Goal: Task Accomplishment & Management: Use online tool/utility

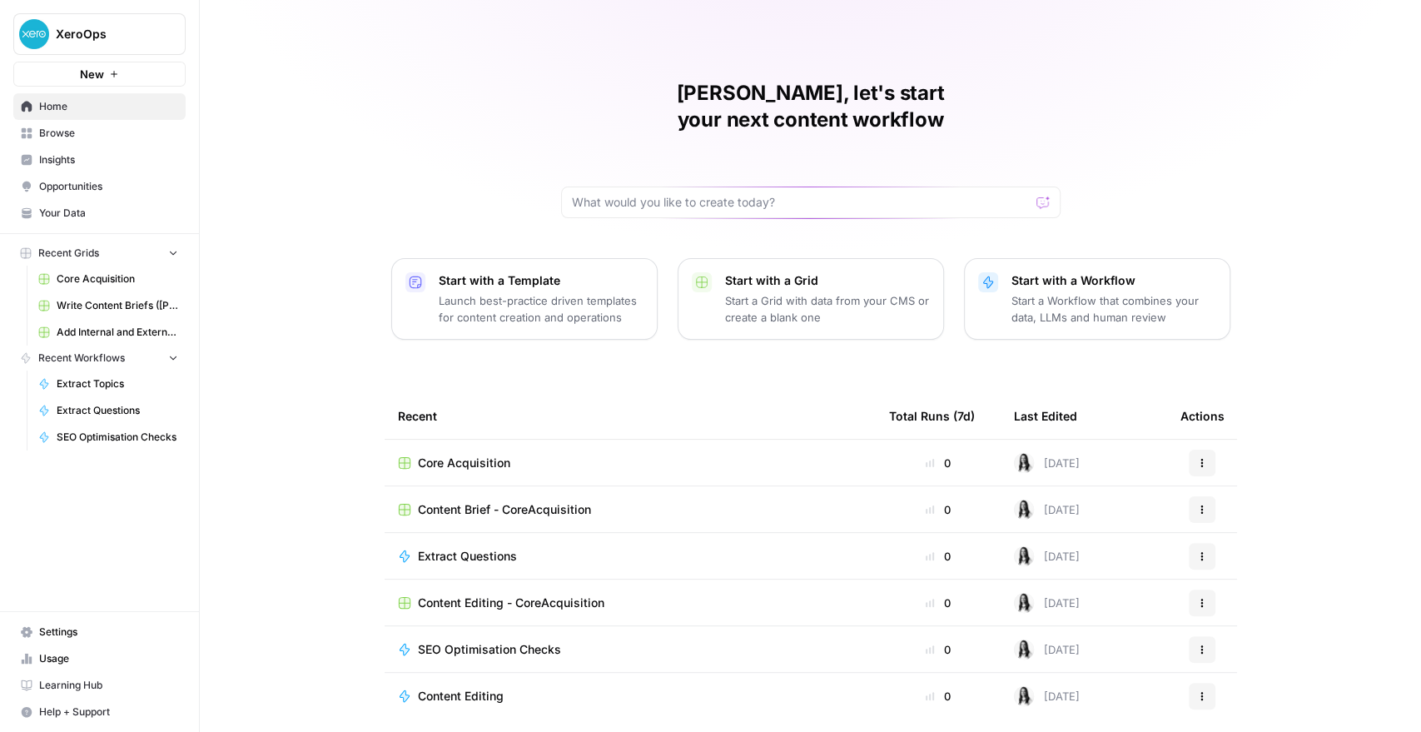
click at [459, 501] on span "Content Brief - CoreAcquisition" at bounding box center [504, 509] width 173 height 17
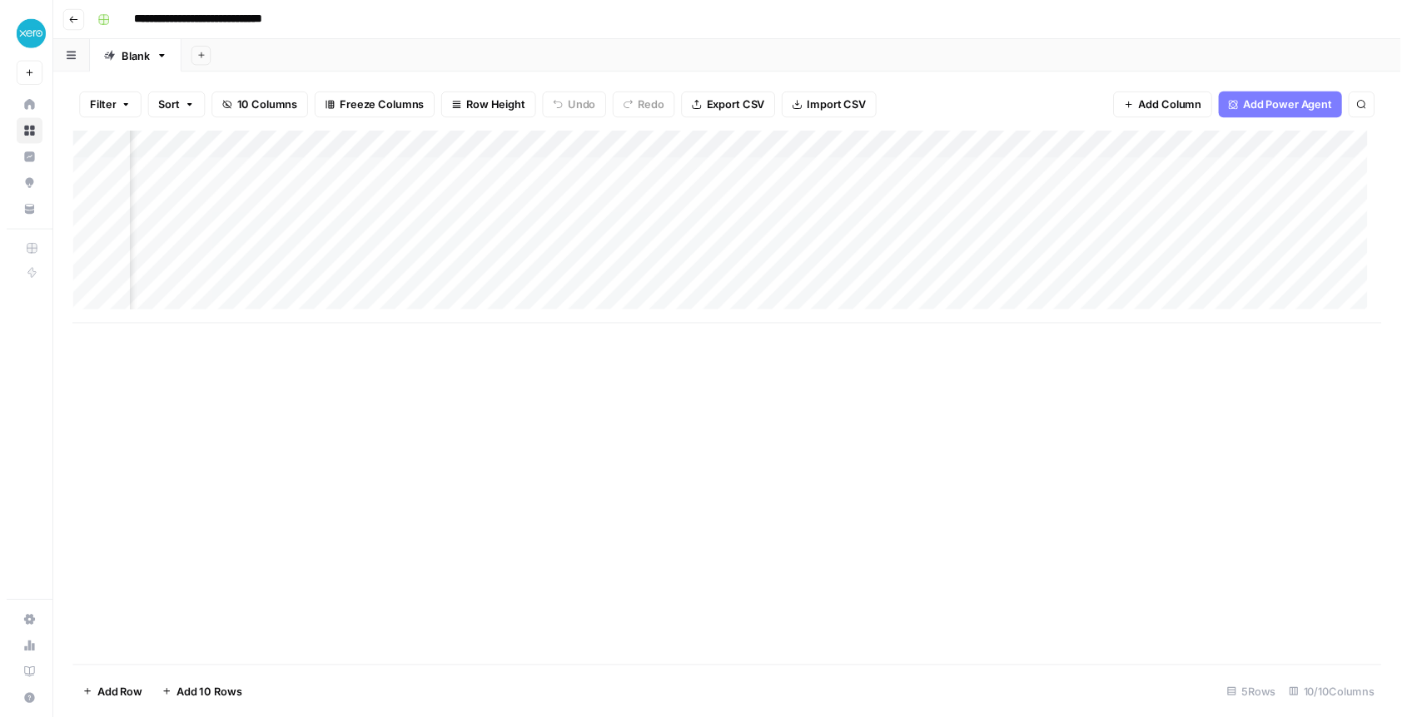
scroll to position [0, 867]
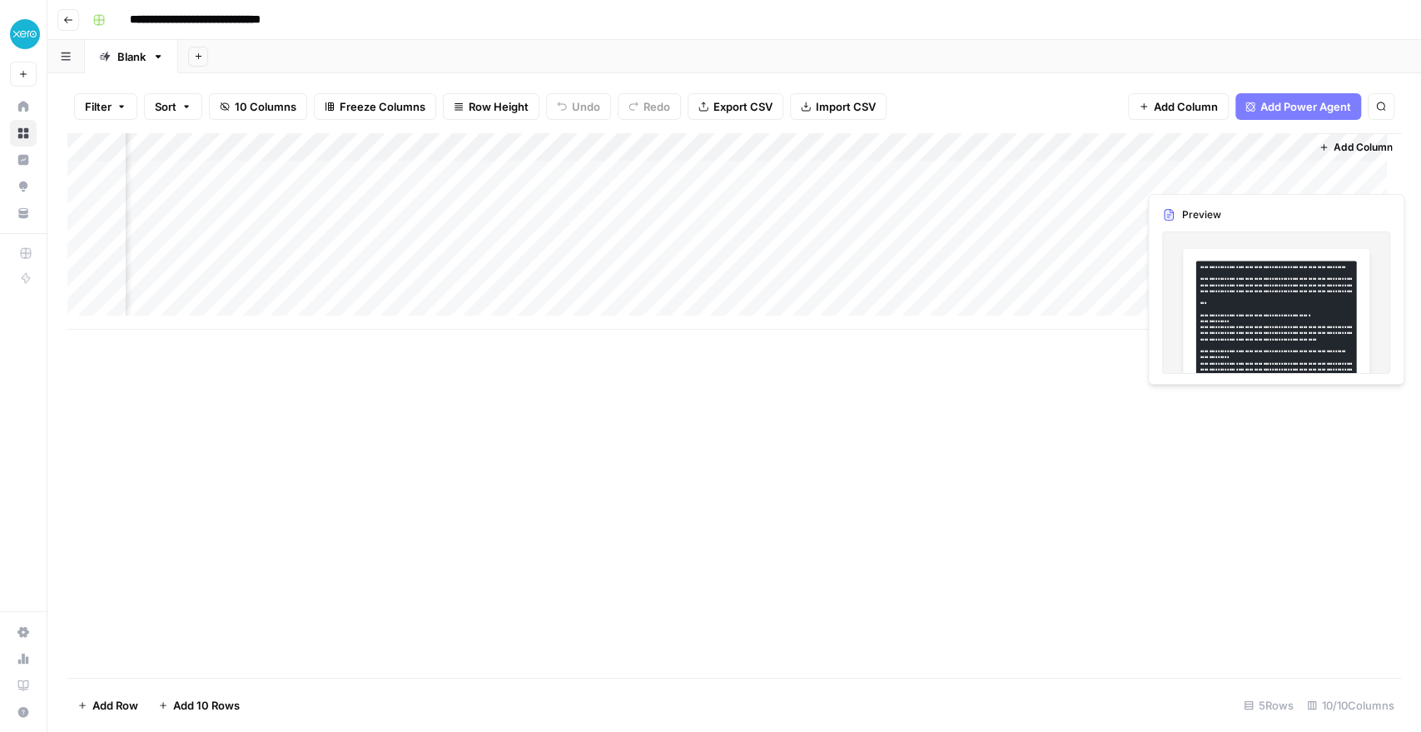
click at [1167, 166] on div "Add Column" at bounding box center [733, 231] width 1333 height 196
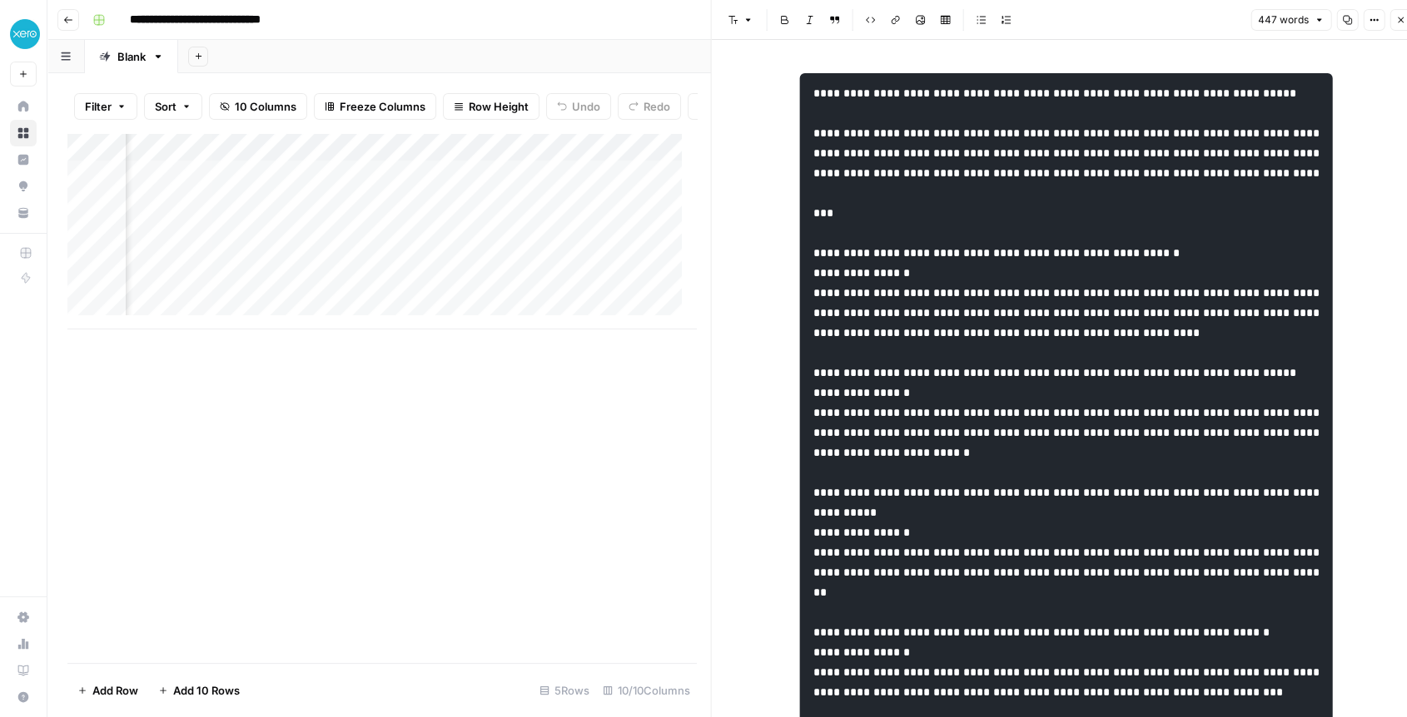
scroll to position [0, 1571]
click at [628, 155] on span "Add Column" at bounding box center [657, 147] width 58 height 15
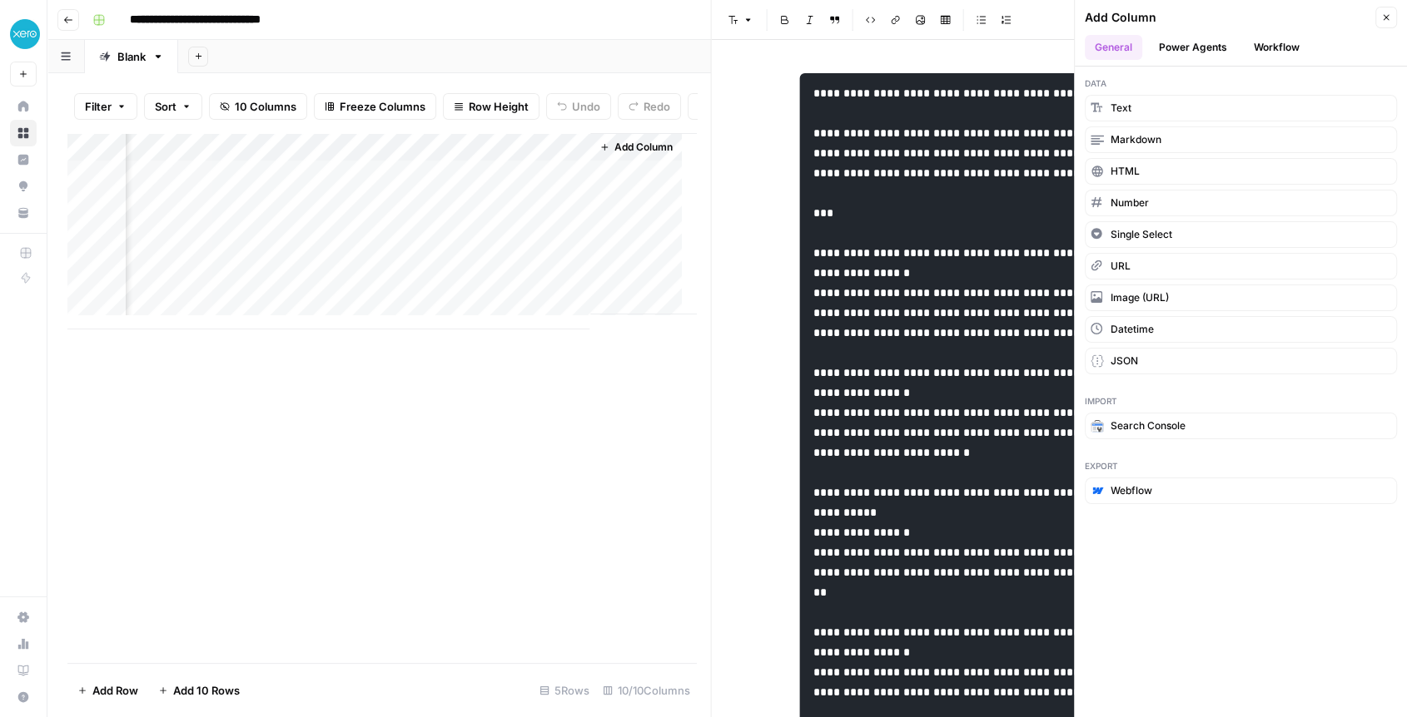
click at [1184, 54] on button "Power Agents" at bounding box center [1193, 47] width 88 height 25
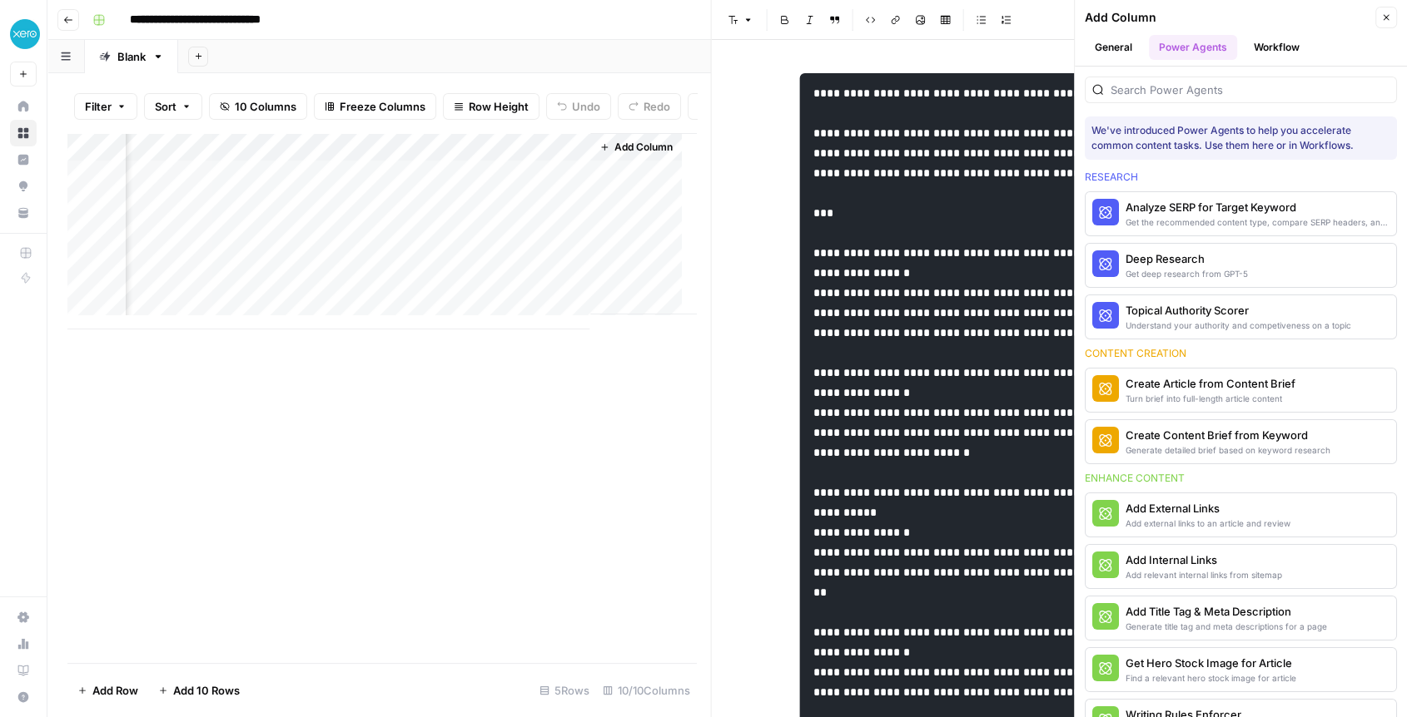
click at [1269, 57] on button "Workflow" at bounding box center [1277, 47] width 66 height 25
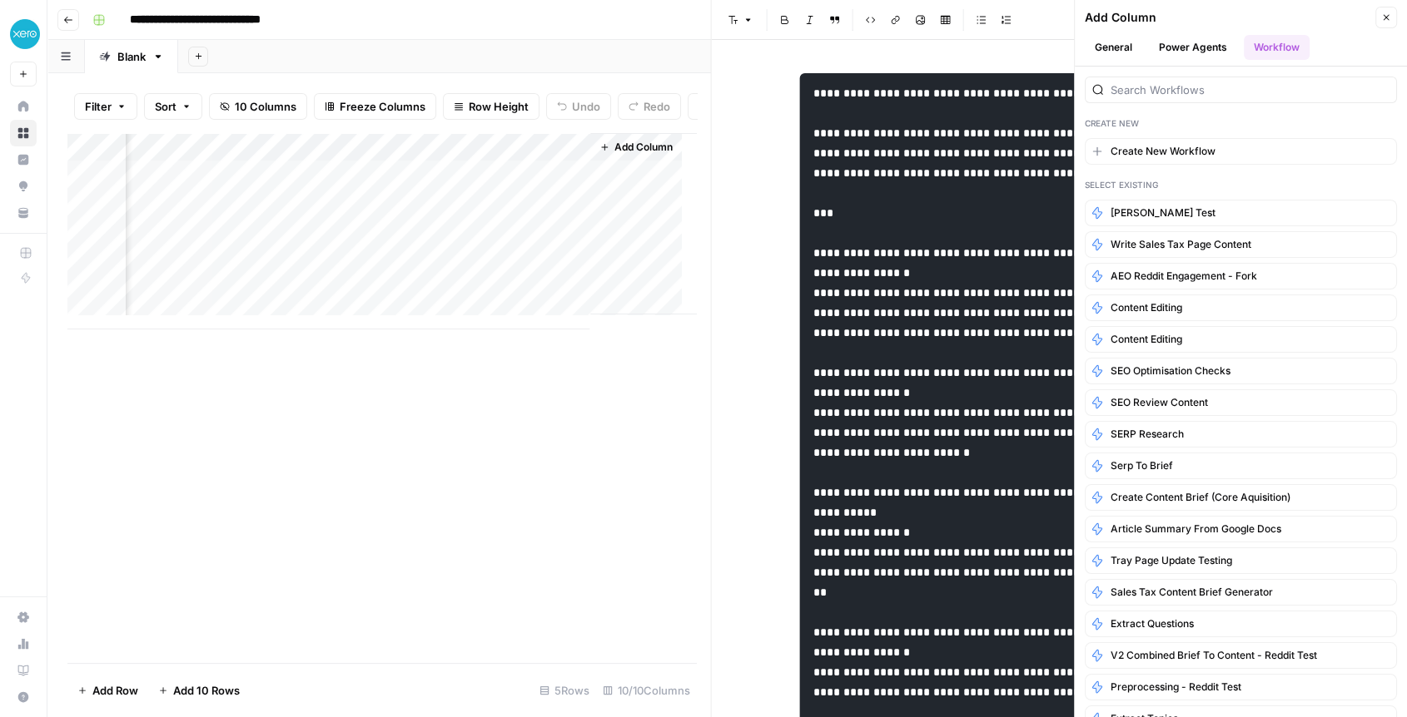
click at [1251, 122] on div "Create New" at bounding box center [1241, 123] width 312 height 13
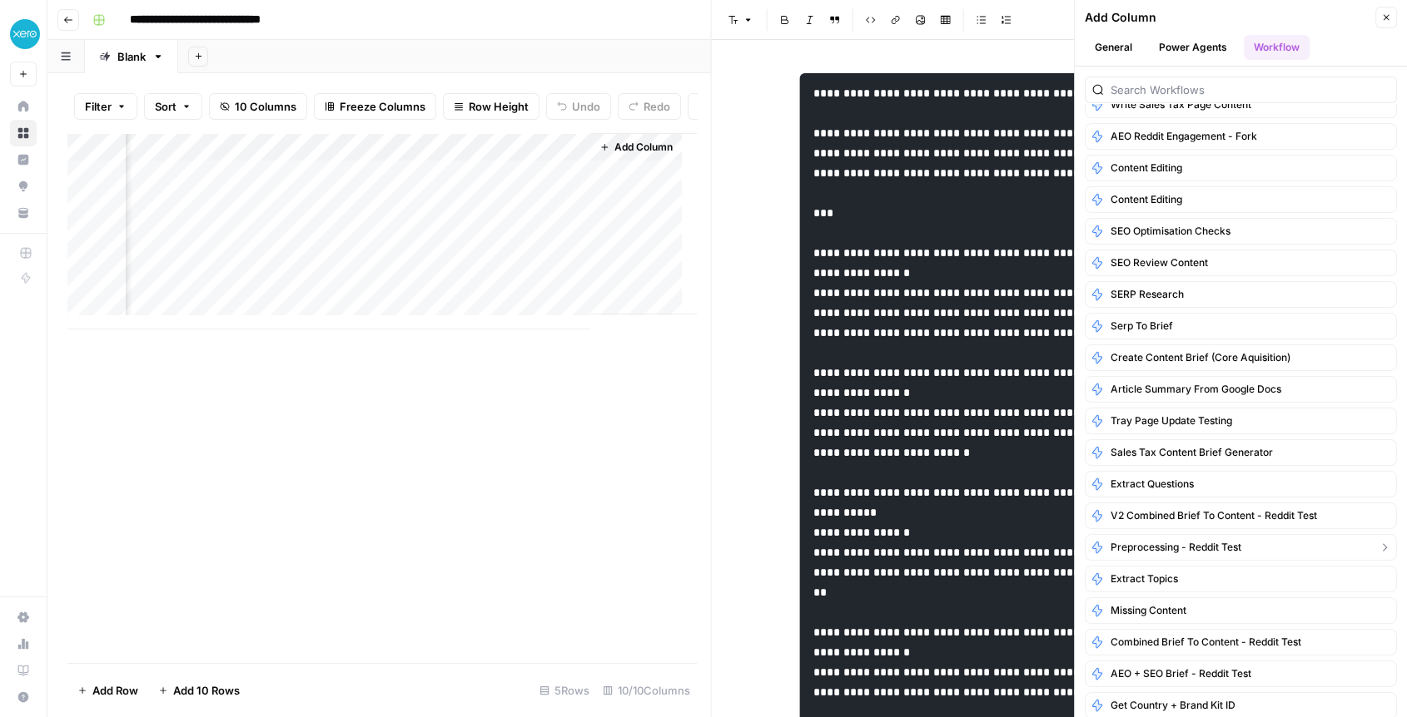
scroll to position [140, 0]
click at [1194, 579] on button "Extract Topics" at bounding box center [1241, 579] width 312 height 27
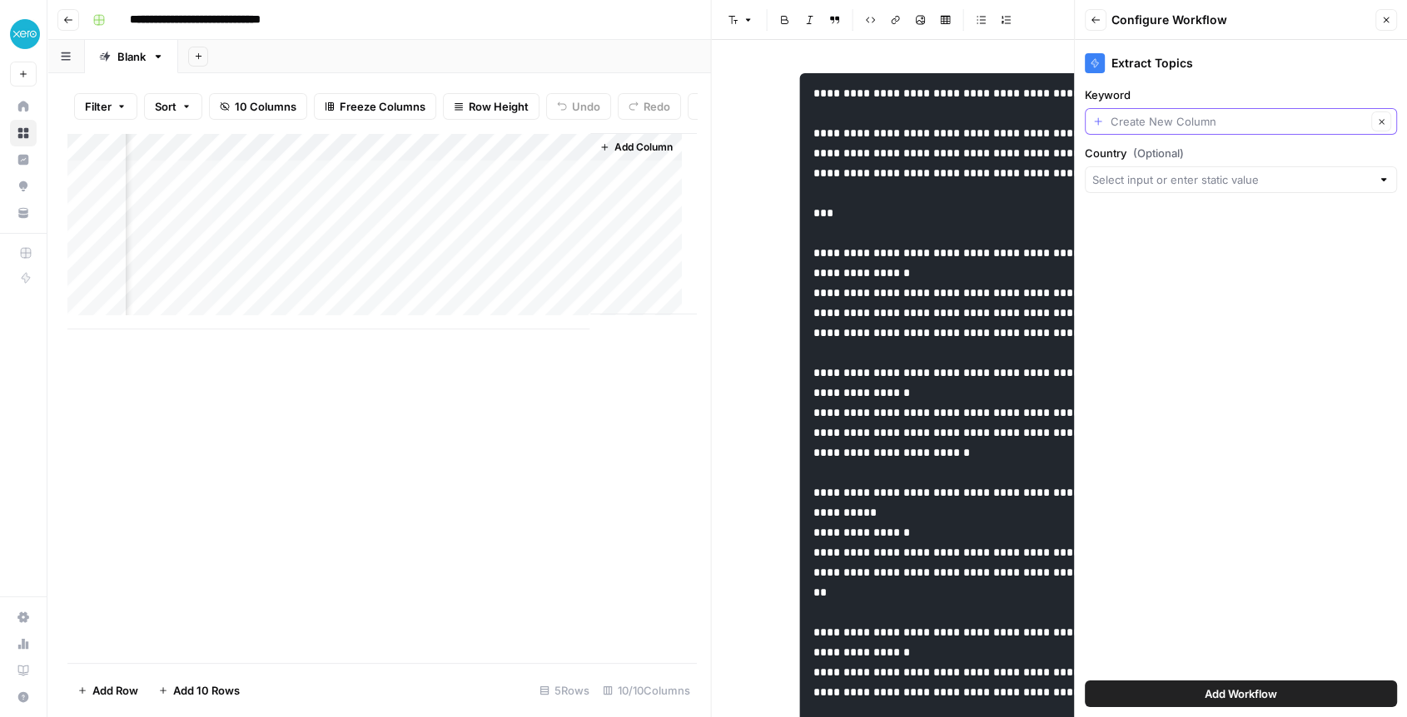
click at [1147, 125] on input "Keyword" at bounding box center [1238, 121] width 256 height 17
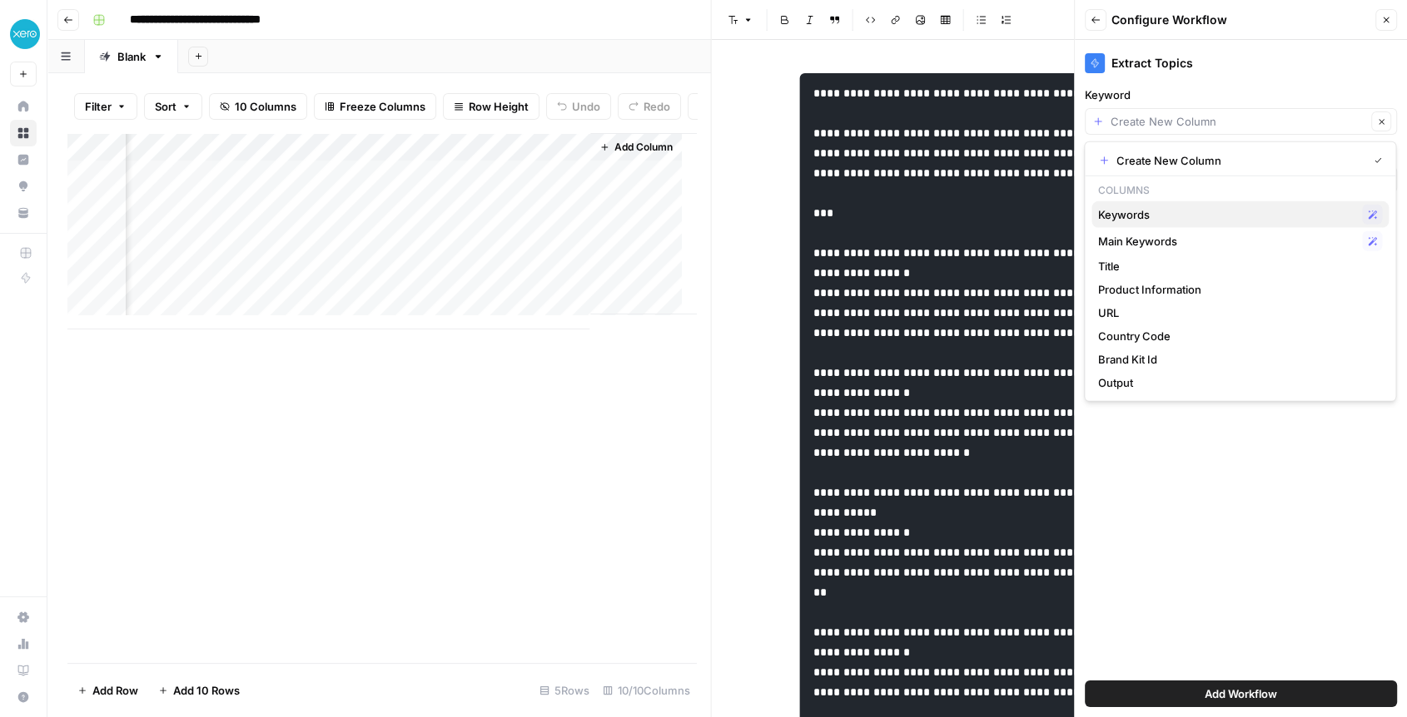
click at [1149, 214] on span "Keywords" at bounding box center [1226, 214] width 257 height 17
type input "Keywords"
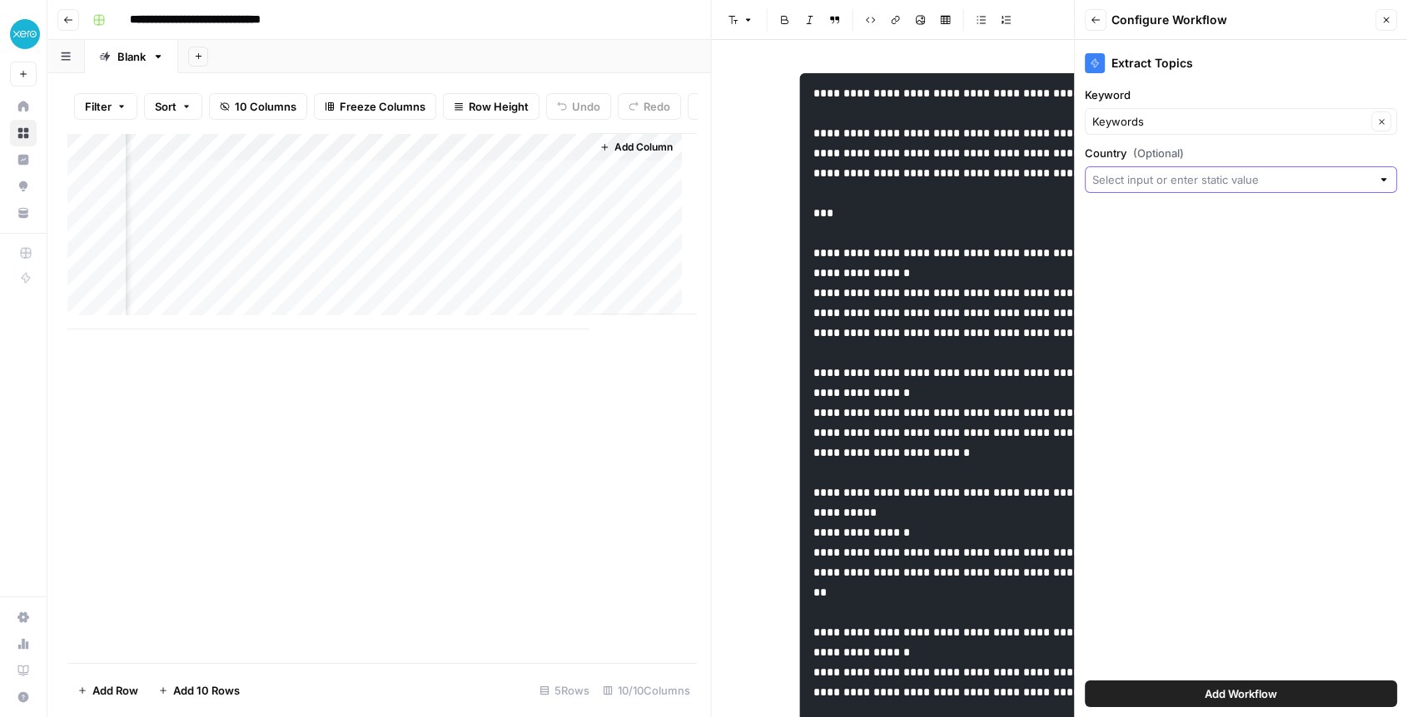
click at [1132, 174] on input "Country (Optional)" at bounding box center [1231, 179] width 279 height 17
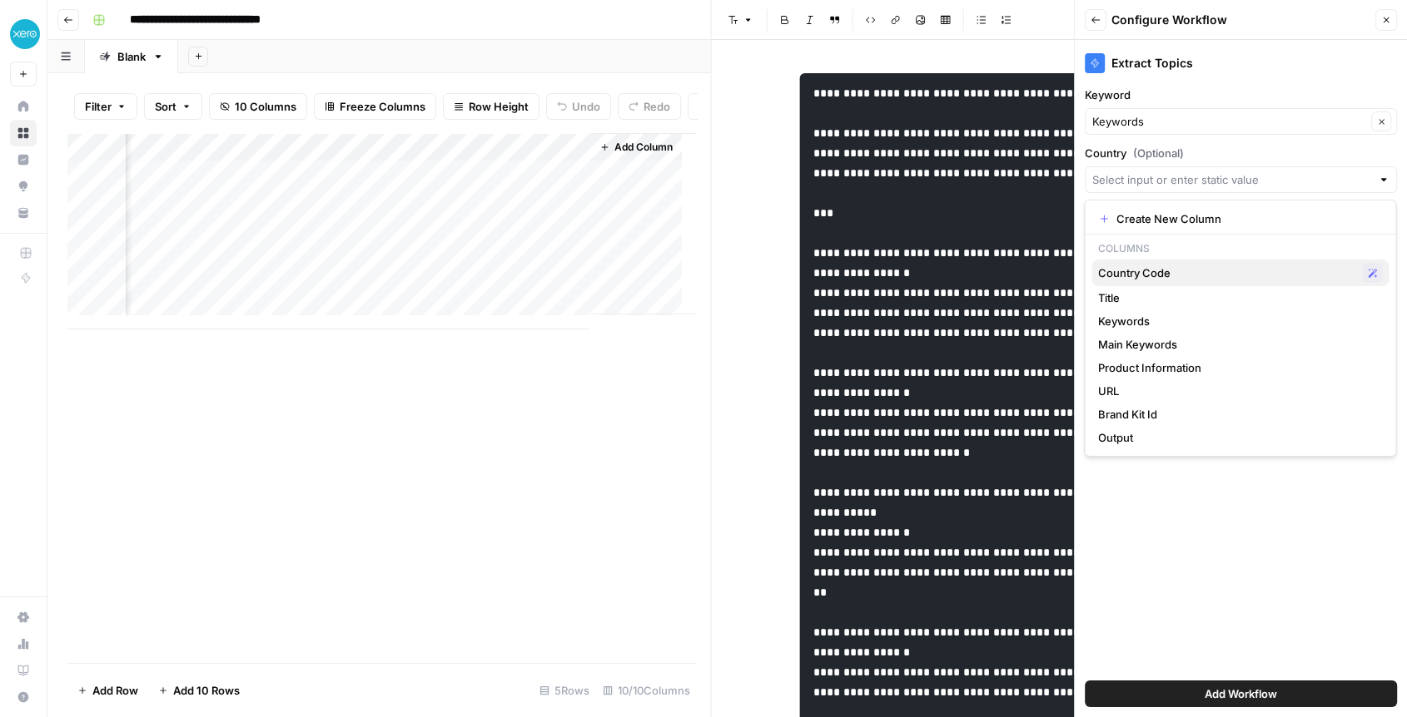
click at [1140, 285] on button "Country Code Possible Match" at bounding box center [1239, 273] width 297 height 27
type input "Country Code"
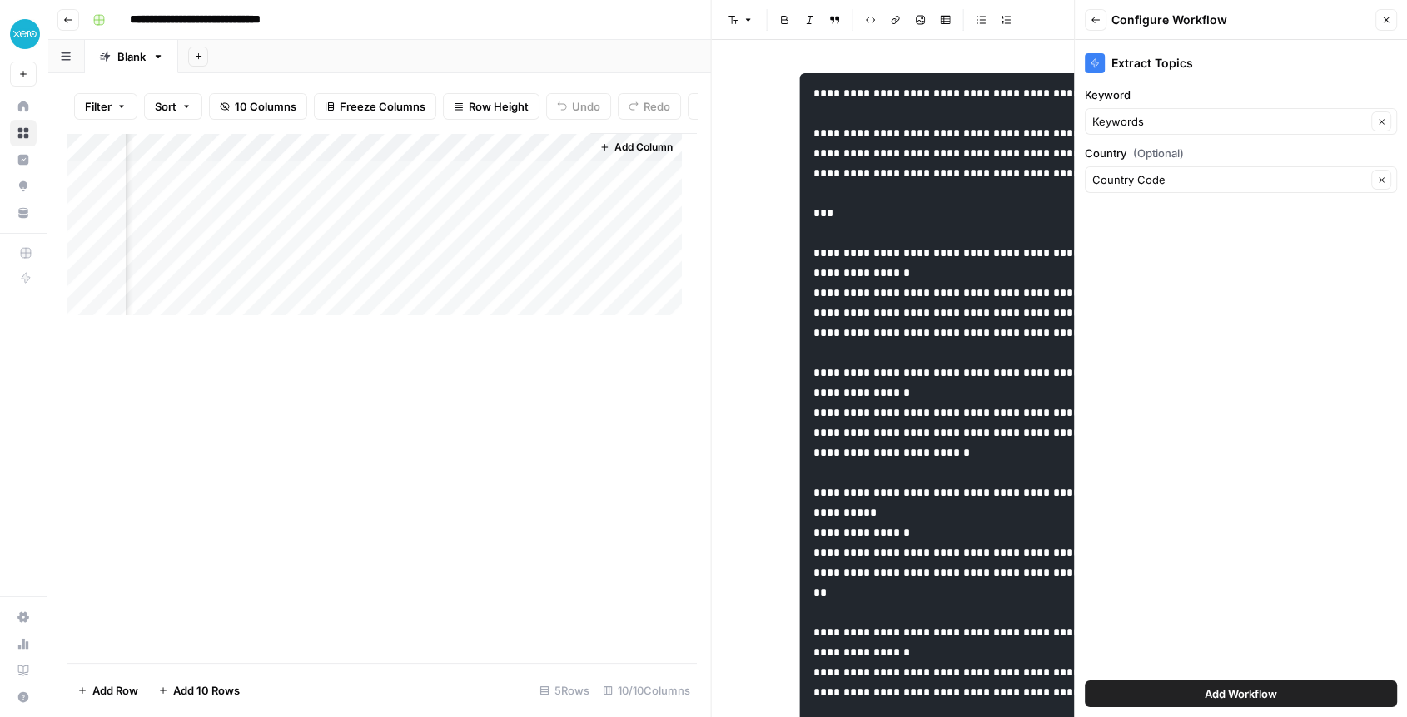
click at [1183, 698] on button "Add Workflow" at bounding box center [1241, 694] width 312 height 27
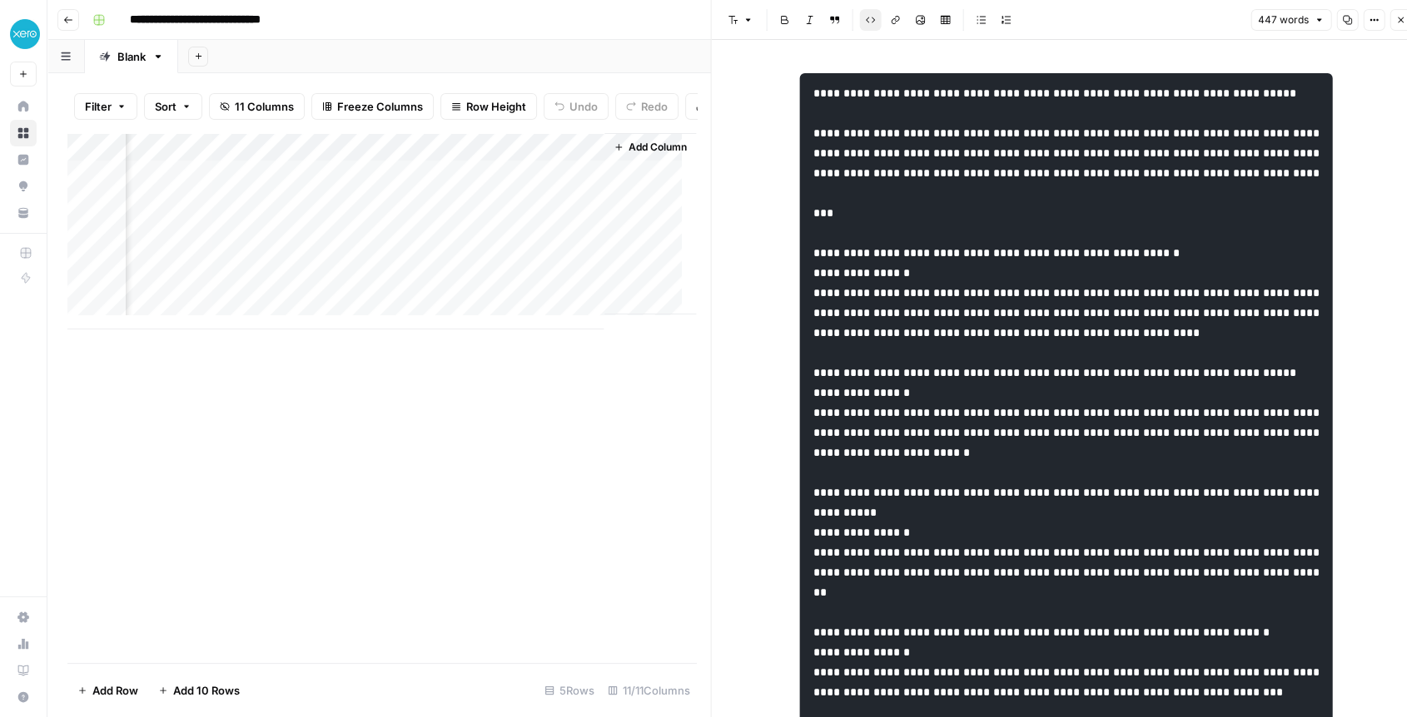
scroll to position [0, 1725]
click at [466, 191] on div "Add Column" at bounding box center [381, 231] width 628 height 196
click at [1398, 21] on icon "button" at bounding box center [1401, 20] width 6 height 6
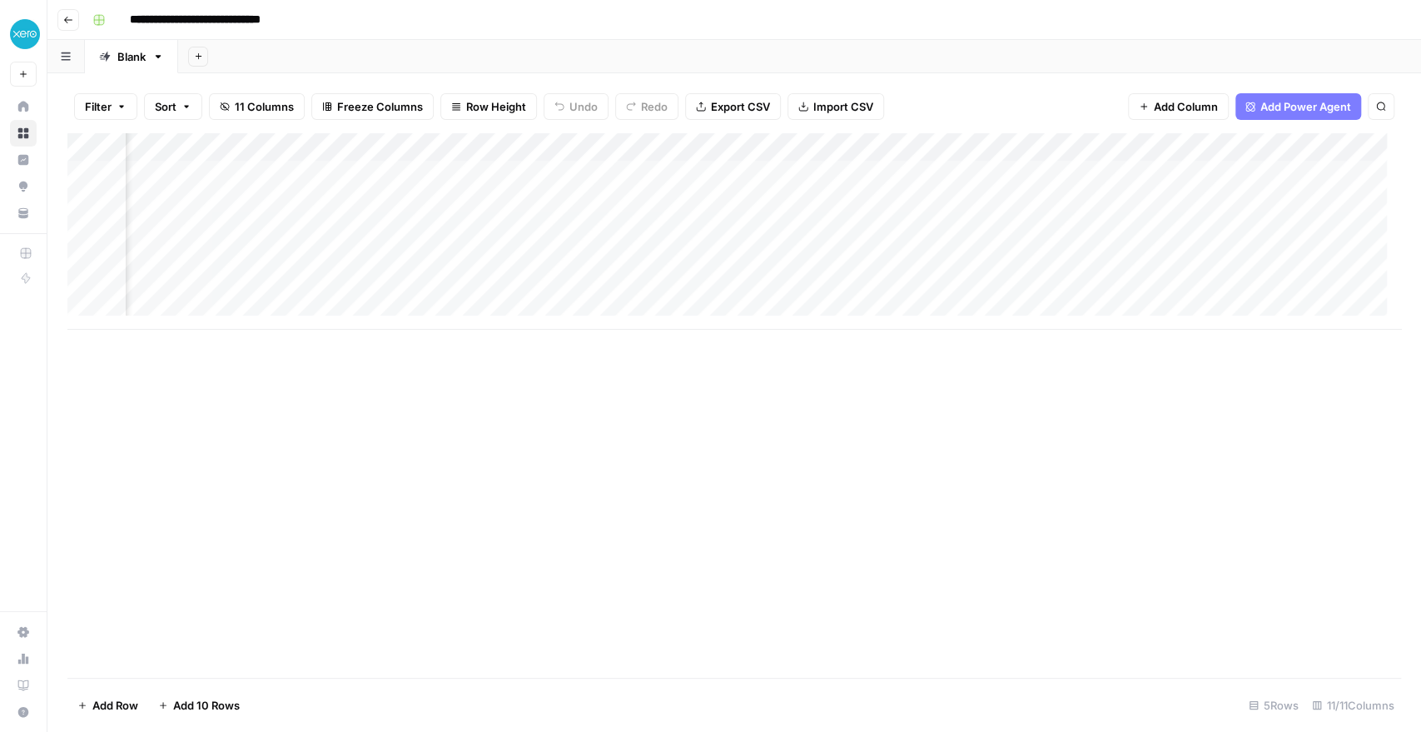
scroll to position [0, 1020]
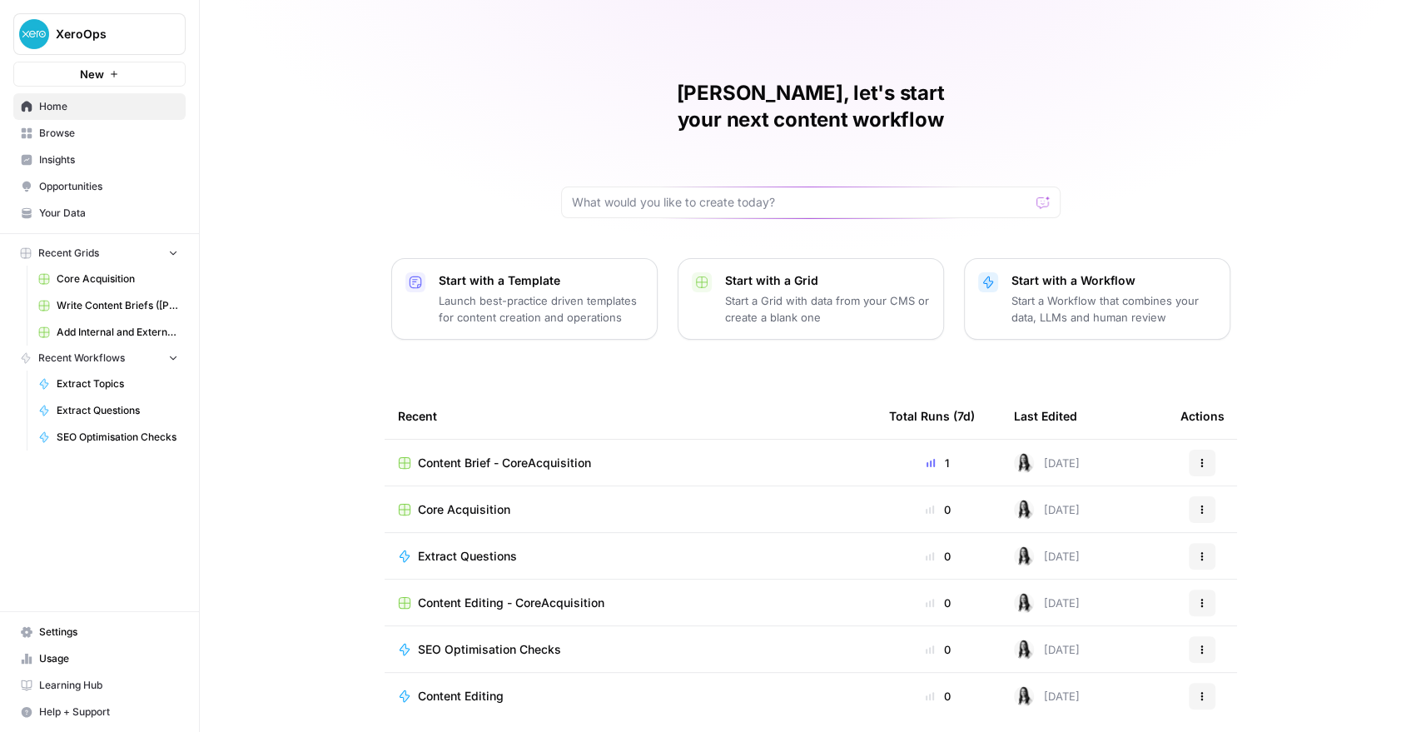
drag, startPoint x: 299, startPoint y: 185, endPoint x: 515, endPoint y: 444, distance: 338.0
click at [515, 444] on div "Marie, let's start your next content workflow Start with a Template Launch best…" at bounding box center [810, 396] width 1221 height 792
click at [471, 454] on span "Content Brief - CoreAcquisition" at bounding box center [504, 462] width 173 height 17
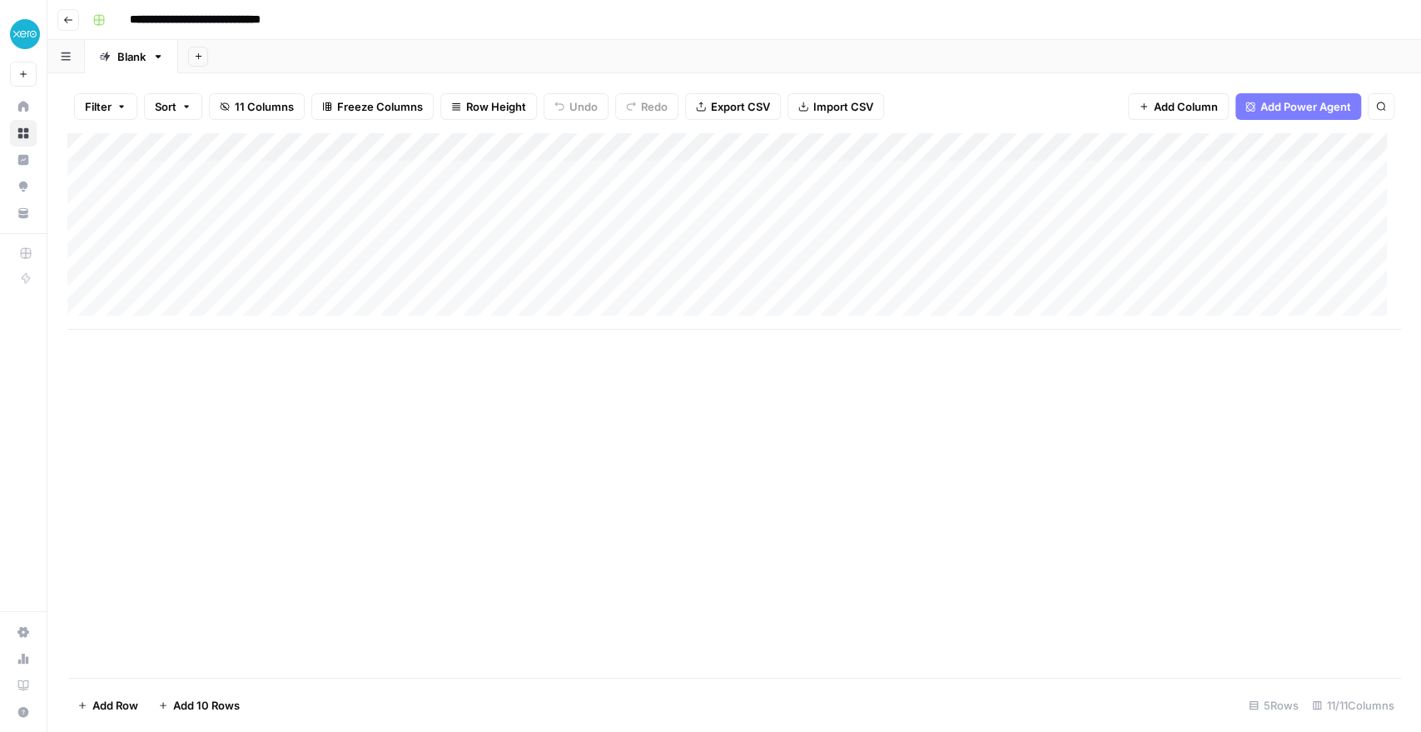
click at [523, 178] on div "Add Column" at bounding box center [733, 231] width 1333 height 196
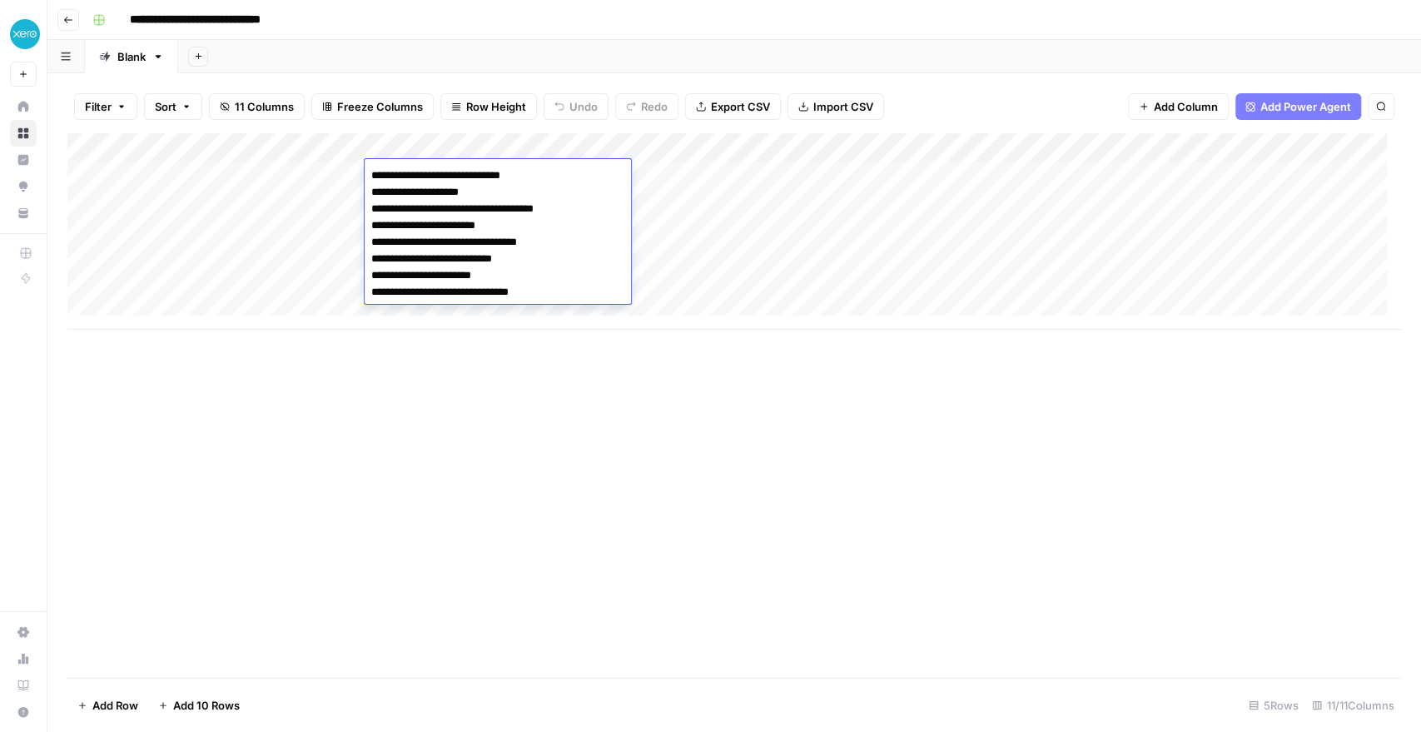
click at [523, 178] on textarea "**********" at bounding box center [498, 234] width 266 height 140
click at [552, 484] on div "Add Column" at bounding box center [733, 405] width 1333 height 544
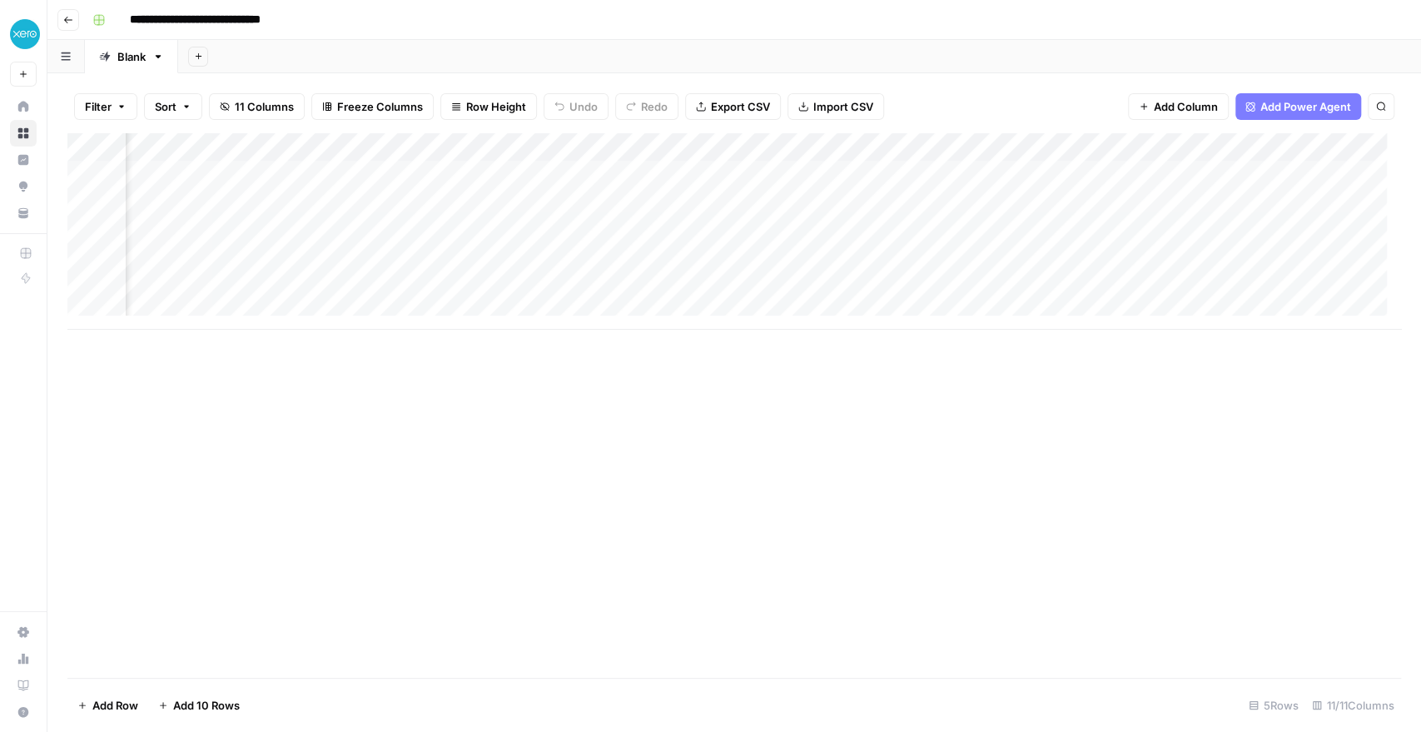
scroll to position [0, 158]
click at [1165, 107] on span "Add Column" at bounding box center [1186, 106] width 64 height 17
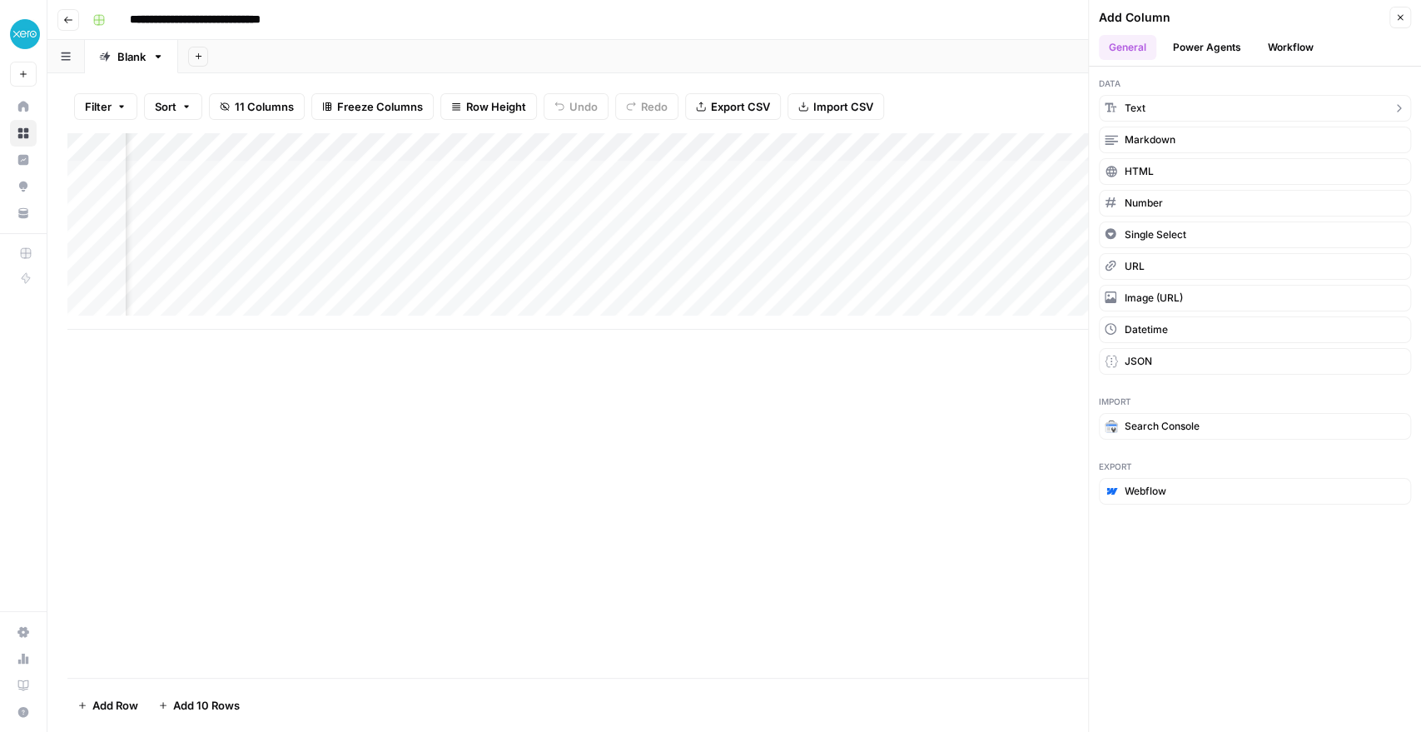
click at [1165, 107] on button "Text" at bounding box center [1255, 108] width 312 height 27
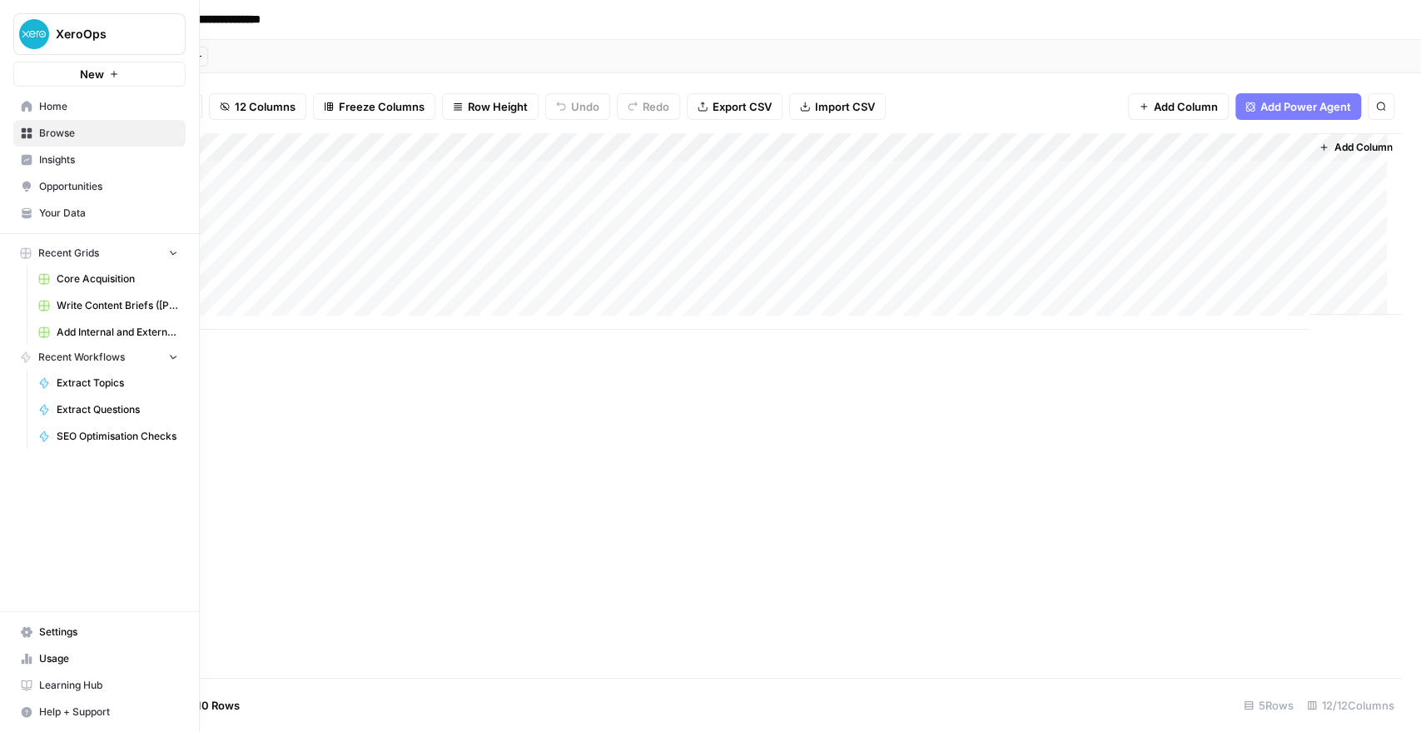
scroll to position [0, 1244]
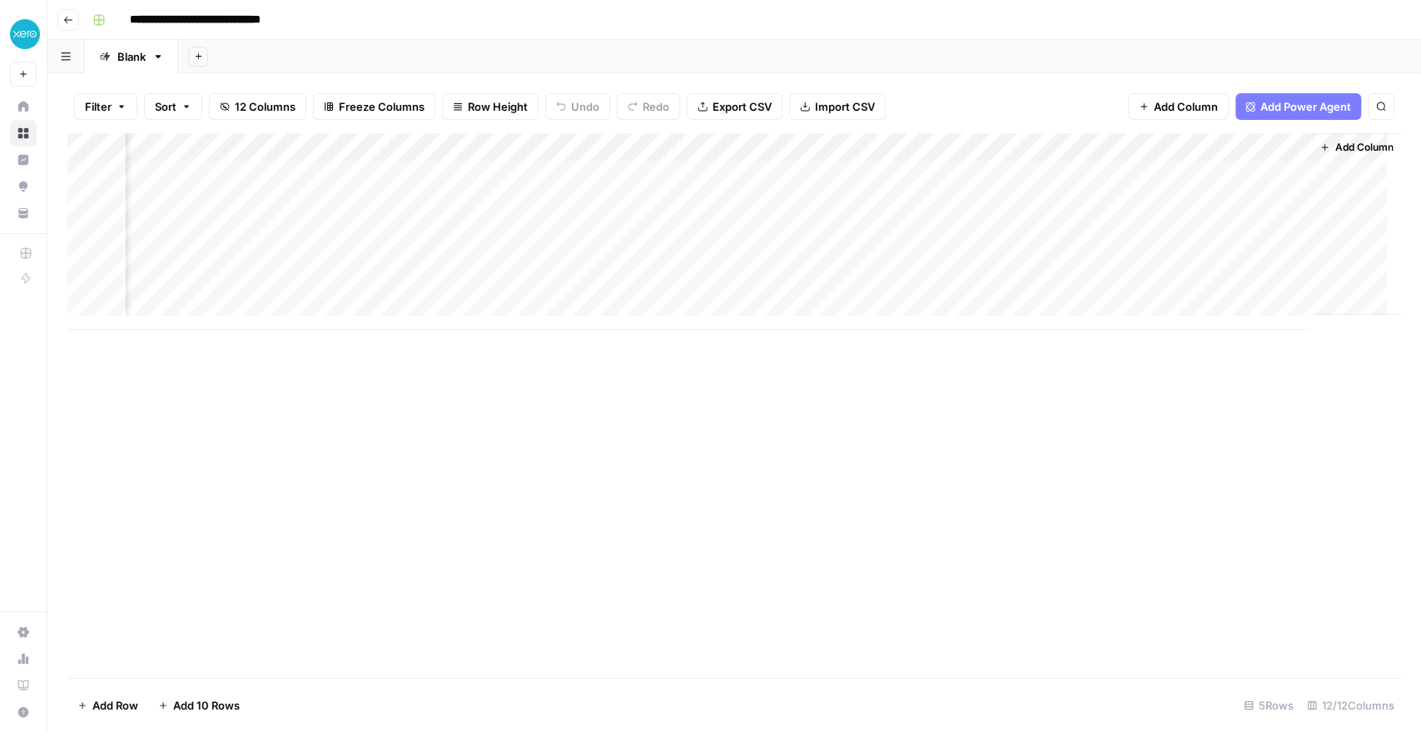
drag, startPoint x: 1189, startPoint y: 148, endPoint x: 233, endPoint y: 179, distance: 956.0
click at [233, 179] on div "Add Column" at bounding box center [733, 231] width 1333 height 196
drag, startPoint x: 992, startPoint y: 154, endPoint x: 259, endPoint y: 204, distance: 735.0
click at [259, 204] on div "Add Column" at bounding box center [733, 231] width 1333 height 196
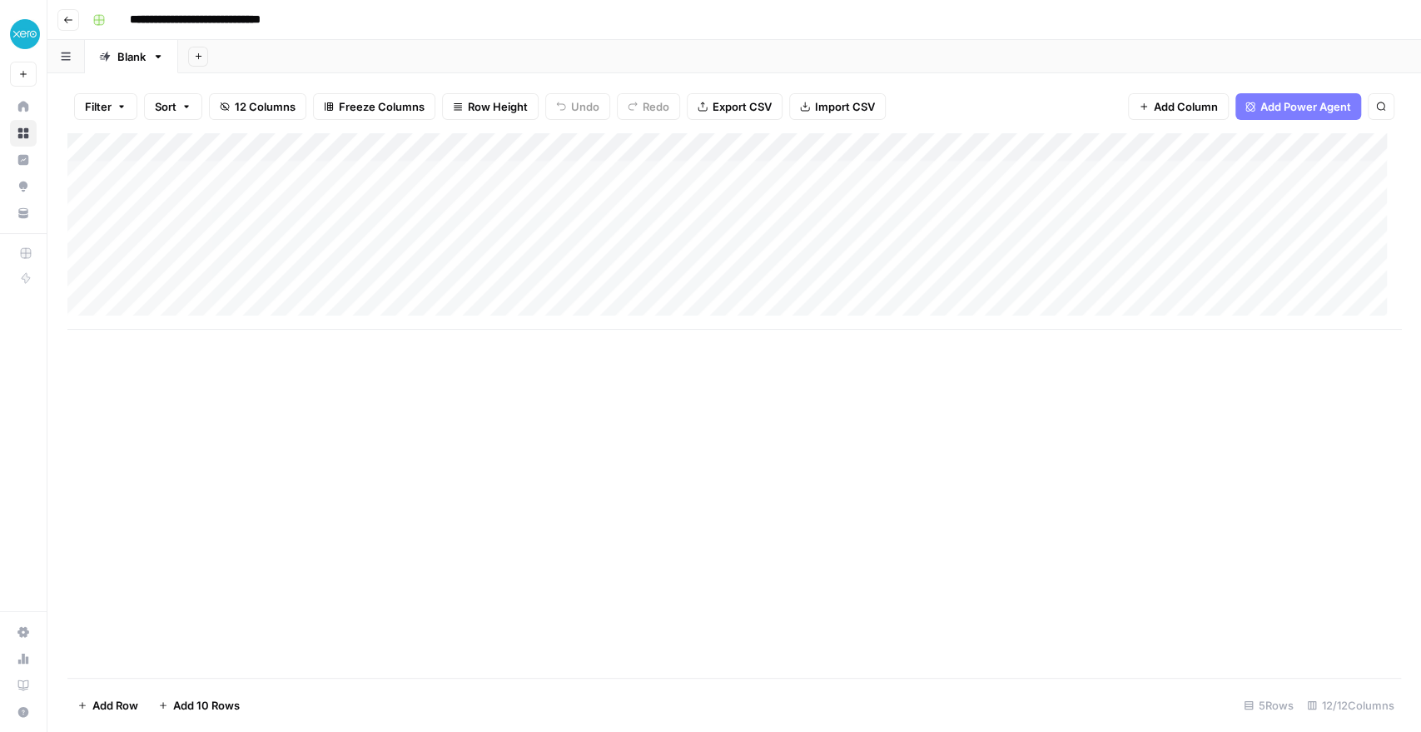
scroll to position [0, 0]
drag, startPoint x: 677, startPoint y: 142, endPoint x: 1342, endPoint y: 153, distance: 665.1
click at [1342, 153] on div "Add Column" at bounding box center [733, 231] width 1333 height 196
click at [1034, 143] on div "Add Column" at bounding box center [733, 231] width 1333 height 196
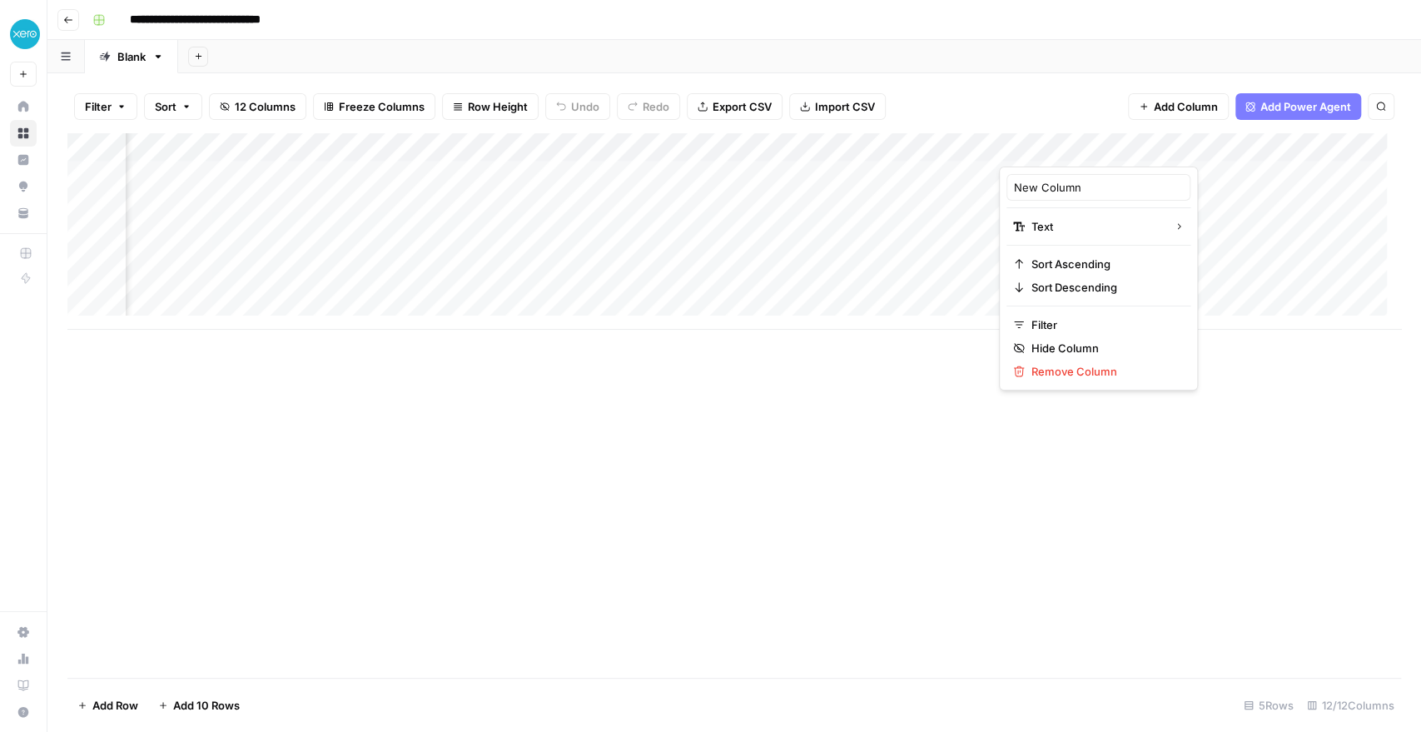
click at [1039, 197] on div "New Column" at bounding box center [1098, 187] width 184 height 27
click at [1028, 129] on div "Filter Sort 12 Columns Freeze Columns Row Height Undo Redo Export CSV Import CS…" at bounding box center [733, 106] width 1333 height 53
click at [1030, 146] on div "Add Column" at bounding box center [733, 231] width 1333 height 196
click at [1031, 191] on input "New Column" at bounding box center [1098, 187] width 169 height 17
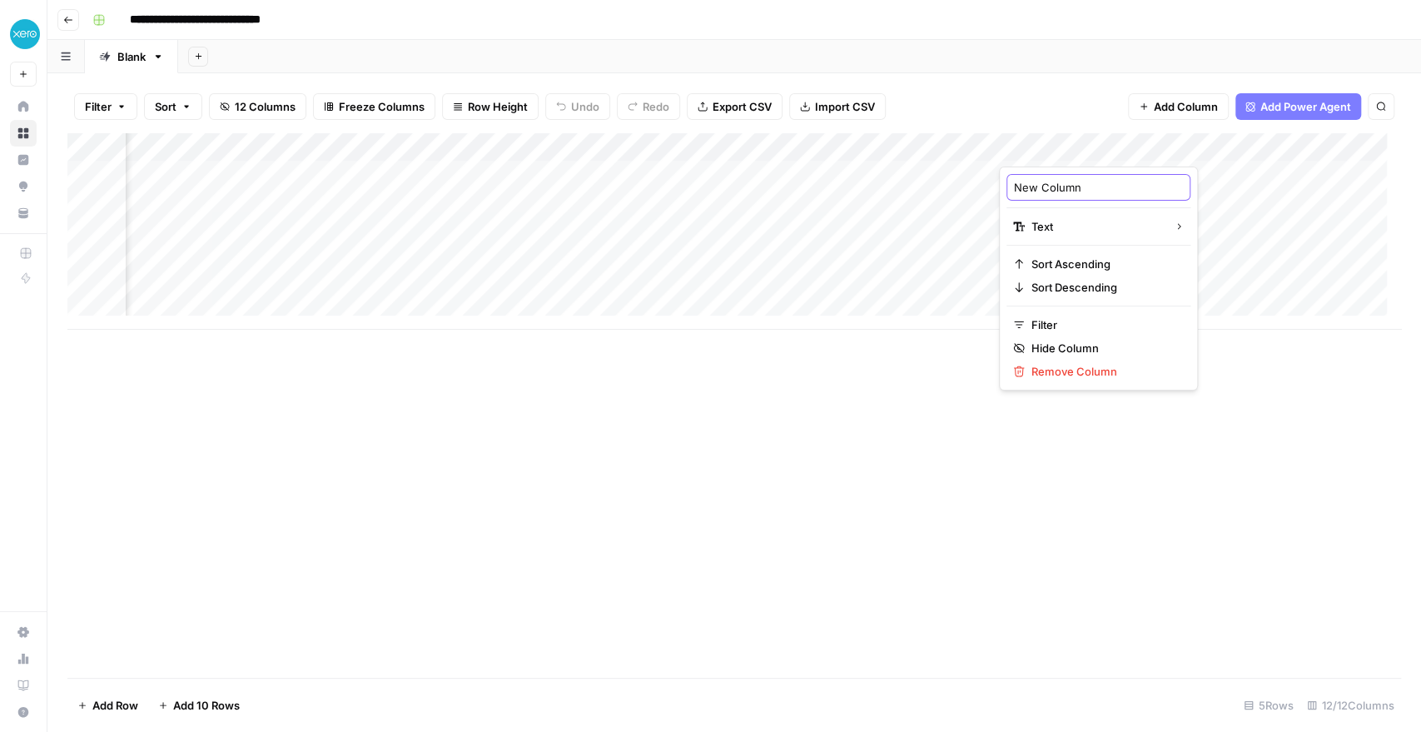
click at [1031, 191] on input "New Column" at bounding box center [1098, 187] width 169 height 17
type input "Content Cluster"
click at [1174, 110] on span "Add Column" at bounding box center [1186, 106] width 64 height 17
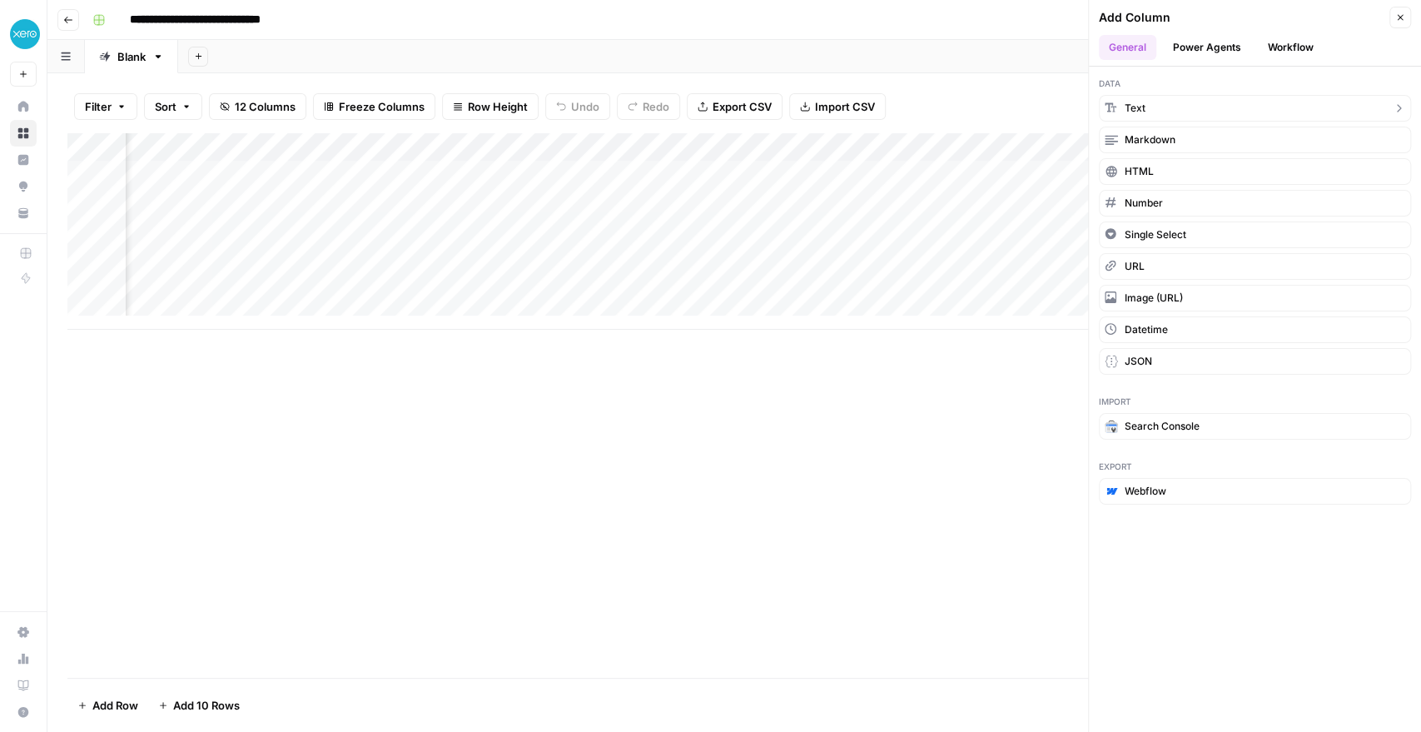
click at [1169, 108] on button "Text" at bounding box center [1255, 108] width 312 height 27
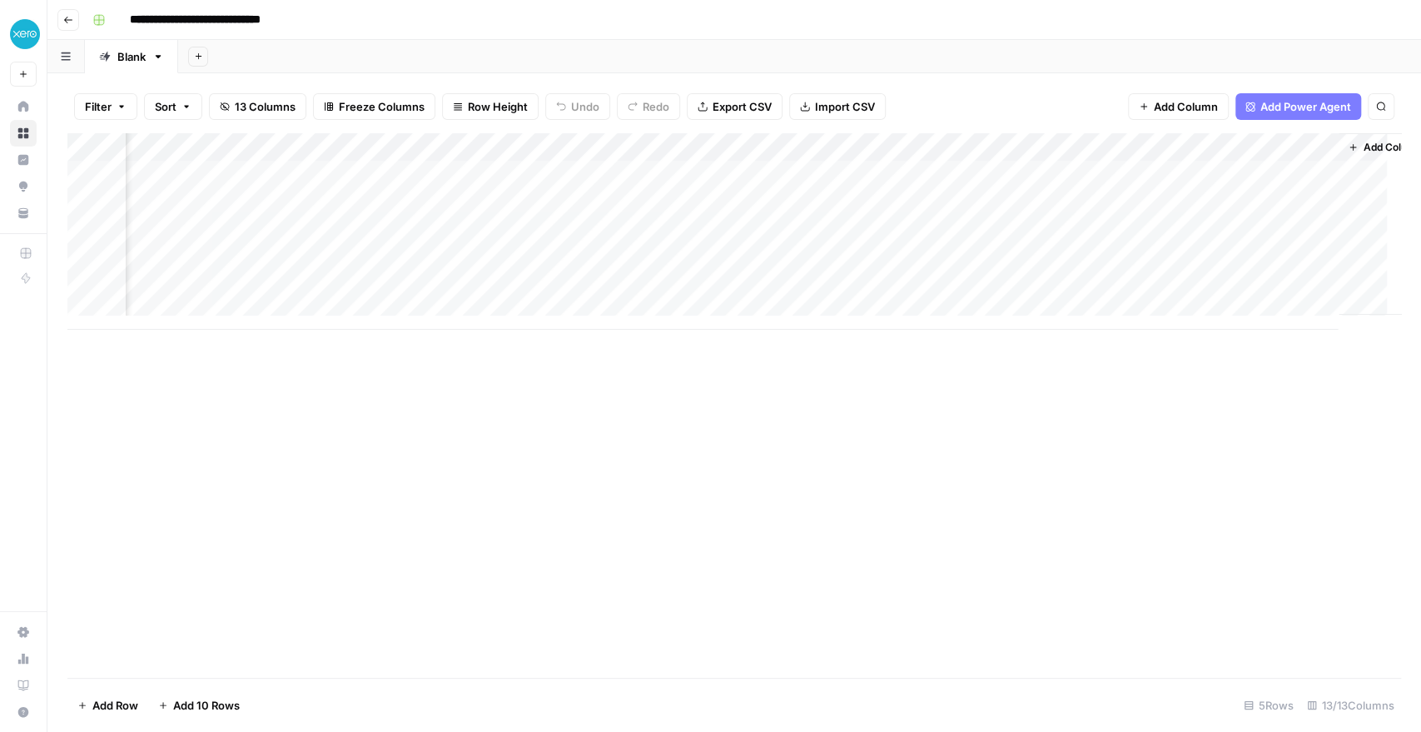
scroll to position [0, 1500]
drag, startPoint x: 1185, startPoint y: 151, endPoint x: 153, endPoint y: 171, distance: 1032.3
click at [153, 171] on div "Add Column" at bounding box center [733, 231] width 1333 height 196
click at [669, 145] on div "Add Column" at bounding box center [733, 231] width 1333 height 196
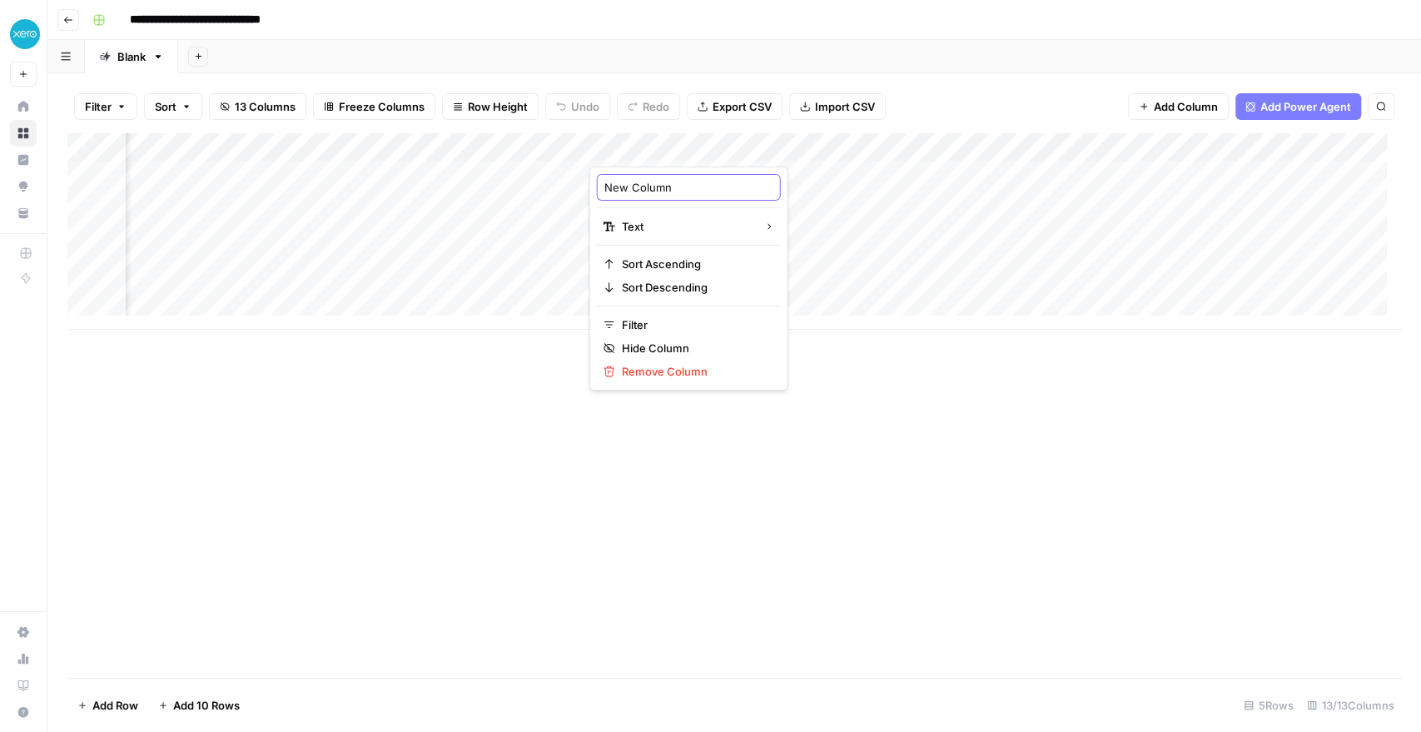
click at [654, 190] on input "New Column" at bounding box center [688, 187] width 169 height 17
type input "P"
type input "URLs in the content Cluster"
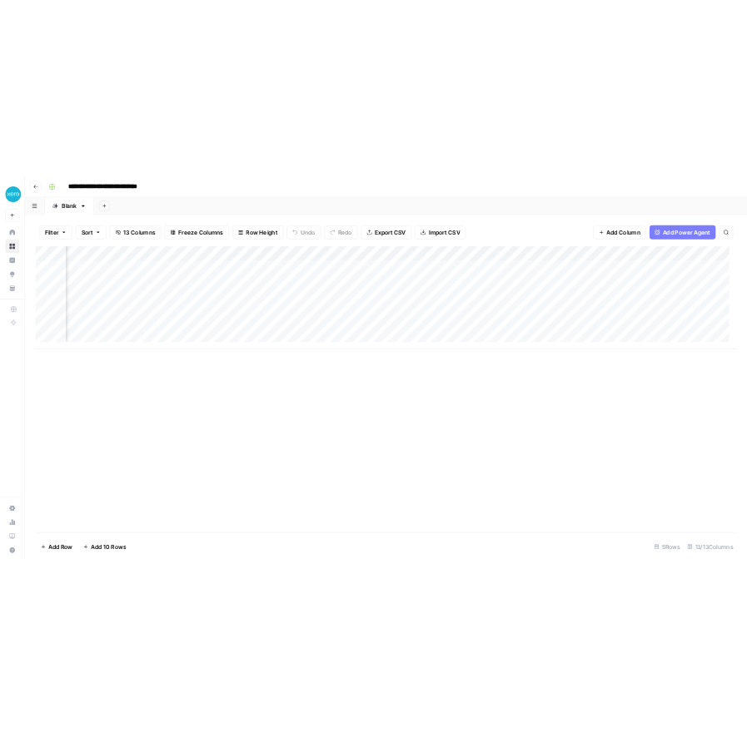
scroll to position [0, 1500]
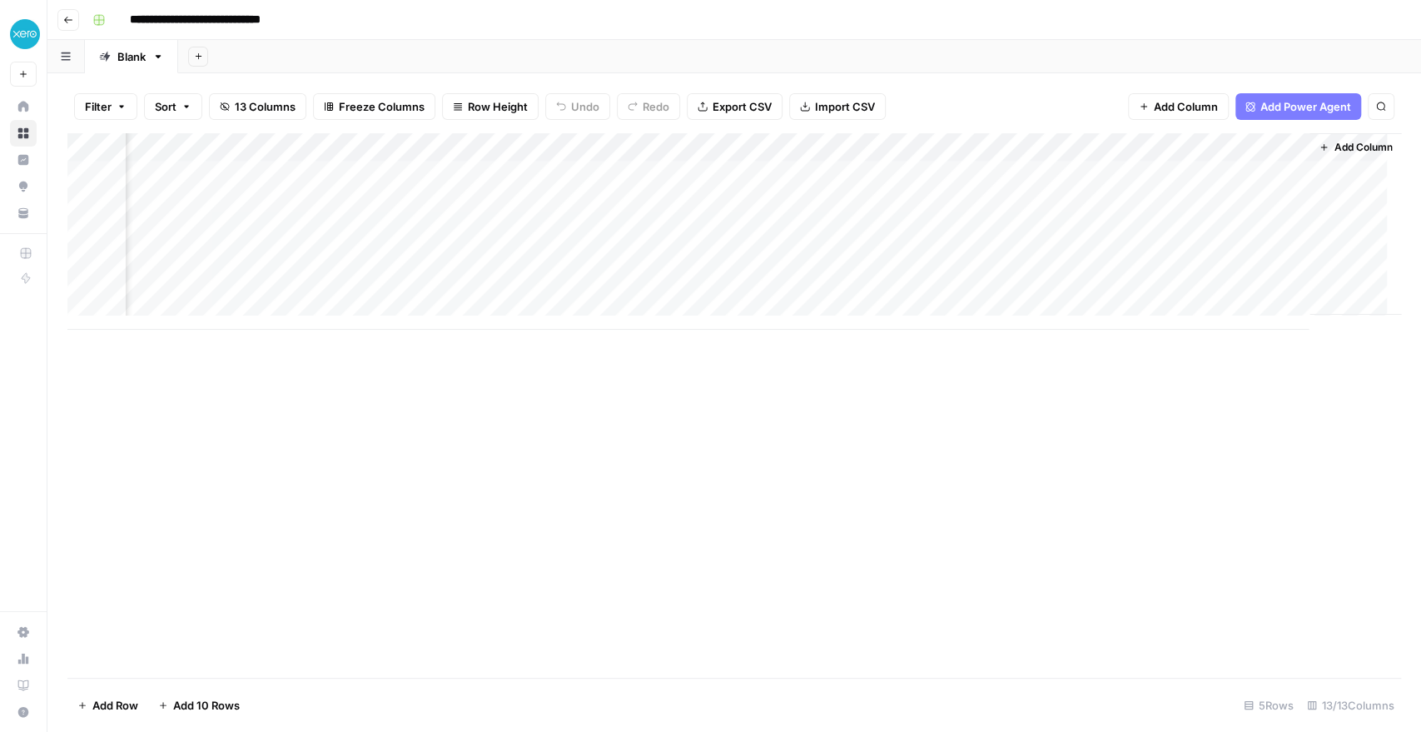
click at [1333, 143] on span "Add Column" at bounding box center [1362, 147] width 58 height 15
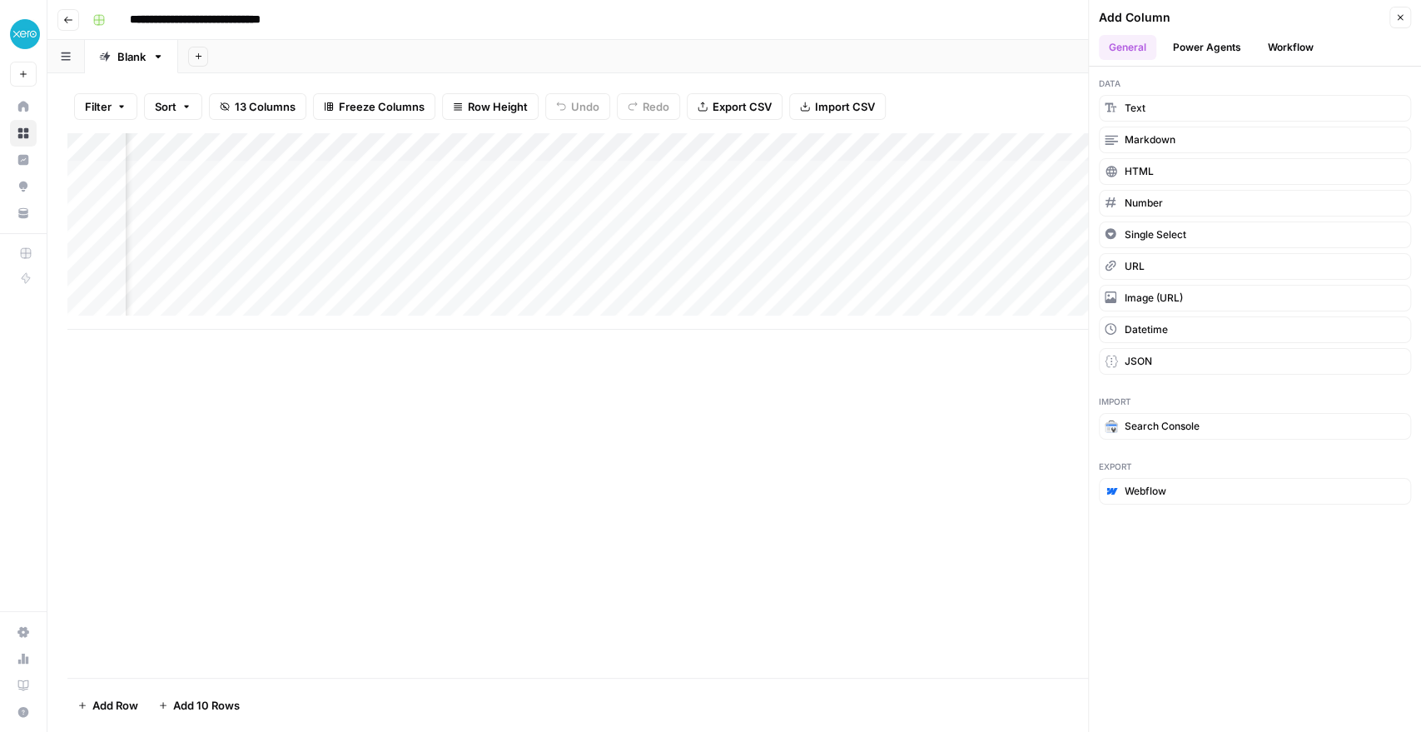
click at [1275, 43] on button "Workflow" at bounding box center [1291, 47] width 66 height 25
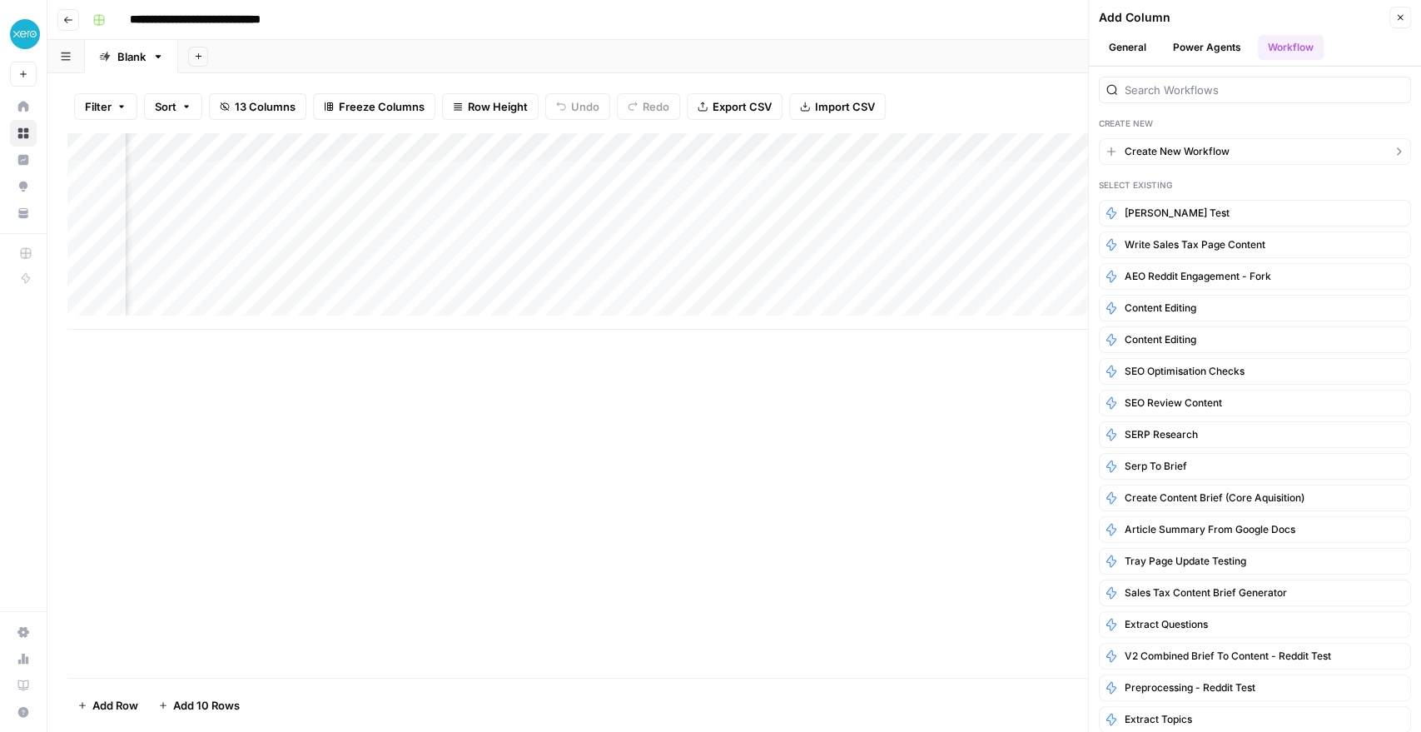
click at [1175, 145] on span "Create New Workflow" at bounding box center [1177, 151] width 105 height 15
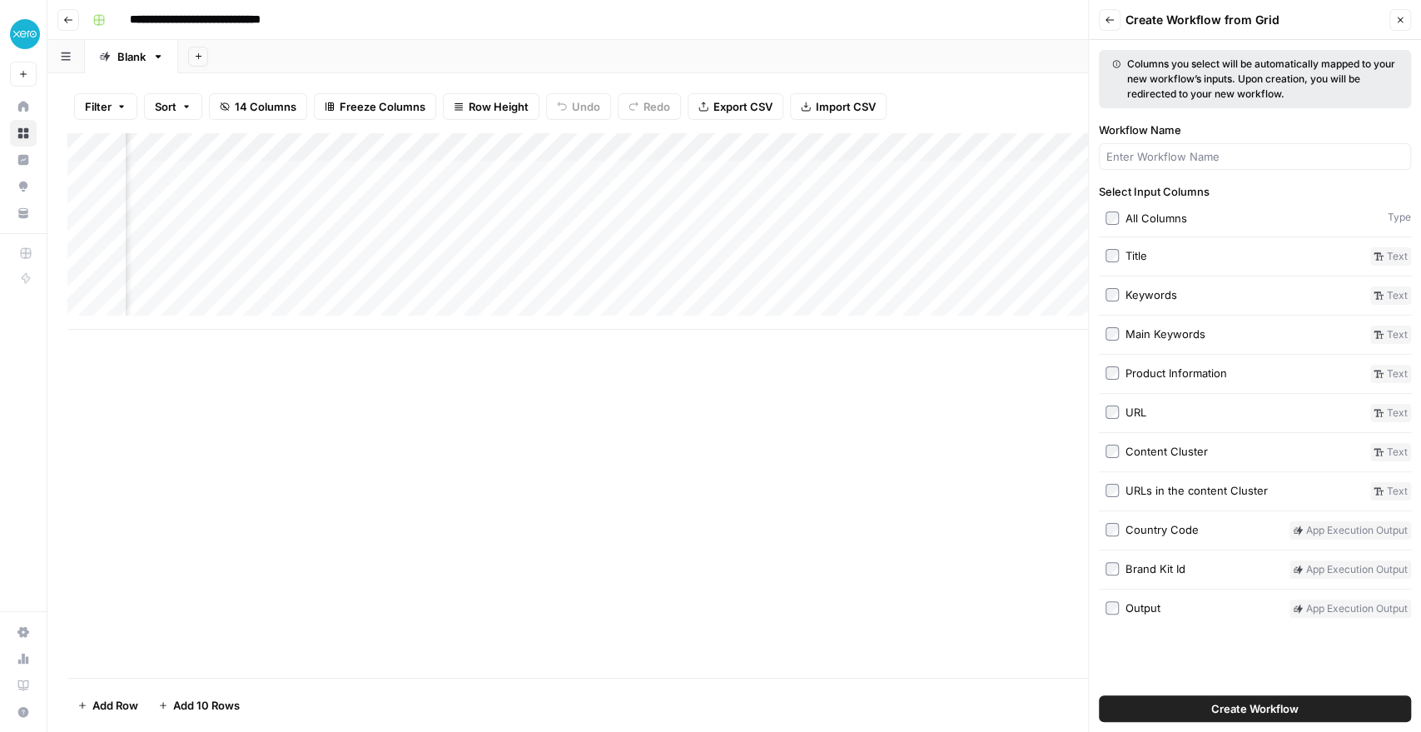
click at [1167, 707] on button "Create Workflow" at bounding box center [1255, 708] width 312 height 27
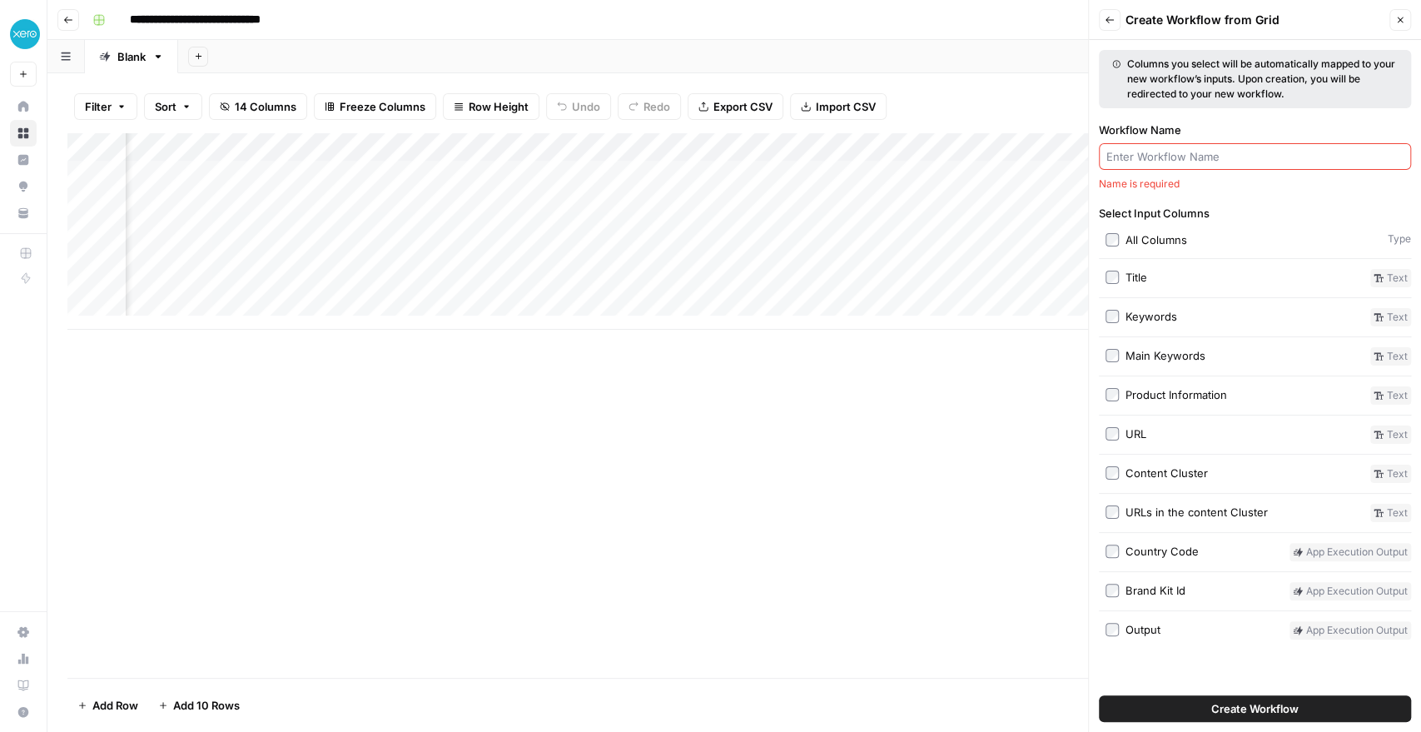
click at [1116, 158] on input "Workflow Name" at bounding box center [1254, 156] width 297 height 17
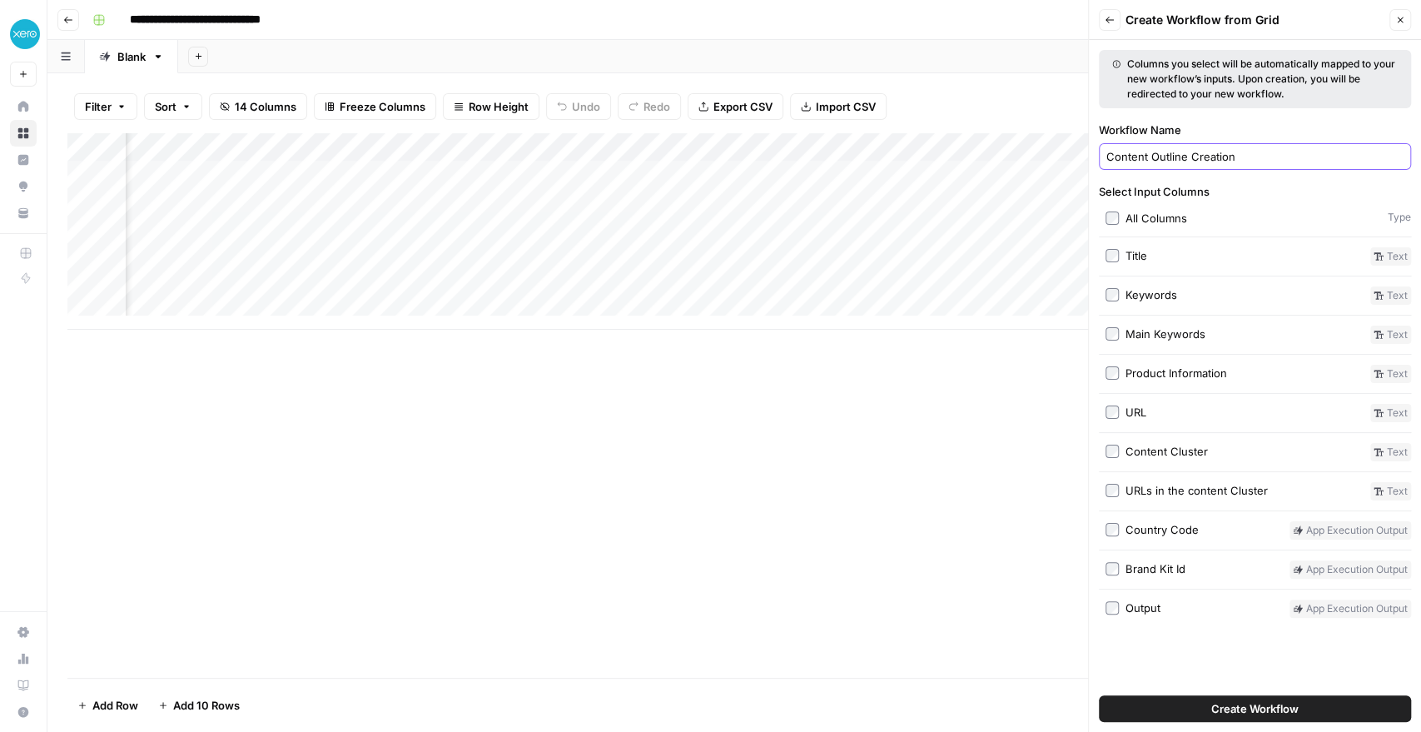
type input "Content Outline Creation"
click at [1310, 710] on button "Create Workflow" at bounding box center [1255, 708] width 312 height 27
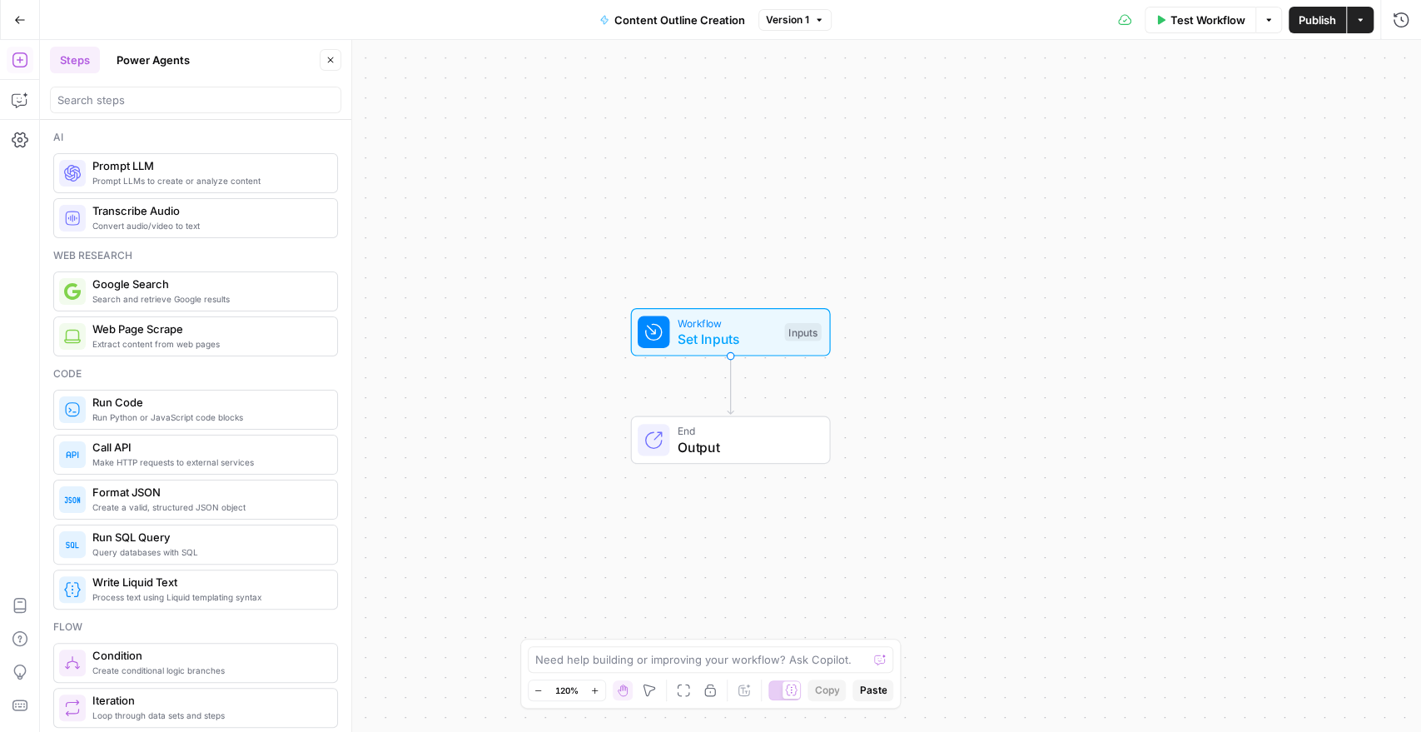
click at [200, 174] on span "Prompt LLMs to create or analyze content" at bounding box center [207, 180] width 231 height 13
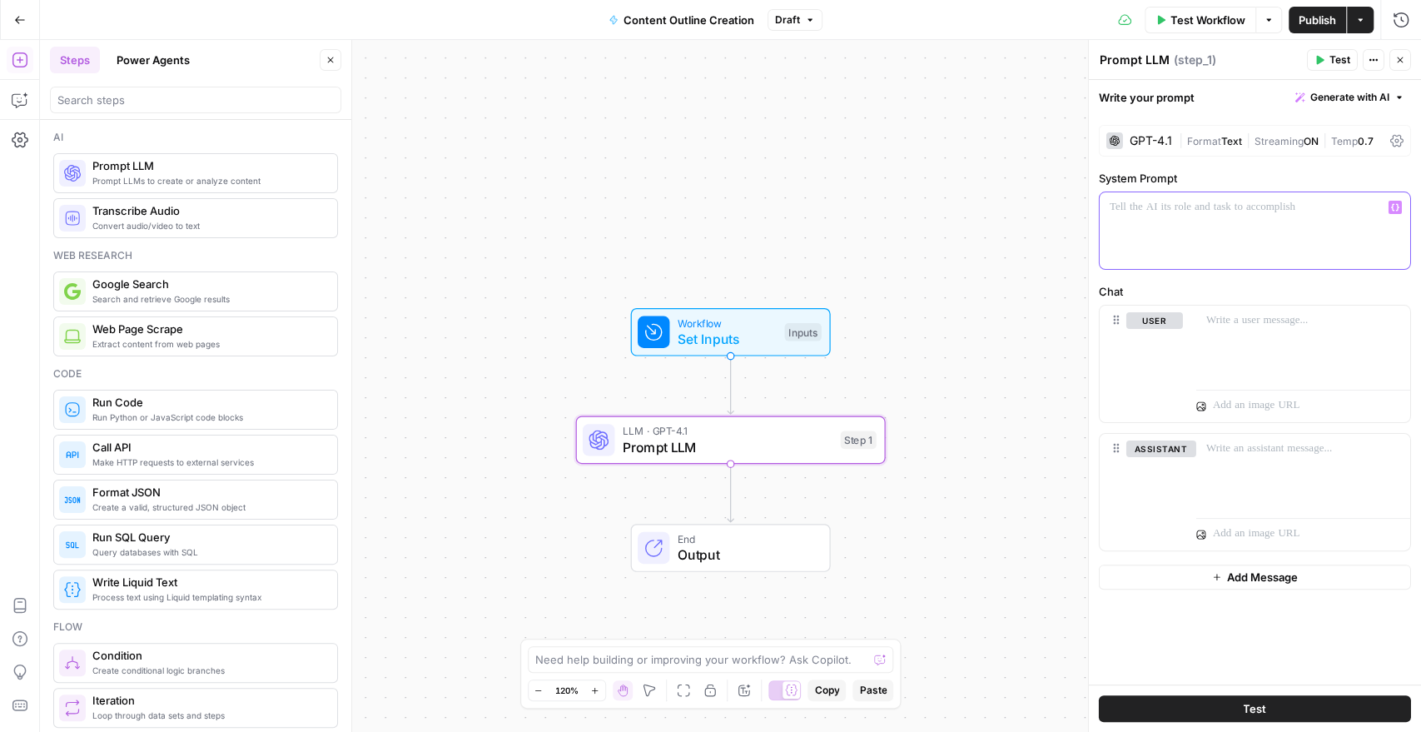
click at [1179, 226] on div at bounding box center [1255, 230] width 310 height 77
click at [1342, 95] on span "Generate with AI" at bounding box center [1349, 97] width 79 height 15
click at [1311, 142] on div "Use AI to build your prompt" at bounding box center [1330, 149] width 128 height 15
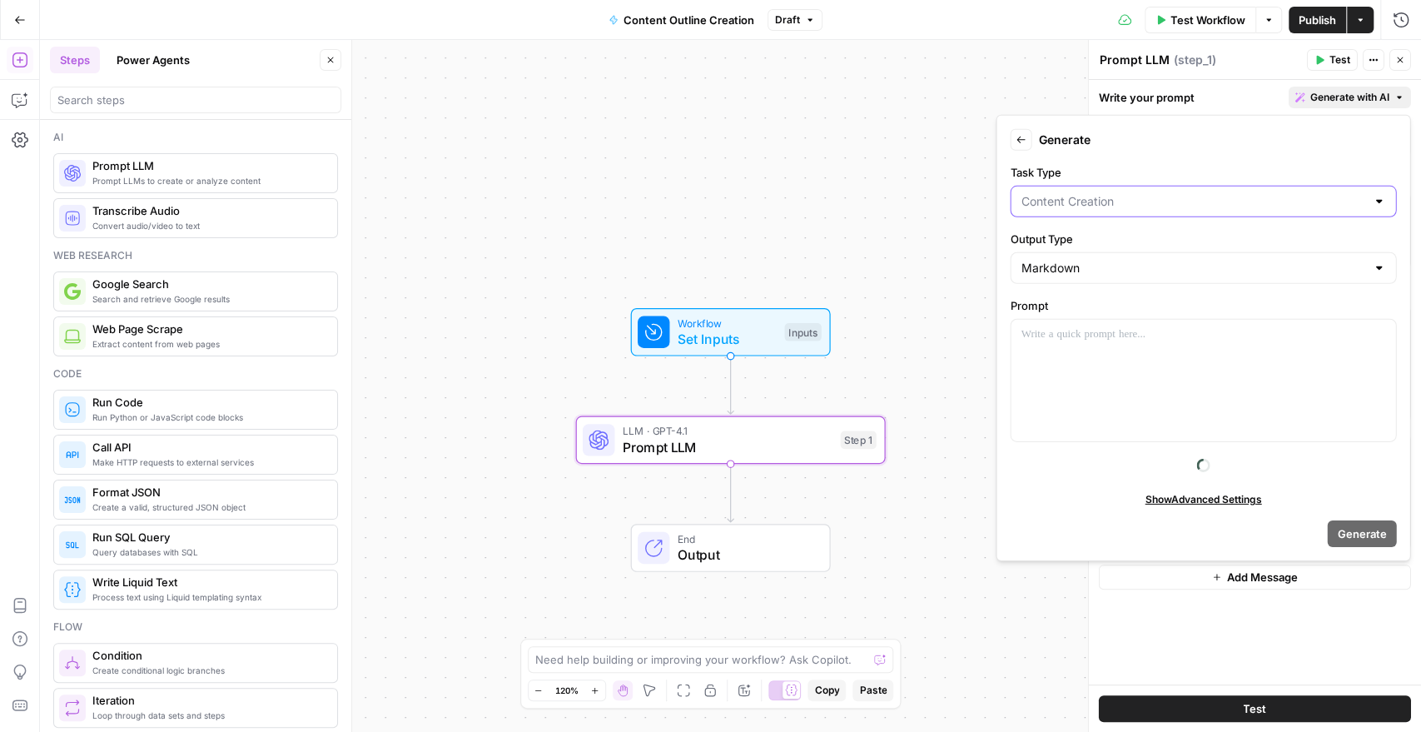
click at [1065, 205] on input "Task Type" at bounding box center [1192, 201] width 345 height 17
type input "Content Creation"
click at [1140, 171] on label "Task Type" at bounding box center [1203, 172] width 386 height 17
click at [1140, 193] on input "Content Creation" at bounding box center [1192, 201] width 345 height 17
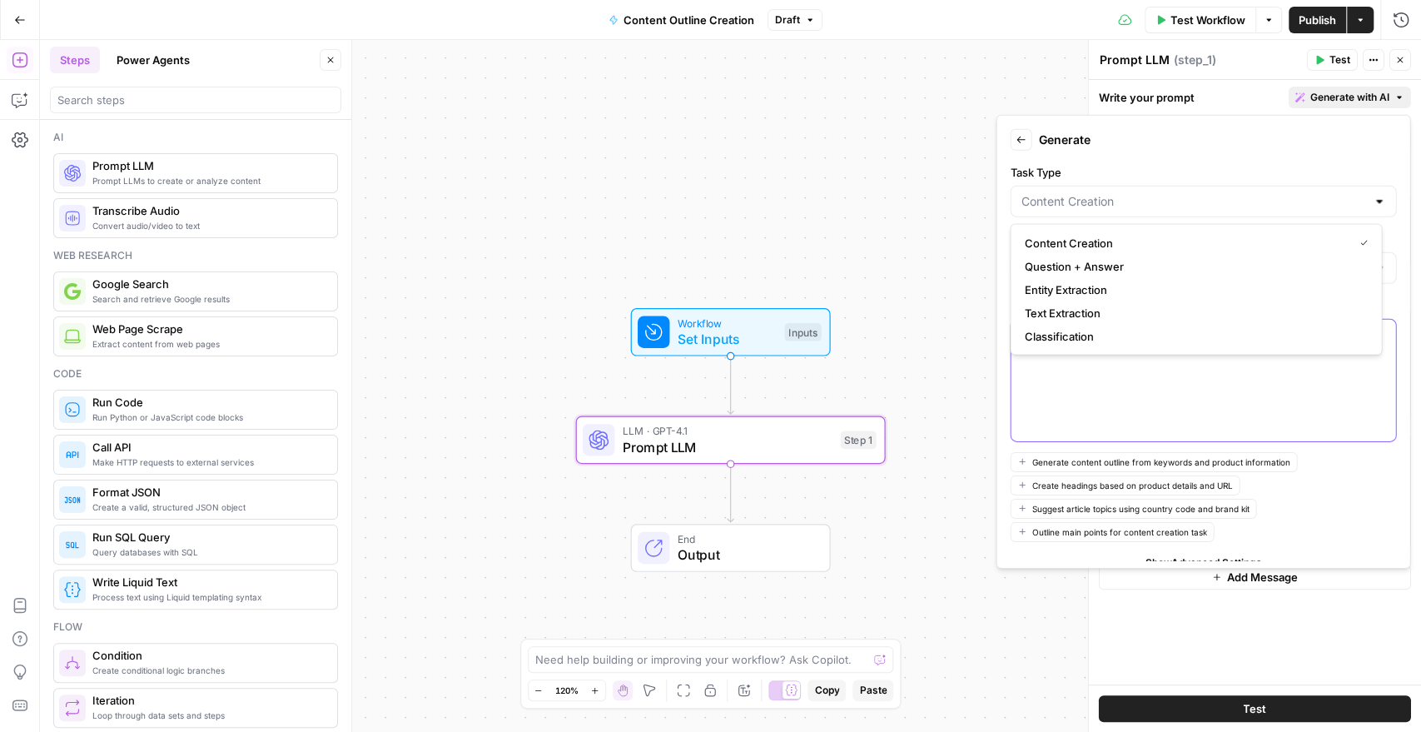
type input "Content Creation"
click at [1088, 396] on div at bounding box center [1202, 381] width 385 height 122
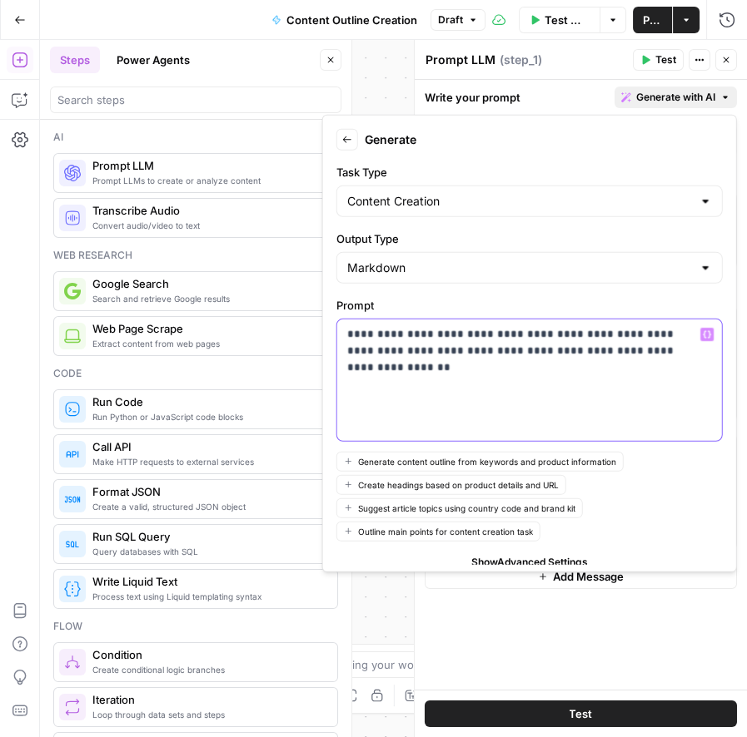
click at [648, 350] on p "**********" at bounding box center [522, 359] width 350 height 67
click at [357, 404] on p "**********" at bounding box center [515, 392] width 336 height 133
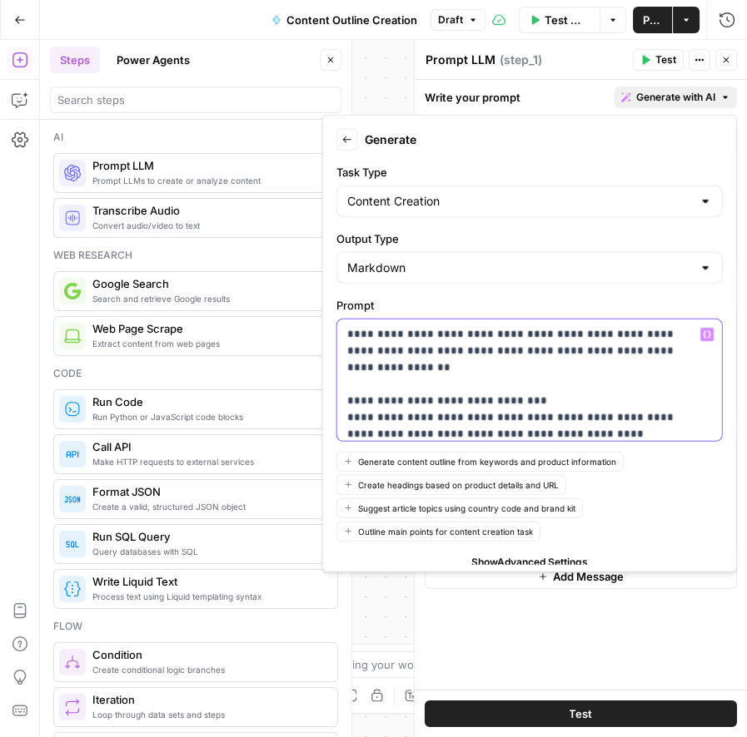
drag, startPoint x: 627, startPoint y: 397, endPoint x: 646, endPoint y: 398, distance: 19.2
click at [703, 335] on icon "button" at bounding box center [707, 334] width 8 height 8
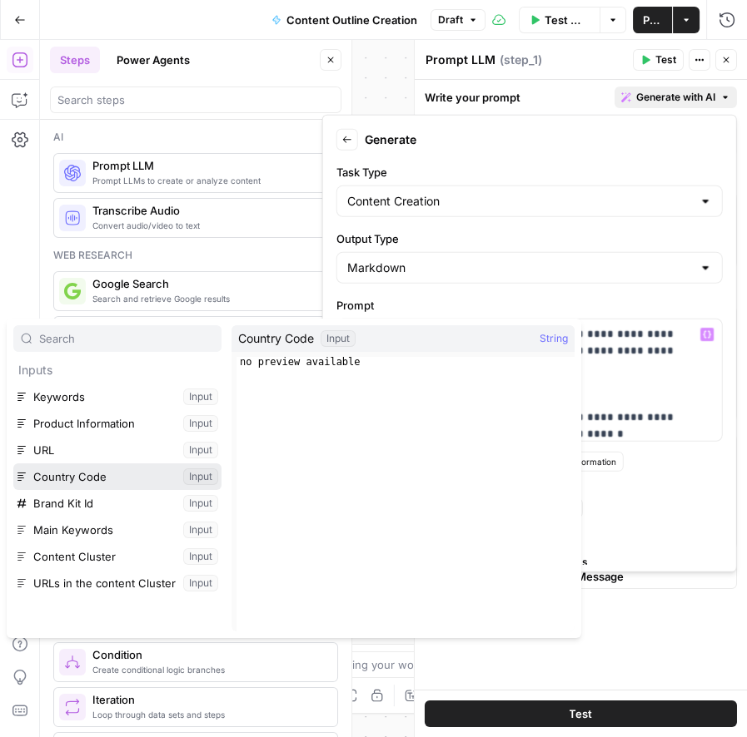
click at [100, 470] on button "Select variable Country Code" at bounding box center [117, 477] width 208 height 27
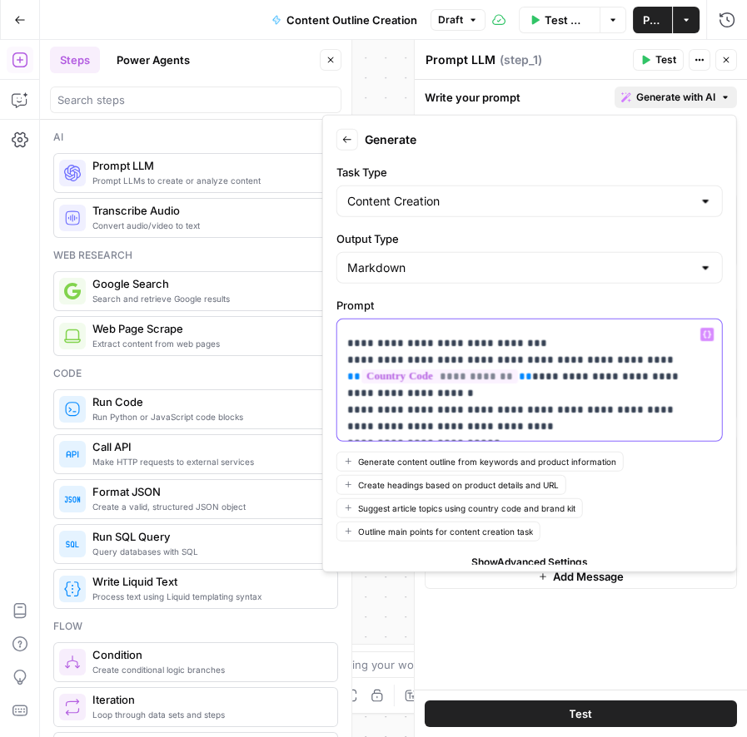
scroll to position [65, 0]
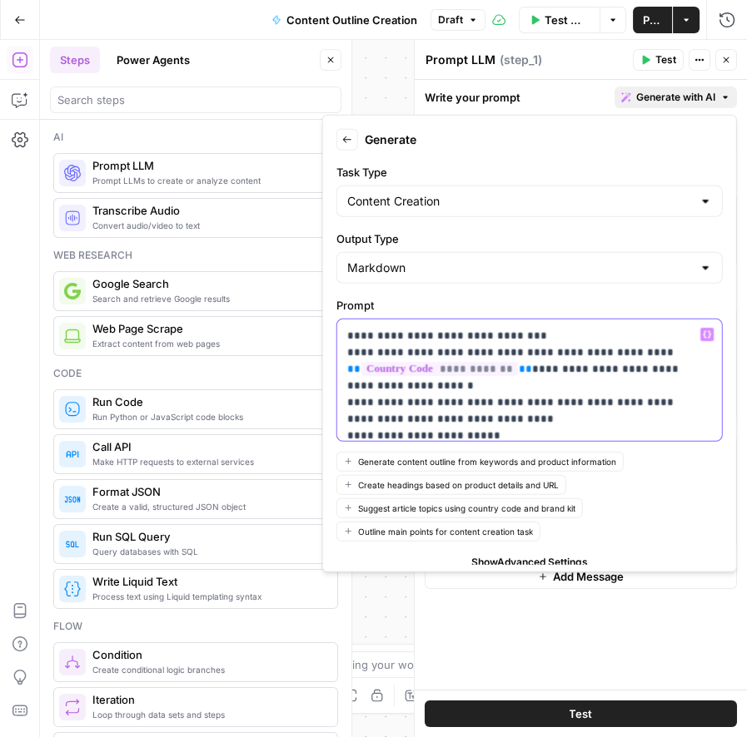
drag, startPoint x: 455, startPoint y: 371, endPoint x: 328, endPoint y: 370, distance: 127.4
click at [328, 370] on div "**********" at bounding box center [529, 344] width 415 height 458
click at [703, 333] on icon "button" at bounding box center [707, 334] width 8 height 8
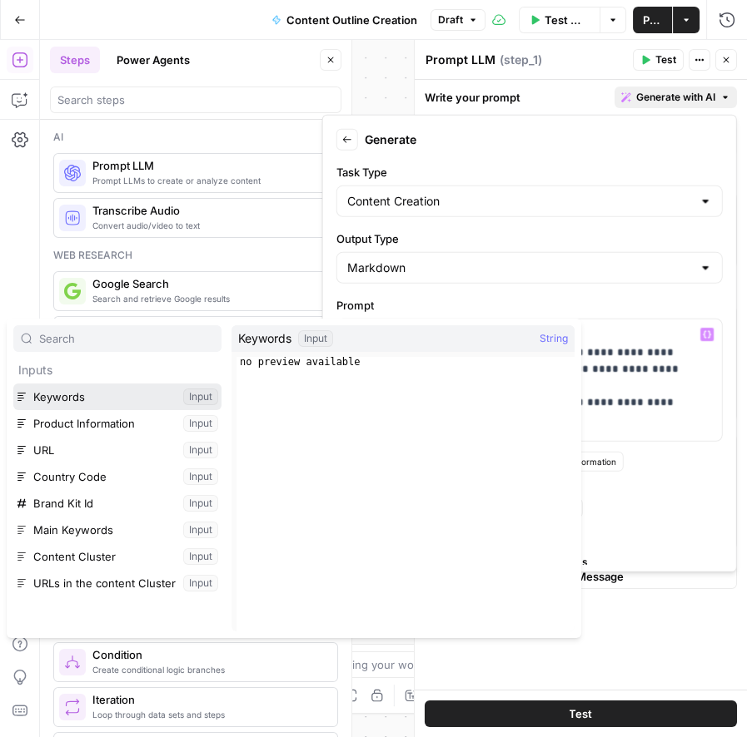
click at [70, 389] on button "Select variable Keywords" at bounding box center [117, 397] width 208 height 27
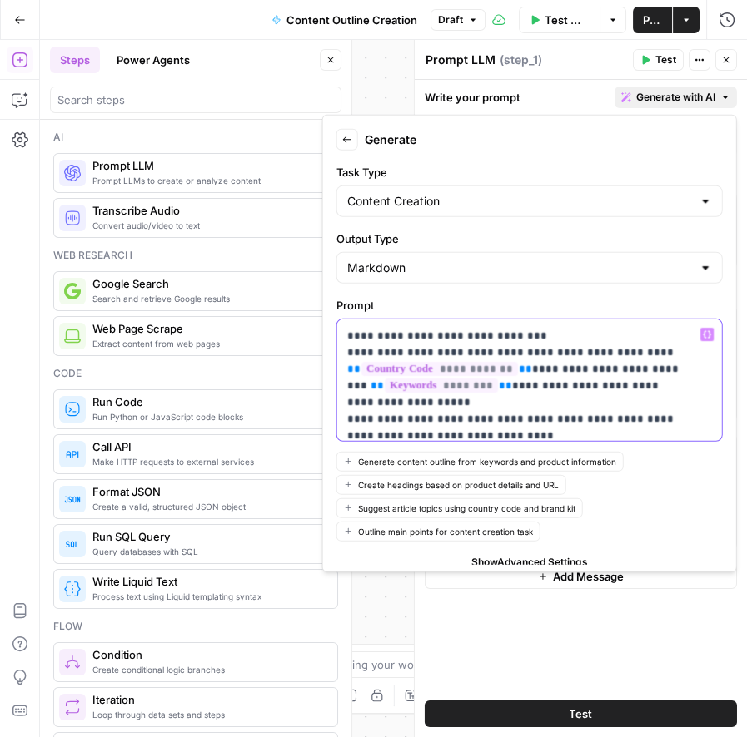
click at [703, 332] on icon "button" at bounding box center [707, 334] width 8 height 8
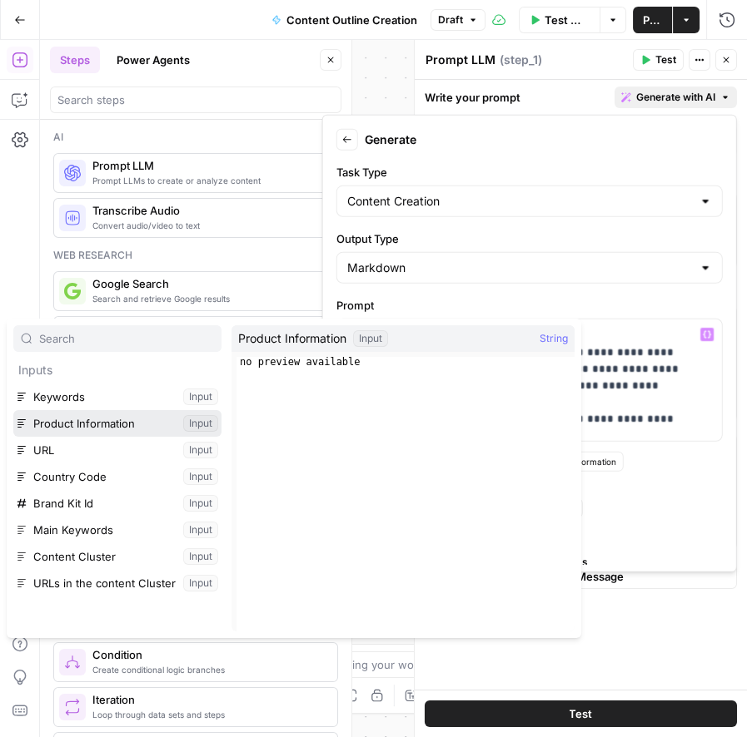
click at [68, 422] on button "Select variable Product Information" at bounding box center [117, 423] width 208 height 27
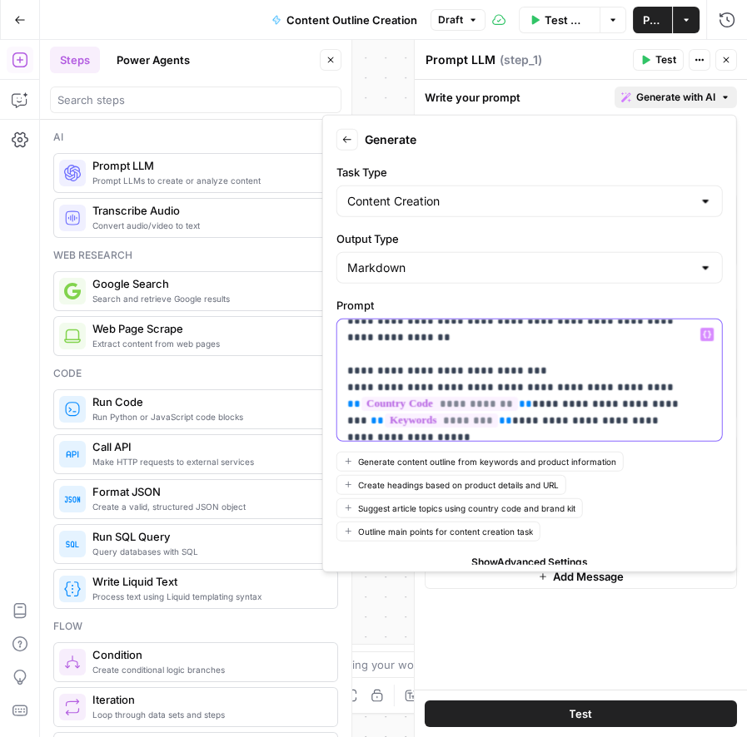
scroll to position [0, 0]
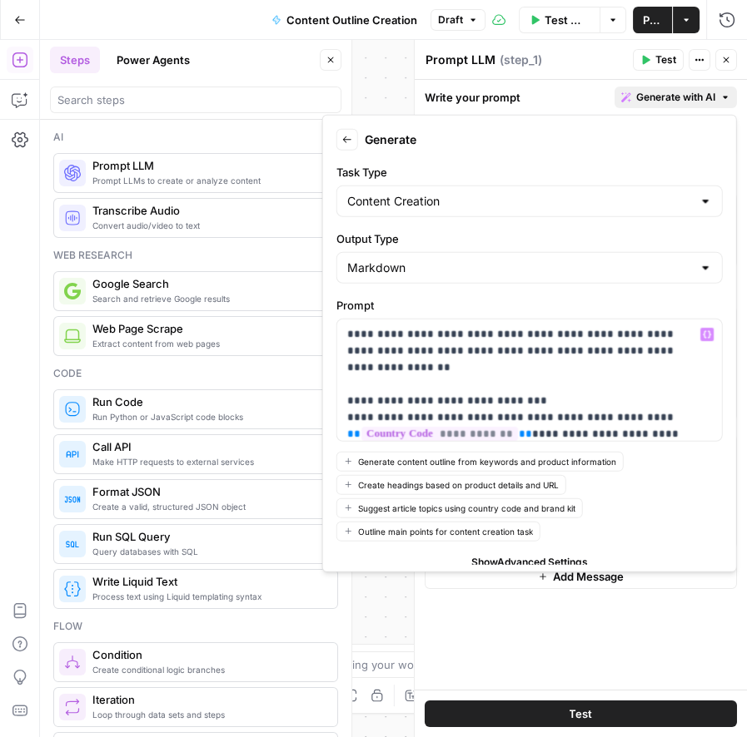
drag, startPoint x: 345, startPoint y: 408, endPoint x: 451, endPoint y: 308, distance: 146.0
click at [451, 308] on div "**********" at bounding box center [529, 369] width 386 height 145
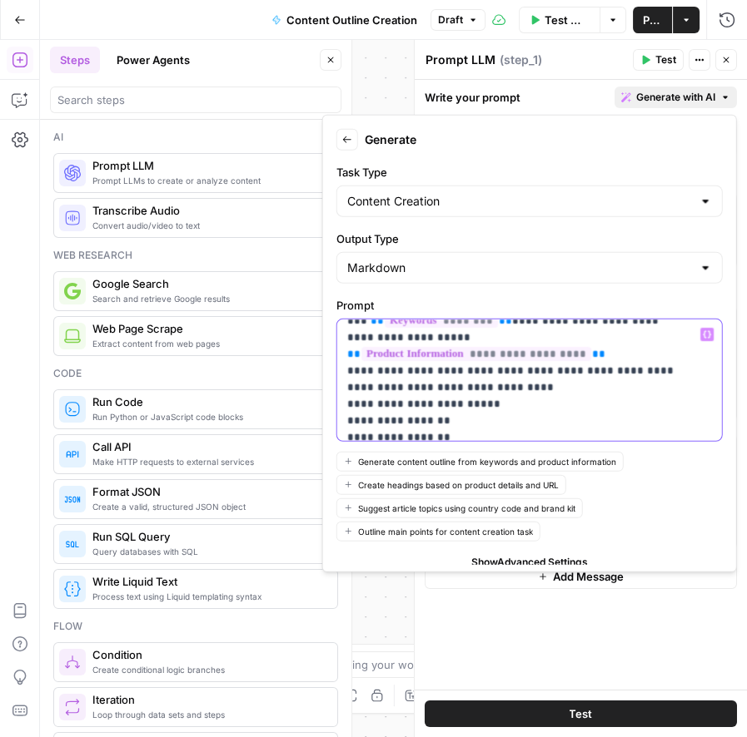
scroll to position [131, 0]
drag, startPoint x: 339, startPoint y: 367, endPoint x: 499, endPoint y: 420, distance: 169.0
click at [499, 420] on div "**********" at bounding box center [522, 381] width 370 height 122
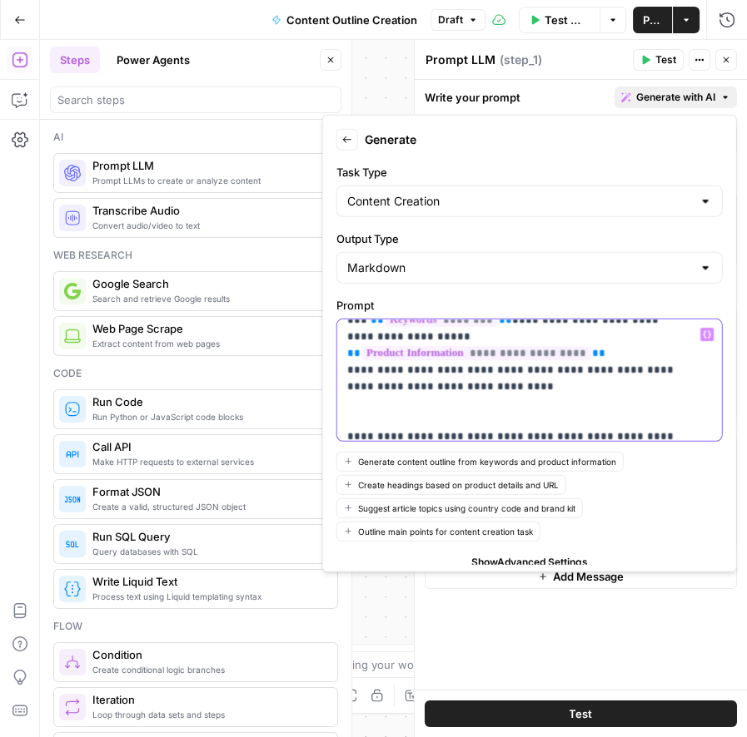
click at [703, 332] on icon "button" at bounding box center [707, 334] width 8 height 8
click at [599, 534] on div "Generate content outline from keywords and product information Create headings …" at bounding box center [529, 496] width 386 height 90
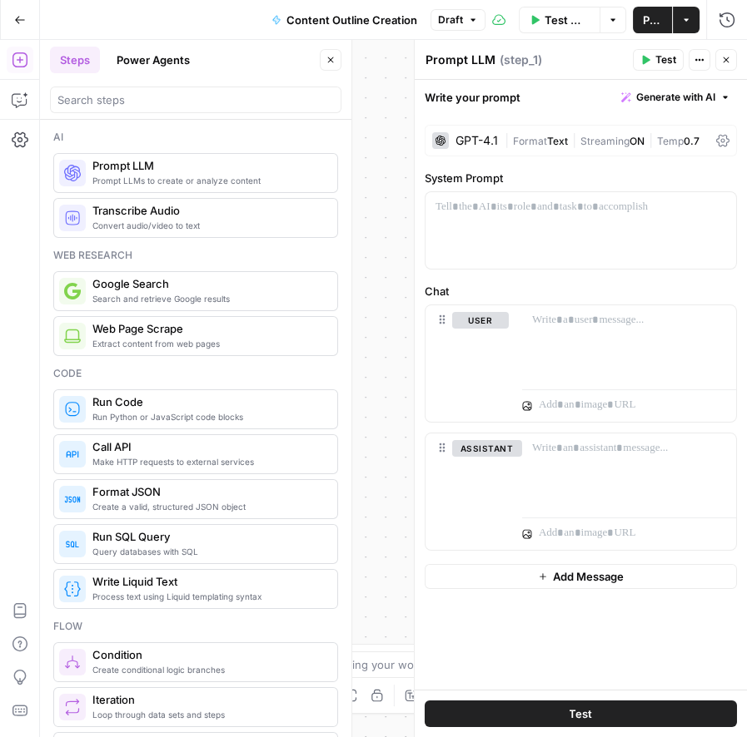
click at [385, 73] on div "Workflow Set Inputs Inputs LLM · GPT-4.1 Prompt LLM Step 1 End Output" at bounding box center [393, 389] width 707 height 698
click at [326, 63] on icon "button" at bounding box center [330, 60] width 10 height 10
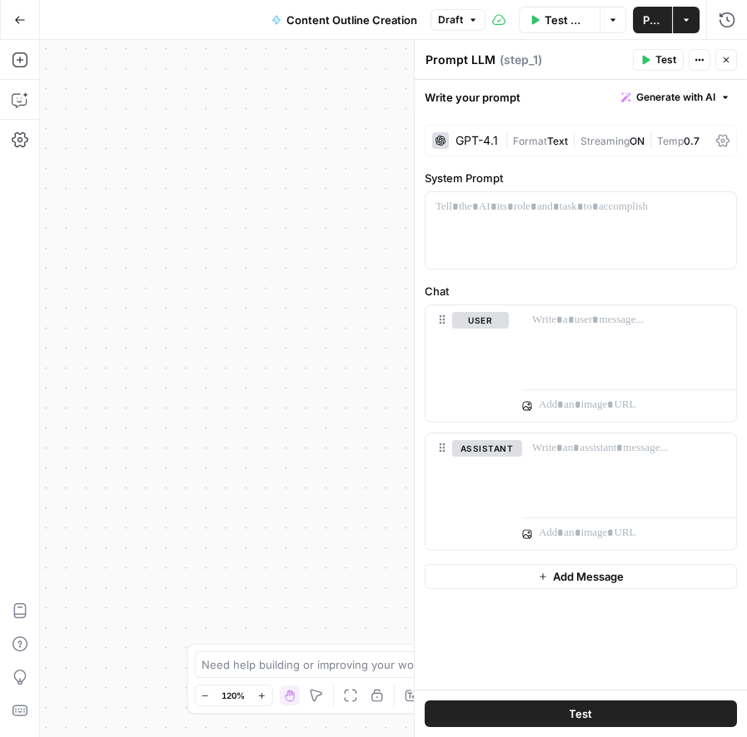
click at [723, 65] on icon "button" at bounding box center [726, 60] width 10 height 10
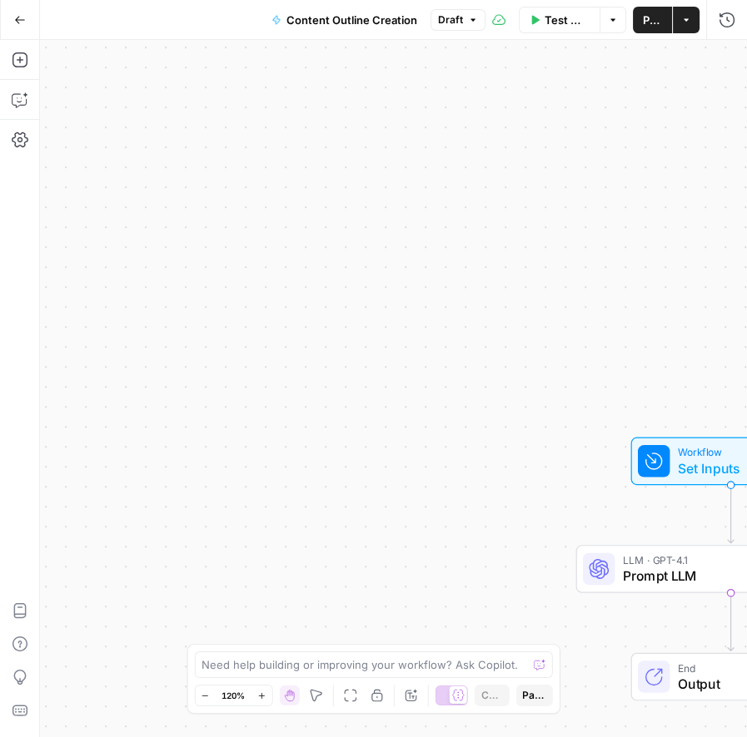
click at [655, 445] on div at bounding box center [654, 461] width 32 height 32
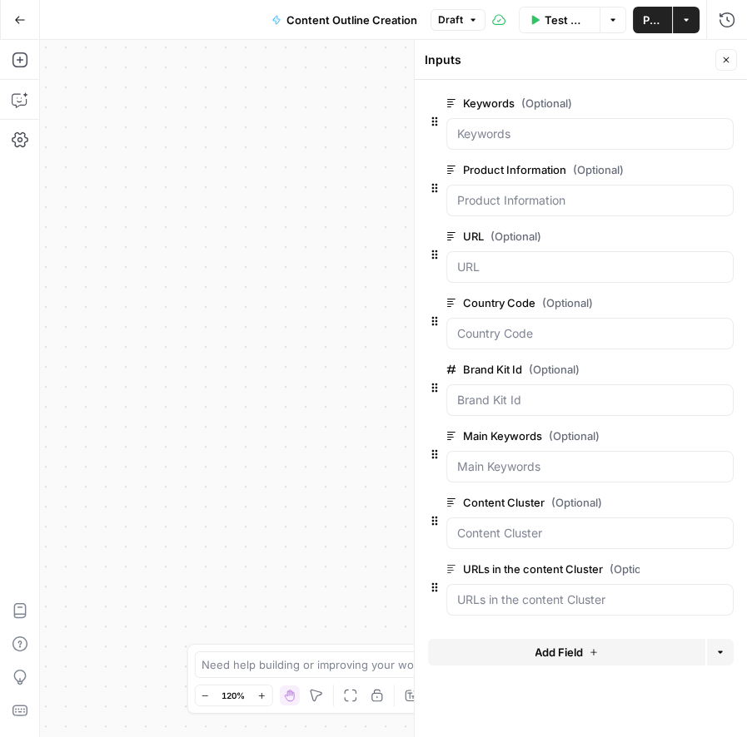
click at [563, 654] on span "Add Field" at bounding box center [558, 652] width 48 height 17
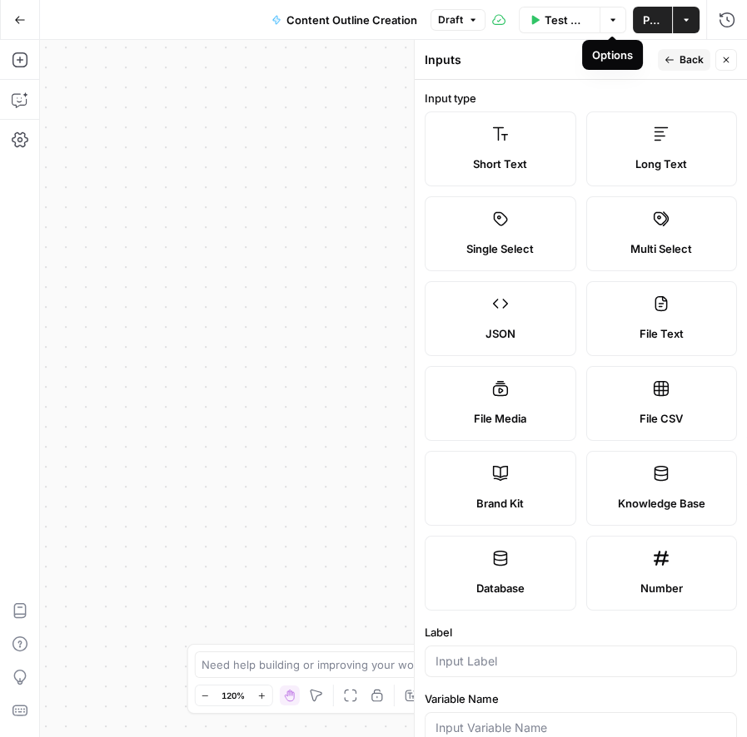
click at [469, 17] on icon "button" at bounding box center [473, 20] width 10 height 10
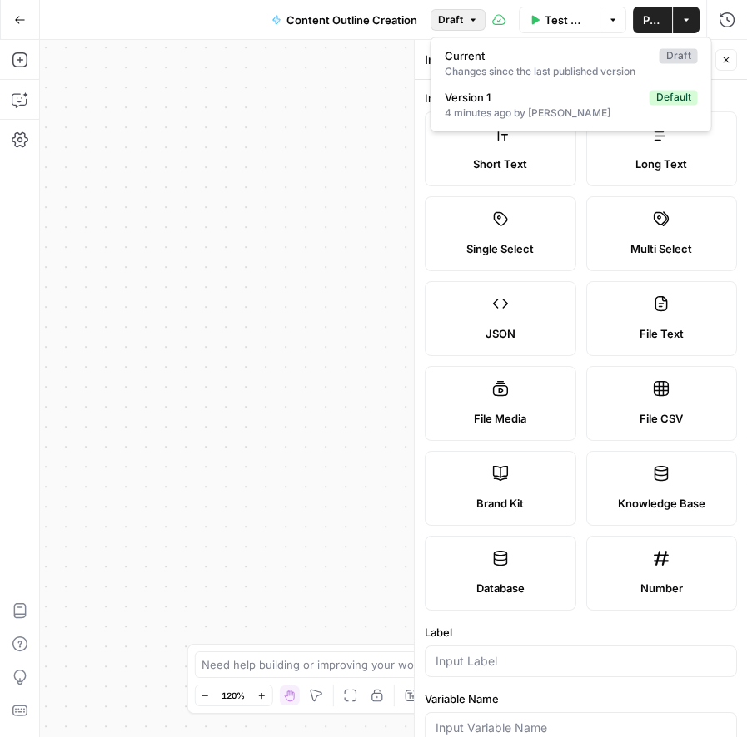
click at [689, 22] on icon "button" at bounding box center [686, 20] width 10 height 10
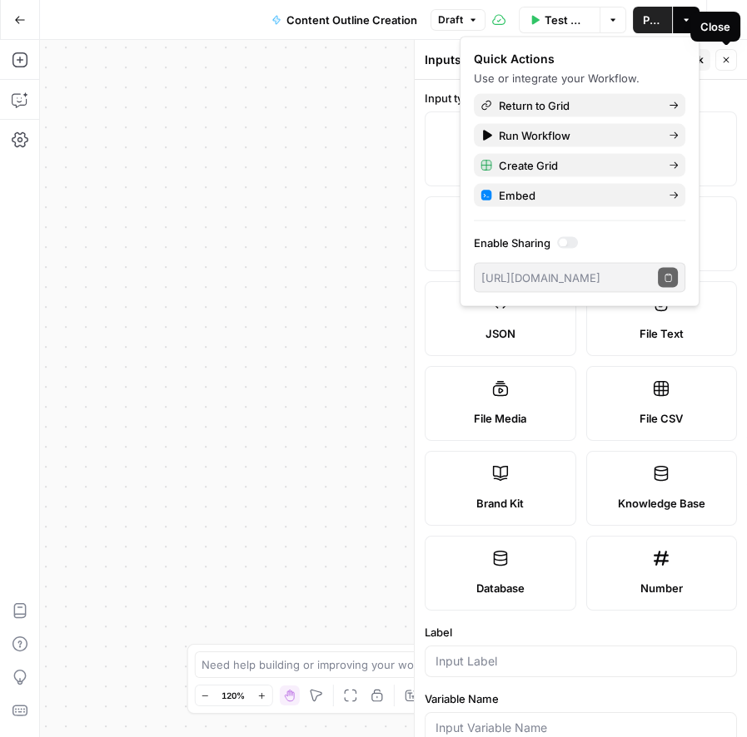
click at [690, 25] on div "Close" at bounding box center [715, 27] width 50 height 30
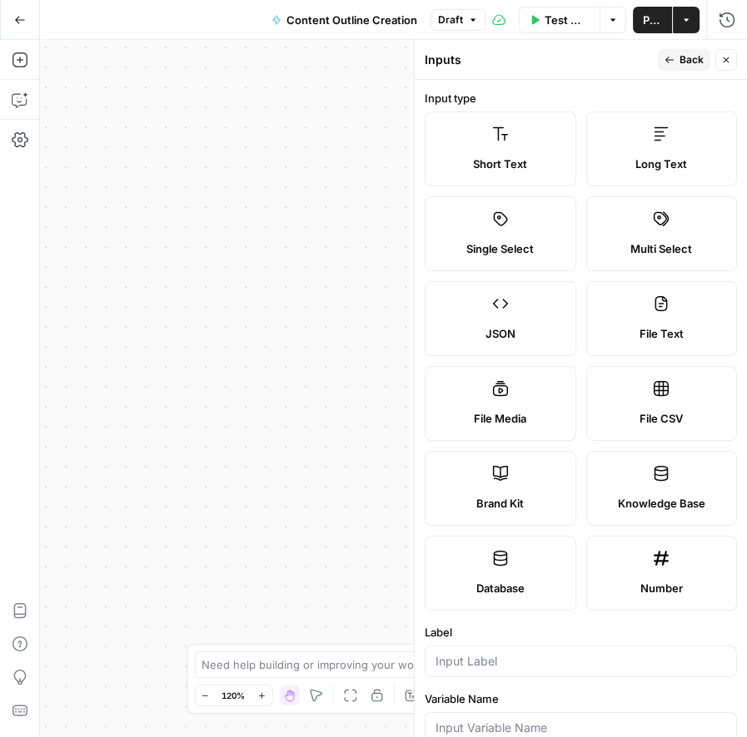
click at [678, 23] on button "Actions" at bounding box center [686, 20] width 27 height 27
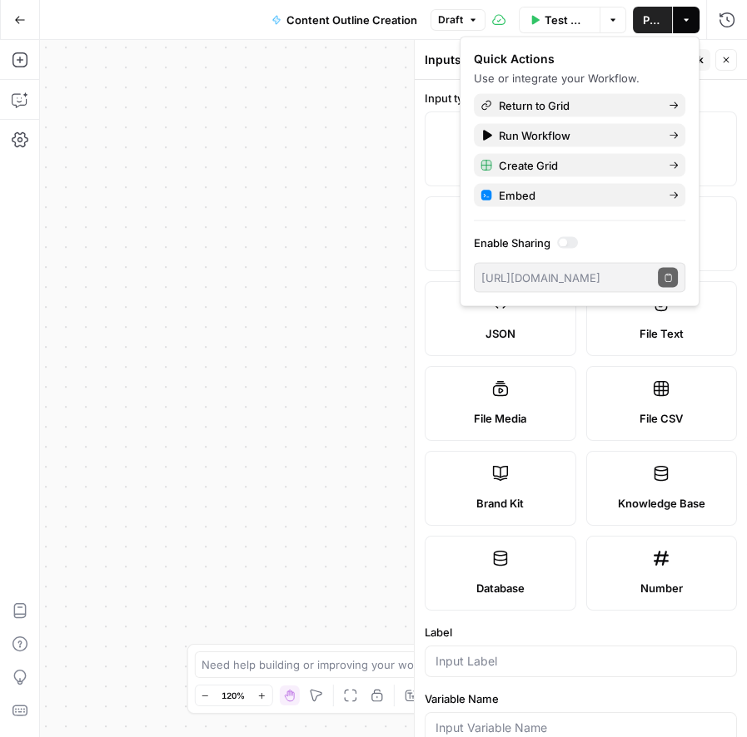
click at [609, 20] on icon "button" at bounding box center [613, 20] width 10 height 10
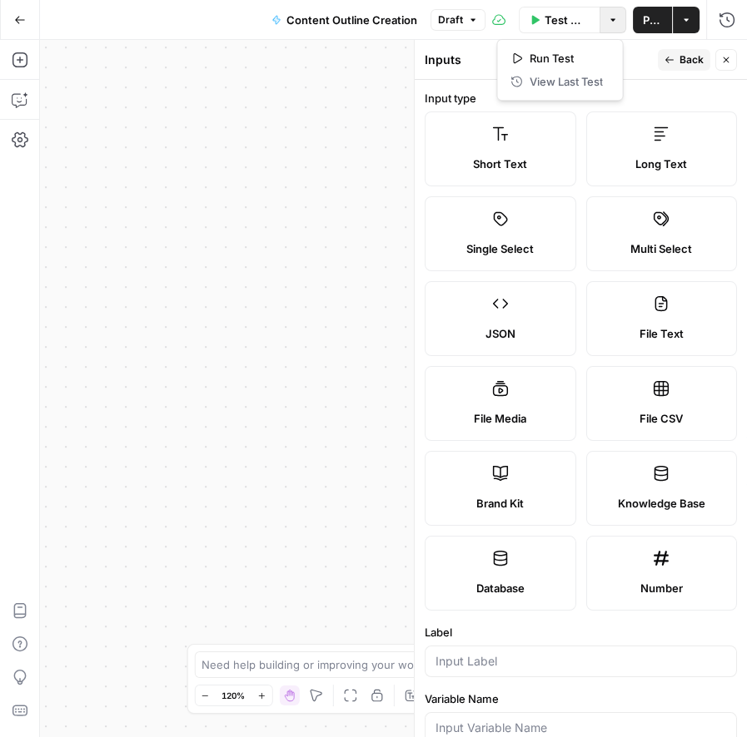
click at [609, 20] on icon "button" at bounding box center [613, 20] width 10 height 10
click at [453, 23] on span "Draft" at bounding box center [450, 19] width 25 height 15
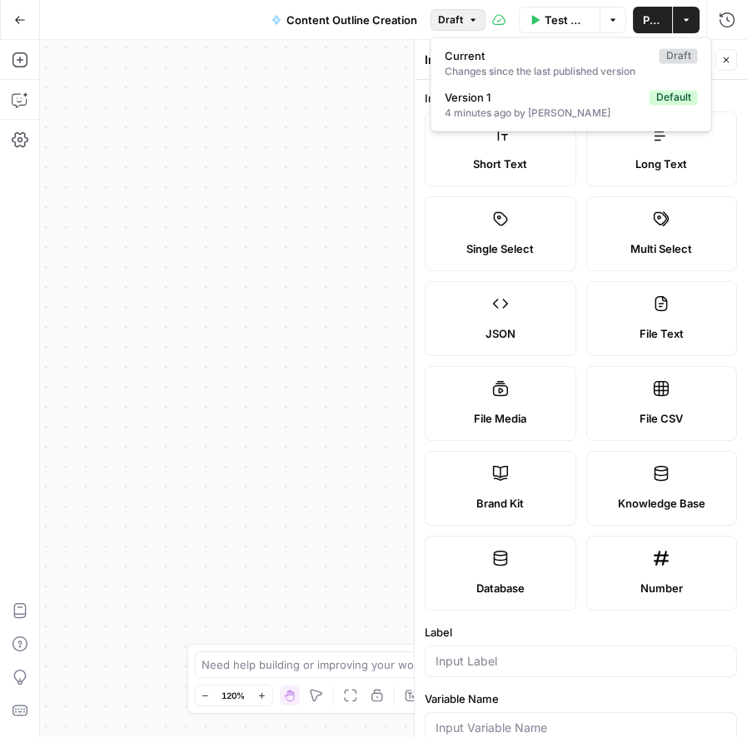
click at [375, 22] on span "Content Outline Creation" at bounding box center [351, 20] width 131 height 17
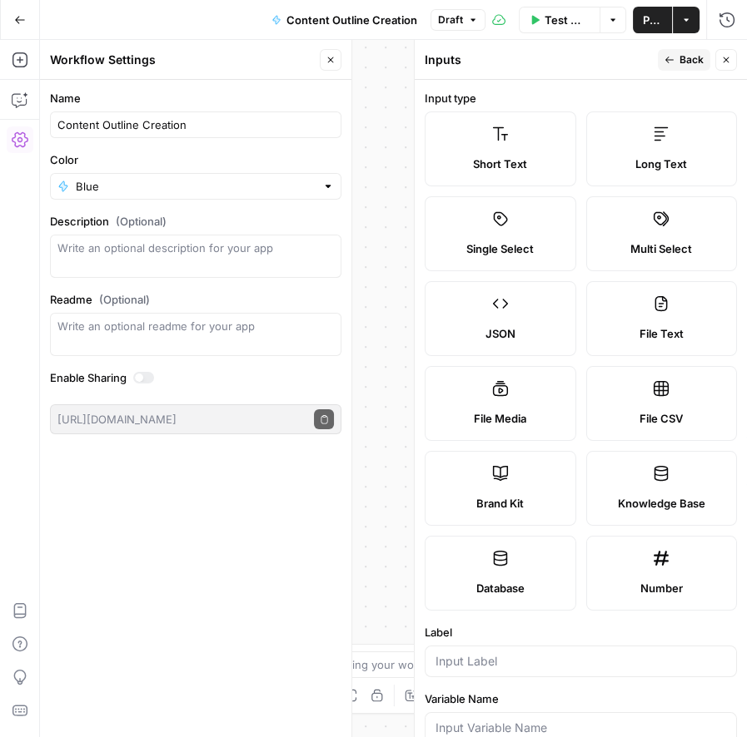
click at [499, 146] on label "Short Text" at bounding box center [499, 149] width 151 height 75
click at [488, 663] on input "Label" at bounding box center [580, 661] width 290 height 17
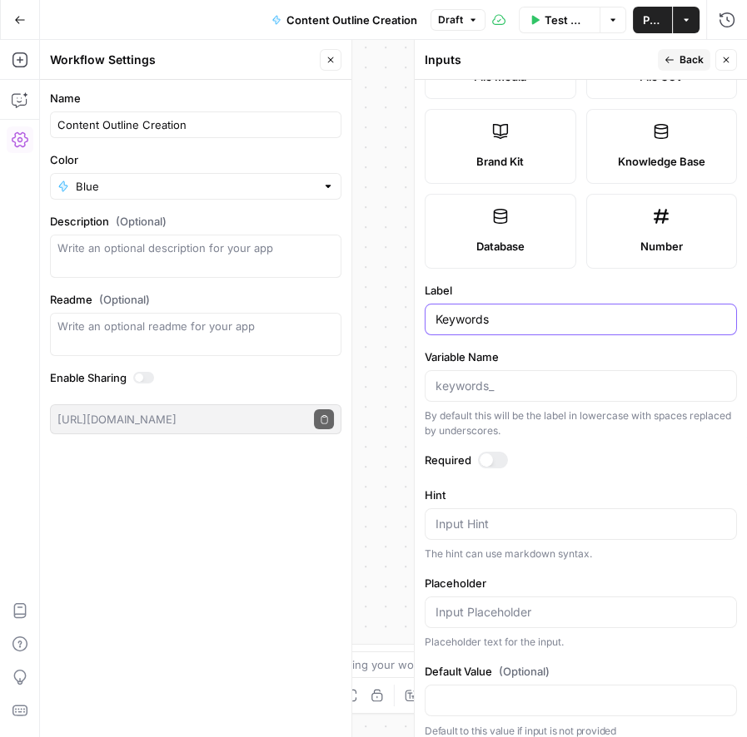
scroll to position [352, 0]
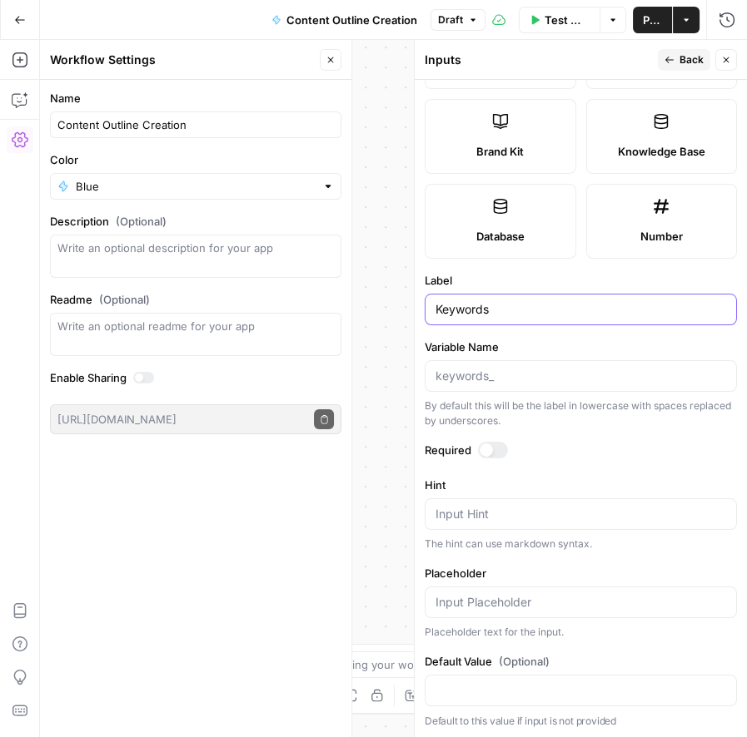
type input "Keywords"
click at [486, 449] on div at bounding box center [485, 450] width 13 height 13
click at [671, 56] on icon "button" at bounding box center [669, 60] width 10 height 10
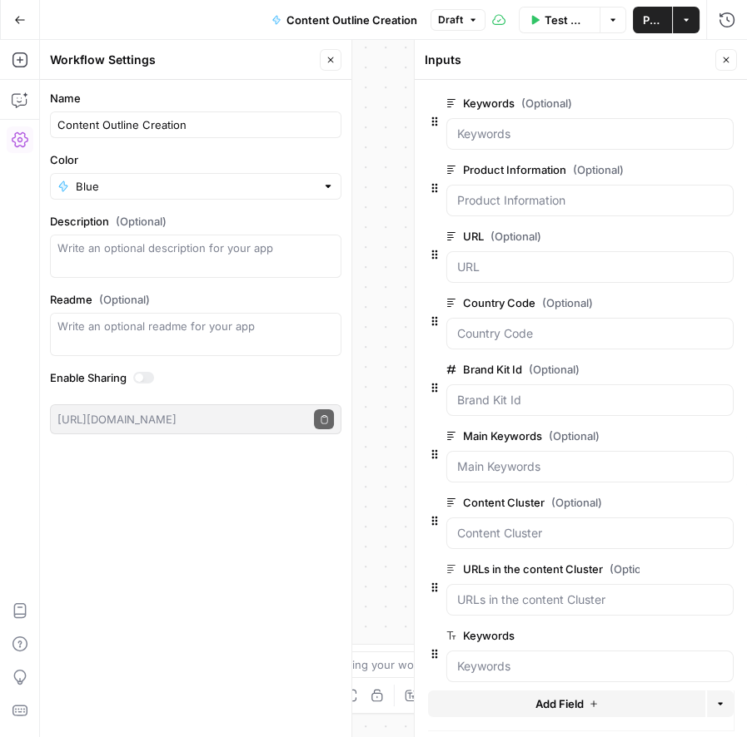
click at [570, 704] on span "Add Field" at bounding box center [558, 704] width 48 height 17
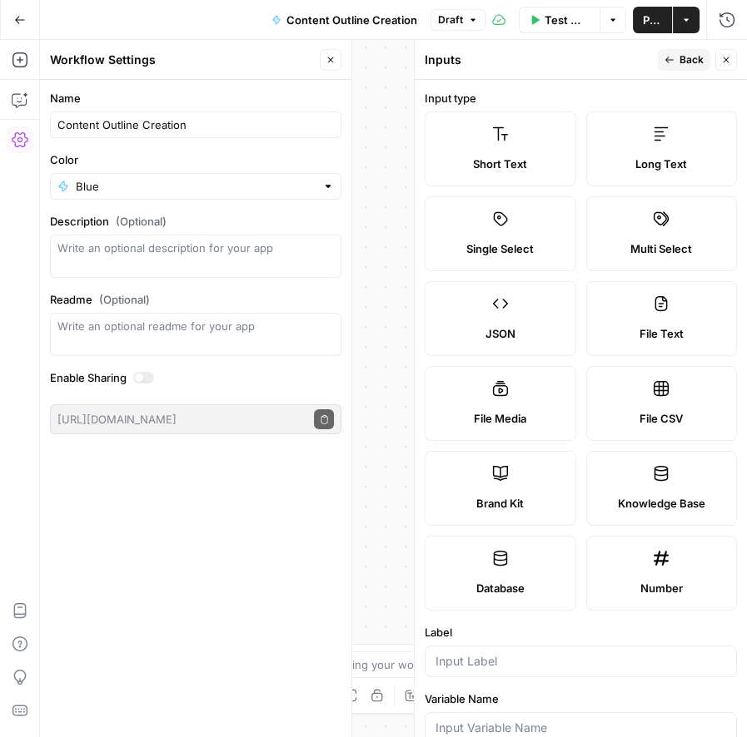
click at [496, 132] on icon at bounding box center [500, 134] width 17 height 17
click at [504, 153] on label "Short Text" at bounding box center [499, 149] width 151 height 75
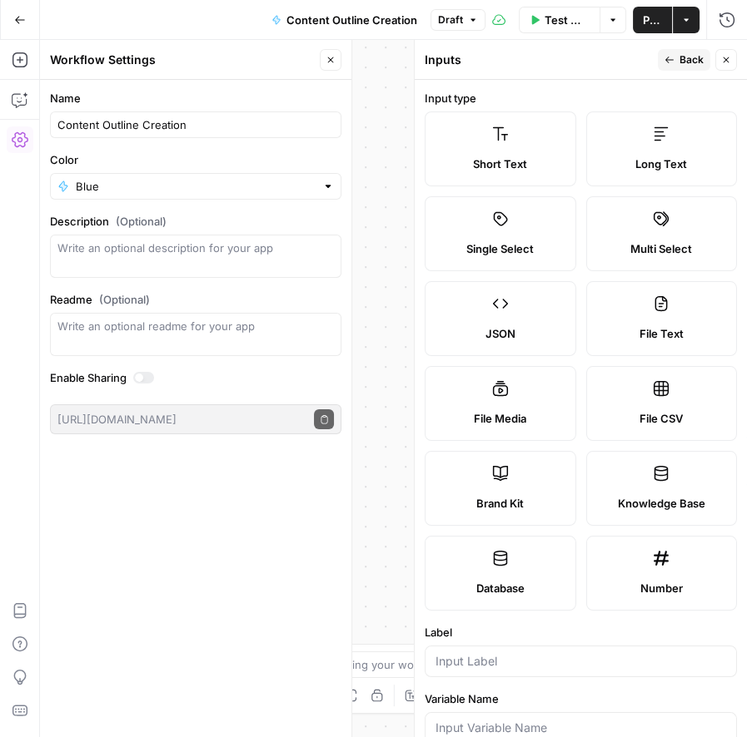
click at [504, 153] on label "Short Text" at bounding box center [499, 149] width 151 height 75
click at [499, 133] on icon at bounding box center [500, 134] width 17 height 17
click at [468, 659] on input "Label" at bounding box center [580, 661] width 290 height 17
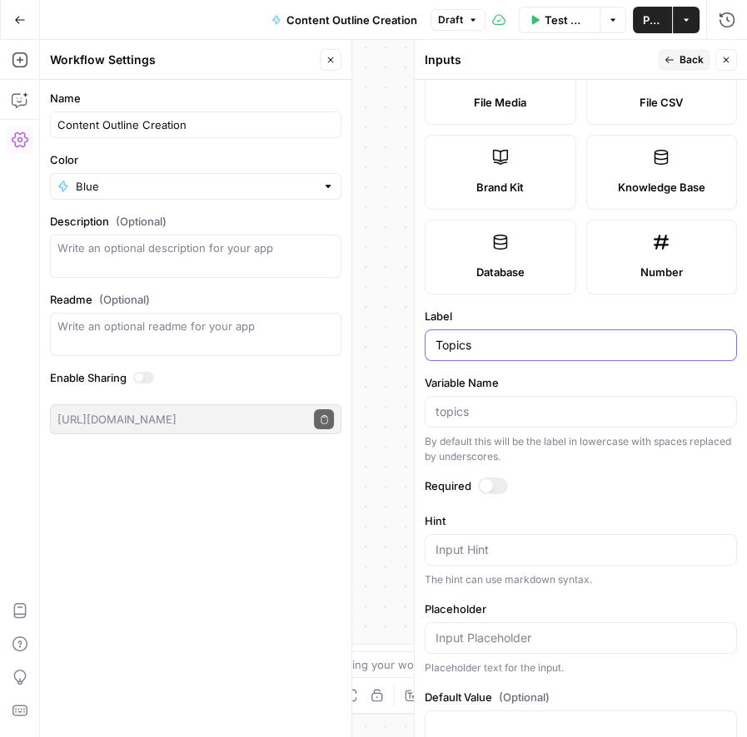
scroll to position [324, 0]
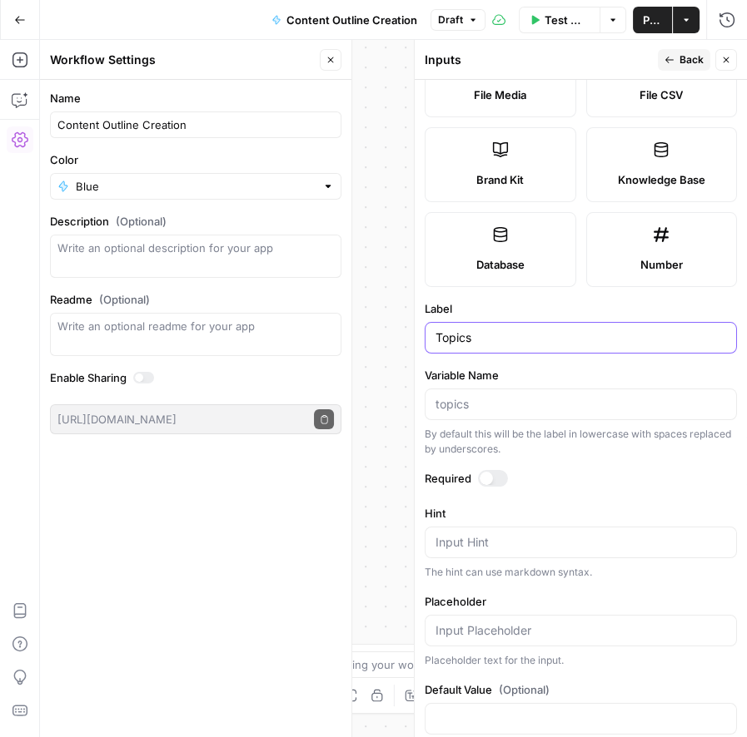
type input "Topics"
click at [506, 479] on label "Required" at bounding box center [580, 478] width 312 height 17
click at [484, 478] on div at bounding box center [485, 478] width 13 height 13
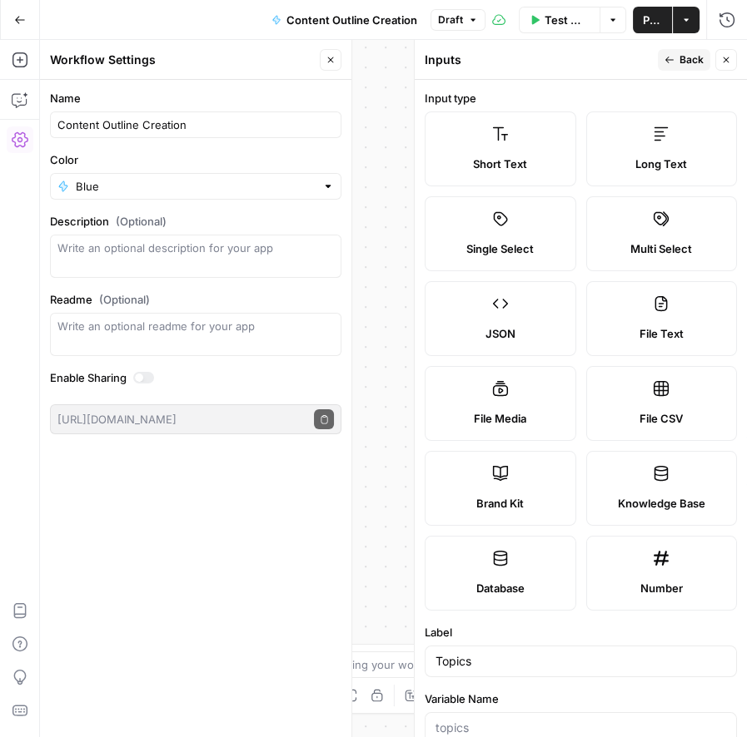
click at [673, 58] on span "P" at bounding box center [671, 55] width 13 height 17
click at [698, 58] on span "Back" at bounding box center [691, 59] width 24 height 15
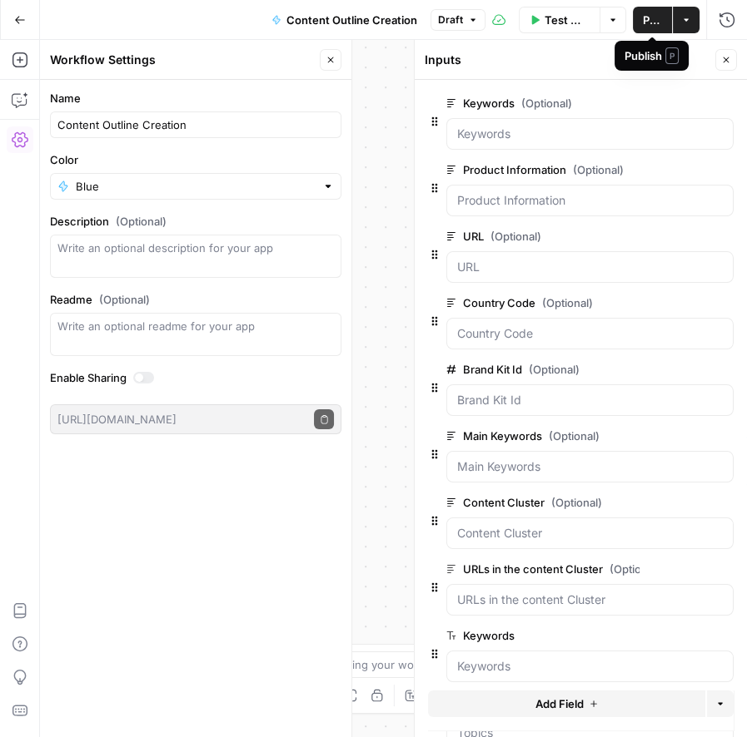
click at [690, 18] on icon "button" at bounding box center [686, 20] width 10 height 10
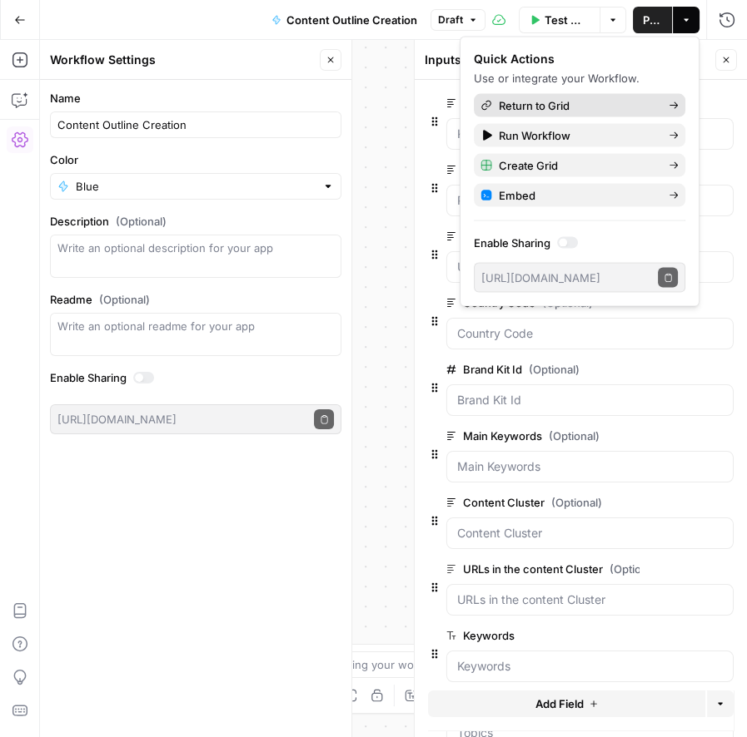
click at [610, 107] on span "Return to Grid" at bounding box center [577, 105] width 156 height 17
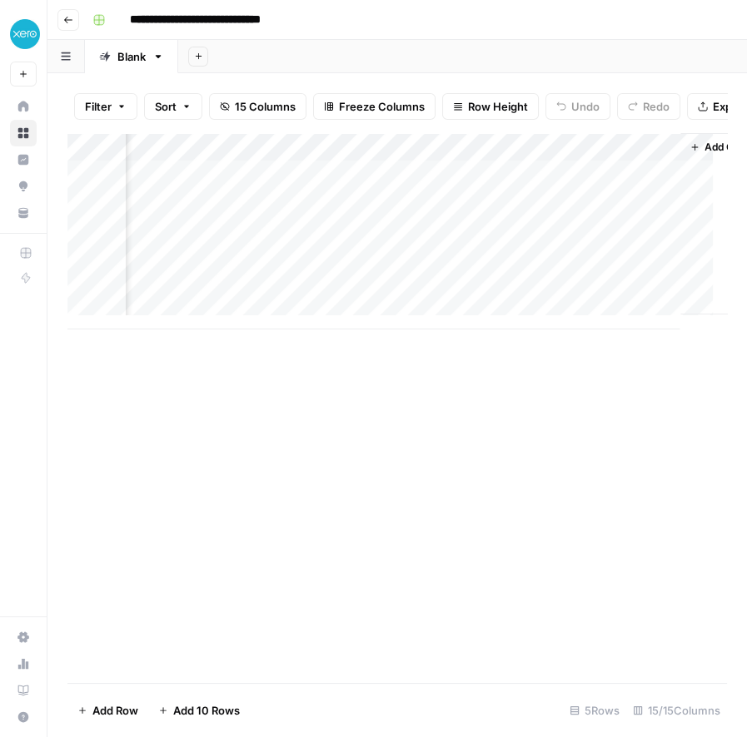
scroll to position [0, 2530]
click at [581, 161] on div "Add Column" at bounding box center [396, 231] width 659 height 196
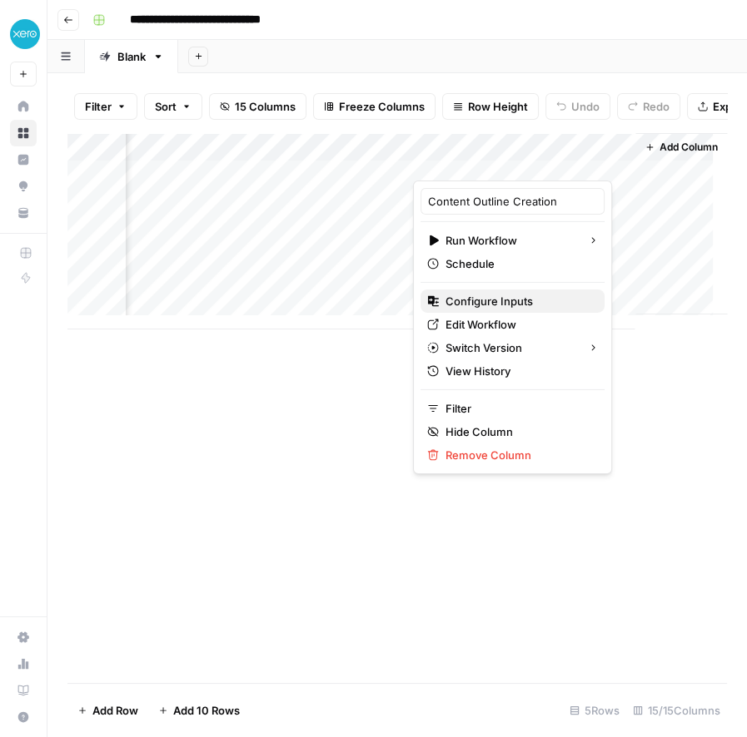
click at [495, 298] on span "Configure Inputs" at bounding box center [518, 301] width 146 height 17
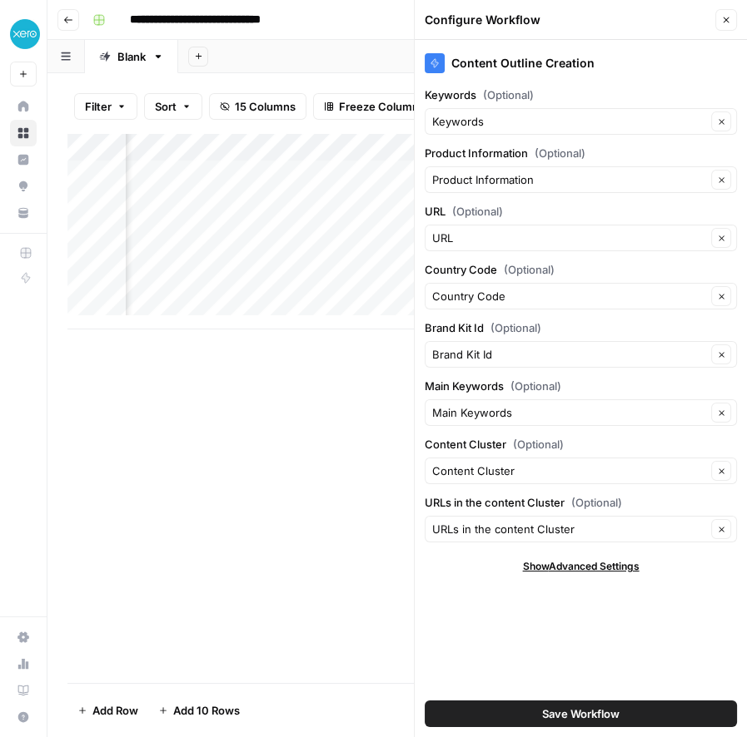
click at [313, 163] on div "Add Column" at bounding box center [396, 231] width 659 height 196
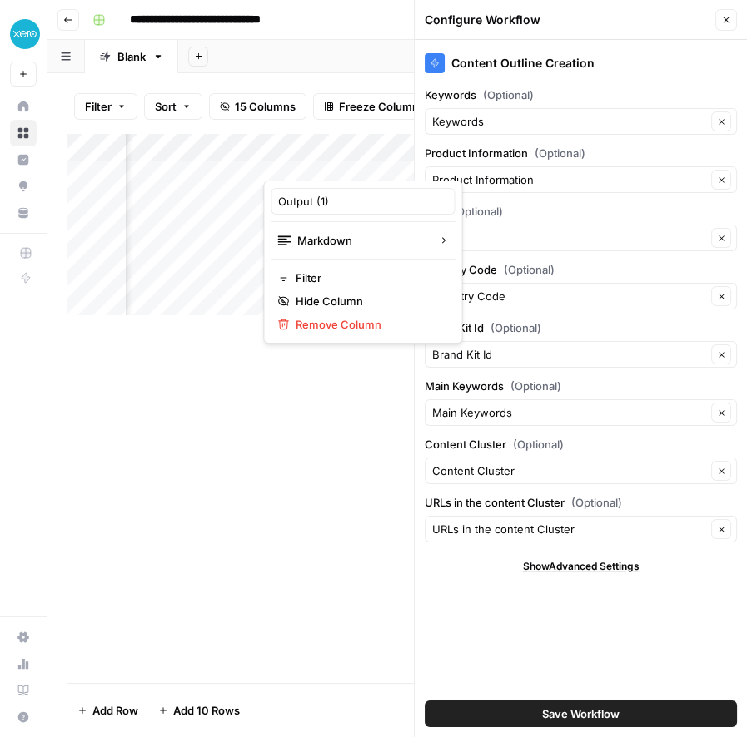
click at [405, 160] on div at bounding box center [338, 163] width 151 height 33
click at [399, 164] on div at bounding box center [338, 163] width 151 height 33
click at [320, 551] on div "Add Column" at bounding box center [396, 408] width 659 height 550
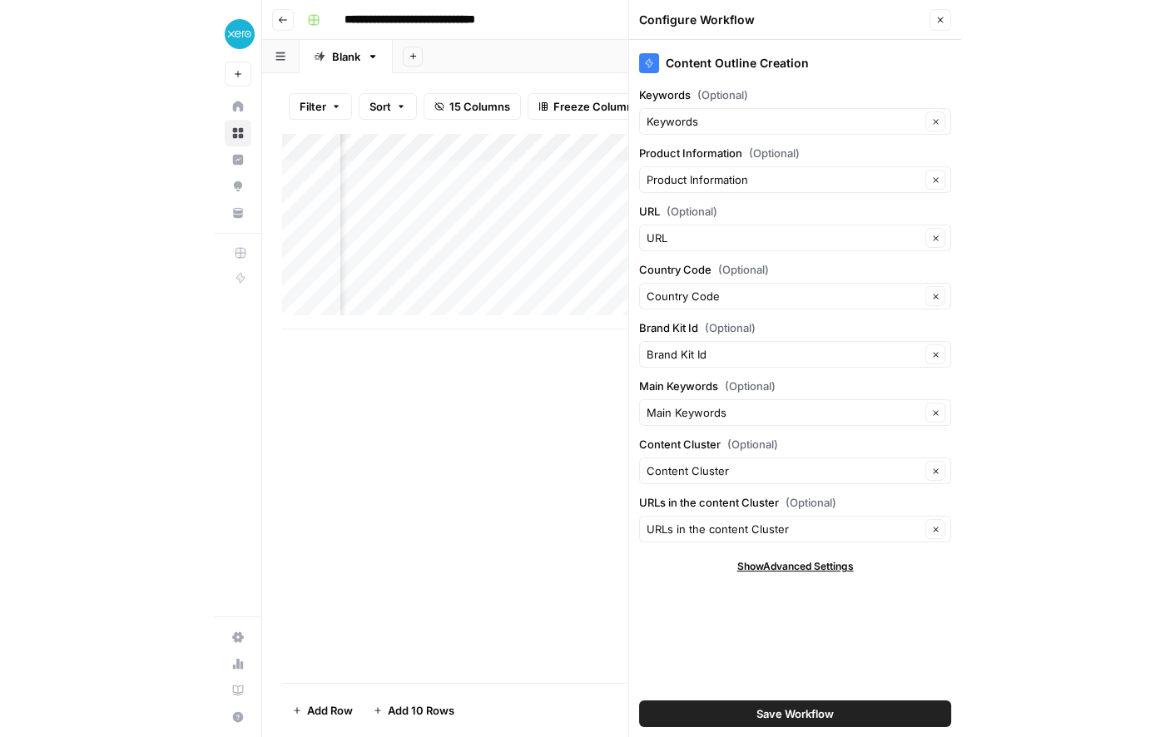
scroll to position [0, 2770]
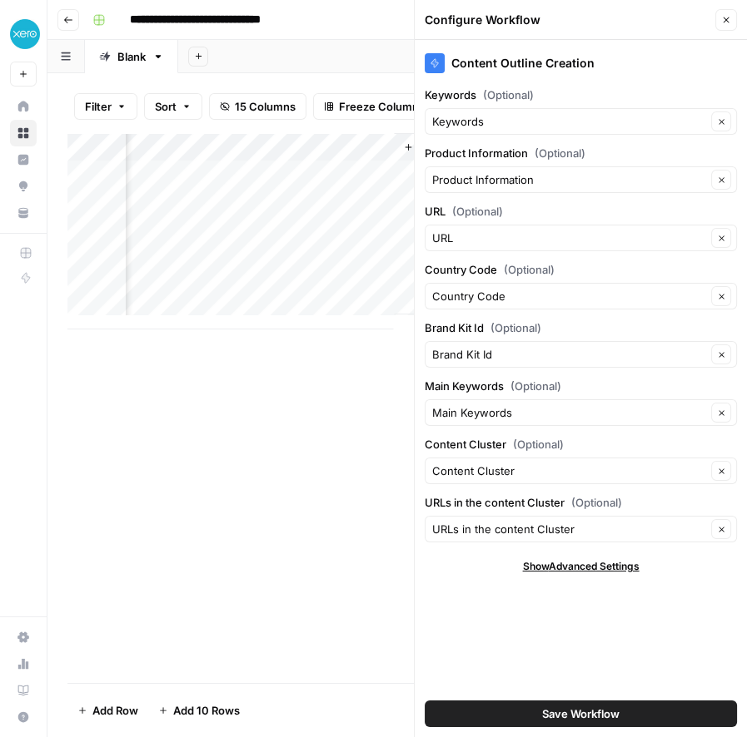
click at [339, 163] on div "Add Column" at bounding box center [396, 231] width 659 height 196
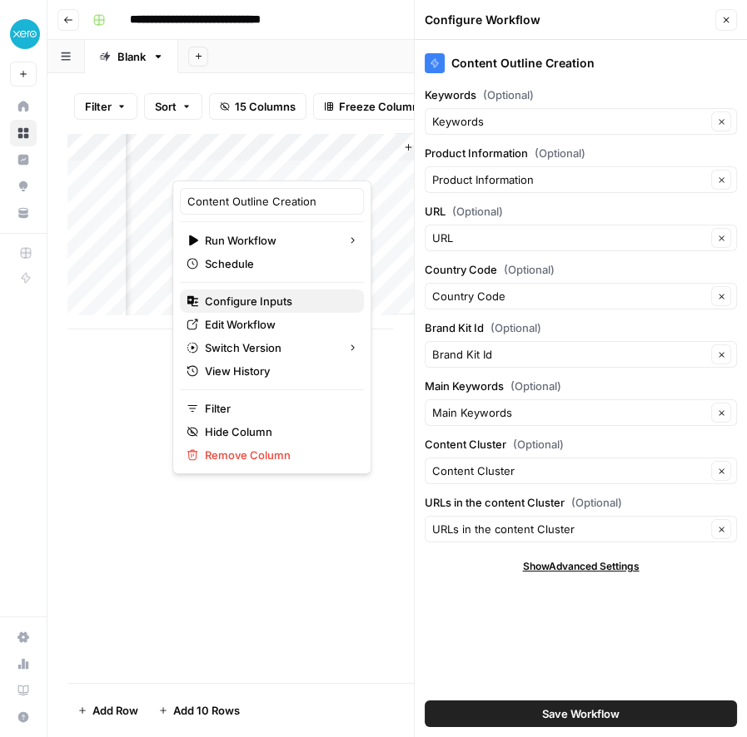
click at [276, 295] on span "Configure Inputs" at bounding box center [278, 301] width 146 height 17
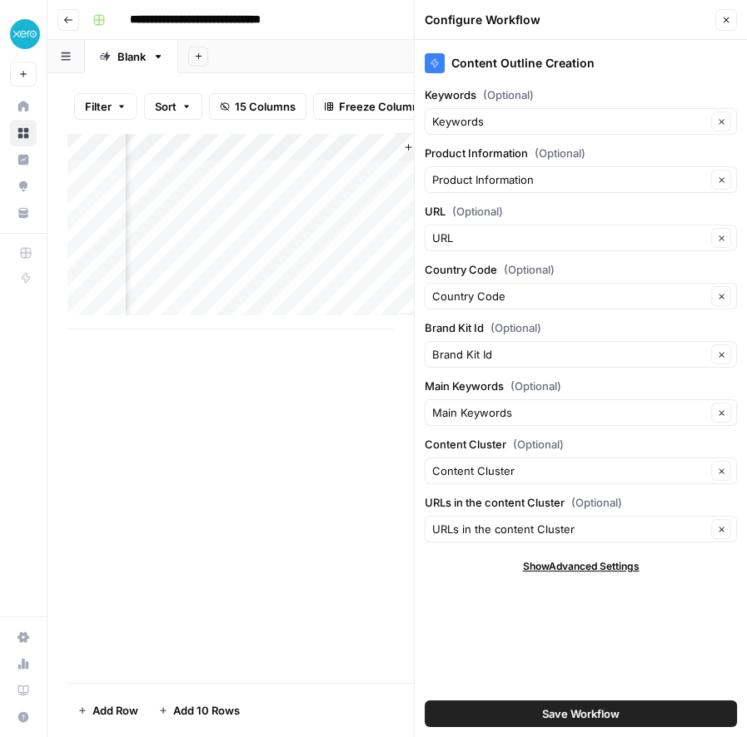
click at [340, 166] on div "Add Column" at bounding box center [396, 231] width 659 height 196
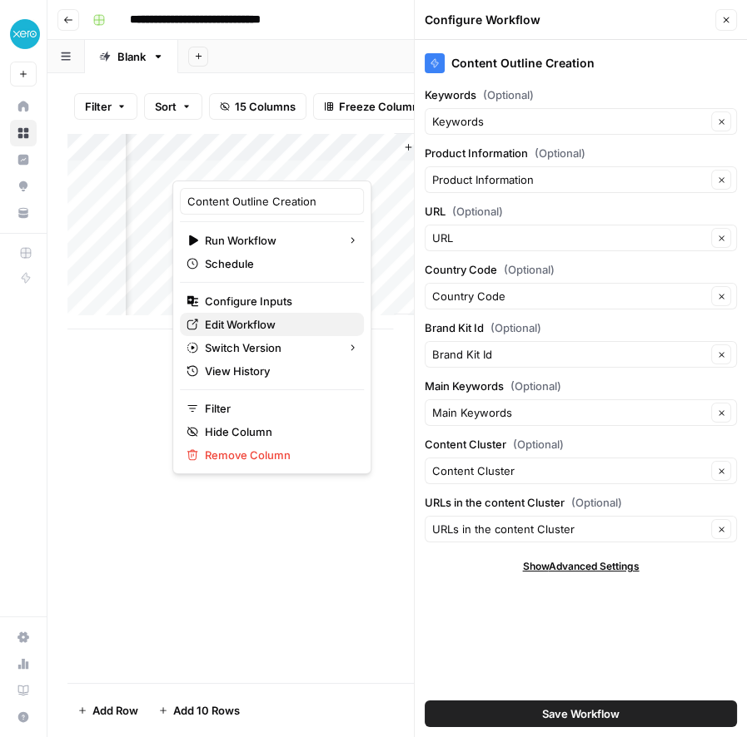
click at [283, 326] on span "Edit Workflow" at bounding box center [278, 324] width 146 height 17
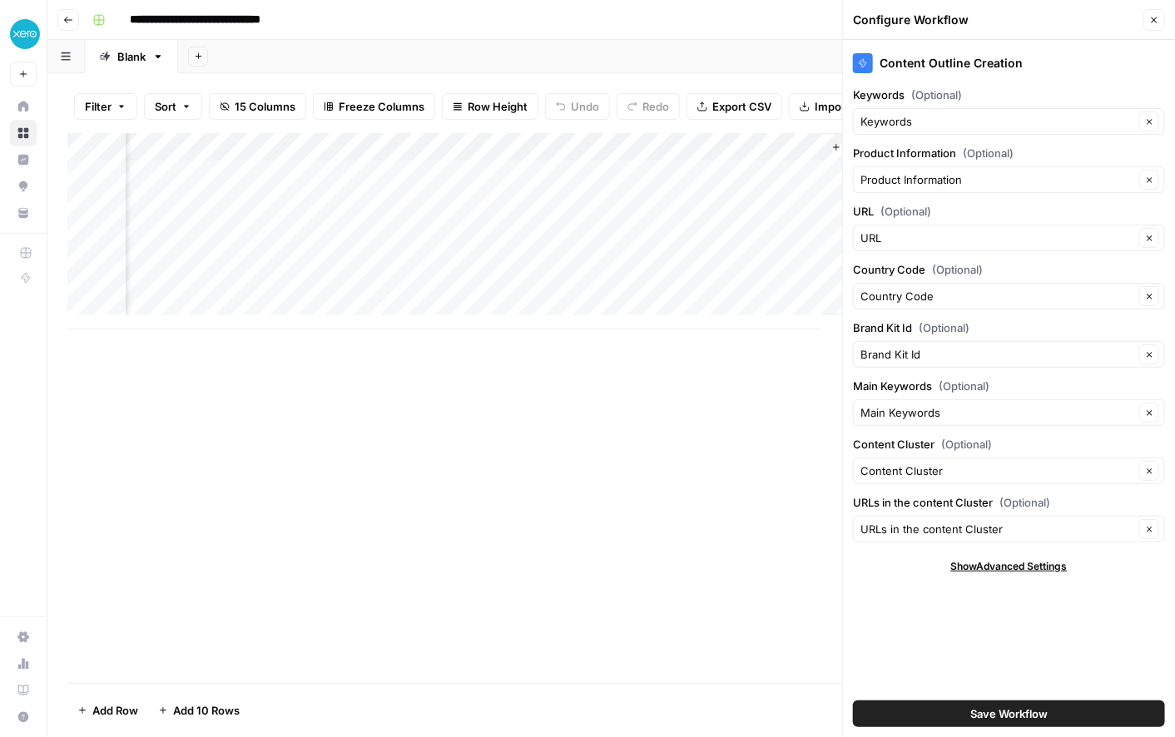
scroll to position [0, 2341]
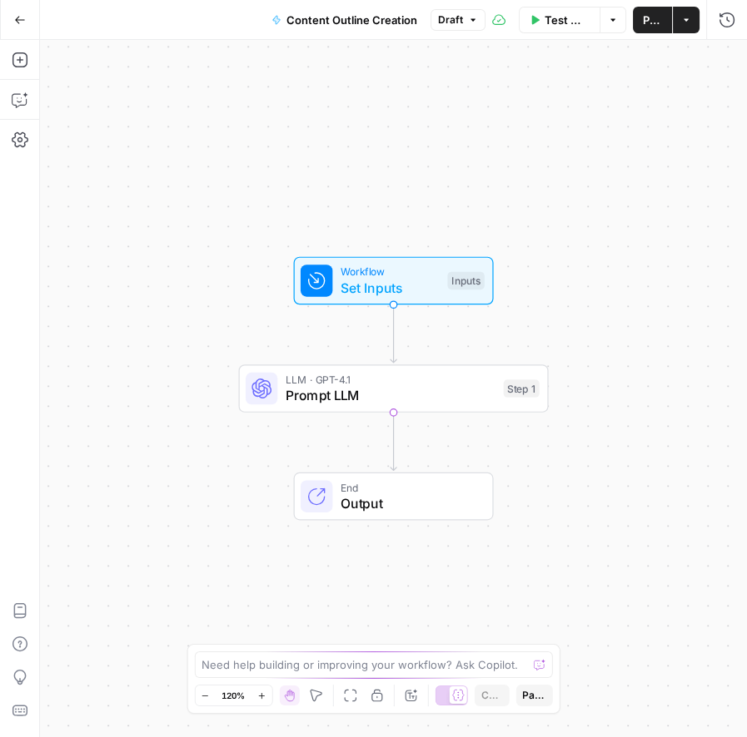
click at [420, 260] on div "Test Step" at bounding box center [437, 244] width 101 height 36
click at [426, 285] on span "Set Inputs" at bounding box center [389, 288] width 99 height 20
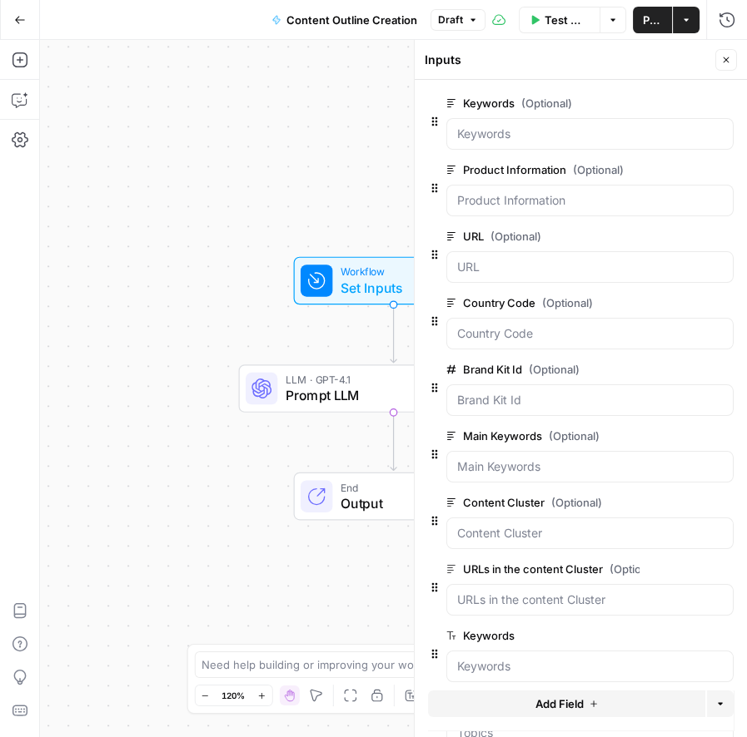
click at [482, 637] on label "Keywords" at bounding box center [542, 636] width 193 height 17
click at [482, 658] on "Keywords" at bounding box center [590, 666] width 266 height 17
click at [653, 638] on span "edit field" at bounding box center [671, 635] width 37 height 13
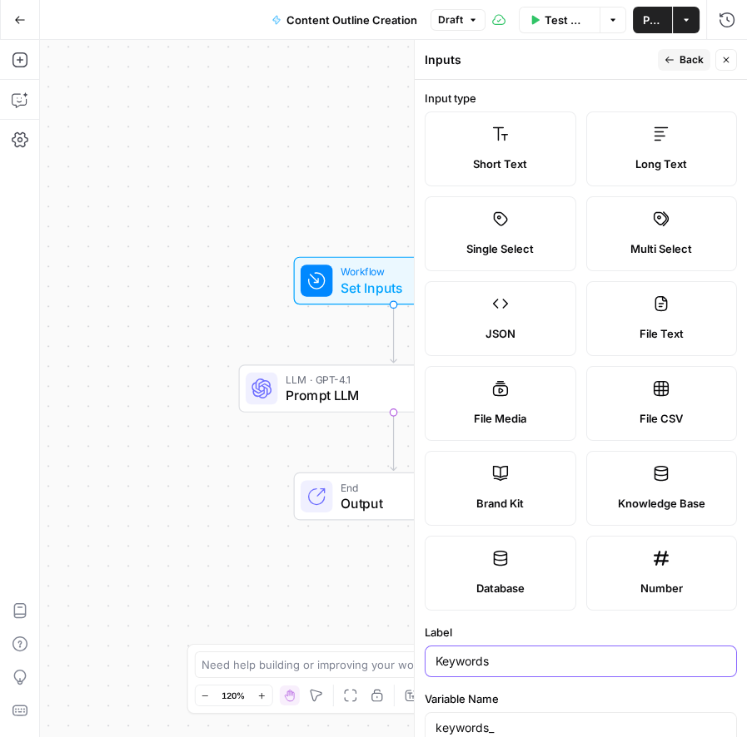
click at [499, 665] on input "Keywords" at bounding box center [580, 661] width 290 height 17
type input "Questions"
click at [688, 65] on span "Back" at bounding box center [691, 59] width 24 height 15
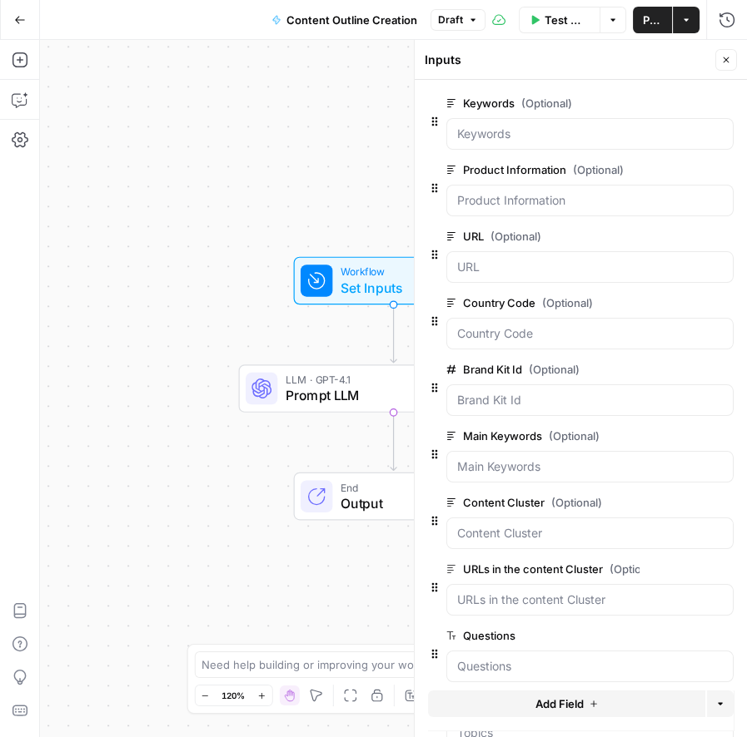
click at [220, 457] on div "Workflow Set Inputs Inputs LLM · GPT-4.1 Prompt LLM Step 1 End Output" at bounding box center [393, 389] width 707 height 698
click at [350, 391] on span "Prompt LLM" at bounding box center [390, 395] width 210 height 20
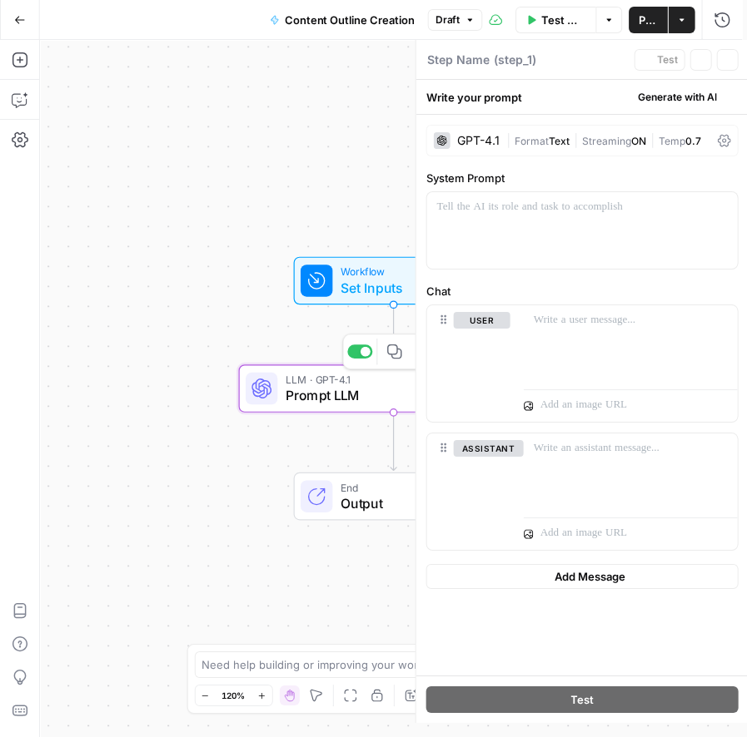
type textarea "Prompt LLM"
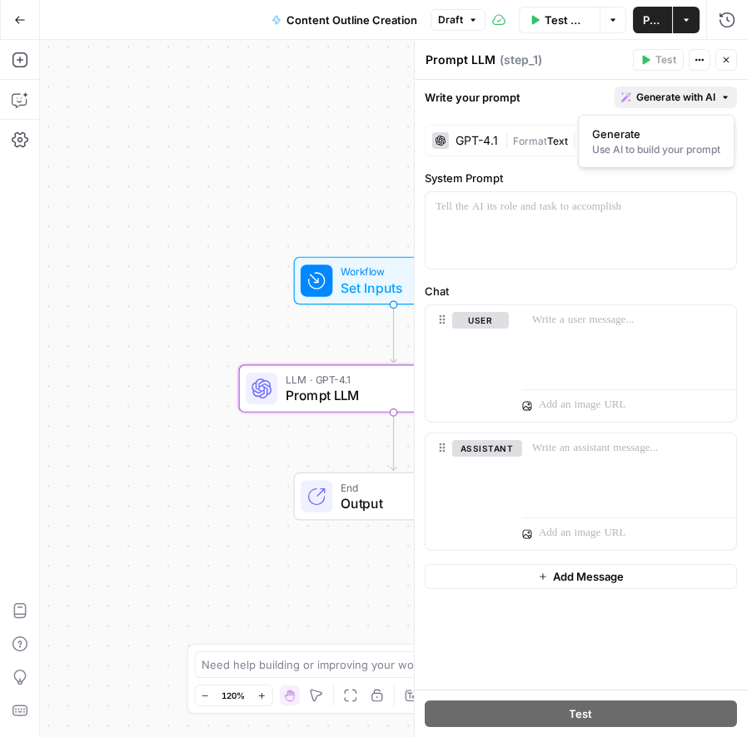
click at [658, 92] on span "Generate with AI" at bounding box center [675, 97] width 79 height 15
click at [632, 162] on div "Generate Use AI to build your prompt" at bounding box center [656, 141] width 156 height 53
click at [623, 150] on div "Use AI to build your prompt" at bounding box center [656, 149] width 128 height 15
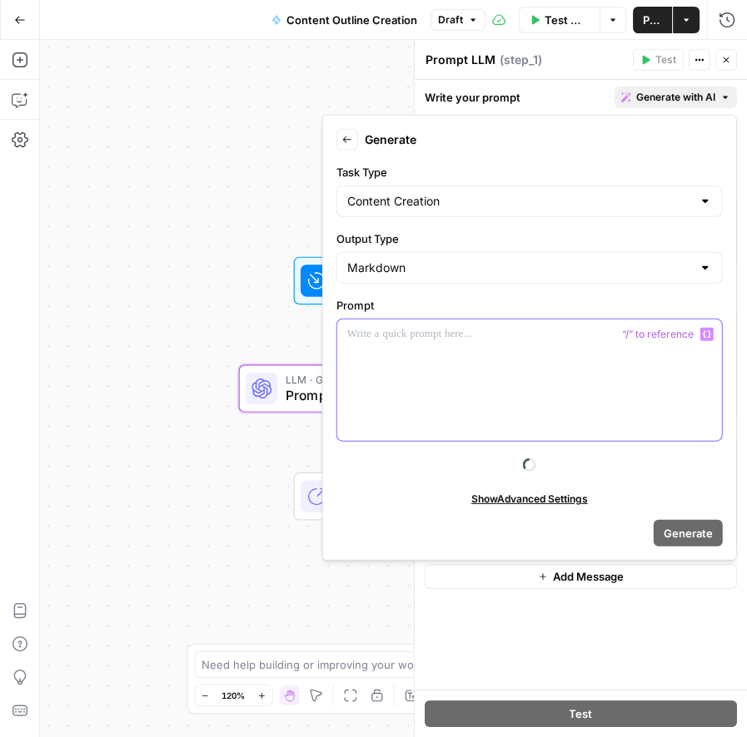
click at [385, 345] on div at bounding box center [529, 381] width 385 height 122
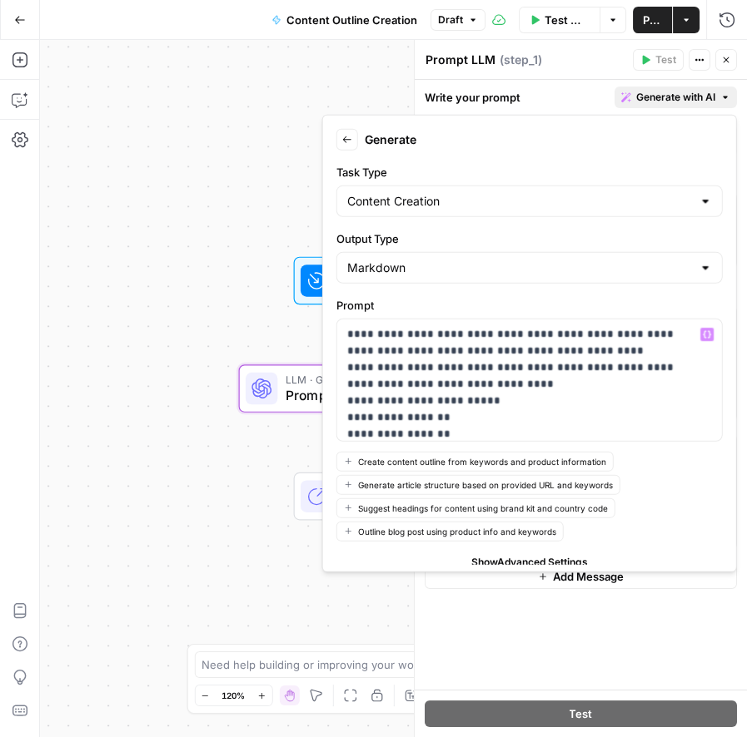
click at [393, 556] on div "Show Advanced Settings" at bounding box center [529, 562] width 386 height 15
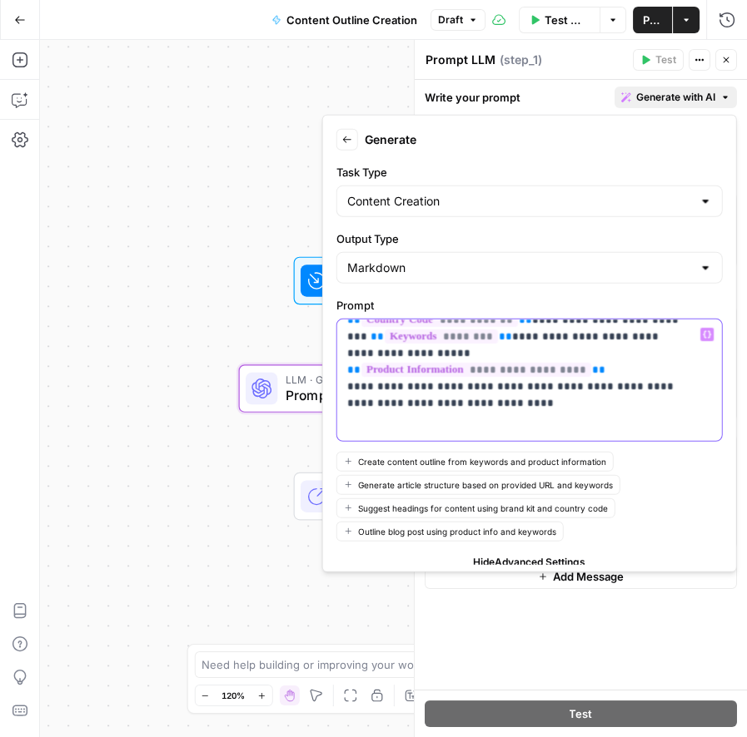
scroll to position [115, 0]
click at [703, 331] on icon "button" at bounding box center [707, 334] width 8 height 8
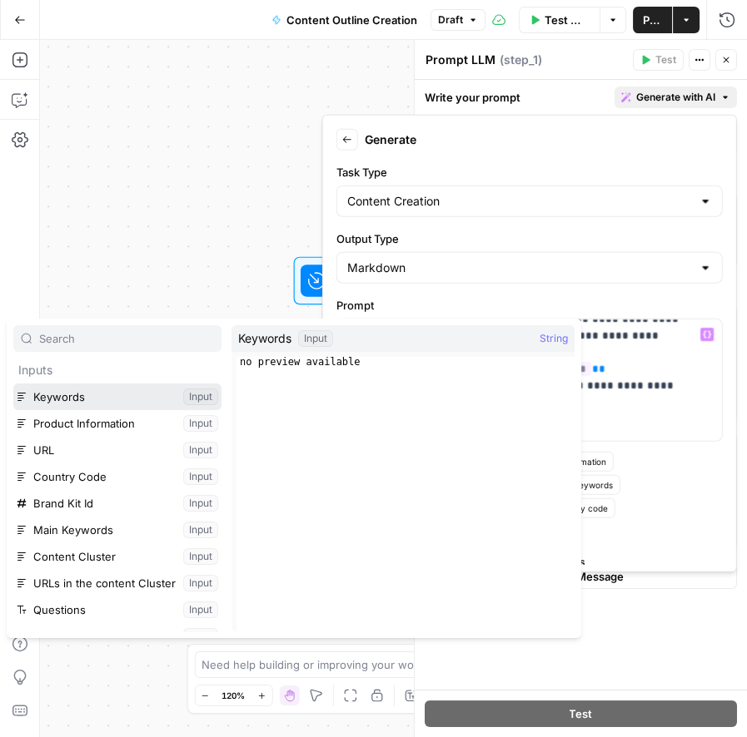
click at [54, 399] on button "Select variable Keywords" at bounding box center [117, 397] width 208 height 27
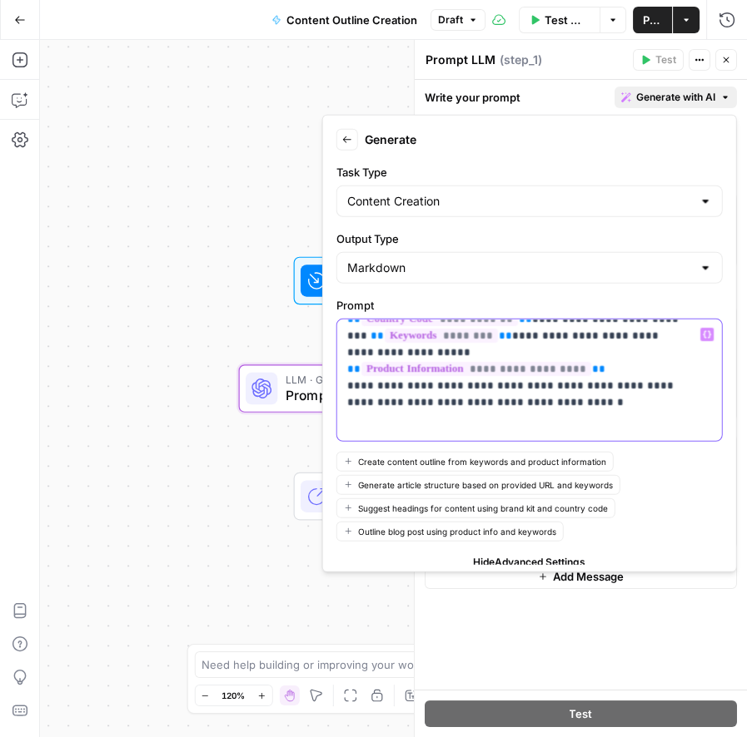
drag, startPoint x: 559, startPoint y: 375, endPoint x: 469, endPoint y: 369, distance: 90.1
click at [703, 334] on icon "button" at bounding box center [707, 334] width 8 height 8
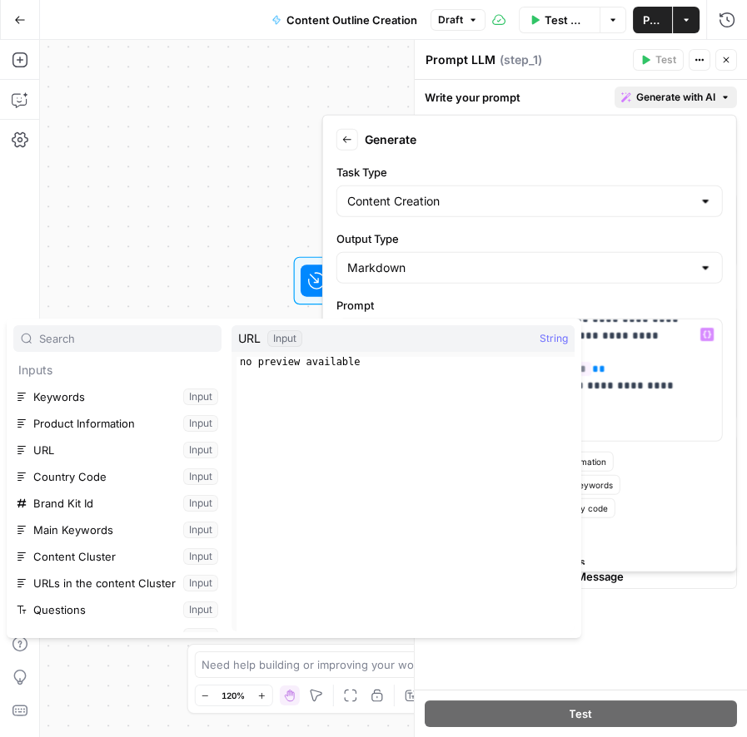
scroll to position [17, 0]
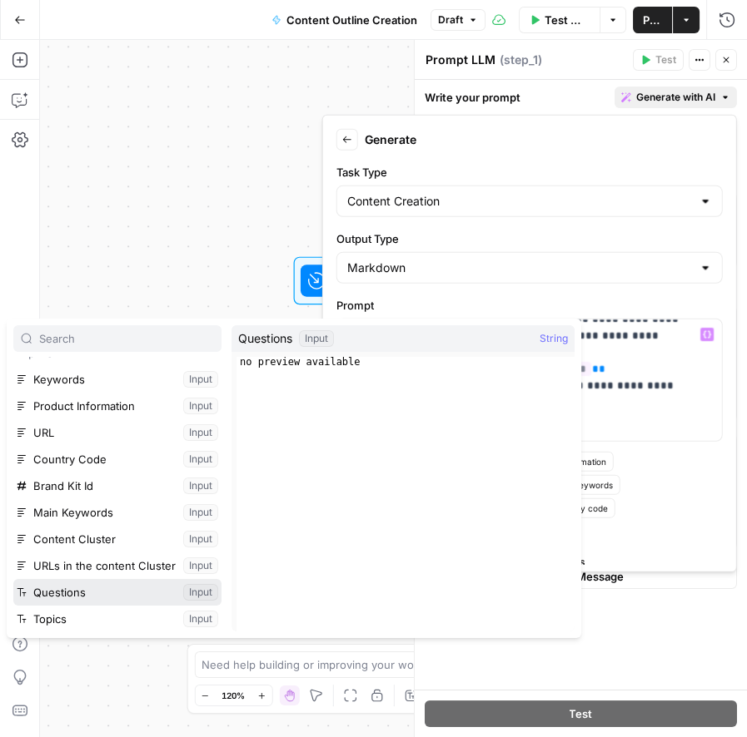
click at [74, 589] on button "Select variable Questions" at bounding box center [117, 592] width 208 height 27
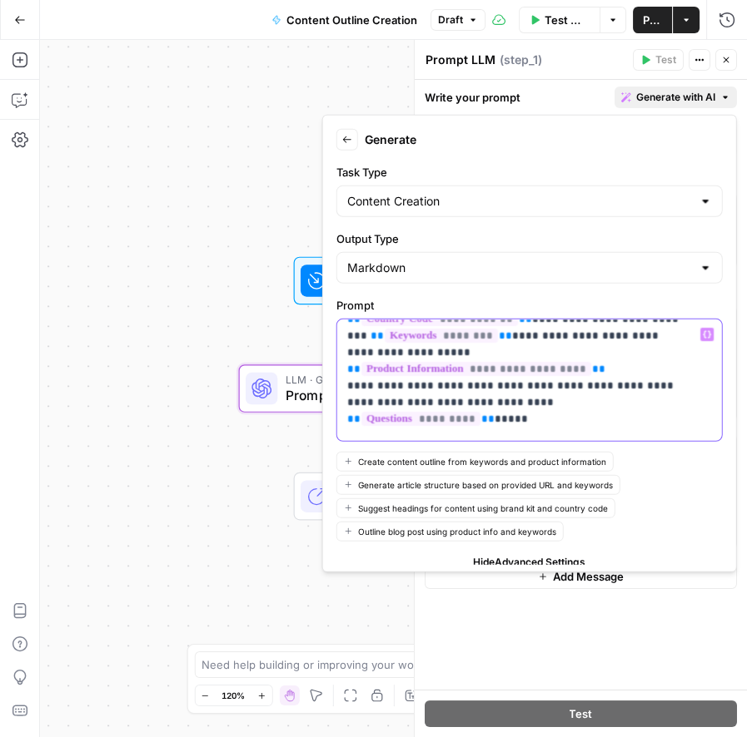
click at [689, 325] on div "**********" at bounding box center [522, 381] width 370 height 122
click at [703, 336] on icon "button" at bounding box center [707, 334] width 8 height 8
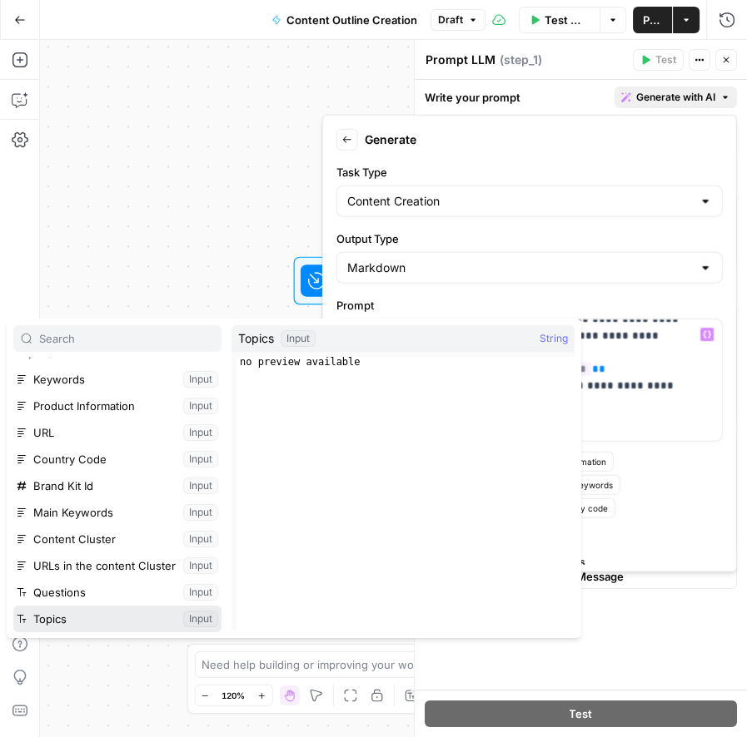
click at [57, 615] on button "Select variable Topics" at bounding box center [117, 619] width 208 height 27
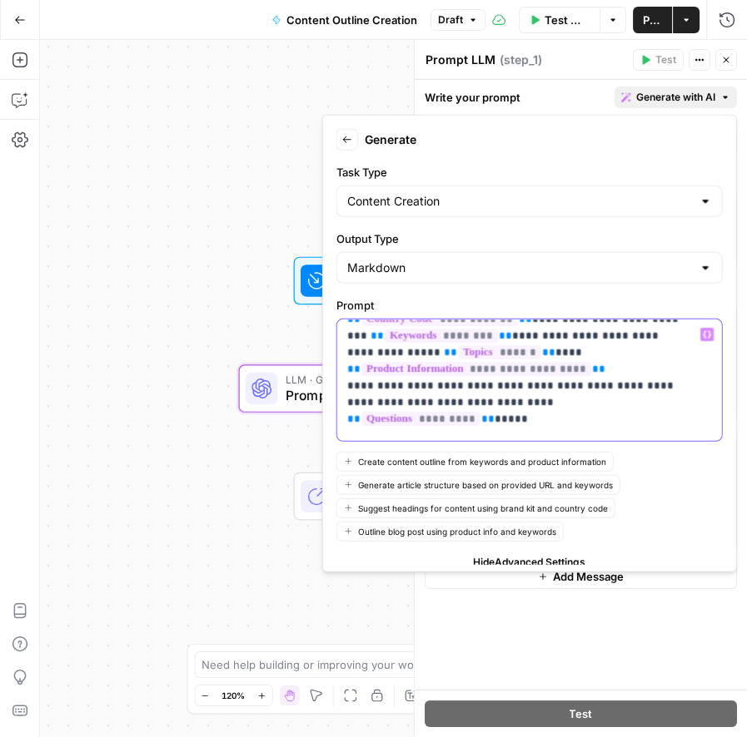
scroll to position [165, 0]
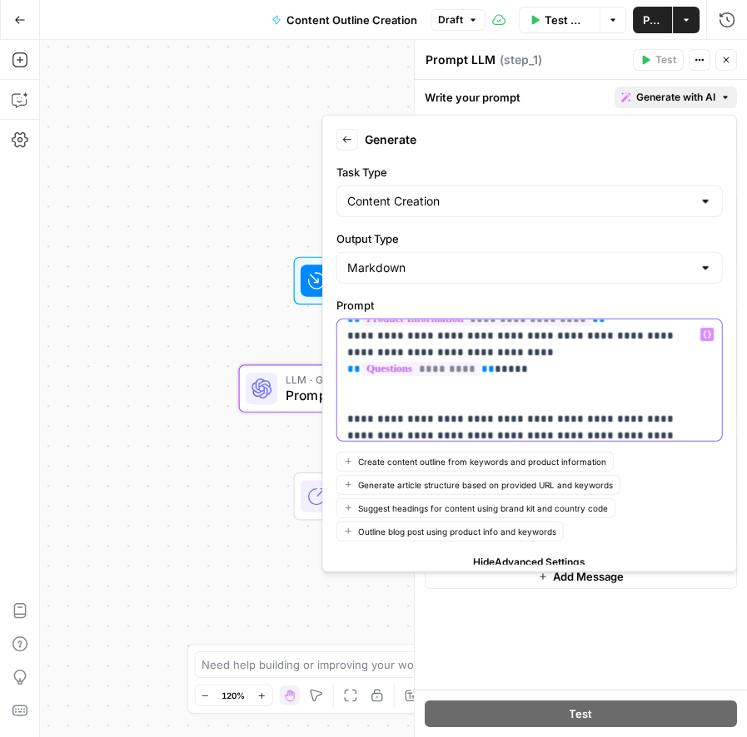
drag, startPoint x: 472, startPoint y: 384, endPoint x: 561, endPoint y: 381, distance: 89.1
click at [703, 331] on icon "button" at bounding box center [707, 334] width 8 height 8
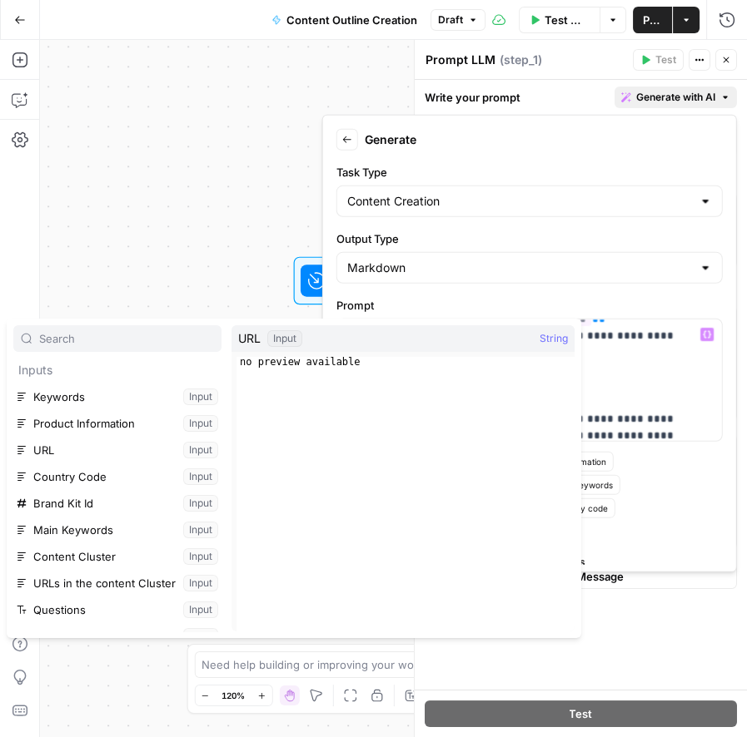
scroll to position [17, 0]
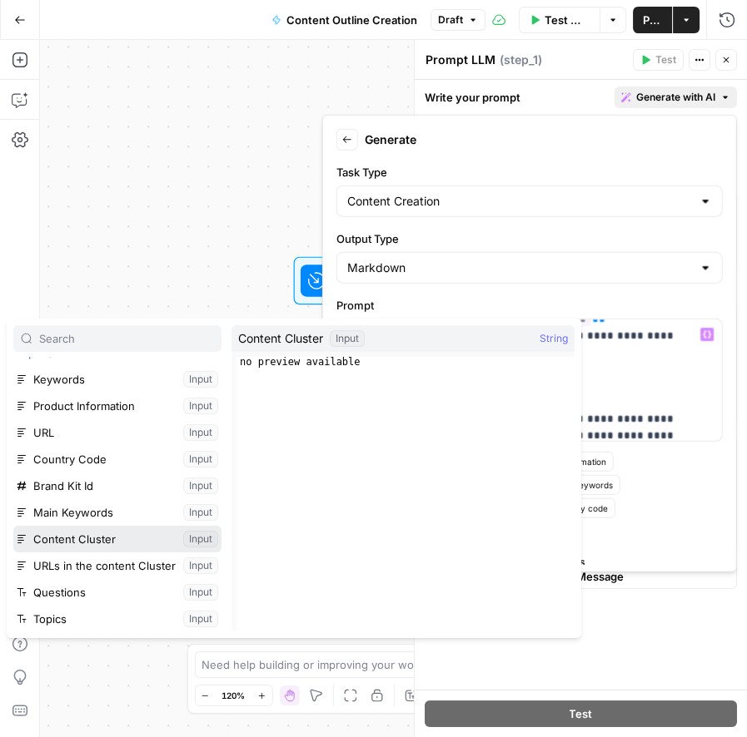
click at [85, 543] on button "Select variable Content Cluster" at bounding box center [117, 539] width 208 height 27
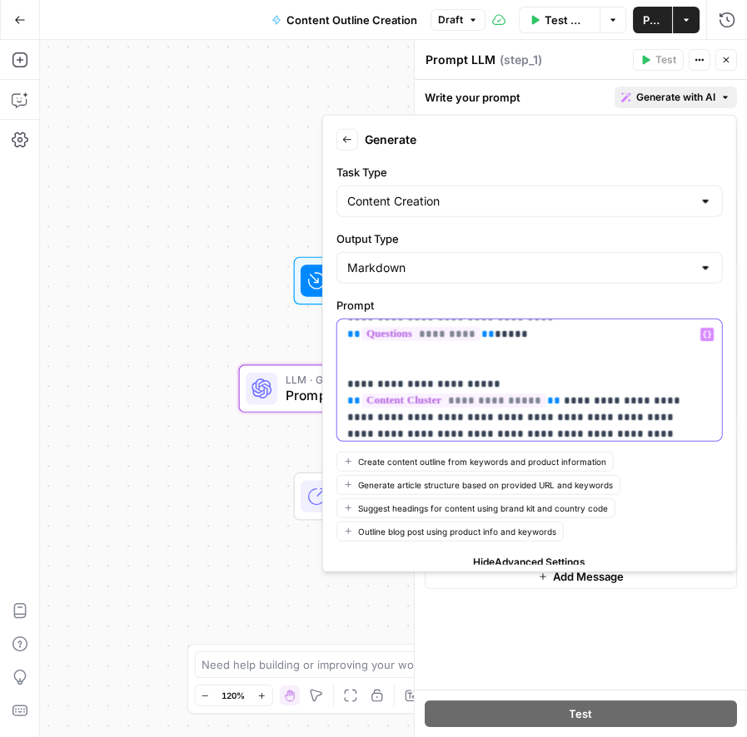
scroll to position [201, 0]
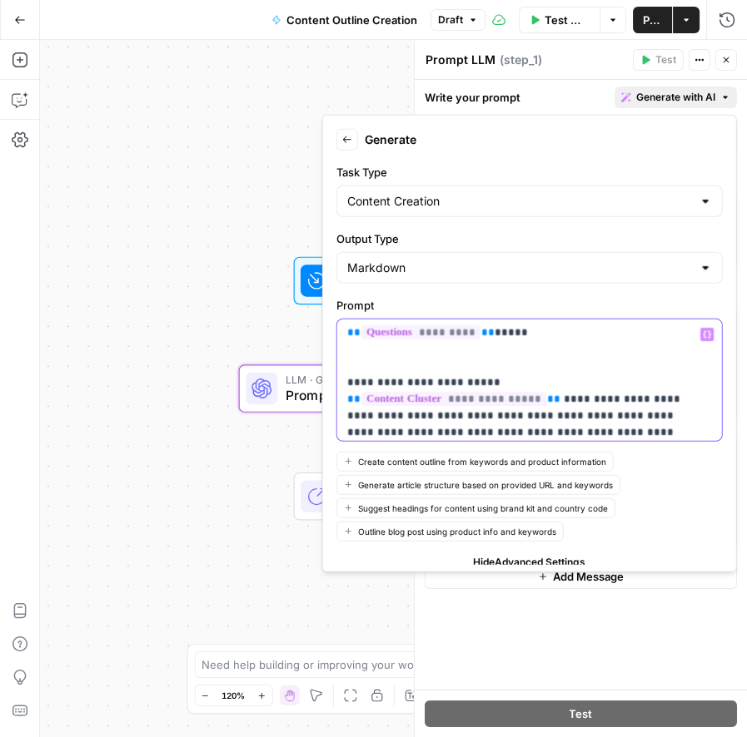
drag, startPoint x: 347, startPoint y: 402, endPoint x: 518, endPoint y: 383, distance: 171.7
click at [518, 383] on p "**********" at bounding box center [515, 732] width 336 height 1215
click at [466, 398] on p "**********" at bounding box center [515, 724] width 336 height 1199
click at [703, 332] on icon "button" at bounding box center [707, 334] width 8 height 8
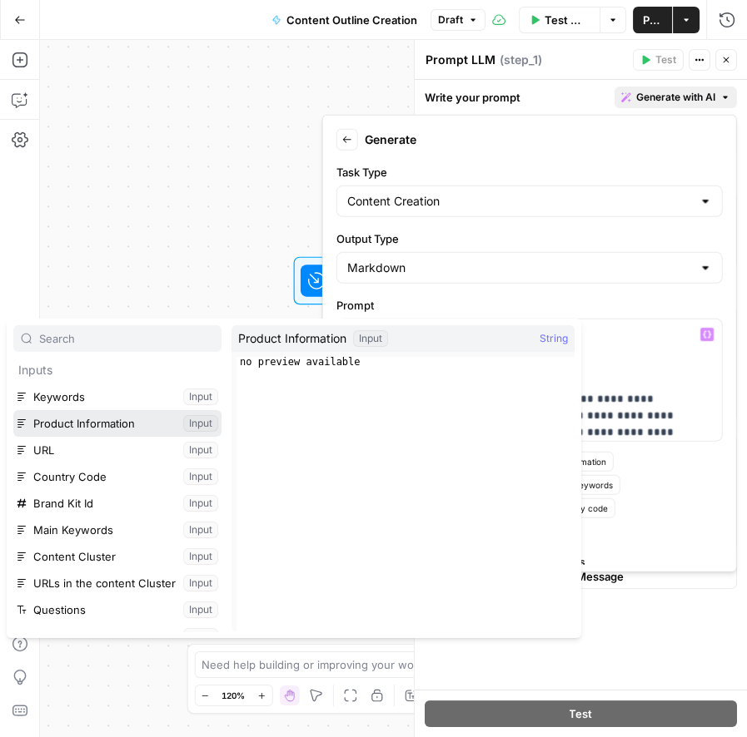
click at [153, 424] on button "Select variable Product Information" at bounding box center [117, 423] width 208 height 27
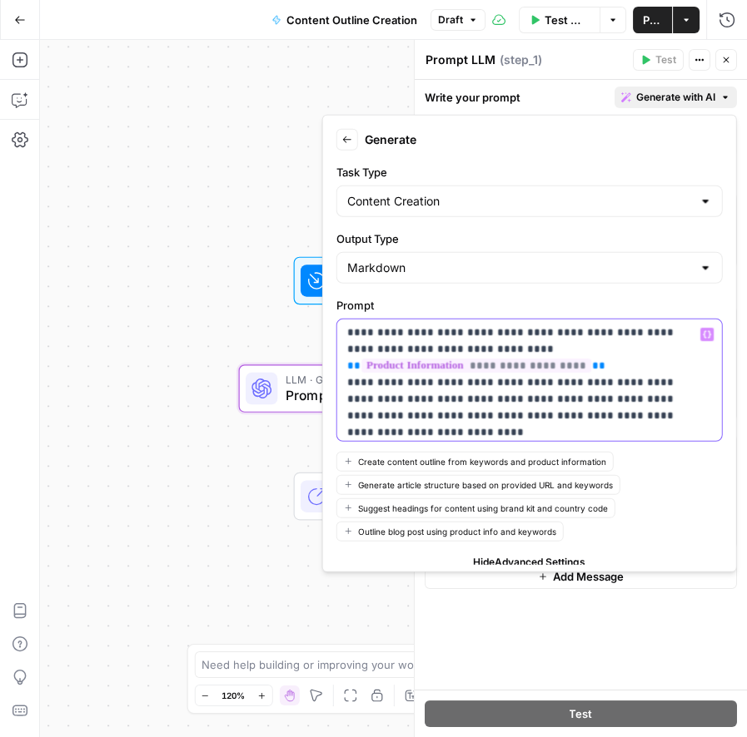
scroll to position [302, 0]
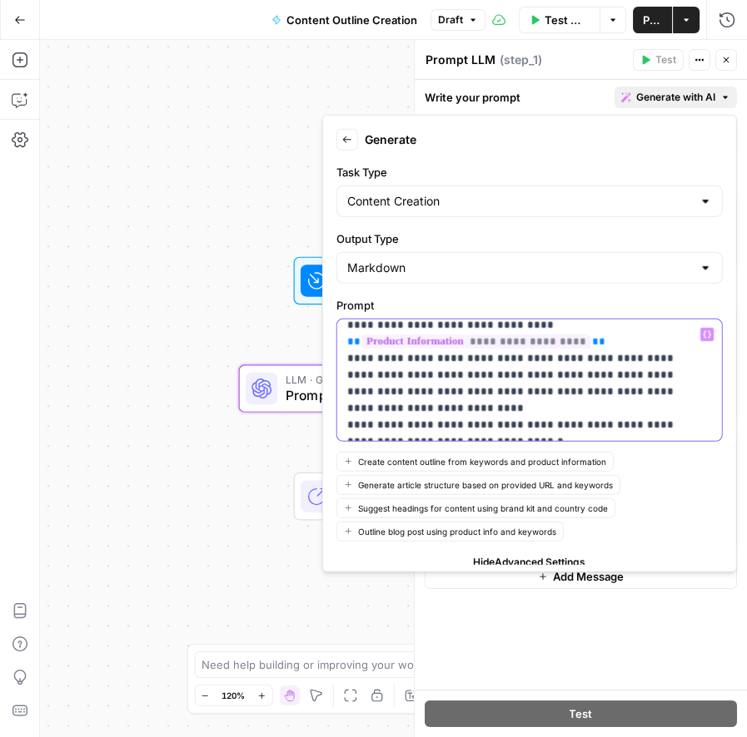
drag, startPoint x: 344, startPoint y: 395, endPoint x: 639, endPoint y: 425, distance: 297.1
click at [639, 425] on div "**********" at bounding box center [522, 381] width 370 height 122
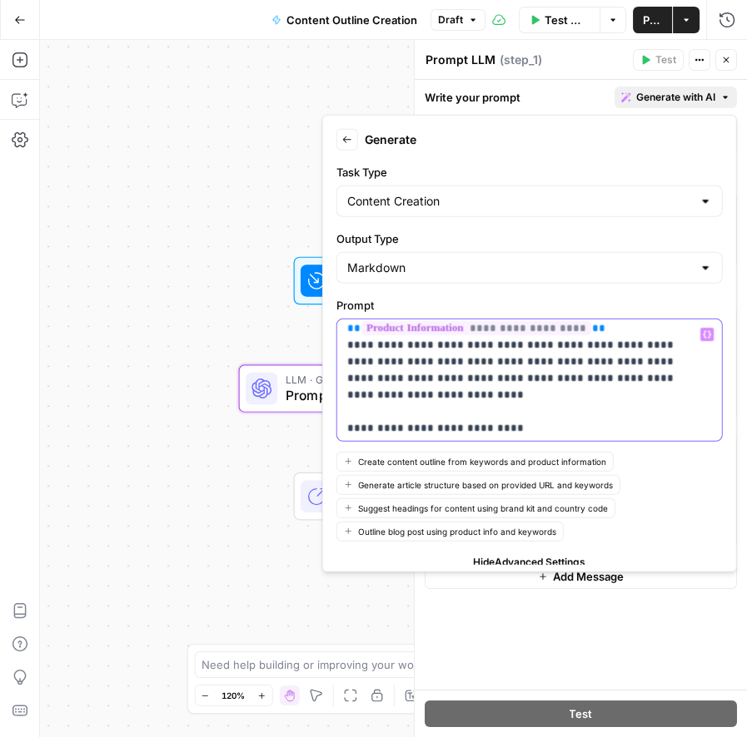
drag, startPoint x: 345, startPoint y: 376, endPoint x: 540, endPoint y: 392, distance: 195.4
click at [540, 392] on div "**********" at bounding box center [522, 381] width 370 height 122
click at [404, 341] on p "**********" at bounding box center [515, 554] width 336 height 1132
click at [703, 334] on icon "button" at bounding box center [707, 334] width 8 height 8
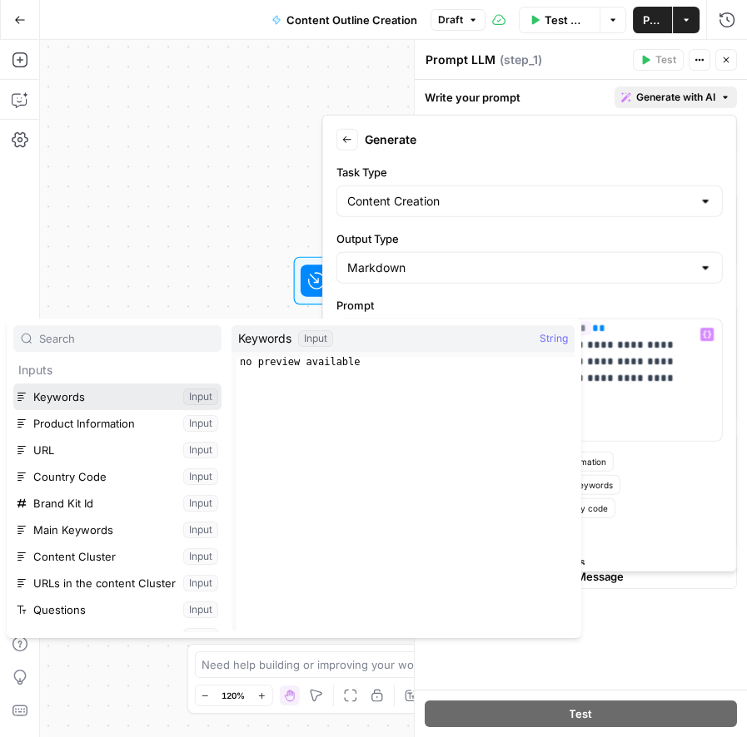
click at [67, 401] on button "Select variable Keywords" at bounding box center [117, 397] width 208 height 27
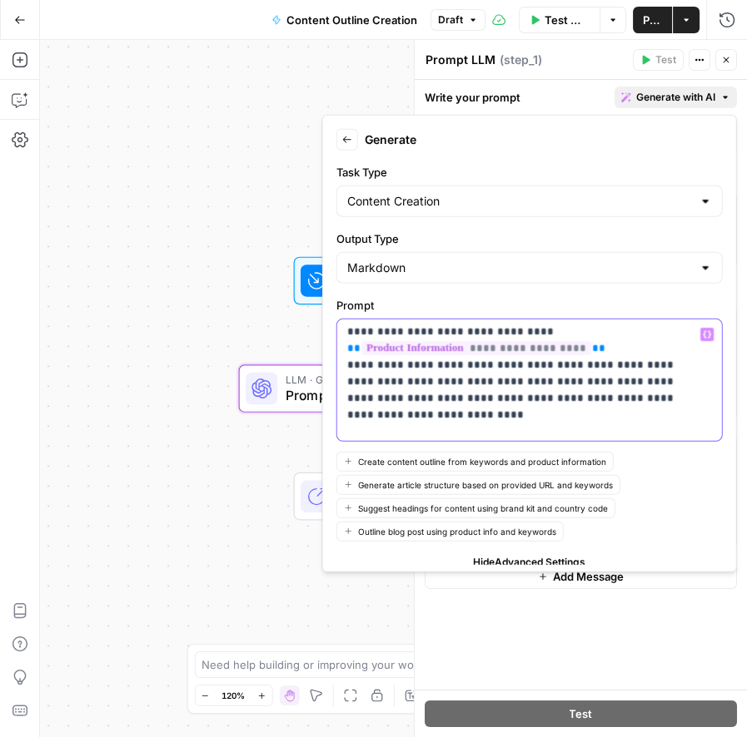
scroll to position [301, 0]
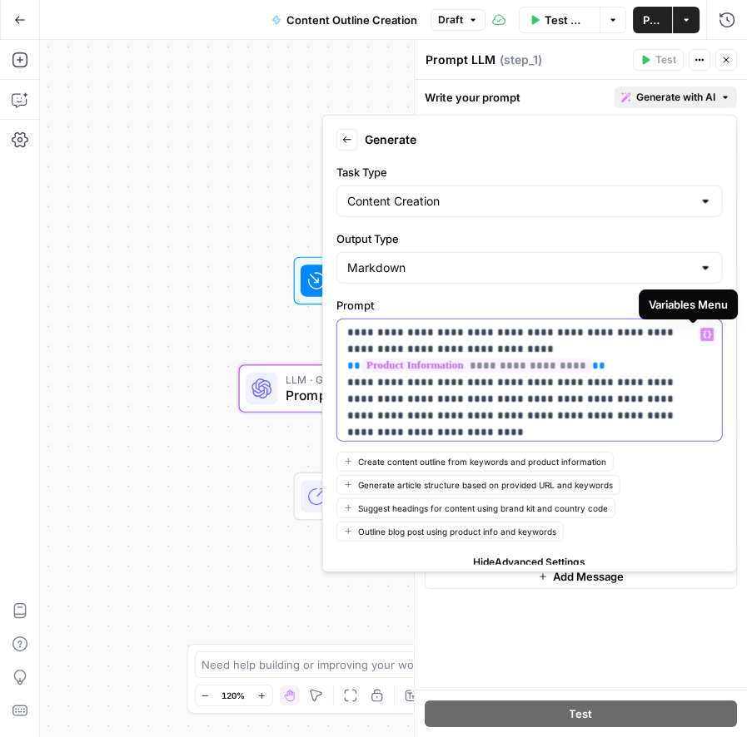
click at [703, 337] on icon "button" at bounding box center [707, 334] width 8 height 8
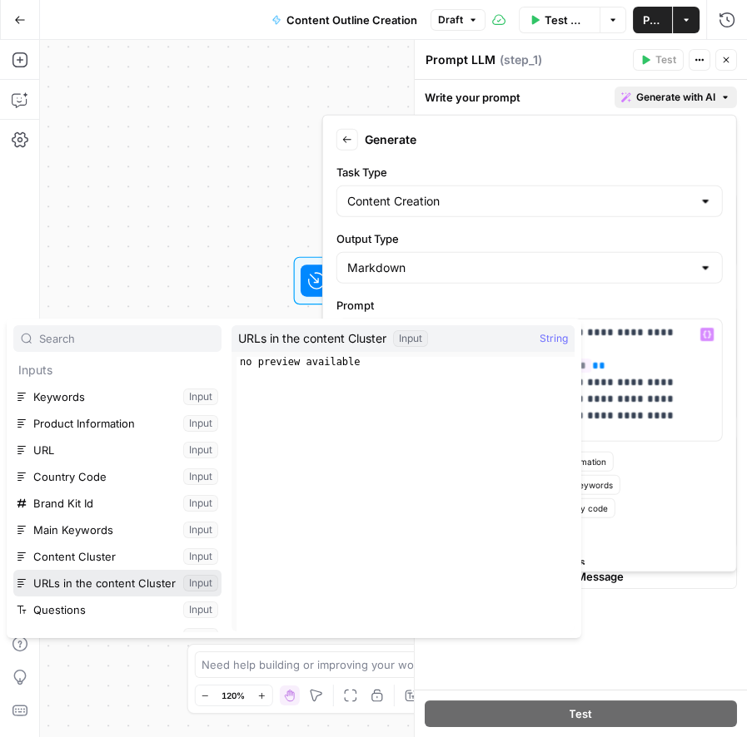
click at [98, 584] on button "Select variable URLs in the content Cluster" at bounding box center [117, 583] width 208 height 27
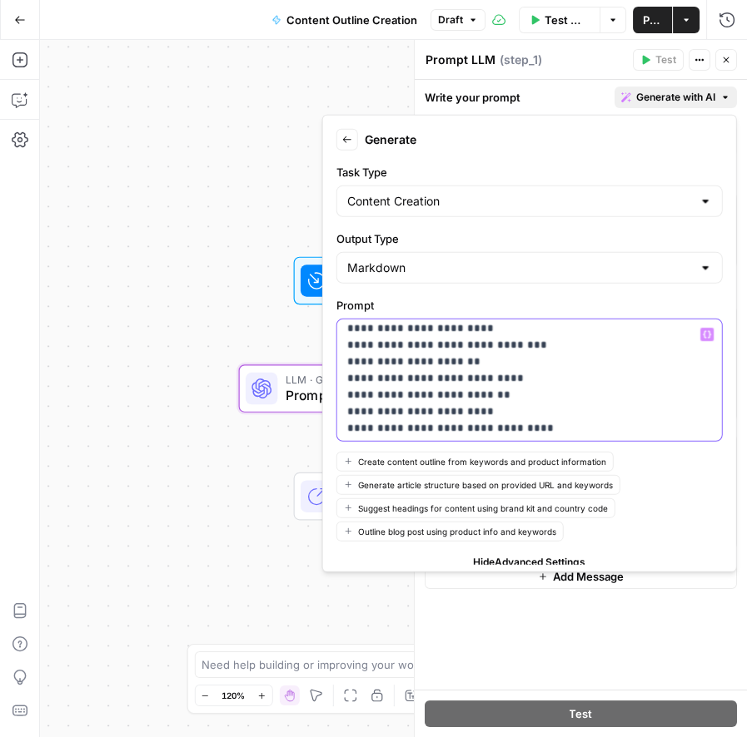
scroll to position [1024, 0]
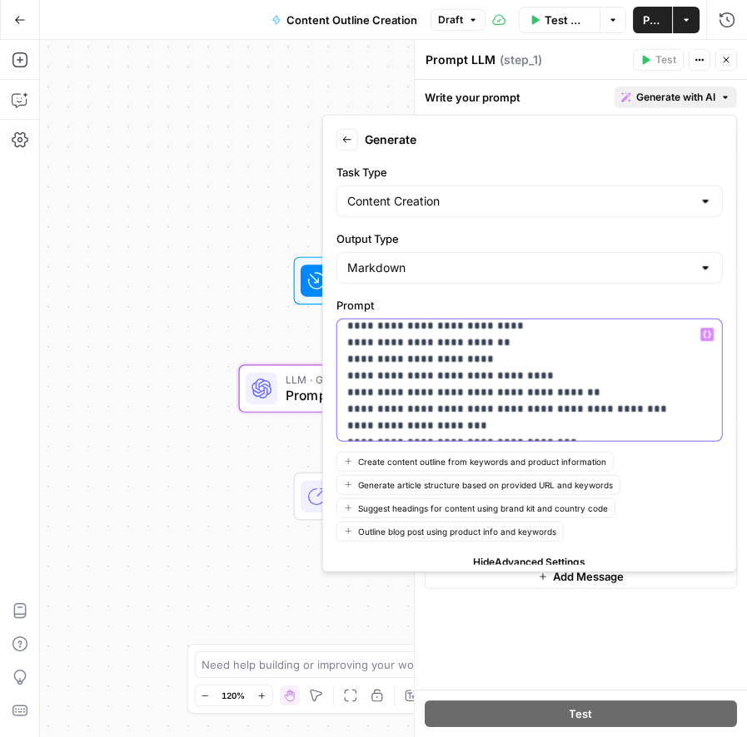
drag, startPoint x: 341, startPoint y: 378, endPoint x: 648, endPoint y: 348, distance: 307.8
click at [648, 348] on div "**********" at bounding box center [522, 381] width 370 height 122
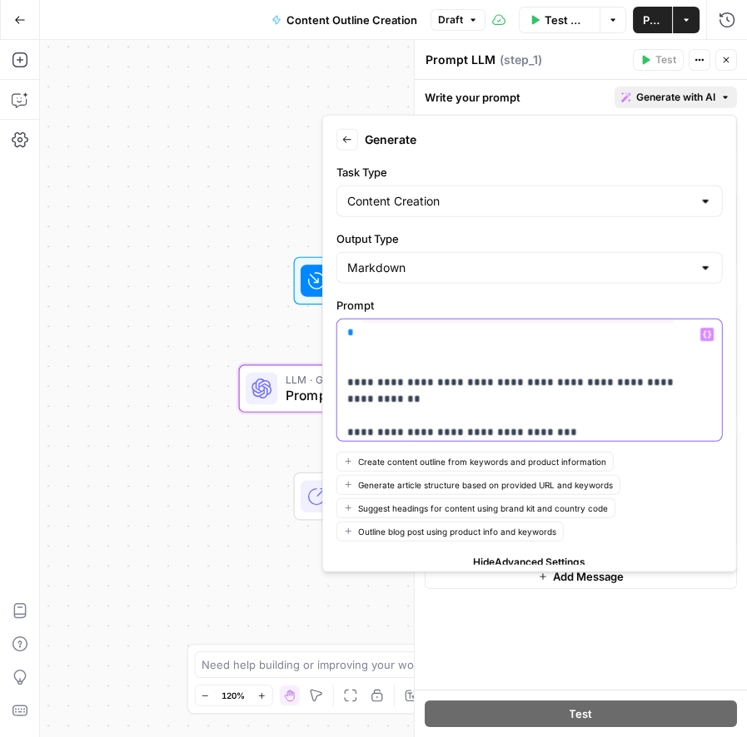
scroll to position [424, 0]
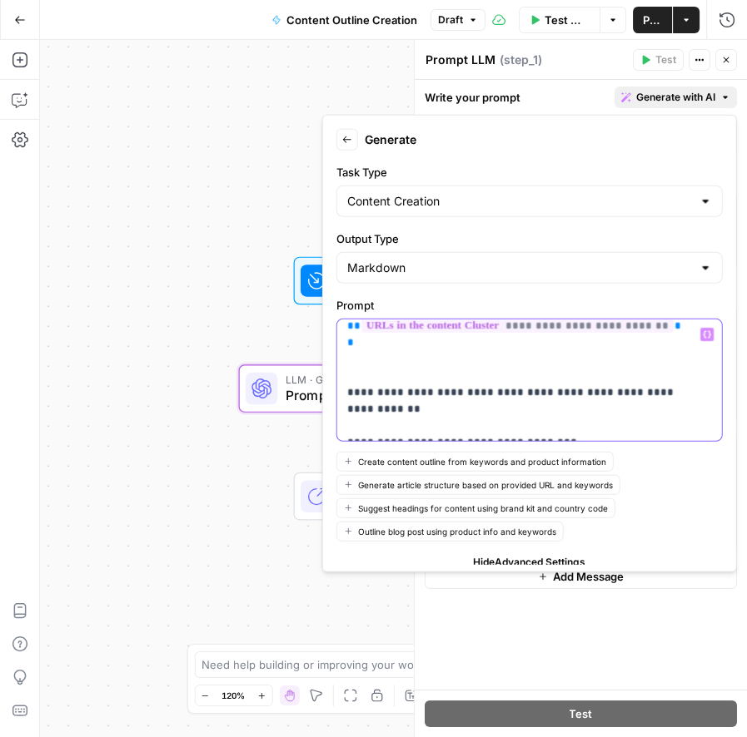
drag, startPoint x: 590, startPoint y: 366, endPoint x: 339, endPoint y: 363, distance: 251.4
click at [339, 363] on div "**********" at bounding box center [522, 381] width 370 height 122
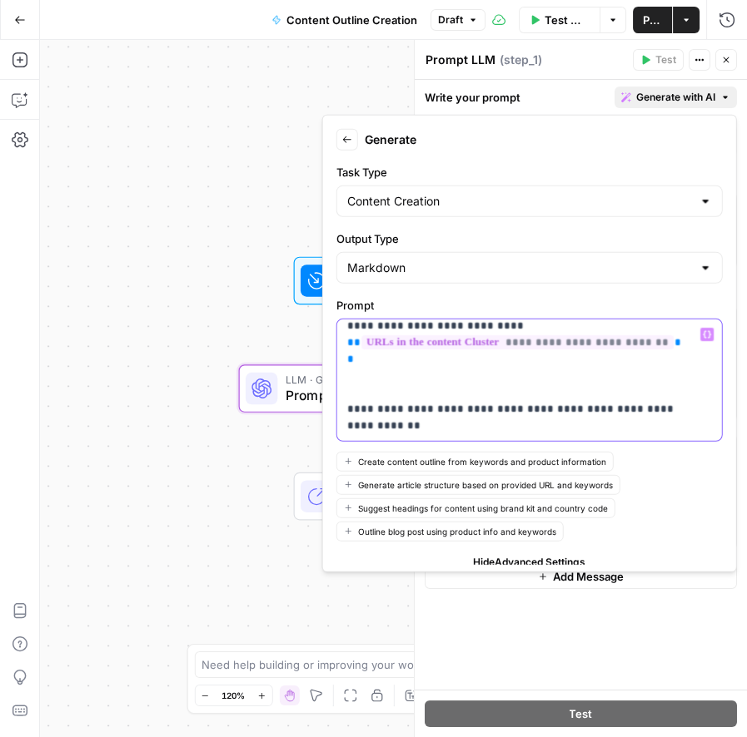
scroll to position [391, 0]
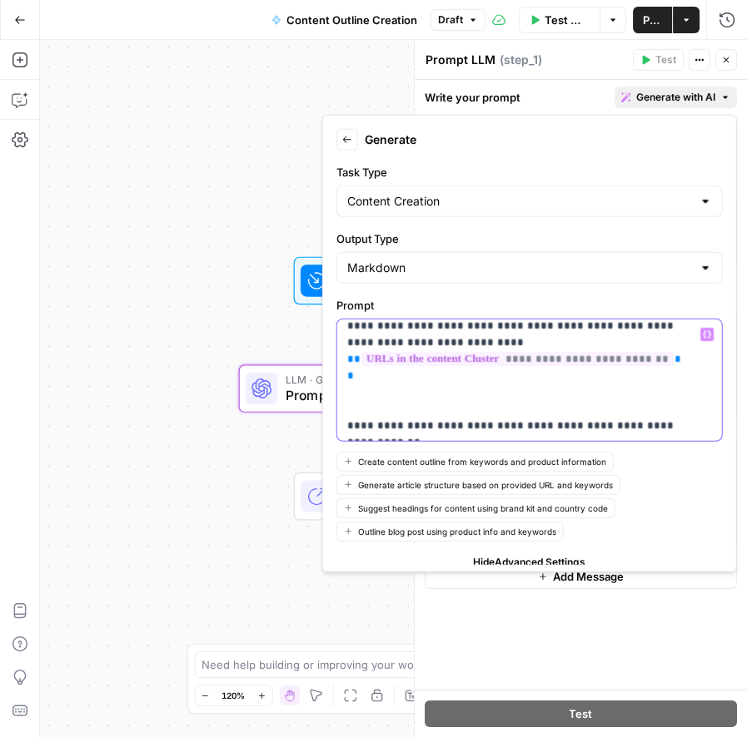
click at [700, 328] on button "Variables Menu" at bounding box center [706, 334] width 13 height 13
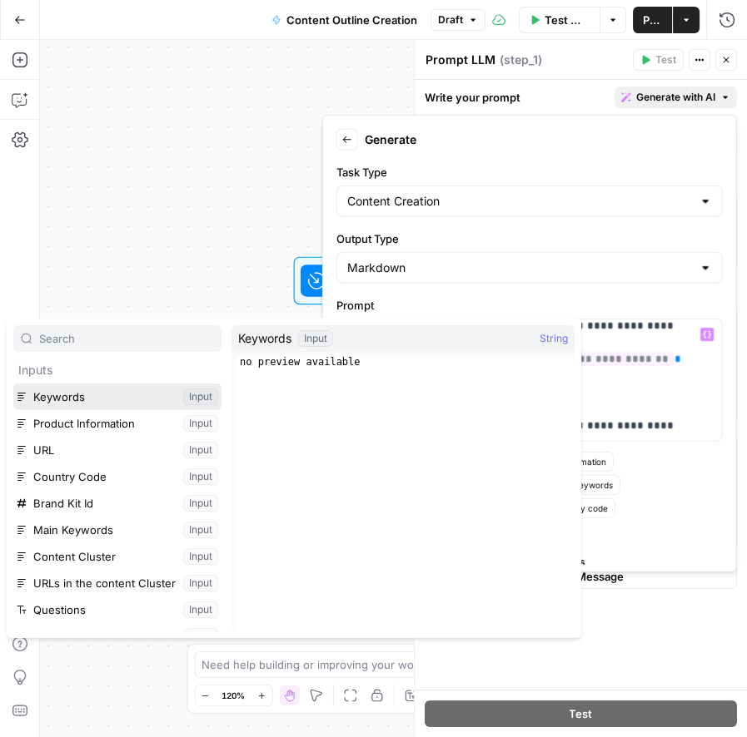
click at [110, 395] on button "Select variable Keywords" at bounding box center [117, 397] width 208 height 27
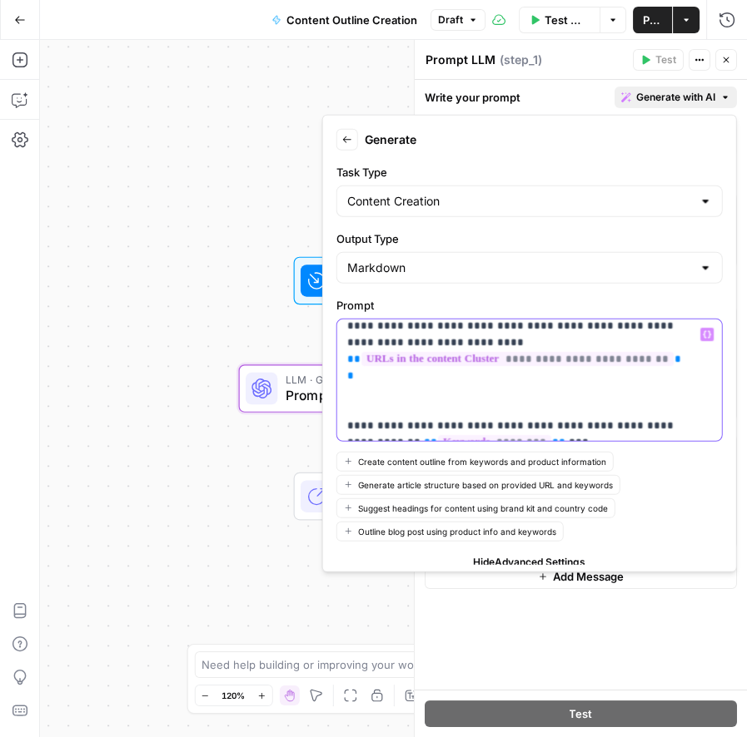
click at [703, 331] on icon "button" at bounding box center [707, 334] width 8 height 8
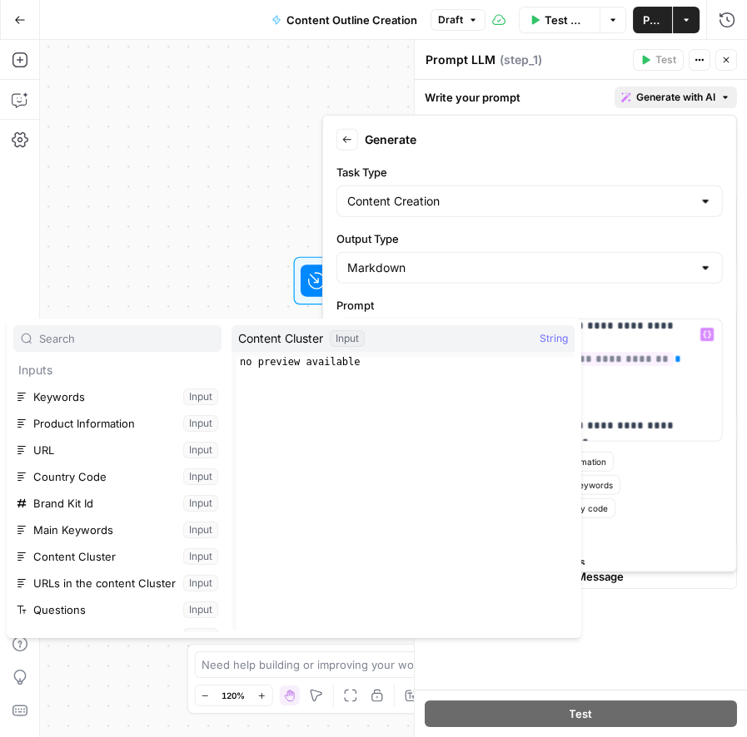
scroll to position [17, 0]
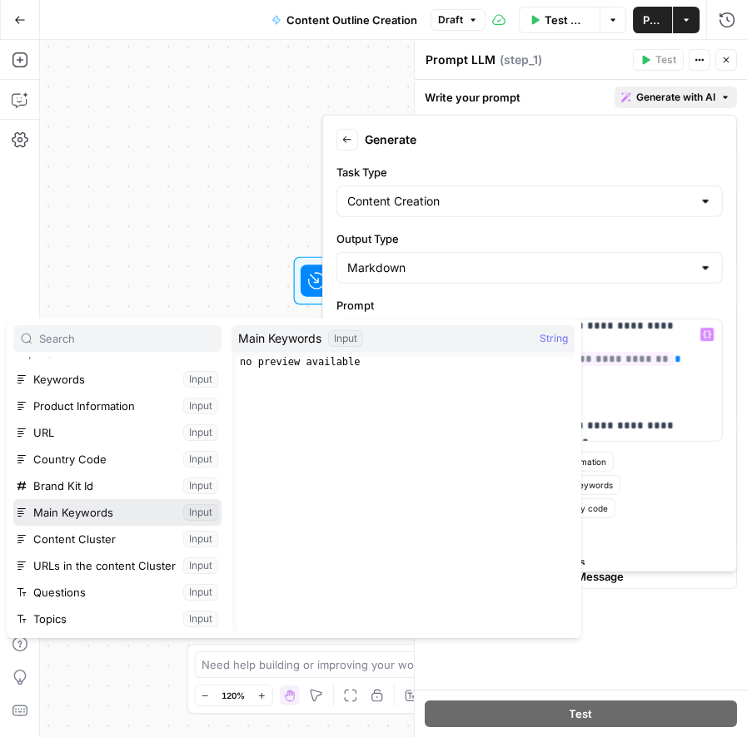
click at [67, 514] on button "Select variable Main Keywords" at bounding box center [117, 512] width 208 height 27
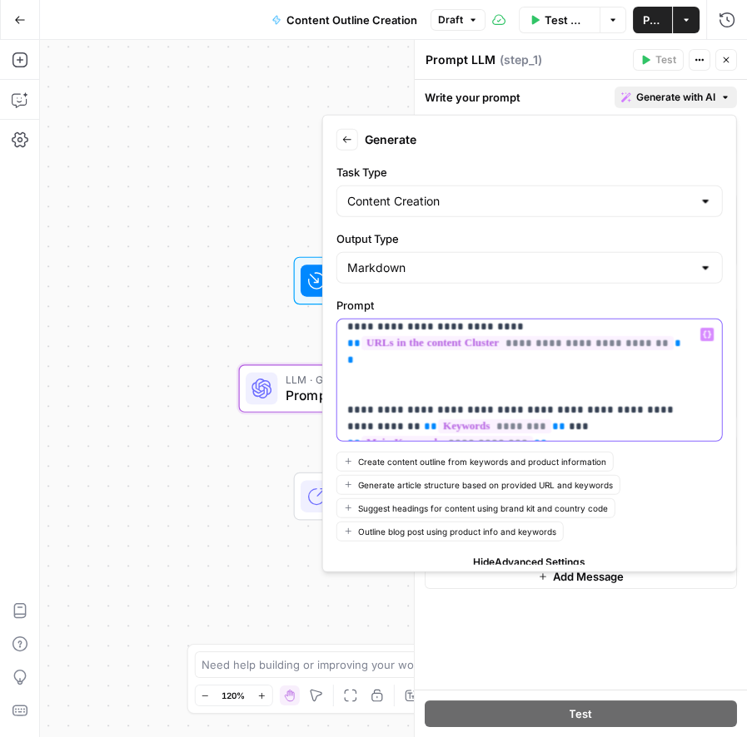
scroll to position [321, 0]
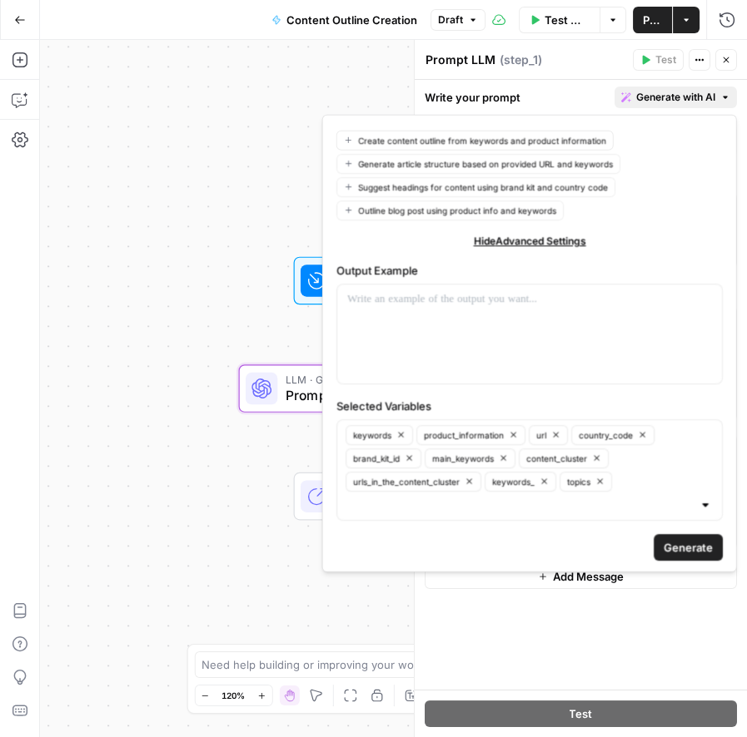
click at [663, 539] on span "Generate" at bounding box center [687, 547] width 49 height 17
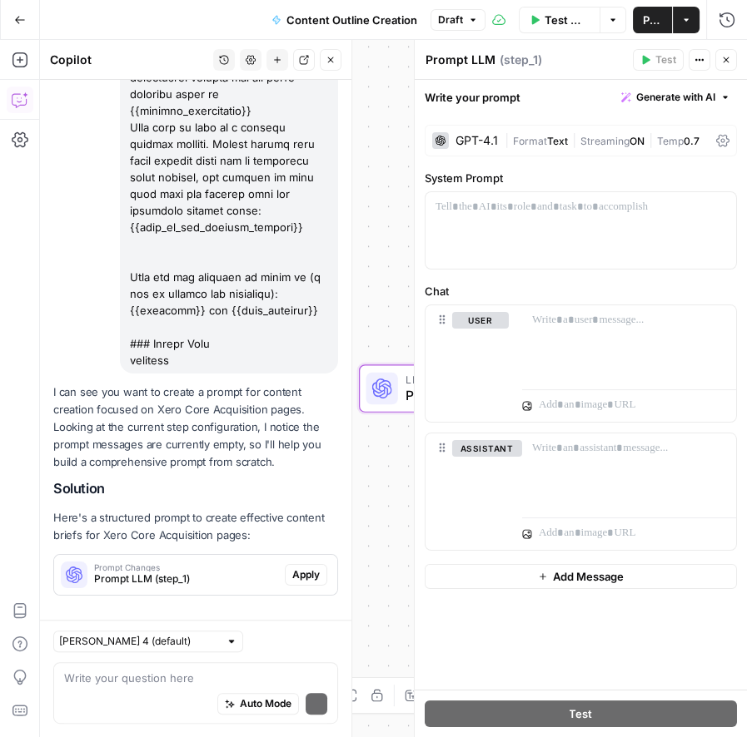
scroll to position [697, 0]
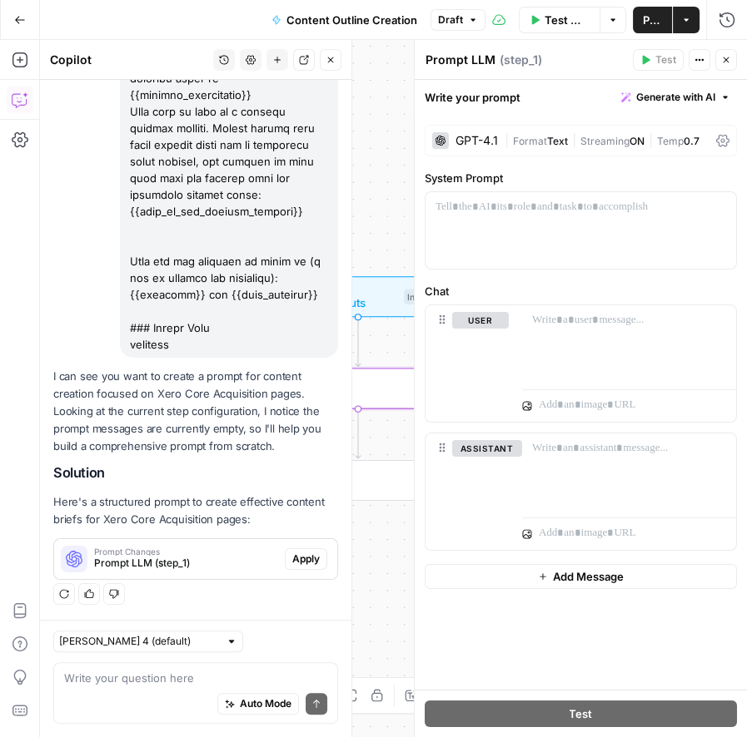
click at [292, 565] on span "Apply" at bounding box center [305, 559] width 27 height 15
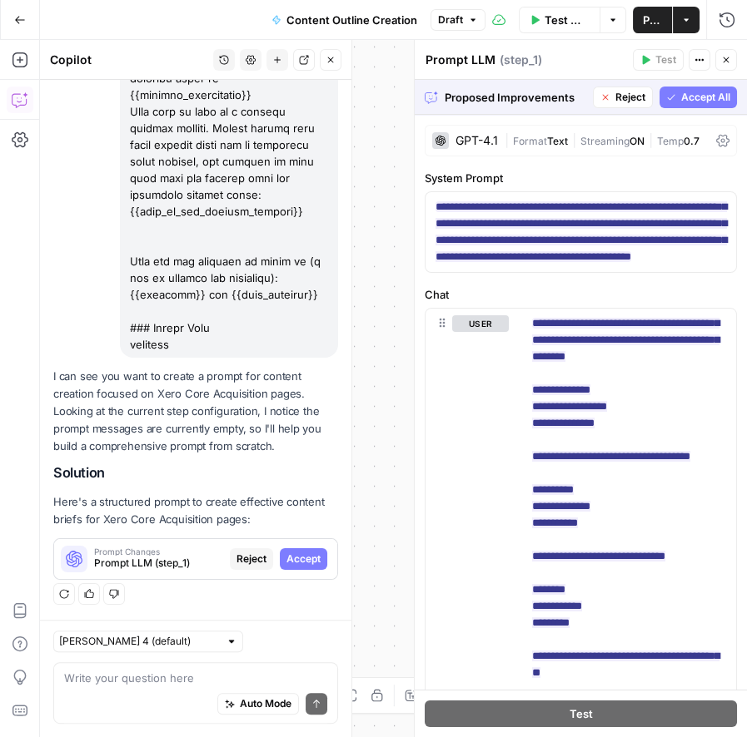
click at [290, 565] on span "Accept" at bounding box center [303, 559] width 34 height 15
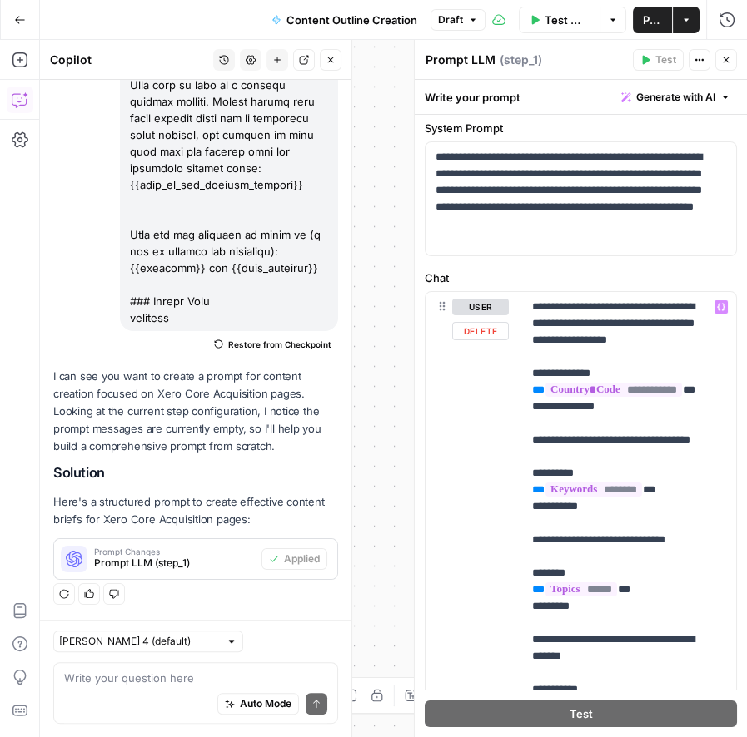
scroll to position [47, 0]
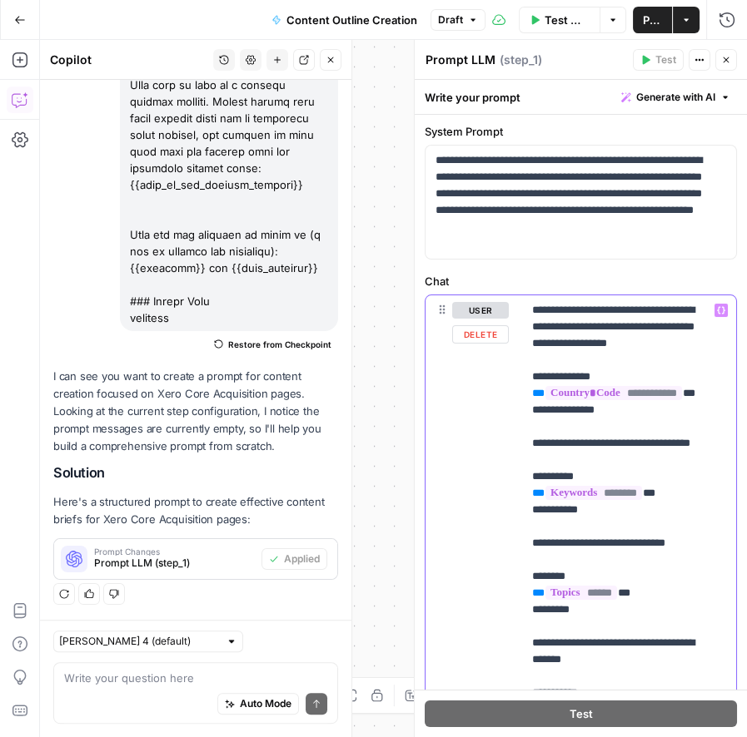
drag, startPoint x: 529, startPoint y: 309, endPoint x: 664, endPoint y: 305, distance: 135.7
click at [664, 305] on div "**********" at bounding box center [622, 634] width 200 height 678
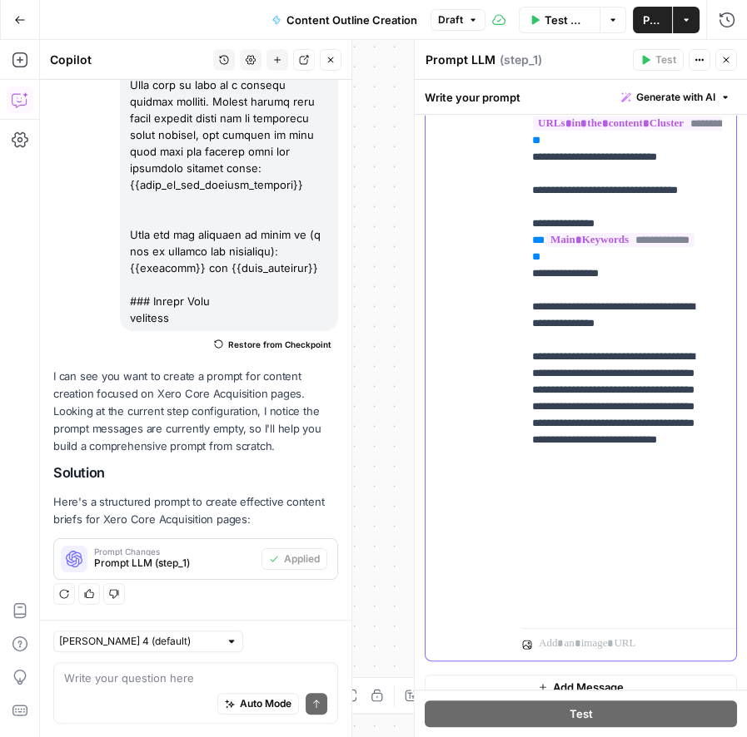
scroll to position [418, 0]
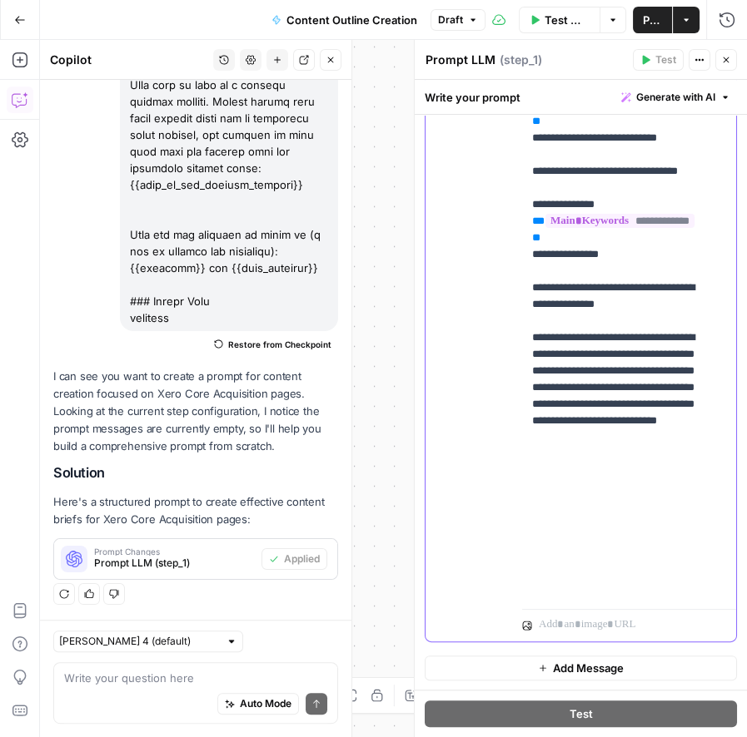
drag, startPoint x: 531, startPoint y: 470, endPoint x: 583, endPoint y: 469, distance: 52.4
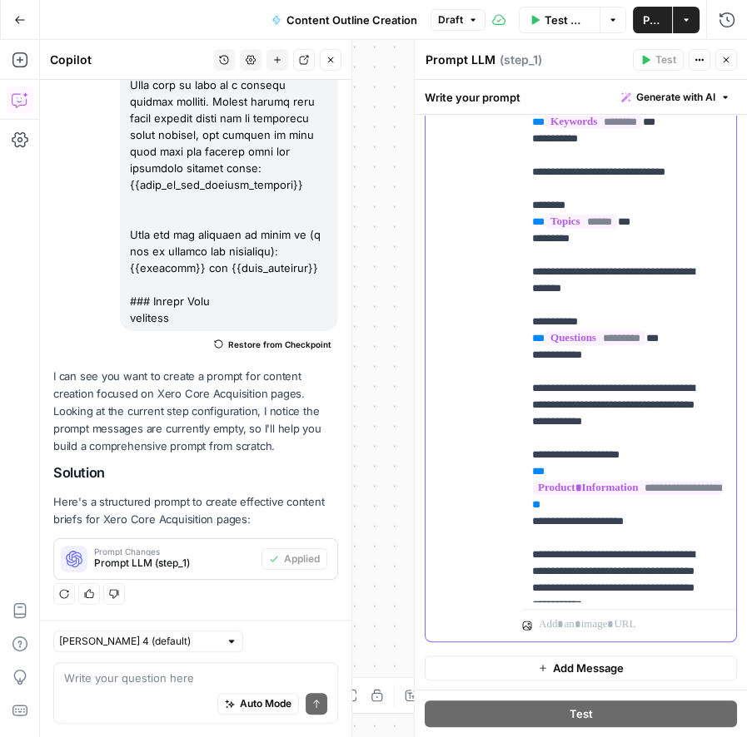
scroll to position [0, 0]
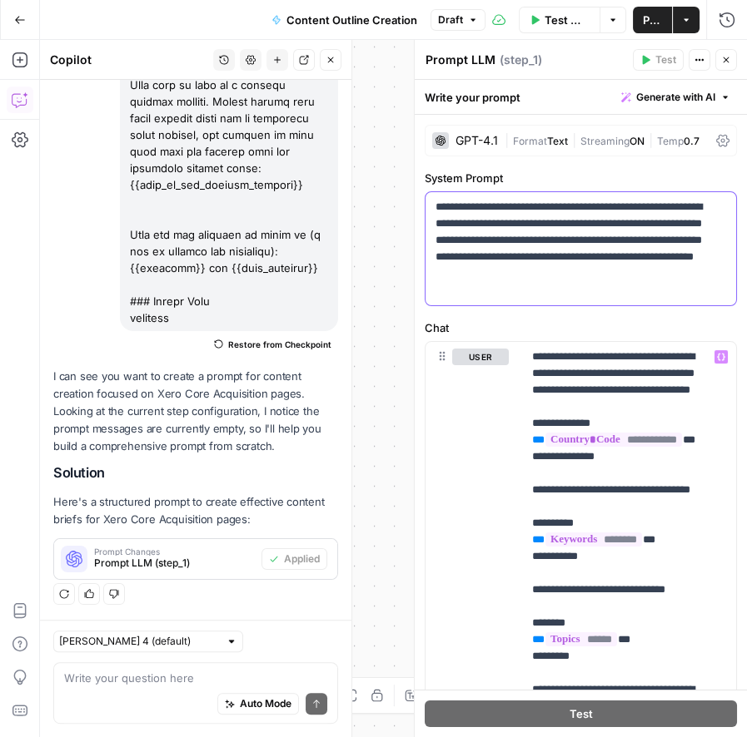
click at [575, 218] on p "**********" at bounding box center [573, 249] width 276 height 100
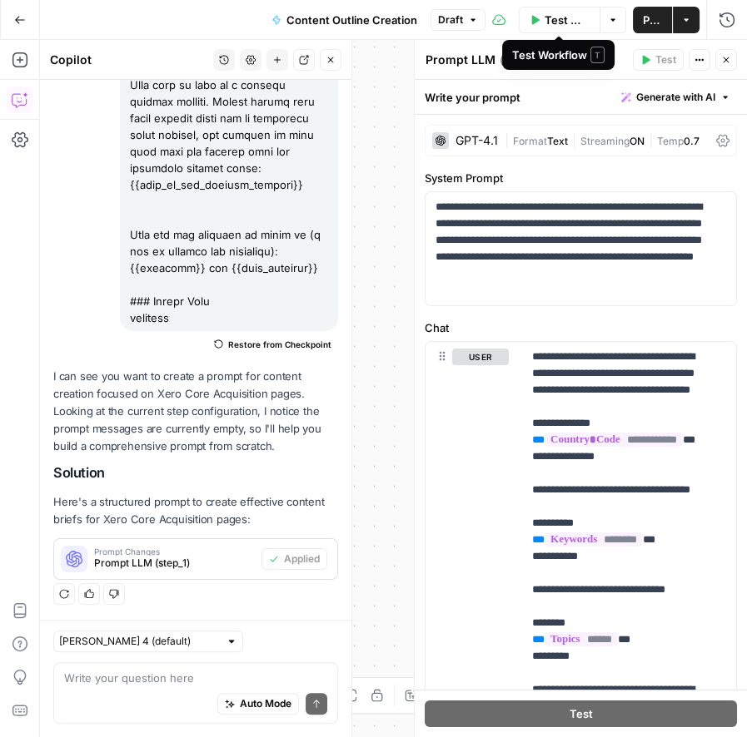
click at [600, 18] on button "Options" at bounding box center [612, 20] width 27 height 27
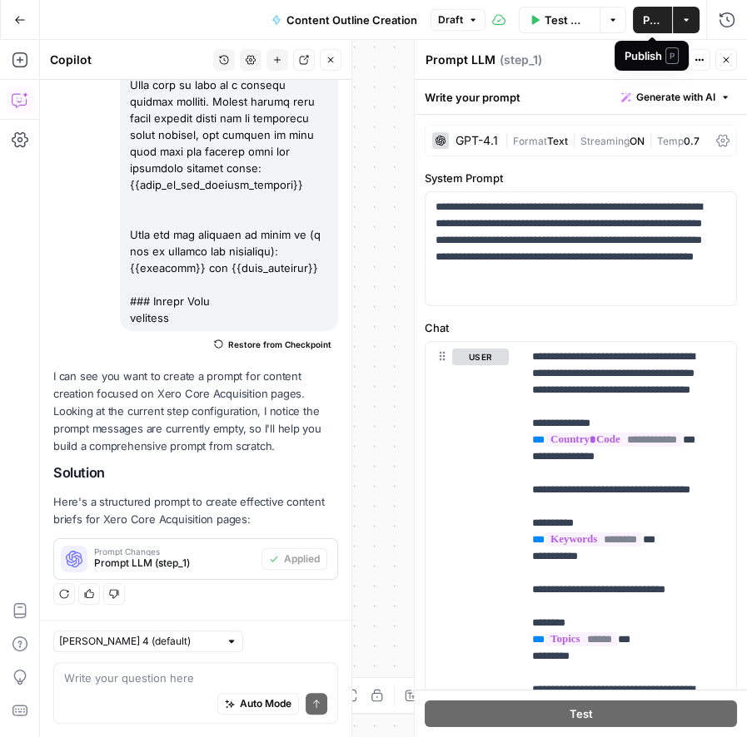
click at [682, 20] on icon "button" at bounding box center [686, 20] width 10 height 10
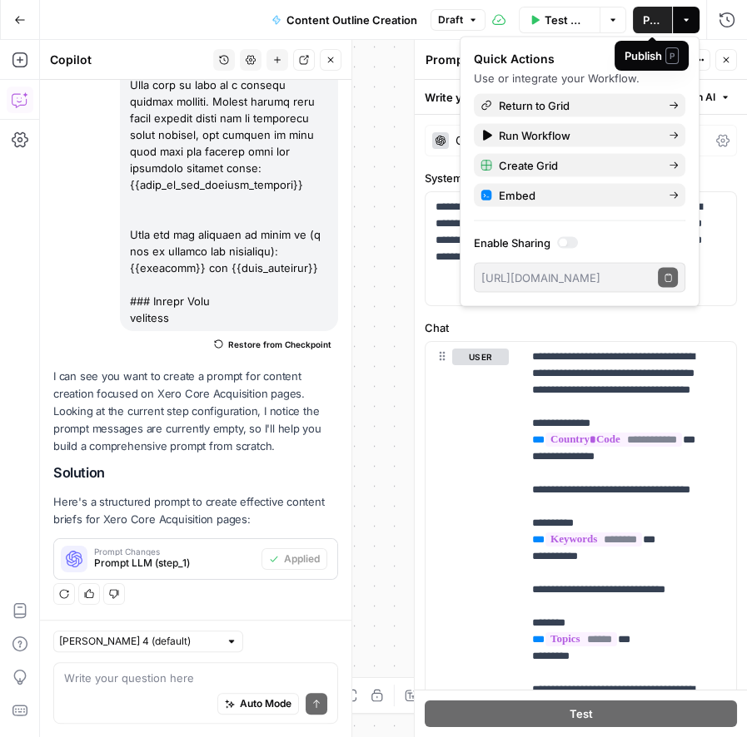
click at [649, 19] on span "Publish" at bounding box center [652, 20] width 19 height 17
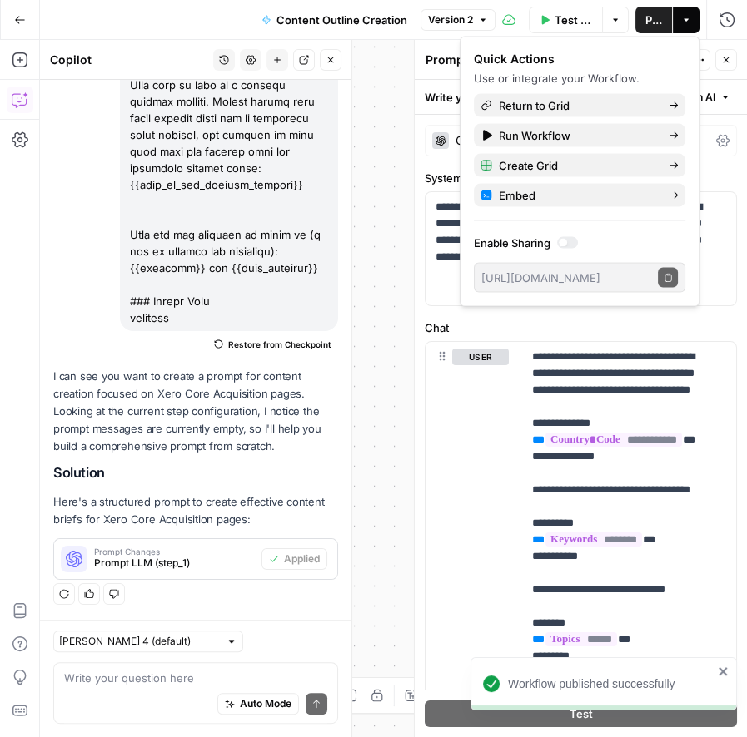
click at [690, 24] on icon "button" at bounding box center [686, 20] width 10 height 10
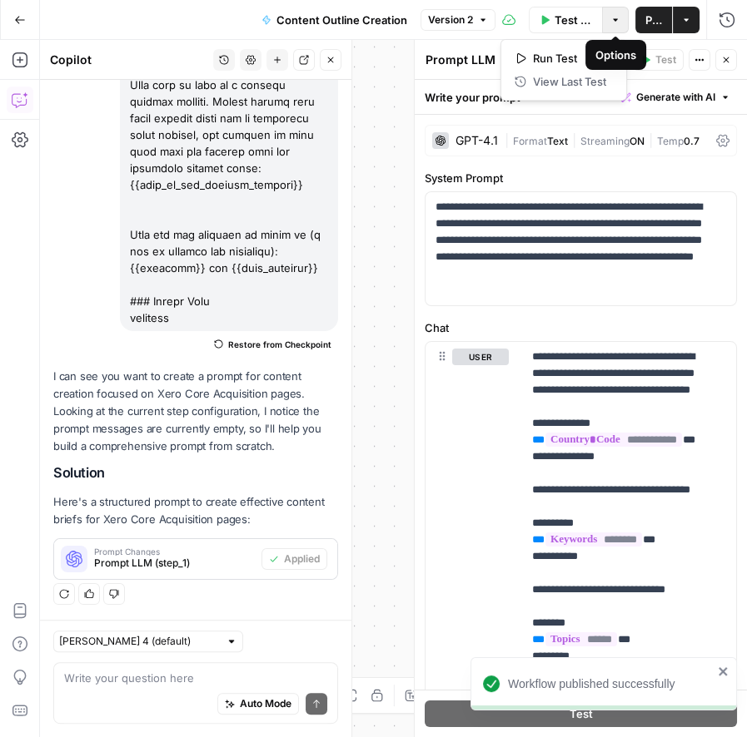
click at [618, 19] on icon "button" at bounding box center [615, 20] width 10 height 10
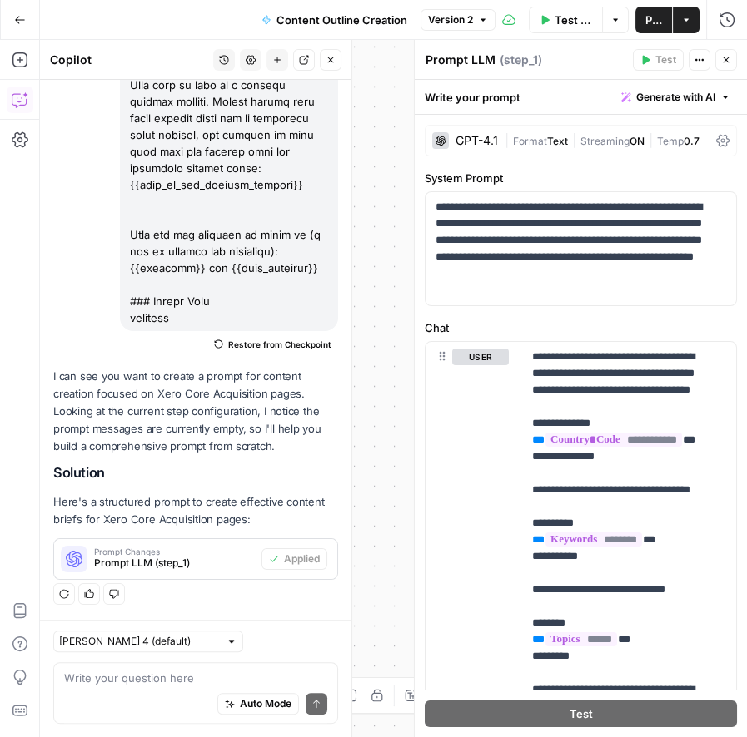
click at [685, 22] on icon "button" at bounding box center [686, 20] width 10 height 10
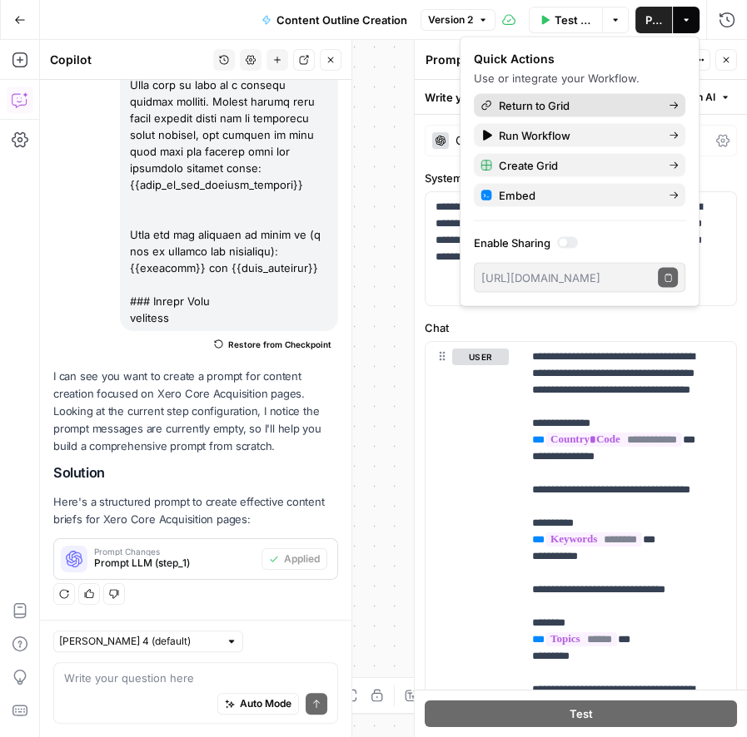
click at [573, 110] on span "Return to Grid" at bounding box center [577, 105] width 156 height 17
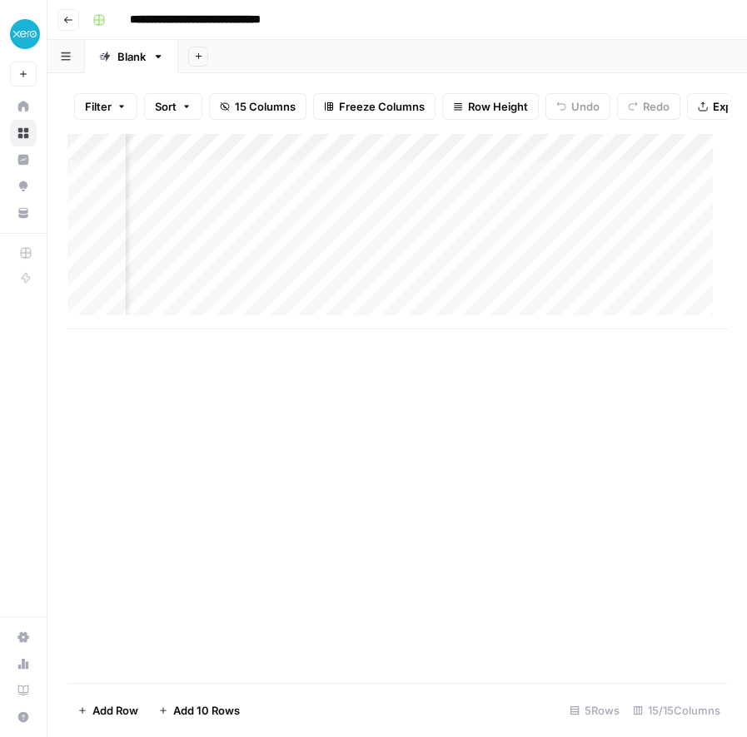
scroll to position [2, 969]
click at [262, 191] on div "Add Column" at bounding box center [396, 231] width 659 height 196
click at [256, 190] on div "Add Column" at bounding box center [396, 231] width 659 height 196
click at [514, 191] on div "Add Column" at bounding box center [396, 231] width 659 height 196
click at [496, 190] on div "Add Column" at bounding box center [396, 231] width 659 height 196
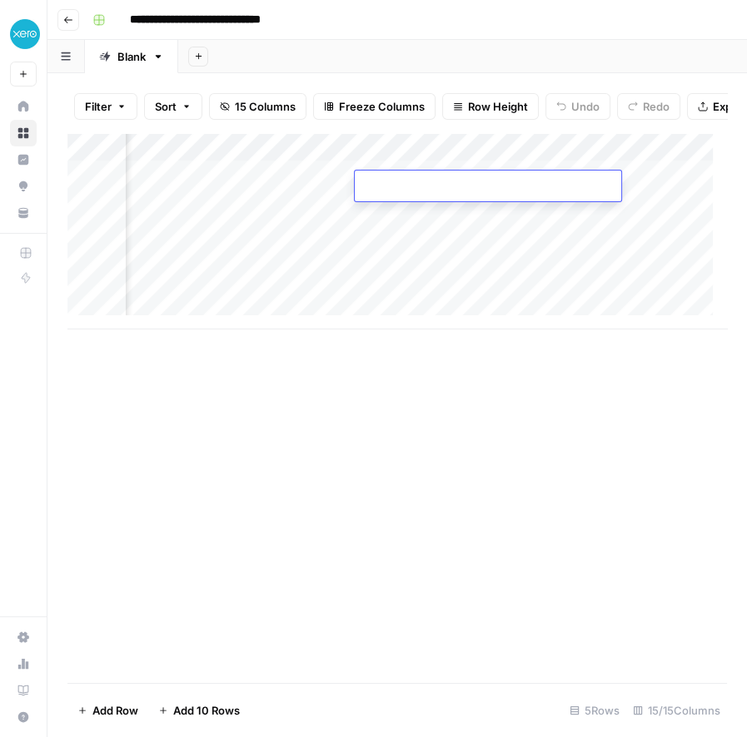
click at [509, 186] on textarea at bounding box center [488, 187] width 266 height 23
type textarea "*"
type textarea "**********"
click at [628, 247] on div "Add Column" at bounding box center [396, 231] width 659 height 196
click at [604, 176] on div "Add Column" at bounding box center [396, 231] width 659 height 196
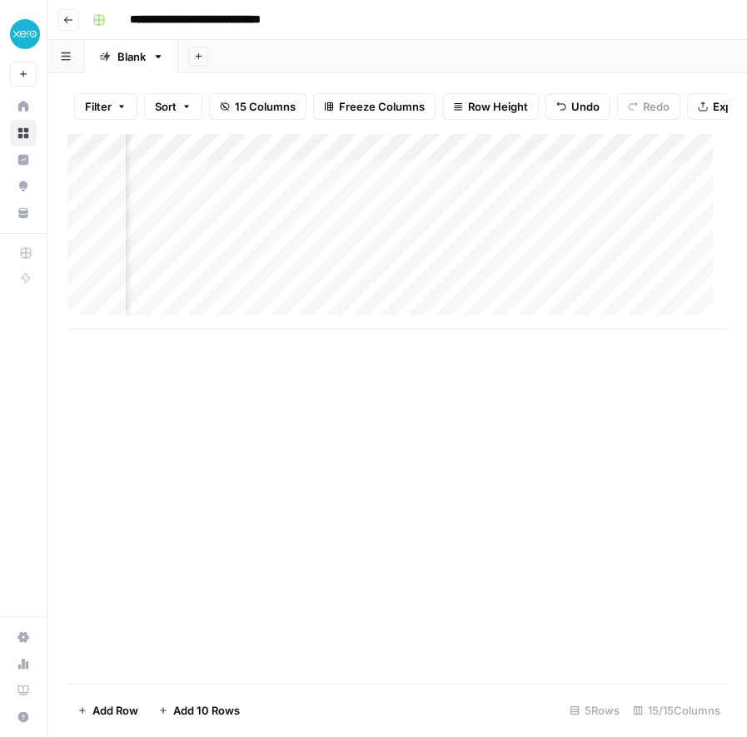
click at [613, 191] on div "Add Column" at bounding box center [396, 231] width 659 height 196
click at [613, 191] on textarea at bounding box center [605, 187] width 266 height 23
type textarea "**********"
click at [566, 437] on div "Add Column" at bounding box center [396, 408] width 659 height 550
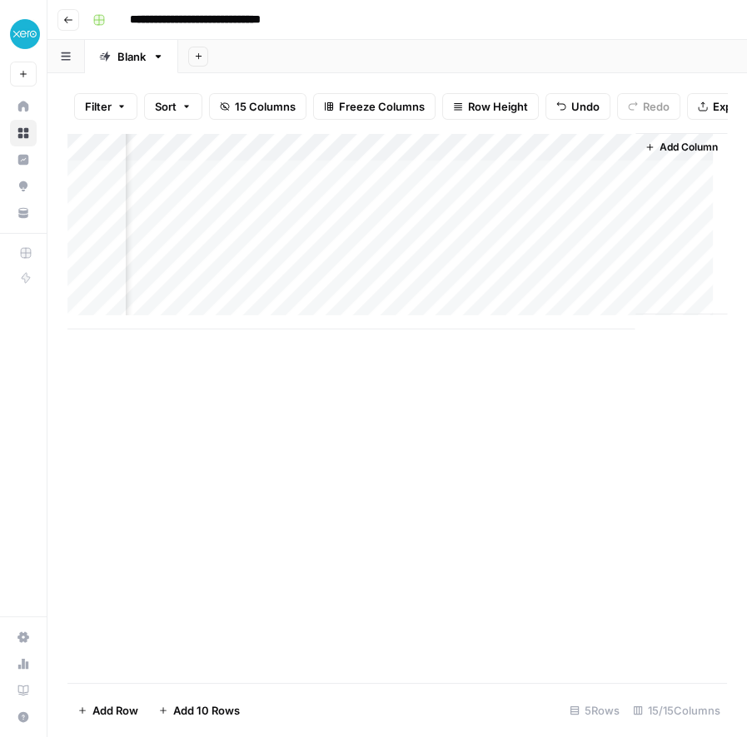
click at [449, 192] on div "Add Column" at bounding box center [396, 231] width 659 height 196
click at [583, 163] on div "Add Column" at bounding box center [396, 231] width 659 height 196
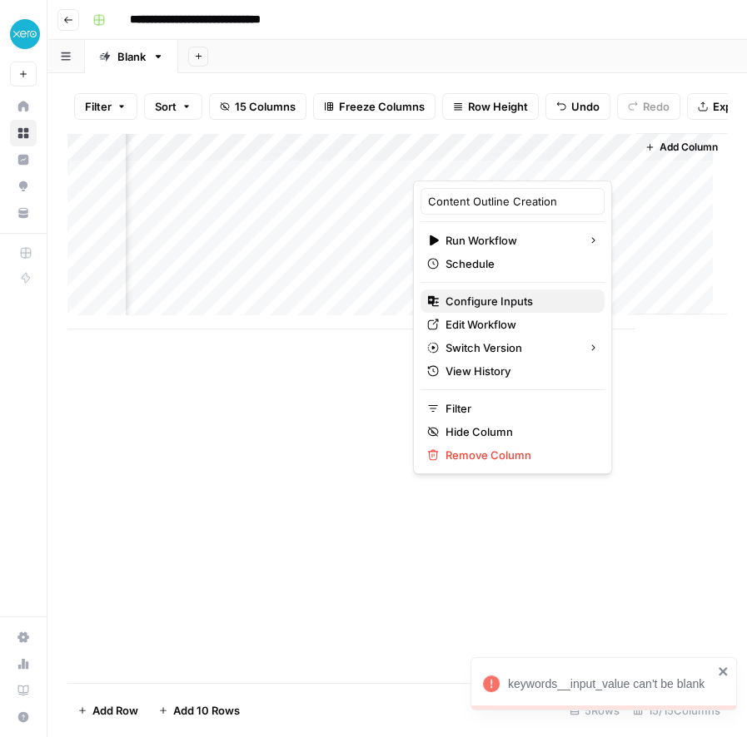
click at [475, 302] on span "Configure Inputs" at bounding box center [518, 301] width 146 height 17
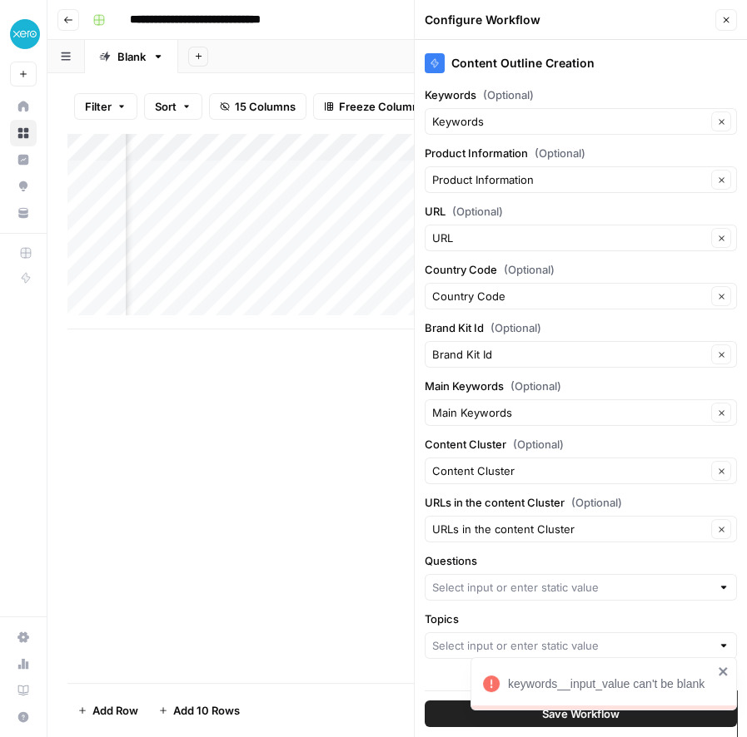
click at [535, 597] on div at bounding box center [580, 587] width 312 height 27
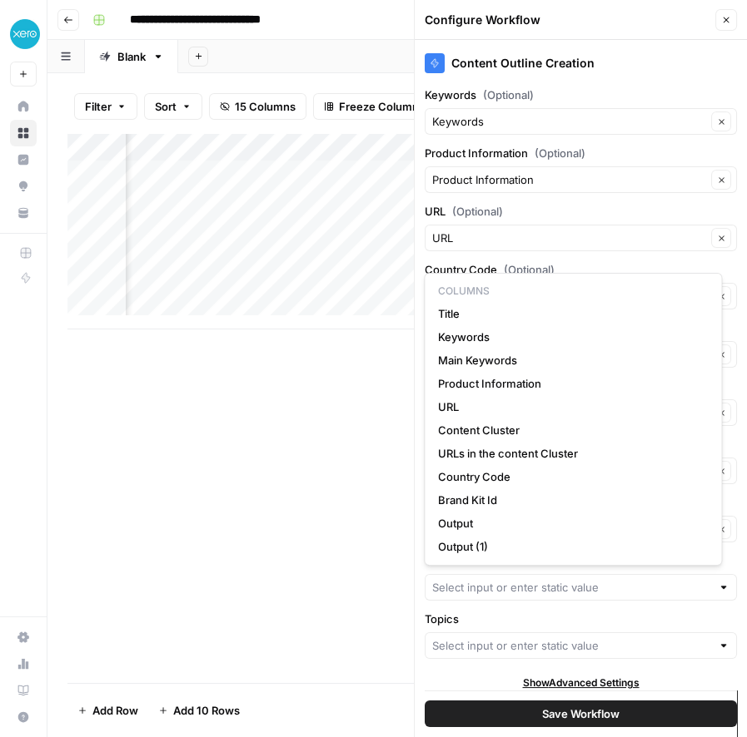
click at [239, 438] on div "Add Column" at bounding box center [396, 408] width 659 height 550
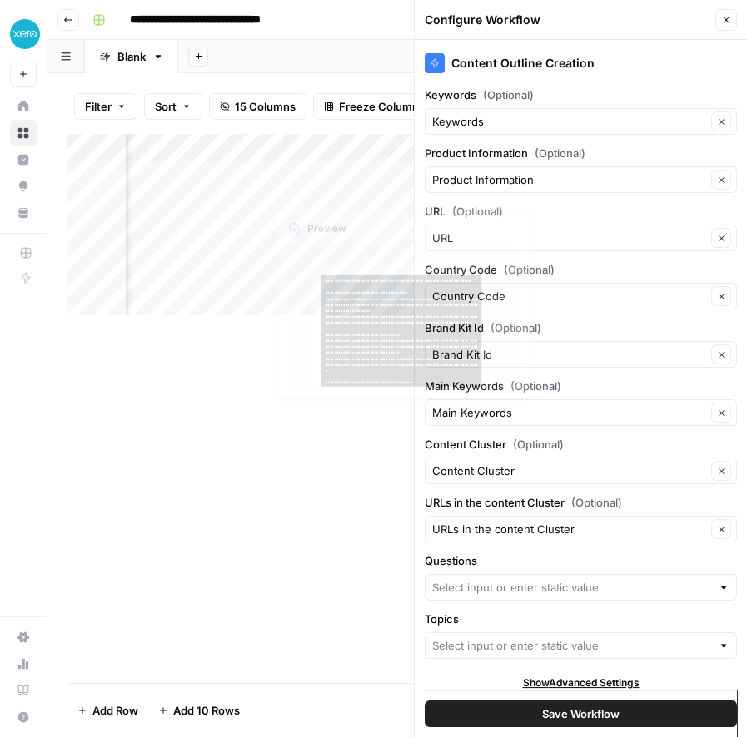
click at [315, 158] on div "Add Column" at bounding box center [396, 231] width 659 height 196
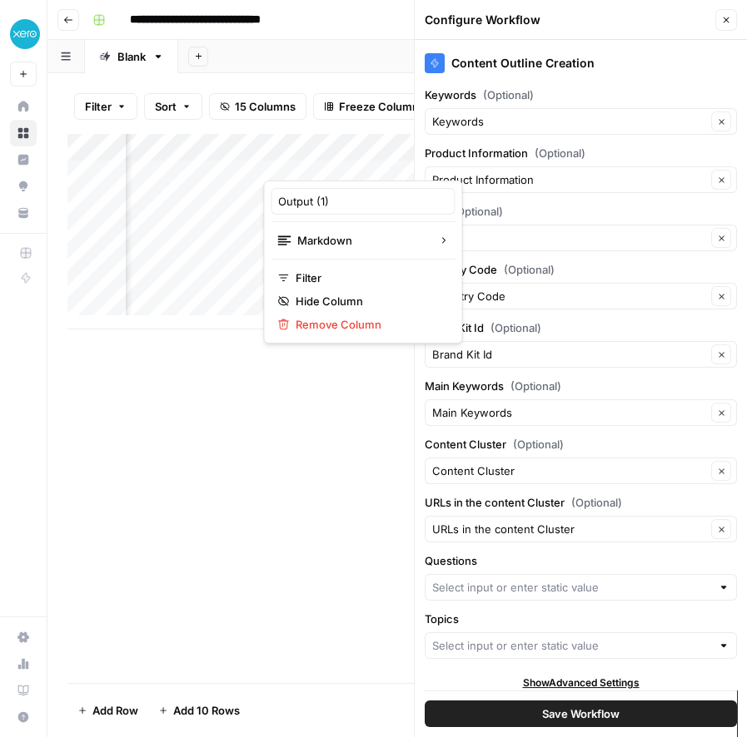
click at [206, 433] on div "Add Column" at bounding box center [396, 408] width 659 height 550
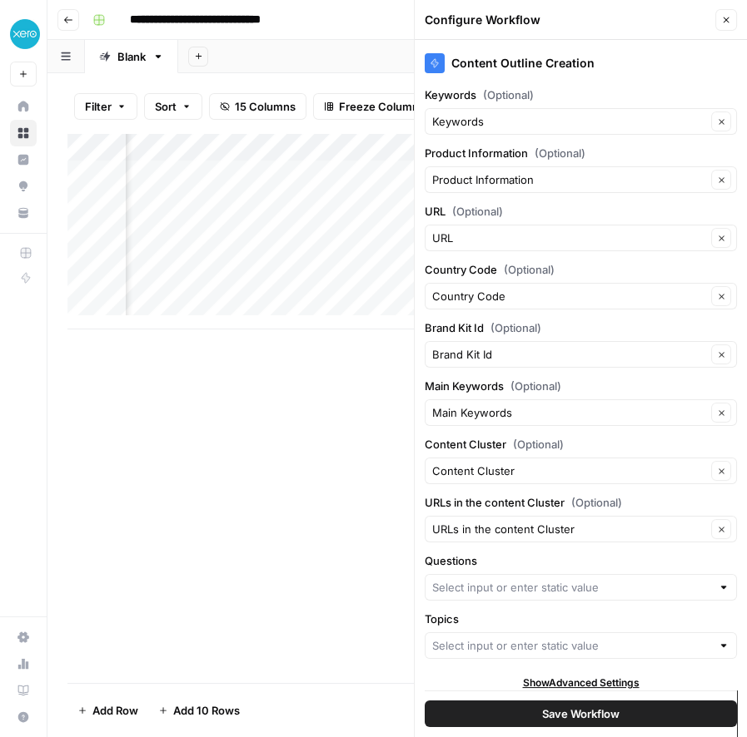
click at [396, 155] on div "Add Column" at bounding box center [396, 231] width 659 height 196
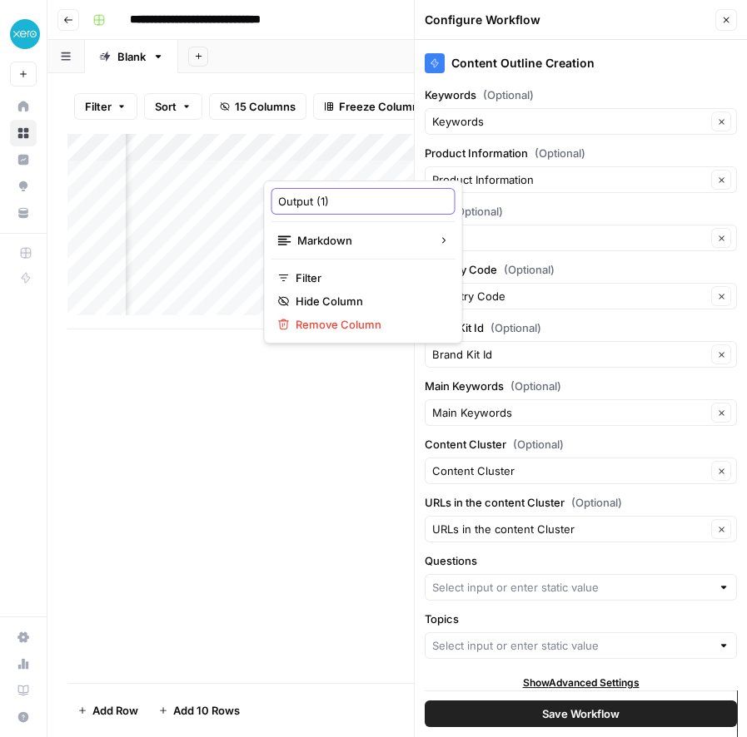
click at [335, 205] on input "Output (1)" at bounding box center [362, 201] width 169 height 17
type input "Topics"
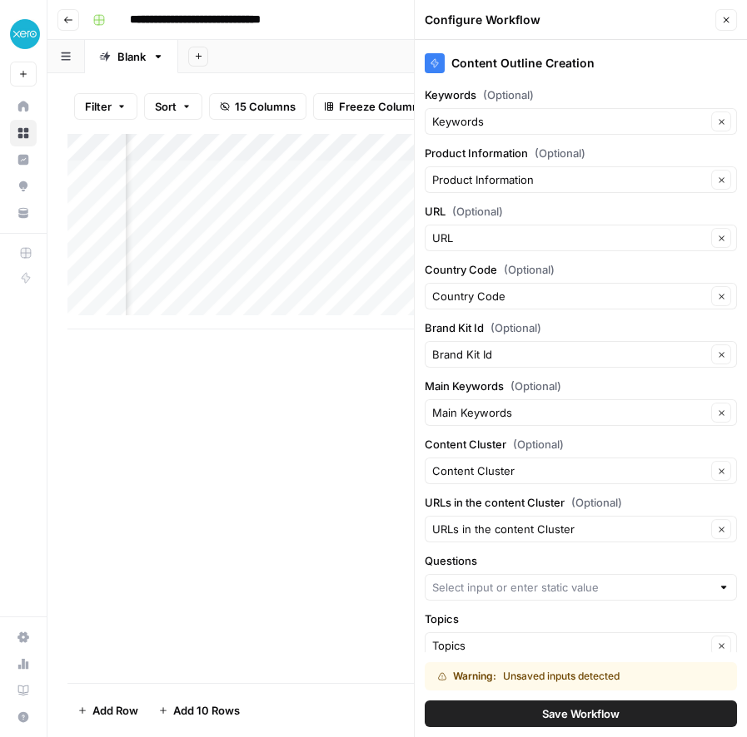
scroll to position [0, 2314]
click at [306, 164] on div "Add Column" at bounding box center [396, 231] width 659 height 196
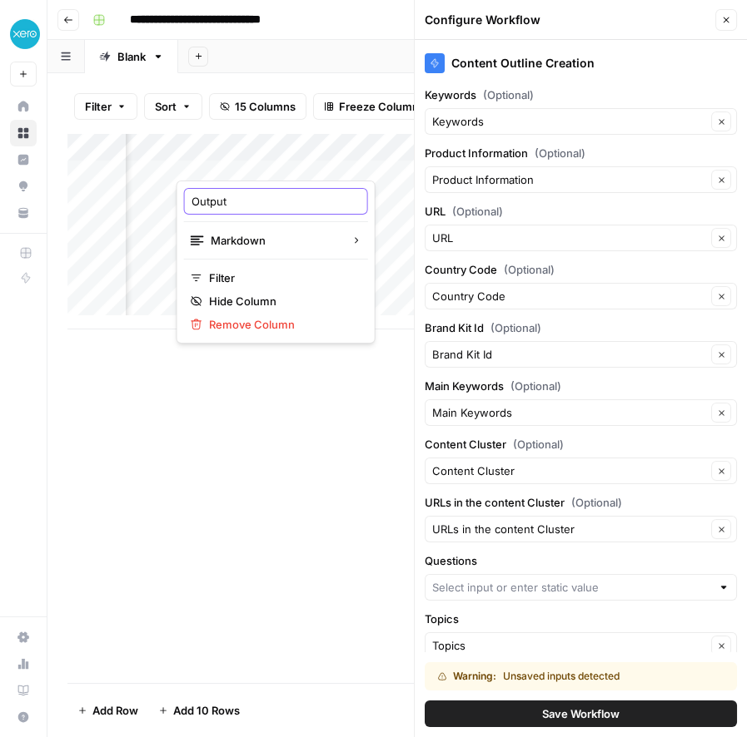
click at [241, 205] on input "Output" at bounding box center [275, 201] width 169 height 17
type input "W"
type input "Questions"
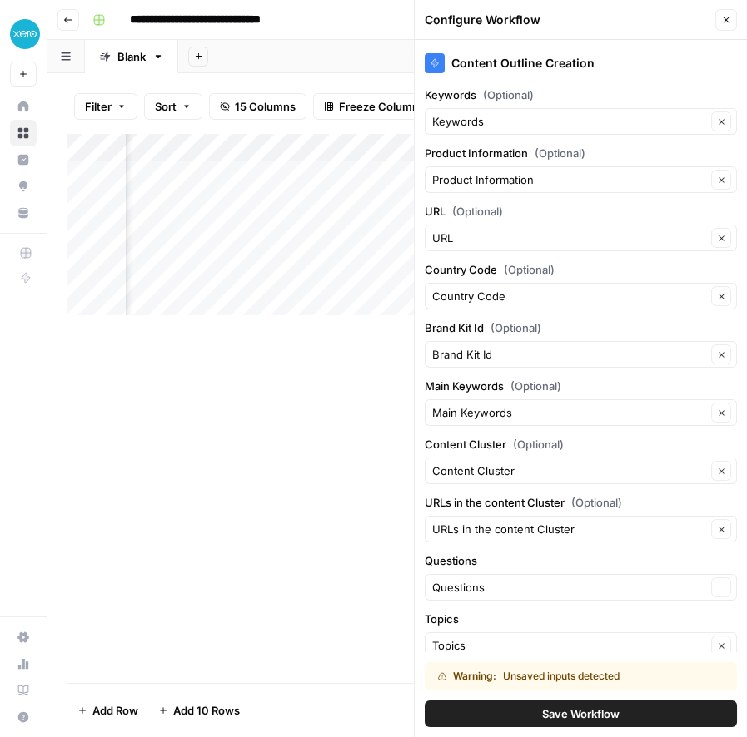
type input "Questions"
click at [293, 432] on div "Add Column" at bounding box center [396, 408] width 659 height 550
click at [507, 584] on input "Questions" at bounding box center [569, 587] width 274 height 17
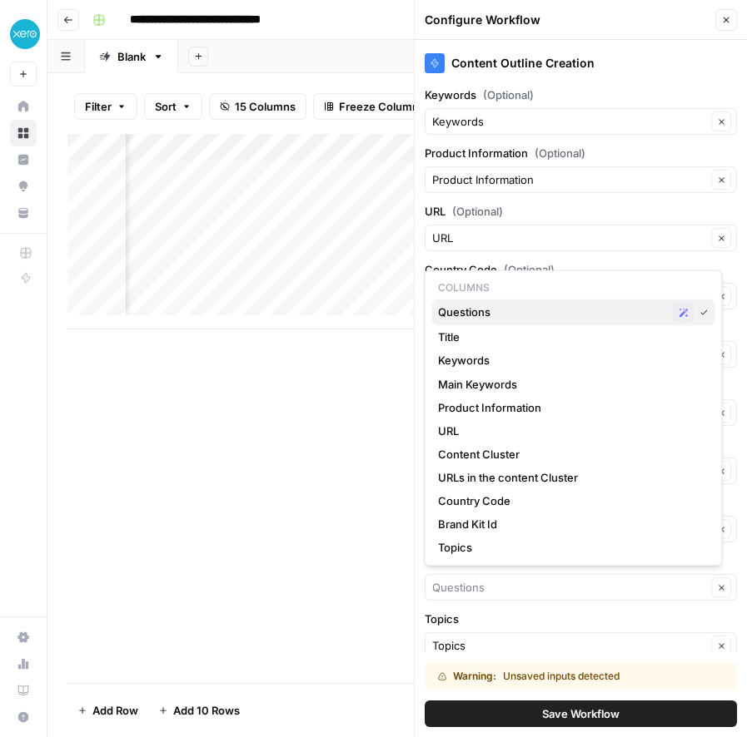
click at [521, 306] on span "Questions" at bounding box center [552, 312] width 228 height 17
type input "Questions"
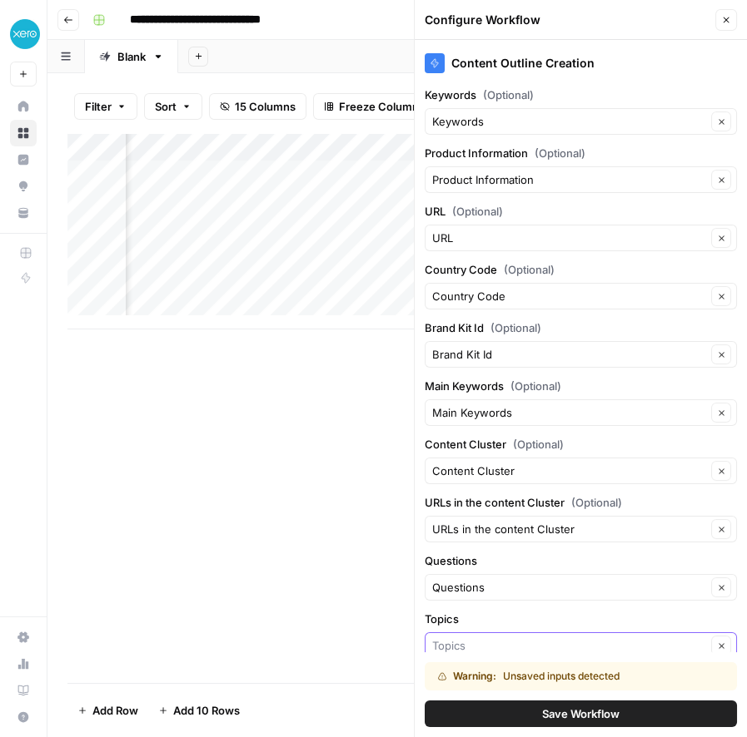
click at [494, 641] on input "Topics" at bounding box center [569, 646] width 274 height 17
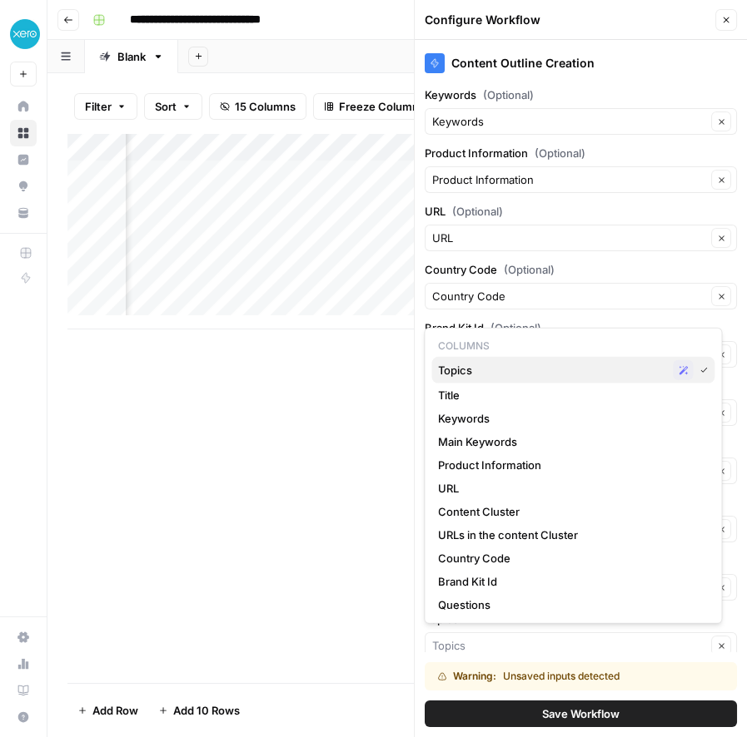
click at [494, 370] on span "Topics" at bounding box center [552, 370] width 228 height 17
type input "Topics"
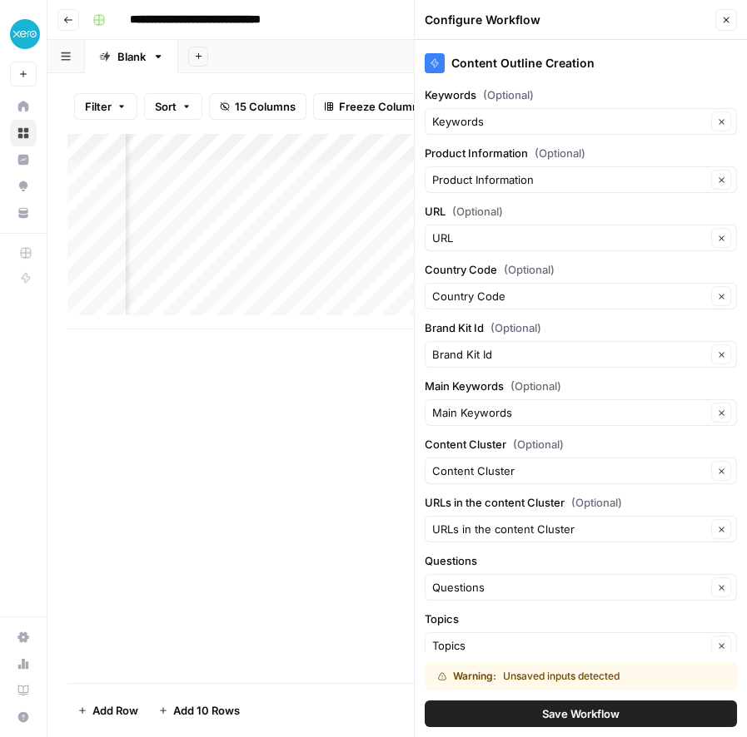
scroll to position [42, 0]
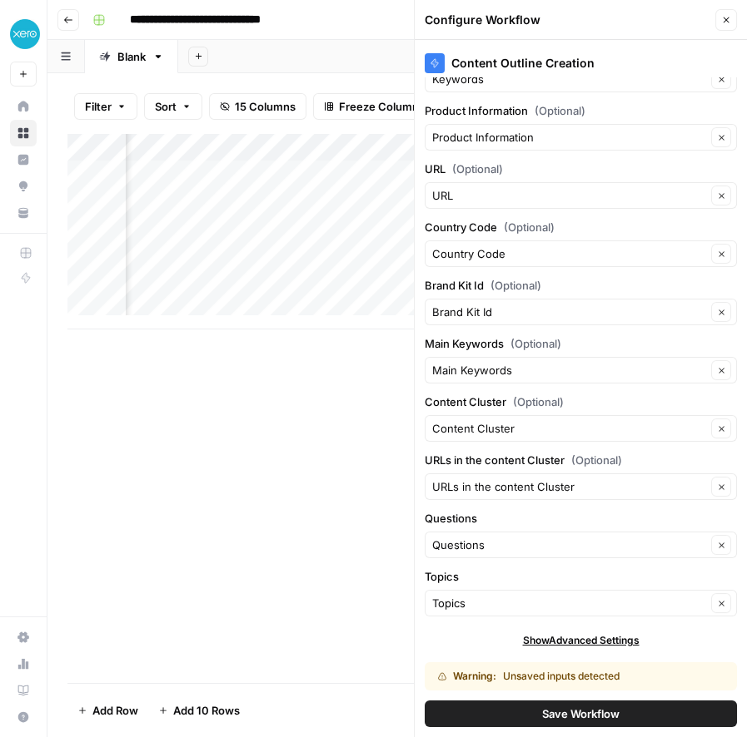
click at [490, 712] on button "Save Workflow" at bounding box center [580, 714] width 312 height 27
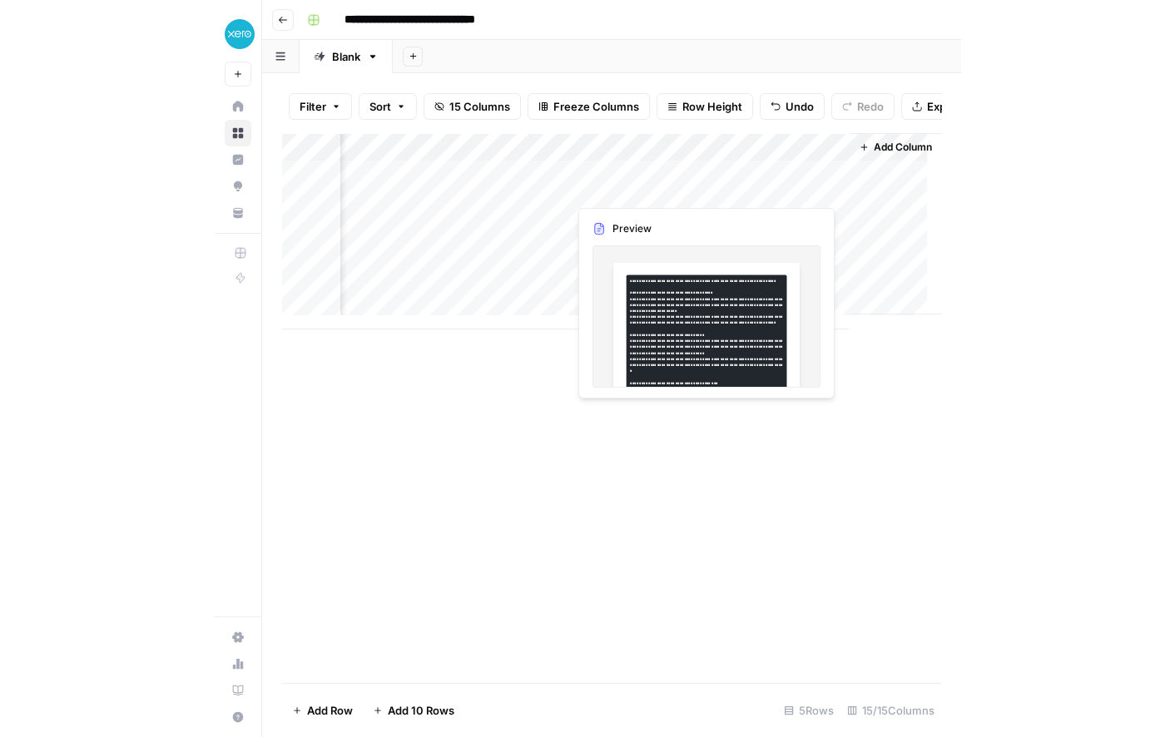
scroll to position [0, 2530]
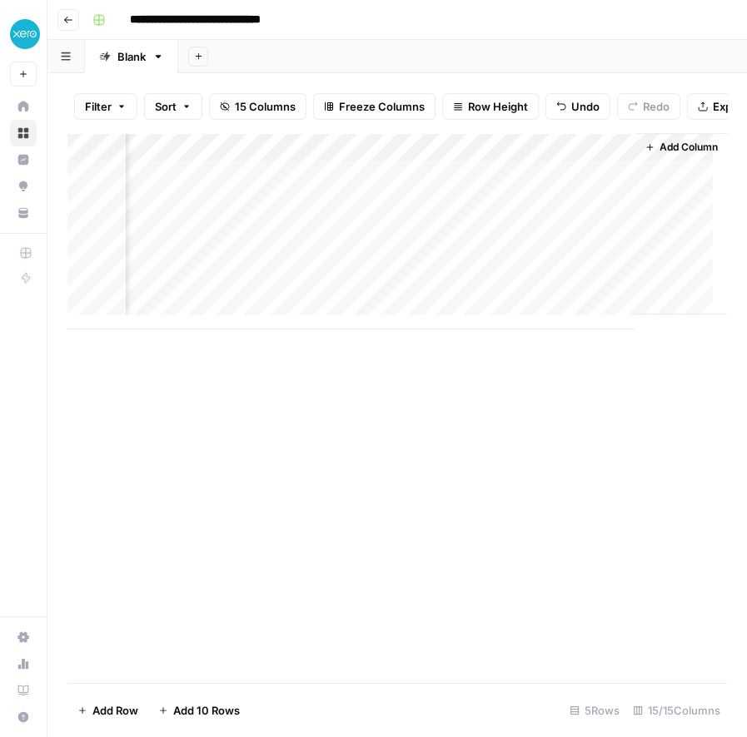
click at [471, 182] on div "Add Column" at bounding box center [396, 231] width 659 height 196
click at [630, 189] on div "Add Column" at bounding box center [396, 231] width 659 height 196
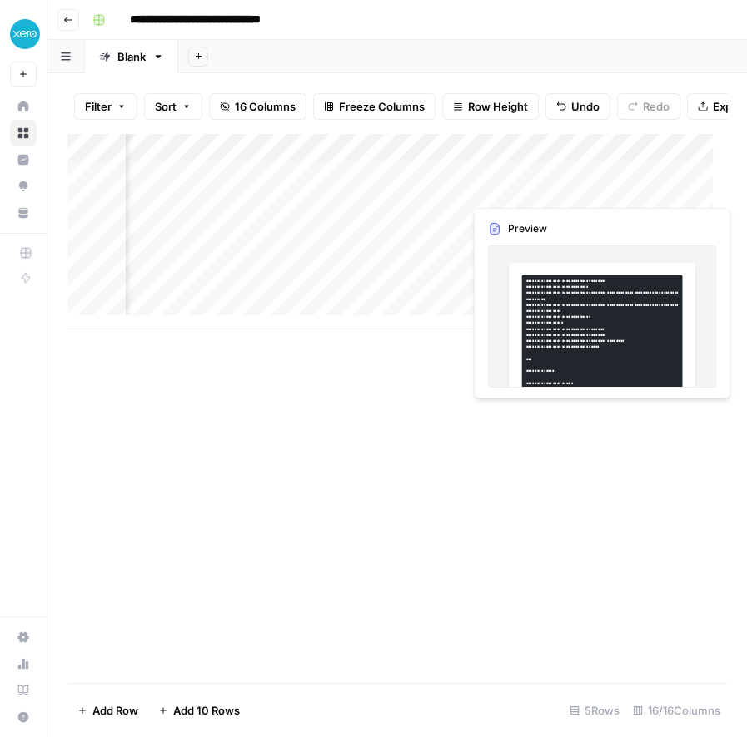
click at [655, 184] on div "Add Column" at bounding box center [396, 231] width 659 height 196
click at [655, 184] on div at bounding box center [694, 188] width 152 height 31
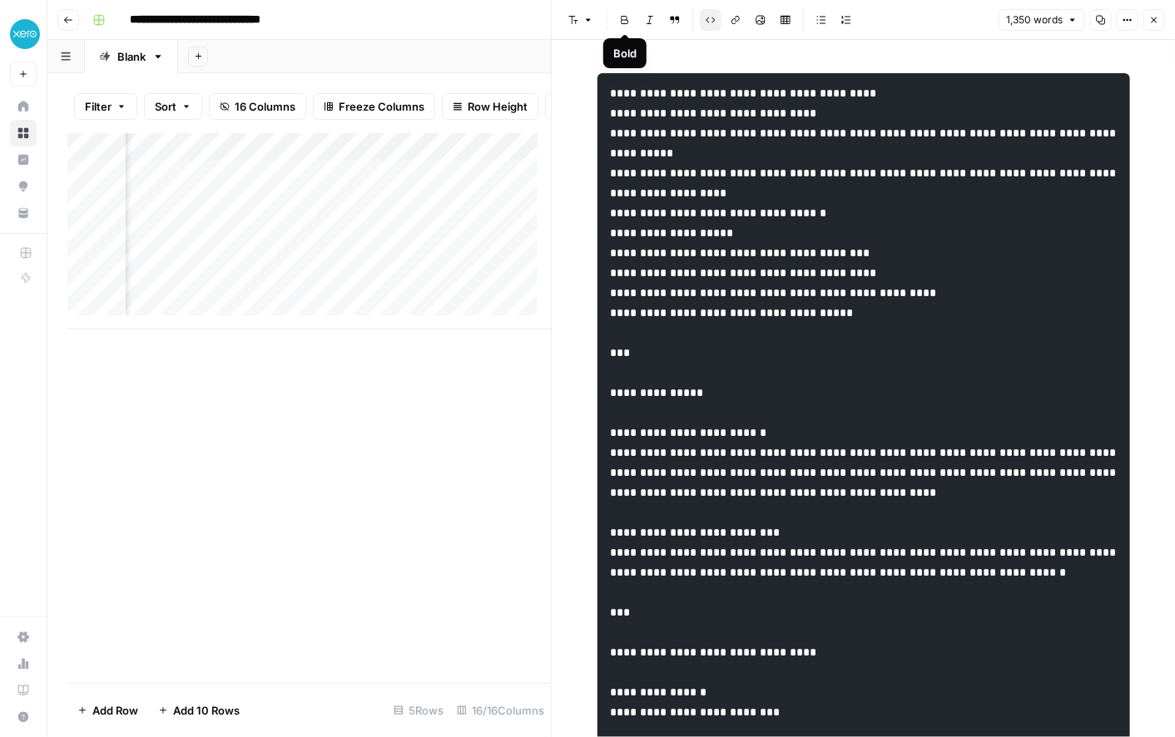
click at [586, 22] on icon "button" at bounding box center [588, 20] width 10 height 10
click at [706, 17] on icon "button" at bounding box center [711, 20] width 10 height 10
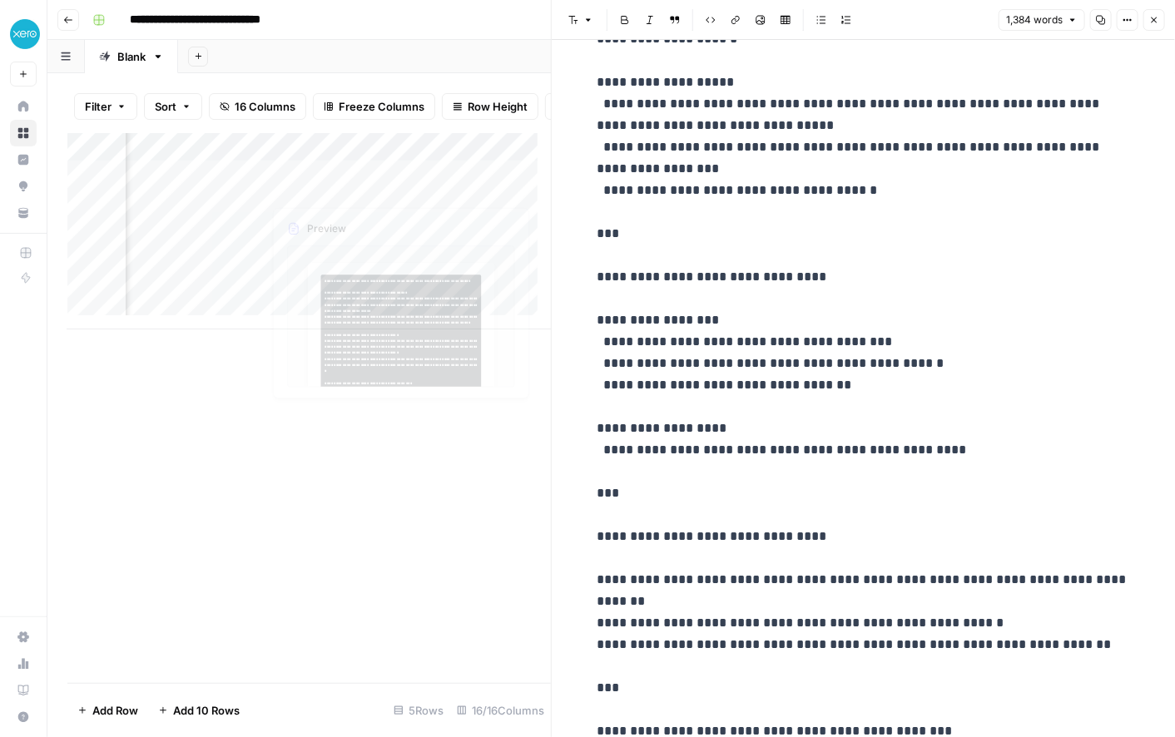
scroll to position [5649, 0]
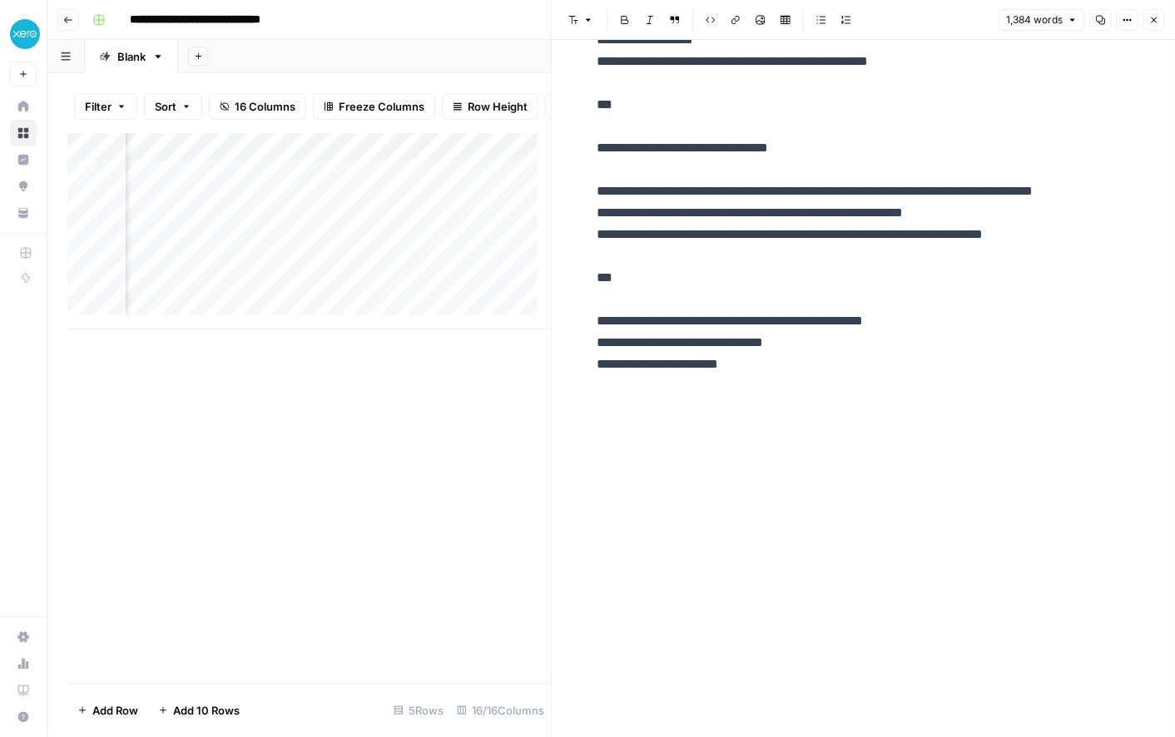
click at [399, 164] on div "Add Column" at bounding box center [309, 231] width 484 height 196
click at [382, 161] on div "Add Column" at bounding box center [309, 231] width 484 height 196
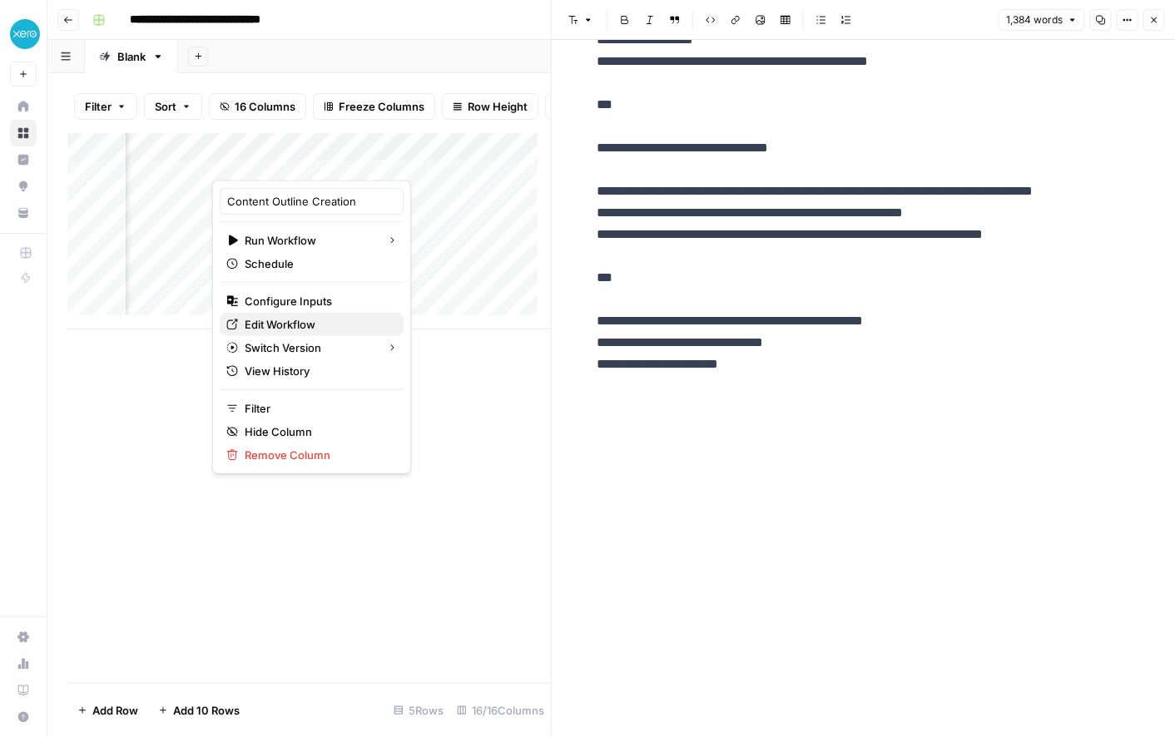
click at [323, 326] on span "Edit Workflow" at bounding box center [318, 324] width 146 height 17
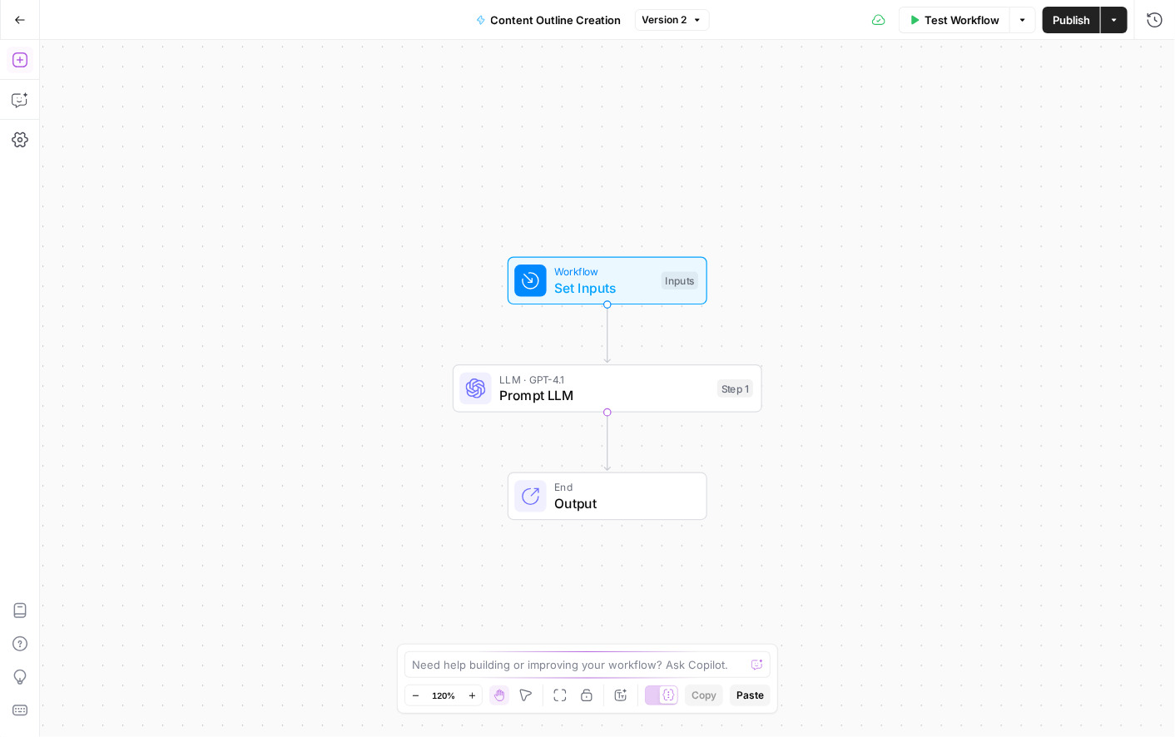
click at [16, 57] on icon "button" at bounding box center [20, 60] width 17 height 17
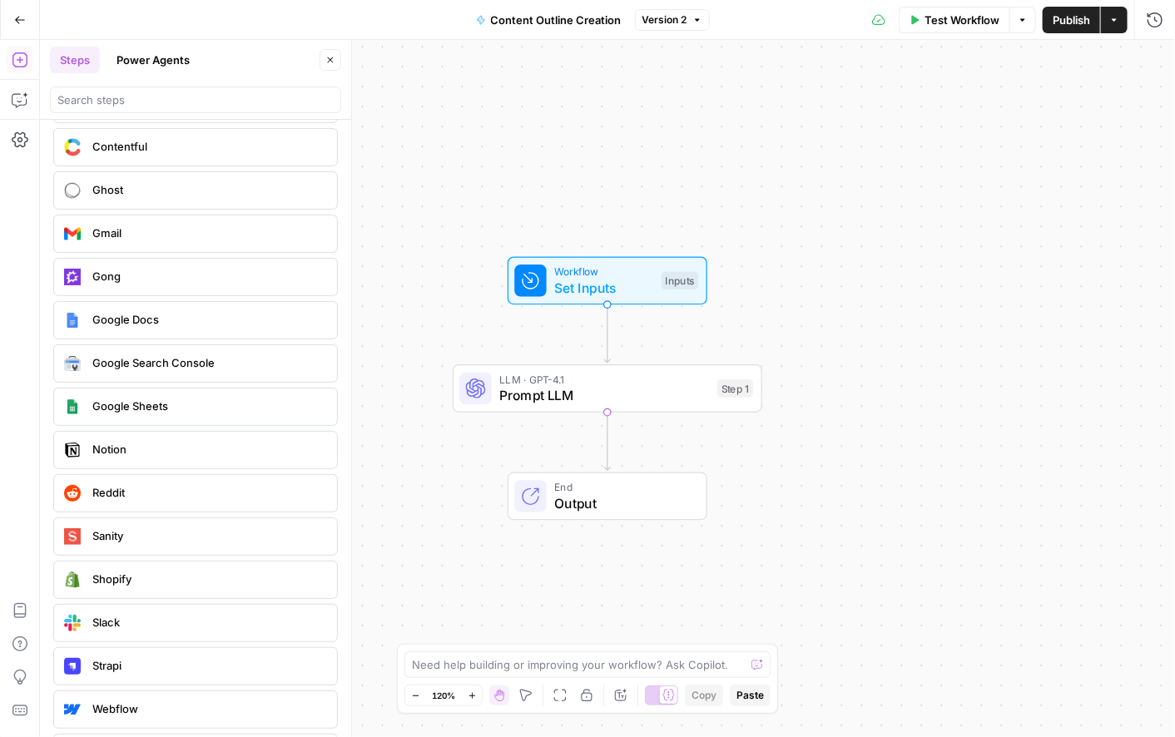
scroll to position [3144, 0]
click at [105, 315] on div "Google Docs" at bounding box center [194, 319] width 271 height 27
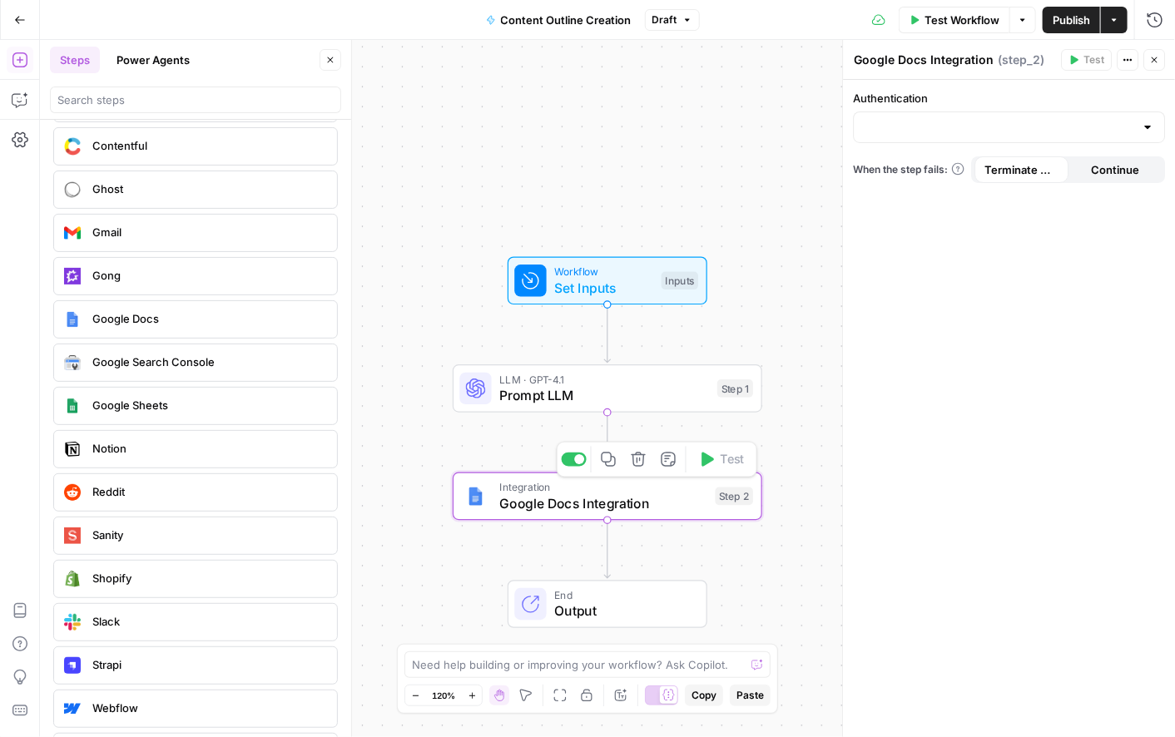
click at [630, 504] on span "Google Docs Integration" at bounding box center [603, 504] width 208 height 20
click at [961, 127] on input "Authentication" at bounding box center [999, 127] width 271 height 17
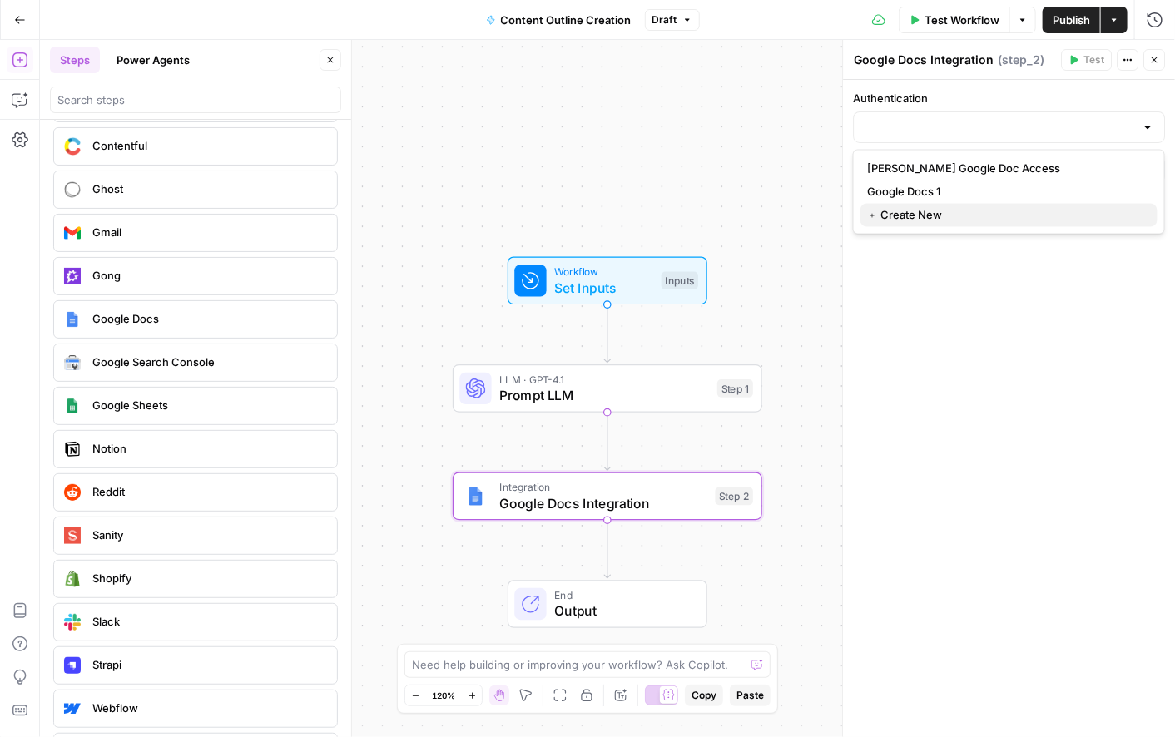
click at [953, 218] on span "﹢ Create New" at bounding box center [1005, 215] width 277 height 17
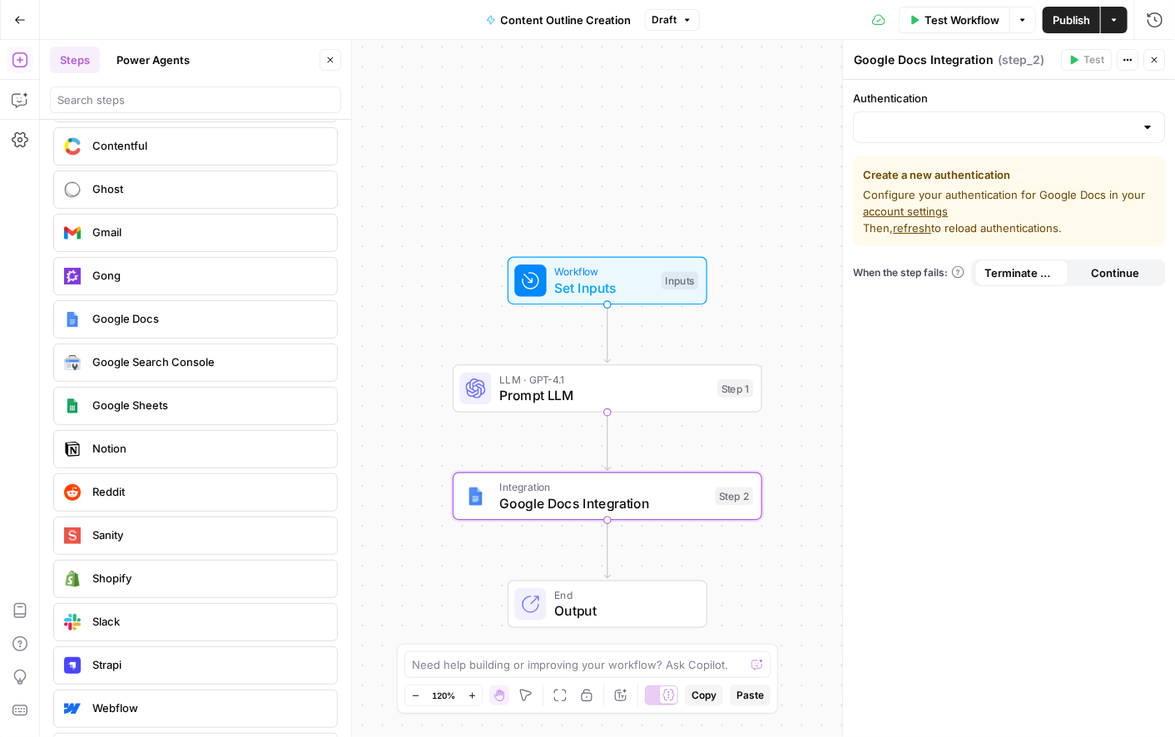
click at [922, 211] on link "account settings" at bounding box center [905, 211] width 85 height 13
click at [939, 127] on input "Authentication" at bounding box center [999, 127] width 271 height 17
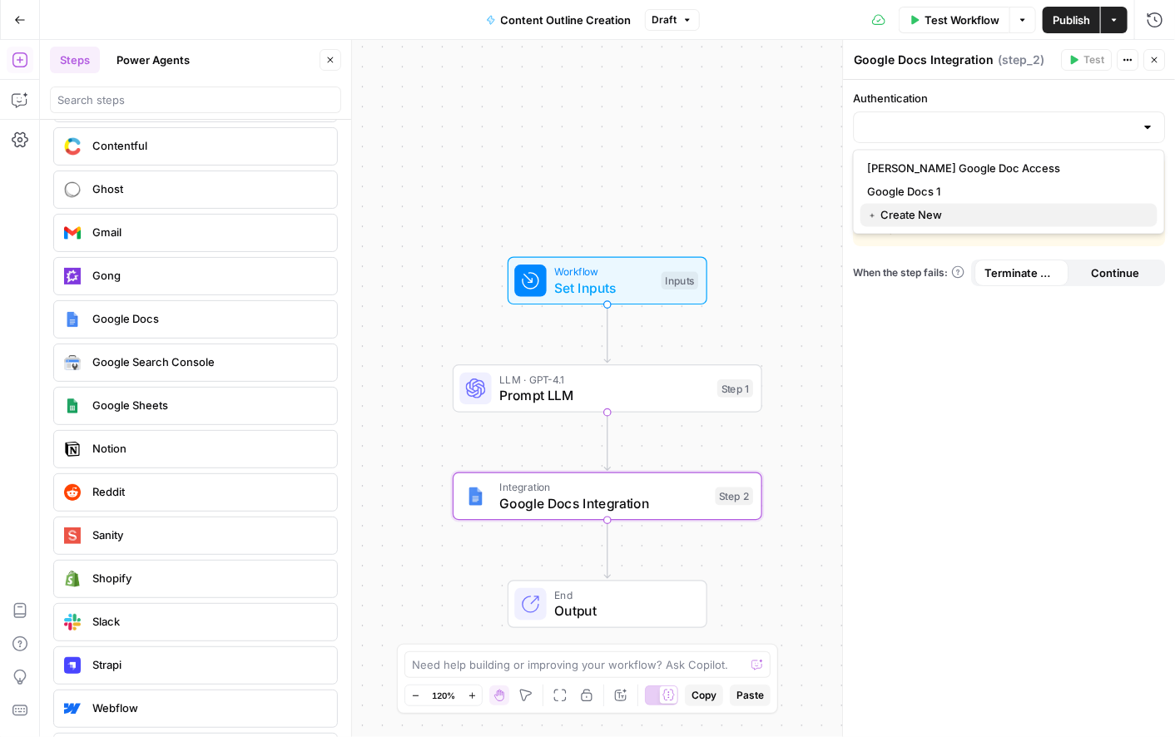
click at [926, 213] on span "﹢ Create New" at bounding box center [1005, 215] width 277 height 17
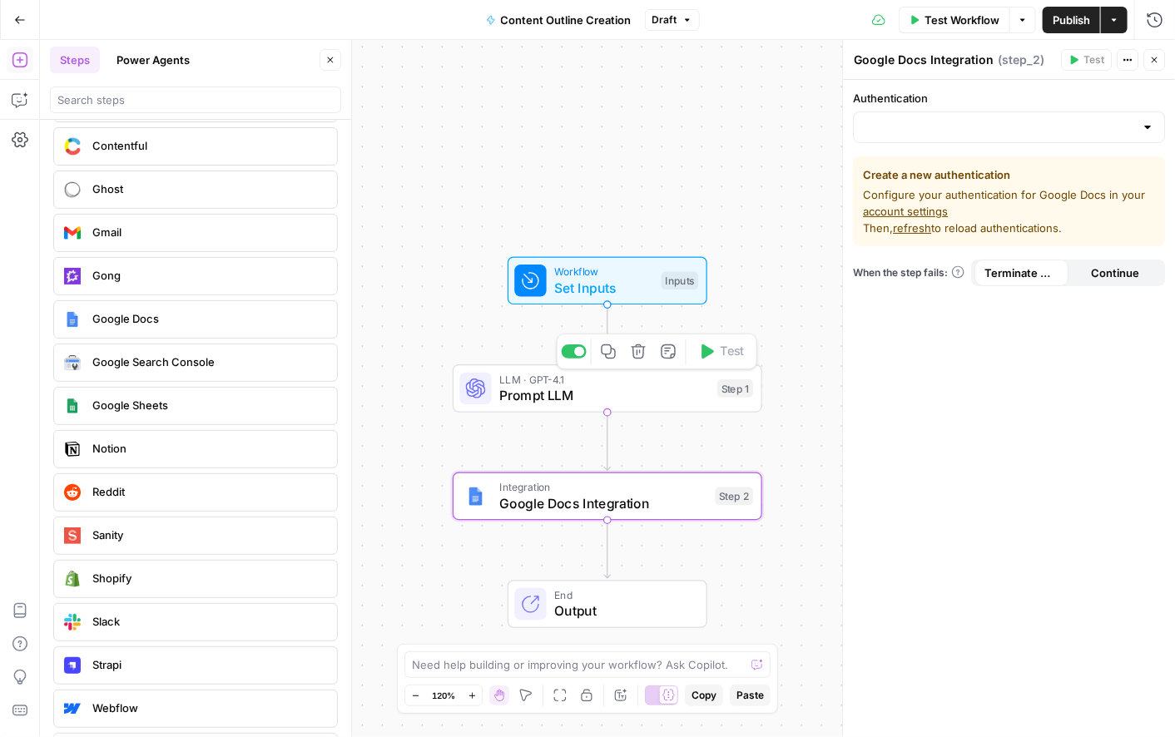
click at [633, 400] on span "Prompt LLM" at bounding box center [604, 395] width 210 height 20
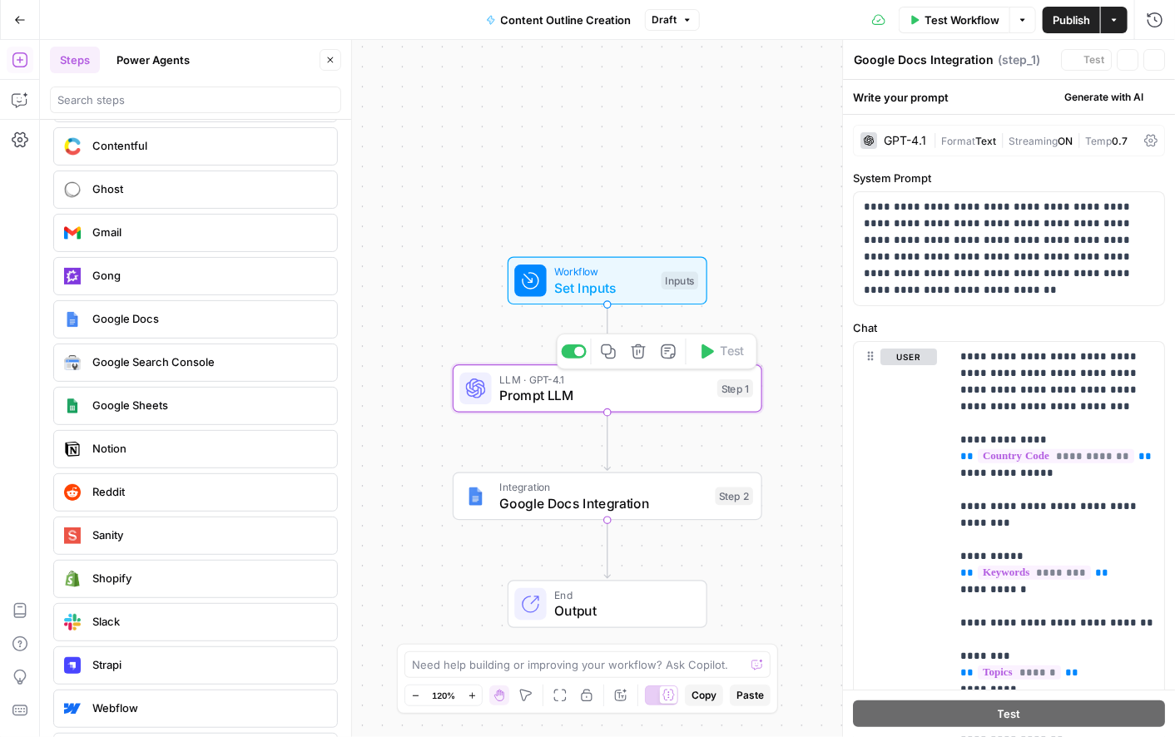
type textarea "Prompt LLM"
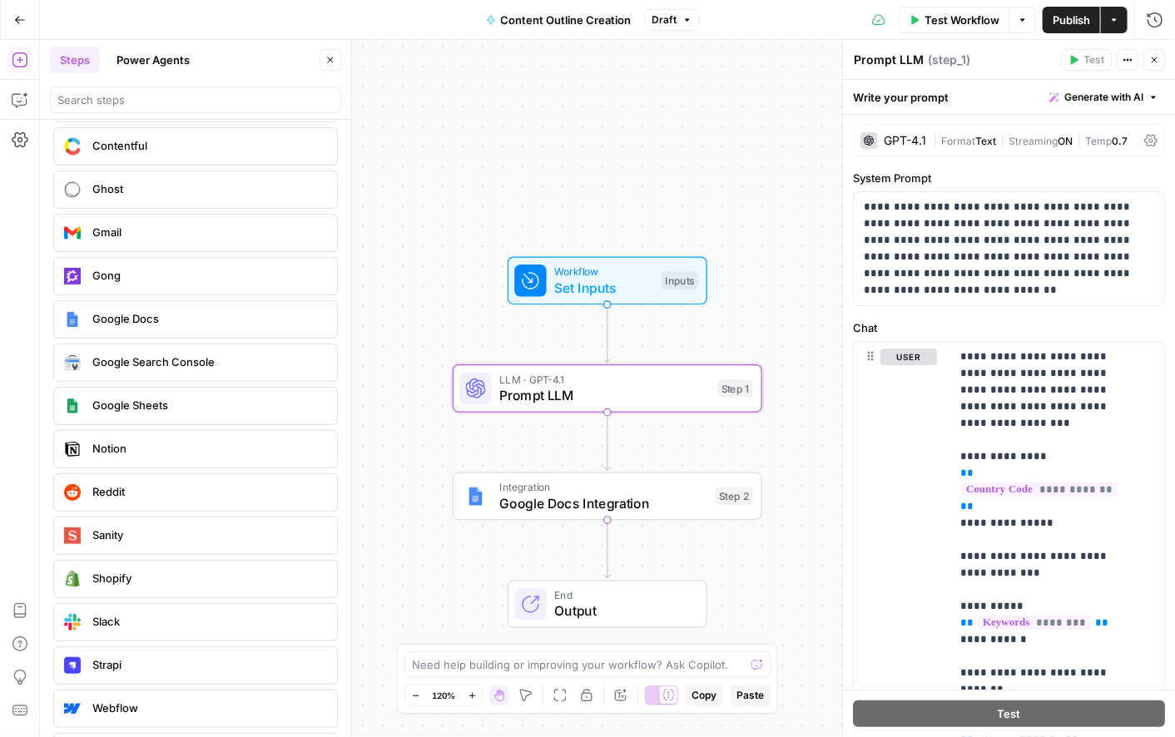
click at [613, 510] on span "Google Docs Integration" at bounding box center [603, 504] width 208 height 20
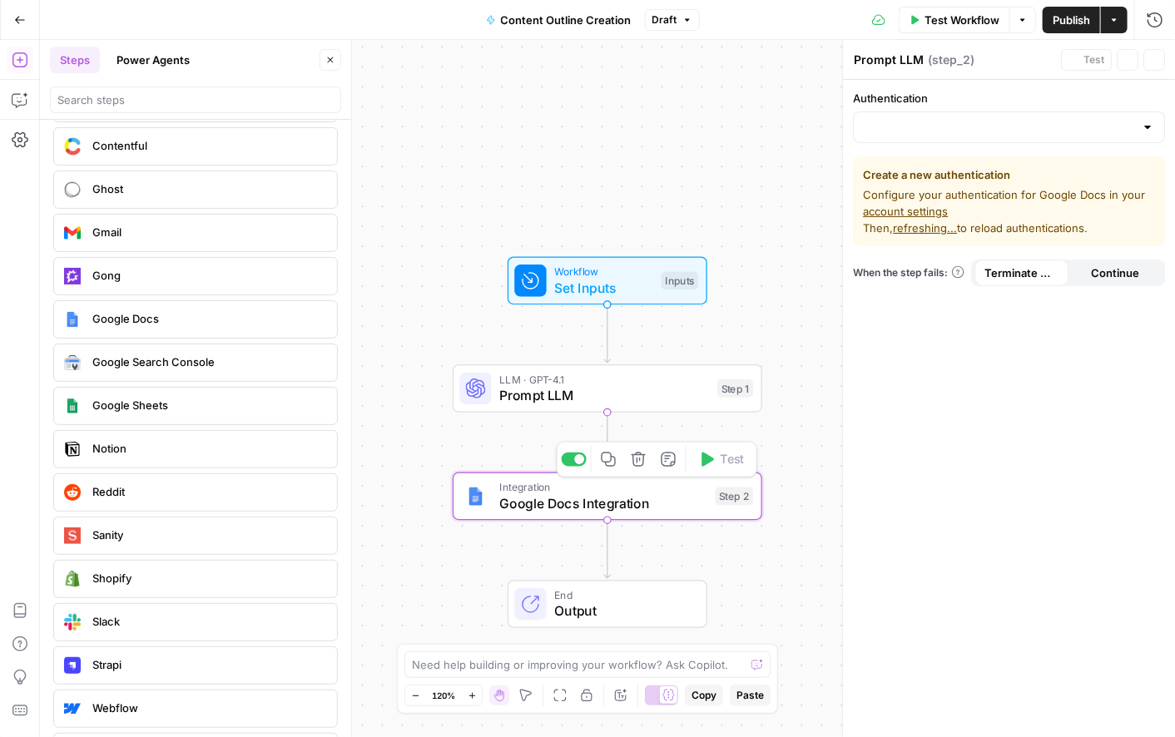
type textarea "Google Docs Integration"
click at [910, 135] on input "Authentication" at bounding box center [999, 127] width 271 height 17
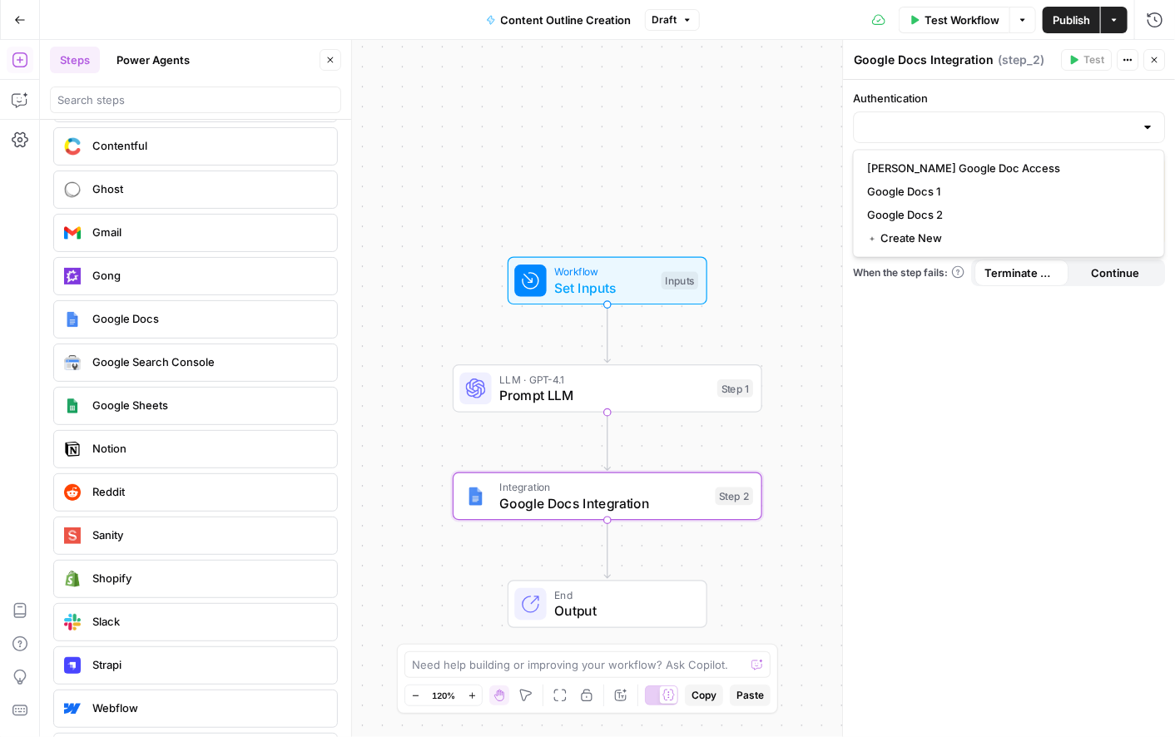
click at [661, 397] on span "Prompt LLM" at bounding box center [604, 395] width 210 height 20
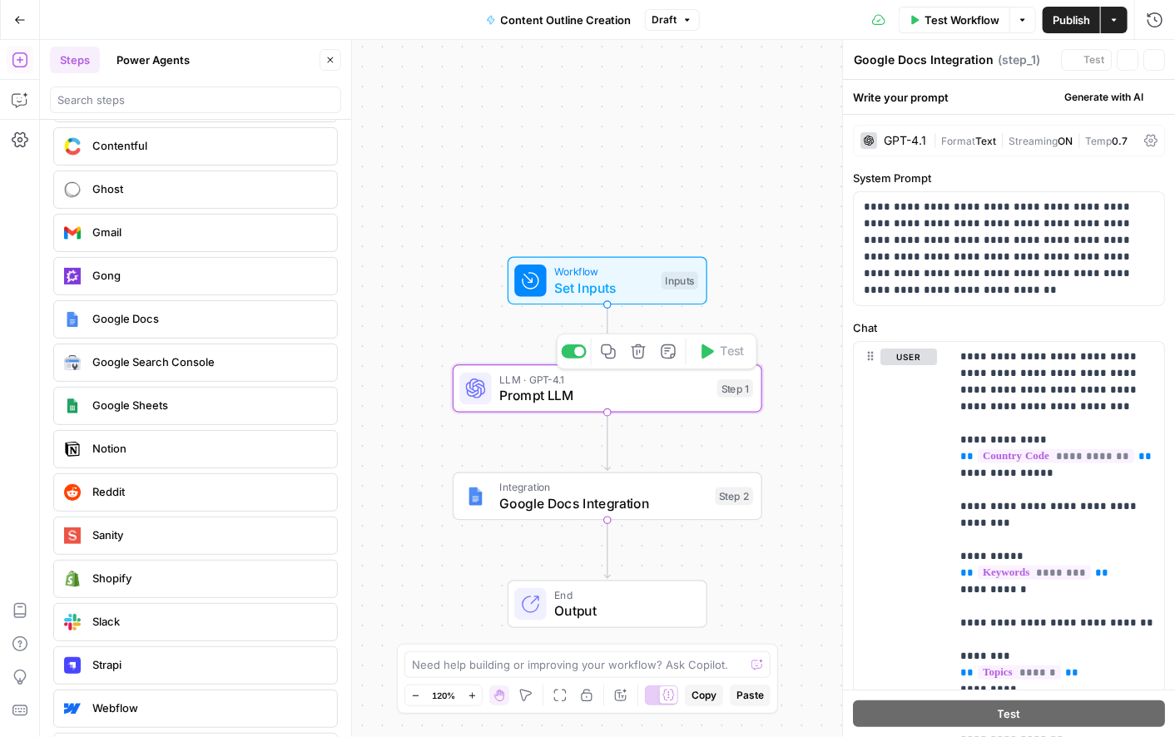
type textarea "Prompt LLM"
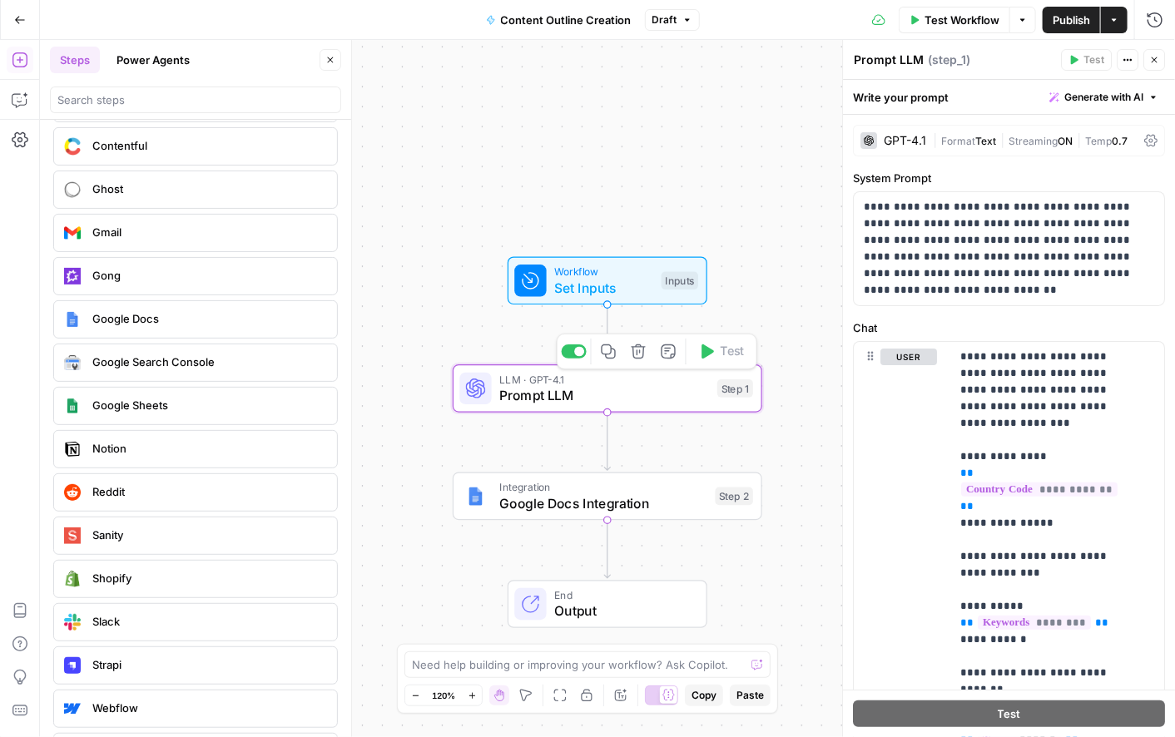
click at [651, 518] on div "Integration Google Docs Integration Step 2 Copy step Delete step Add Note Test" at bounding box center [608, 497] width 310 height 48
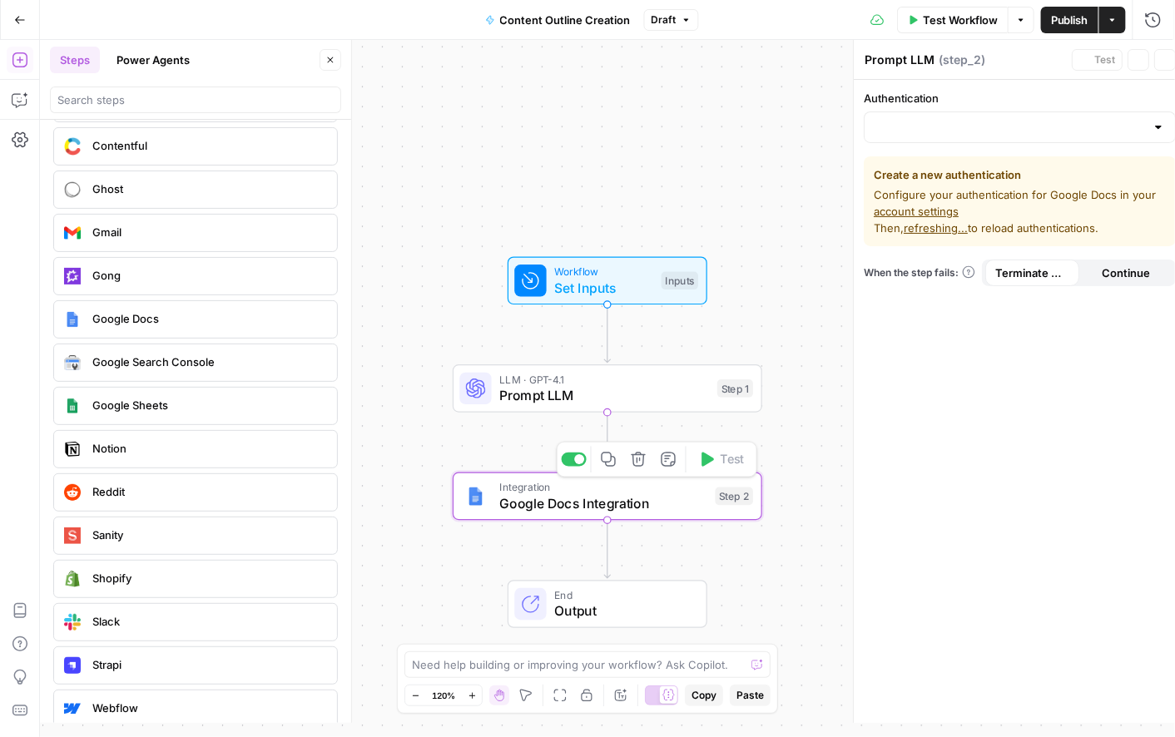
type textarea "Google Docs Integration"
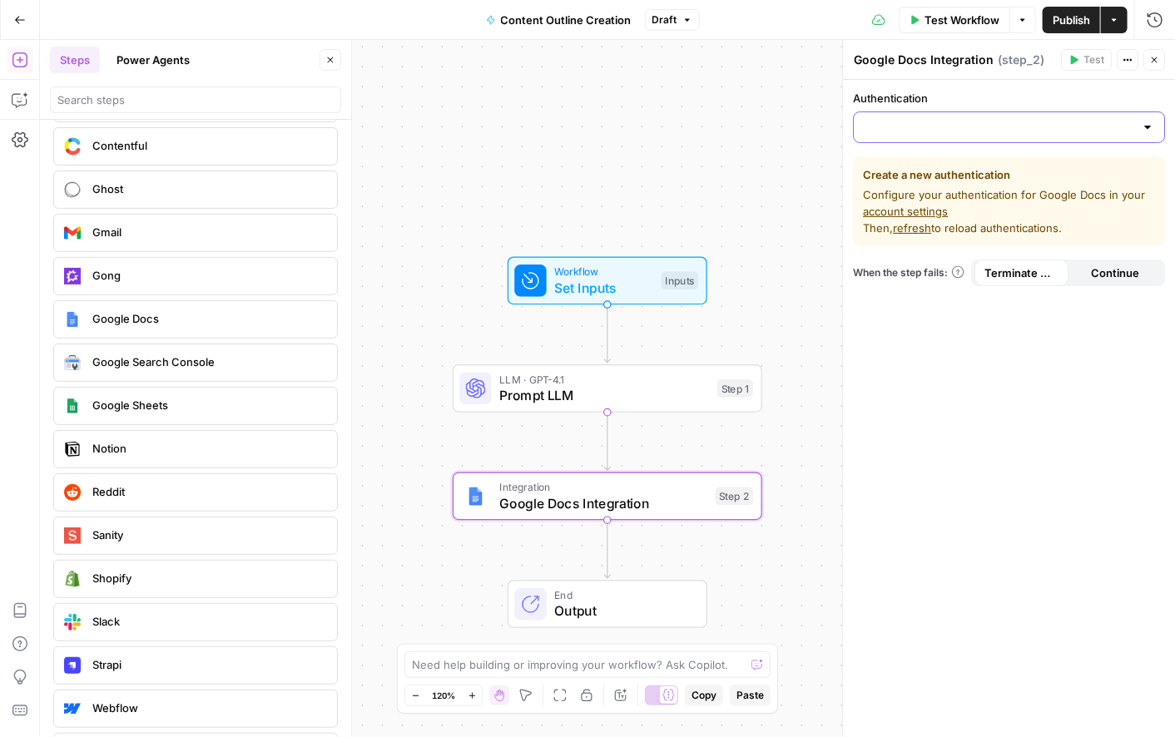
click at [931, 121] on input "Authentication" at bounding box center [999, 127] width 271 height 17
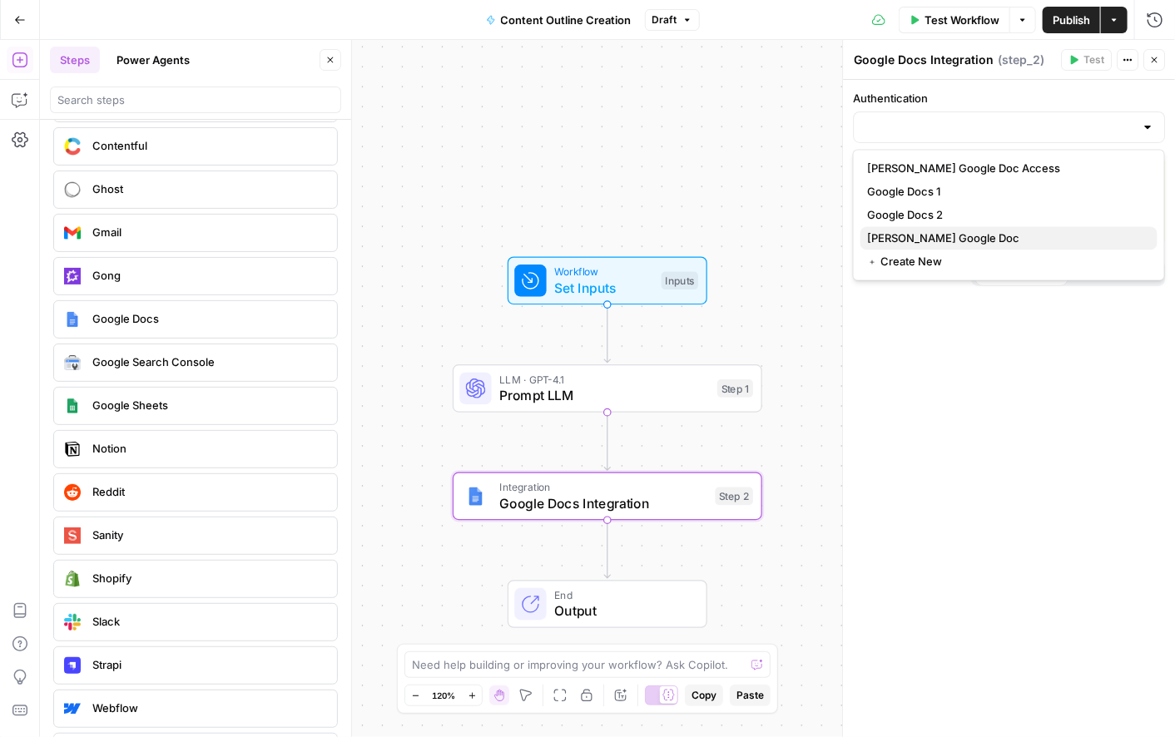
click at [947, 241] on span "[PERSON_NAME] Google Doc" at bounding box center [1005, 239] width 277 height 17
type input "[PERSON_NAME] Google Doc"
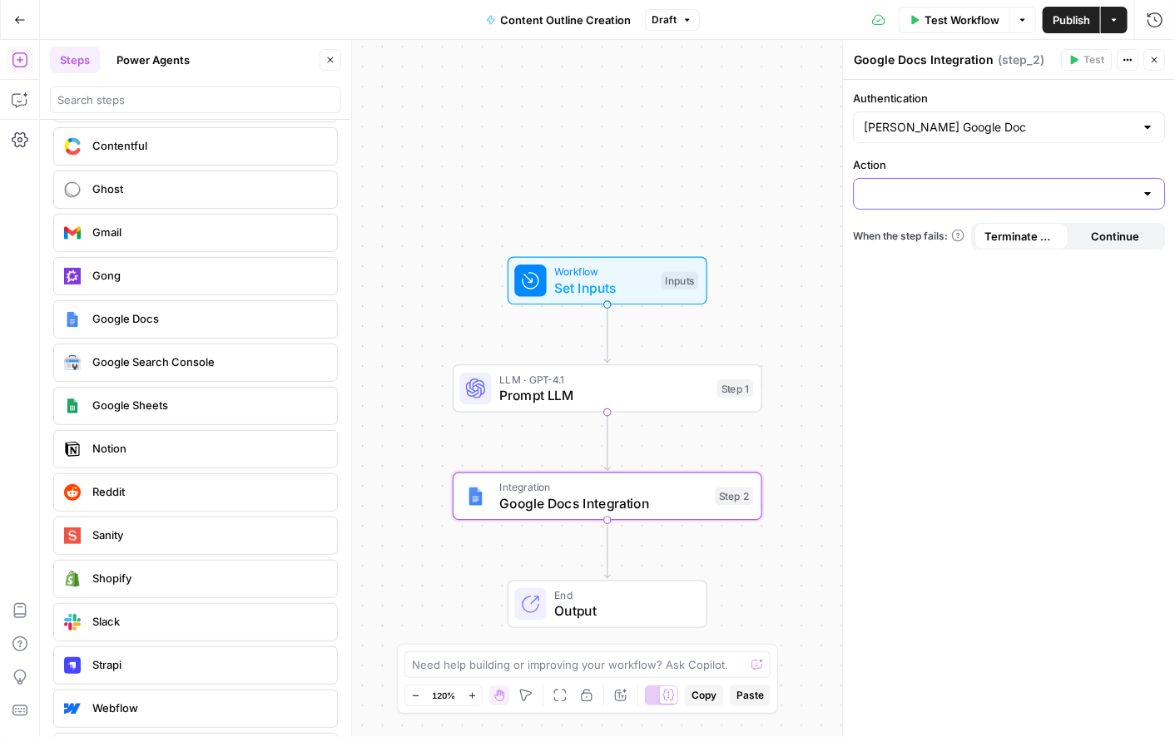
click at [939, 191] on input "Action" at bounding box center [999, 194] width 271 height 17
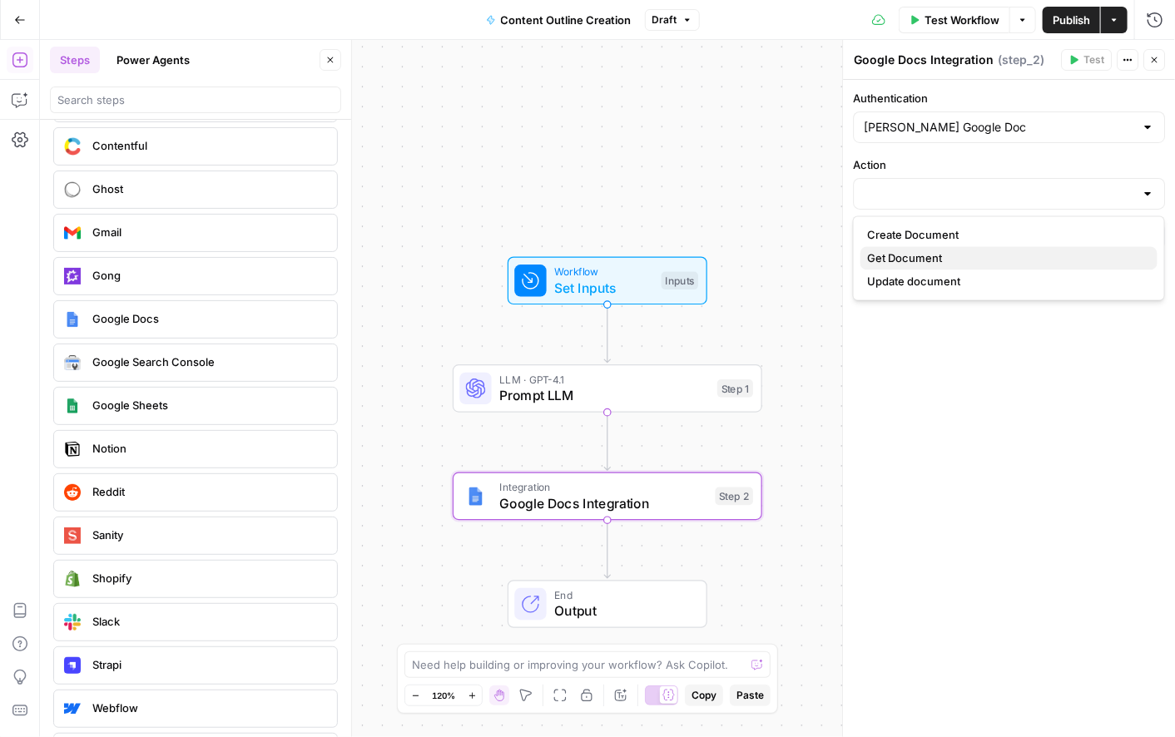
click at [940, 255] on span "Get Document" at bounding box center [1005, 259] width 277 height 17
type input "Get Document"
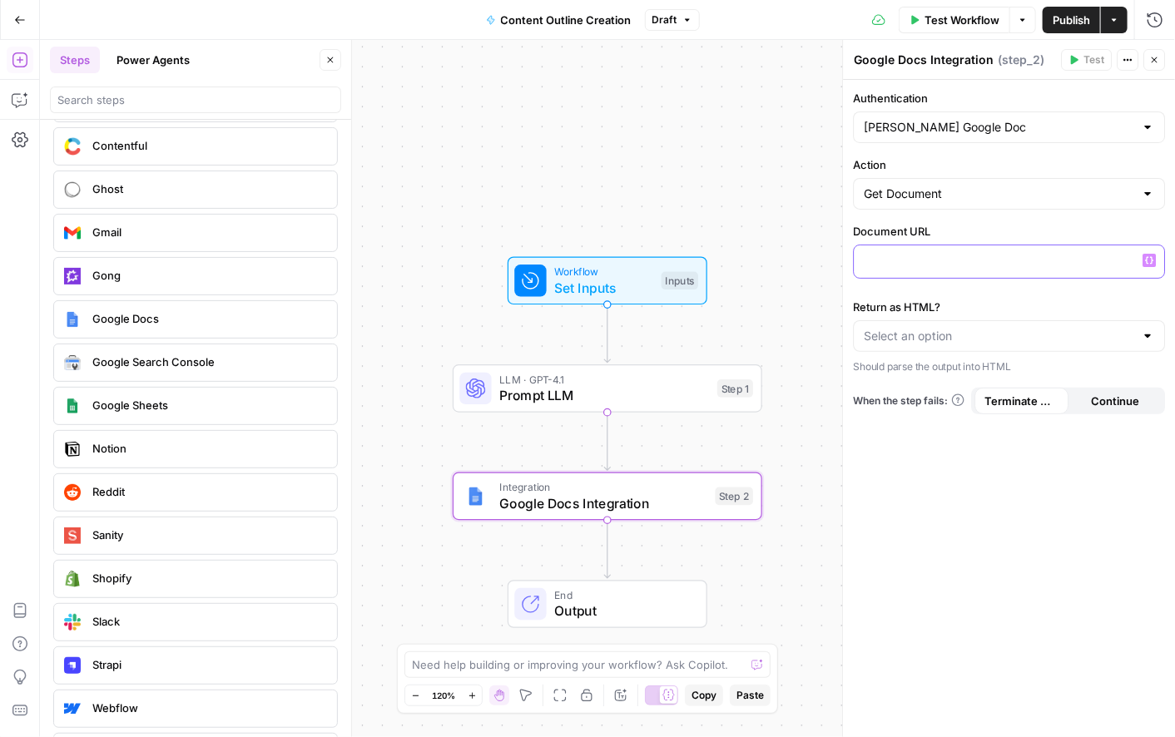
click at [940, 255] on p at bounding box center [1009, 260] width 290 height 17
click at [961, 330] on input "Return as HTML?" at bounding box center [999, 336] width 271 height 17
click at [926, 301] on label "Return as HTML?" at bounding box center [1009, 307] width 312 height 17
click at [926, 328] on input "Return as HTML?" at bounding box center [999, 336] width 271 height 17
click at [875, 406] on span "No" at bounding box center [1005, 400] width 277 height 17
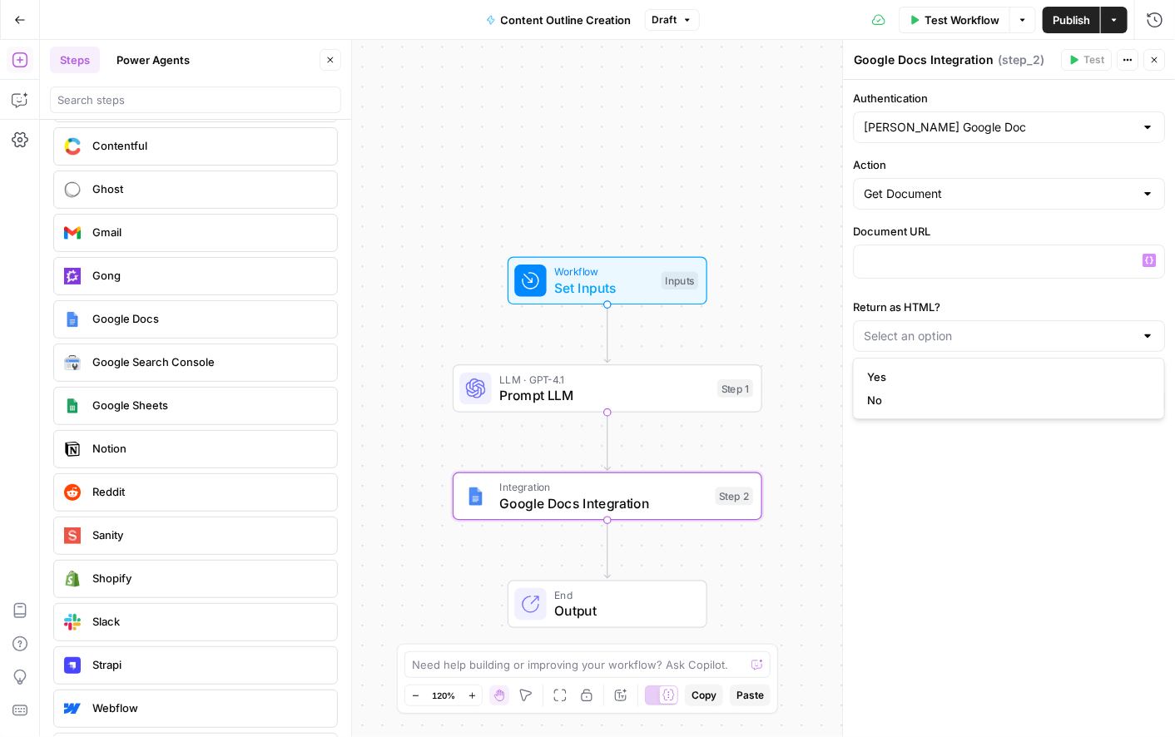
type input "No"
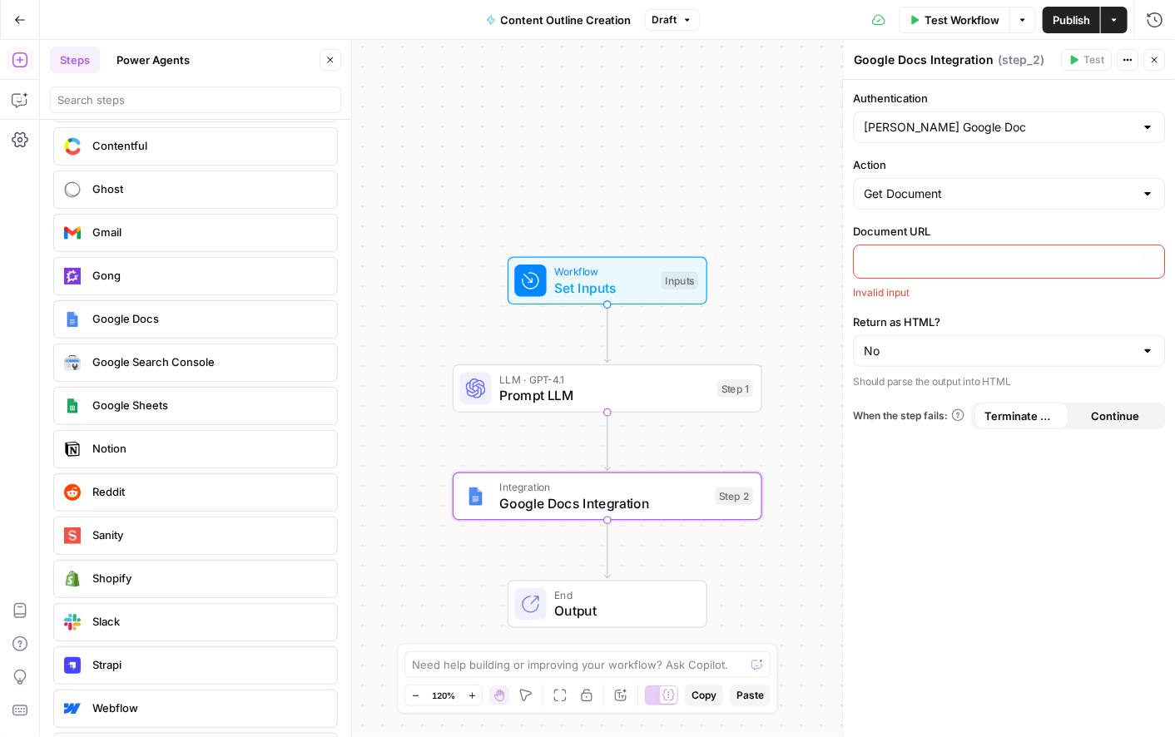
click at [899, 269] on div at bounding box center [1009, 262] width 310 height 32
click at [1152, 260] on icon "button" at bounding box center [1149, 260] width 8 height 8
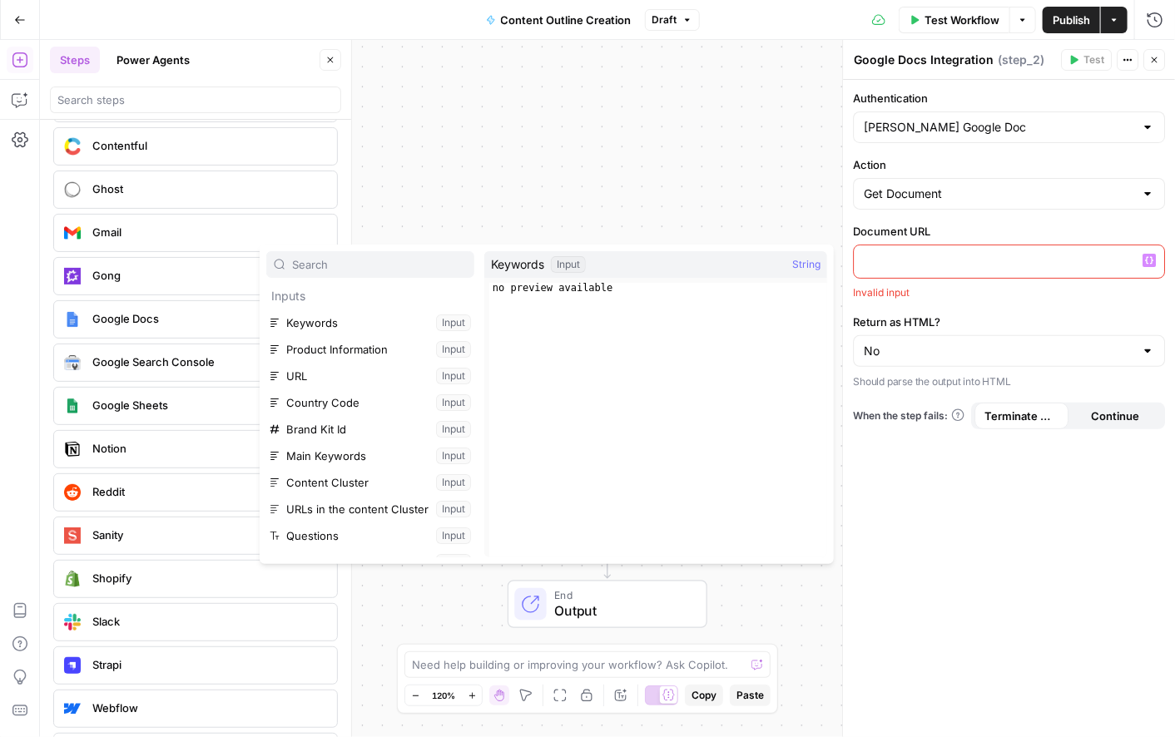
click at [954, 290] on div "Invalid input" at bounding box center [1009, 292] width 312 height 15
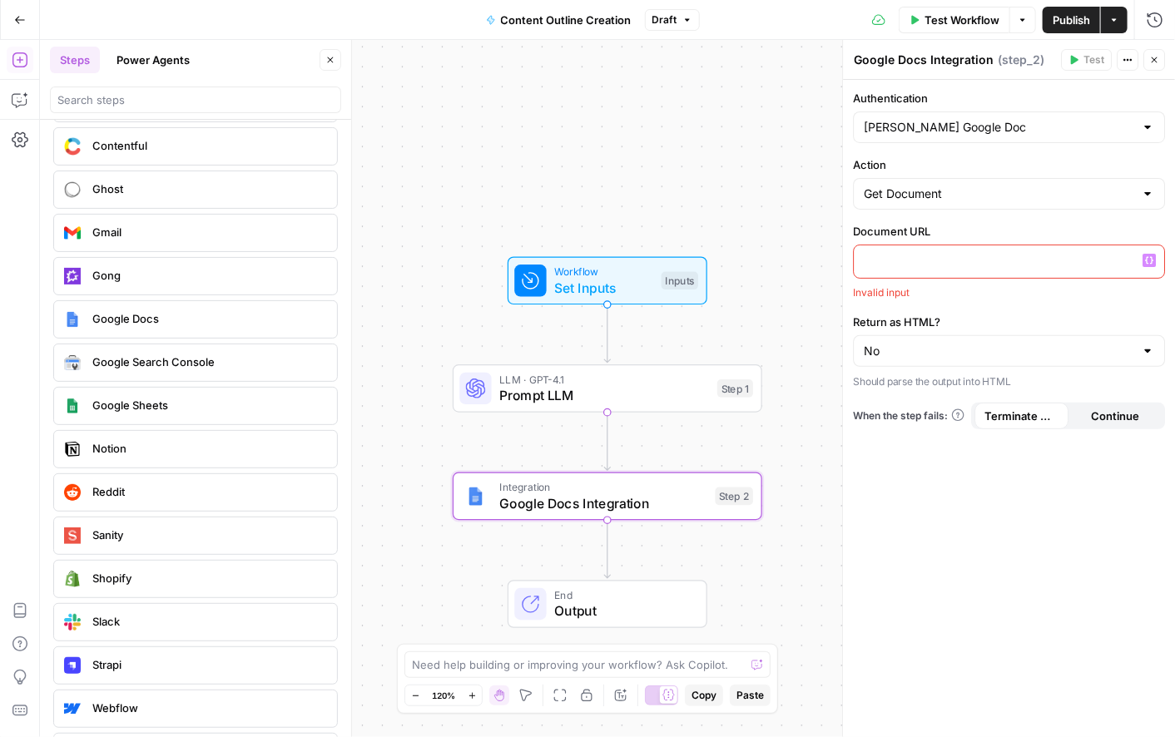
click at [923, 261] on p at bounding box center [1009, 260] width 290 height 17
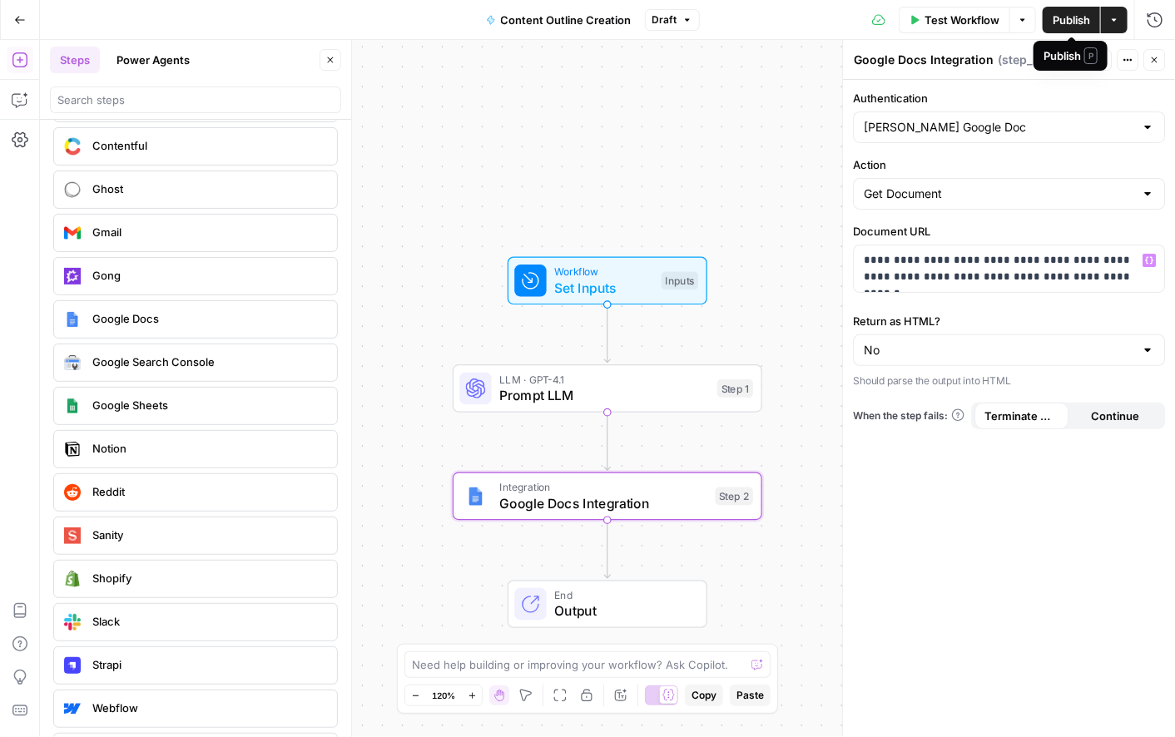
click at [1065, 16] on span "Publish" at bounding box center [1071, 20] width 37 height 17
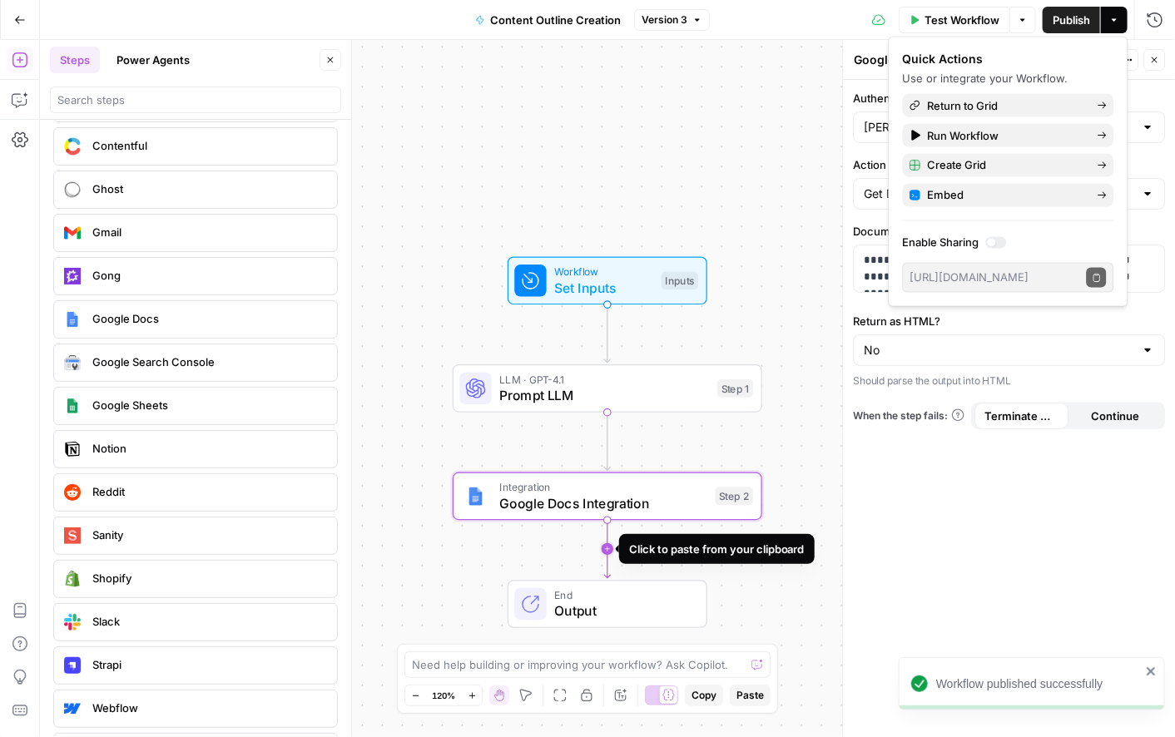
click at [606, 551] on icon "Edge from step_2 to end" at bounding box center [607, 549] width 6 height 58
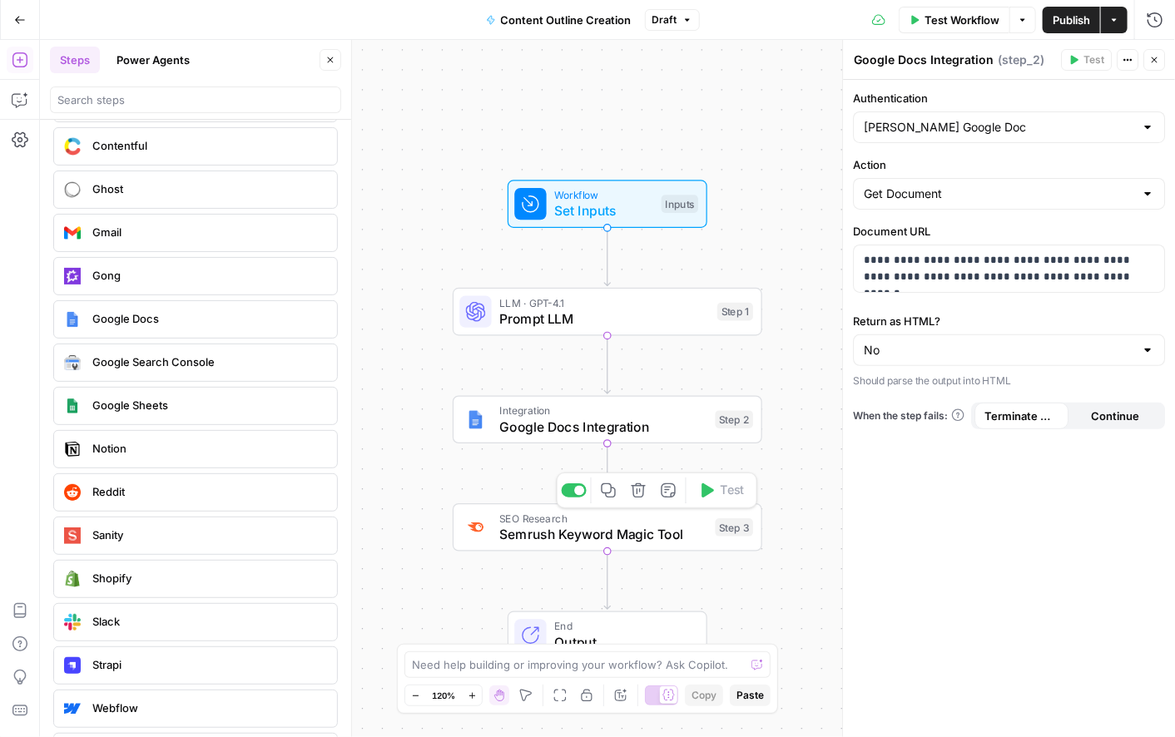
click at [525, 542] on span "Semrush Keyword Magic Tool" at bounding box center [603, 534] width 208 height 20
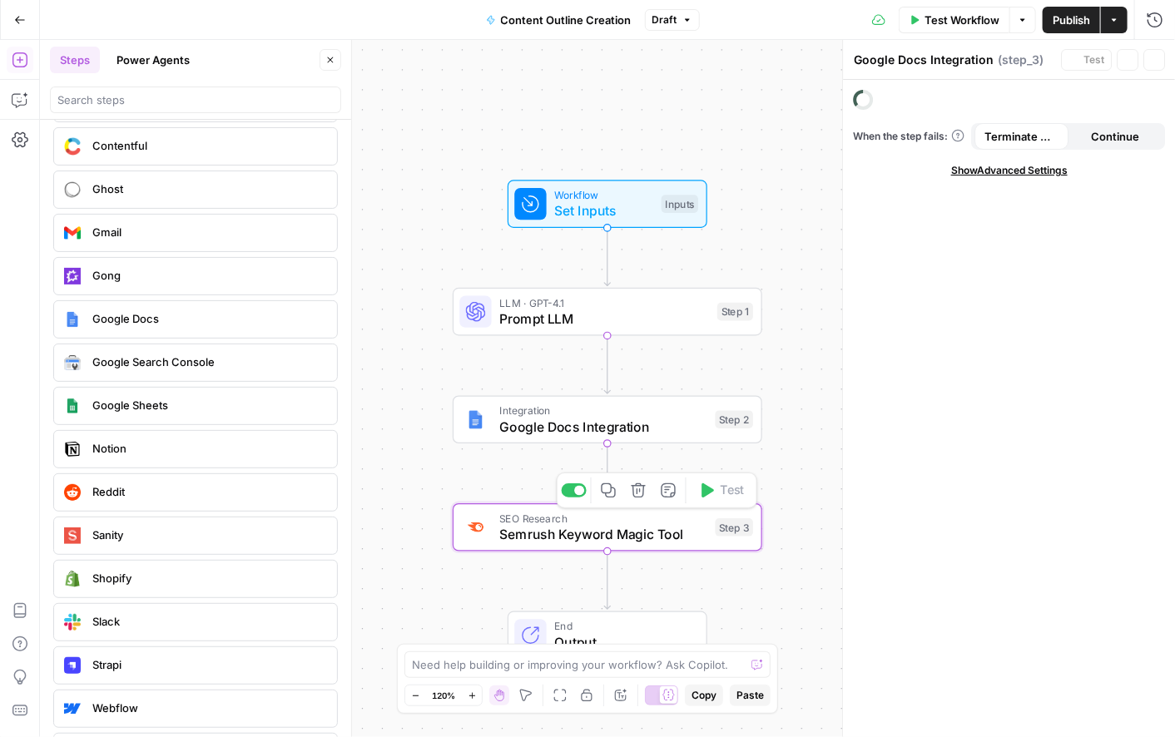
type textarea "Semrush Keyword Magic Tool"
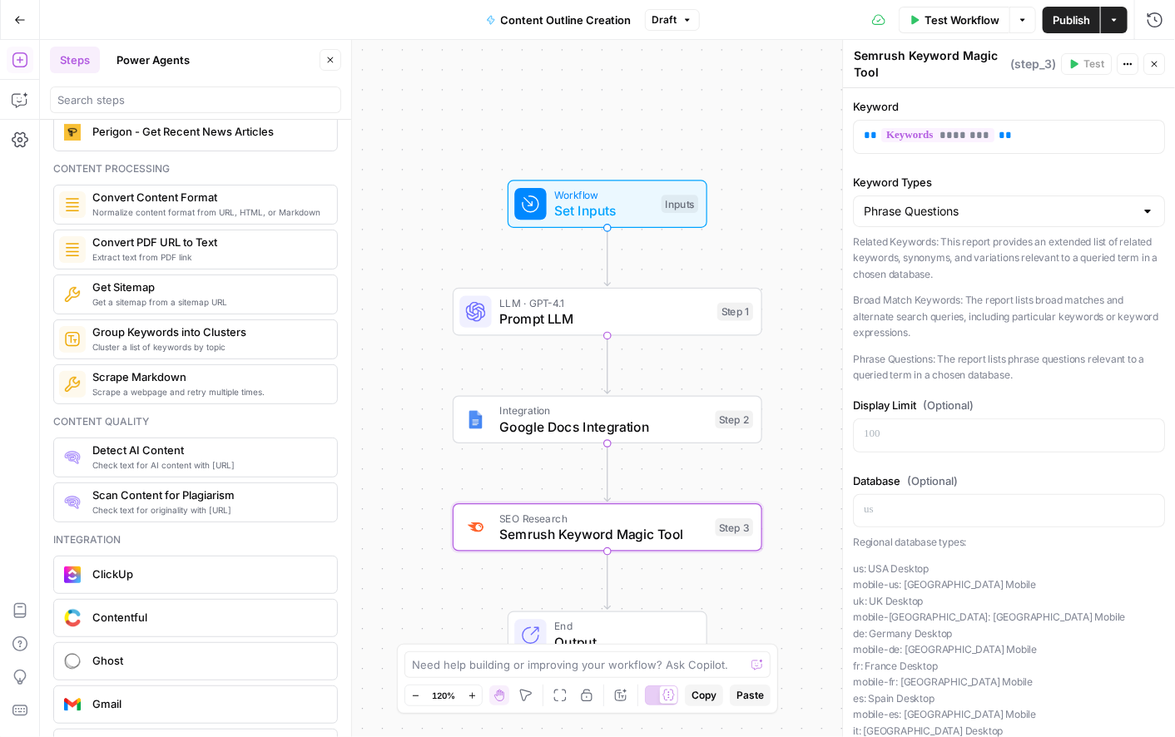
scroll to position [2671, 0]
click at [669, 544] on span "Semrush Keyword Magic Tool" at bounding box center [603, 534] width 208 height 20
click at [643, 491] on icon "button" at bounding box center [638, 491] width 14 height 14
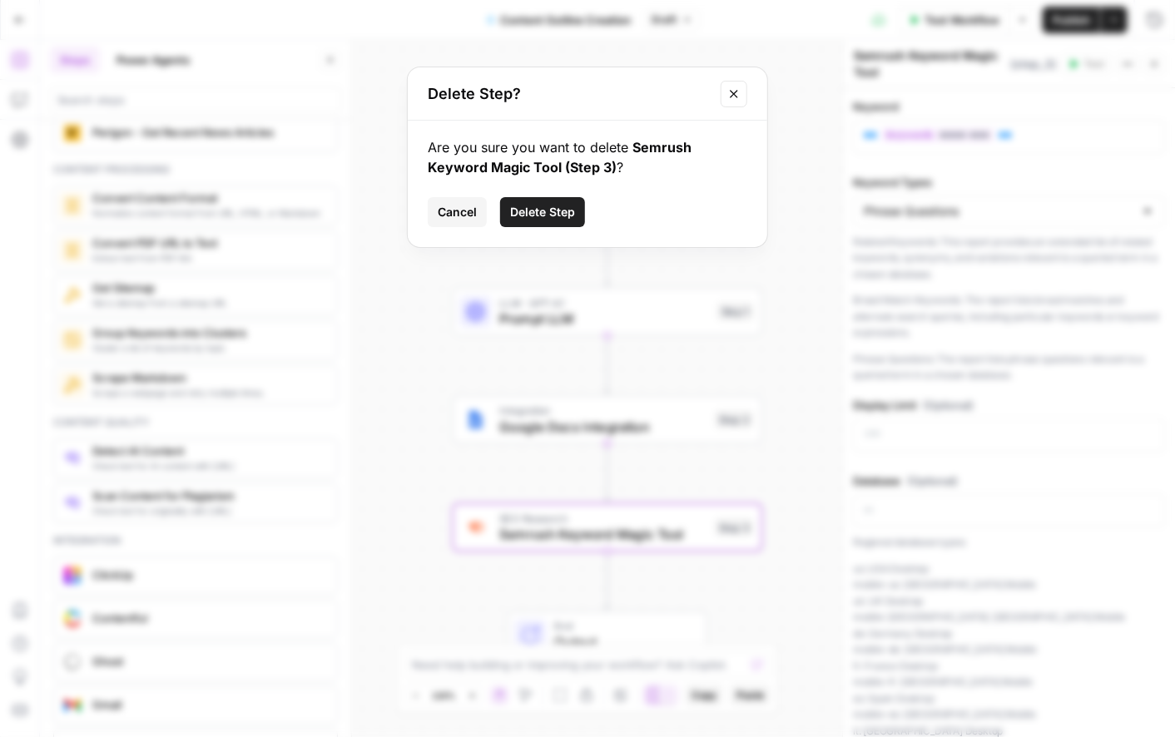
click at [559, 205] on span "Delete Step" at bounding box center [542, 212] width 65 height 17
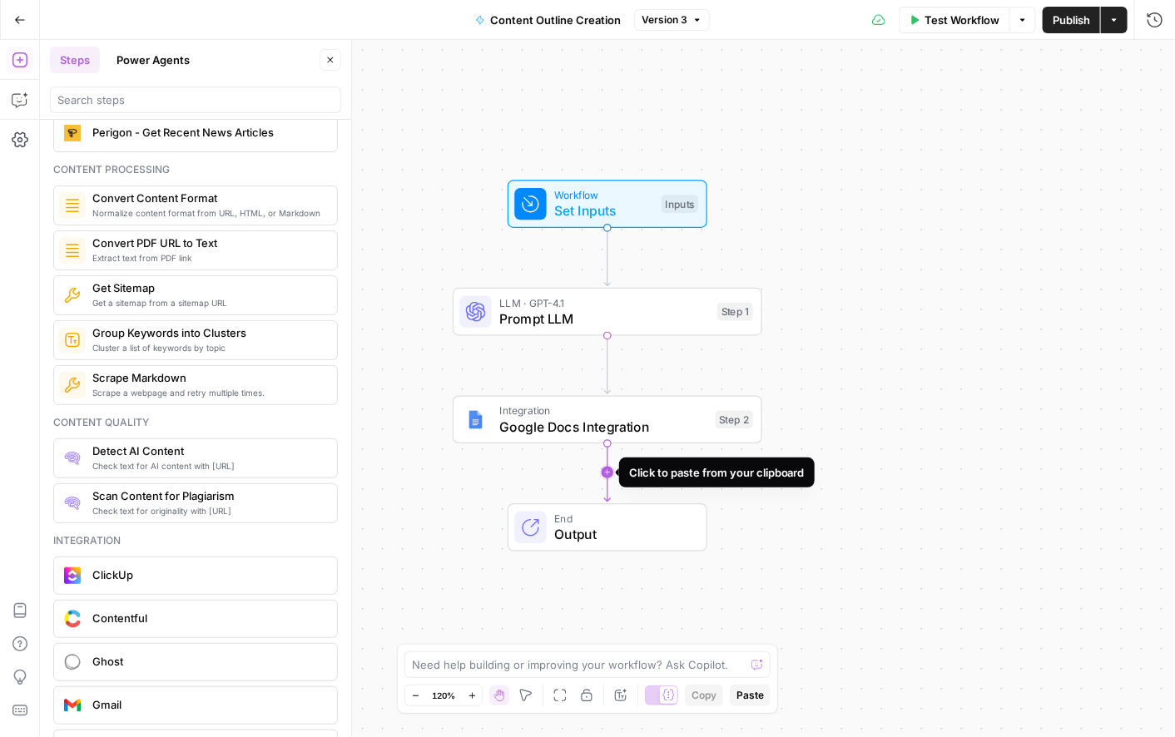
click at [604, 472] on icon "Edge from step_2 to end" at bounding box center [607, 473] width 6 height 58
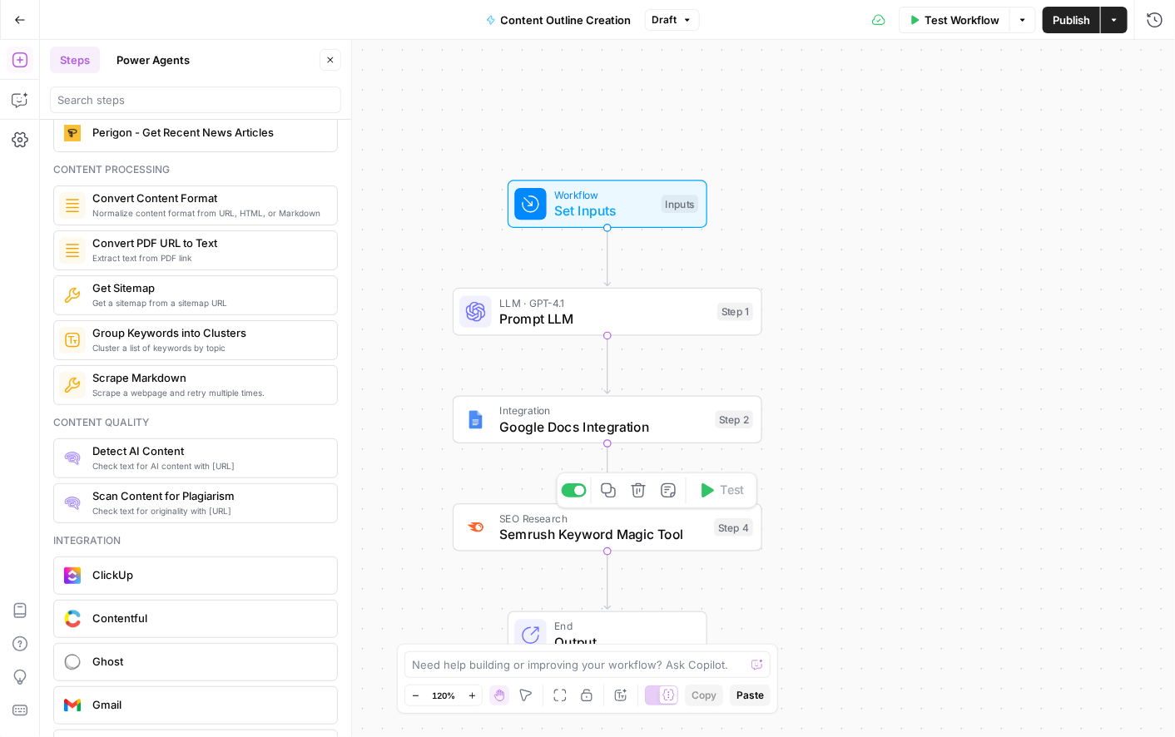
click at [638, 527] on span "Semrush Keyword Magic Tool" at bounding box center [602, 534] width 206 height 20
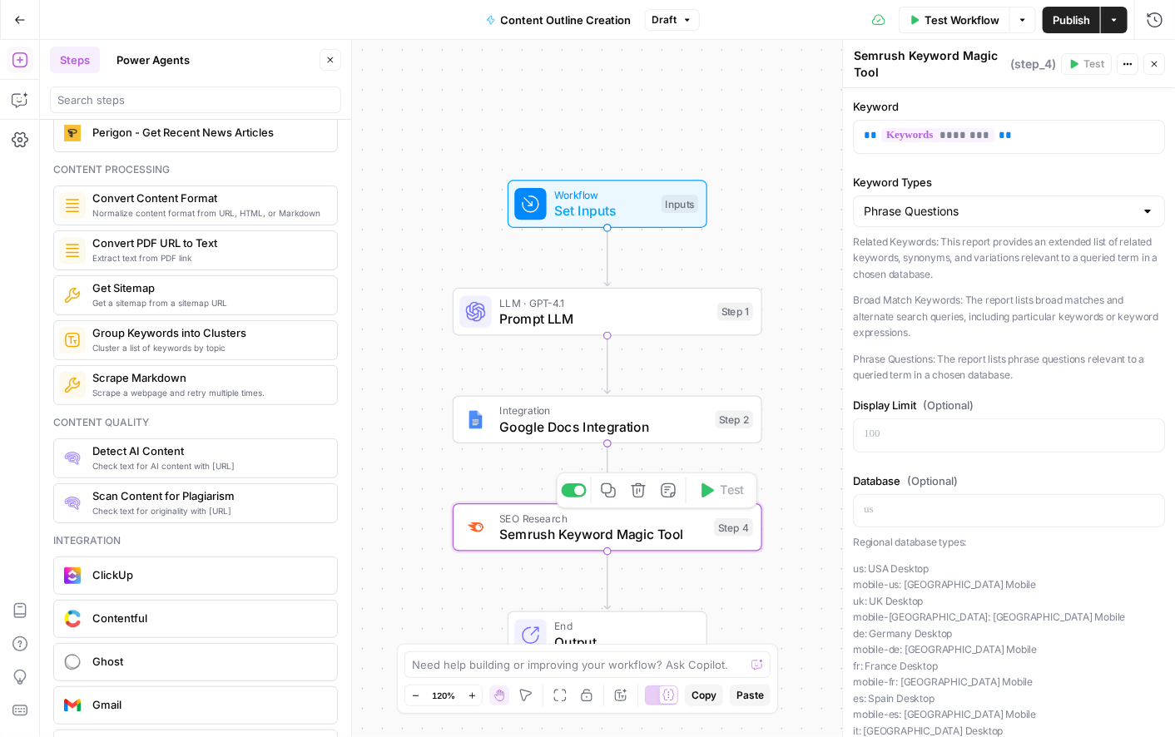
click at [634, 494] on icon "button" at bounding box center [639, 491] width 16 height 16
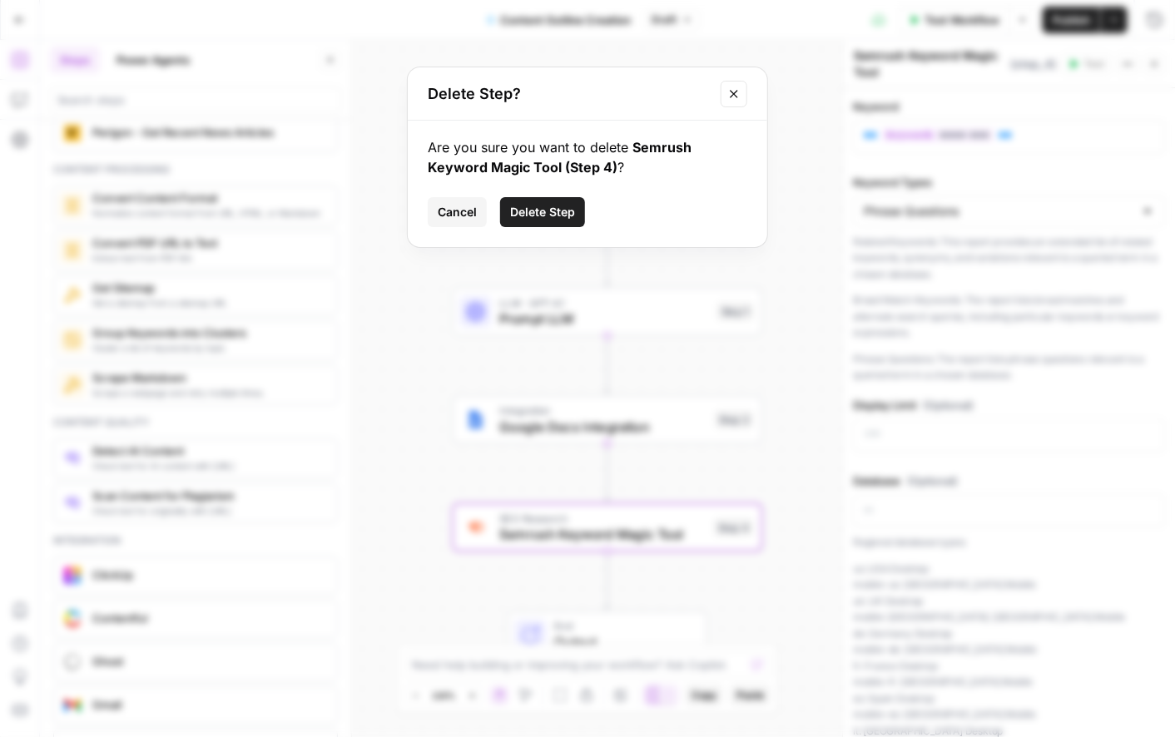
click at [528, 218] on span "Delete Step" at bounding box center [542, 212] width 65 height 17
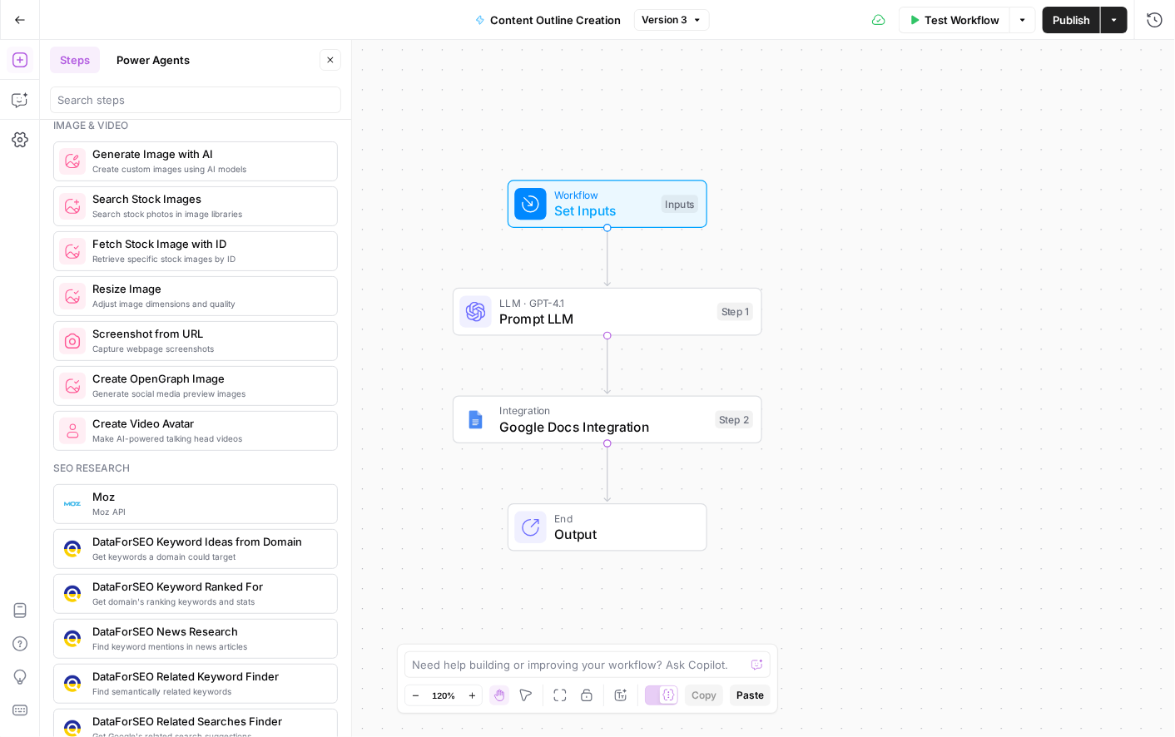
scroll to position [0, 0]
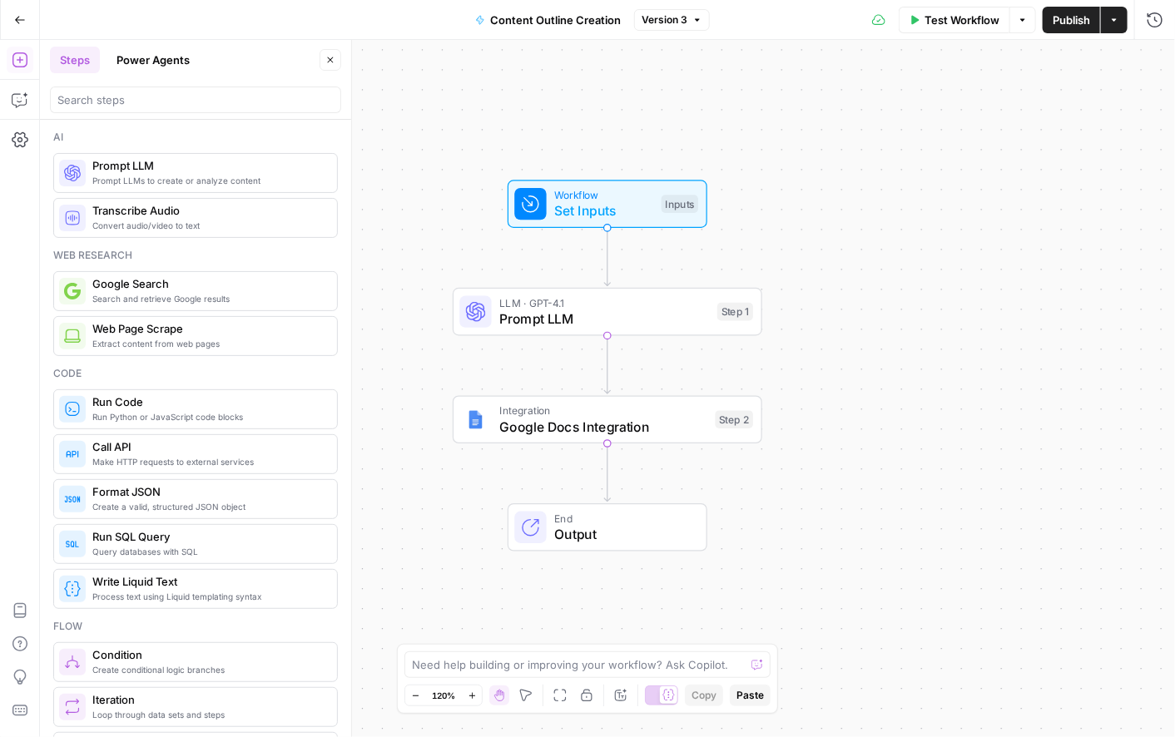
click at [150, 176] on span "Prompt LLMs to create or analyze content" at bounding box center [207, 180] width 231 height 13
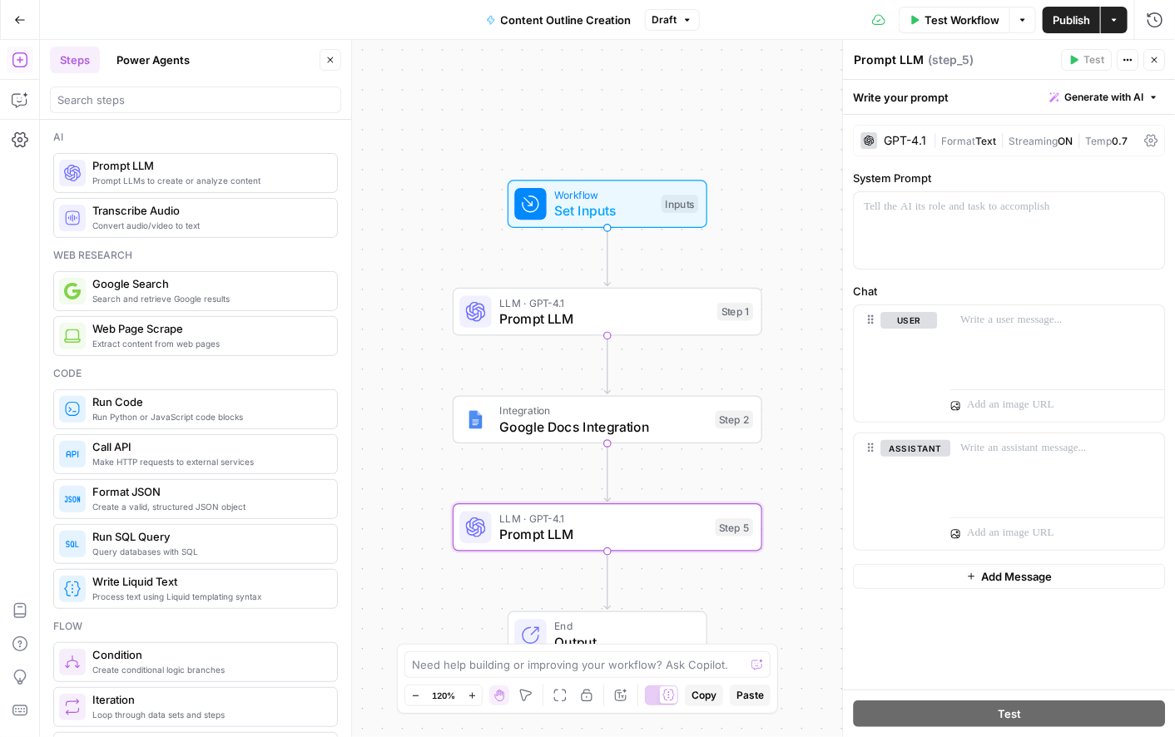
click at [908, 135] on div "GPT-4.1" at bounding box center [905, 141] width 42 height 12
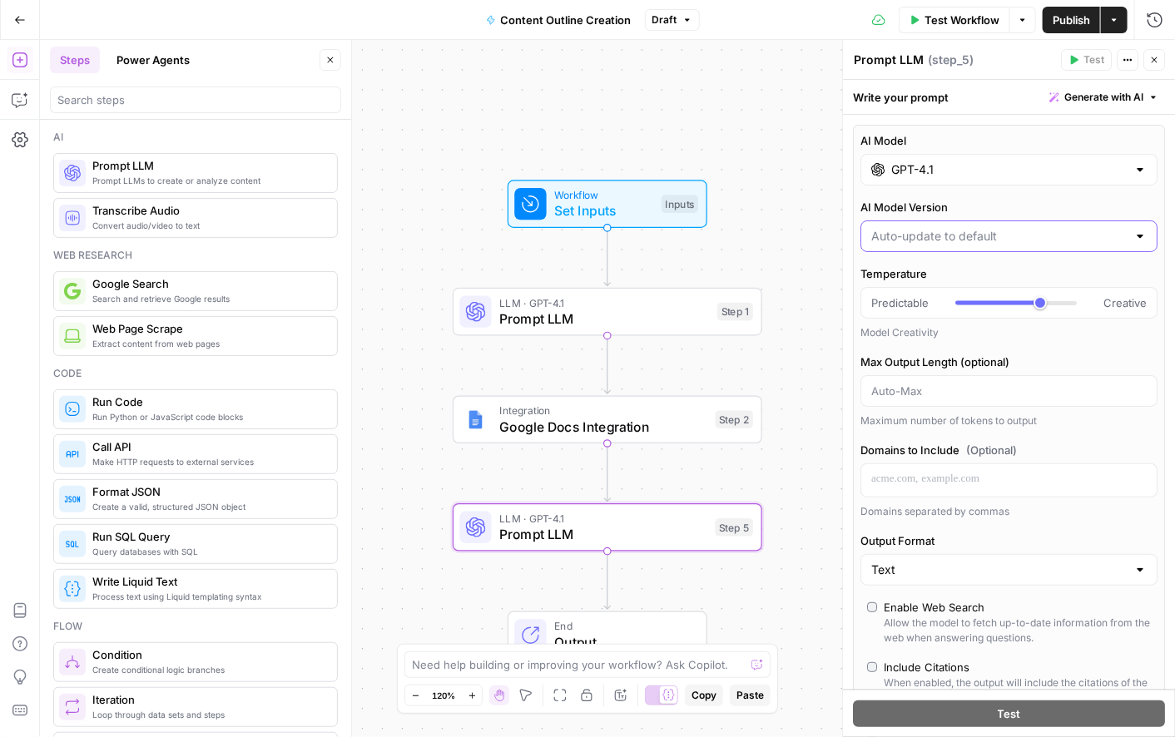
click at [918, 236] on input "AI Model Version" at bounding box center [999, 236] width 256 height 17
type input "Auto-update to default"
click at [887, 118] on div "AI Model GPT-4.1 AI Model Version Auto-update to default Temperature Predictabl…" at bounding box center [1009, 713] width 332 height 1196
click at [1065, 92] on span "Generate with AI" at bounding box center [1104, 97] width 79 height 15
click at [1035, 141] on span "Generate" at bounding box center [1068, 134] width 122 height 17
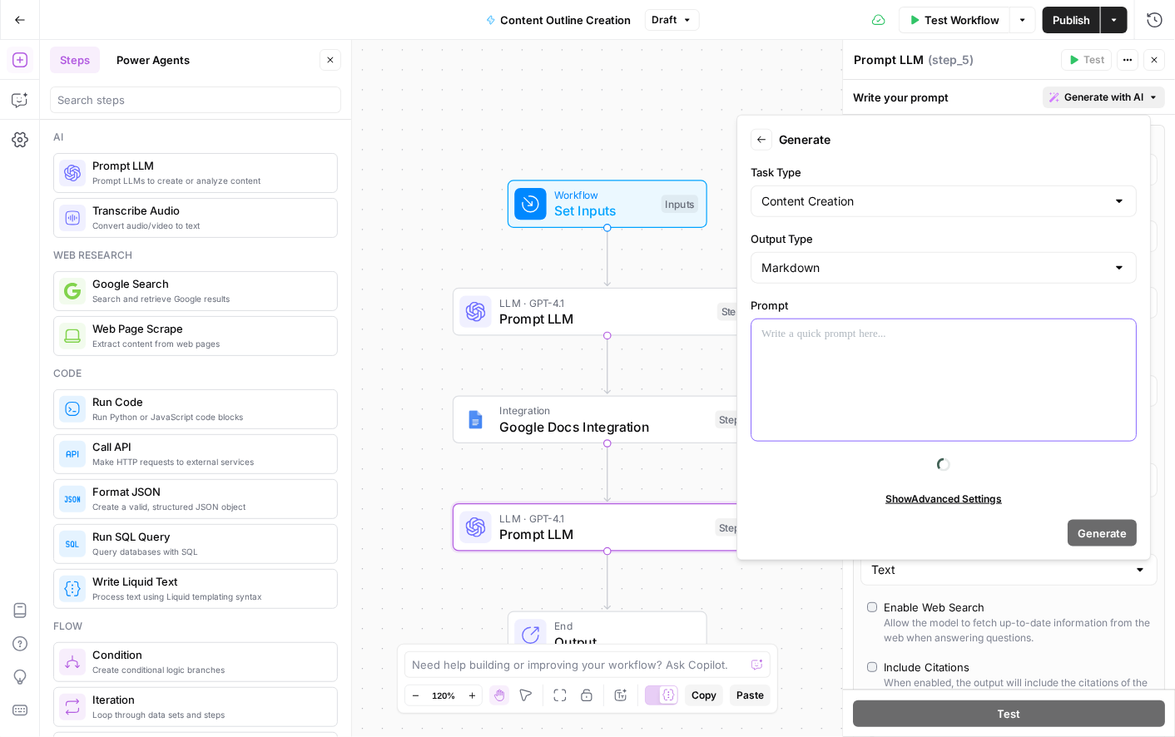
click at [769, 358] on div at bounding box center [944, 381] width 385 height 122
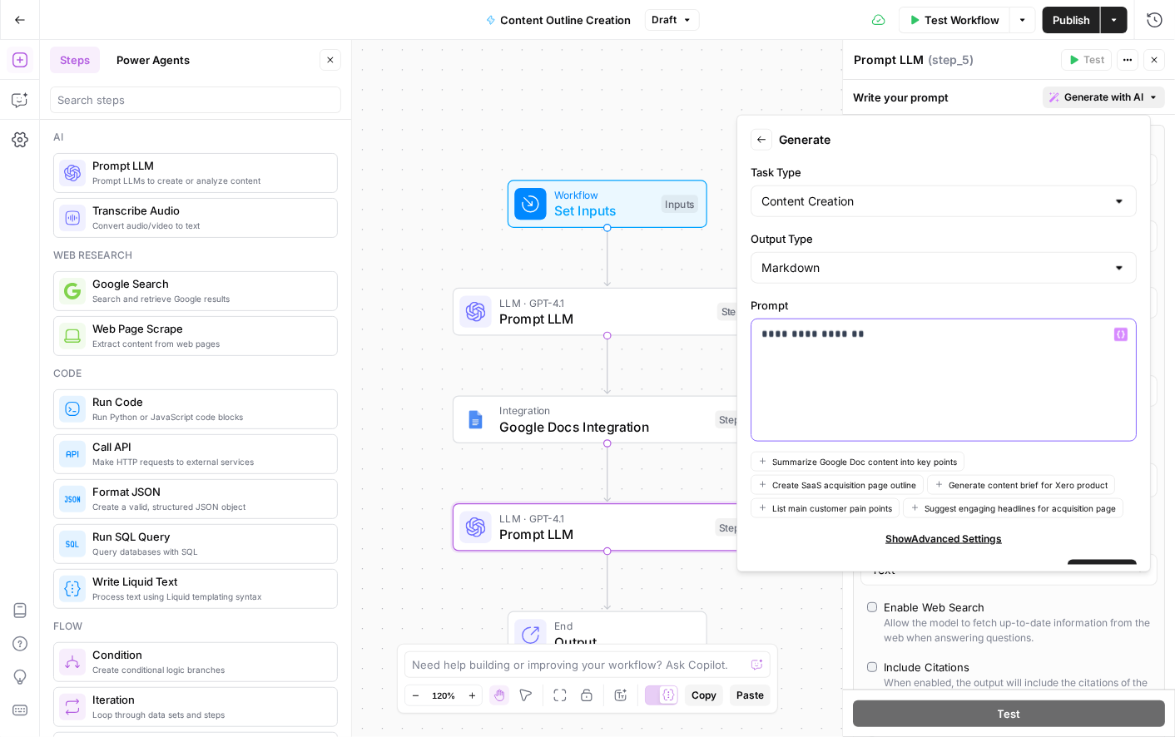
click at [1115, 329] on button "Variables Menu" at bounding box center [1121, 334] width 13 height 13
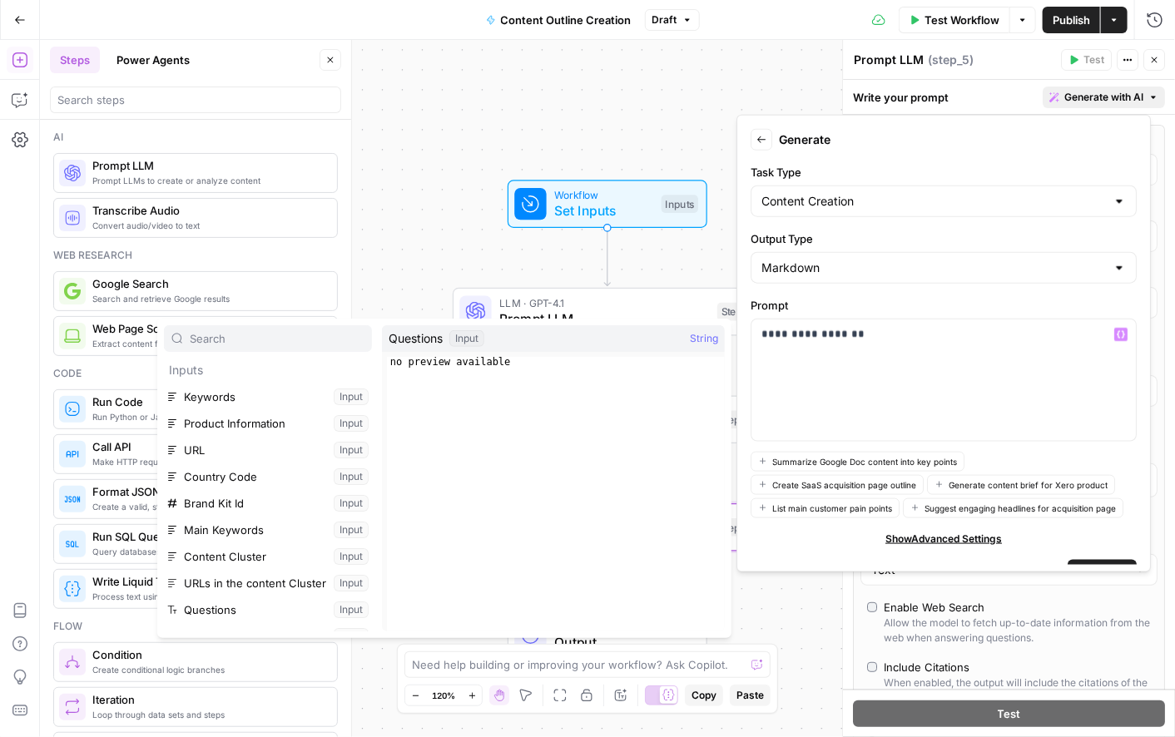
scroll to position [97, 0]
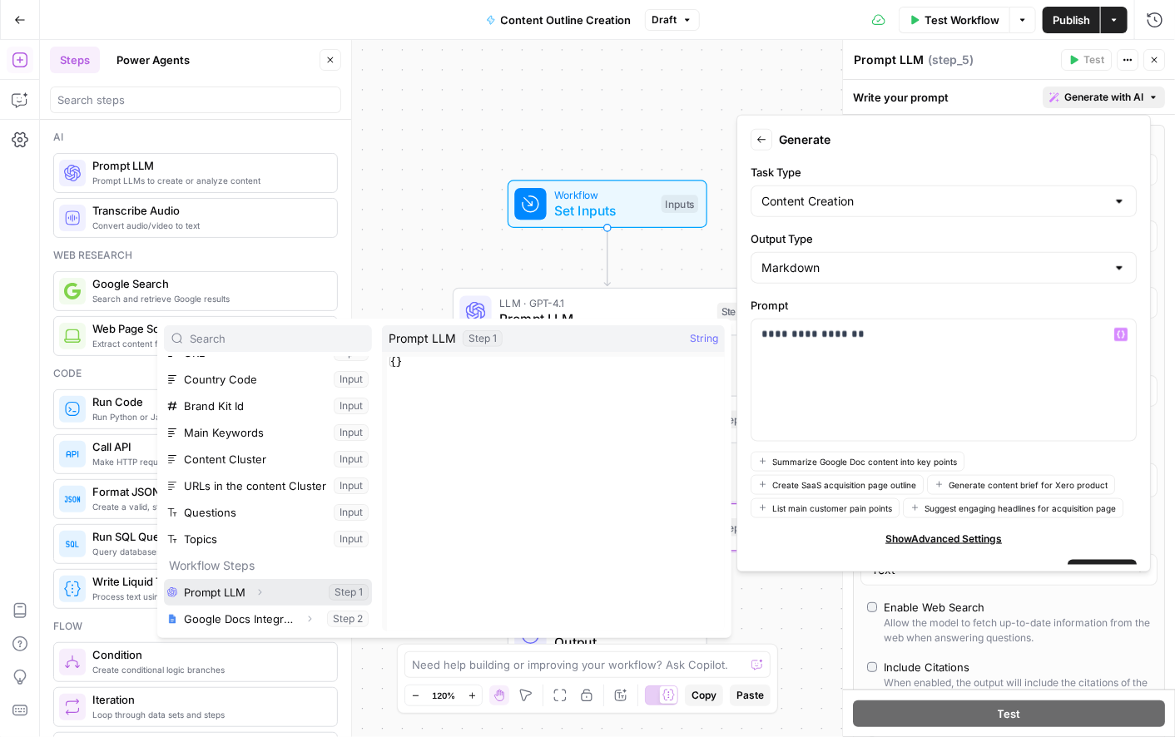
click at [220, 591] on button "Select variable Prompt LLM" at bounding box center [268, 592] width 208 height 27
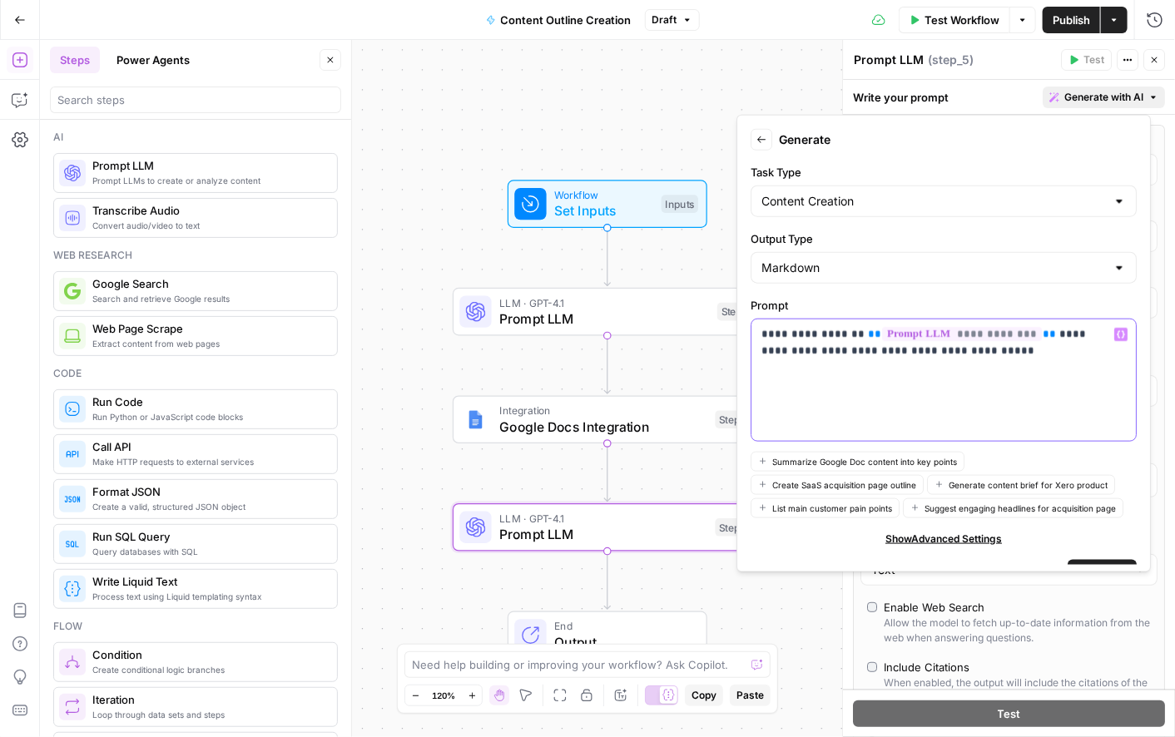
click at [1117, 335] on icon "button" at bounding box center [1121, 333] width 8 height 7
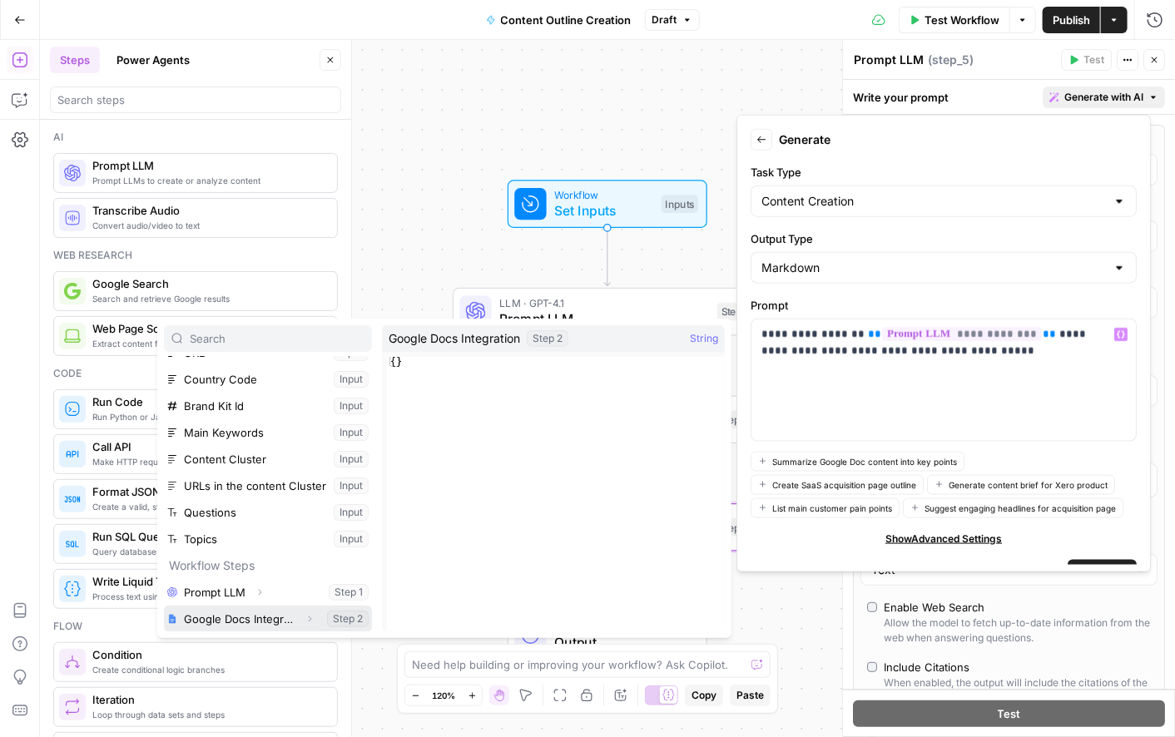
click at [240, 615] on button "Select variable Google Docs Integration" at bounding box center [268, 619] width 208 height 27
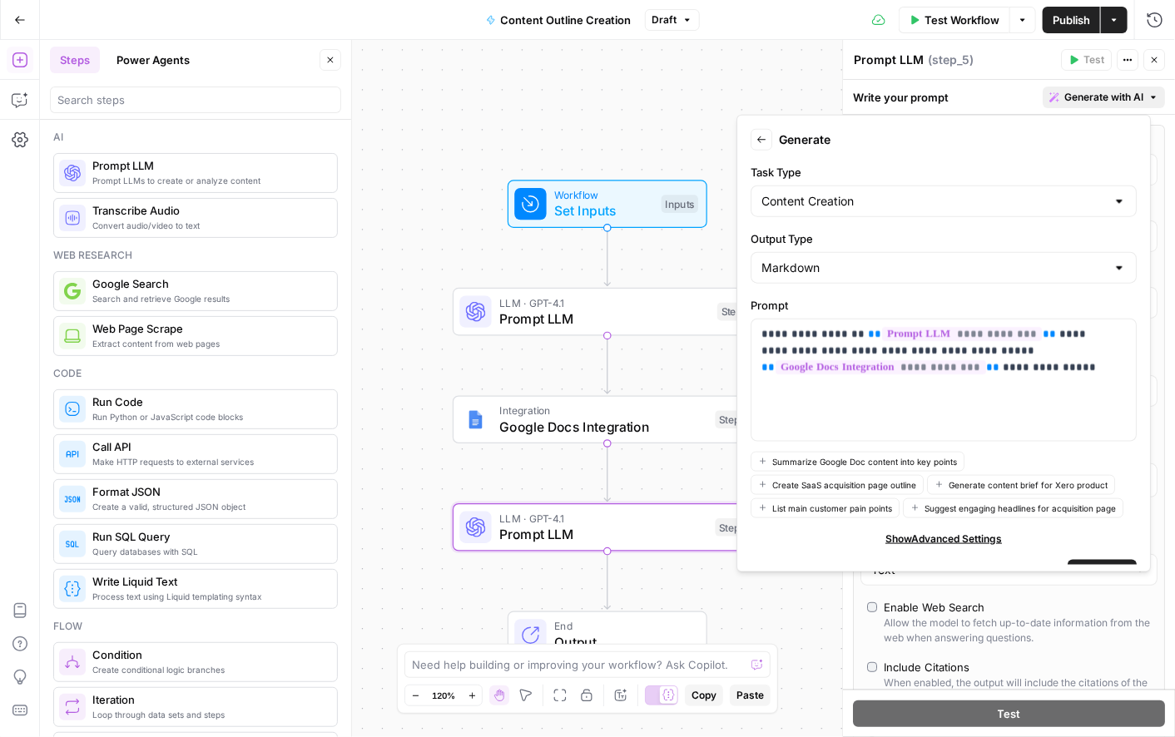
scroll to position [50, 0]
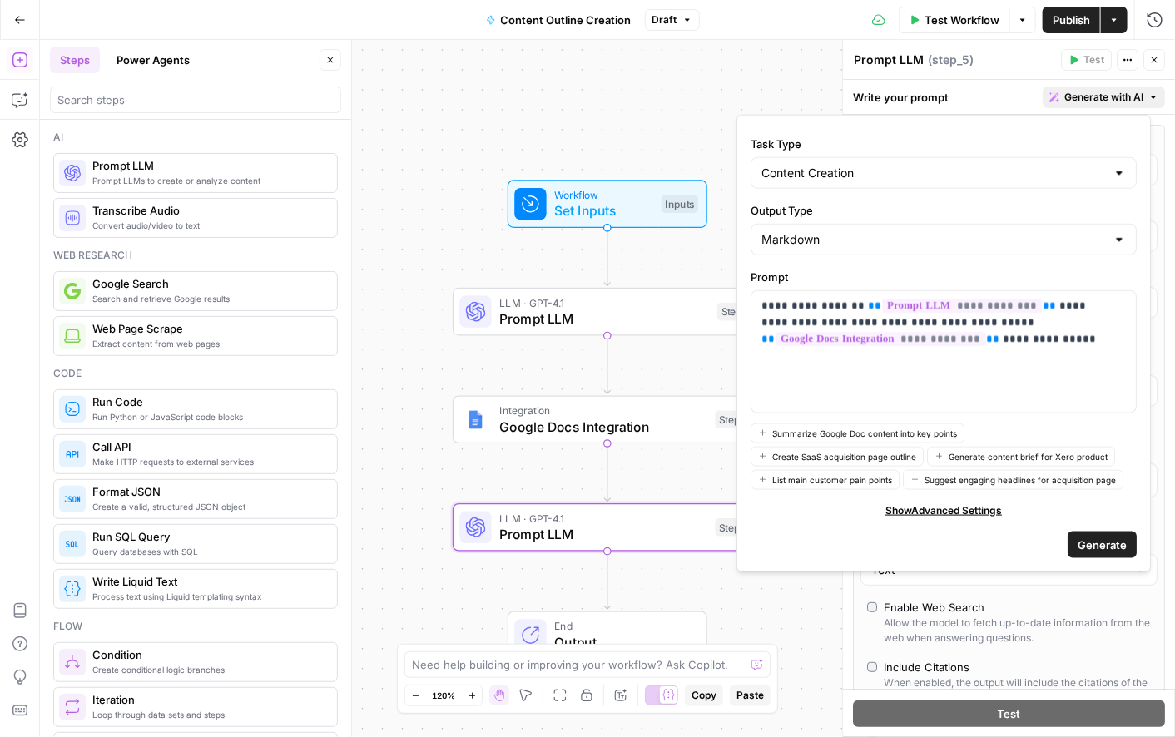
click at [1078, 544] on span "Generate" at bounding box center [1102, 545] width 49 height 17
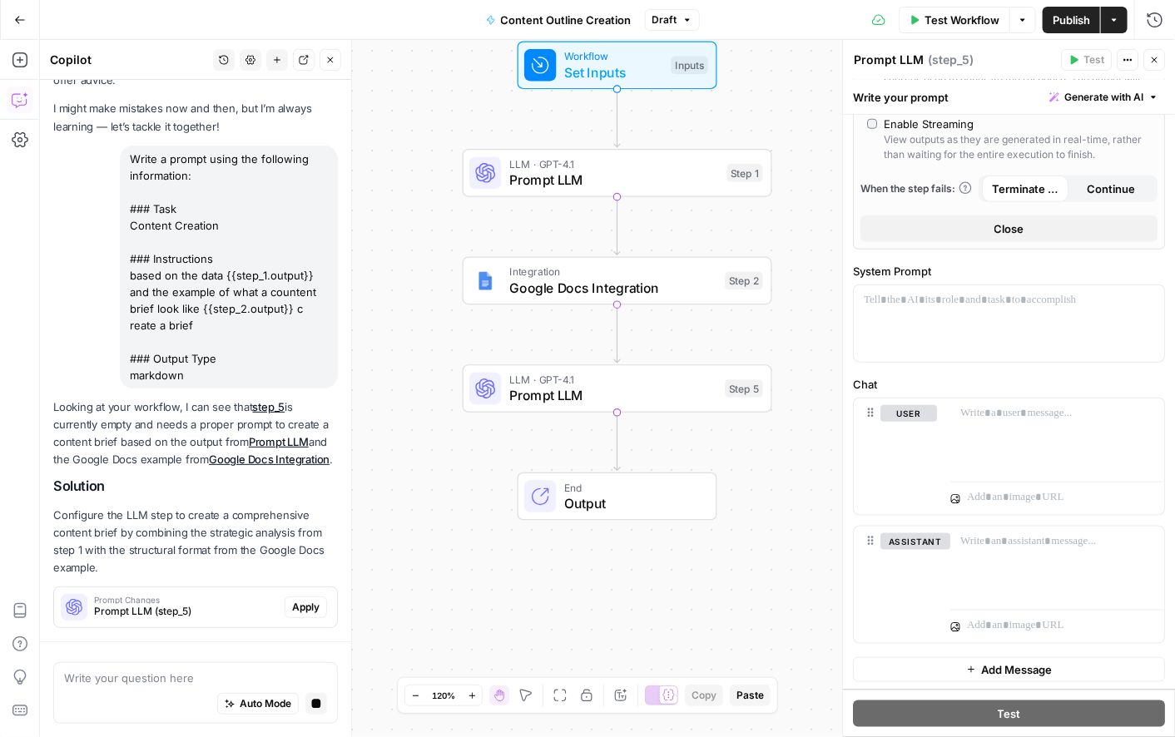
scroll to position [132, 0]
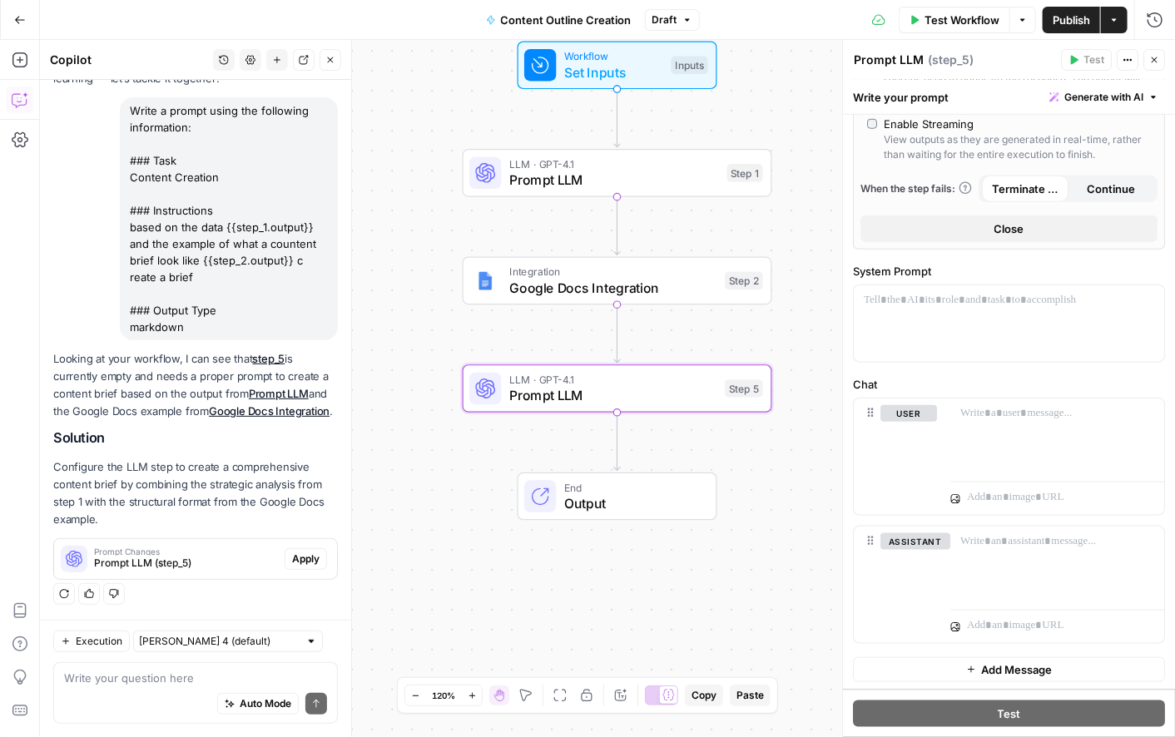
click at [292, 558] on span "Apply" at bounding box center [305, 559] width 27 height 15
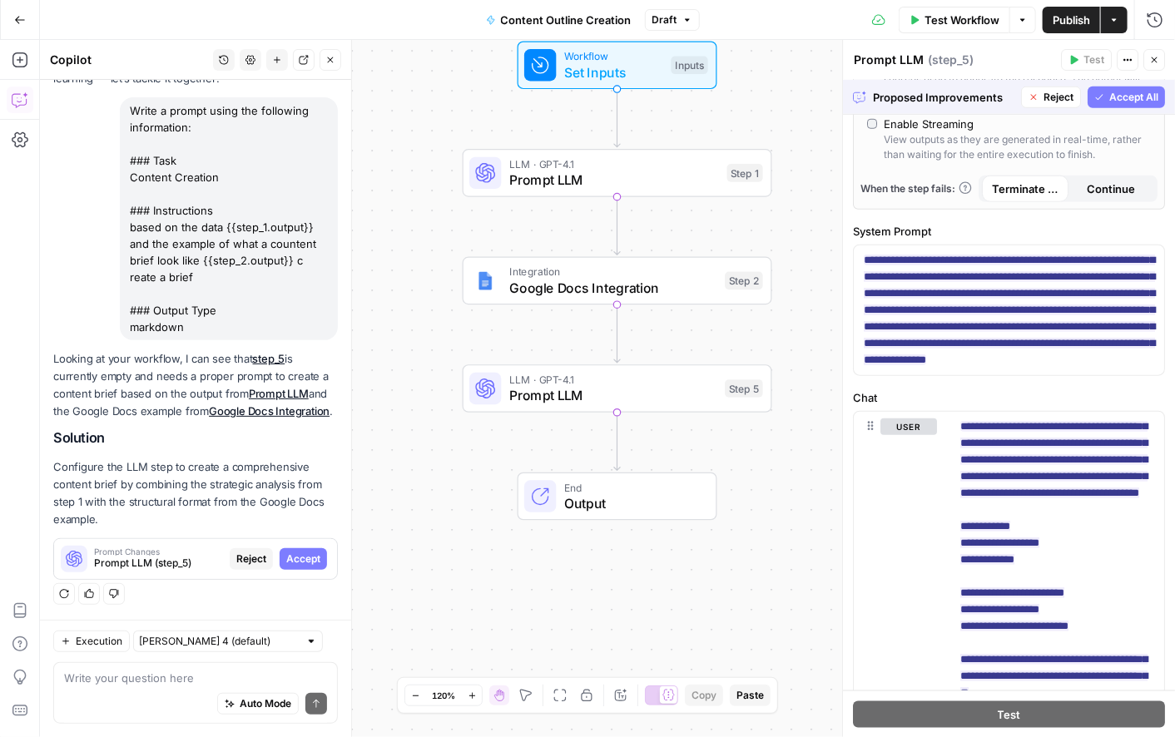
click at [1126, 97] on span "Accept All" at bounding box center [1134, 97] width 49 height 15
type input "***"
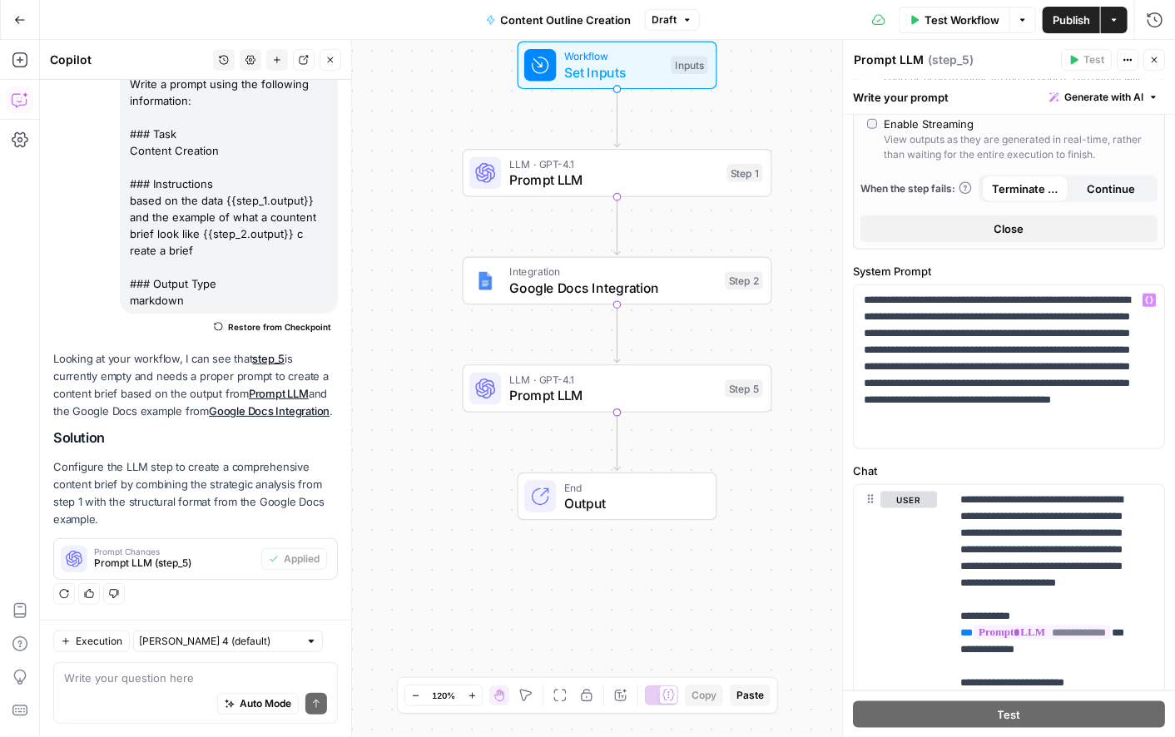
scroll to position [684, 0]
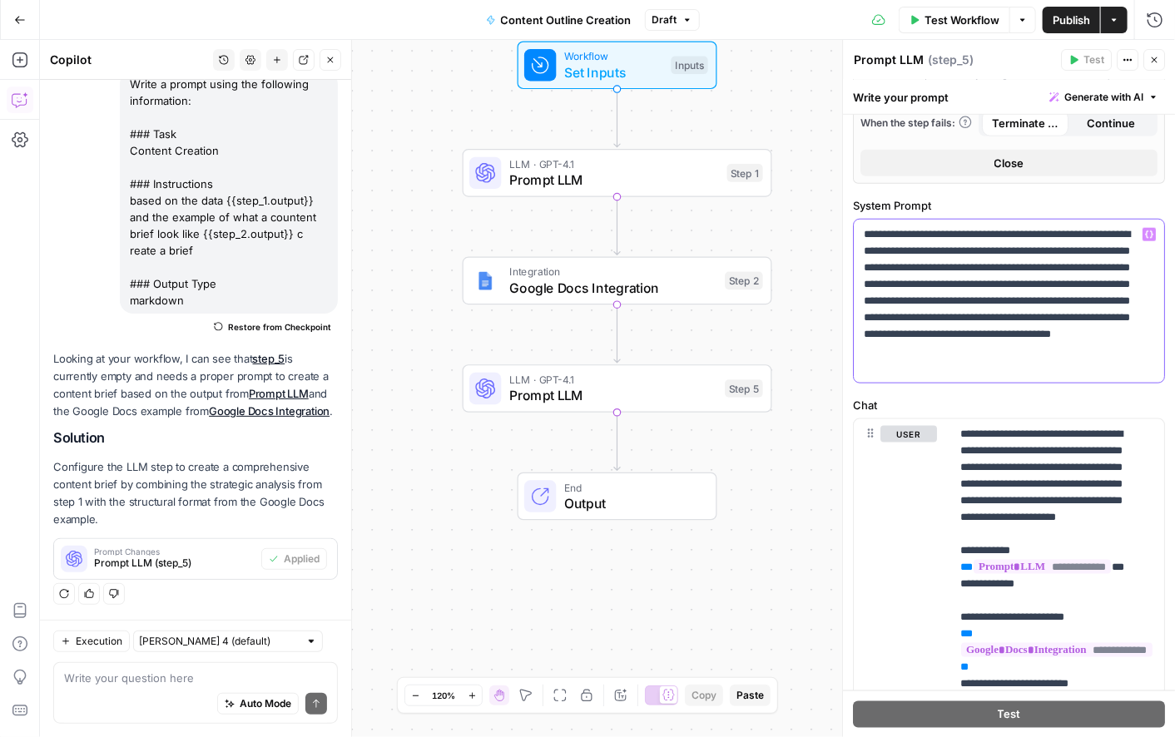
click at [982, 367] on p "**********" at bounding box center [1002, 301] width 276 height 150
drag, startPoint x: 982, startPoint y: 367, endPoint x: 831, endPoint y: 238, distance: 199.0
drag, startPoint x: 831, startPoint y: 238, endPoint x: 1146, endPoint y: 321, distance: 326.3
click at [1146, 321] on div "**********" at bounding box center [1009, 301] width 310 height 163
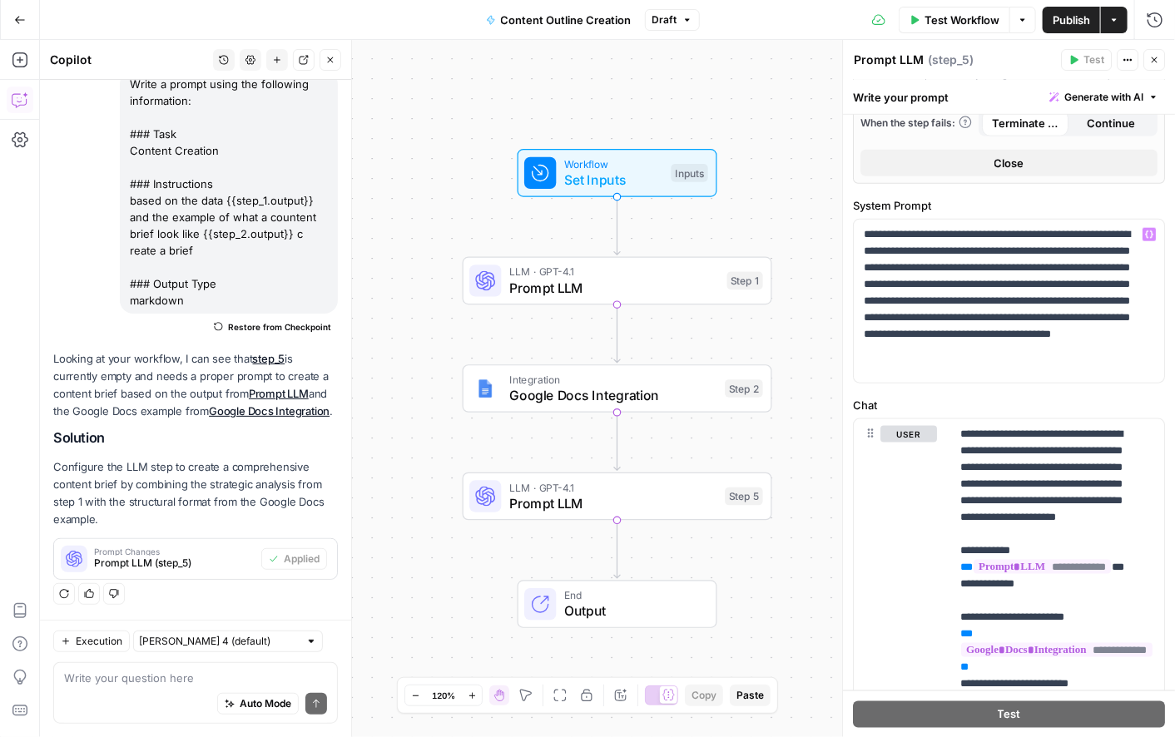
click at [712, 331] on div "Workflow Set Inputs Inputs LLM · GPT-4.1 Prompt LLM Step 1 Integration Google D…" at bounding box center [607, 389] width 1135 height 698
click at [616, 331] on icon "Edge from step_1 to step_2" at bounding box center [617, 334] width 6 height 58
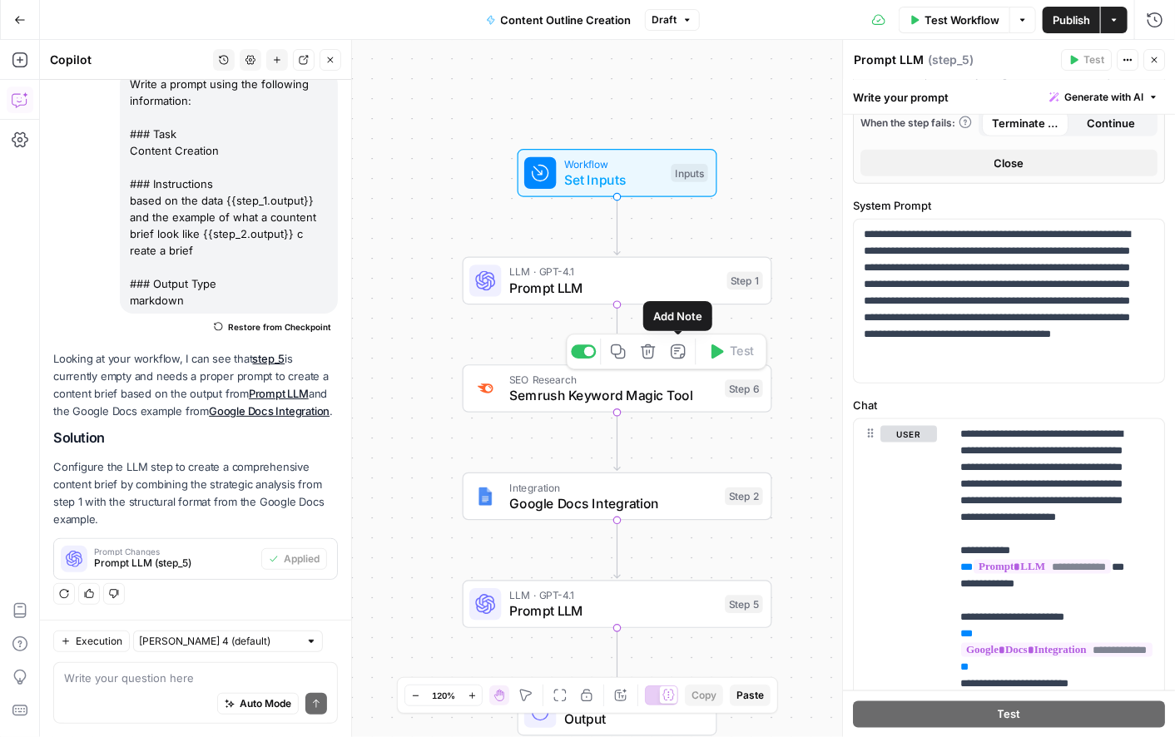
click at [651, 351] on icon "button" at bounding box center [648, 352] width 16 height 16
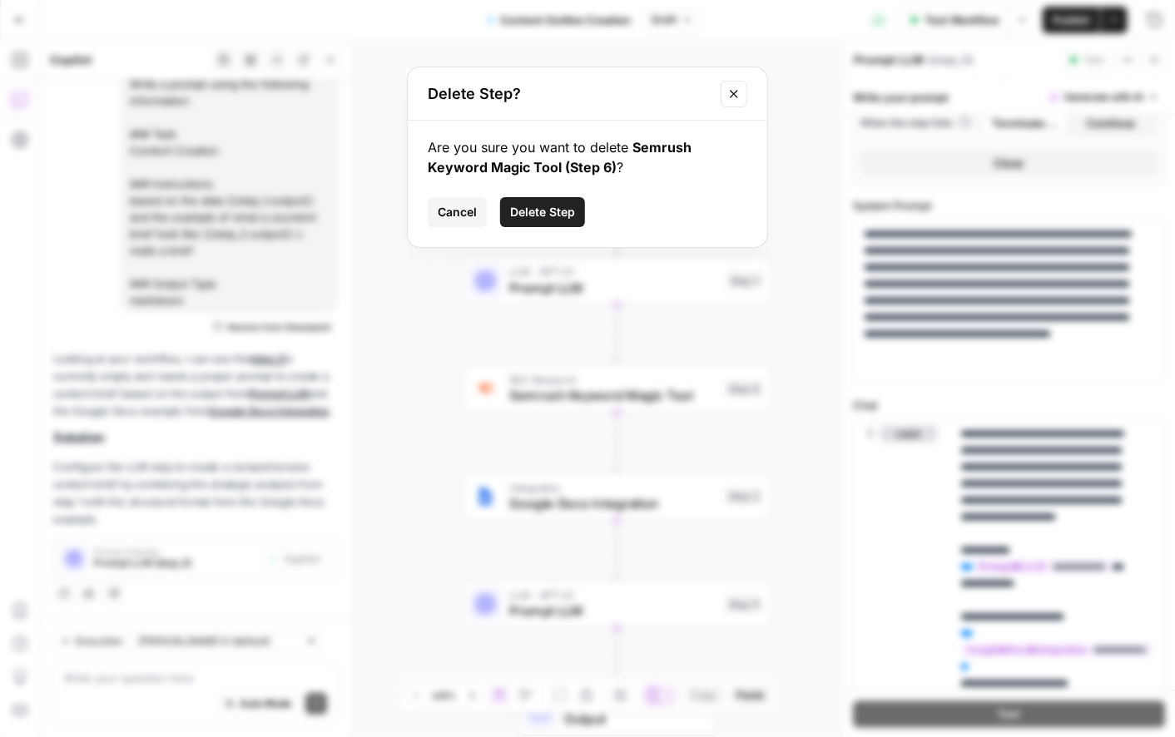
click at [542, 213] on span "Delete Step" at bounding box center [542, 212] width 65 height 17
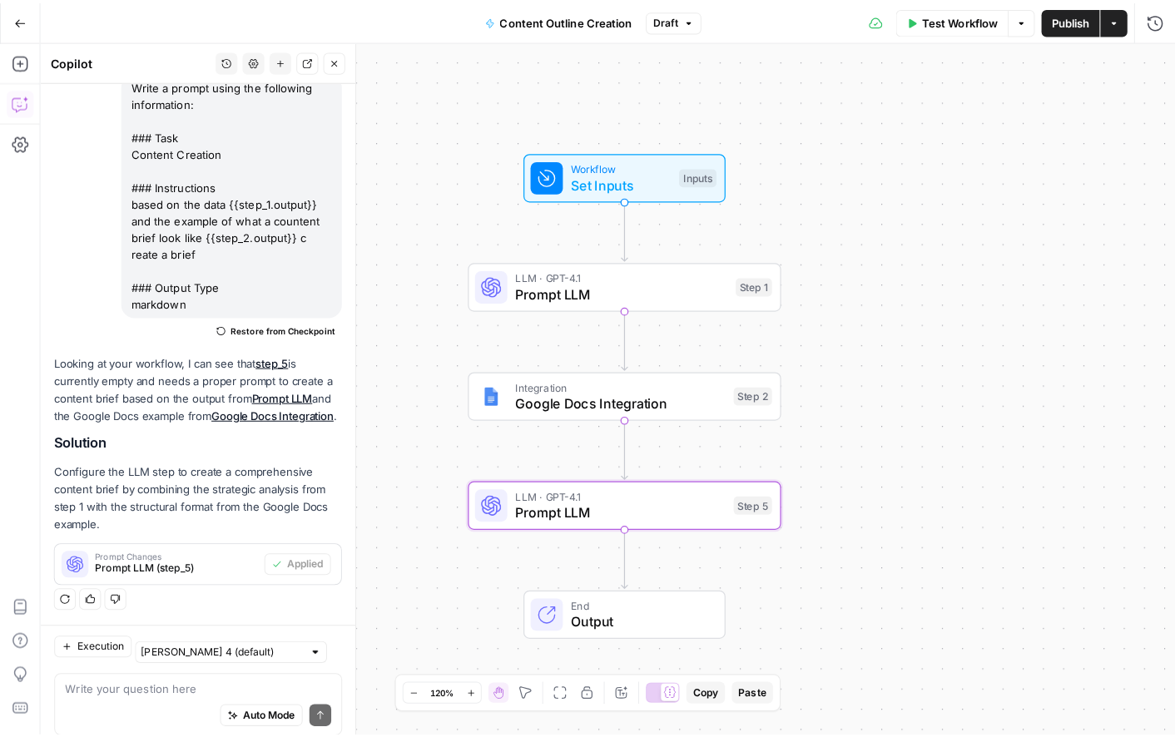
scroll to position [159, 0]
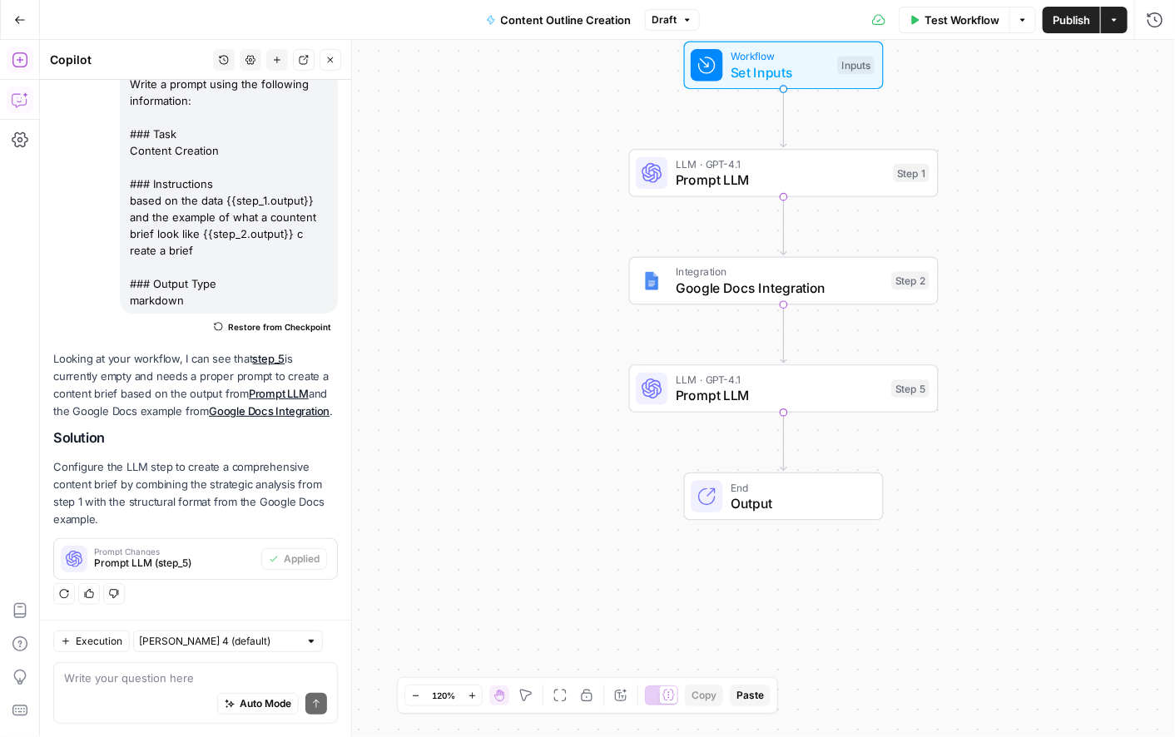
click at [17, 56] on icon "button" at bounding box center [20, 60] width 17 height 17
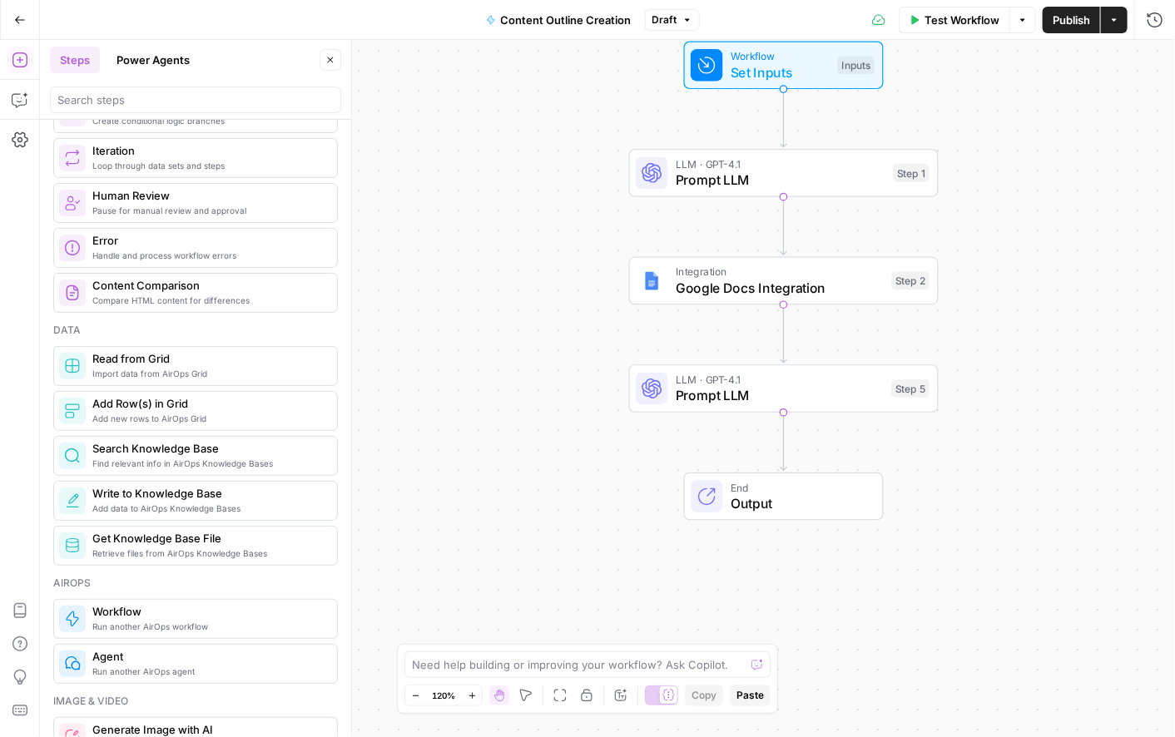
scroll to position [0, 0]
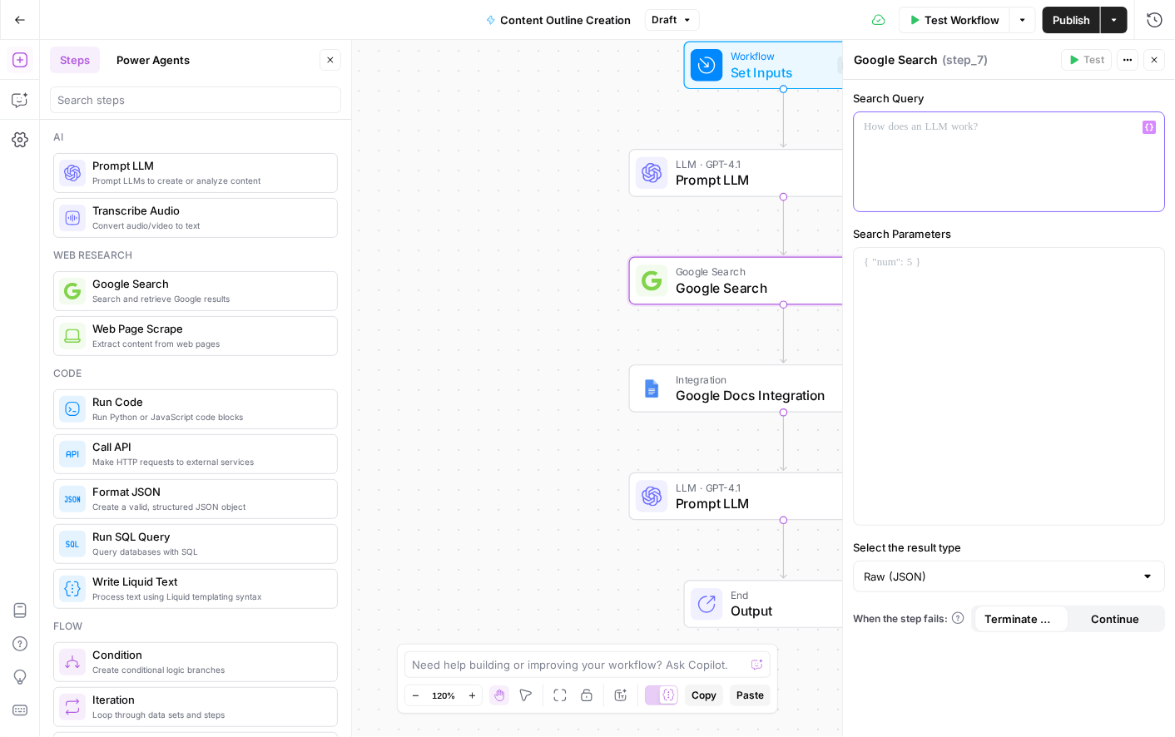
click at [935, 156] on div at bounding box center [1009, 161] width 310 height 99
click at [1144, 123] on button "Variables Menu" at bounding box center [1149, 127] width 13 height 13
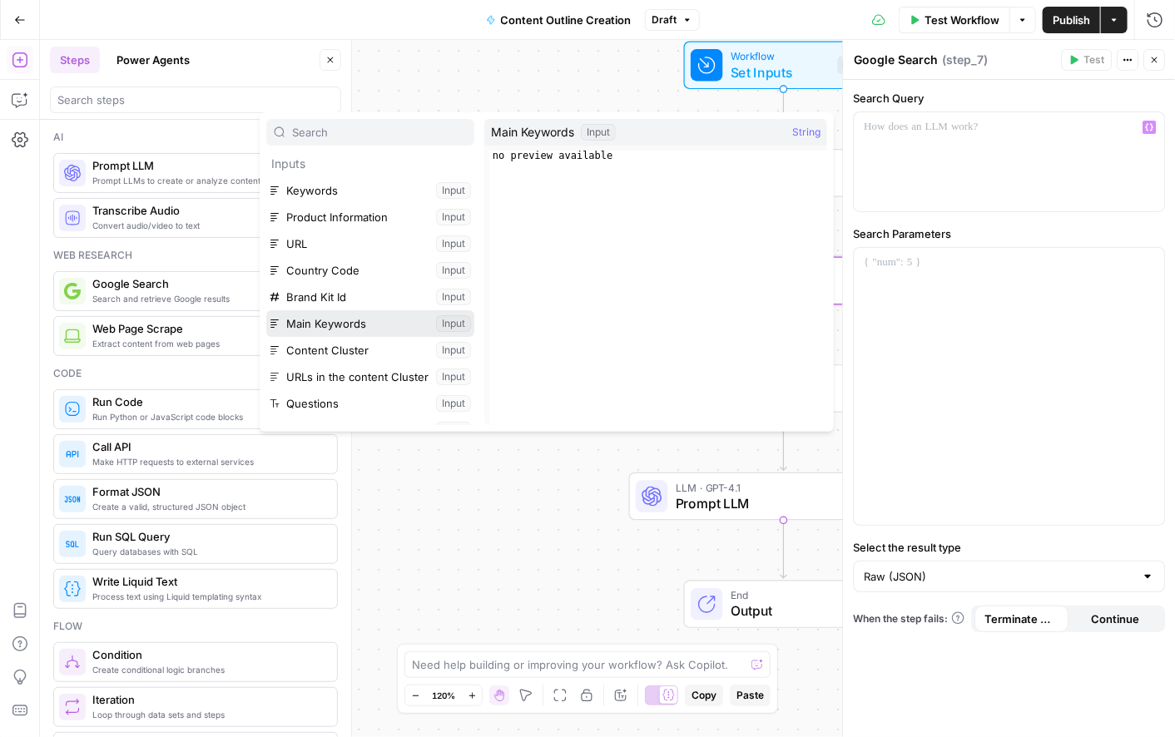
click at [322, 328] on button "Select variable Main Keywords" at bounding box center [370, 323] width 208 height 27
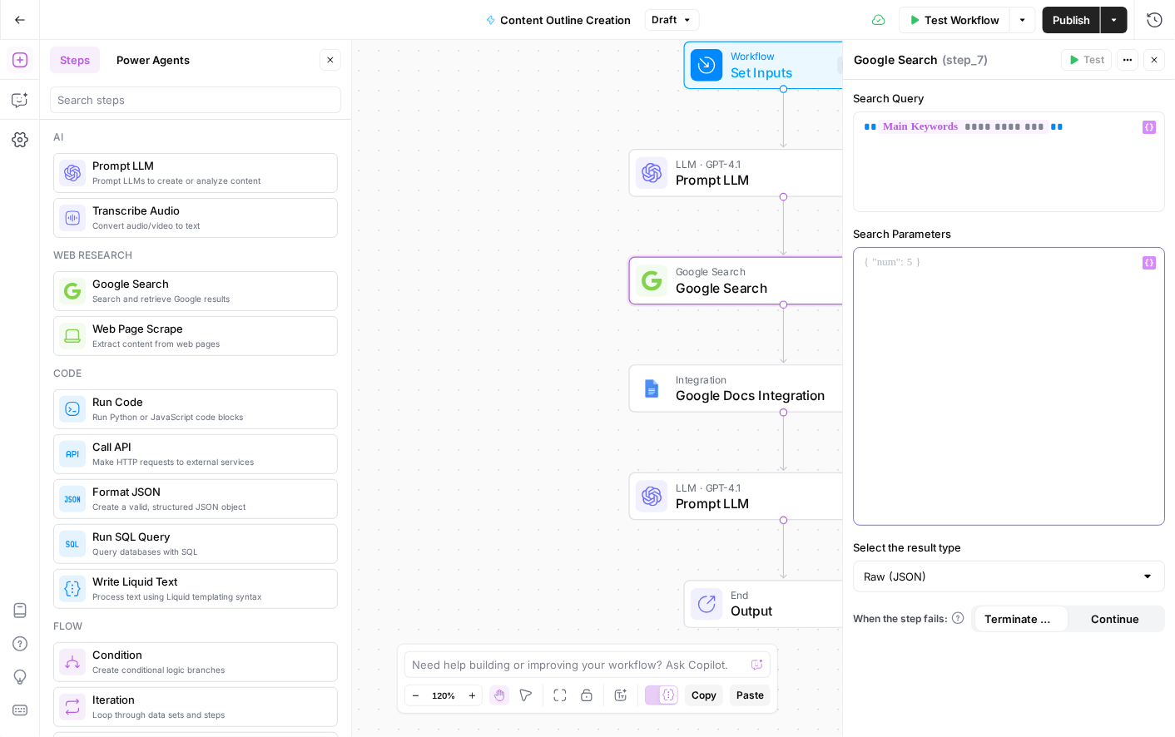
click at [886, 271] on div at bounding box center [1009, 386] width 310 height 277
click at [1151, 266] on icon "button" at bounding box center [1150, 263] width 8 height 7
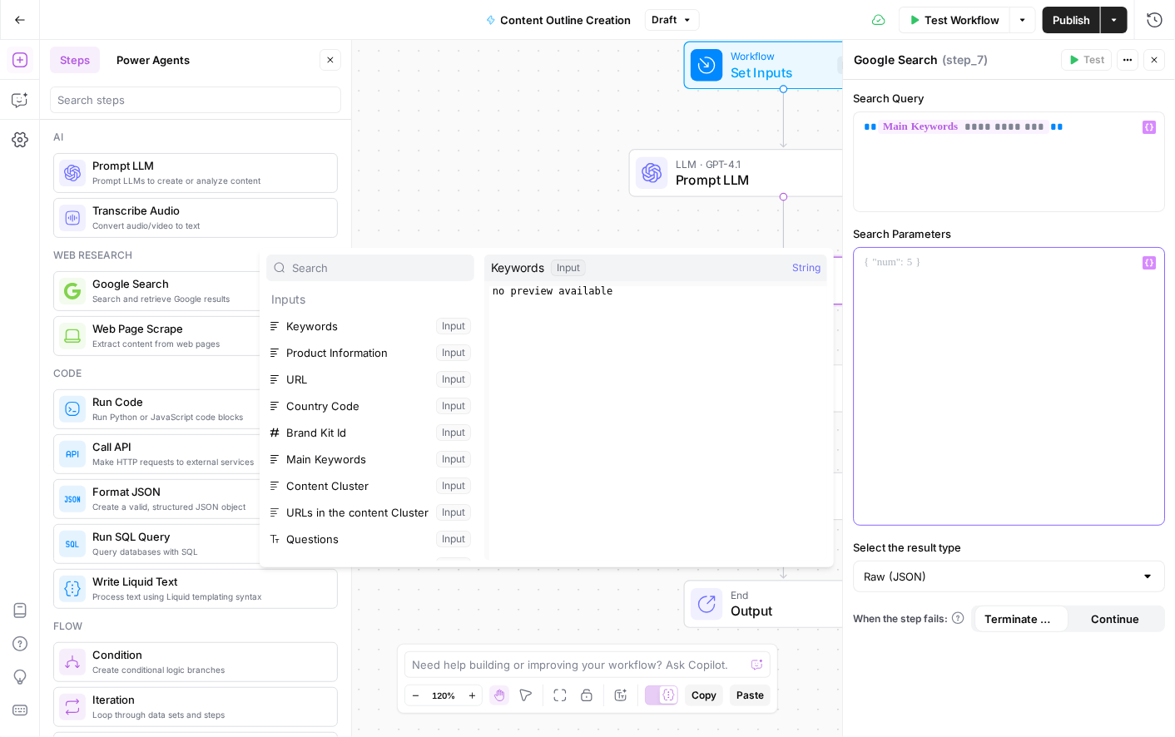
click at [976, 271] on p at bounding box center [1009, 263] width 290 height 17
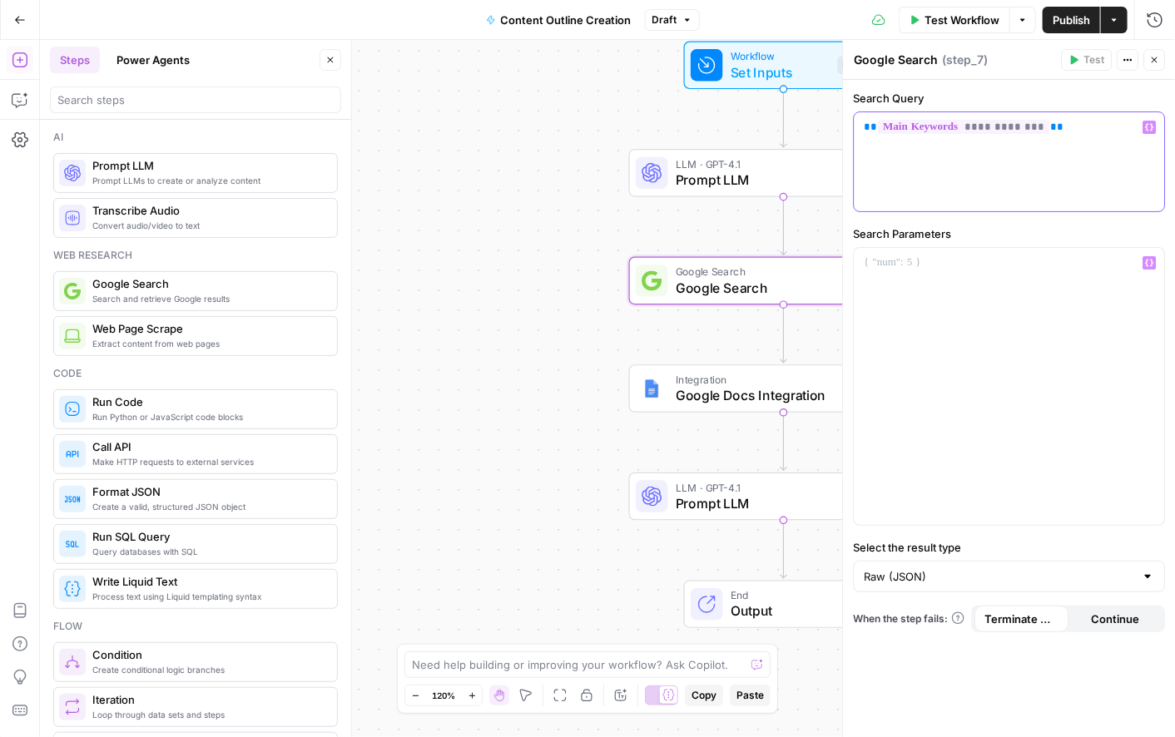
click at [905, 182] on div "**********" at bounding box center [1009, 161] width 310 height 99
click at [1099, 132] on p "**********" at bounding box center [1009, 127] width 290 height 17
click at [923, 134] on span "**********" at bounding box center [963, 127] width 171 height 14
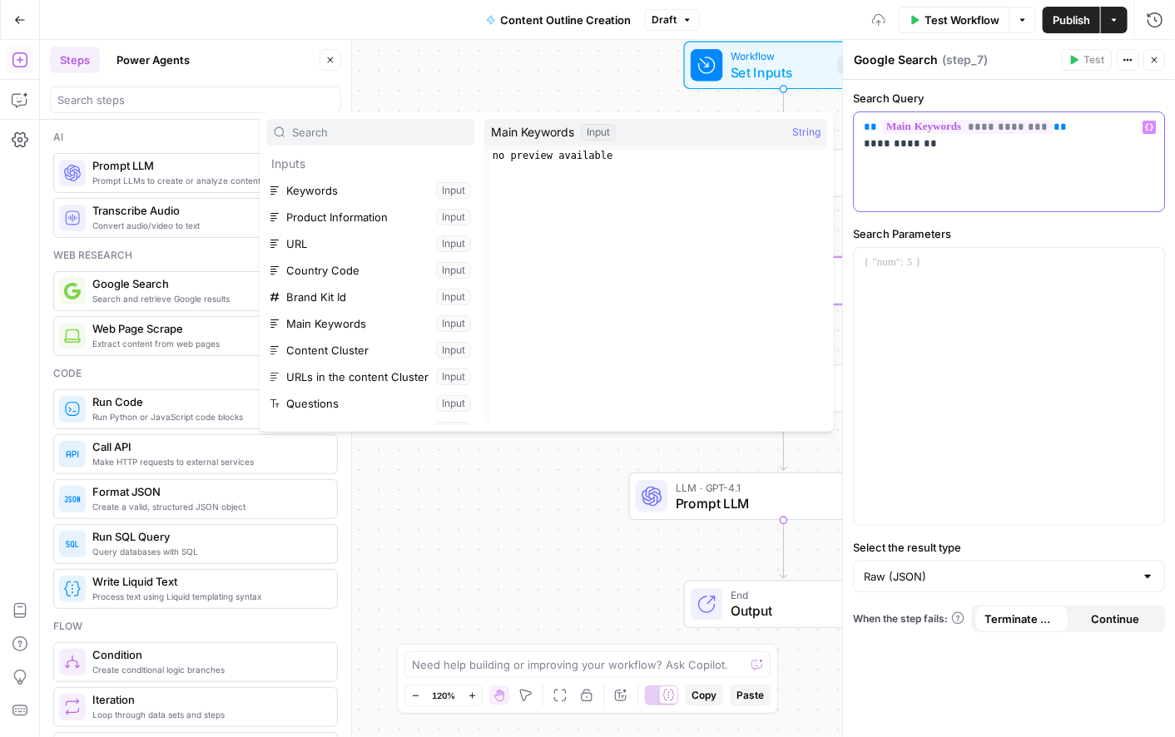
click at [925, 145] on p "**********" at bounding box center [1009, 135] width 290 height 33
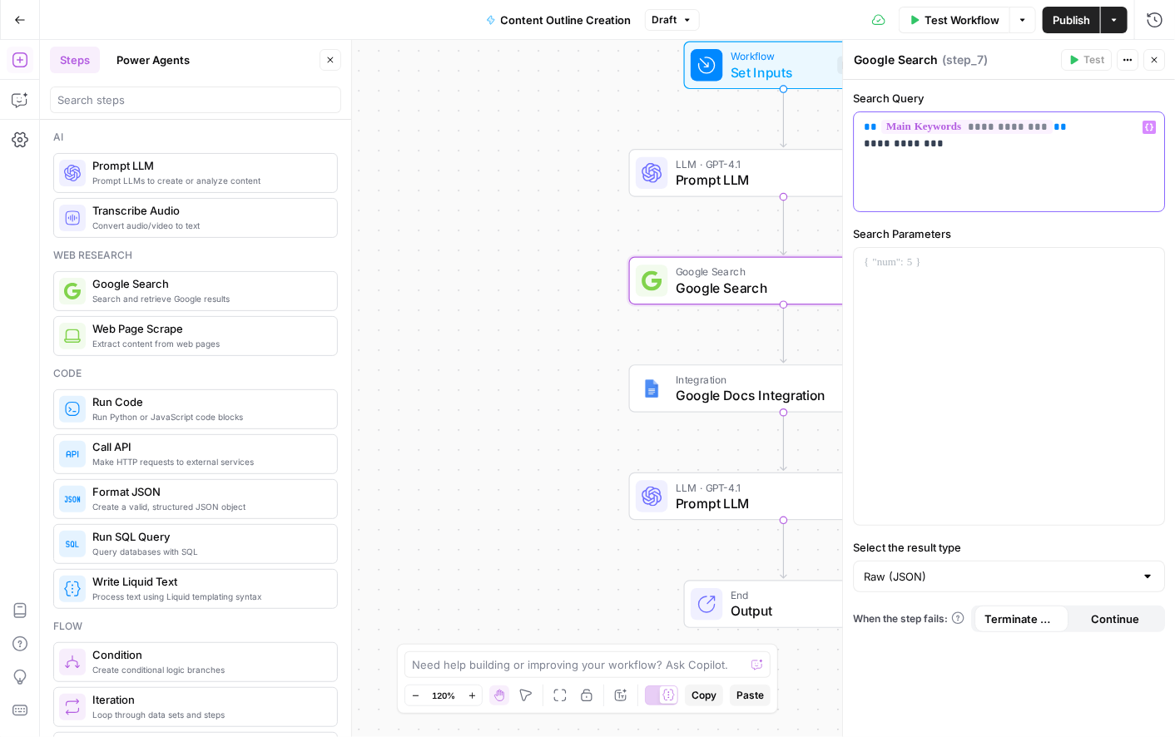
drag, startPoint x: 834, startPoint y: 143, endPoint x: 852, endPoint y: 149, distance: 19.2
click at [853, 149] on div "**********" at bounding box center [1009, 162] width 312 height 101
click at [906, 281] on div at bounding box center [1009, 386] width 310 height 277
click at [1060, 578] on input "Select the result type" at bounding box center [999, 576] width 271 height 17
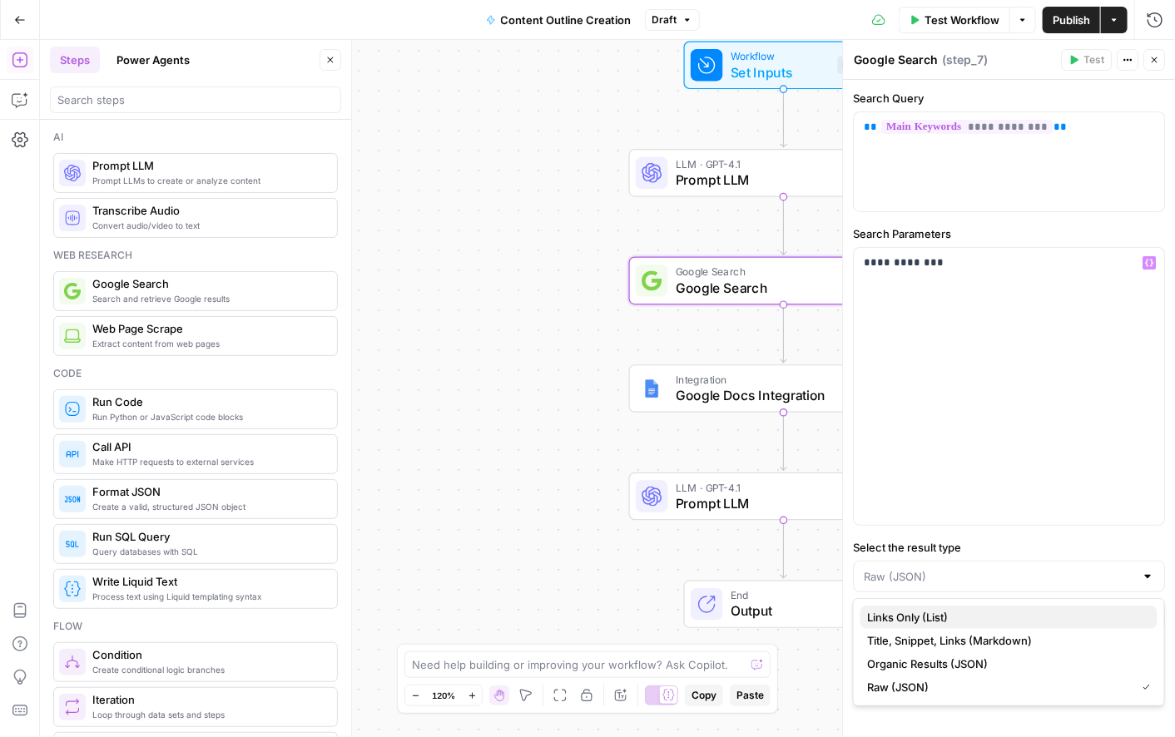
click at [939, 618] on span "Links Only (List)" at bounding box center [1005, 617] width 277 height 17
type input "Links Only (List)"
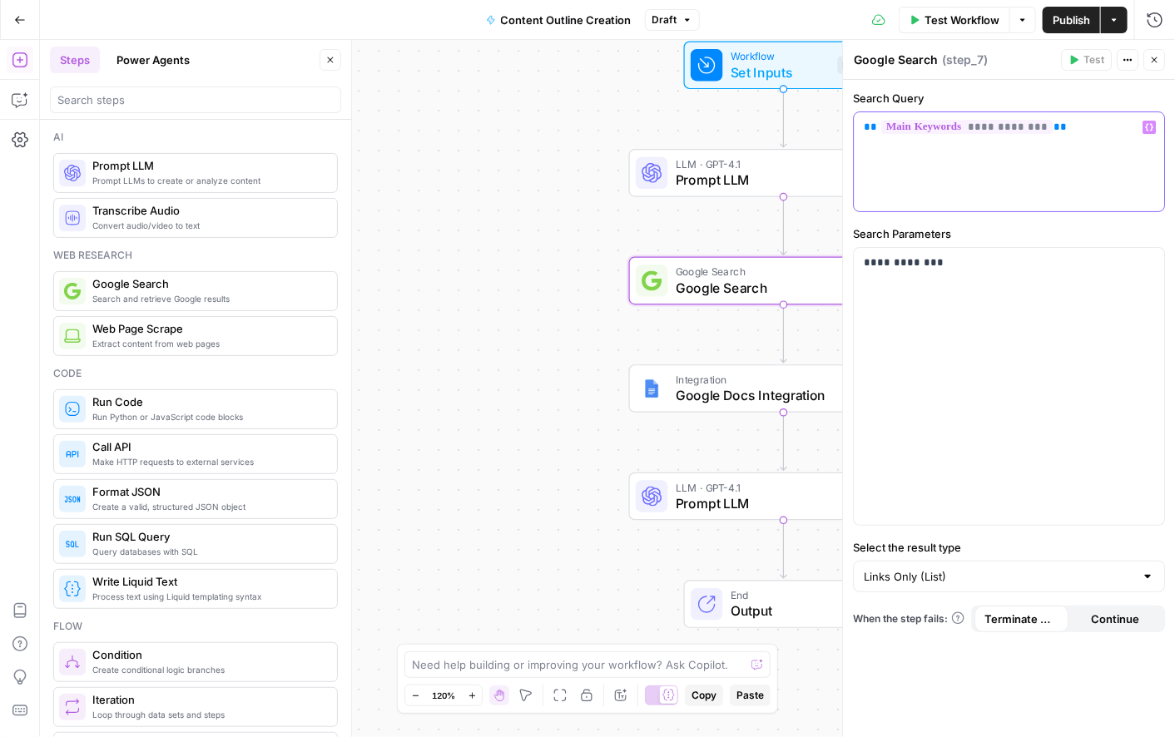
click at [1092, 129] on p "**********" at bounding box center [1009, 135] width 290 height 33
click at [1152, 126] on icon "button" at bounding box center [1150, 127] width 8 height 7
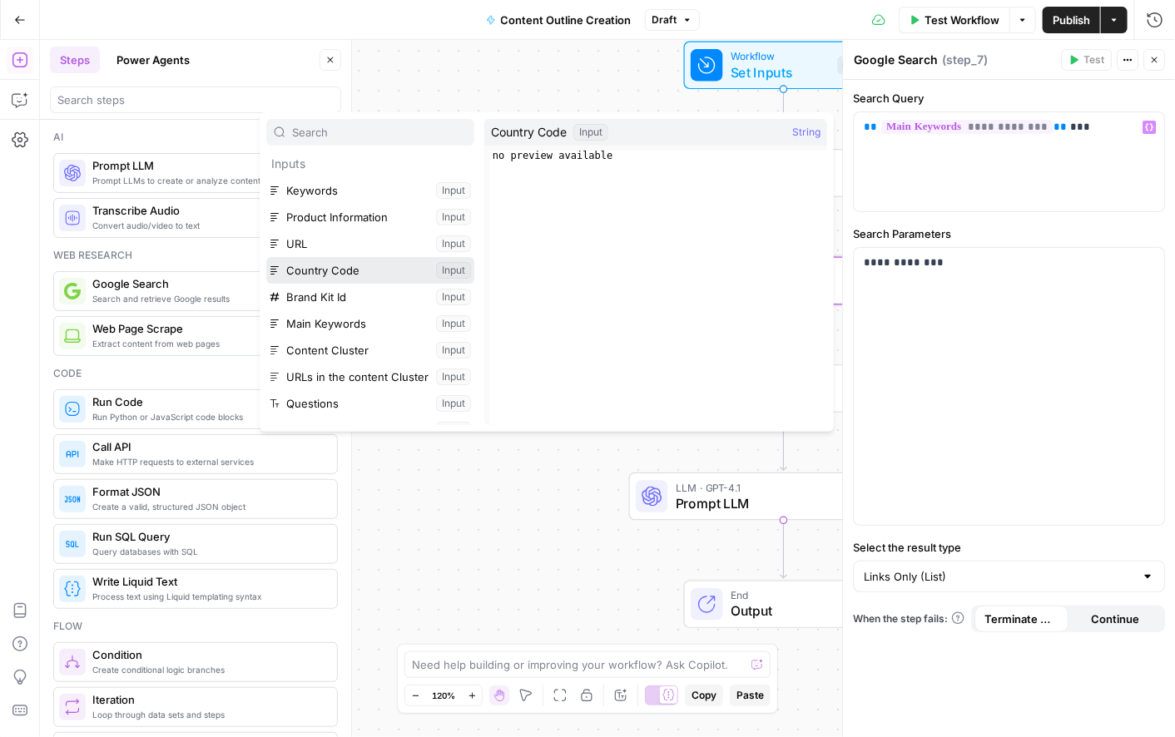
click at [303, 271] on button "Select variable Country Code" at bounding box center [370, 270] width 208 height 27
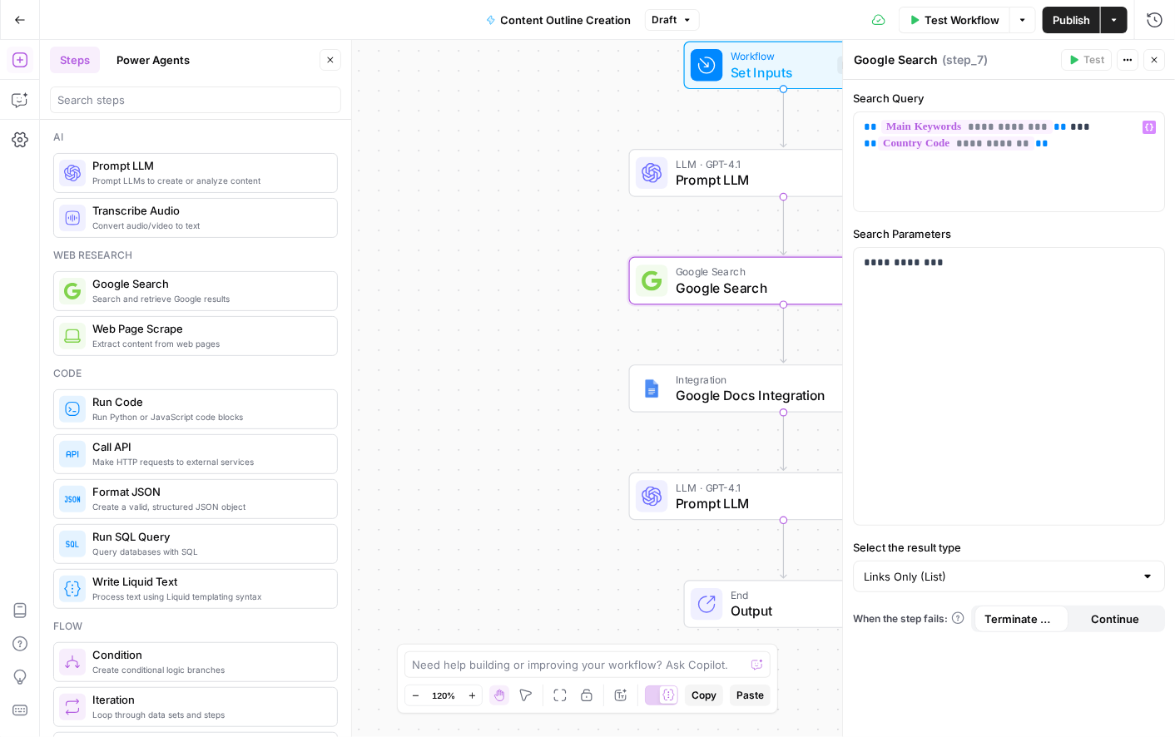
click at [1129, 66] on button "Actions" at bounding box center [1128, 60] width 22 height 22
click at [1072, 404] on div "**********" at bounding box center [1009, 386] width 310 height 277
click at [930, 27] on span "Test Workflow" at bounding box center [962, 20] width 75 height 17
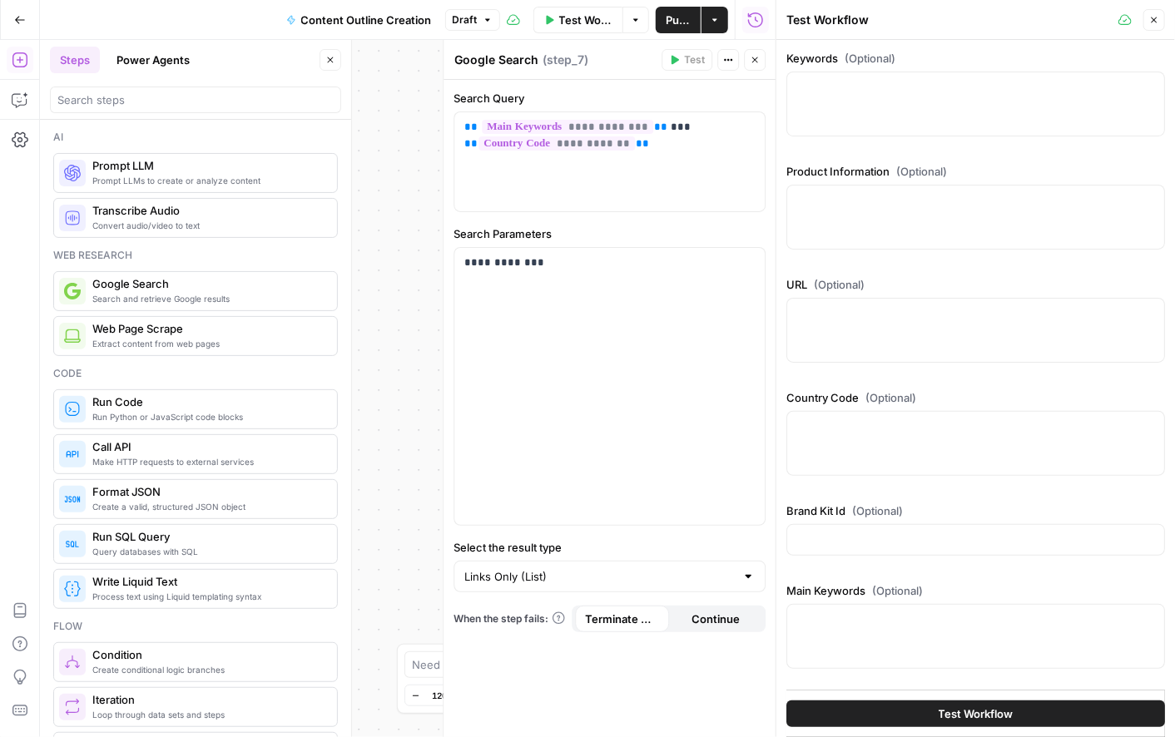
click at [874, 100] on div at bounding box center [976, 104] width 379 height 65
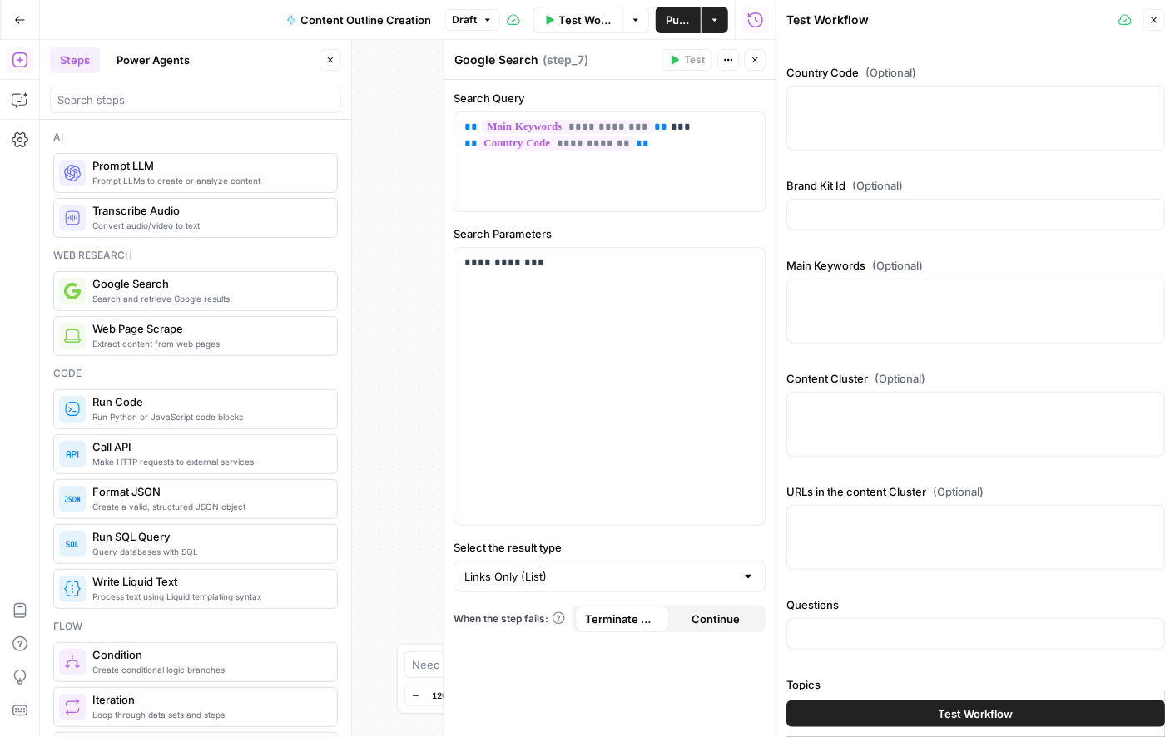
scroll to position [325, 0]
click at [828, 310] on div at bounding box center [976, 312] width 379 height 65
type textarea "accounting software"
click at [911, 711] on button "Test Workflow" at bounding box center [976, 714] width 379 height 27
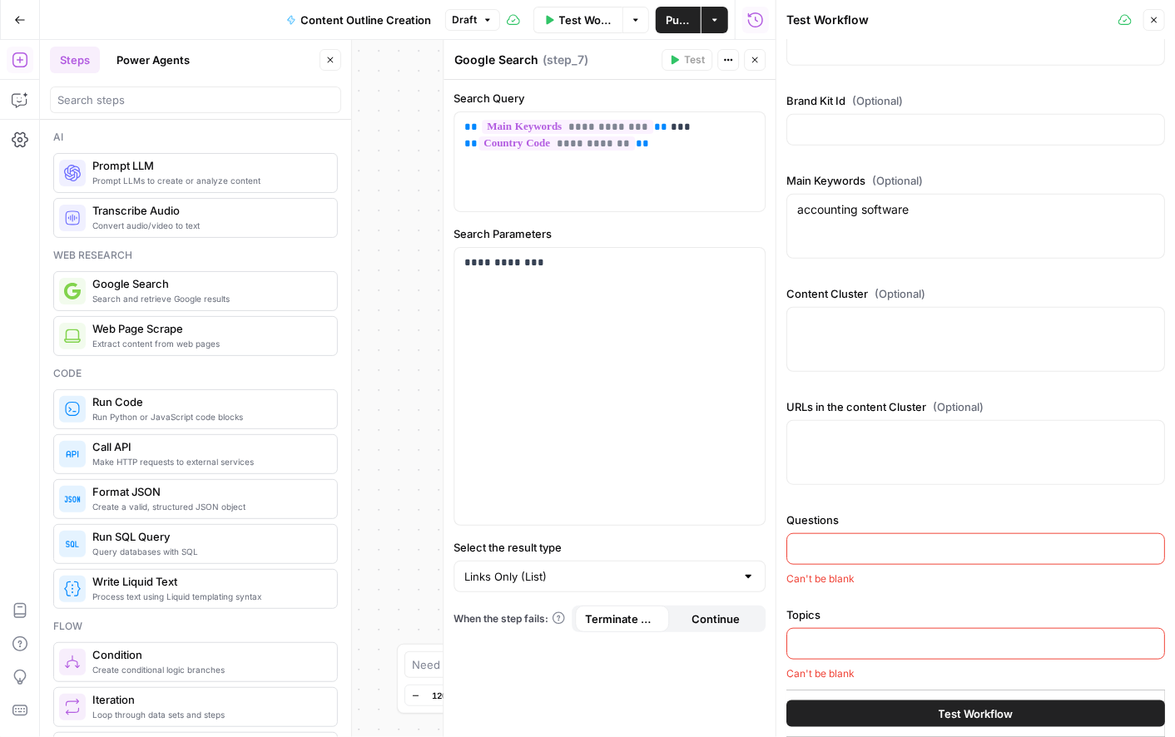
click at [820, 546] on input "Questions" at bounding box center [975, 549] width 357 height 17
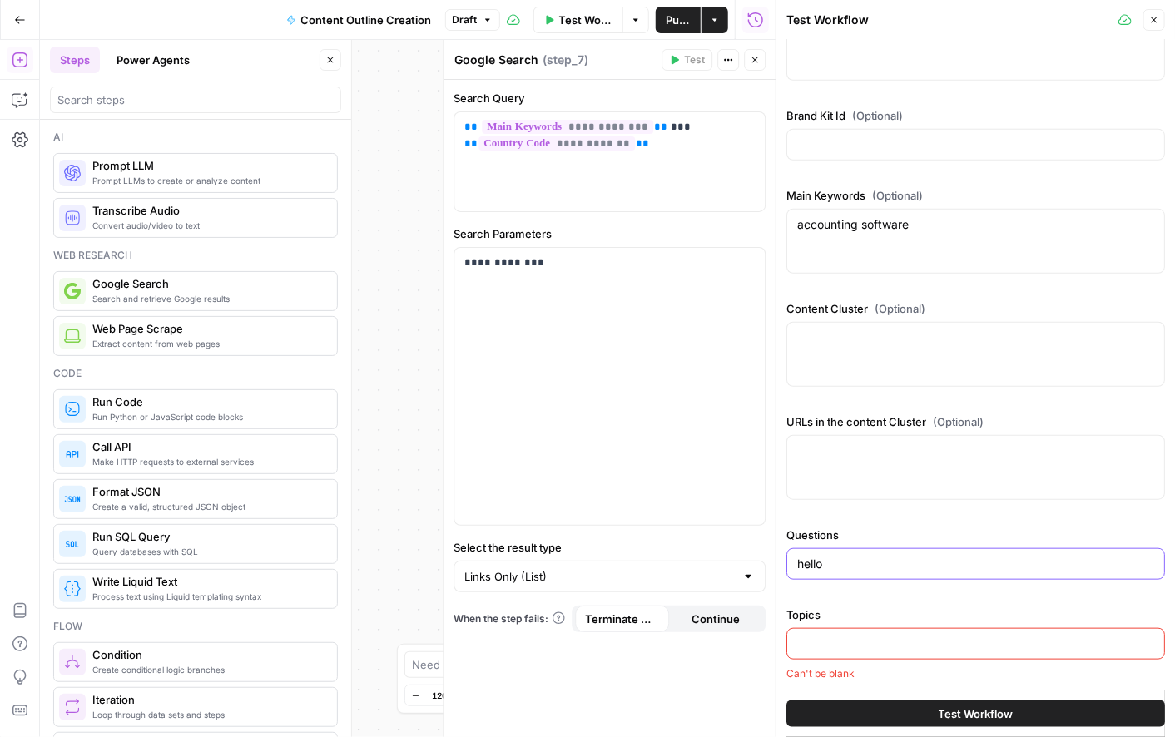
type input "hello"
click at [821, 645] on input "Topics" at bounding box center [975, 644] width 357 height 17
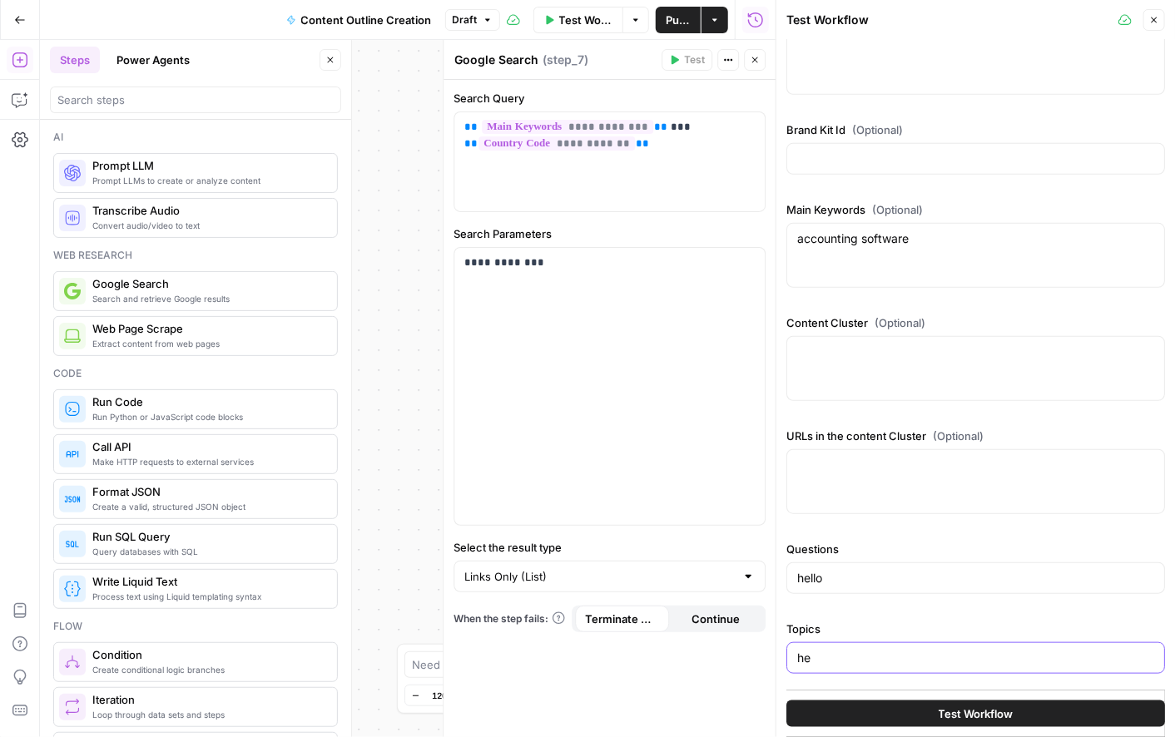
scroll to position [380, 0]
type input "hello"
click at [872, 712] on button "Test Workflow" at bounding box center [976, 714] width 379 height 27
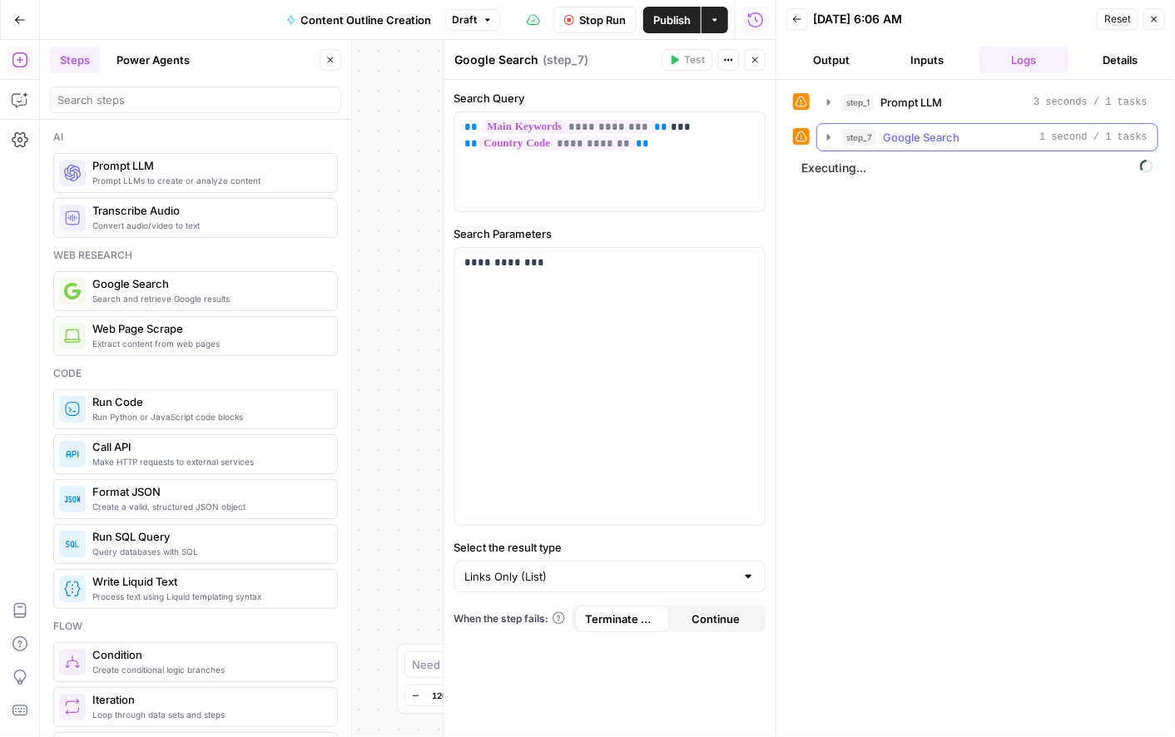
click at [830, 137] on icon "button" at bounding box center [828, 137] width 3 height 6
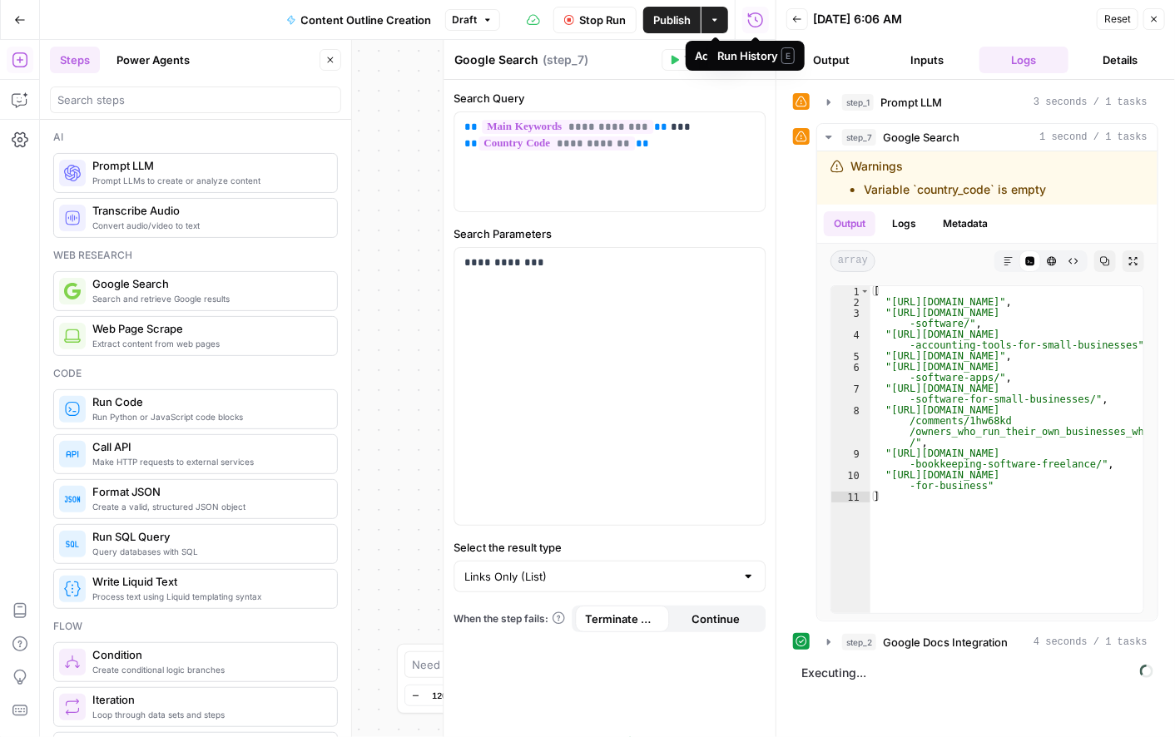
click at [722, 25] on button "Actions" at bounding box center [715, 20] width 27 height 27
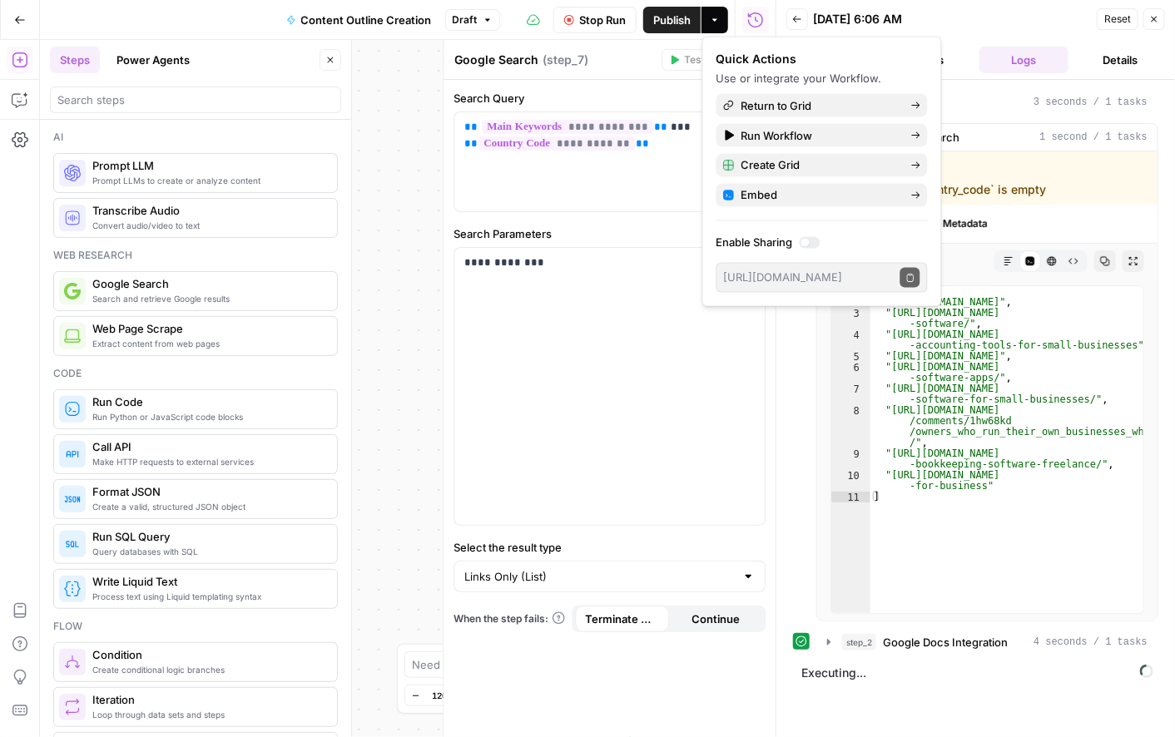
click at [608, 15] on span "Stop Run" at bounding box center [602, 20] width 47 height 17
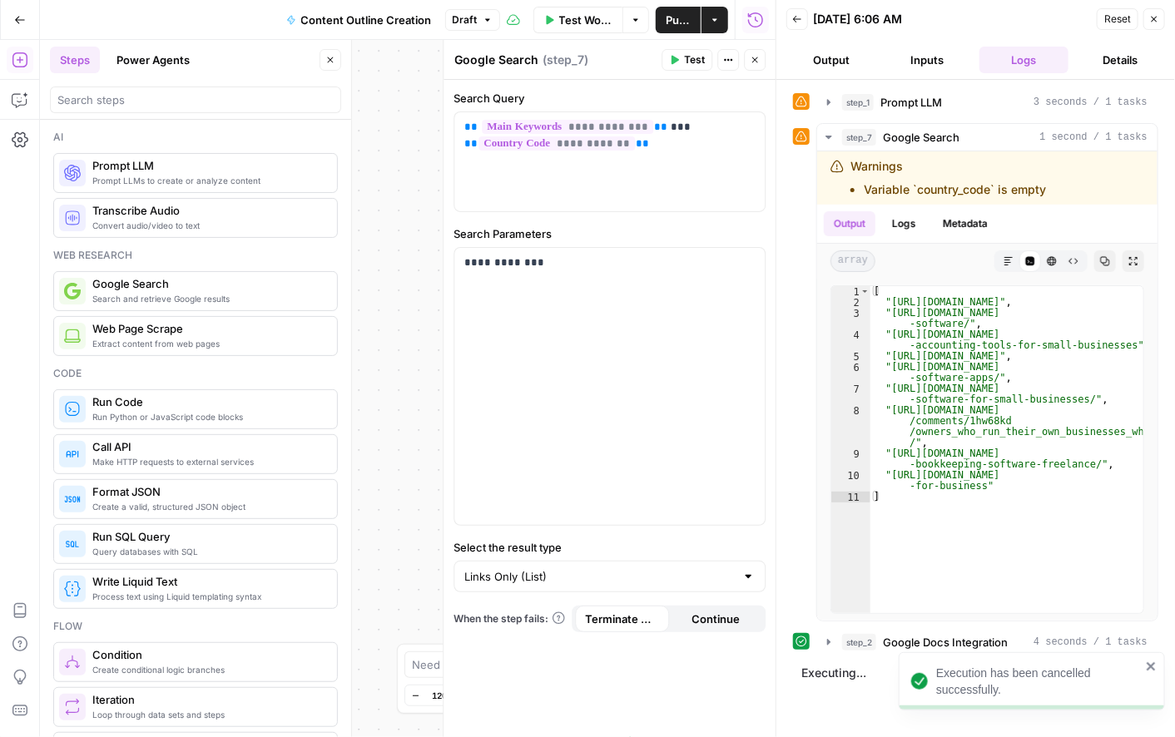
click at [842, 59] on button "Output" at bounding box center [832, 60] width 90 height 27
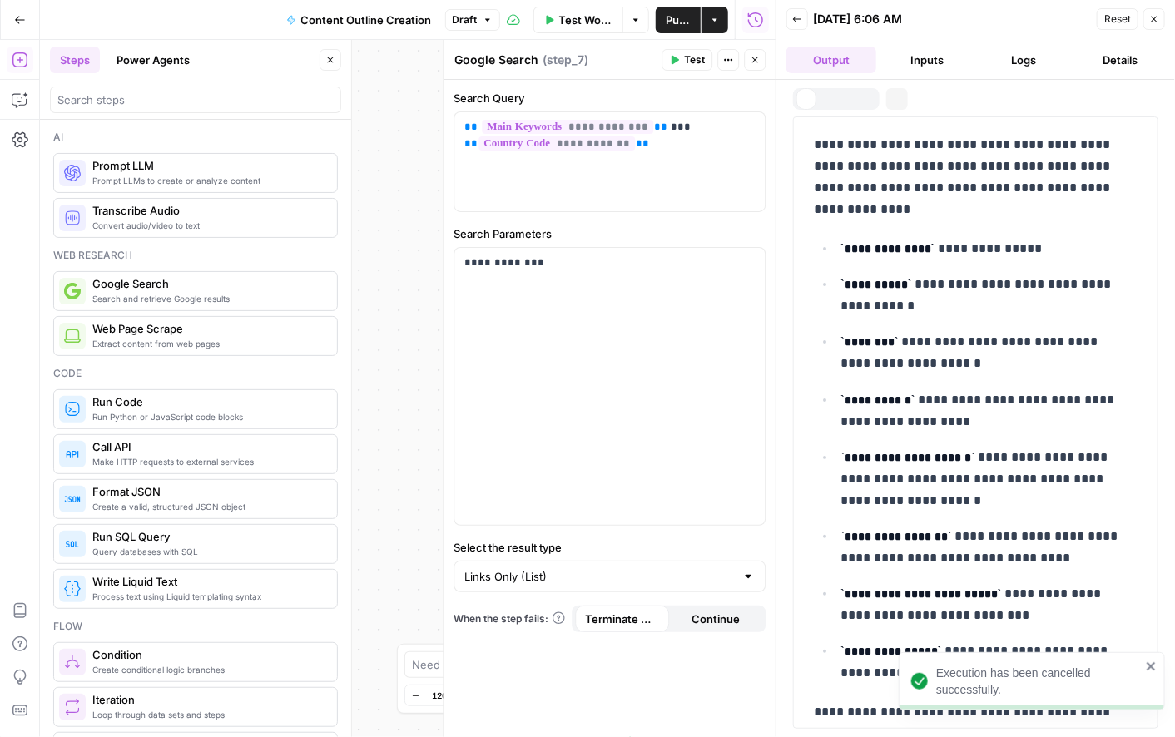
click at [971, 58] on button "Inputs" at bounding box center [928, 60] width 90 height 27
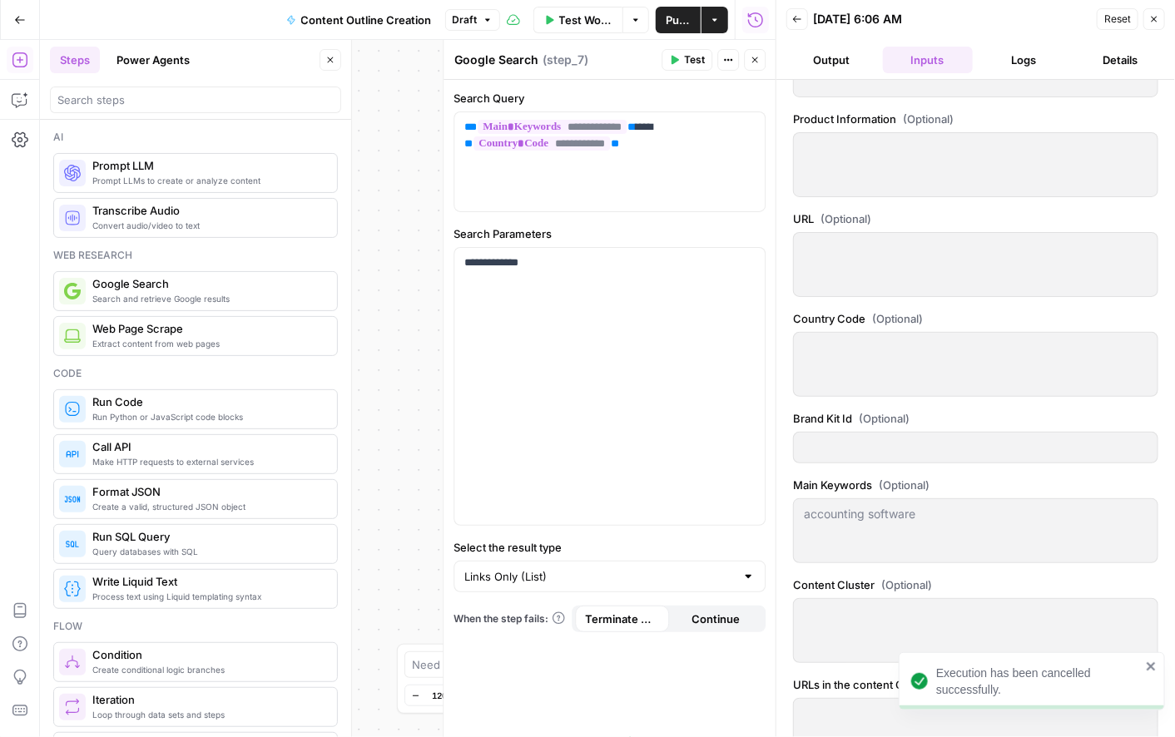
scroll to position [78, 0]
click at [626, 18] on button "Options" at bounding box center [636, 20] width 27 height 27
click at [879, 181] on div at bounding box center [975, 164] width 365 height 65
click at [831, 73] on header "Back 09/29/25 at 6:06 AM Reset Close Output Inputs Logs Details" at bounding box center [976, 40] width 399 height 80
click at [580, 18] on span "Test Workflow" at bounding box center [586, 20] width 54 height 17
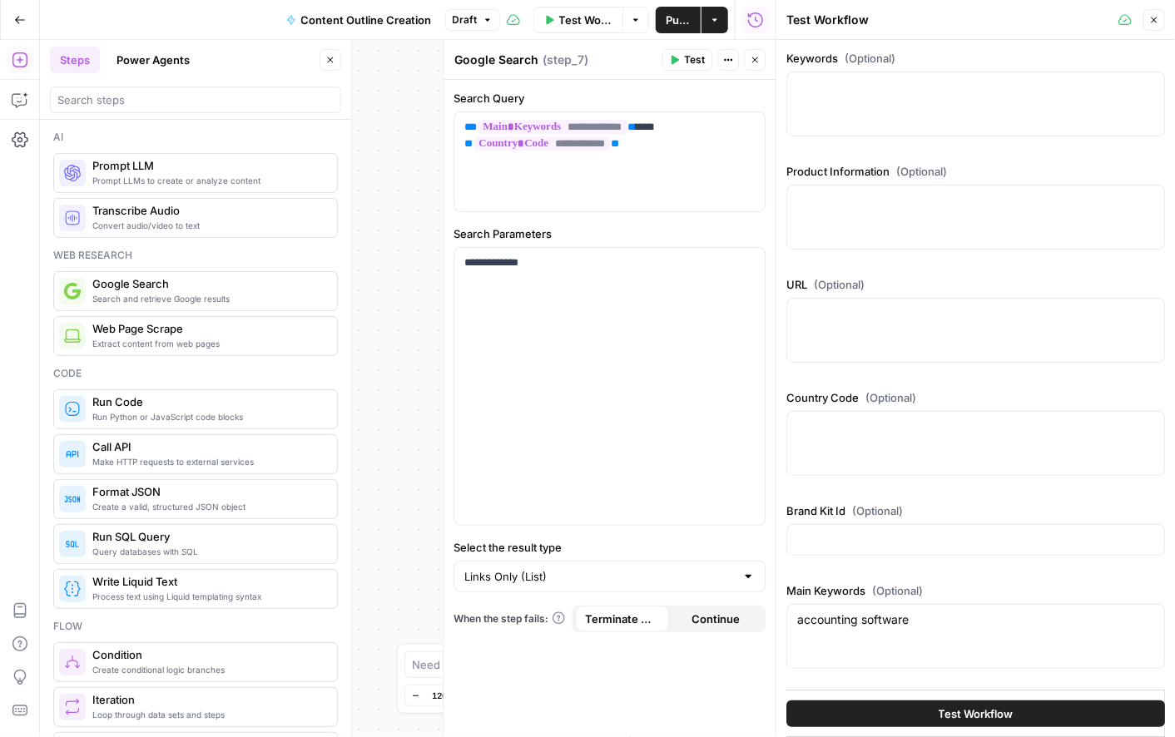
click at [843, 550] on div at bounding box center [976, 540] width 379 height 32
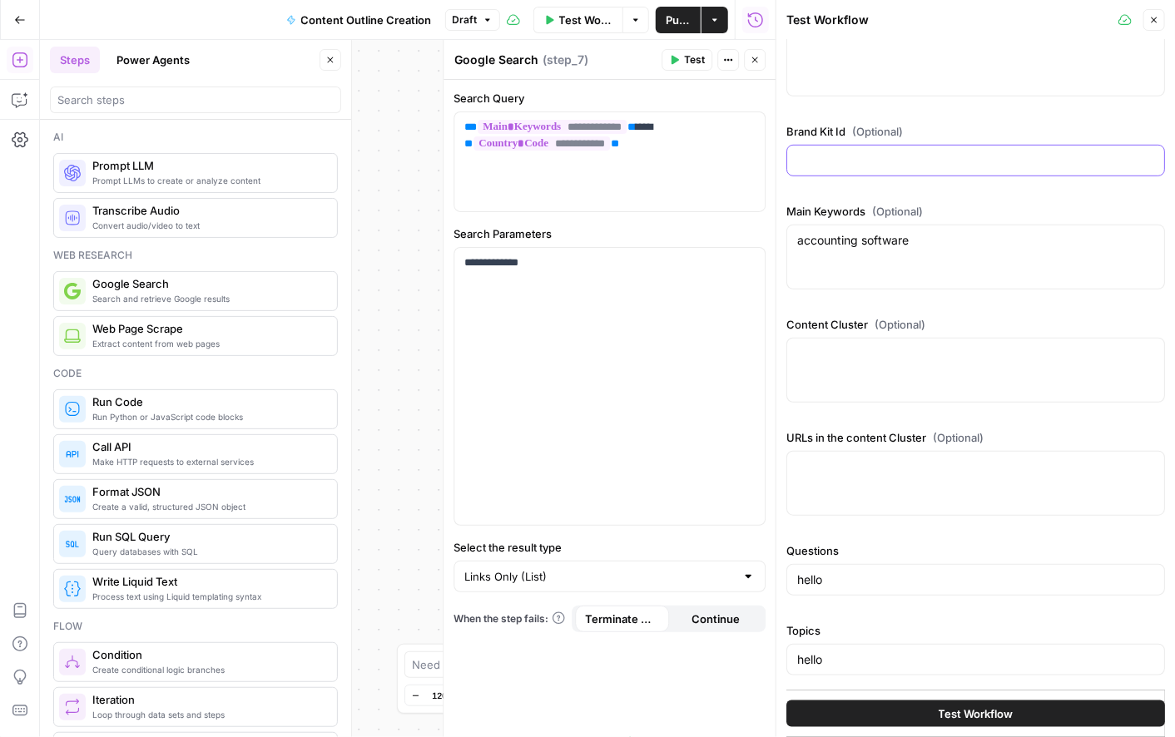
scroll to position [0, 0]
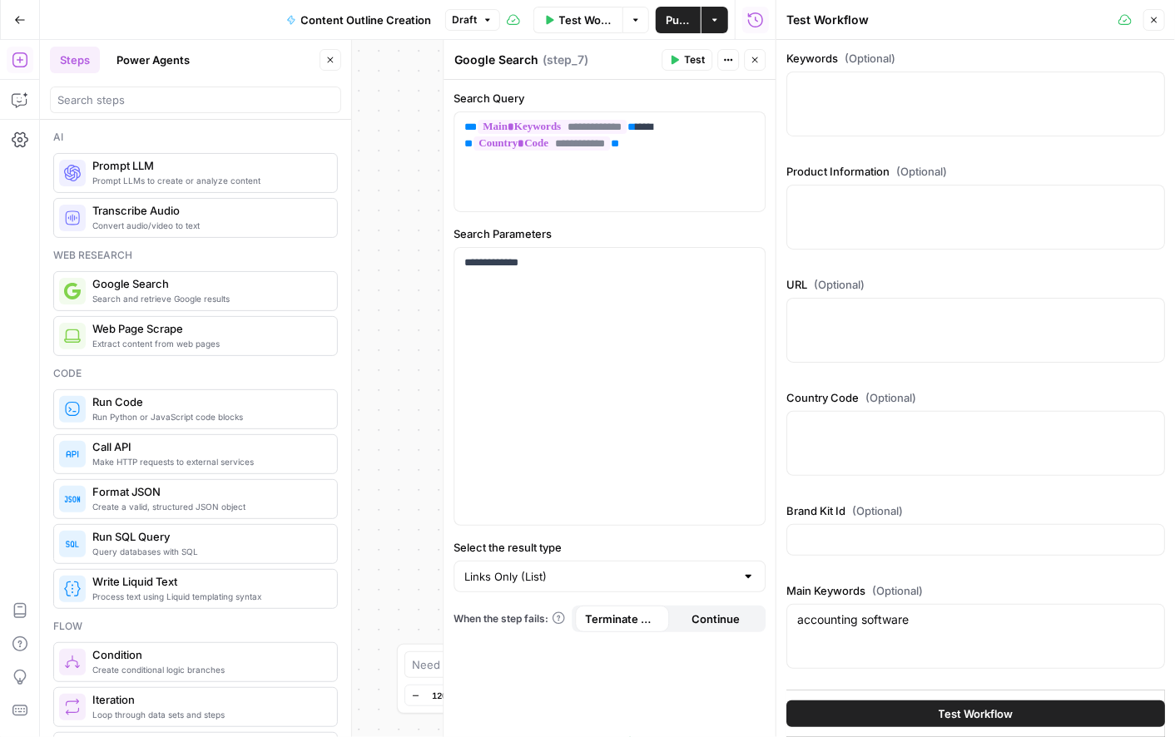
click at [823, 447] on div at bounding box center [976, 443] width 379 height 65
type textarea "AU"
click at [939, 707] on span "Test Workflow" at bounding box center [976, 714] width 75 height 17
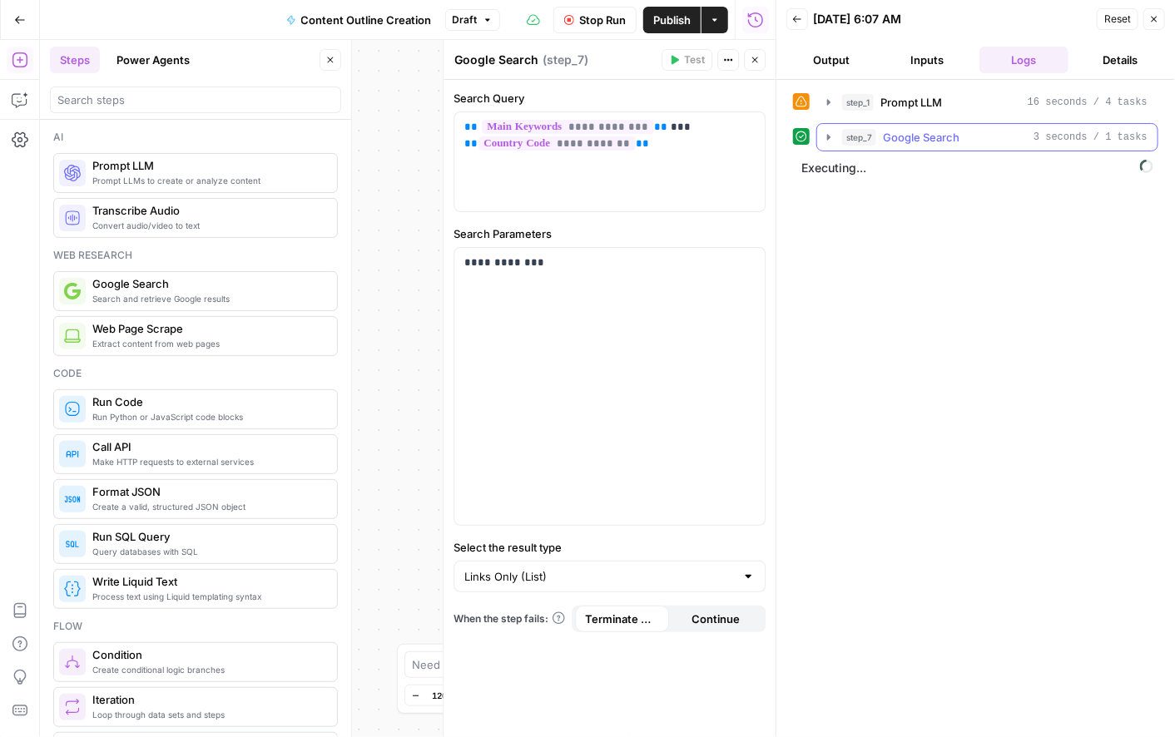
click at [821, 138] on button "step_7 Google Search 3 seconds / 1 tasks" at bounding box center [987, 137] width 340 height 27
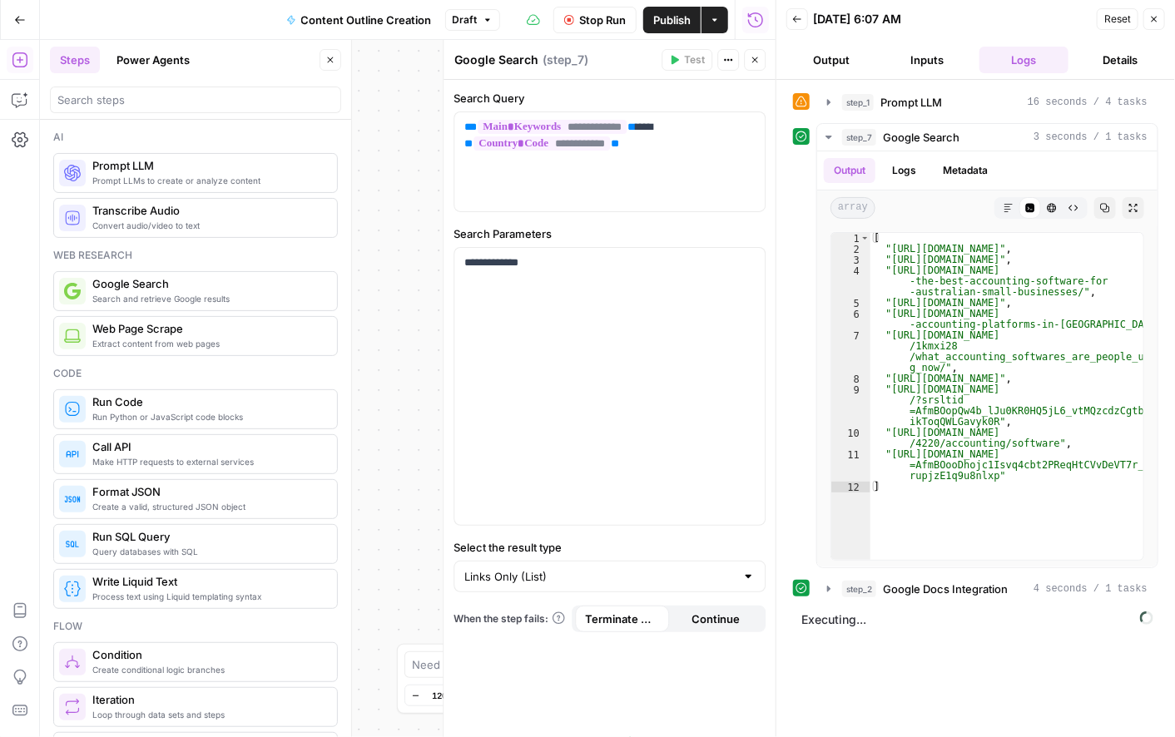
click at [586, 14] on span "Stop Run" at bounding box center [602, 20] width 47 height 17
click at [416, 187] on div "**********" at bounding box center [408, 389] width 736 height 698
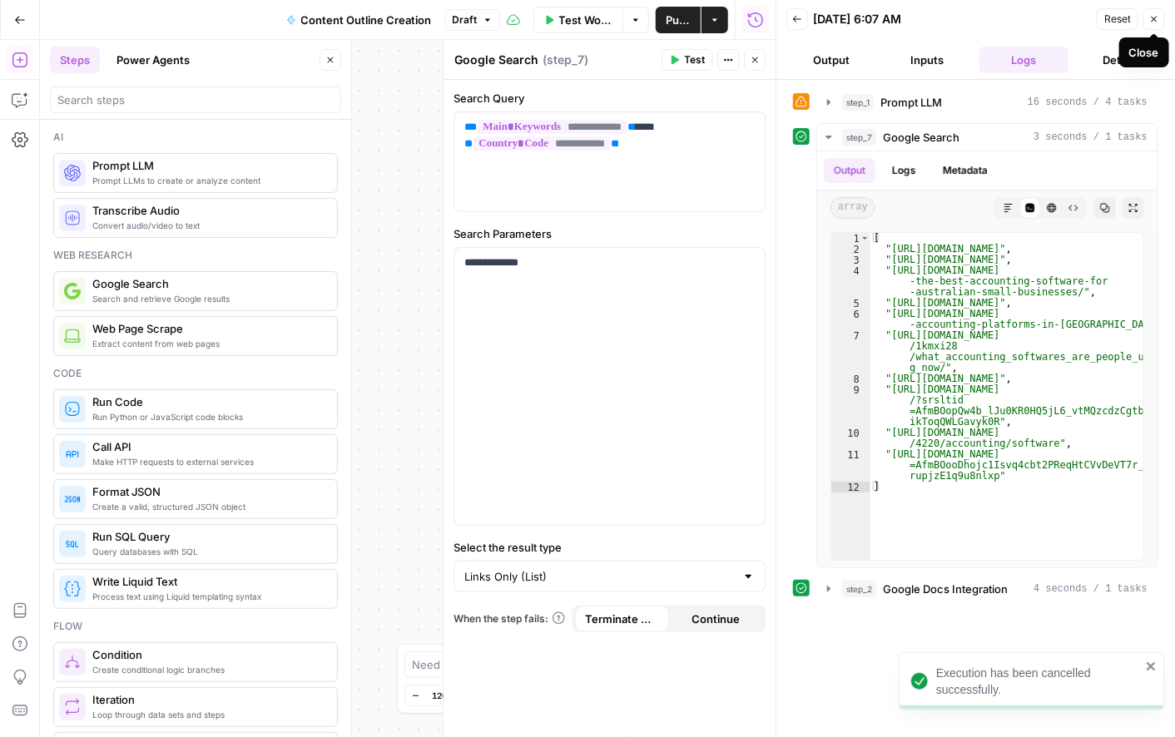
click at [1158, 20] on icon "button" at bounding box center [1154, 19] width 10 height 10
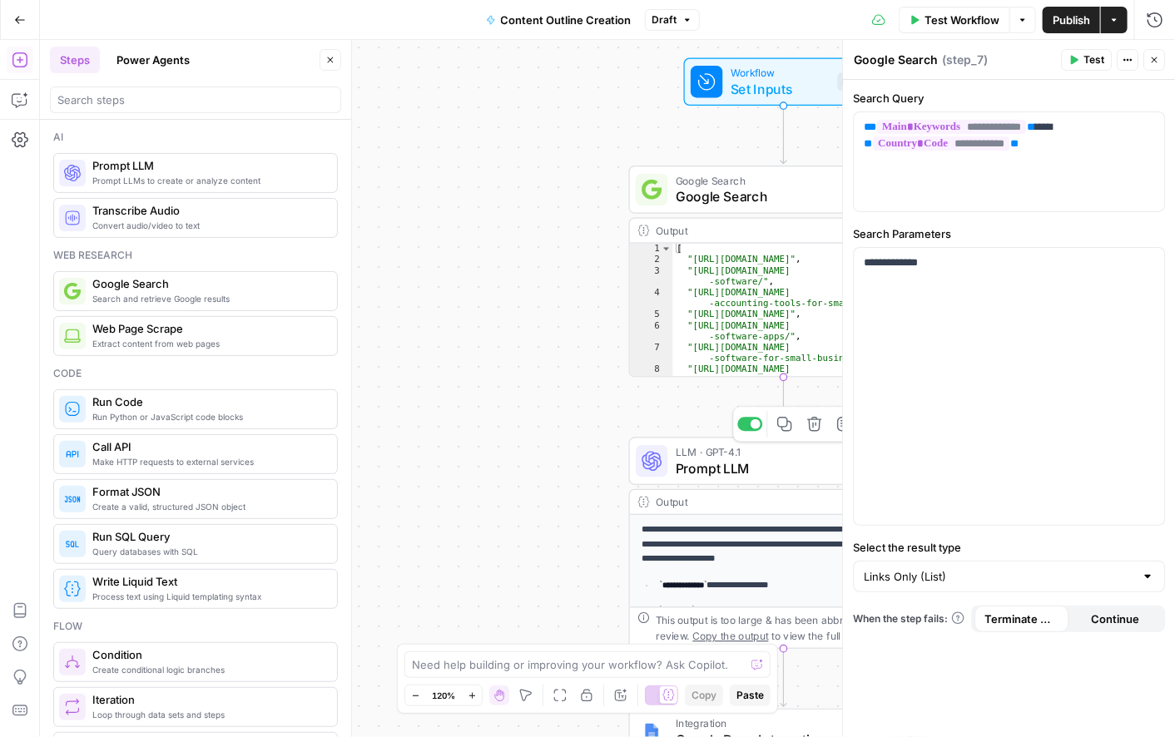
click at [698, 527] on p "**********" at bounding box center [775, 546] width 267 height 44
click at [681, 463] on span "Prompt LLM" at bounding box center [781, 469] width 210 height 20
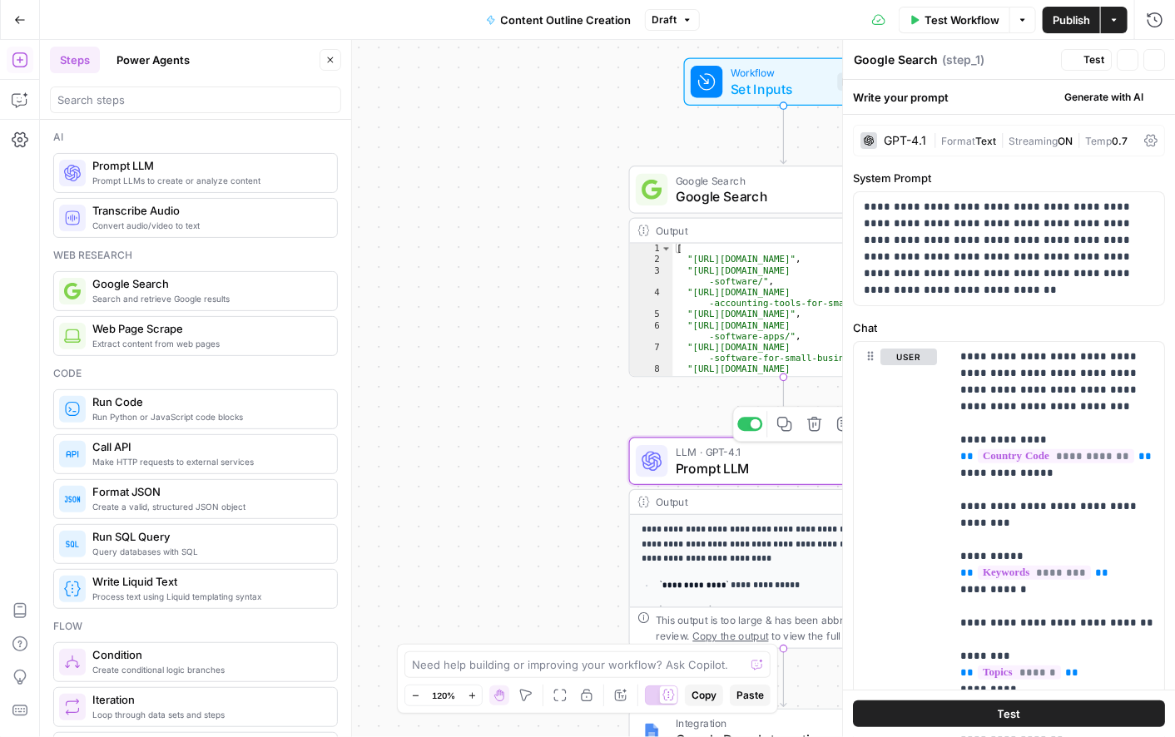
type textarea "Prompt LLM"
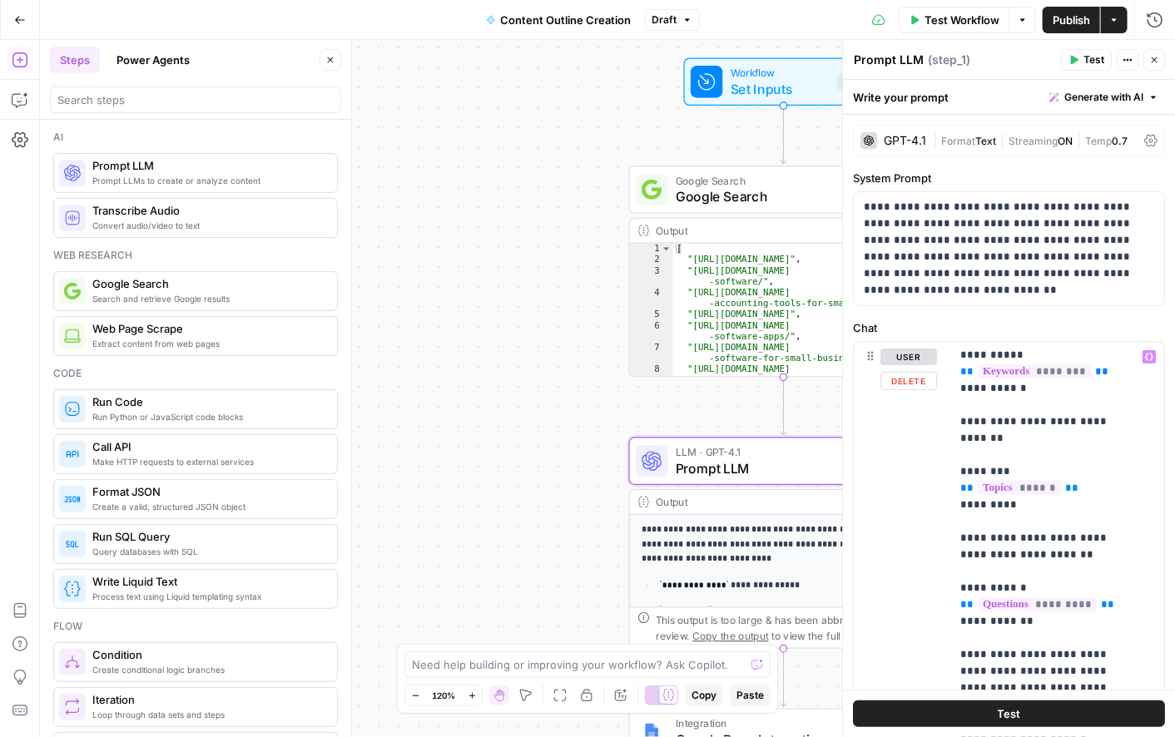
scroll to position [246, 0]
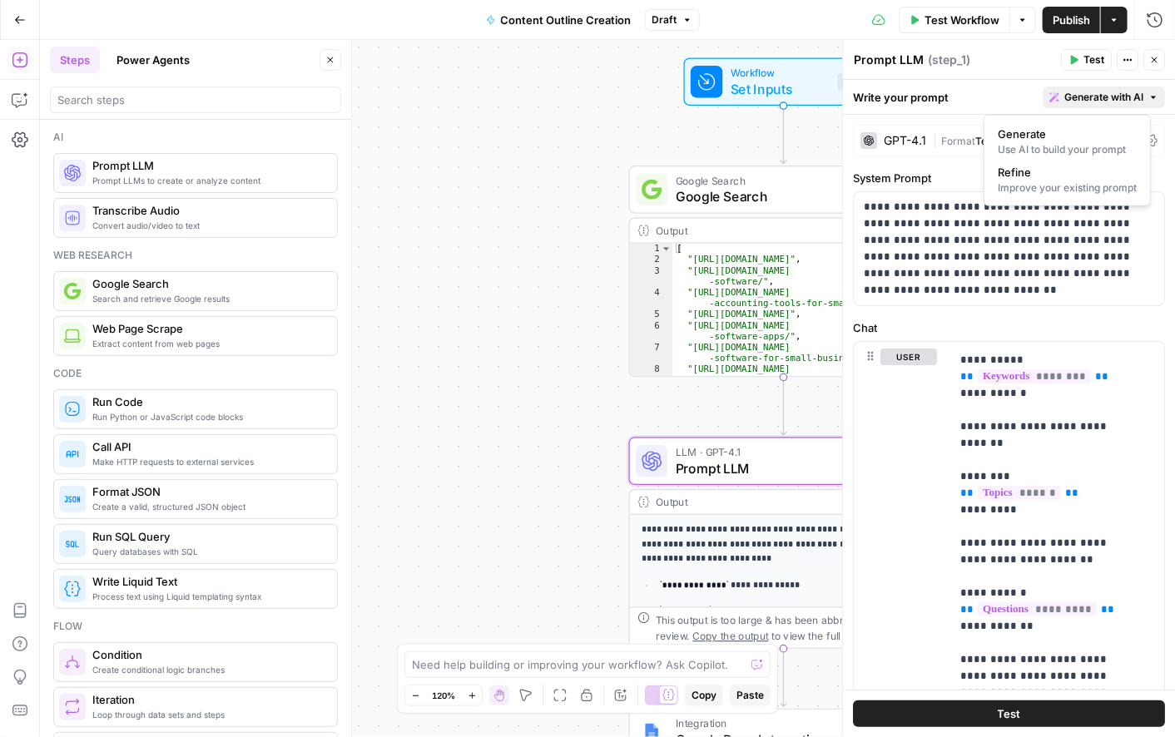
click at [1072, 101] on span "Generate with AI" at bounding box center [1104, 97] width 79 height 15
click at [1032, 177] on span "Refine" at bounding box center [1064, 172] width 132 height 17
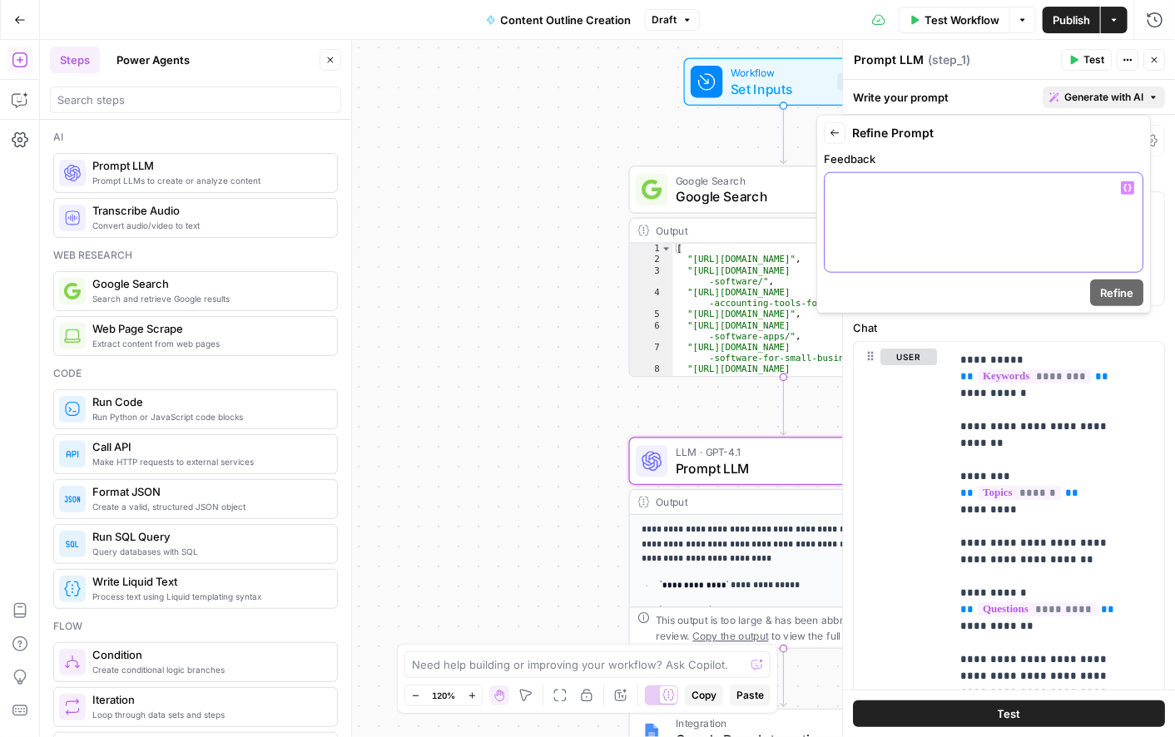
click at [906, 199] on div at bounding box center [984, 222] width 318 height 99
click at [1126, 182] on button "Variables Menu" at bounding box center [1127, 187] width 13 height 13
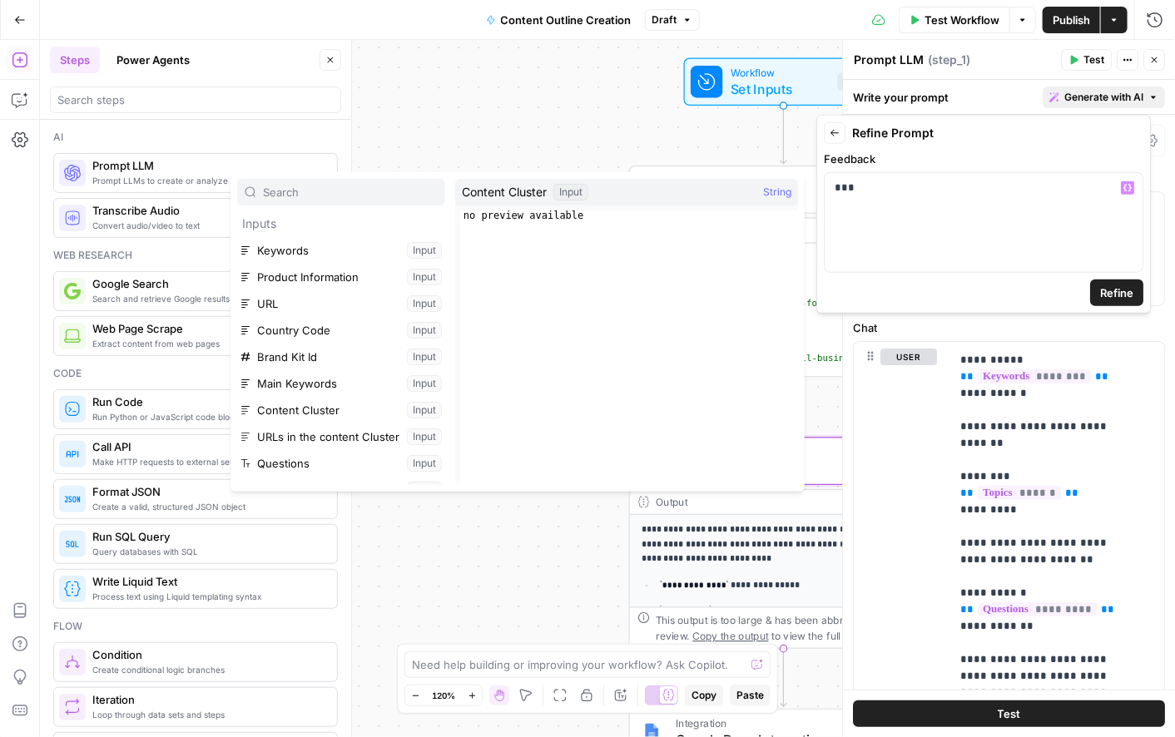
scroll to position [71, 0]
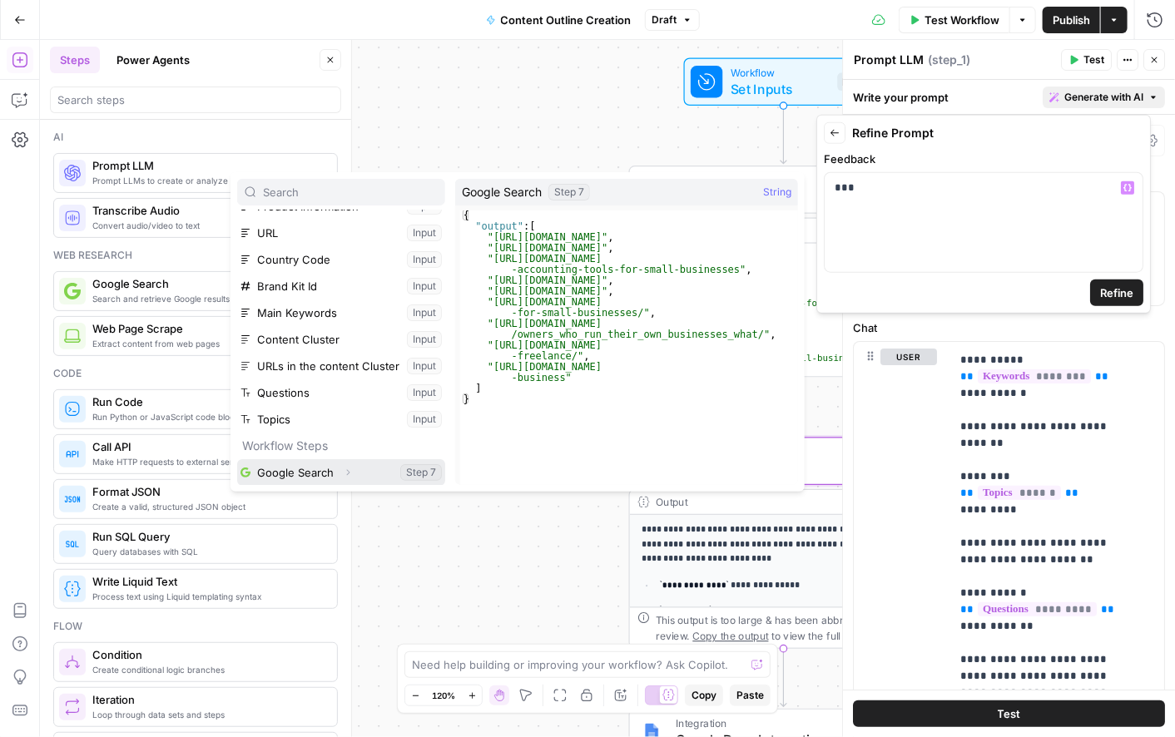
click at [303, 471] on button "Select variable Google Search" at bounding box center [341, 472] width 208 height 27
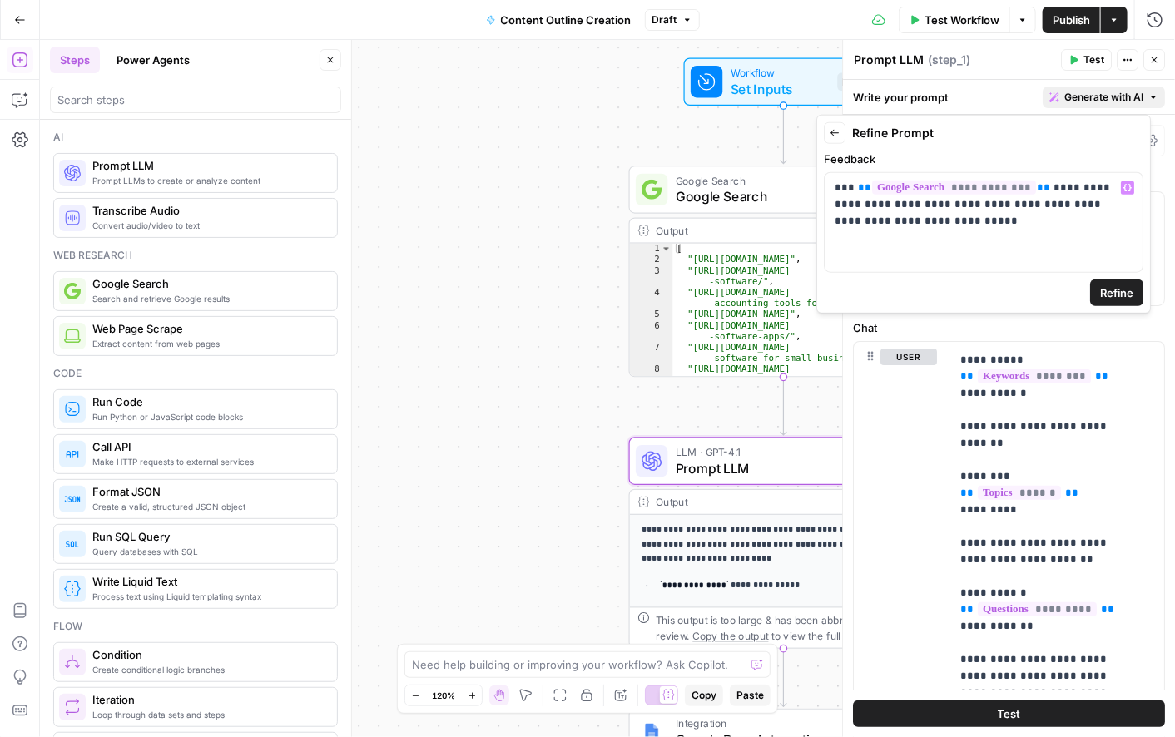
click at [1098, 291] on button "Refine" at bounding box center [1116, 293] width 53 height 27
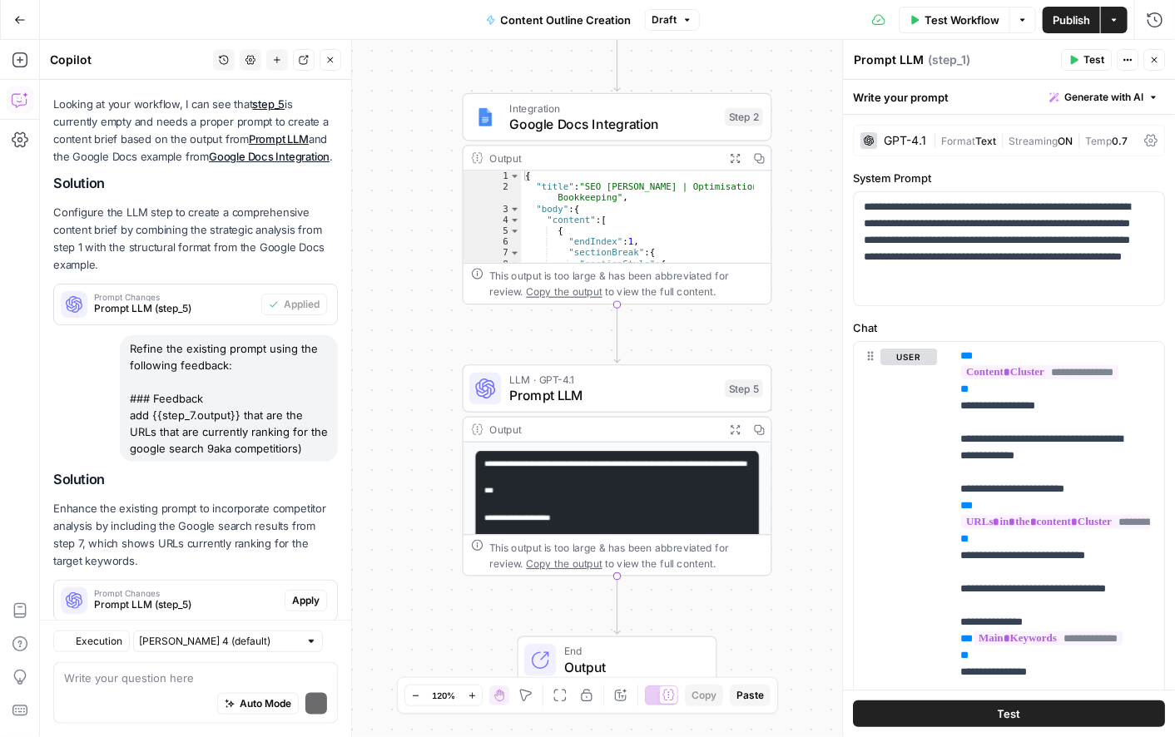
scroll to position [472, 0]
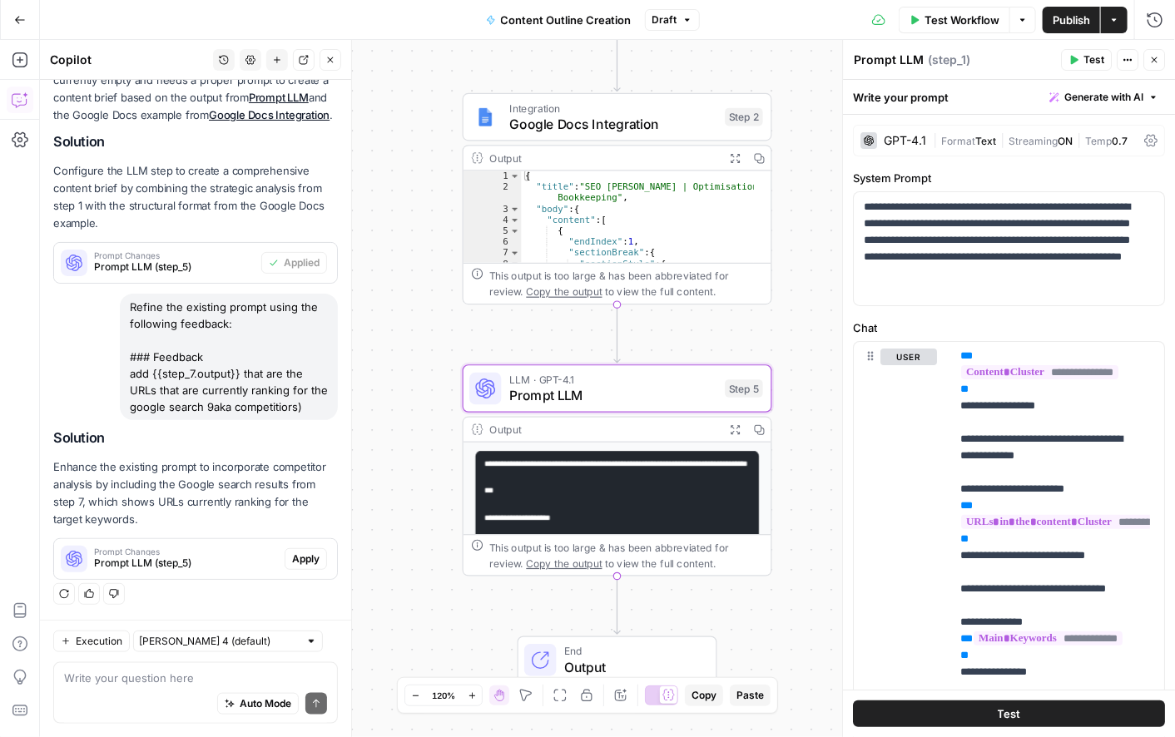
click at [292, 561] on span "Apply" at bounding box center [305, 559] width 27 height 15
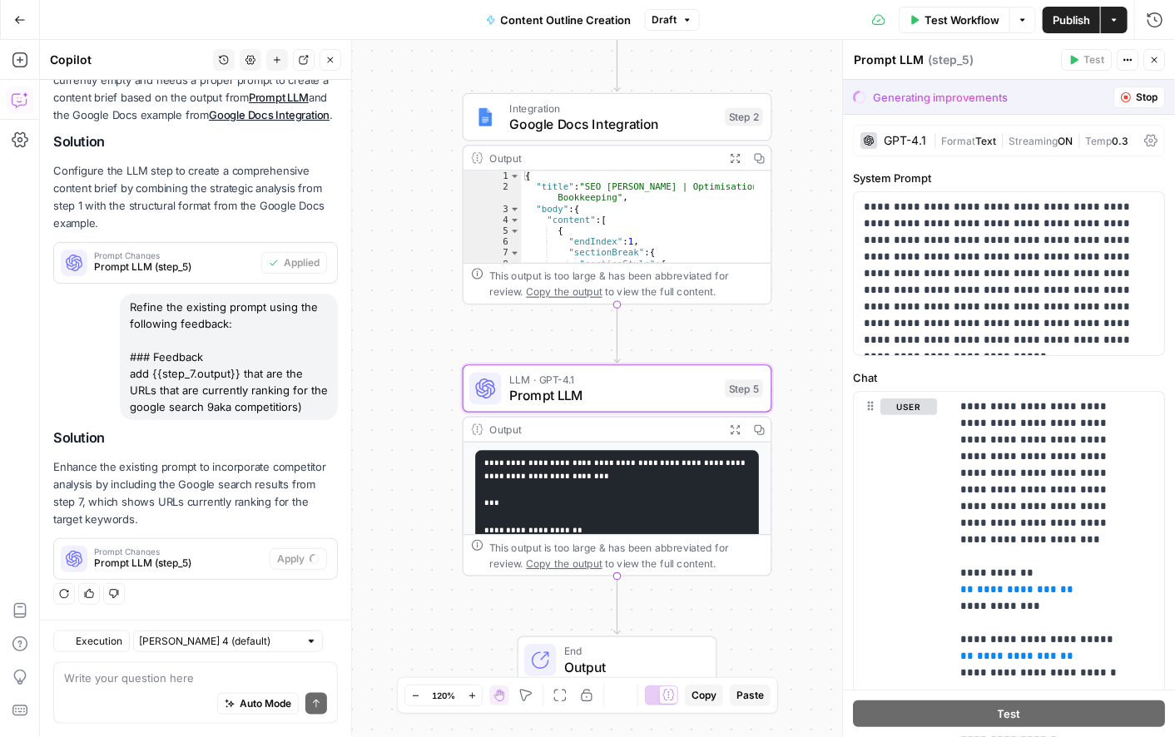
scroll to position [445, 0]
click at [1029, 96] on icon "button" at bounding box center [1034, 97] width 10 height 10
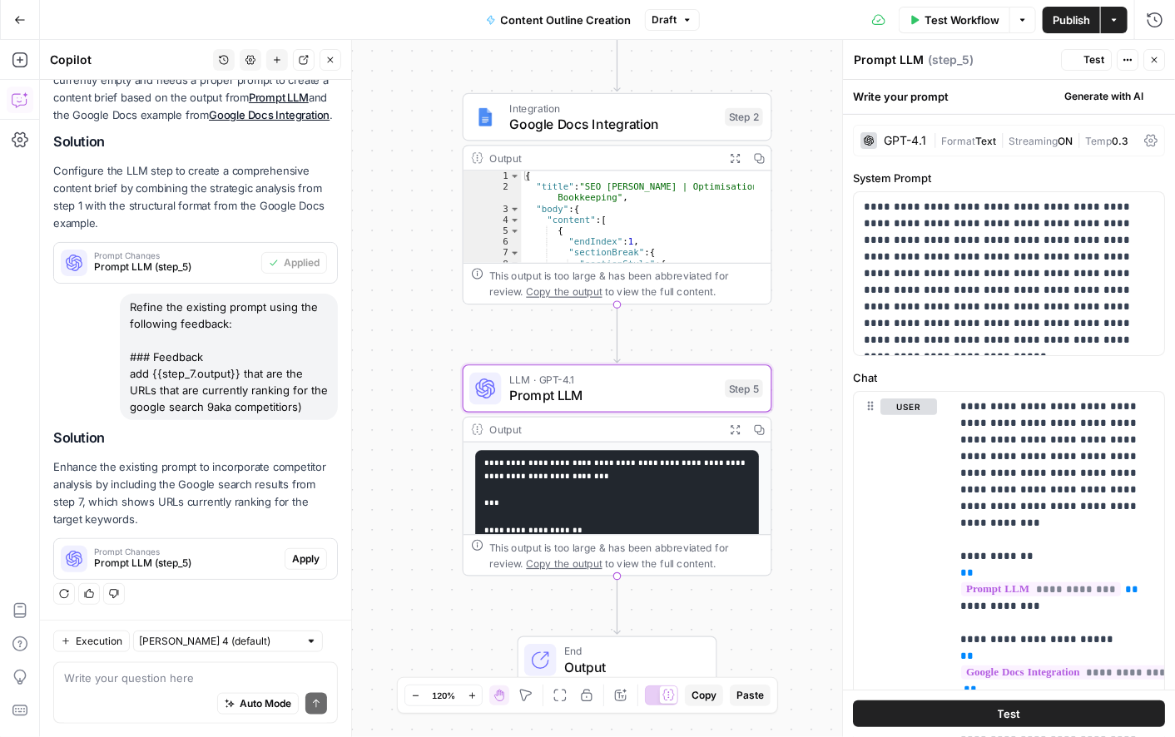
scroll to position [472, 0]
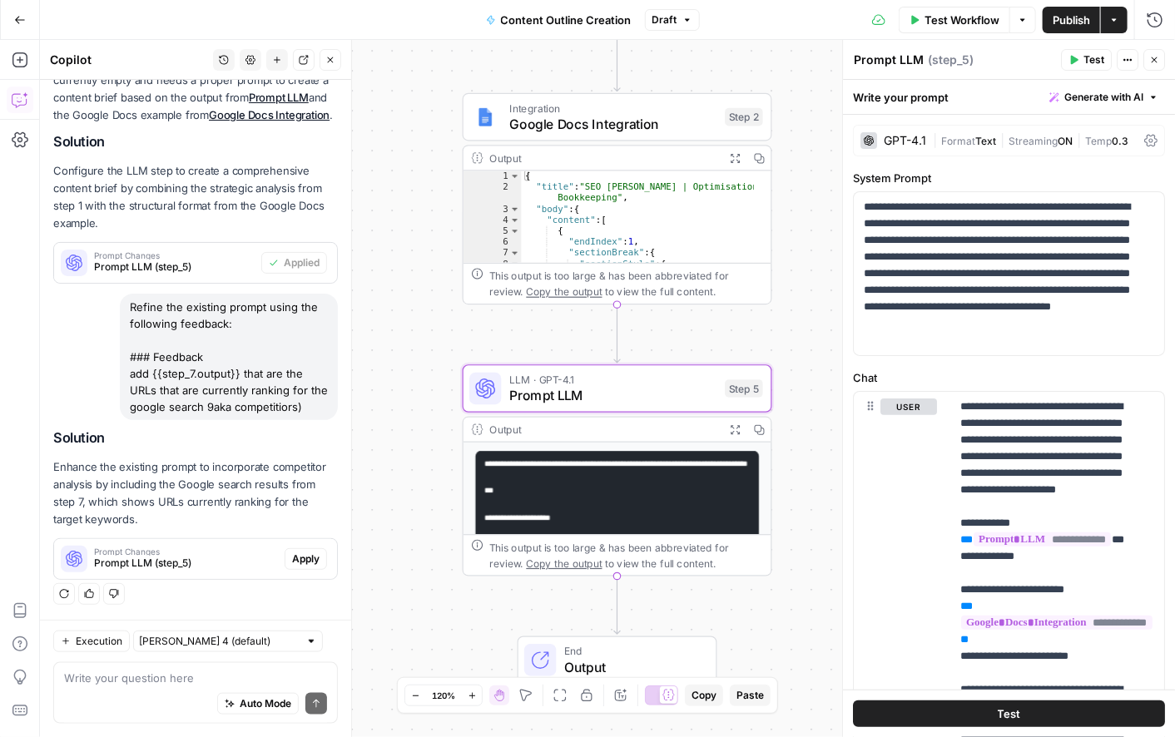
click at [428, 366] on div "**********" at bounding box center [607, 389] width 1135 height 698
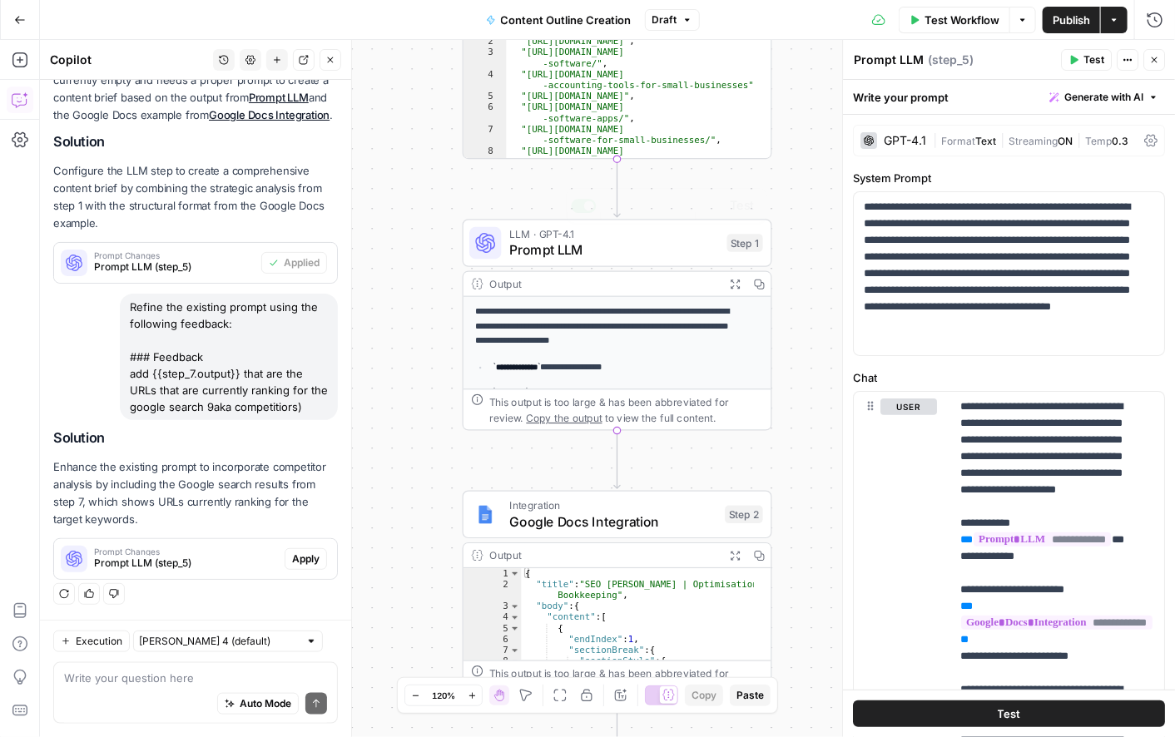
click at [619, 403] on div "This output is too large & has been abbreviated for review. Copy the output to …" at bounding box center [626, 410] width 274 height 32
click at [566, 243] on span "Prompt LLM" at bounding box center [614, 250] width 210 height 20
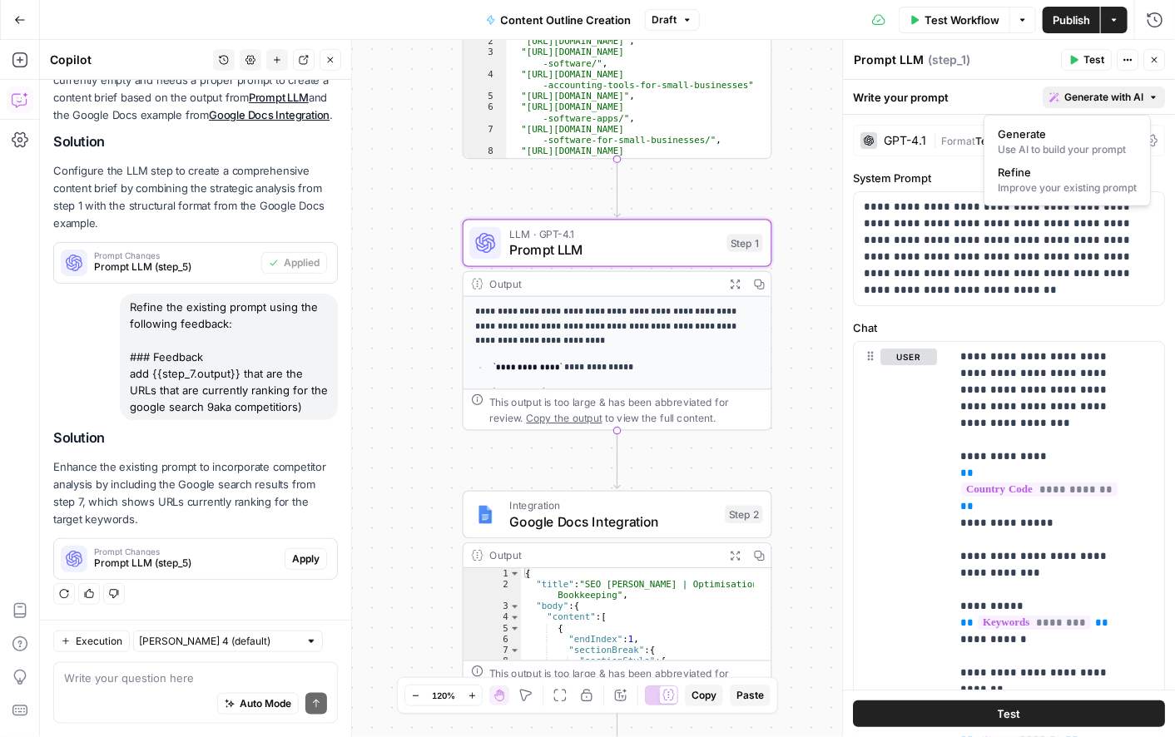
click at [1075, 98] on span "Generate with AI" at bounding box center [1104, 97] width 79 height 15
click at [1051, 186] on div "Improve your existing prompt" at bounding box center [1067, 188] width 139 height 15
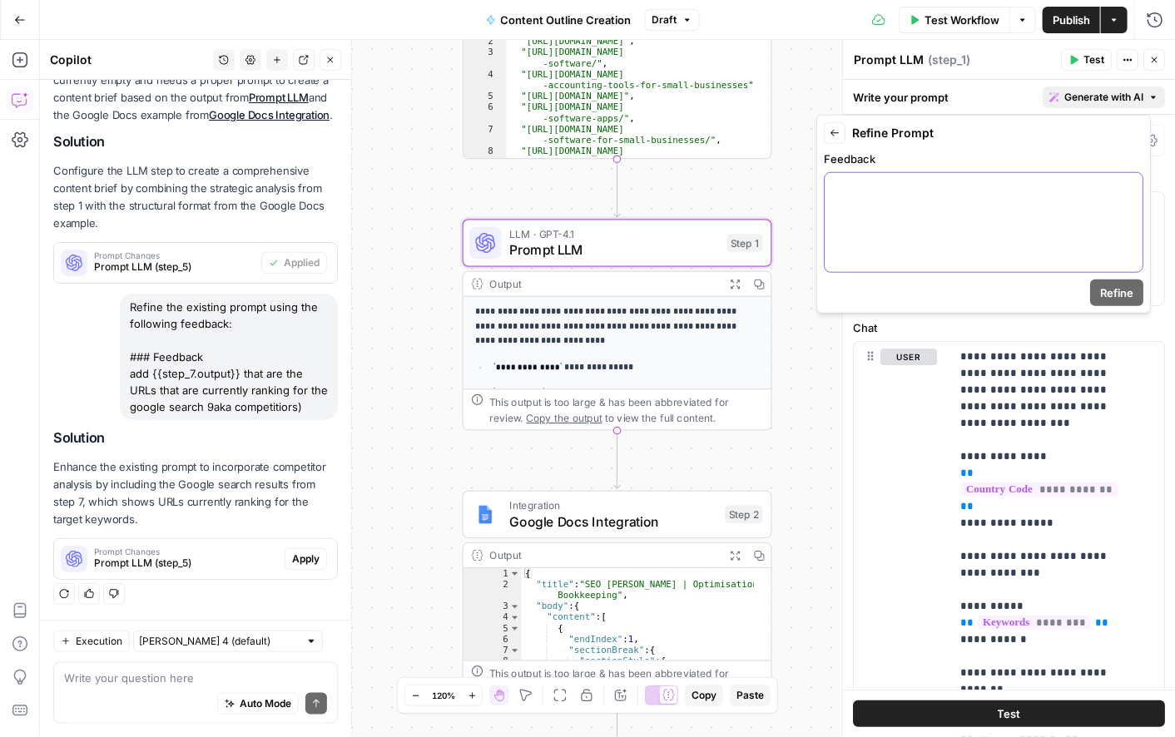
click at [871, 206] on div at bounding box center [984, 222] width 318 height 99
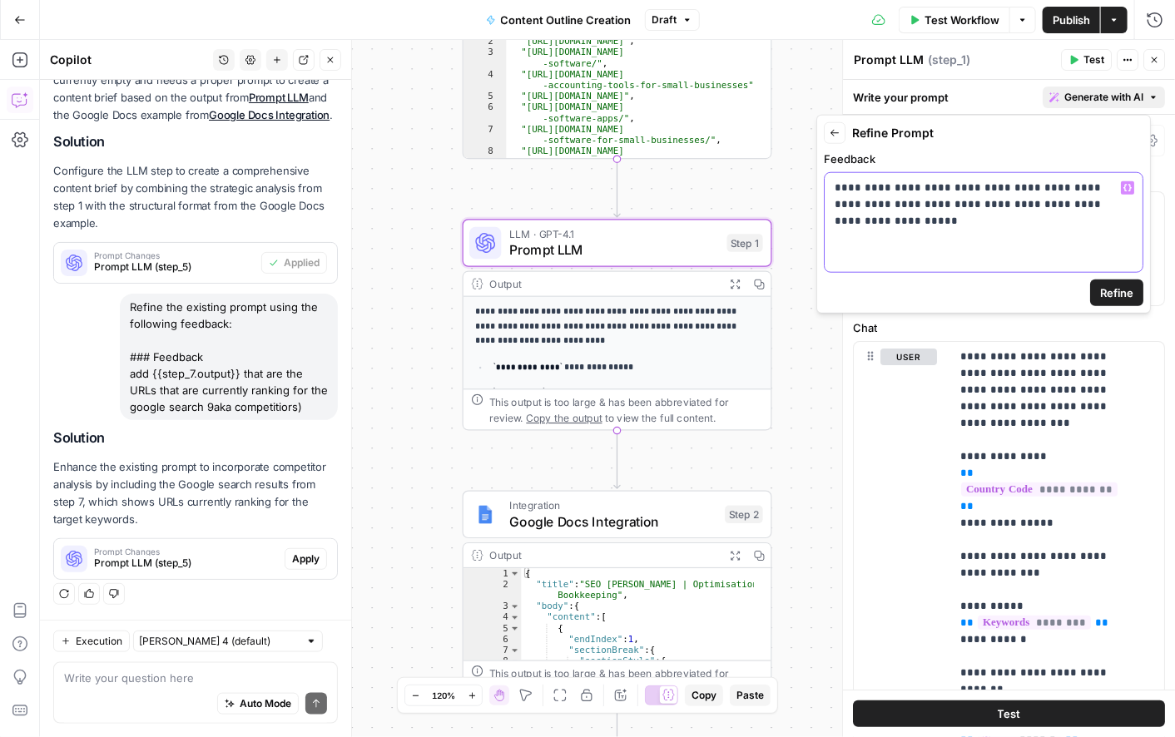
click at [1121, 188] on button "Variables Menu" at bounding box center [1127, 187] width 13 height 13
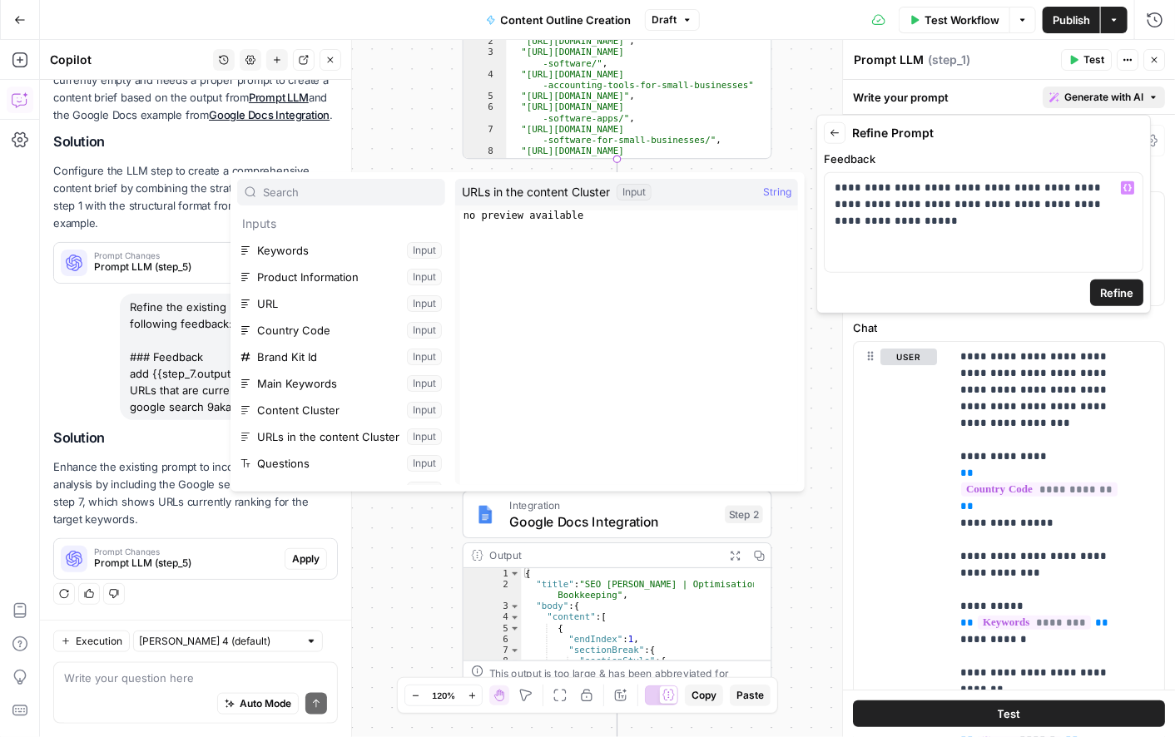
scroll to position [71, 0]
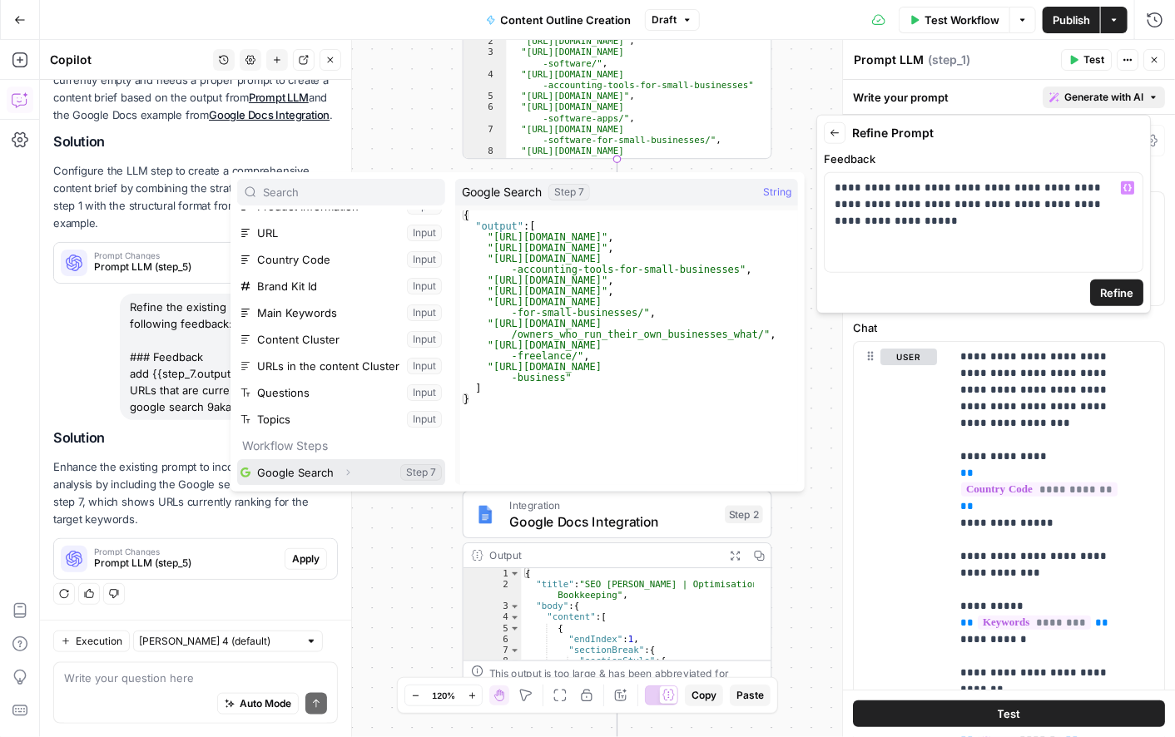
click at [309, 475] on button "Select variable Google Search" at bounding box center [341, 472] width 208 height 27
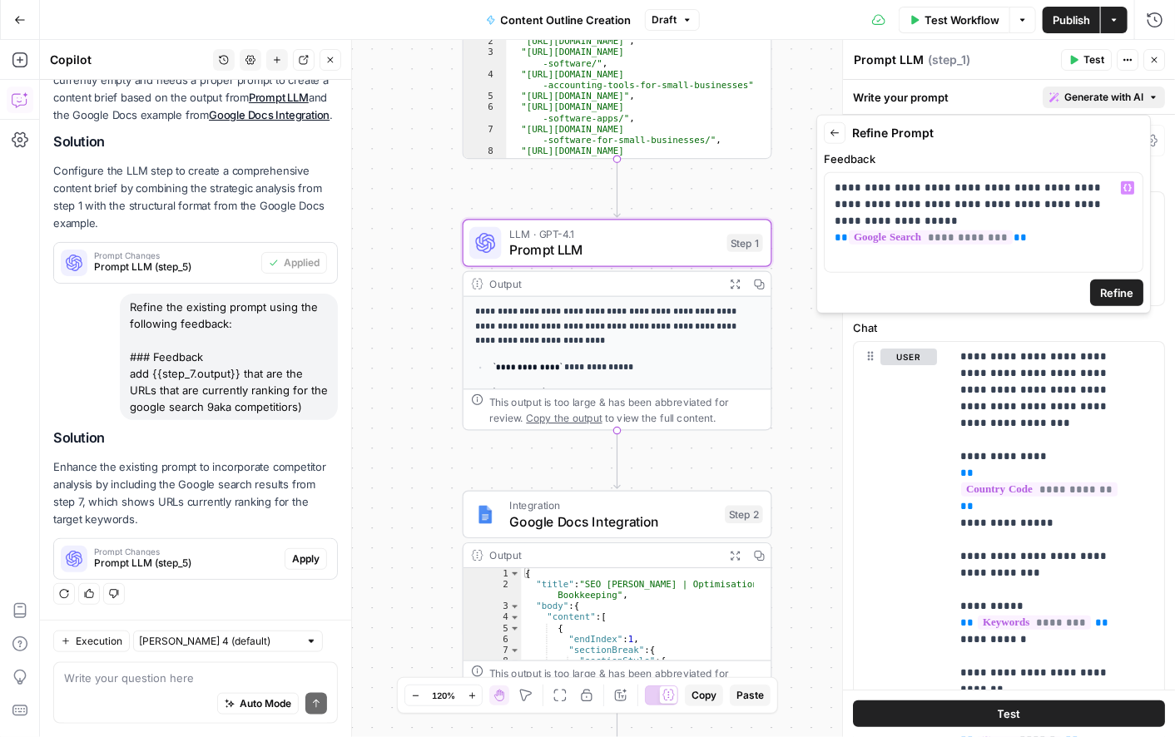
click at [1112, 299] on span "Refine" at bounding box center [1116, 293] width 33 height 17
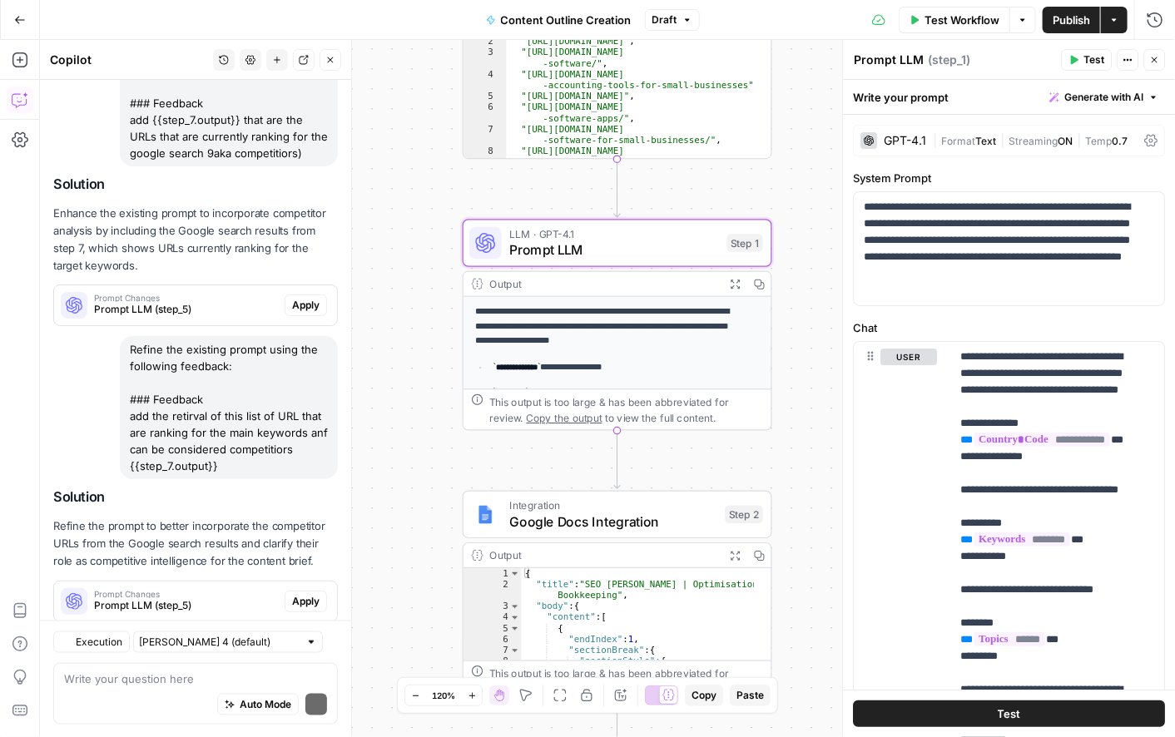
scroll to position [767, 0]
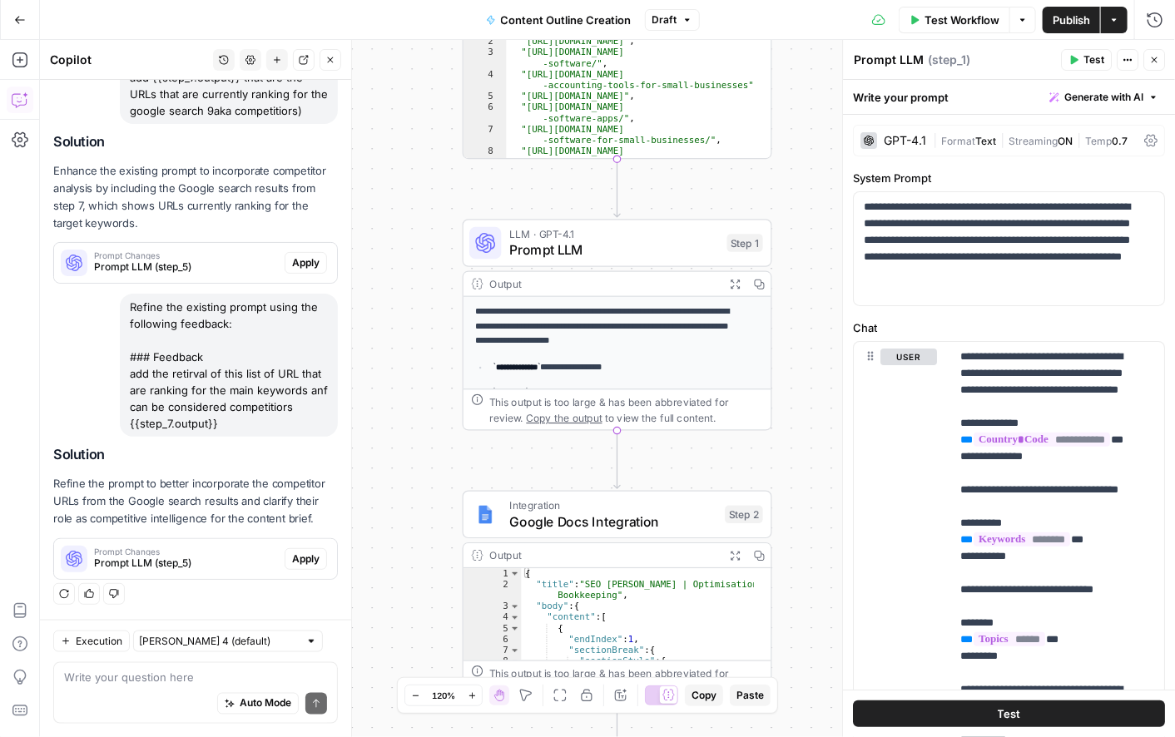
click at [292, 557] on span "Apply" at bounding box center [305, 559] width 27 height 15
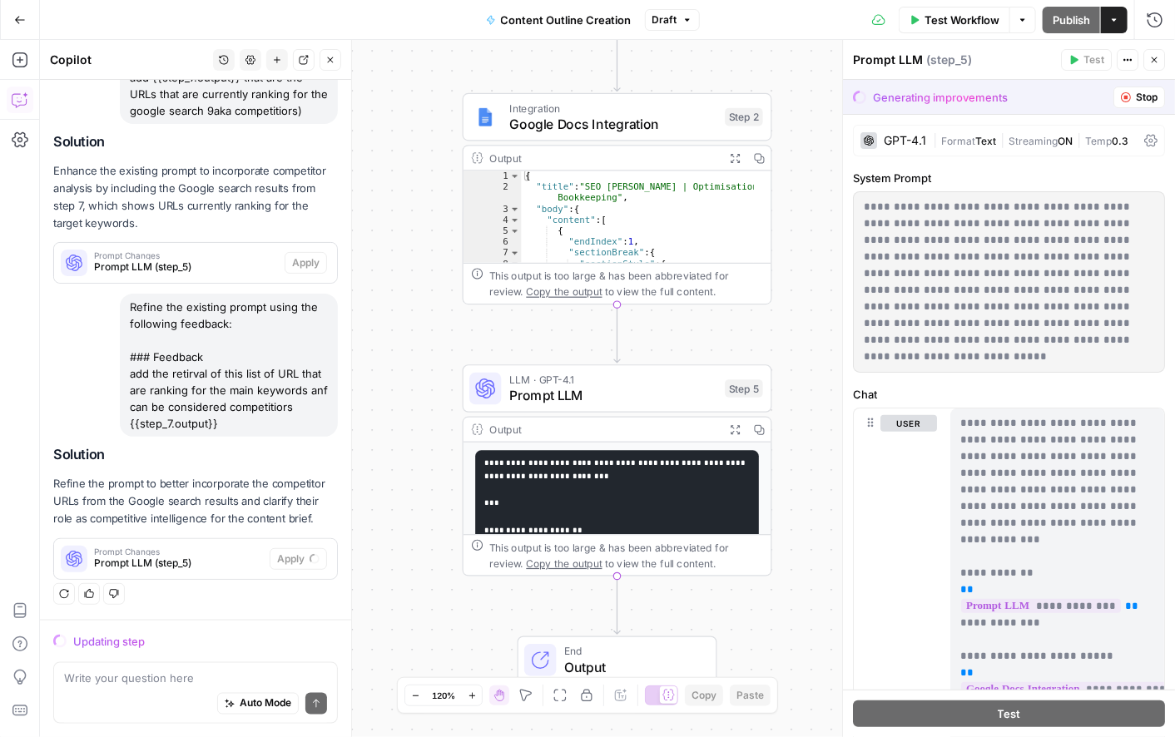
scroll to position [741, 0]
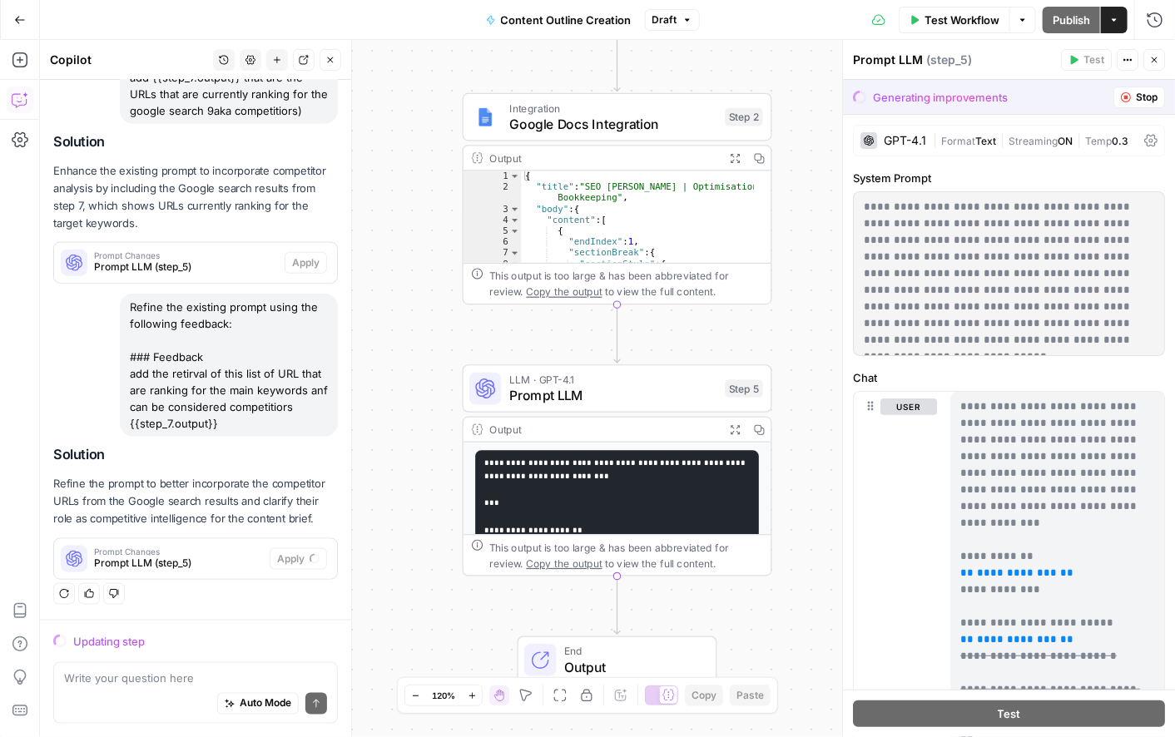
click at [1139, 97] on span "Stop" at bounding box center [1147, 97] width 22 height 15
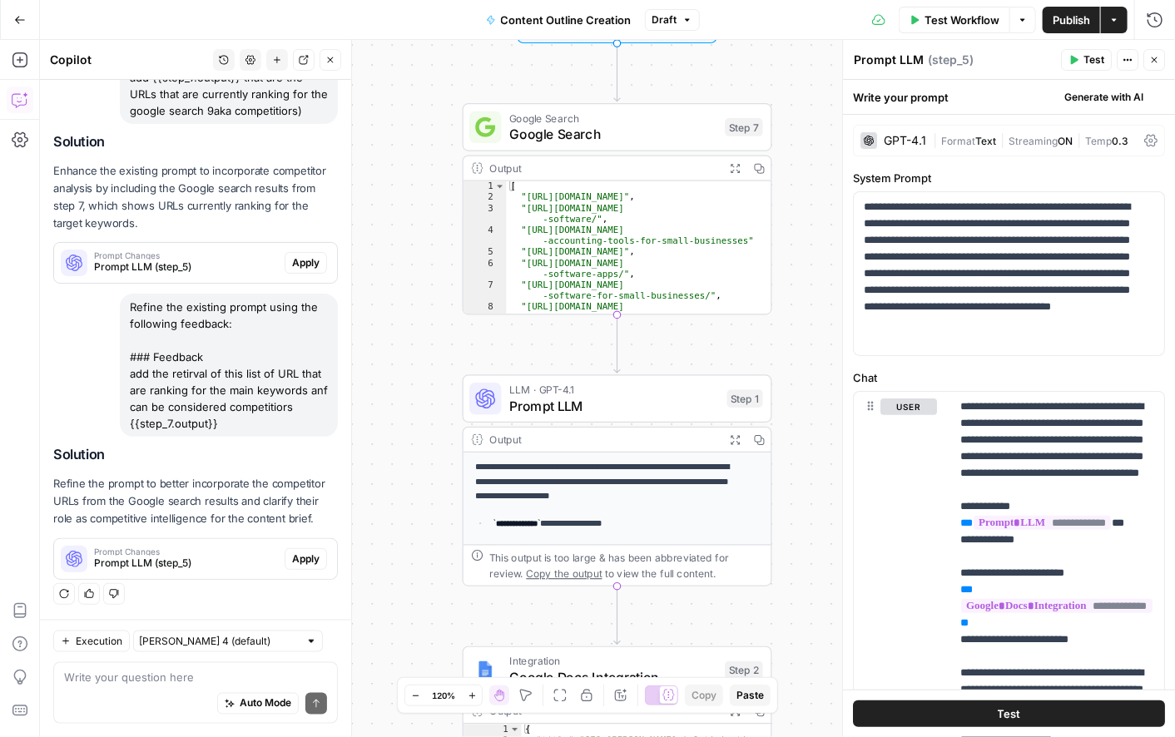
scroll to position [767, 0]
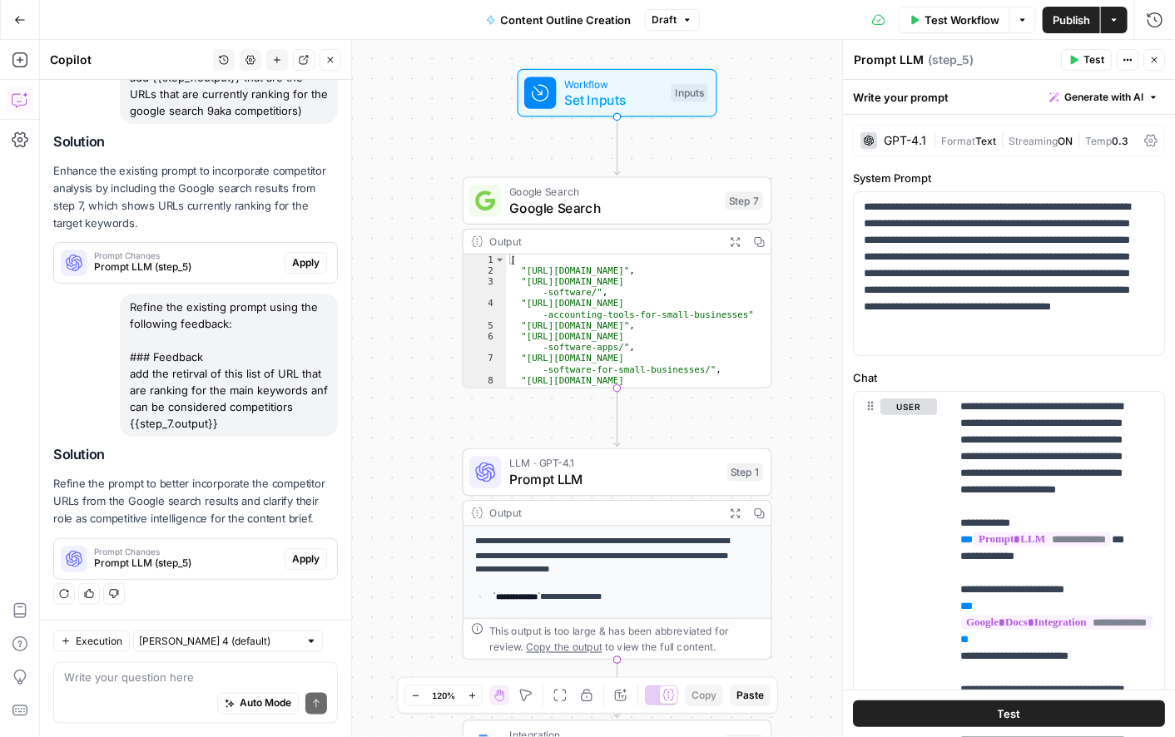
click at [554, 492] on div "LLM · GPT-4.1 Prompt LLM Step 1 Copy step Delete step Add Note Test" at bounding box center [618, 473] width 310 height 48
click at [544, 479] on span "Prompt LLM" at bounding box center [614, 479] width 210 height 20
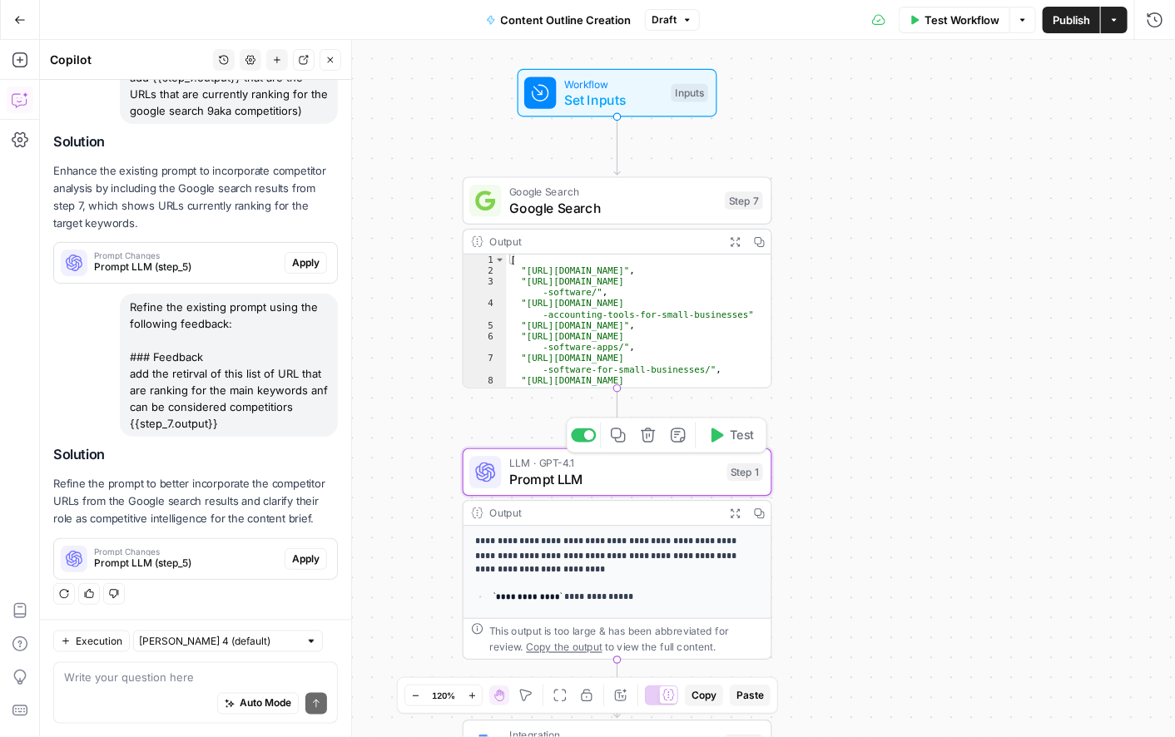
click at [544, 479] on span "Prompt LLM" at bounding box center [614, 479] width 210 height 20
click at [520, 486] on span "Prompt LLM" at bounding box center [614, 479] width 210 height 20
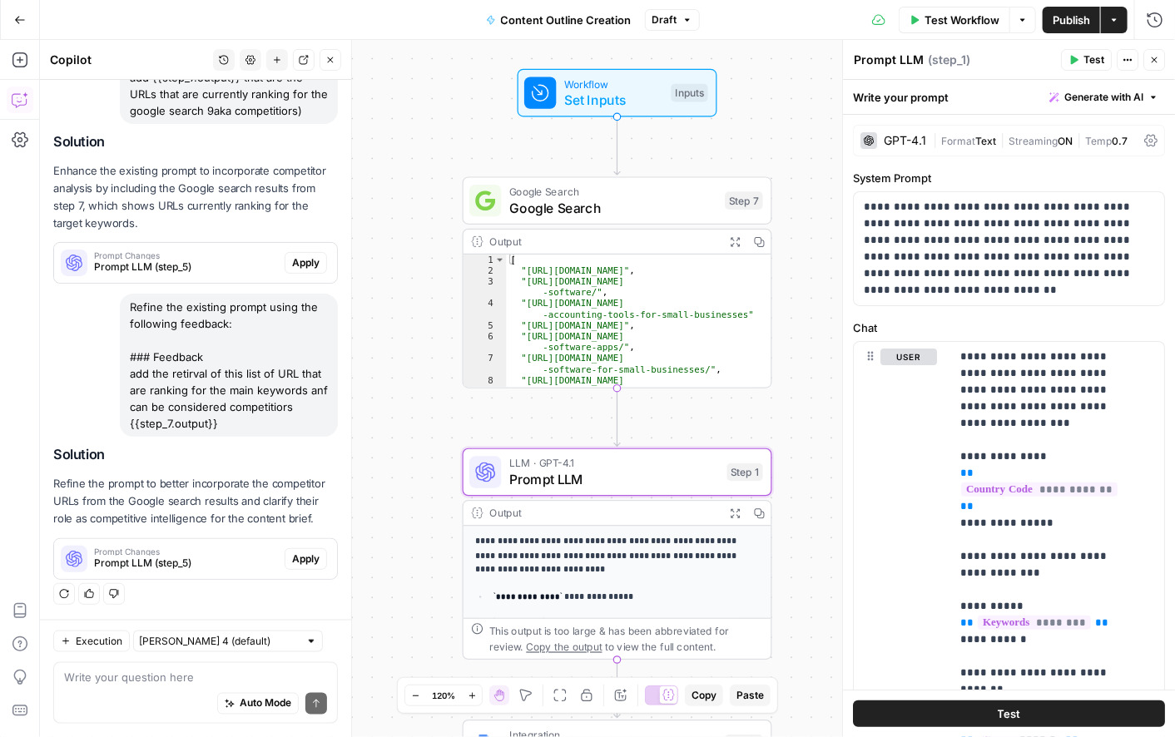
click at [1080, 96] on span "Generate with AI" at bounding box center [1104, 97] width 79 height 15
click at [1057, 181] on div "Improve your existing prompt" at bounding box center [1067, 188] width 139 height 15
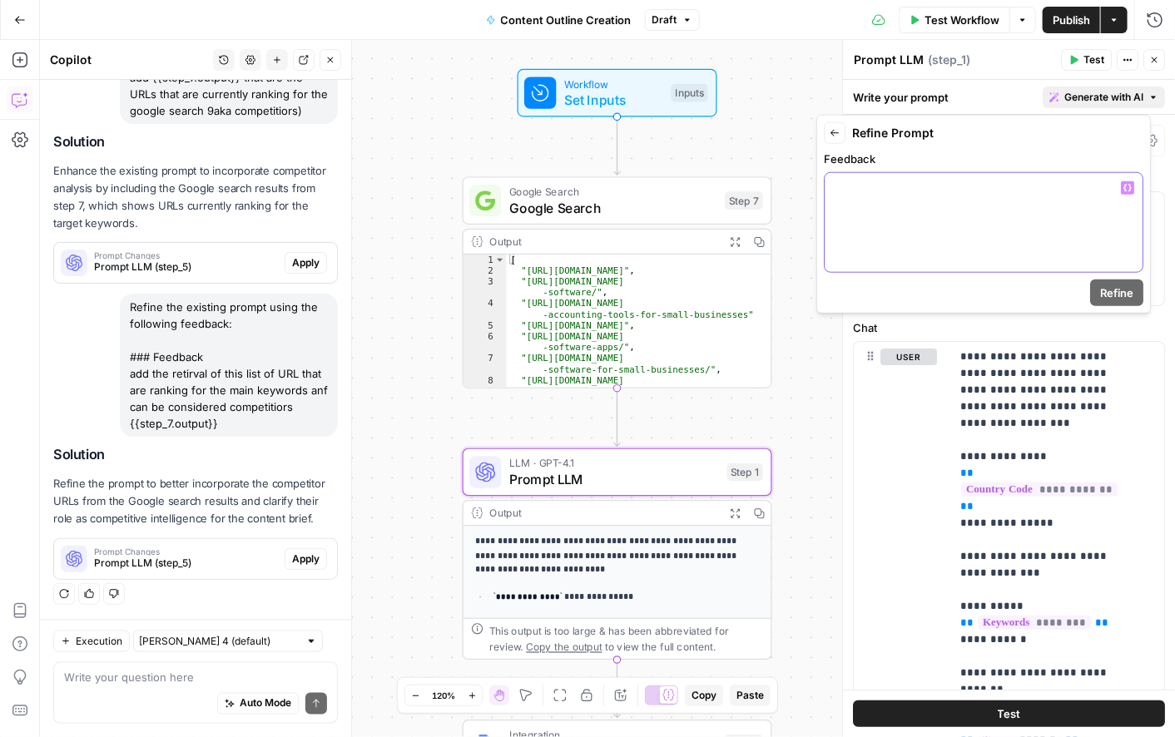
click at [864, 216] on div at bounding box center [984, 222] width 318 height 99
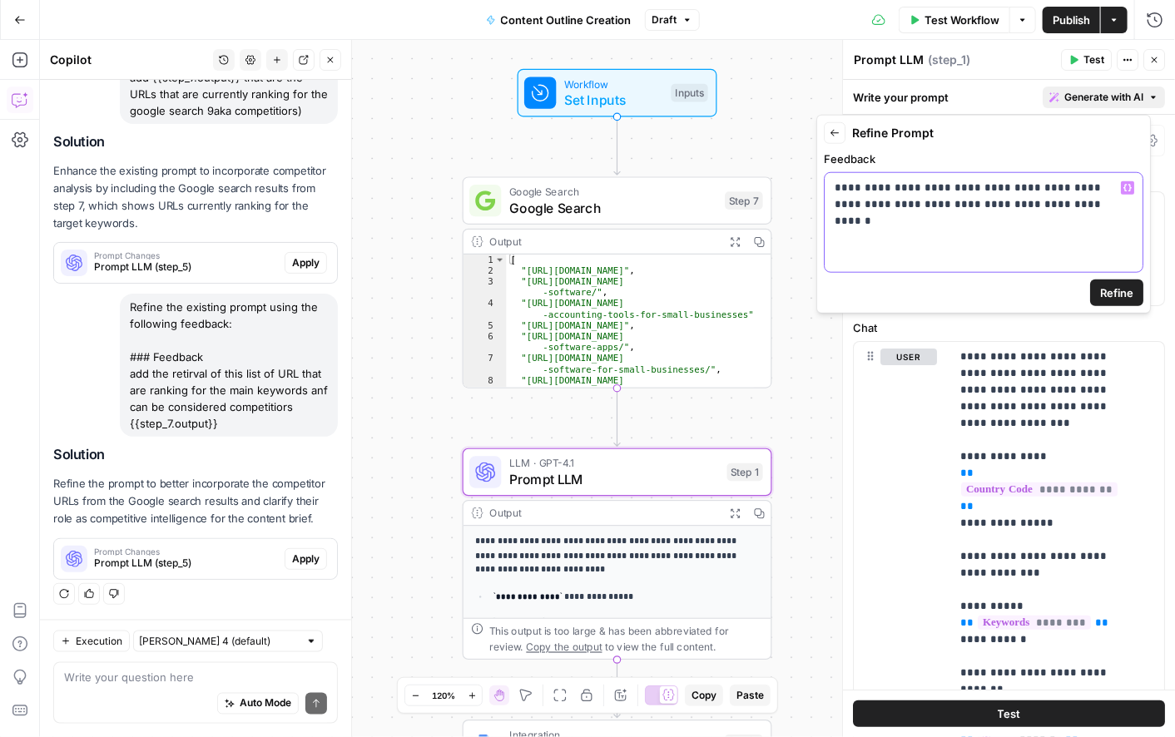
click at [1059, 187] on p "**********" at bounding box center [984, 196] width 298 height 33
click at [1061, 209] on p "**********" at bounding box center [984, 196] width 298 height 33
click at [852, 225] on p "**********" at bounding box center [984, 205] width 298 height 50
click at [958, 217] on p "**********" at bounding box center [984, 205] width 298 height 50
click at [1134, 188] on button "Variables Menu" at bounding box center [1127, 187] width 13 height 13
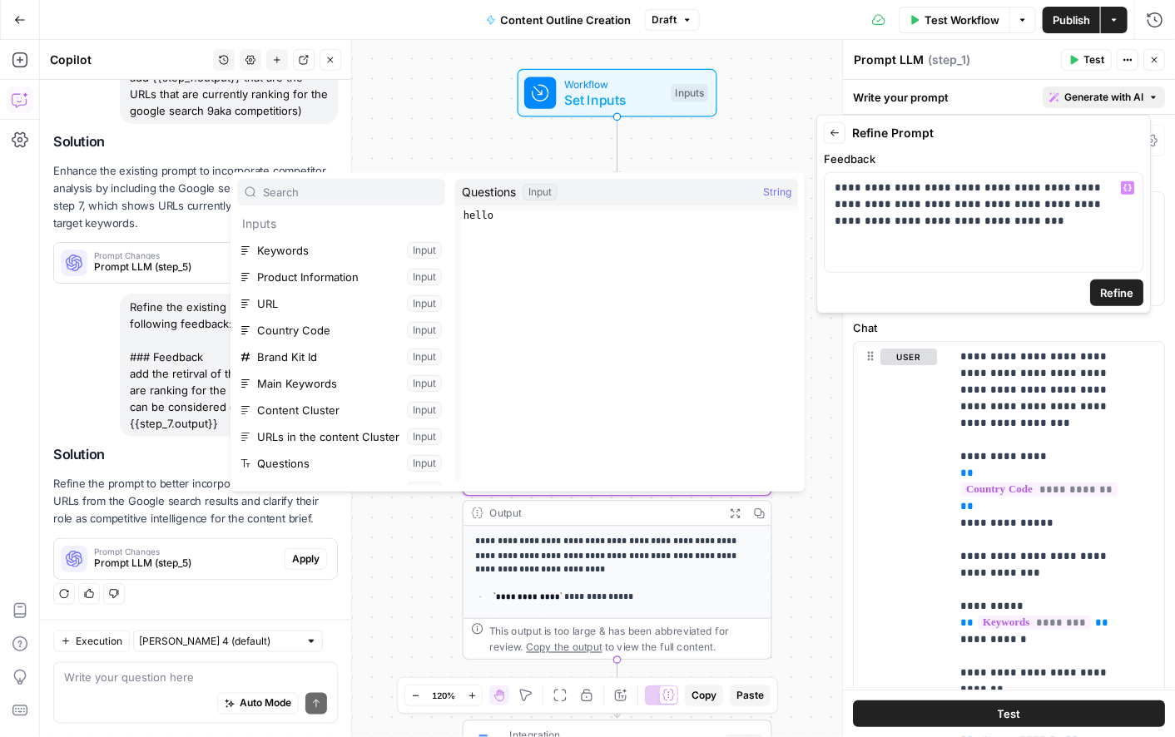
scroll to position [71, 0]
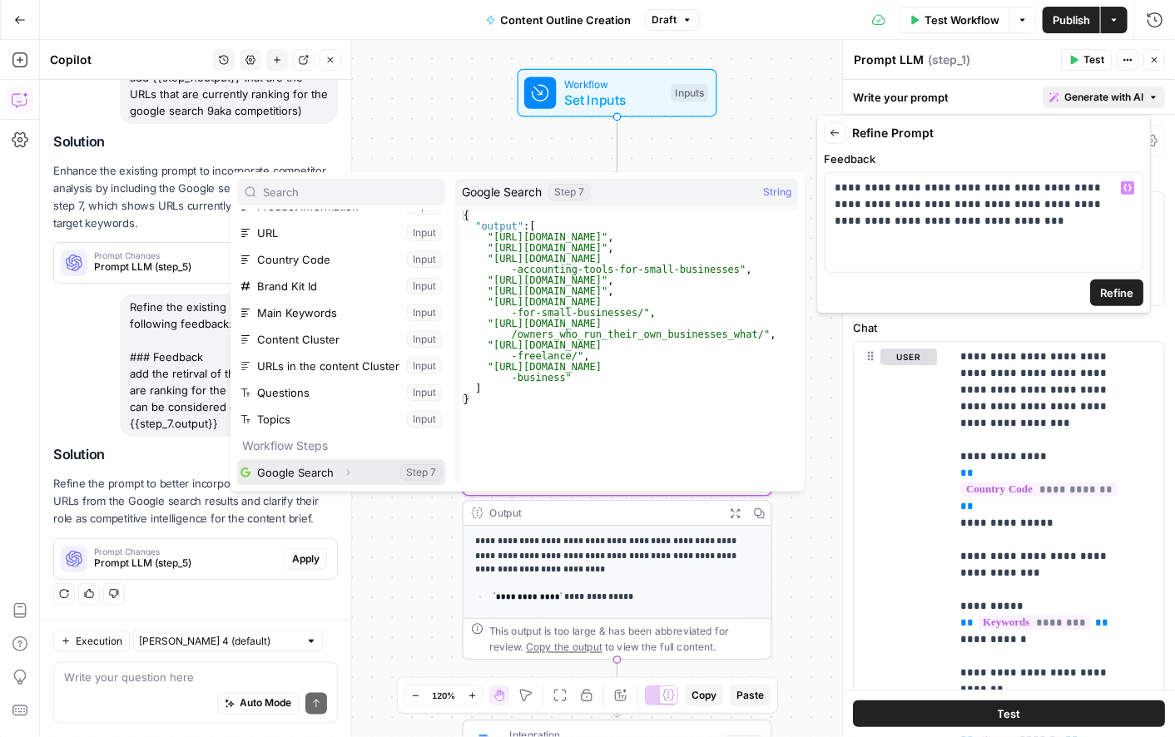
click at [299, 468] on button "Select variable Google Search" at bounding box center [341, 472] width 208 height 27
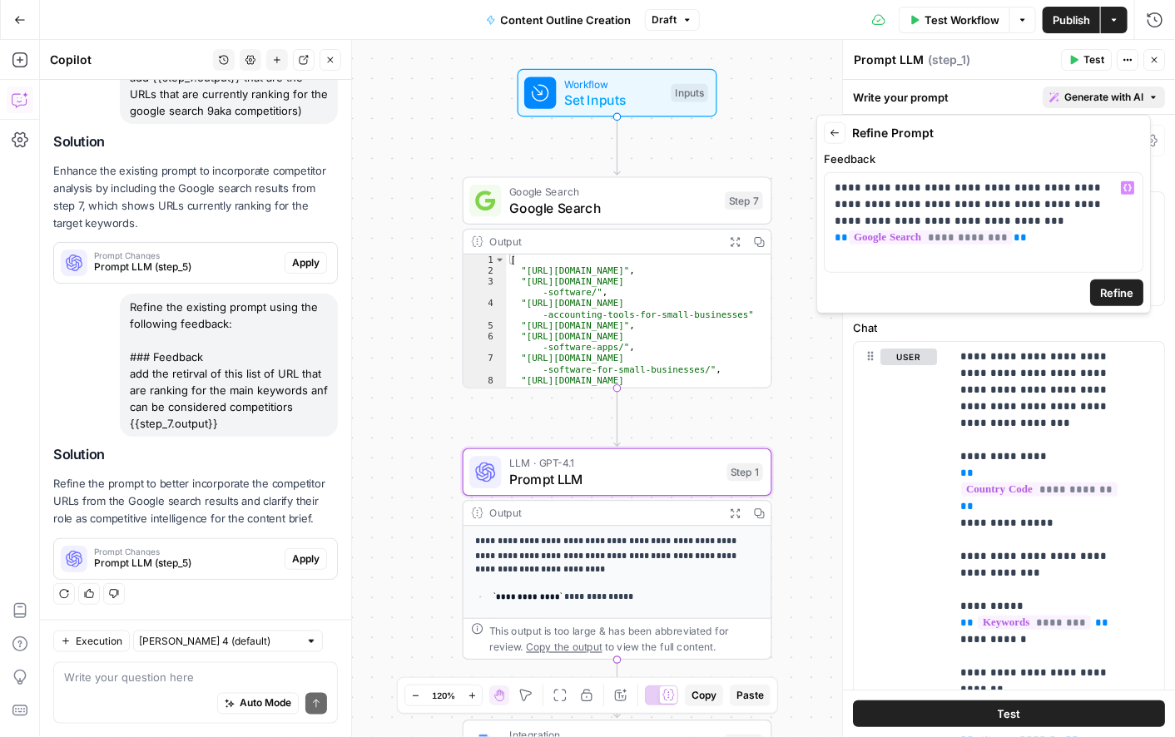
click at [1109, 285] on span "Refine" at bounding box center [1116, 293] width 33 height 17
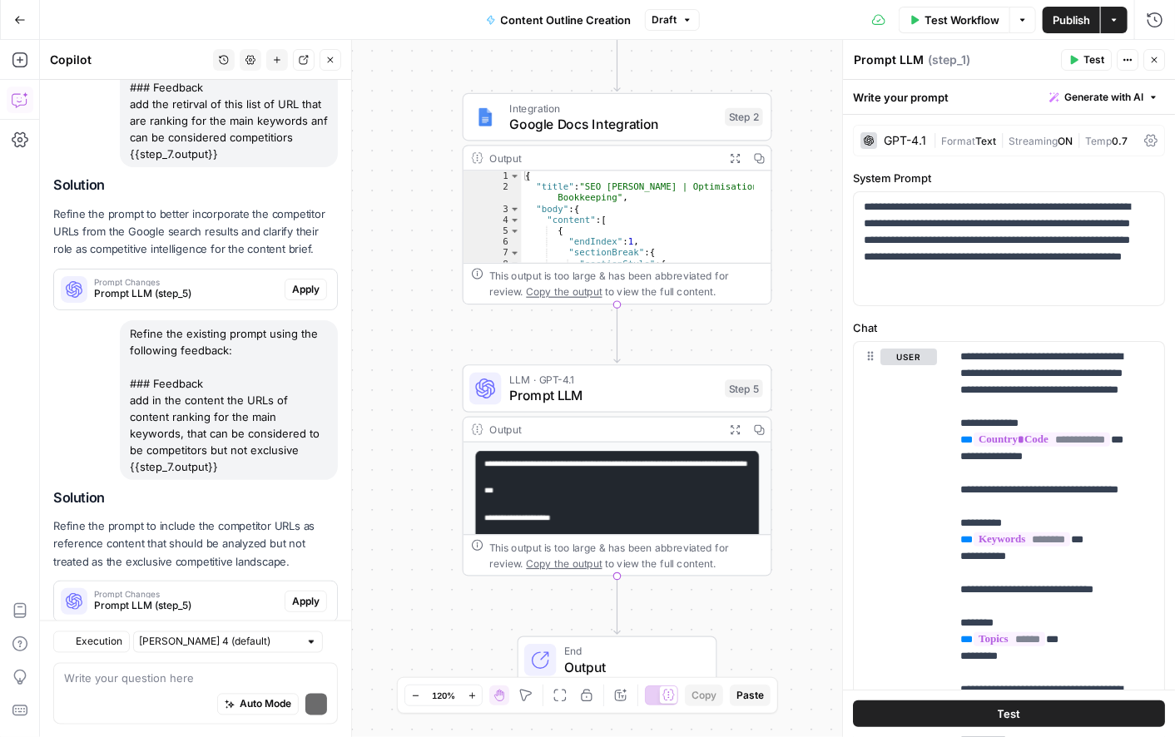
scroll to position [1079, 0]
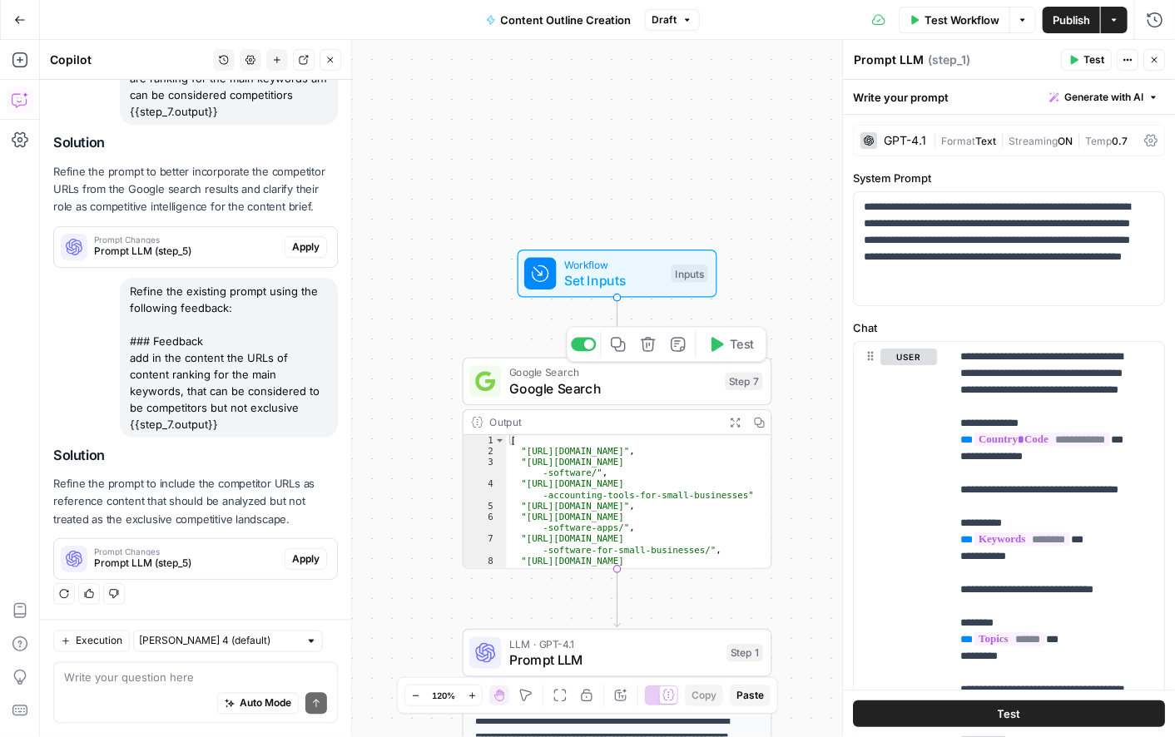
click at [742, 380] on div "Step 7" at bounding box center [744, 382] width 38 height 18
click at [679, 391] on span "Google Search" at bounding box center [613, 389] width 208 height 20
click at [594, 384] on span "Google Search" at bounding box center [613, 389] width 208 height 20
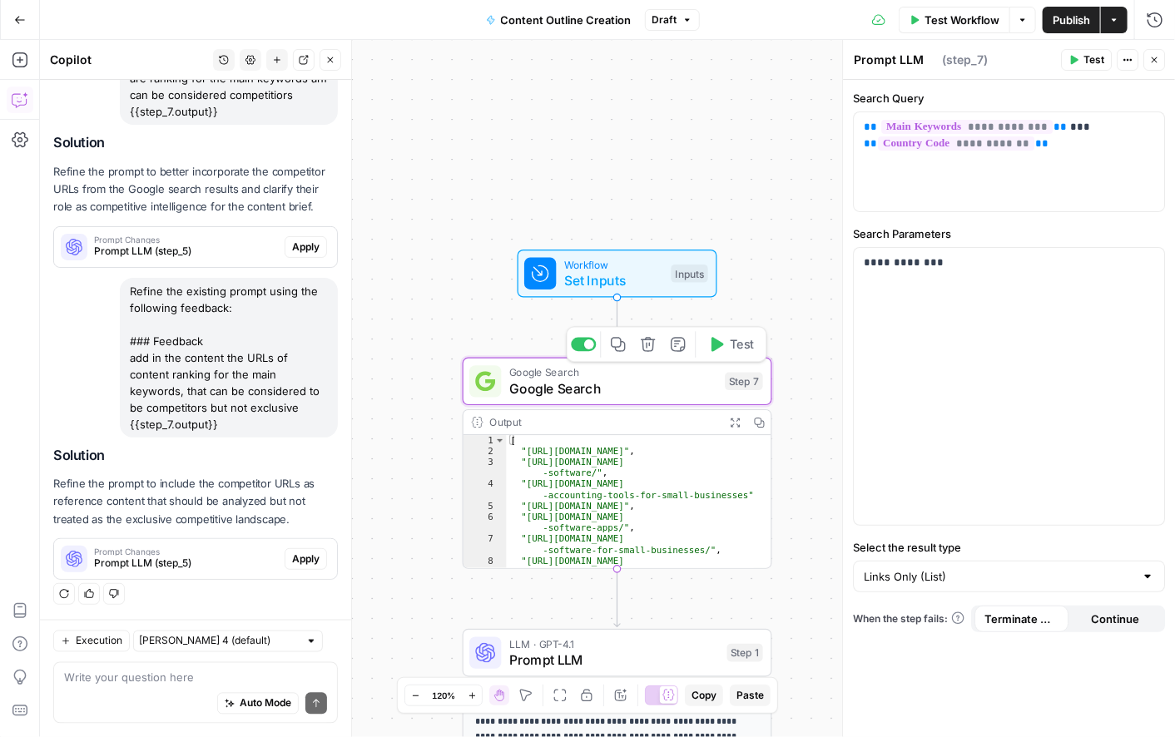
type textarea "Google Search"
click at [947, 297] on div "**********" at bounding box center [1009, 386] width 310 height 277
click at [956, 58] on span "( step_7 )" at bounding box center [965, 60] width 46 height 17
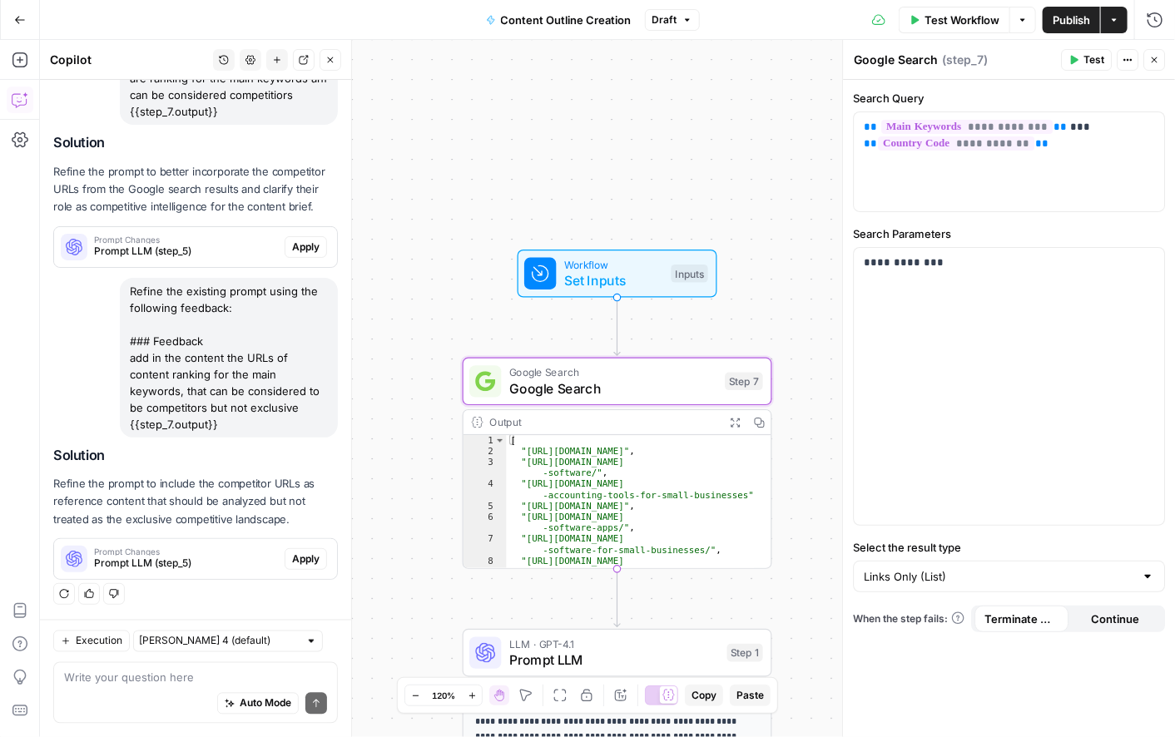
click at [1126, 56] on icon "button" at bounding box center [1128, 60] width 10 height 10
click at [1129, 61] on icon "button" at bounding box center [1128, 60] width 10 height 10
click at [739, 380] on div "Step 7" at bounding box center [744, 382] width 38 height 18
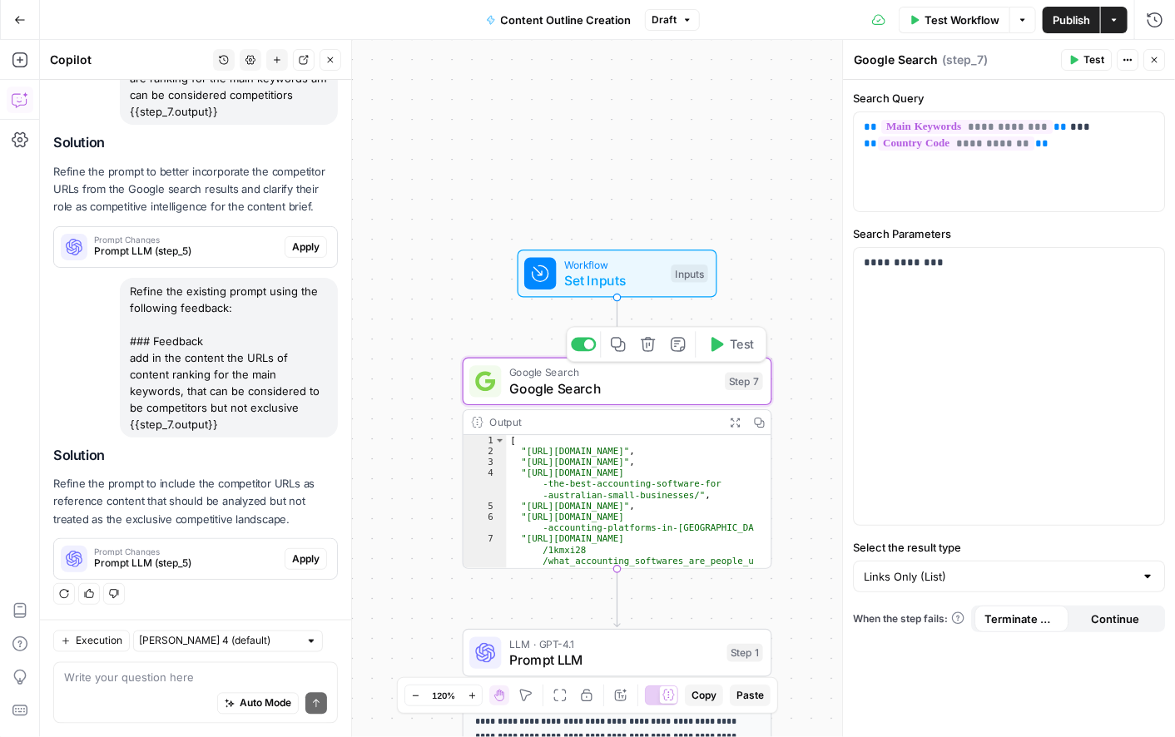
click at [636, 658] on span "Prompt LLM" at bounding box center [614, 660] width 210 height 20
click at [573, 652] on span "Prompt LLM" at bounding box center [614, 660] width 210 height 20
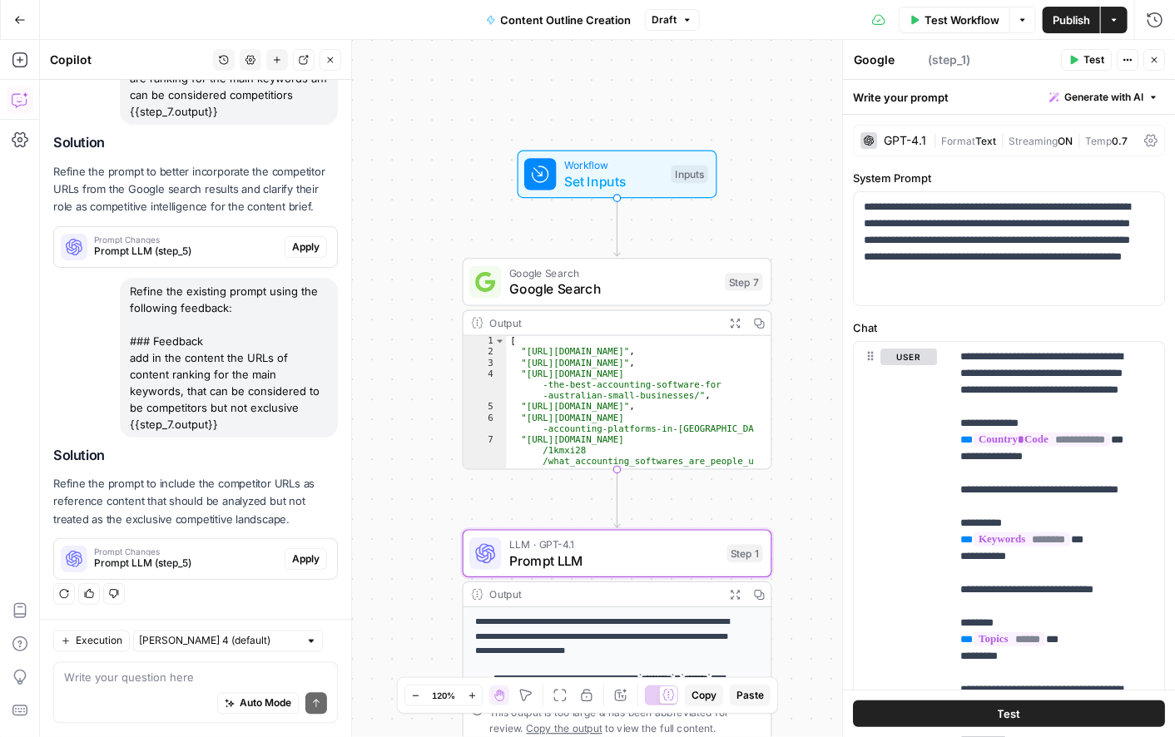
type textarea "Prompt LLM"
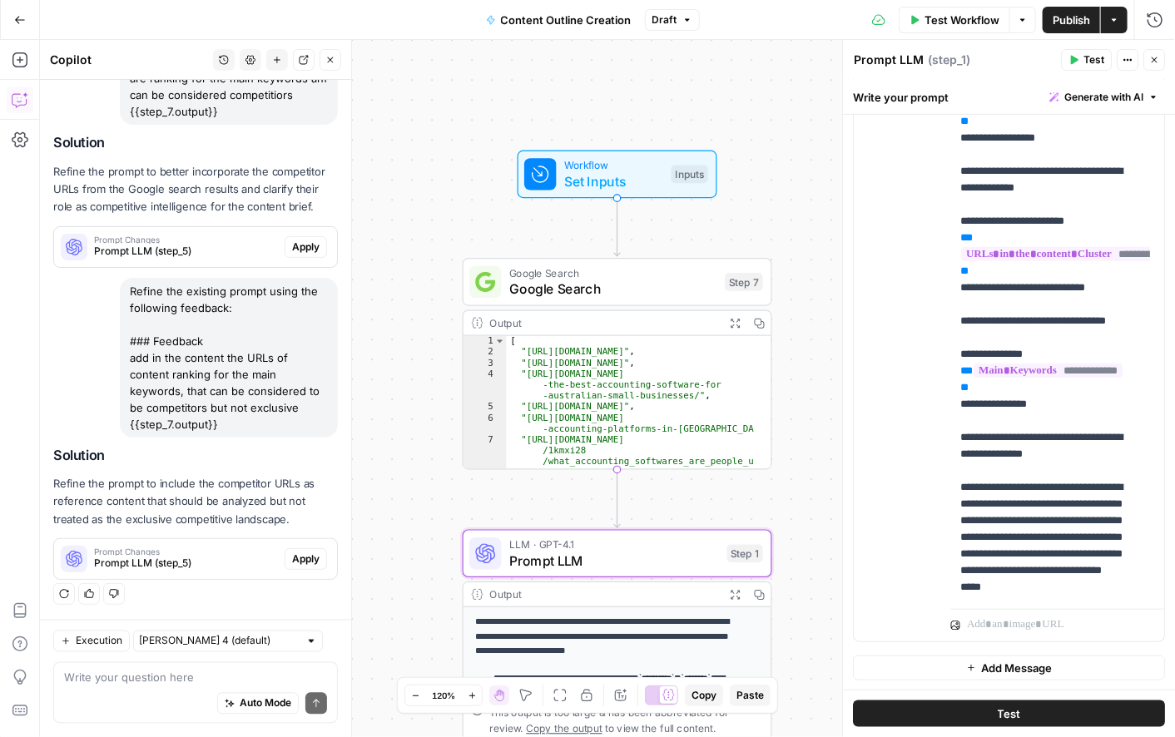
scroll to position [781, 0]
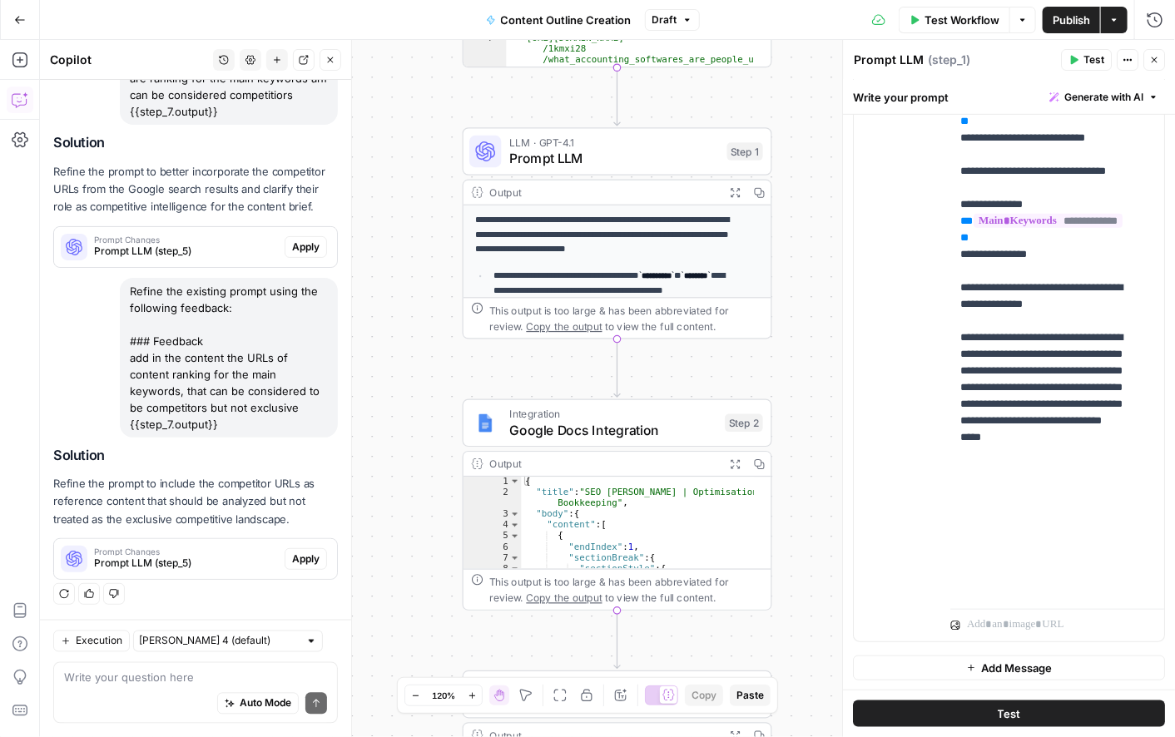
click at [576, 143] on span "LLM · GPT-4.1" at bounding box center [614, 143] width 210 height 16
drag, startPoint x: 576, startPoint y: 143, endPoint x: 614, endPoint y: 119, distance: 45.3
click at [576, 143] on span "LLM · GPT-4.1" at bounding box center [614, 143] width 210 height 16
click at [611, 158] on span "Prompt LLM" at bounding box center [614, 158] width 210 height 20
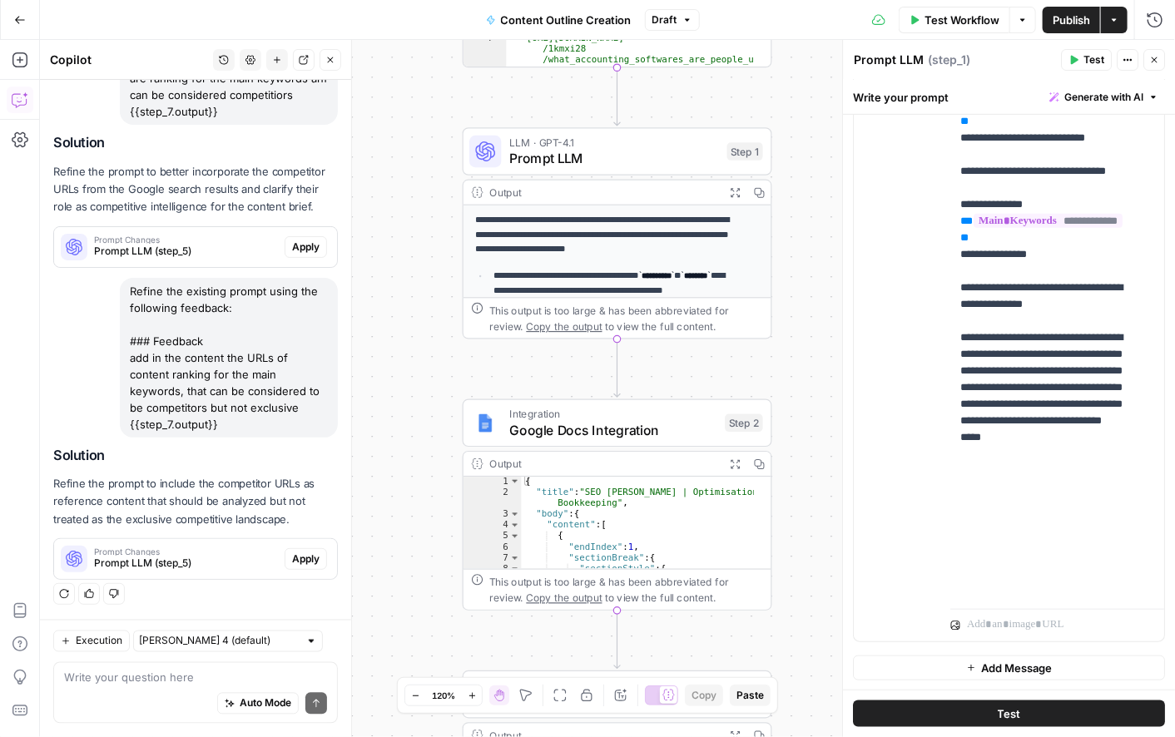
click at [611, 158] on span "Prompt LLM" at bounding box center [614, 158] width 210 height 20
click at [613, 283] on p "**********" at bounding box center [618, 284] width 249 height 29
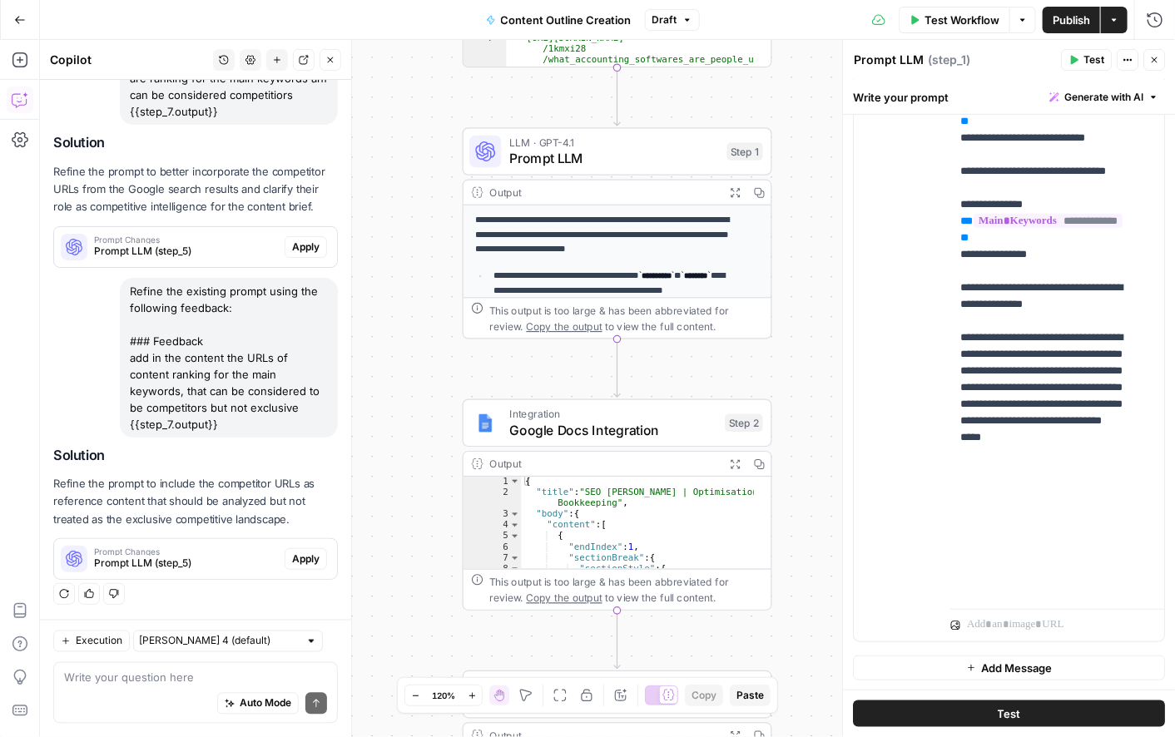
click at [613, 283] on p "**********" at bounding box center [618, 284] width 249 height 29
click at [515, 160] on span "Prompt LLM" at bounding box center [614, 158] width 210 height 20
click at [621, 112] on icon "button" at bounding box center [618, 114] width 14 height 14
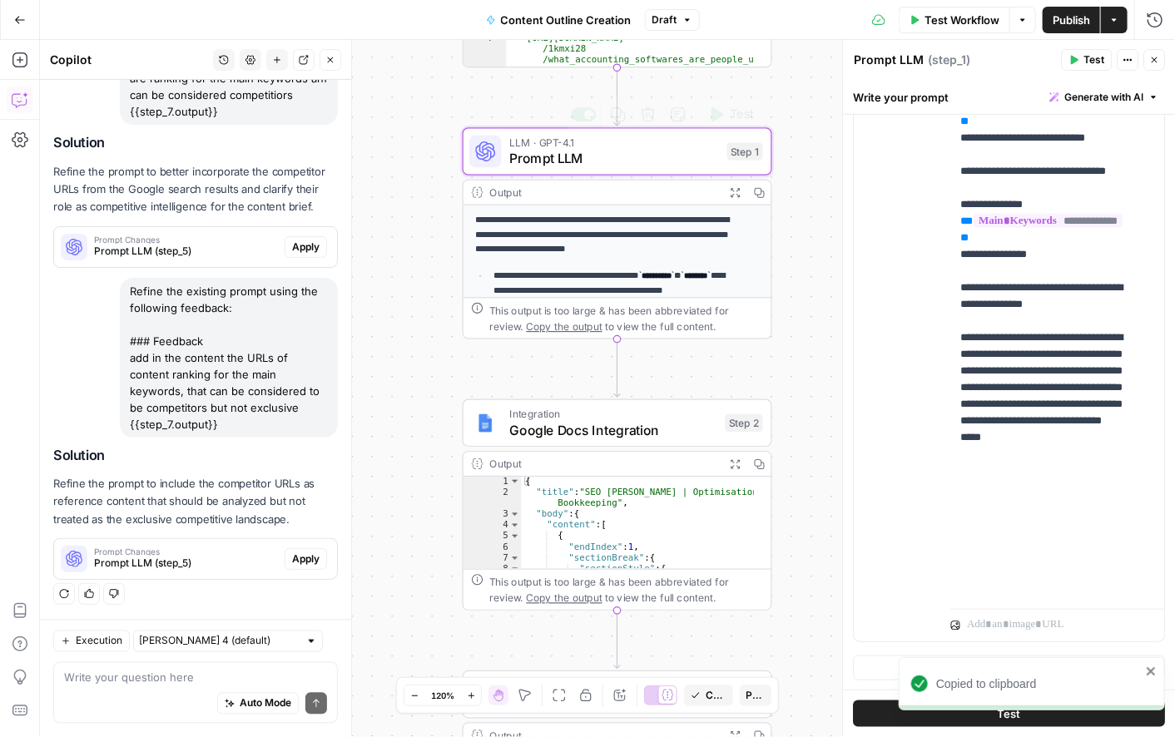
click at [628, 159] on span "Prompt LLM" at bounding box center [614, 158] width 210 height 20
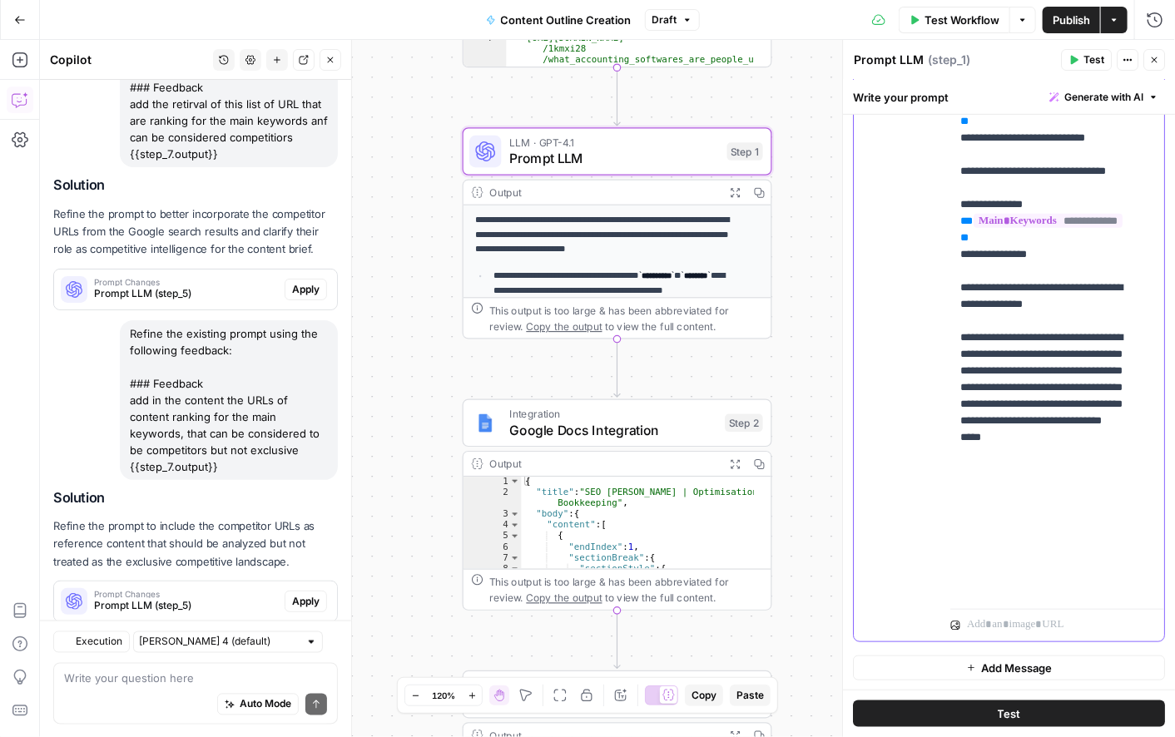
scroll to position [1079, 0]
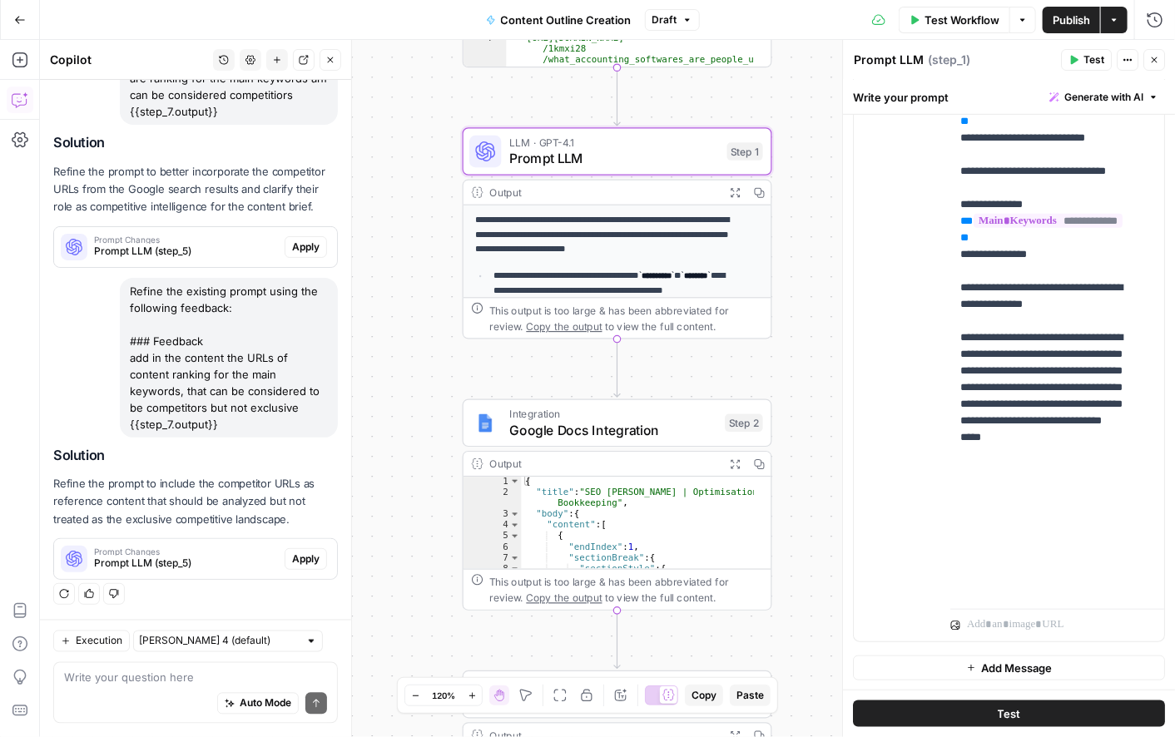
click at [1072, 14] on span "Publish" at bounding box center [1071, 20] width 37 height 17
click at [642, 156] on span "Prompt LLM" at bounding box center [614, 158] width 210 height 20
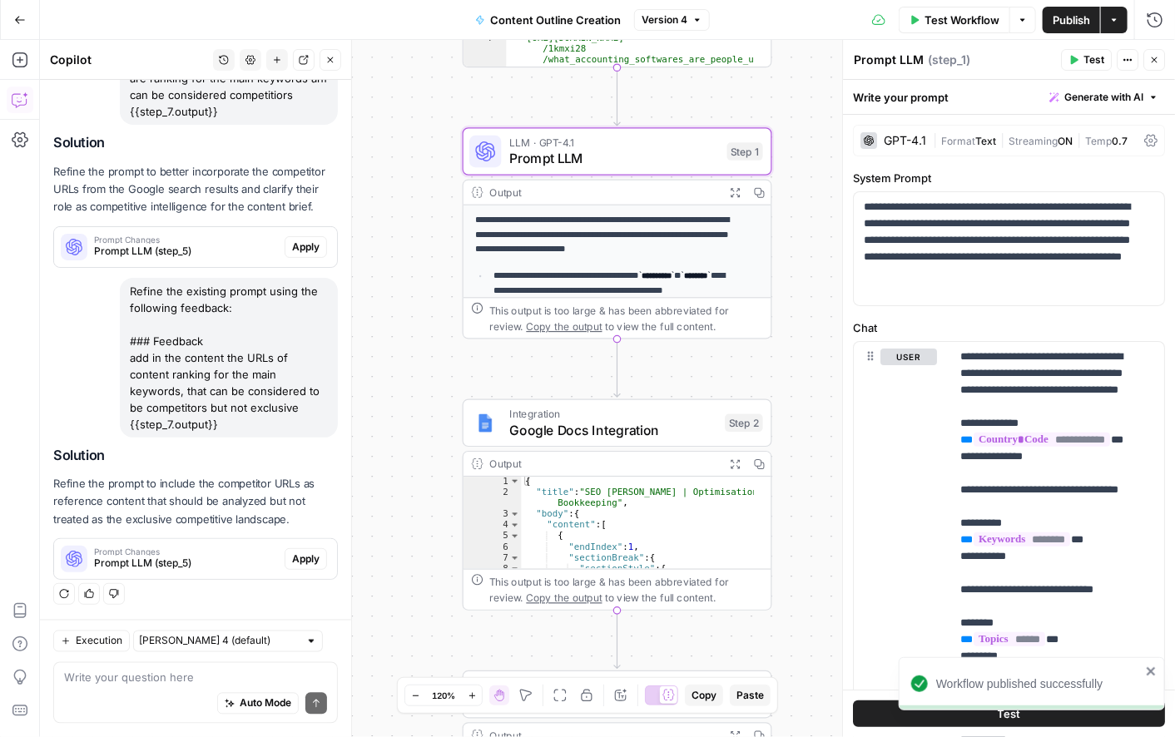
click at [1123, 57] on icon "button" at bounding box center [1128, 60] width 10 height 10
click at [1044, 52] on div "Prompt LLM Prompt LLM ( step_1 )" at bounding box center [954, 60] width 203 height 18
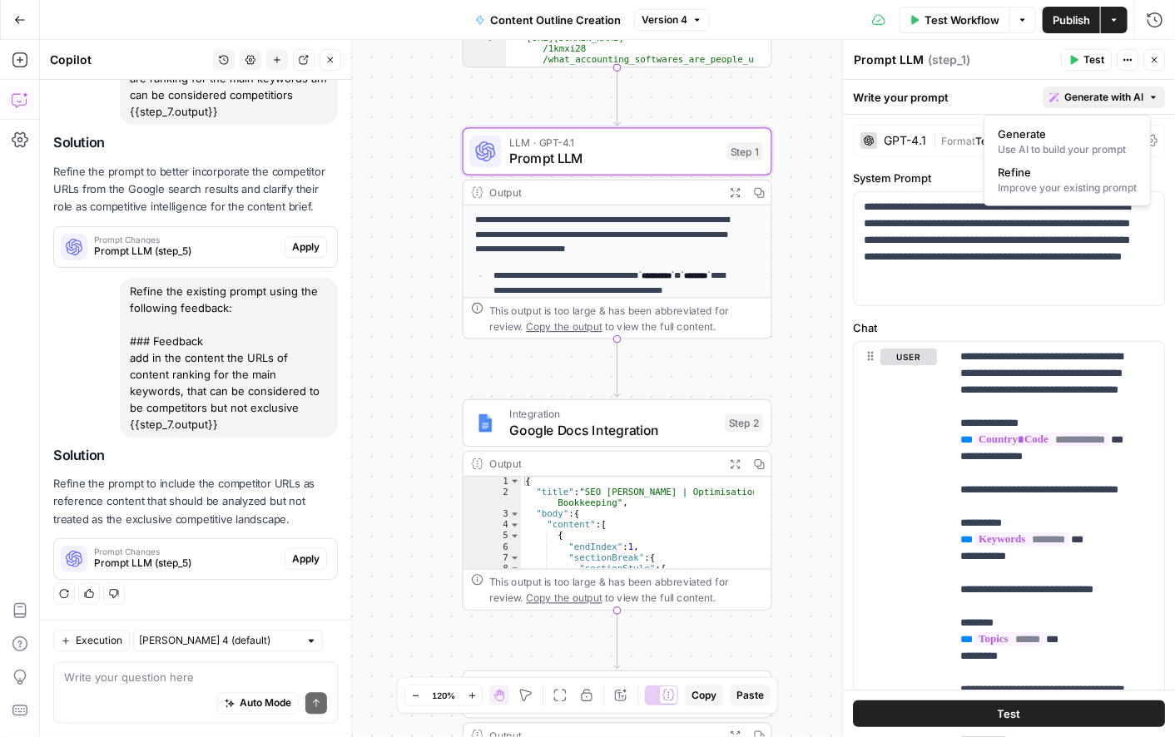
click at [1103, 100] on span "Generate with AI" at bounding box center [1104, 97] width 79 height 15
click at [1045, 190] on div "Improve your existing prompt" at bounding box center [1067, 188] width 139 height 15
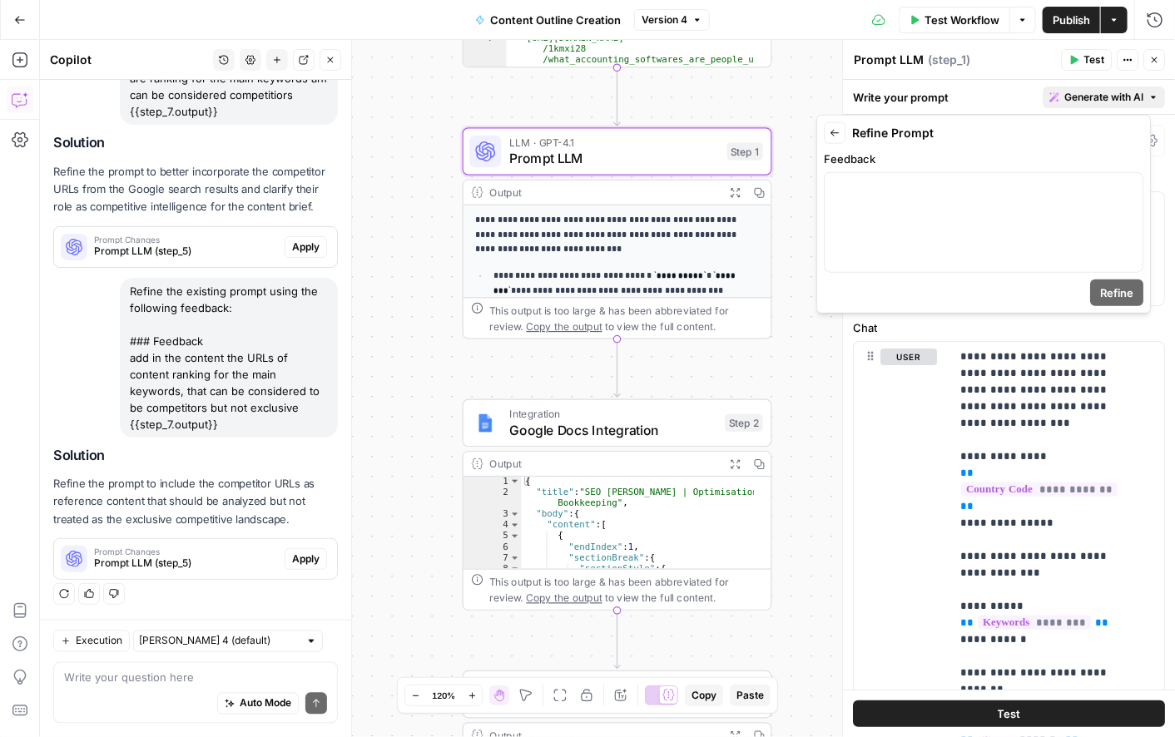
scroll to position [1079, 0]
click at [1045, 190] on p at bounding box center [984, 188] width 298 height 17
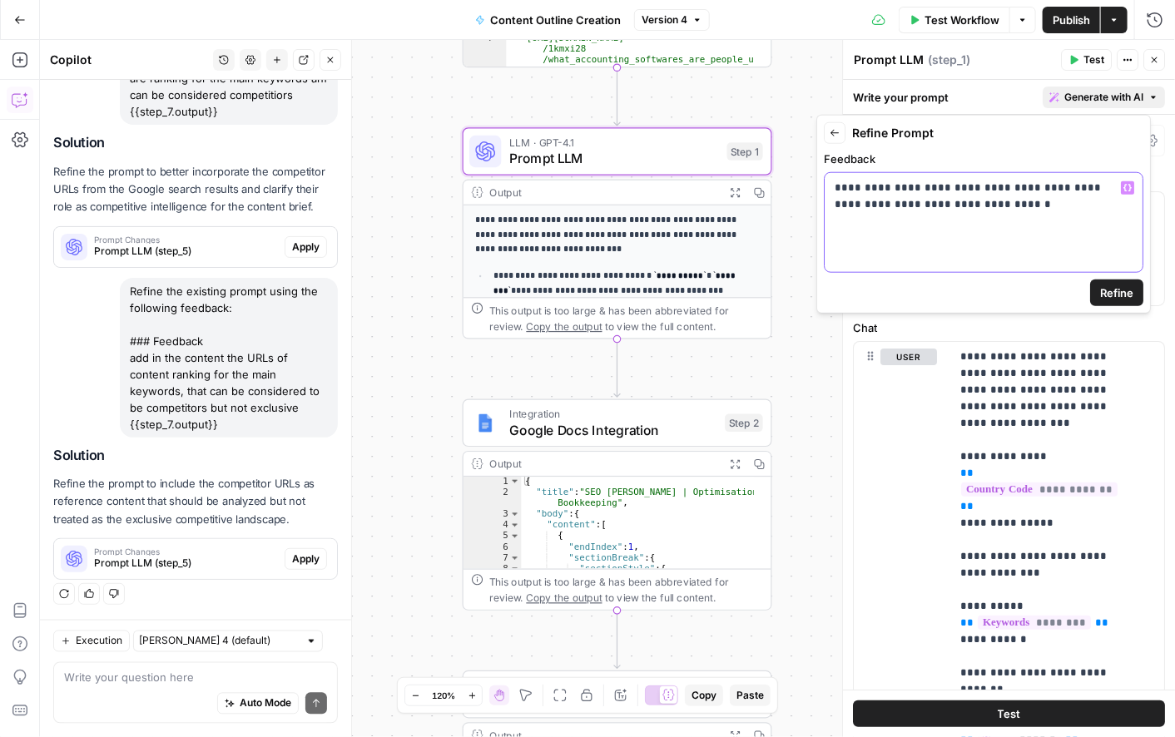
click at [946, 213] on div "**********" at bounding box center [984, 222] width 318 height 99
click at [966, 201] on p "**********" at bounding box center [984, 196] width 298 height 33
drag, startPoint x: 1070, startPoint y: 206, endPoint x: 951, endPoint y: 209, distance: 119.1
click at [951, 209] on p "**********" at bounding box center [984, 196] width 298 height 33
click at [1127, 186] on icon "button" at bounding box center [1128, 188] width 8 height 8
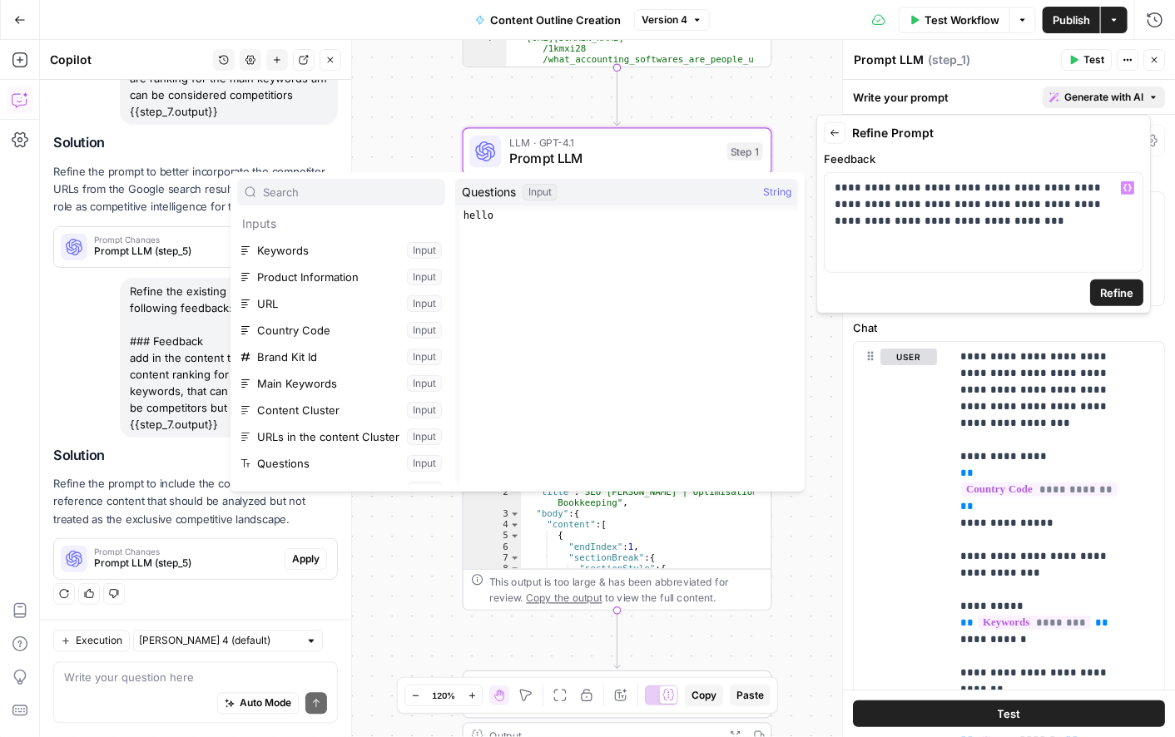
scroll to position [71, 0]
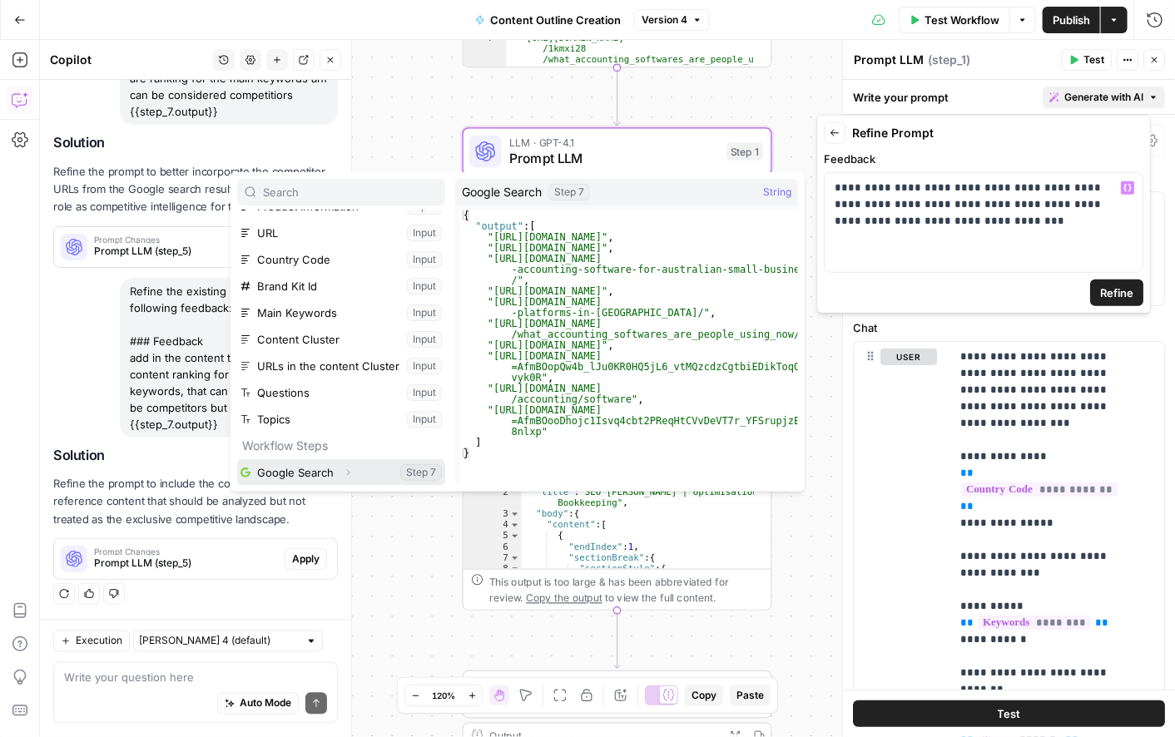
click at [301, 469] on button "Select variable Google Search" at bounding box center [341, 472] width 208 height 27
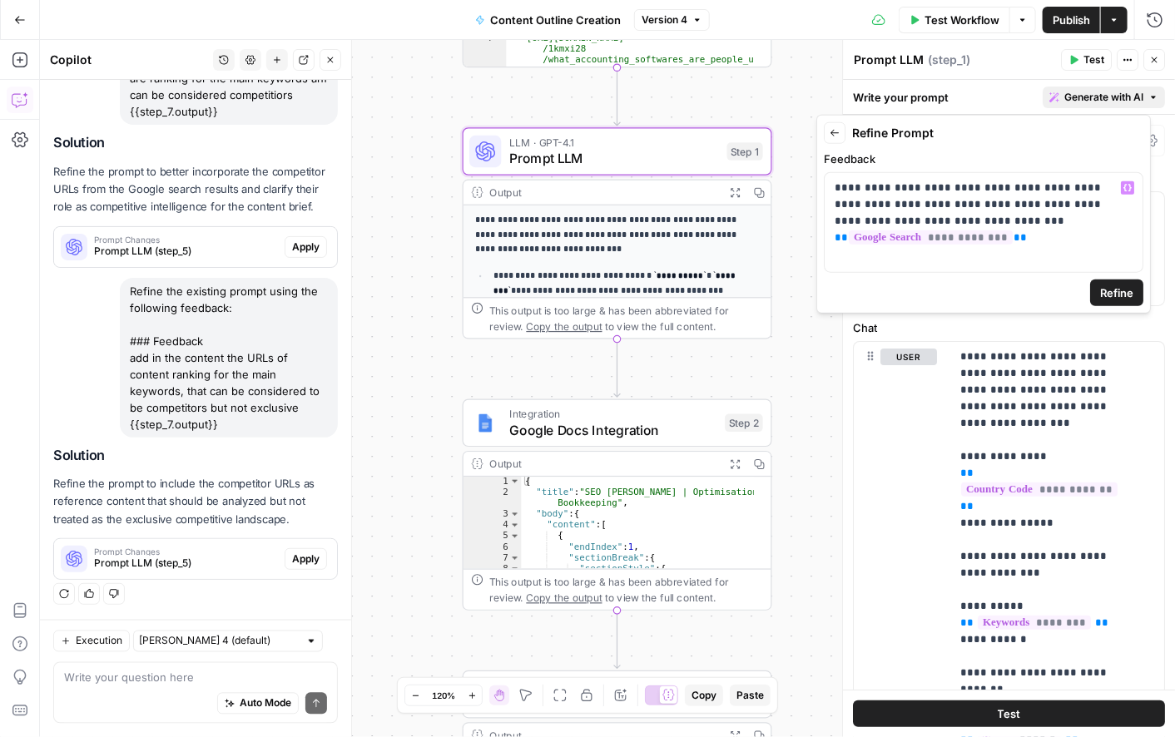
click at [1107, 285] on span "Refine" at bounding box center [1116, 293] width 33 height 17
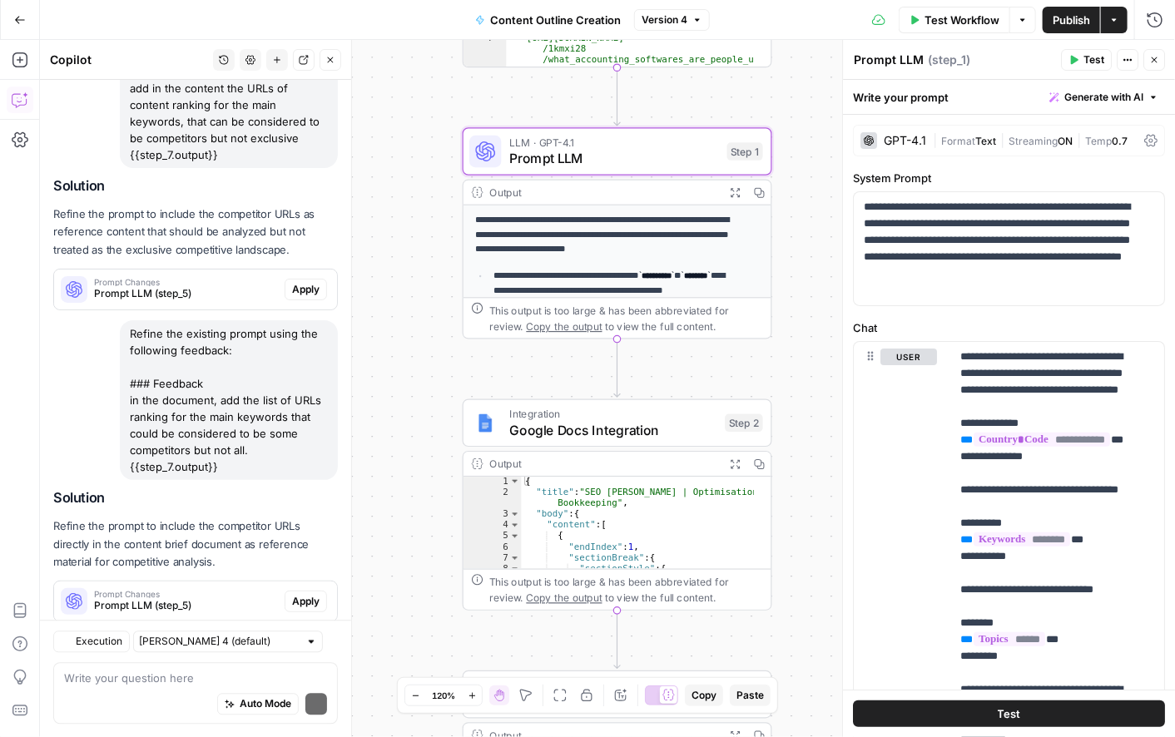
scroll to position [1392, 0]
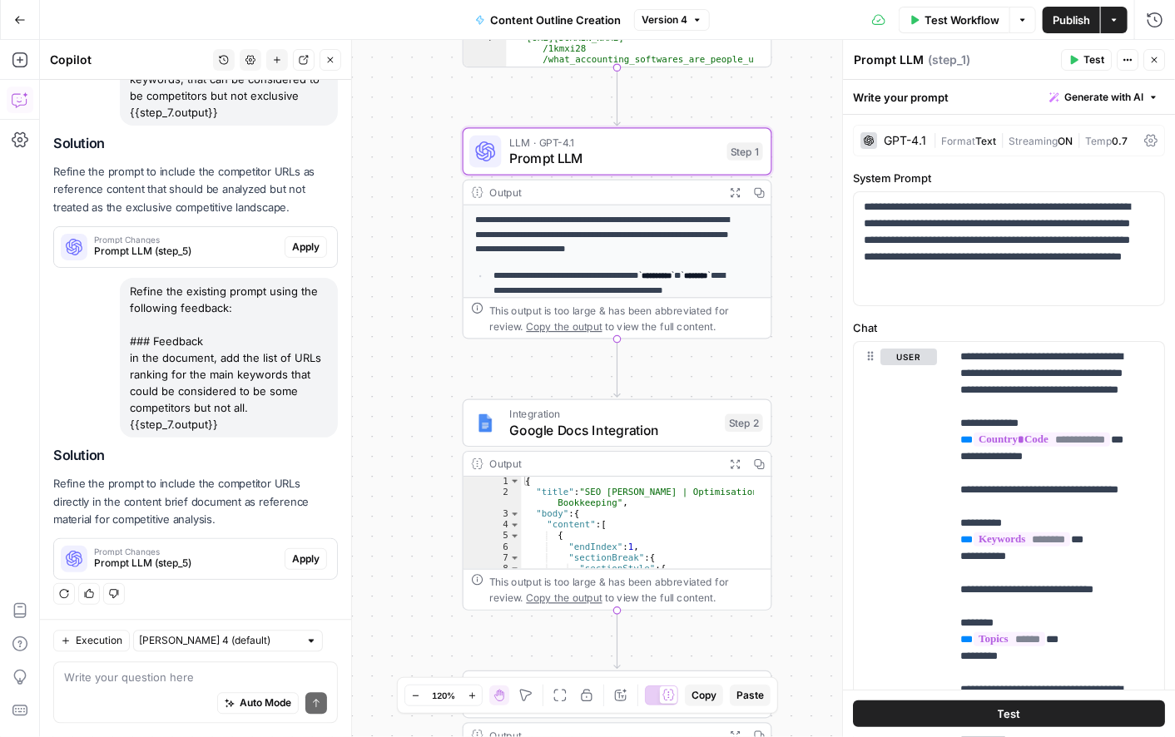
click at [1067, 90] on span "Generate with AI" at bounding box center [1104, 97] width 79 height 15
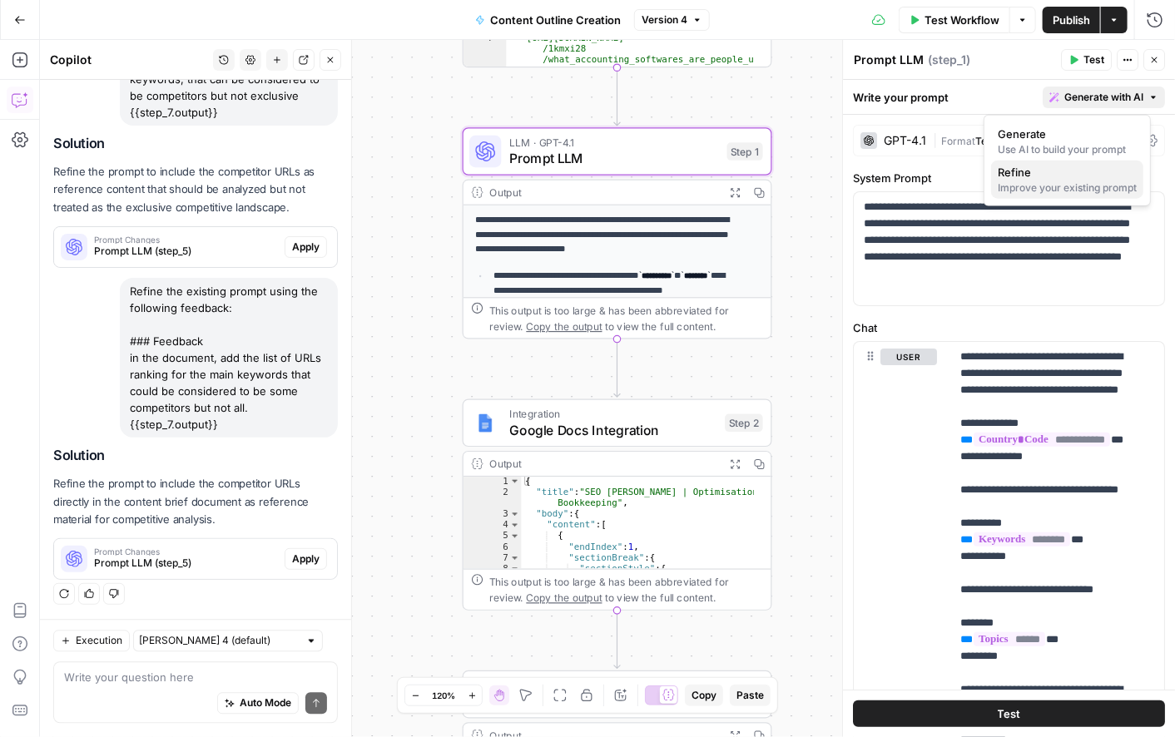
click at [1027, 186] on div "Improve your existing prompt" at bounding box center [1067, 188] width 139 height 15
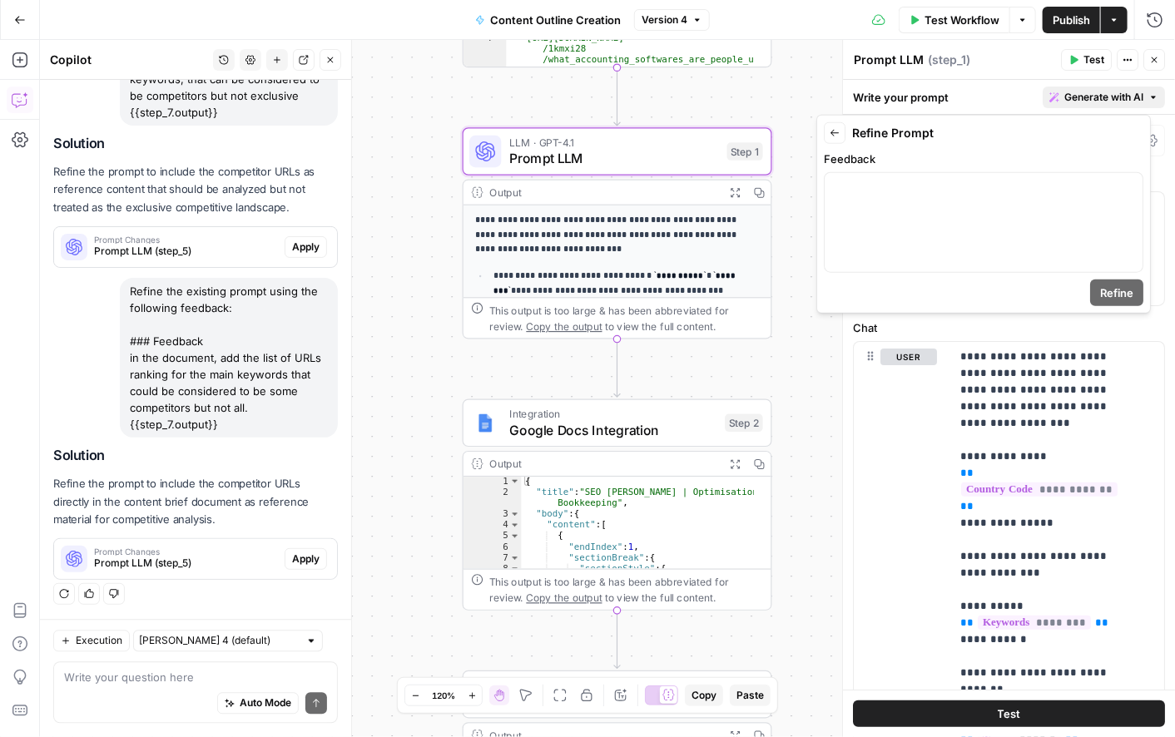
click at [866, 580] on div "user Delete" at bounding box center [895, 700] width 83 height 717
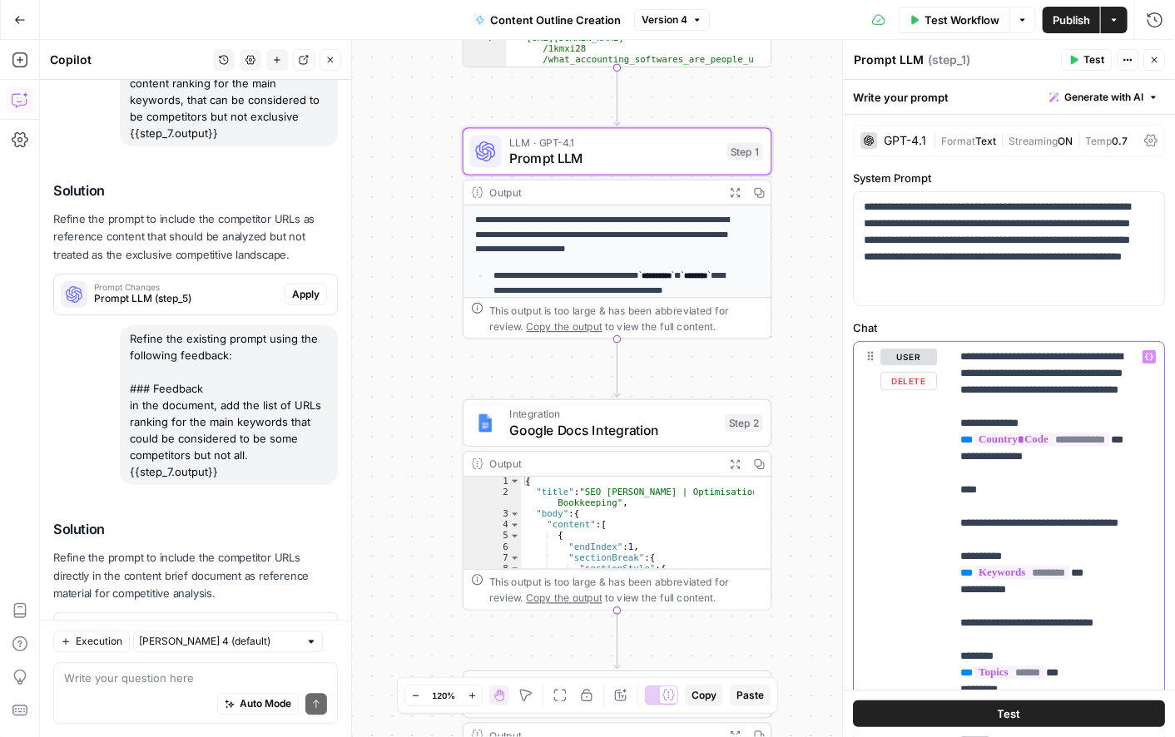
scroll to position [1498, 0]
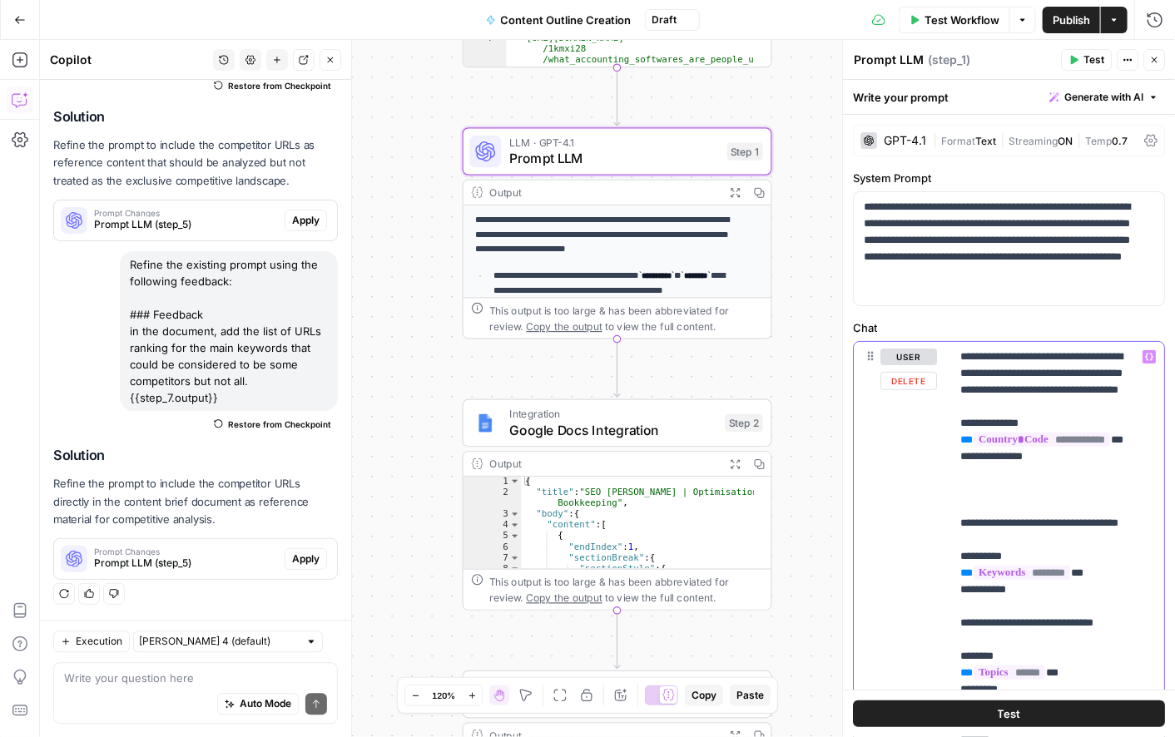
click at [1063, 489] on div "**********" at bounding box center [1051, 681] width 200 height 678
drag, startPoint x: 956, startPoint y: 554, endPoint x: 1055, endPoint y: 648, distance: 135.4
click at [1055, 648] on div "**********" at bounding box center [1051, 681] width 200 height 678
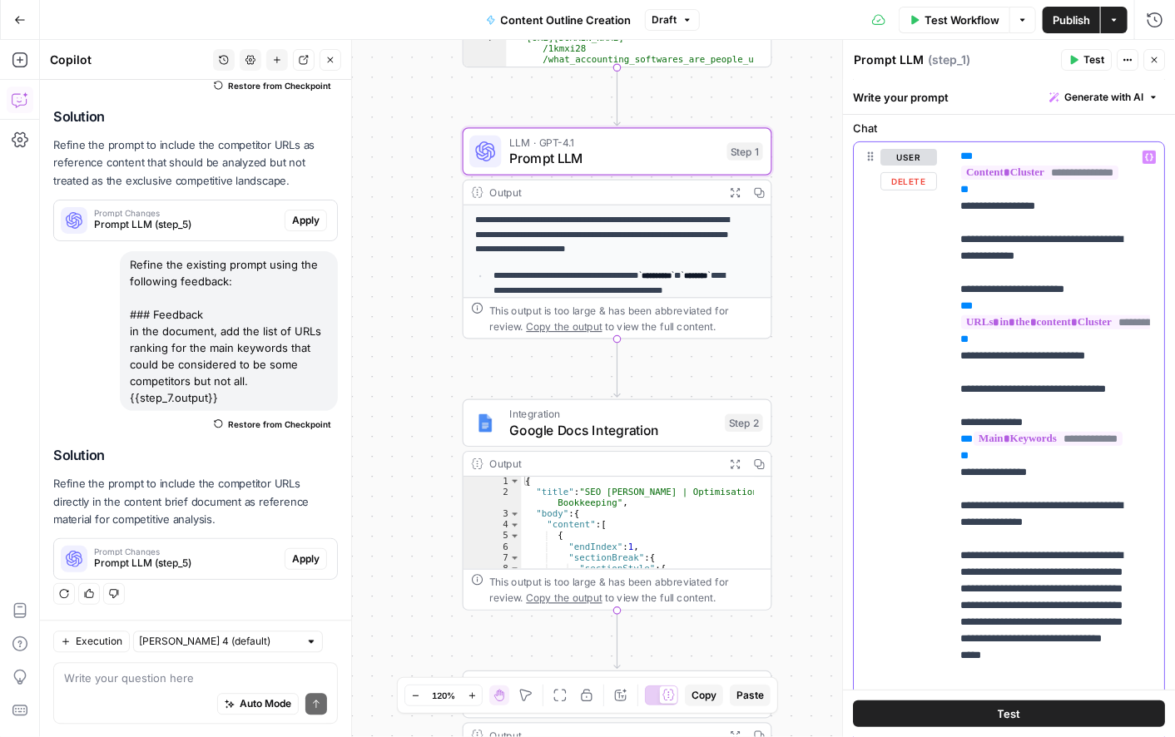
scroll to position [200, 0]
drag, startPoint x: 952, startPoint y: 506, endPoint x: 1115, endPoint y: 583, distance: 180.6
click at [1115, 583] on div "**********" at bounding box center [1051, 481] width 200 height 678
click at [1019, 446] on span "**********" at bounding box center [1048, 439] width 149 height 14
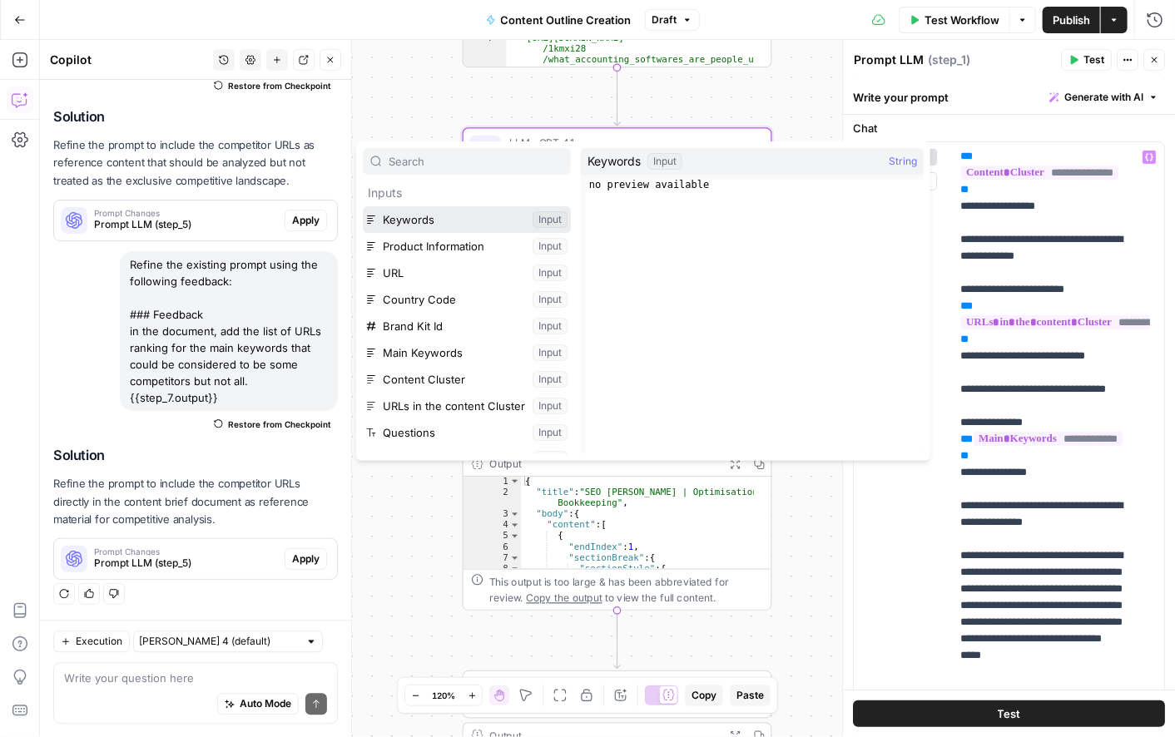
click at [437, 221] on button "Select variable Keywords" at bounding box center [467, 219] width 208 height 27
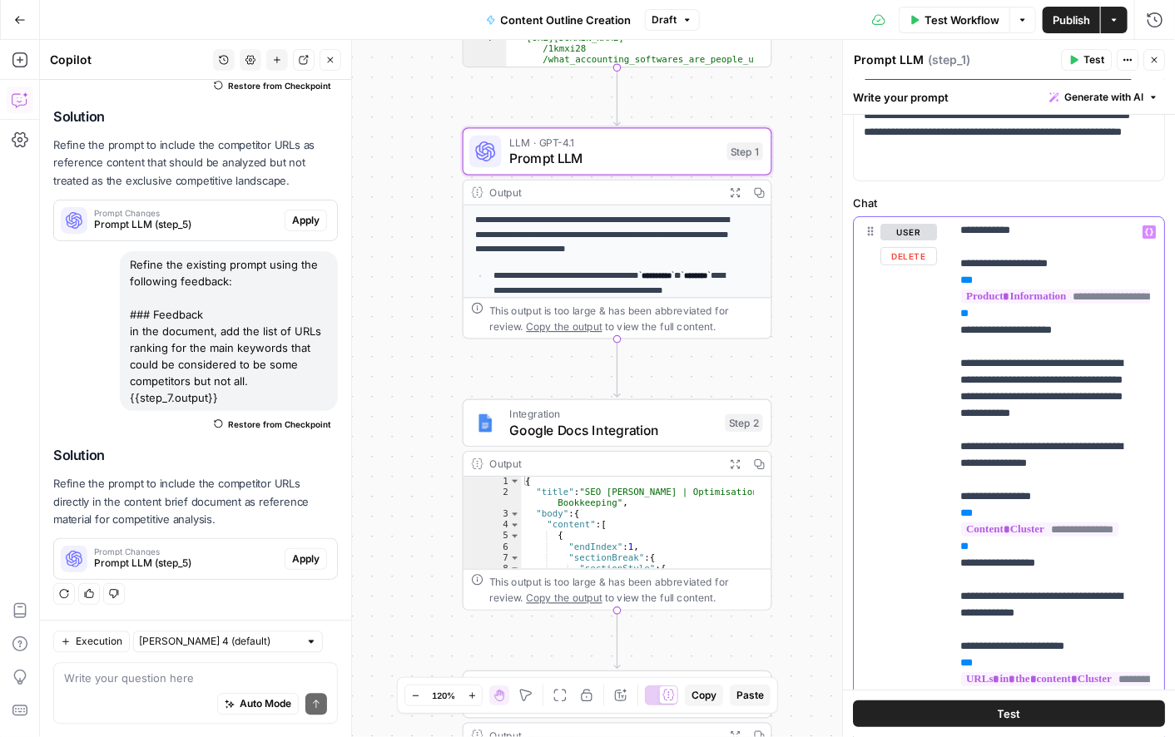
scroll to position [267, 0]
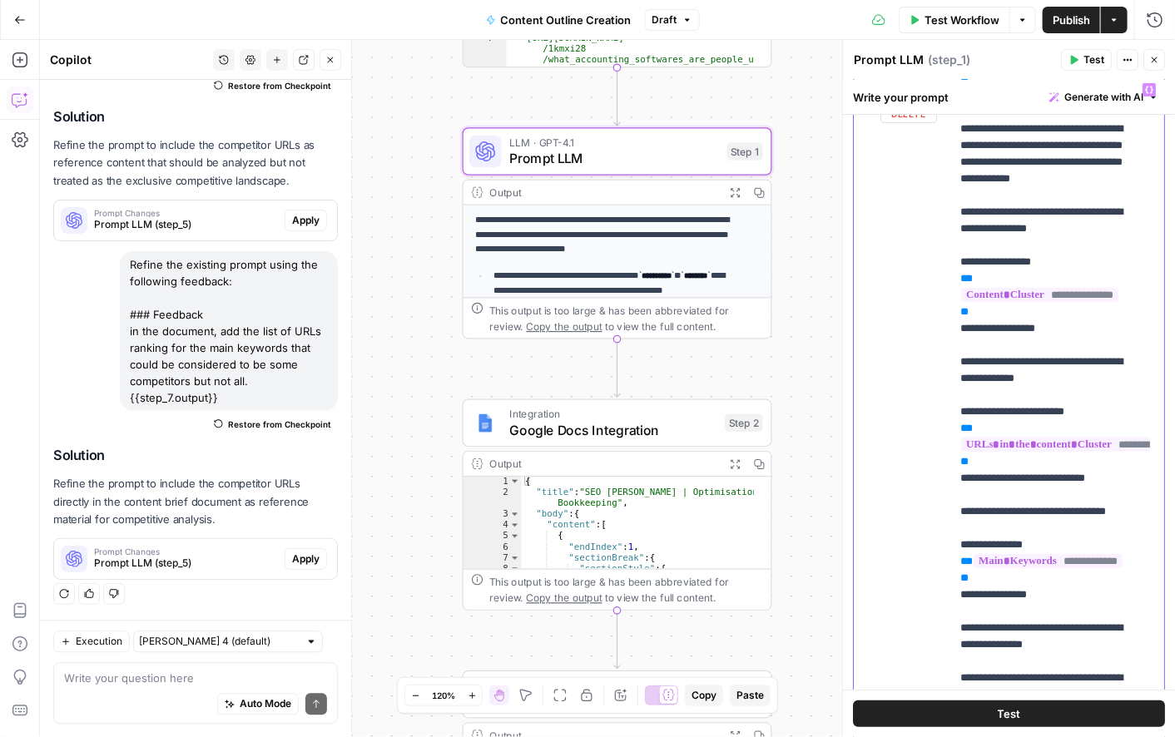
click at [935, 575] on div "user Delete" at bounding box center [909, 434] width 57 height 704
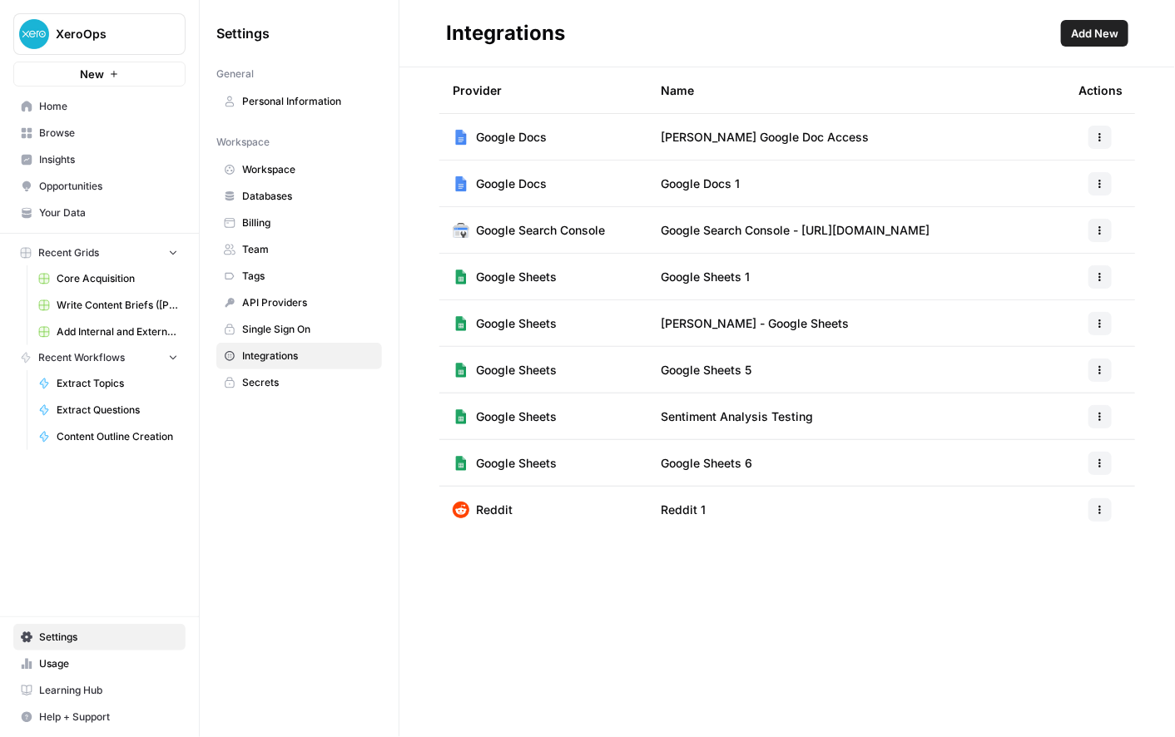
click at [1093, 36] on span "Add New" at bounding box center [1094, 33] width 47 height 17
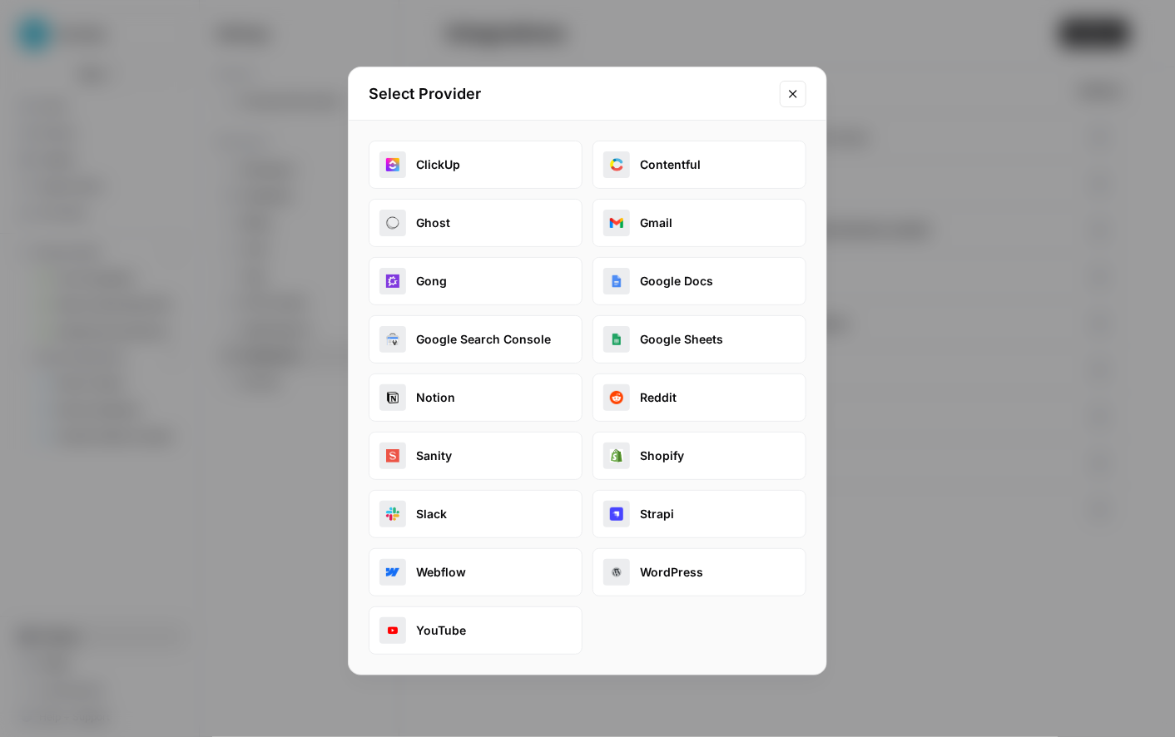
click at [656, 281] on button "Google Docs" at bounding box center [700, 281] width 214 height 48
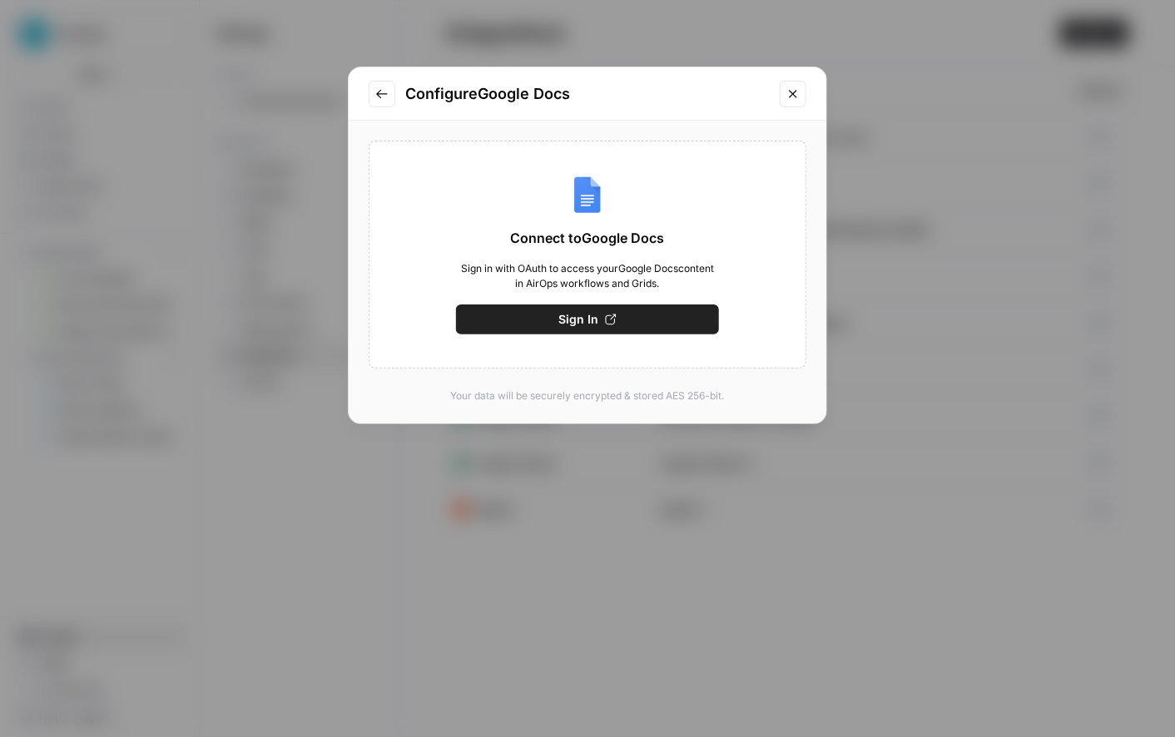
click at [577, 326] on span "Sign In" at bounding box center [579, 319] width 40 height 17
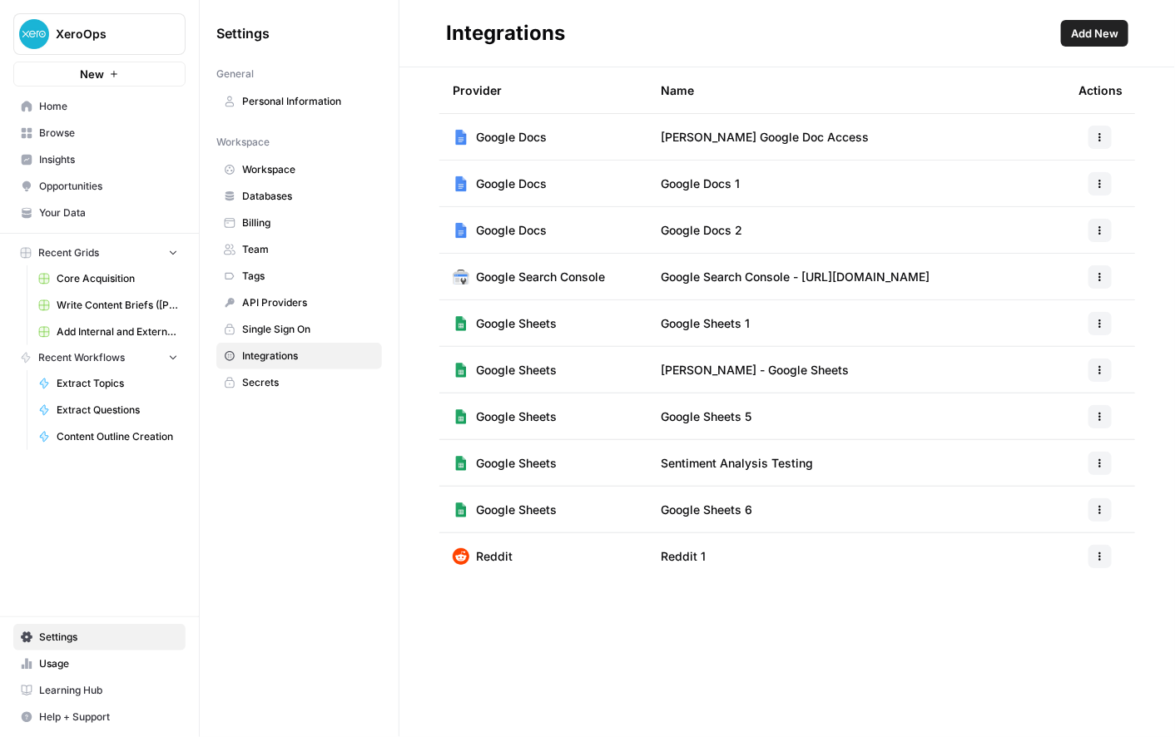
click at [723, 231] on span "Google Docs 2" at bounding box center [702, 230] width 82 height 17
click at [1101, 226] on icon "button" at bounding box center [1100, 231] width 10 height 10
click at [1060, 272] on span "Edit" at bounding box center [1065, 268] width 53 height 17
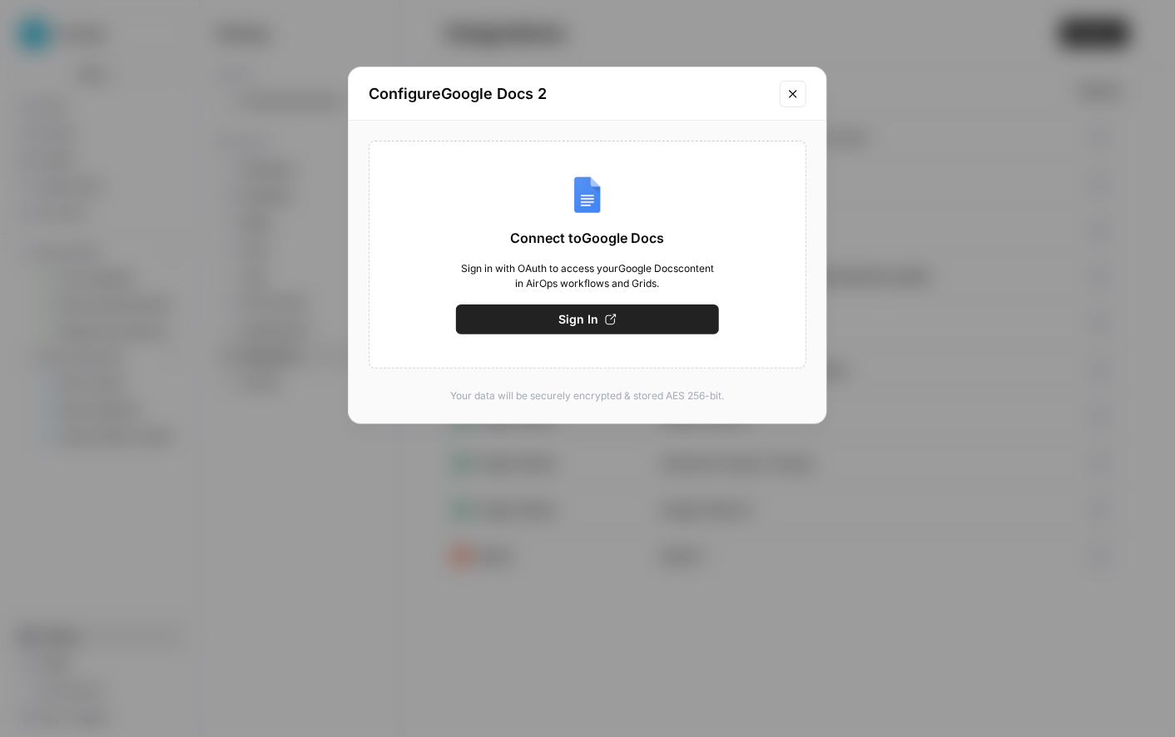
click at [640, 314] on button "Sign In" at bounding box center [587, 320] width 263 height 30
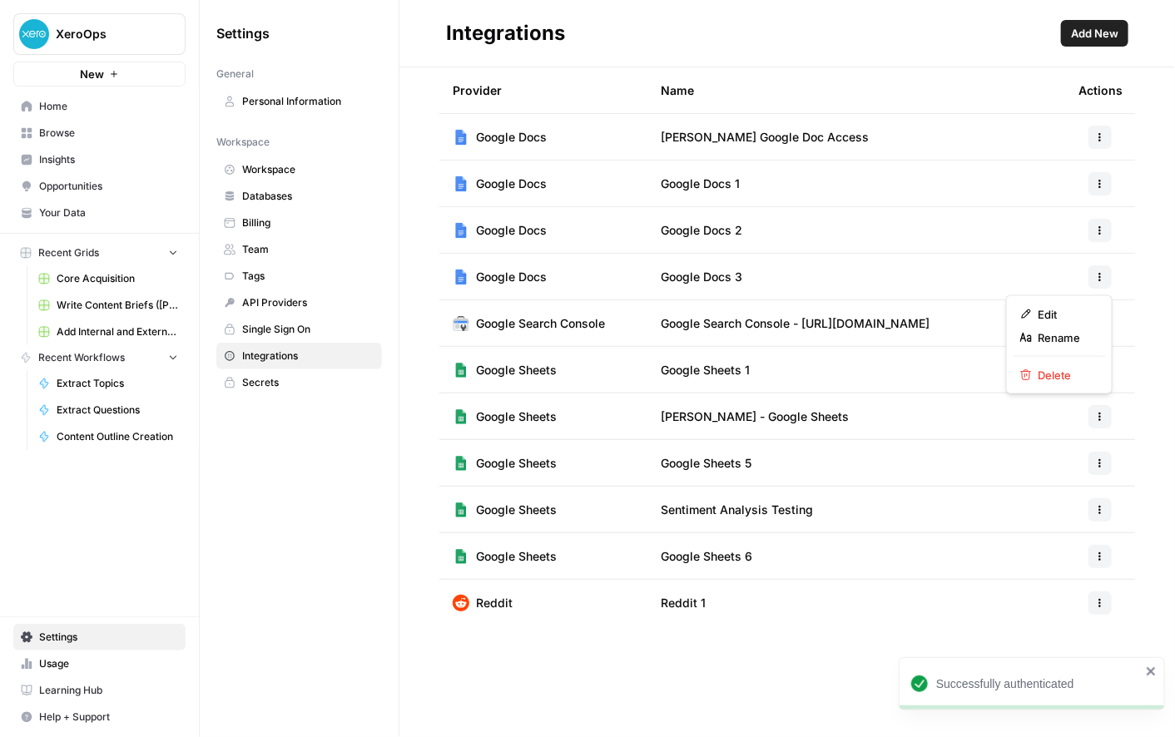
click at [1100, 280] on icon "button" at bounding box center [1101, 280] width 2 height 2
click at [1035, 315] on div "Edit" at bounding box center [1059, 314] width 78 height 17
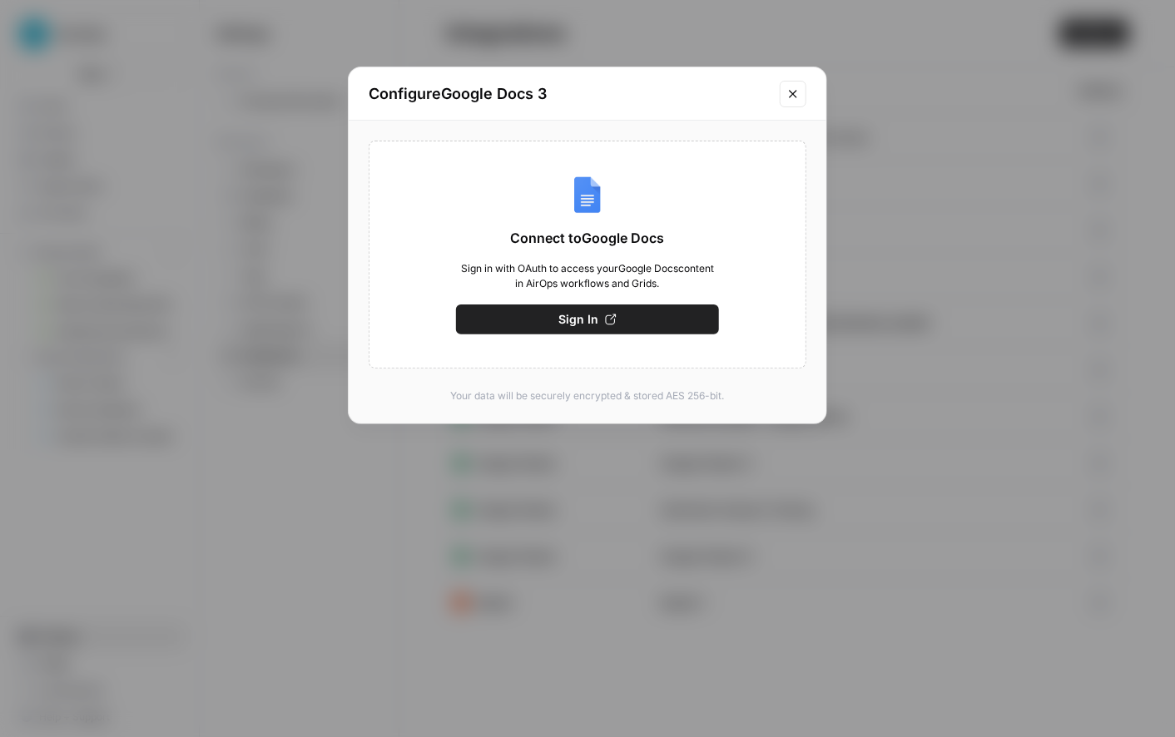
click at [635, 315] on button "Sign In" at bounding box center [587, 320] width 263 height 30
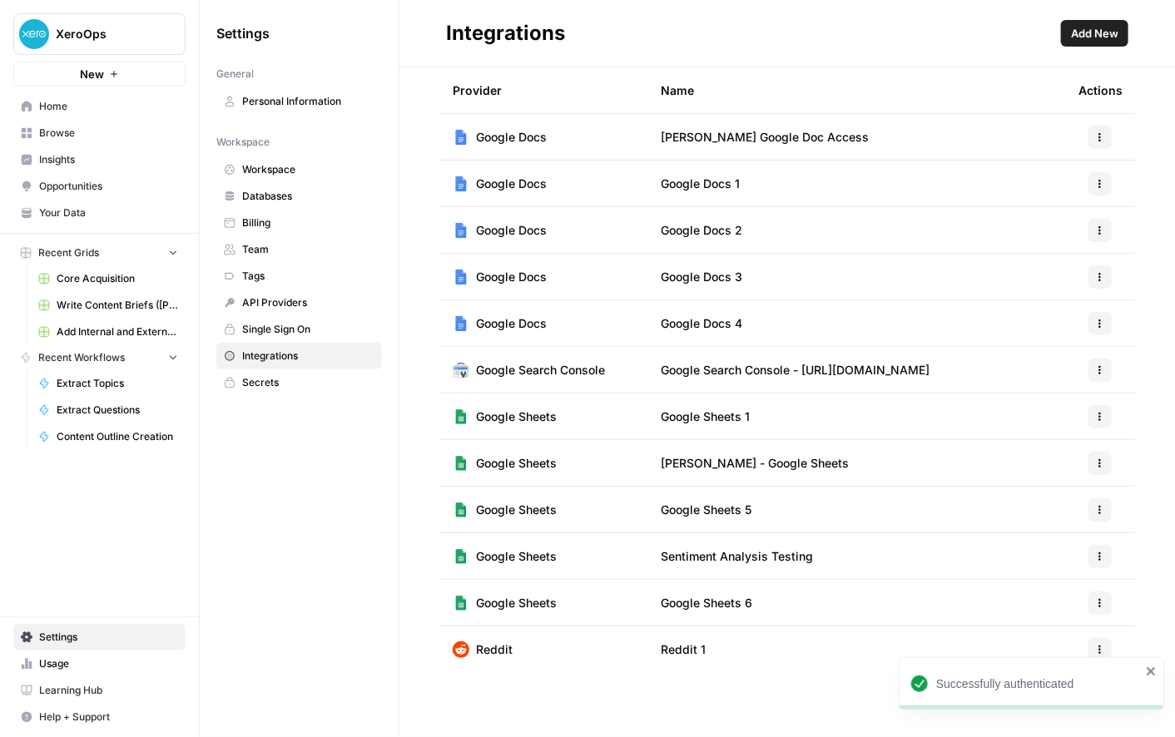
click at [669, 324] on span "Google Docs 4" at bounding box center [702, 323] width 82 height 17
click at [1097, 321] on icon "button" at bounding box center [1100, 324] width 10 height 10
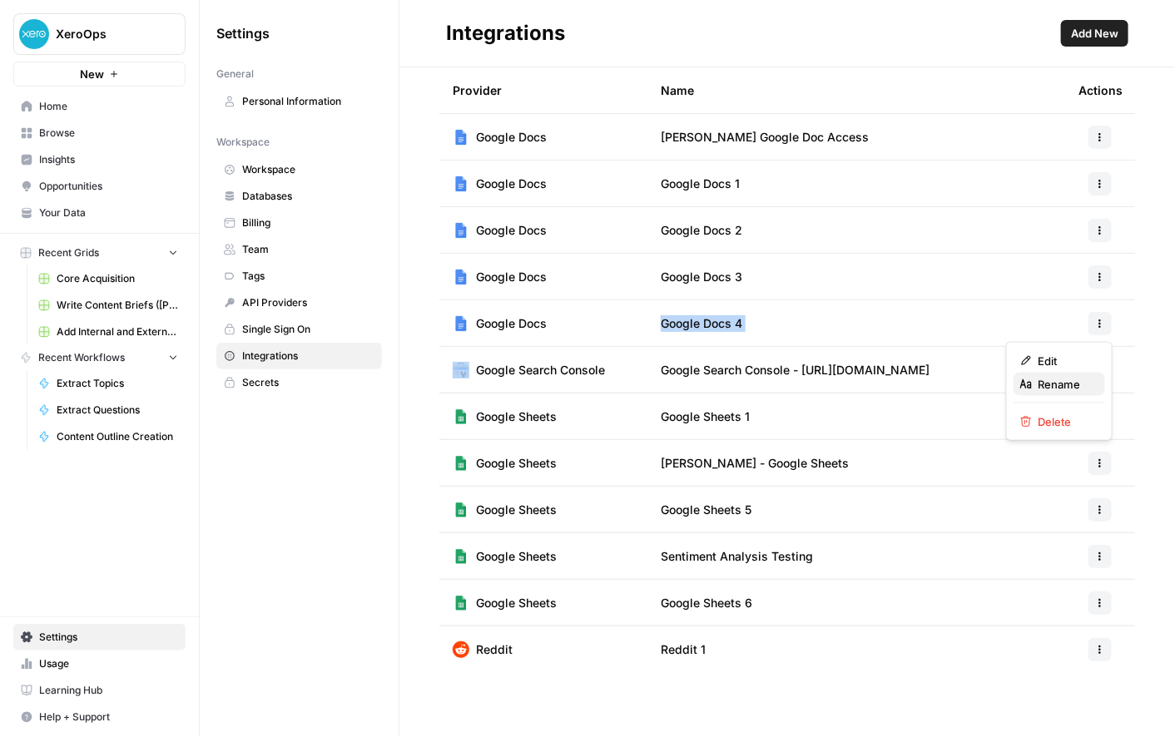
click at [1043, 388] on span "Rename" at bounding box center [1065, 384] width 53 height 17
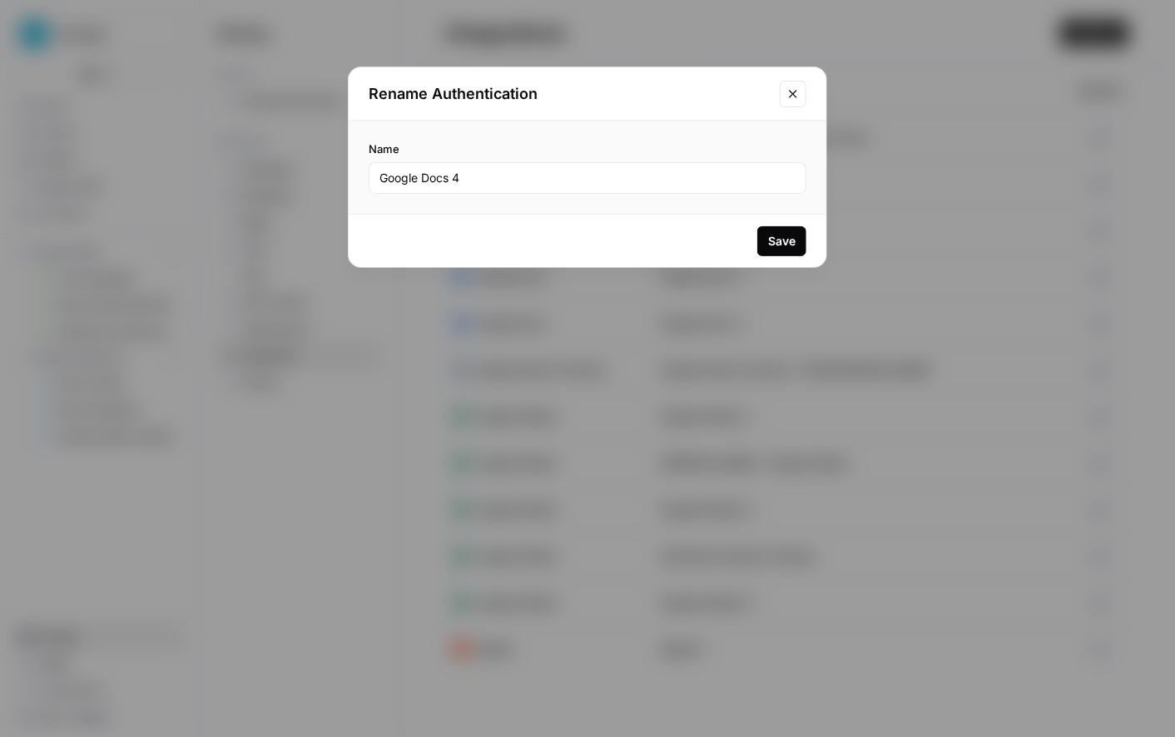
click at [483, 161] on div "Name Google Docs 4" at bounding box center [588, 167] width 438 height 53
click at [483, 177] on input "Google Docs 4" at bounding box center [588, 178] width 416 height 17
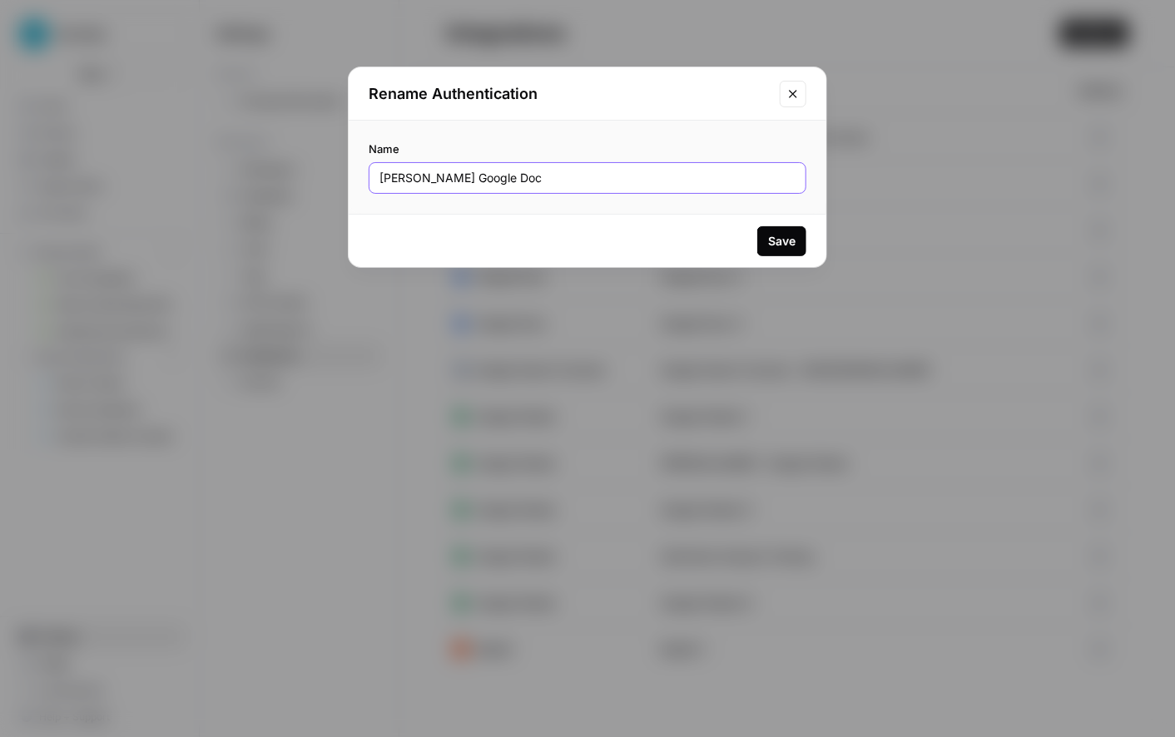
type input "[PERSON_NAME] Google Doc"
click at [786, 246] on div "Save" at bounding box center [781, 241] width 27 height 17
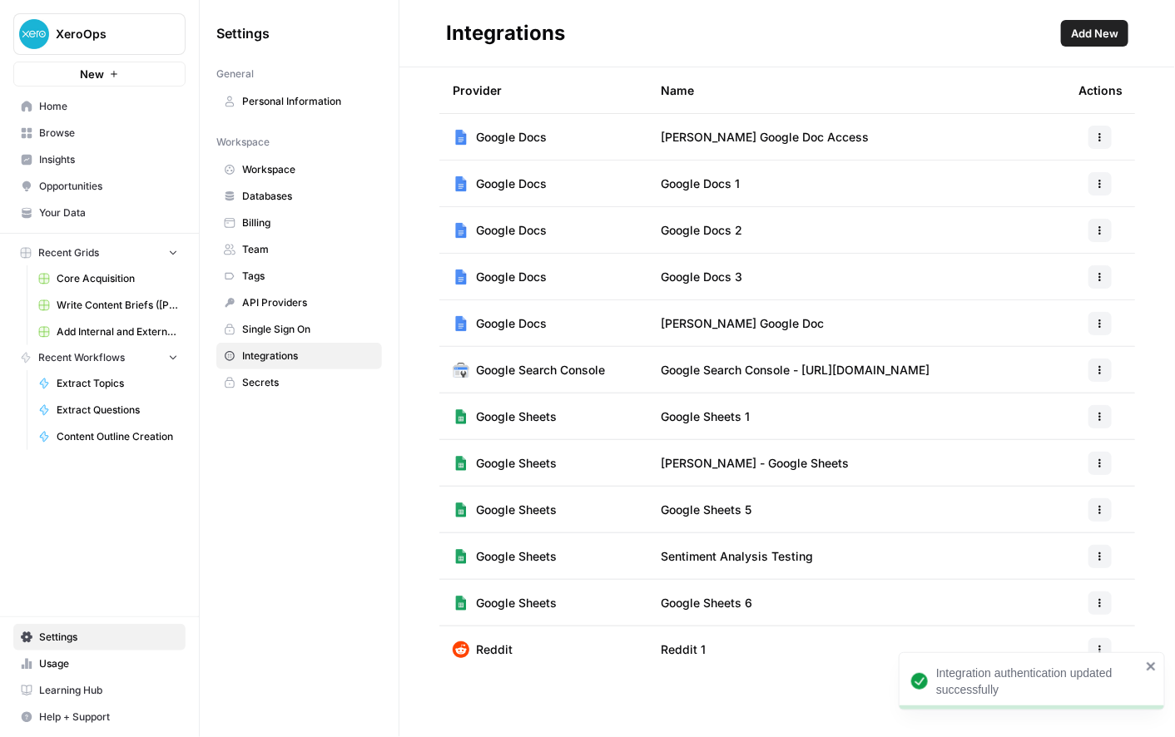
click at [1100, 275] on icon "button" at bounding box center [1100, 277] width 10 height 10
click at [1050, 373] on span "Delete" at bounding box center [1065, 375] width 53 height 17
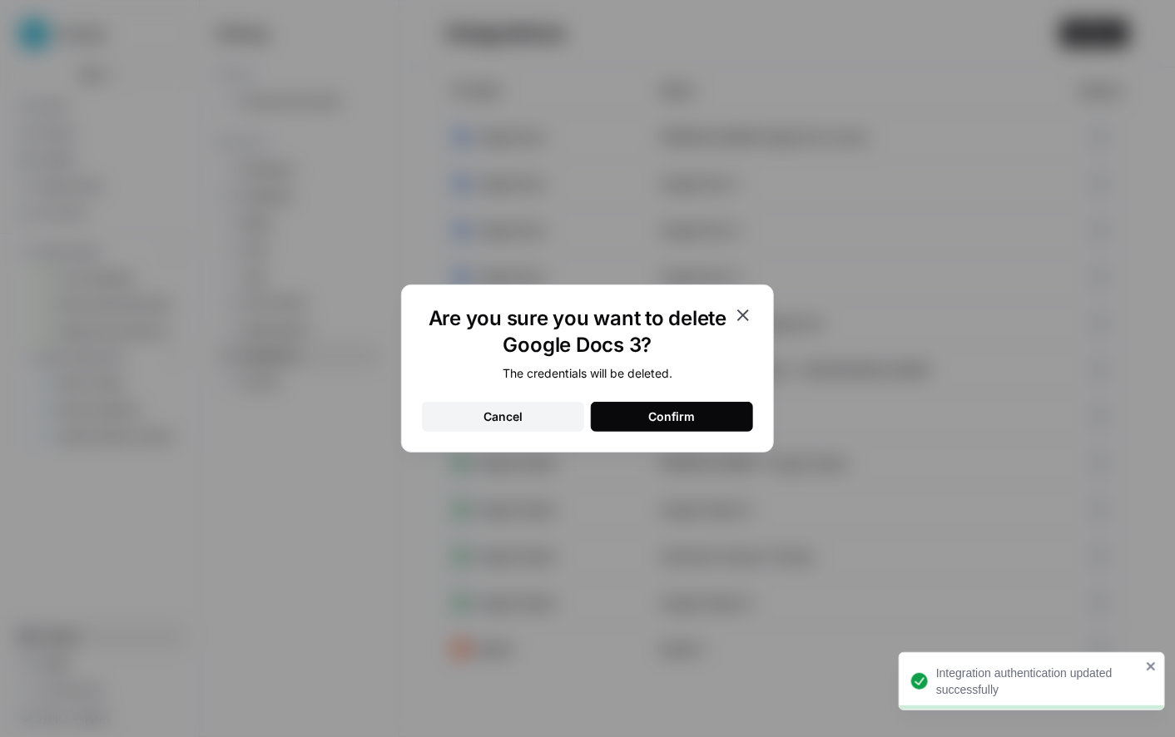
click at [666, 418] on div "Confirm" at bounding box center [672, 417] width 47 height 17
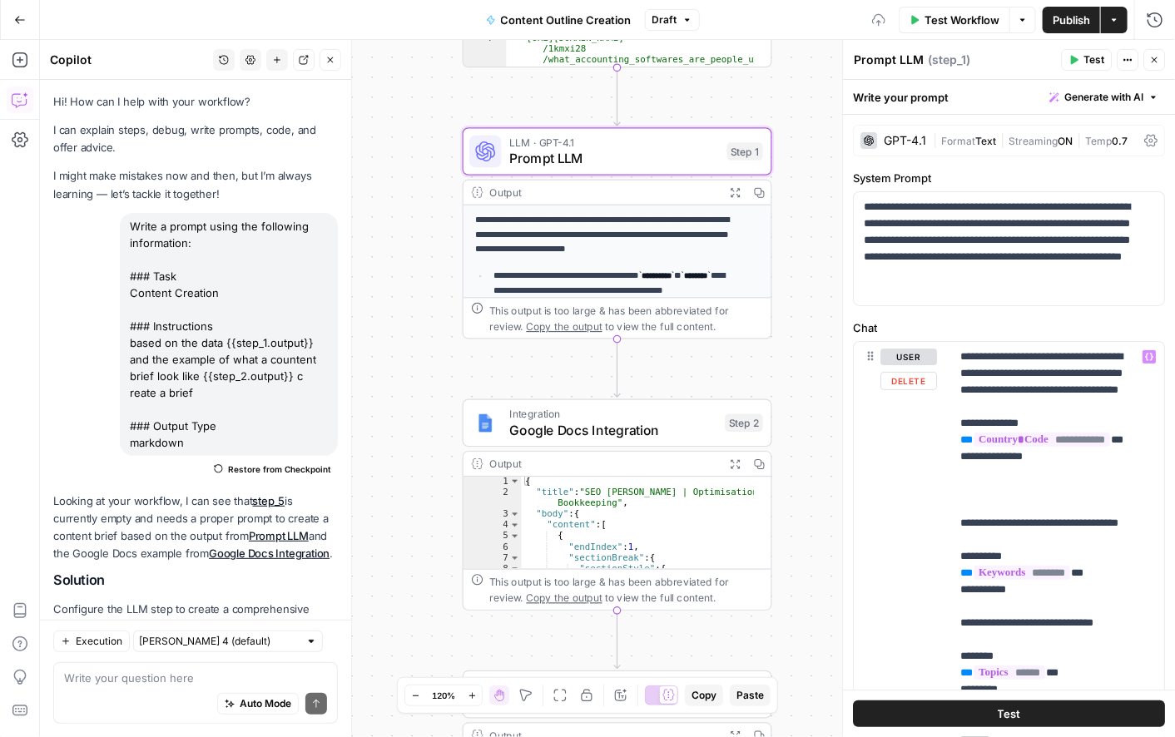
scroll to position [814, 0]
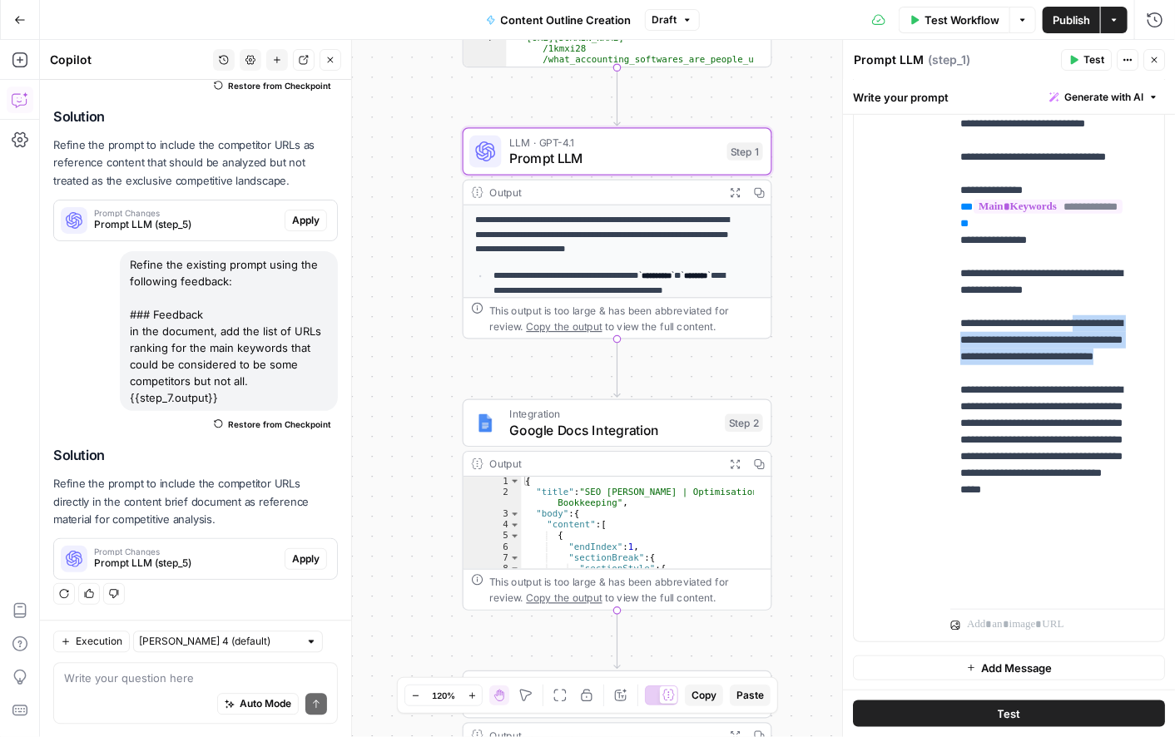
drag, startPoint x: 1023, startPoint y: 509, endPoint x: 1100, endPoint y: 435, distance: 106.0
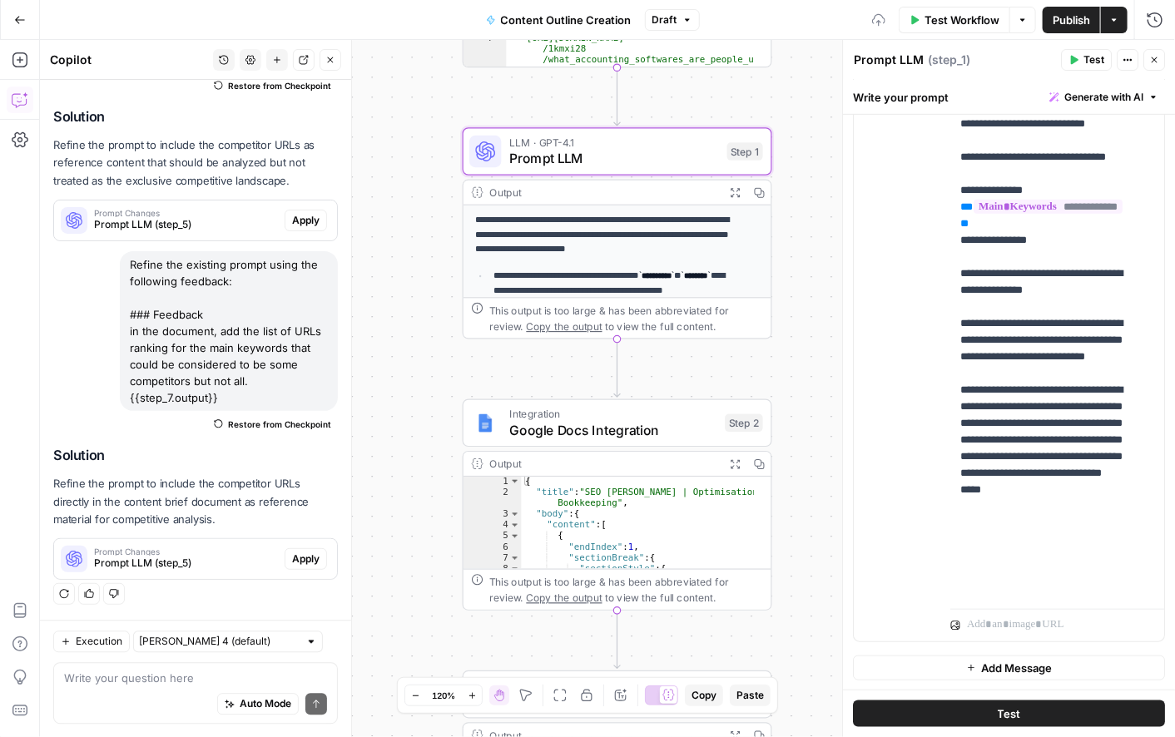
click at [1035, 499] on div "**********" at bounding box center [1051, 263] width 200 height 678
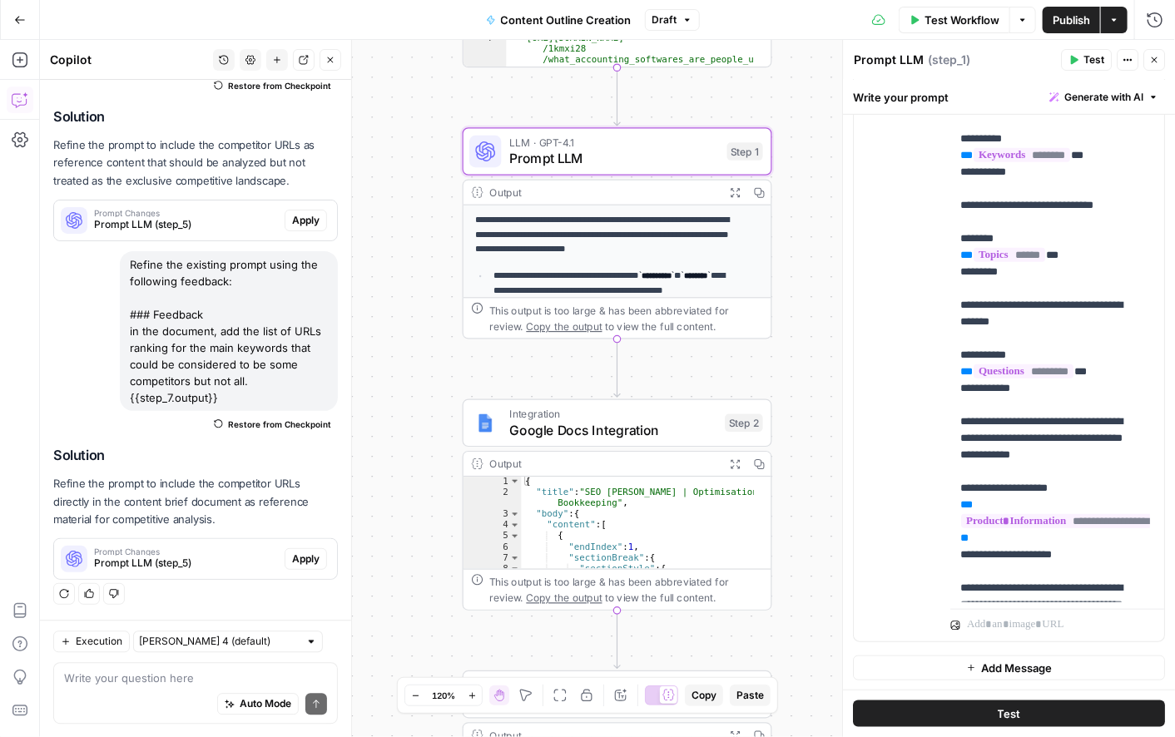
scroll to position [0, 0]
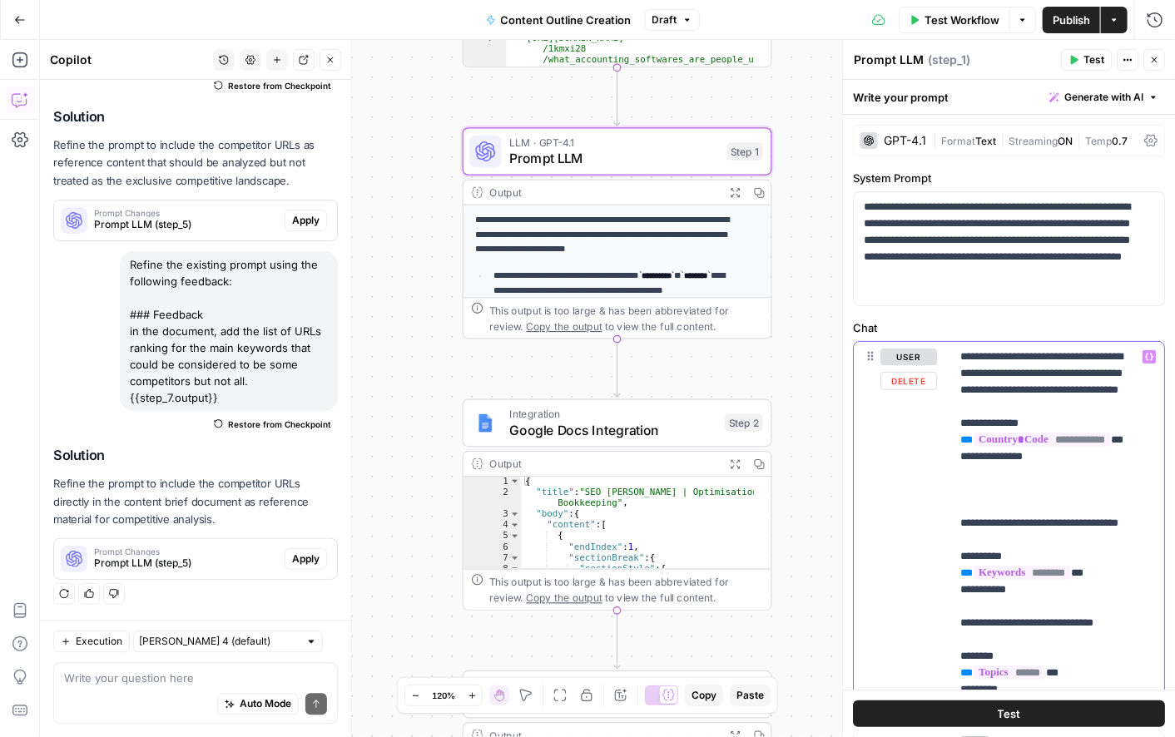
click at [1145, 356] on icon "button" at bounding box center [1149, 357] width 8 height 8
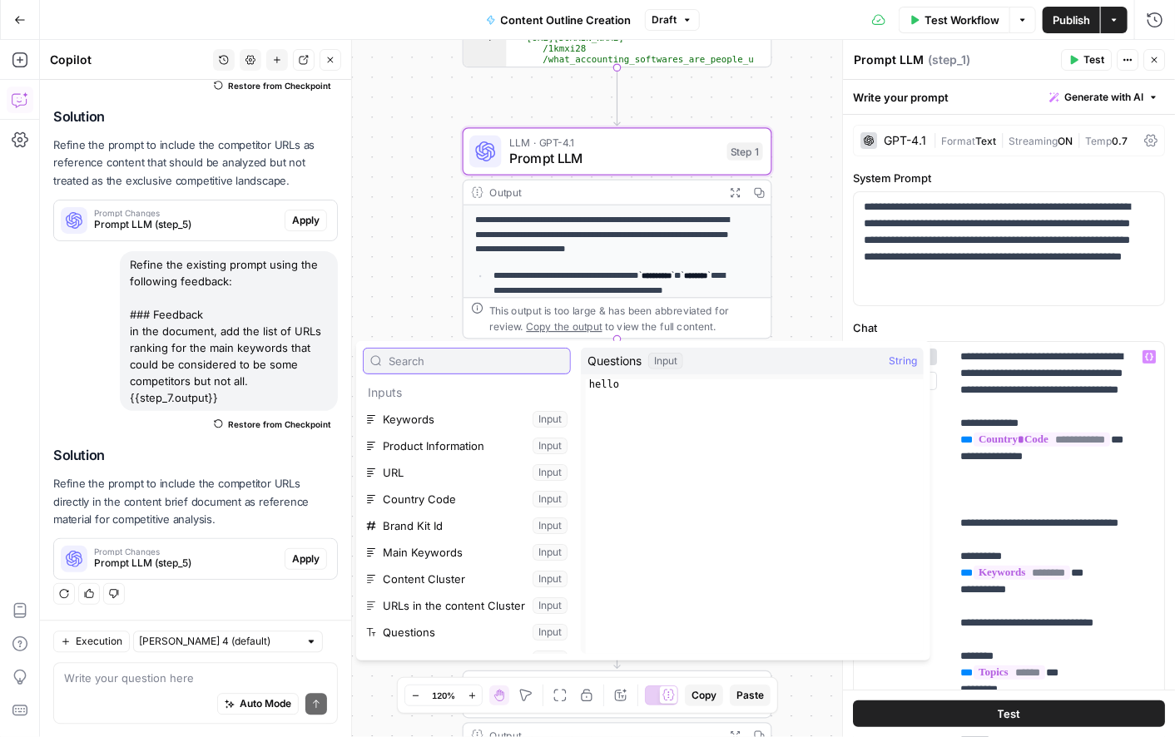
scroll to position [71, 0]
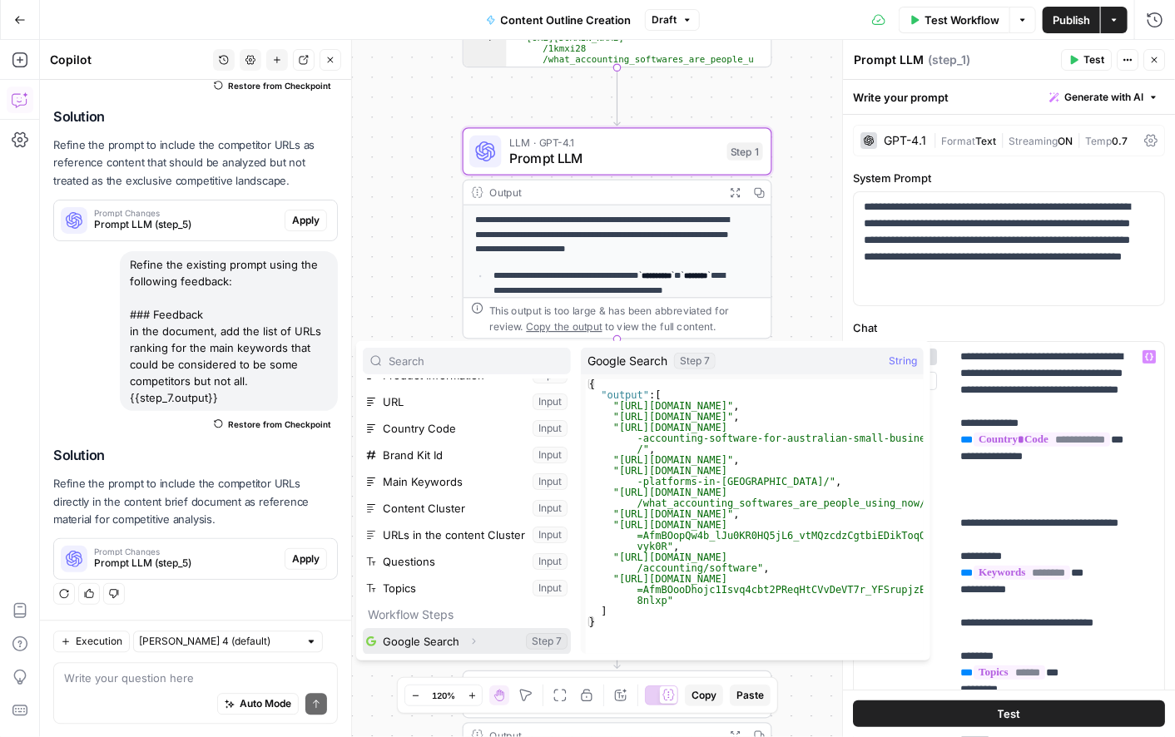
click at [418, 638] on button "Select variable Google Search" at bounding box center [467, 641] width 208 height 27
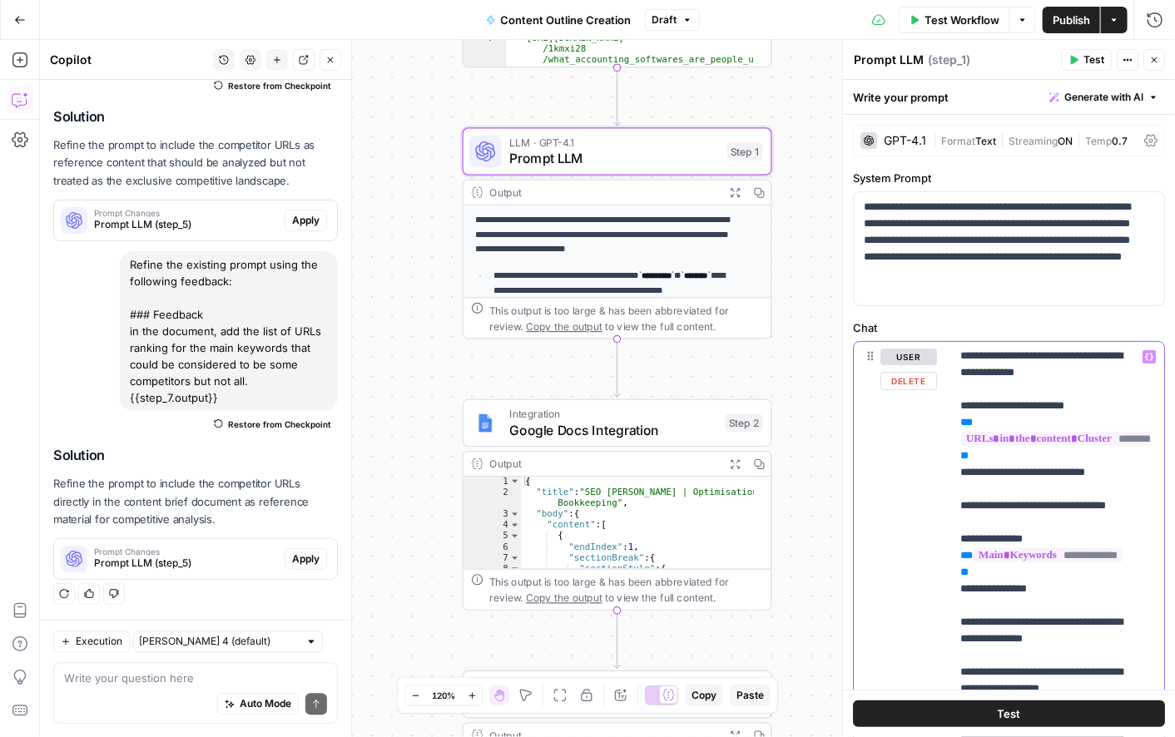
scroll to position [418, 0]
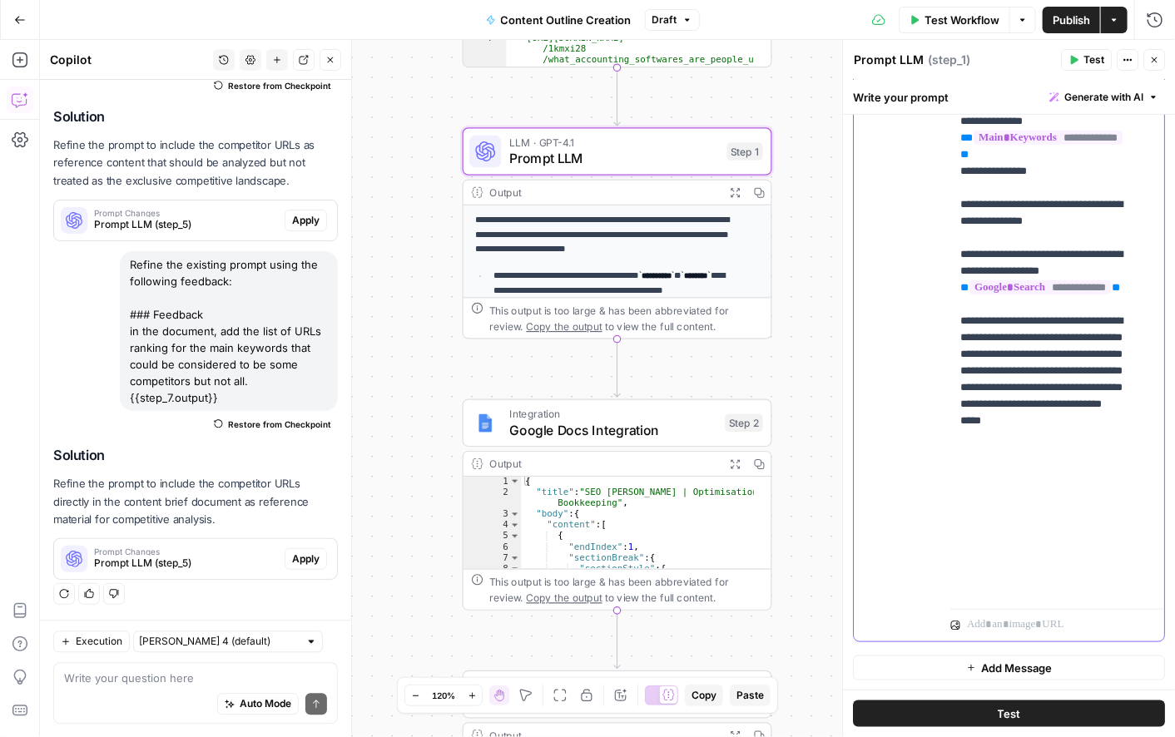
drag, startPoint x: 960, startPoint y: 205, endPoint x: 1079, endPoint y: 206, distance: 119.0
copy p "**********"
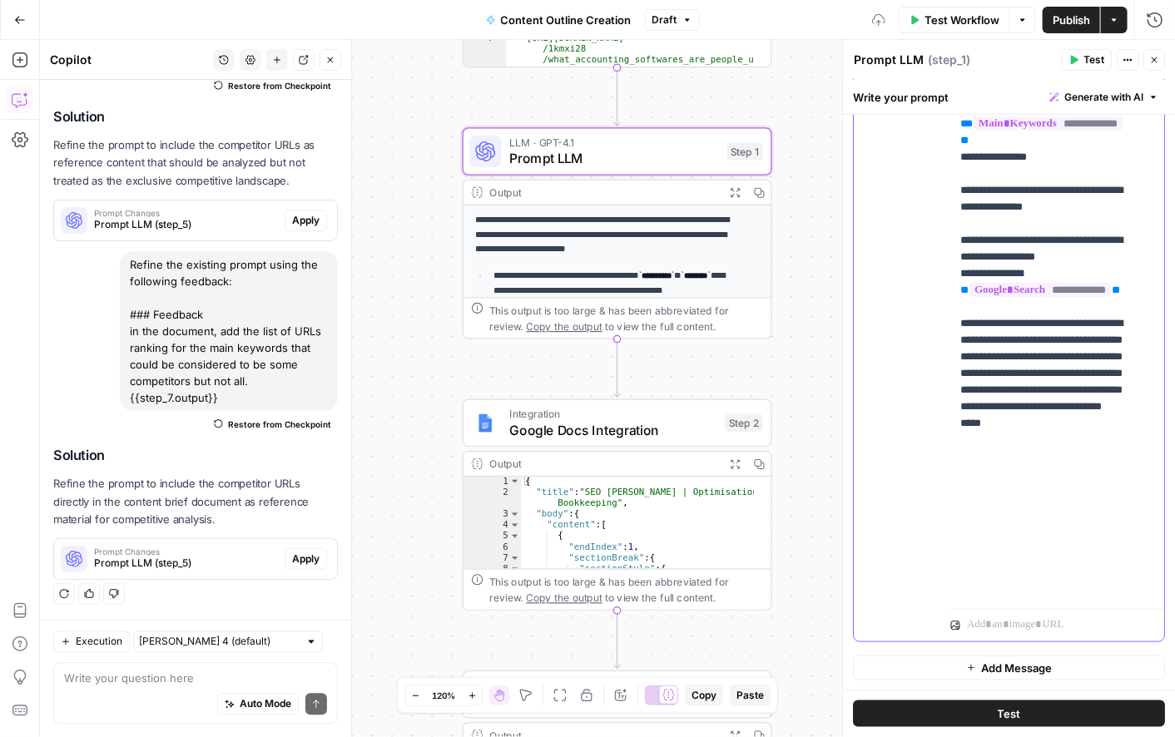
drag, startPoint x: 966, startPoint y: 390, endPoint x: 1006, endPoint y: 403, distance: 41.9
drag, startPoint x: 1013, startPoint y: 410, endPoint x: 955, endPoint y: 392, distance: 60.8
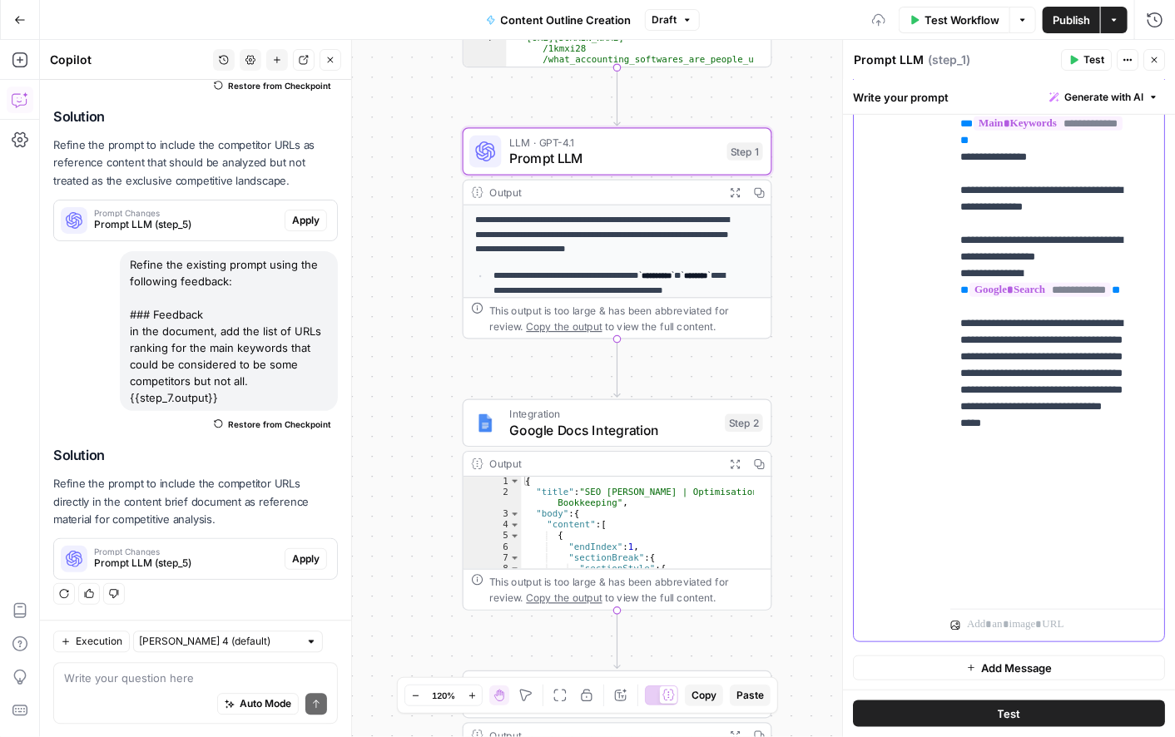
drag, startPoint x: 955, startPoint y: 392, endPoint x: 946, endPoint y: 387, distance: 9.7
click at [946, 387] on div "**********" at bounding box center [1009, 282] width 310 height 717
copy p "**********"
click at [1134, 424] on div "**********" at bounding box center [1051, 263] width 200 height 678
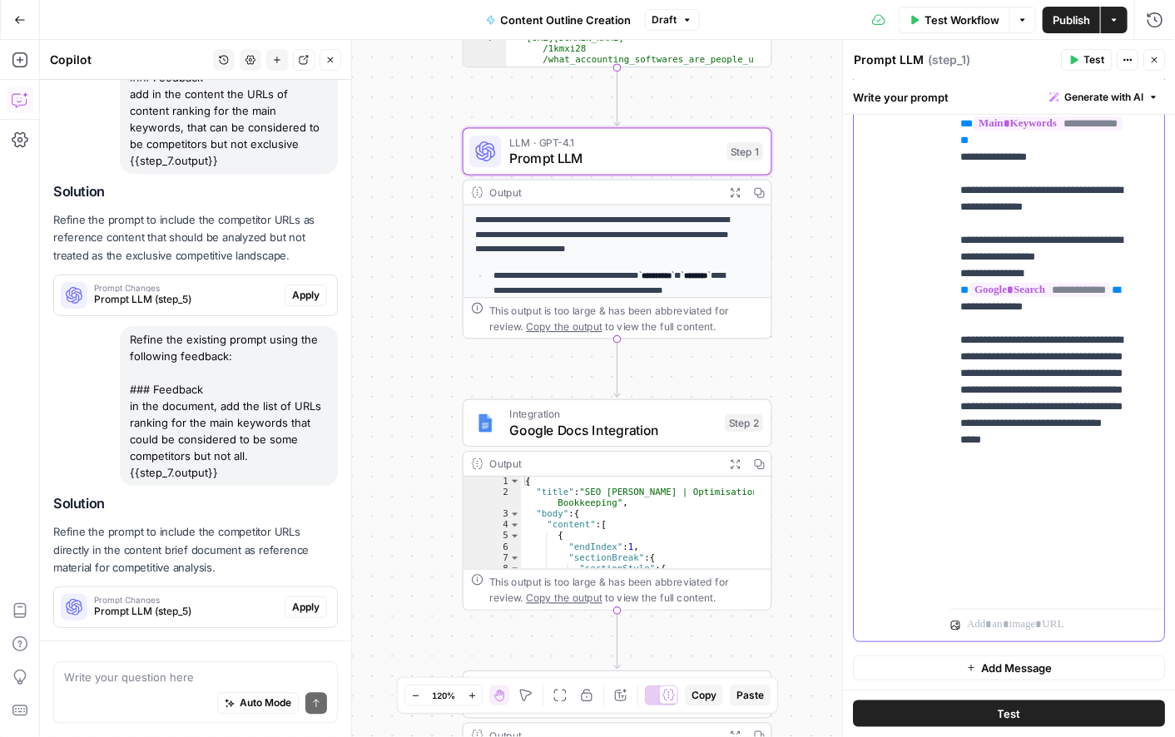
click at [969, 295] on span "**" at bounding box center [965, 290] width 8 height 11
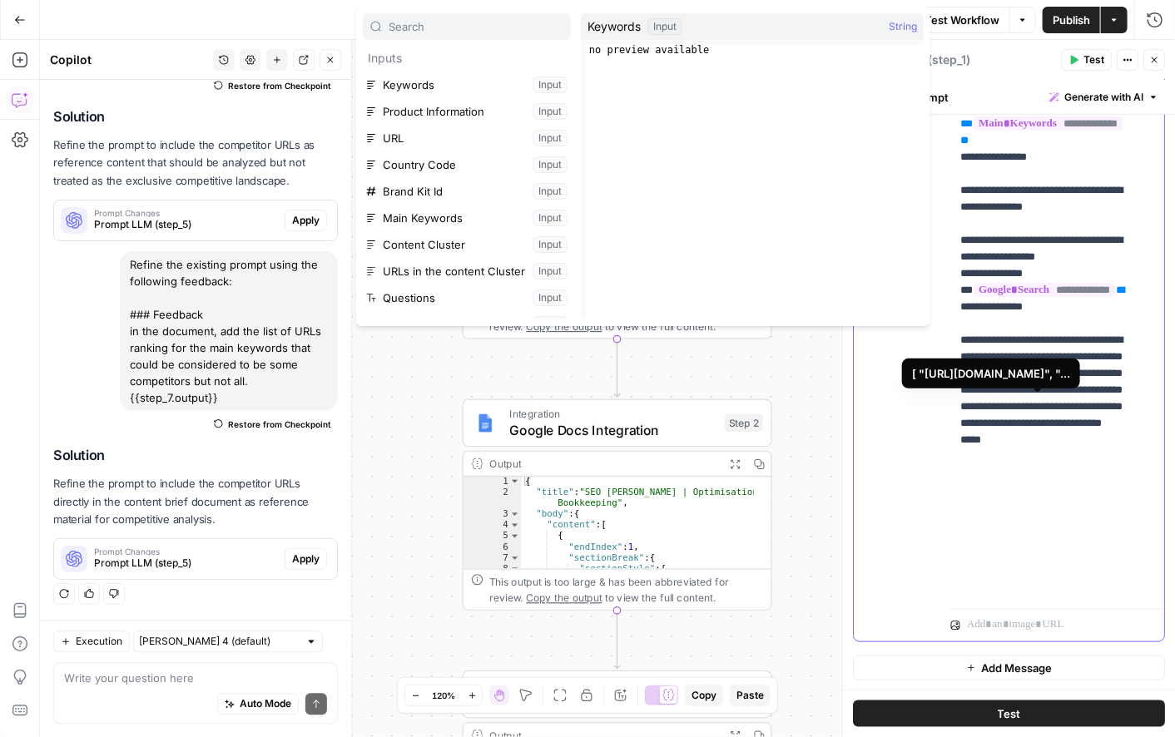
click at [973, 295] on span "**" at bounding box center [973, 290] width 0 height 11
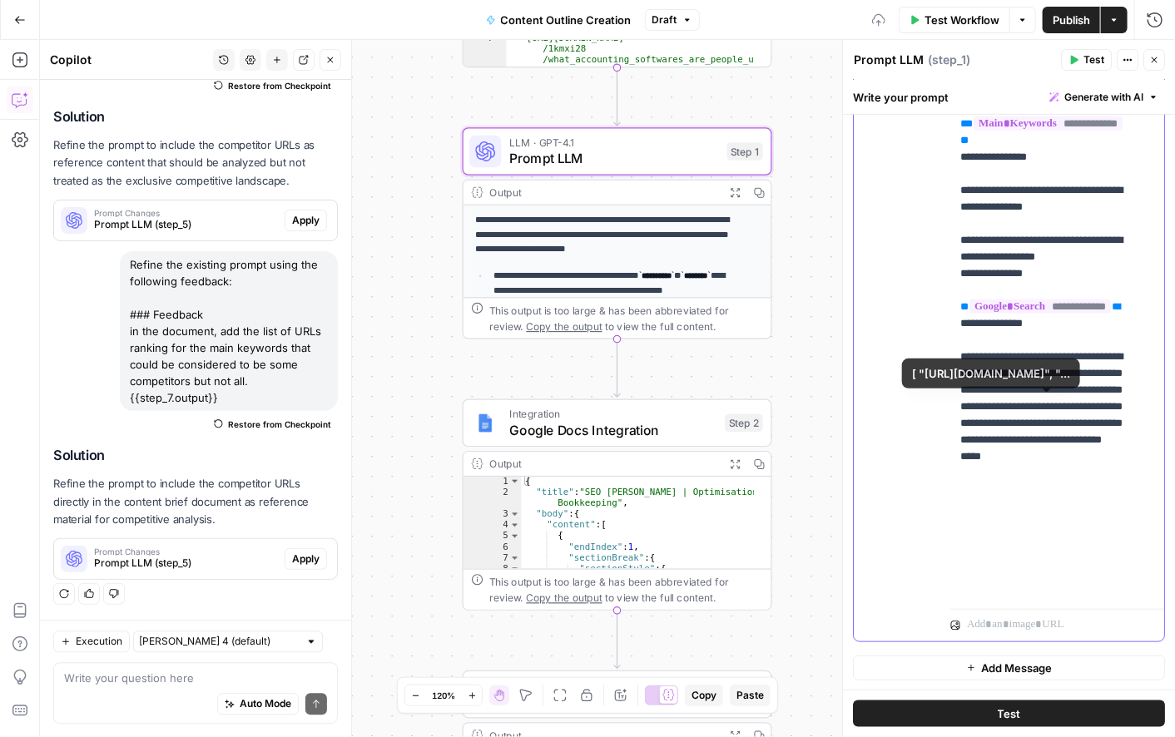
click at [1059, 20] on span "Publish" at bounding box center [1071, 20] width 37 height 17
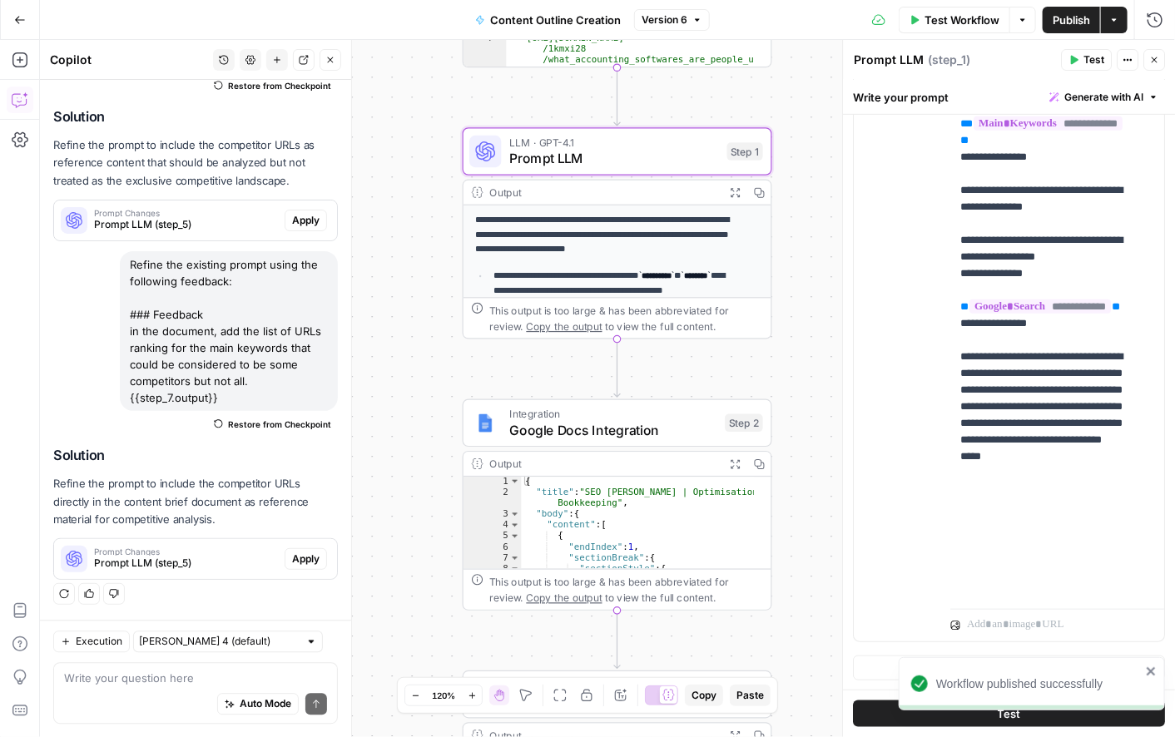
click at [927, 375] on div "user Delete" at bounding box center [909, 283] width 57 height 704
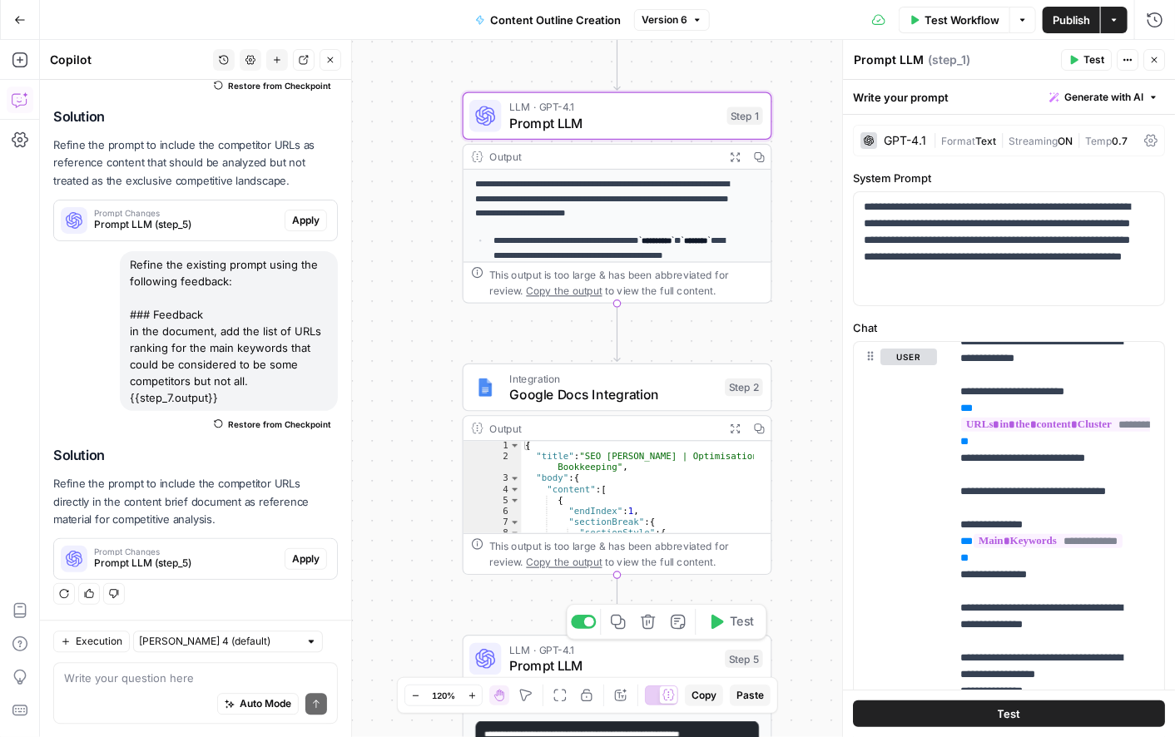
click at [634, 665] on span "Prompt LLM" at bounding box center [613, 667] width 208 height 20
click at [634, 678] on div "Zoom Out 120% Zoom In Hand Move Fit to View Lock/Unlock Annotate Workflow Copy …" at bounding box center [587, 696] width 381 height 37
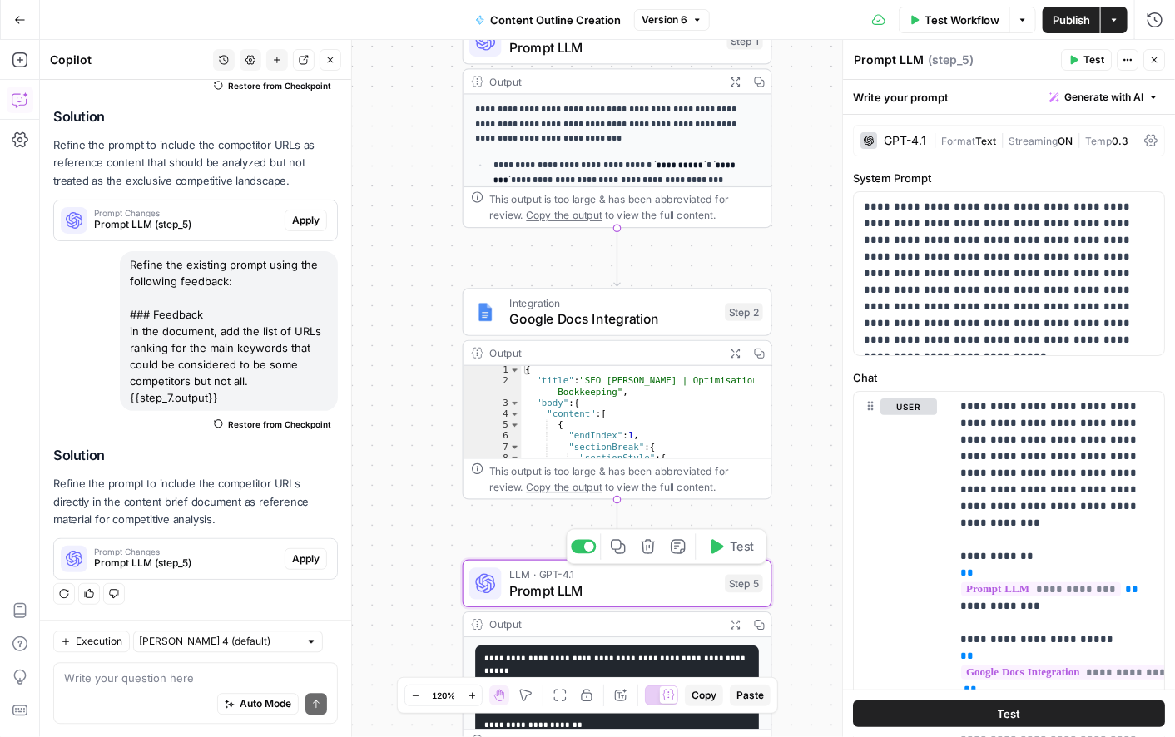
scroll to position [352, 0]
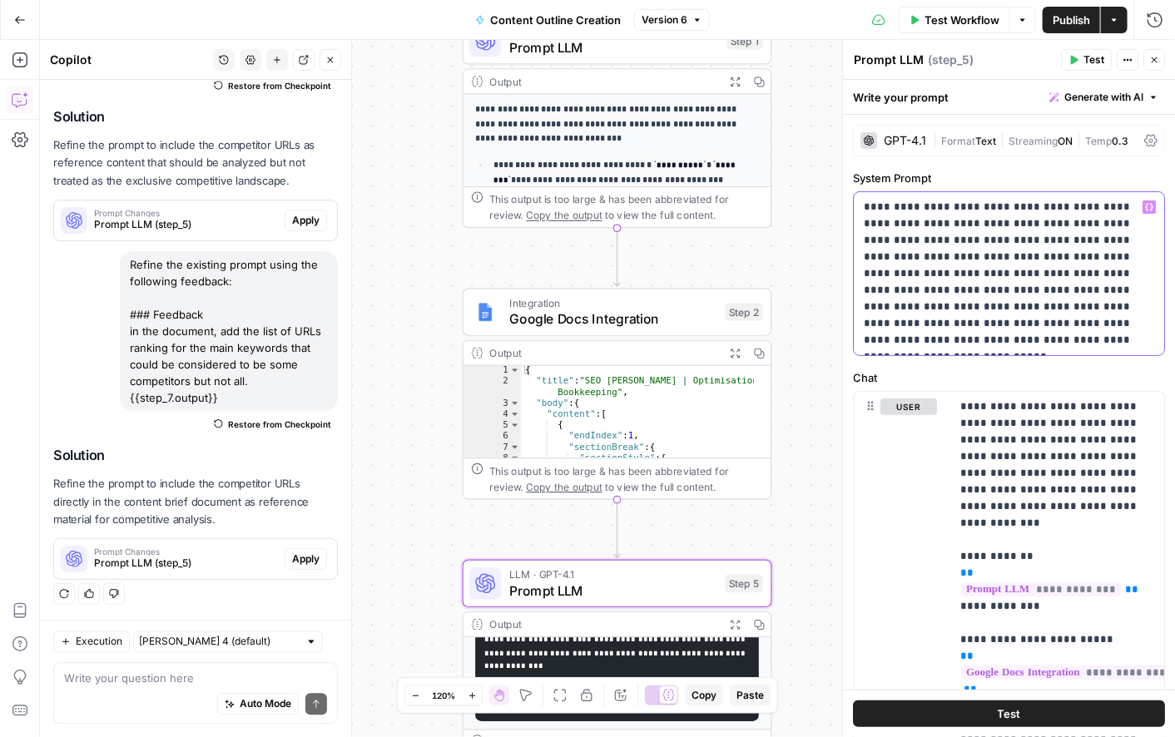
drag, startPoint x: 1005, startPoint y: 332, endPoint x: 856, endPoint y: 194, distance: 203.2
click at [856, 194] on div "**********" at bounding box center [1009, 273] width 310 height 163
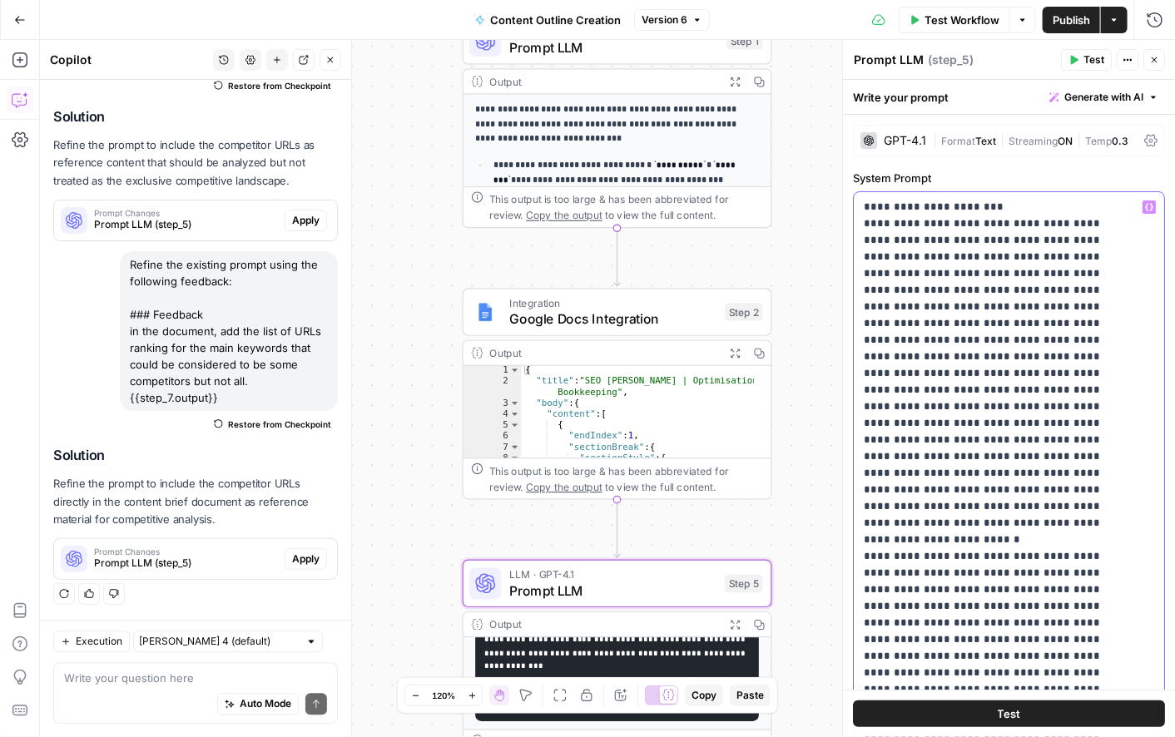
click at [848, 204] on div "**********" at bounding box center [1008, 389] width 333 height 698
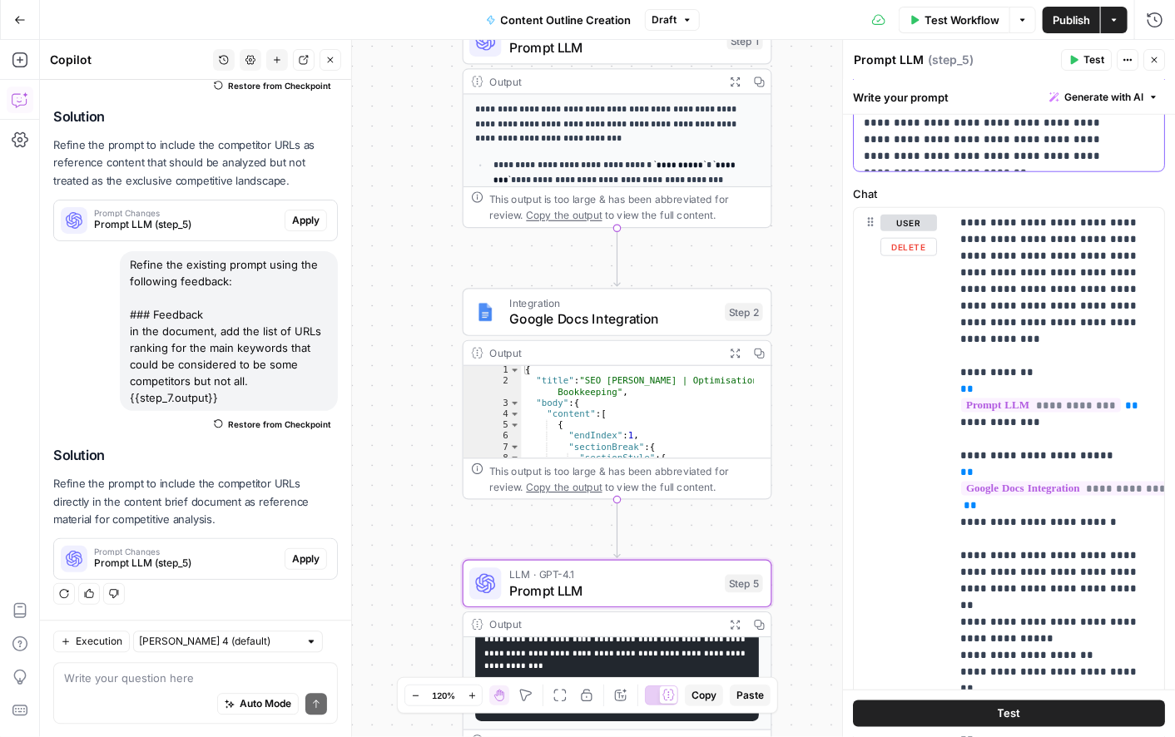
scroll to position [688, 0]
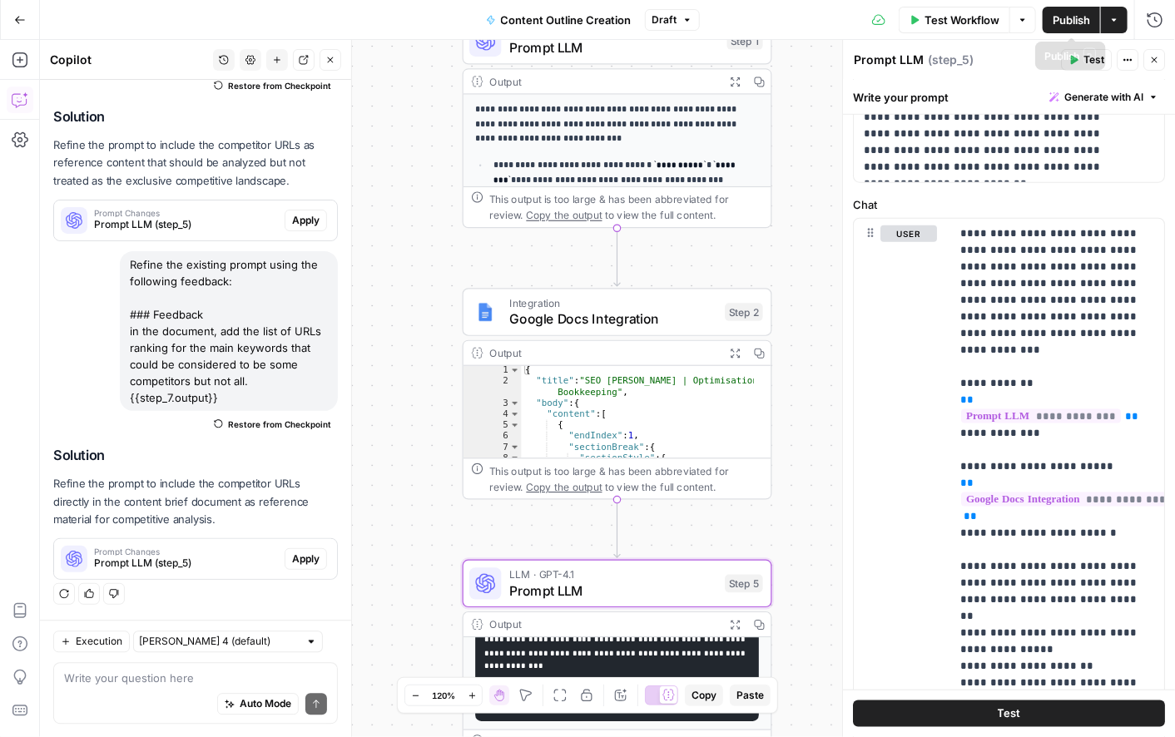
click at [1072, 18] on span "Publish" at bounding box center [1071, 20] width 37 height 17
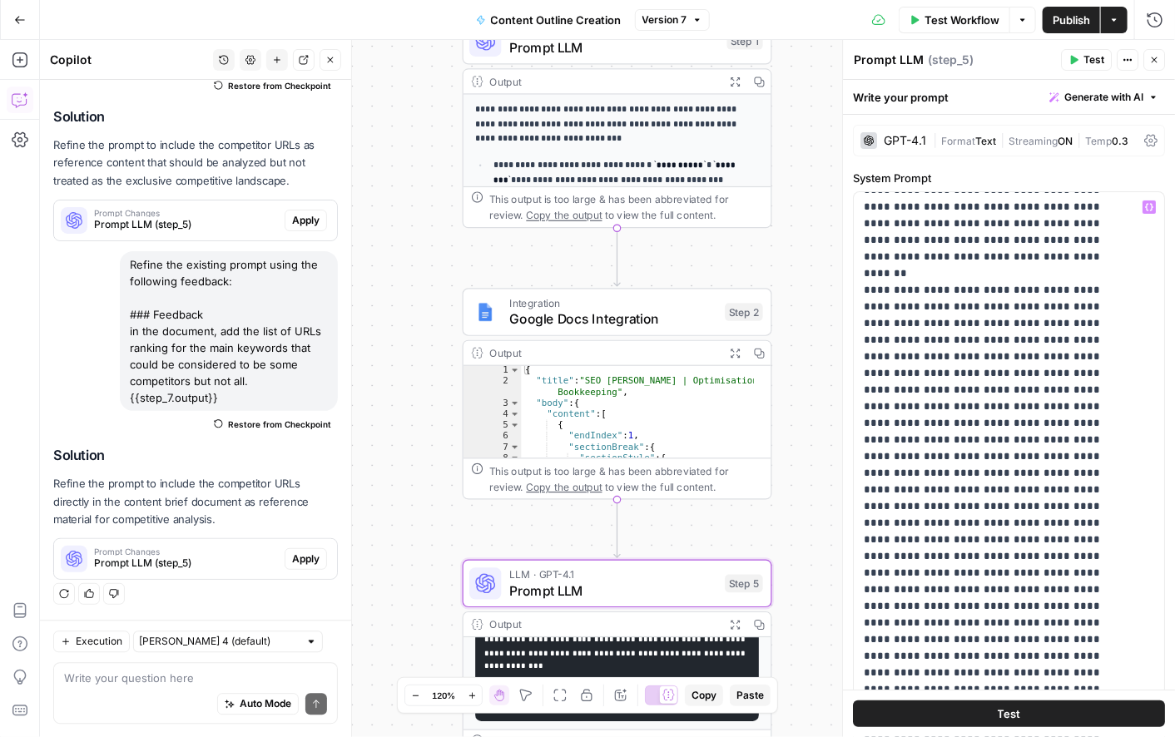
scroll to position [1343, 0]
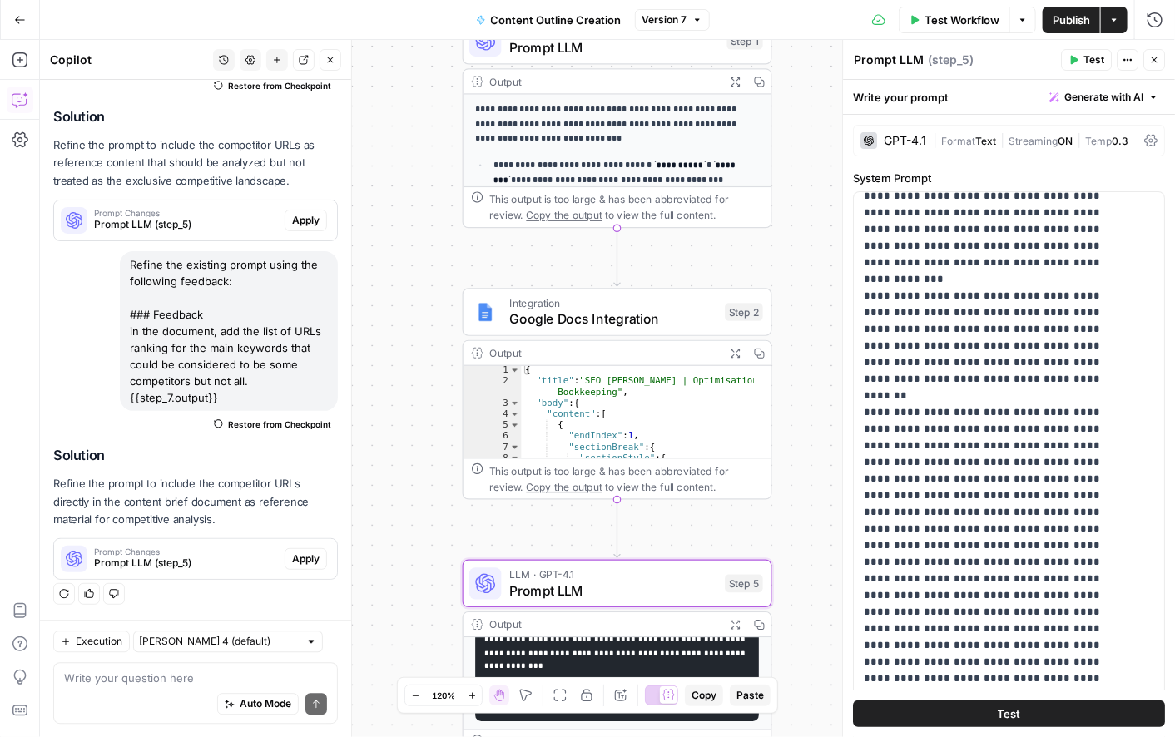
click at [292, 555] on span "Apply" at bounding box center [305, 559] width 27 height 15
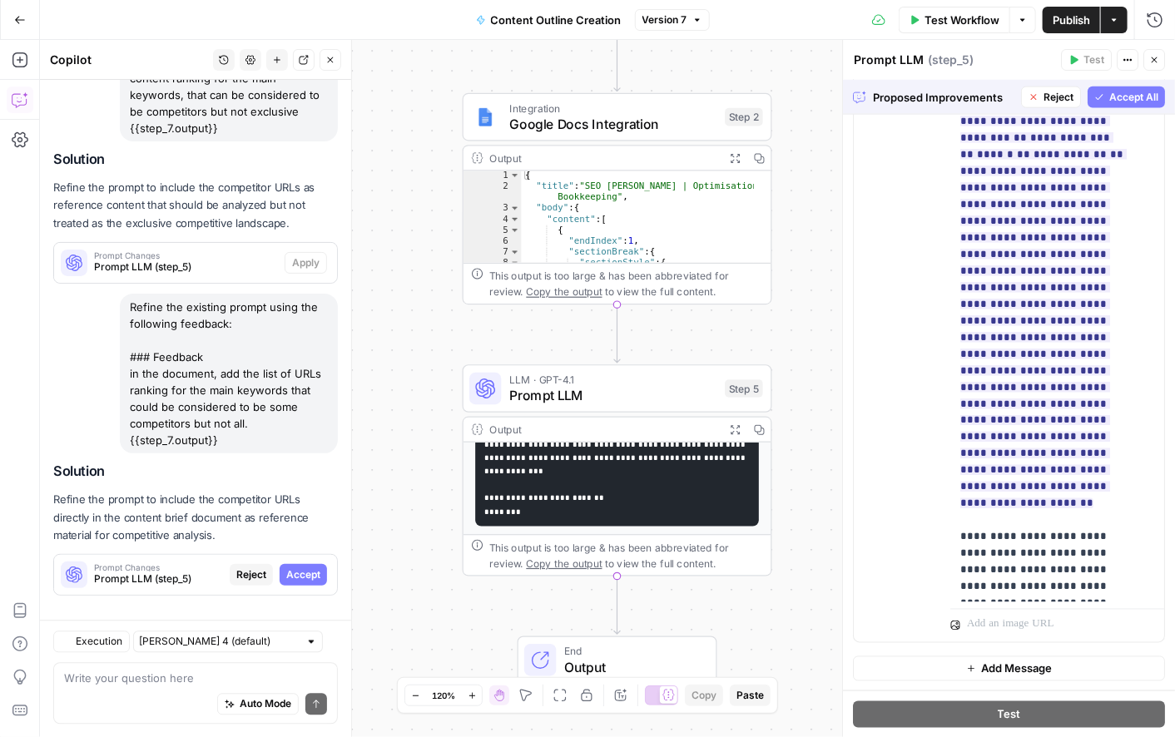
scroll to position [1365, 0]
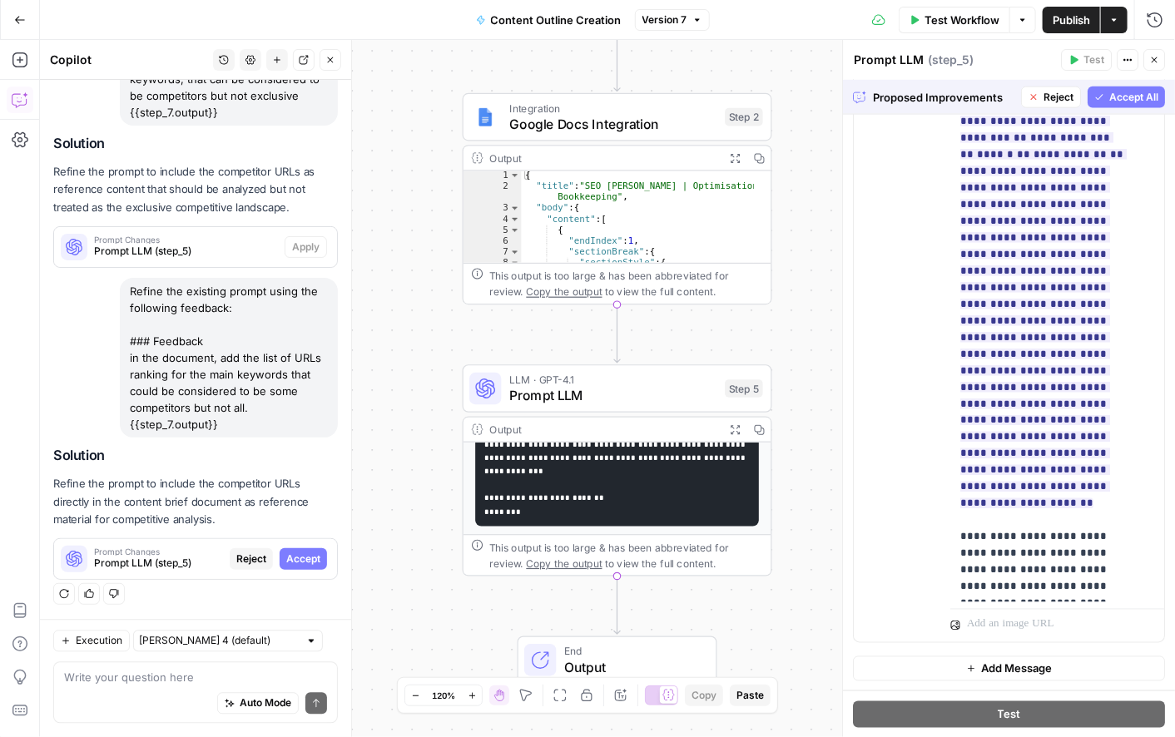
click at [1110, 100] on span "Accept All" at bounding box center [1134, 97] width 49 height 15
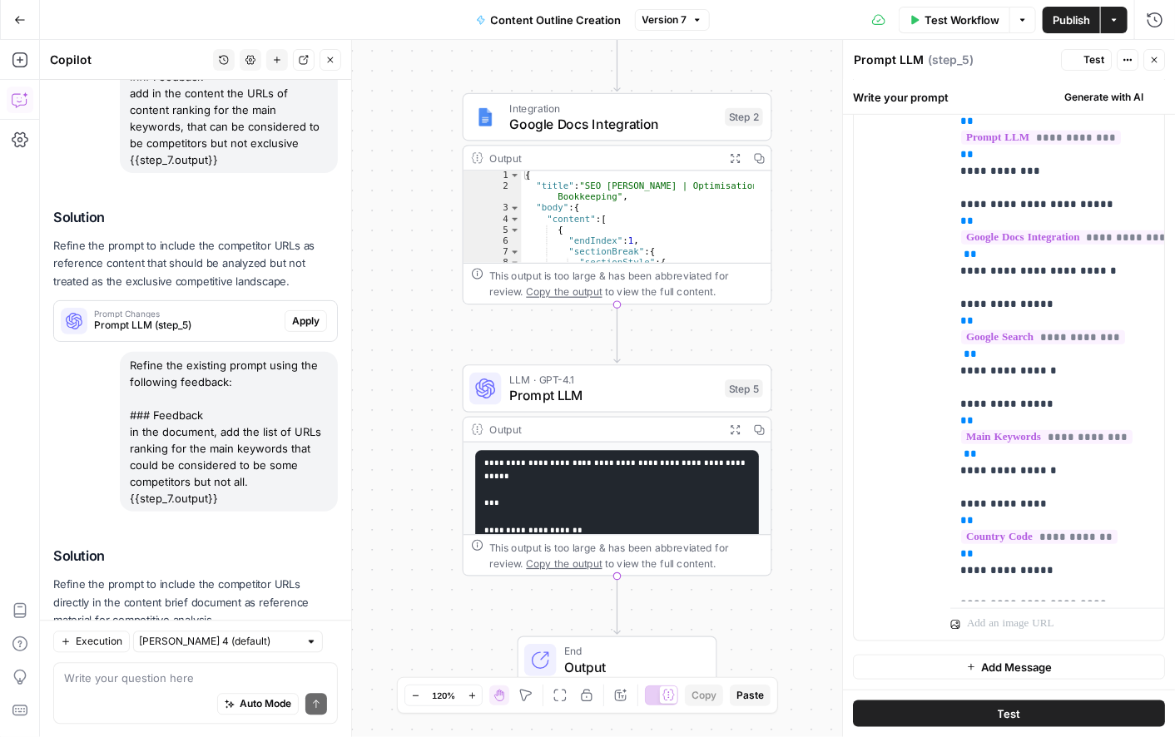
scroll to position [0, 0]
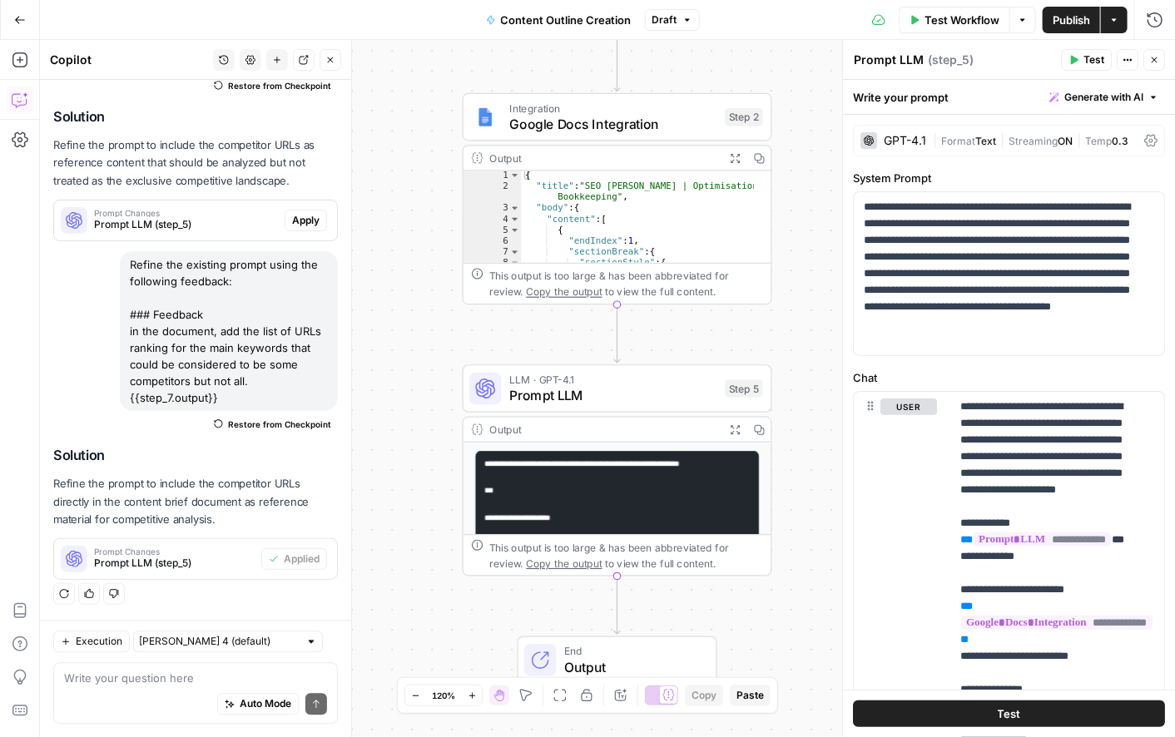
click at [1065, 22] on span "Publish" at bounding box center [1071, 20] width 37 height 17
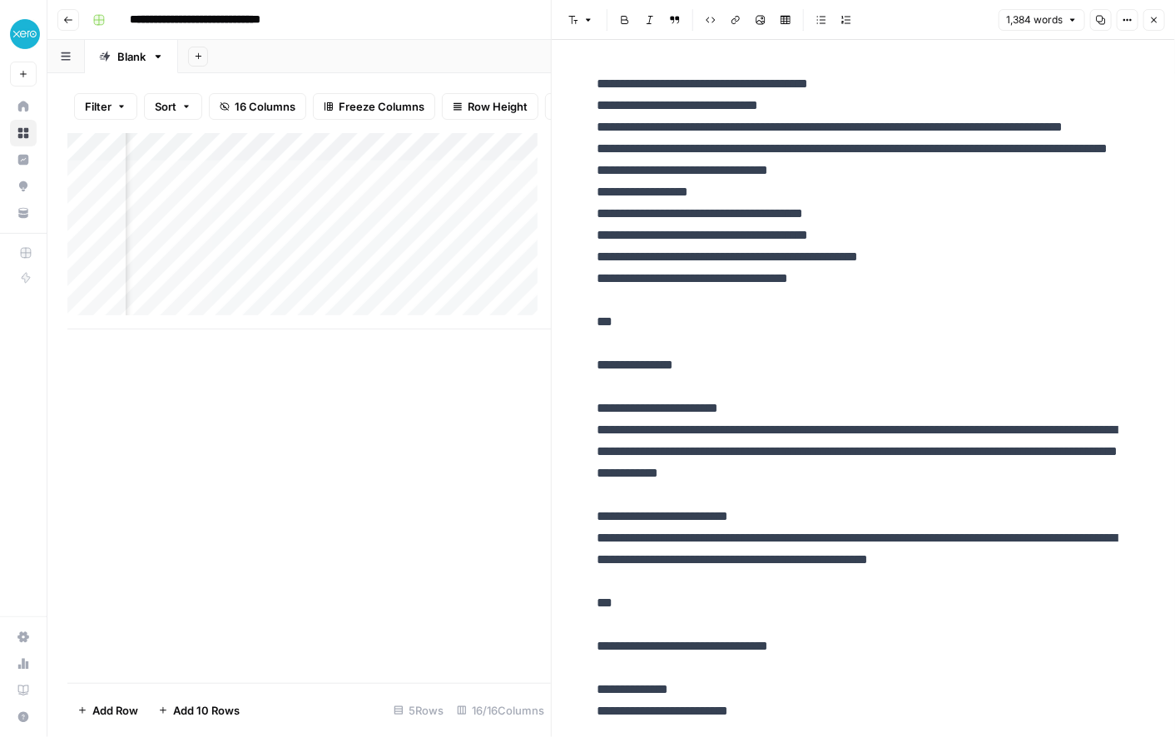
scroll to position [5649, 0]
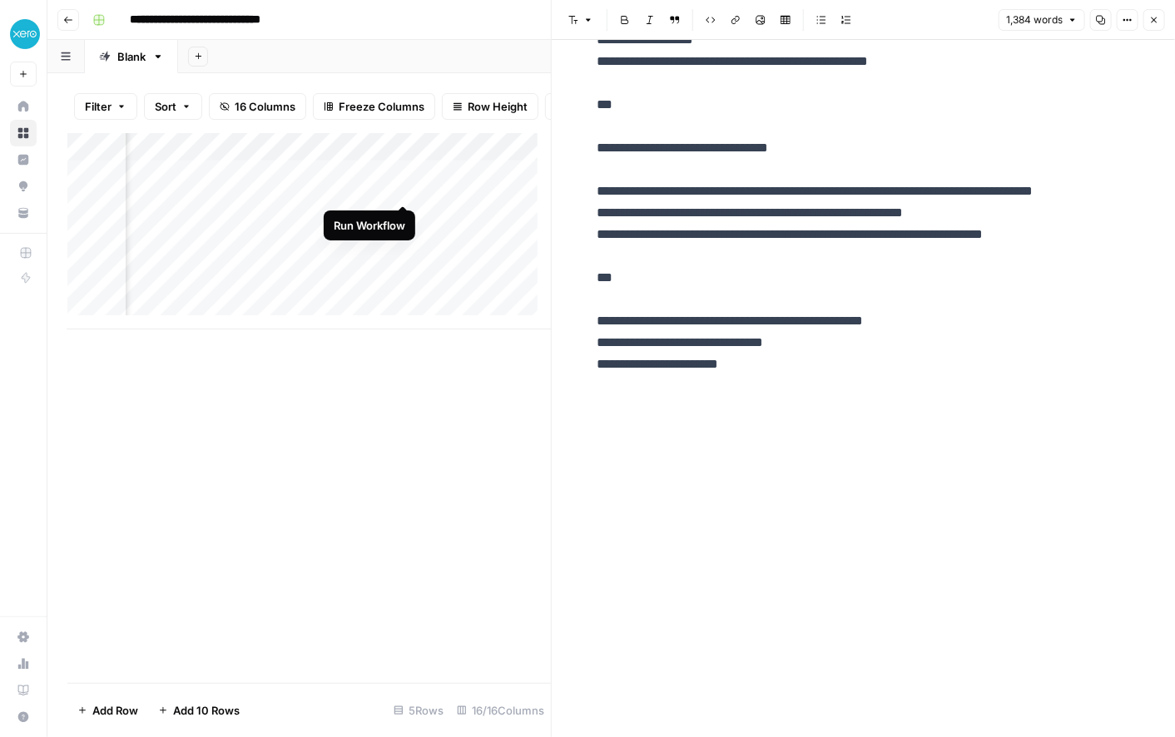
click at [402, 188] on div "Add Column" at bounding box center [309, 231] width 484 height 196
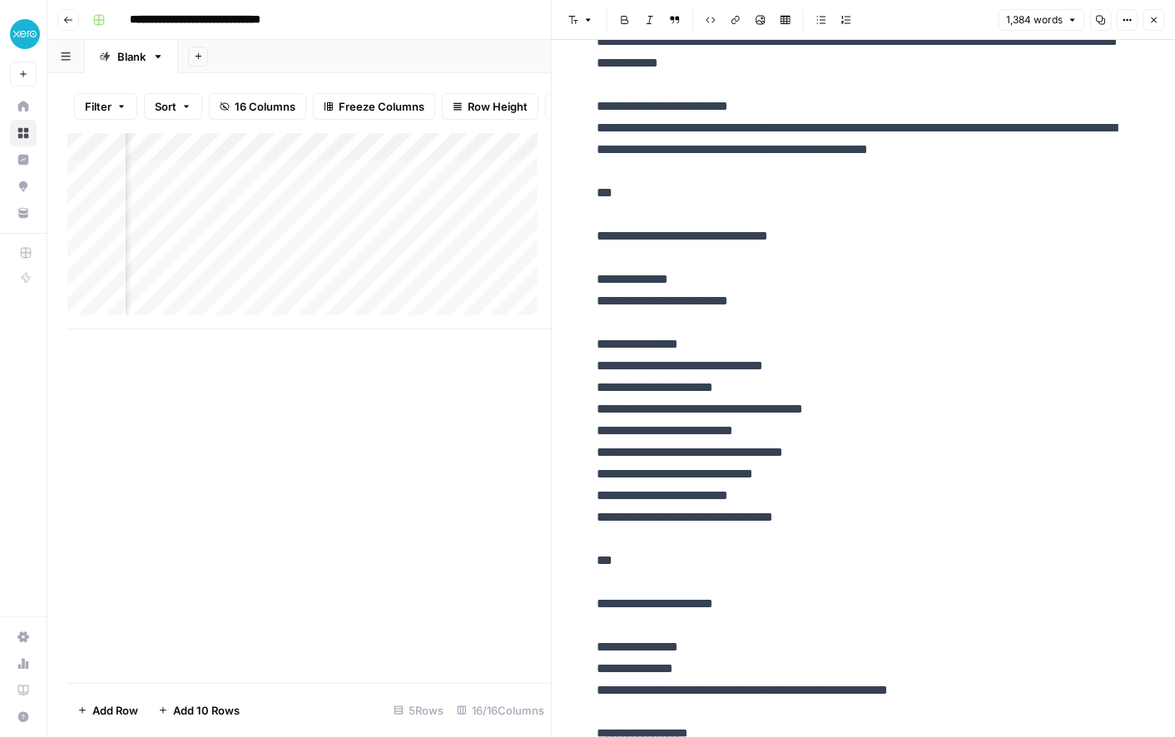
scroll to position [411, 0]
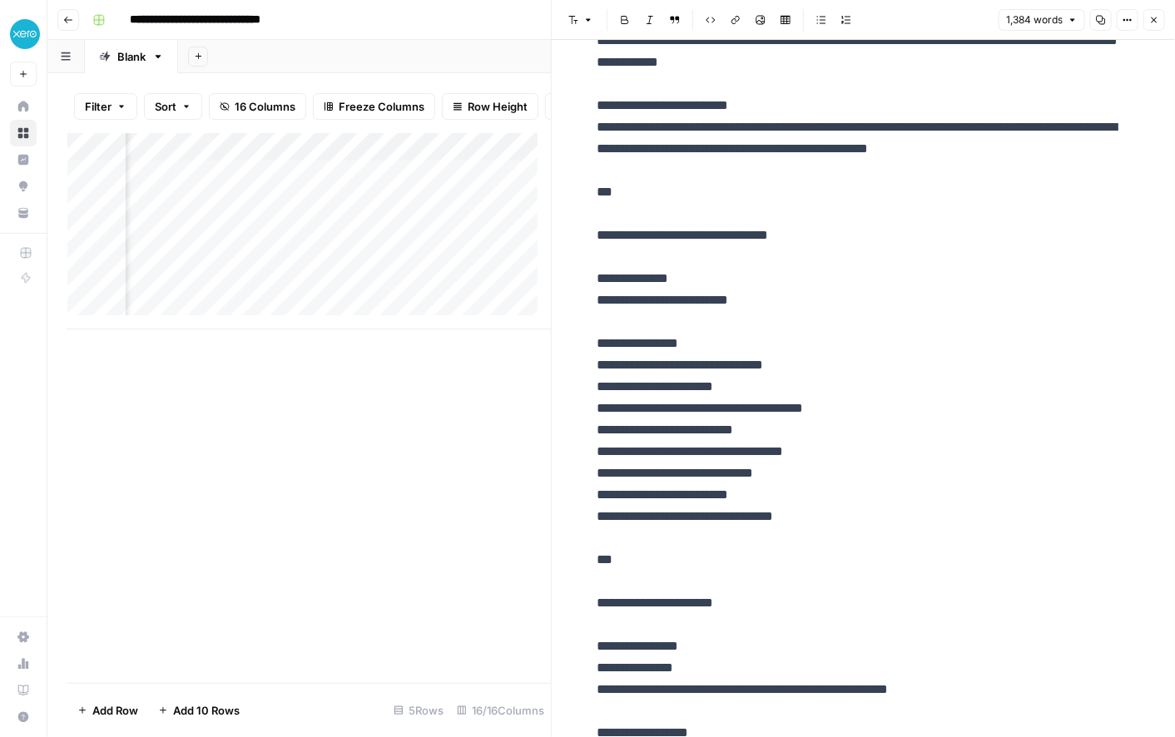
click at [459, 188] on div "Add Column" at bounding box center [309, 231] width 484 height 196
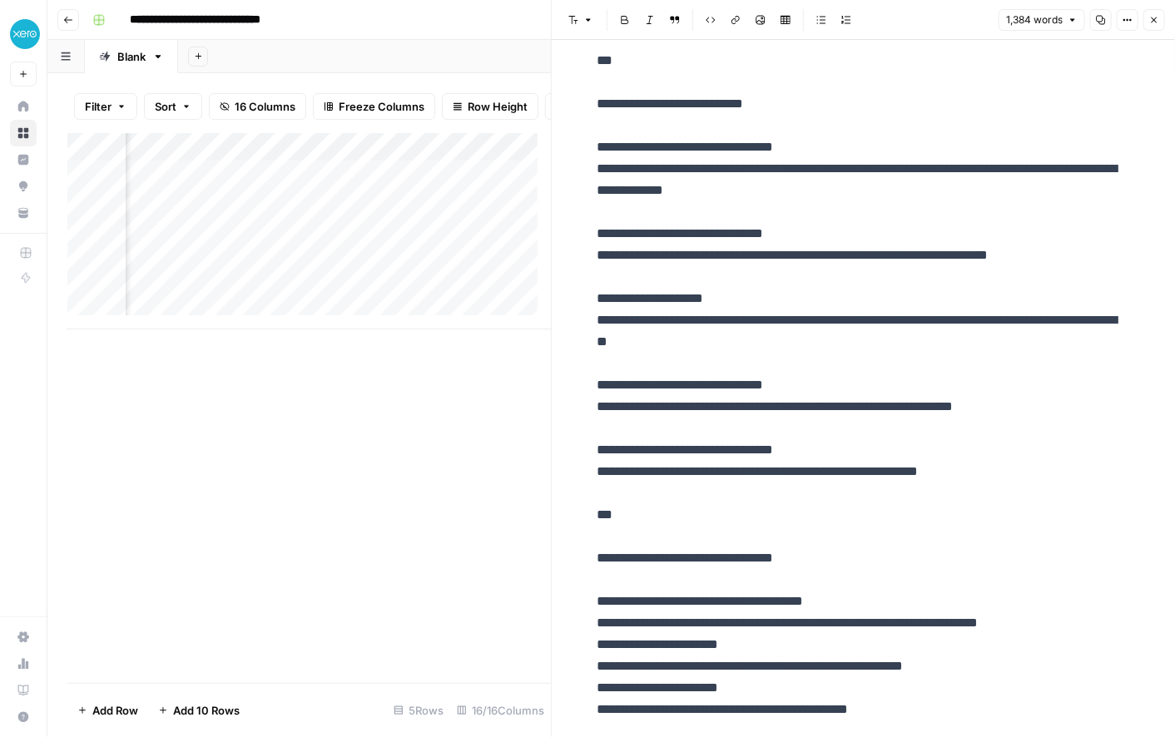
scroll to position [3898, 0]
click at [380, 163] on div "Add Column" at bounding box center [309, 231] width 484 height 196
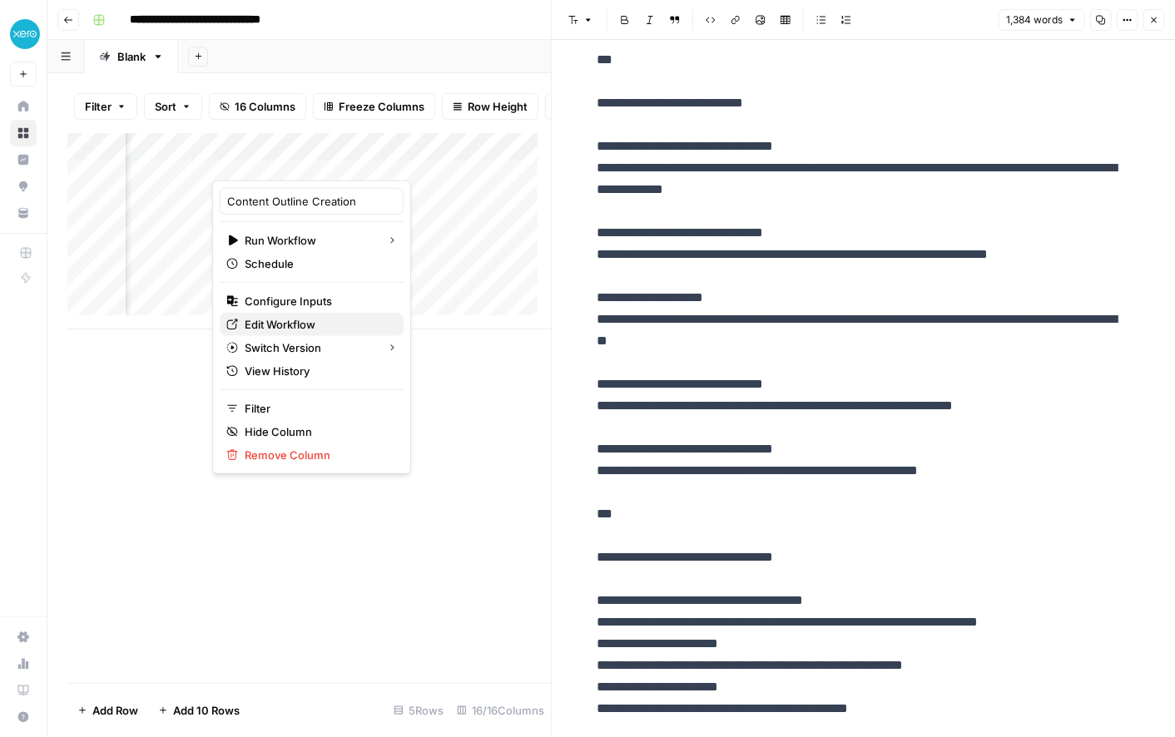
click at [256, 325] on span "Edit Workflow" at bounding box center [318, 324] width 146 height 17
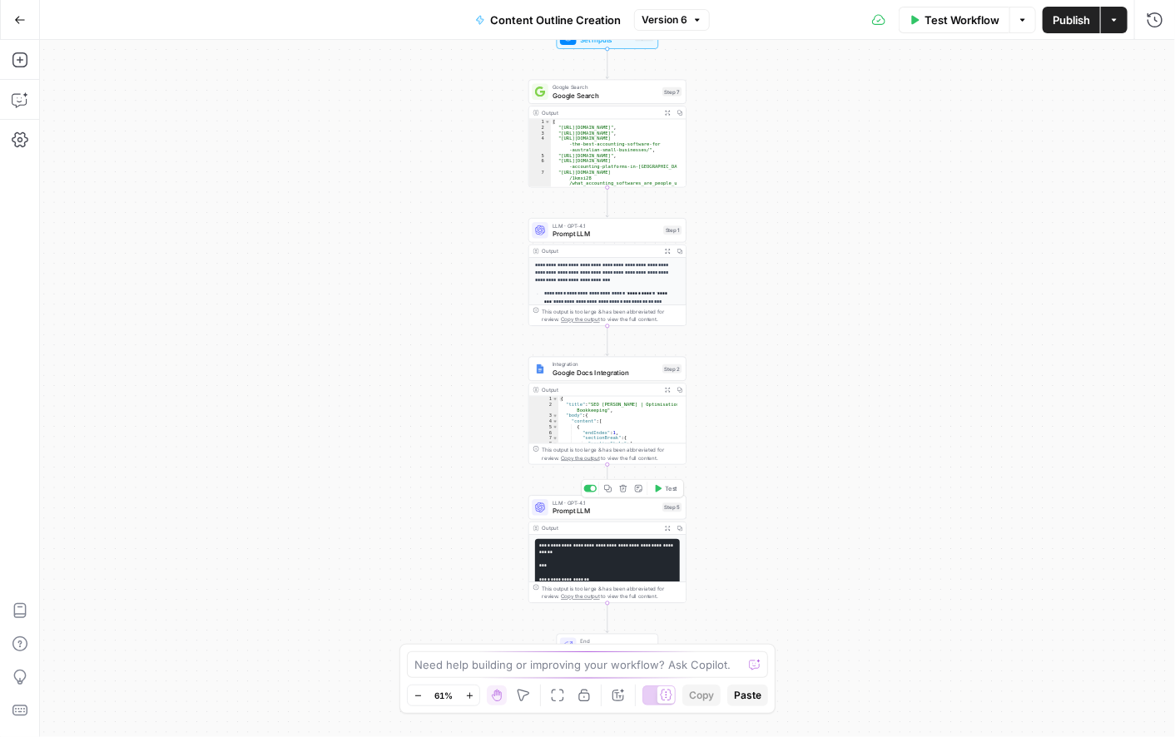
click at [639, 510] on span "Prompt LLM" at bounding box center [606, 511] width 106 height 10
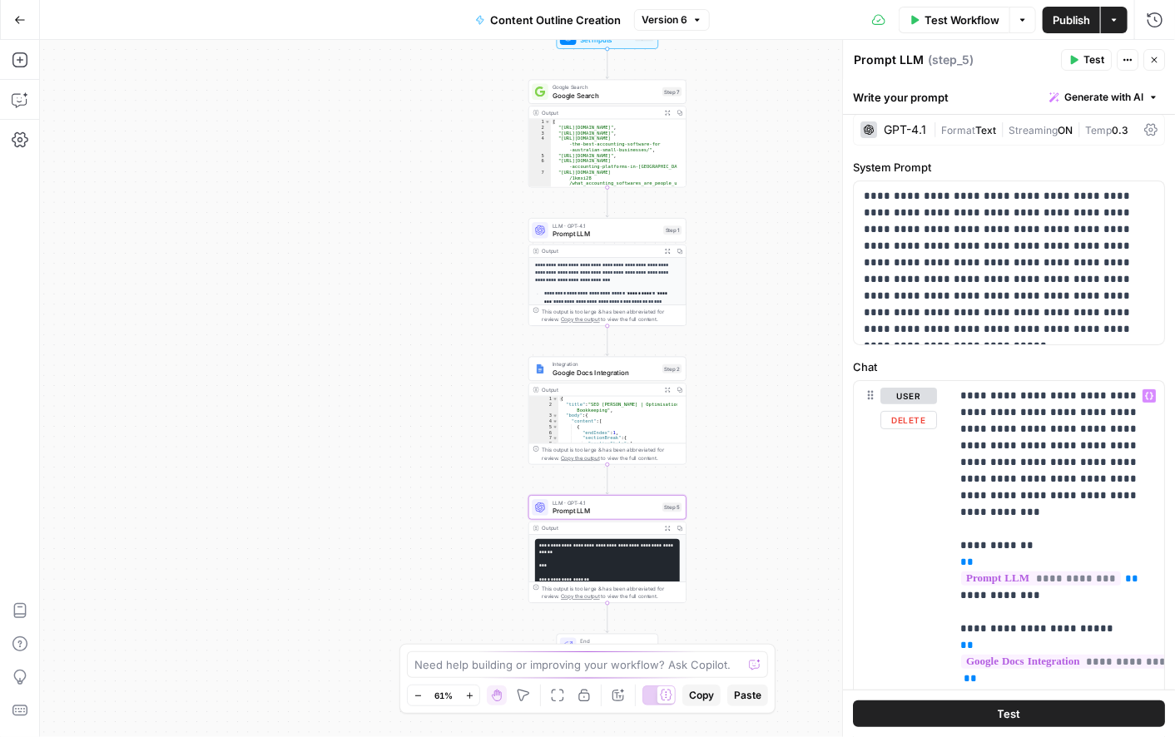
scroll to position [12, 0]
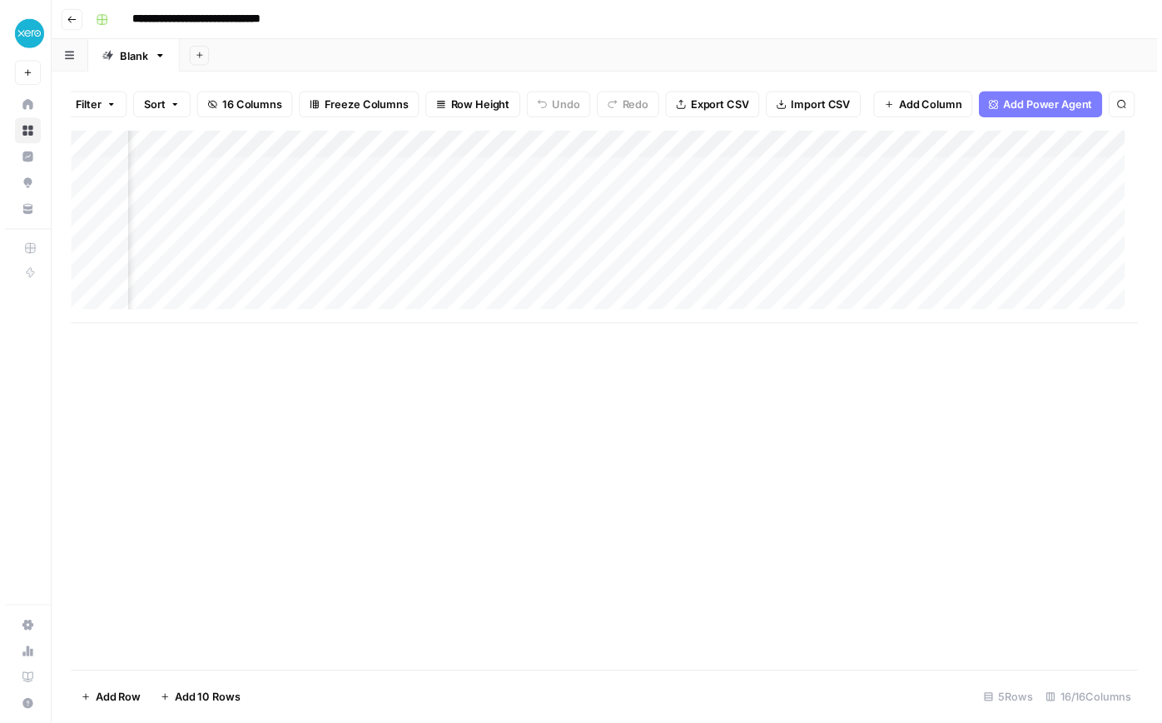
scroll to position [0, 2251]
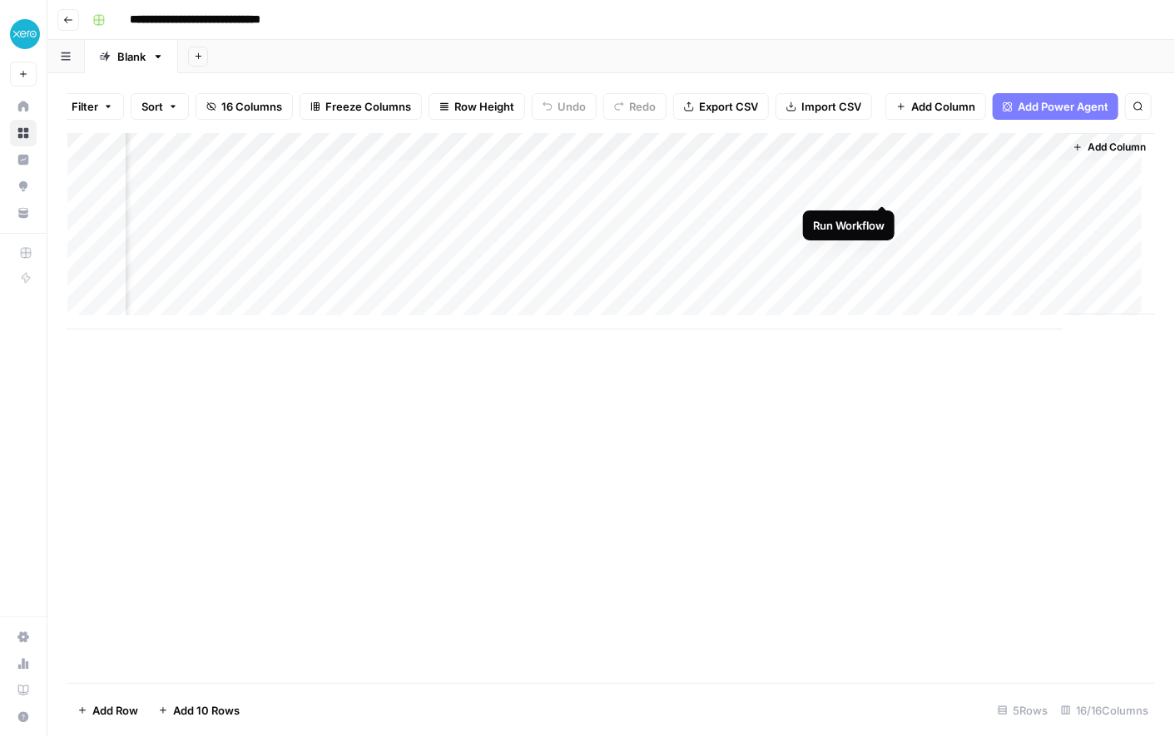
click at [883, 188] on div "Add Column" at bounding box center [611, 231] width 1088 height 196
click at [944, 192] on div "Add Column" at bounding box center [611, 231] width 1088 height 196
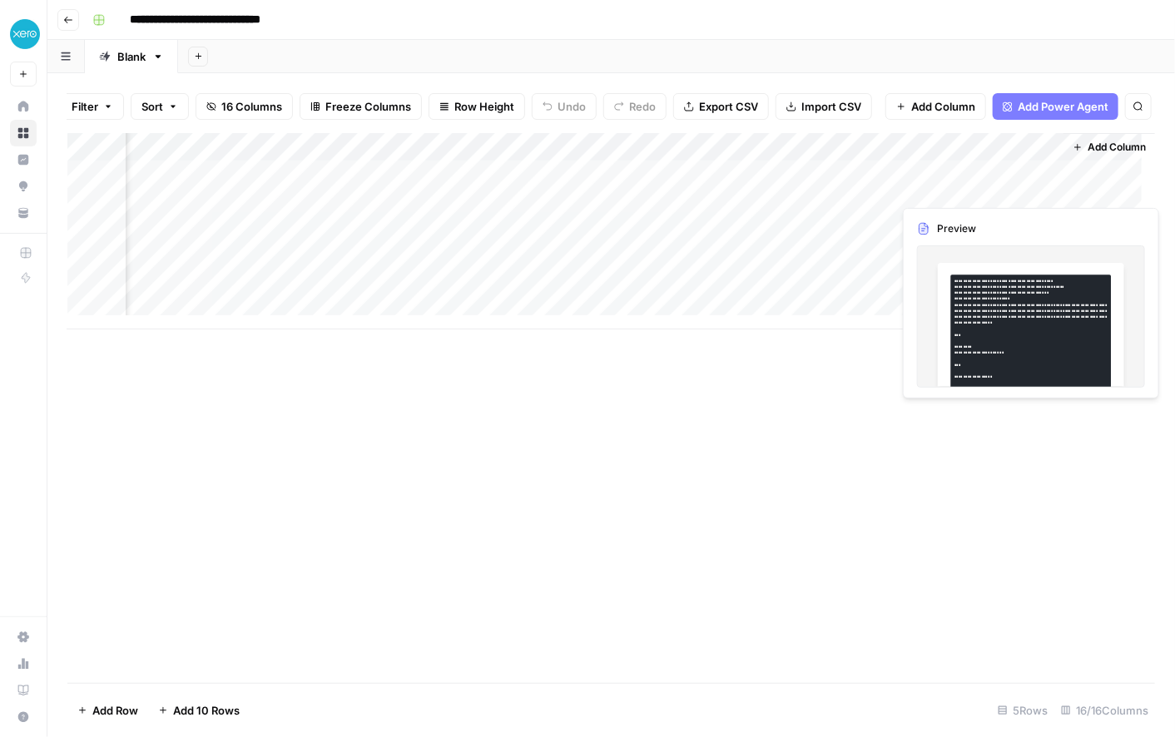
click at [944, 192] on div "Add Column" at bounding box center [611, 231] width 1088 height 196
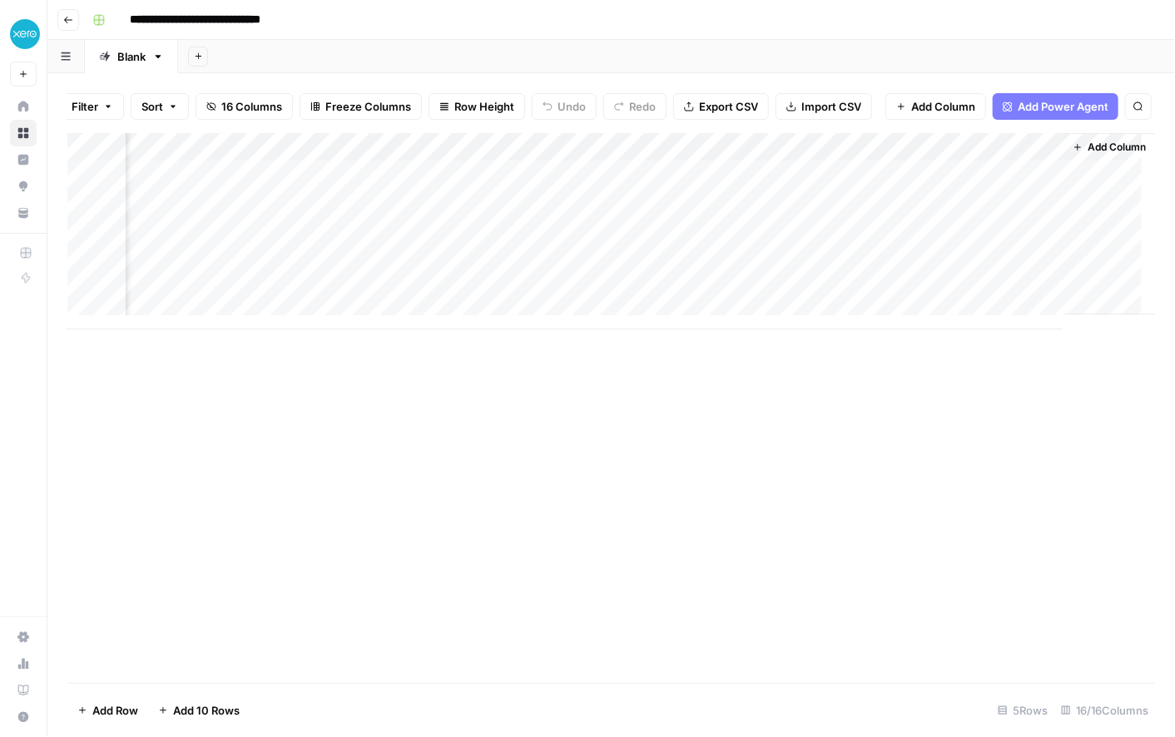
click at [944, 192] on body "**********" at bounding box center [587, 368] width 1175 height 737
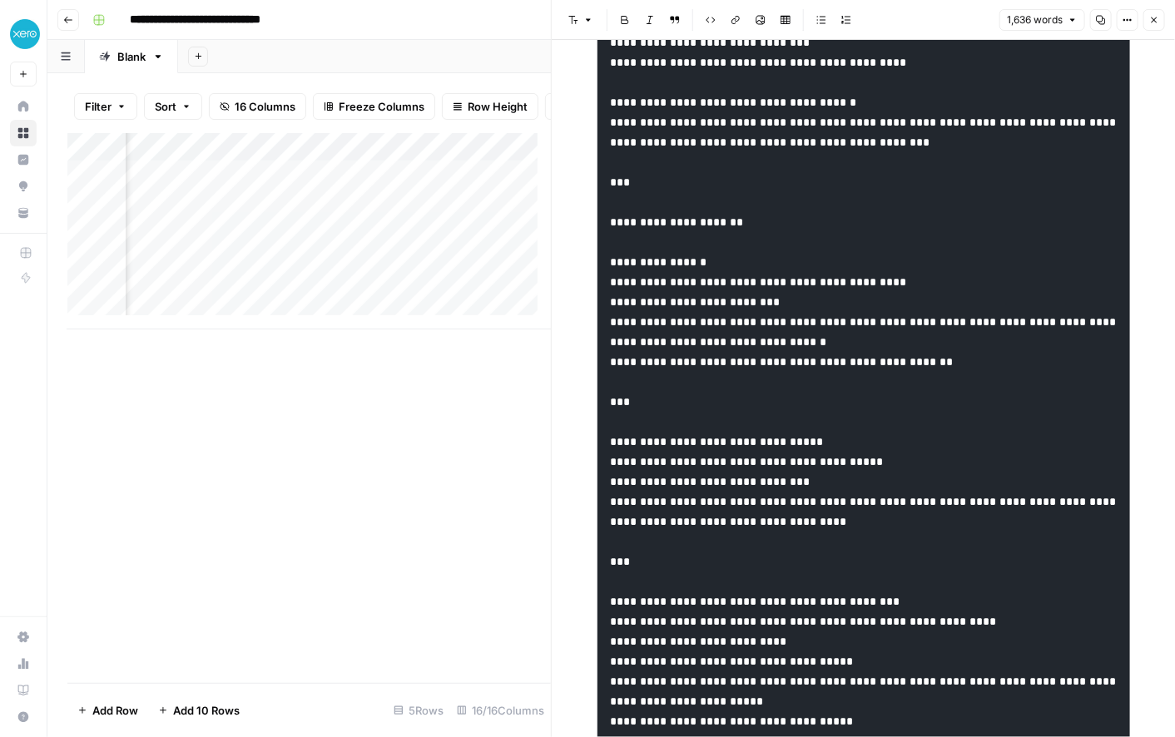
scroll to position [3508, 0]
click at [373, 161] on div "Add Column" at bounding box center [309, 231] width 484 height 196
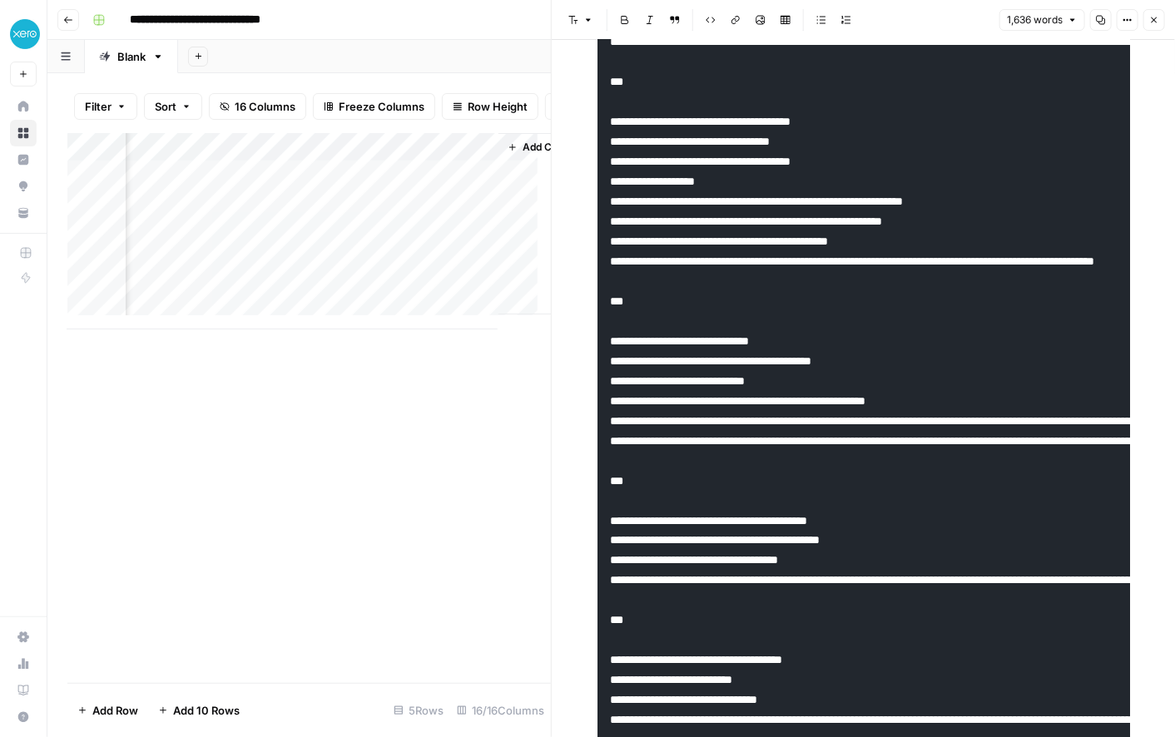
scroll to position [0, 2805]
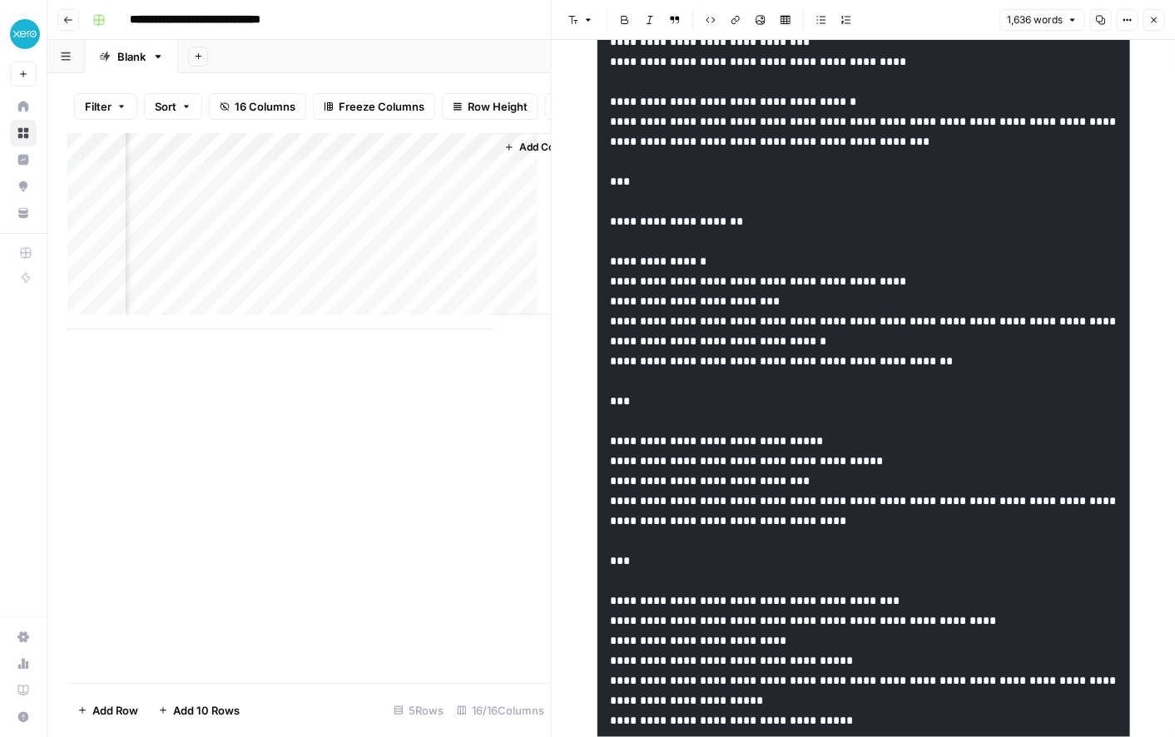
click at [399, 178] on div "Add Column" at bounding box center [309, 231] width 484 height 196
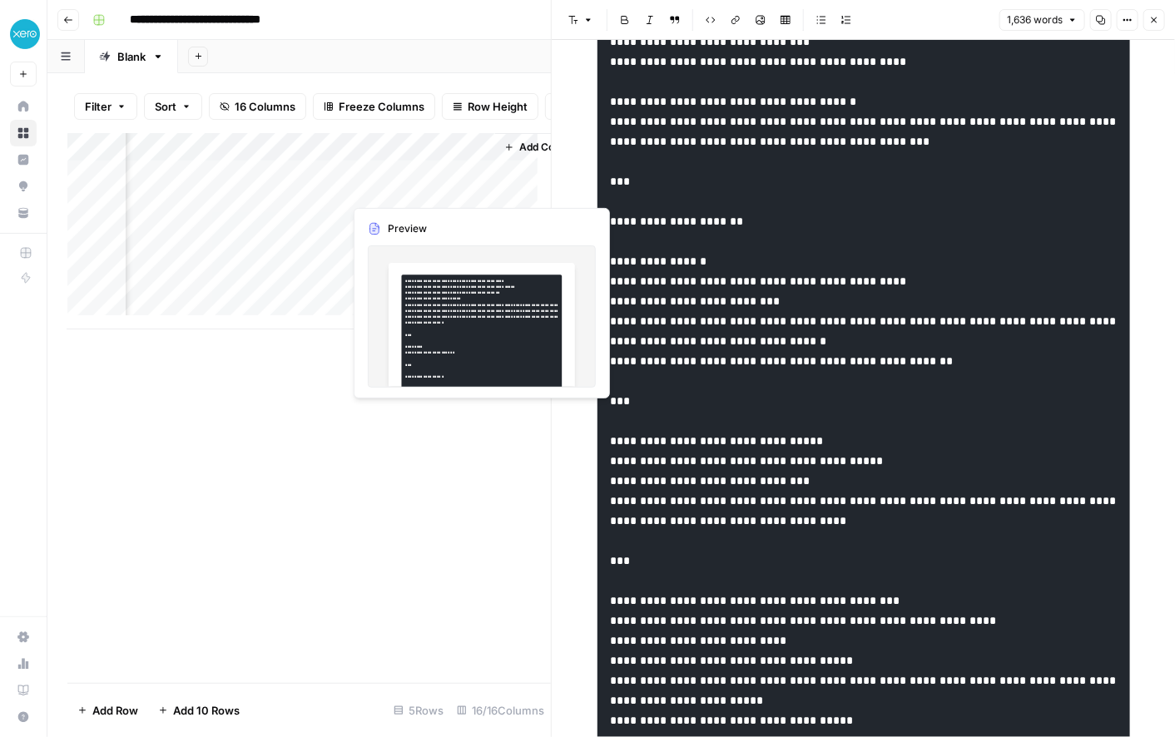
click at [400, 186] on div "Add Column" at bounding box center [309, 231] width 484 height 196
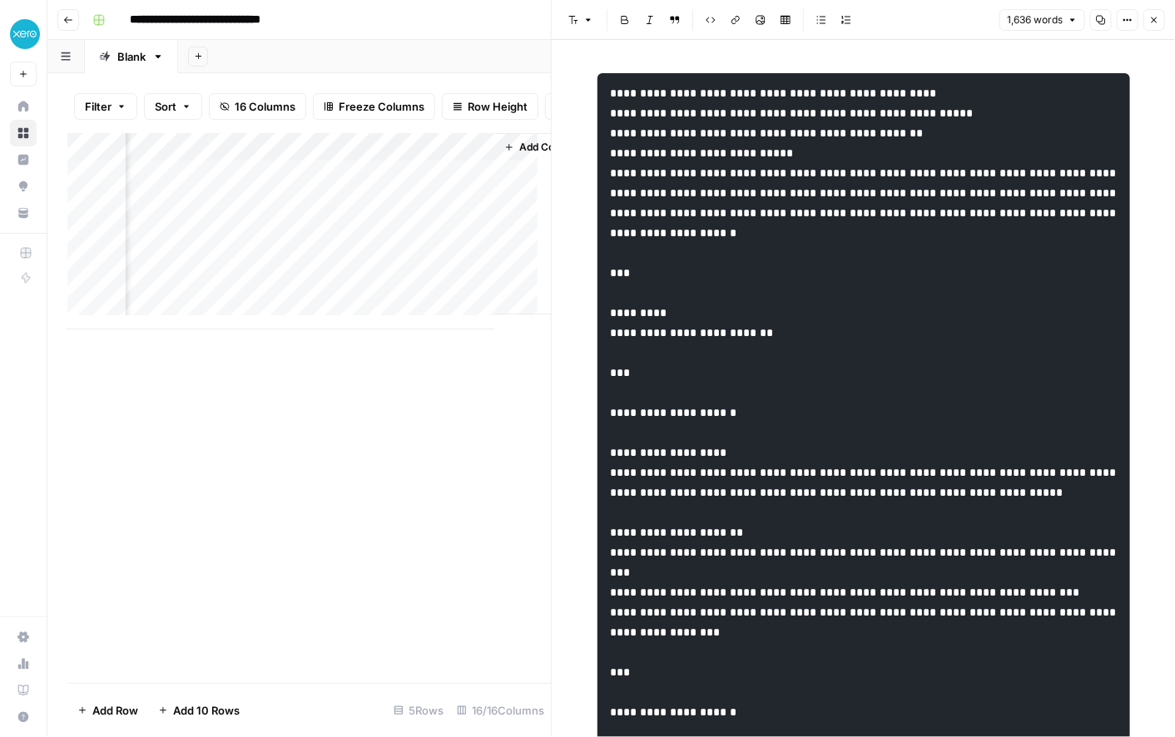
click at [308, 161] on div "Add Column" at bounding box center [309, 231] width 484 height 196
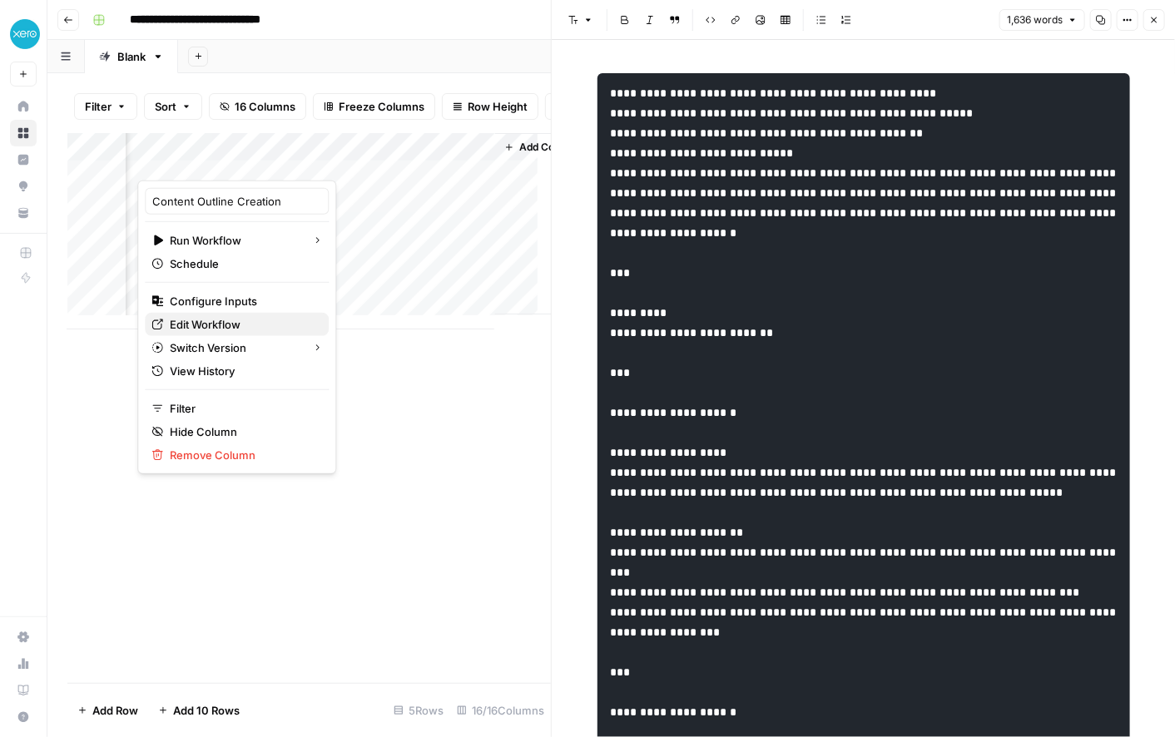
click at [253, 320] on span "Edit Workflow" at bounding box center [243, 324] width 146 height 17
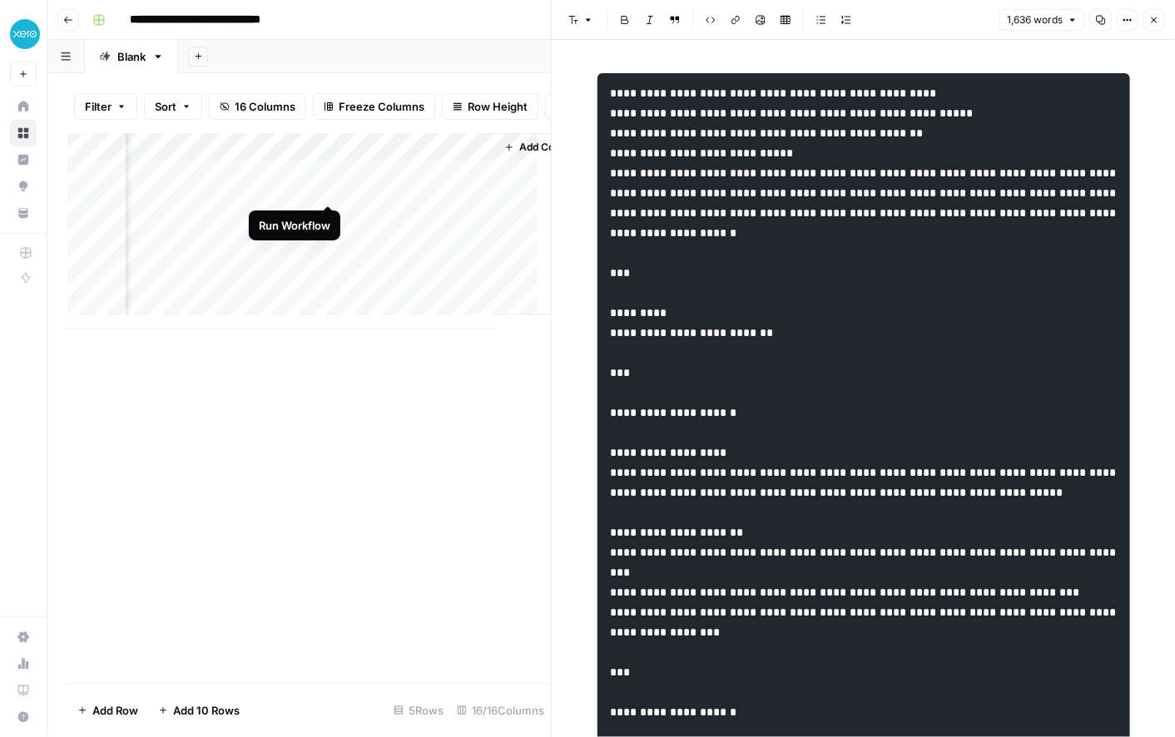
click at [324, 187] on div "Add Column" at bounding box center [309, 231] width 484 height 196
click at [379, 191] on div "Add Column" at bounding box center [309, 231] width 484 height 196
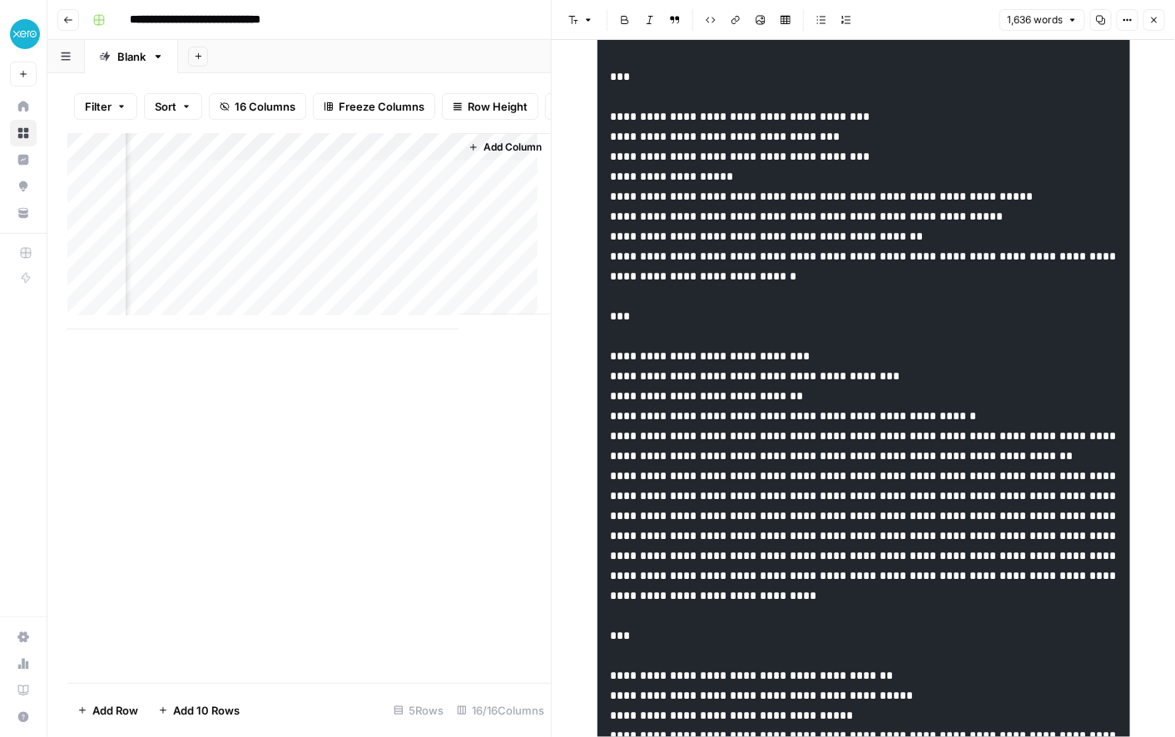
scroll to position [4312, 0]
click at [256, 161] on div "Add Column" at bounding box center [309, 231] width 484 height 196
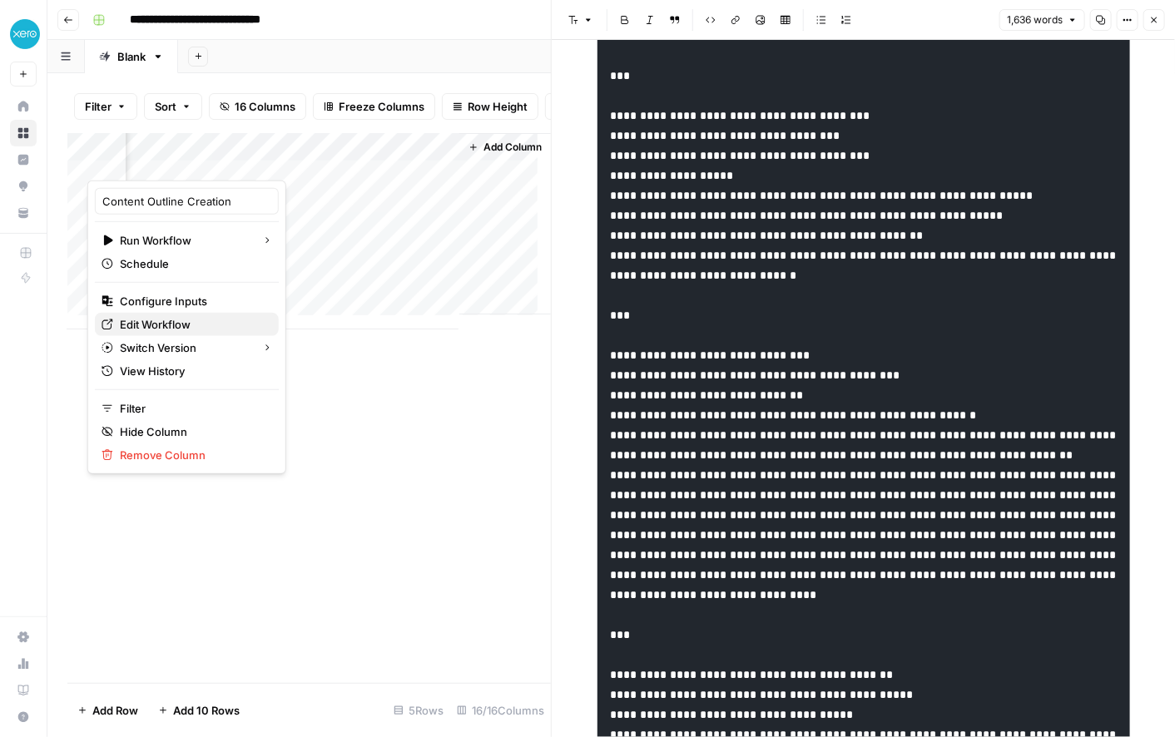
click at [202, 323] on span "Edit Workflow" at bounding box center [193, 324] width 146 height 17
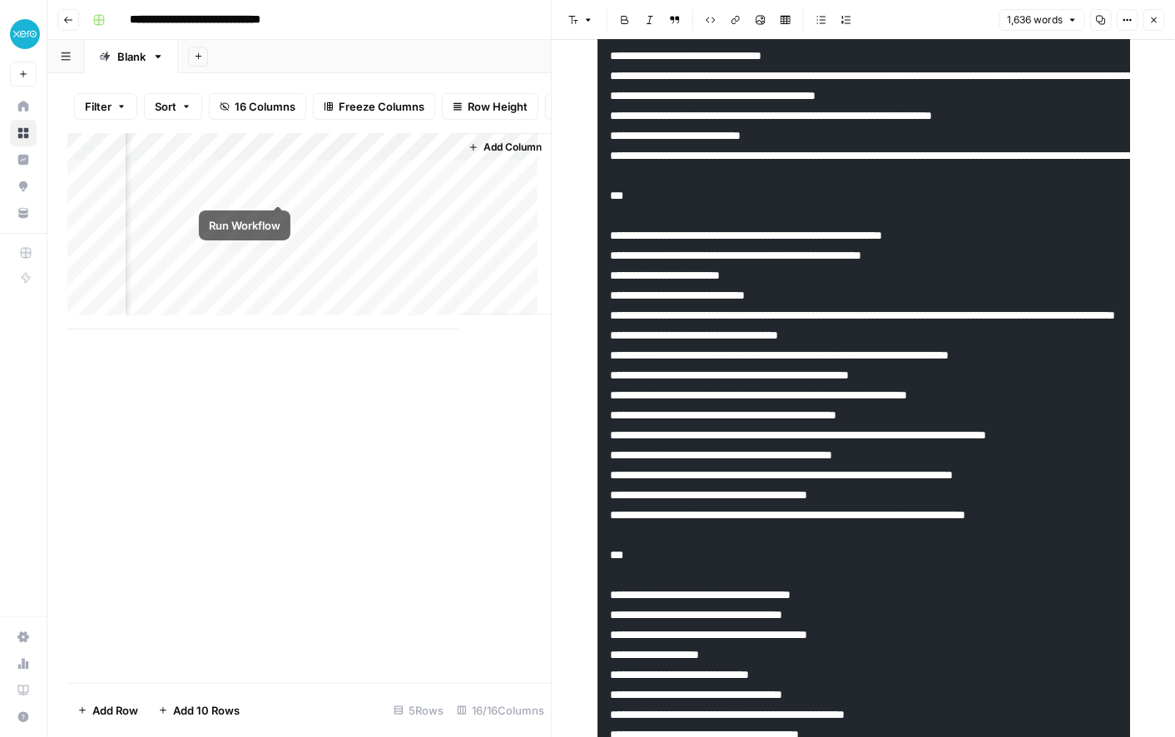
click at [279, 186] on div "Add Column" at bounding box center [309, 231] width 484 height 196
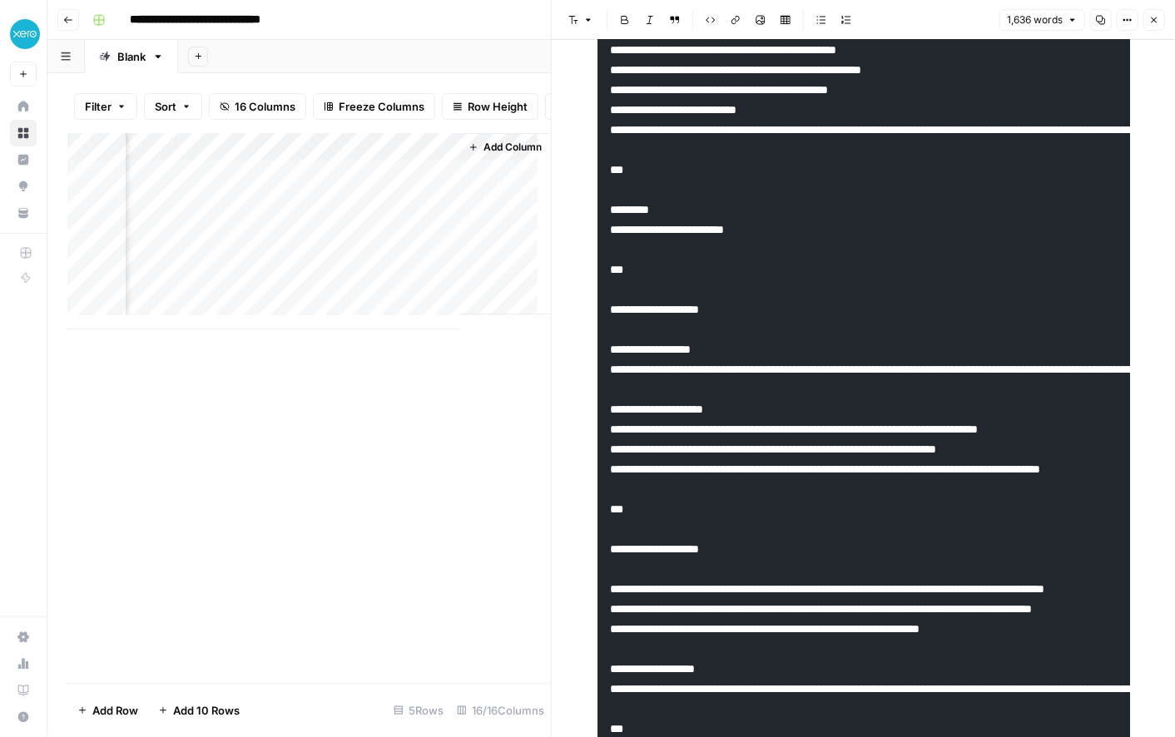
scroll to position [0, 0]
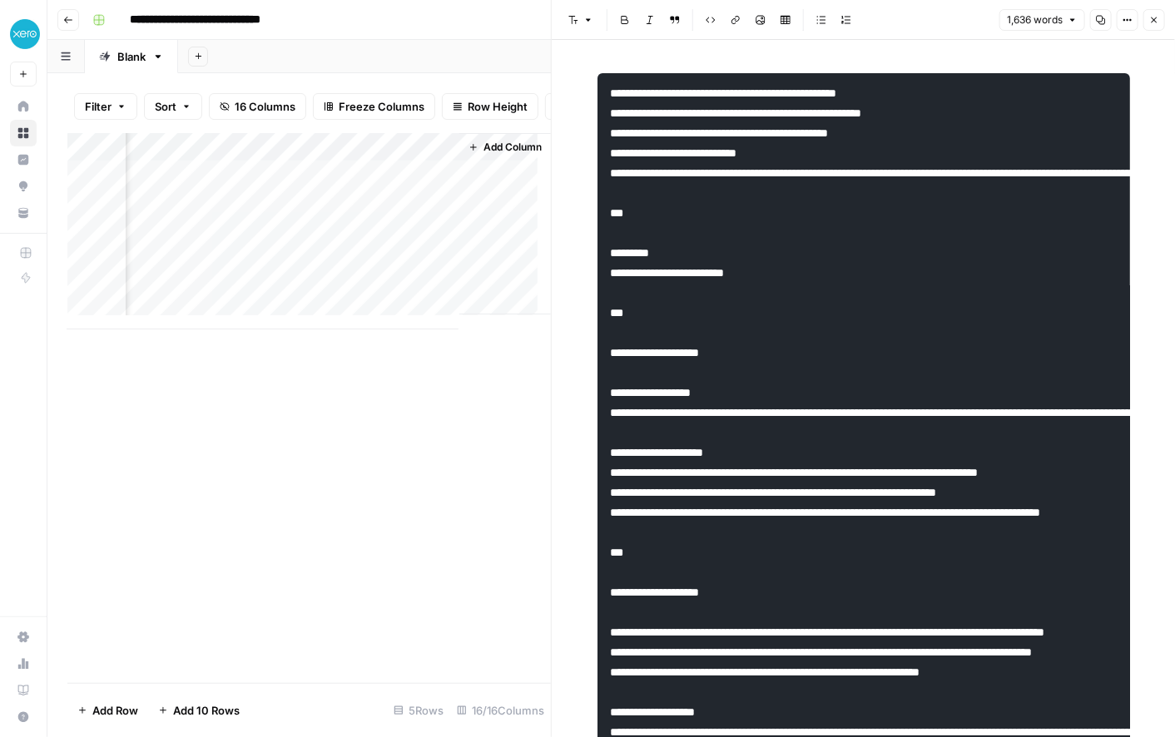
click at [256, 161] on div "Add Column" at bounding box center [309, 231] width 484 height 196
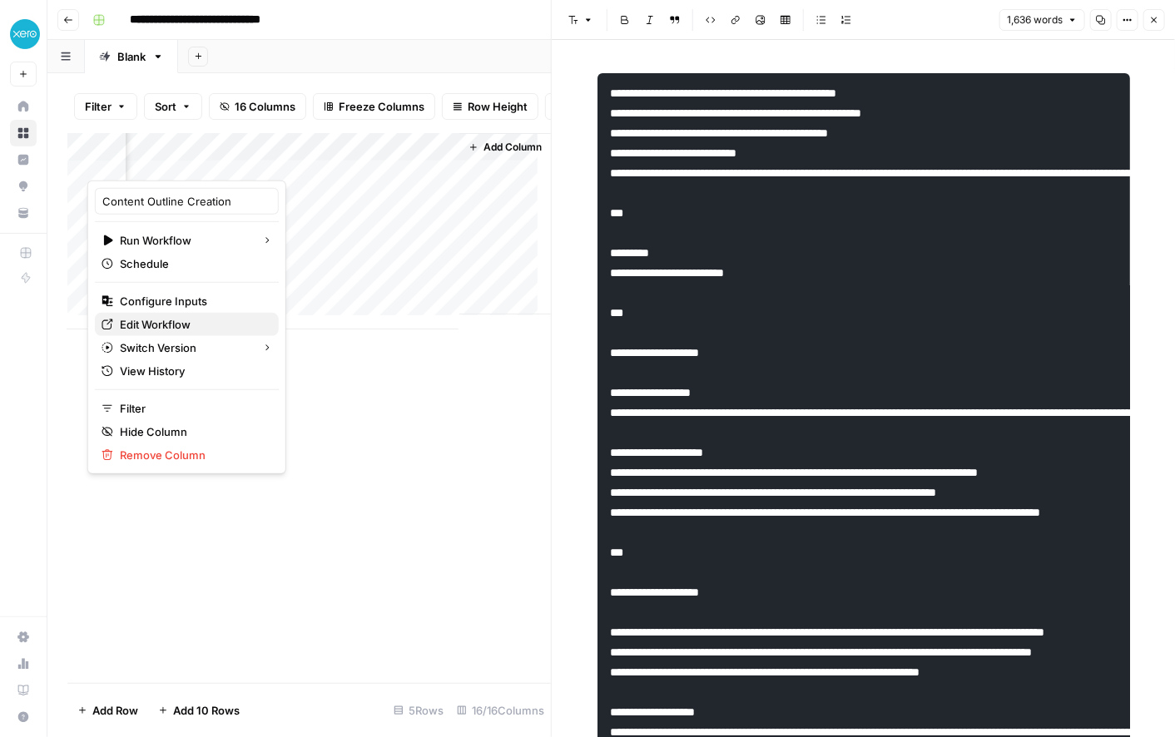
click at [205, 324] on span "Edit Workflow" at bounding box center [193, 324] width 146 height 17
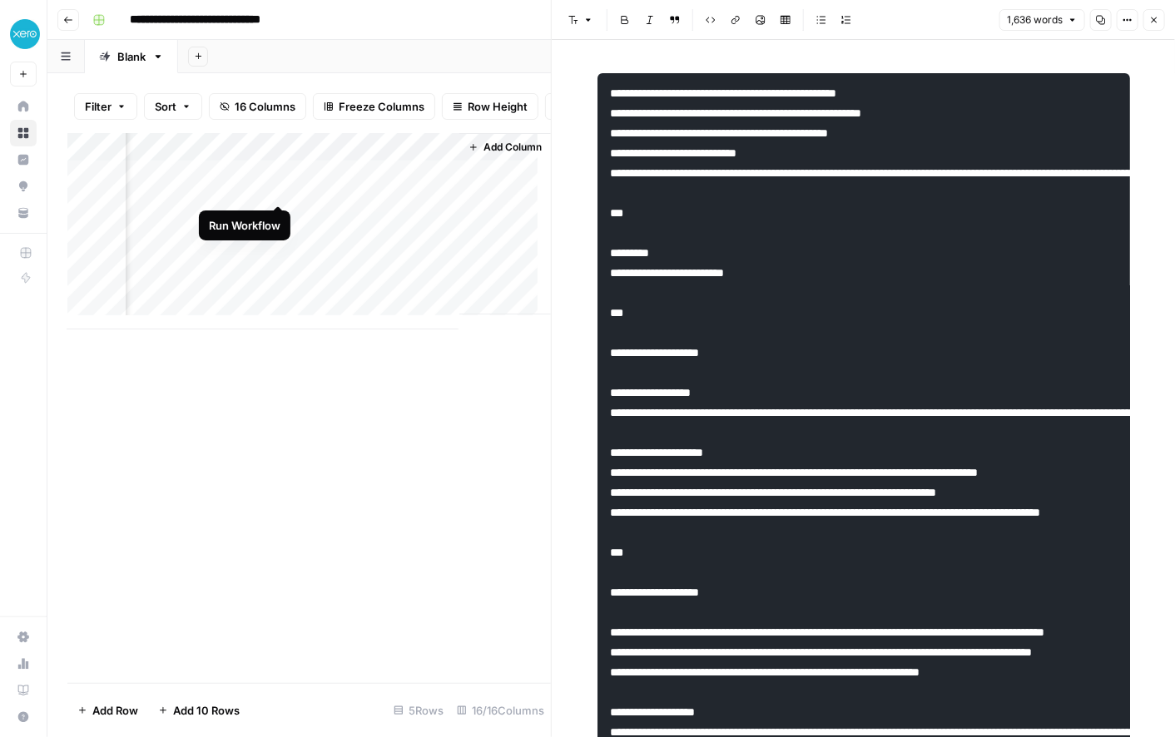
click at [277, 187] on div "Add Column" at bounding box center [309, 231] width 484 height 196
click at [211, 191] on div "Add Column" at bounding box center [309, 231] width 484 height 196
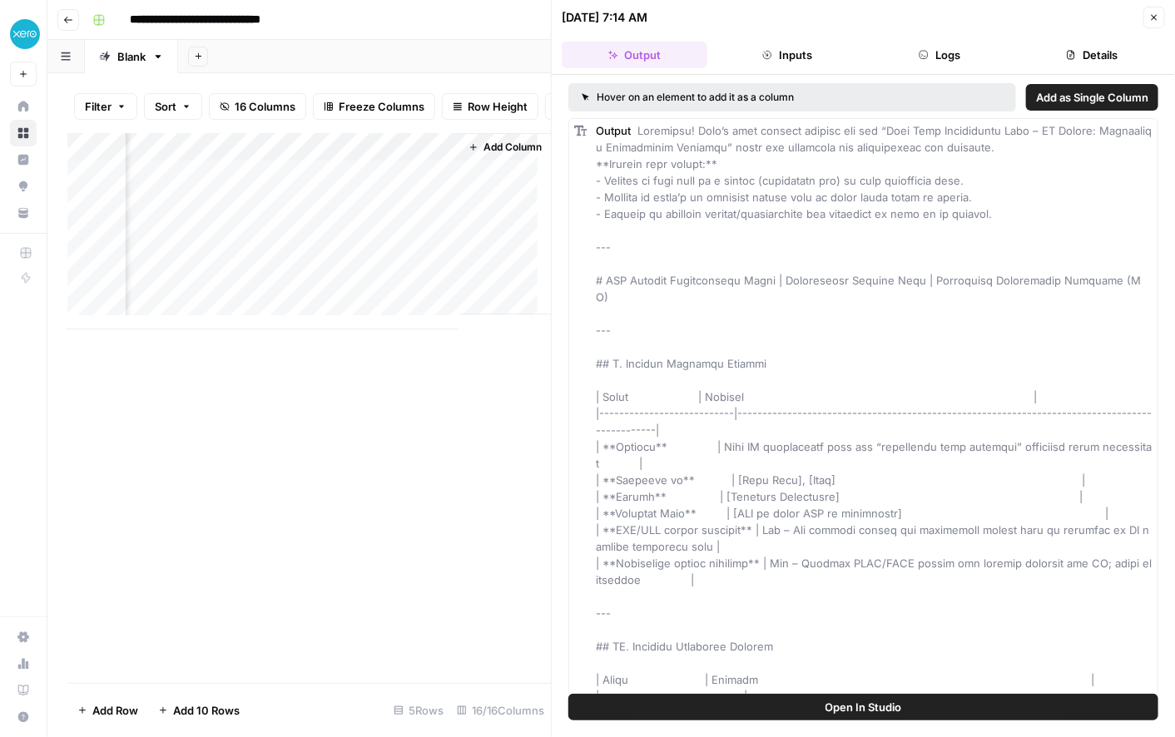
click at [787, 60] on button "Inputs" at bounding box center [787, 55] width 146 height 27
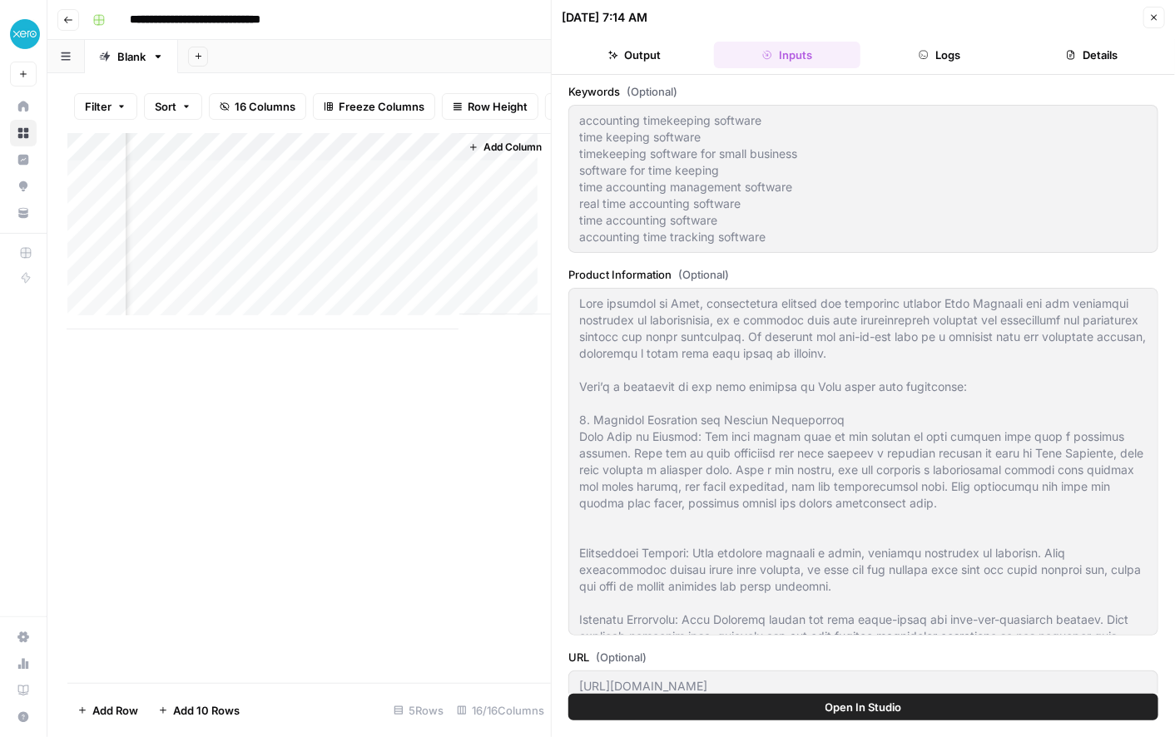
click at [956, 58] on button "Logs" at bounding box center [940, 55] width 146 height 27
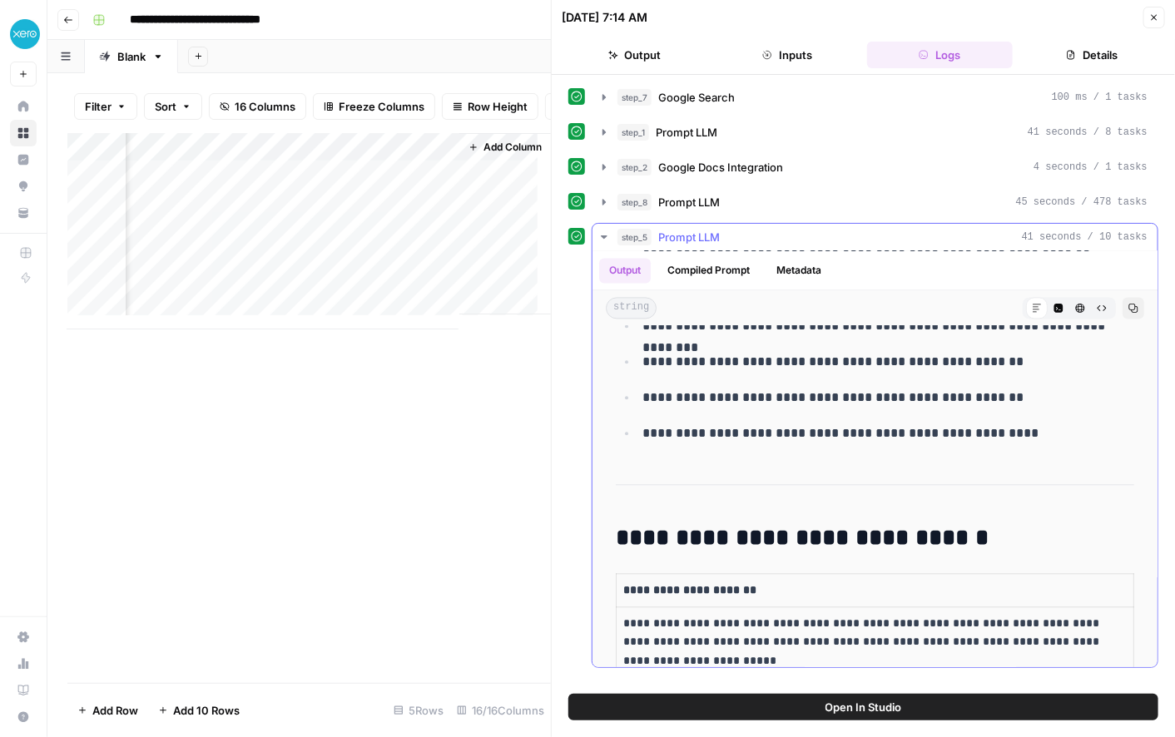
scroll to position [1579, 0]
click at [684, 205] on span "Prompt LLM" at bounding box center [689, 202] width 62 height 17
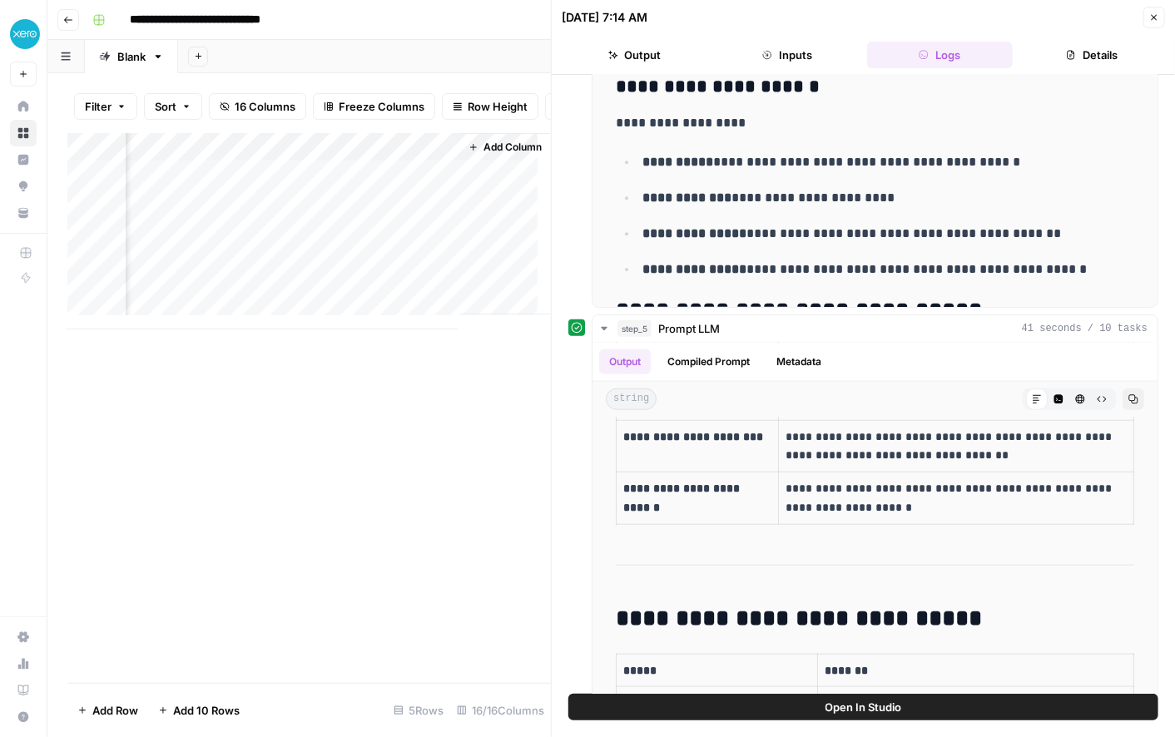
scroll to position [0, 0]
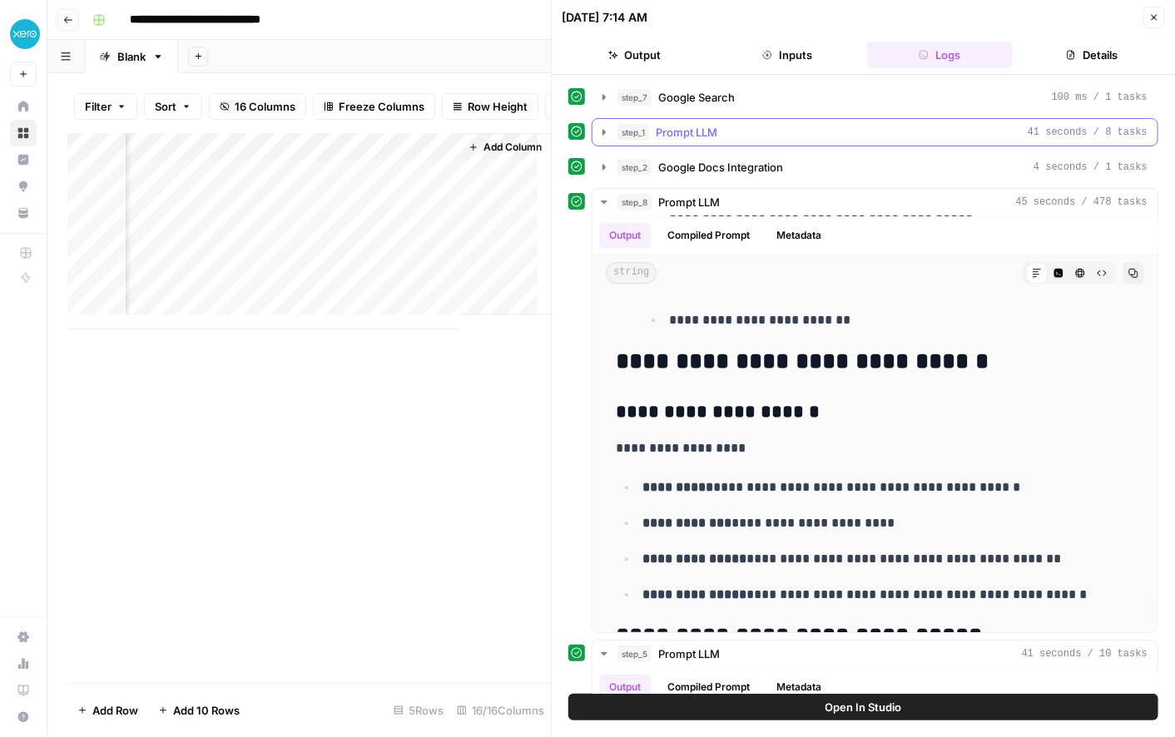
click at [686, 130] on span "Prompt LLM" at bounding box center [687, 132] width 62 height 17
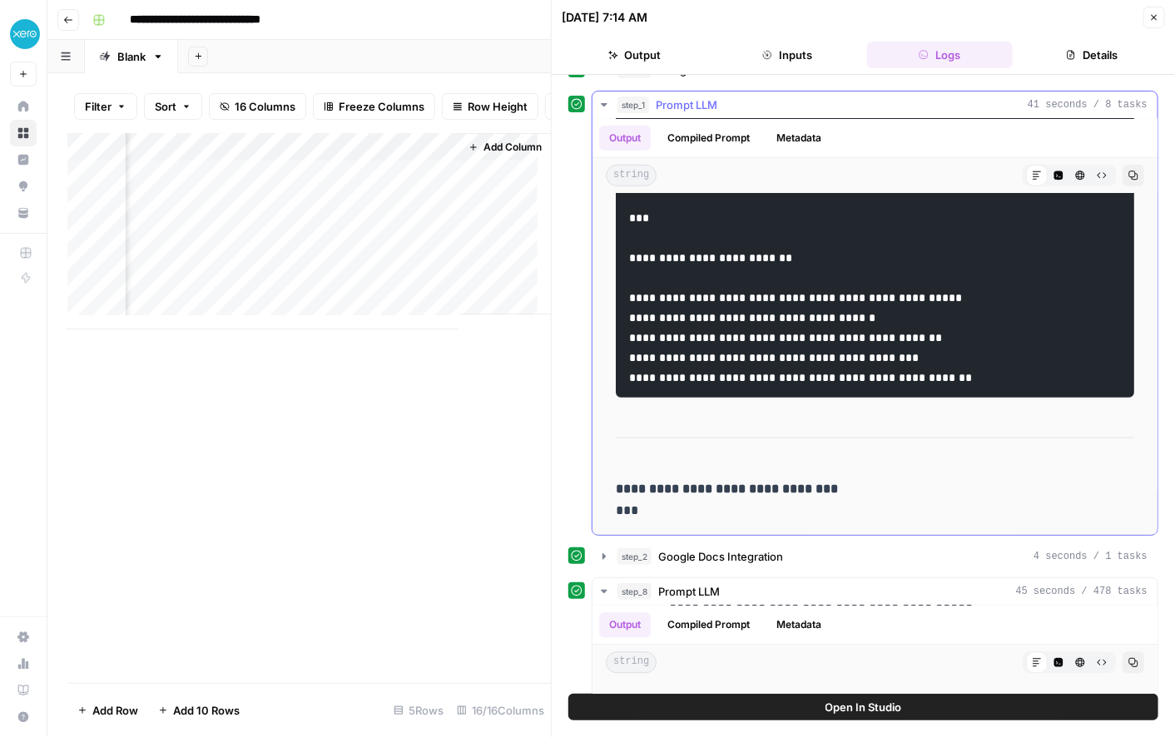
scroll to position [6060, 0]
click at [748, 554] on span "Google Docs Integration" at bounding box center [720, 557] width 125 height 17
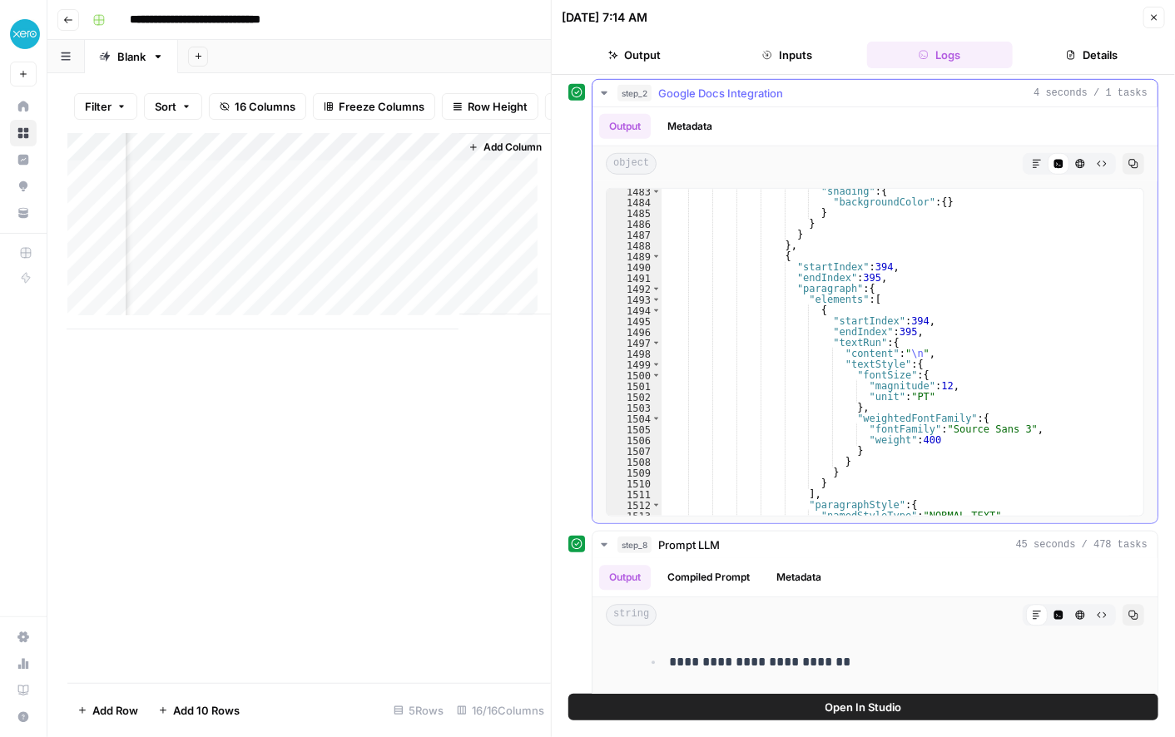
scroll to position [680, 0]
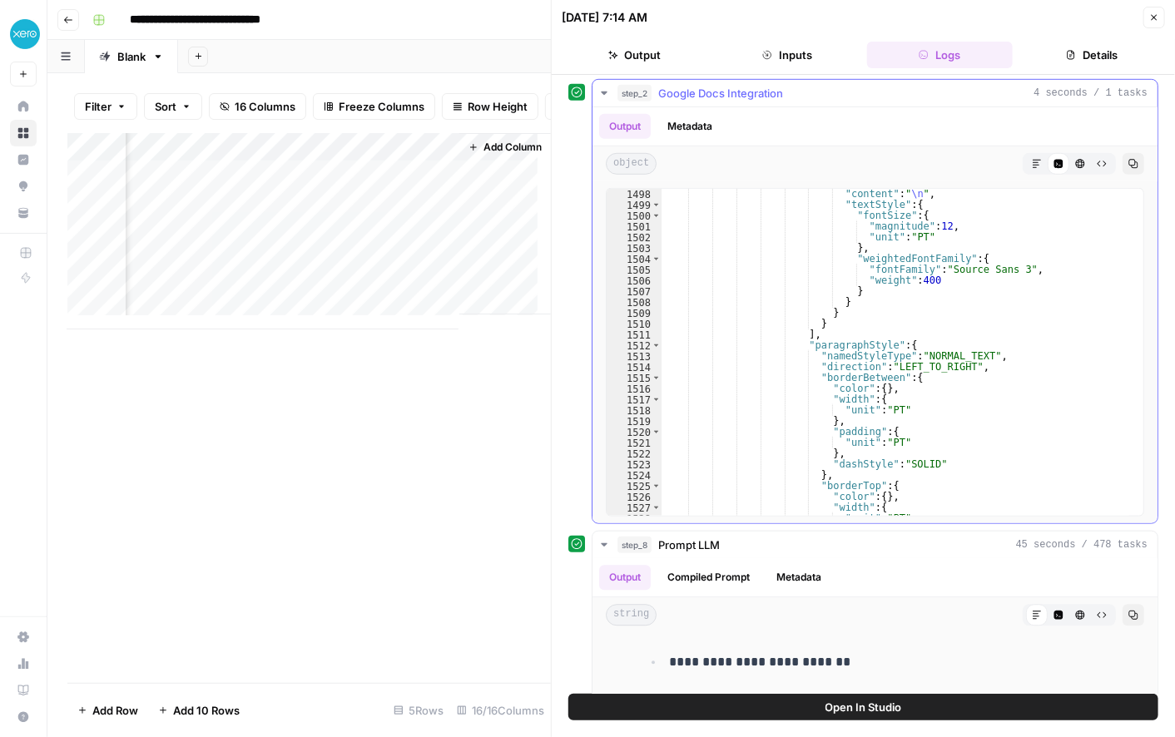
click at [1075, 164] on span "HTML Viewer" at bounding box center [1075, 164] width 1 height 1
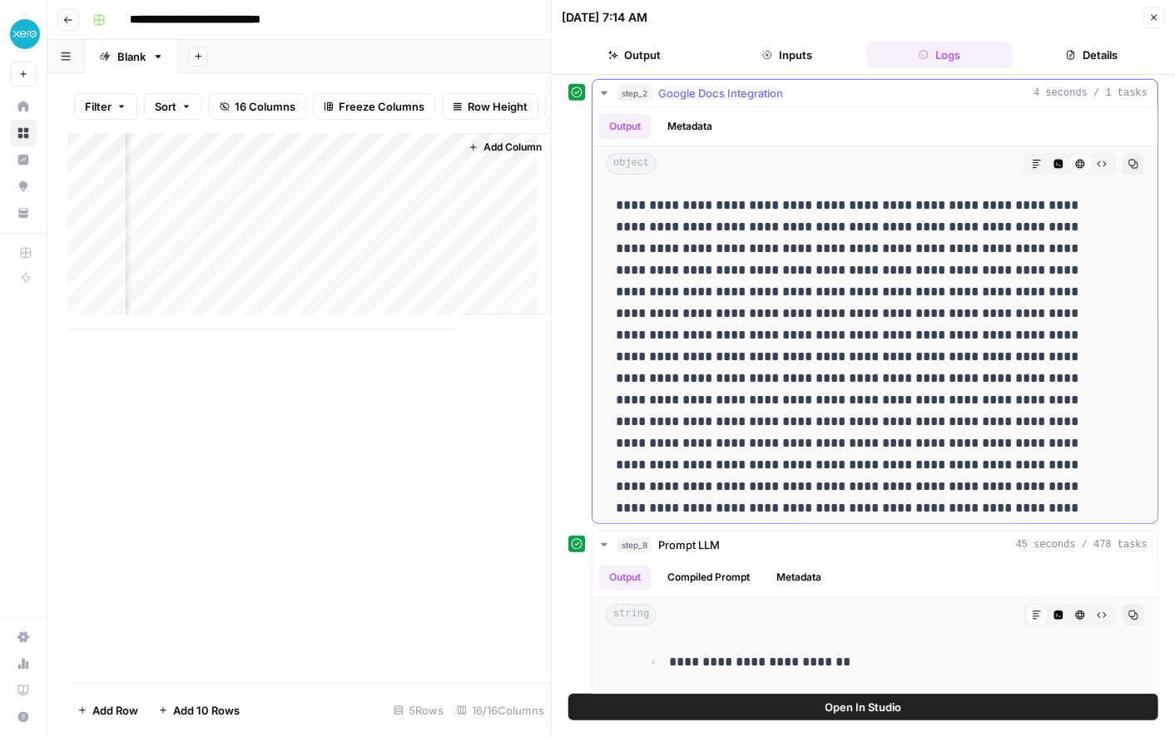
click at [1048, 170] on button "Code Editor" at bounding box center [1059, 164] width 22 height 22
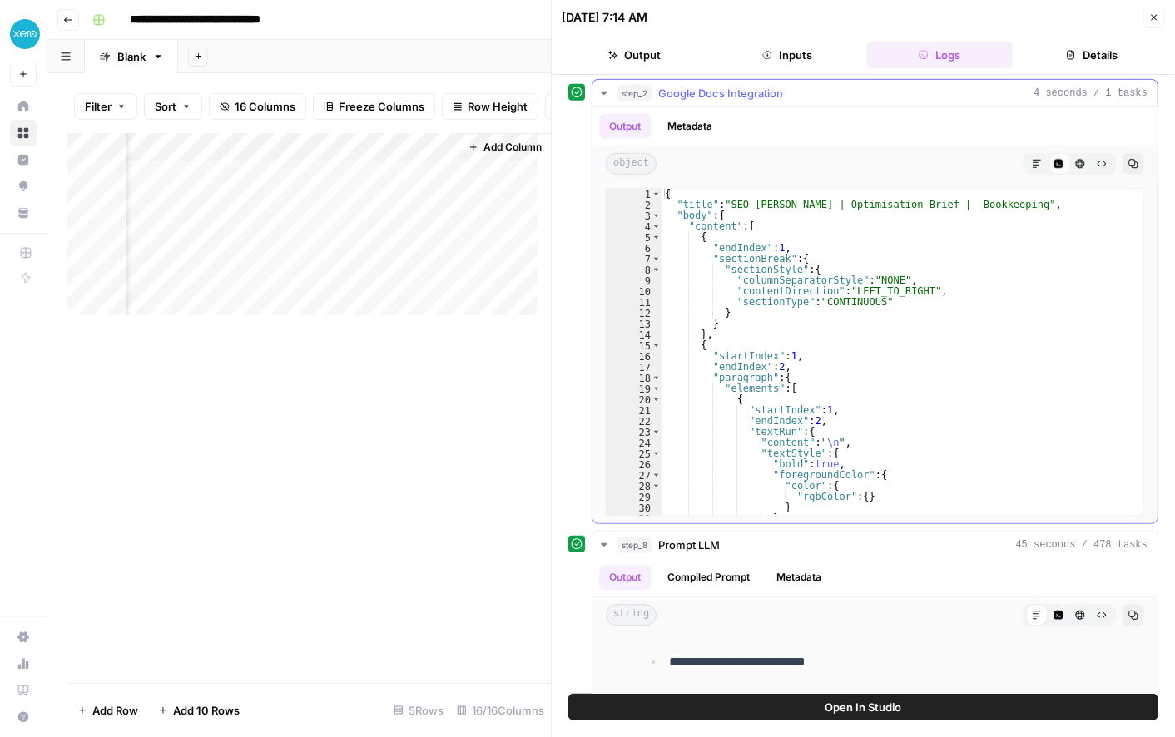
scroll to position [5016, 0]
click at [1033, 161] on icon "button" at bounding box center [1037, 164] width 8 height 8
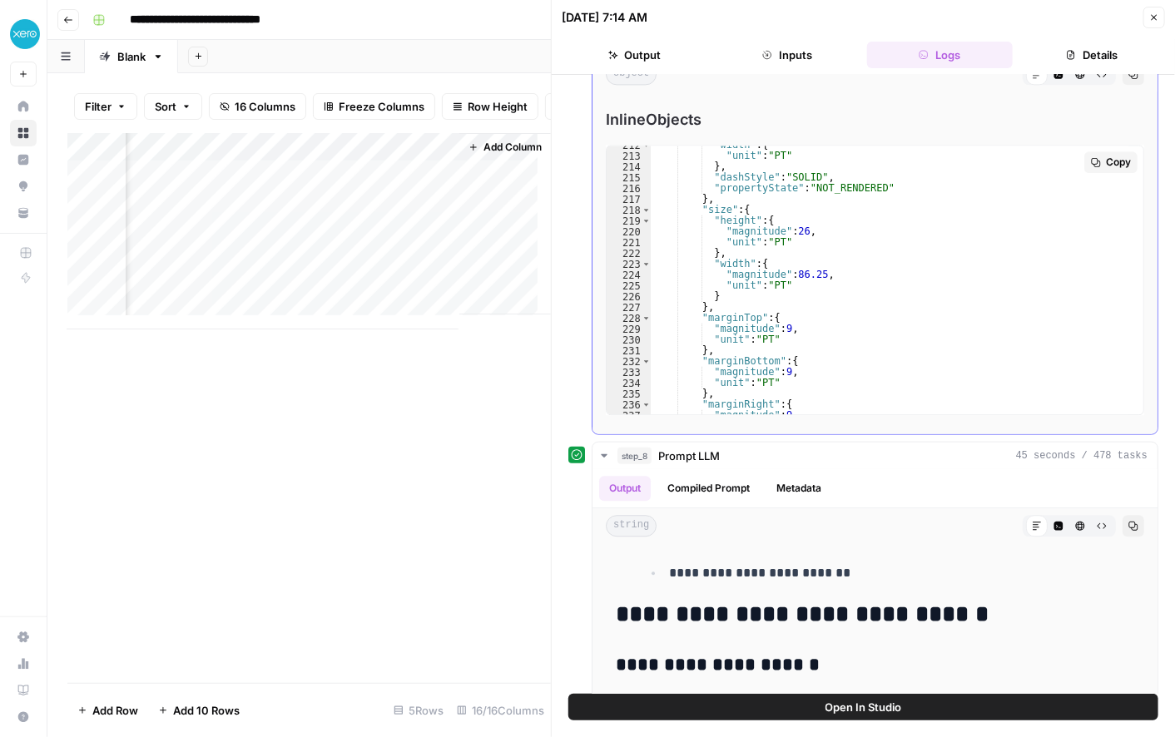
scroll to position [2517, 0]
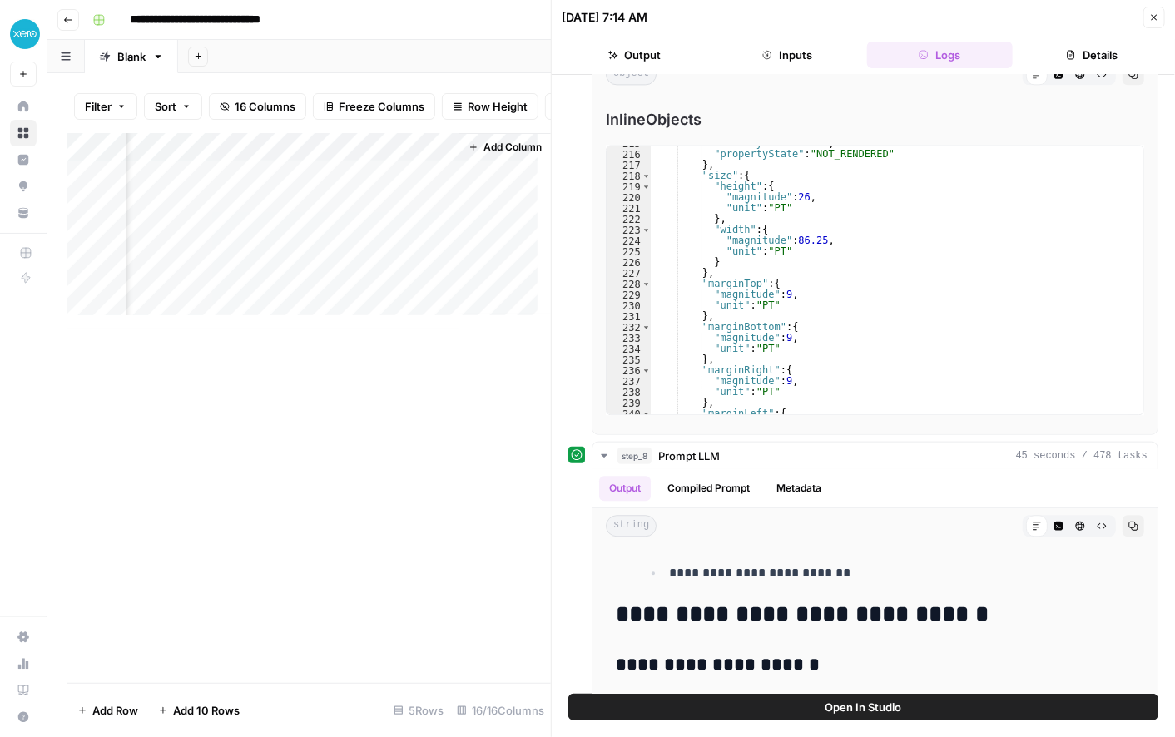
click at [255, 157] on div "Add Column" at bounding box center [309, 231] width 484 height 196
click at [399, 156] on div "Add Column" at bounding box center [309, 231] width 484 height 196
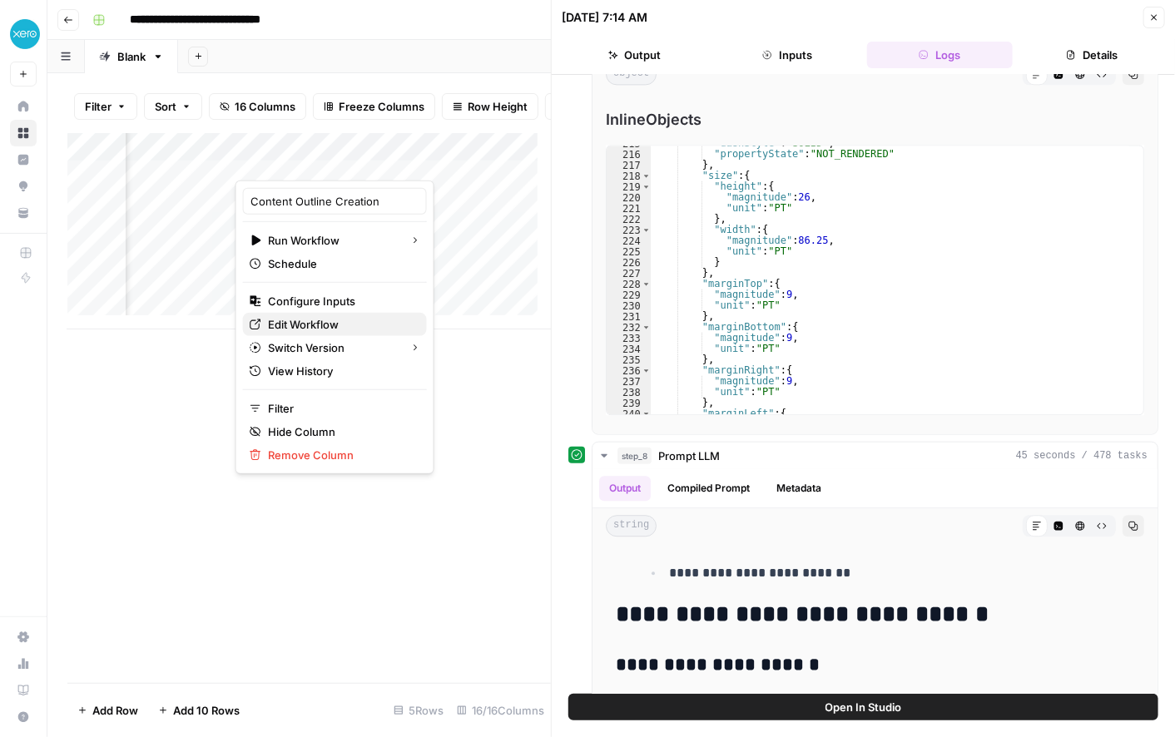
click at [325, 320] on span "Edit Workflow" at bounding box center [341, 324] width 146 height 17
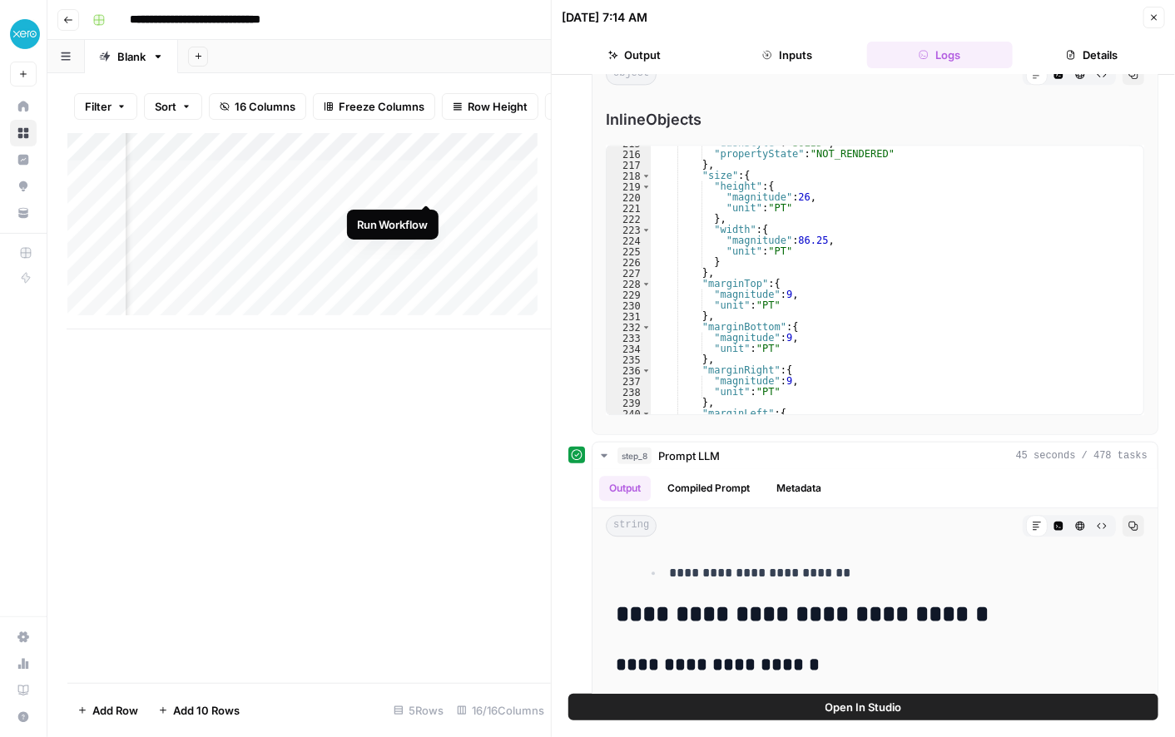
click at [427, 185] on div "Add Column" at bounding box center [309, 231] width 484 height 196
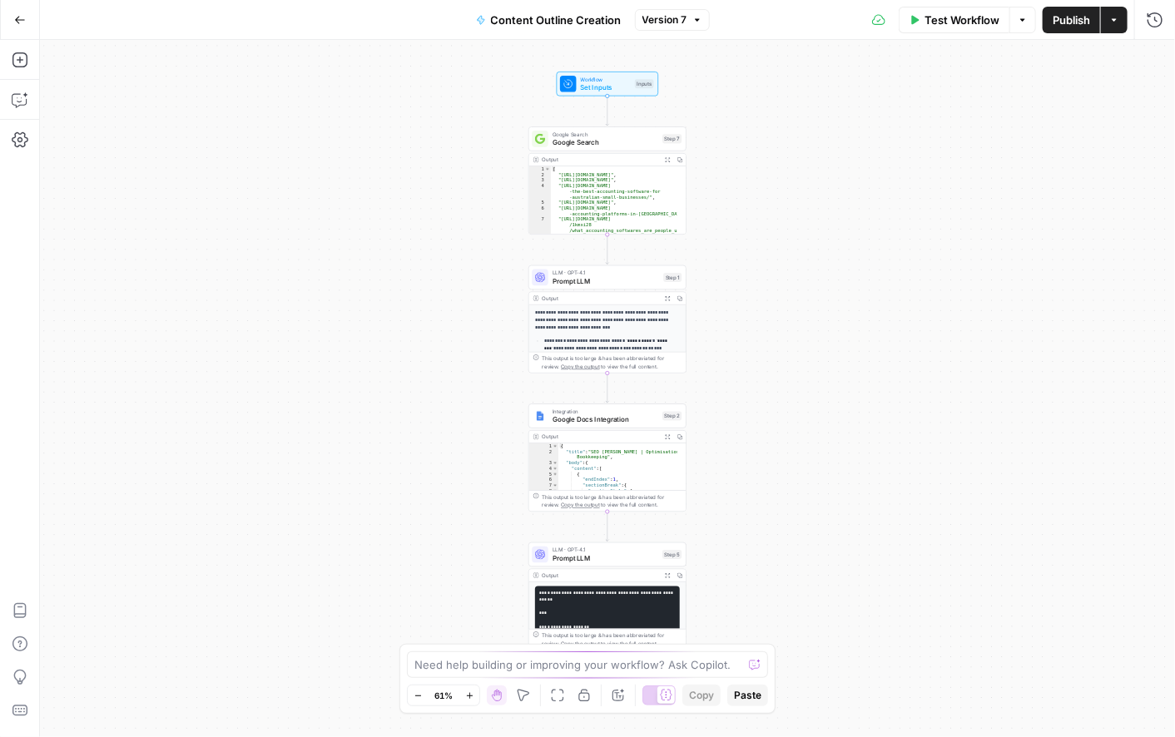
scroll to position [352, 0]
click at [602, 554] on span "Prompt LLM" at bounding box center [606, 559] width 106 height 10
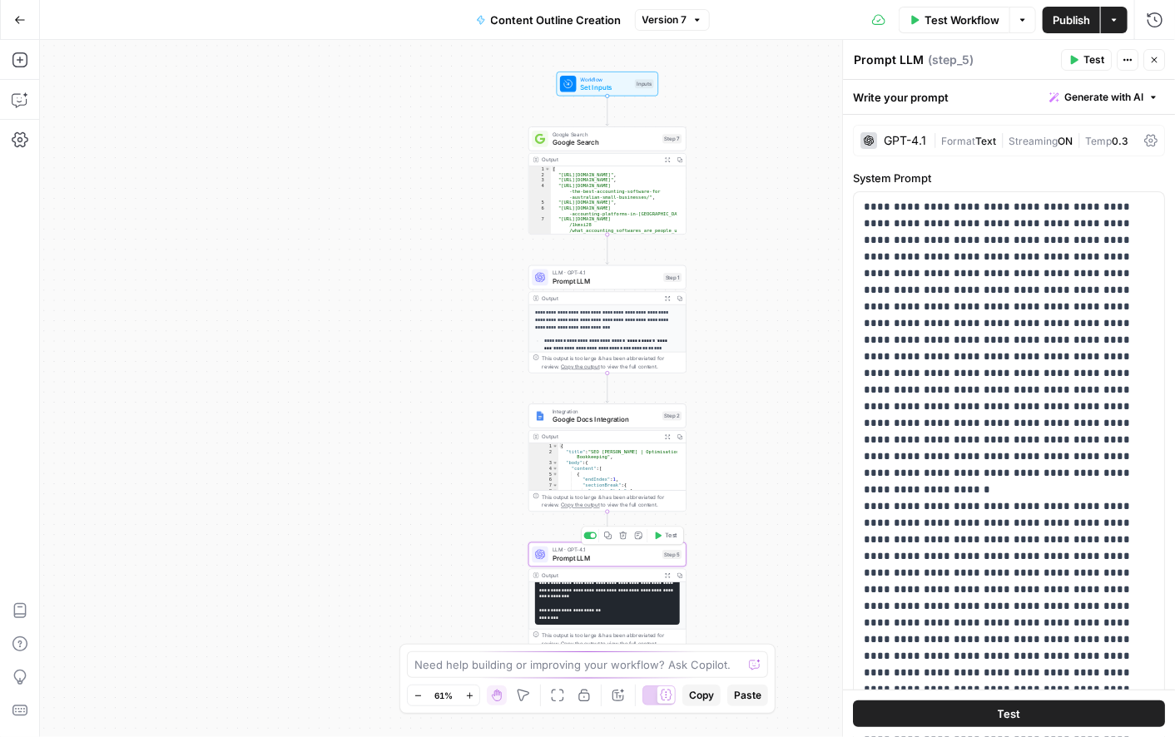
click at [602, 554] on span "Prompt LLM" at bounding box center [606, 559] width 106 height 10
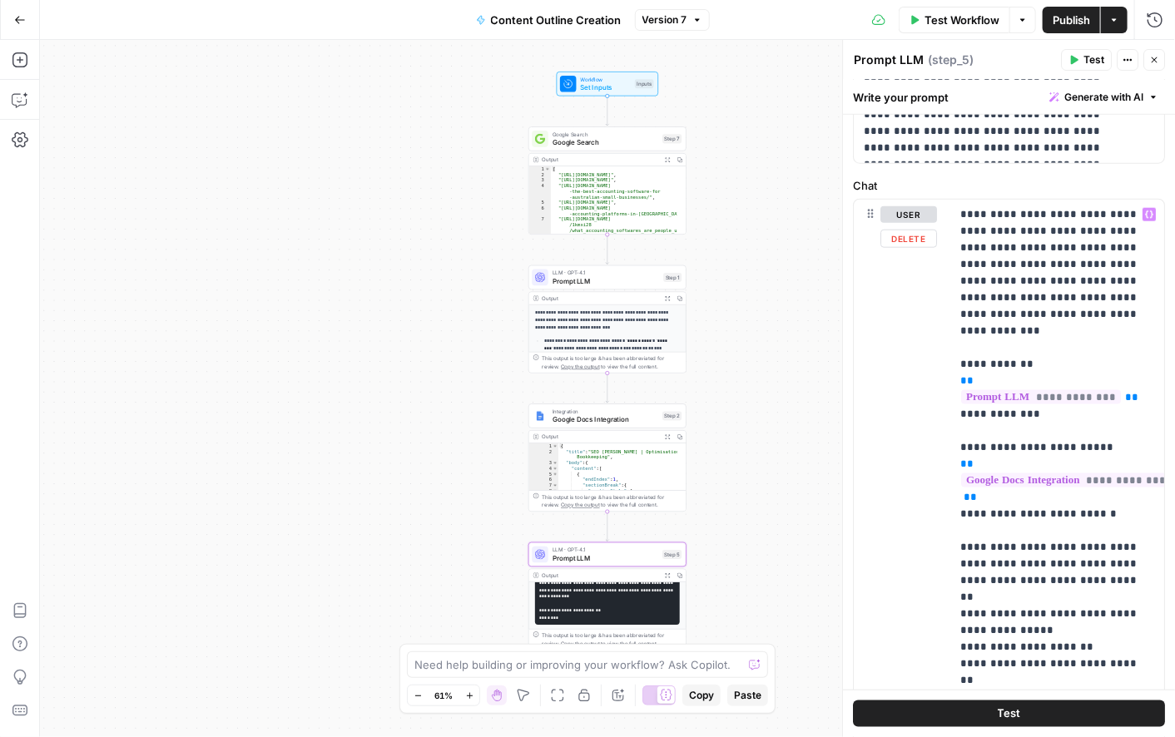
scroll to position [706, 0]
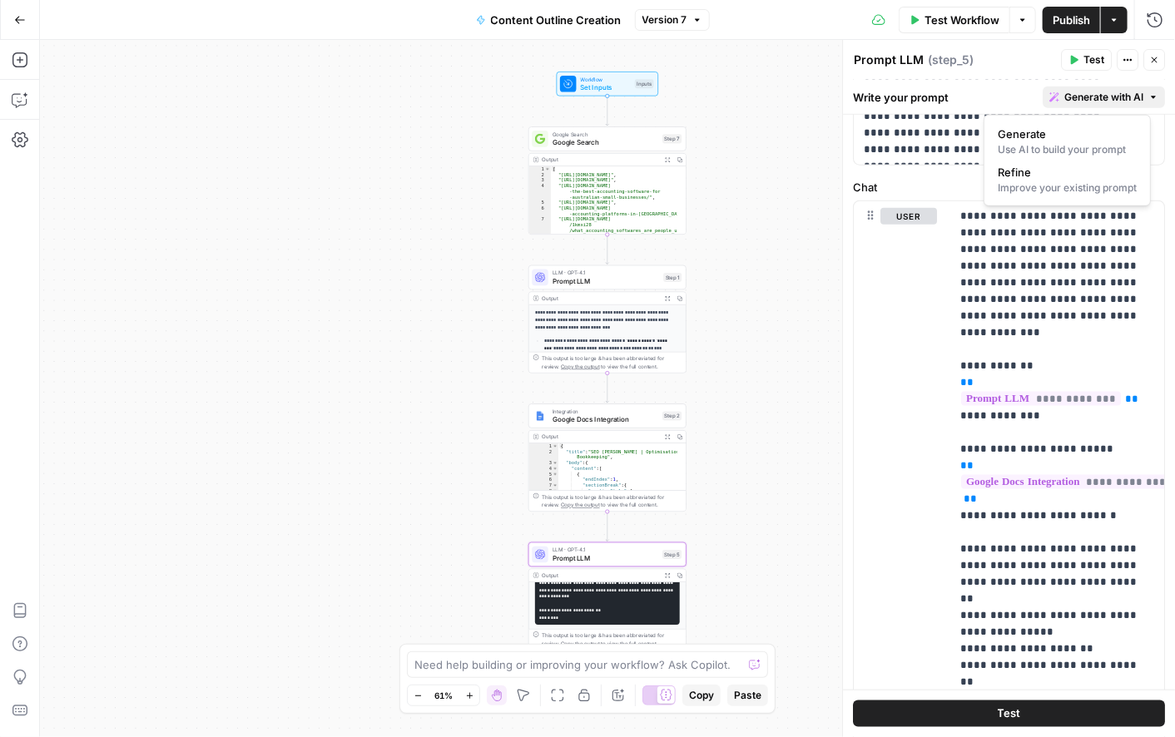
click at [1081, 97] on span "Generate with AI" at bounding box center [1104, 97] width 79 height 15
click at [1053, 181] on div "Improve your existing prompt" at bounding box center [1067, 188] width 139 height 15
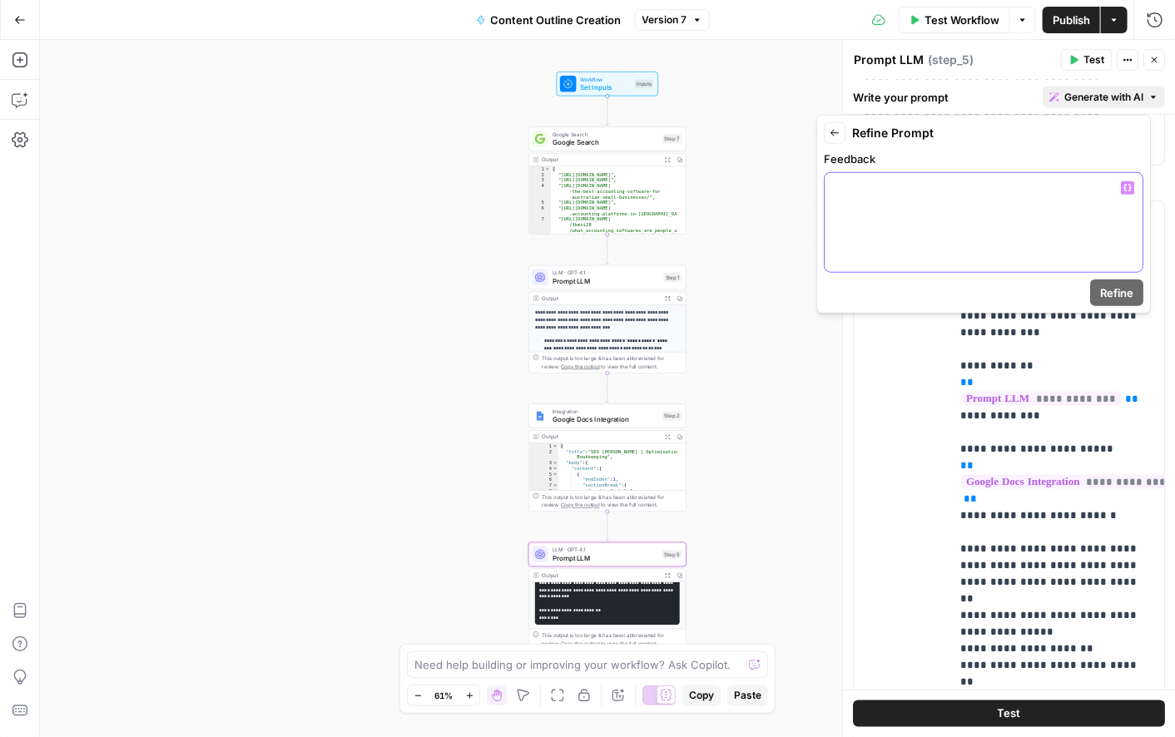
click at [921, 196] on div at bounding box center [984, 222] width 318 height 99
click at [1129, 187] on icon "button" at bounding box center [1128, 188] width 8 height 8
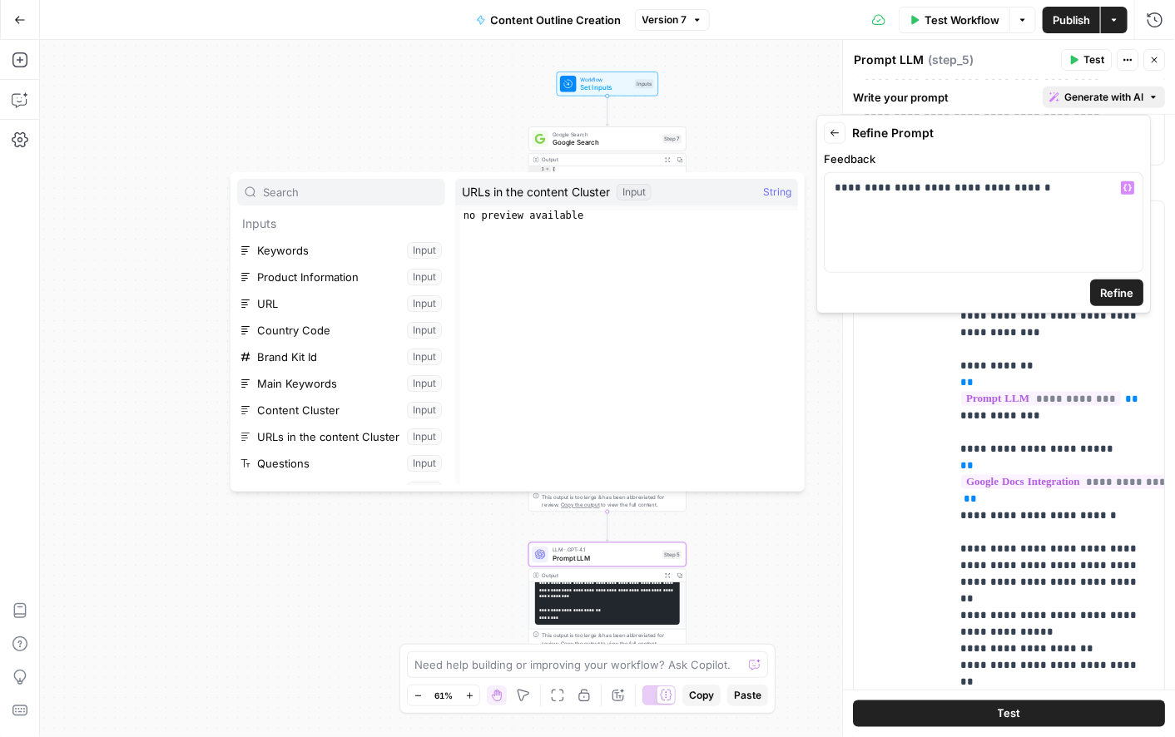
scroll to position [124, 0]
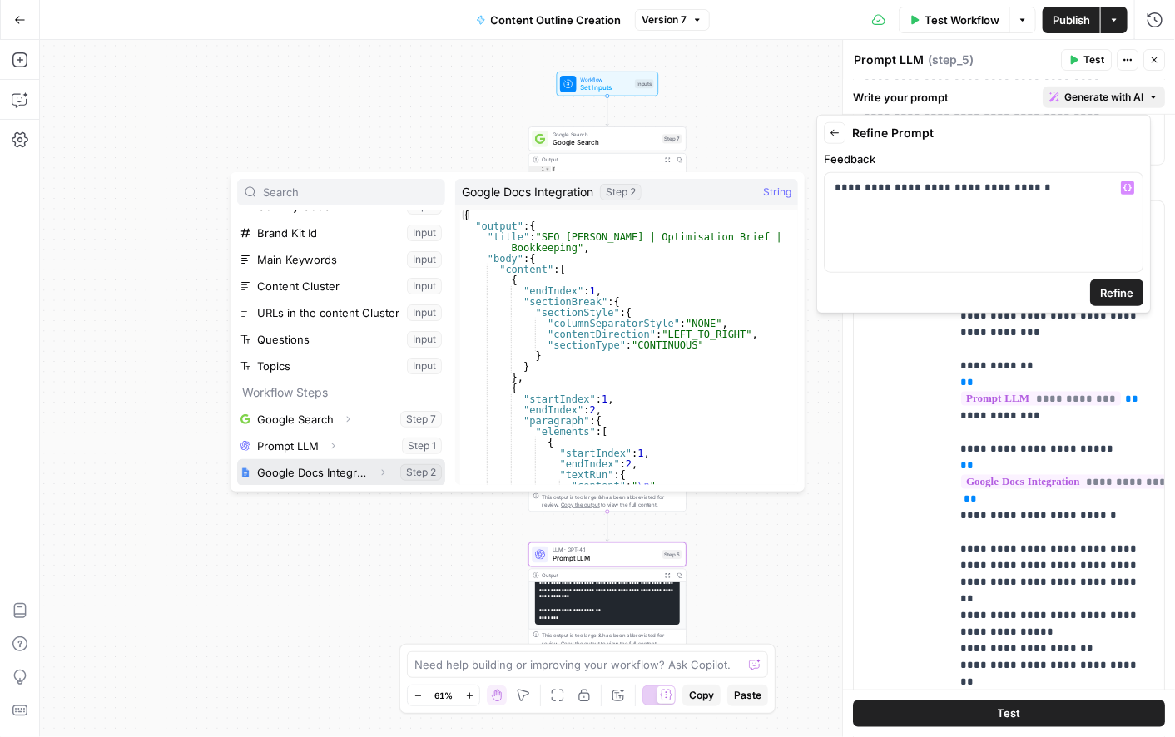
click at [281, 471] on button "Select variable Google Docs Integration" at bounding box center [341, 472] width 208 height 27
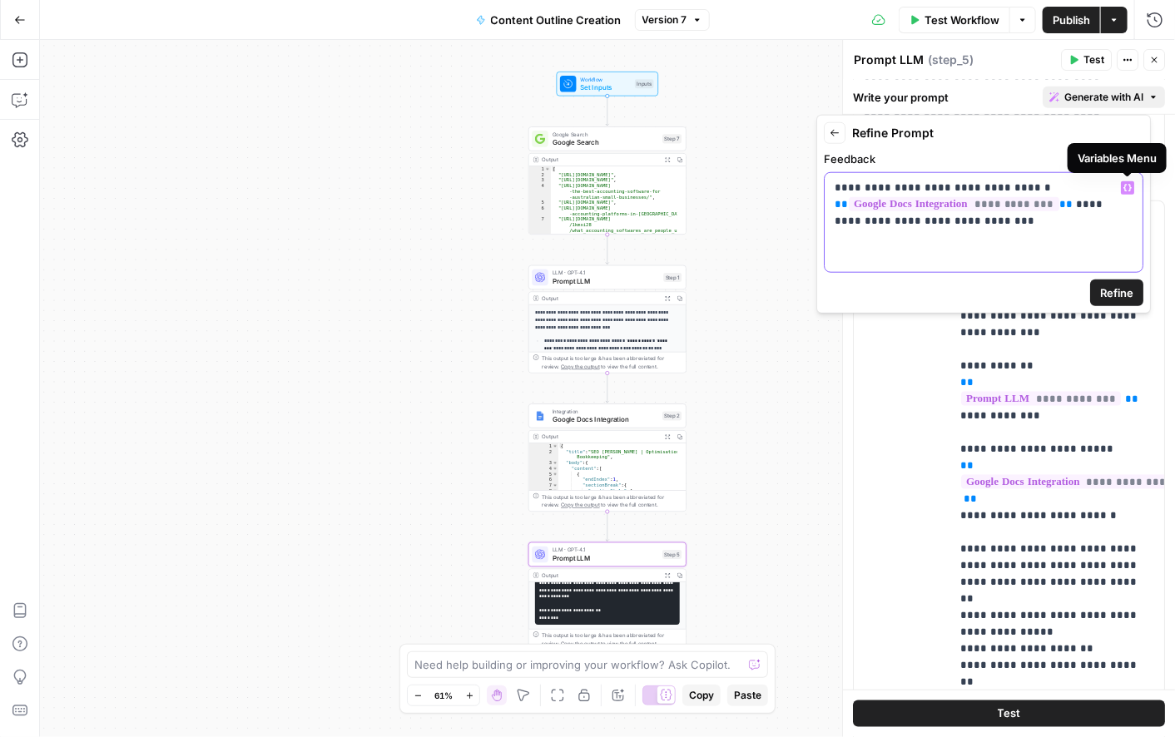
click at [1129, 185] on icon "button" at bounding box center [1128, 187] width 8 height 7
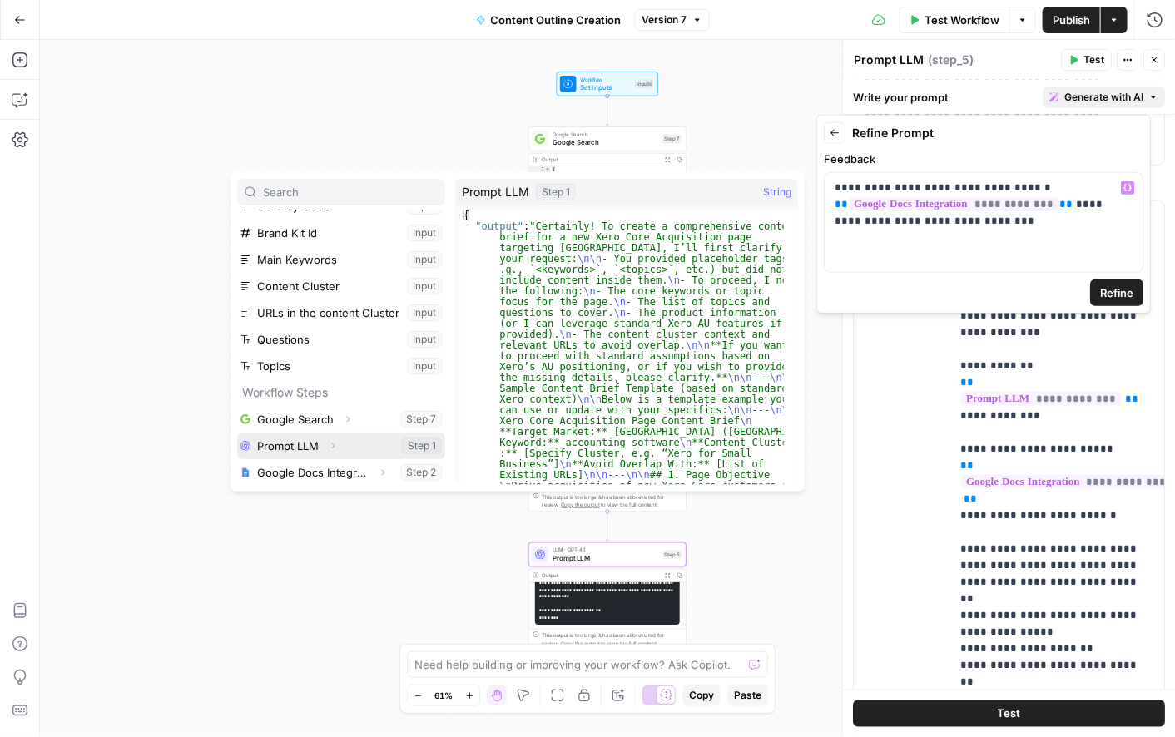
click at [278, 448] on button "Select variable Prompt LLM" at bounding box center [341, 446] width 208 height 27
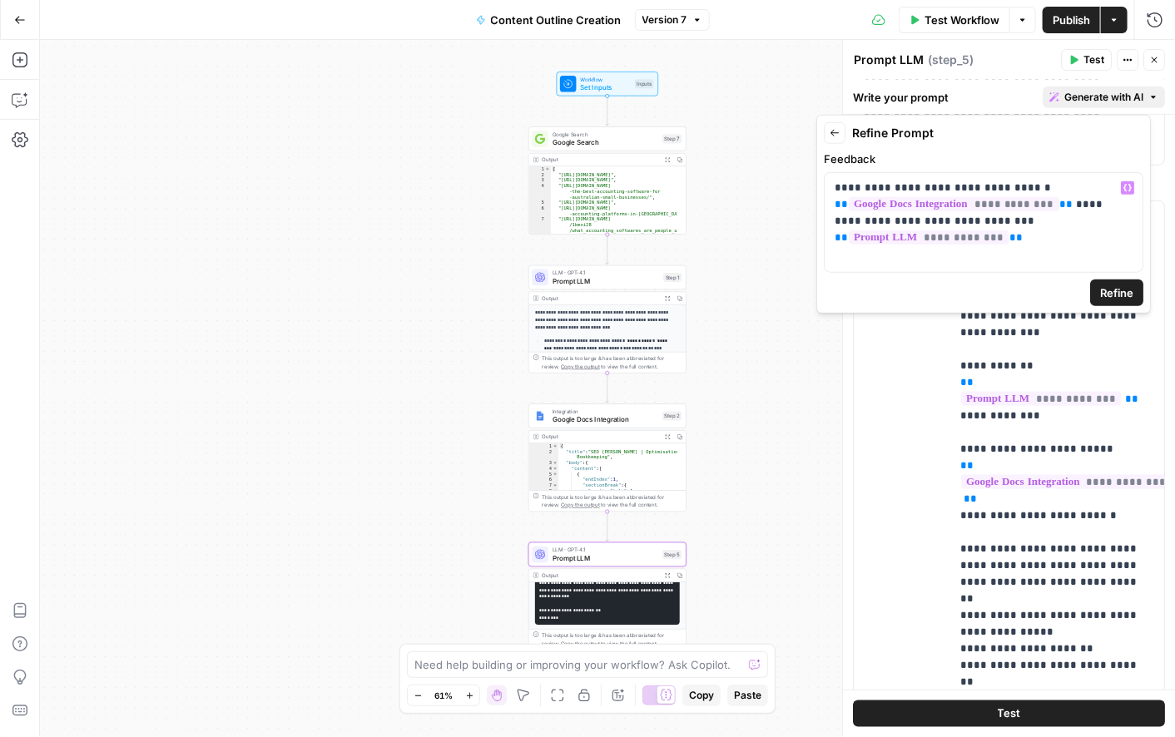
click at [1119, 289] on span "Refine" at bounding box center [1116, 293] width 33 height 17
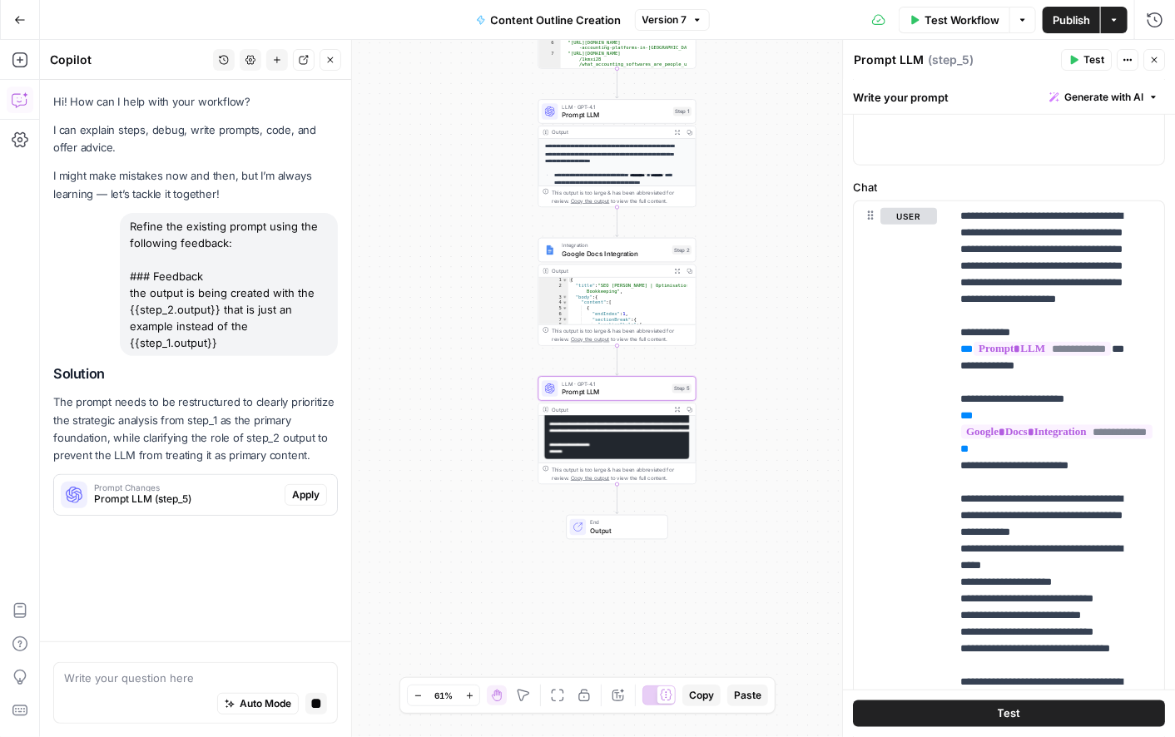
scroll to position [0, 0]
click at [302, 495] on span "Apply" at bounding box center [305, 495] width 27 height 15
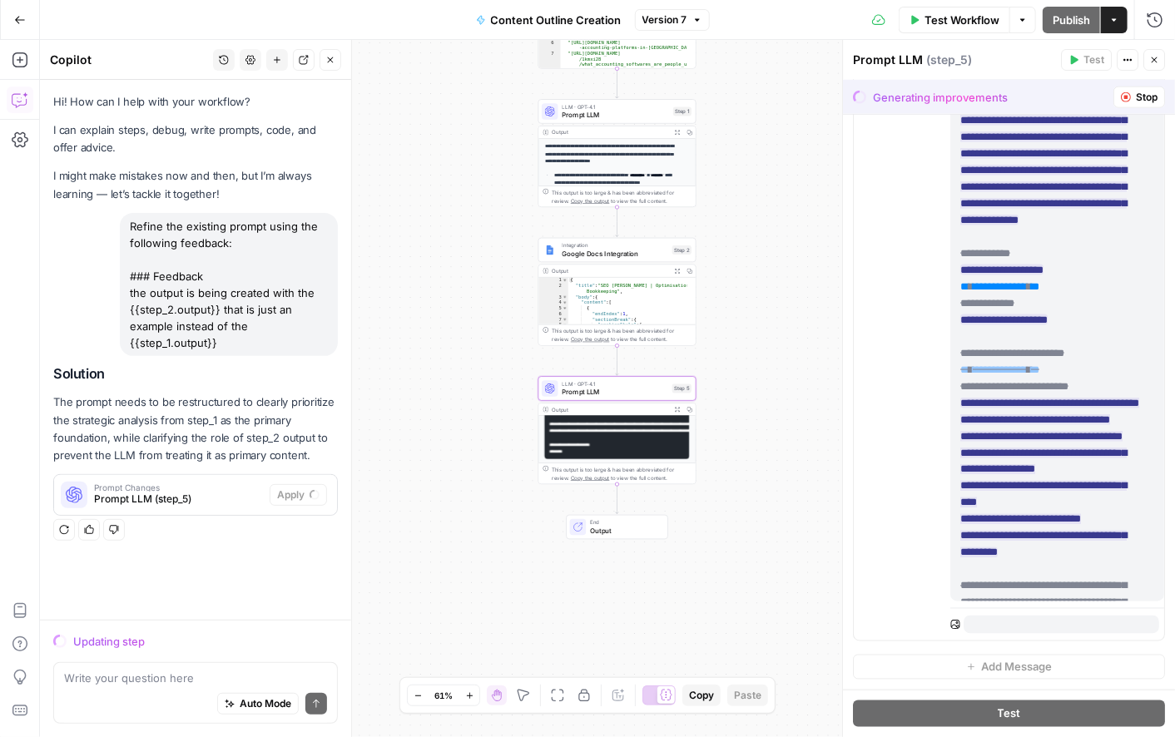
scroll to position [982, 0]
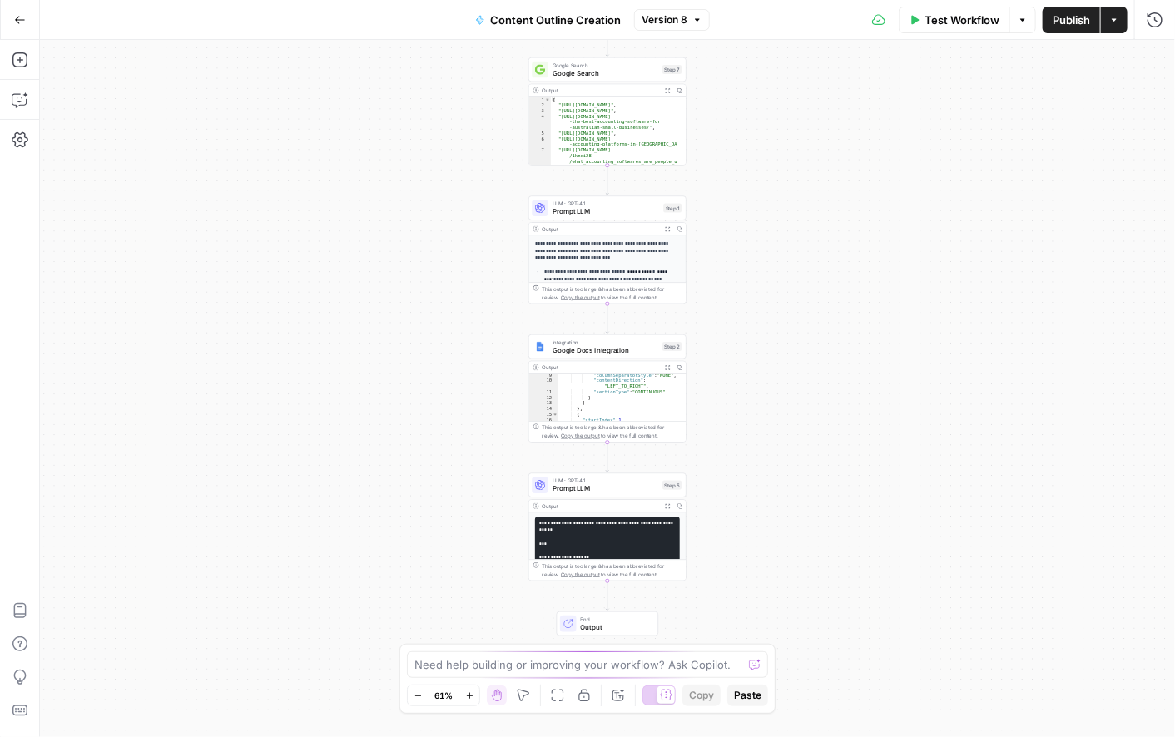
scroll to position [7, 0]
click at [614, 493] on span "Prompt LLM" at bounding box center [606, 489] width 106 height 10
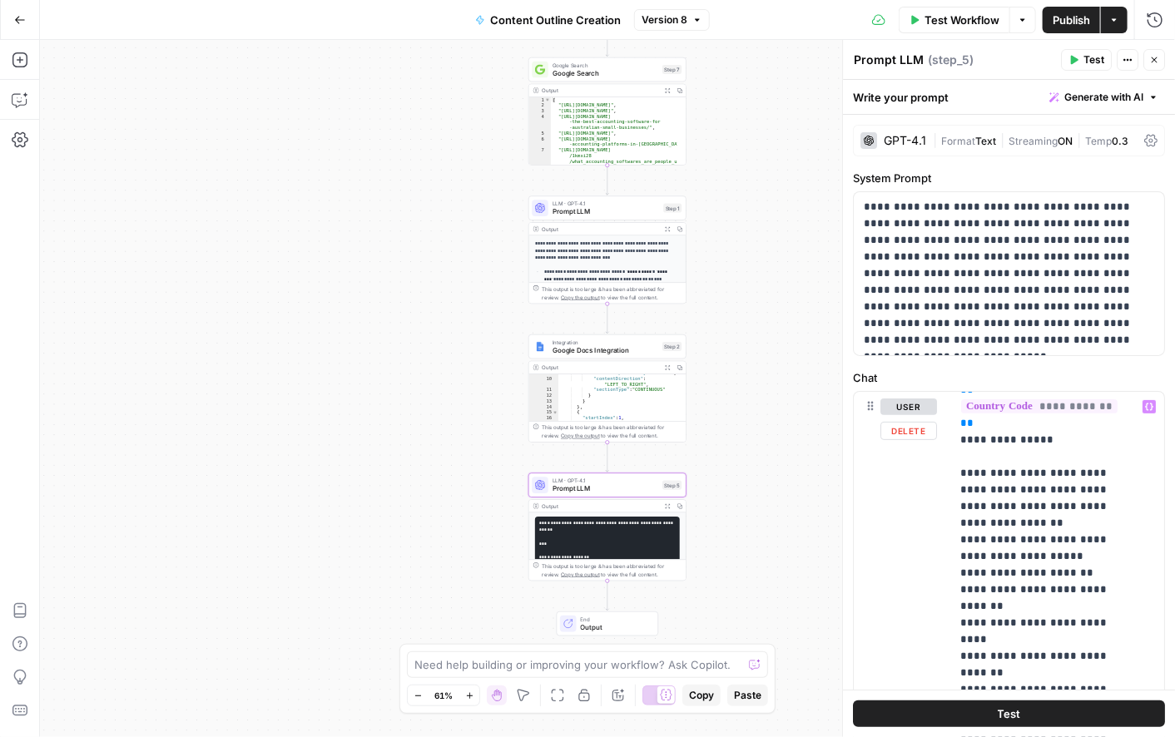
scroll to position [797, 0]
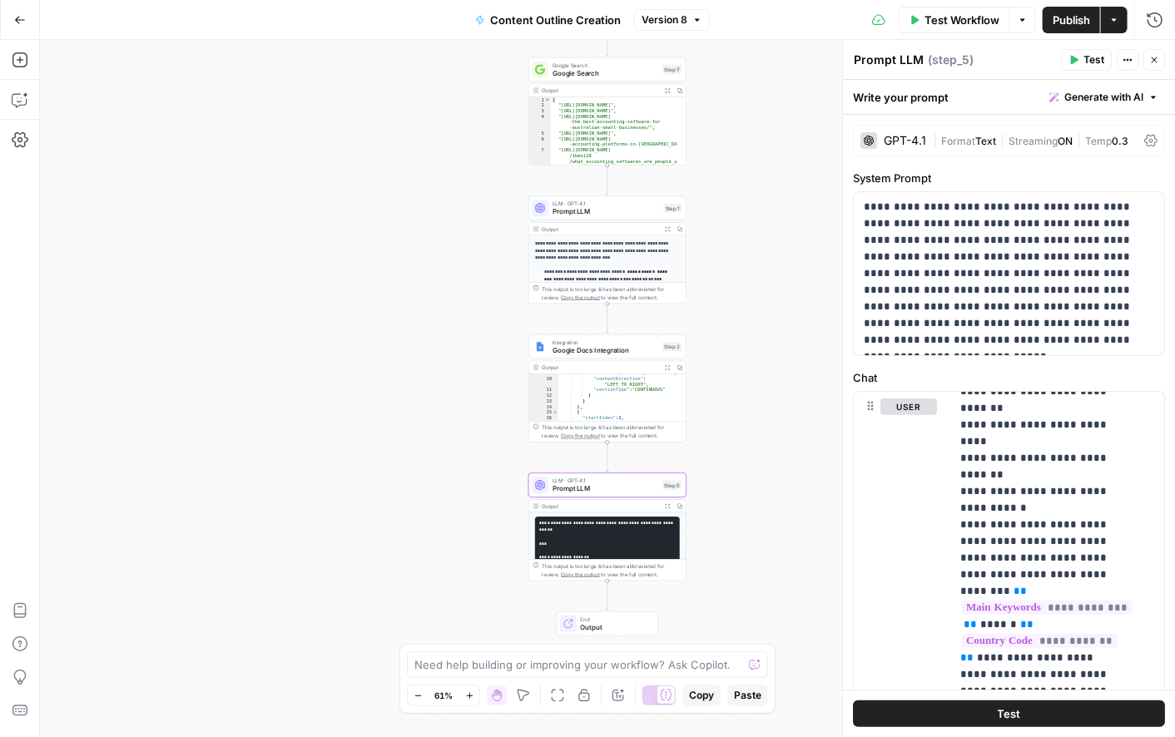
click at [1083, 98] on span "Generate with AI" at bounding box center [1104, 97] width 79 height 15
click at [1053, 185] on div "Improve your existing prompt" at bounding box center [1067, 188] width 139 height 15
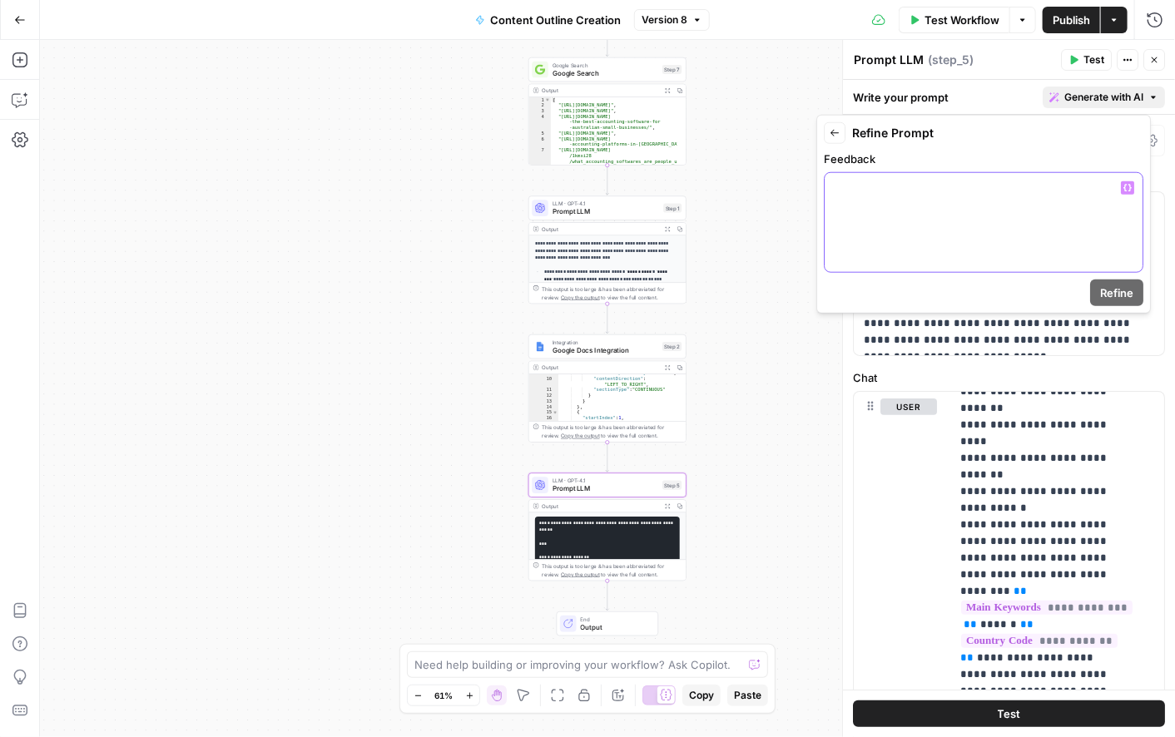
click at [885, 202] on div at bounding box center [984, 222] width 318 height 99
click at [1125, 185] on icon "button" at bounding box center [1128, 187] width 8 height 7
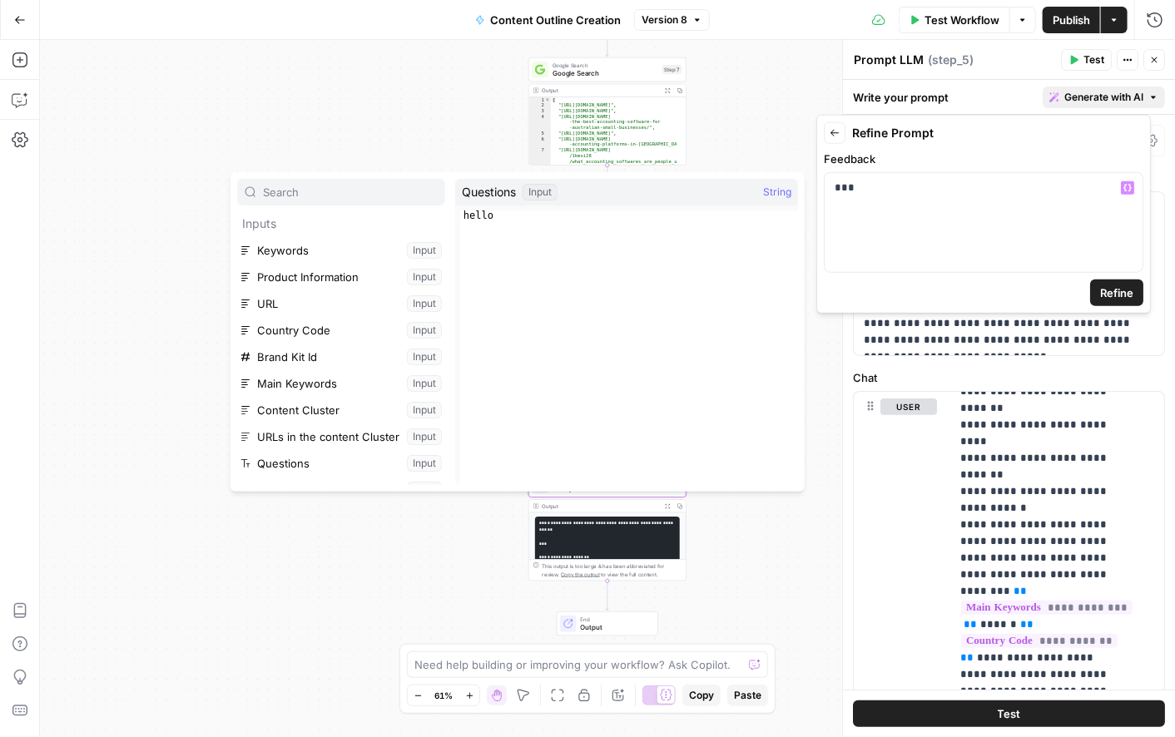
scroll to position [124, 0]
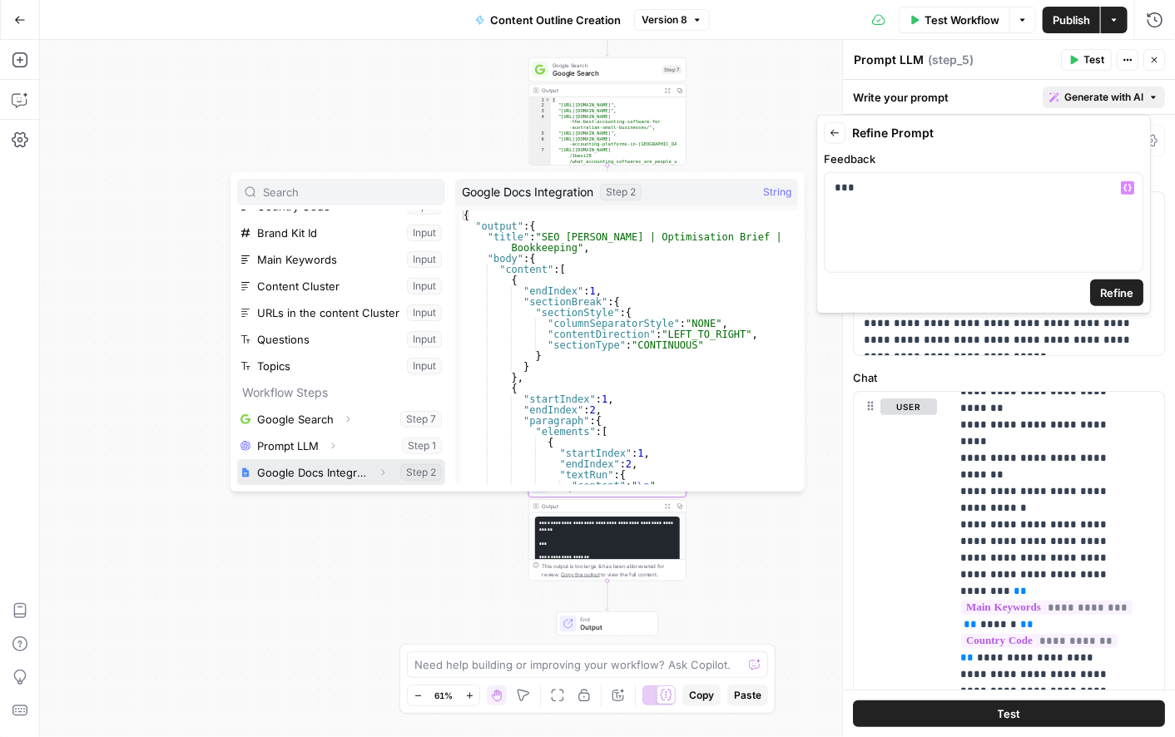
click at [286, 470] on button "Select variable Google Docs Integration" at bounding box center [341, 472] width 208 height 27
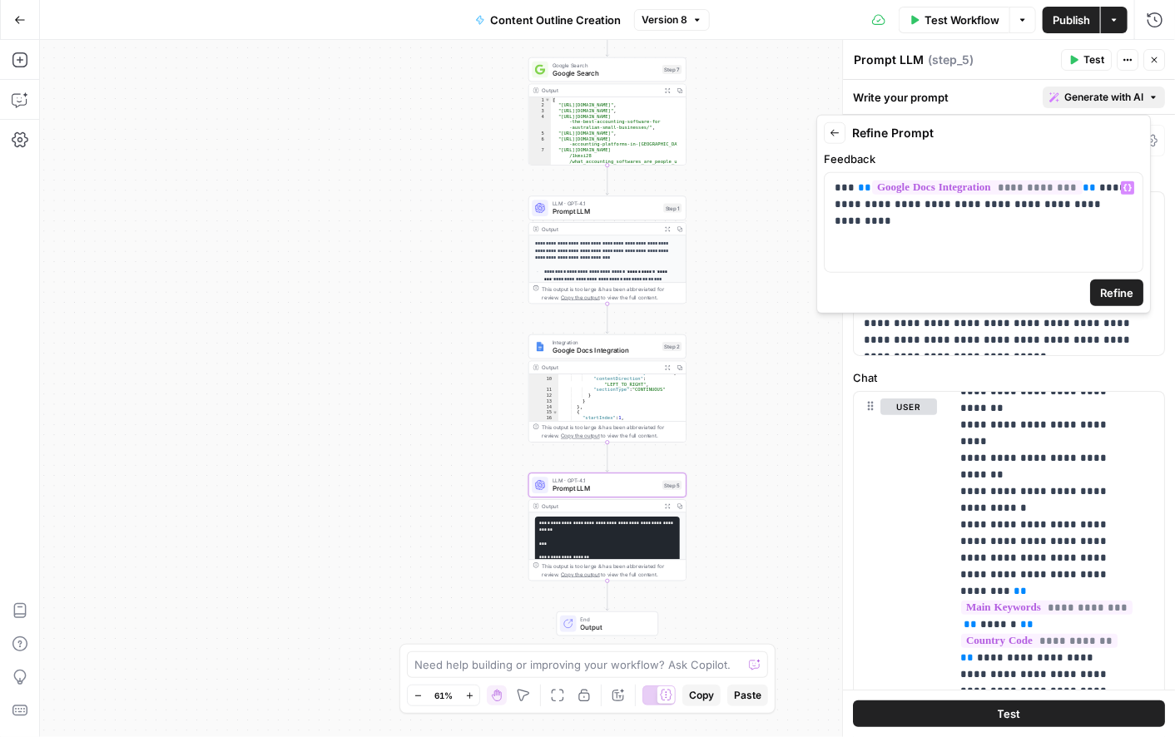
click at [1100, 291] on span "Refine" at bounding box center [1116, 293] width 33 height 17
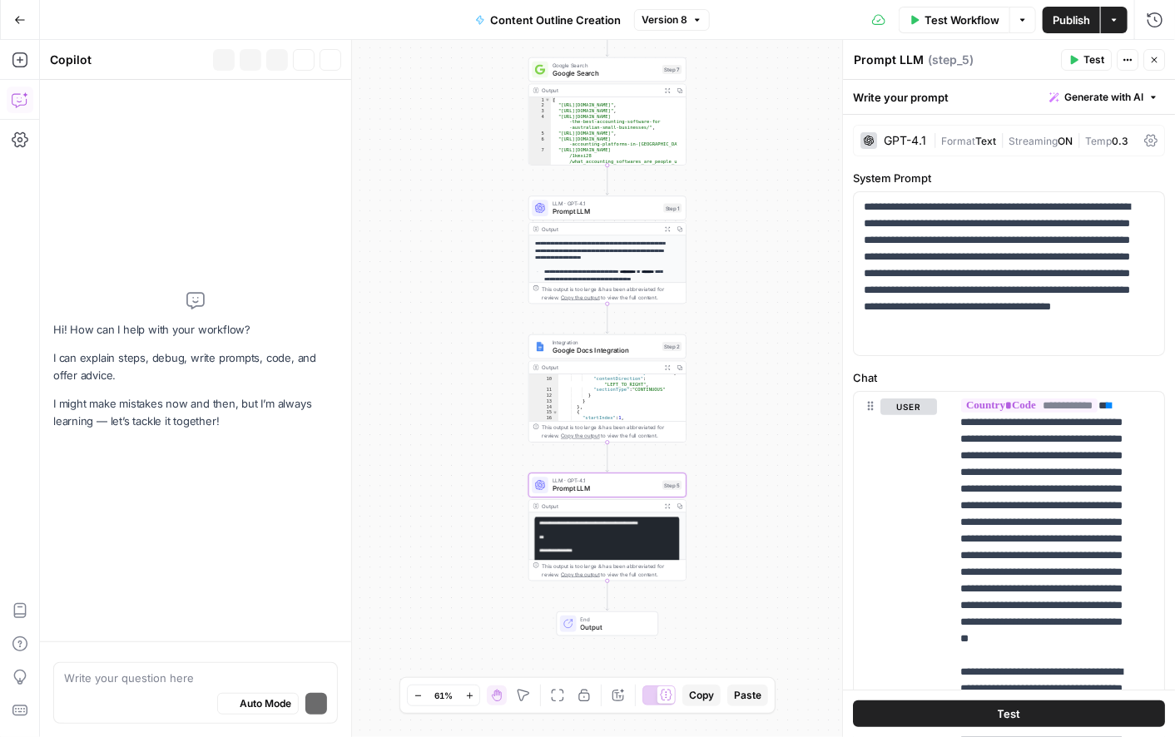
scroll to position [781, 0]
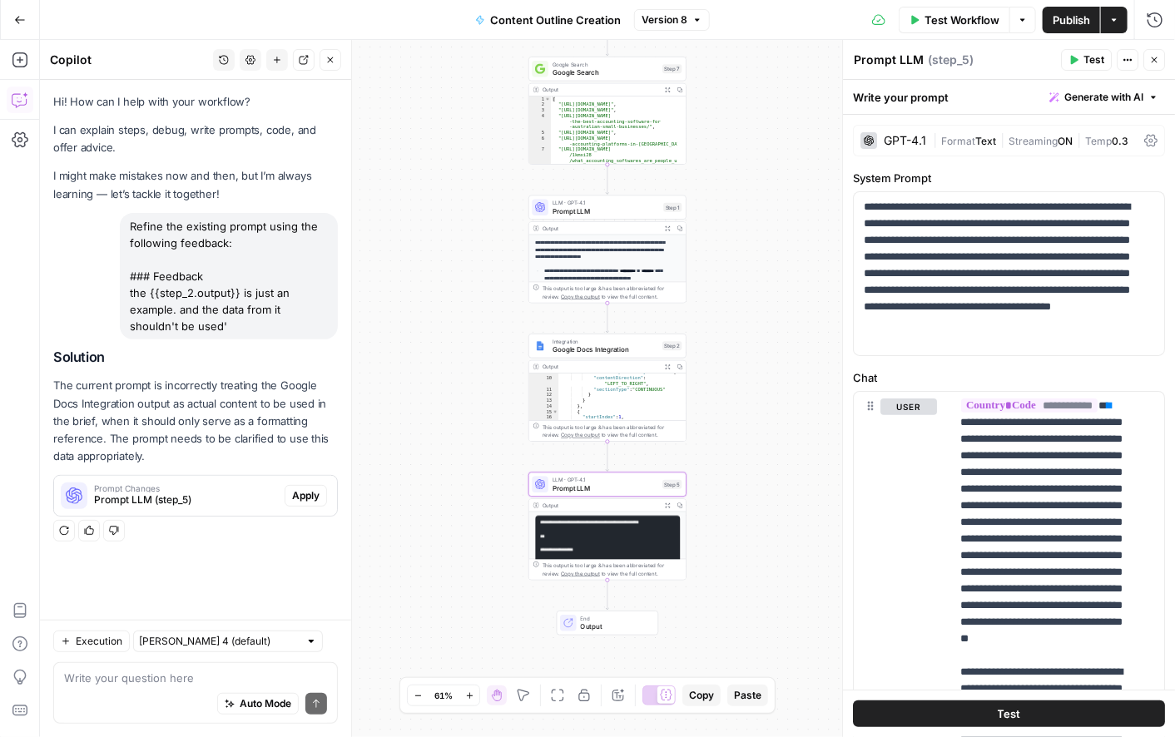
click at [296, 499] on span "Apply" at bounding box center [305, 496] width 27 height 15
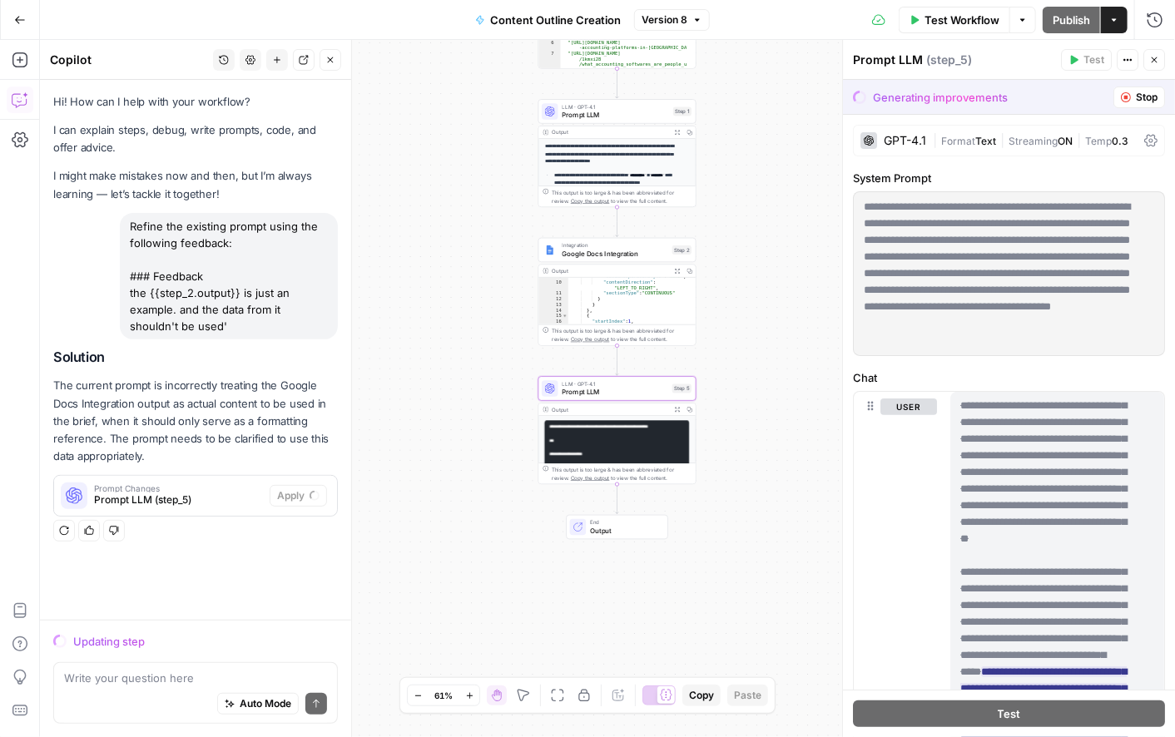
scroll to position [0, 0]
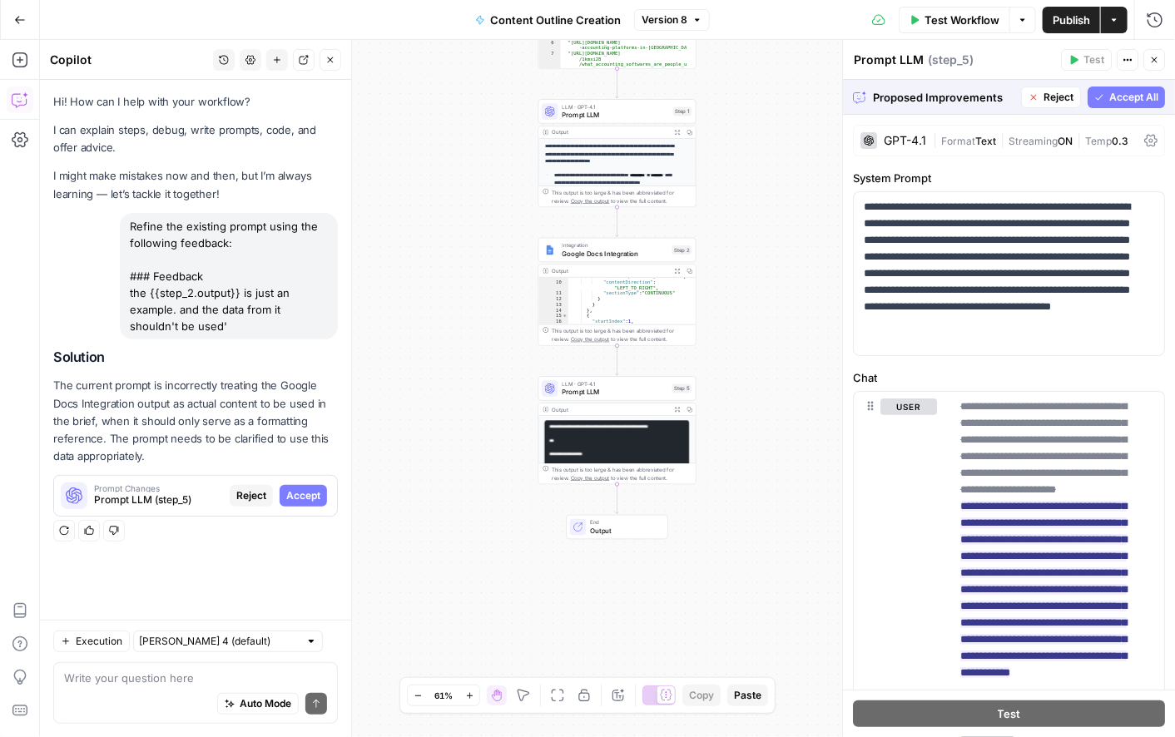
click at [1110, 96] on span "Accept All" at bounding box center [1134, 97] width 49 height 15
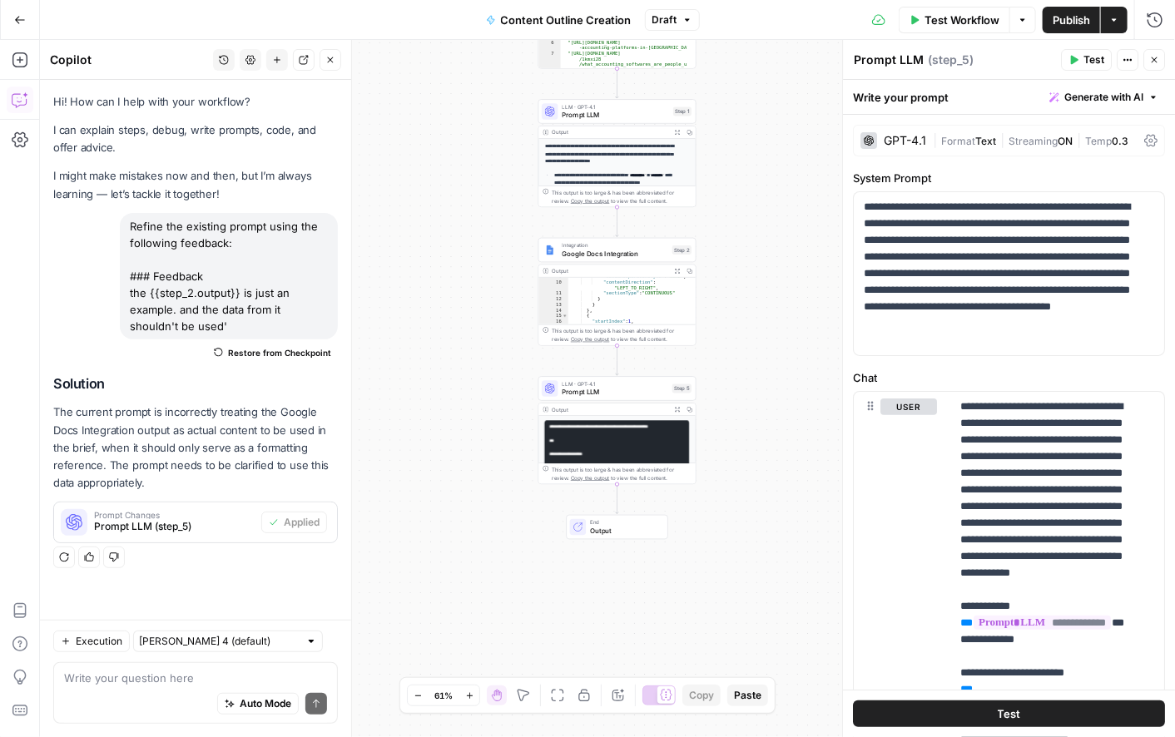
click at [1061, 19] on span "Publish" at bounding box center [1071, 20] width 37 height 17
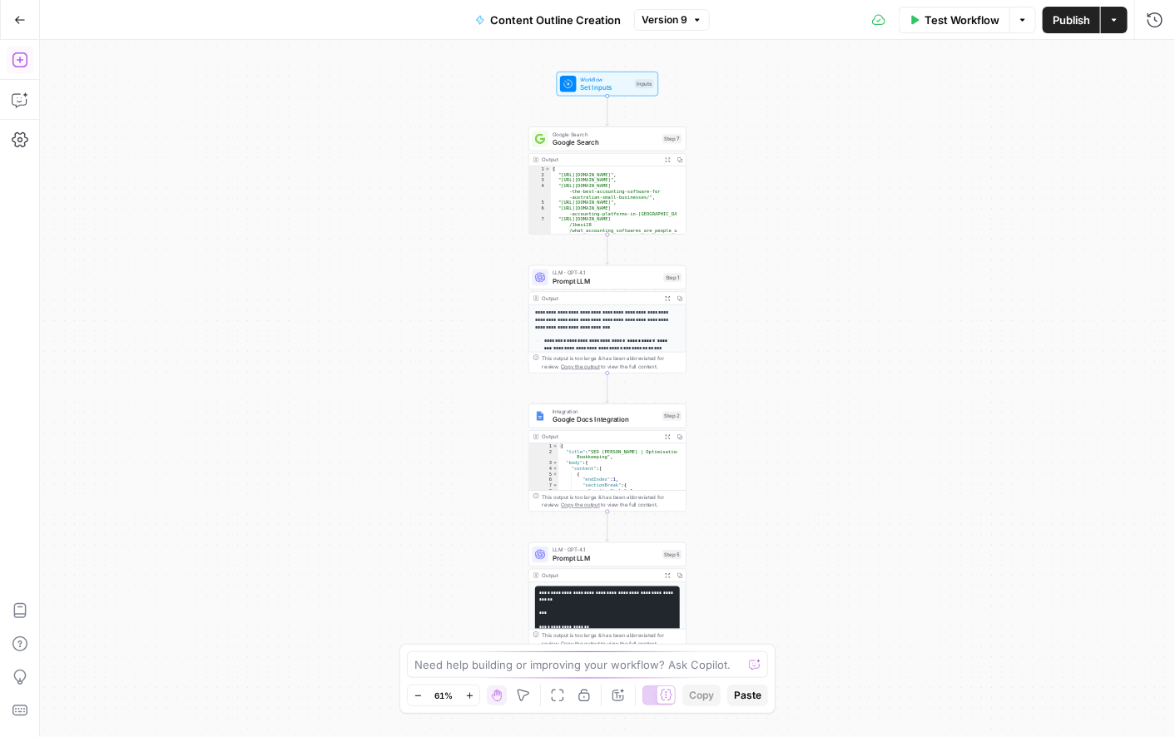
click at [22, 63] on icon "button" at bounding box center [20, 60] width 17 height 17
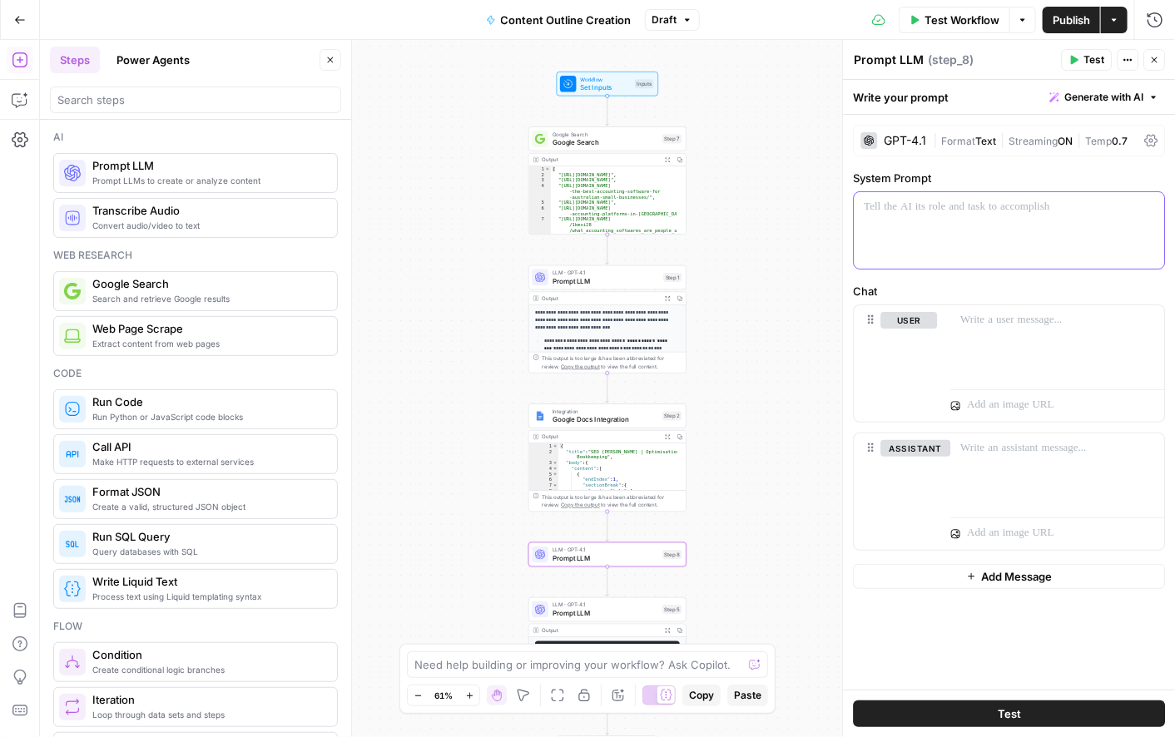
click at [976, 228] on div at bounding box center [1009, 230] width 310 height 77
click at [966, 214] on p at bounding box center [1009, 207] width 290 height 17
click at [1149, 205] on icon "button" at bounding box center [1149, 207] width 8 height 8
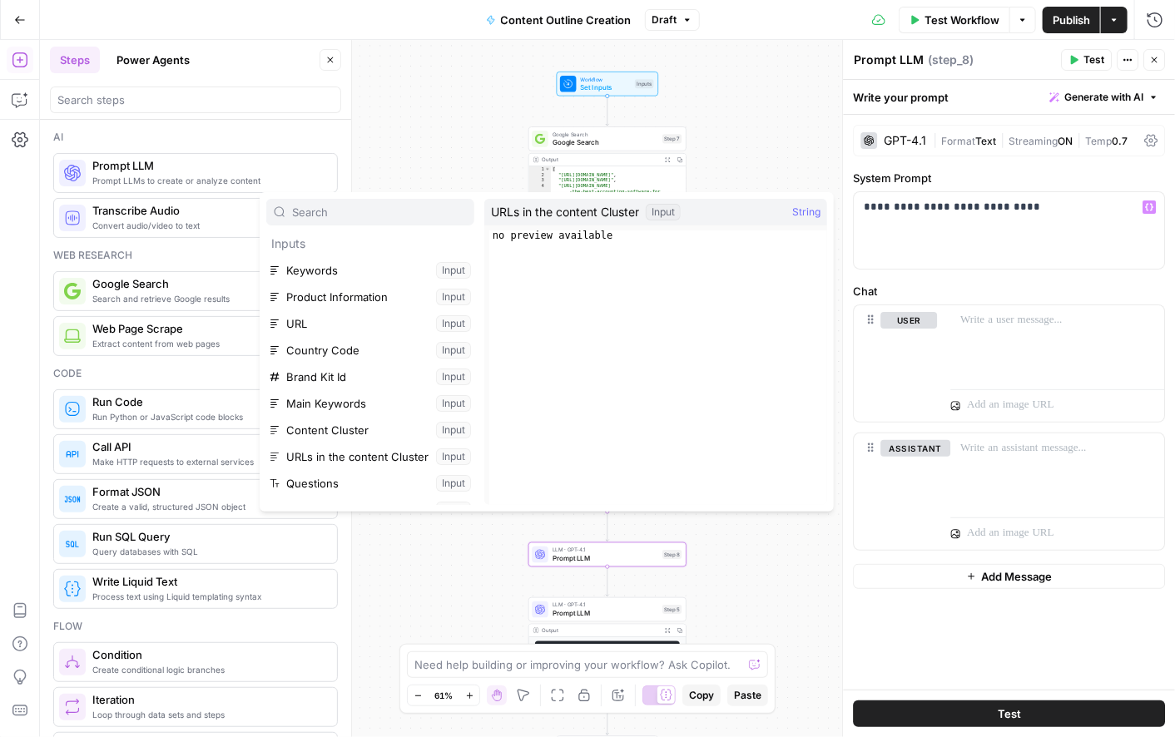
scroll to position [124, 0]
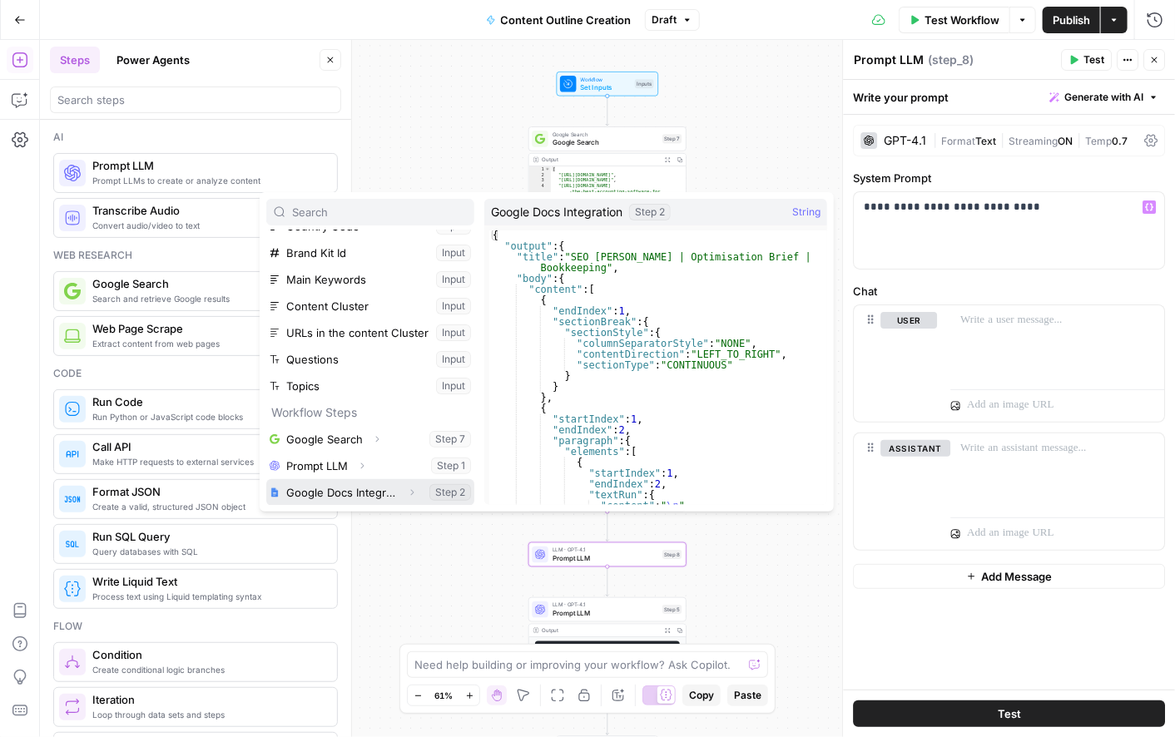
click at [318, 489] on button "Select variable Google Docs Integration" at bounding box center [370, 492] width 208 height 27
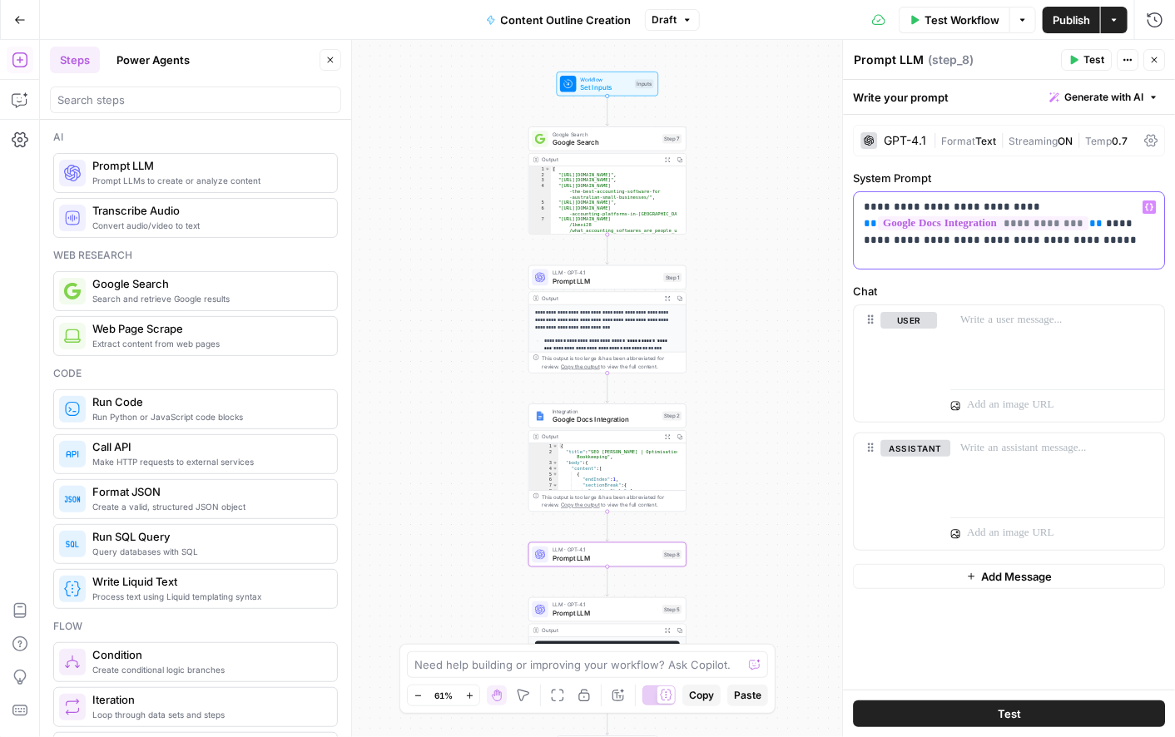
drag, startPoint x: 1056, startPoint y: 235, endPoint x: 832, endPoint y: 198, distance: 226.9
click at [832, 198] on body "XeroOps New Home Browse Insights Opportunities Your Data Recent Grids Core Acqu…" at bounding box center [587, 368] width 1175 height 737
click at [972, 235] on p "**********" at bounding box center [1009, 224] width 290 height 50
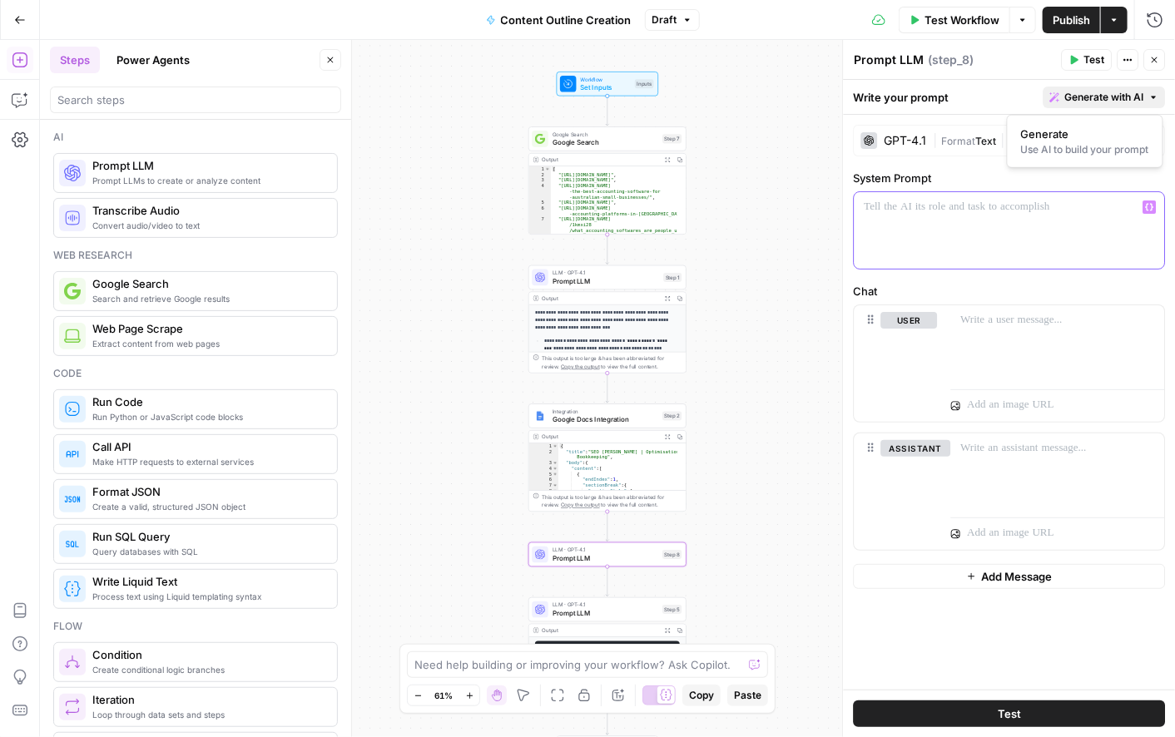
click at [1120, 93] on span "Generate with AI" at bounding box center [1104, 97] width 79 height 15
click at [1055, 135] on span "Generate" at bounding box center [1082, 134] width 122 height 17
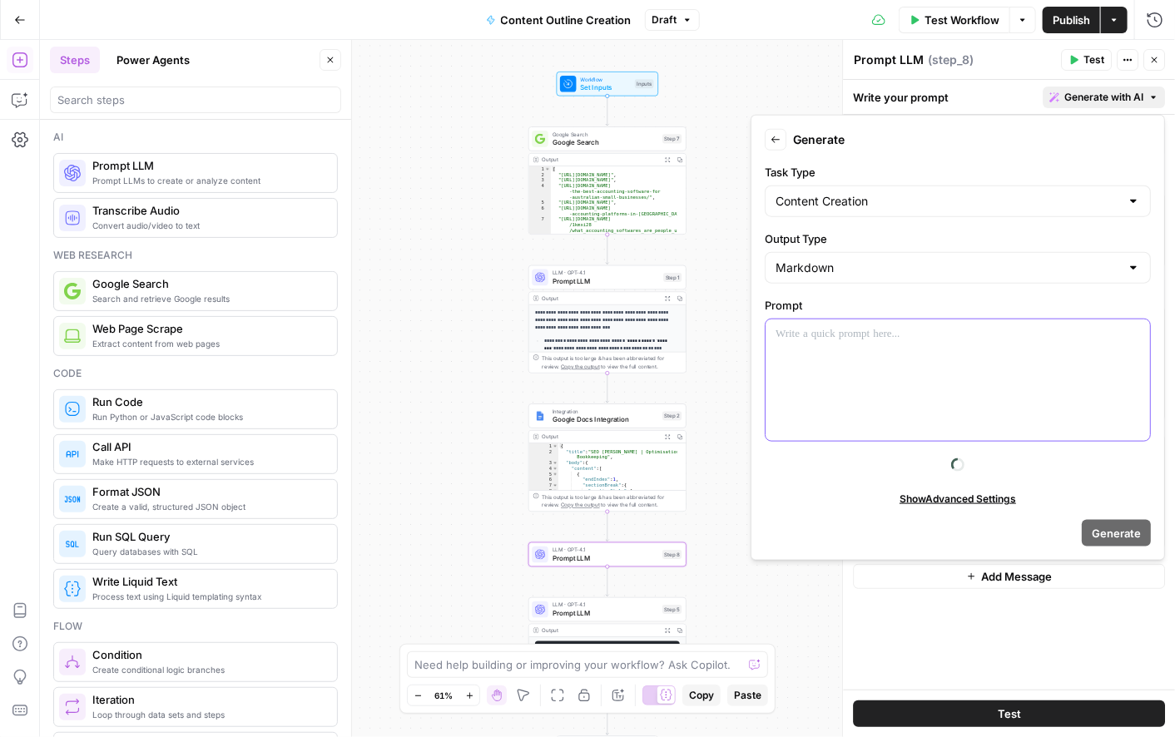
click at [812, 376] on div at bounding box center [958, 381] width 385 height 122
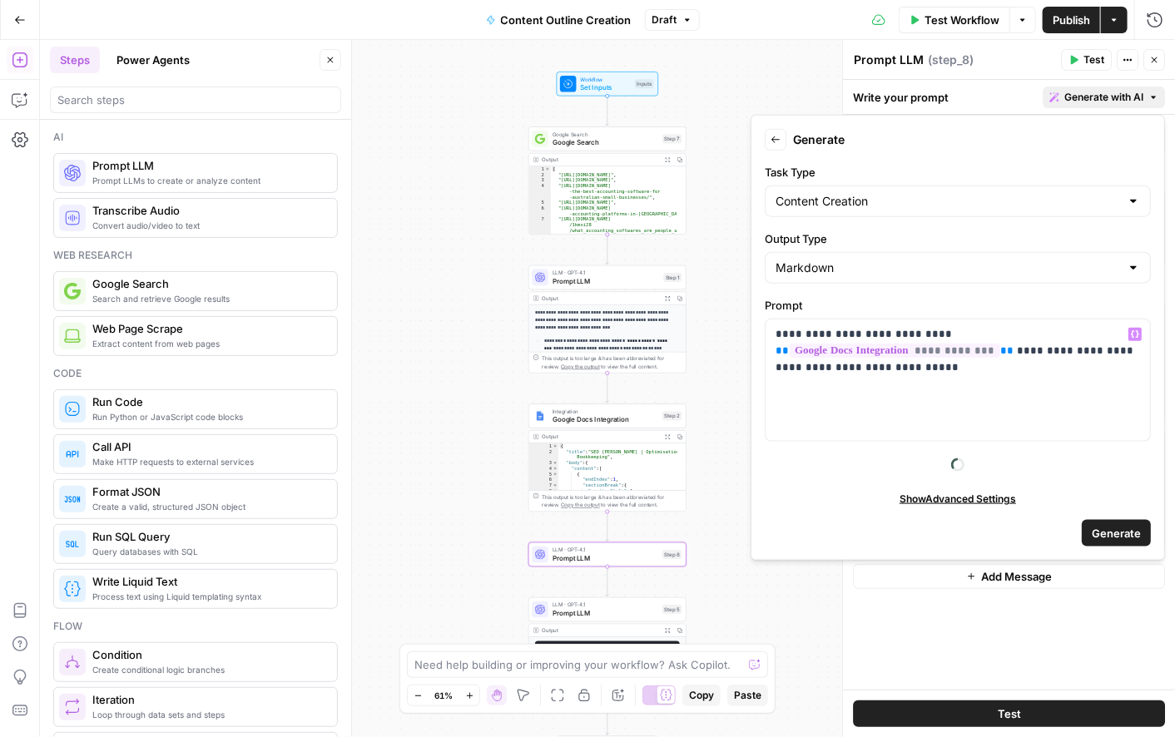
click at [1112, 526] on span "Generate" at bounding box center [1116, 533] width 49 height 17
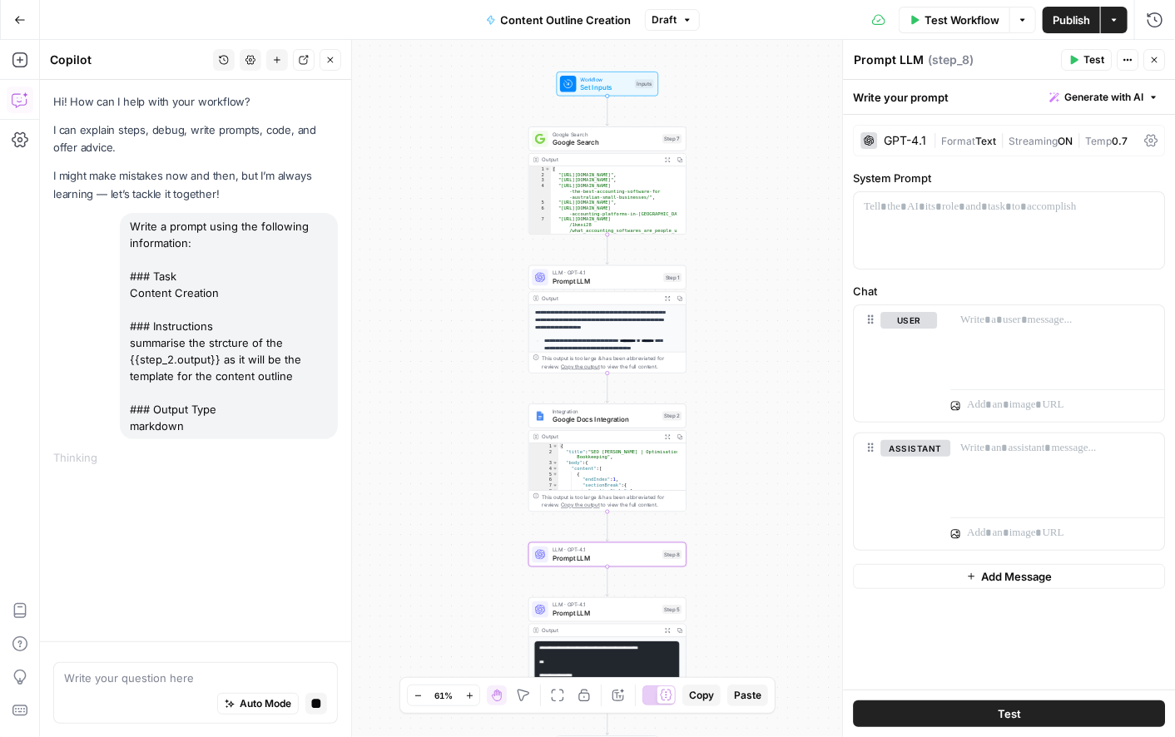
click at [898, 139] on div "GPT-4.1" at bounding box center [905, 141] width 42 height 12
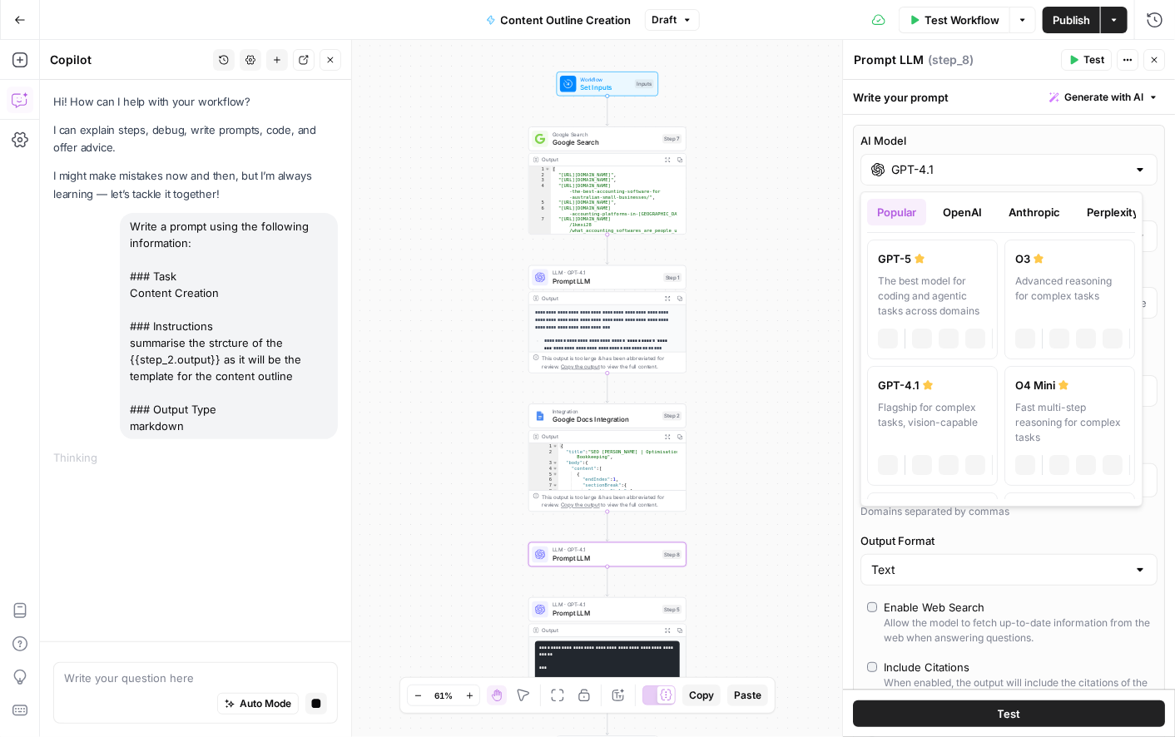
click at [946, 176] on input "GPT-4.1" at bounding box center [1009, 169] width 236 height 17
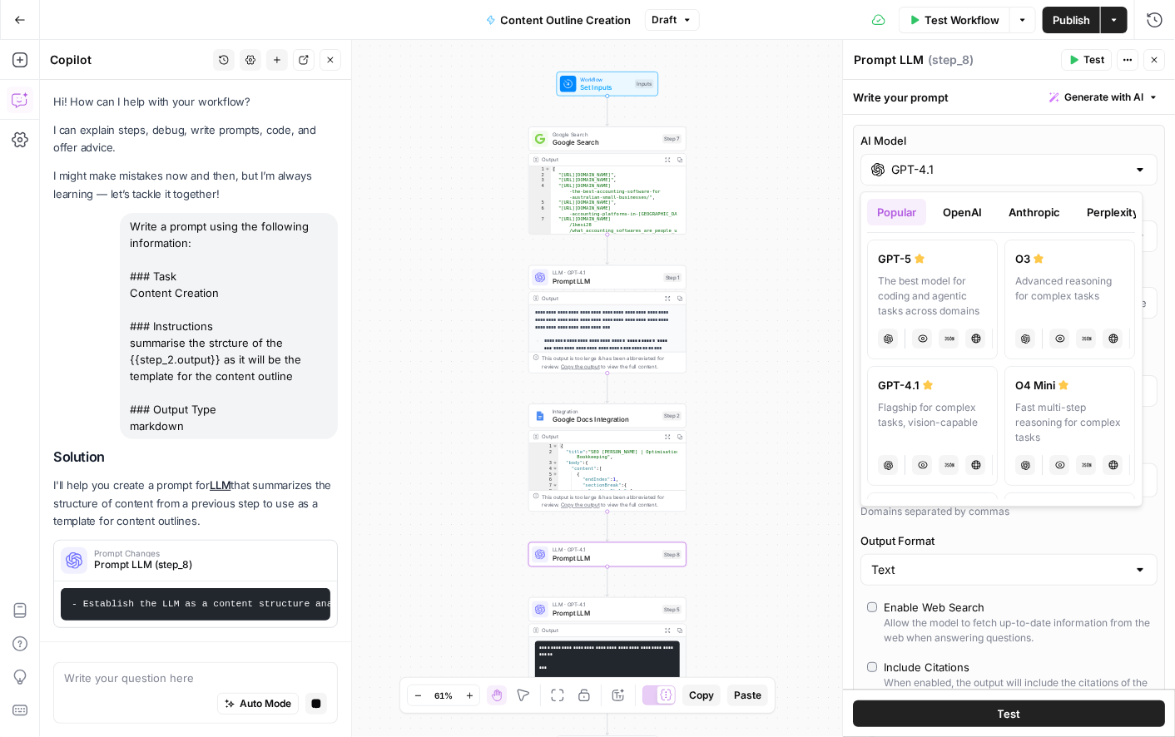
scroll to position [13, 0]
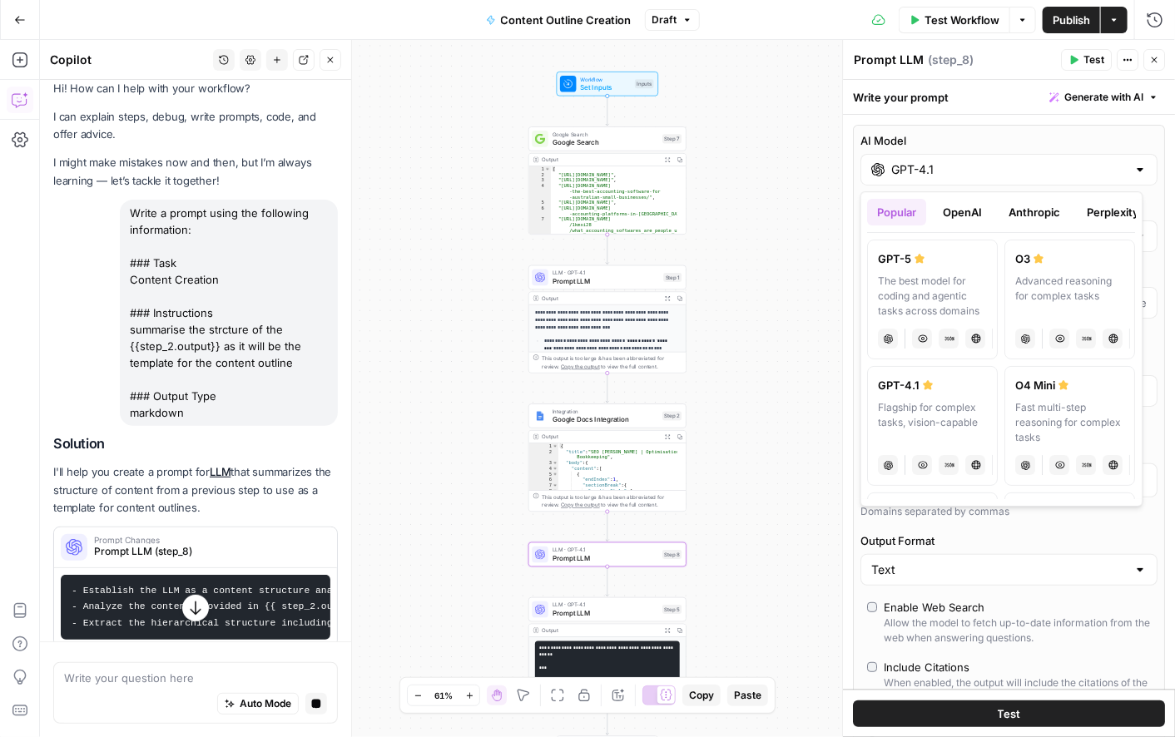
click at [968, 209] on button "OpenAI" at bounding box center [963, 212] width 59 height 27
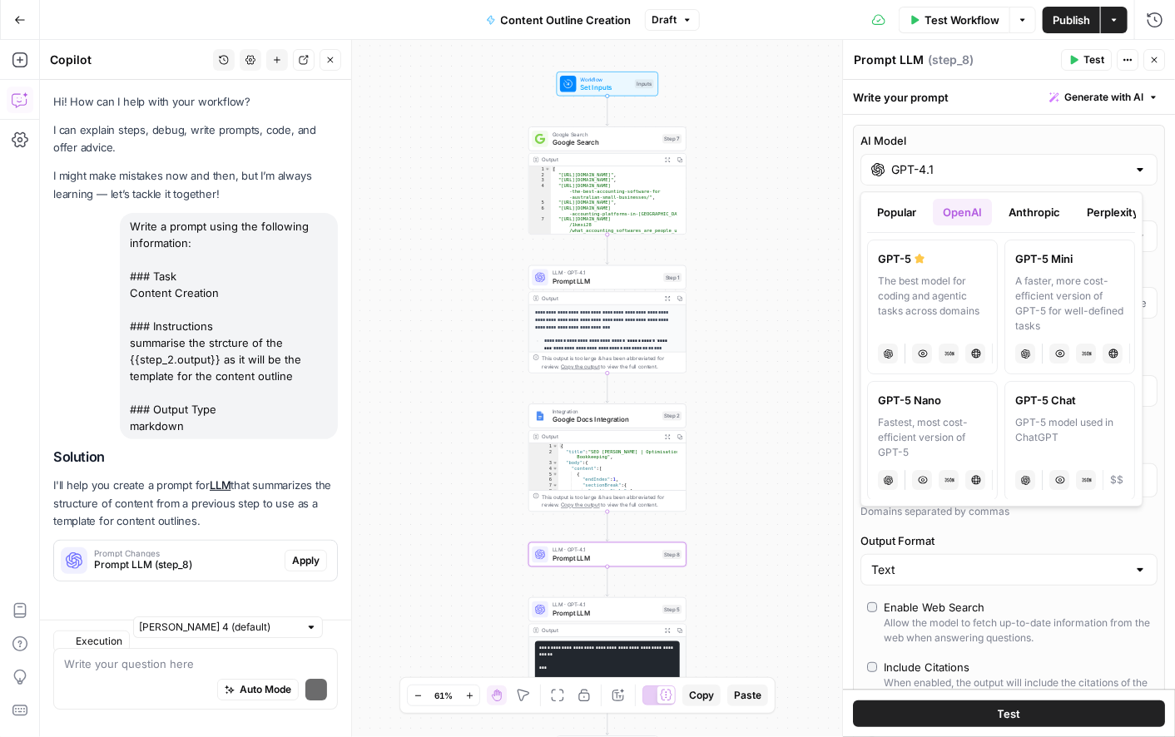
scroll to position [0, 0]
click at [1025, 216] on button "Anthropic" at bounding box center [1036, 212] width 72 height 27
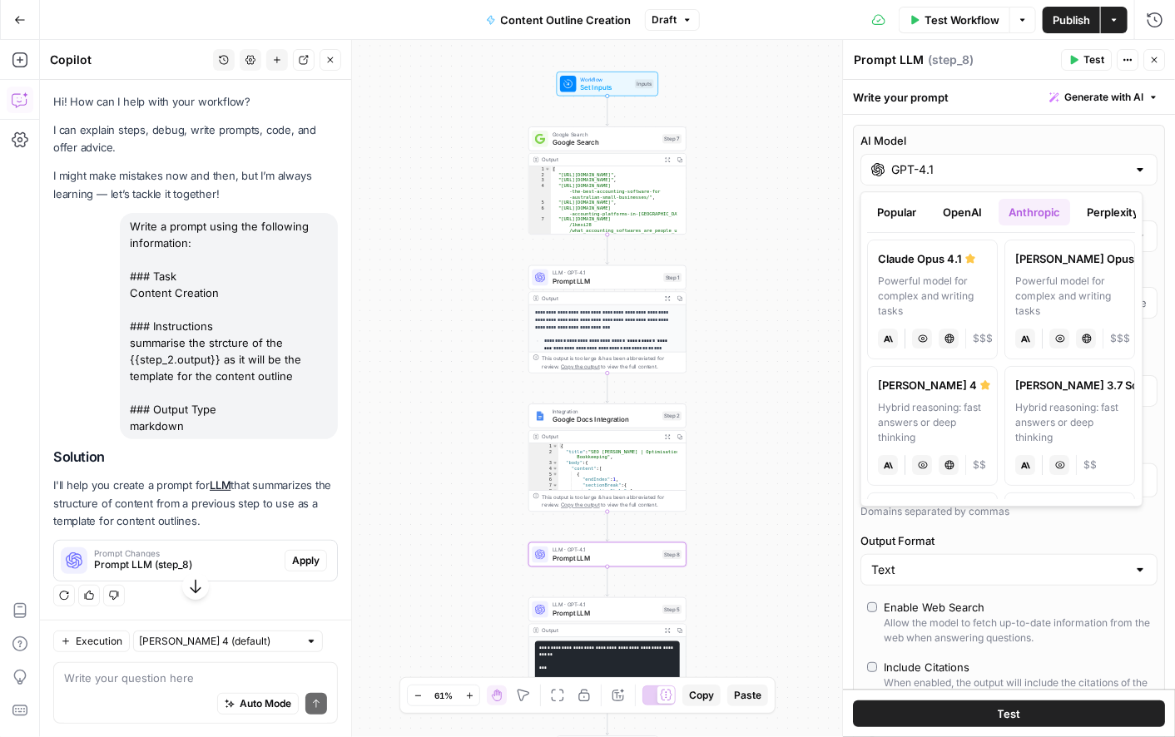
click at [1090, 218] on button "Perplexity" at bounding box center [1114, 212] width 72 height 27
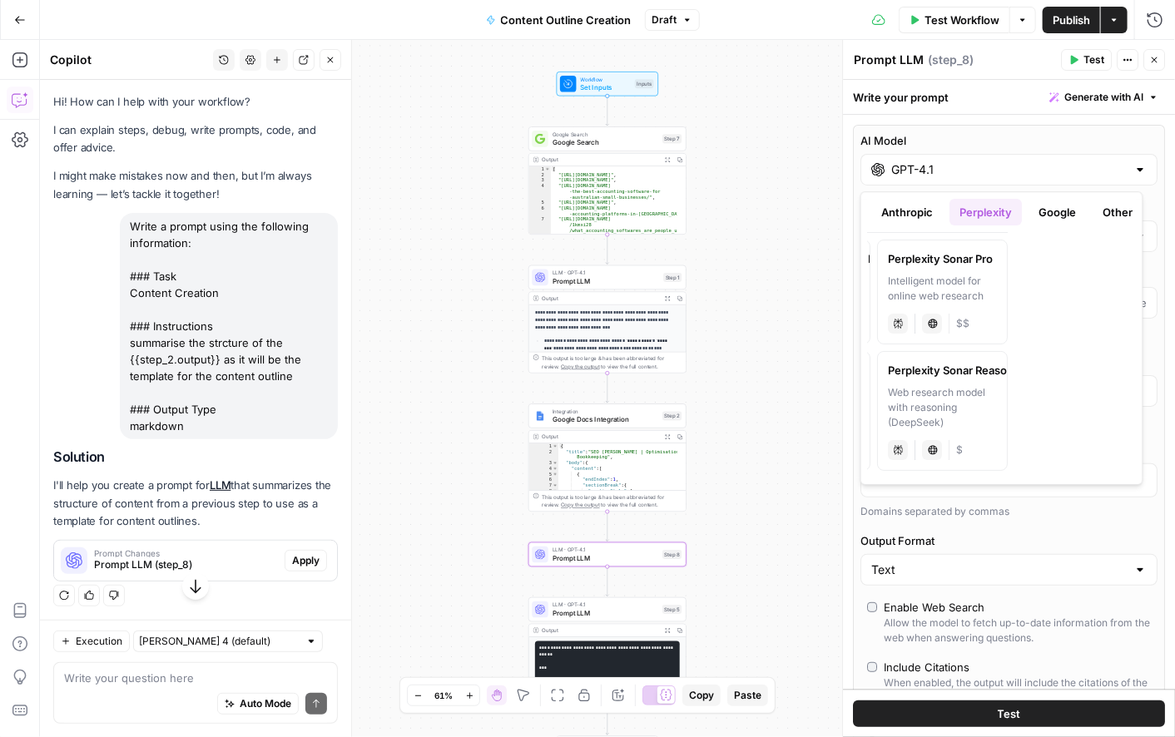
scroll to position [0, 134]
click at [1110, 218] on button "Other" at bounding box center [1112, 212] width 50 height 27
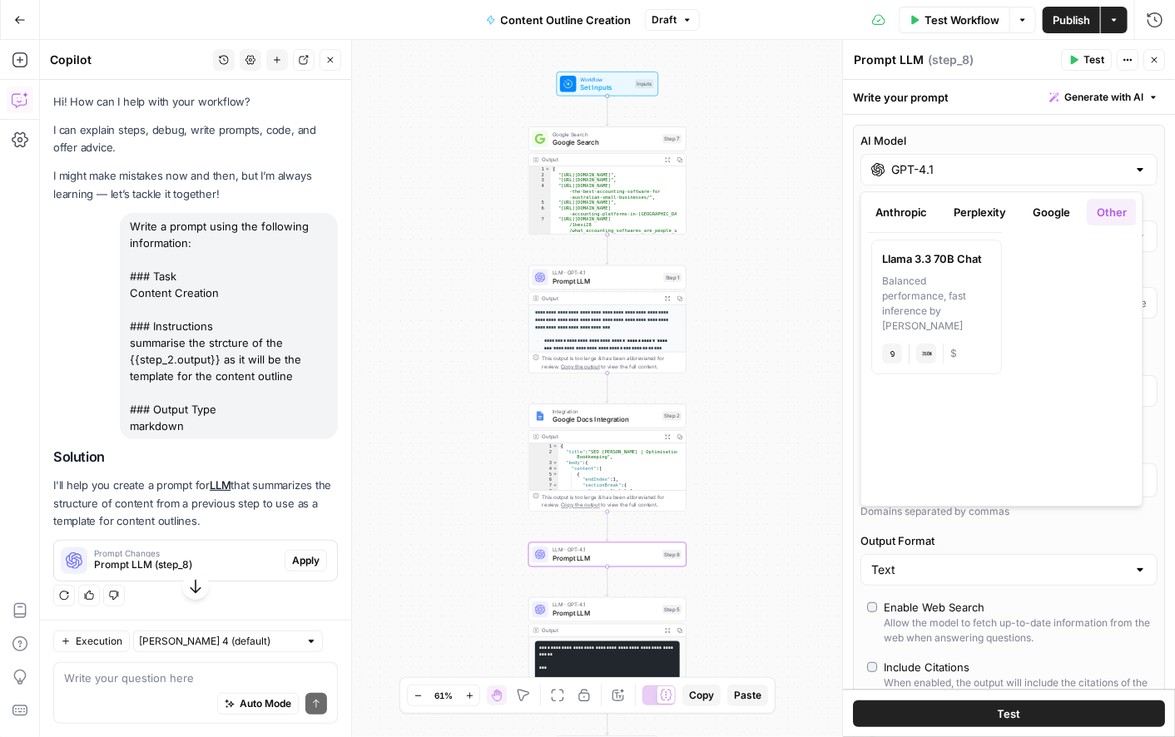
click at [1052, 217] on button "Google" at bounding box center [1051, 212] width 57 height 27
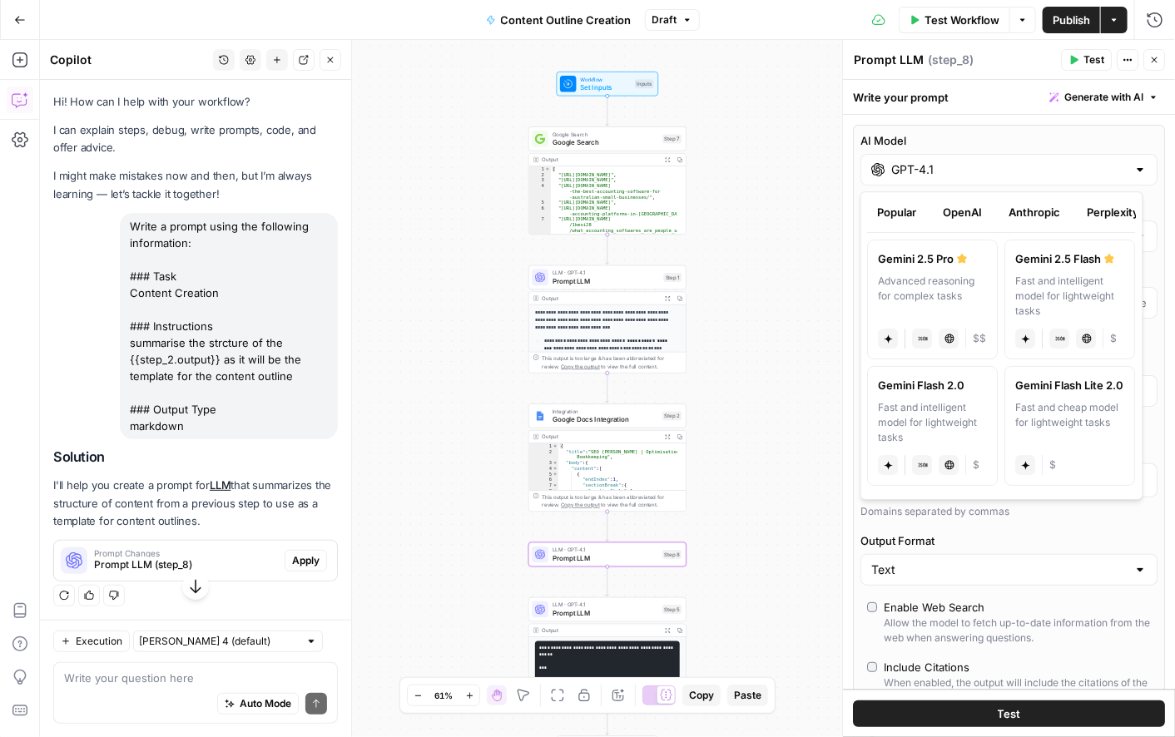
click at [896, 215] on button "Popular" at bounding box center [897, 212] width 59 height 27
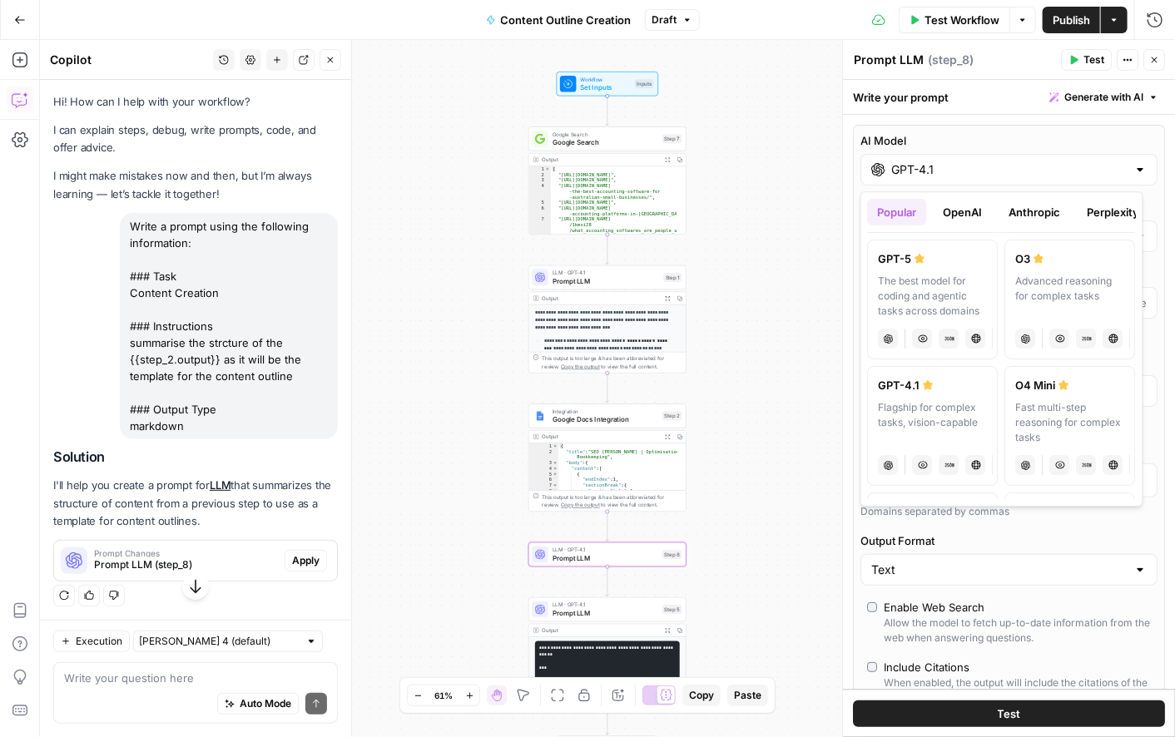
click at [1045, 415] on div "Fast multi-step reasoning for complex tasks" at bounding box center [1070, 422] width 109 height 45
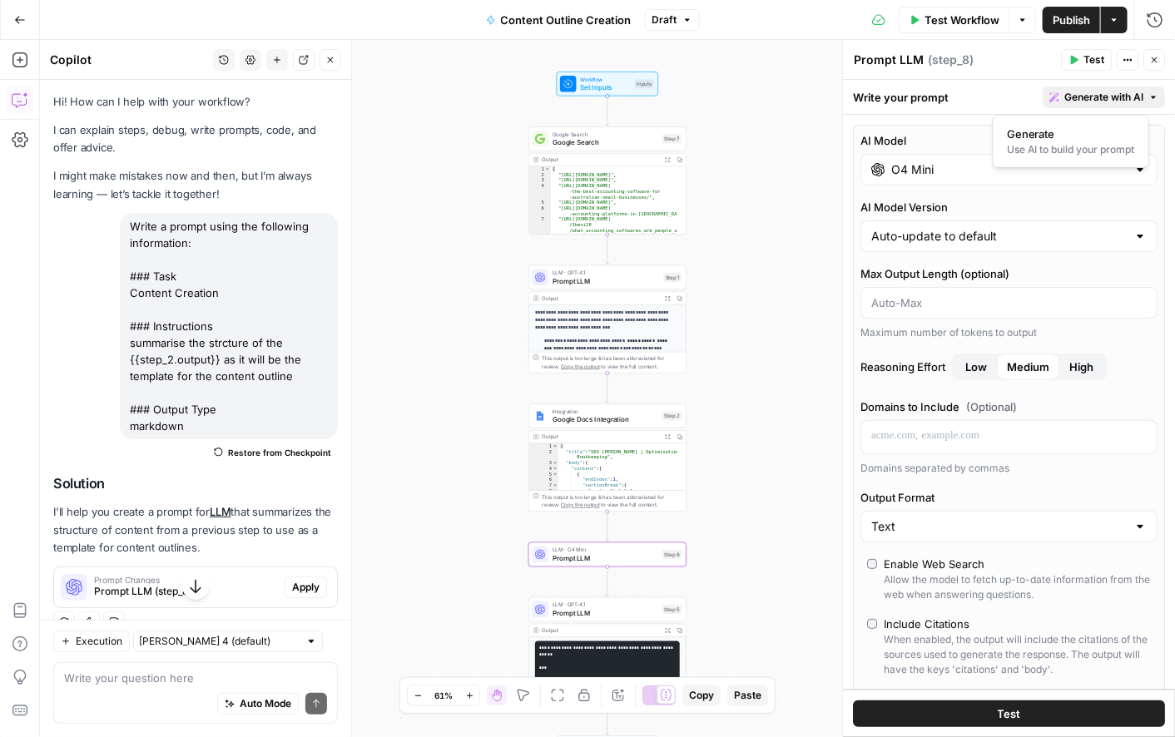
click at [1107, 87] on button "Generate with AI" at bounding box center [1104, 98] width 122 height 22
click at [906, 118] on div "AI Model O4 Mini AI Model Version Auto-update to default Max Output Length (opt…" at bounding box center [1009, 714] width 332 height 1198
click at [895, 94] on div "Write your prompt Generate with AI" at bounding box center [1009, 97] width 332 height 34
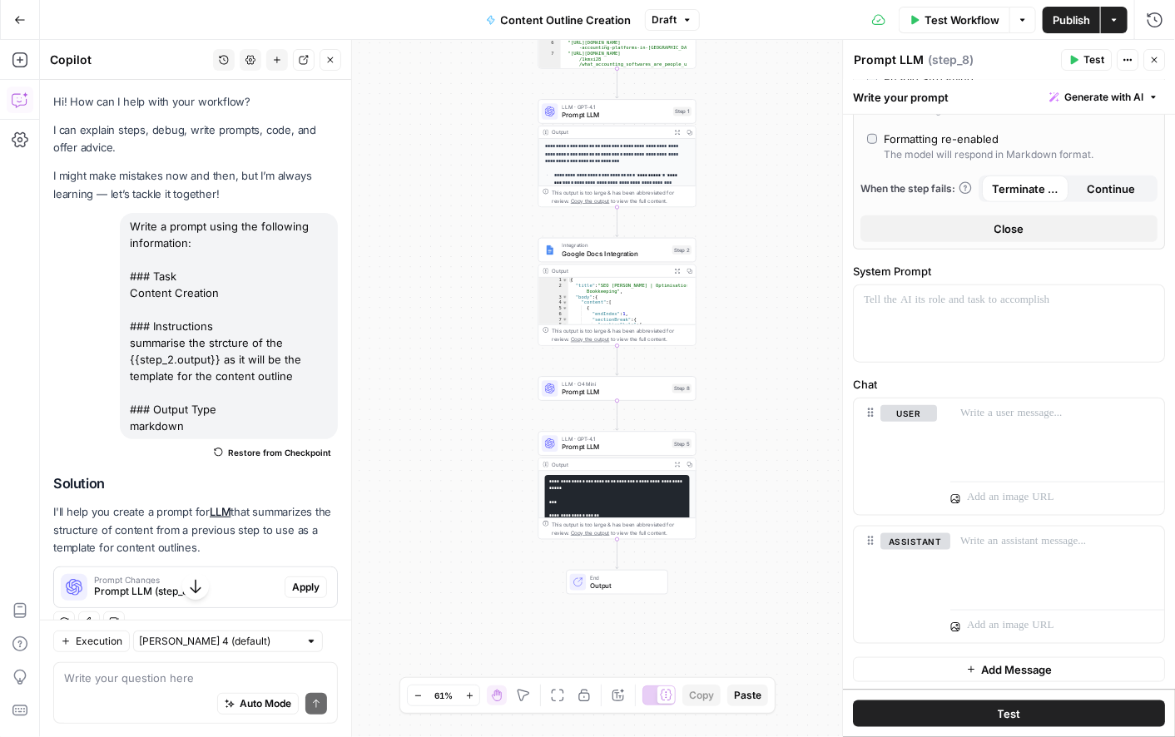
scroll to position [27, 0]
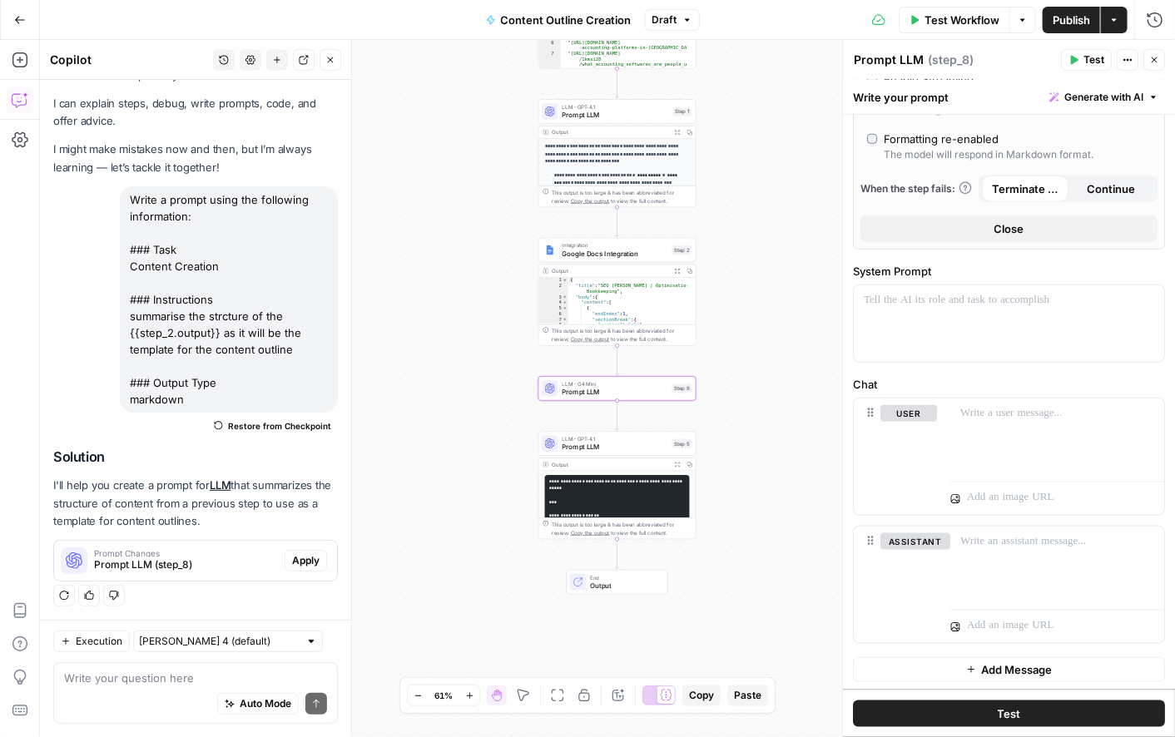
click at [285, 557] on button "Apply" at bounding box center [306, 561] width 42 height 22
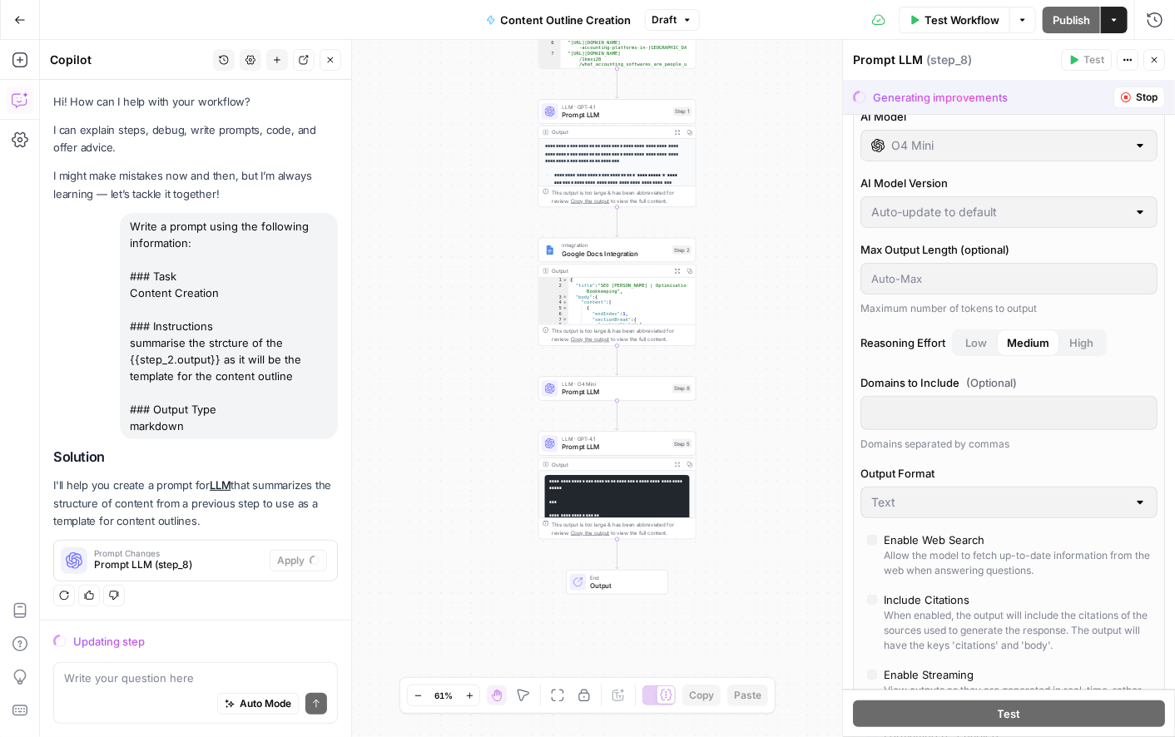
scroll to position [0, 0]
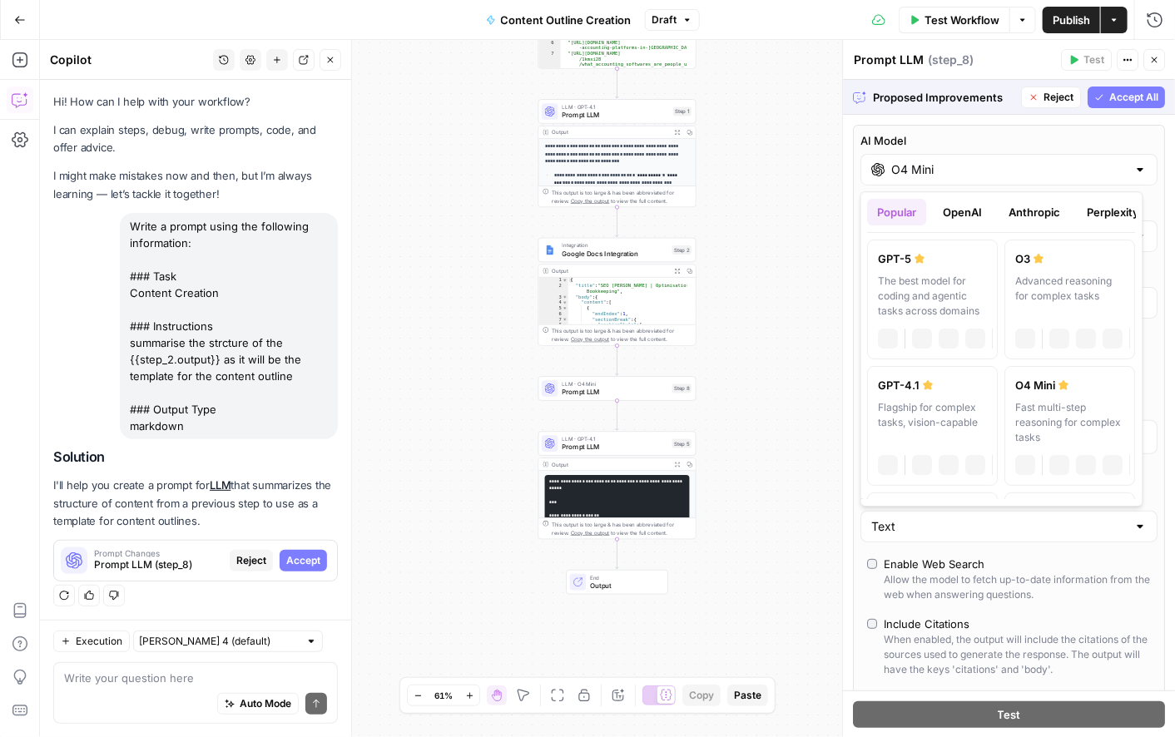
click at [950, 175] on input "O4 Mini" at bounding box center [1009, 169] width 236 height 17
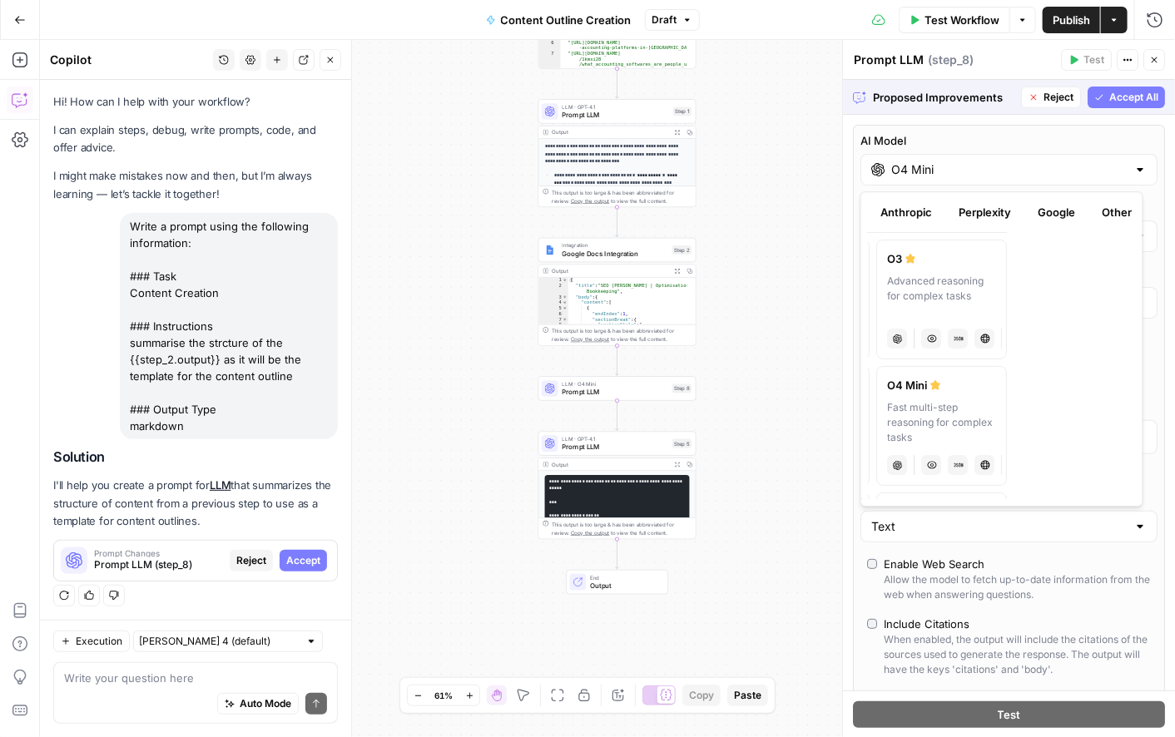
scroll to position [0, 132]
click at [927, 221] on button "Anthropic" at bounding box center [904, 212] width 72 height 27
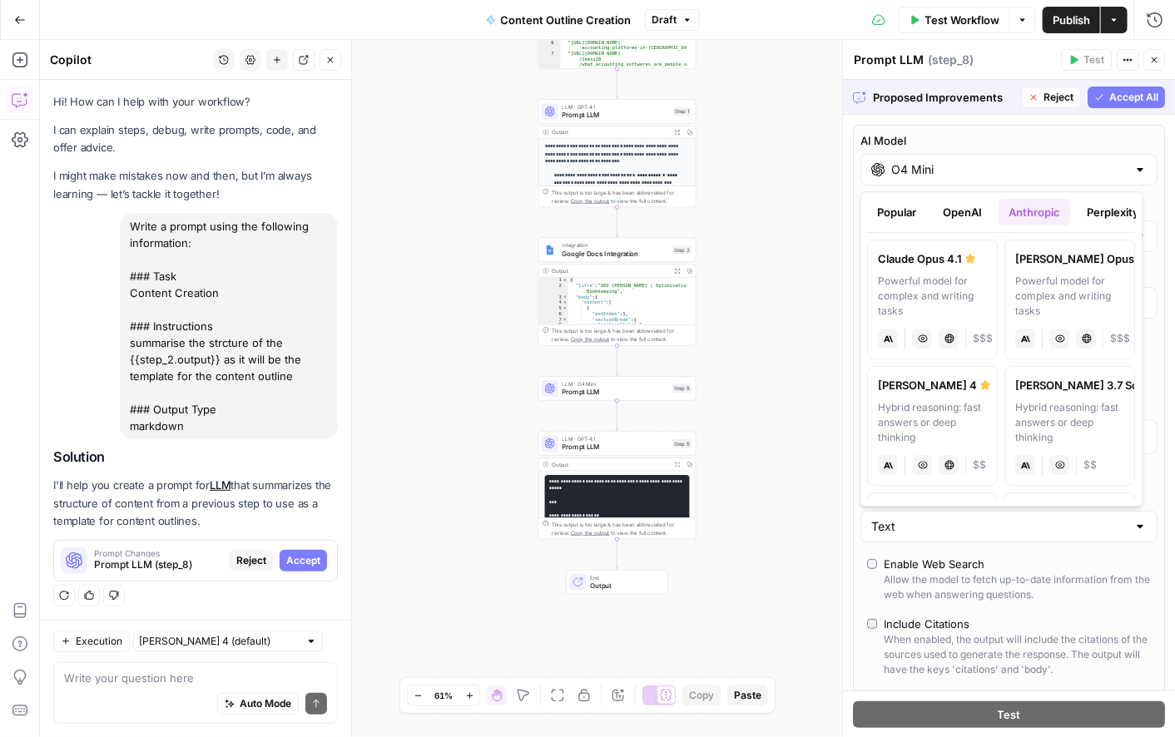
click at [926, 405] on div "Hybrid reasoning: fast answers or deep thinking" at bounding box center [933, 422] width 109 height 45
type input "[PERSON_NAME] 4"
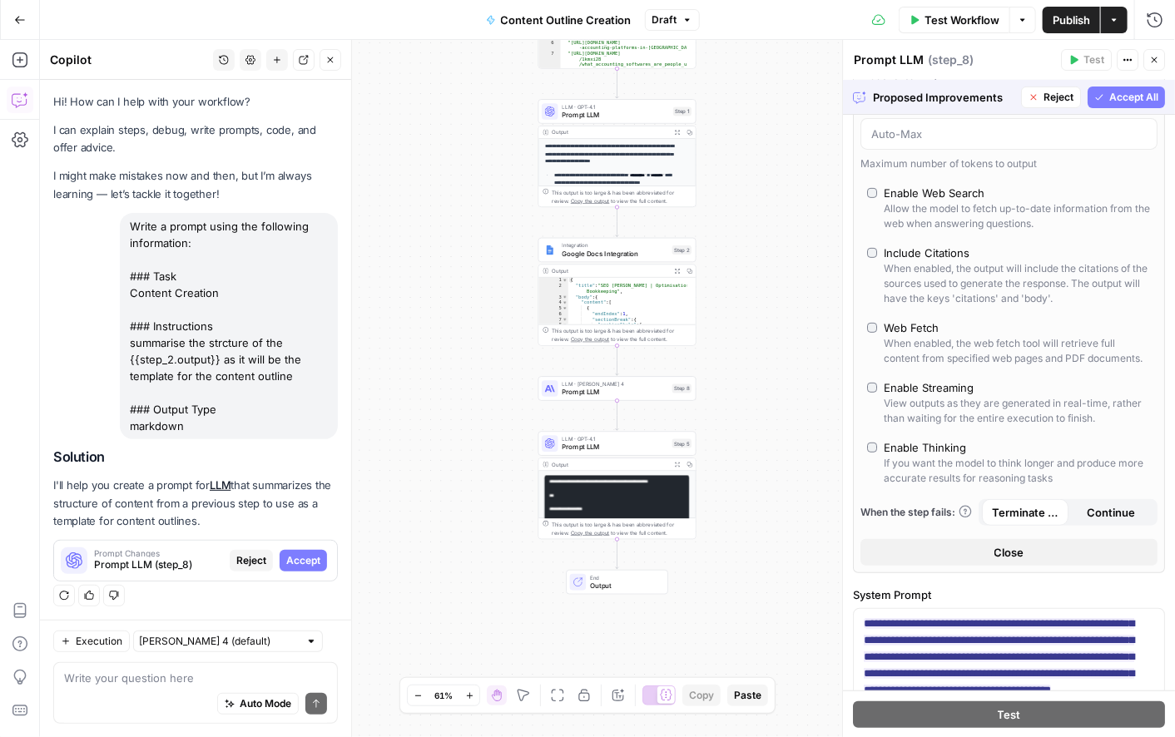
scroll to position [191, 0]
click at [907, 475] on div "If you want the model to think longer and produce more accurate results for rea…" at bounding box center [1017, 470] width 267 height 30
type input "*"
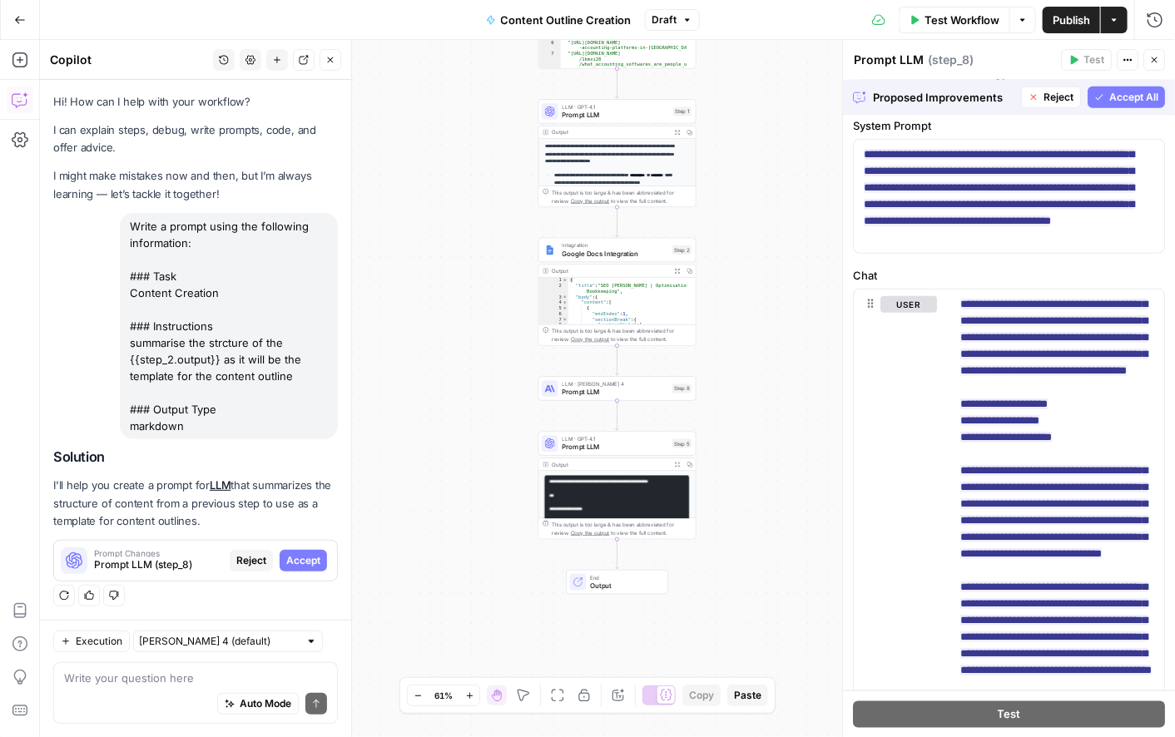
scroll to position [702, 0]
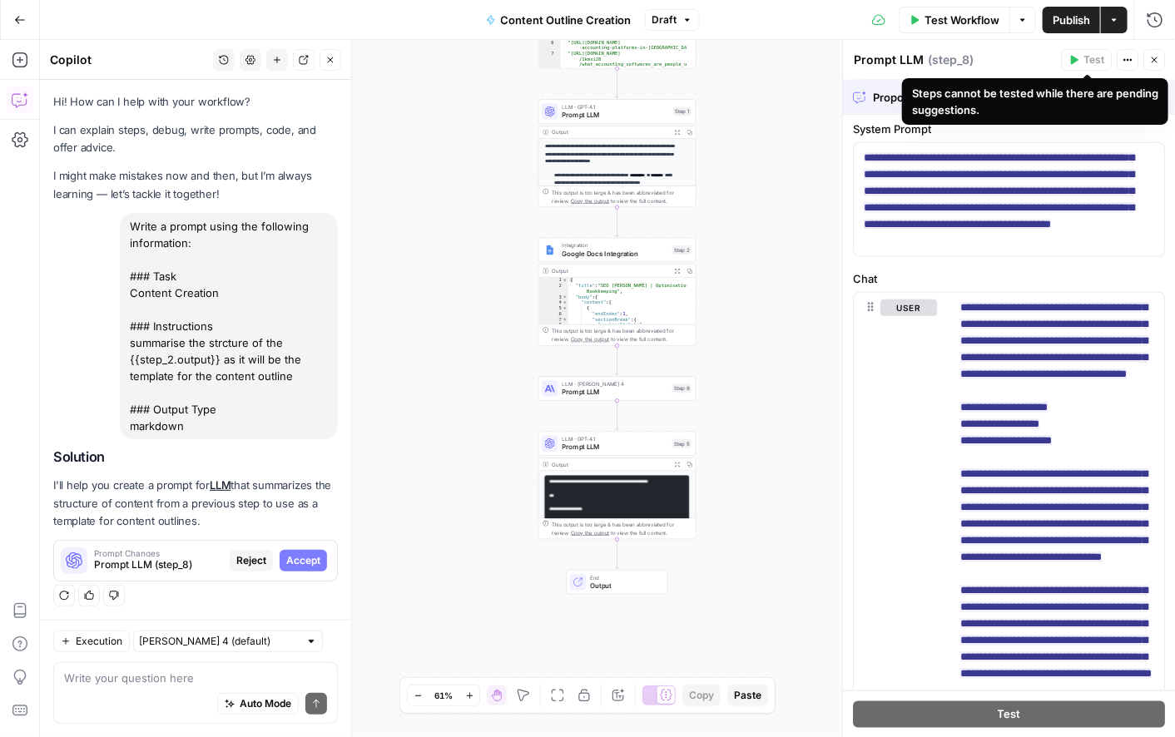
click at [1106, 105] on div "Steps cannot be tested while there are pending suggestions." at bounding box center [1035, 101] width 246 height 33
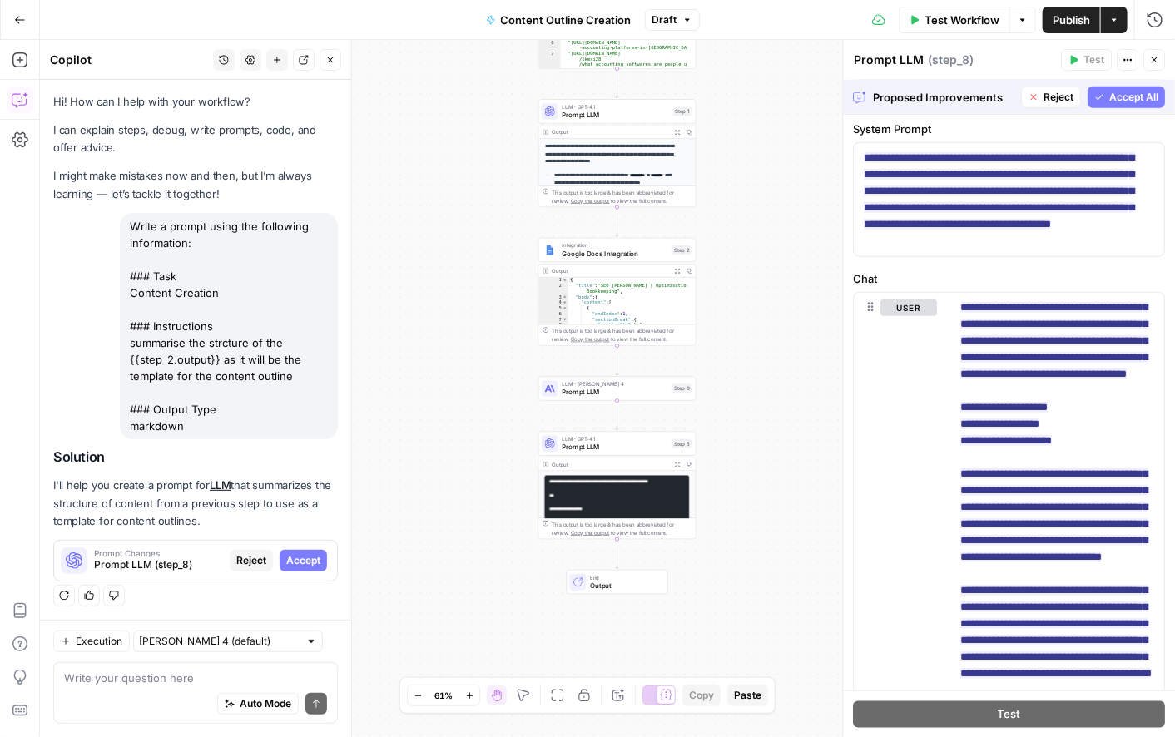
click at [1120, 87] on button "Accept All" at bounding box center [1126, 98] width 77 height 22
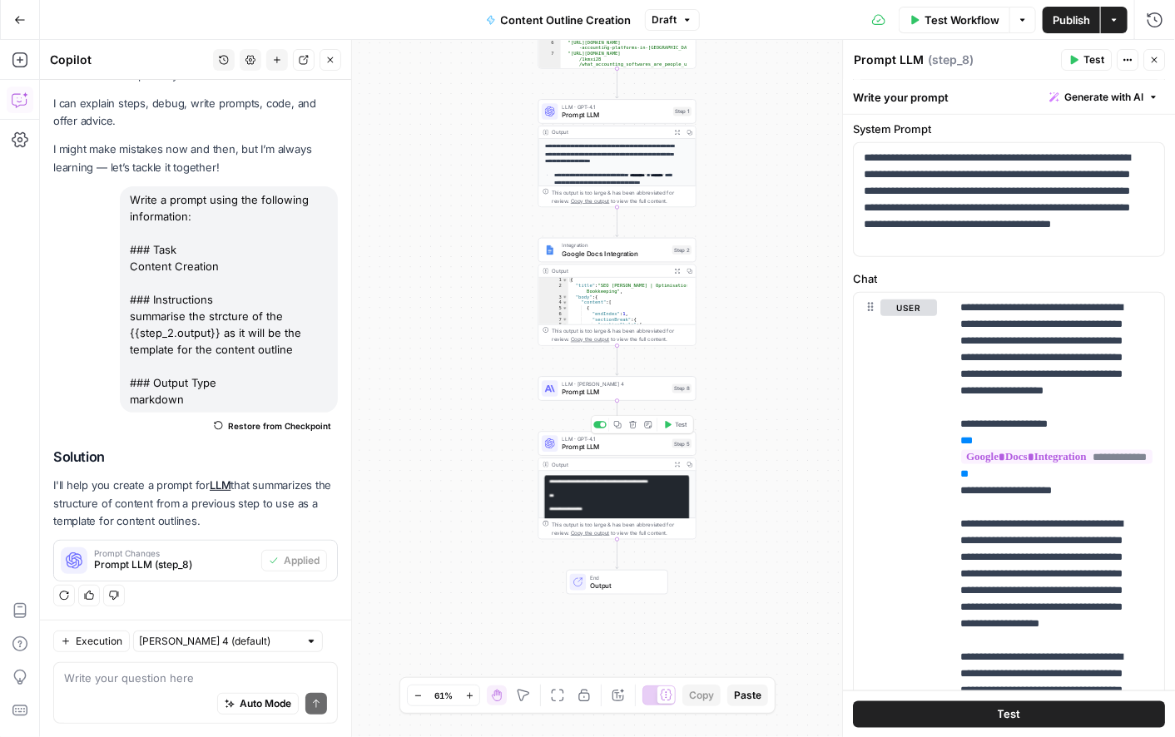
click at [623, 442] on span "Prompt LLM" at bounding box center [616, 447] width 106 height 10
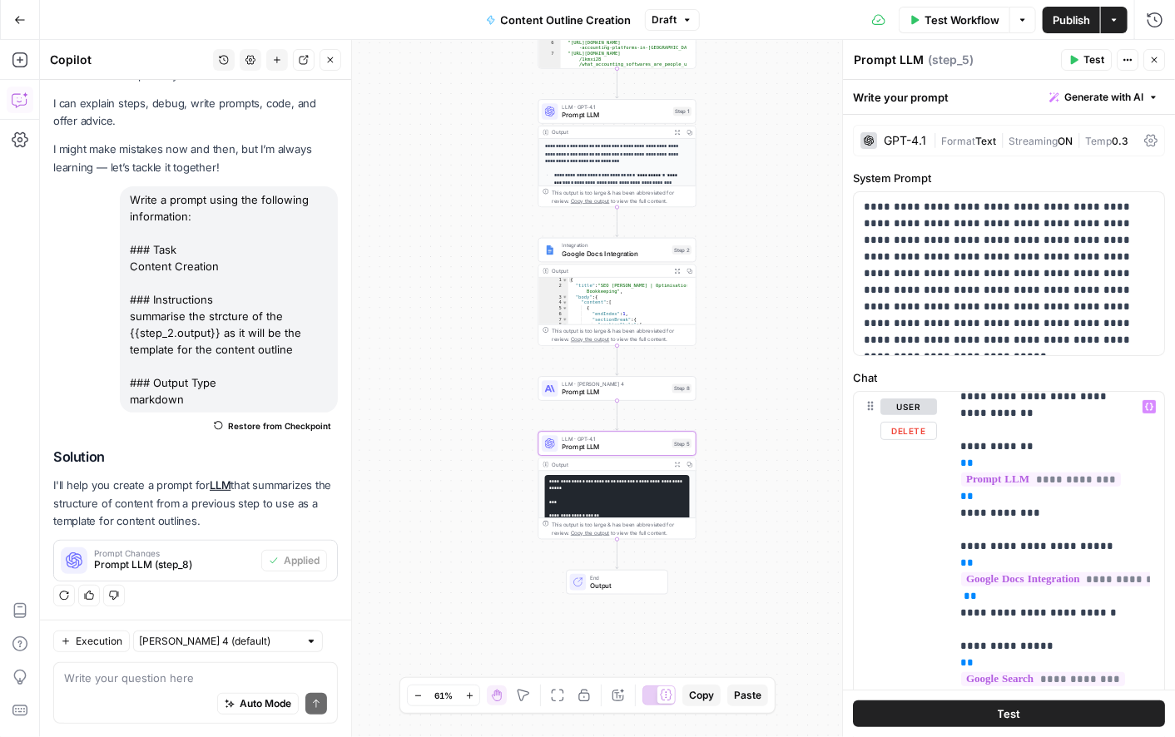
scroll to position [261, 0]
drag, startPoint x: 1117, startPoint y: 549, endPoint x: 956, endPoint y: 472, distance: 179.1
click at [956, 472] on div "**********" at bounding box center [1051, 731] width 200 height 678
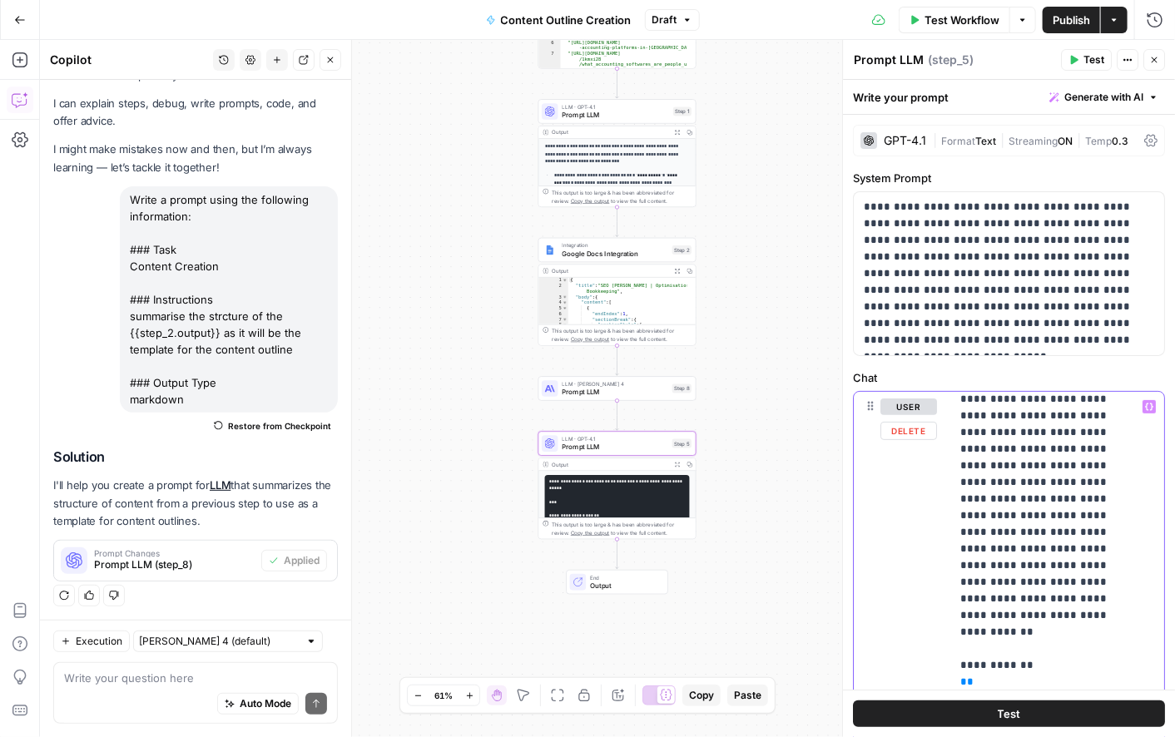
scroll to position [19, 0]
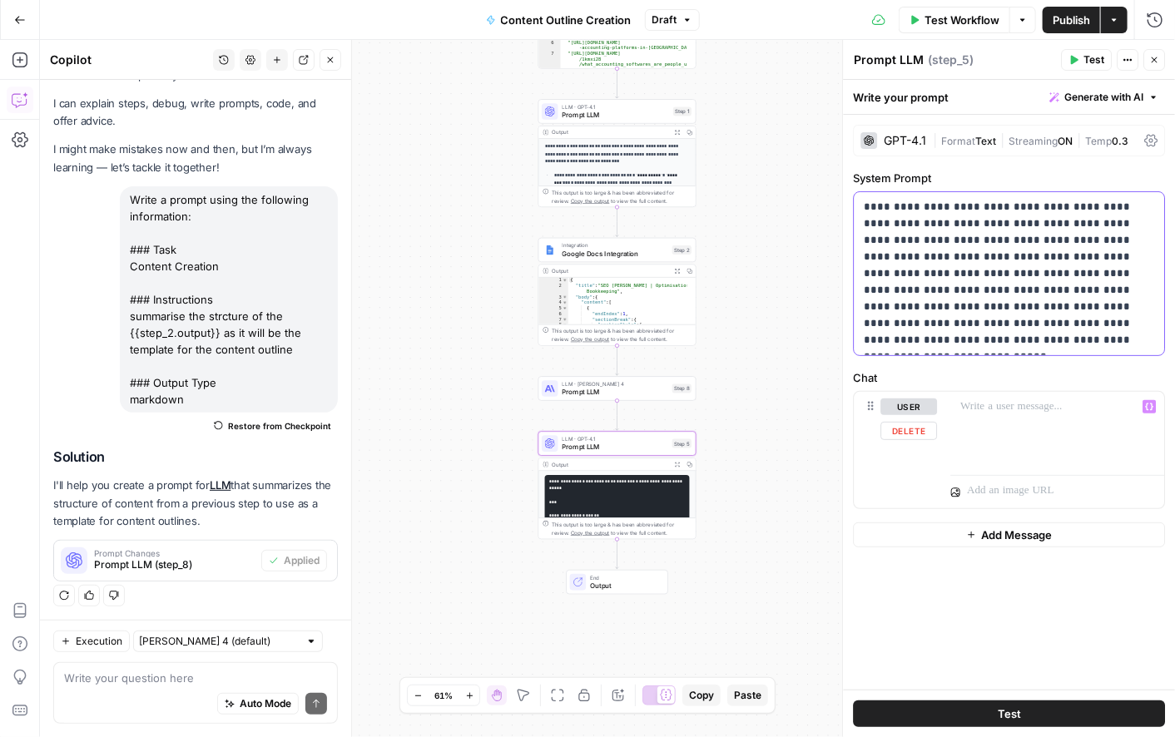
click at [934, 244] on p "**********" at bounding box center [1009, 274] width 290 height 150
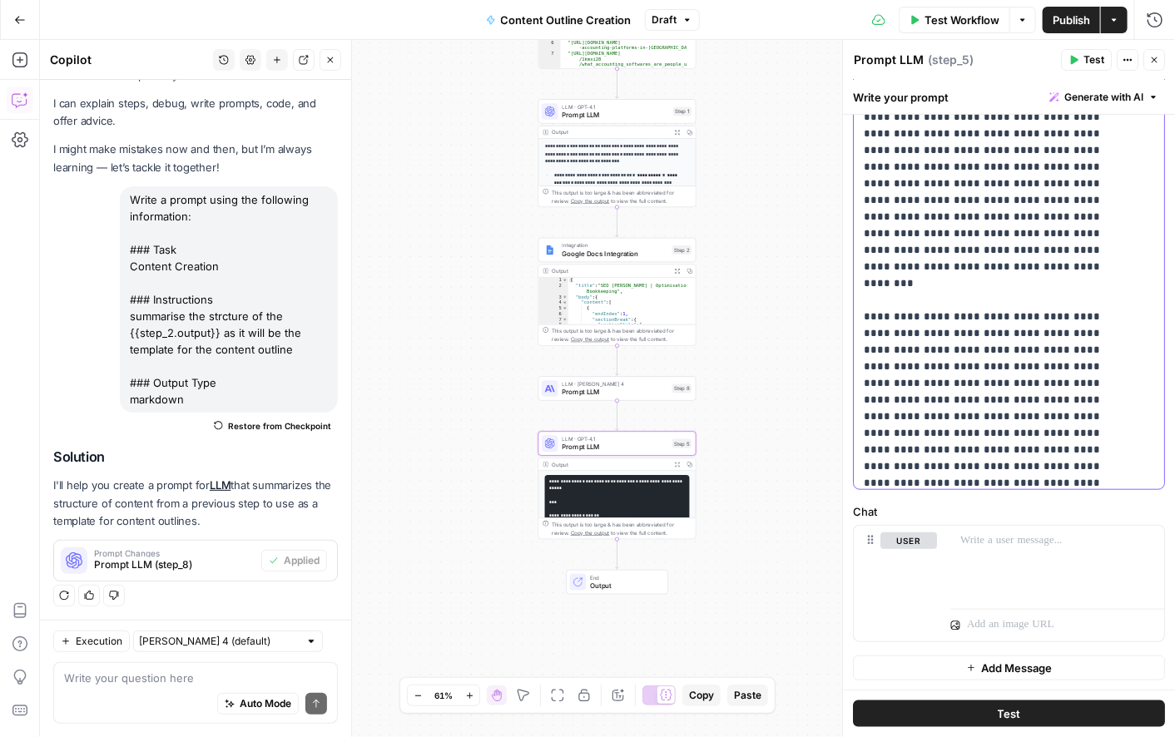
scroll to position [2093, 0]
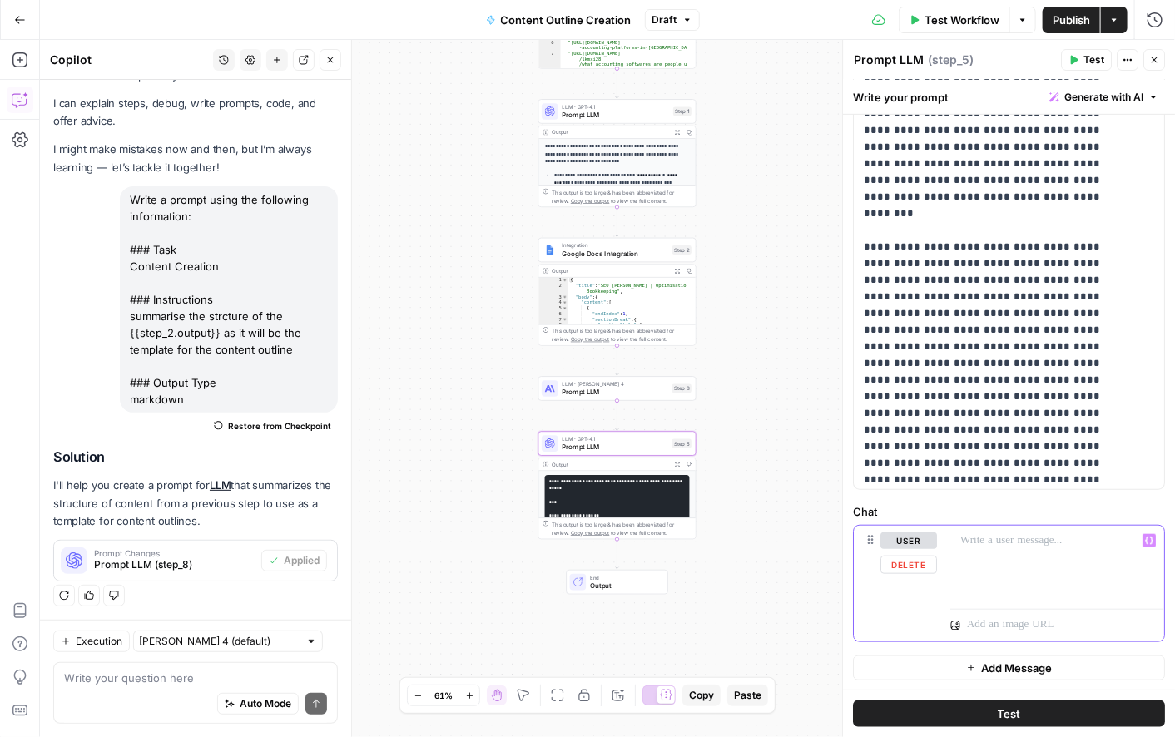
click at [961, 562] on div at bounding box center [1051, 564] width 200 height 77
click at [1146, 541] on icon "button" at bounding box center [1150, 540] width 8 height 7
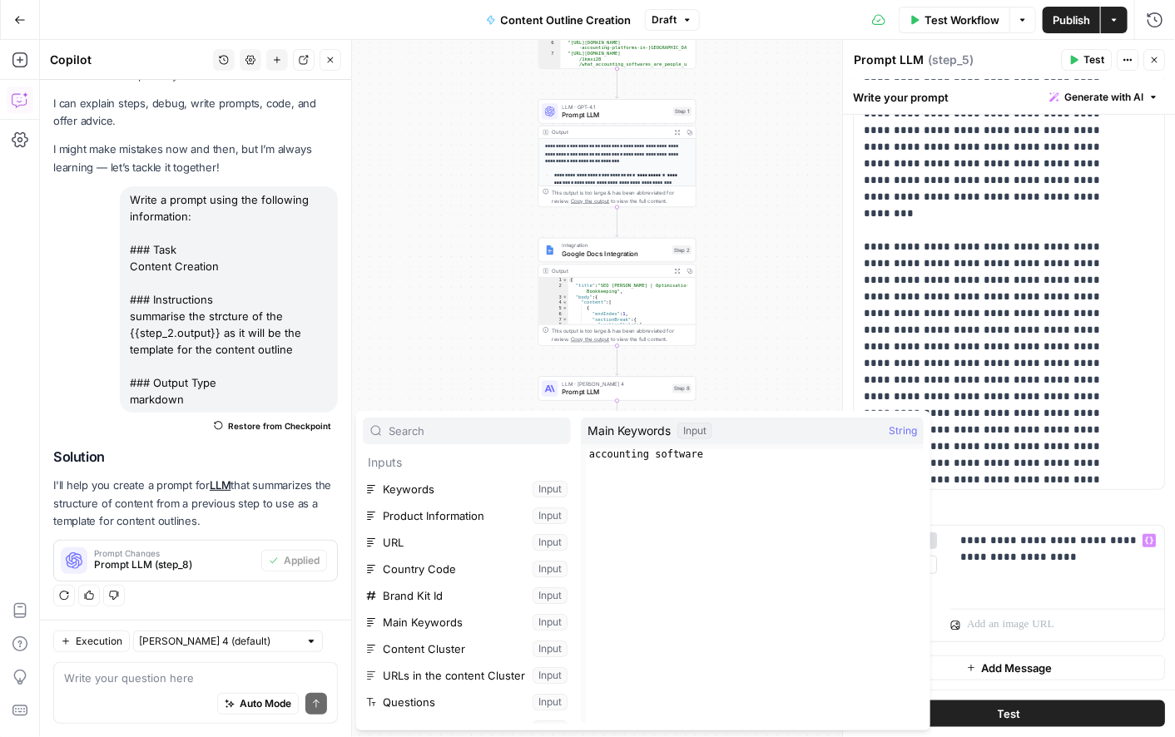
scroll to position [151, 0]
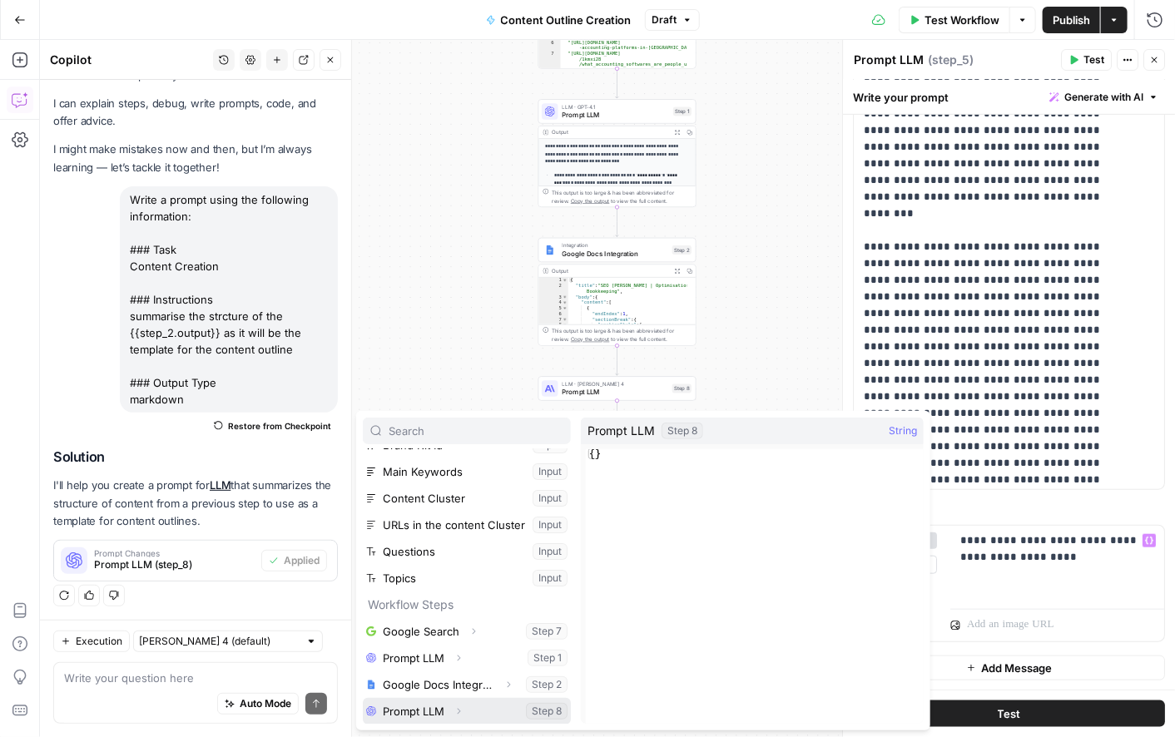
click at [420, 708] on button "Select variable Prompt LLM" at bounding box center [467, 711] width 208 height 27
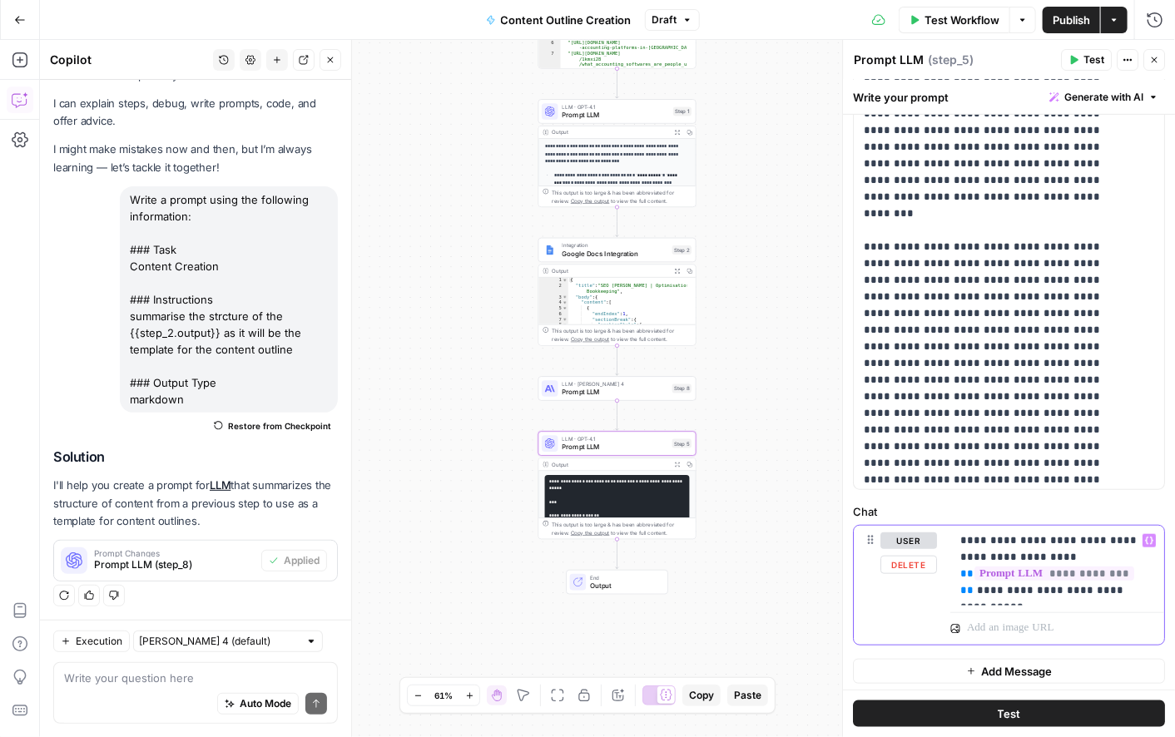
click at [1146, 537] on icon "button" at bounding box center [1150, 540] width 8 height 7
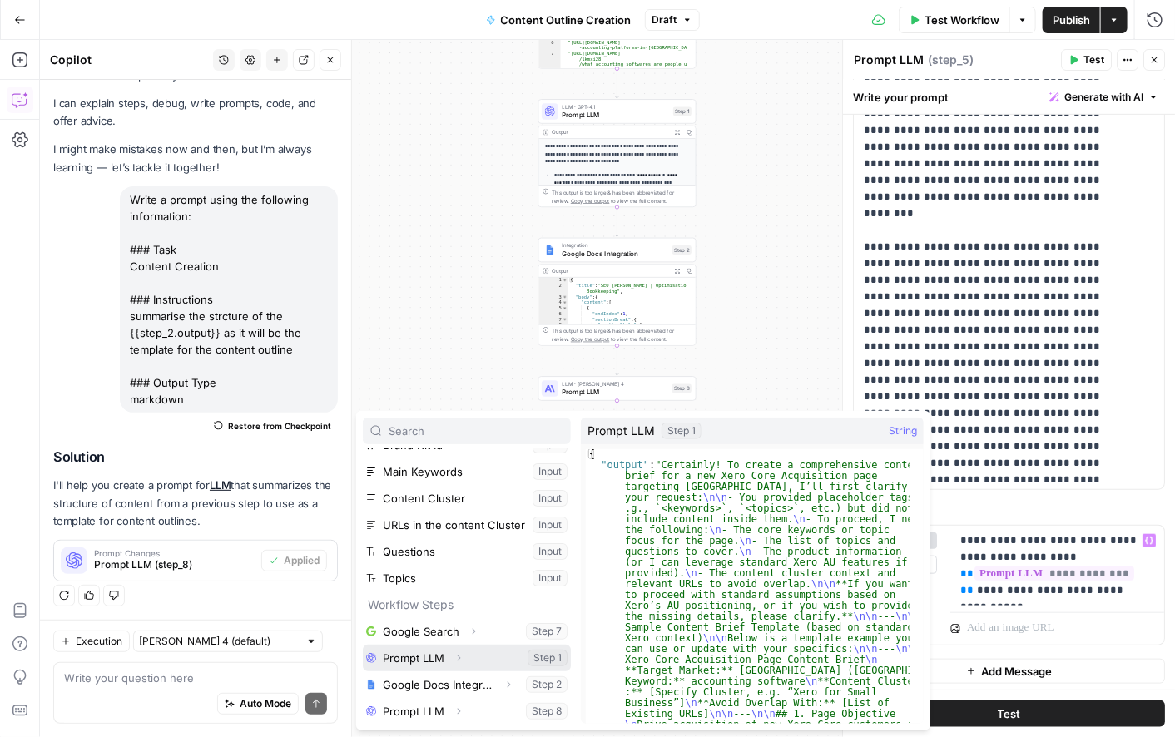
click at [433, 663] on button "Select variable Prompt LLM" at bounding box center [467, 658] width 208 height 27
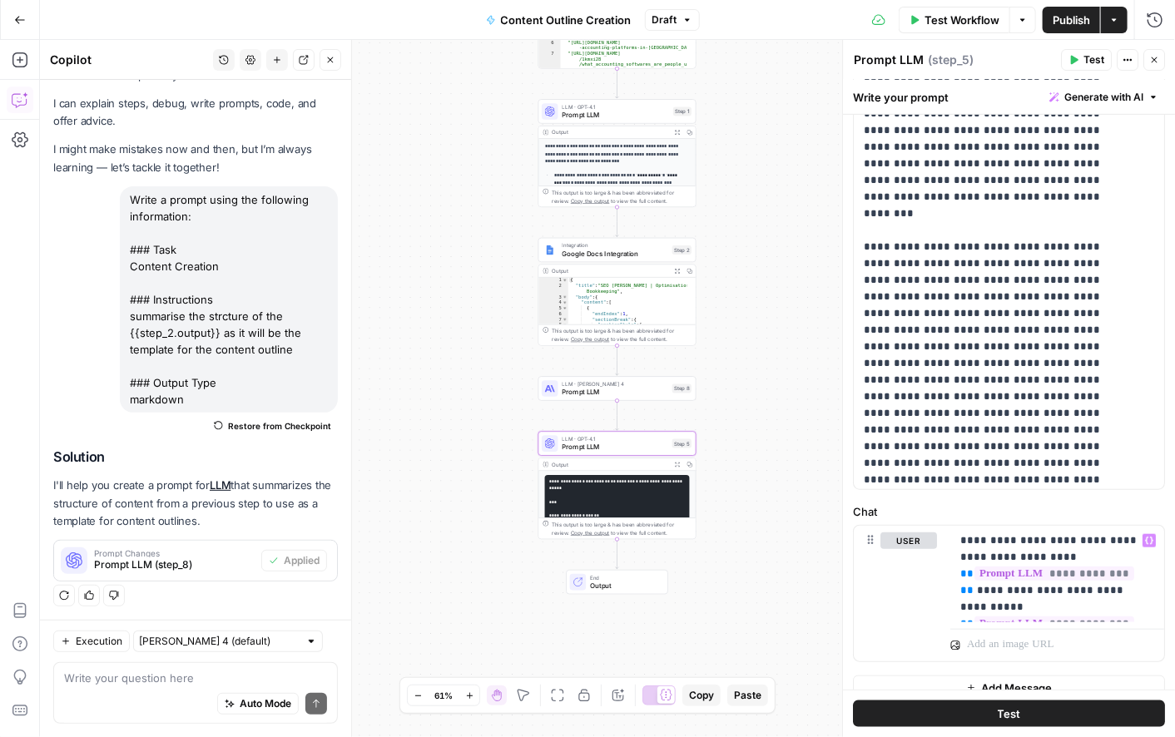
click at [979, 712] on button "Test" at bounding box center [1009, 714] width 312 height 27
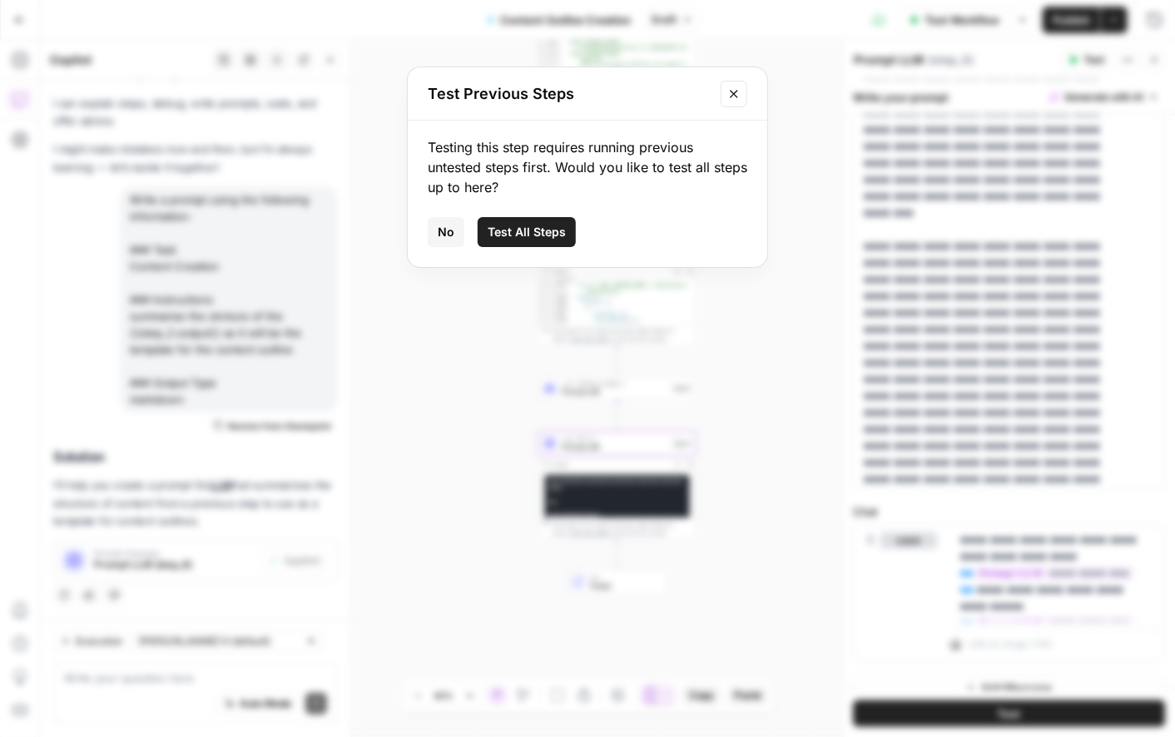
click at [502, 236] on span "Test All Steps" at bounding box center [527, 232] width 78 height 17
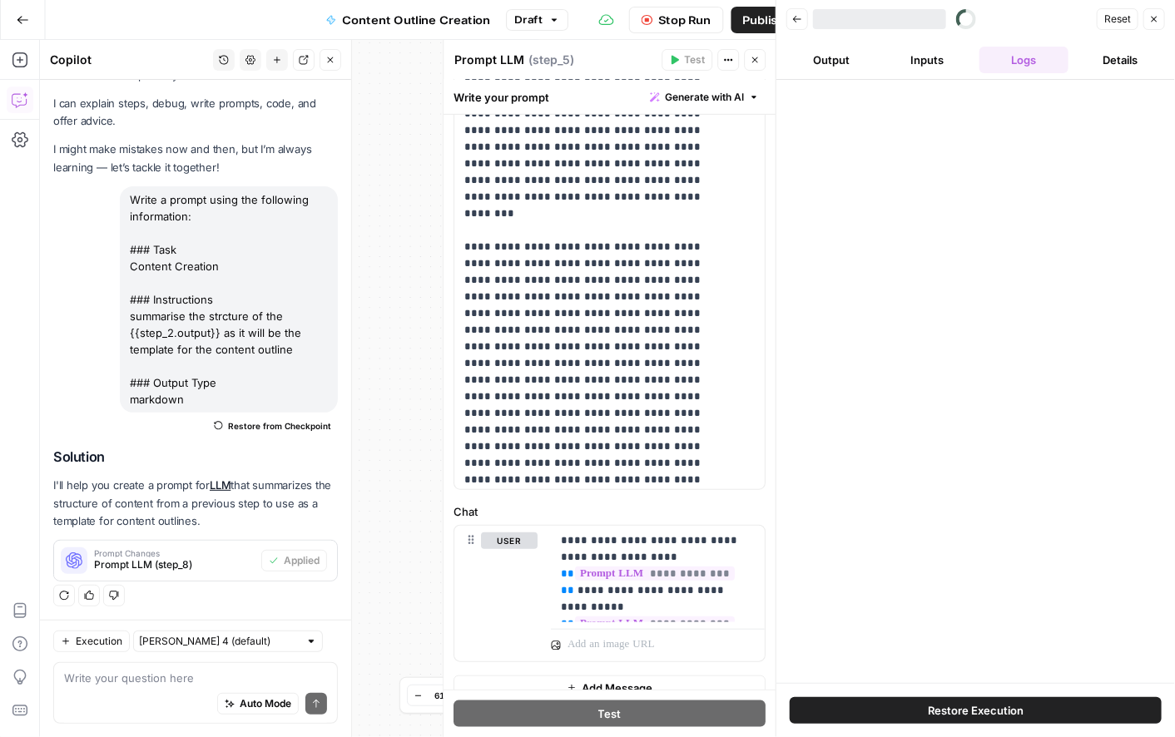
scroll to position [27, 0]
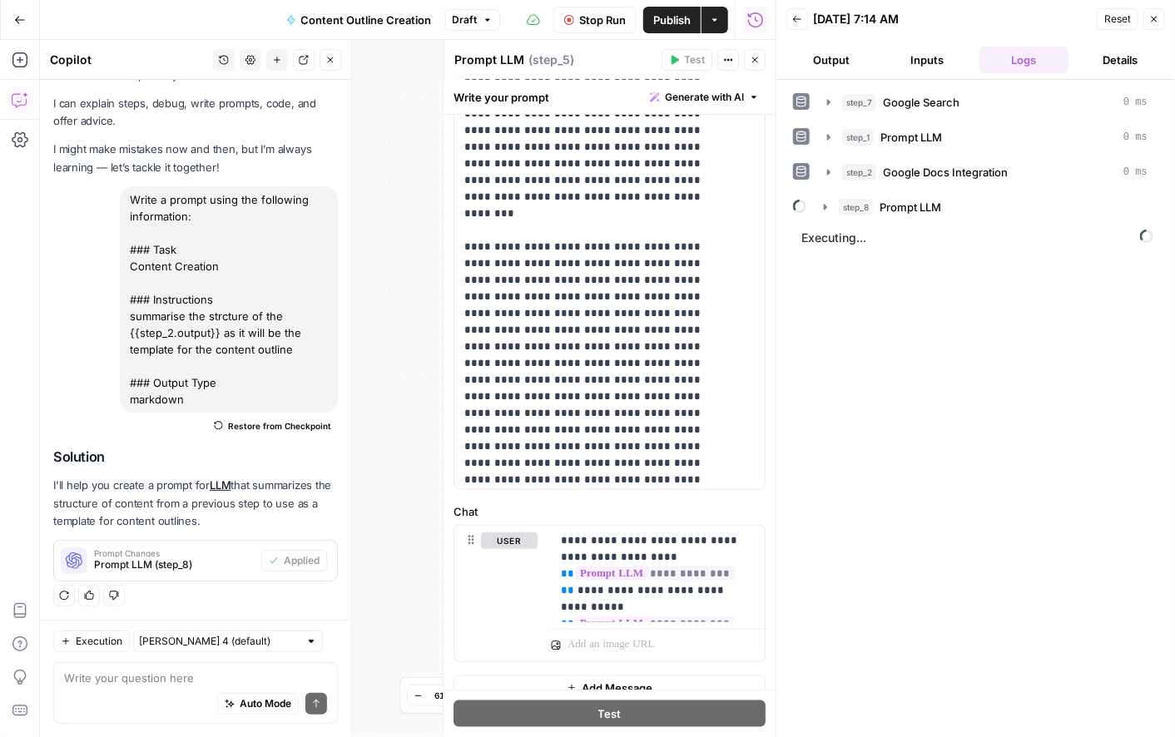
click at [603, 18] on span "Stop Run" at bounding box center [602, 20] width 47 height 17
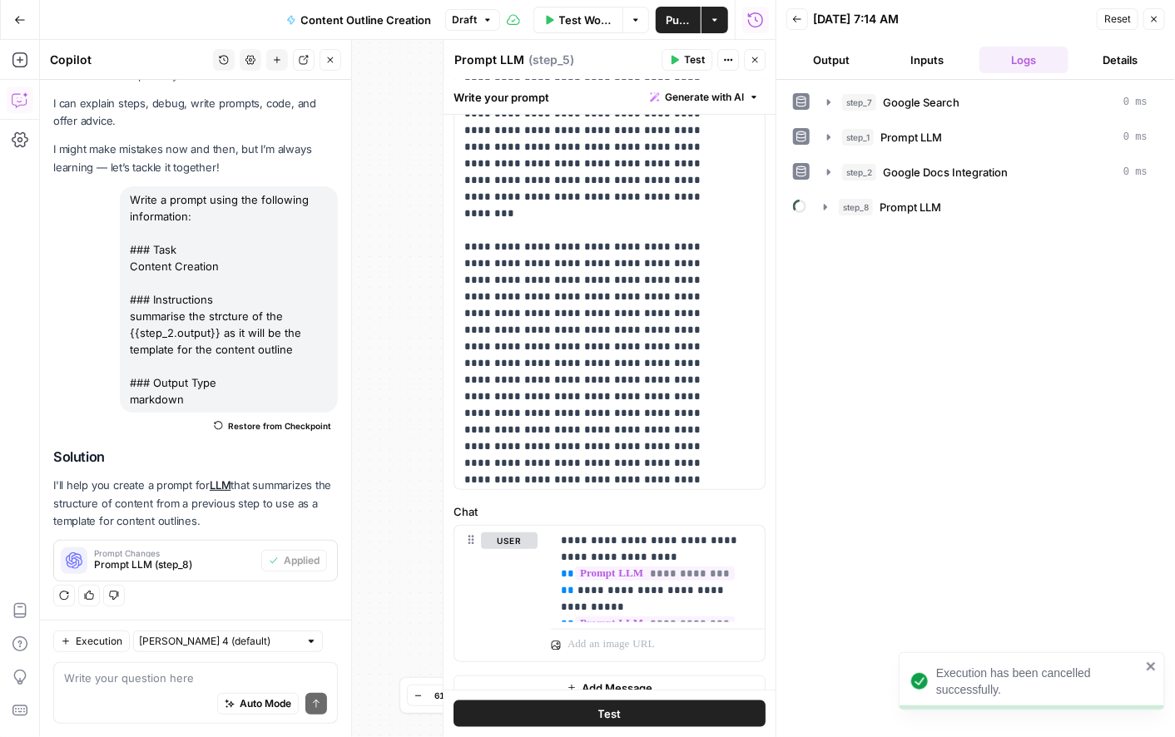
click at [678, 15] on span "Publish" at bounding box center [678, 20] width 25 height 17
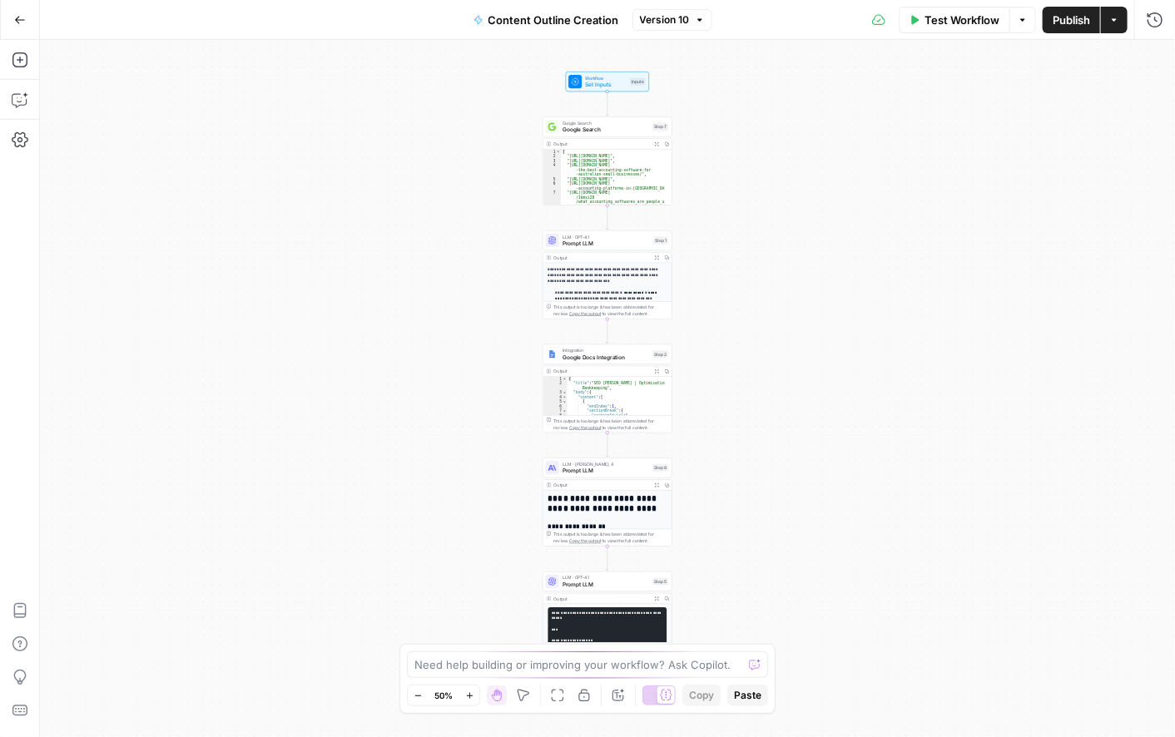
type textarea "**********"
click at [588, 182] on div "[ "[URL][DOMAIN_NAME]" , "[URL][DOMAIN_NAME]" , "[URL][DOMAIN_NAME] -the-best-a…" at bounding box center [613, 182] width 104 height 65
click at [583, 291] on p "**********" at bounding box center [608, 296] width 104 height 12
click at [626, 243] on span "Prompt LLM" at bounding box center [607, 244] width 88 height 8
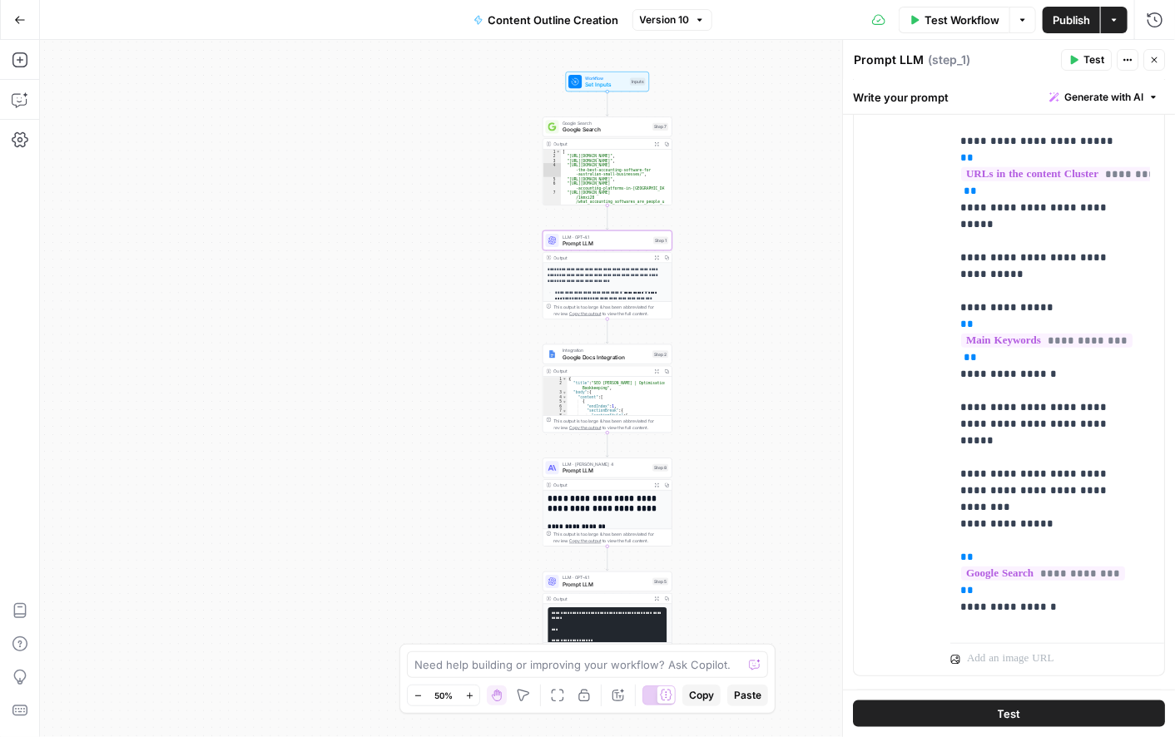
scroll to position [385, 0]
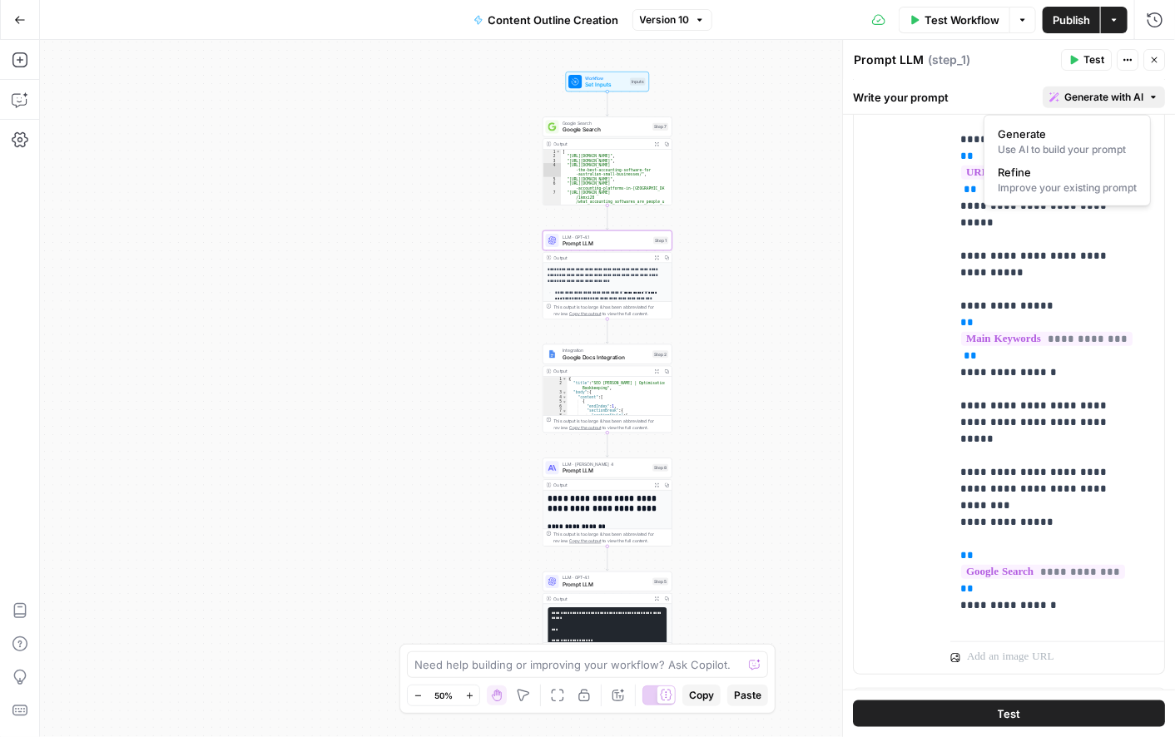
click at [1070, 98] on span "Generate with AI" at bounding box center [1104, 97] width 79 height 15
click at [1044, 181] on div "Improve your existing prompt" at bounding box center [1067, 188] width 139 height 15
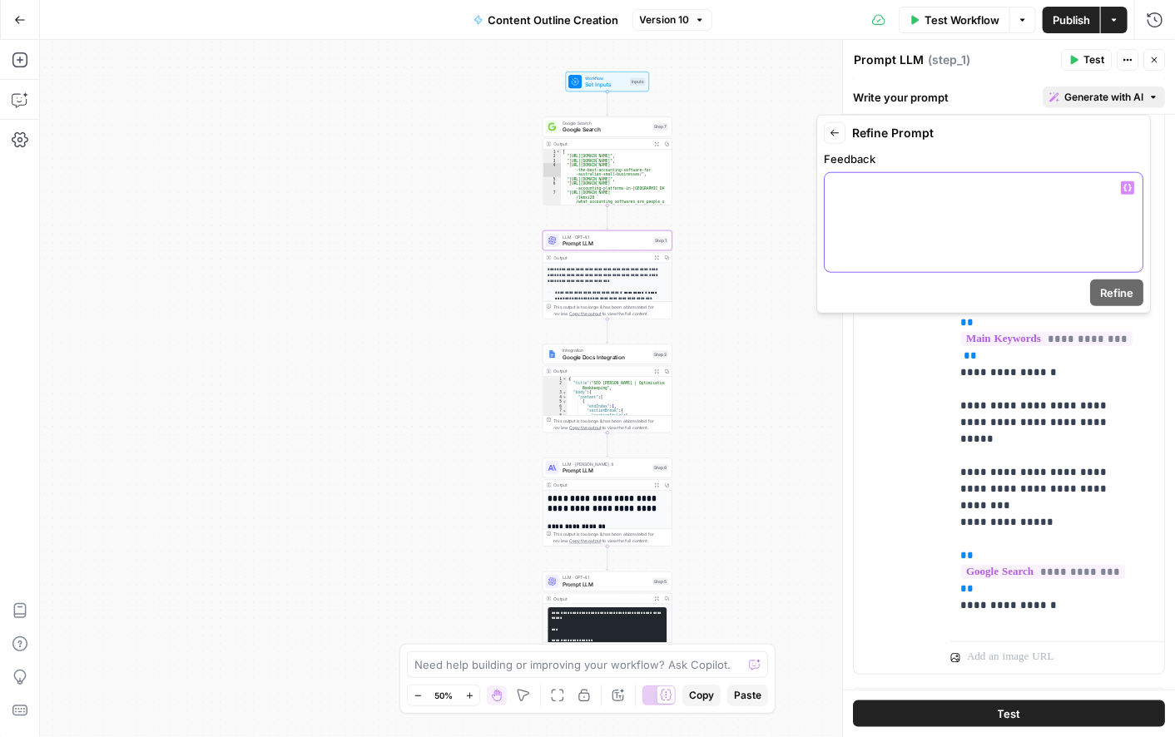
click at [871, 204] on div at bounding box center [984, 222] width 318 height 99
click at [1128, 186] on icon "button" at bounding box center [1128, 188] width 8 height 8
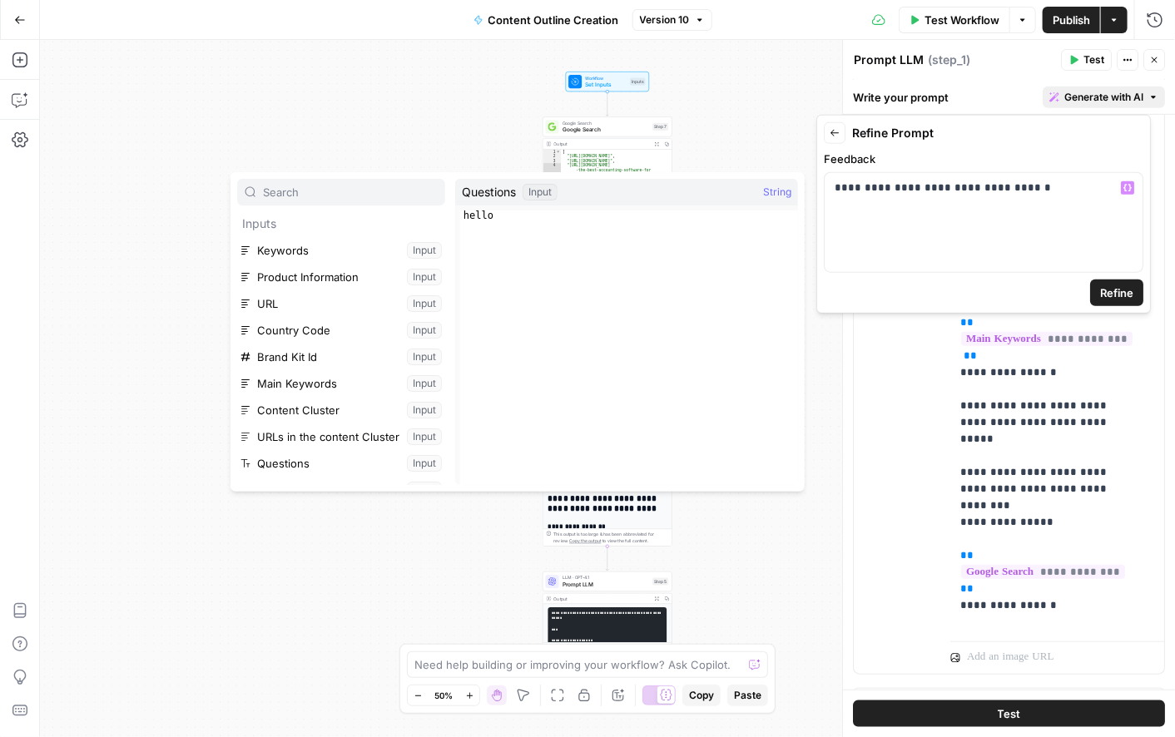
scroll to position [71, 0]
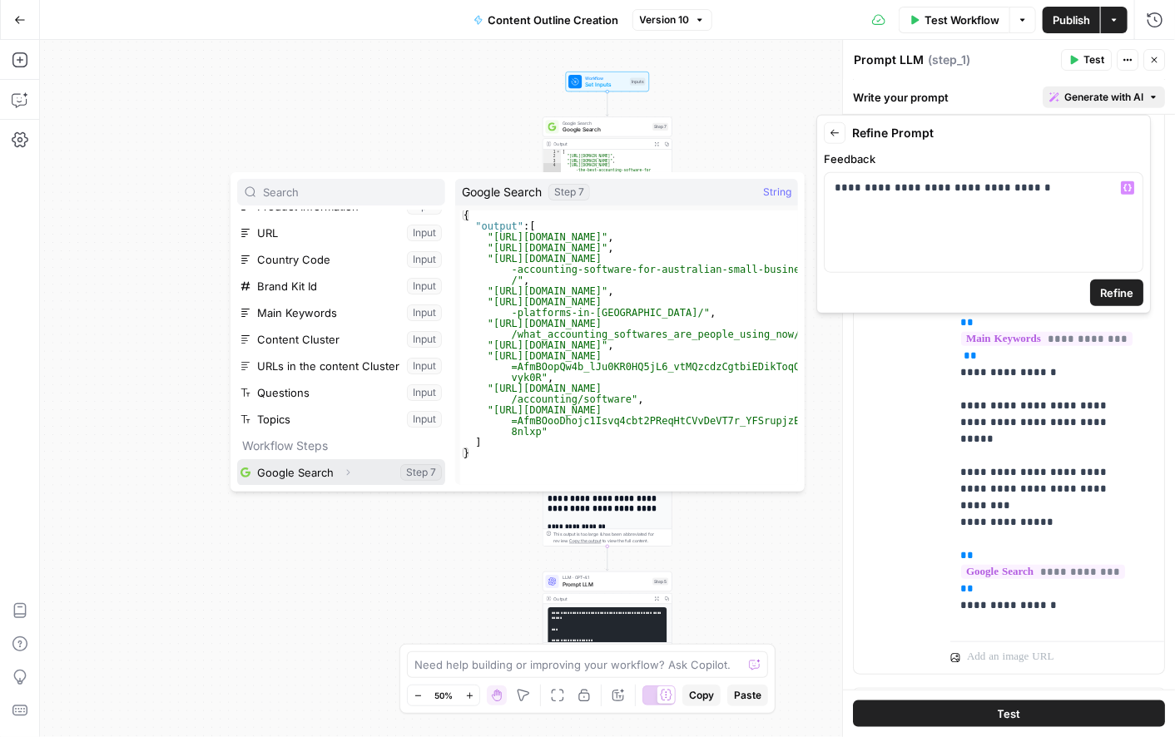
click at [273, 473] on button "Select variable Google Search" at bounding box center [341, 472] width 208 height 27
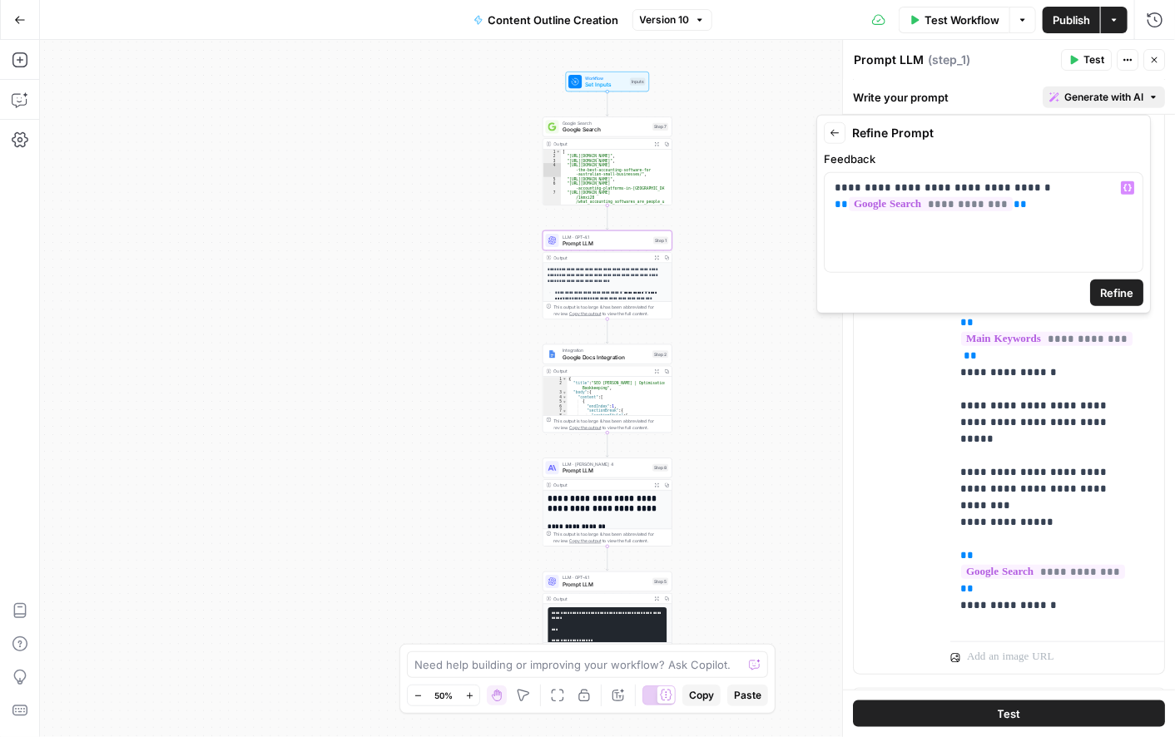
click at [1110, 298] on span "Refine" at bounding box center [1116, 293] width 33 height 17
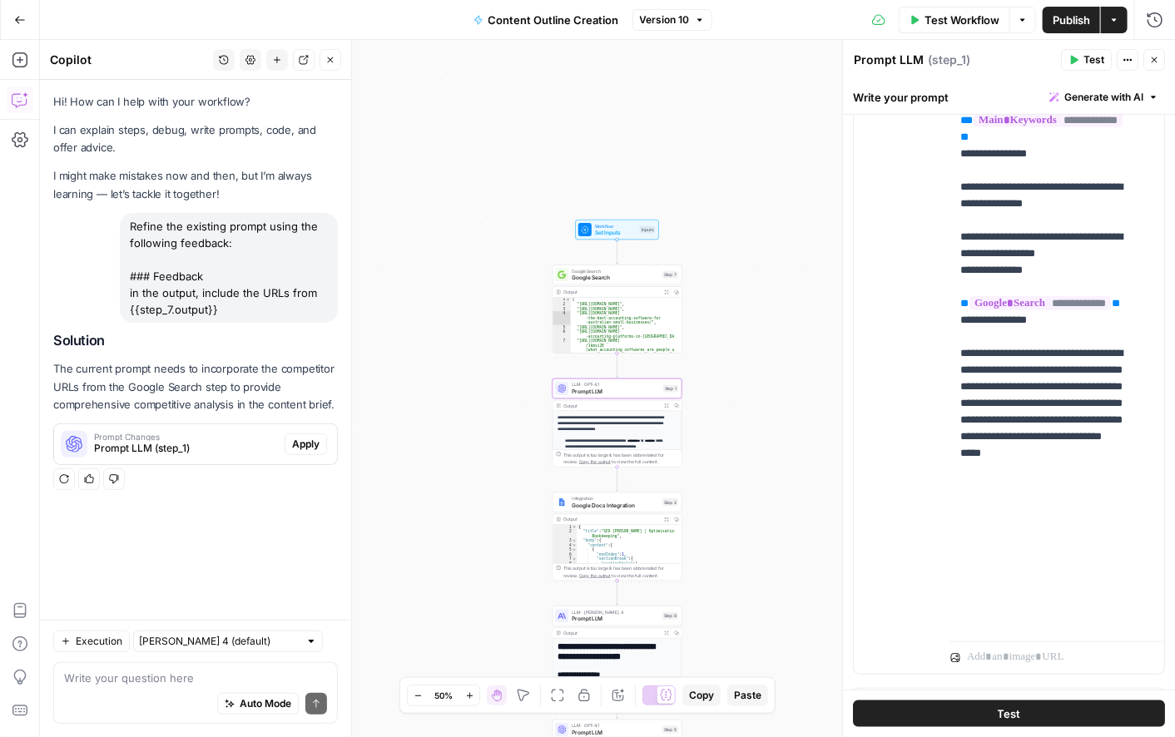
click at [301, 446] on span "Apply" at bounding box center [305, 444] width 27 height 15
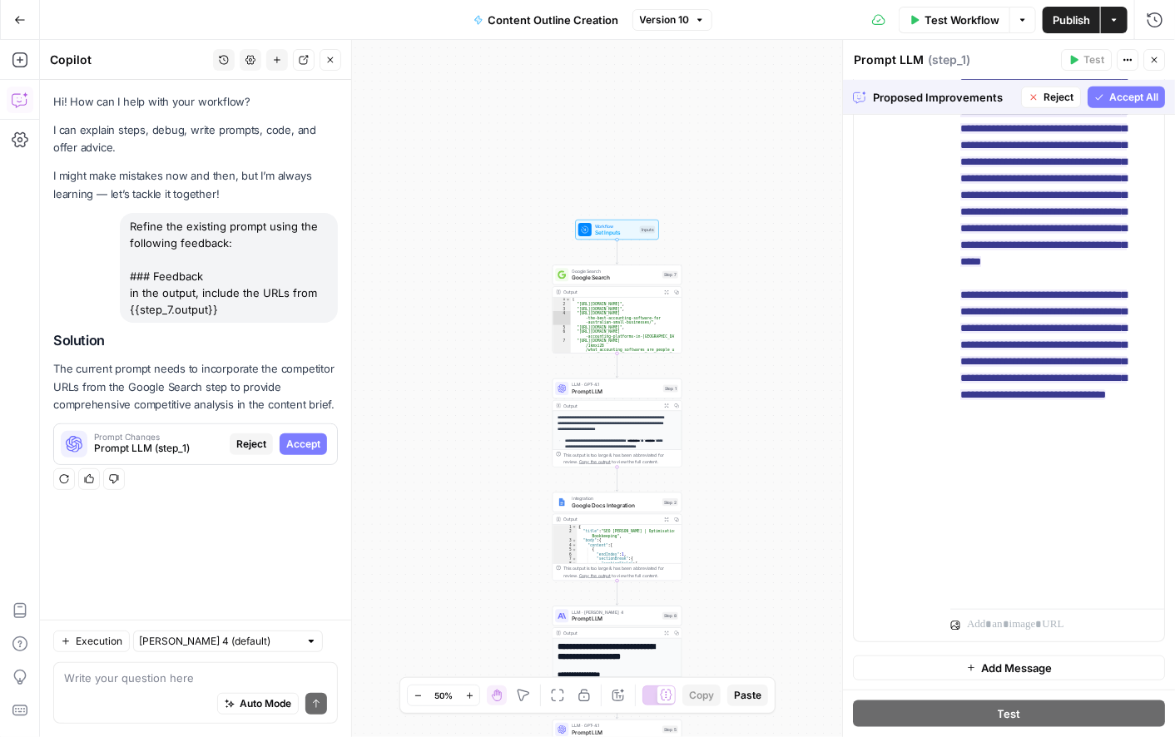
scroll to position [1191, 0]
click at [1110, 96] on span "Accept All" at bounding box center [1134, 97] width 49 height 15
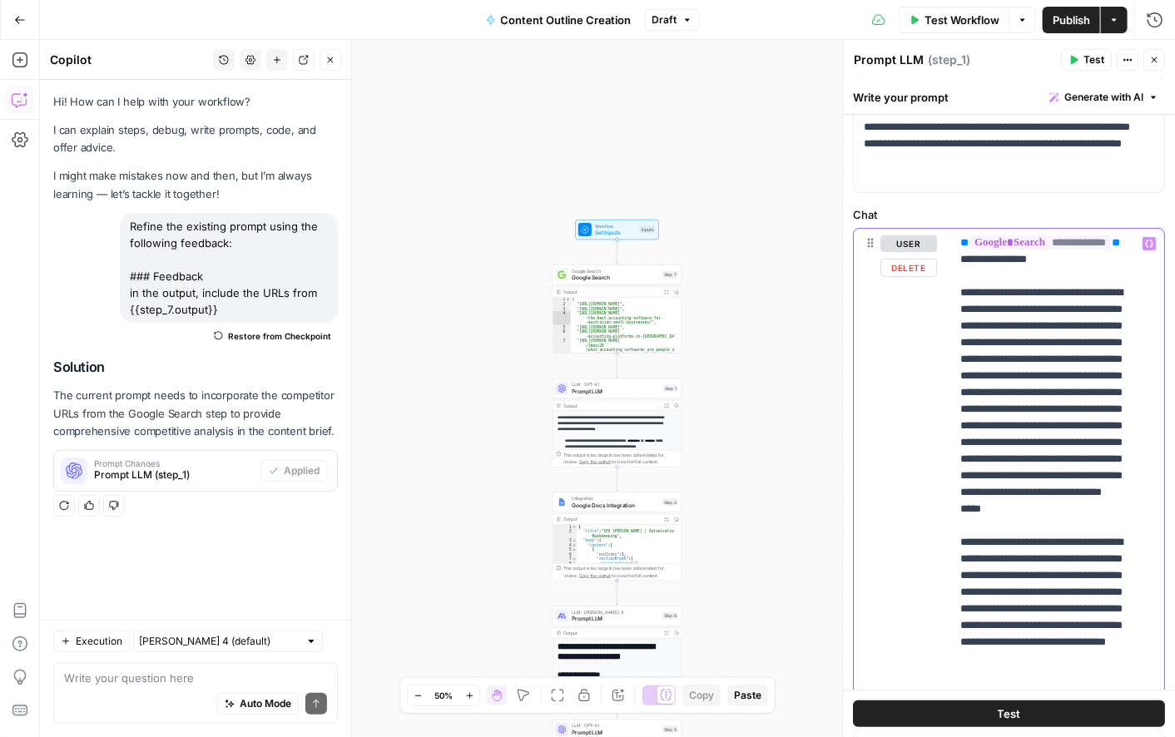
scroll to position [1230, 48]
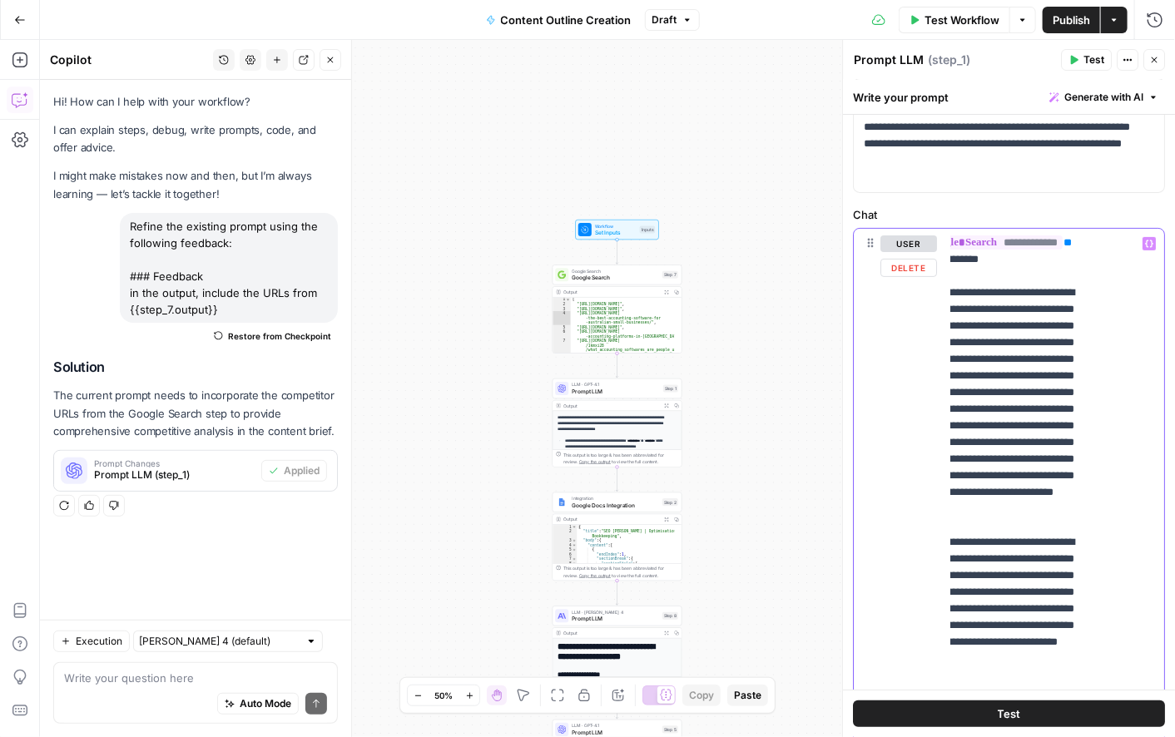
drag, startPoint x: 957, startPoint y: 409, endPoint x: 1021, endPoint y: 698, distance: 295.9
click at [1021, 698] on div "**********" at bounding box center [1009, 409] width 332 height 658
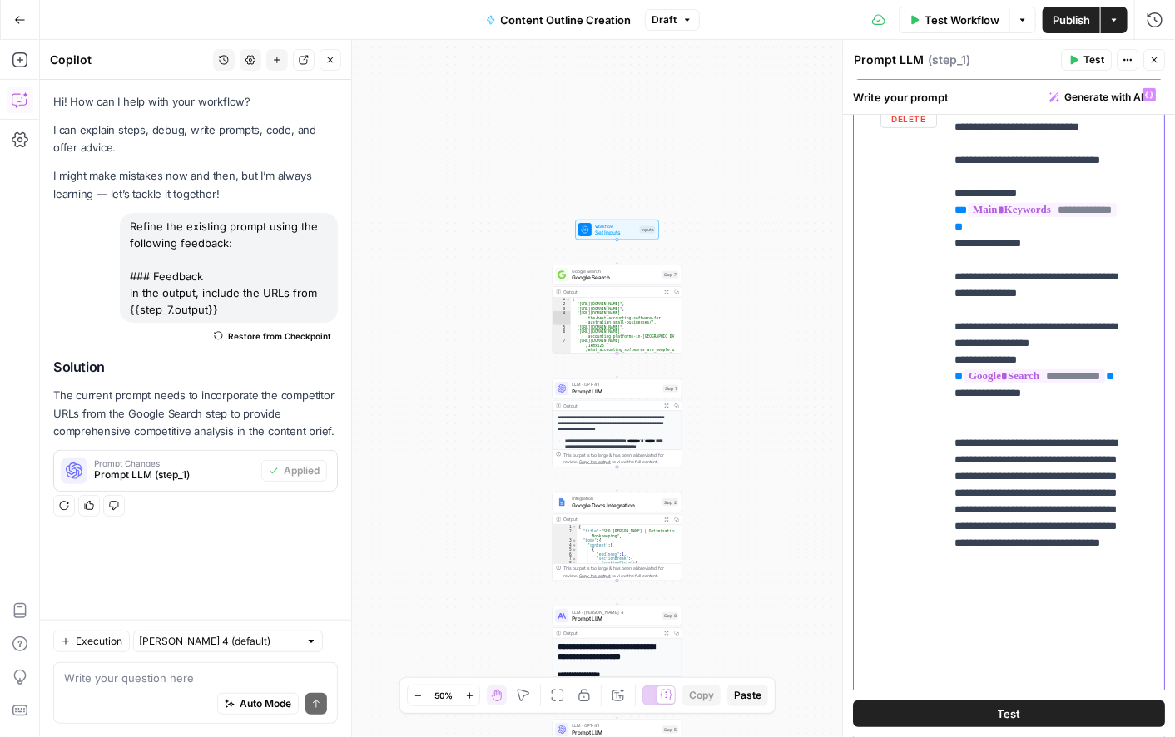
scroll to position [931, 6]
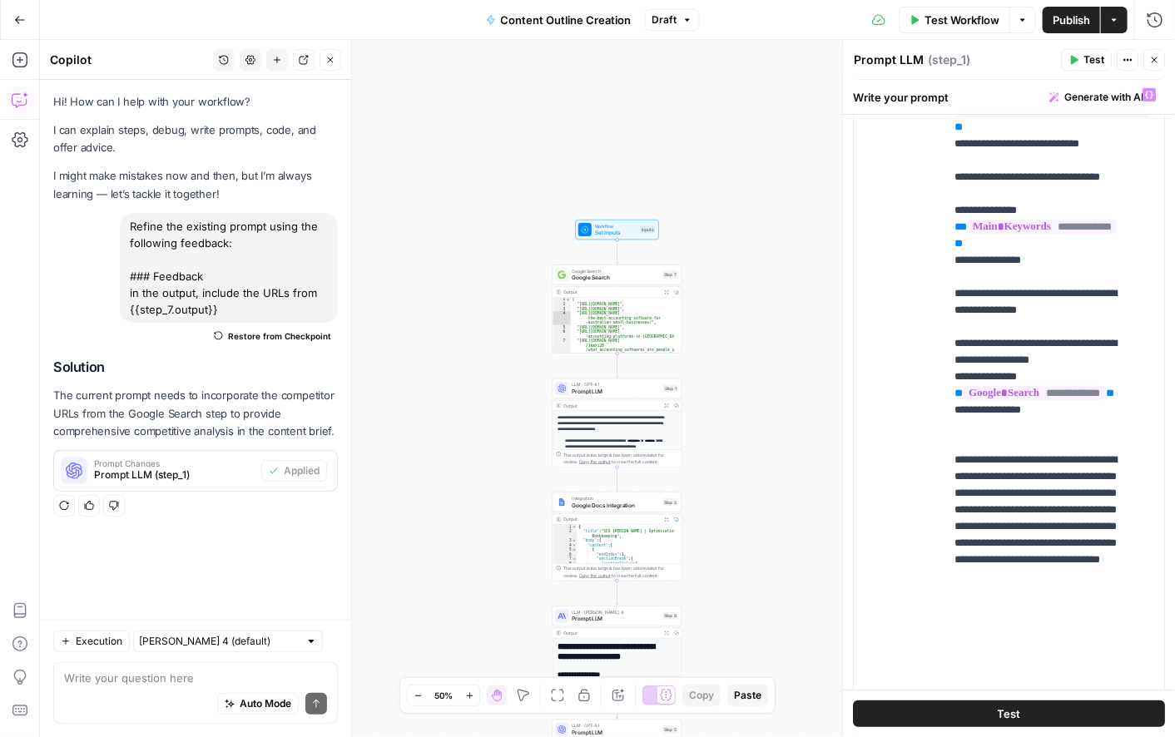
click at [1067, 14] on span "Publish" at bounding box center [1071, 20] width 37 height 17
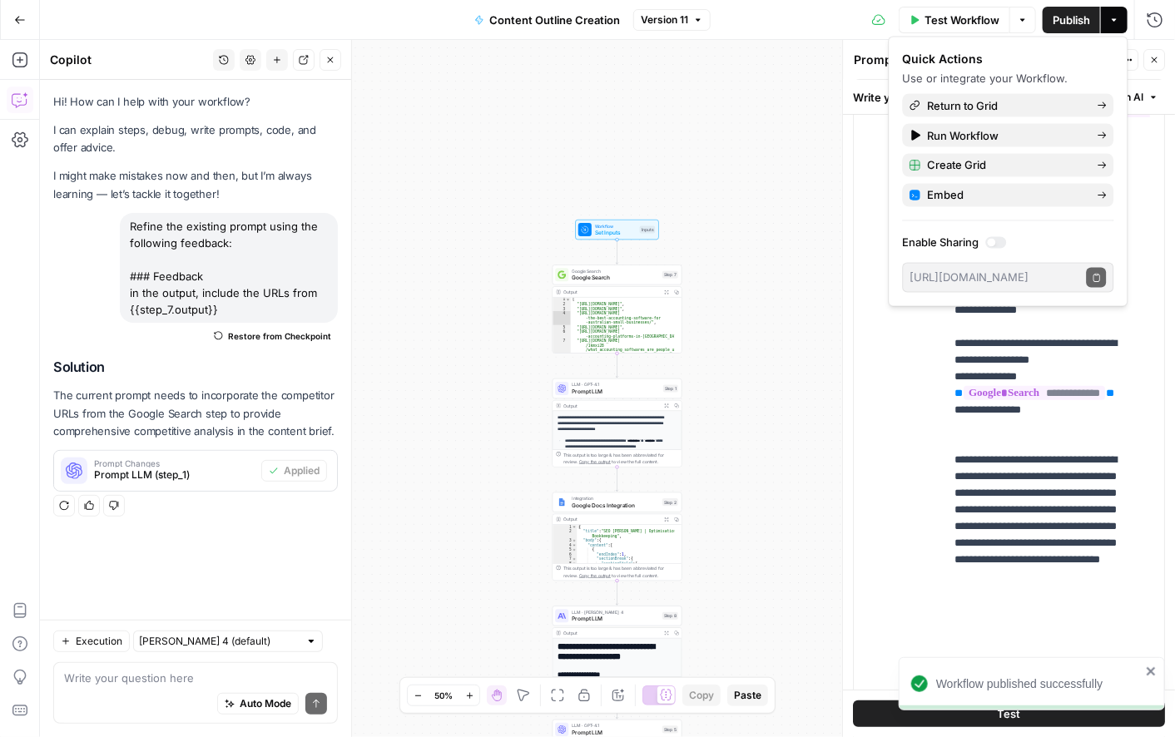
type textarea "**********"
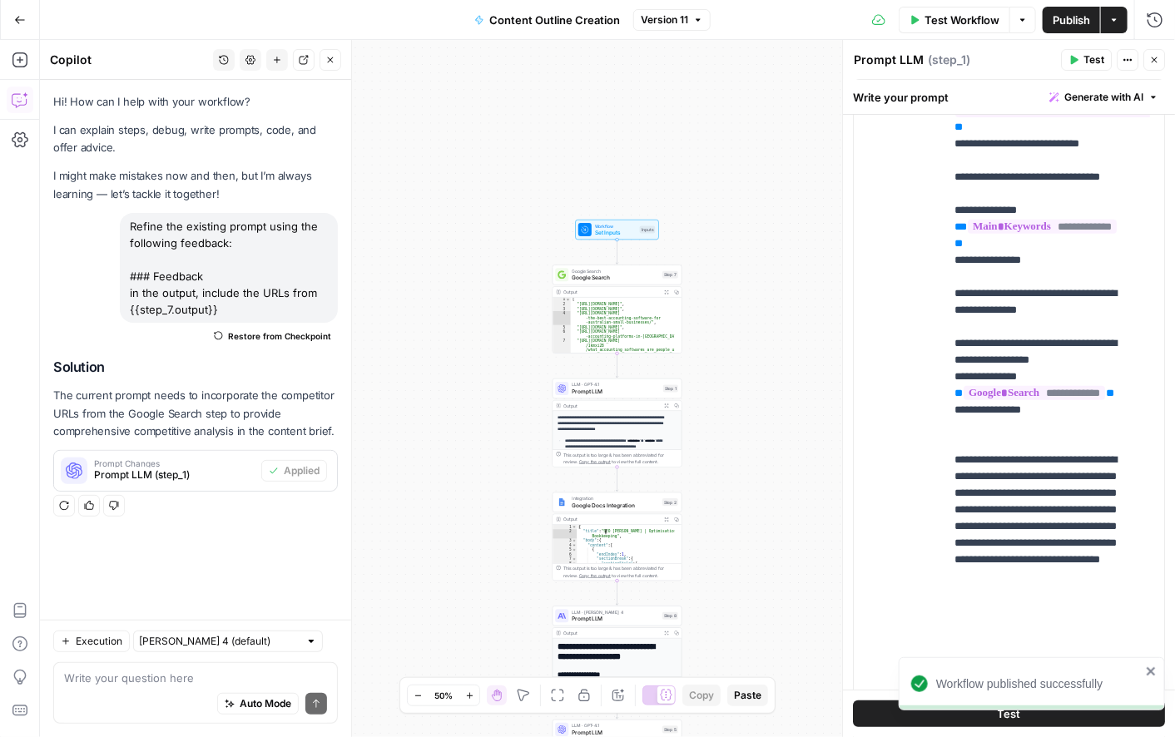
click at [634, 536] on div "{ "title" : "SEO CoreA | Optimisation Brief | Bookkeeping" , "body" : { "conten…" at bounding box center [625, 548] width 97 height 47
click at [597, 508] on span "Google Docs Integration" at bounding box center [615, 505] width 87 height 8
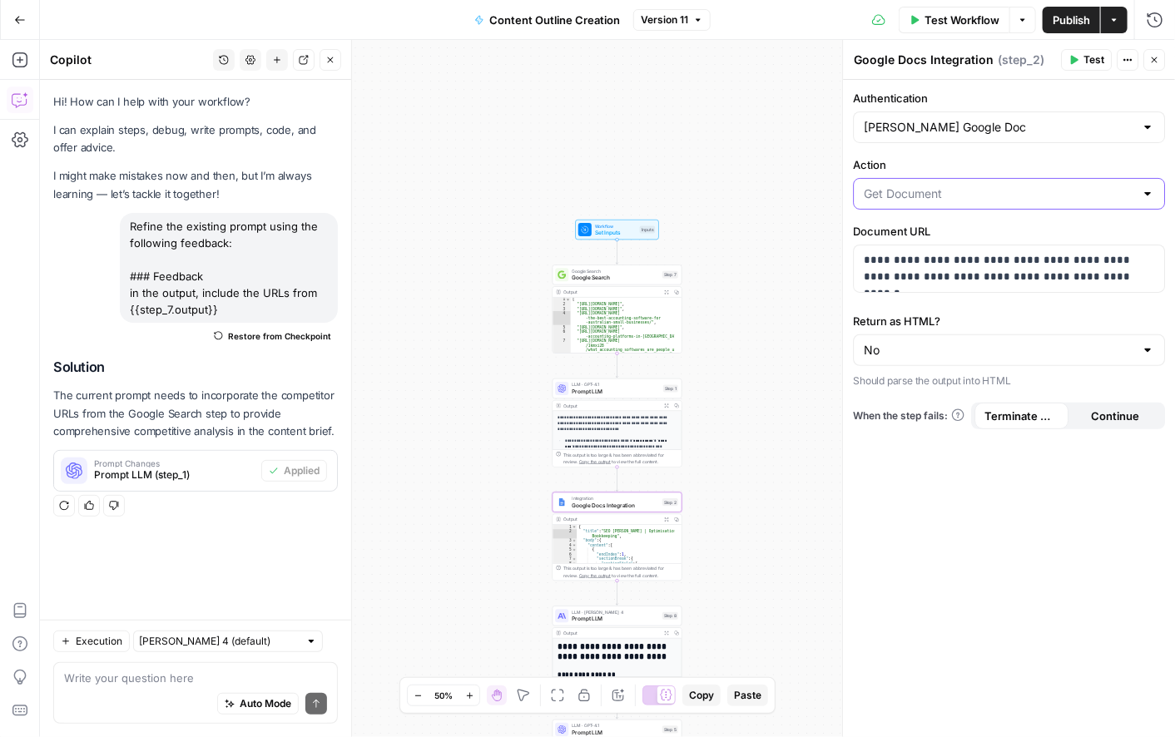
click at [1005, 198] on input "Action" at bounding box center [999, 194] width 271 height 17
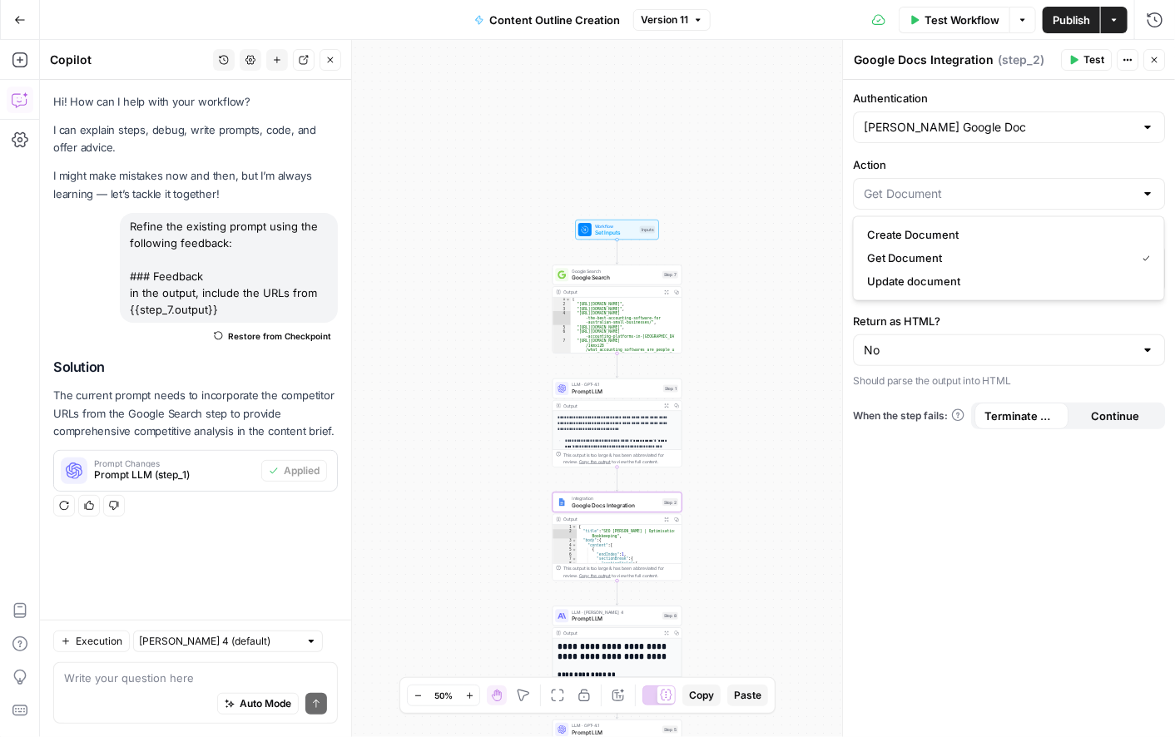
type input "Get Document"
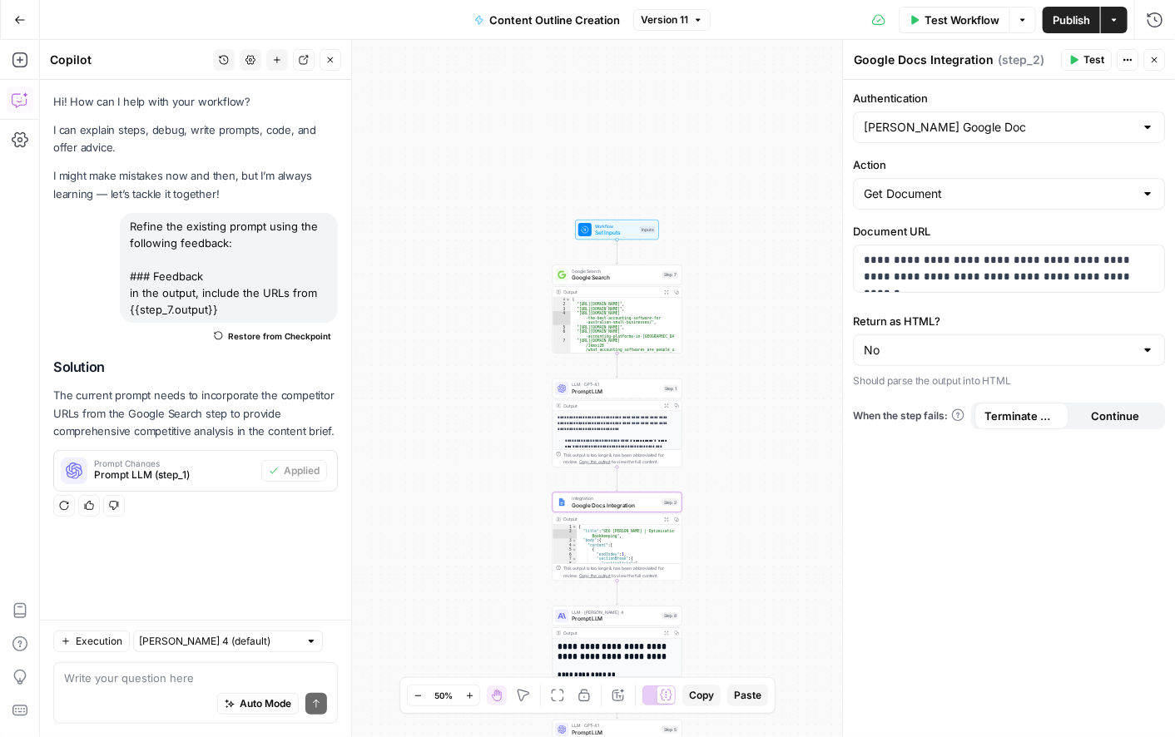
click at [888, 429] on div "**********" at bounding box center [1009, 409] width 332 height 658
click at [906, 355] on input "Return as HTML?" at bounding box center [999, 350] width 271 height 17
click at [902, 398] on span "Yes" at bounding box center [1005, 391] width 277 height 17
type input "Yes"
click at [1080, 17] on span "Publish" at bounding box center [1071, 20] width 37 height 17
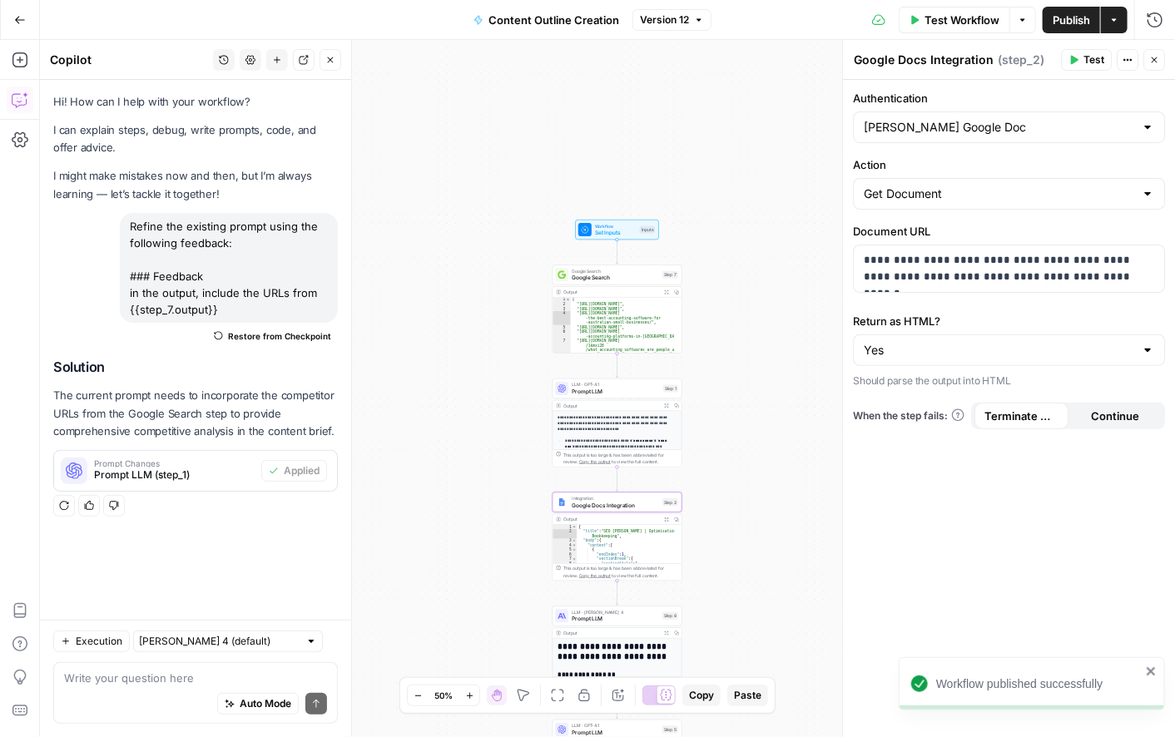
click at [603, 655] on h1 "**********" at bounding box center [614, 653] width 112 height 20
click at [580, 618] on span "Prompt LLM" at bounding box center [615, 619] width 87 height 8
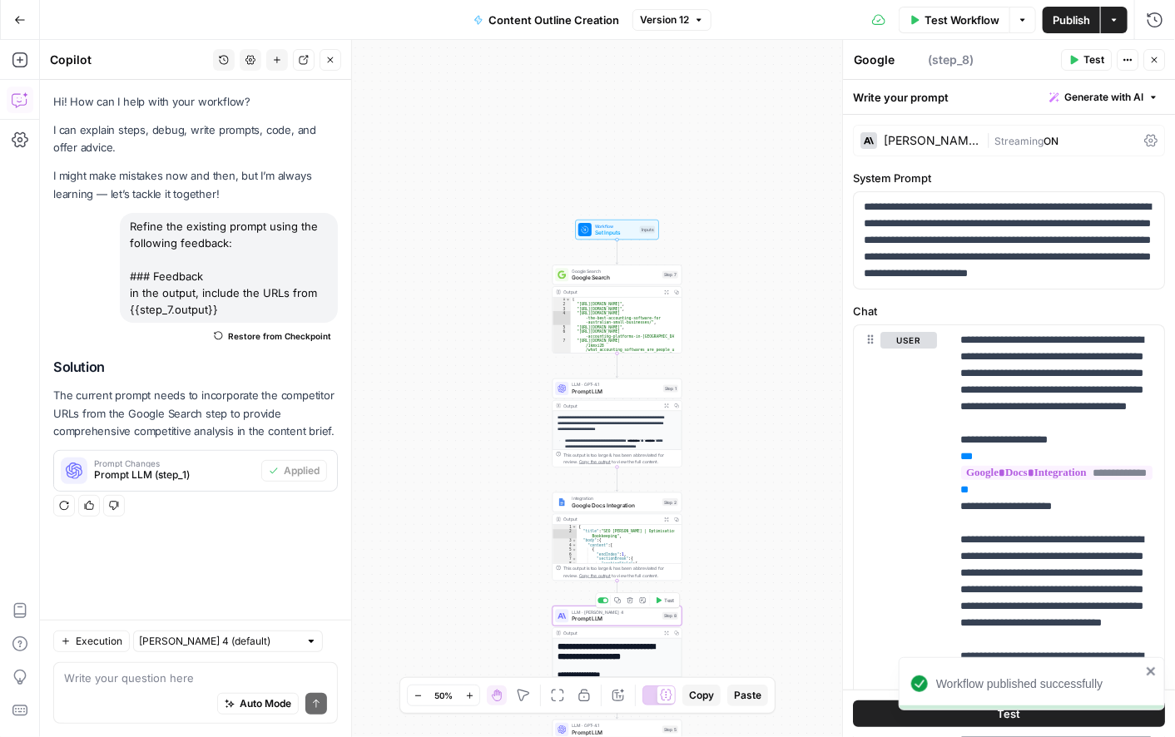
type textarea "Prompt LLM"
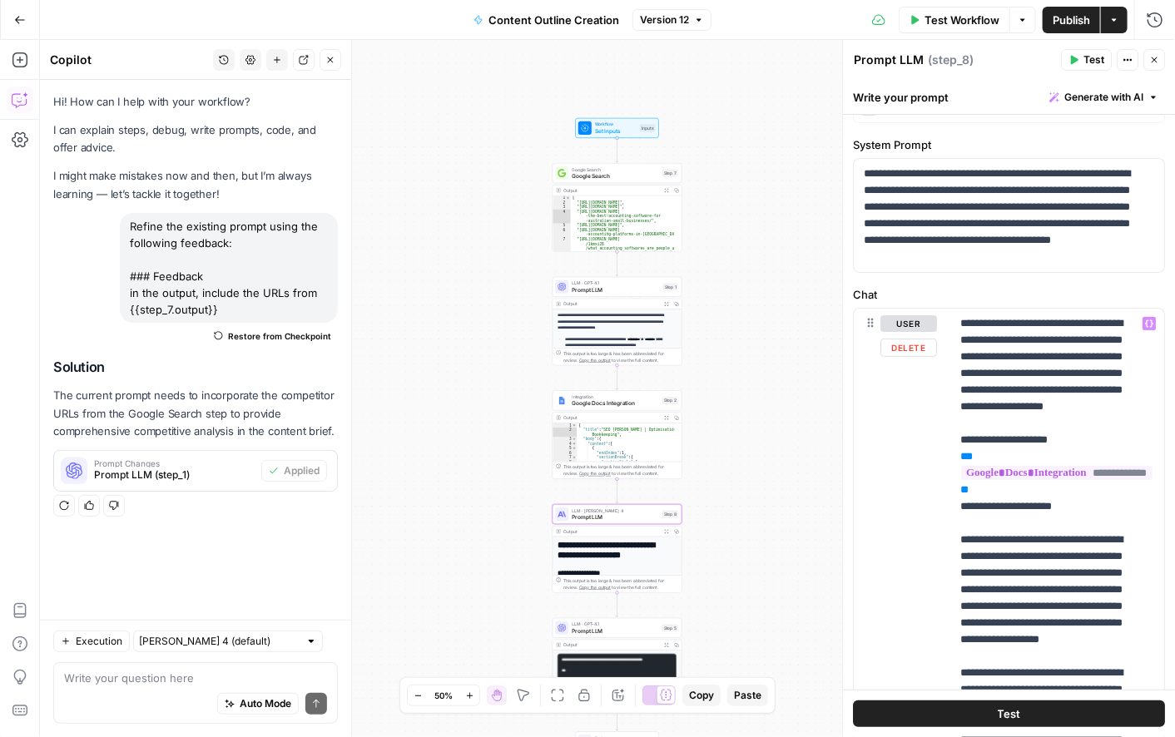
scroll to position [300, 0]
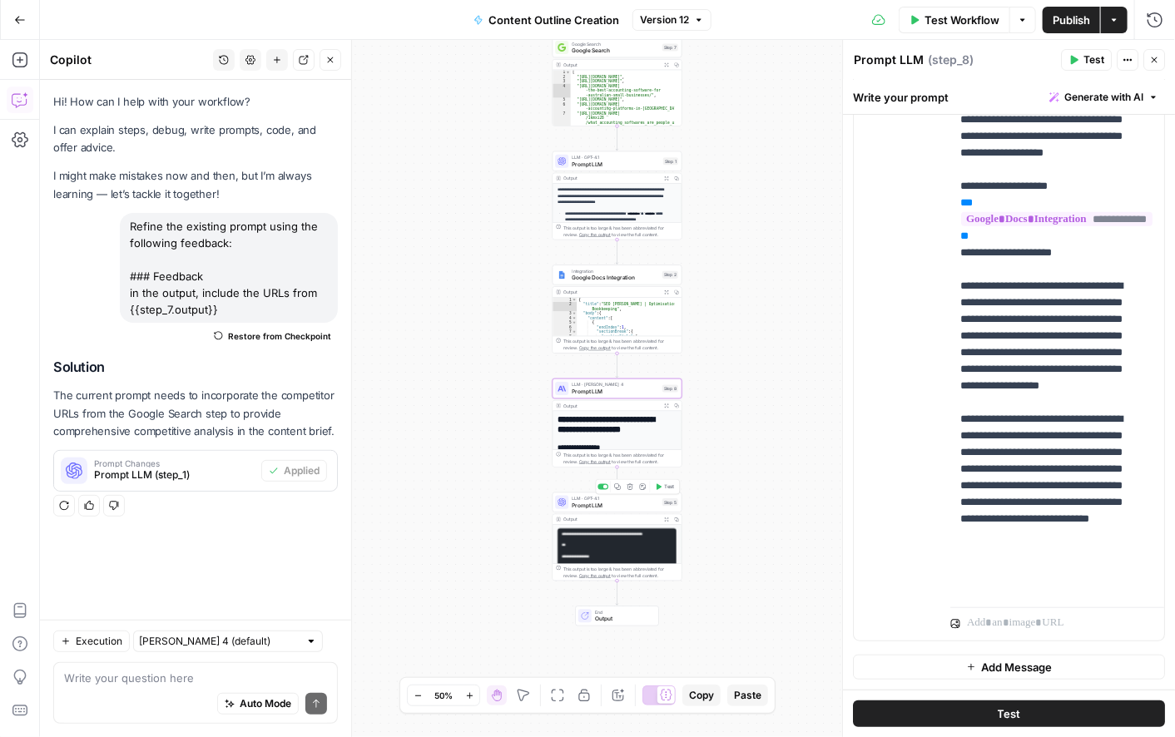
click at [598, 505] on span "Prompt LLM" at bounding box center [615, 505] width 87 height 8
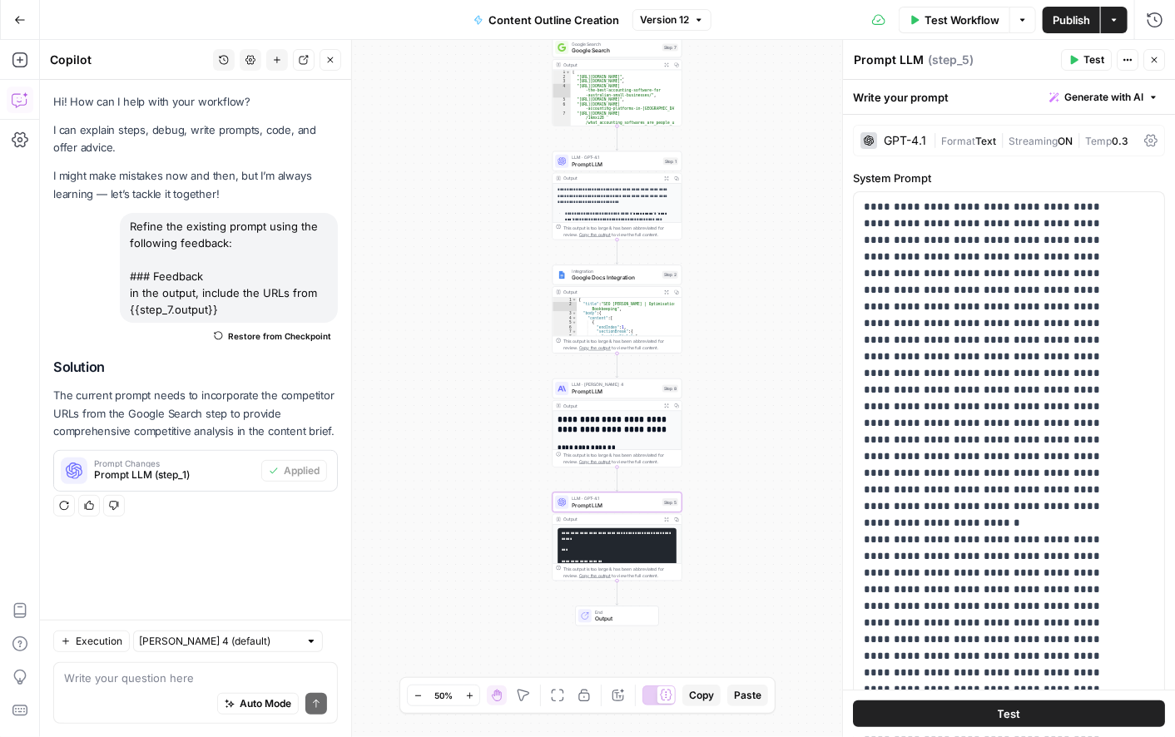
click at [1068, 97] on span "Generate with AI" at bounding box center [1104, 97] width 79 height 15
click at [1021, 133] on span "Generate" at bounding box center [1064, 134] width 132 height 17
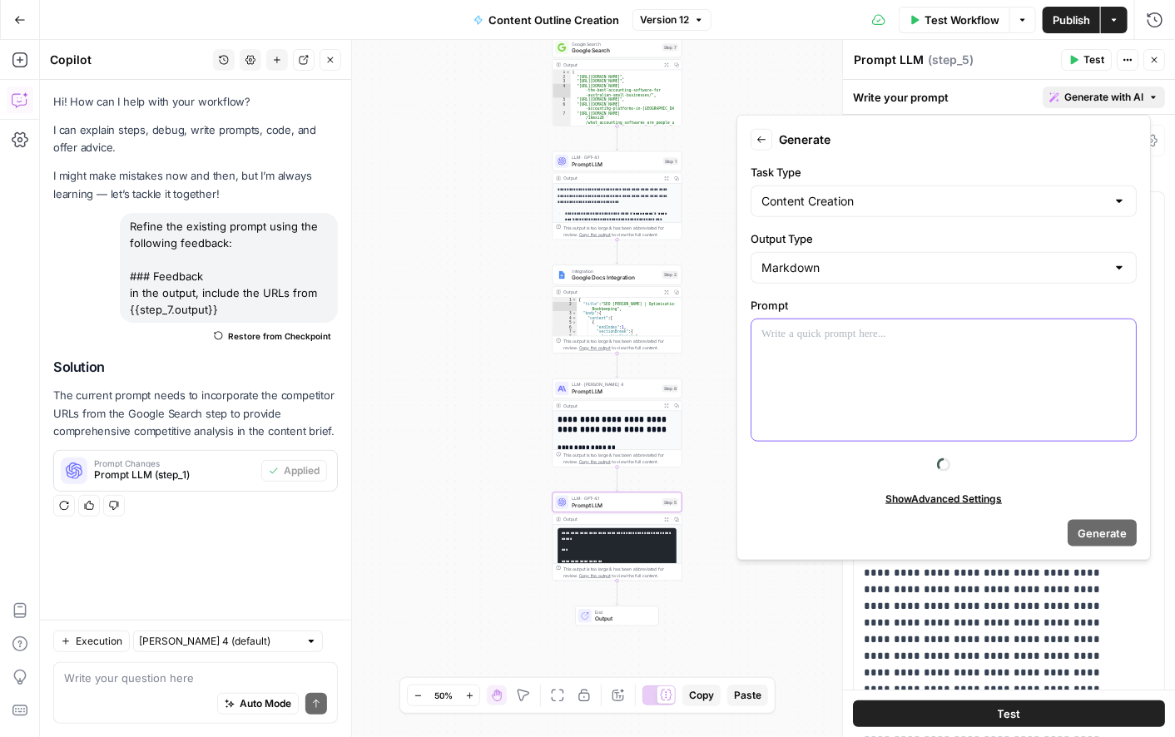
click at [777, 335] on p at bounding box center [944, 334] width 365 height 17
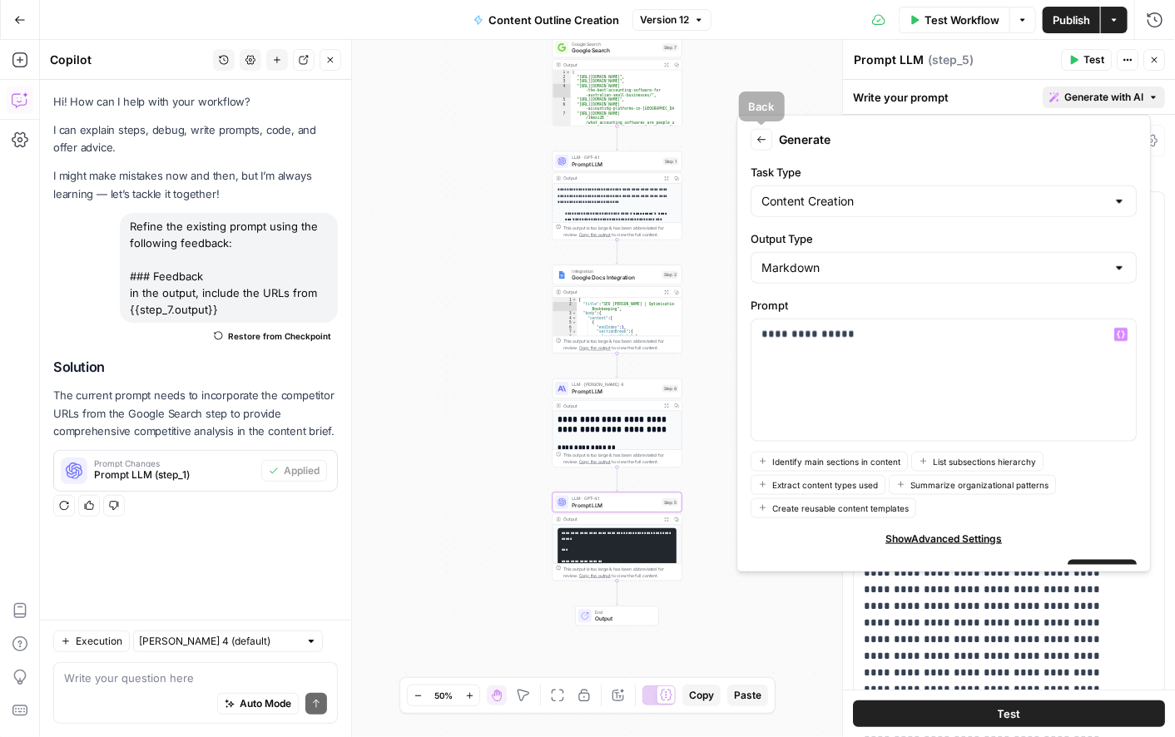
click at [758, 139] on icon "button" at bounding box center [761, 140] width 8 height 7
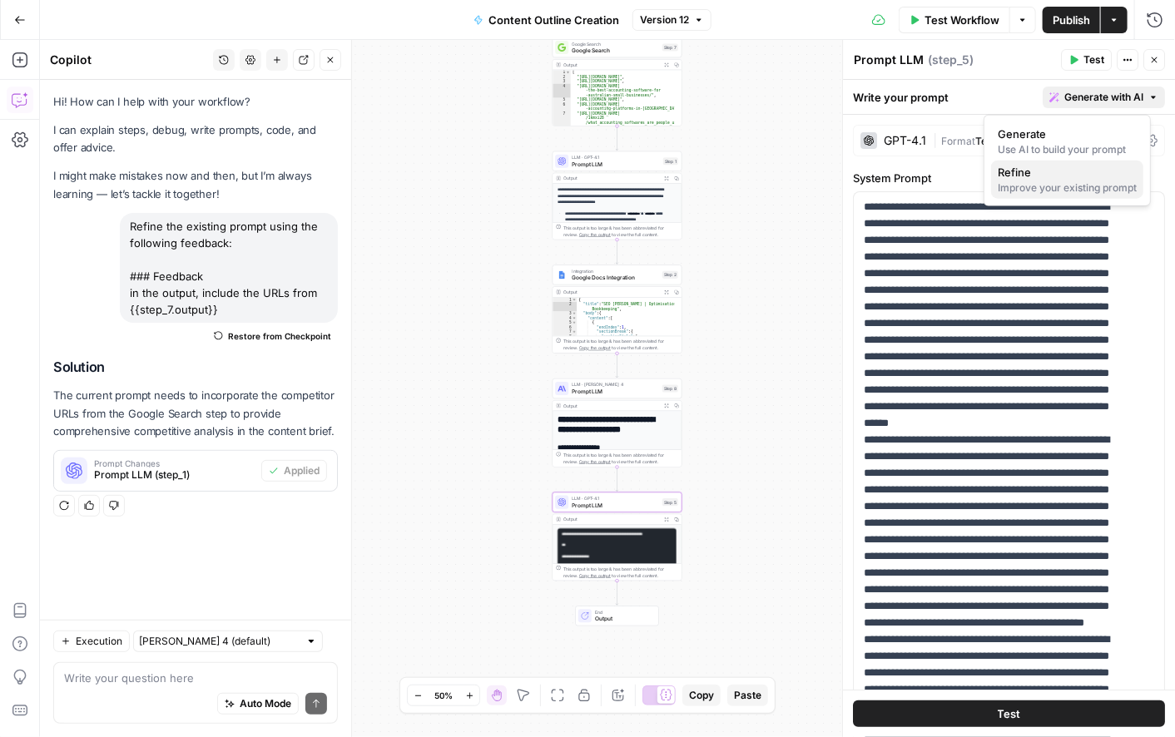
click at [1045, 187] on div "Improve your existing prompt" at bounding box center [1067, 188] width 139 height 15
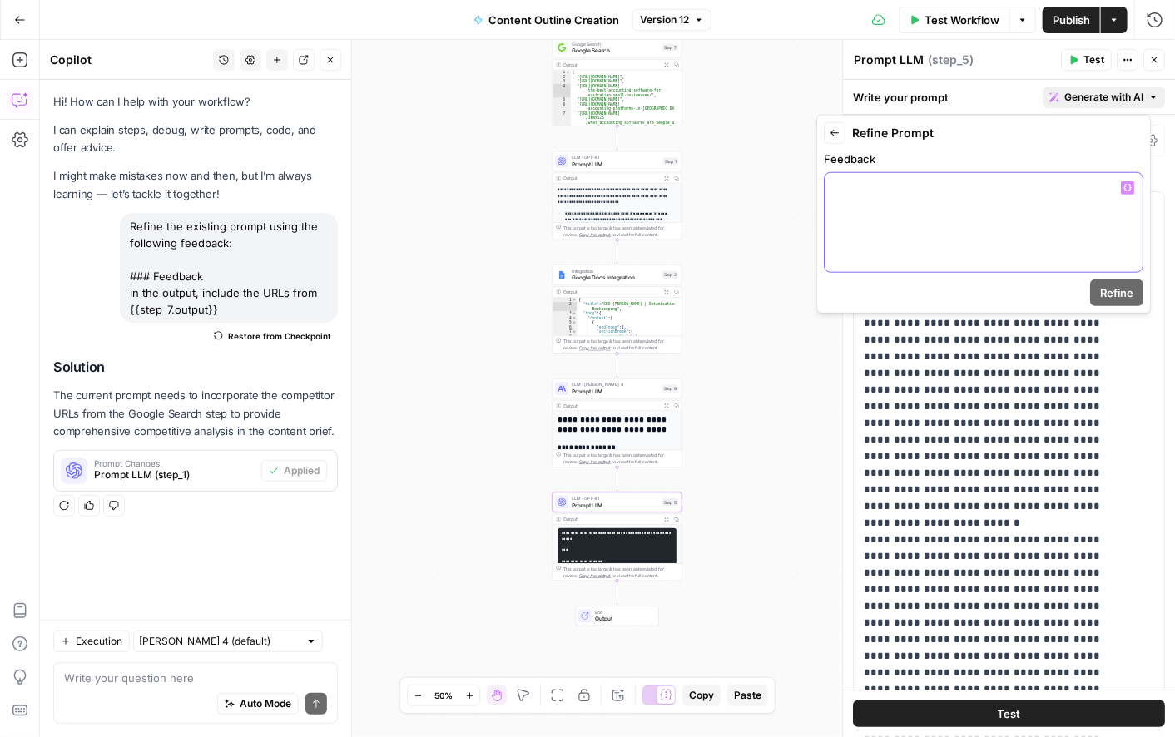
click at [851, 201] on div at bounding box center [984, 222] width 318 height 99
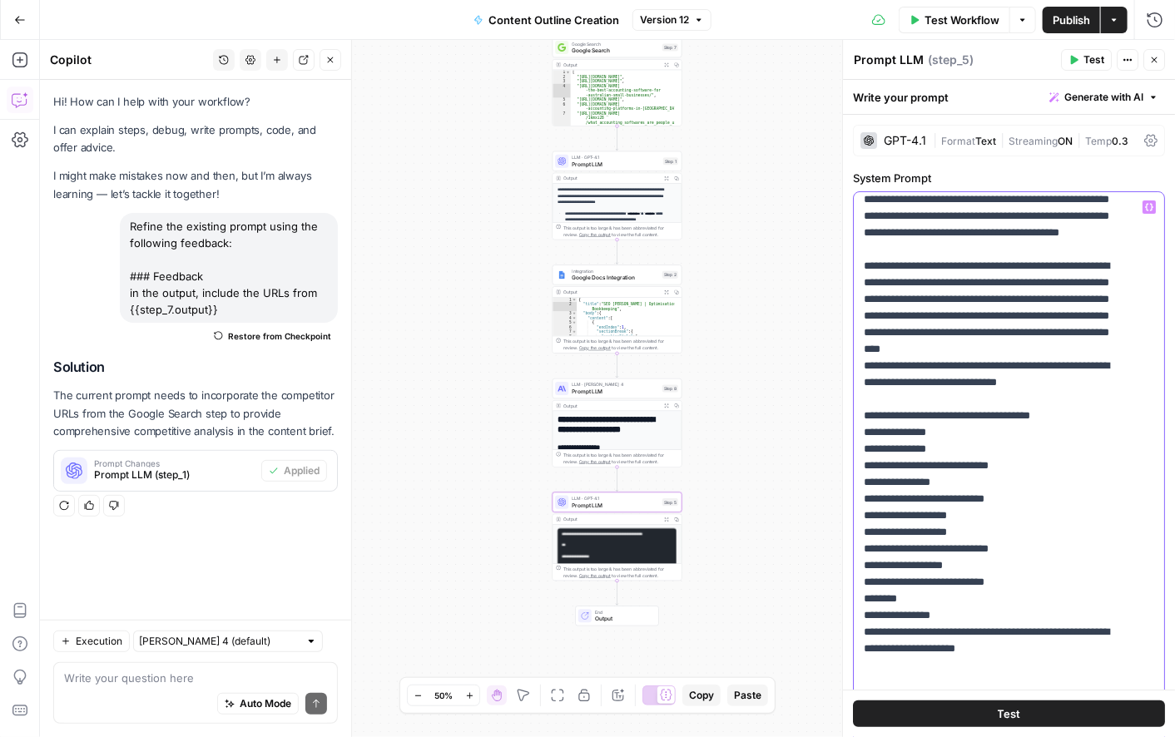
scroll to position [2331, 0]
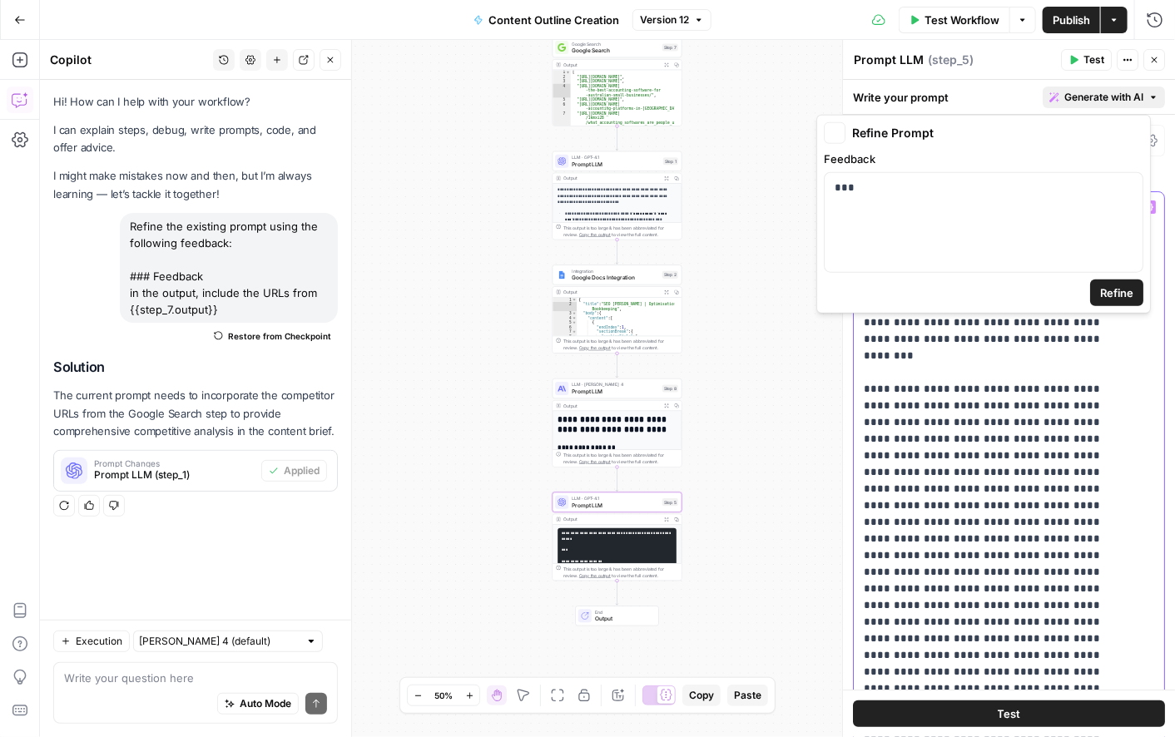
click at [1077, 94] on span "Generate with AI" at bounding box center [1104, 97] width 79 height 15
click at [868, 186] on p "***" at bounding box center [984, 188] width 298 height 17
click at [1125, 185] on icon "button" at bounding box center [1128, 187] width 8 height 7
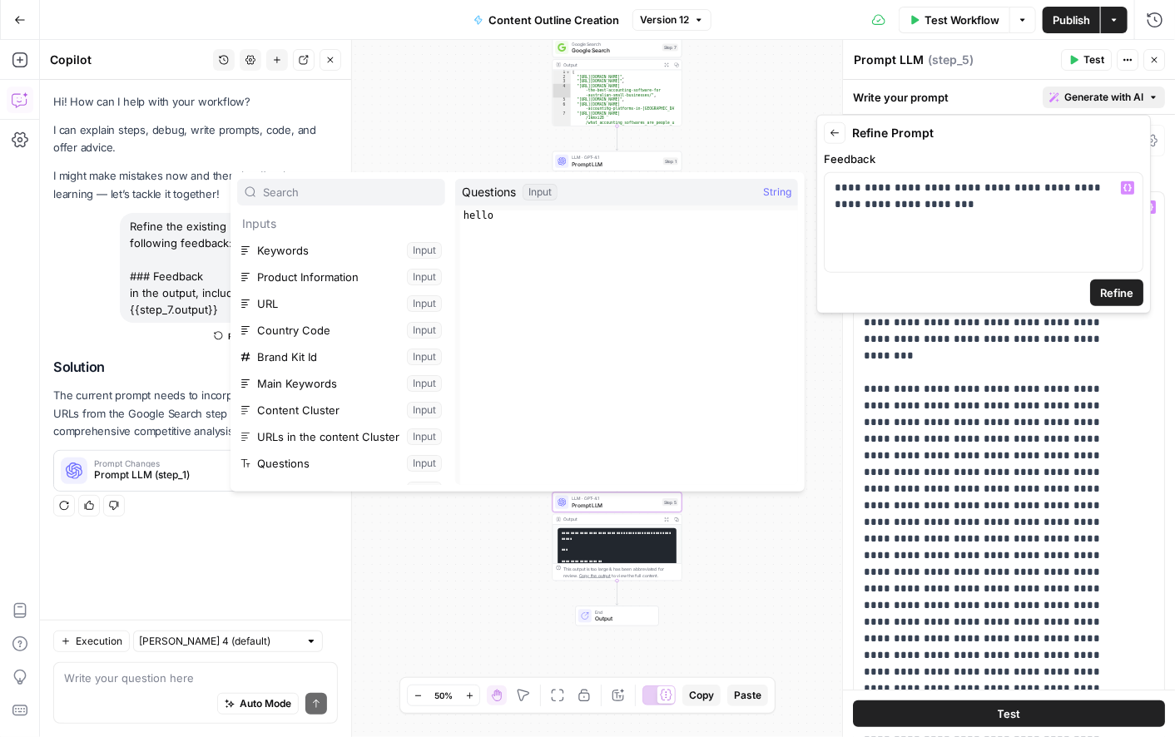
scroll to position [151, 0]
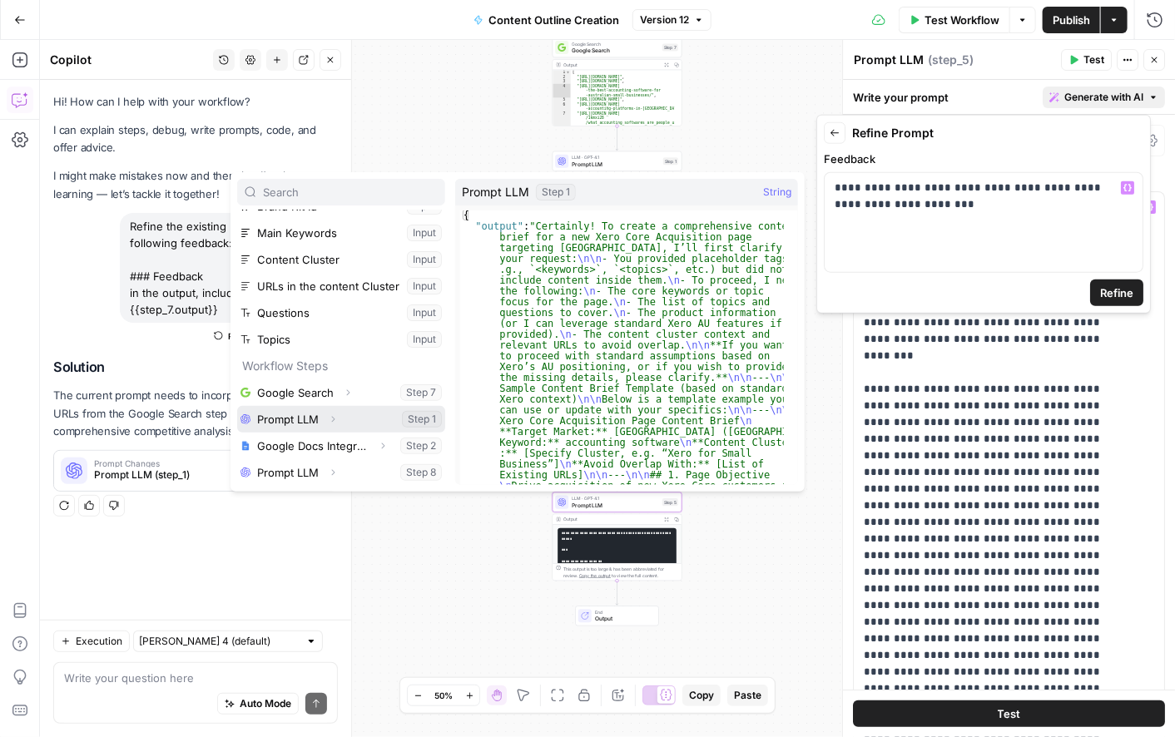
click at [273, 424] on button "Select variable Prompt LLM" at bounding box center [341, 419] width 208 height 27
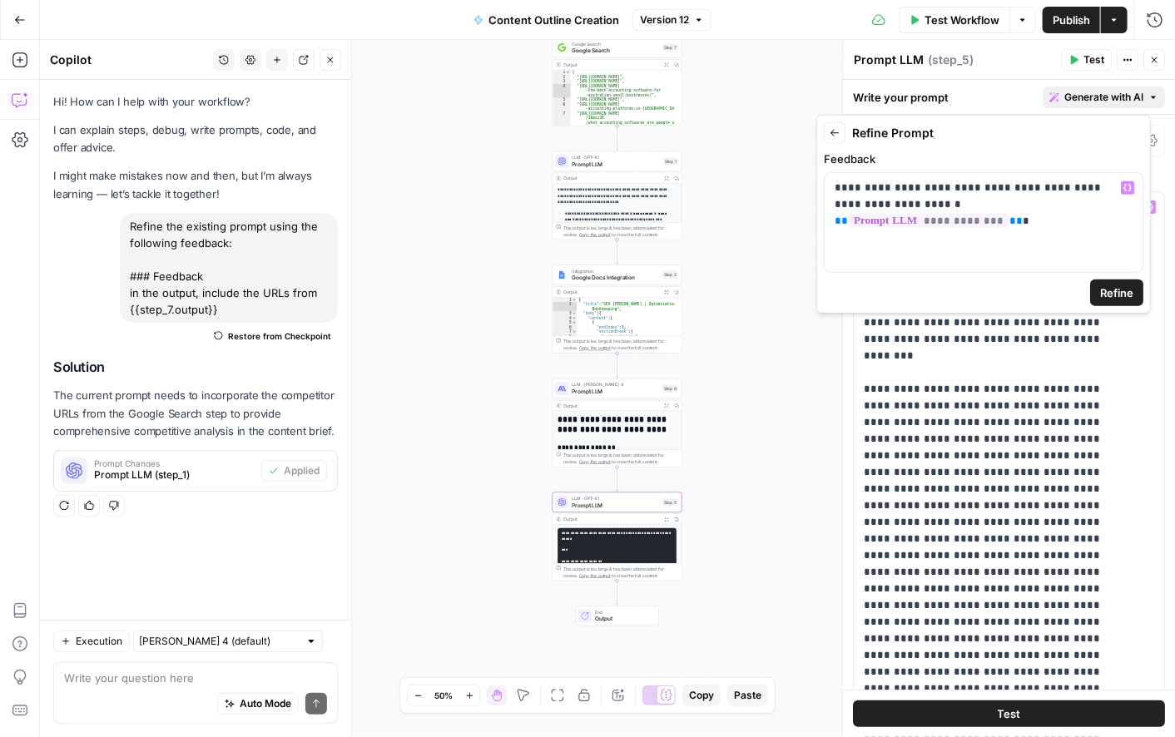
click at [1101, 290] on span "Refine" at bounding box center [1116, 293] width 33 height 17
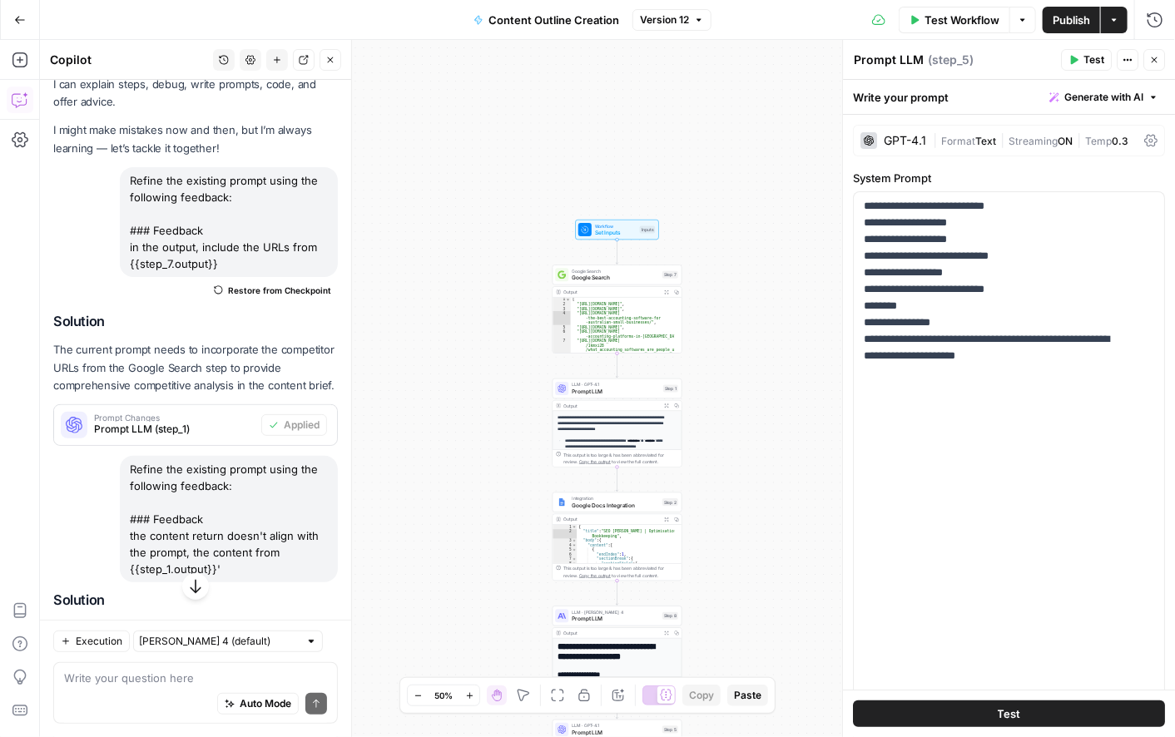
scroll to position [225, 0]
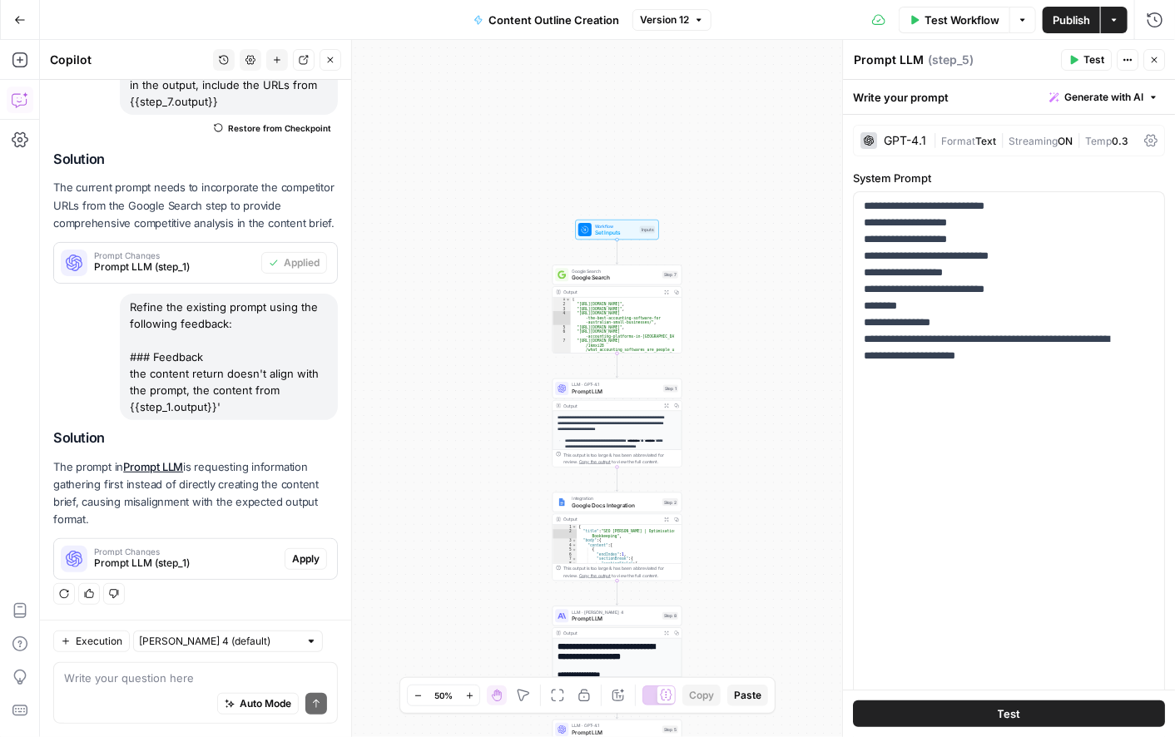
click at [758, 494] on div "**********" at bounding box center [607, 389] width 1135 height 698
drag, startPoint x: 129, startPoint y: 305, endPoint x: 266, endPoint y: 418, distance: 176.8
click at [266, 418] on div "Refine the existing prompt using the following feedback: ### Feedback the conte…" at bounding box center [229, 357] width 218 height 127
drag, startPoint x: 127, startPoint y: 371, endPoint x: 240, endPoint y: 415, distance: 120.4
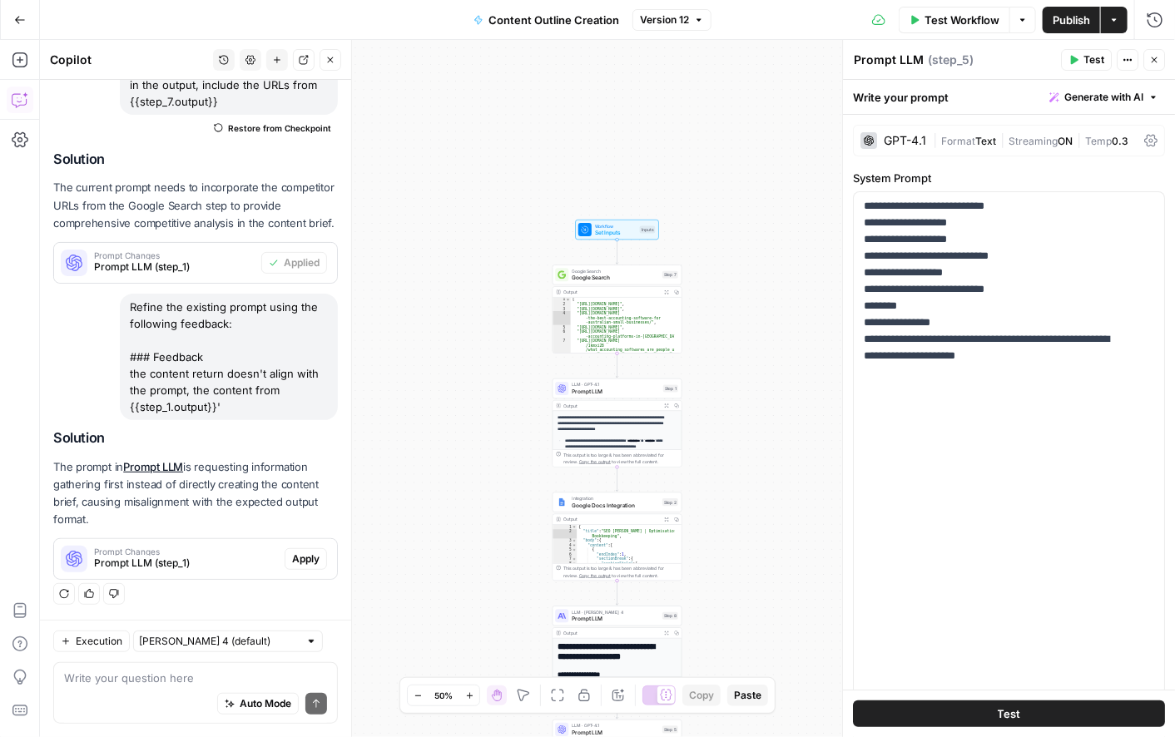
click at [240, 415] on div "Refine the existing prompt using the following feedback: ### Feedback the conte…" at bounding box center [229, 357] width 218 height 127
copy div "the content return doesn't align with the prompt, the content from {{step_1.out…"
click at [1062, 20] on span "Publish" at bounding box center [1071, 20] width 37 height 17
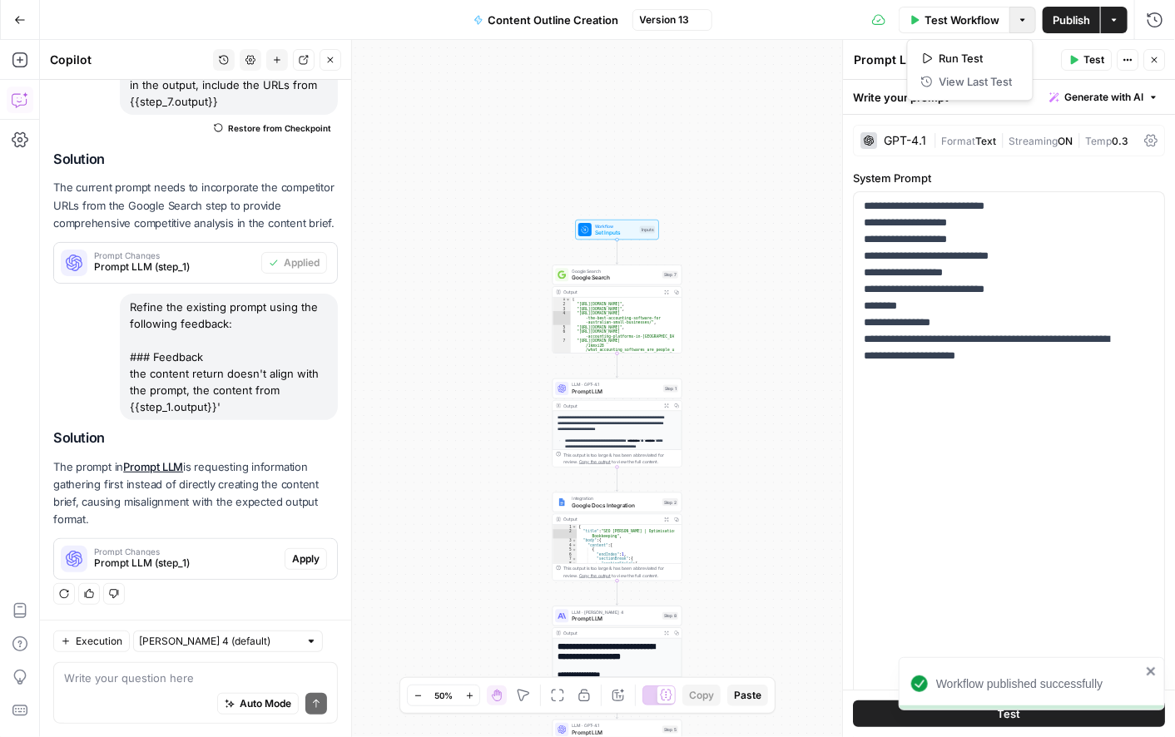
click at [1025, 17] on icon "button" at bounding box center [1023, 20] width 10 height 10
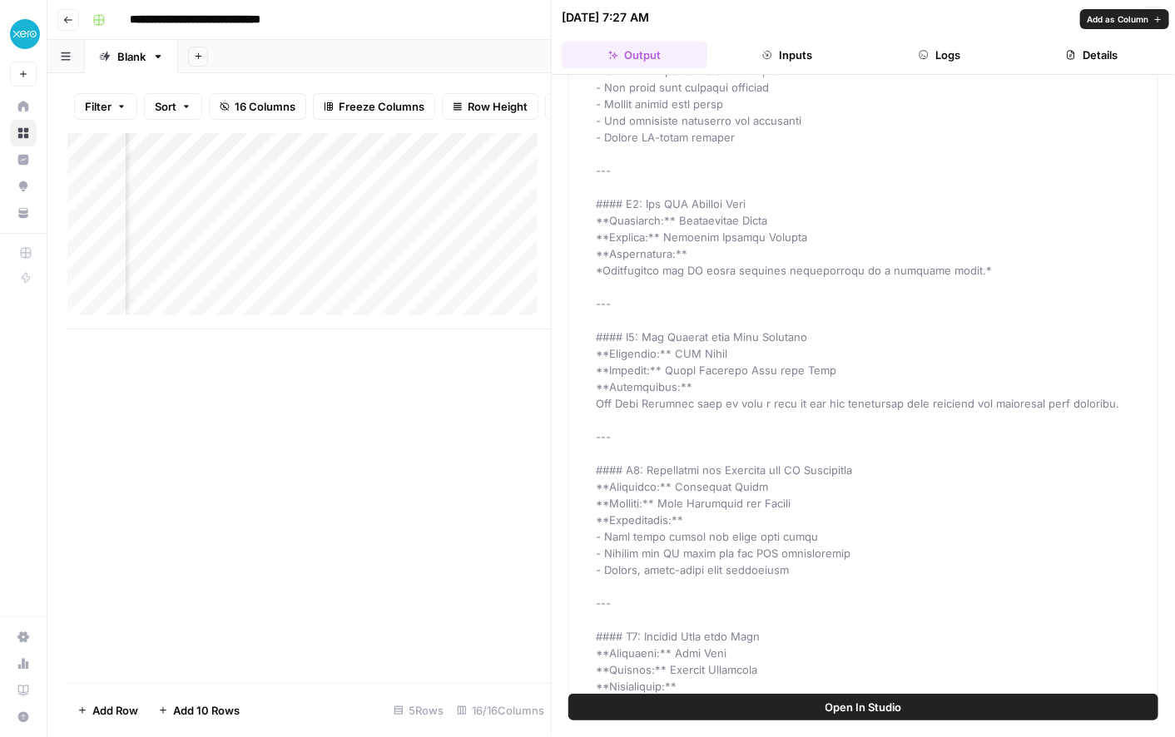
scroll to position [4222, 0]
click at [407, 157] on div "Add Column" at bounding box center [309, 231] width 484 height 196
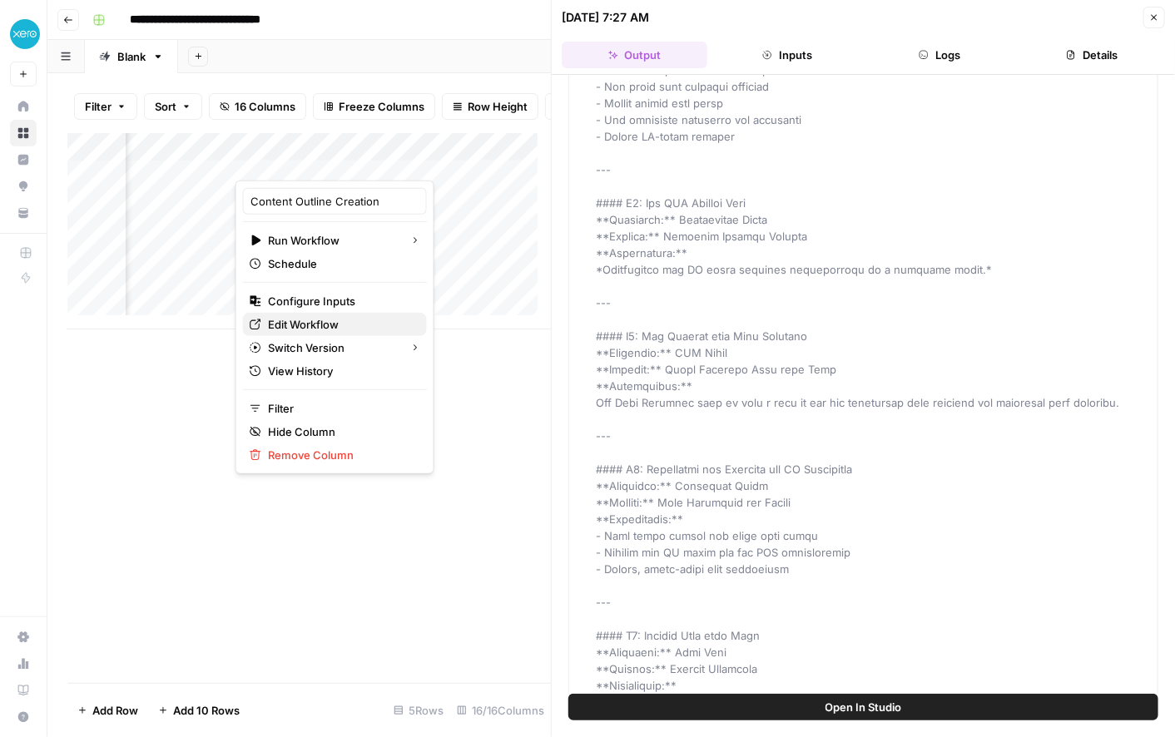
click at [296, 330] on span "Edit Workflow" at bounding box center [341, 324] width 146 height 17
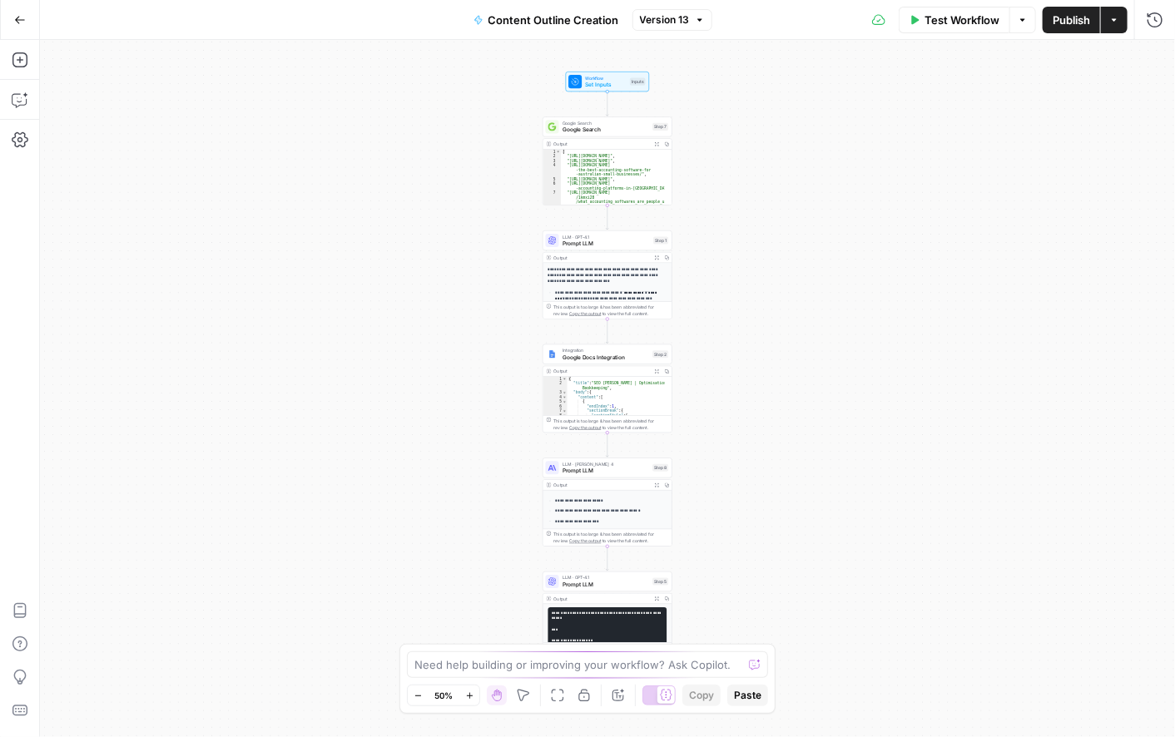
scroll to position [240, 0]
click at [621, 582] on span "Prompt LLM" at bounding box center [606, 585] width 87 height 8
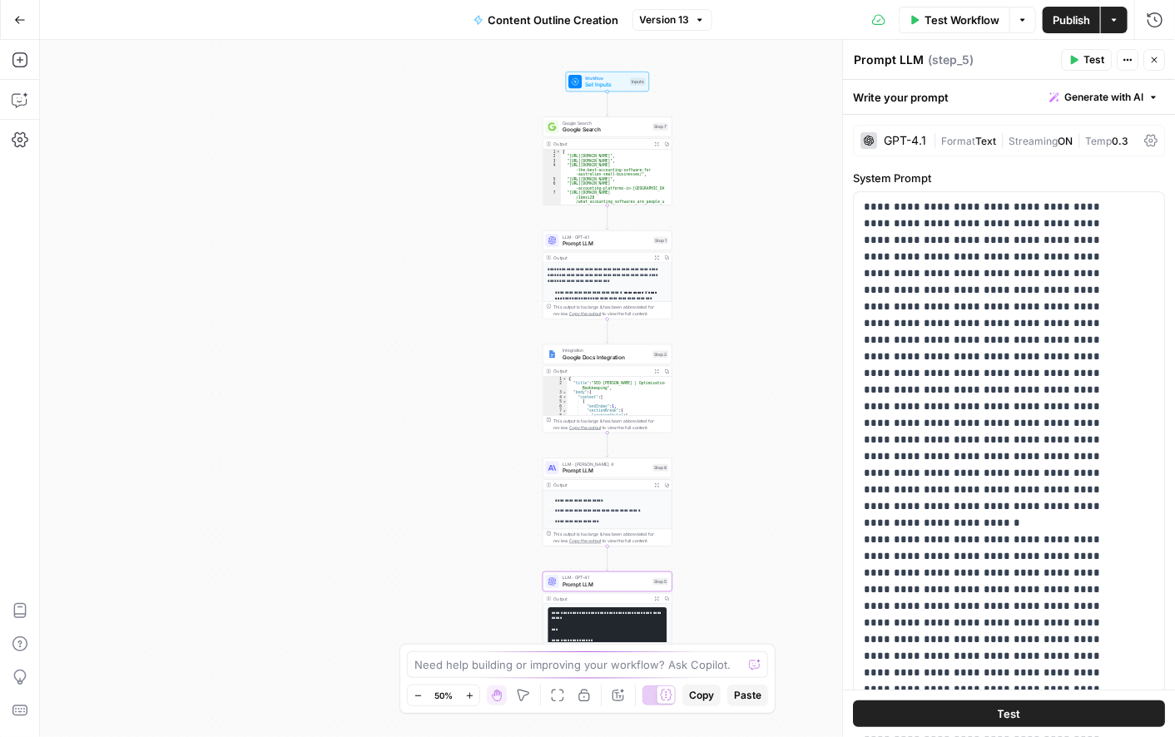
click at [1116, 100] on span "Generate with AI" at bounding box center [1104, 97] width 79 height 15
click at [1054, 186] on div "Improve your existing prompt" at bounding box center [1067, 188] width 139 height 15
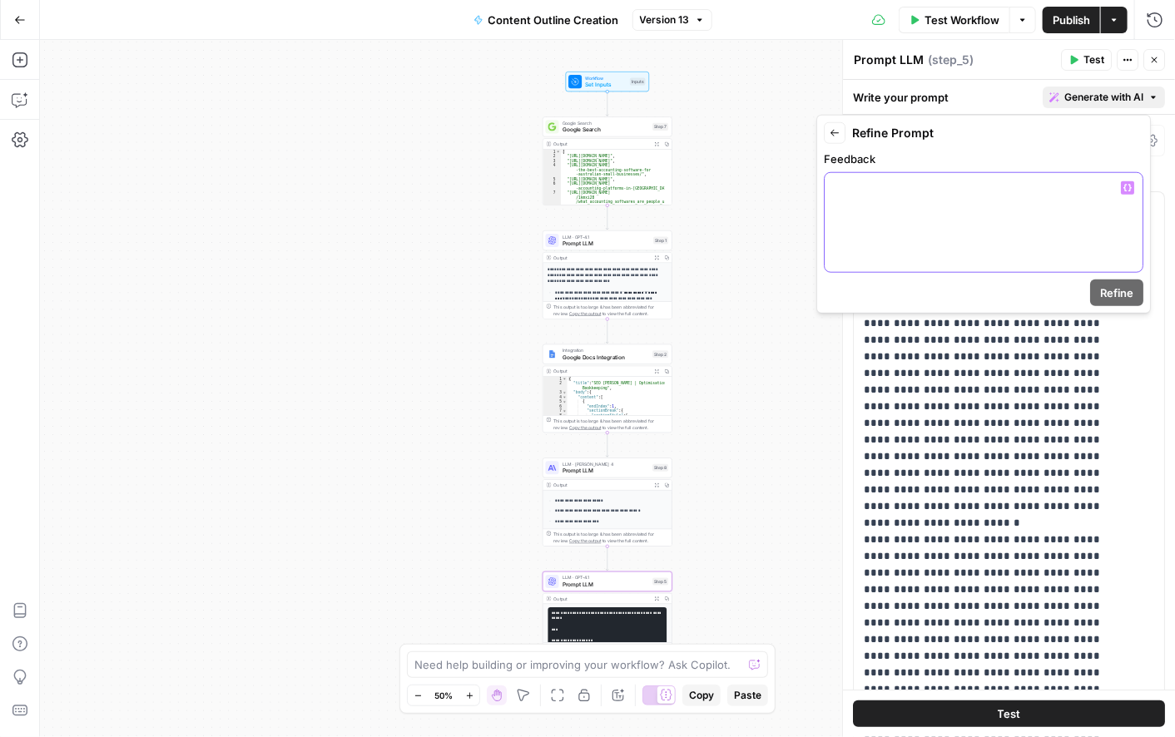
click at [946, 205] on div at bounding box center [984, 222] width 318 height 99
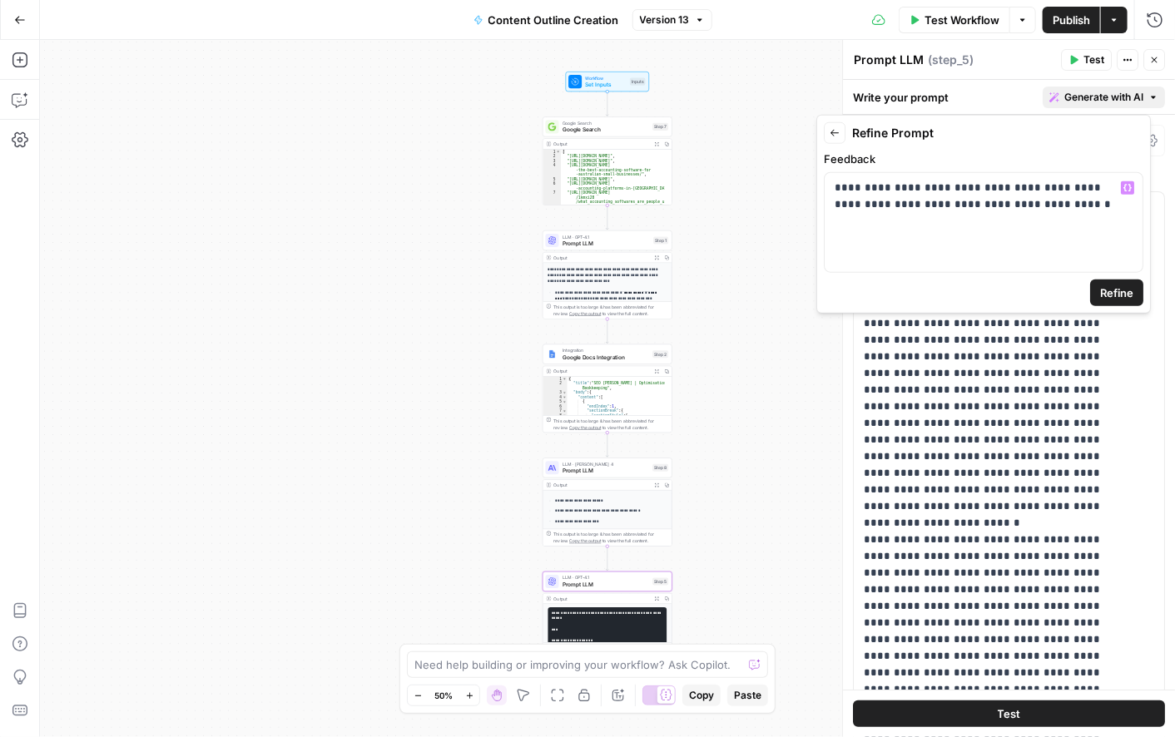
click at [1121, 286] on span "Refine" at bounding box center [1116, 293] width 33 height 17
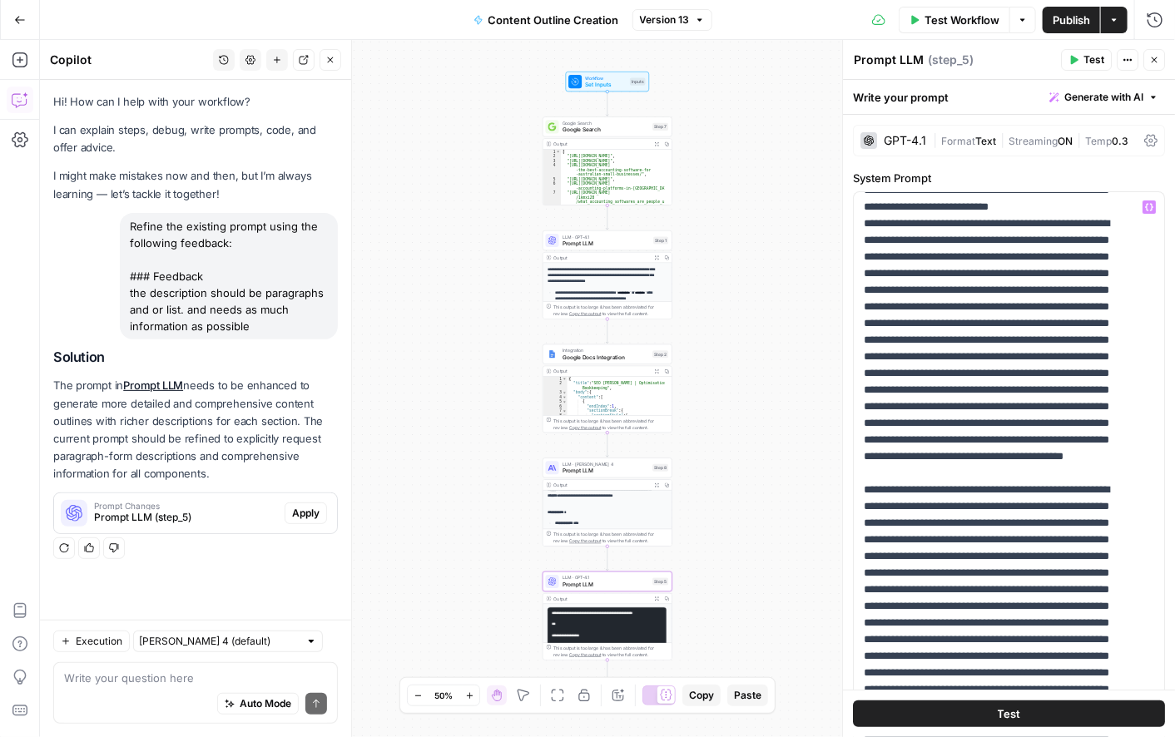
scroll to position [1417, 0]
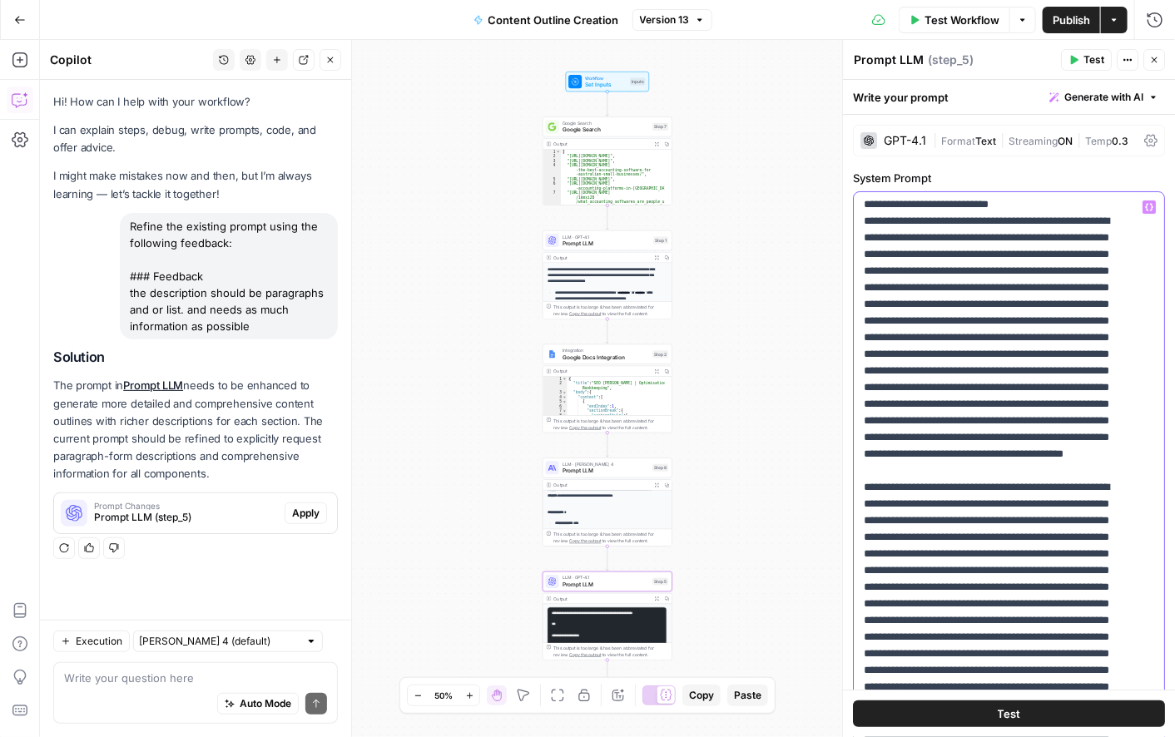
drag, startPoint x: 1085, startPoint y: 351, endPoint x: 1045, endPoint y: 418, distance: 78.1
click at [1045, 418] on p "**********" at bounding box center [995, 279] width 263 height 2996
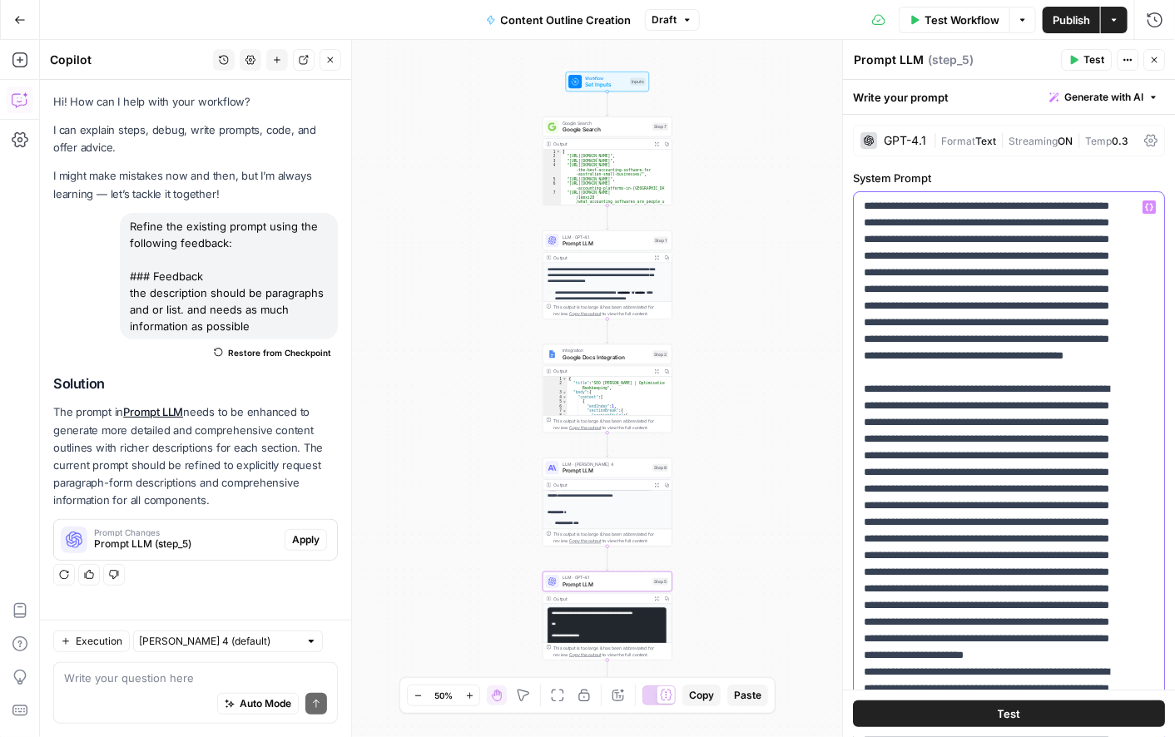
scroll to position [1467, 0]
drag, startPoint x: 971, startPoint y: 366, endPoint x: 1065, endPoint y: 370, distance: 94.9
click at [1065, 370] on p "**********" at bounding box center [995, 197] width 263 height 2930
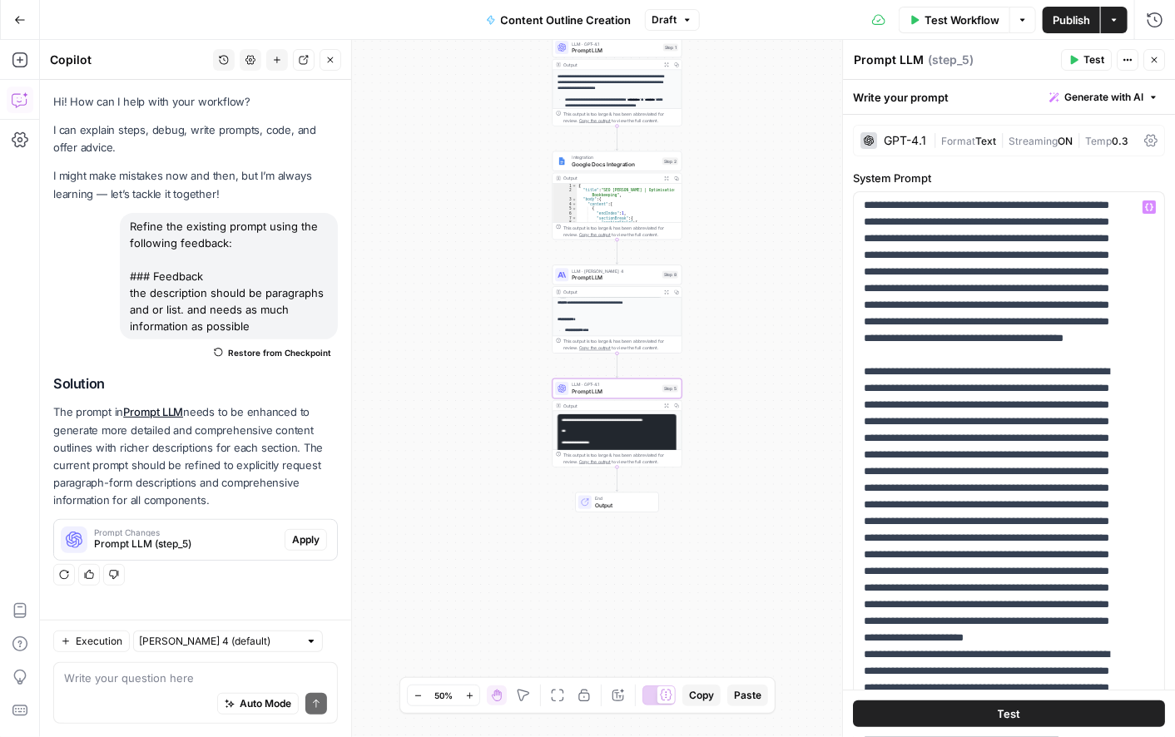
click at [253, 543] on span "Prompt LLM (step_5)" at bounding box center [186, 544] width 184 height 15
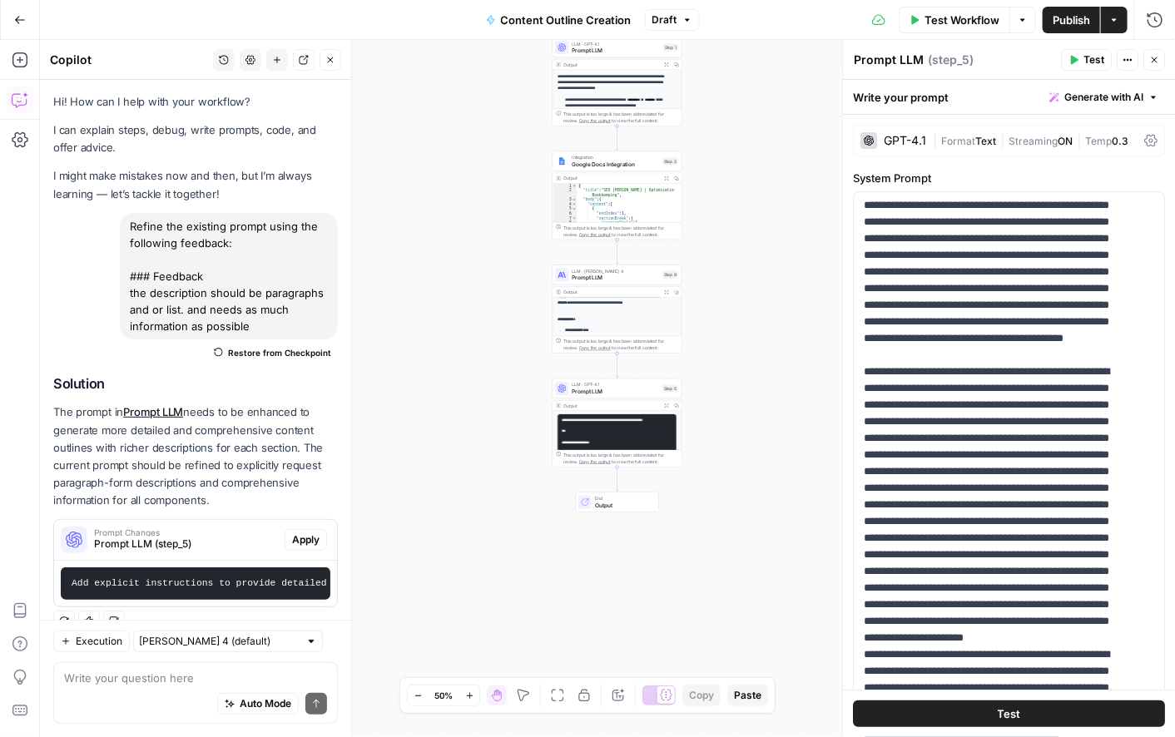
scroll to position [40, 0]
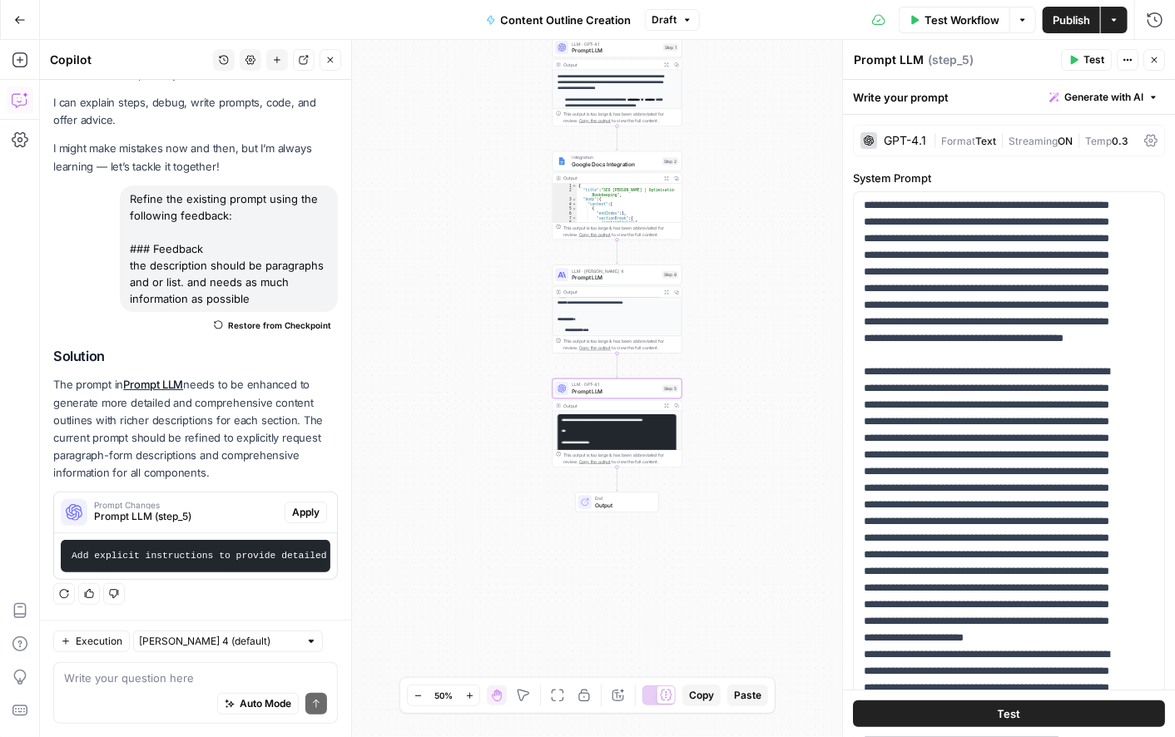
click at [295, 505] on span "Apply" at bounding box center [305, 512] width 27 height 15
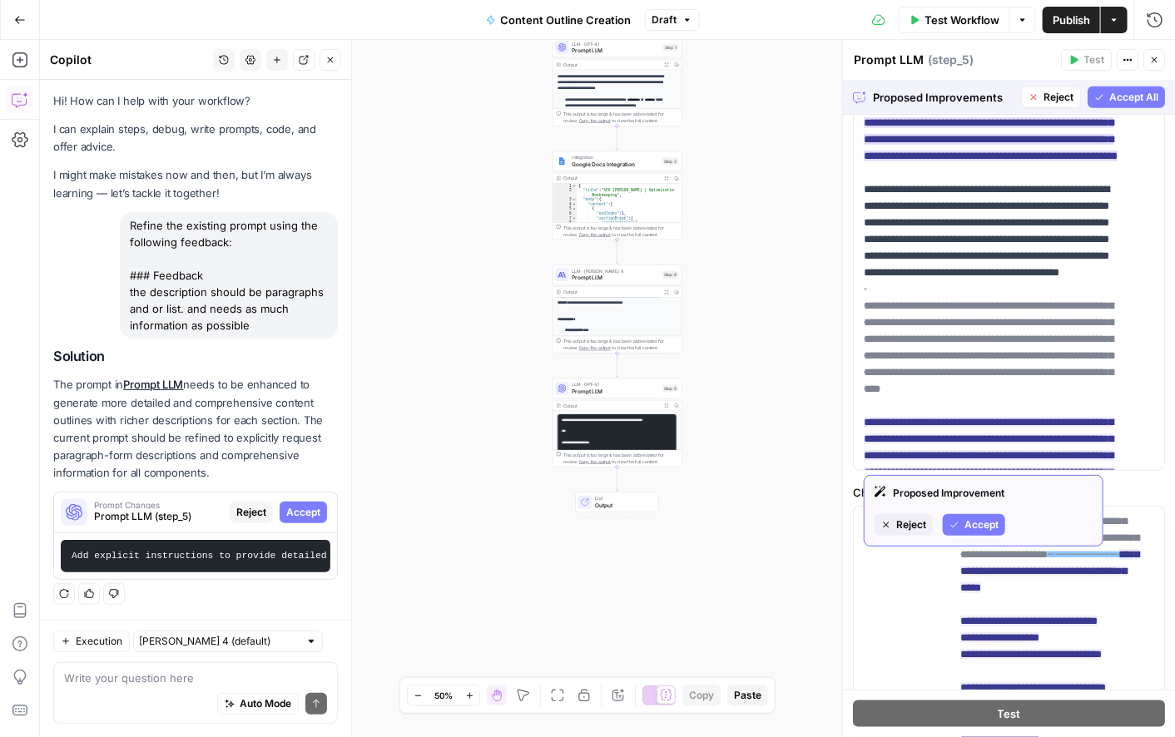
scroll to position [4346, 0]
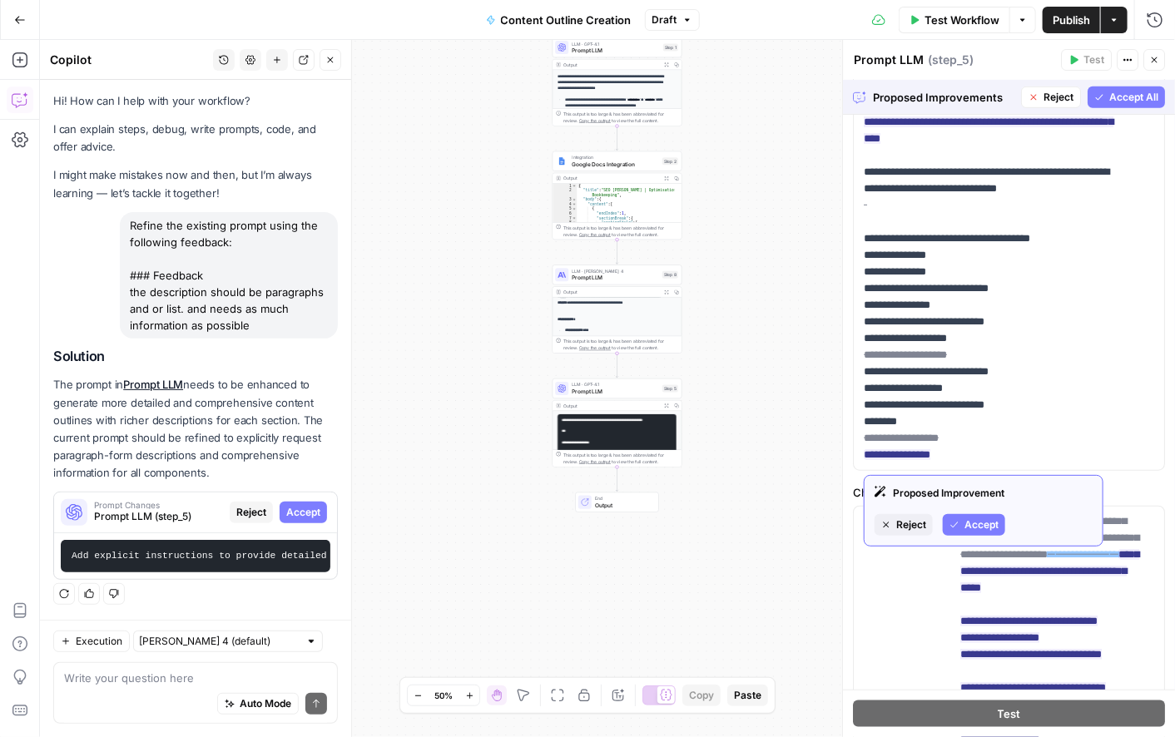
click at [961, 528] on button "Accept" at bounding box center [974, 525] width 62 height 22
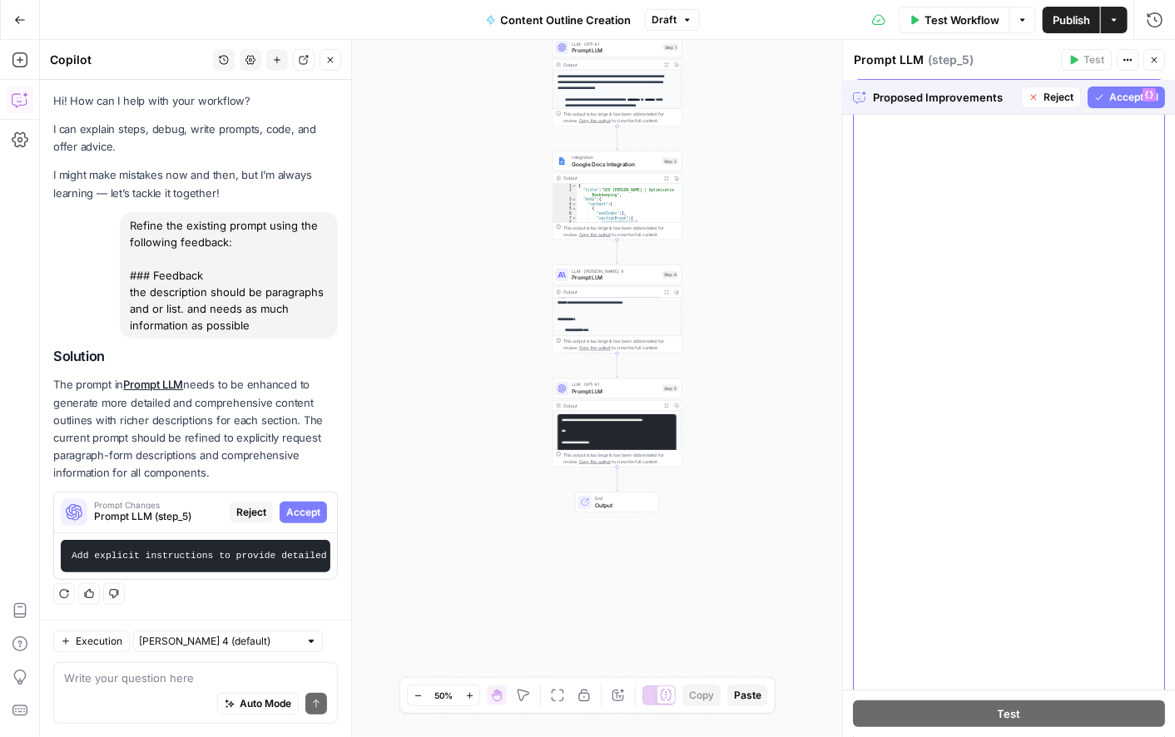
scroll to position [3630, 0]
click at [967, 439] on span "Accept" at bounding box center [982, 441] width 34 height 15
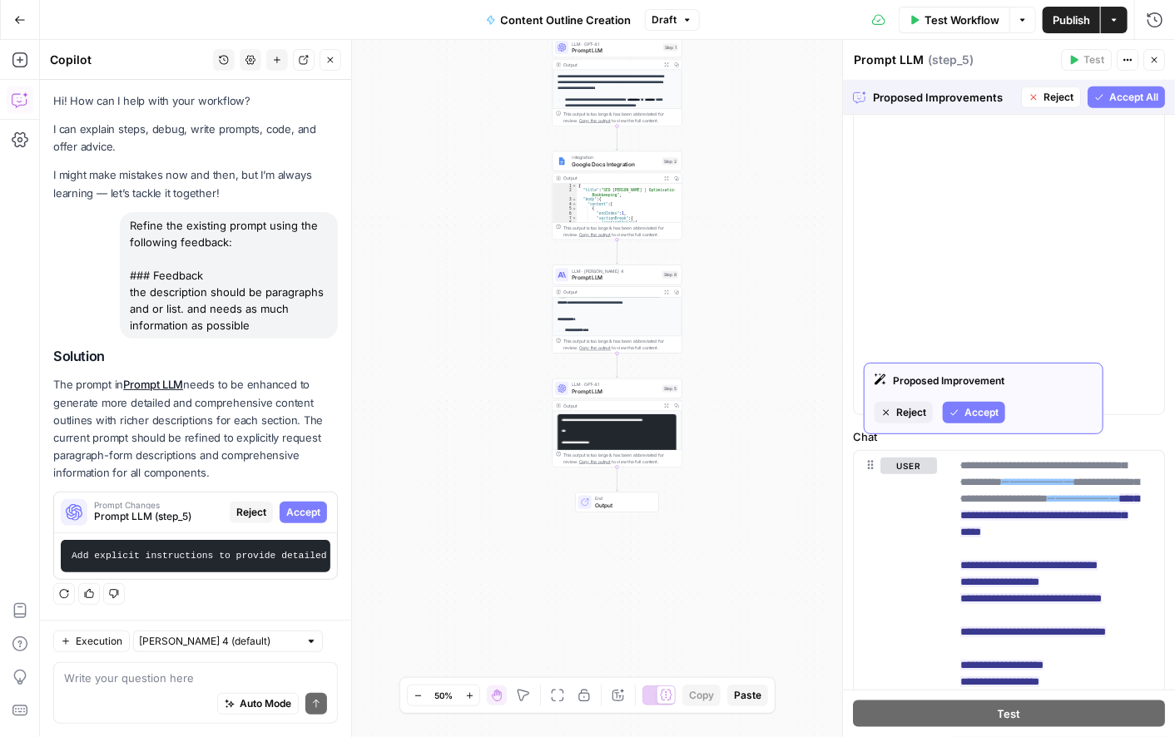
click at [974, 413] on span "Accept" at bounding box center [982, 412] width 34 height 15
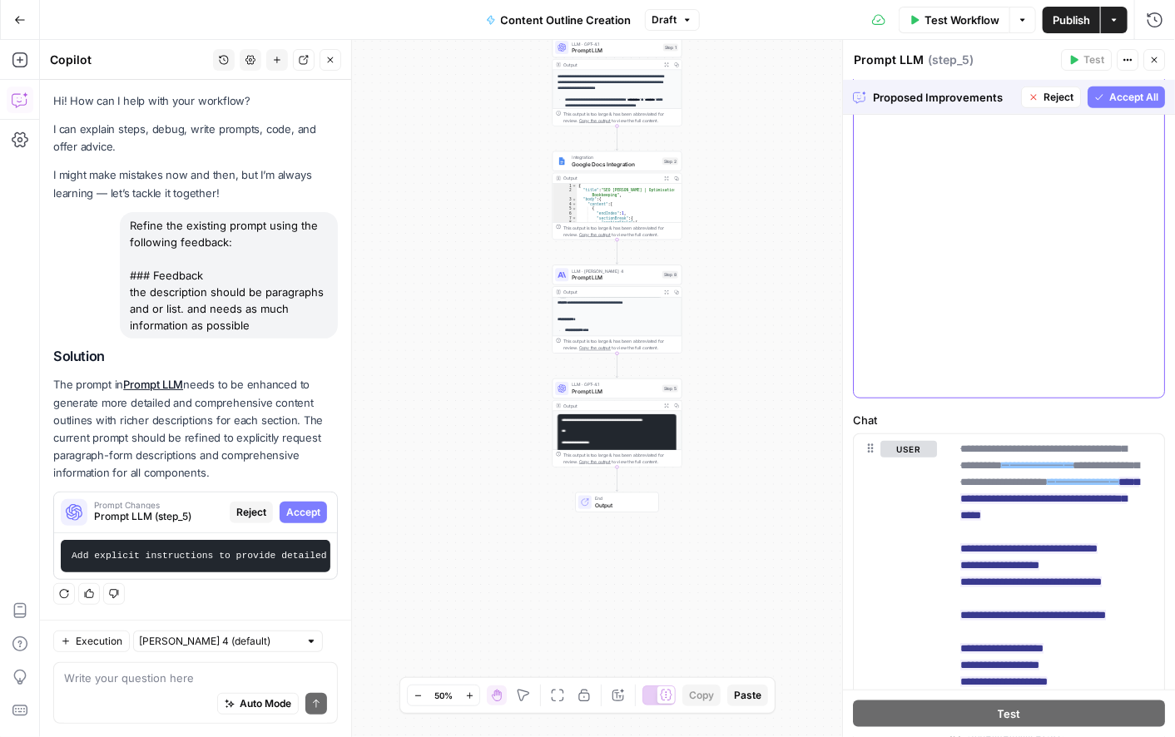
scroll to position [3416, 0]
click at [971, 385] on button "Accept" at bounding box center [974, 378] width 62 height 22
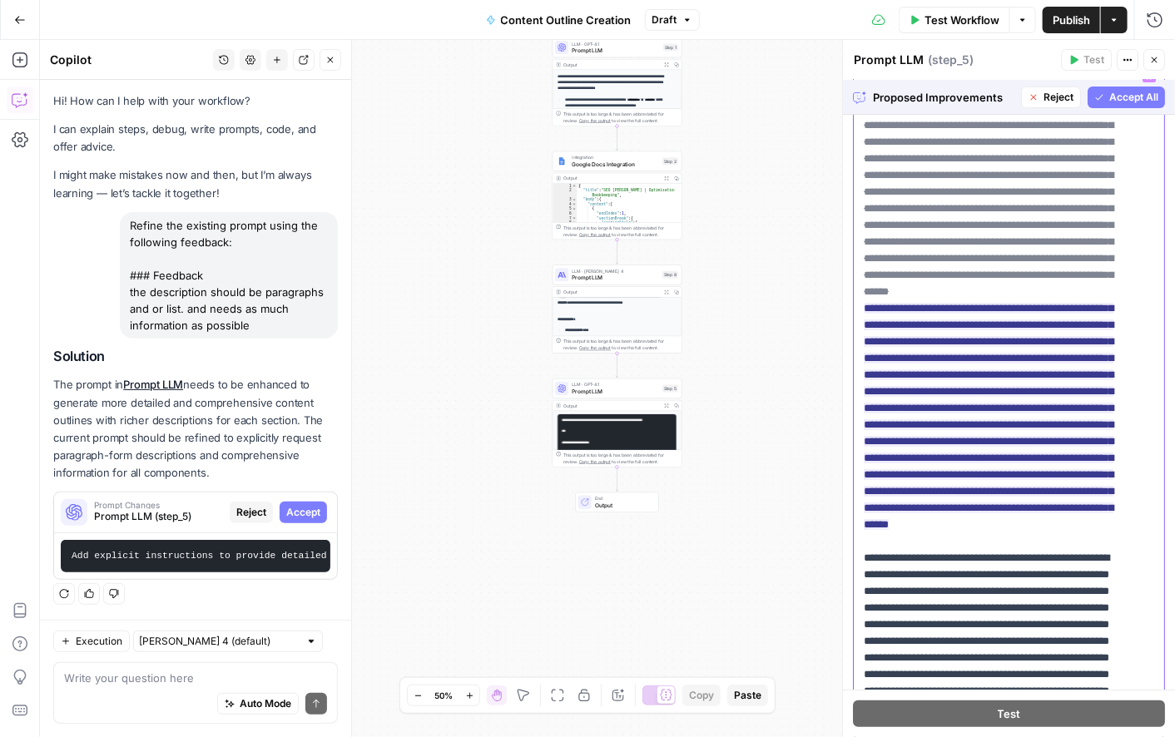
scroll to position [132, 0]
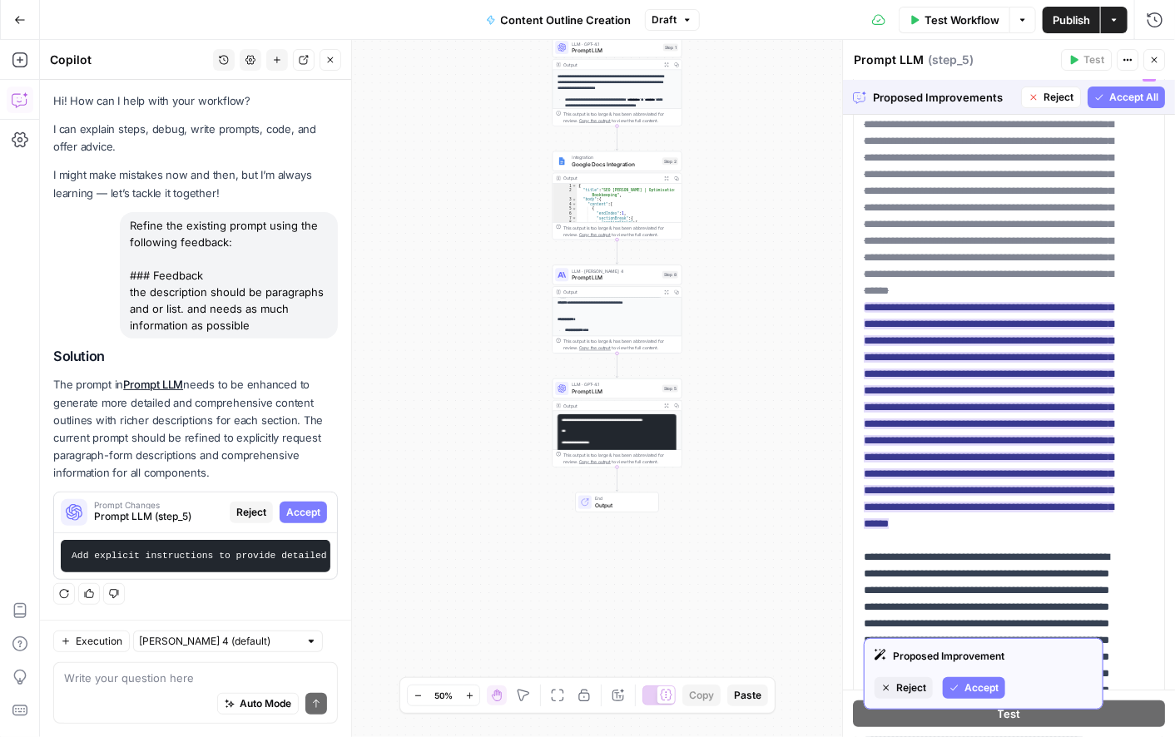
click at [975, 684] on span "Accept" at bounding box center [982, 688] width 34 height 15
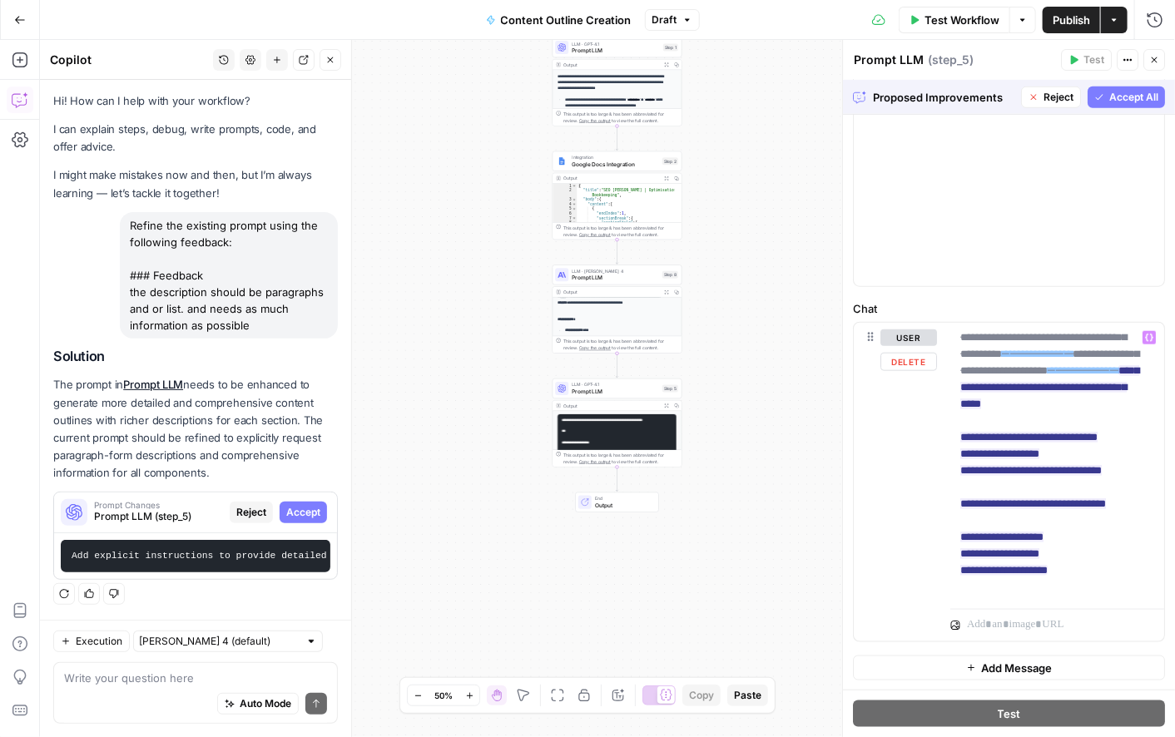
scroll to position [200, 0]
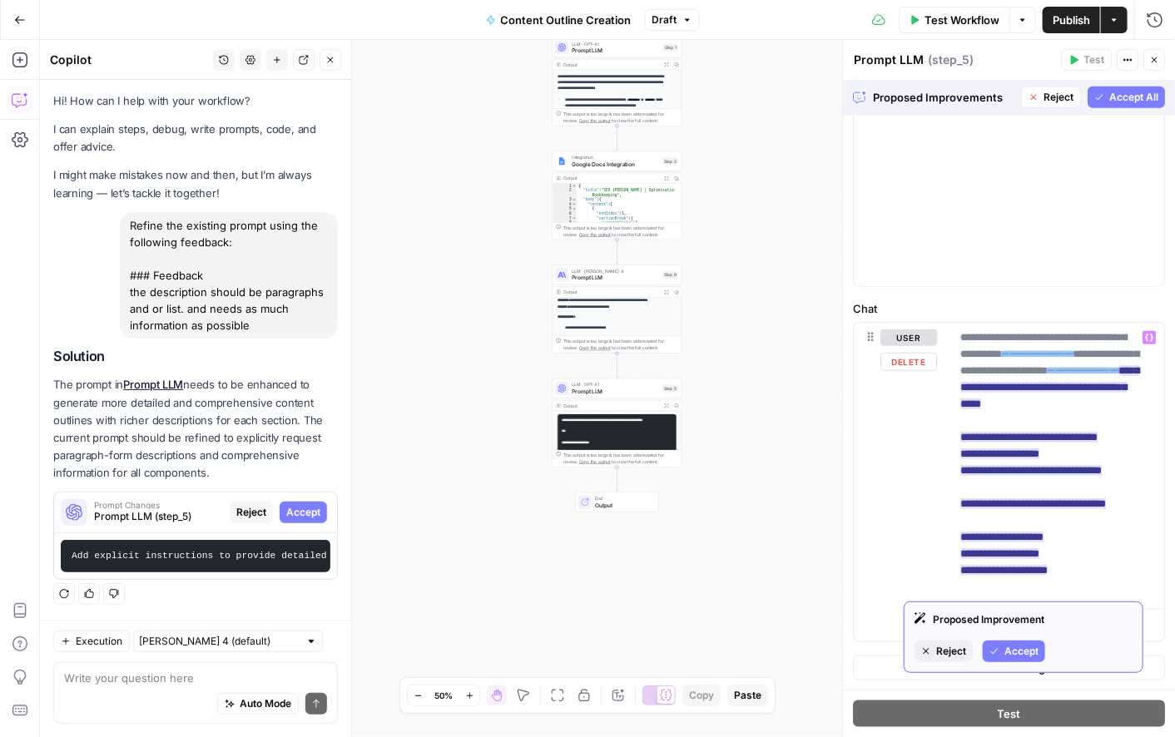
click at [1021, 658] on button "Accept" at bounding box center [1014, 652] width 62 height 22
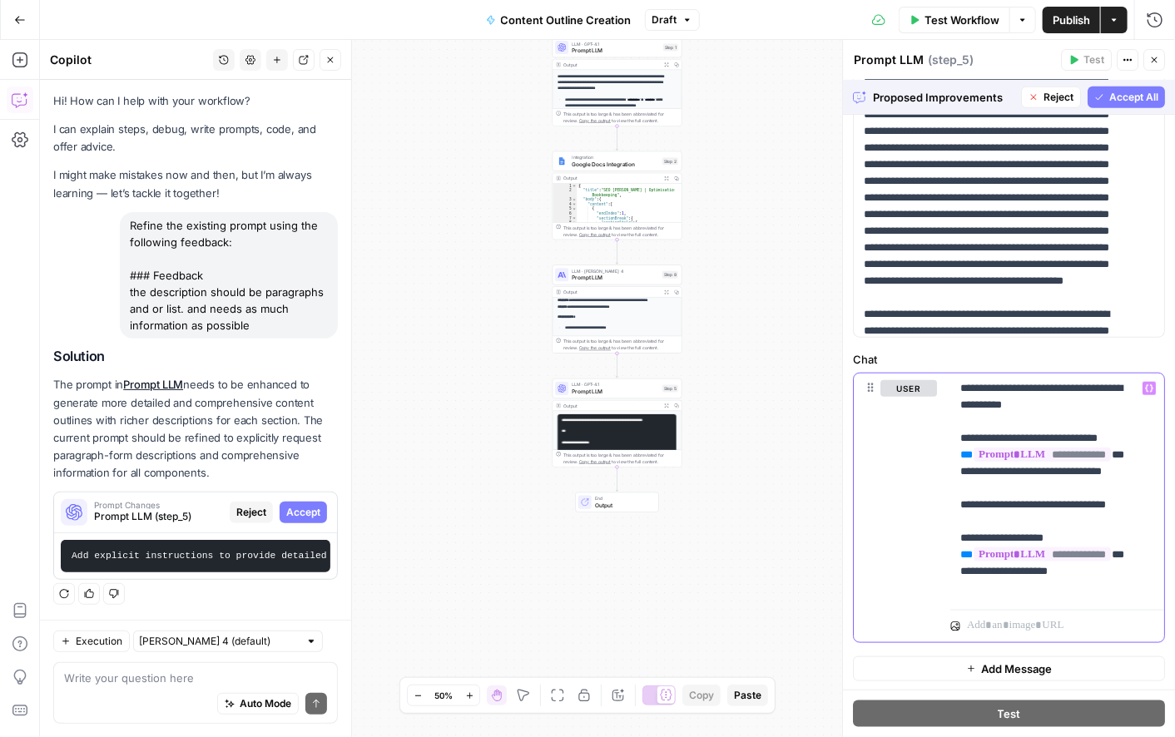
scroll to position [1583, 0]
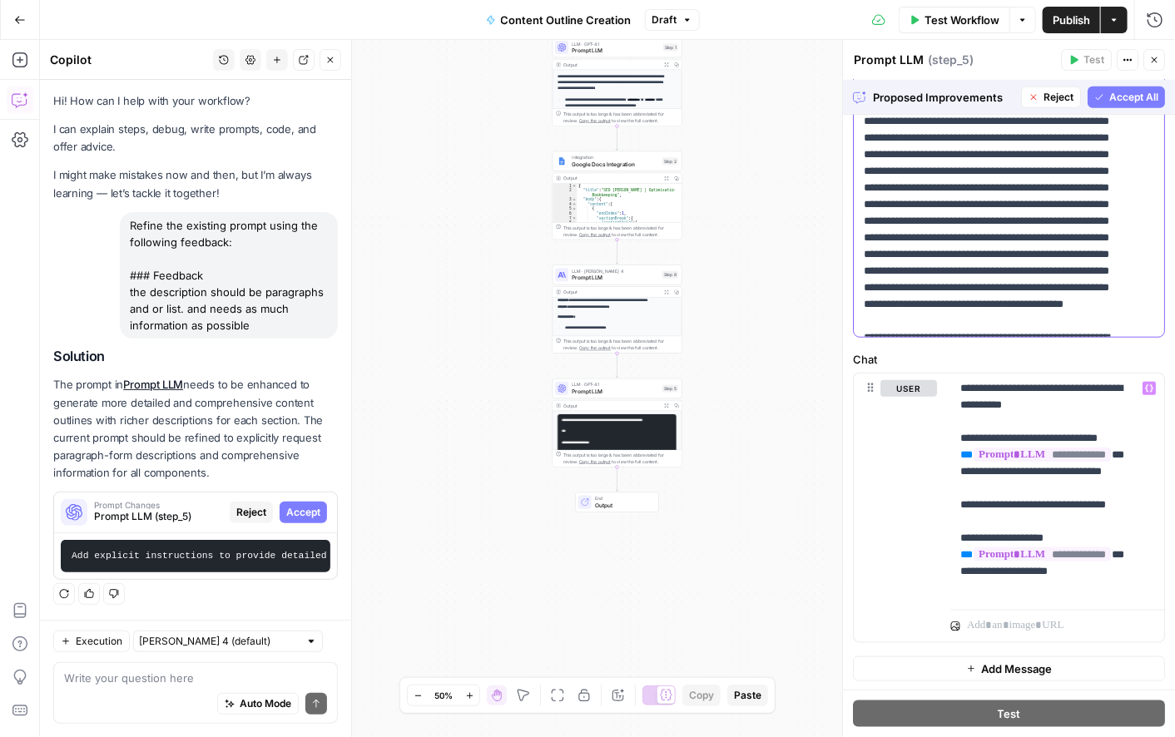
drag, startPoint x: 1086, startPoint y: 251, endPoint x: 1042, endPoint y: 314, distance: 77.1
click at [1042, 314] on p "**********" at bounding box center [995, 4] width 263 height 3845
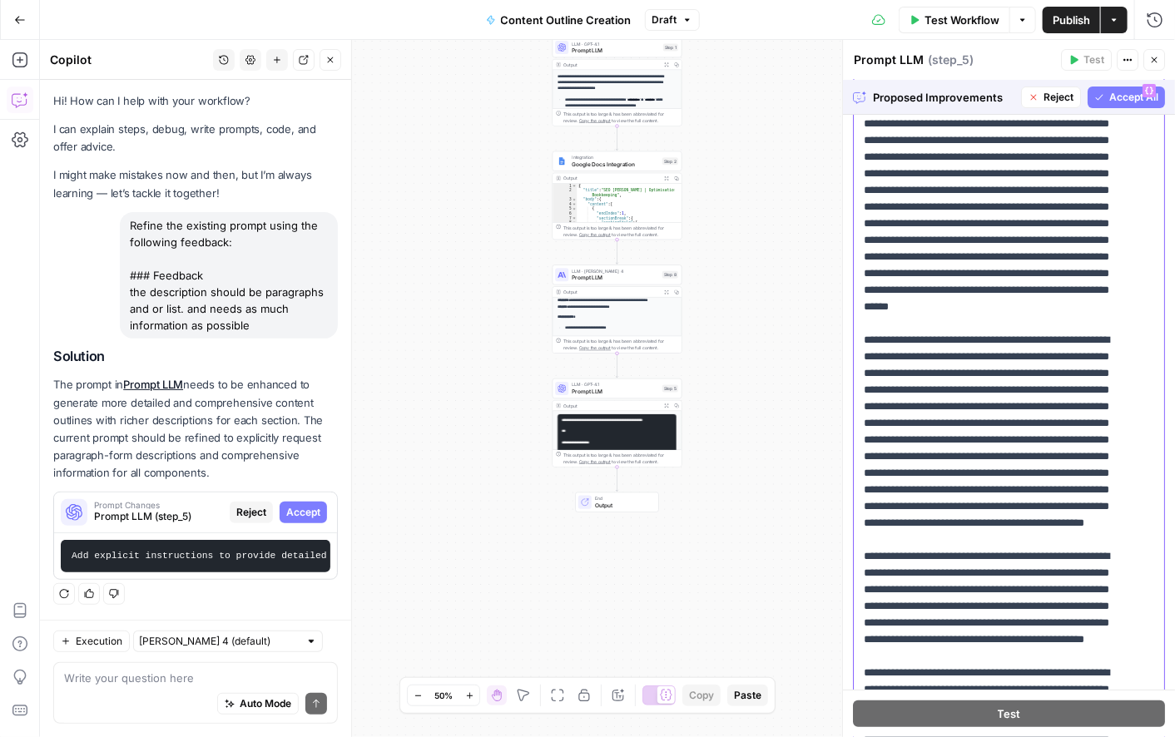
scroll to position [0, 0]
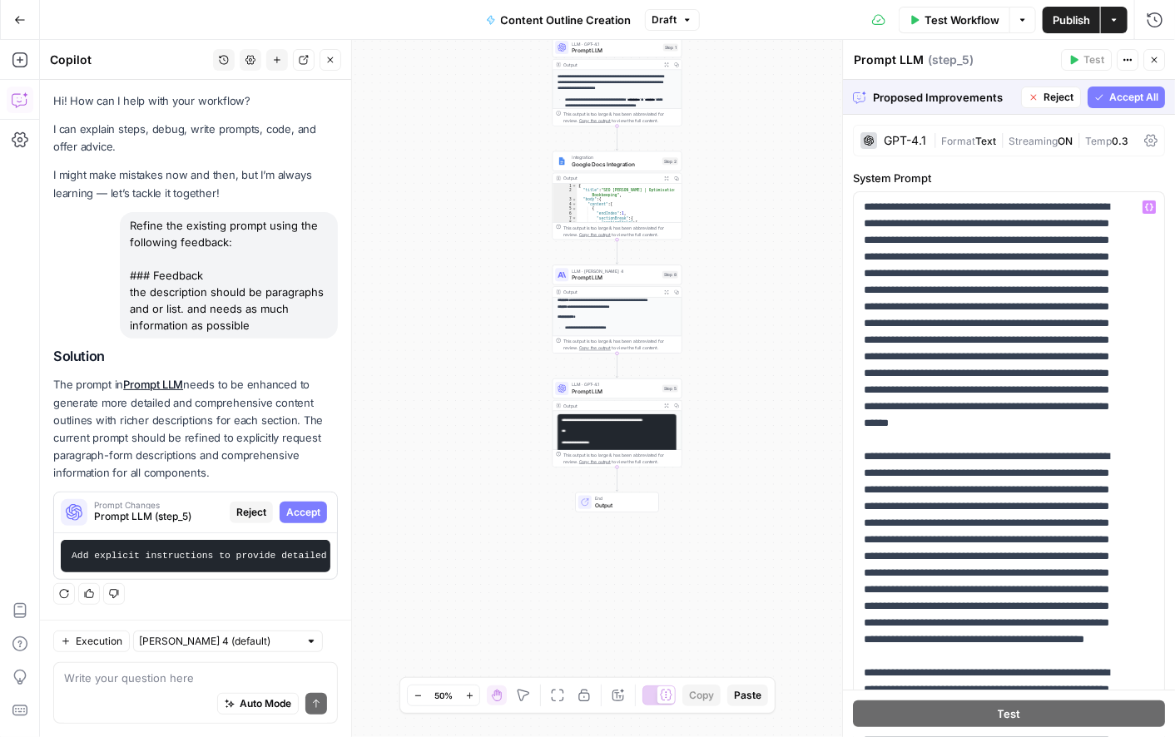
click at [1110, 98] on span "Accept All" at bounding box center [1134, 97] width 49 height 15
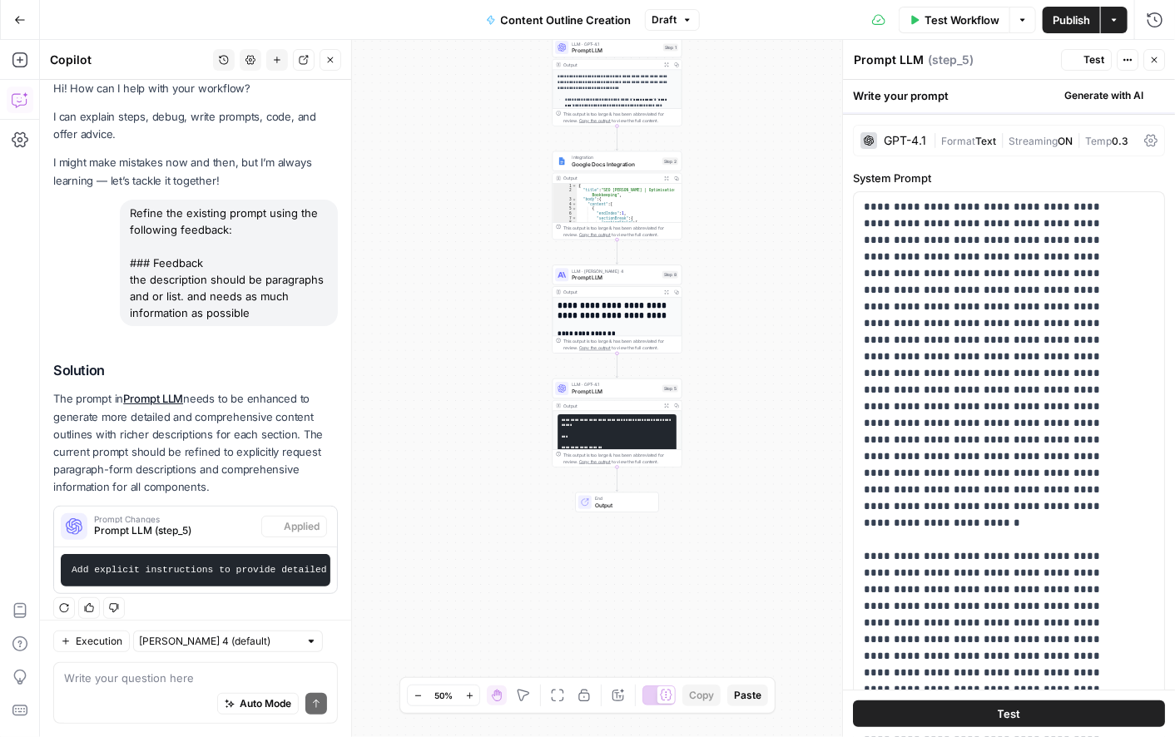
scroll to position [40, 0]
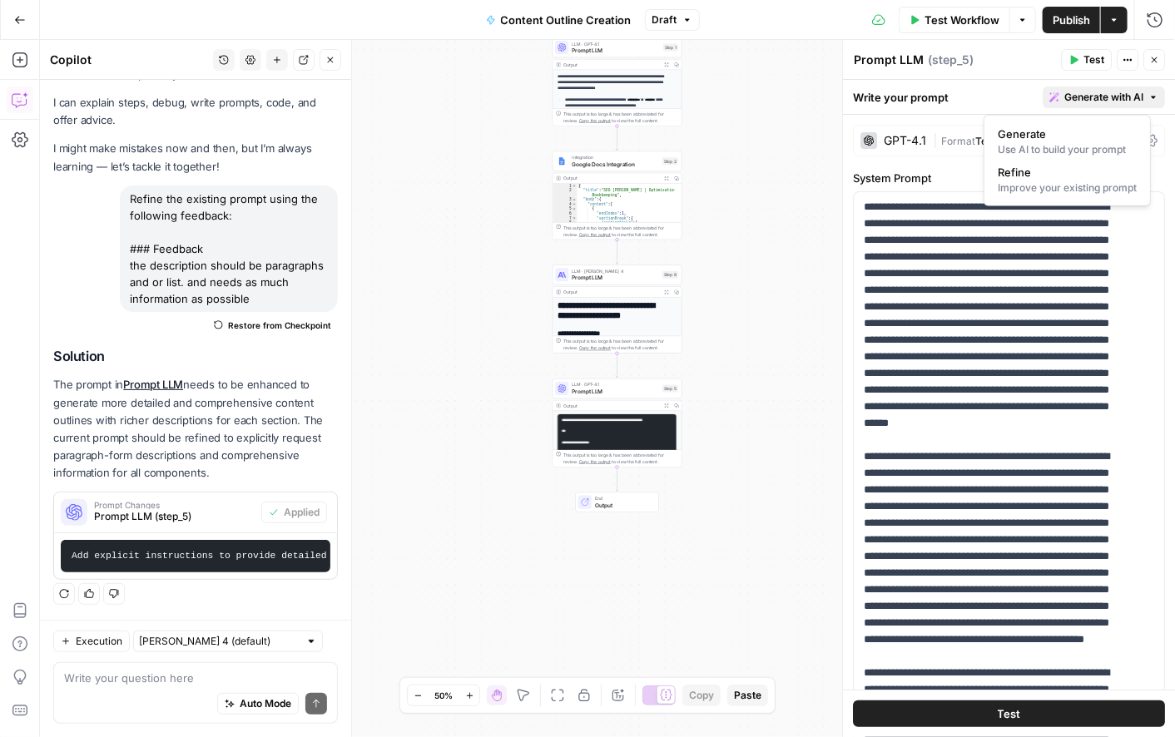
click at [1084, 96] on span "Generate with AI" at bounding box center [1104, 97] width 79 height 15
click at [1038, 176] on span "Refine" at bounding box center [1064, 172] width 132 height 17
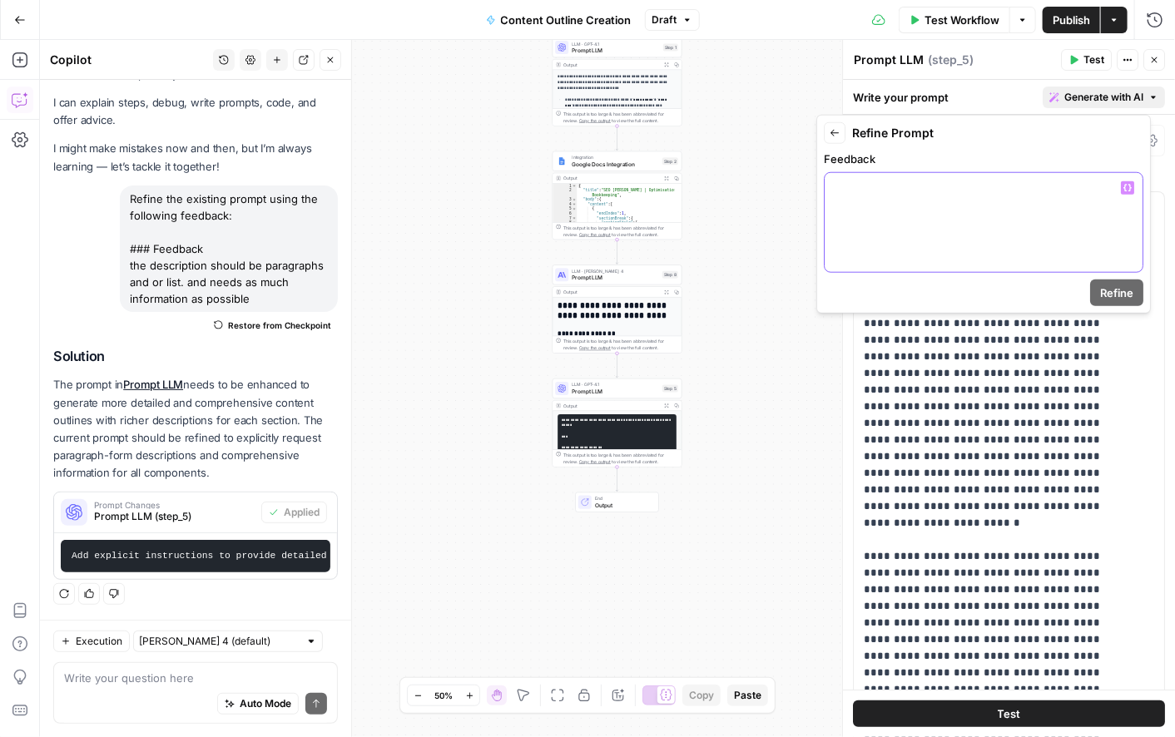
click at [846, 191] on p at bounding box center [984, 188] width 298 height 17
click at [1105, 290] on span "Refine" at bounding box center [1116, 293] width 33 height 17
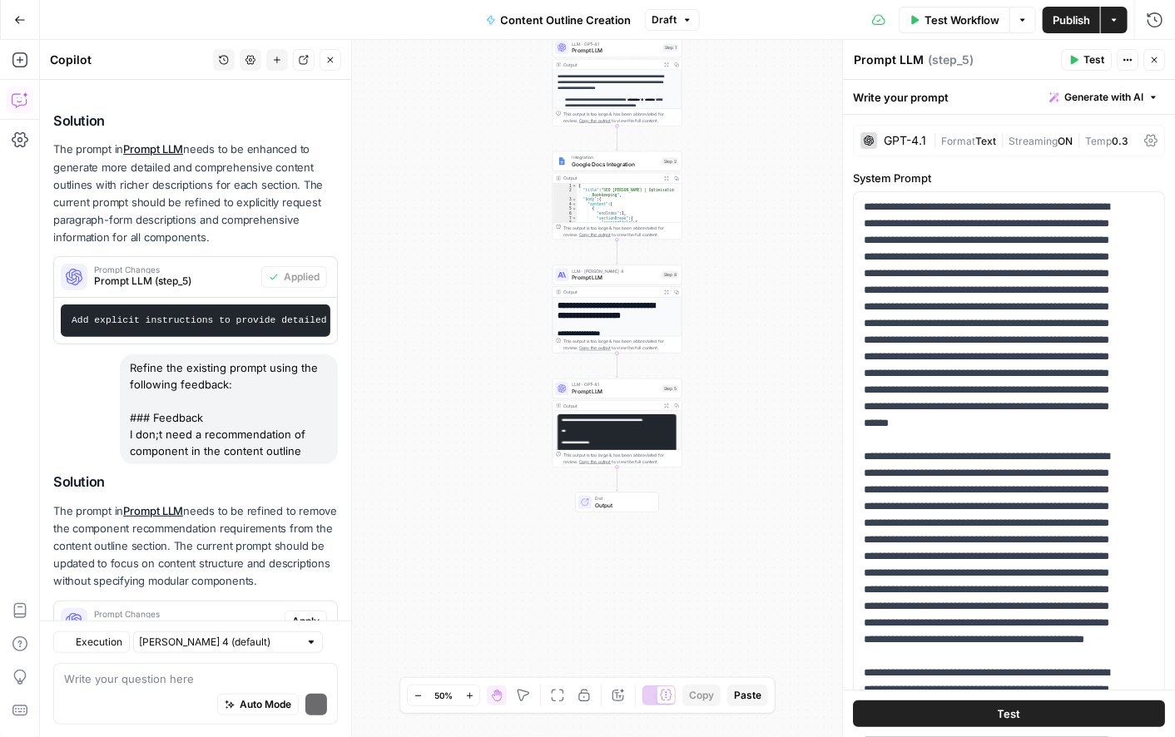
scroll to position [338, 0]
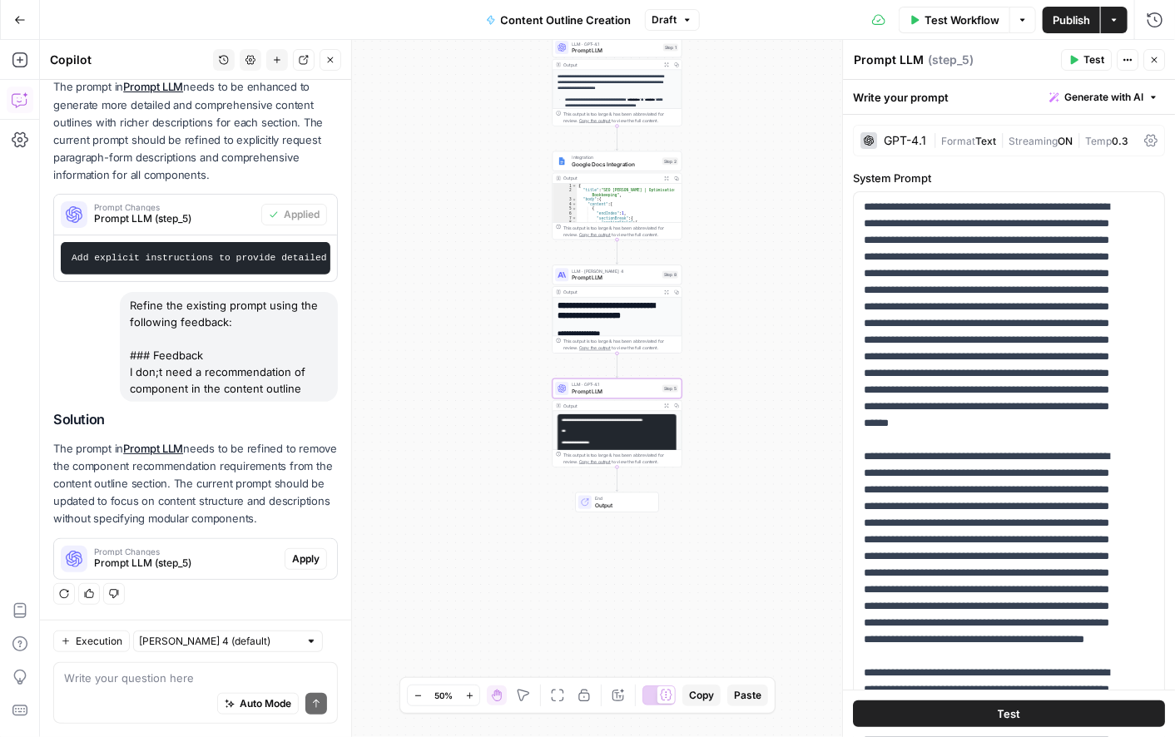
click at [294, 568] on button "Apply" at bounding box center [306, 560] width 42 height 22
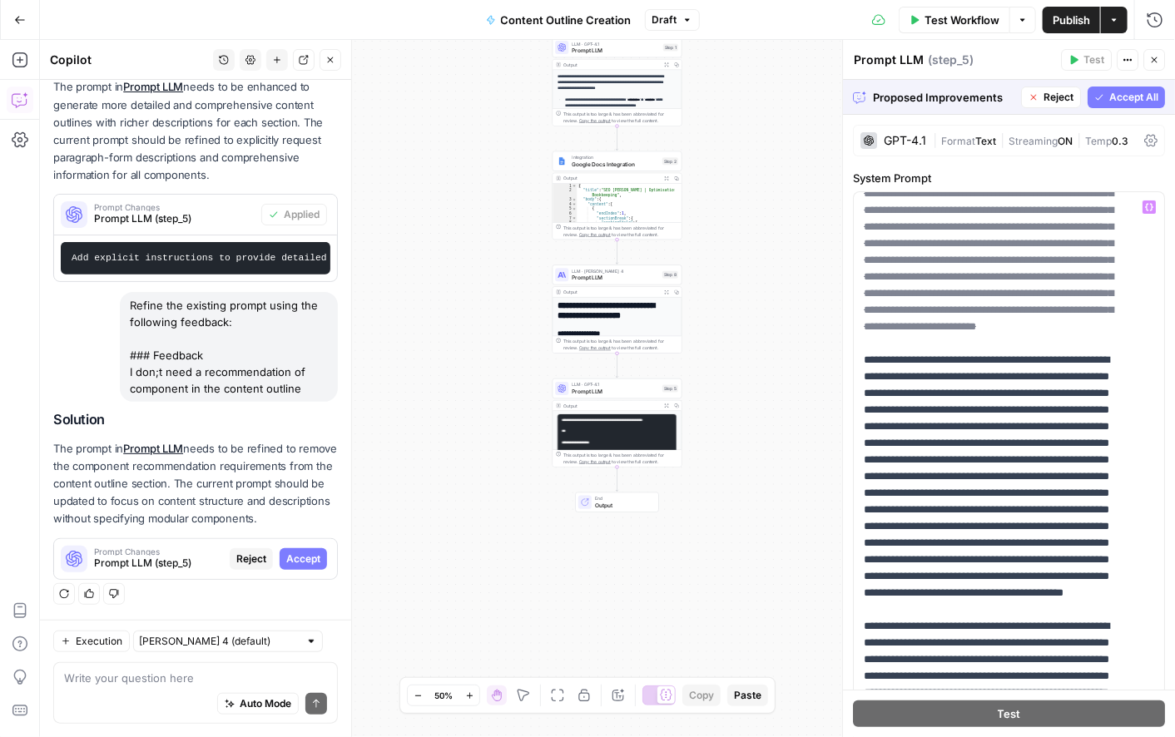
scroll to position [2050, 0]
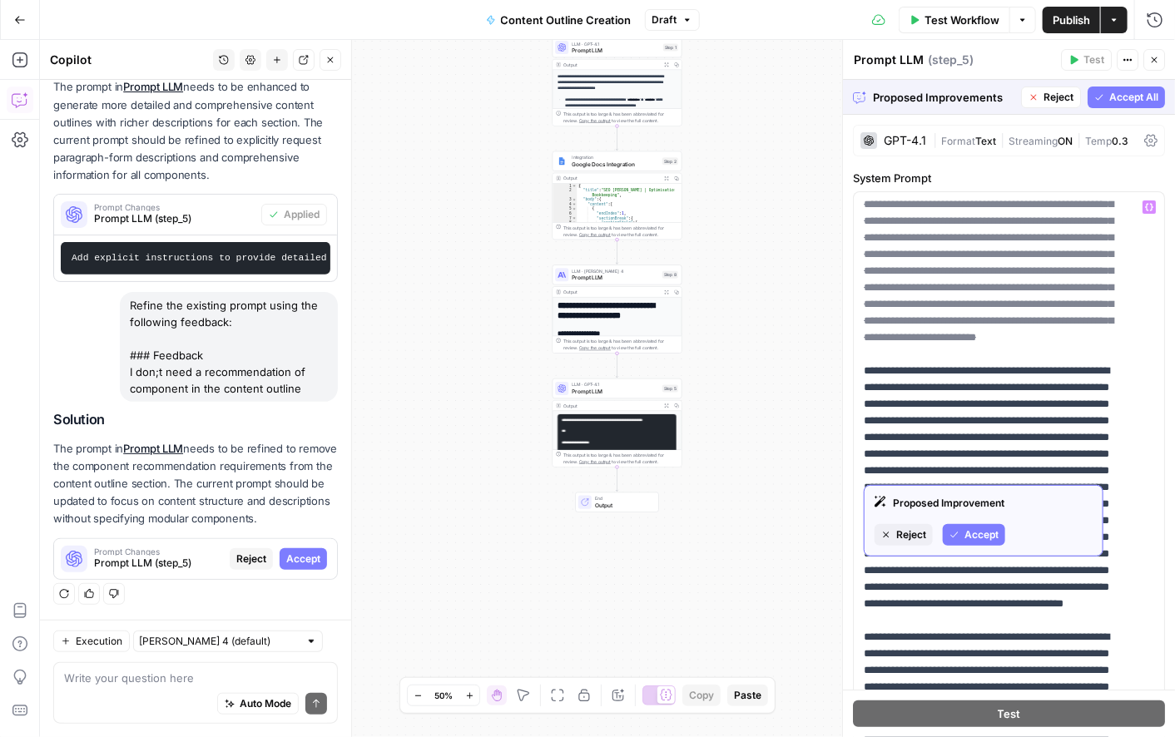
click at [903, 542] on span "Reject" at bounding box center [911, 535] width 30 height 15
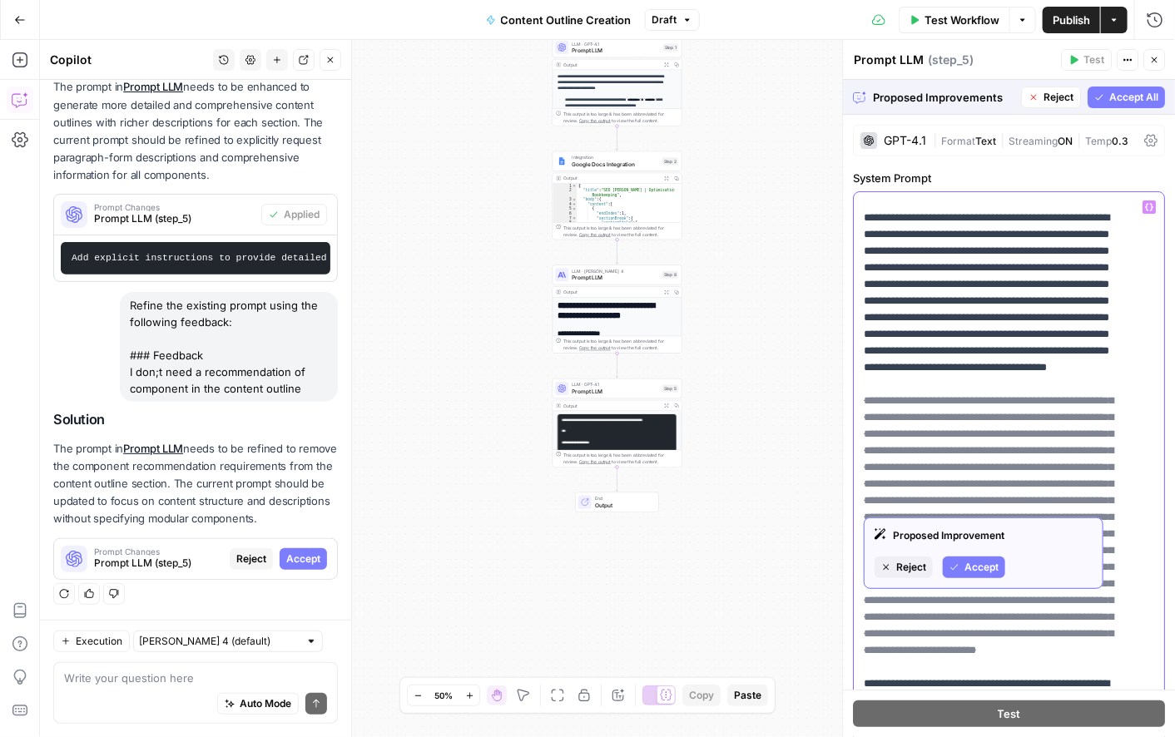
scroll to position [1572, 0]
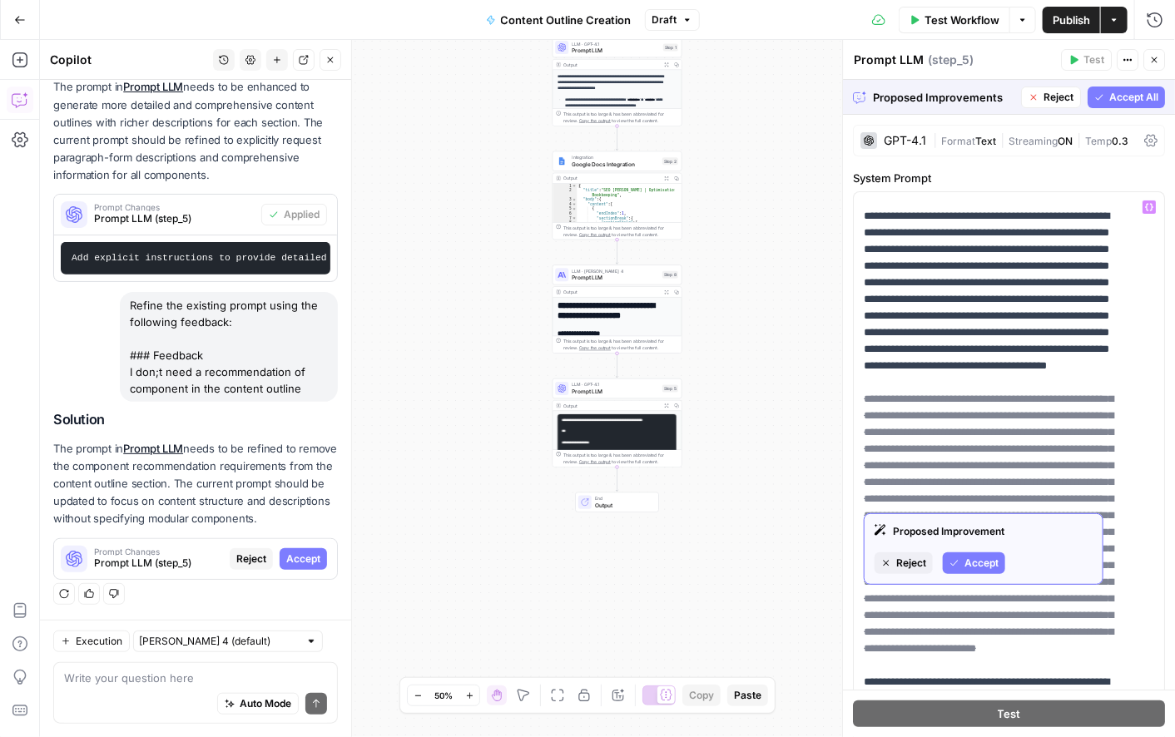
click at [964, 566] on button "Accept" at bounding box center [974, 564] width 62 height 22
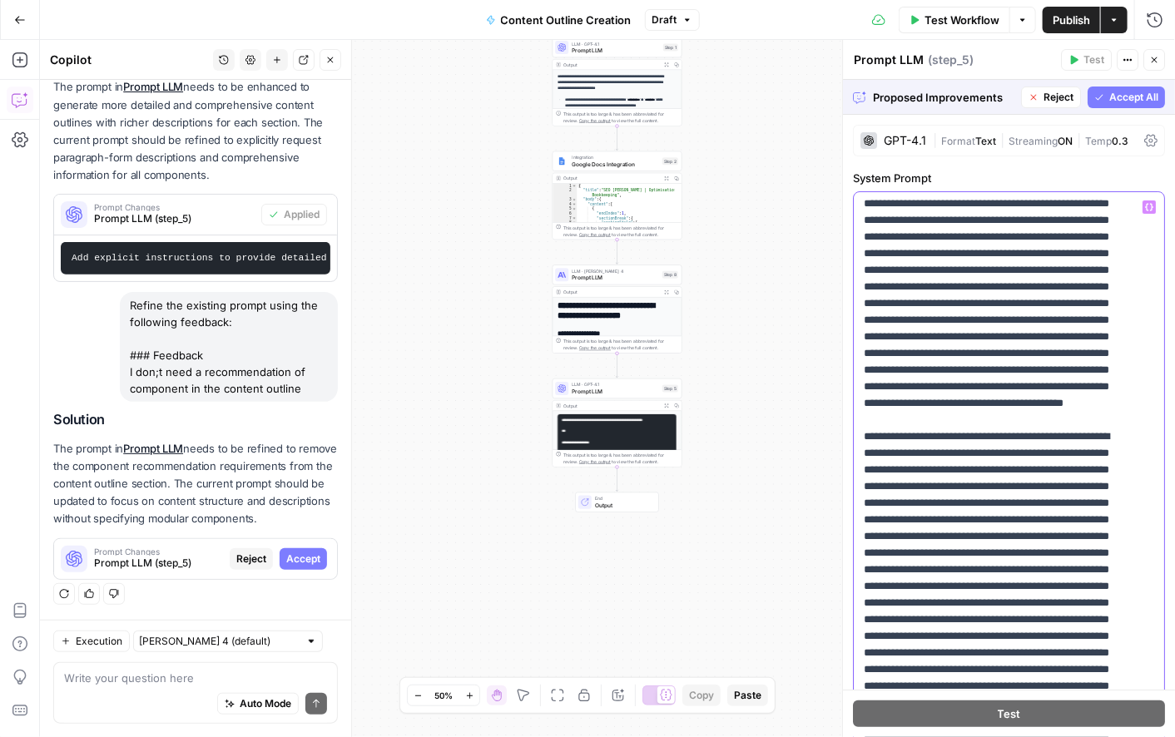
scroll to position [1986, 0]
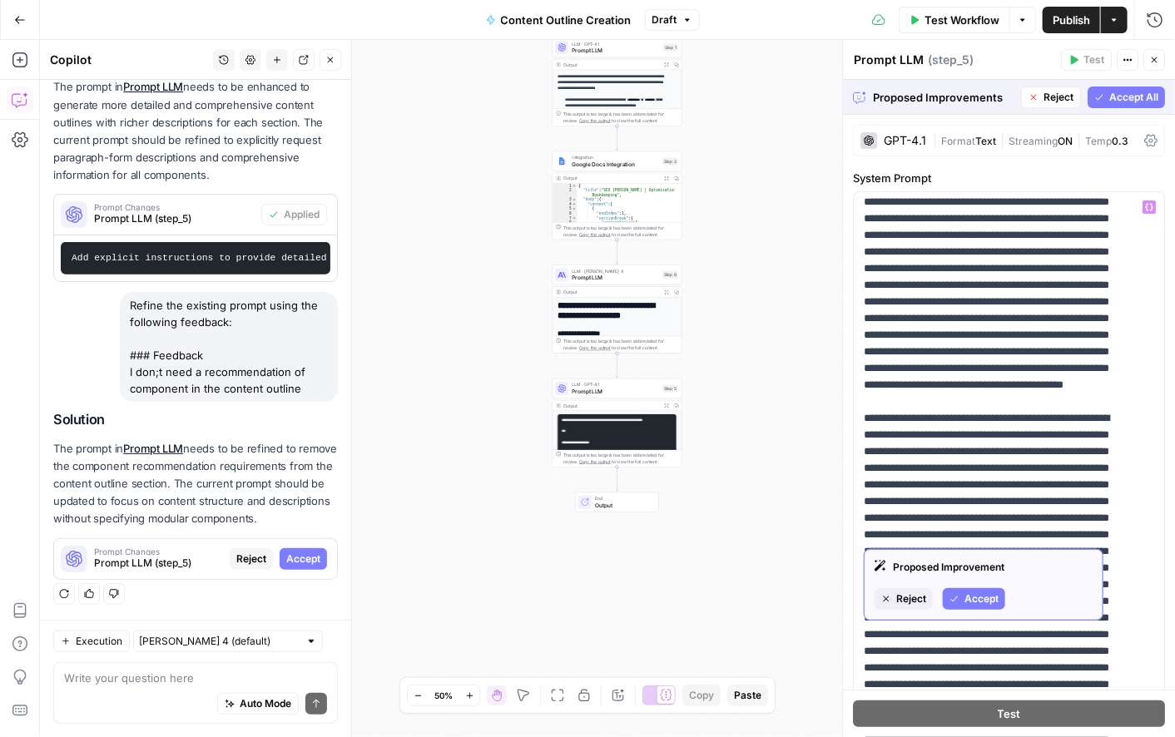
click at [908, 603] on span "Reject" at bounding box center [911, 599] width 30 height 15
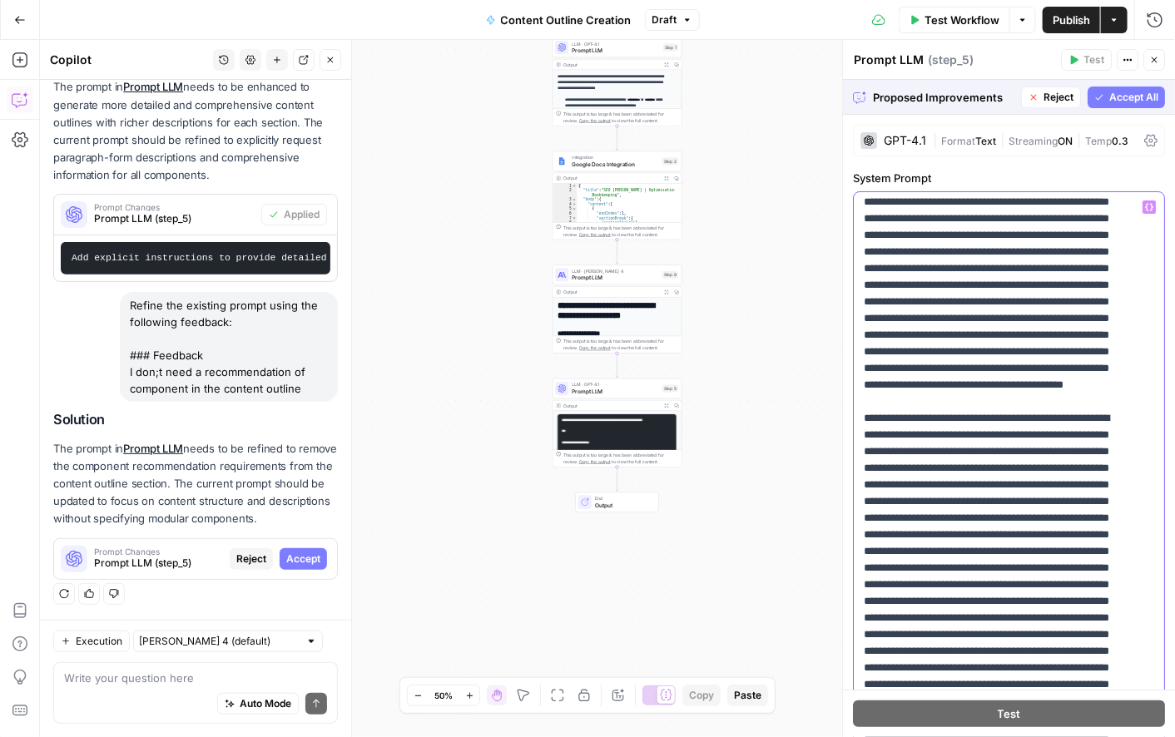
drag, startPoint x: 966, startPoint y: 450, endPoint x: 1061, endPoint y: 449, distance: 95.7
click at [1061, 449] on p "**********" at bounding box center [995, 94] width 263 height 3762
click at [971, 454] on p "**********" at bounding box center [995, 86] width 263 height 3746
click at [1060, 450] on p "**********" at bounding box center [995, 86] width 263 height 3746
click at [977, 469] on p "**********" at bounding box center [995, 86] width 263 height 3746
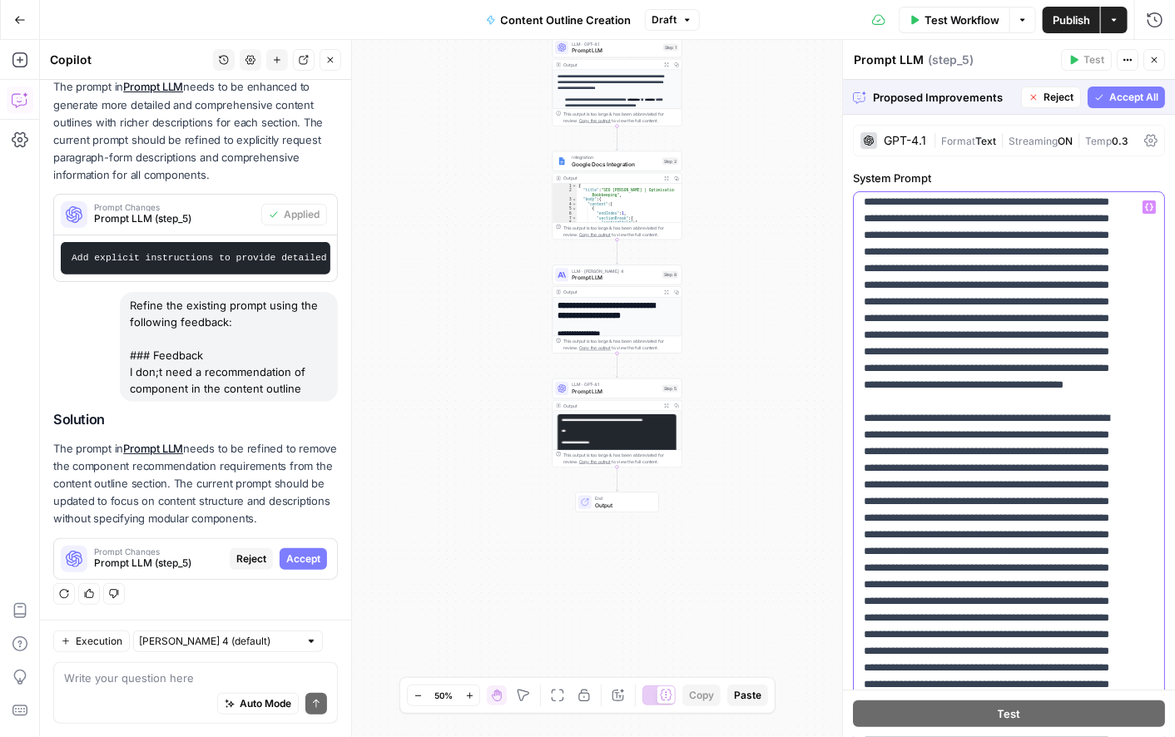
click at [1038, 449] on p "**********" at bounding box center [995, 86] width 263 height 3746
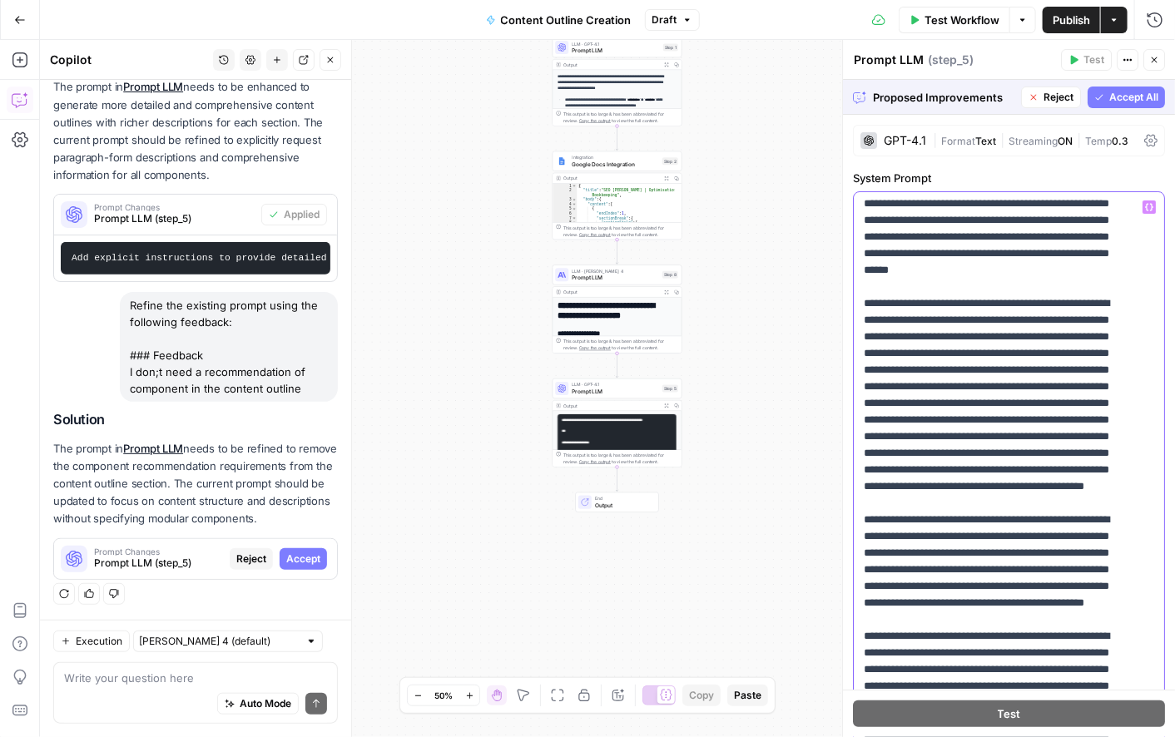
scroll to position [0, 0]
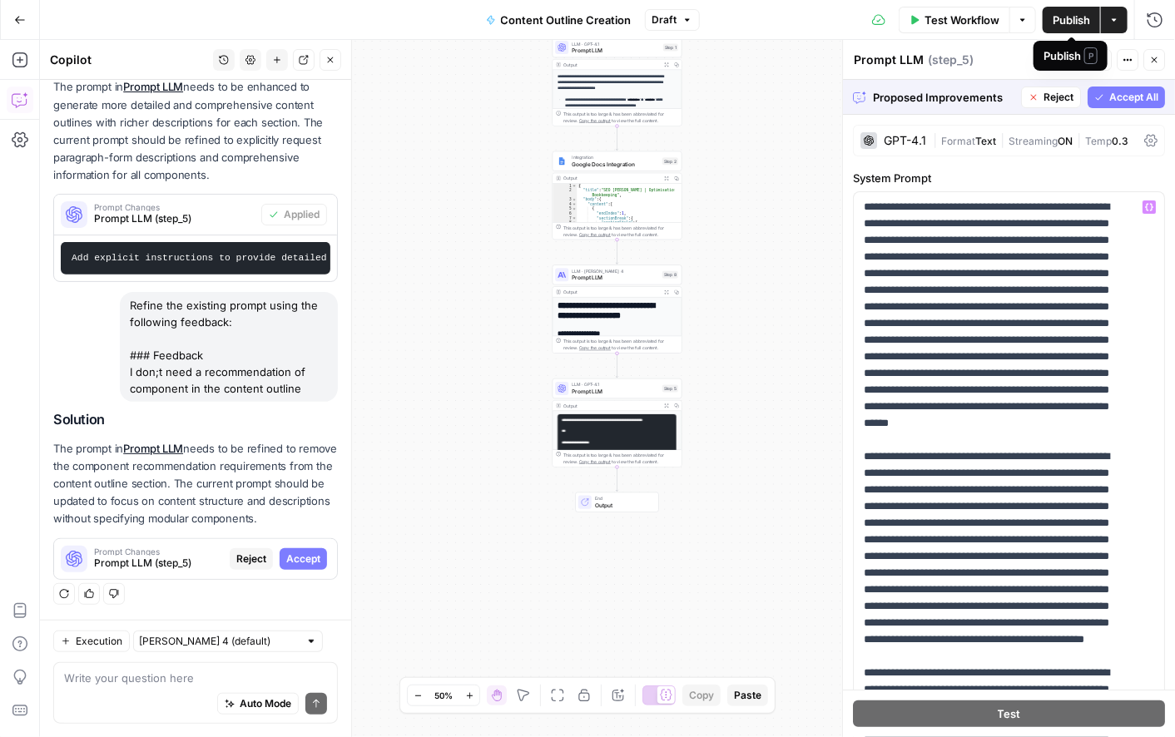
click at [1079, 18] on span "Publish" at bounding box center [1071, 20] width 37 height 17
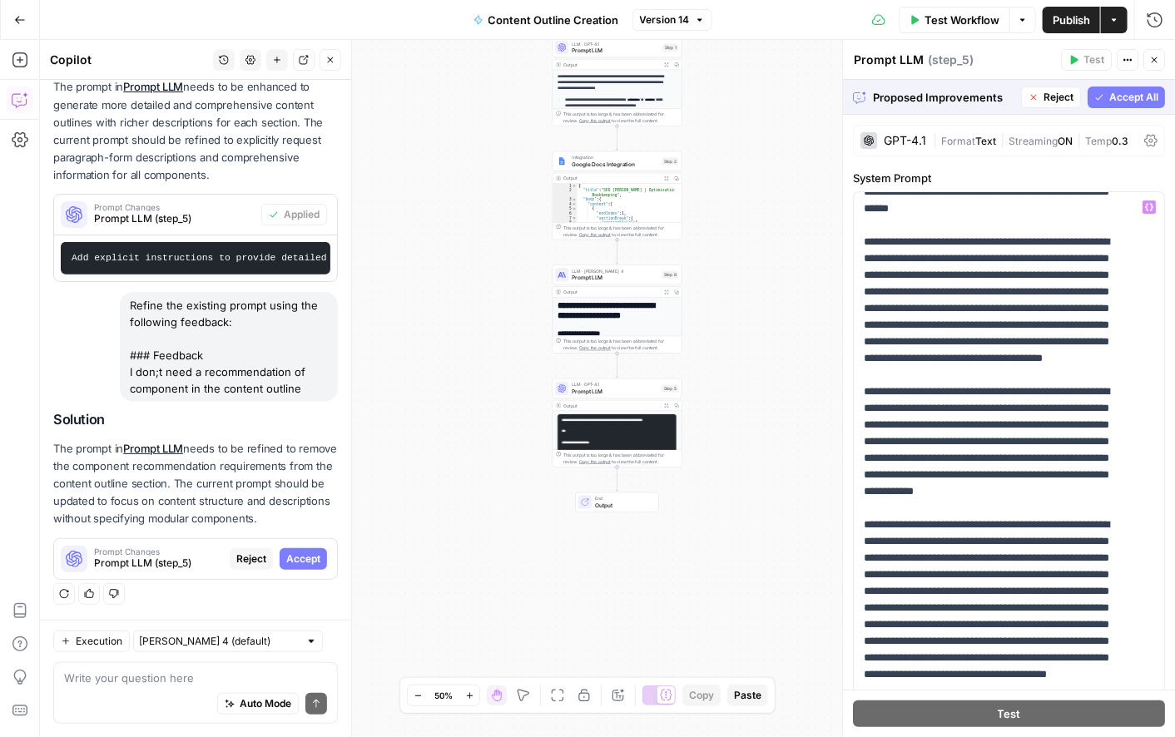
scroll to position [1409, 0]
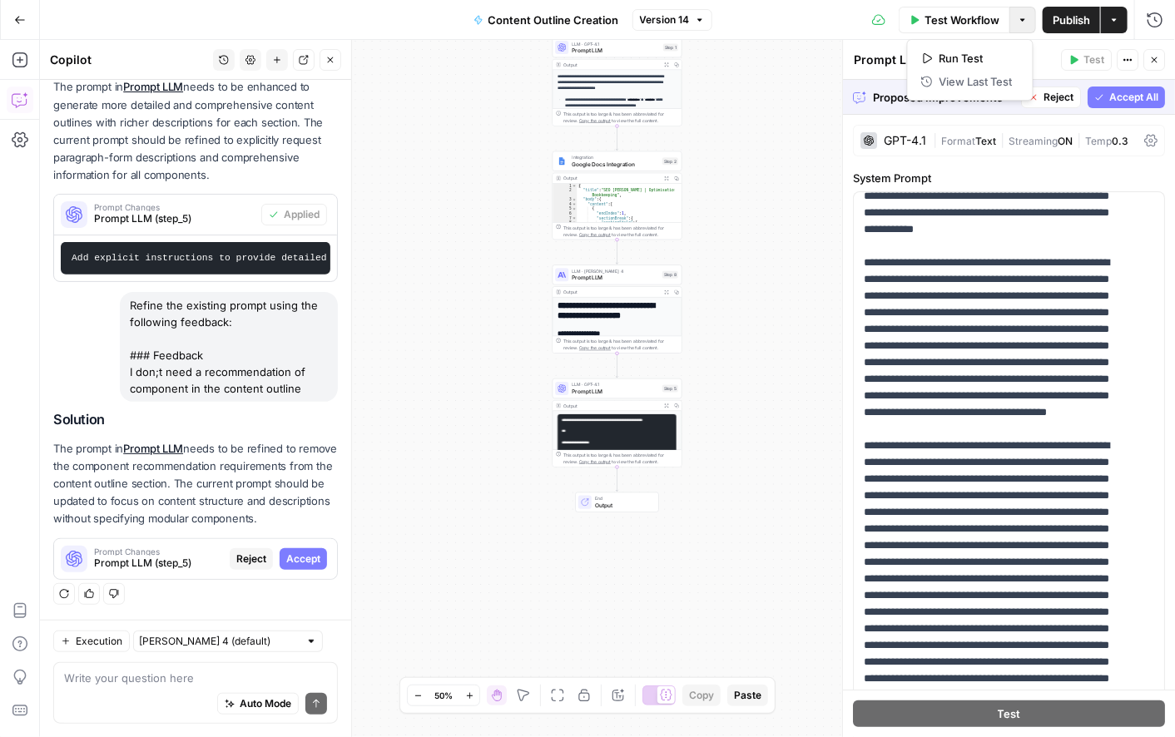
click at [1025, 20] on icon "button" at bounding box center [1023, 20] width 10 height 10
click at [1125, 25] on button "Actions" at bounding box center [1114, 20] width 27 height 27
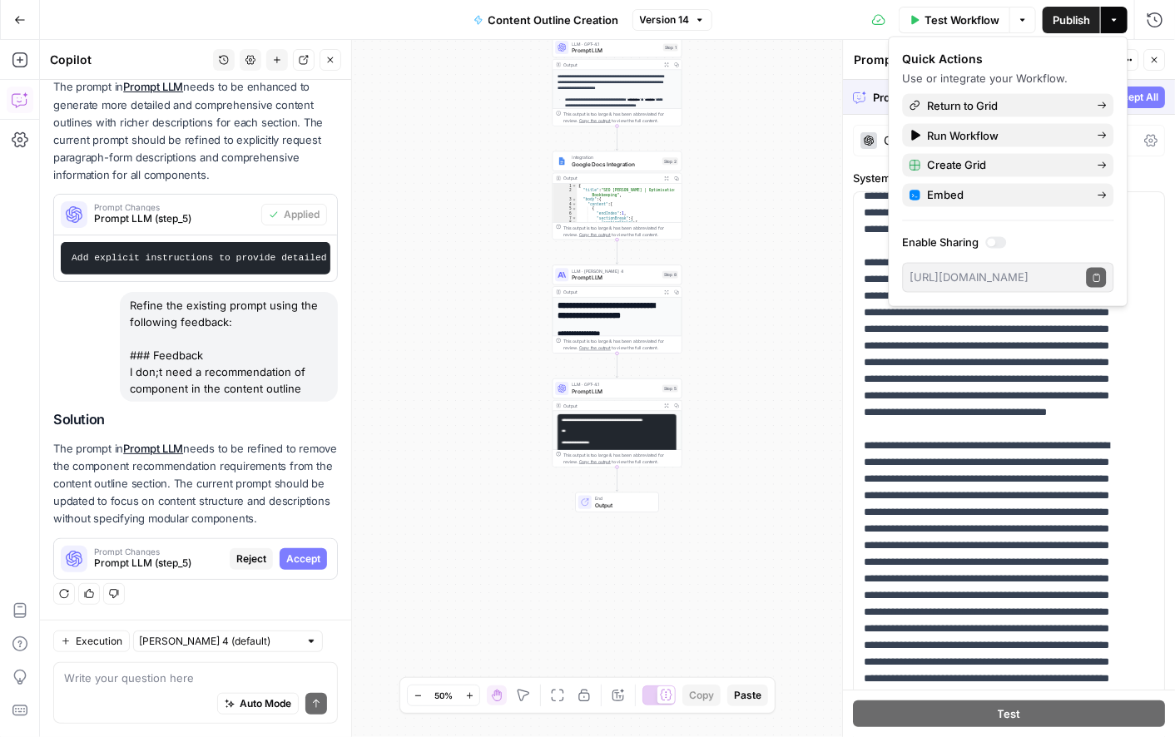
click at [1075, 12] on span "Publish" at bounding box center [1071, 20] width 37 height 17
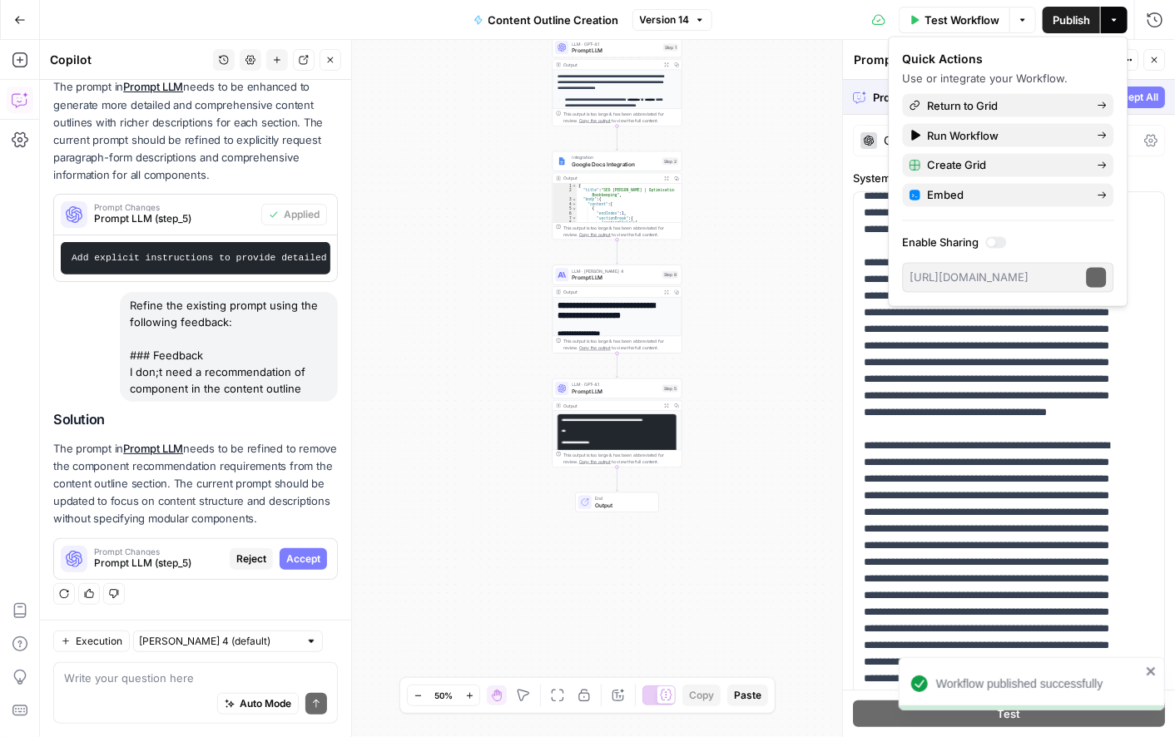
click at [1118, 21] on icon "button" at bounding box center [1115, 20] width 10 height 10
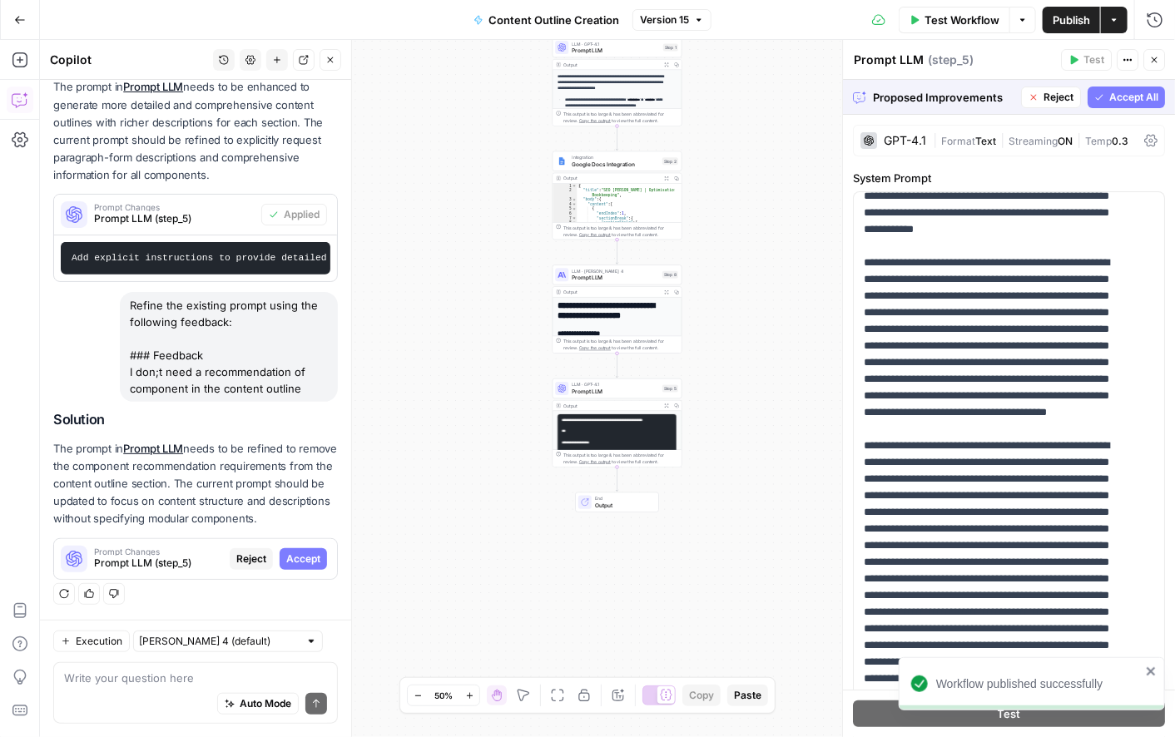
click at [1111, 29] on button "Actions" at bounding box center [1114, 20] width 27 height 27
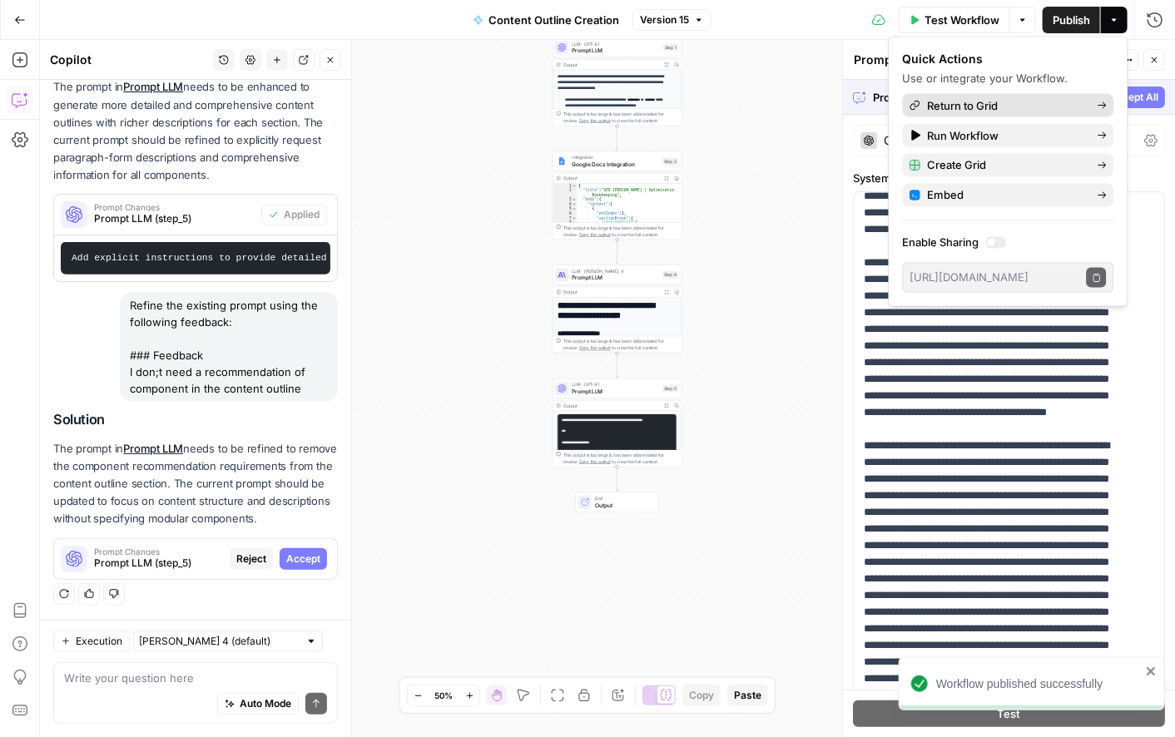
click at [939, 108] on span "Return to Grid" at bounding box center [1006, 105] width 156 height 17
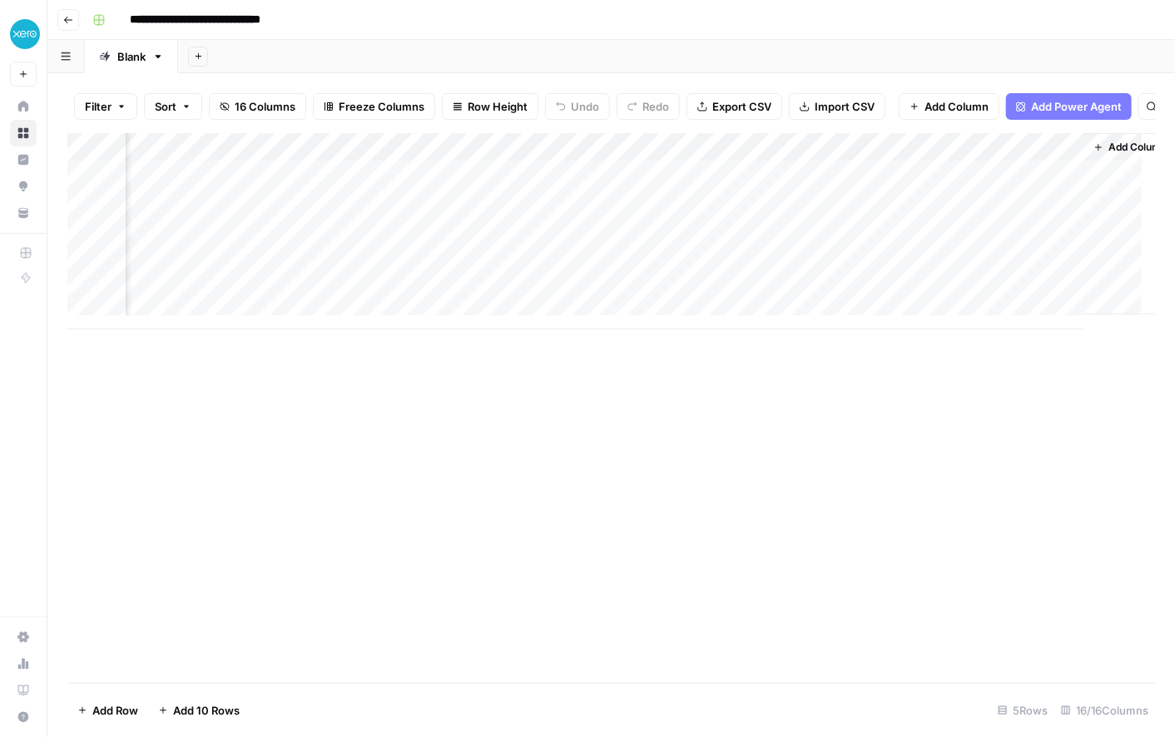
scroll to position [0, 2251]
click at [878, 185] on div "Add Column" at bounding box center [611, 231] width 1088 height 196
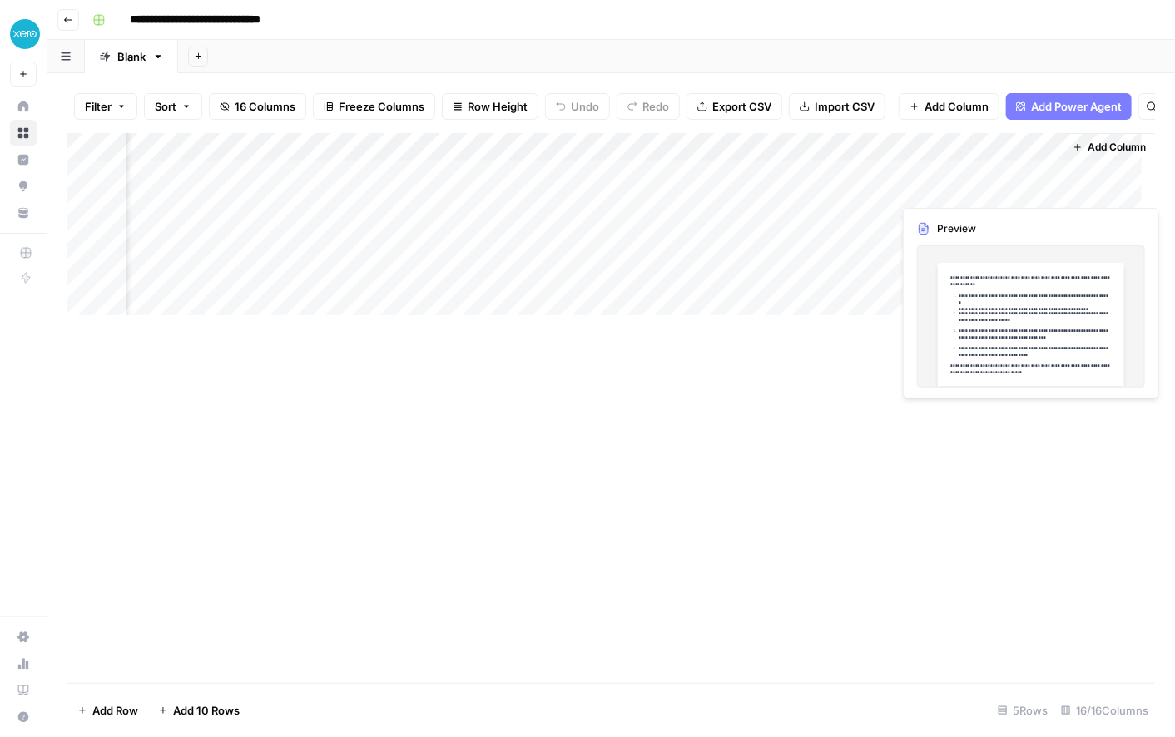
click at [974, 186] on div "Add Column" at bounding box center [611, 231] width 1088 height 196
drag, startPoint x: 974, startPoint y: 186, endPoint x: 946, endPoint y: 186, distance: 27.5
click at [946, 186] on button "button" at bounding box center [973, 188] width 151 height 29
click at [960, 282] on div "Copy link to cell Duplicate 1 row Insert 1 row above Insert 1 row below Insert …" at bounding box center [991, 308] width 186 height 197
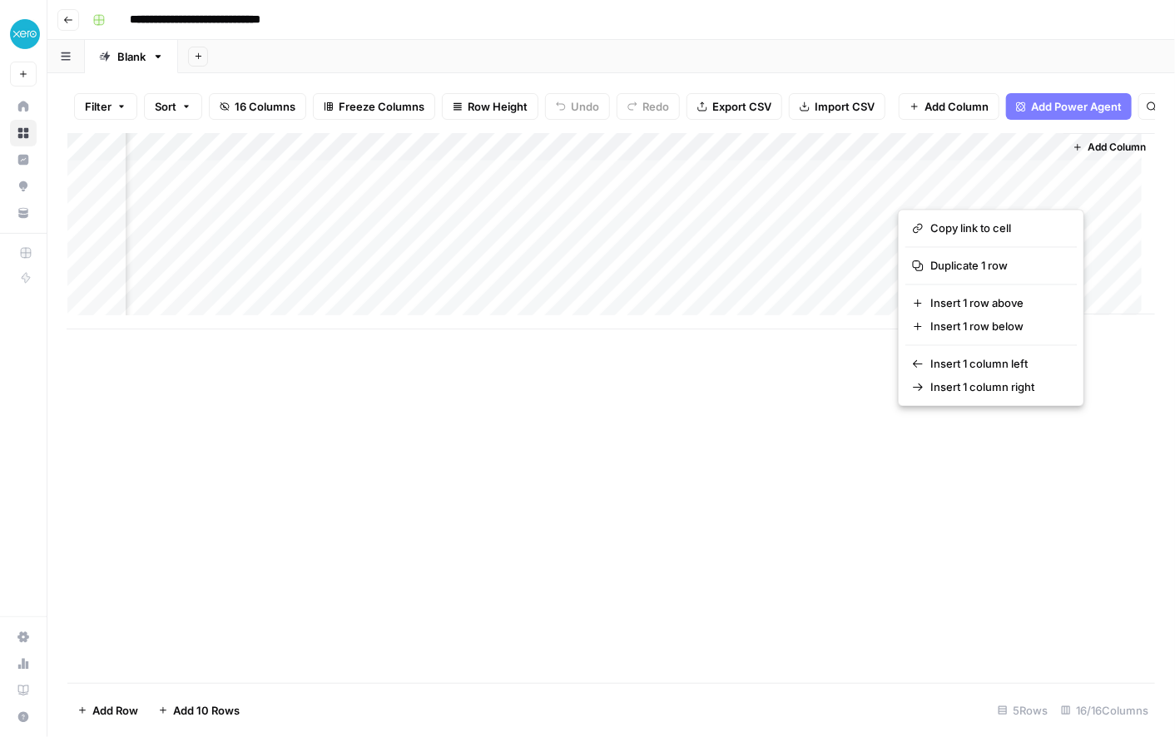
click at [936, 190] on button "button" at bounding box center [973, 188] width 151 height 29
click at [849, 524] on div "Add Column" at bounding box center [611, 408] width 1088 height 550
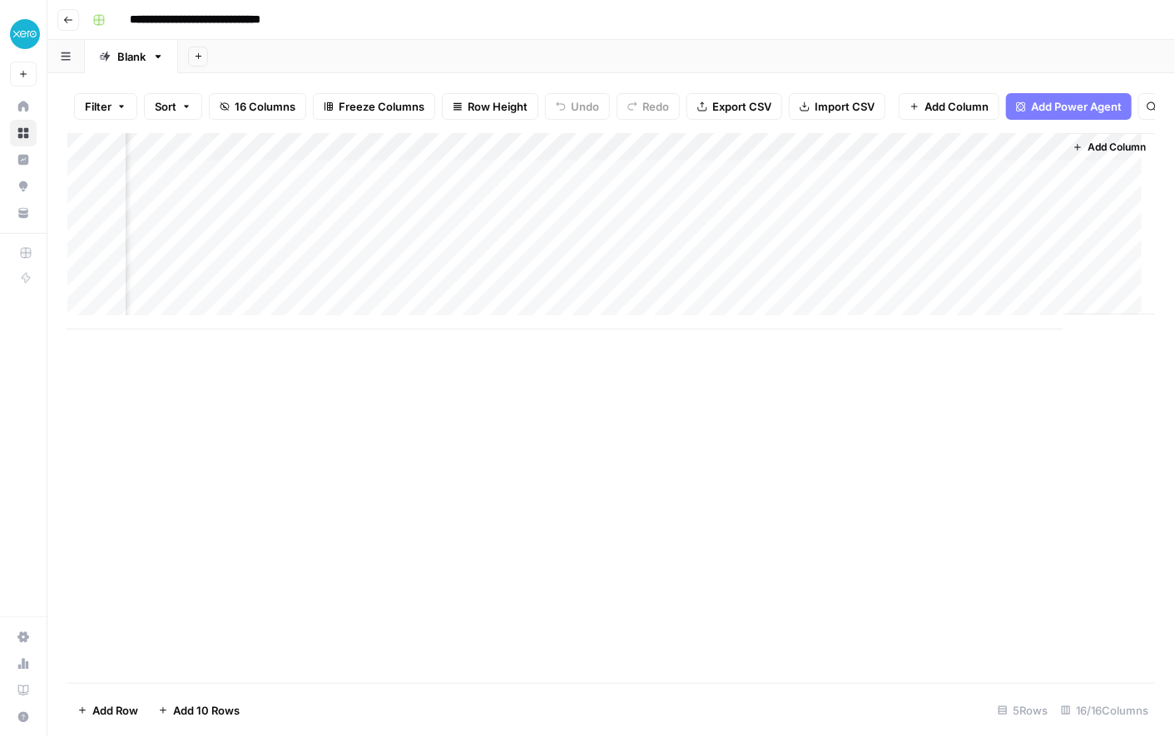
click at [980, 197] on div "Add Column" at bounding box center [611, 231] width 1088 height 196
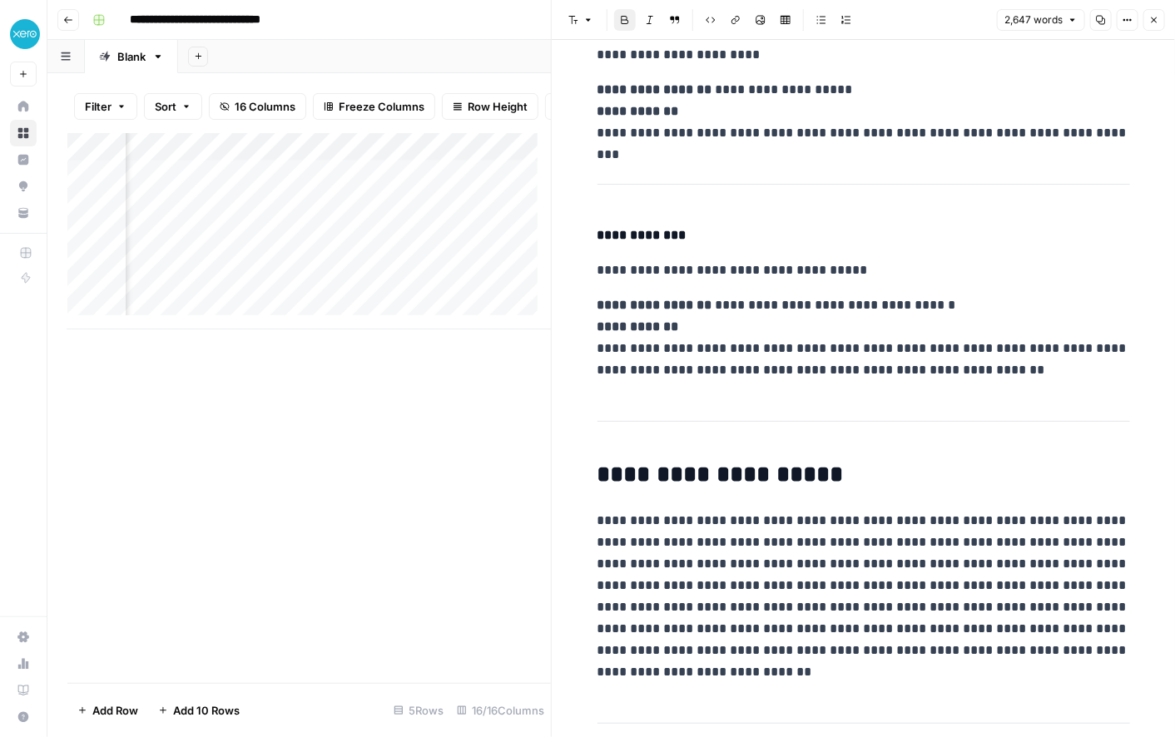
scroll to position [12671, 0]
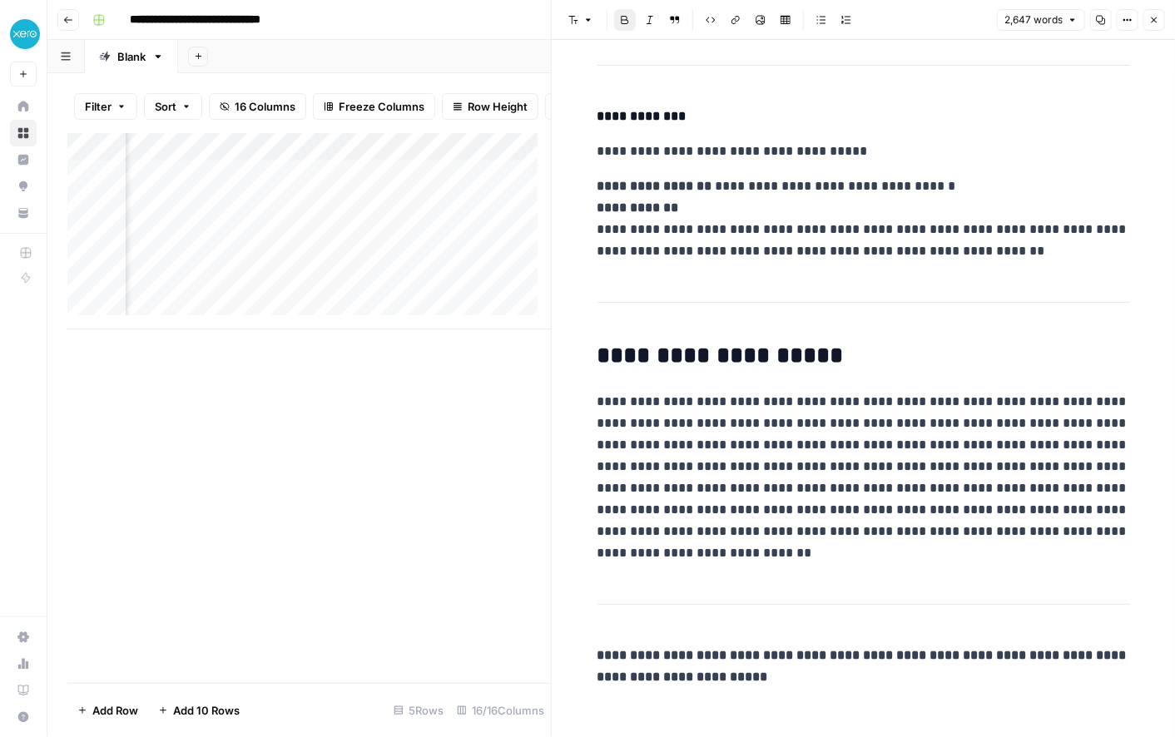
click at [469, 186] on div "Add Column" at bounding box center [309, 231] width 484 height 196
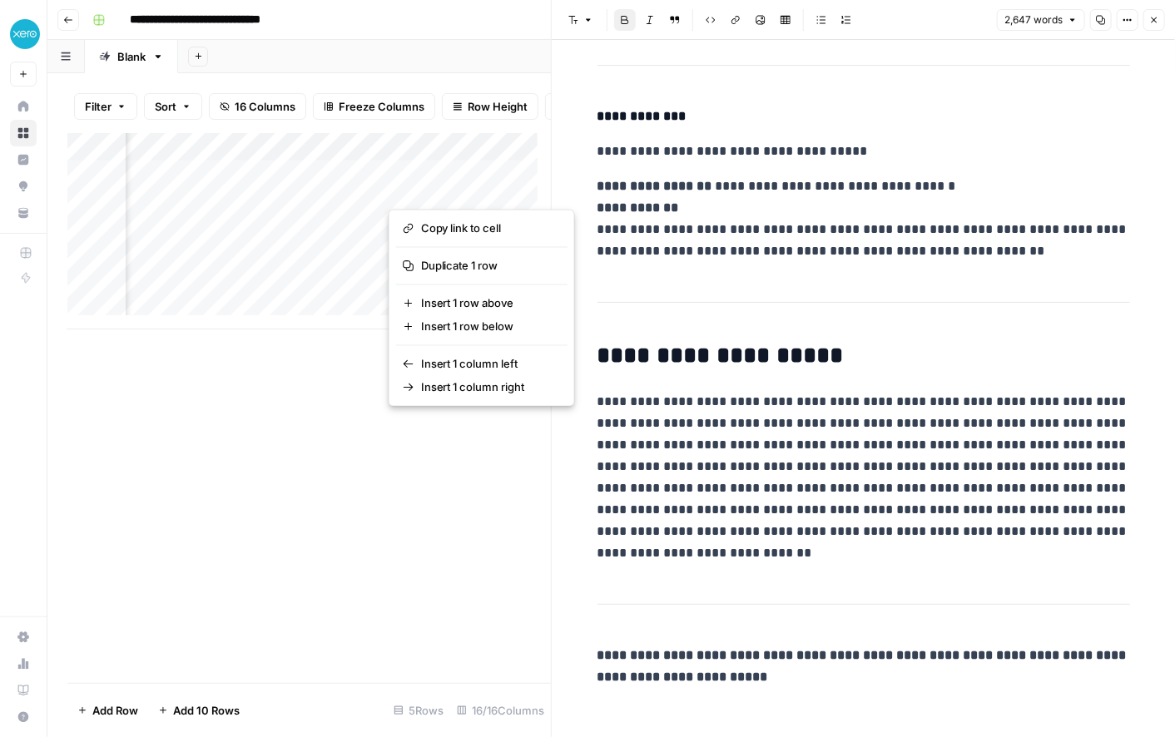
drag, startPoint x: 469, startPoint y: 186, endPoint x: 441, endPoint y: 186, distance: 28.3
click at [441, 186] on button "button" at bounding box center [466, 188] width 154 height 29
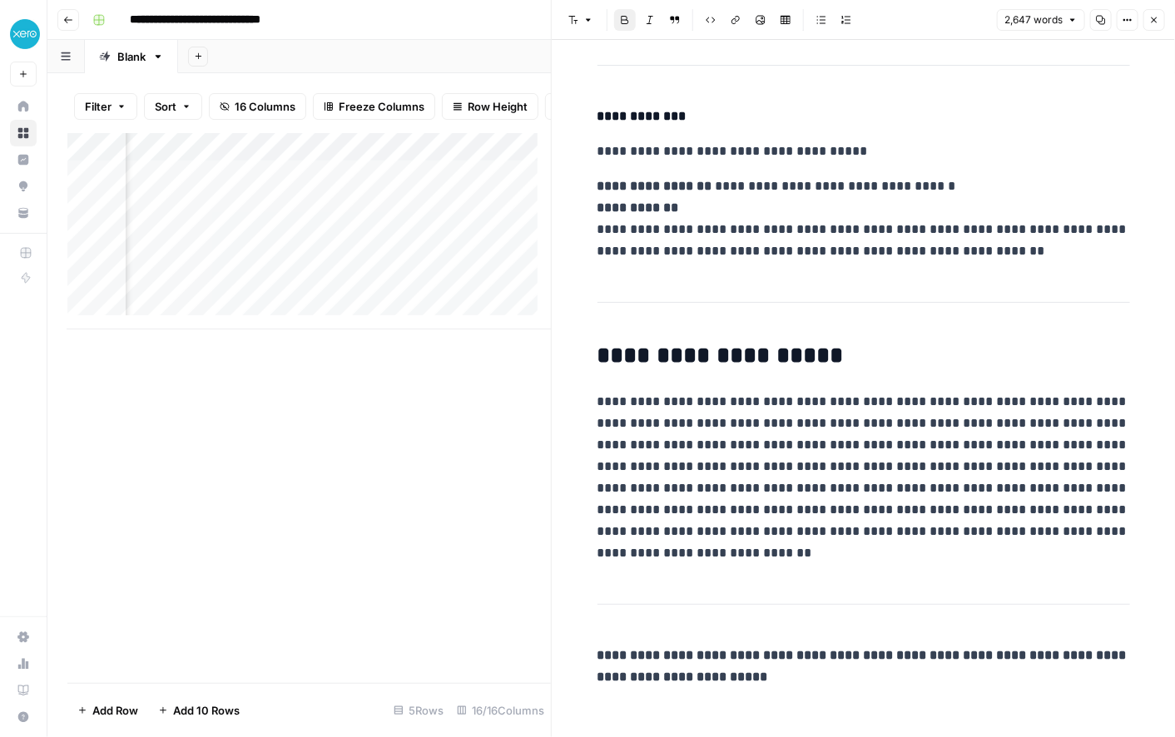
click at [375, 161] on div "Add Column" at bounding box center [309, 231] width 484 height 196
click at [526, 238] on div "Add Column" at bounding box center [309, 231] width 484 height 196
click at [290, 158] on div "Add Column" at bounding box center [309, 231] width 484 height 196
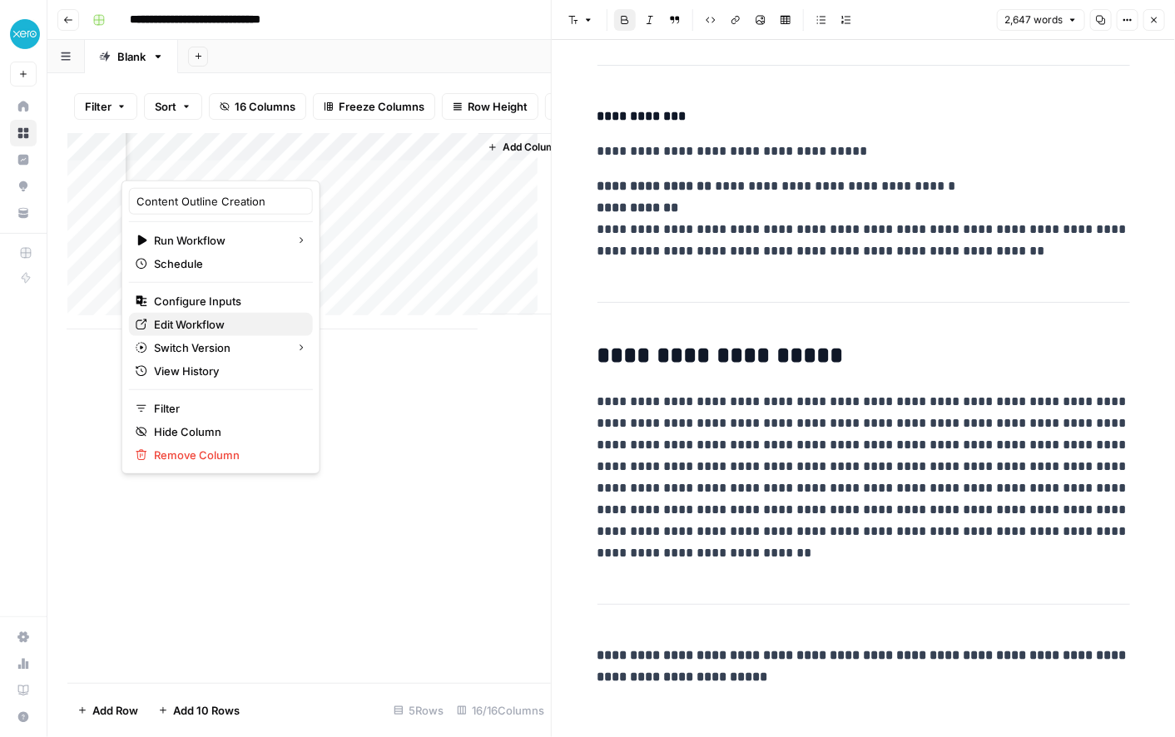
click at [177, 324] on span "Edit Workflow" at bounding box center [227, 324] width 146 height 17
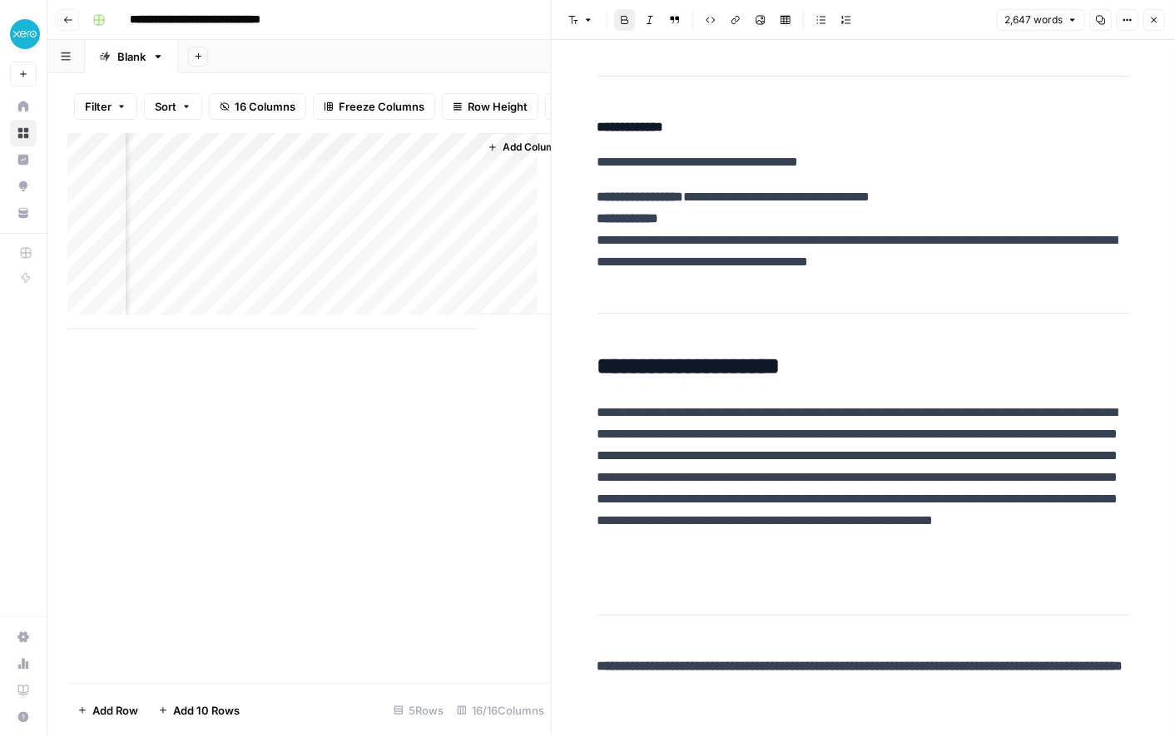
scroll to position [12628, 0]
click at [310, 185] on div "Add Column" at bounding box center [309, 231] width 484 height 196
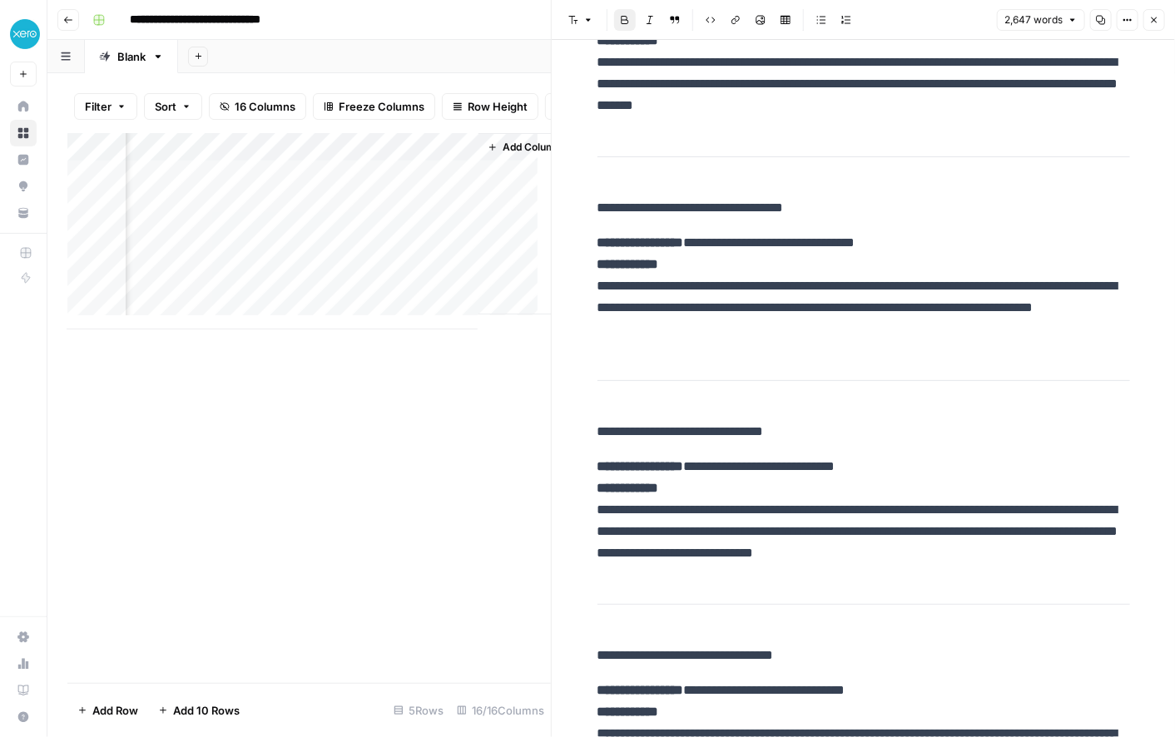
scroll to position [7867, 0]
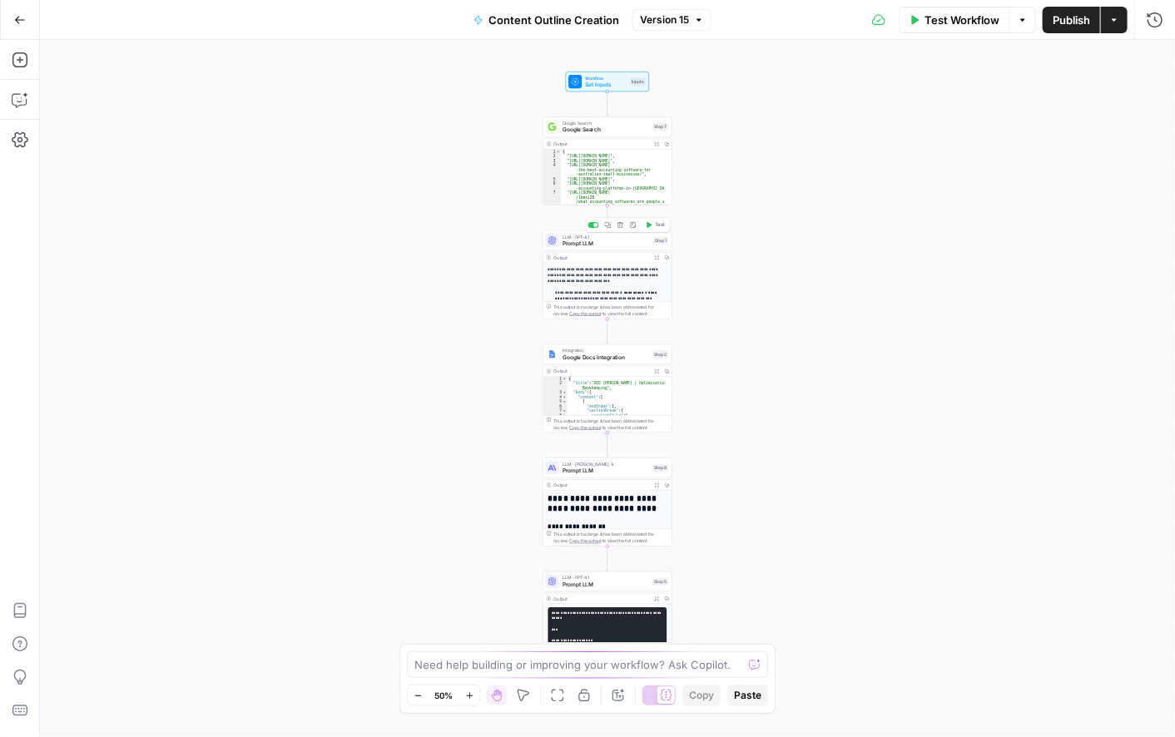
click at [602, 245] on span "Prompt LLM" at bounding box center [607, 244] width 88 height 8
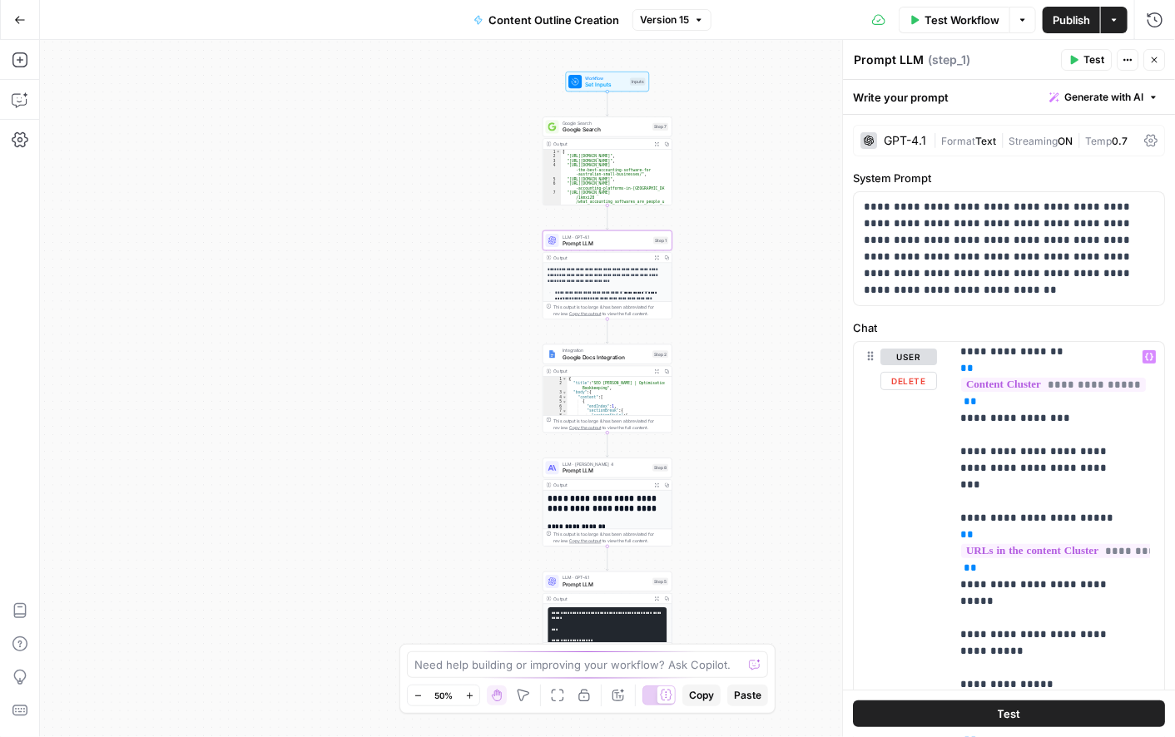
scroll to position [931, 0]
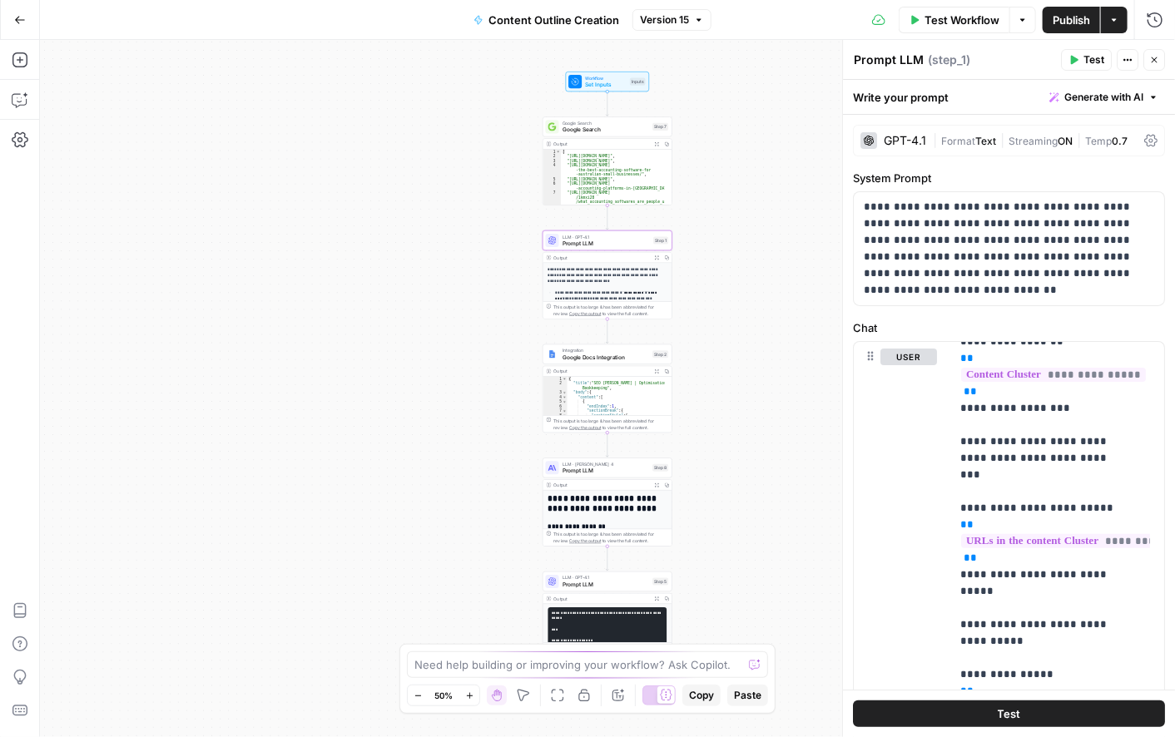
click at [1109, 98] on span "Generate with AI" at bounding box center [1104, 97] width 79 height 15
click at [1059, 188] on div "Improve your existing prompt" at bounding box center [1067, 188] width 139 height 15
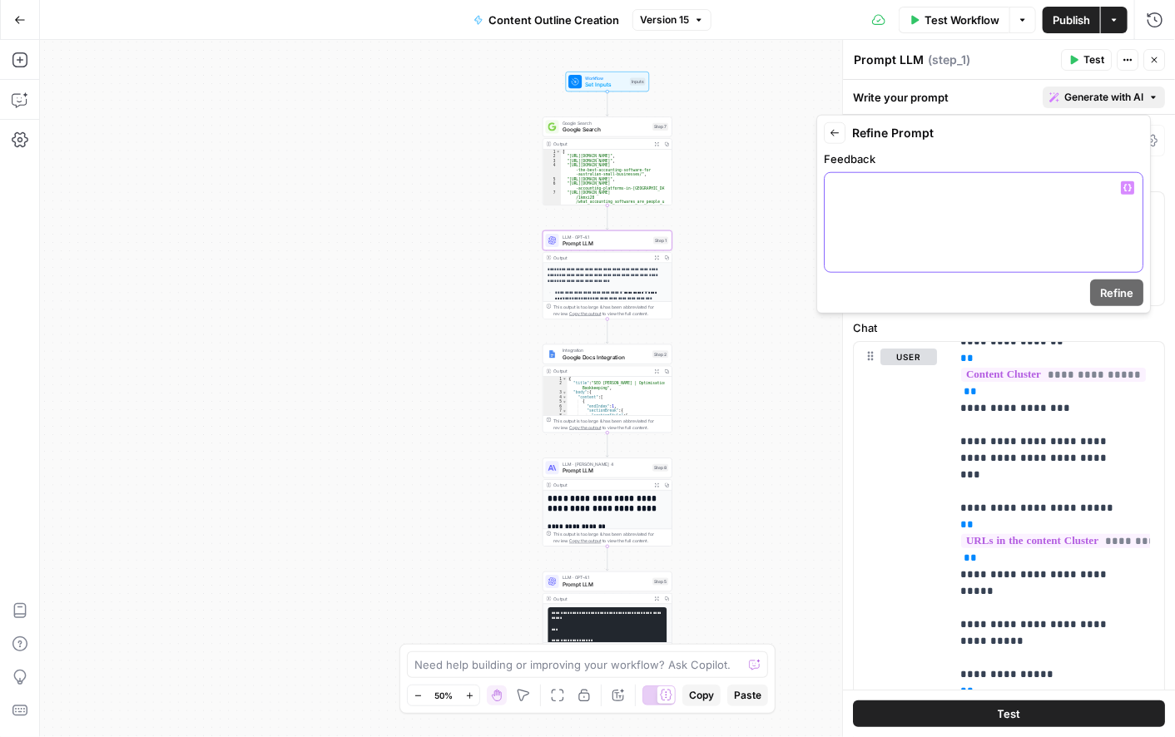
click at [901, 198] on div at bounding box center [984, 222] width 318 height 99
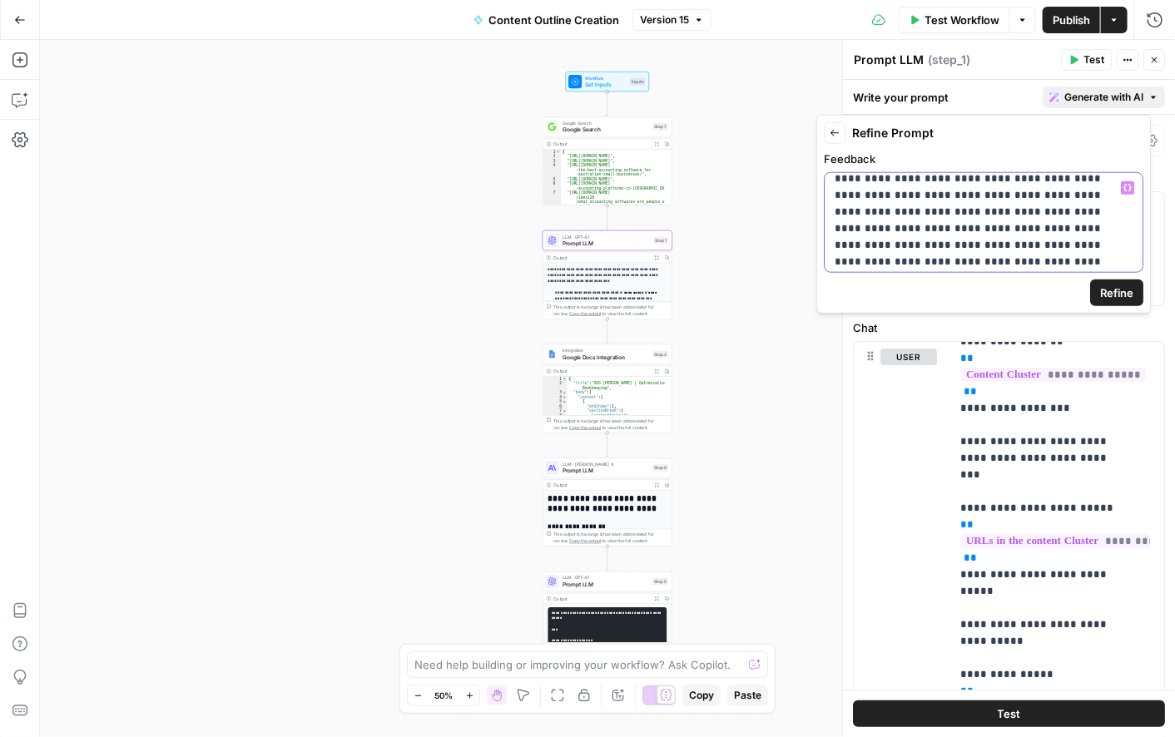
scroll to position [27, 0]
click at [1122, 294] on span "Refine" at bounding box center [1116, 293] width 33 height 17
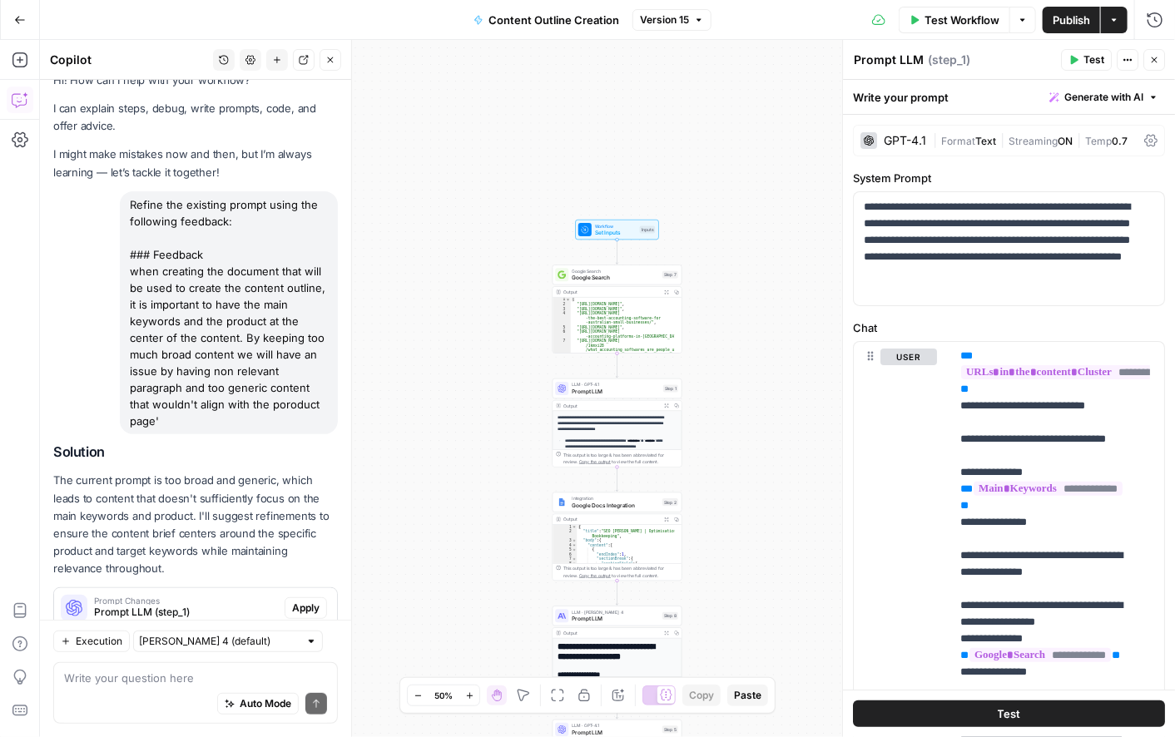
scroll to position [70, 0]
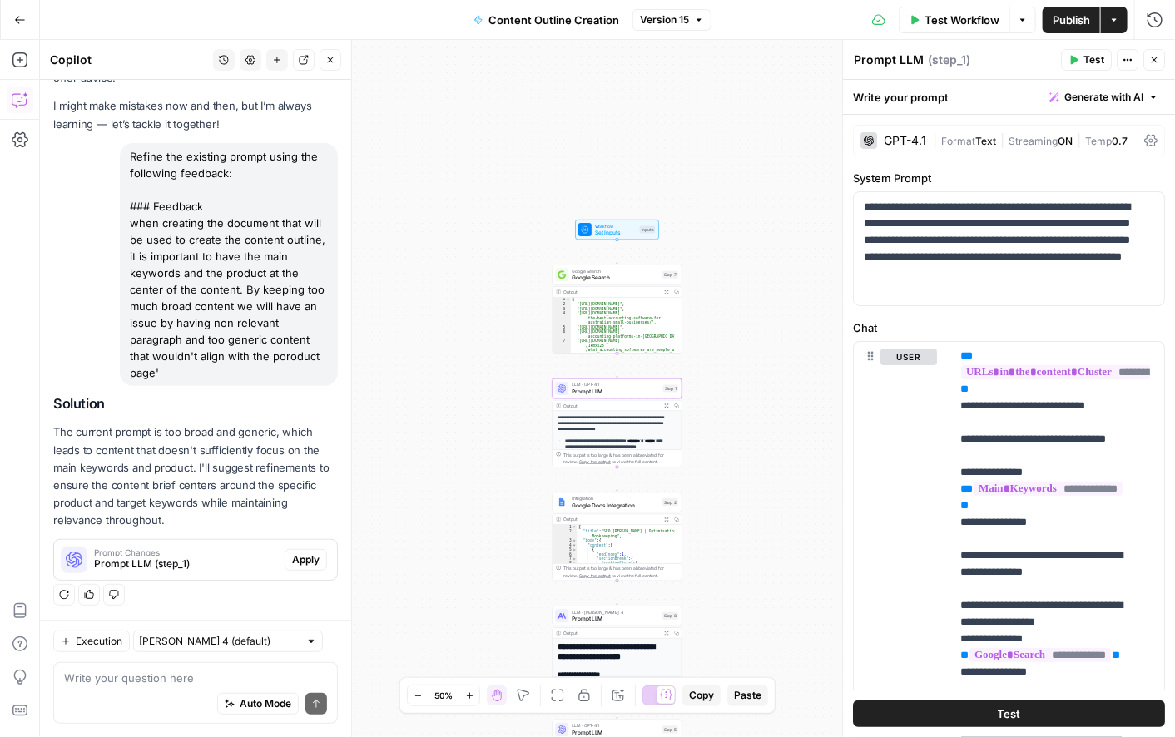
click at [285, 551] on button "Apply" at bounding box center [306, 560] width 42 height 22
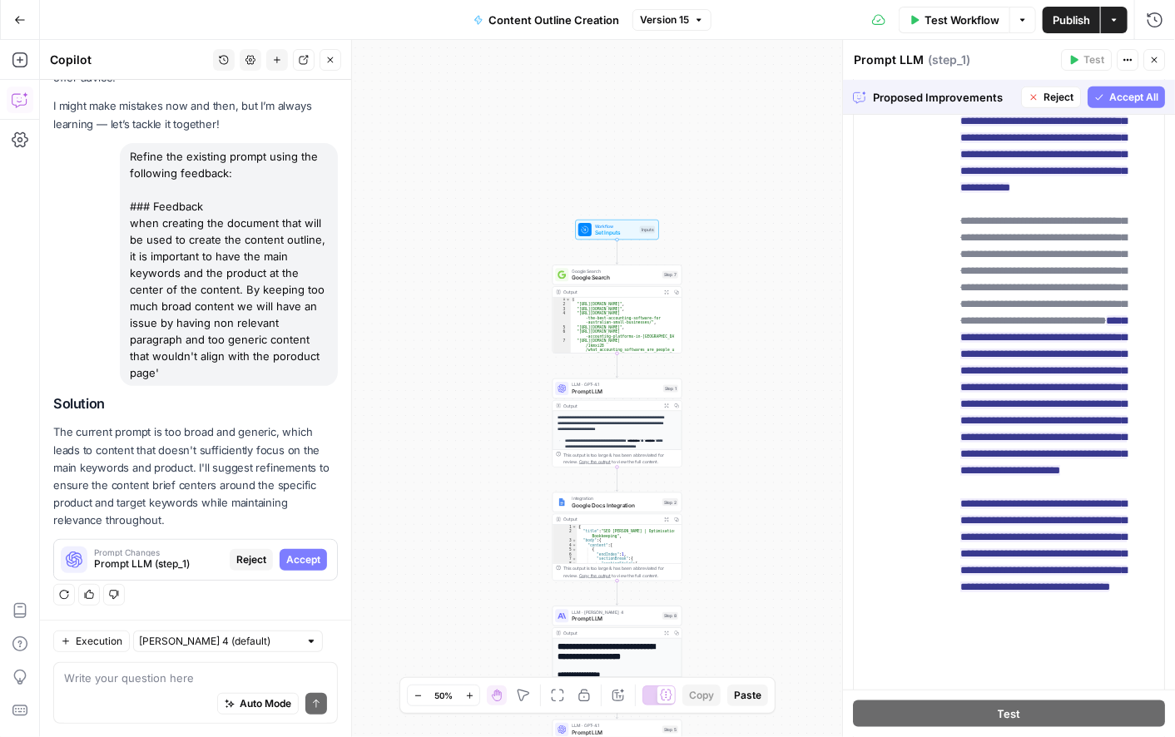
scroll to position [1964, 0]
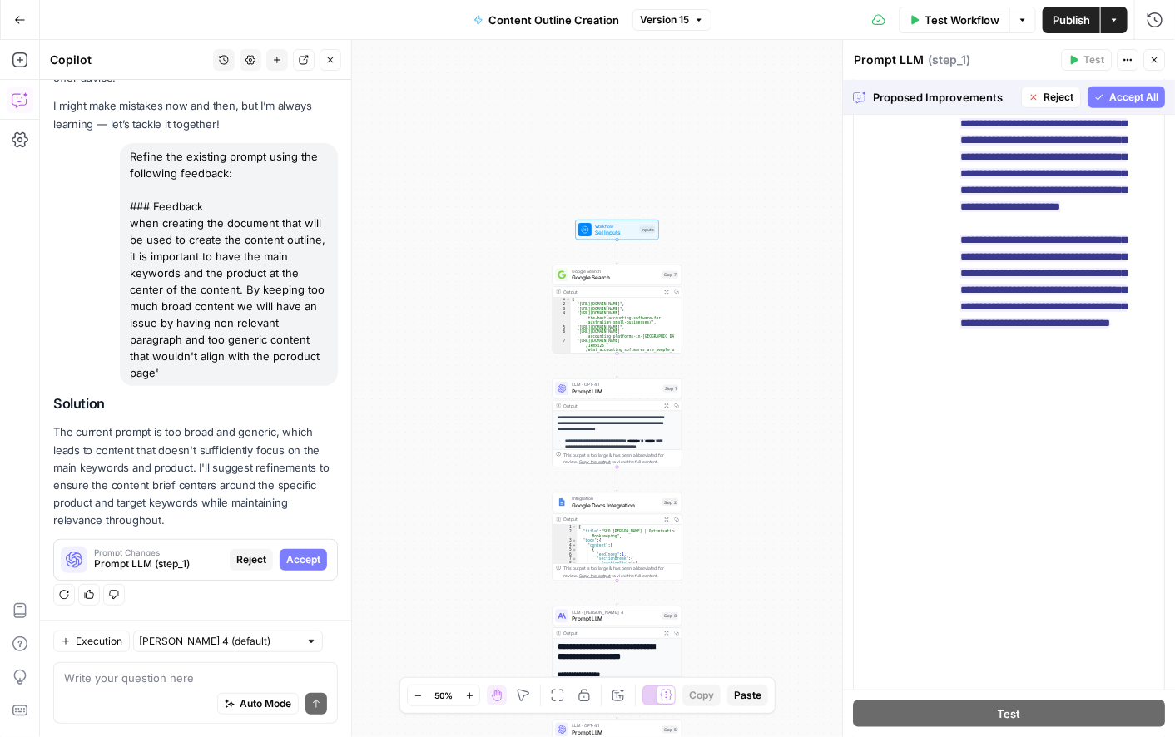
click at [1110, 101] on span "Accept All" at bounding box center [1134, 97] width 49 height 15
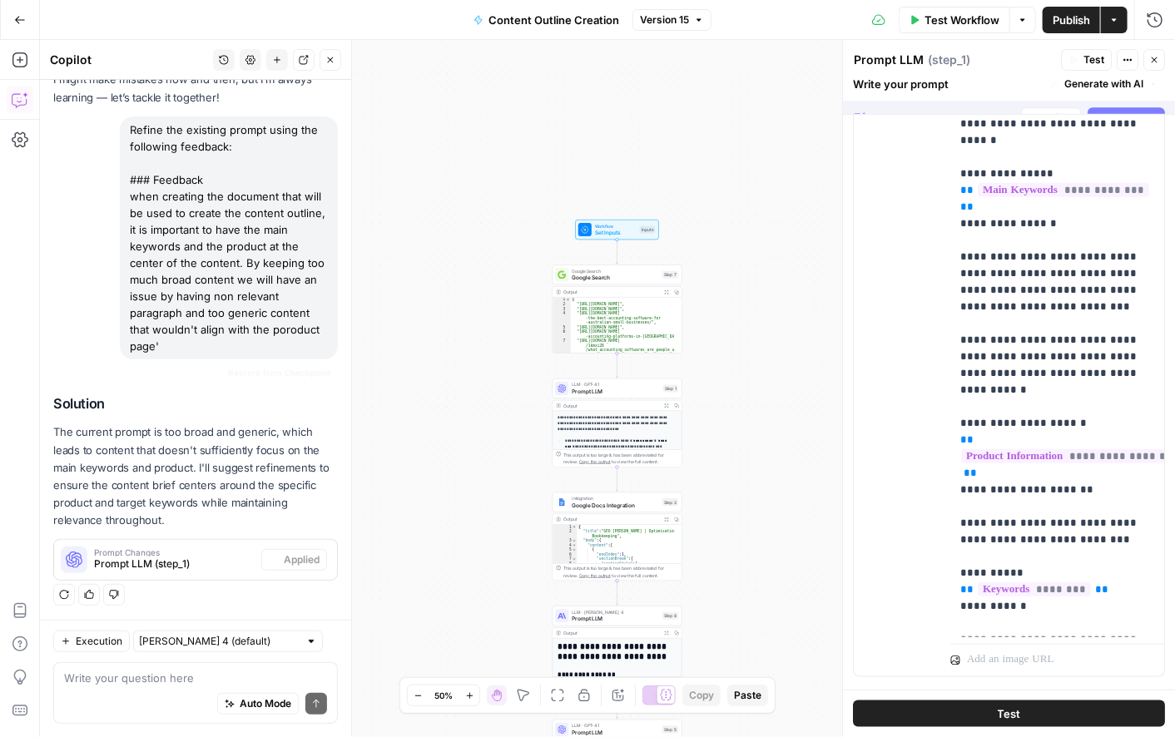
scroll to position [0, 0]
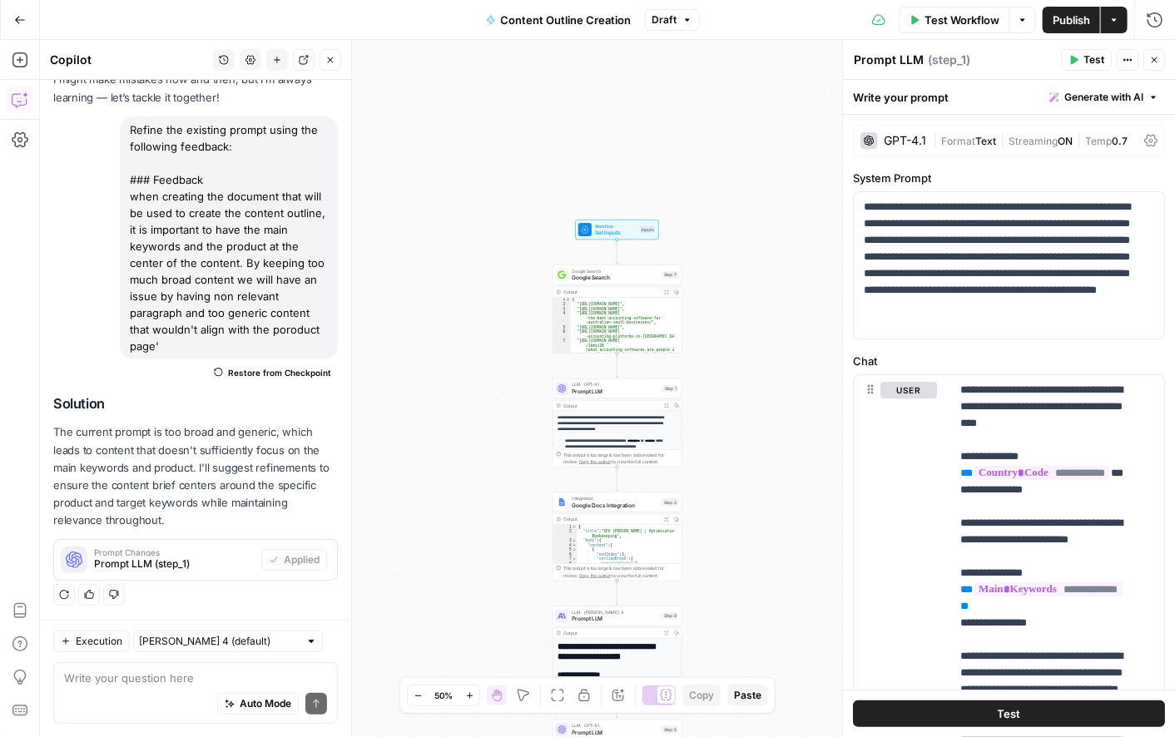
click at [1067, 18] on span "Publish" at bounding box center [1071, 20] width 37 height 17
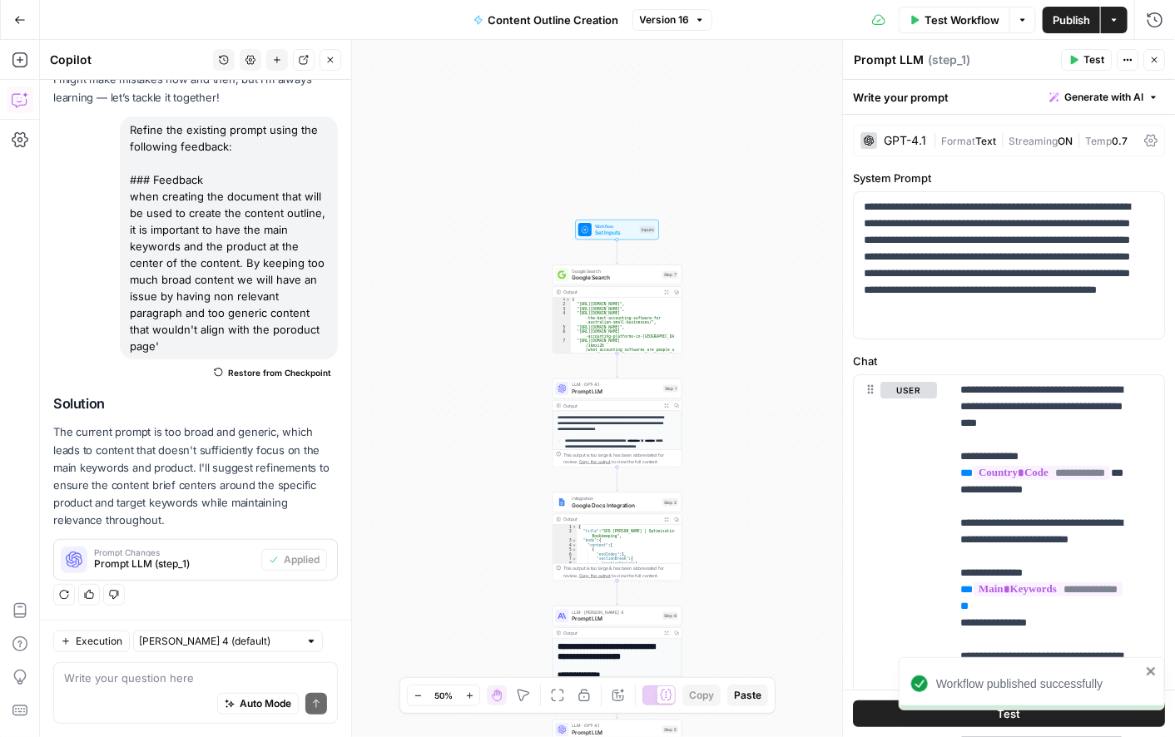
click at [1069, 14] on span "Publish" at bounding box center [1071, 20] width 37 height 17
click at [606, 624] on div "LLM · Claude Sonnet 4 Prompt LLM Step 8 Copy step Delete step Add Note Test" at bounding box center [618, 616] width 130 height 20
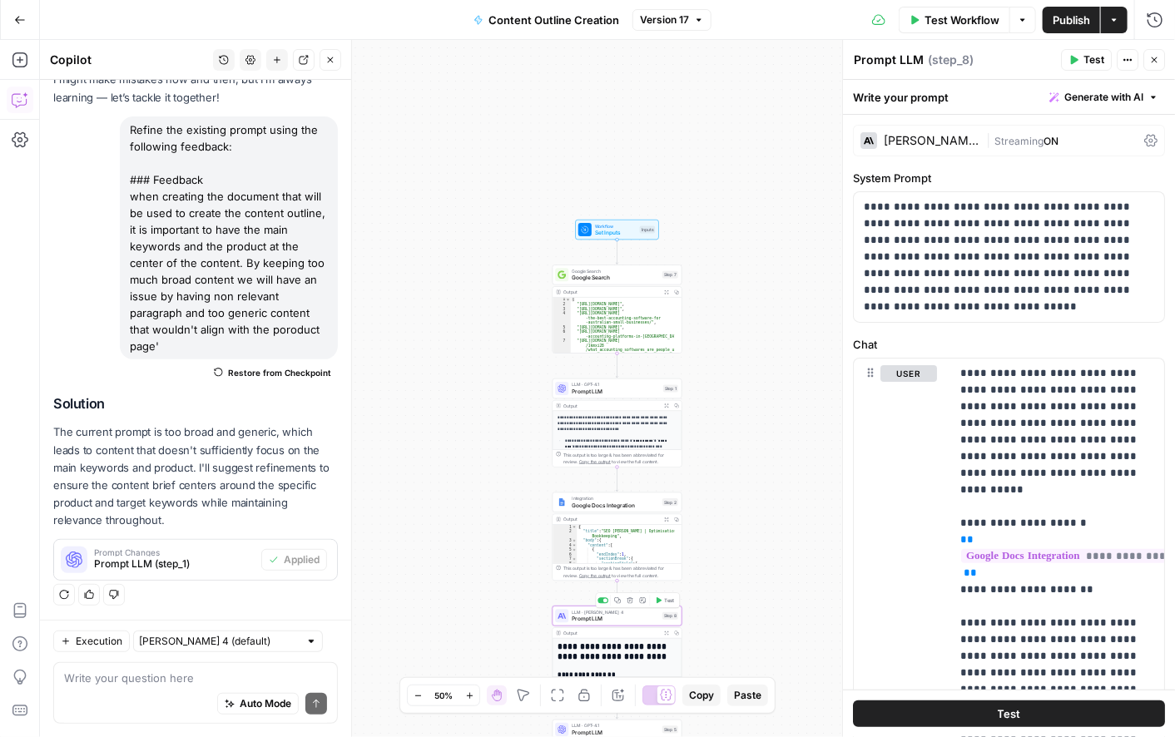
scroll to position [97, 0]
click at [609, 279] on span "Google Search" at bounding box center [615, 278] width 87 height 8
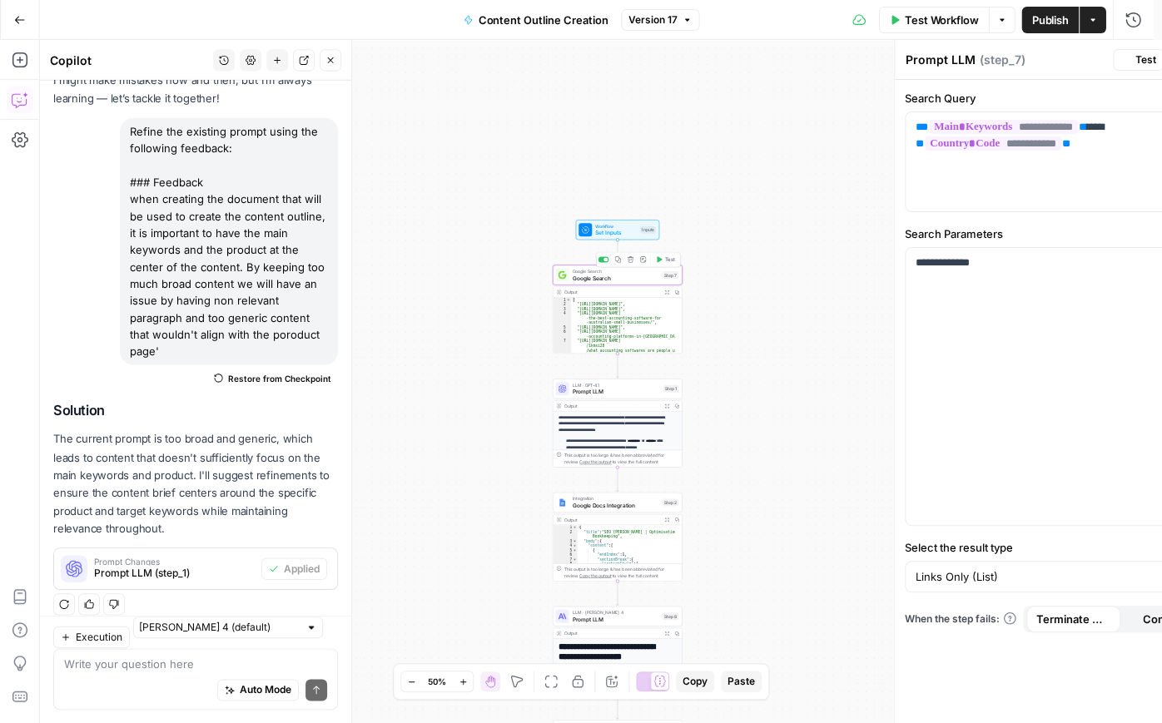
type textarea "Google Search"
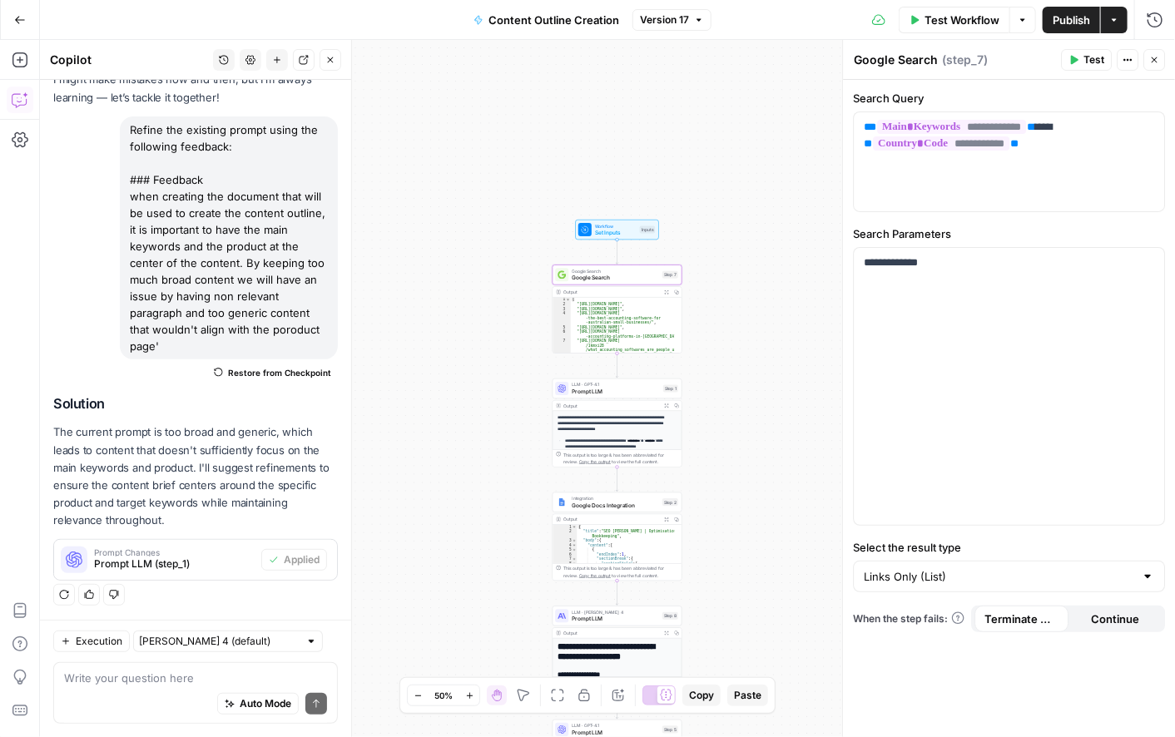
click at [1071, 18] on span "Publish" at bounding box center [1071, 20] width 37 height 17
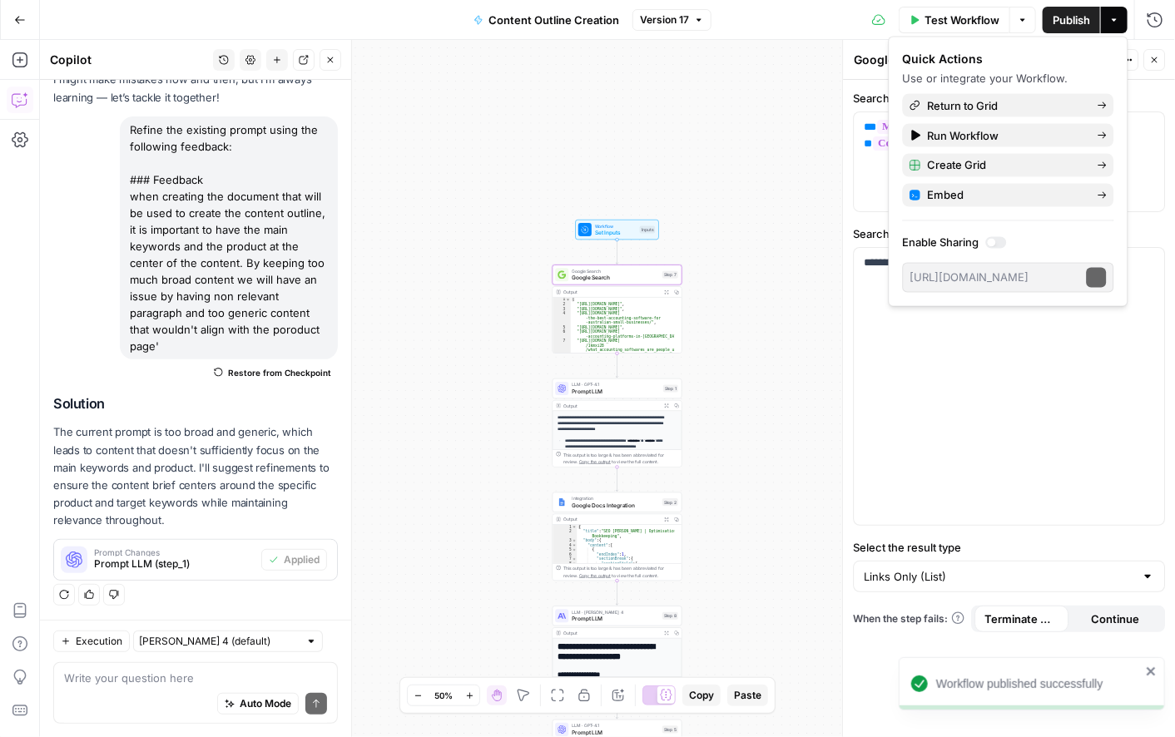
click at [1106, 17] on button "Actions" at bounding box center [1114, 20] width 27 height 27
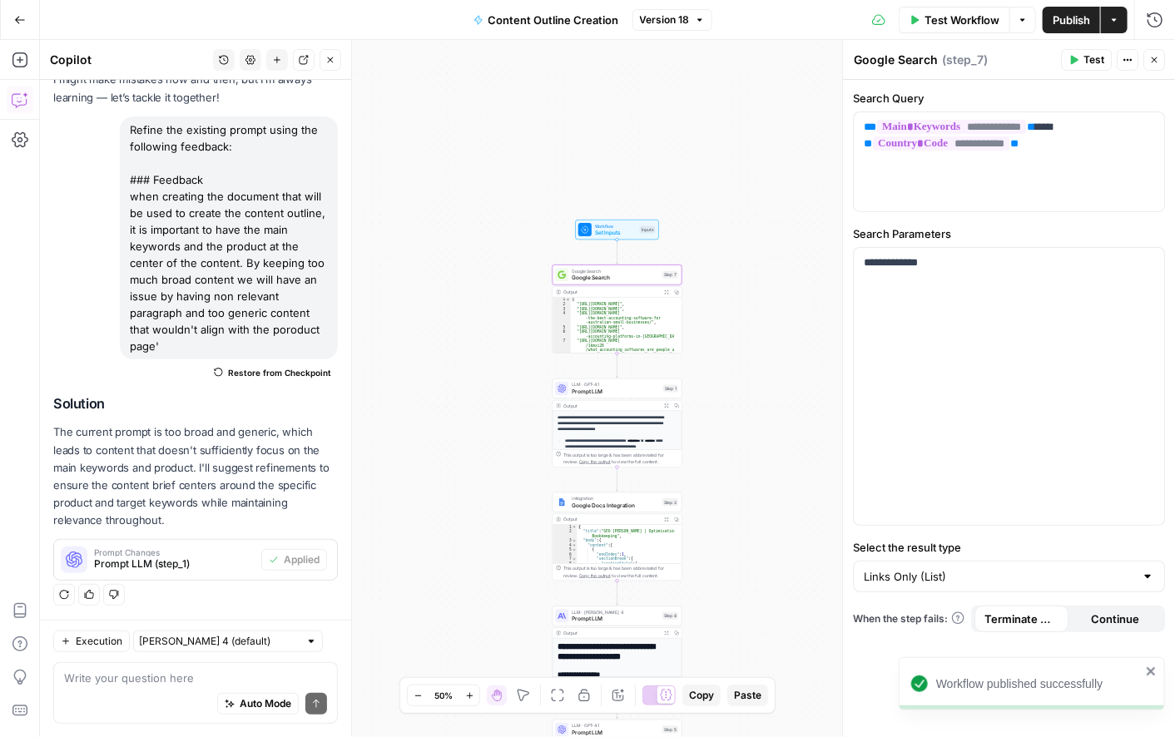
click at [1106, 17] on button "Actions" at bounding box center [1114, 20] width 27 height 27
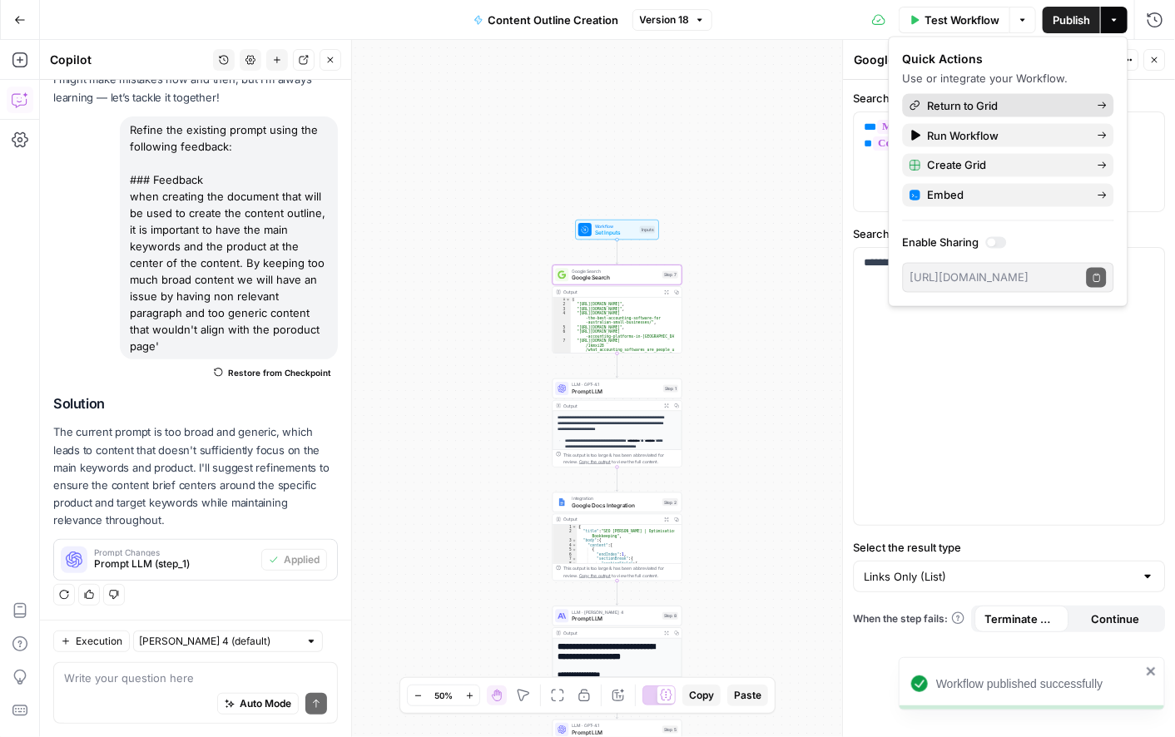
click at [981, 103] on span "Return to Grid" at bounding box center [1006, 105] width 156 height 17
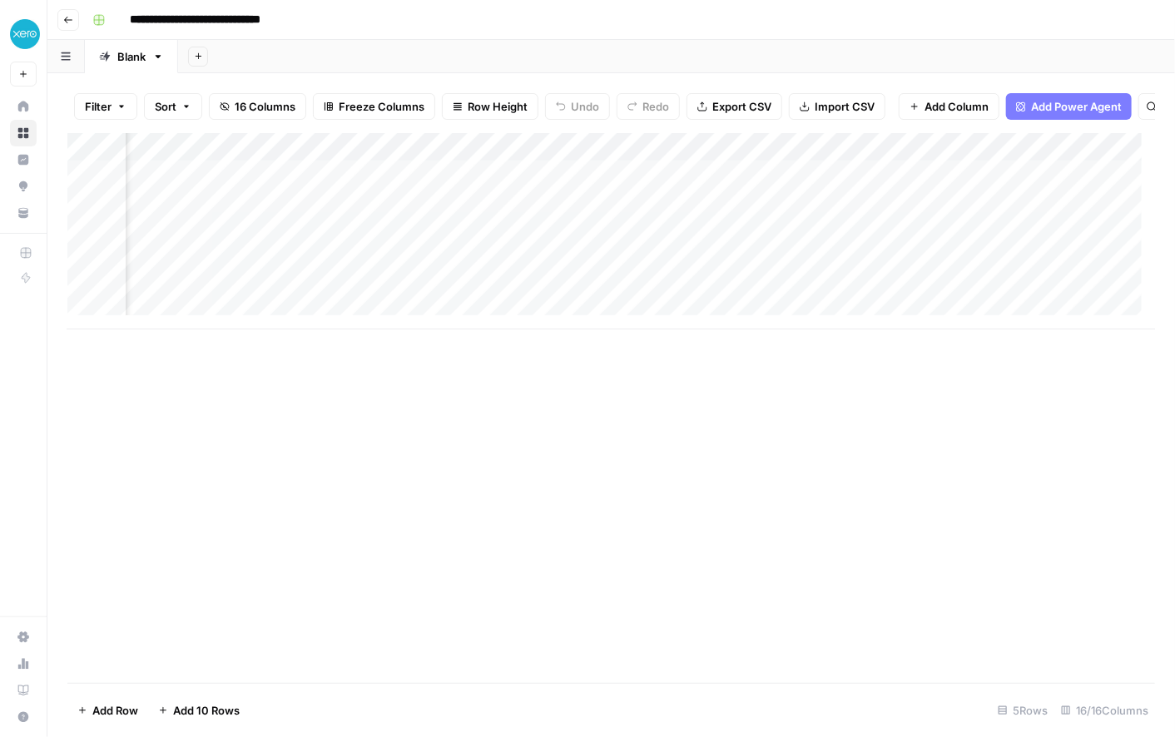
scroll to position [0, 2251]
click at [881, 189] on div "Add Column" at bounding box center [611, 231] width 1088 height 196
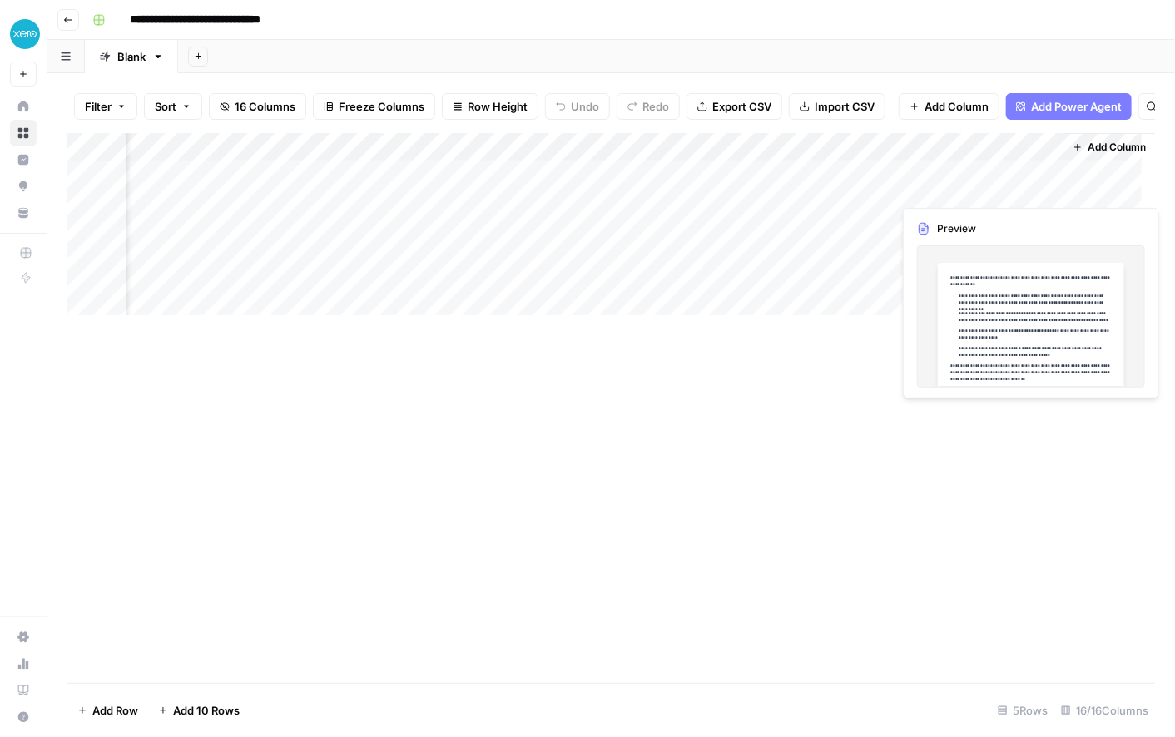
click at [960, 191] on div "Add Column" at bounding box center [611, 231] width 1088 height 196
click at [960, 191] on body "**********" at bounding box center [587, 368] width 1175 height 737
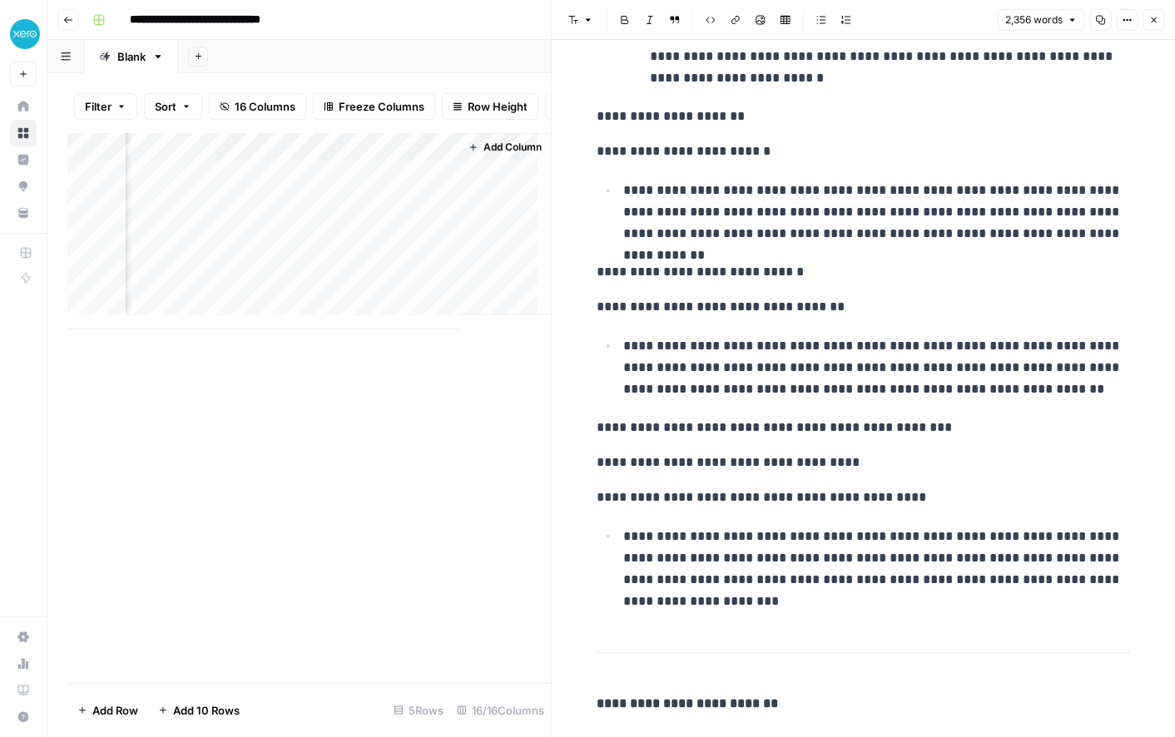
scroll to position [0, 2856]
click at [427, 160] on div "Add Column" at bounding box center [309, 231] width 484 height 196
click at [254, 162] on div "Add Column" at bounding box center [309, 231] width 484 height 196
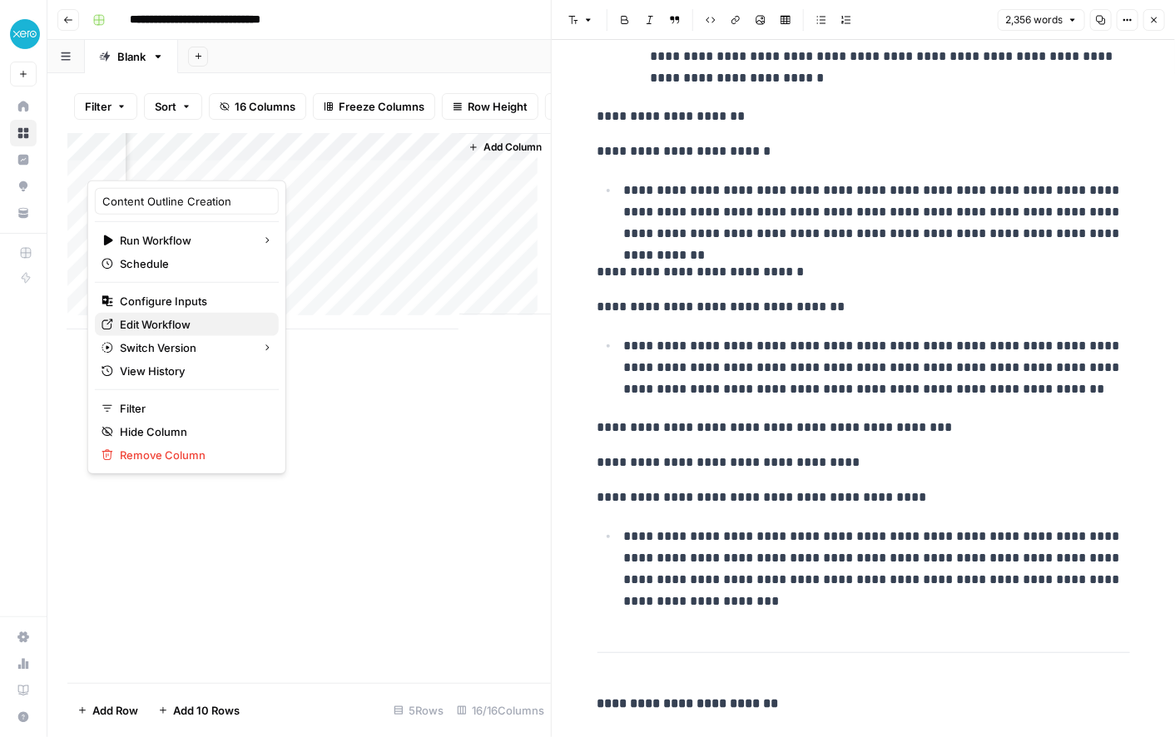
click at [196, 322] on span "Edit Workflow" at bounding box center [193, 324] width 146 height 17
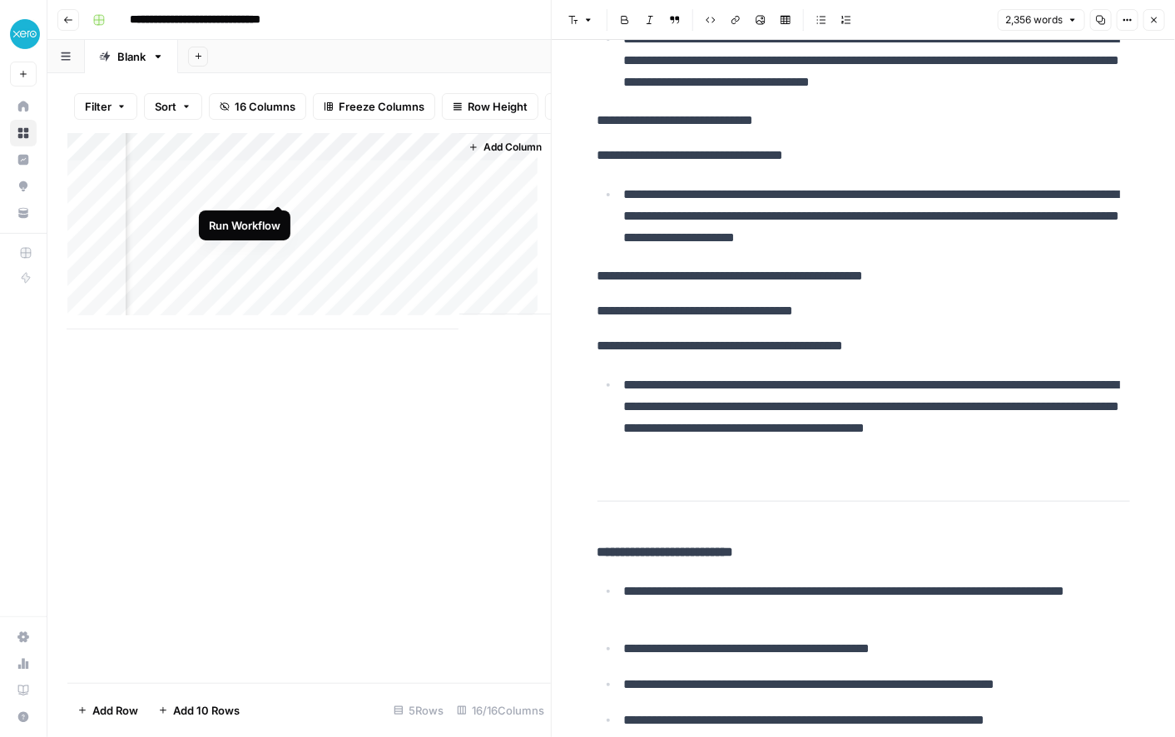
click at [276, 186] on div "Add Column" at bounding box center [309, 231] width 484 height 196
click at [281, 191] on div "Add Column" at bounding box center [309, 231] width 484 height 196
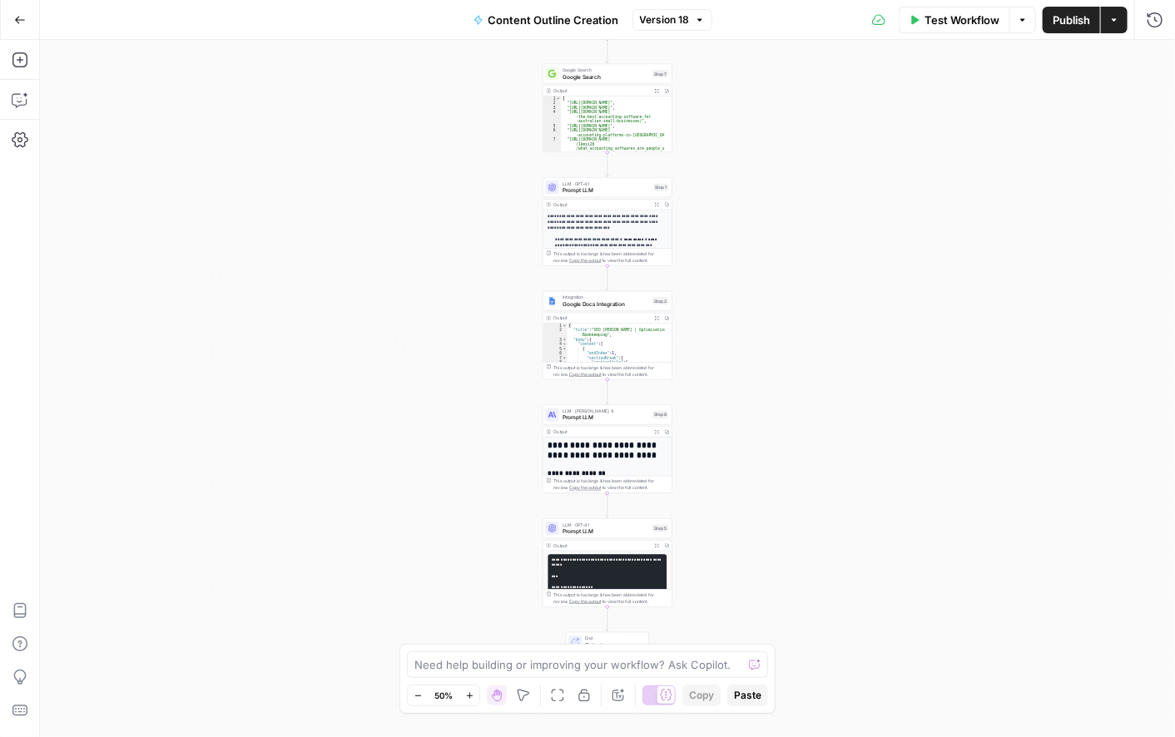
click at [592, 452] on h1 "**********" at bounding box center [605, 451] width 112 height 20
click at [578, 462] on div "**********" at bounding box center [608, 578] width 129 height 281
click at [1111, 13] on button "Actions" at bounding box center [1114, 20] width 27 height 27
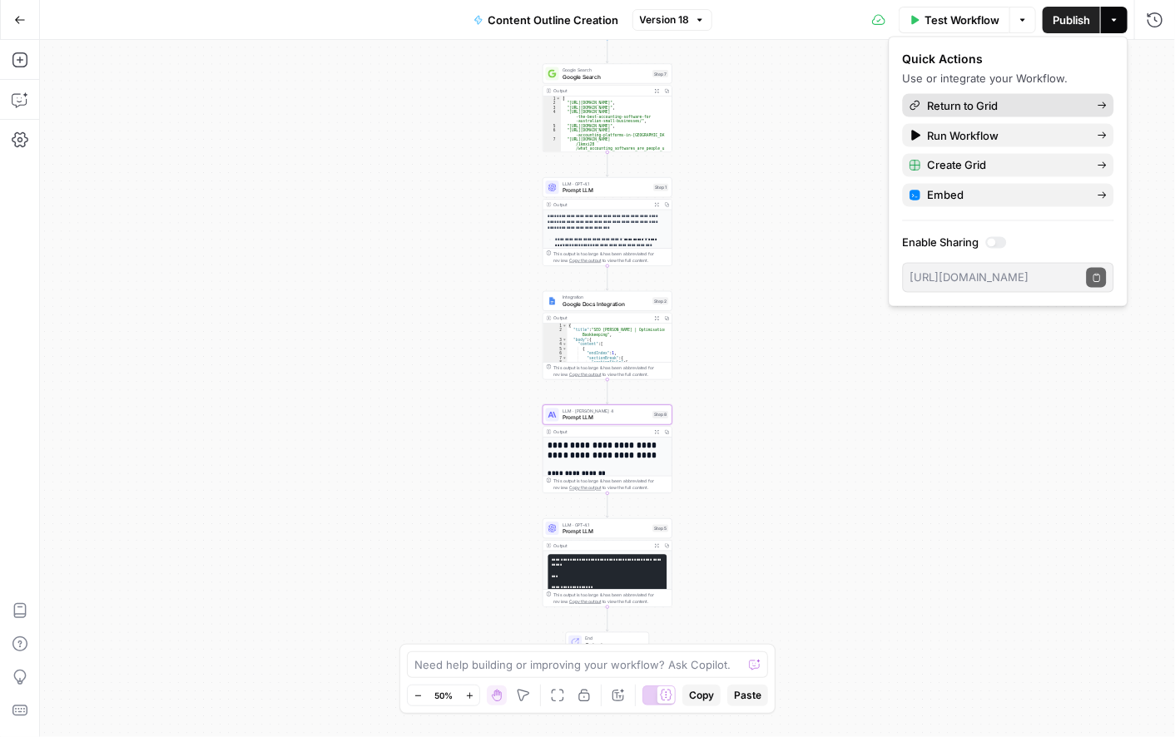
click at [987, 104] on span "Return to Grid" at bounding box center [1006, 105] width 156 height 17
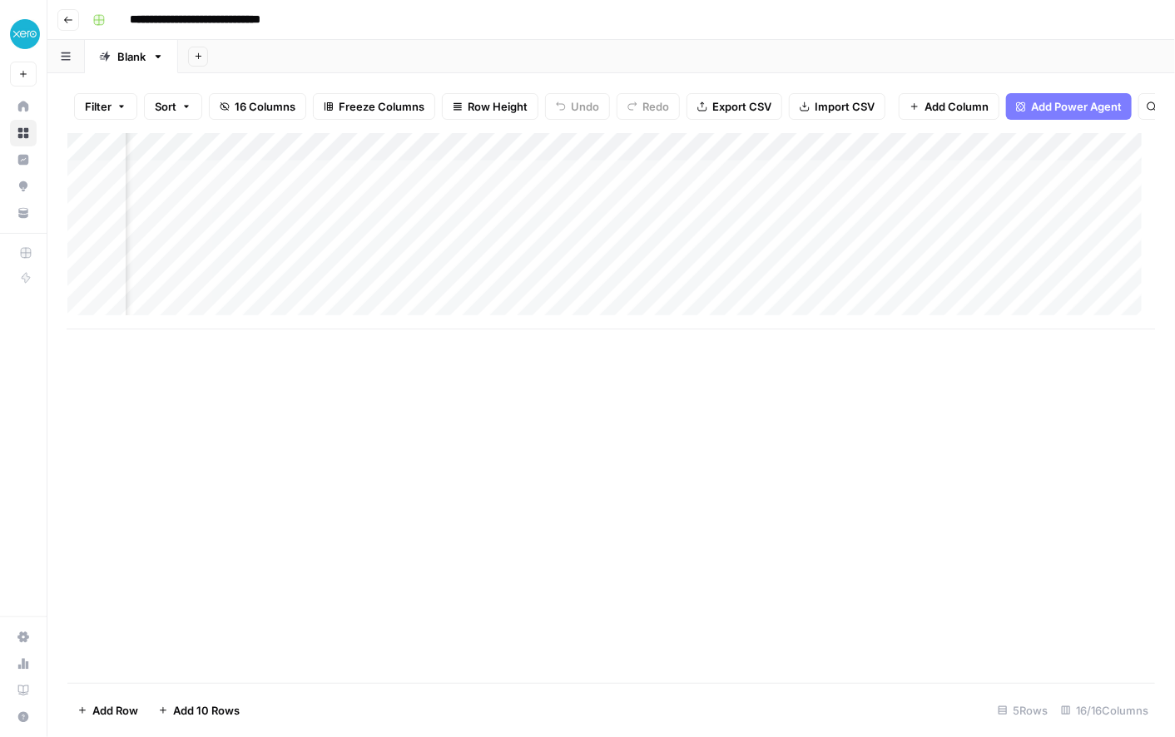
scroll to position [0, 2251]
click at [959, 187] on div "Add Column" at bounding box center [611, 231] width 1088 height 196
click at [795, 184] on div "Add Column" at bounding box center [611, 231] width 1088 height 196
click at [795, 184] on body "**********" at bounding box center [587, 368] width 1175 height 737
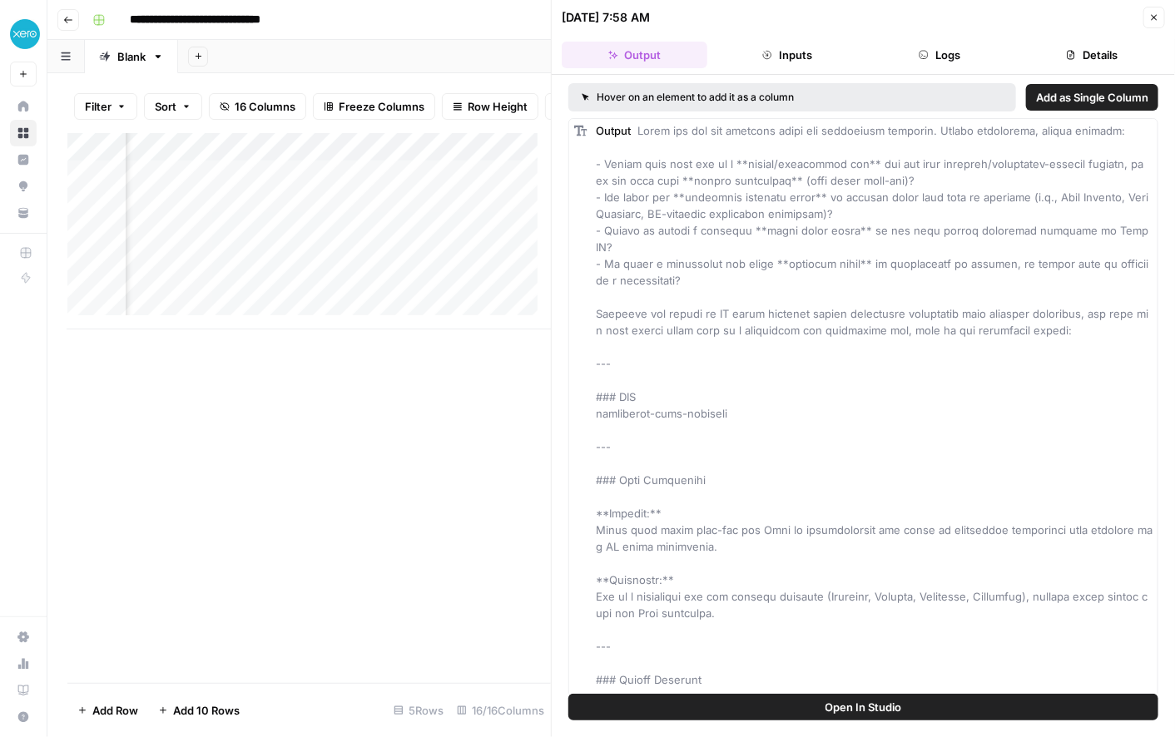
click at [949, 42] on button "Logs" at bounding box center [940, 55] width 146 height 27
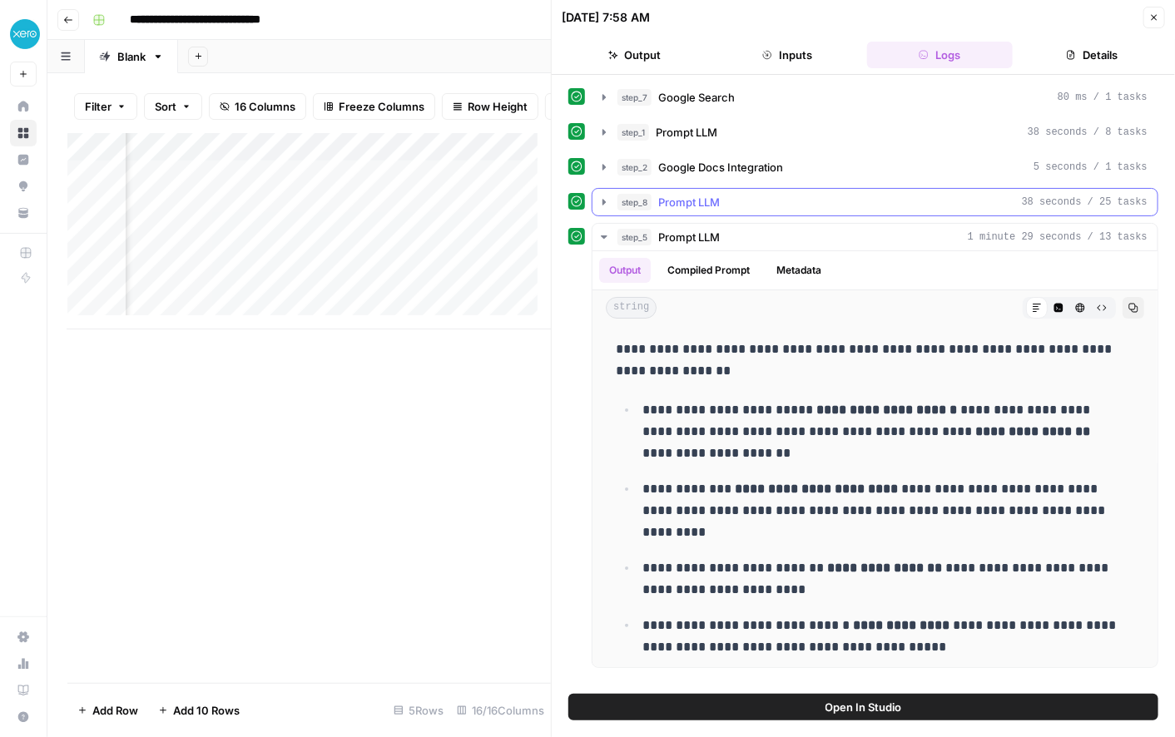
click at [757, 210] on button "step_8 Prompt LLM 38 seconds / 25 tasks" at bounding box center [875, 202] width 565 height 27
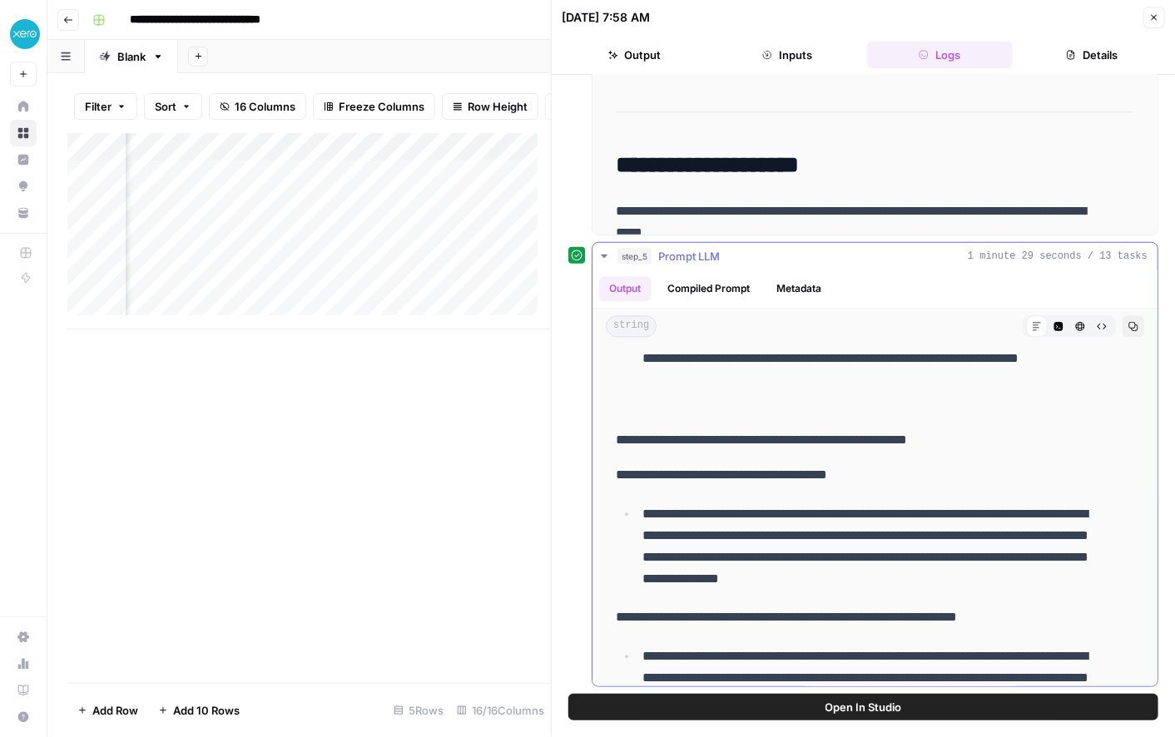
scroll to position [6961, 0]
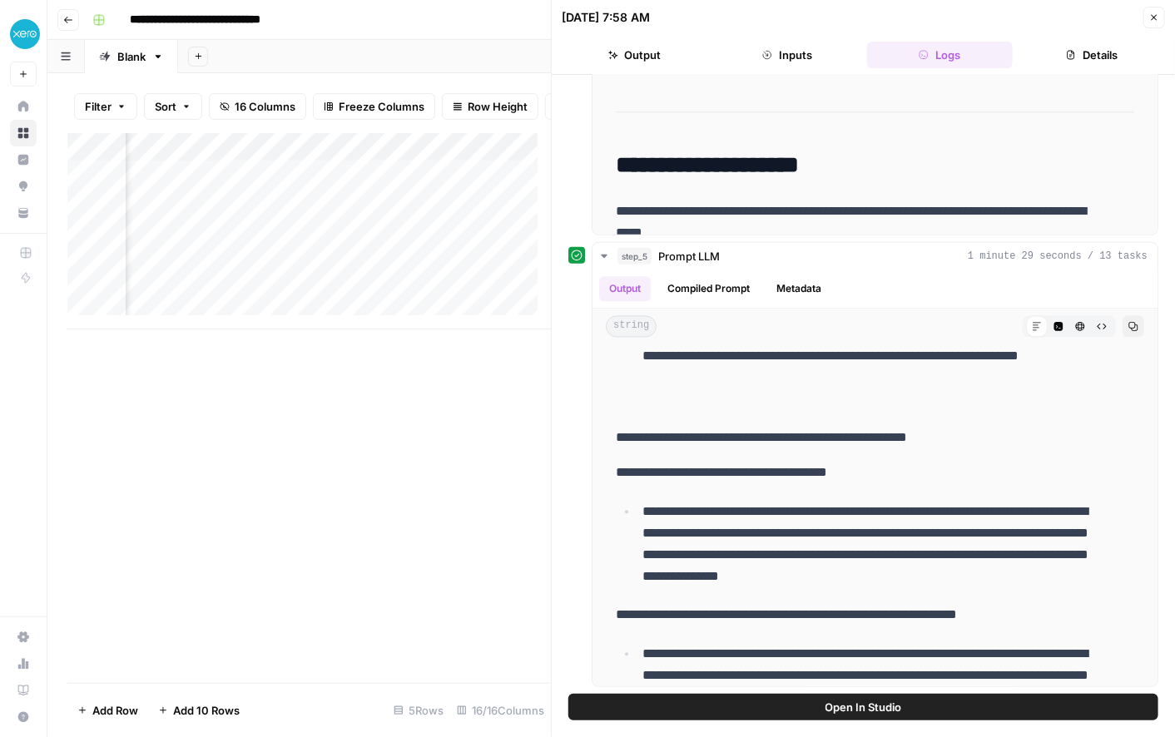
click at [457, 191] on div "Add Column" at bounding box center [309, 231] width 484 height 196
click at [457, 191] on div at bounding box center [466, 188] width 156 height 31
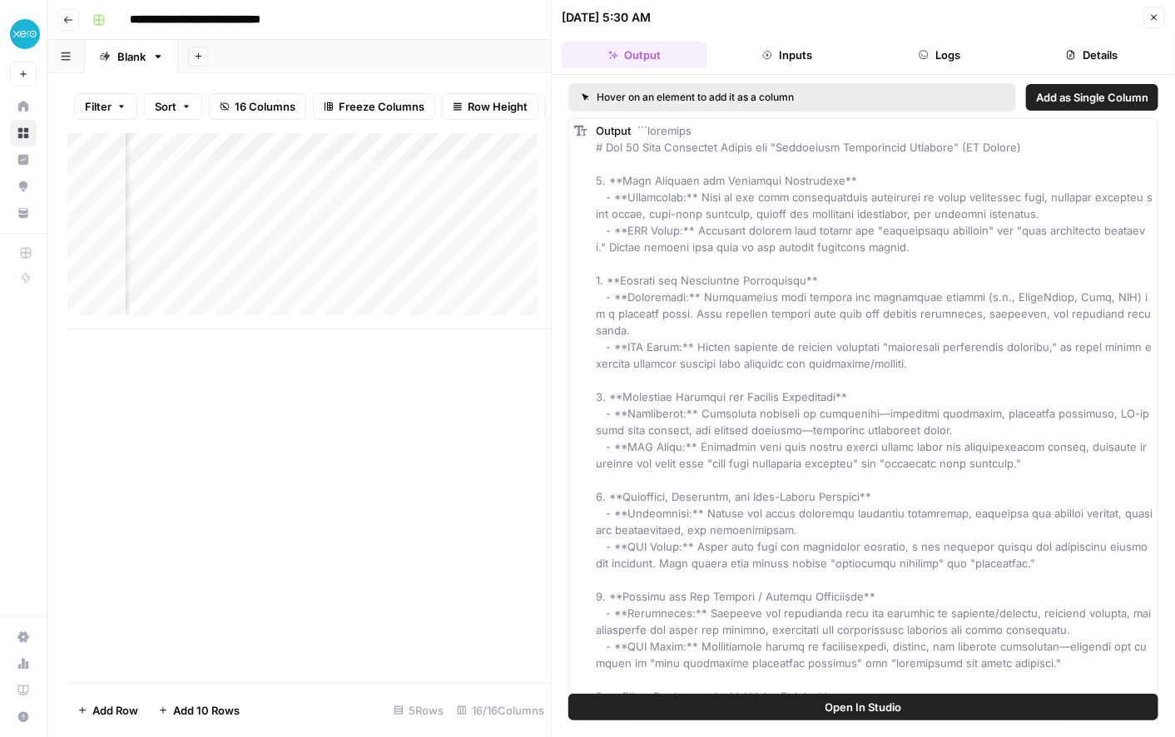
click at [374, 159] on div "Add Column" at bounding box center [309, 231] width 484 height 196
click at [261, 161] on div "Add Column" at bounding box center [309, 231] width 484 height 196
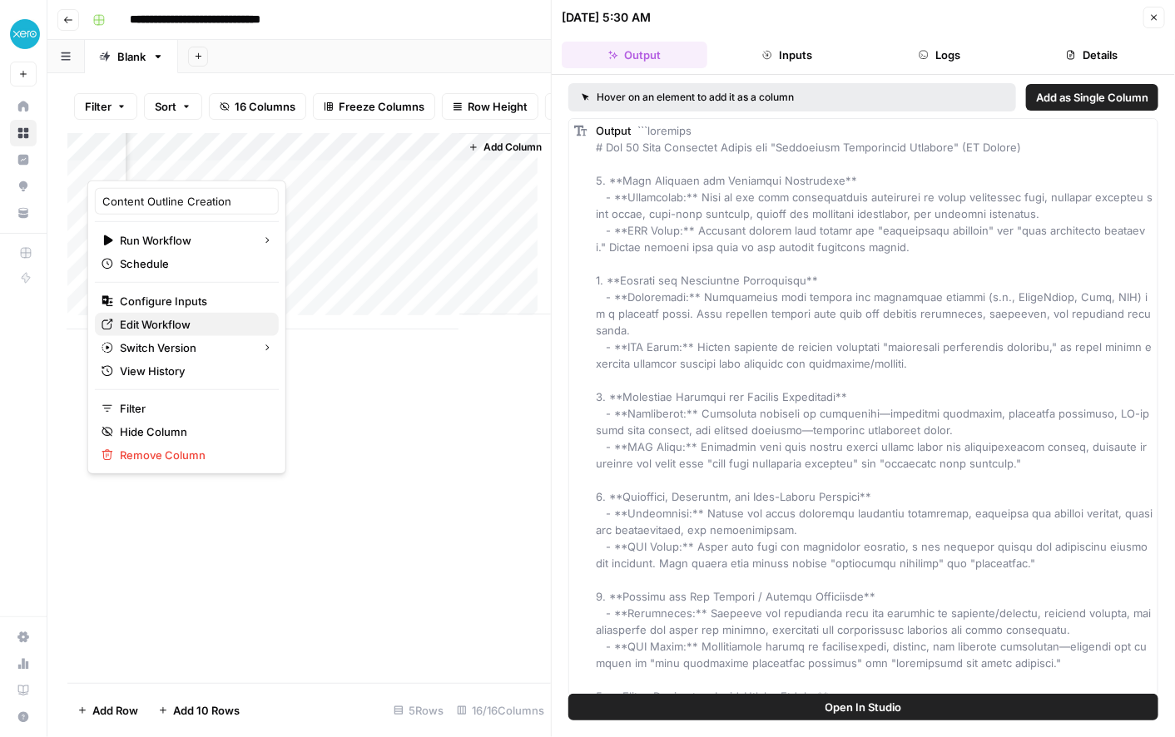
click at [179, 322] on span "Edit Workflow" at bounding box center [193, 324] width 146 height 17
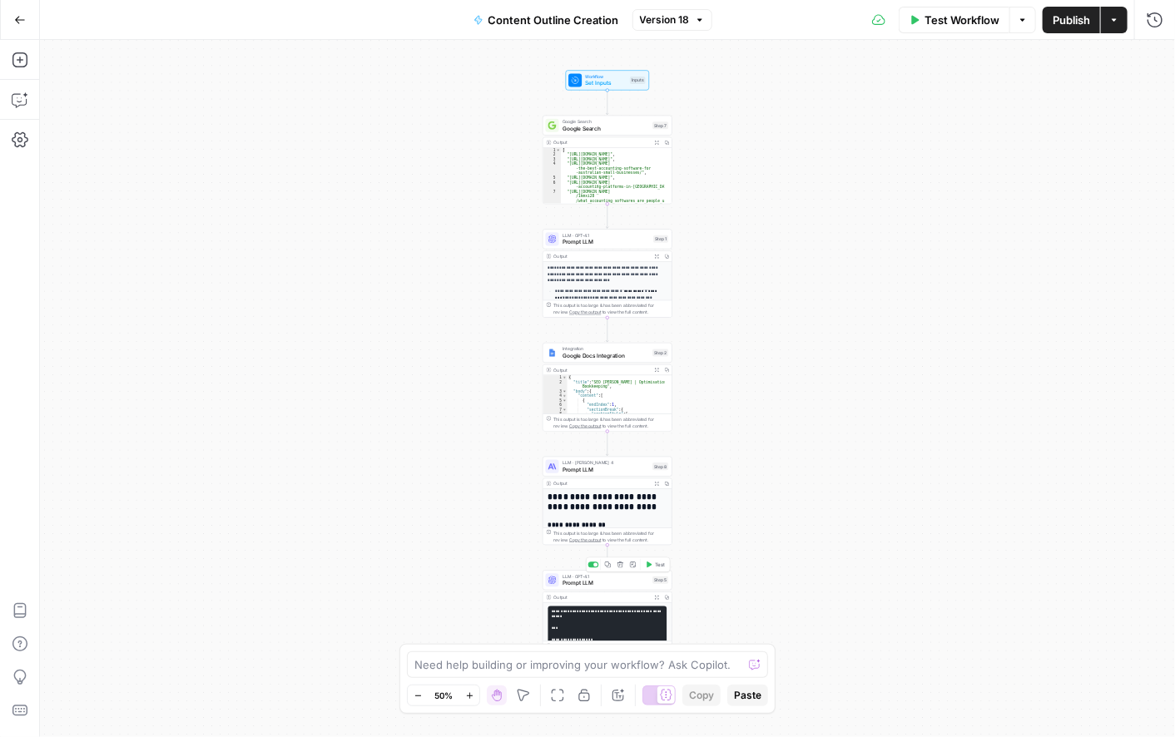
click at [575, 583] on span "Prompt LLM" at bounding box center [606, 583] width 87 height 8
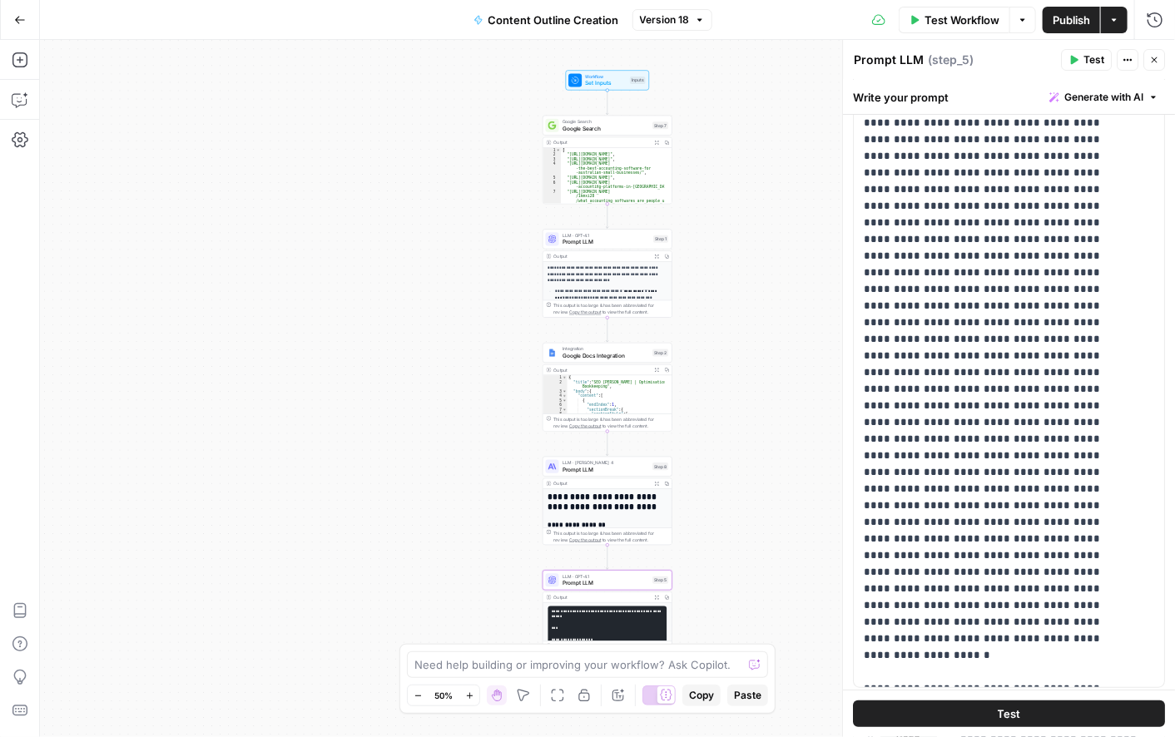
scroll to position [187, 0]
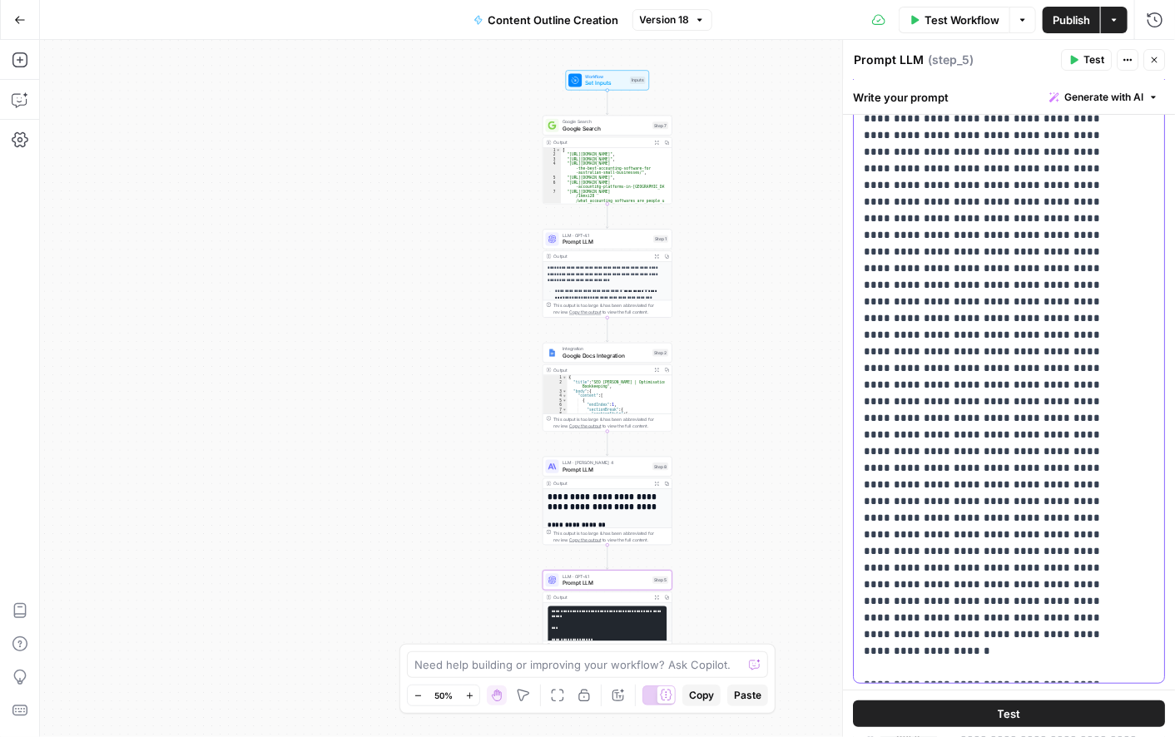
drag, startPoint x: 866, startPoint y: 529, endPoint x: 997, endPoint y: 524, distance: 131.6
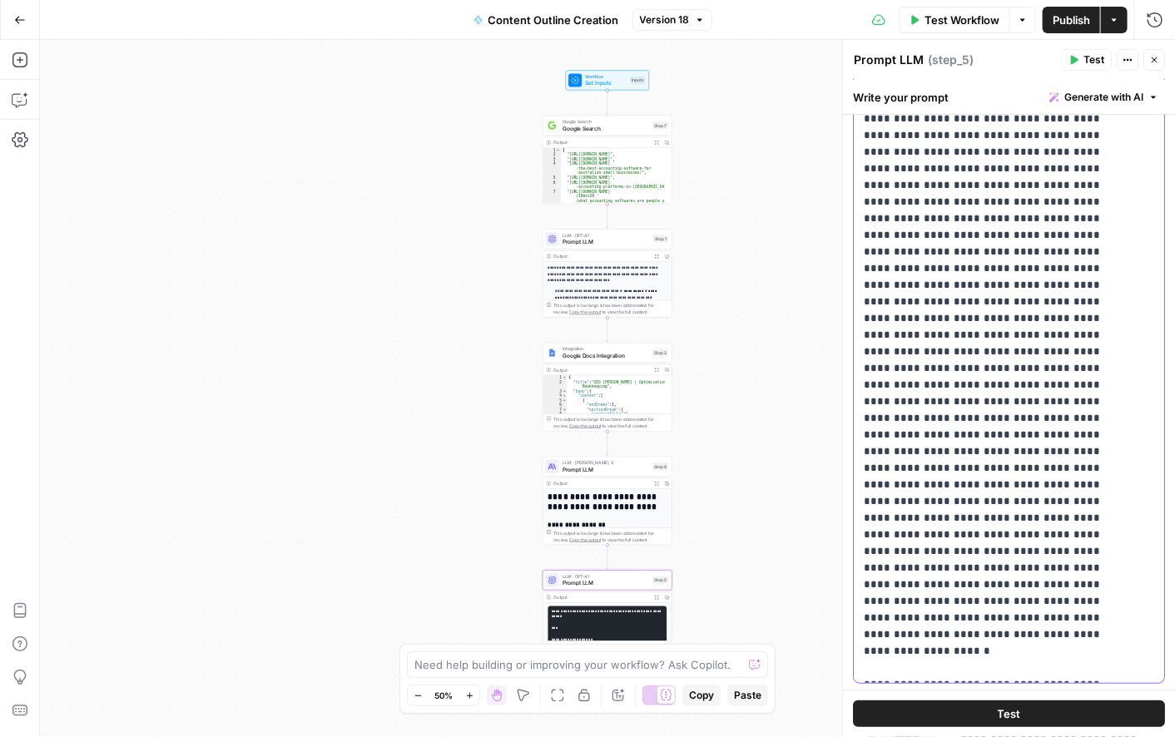
drag, startPoint x: 862, startPoint y: 533, endPoint x: 971, endPoint y: 531, distance: 108.2
click at [971, 531] on div "**********" at bounding box center [1002, 344] width 296 height 678
click at [1105, 102] on span "Generate with AI" at bounding box center [1104, 97] width 79 height 15
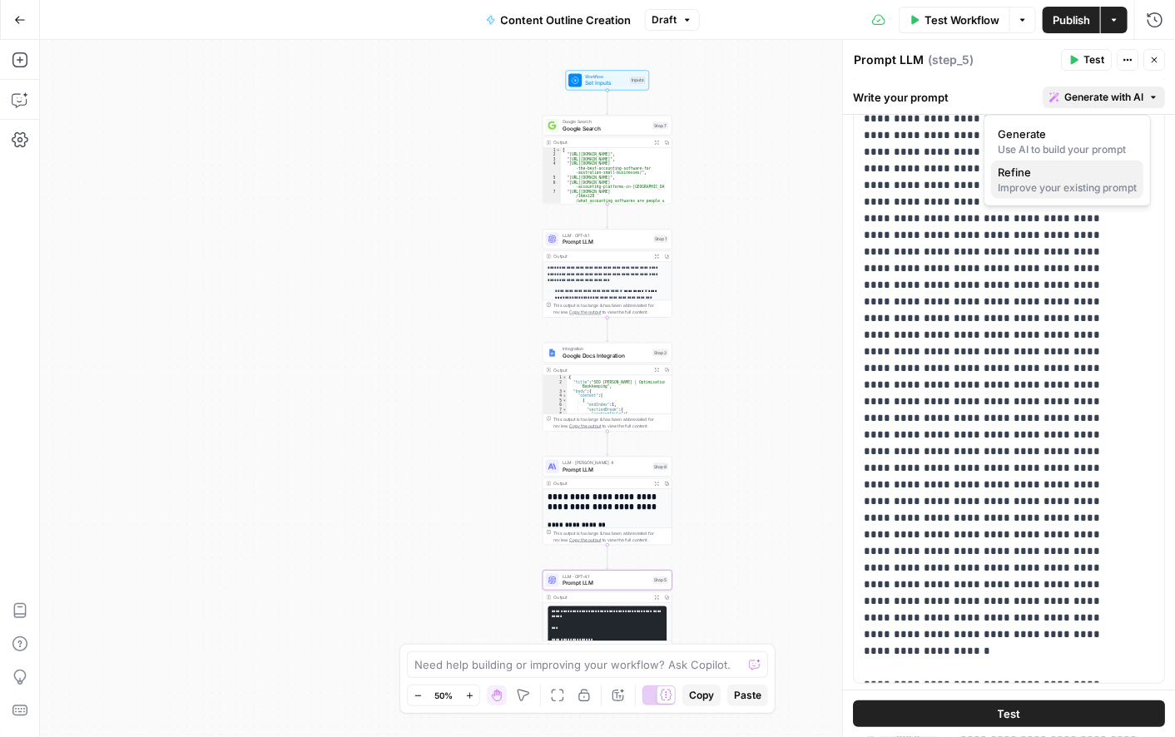
click at [1043, 191] on div "Improve your existing prompt" at bounding box center [1067, 188] width 139 height 15
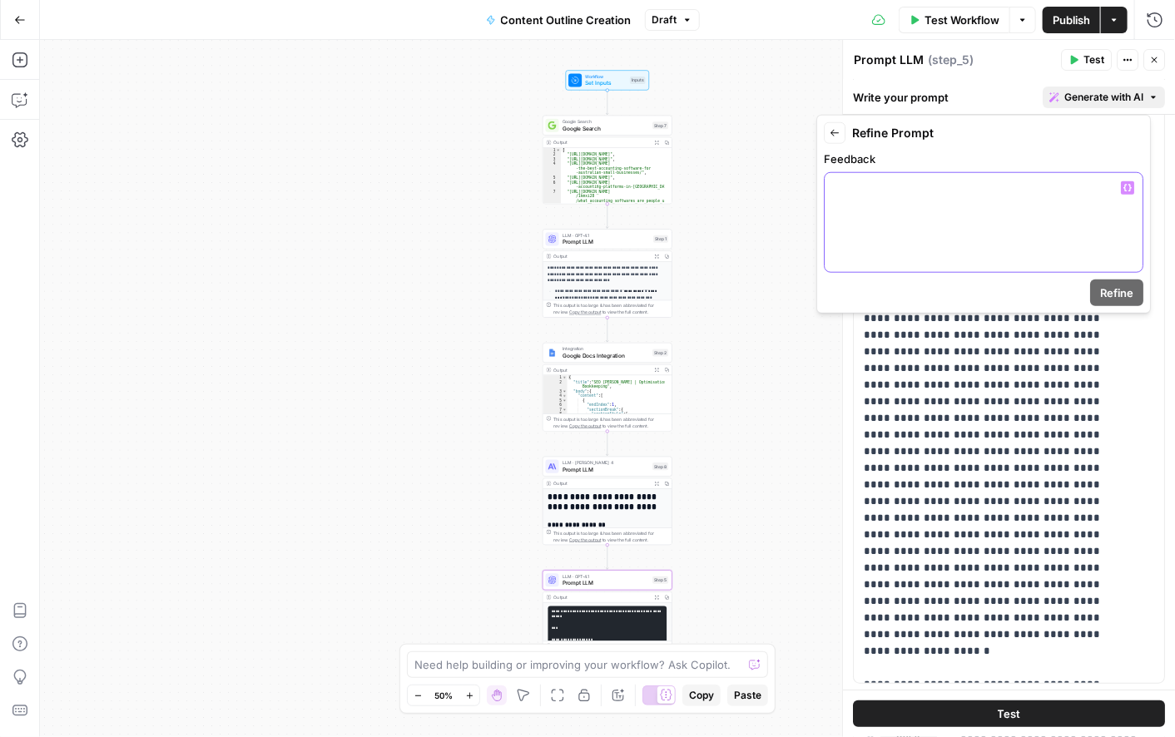
click at [900, 199] on div at bounding box center [984, 222] width 318 height 99
click at [1124, 290] on span "Refine" at bounding box center [1116, 293] width 33 height 17
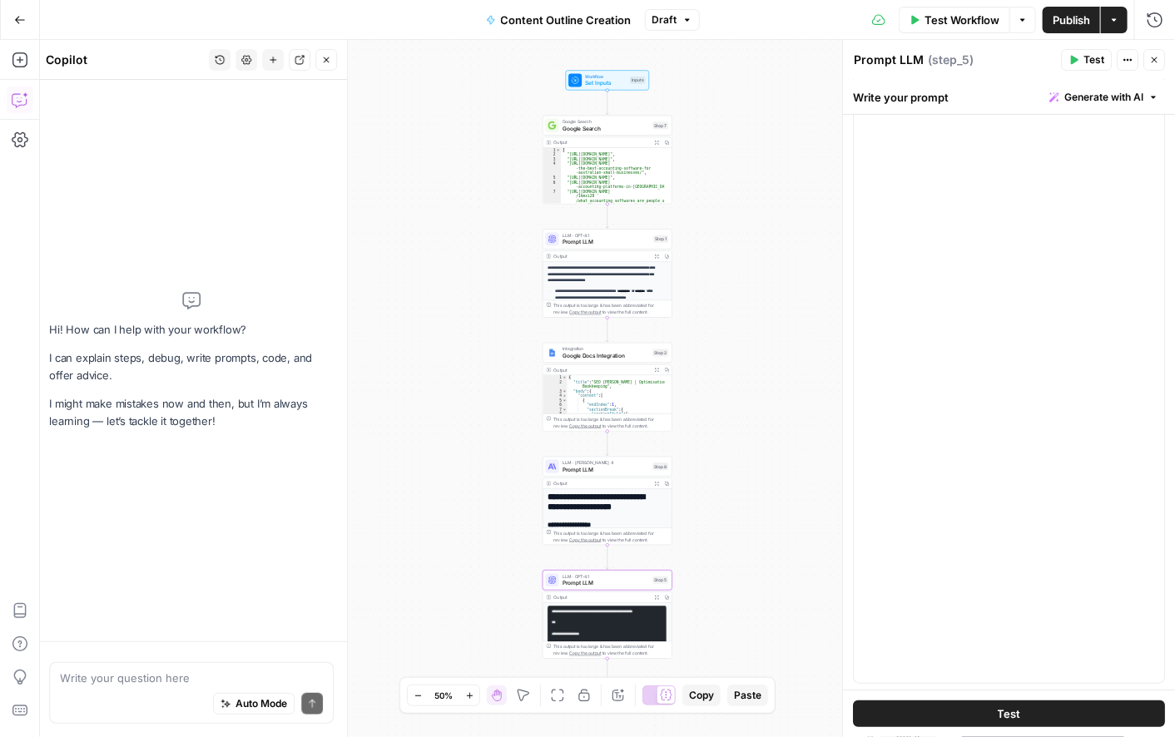
scroll to position [3081, 0]
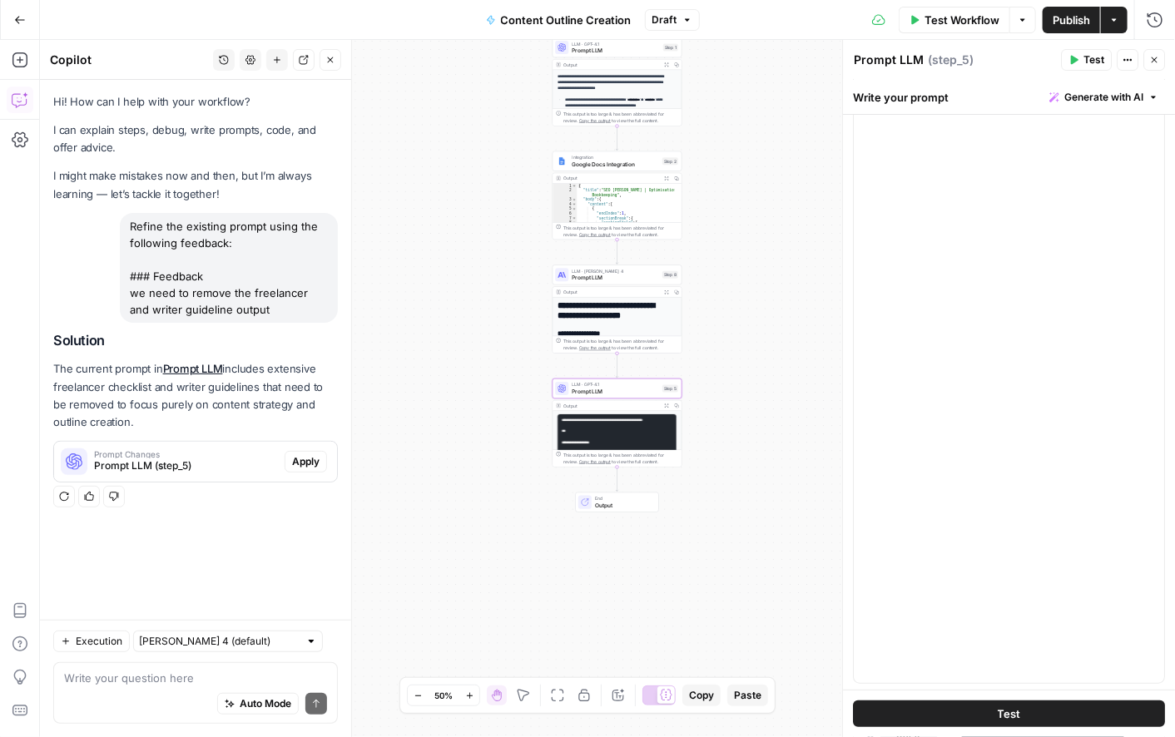
click at [310, 464] on span "Apply" at bounding box center [305, 461] width 27 height 15
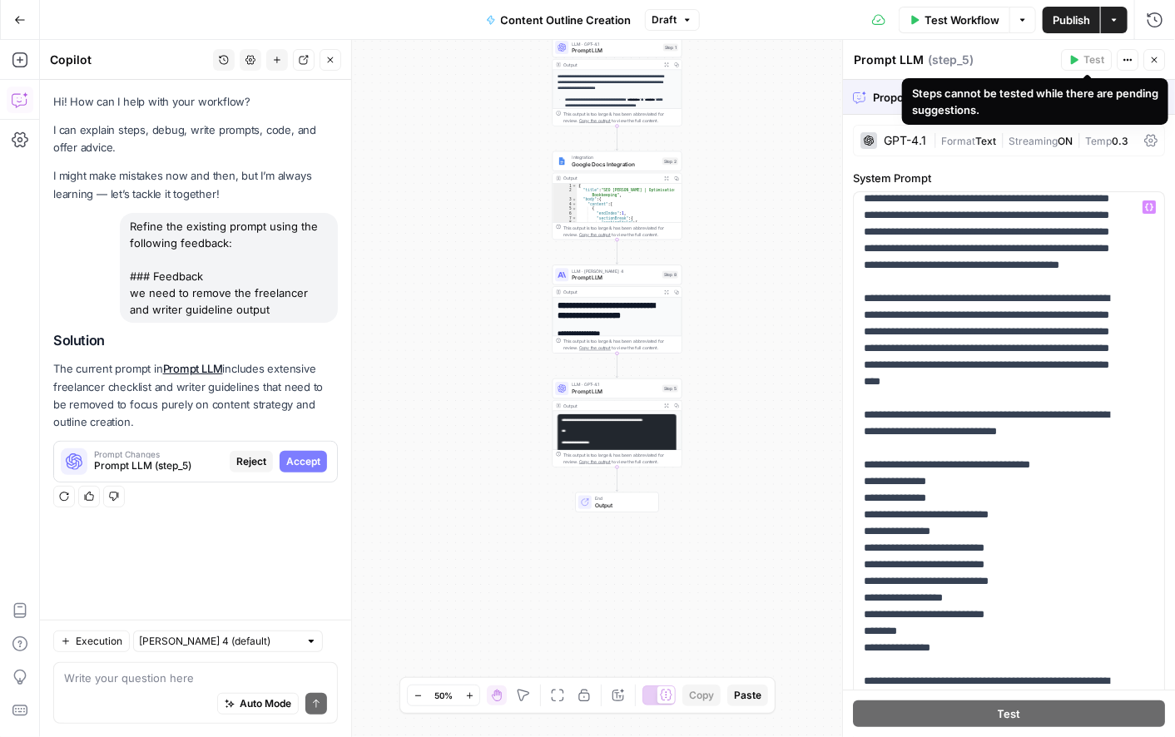
scroll to position [3147, 0]
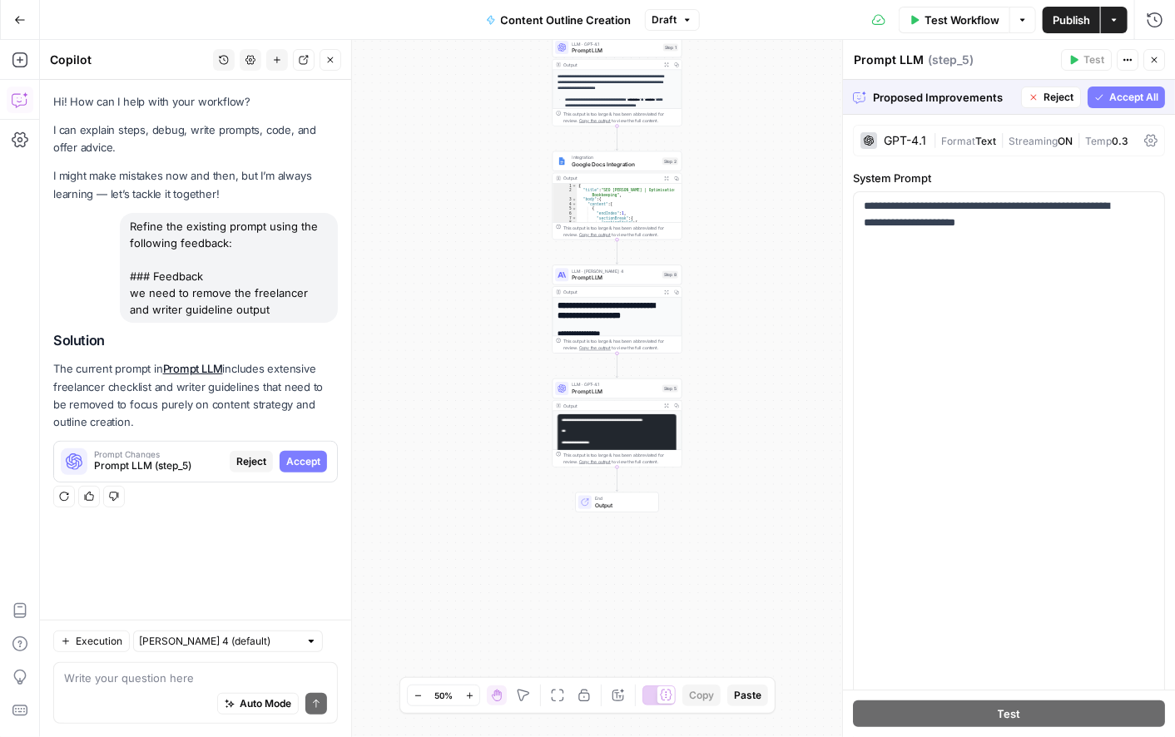
click at [1112, 96] on span "Accept All" at bounding box center [1134, 97] width 49 height 15
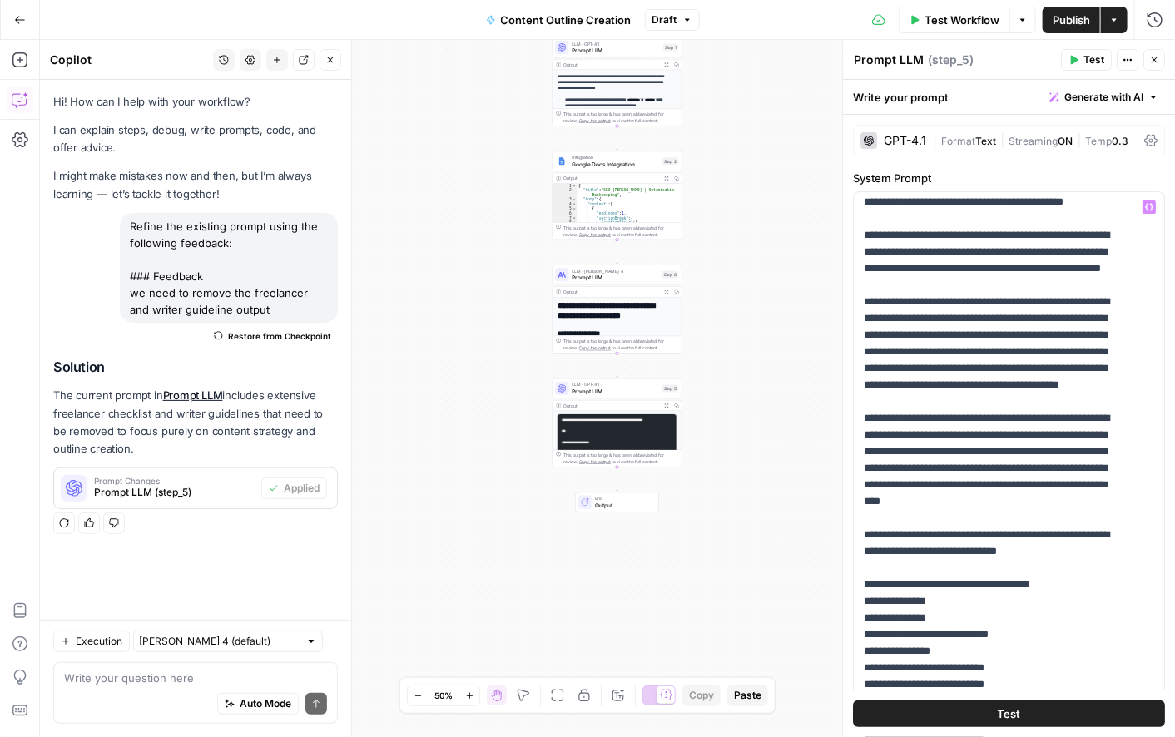
scroll to position [2144, 0]
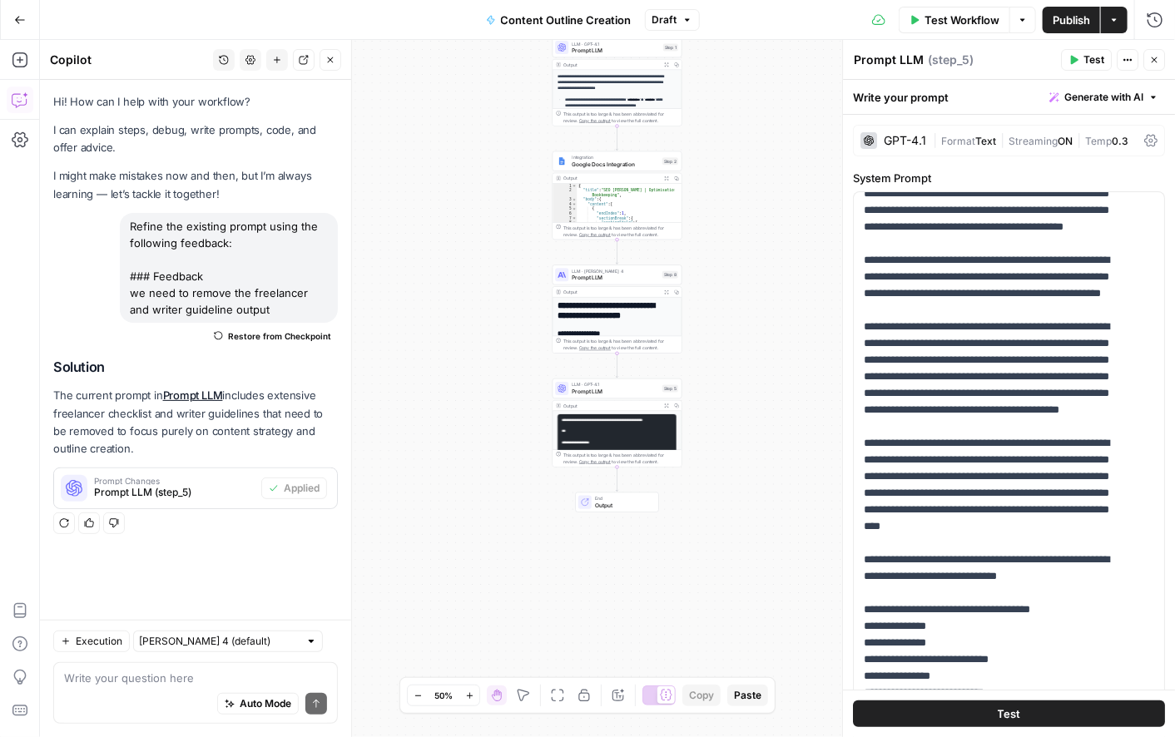
click at [1080, 103] on span "Generate with AI" at bounding box center [1104, 97] width 79 height 15
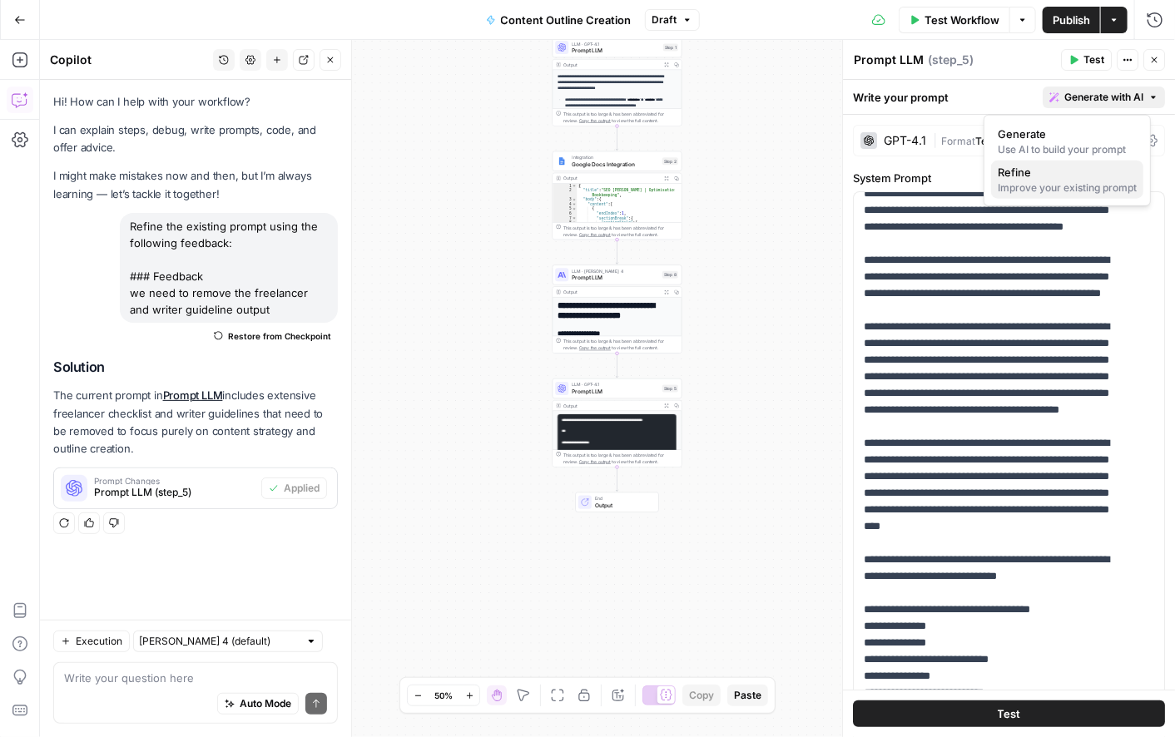
click at [1052, 186] on div "Improve your existing prompt" at bounding box center [1067, 188] width 139 height 15
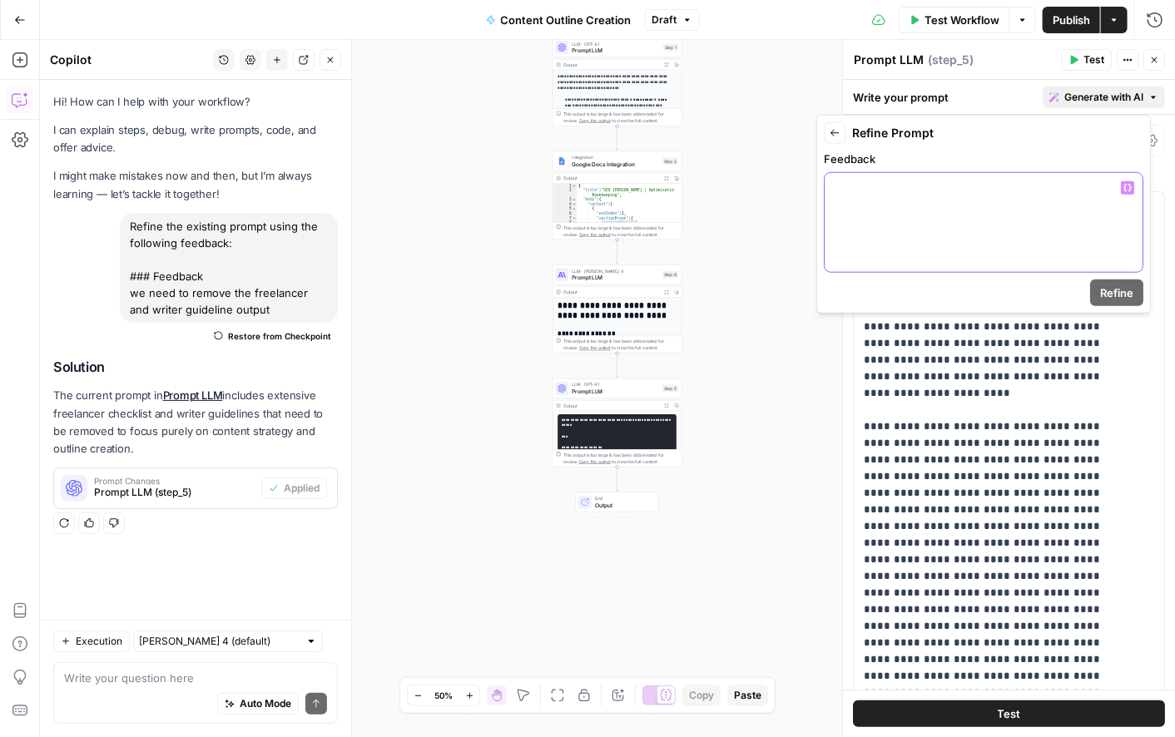
click at [906, 221] on div at bounding box center [984, 222] width 318 height 99
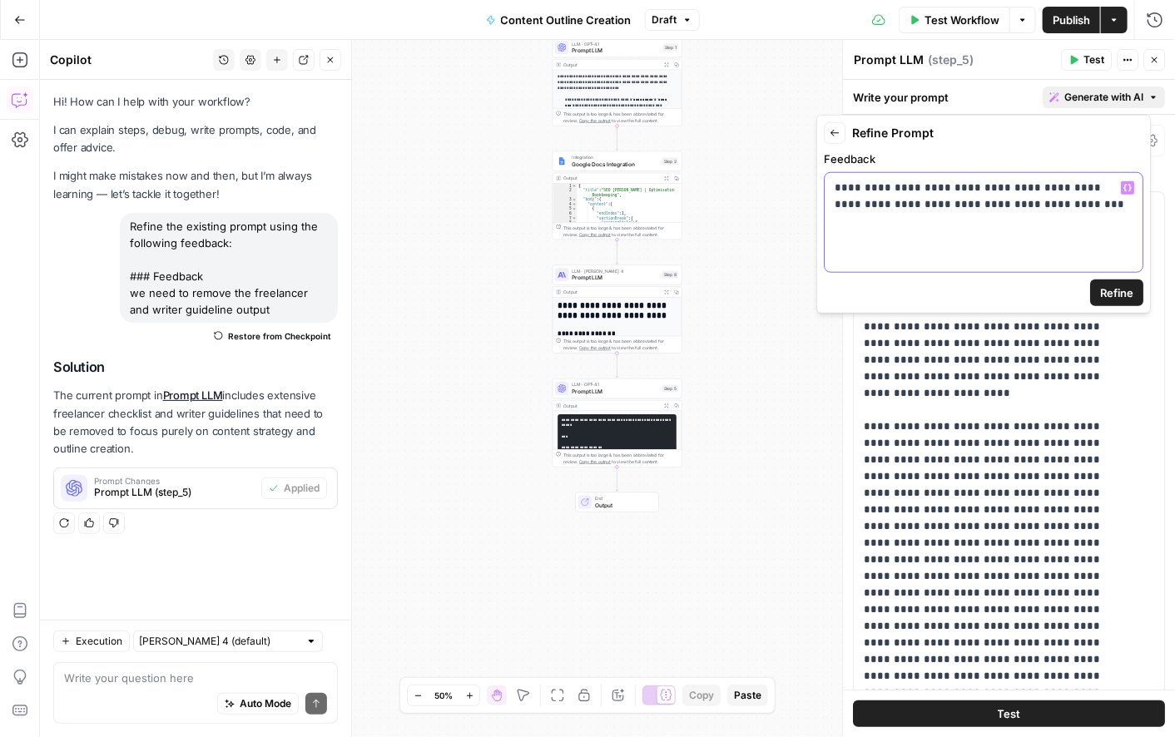
click at [1126, 186] on icon "button" at bounding box center [1128, 188] width 8 height 8
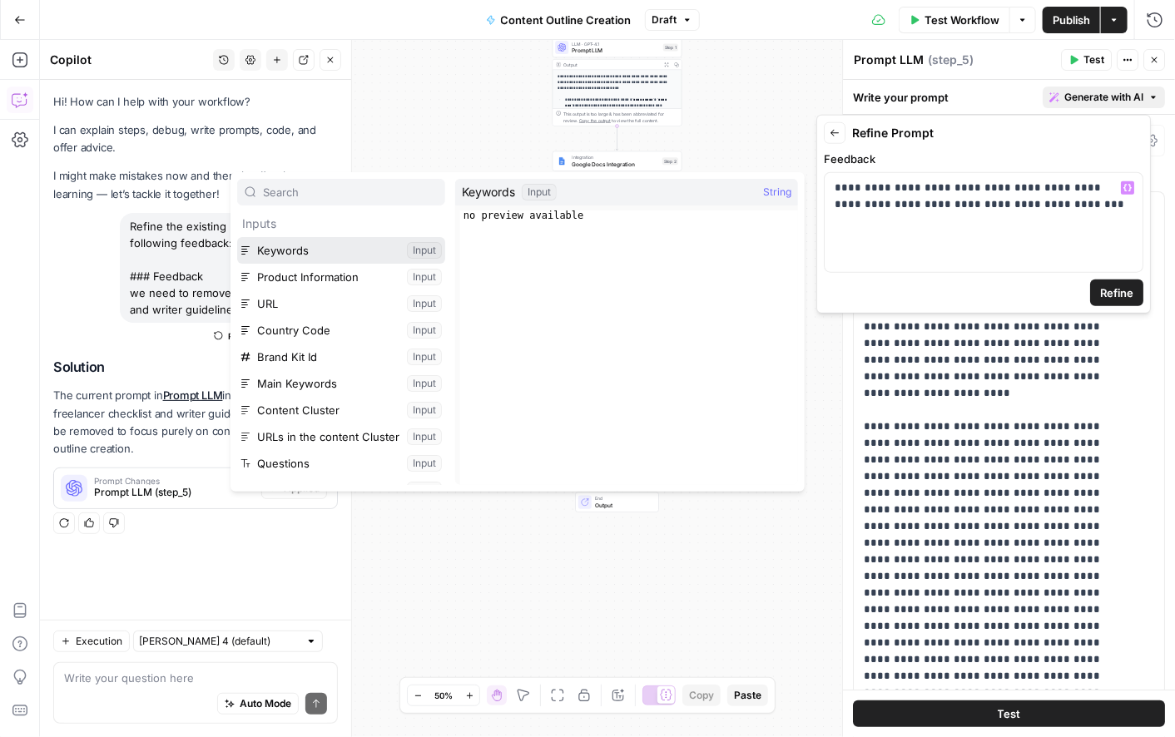
click at [299, 254] on button "Select variable Keywords" at bounding box center [341, 250] width 208 height 27
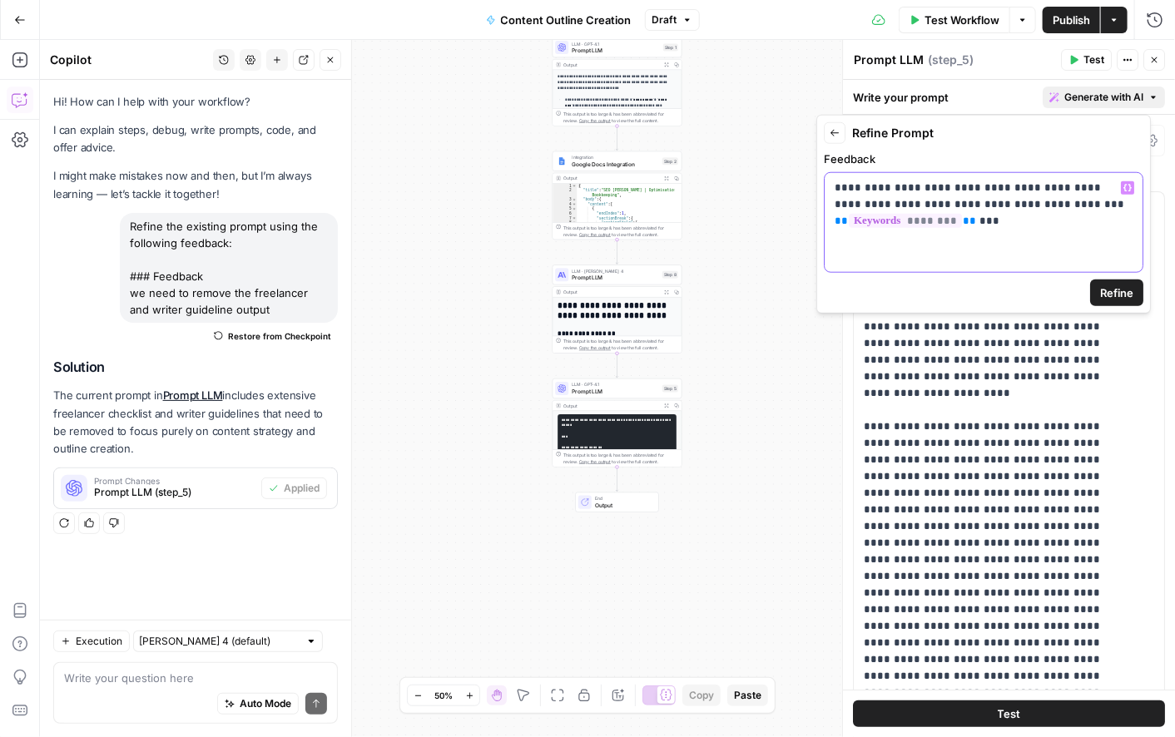
click at [1126, 185] on icon "button" at bounding box center [1128, 188] width 8 height 8
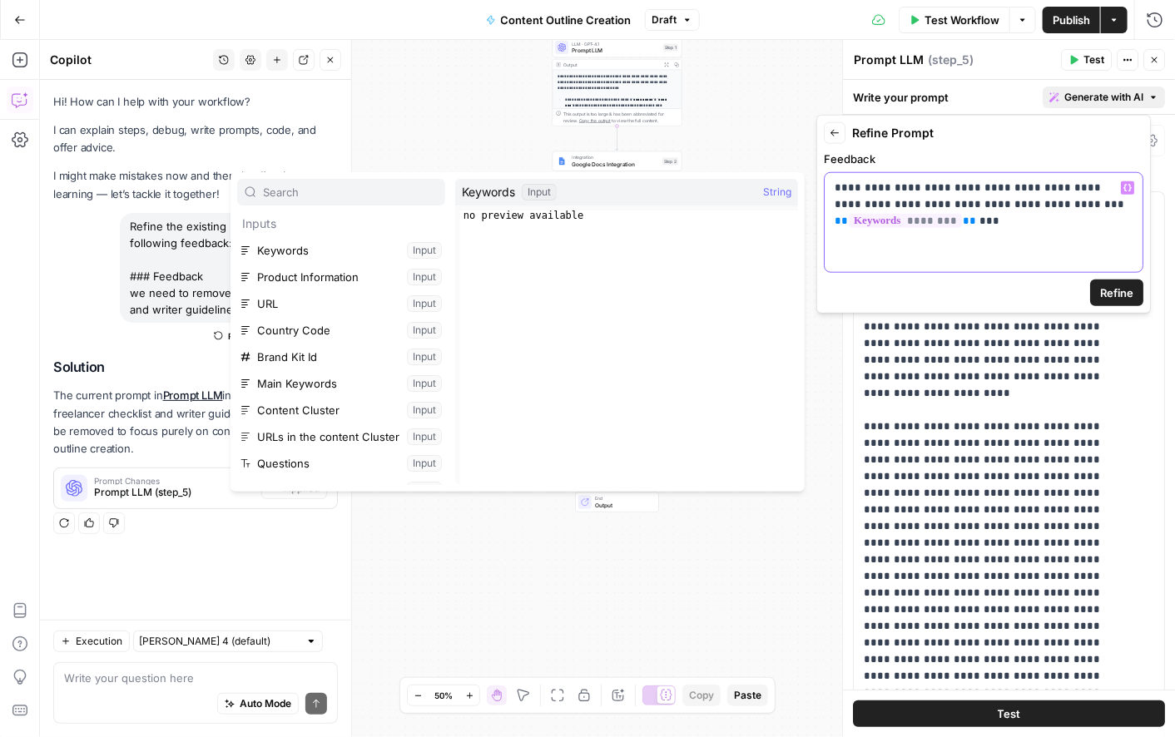
click at [1126, 185] on icon "button" at bounding box center [1128, 188] width 8 height 8
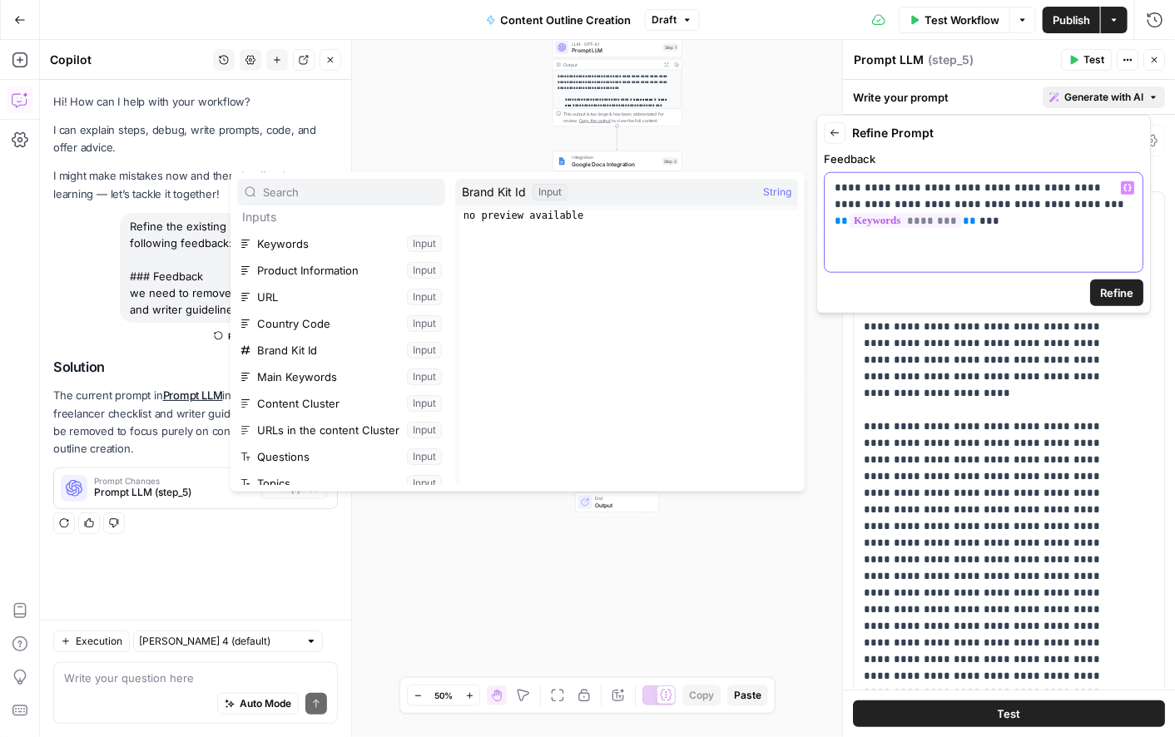
scroll to position [2, 0]
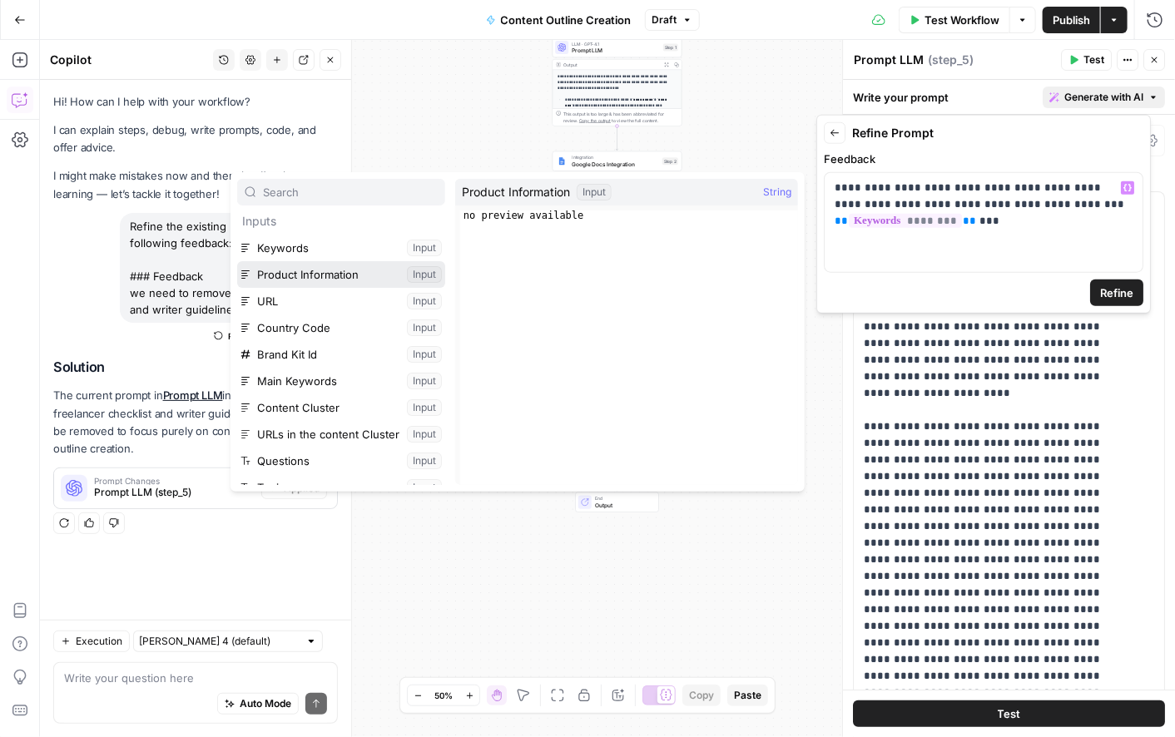
click at [306, 276] on button "Select variable Product Information" at bounding box center [341, 274] width 208 height 27
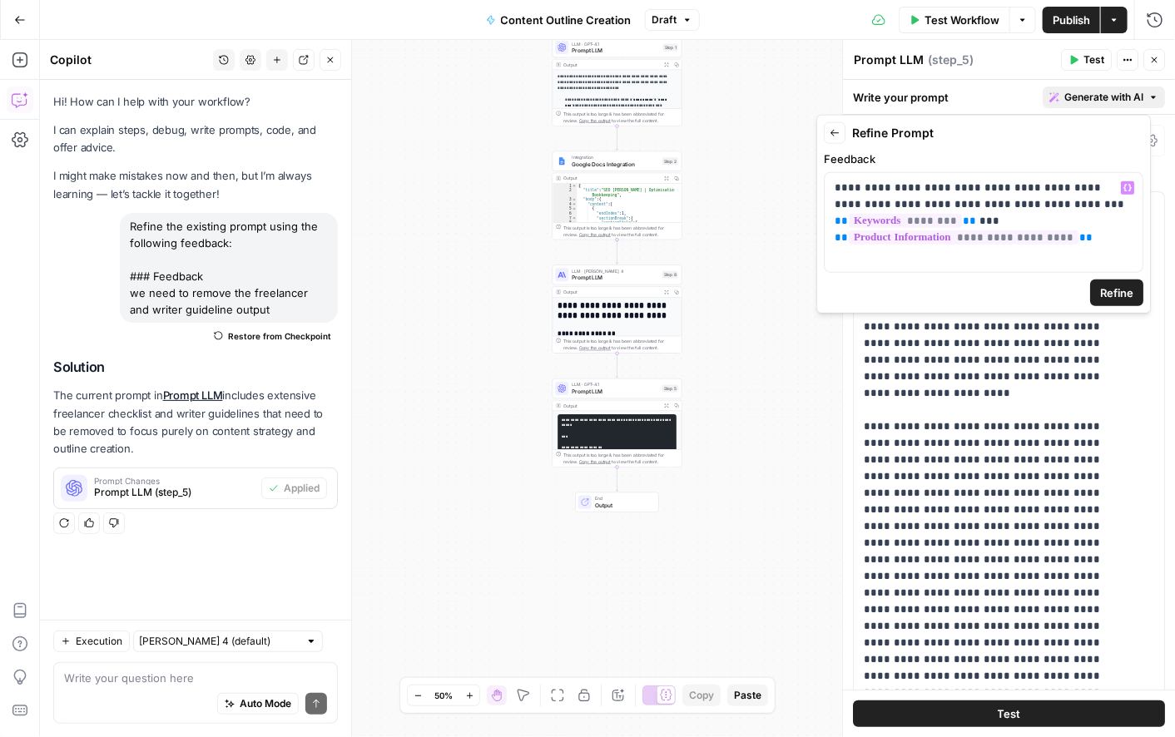
click at [1117, 298] on span "Refine" at bounding box center [1116, 293] width 33 height 17
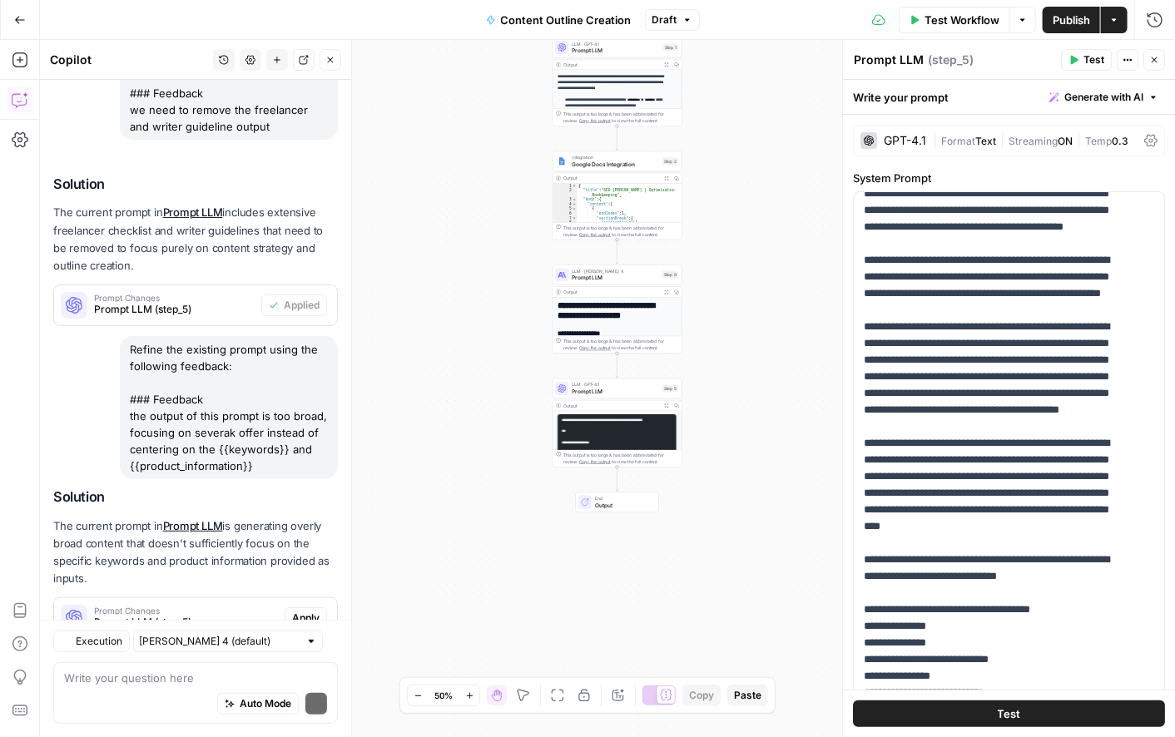
scroll to position [258, 0]
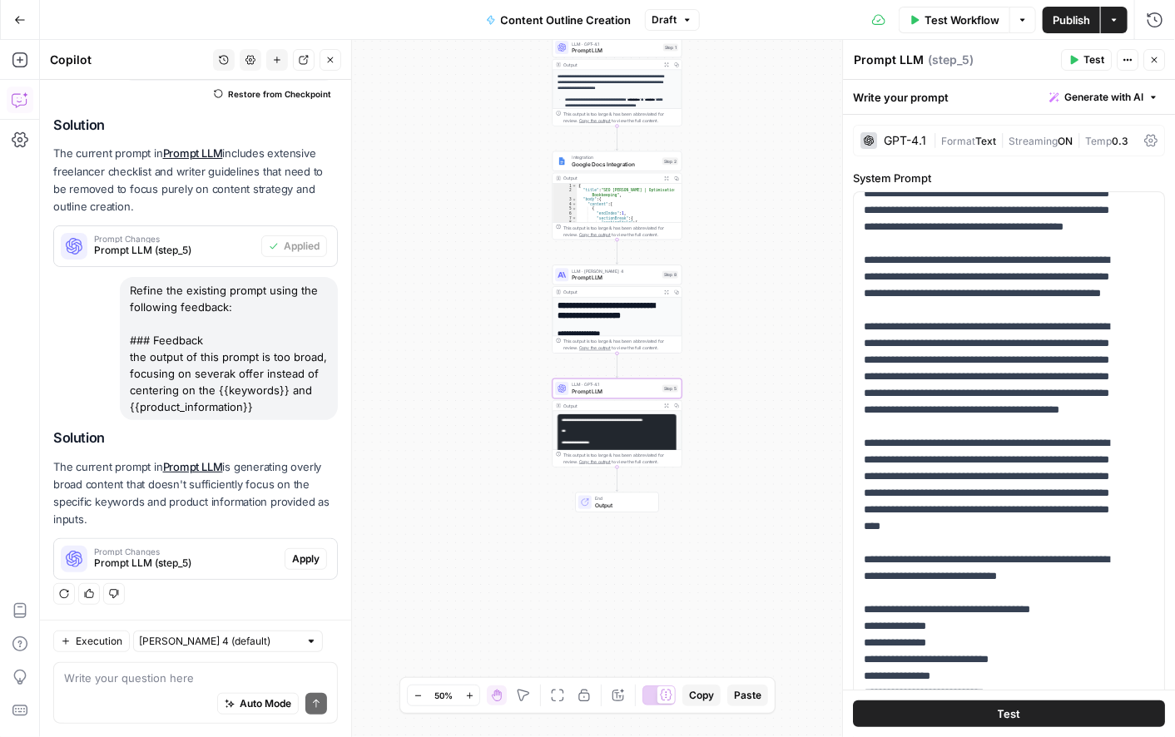
click at [300, 561] on span "Apply" at bounding box center [305, 559] width 27 height 15
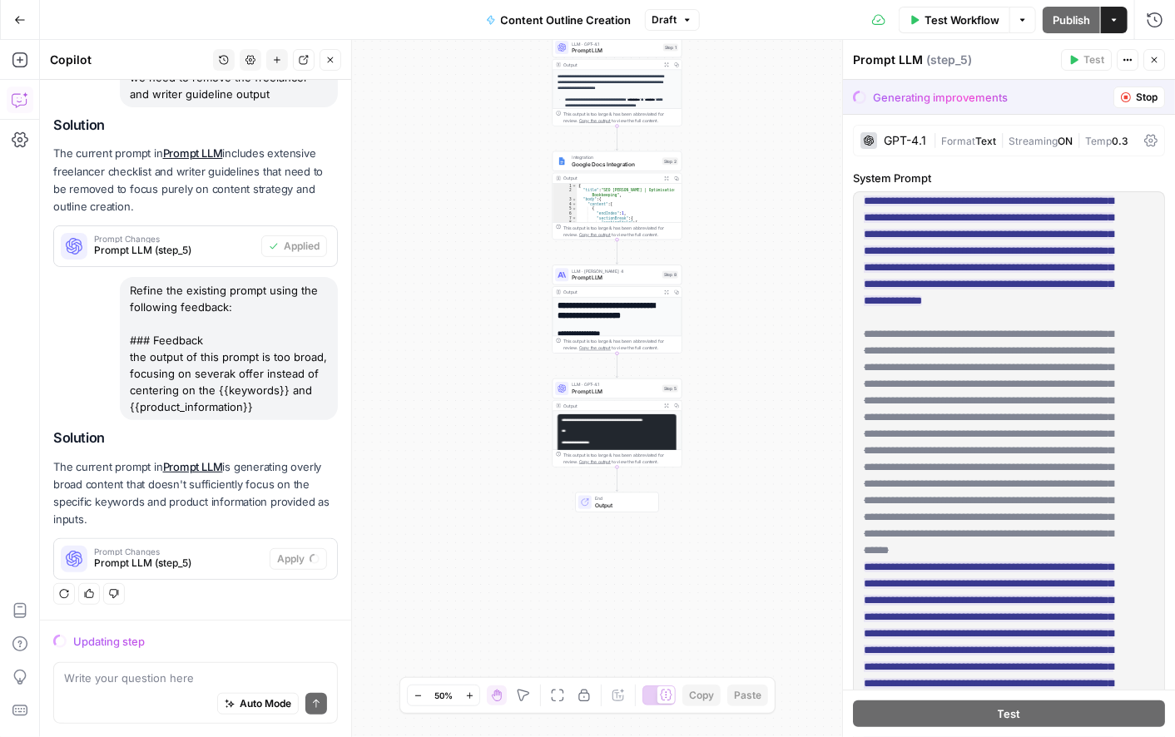
scroll to position [1343, 0]
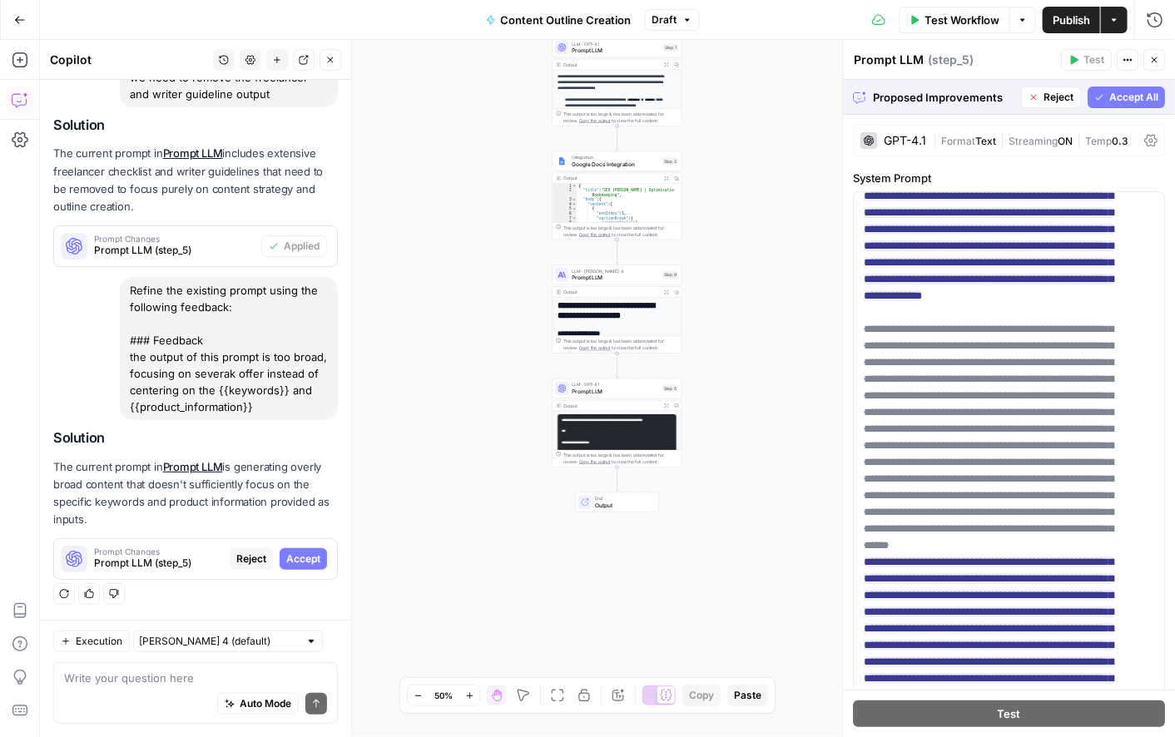
click at [1094, 94] on button "Accept All" at bounding box center [1126, 98] width 77 height 22
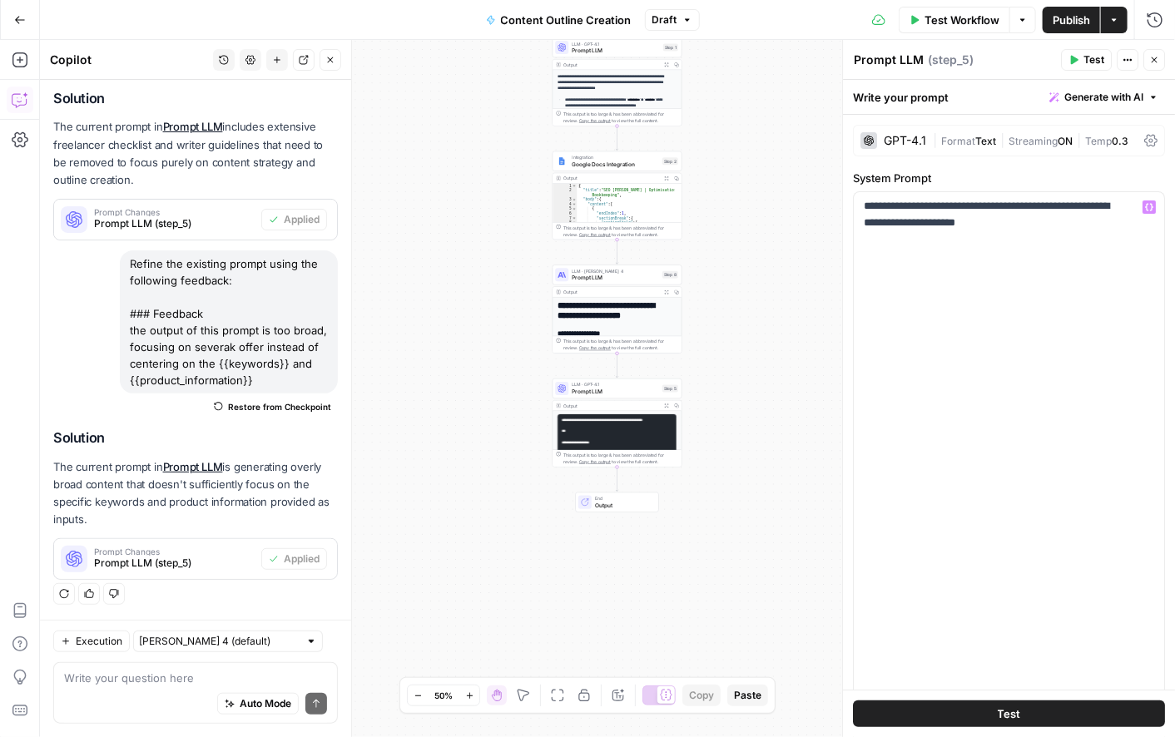
scroll to position [898, 0]
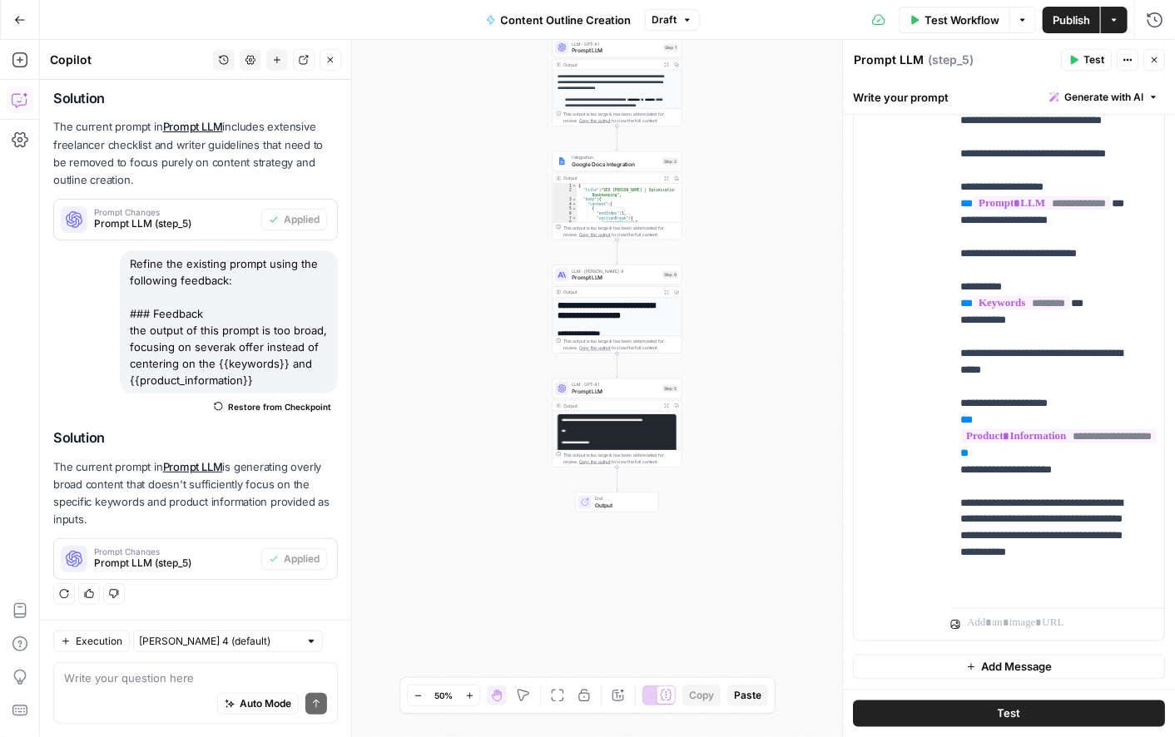
click at [1055, 18] on span "Publish" at bounding box center [1071, 20] width 37 height 17
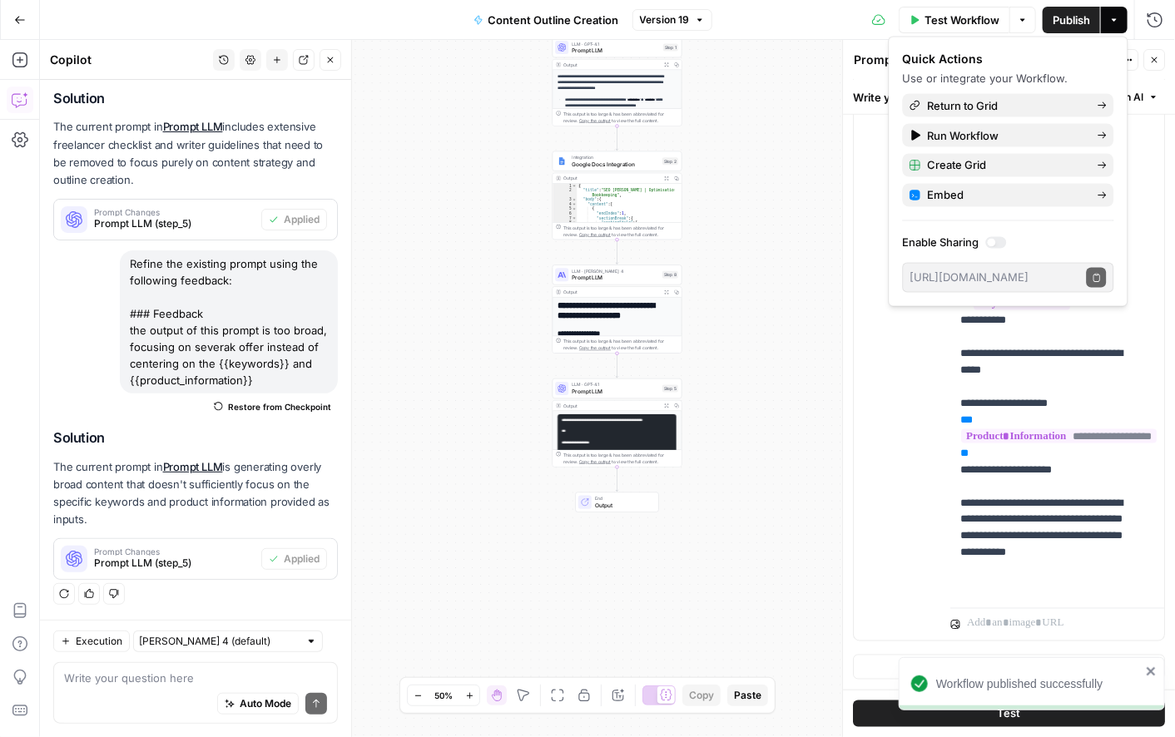
click at [851, 17] on div "Test Workflow Options Publish Actions Run History" at bounding box center [944, 19] width 464 height 39
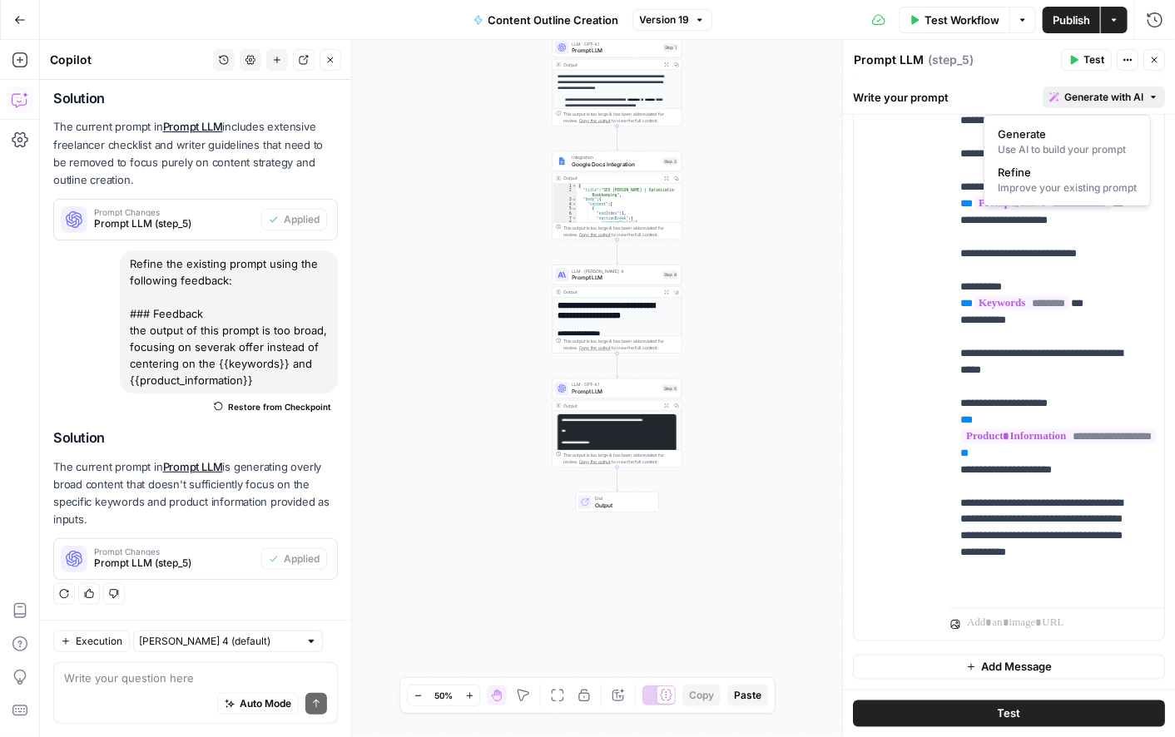
click at [1065, 97] on span "Generate with AI" at bounding box center [1104, 97] width 79 height 15
click at [1032, 185] on div "Improve your existing prompt" at bounding box center [1067, 188] width 139 height 15
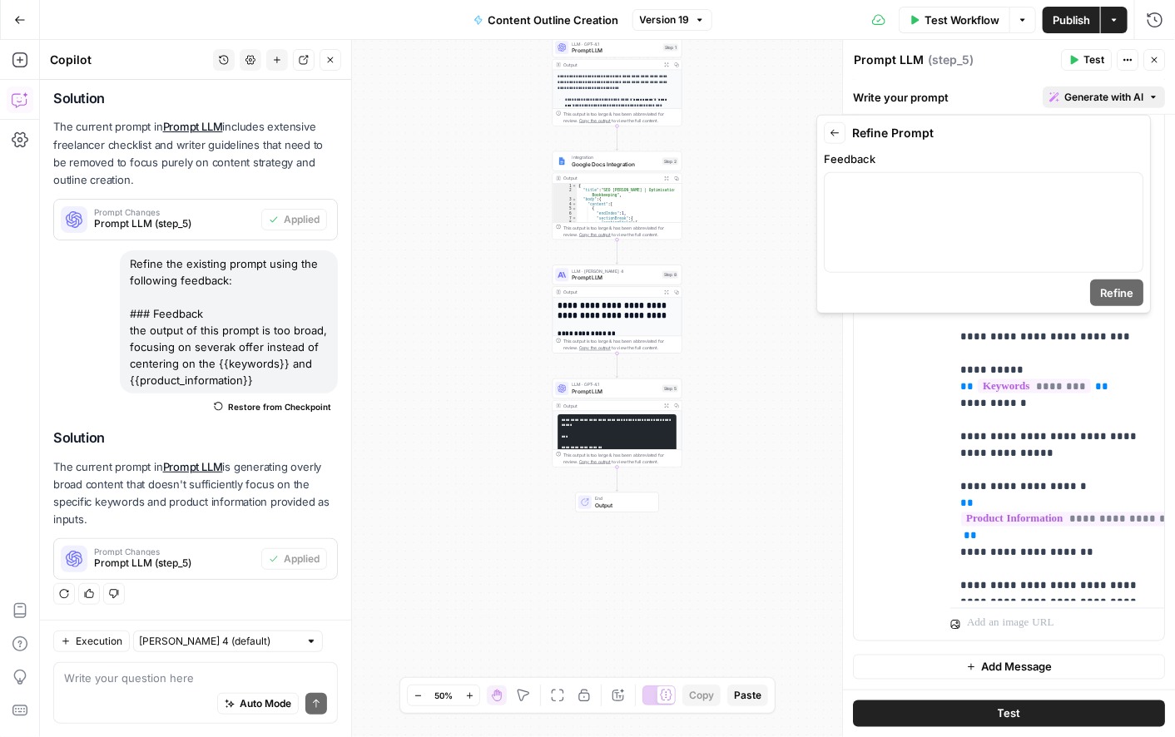
scroll to position [285, 0]
click at [870, 206] on div at bounding box center [984, 222] width 318 height 99
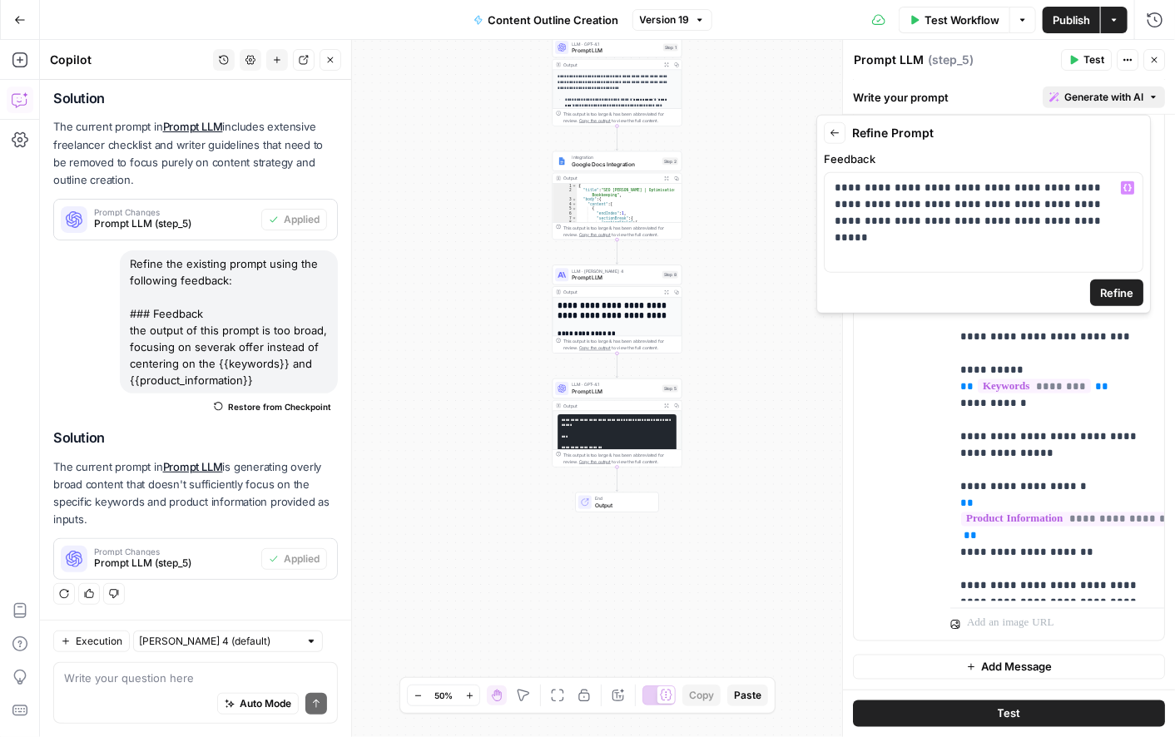
click at [1112, 297] on span "Refine" at bounding box center [1116, 293] width 33 height 17
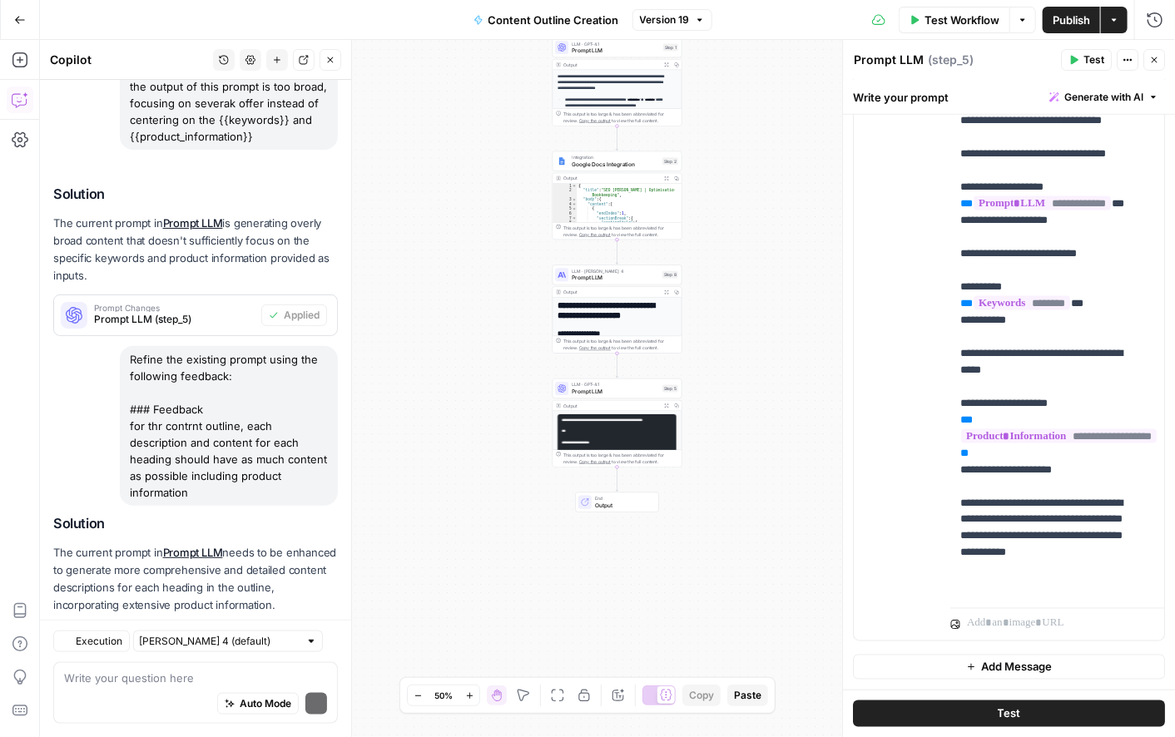
scroll to position [613, 0]
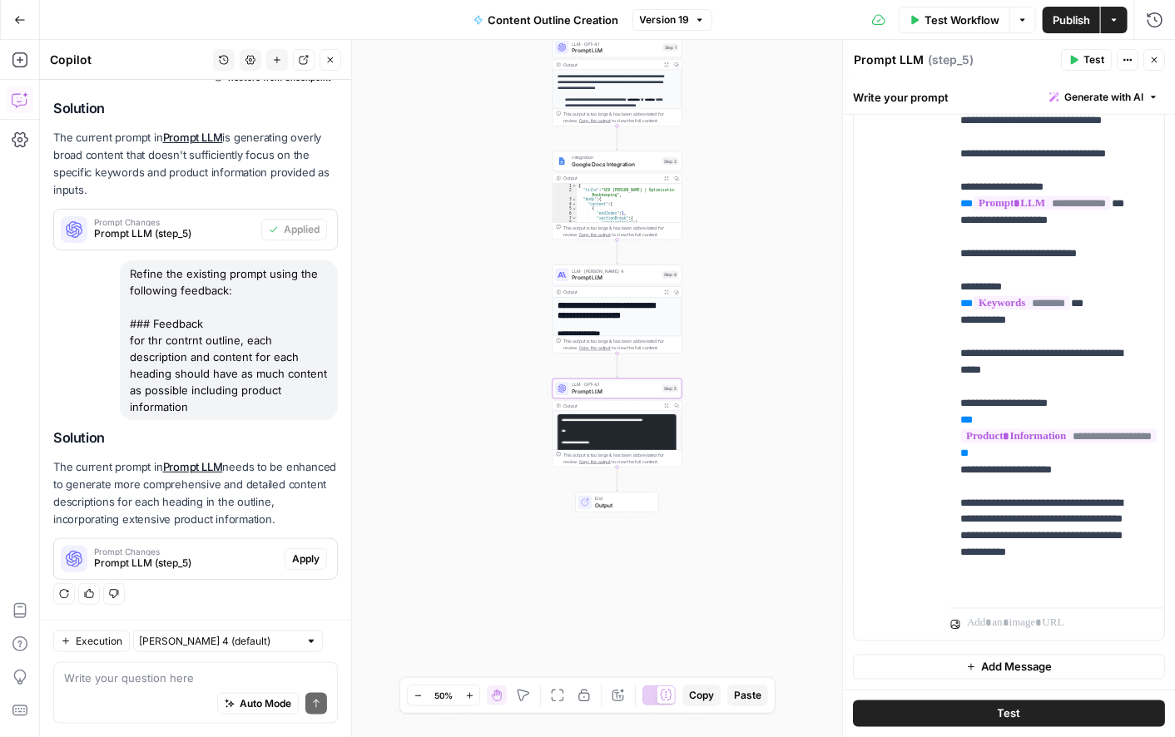
click at [292, 563] on span "Apply" at bounding box center [305, 559] width 27 height 15
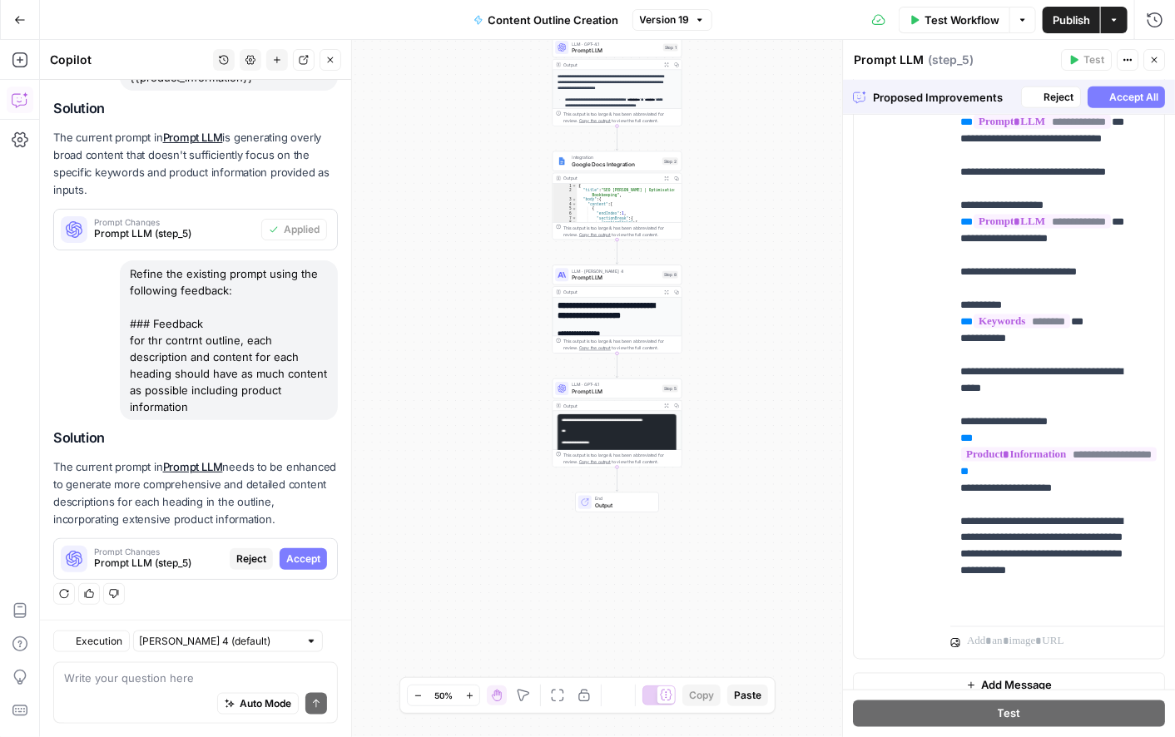
scroll to position [898, 0]
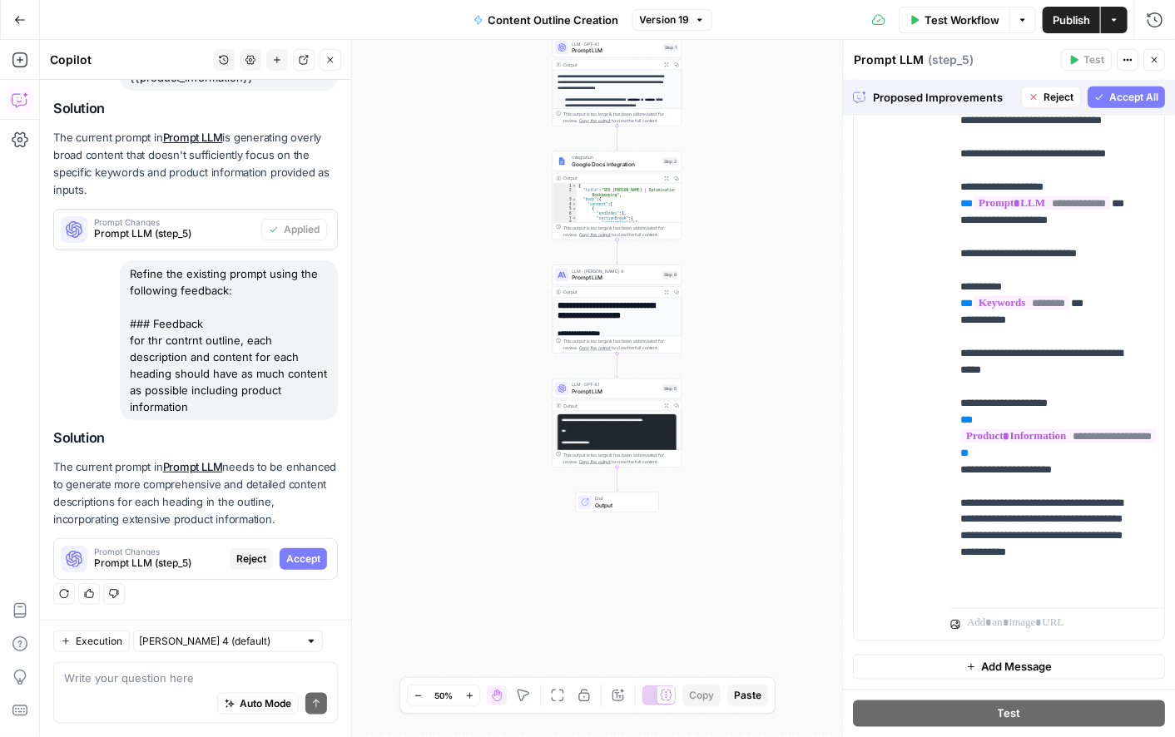
click at [1123, 99] on span "Accept All" at bounding box center [1134, 97] width 49 height 15
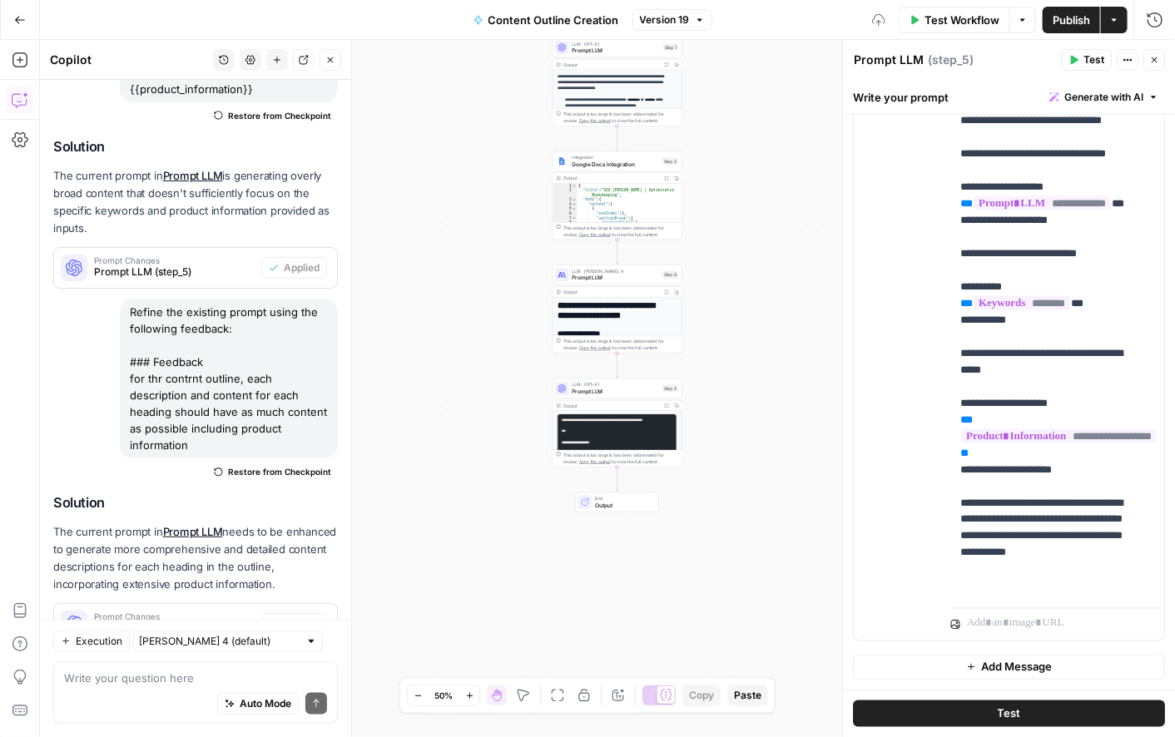
scroll to position [0, 0]
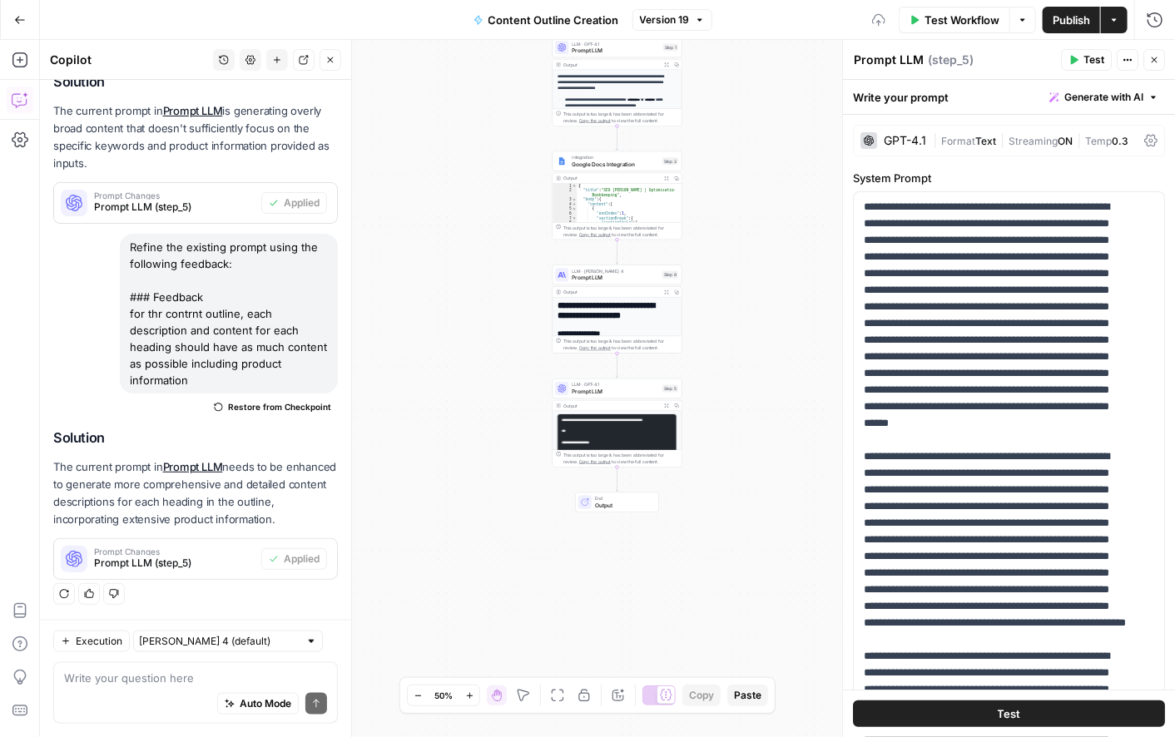
click at [1053, 25] on span "Publish" at bounding box center [1071, 20] width 37 height 17
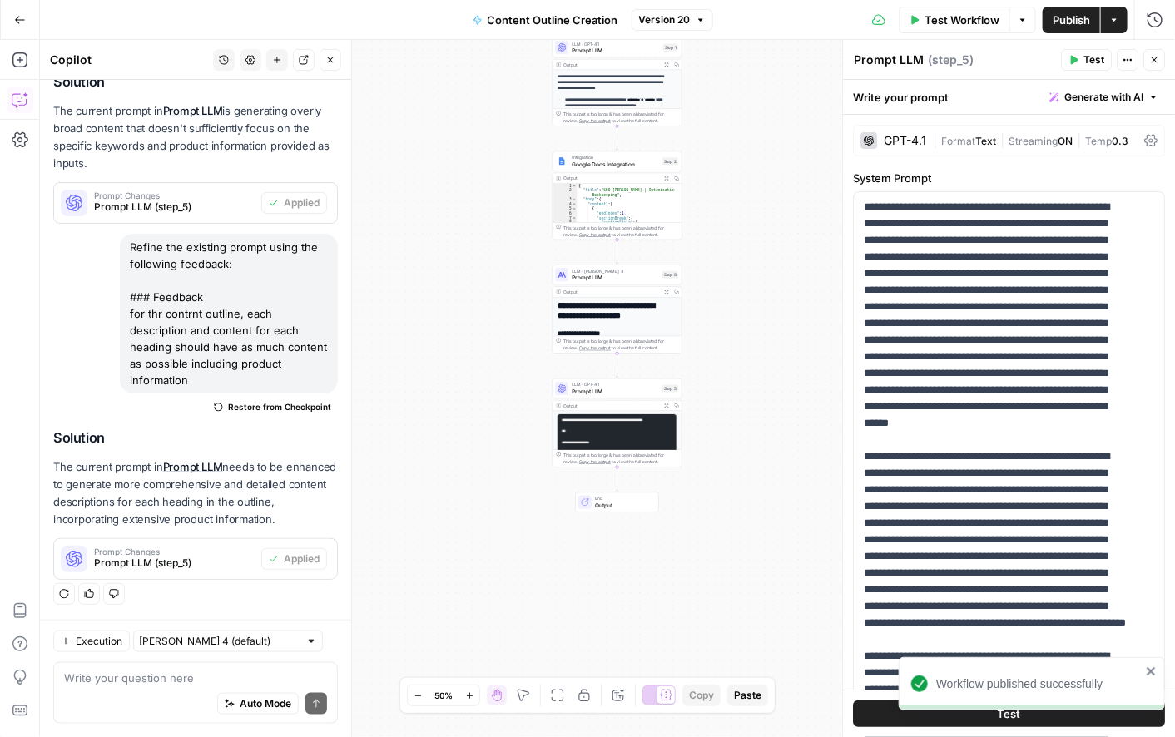
click at [1050, 16] on button "Publish" at bounding box center [1071, 20] width 57 height 27
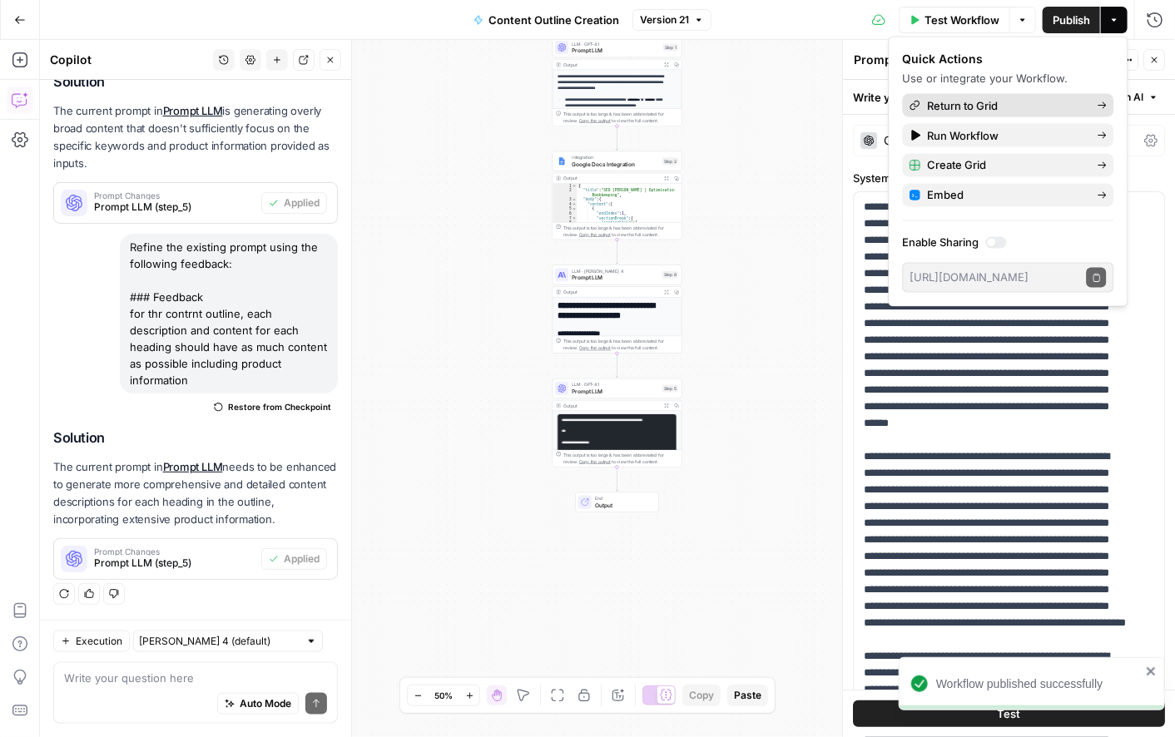
click at [1014, 112] on span "Return to Grid" at bounding box center [1006, 105] width 156 height 17
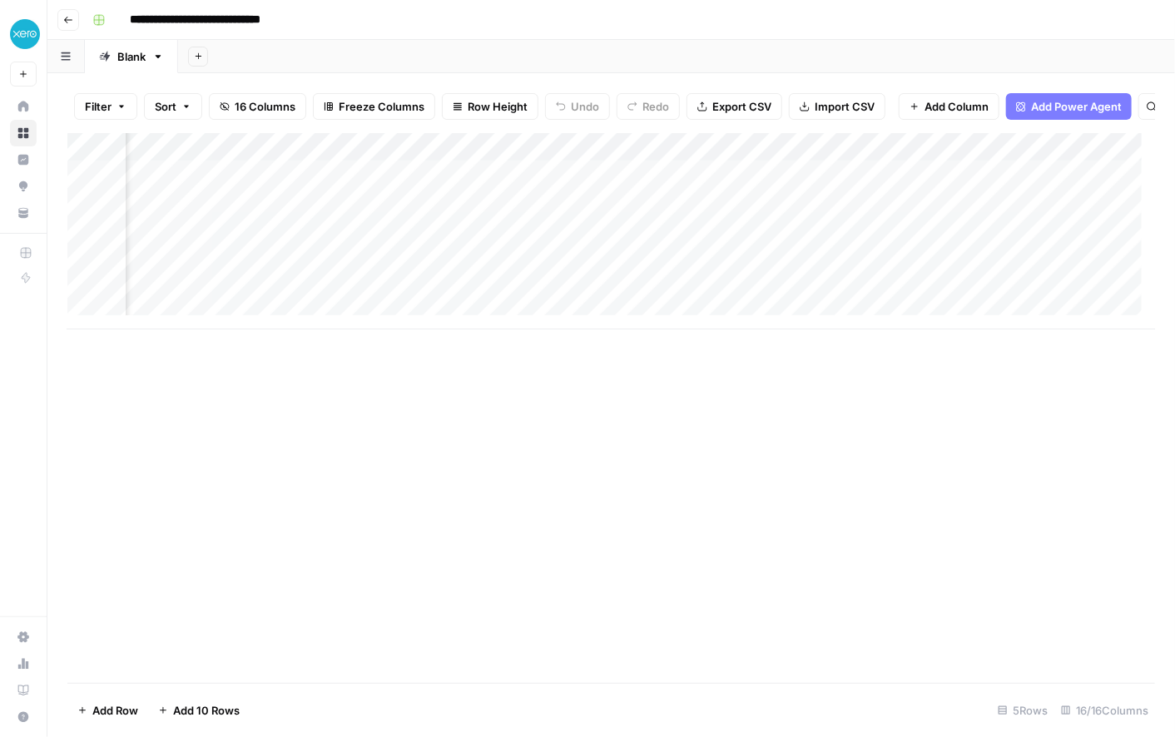
scroll to position [0, 2251]
click at [886, 190] on div "Add Column" at bounding box center [611, 231] width 1088 height 196
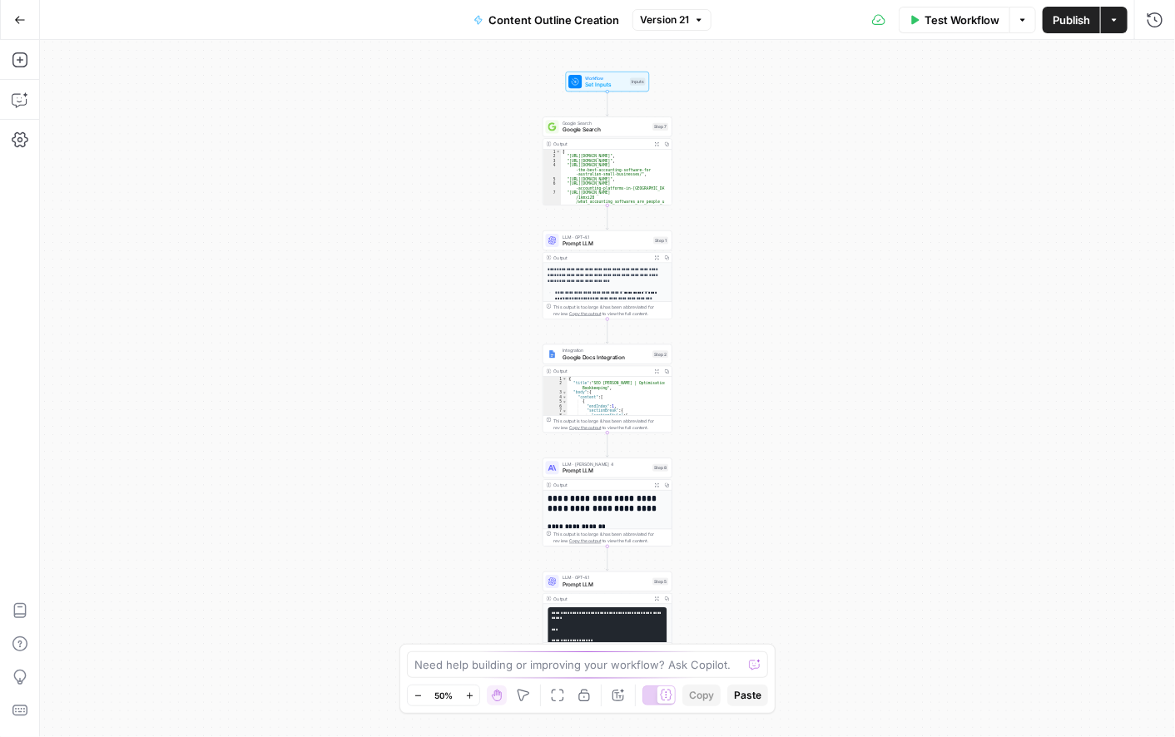
click at [22, 14] on icon "button" at bounding box center [20, 20] width 12 height 12
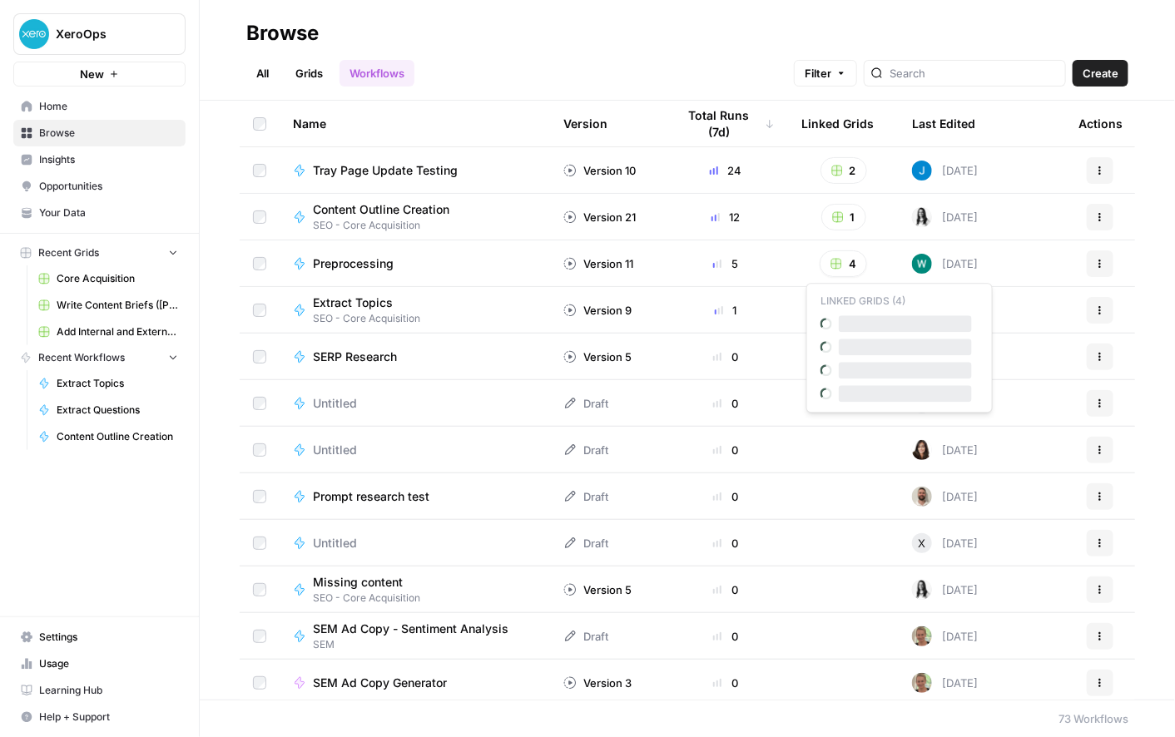
click at [832, 261] on button "4" at bounding box center [843, 264] width 47 height 27
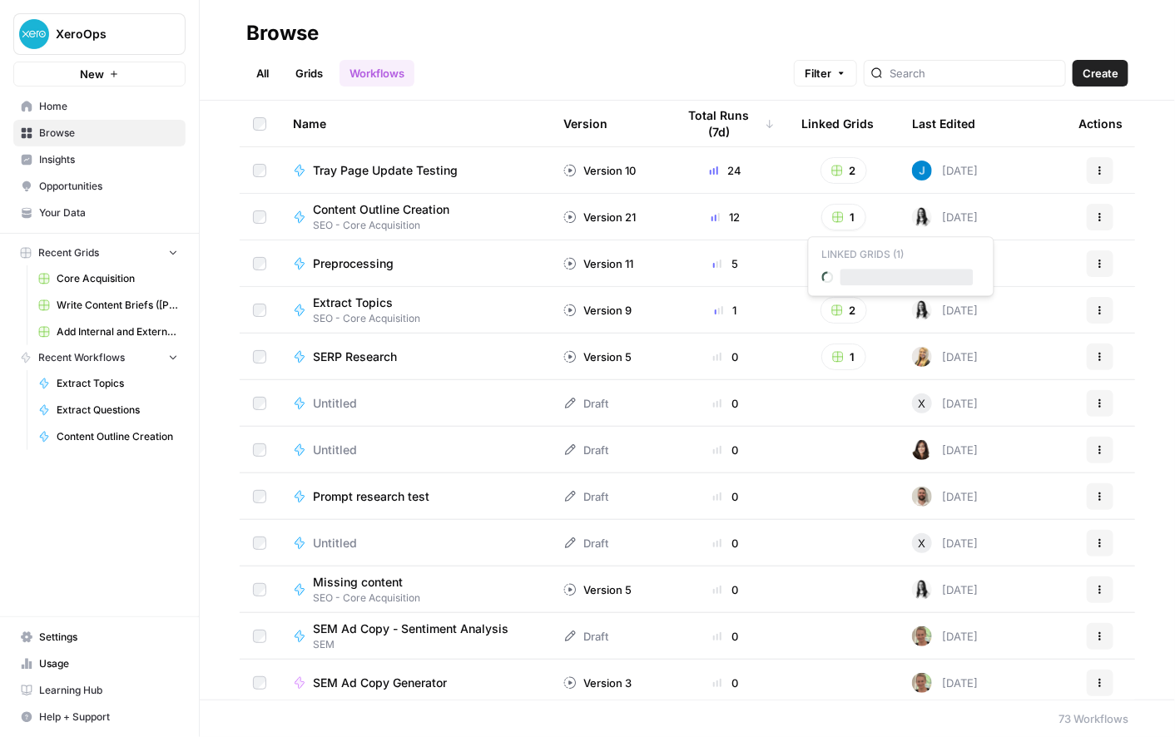
click at [833, 218] on rect "button" at bounding box center [838, 217] width 10 height 10
click at [40, 665] on span "Usage" at bounding box center [108, 664] width 139 height 15
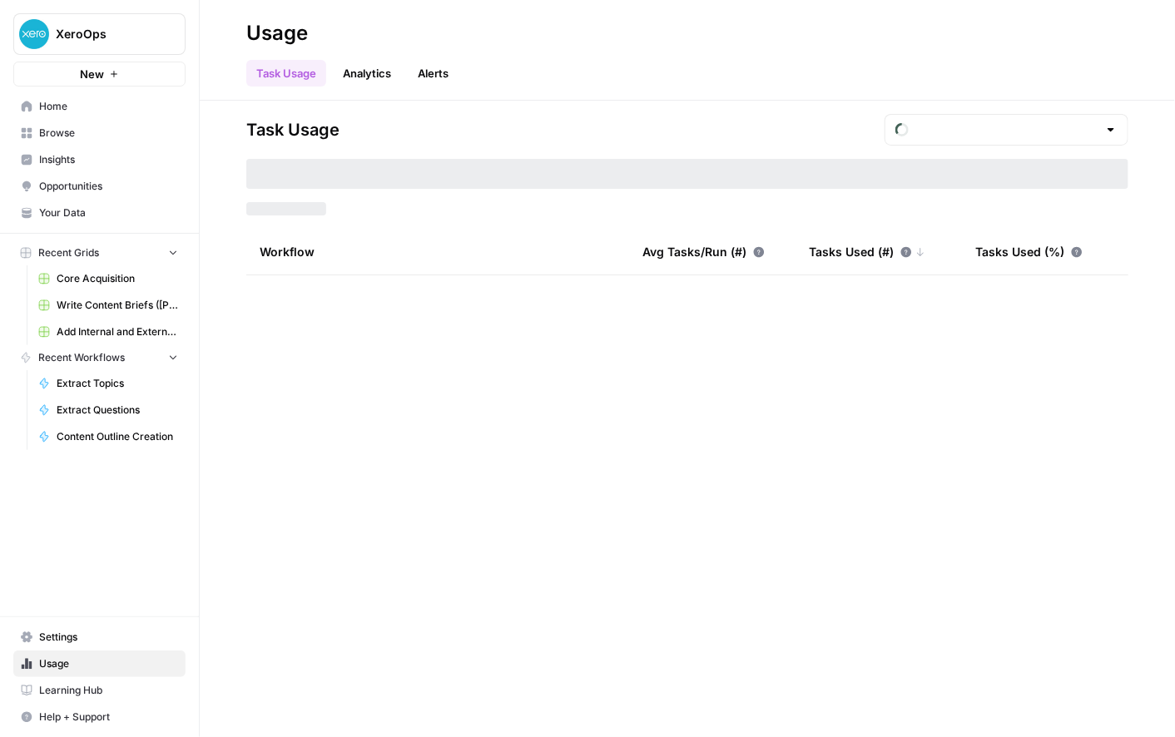
type input "September Tasks"
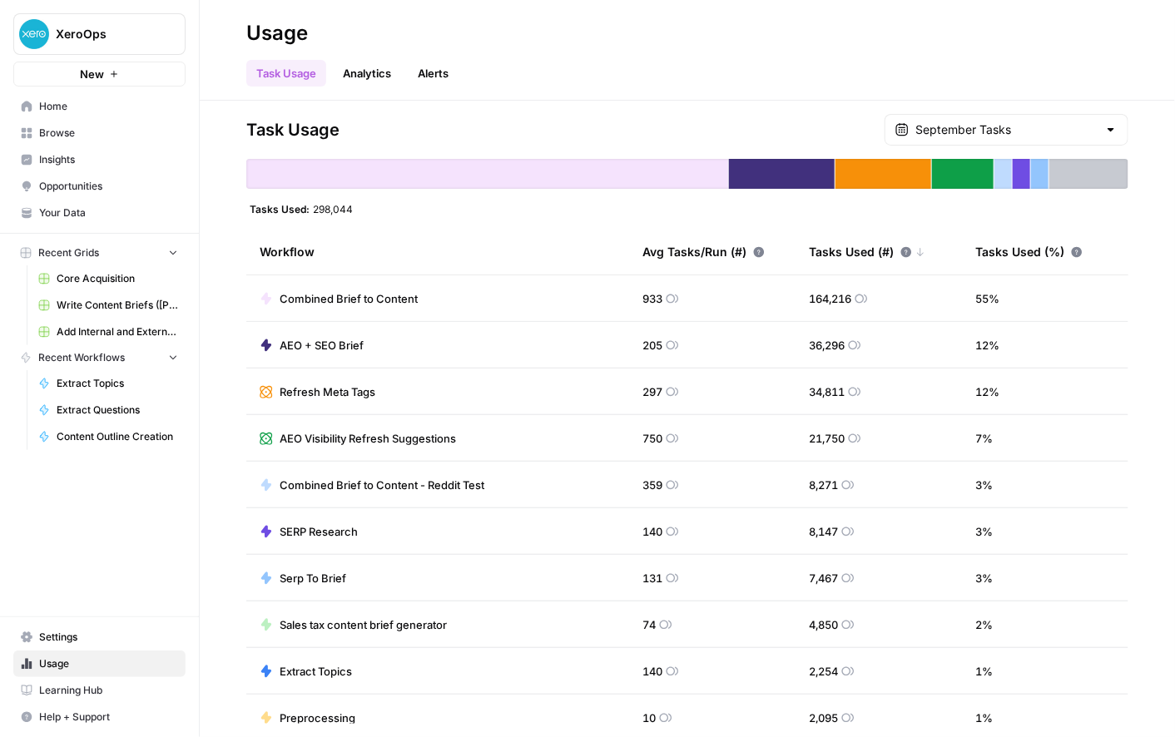
click at [821, 245] on div "Tasks Used (#)" at bounding box center [867, 252] width 117 height 46
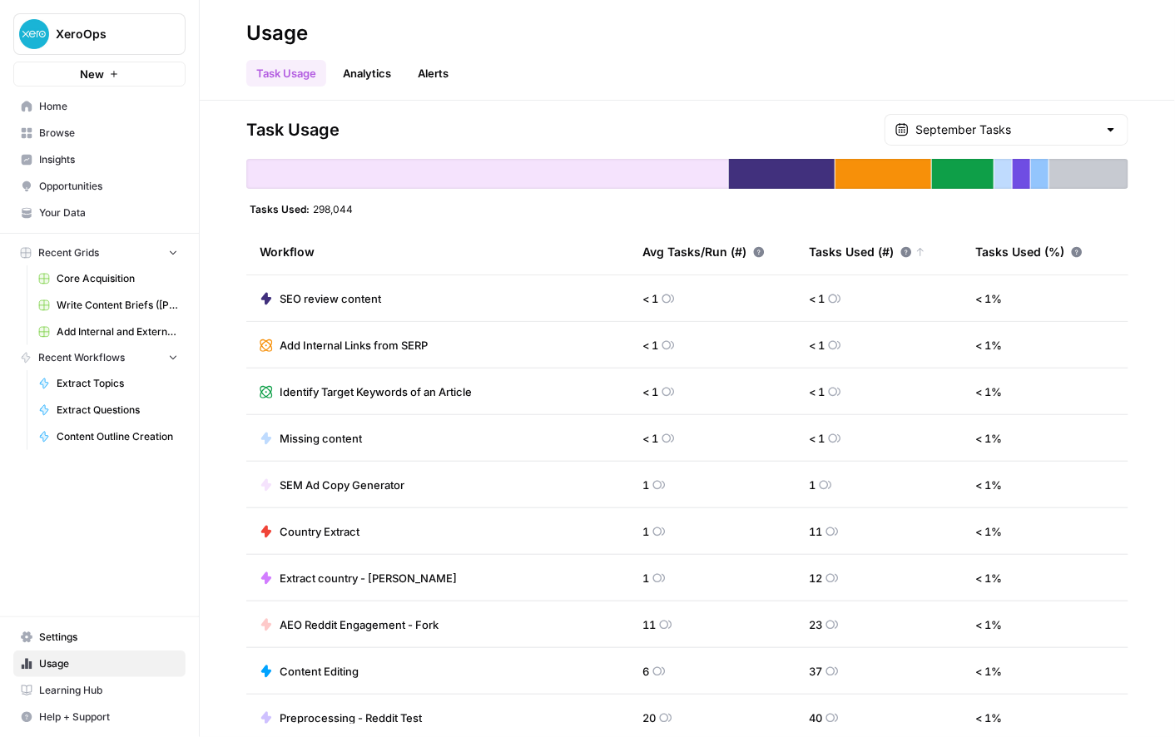
click at [821, 245] on div "Tasks Used (#)" at bounding box center [867, 252] width 117 height 46
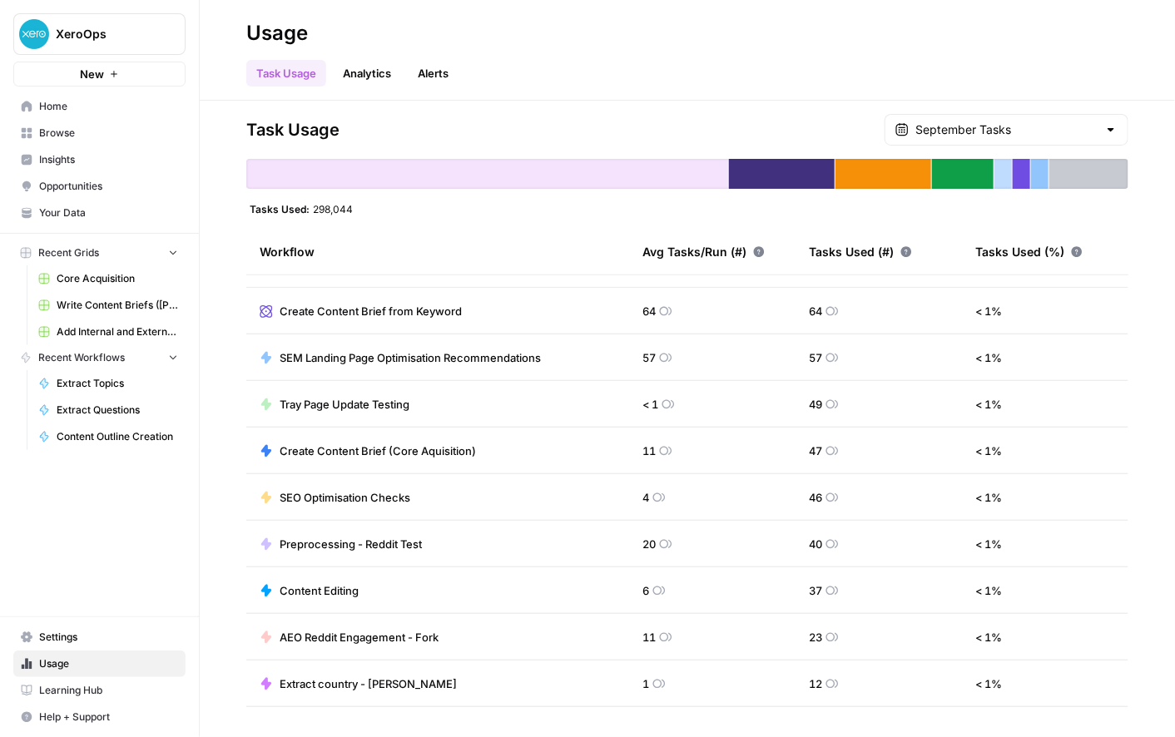
scroll to position [923, 0]
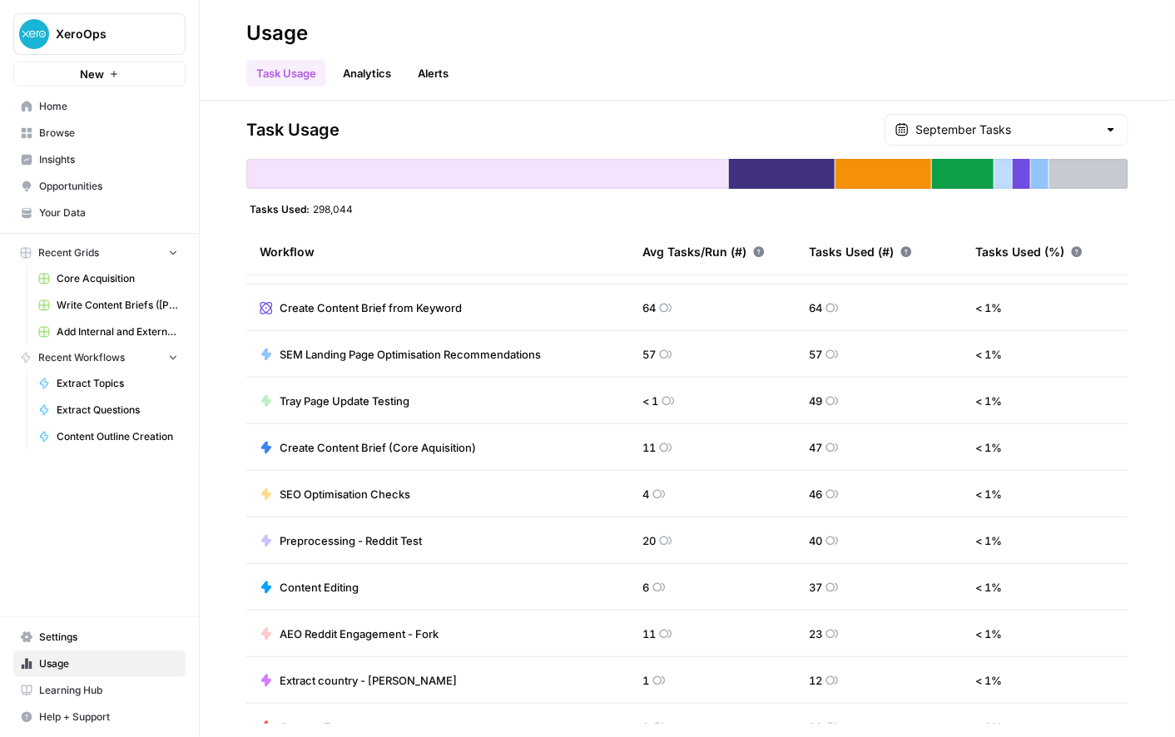
click at [73, 112] on span "Home" at bounding box center [108, 106] width 139 height 15
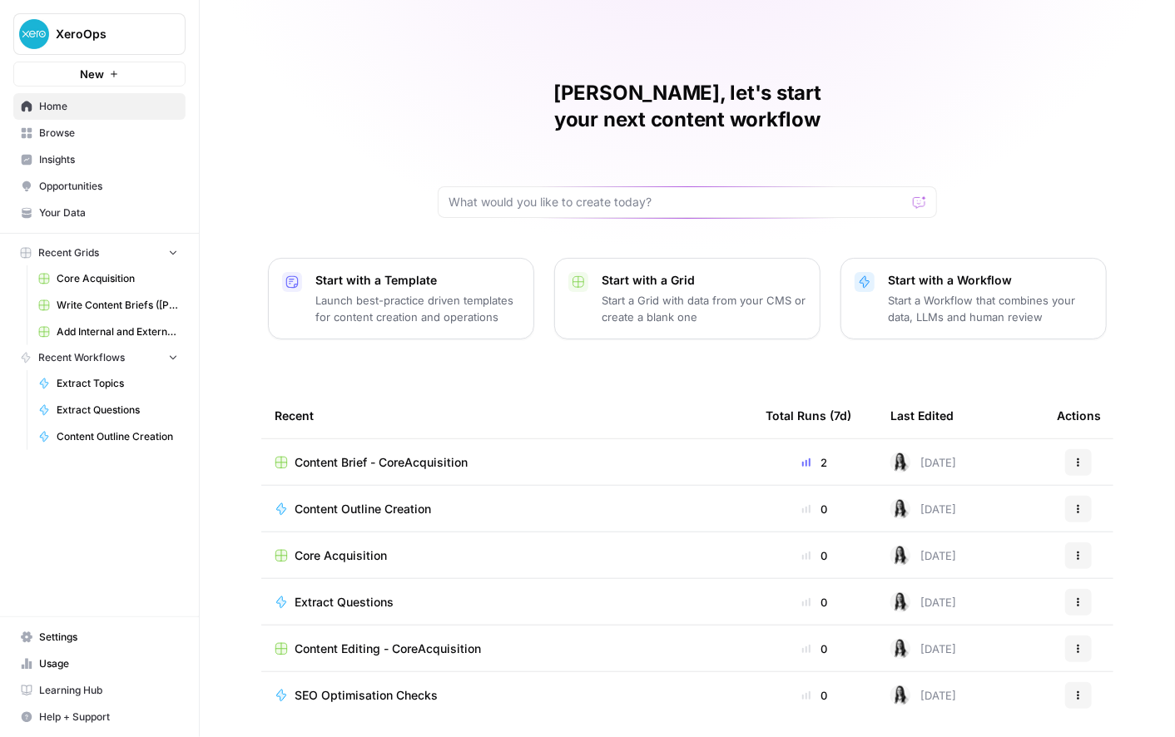
click at [397, 454] on span "Content Brief - CoreAcquisition" at bounding box center [381, 462] width 173 height 17
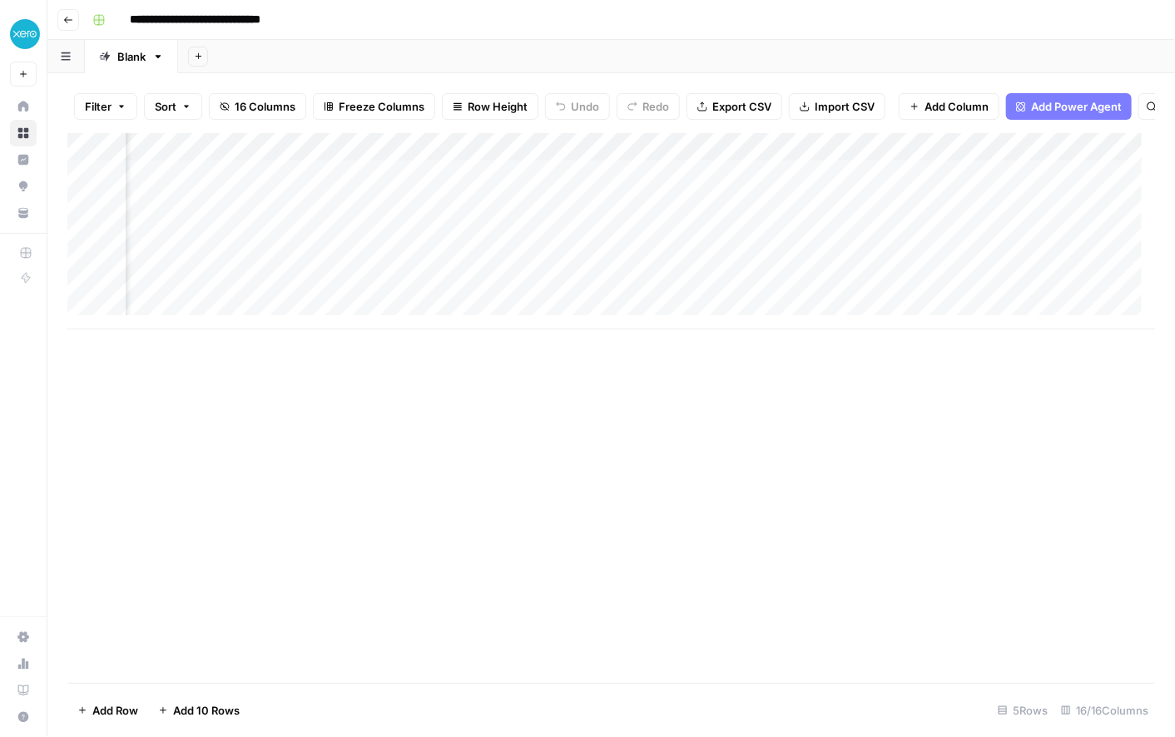
scroll to position [0, 2251]
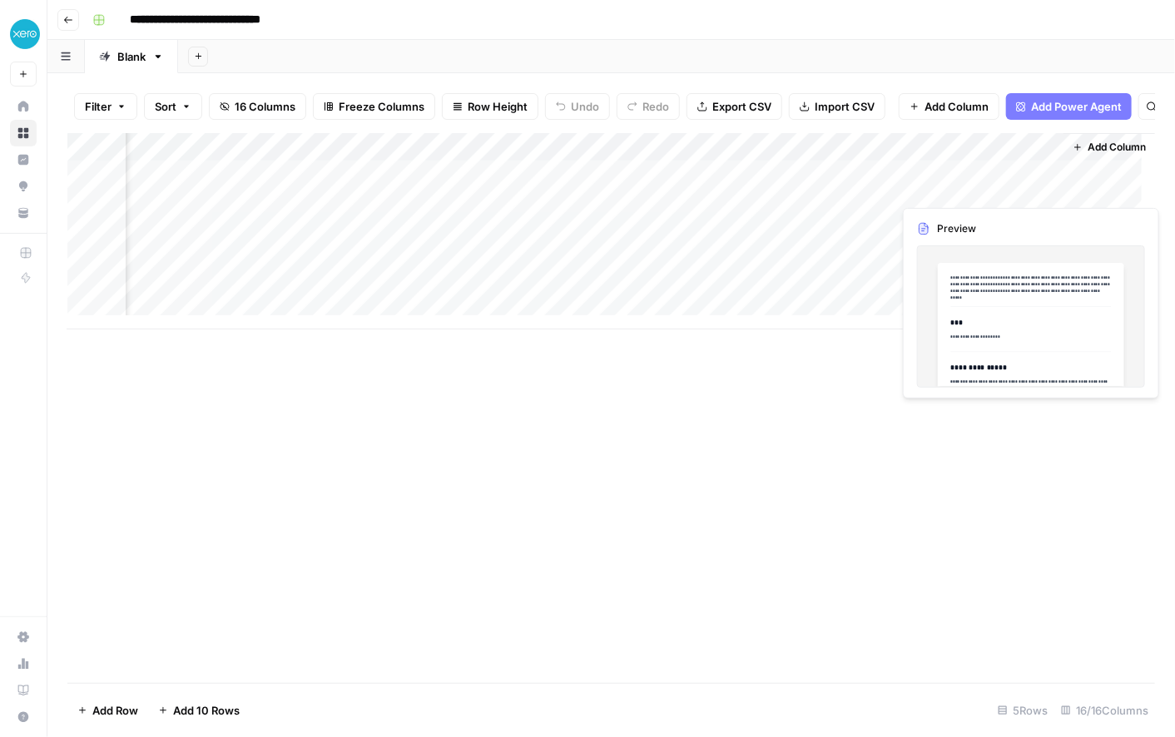
click at [983, 185] on div "Add Column" at bounding box center [611, 231] width 1088 height 196
click at [983, 185] on body "**********" at bounding box center [587, 368] width 1175 height 737
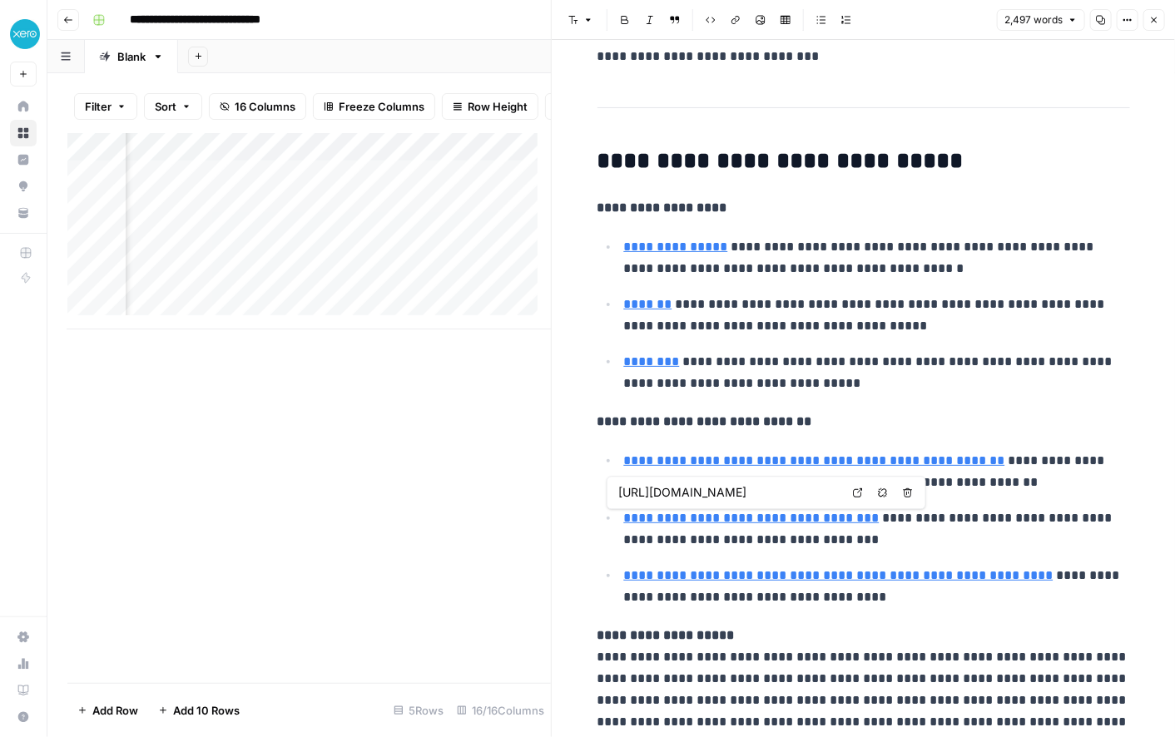
type input "https://fitsmallbusiness.com/best-time-tracking-software/"
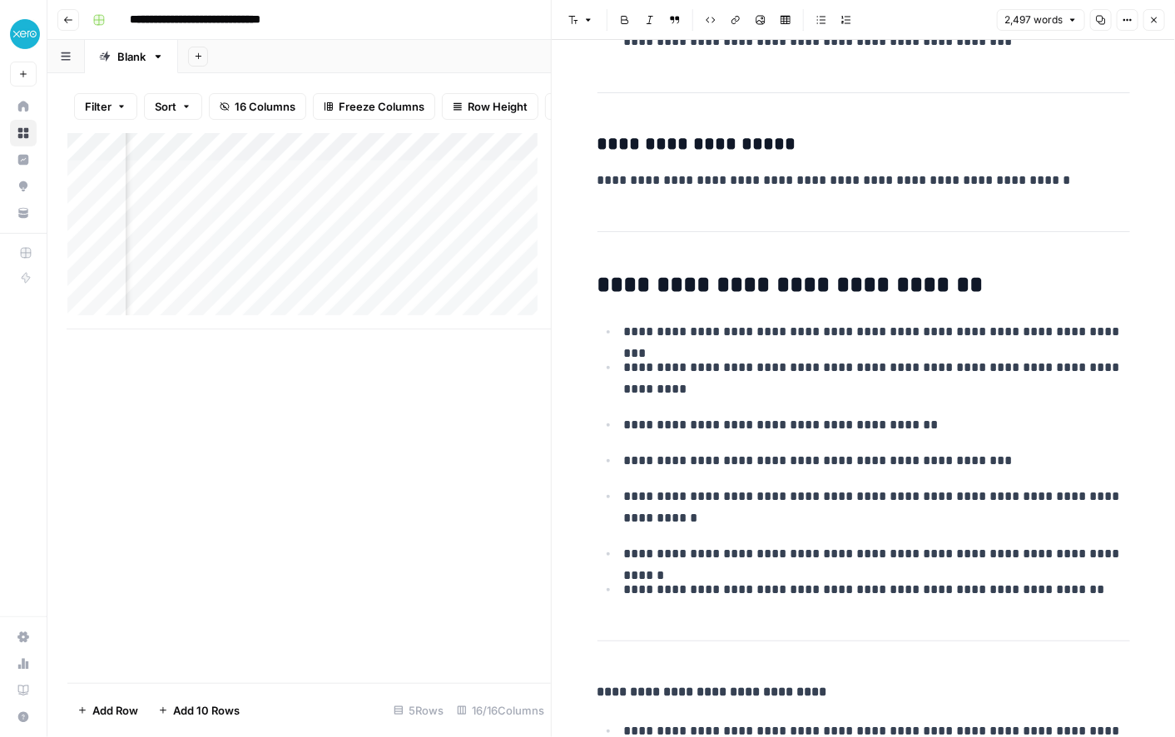
scroll to position [9928, 0]
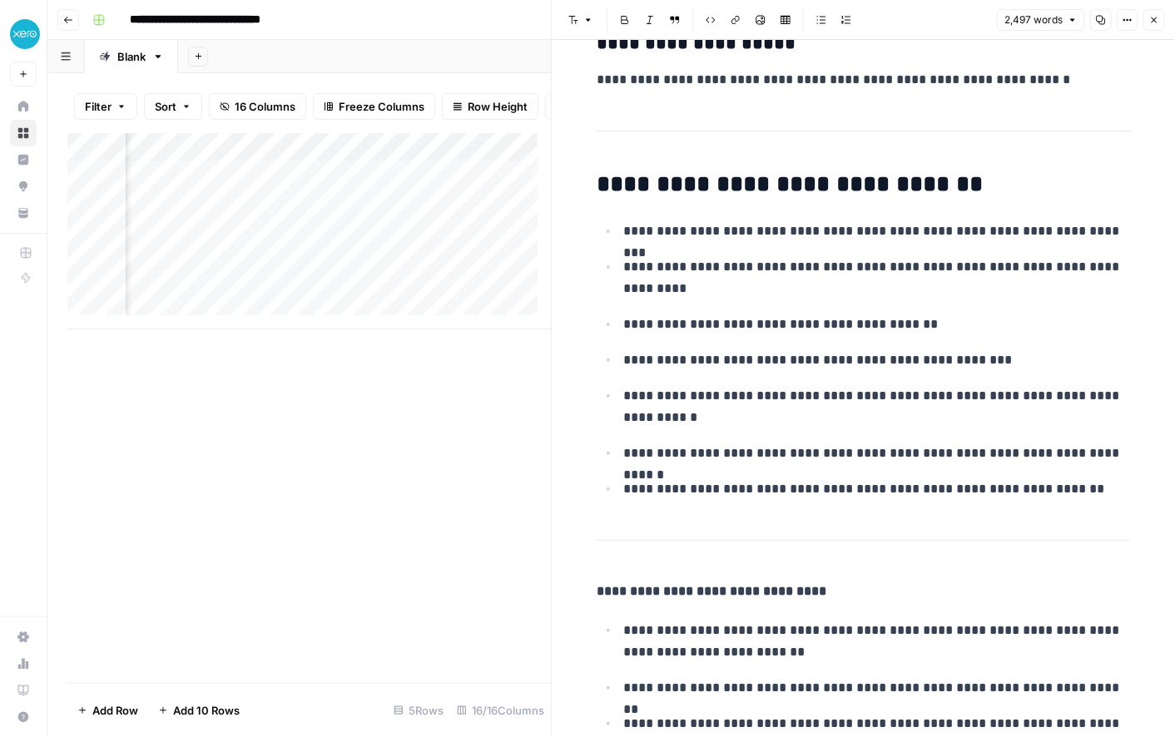
click at [1124, 24] on icon "button" at bounding box center [1128, 20] width 10 height 10
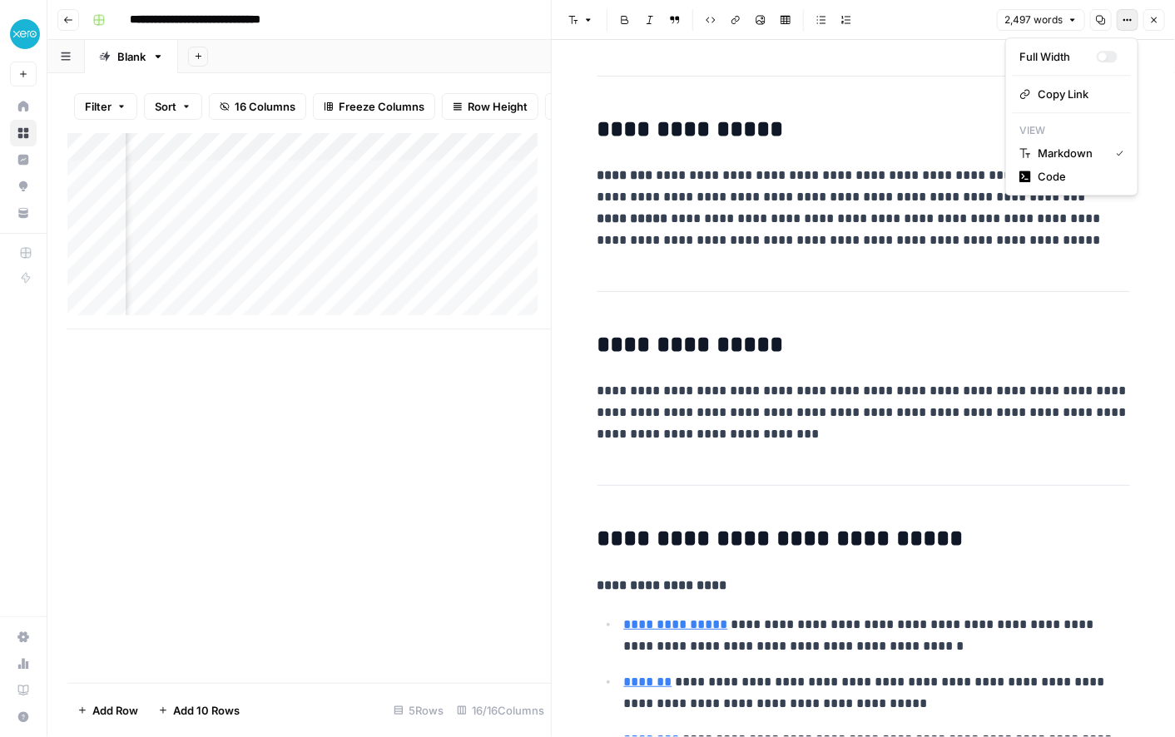
scroll to position [0, 0]
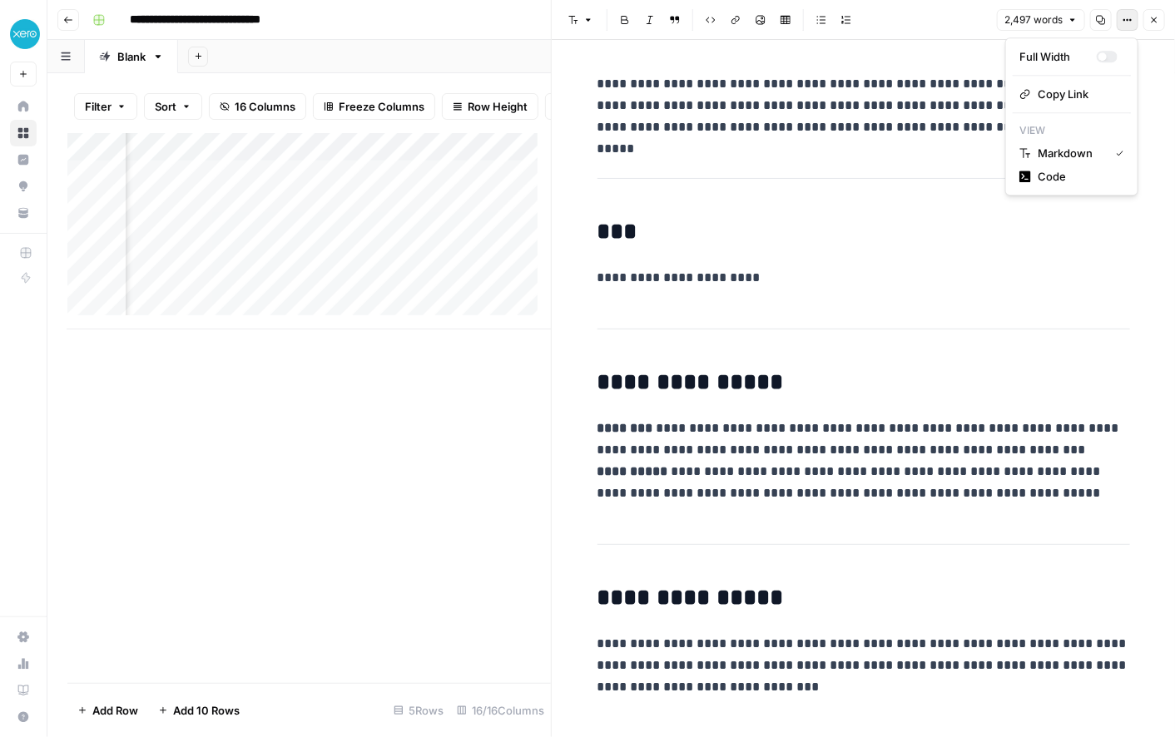
click at [1152, 20] on icon "button" at bounding box center [1154, 20] width 10 height 10
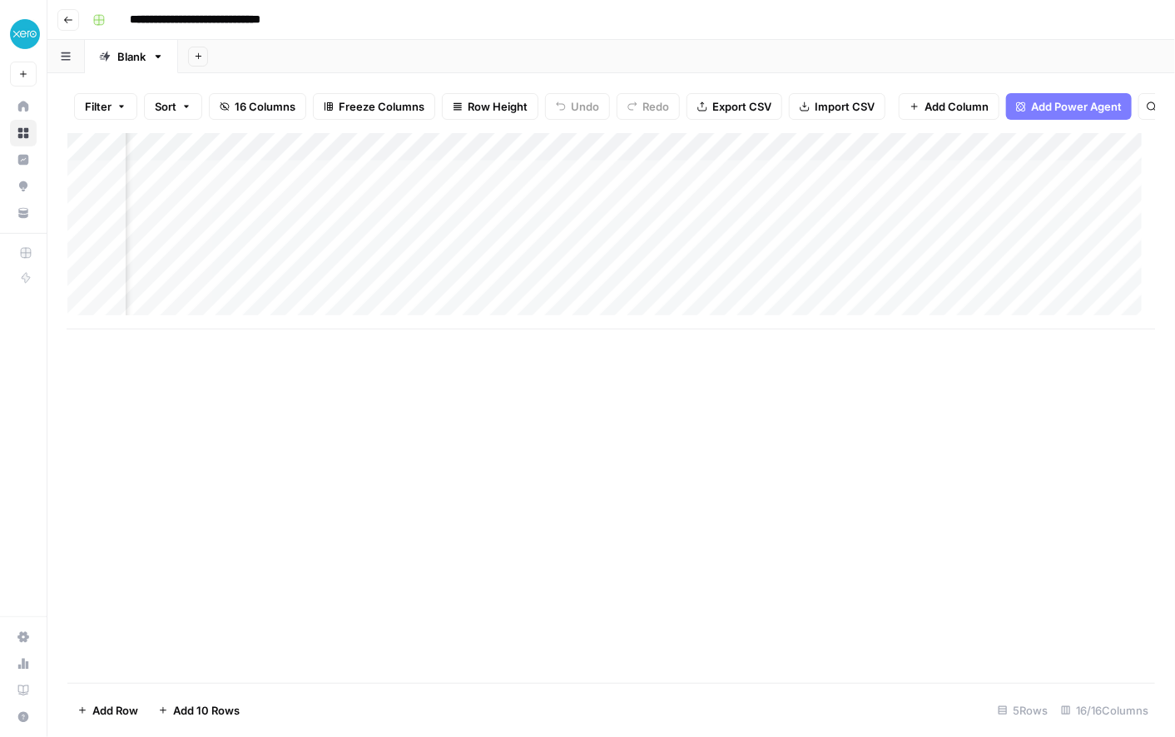
scroll to position [0, 602]
click at [340, 195] on div "Add Column" at bounding box center [611, 231] width 1088 height 196
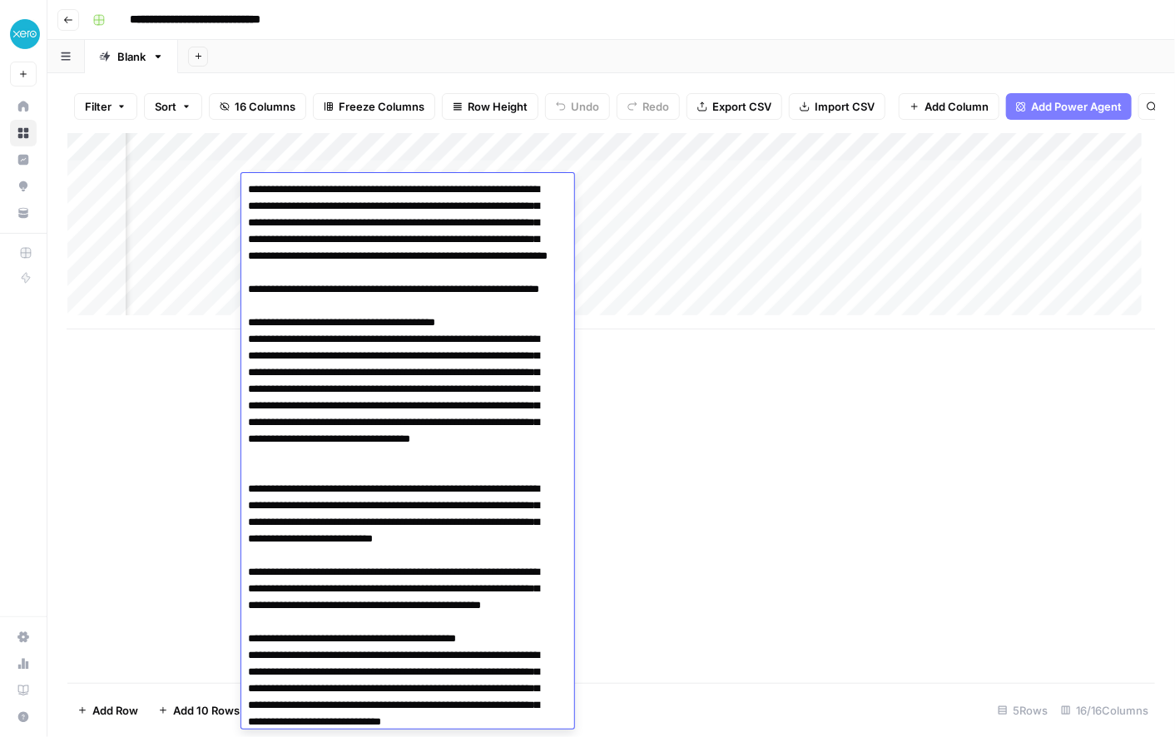
scroll to position [1103, 0]
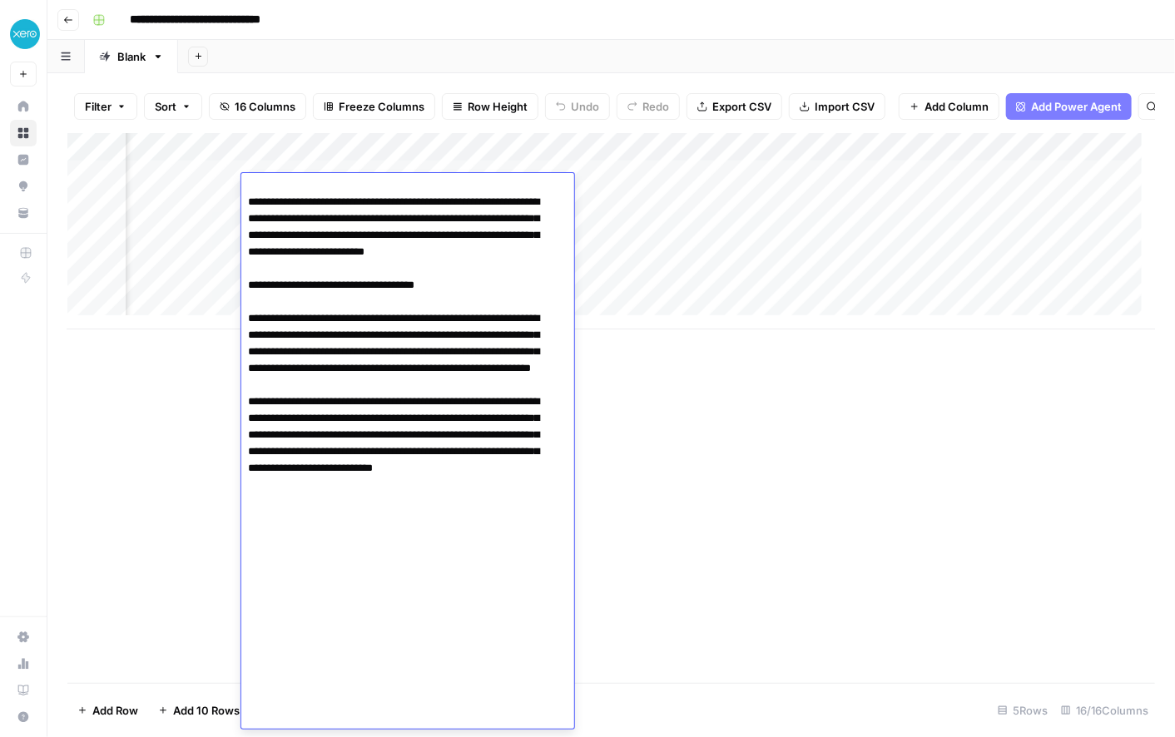
click at [787, 440] on div "Add Column" at bounding box center [611, 408] width 1088 height 550
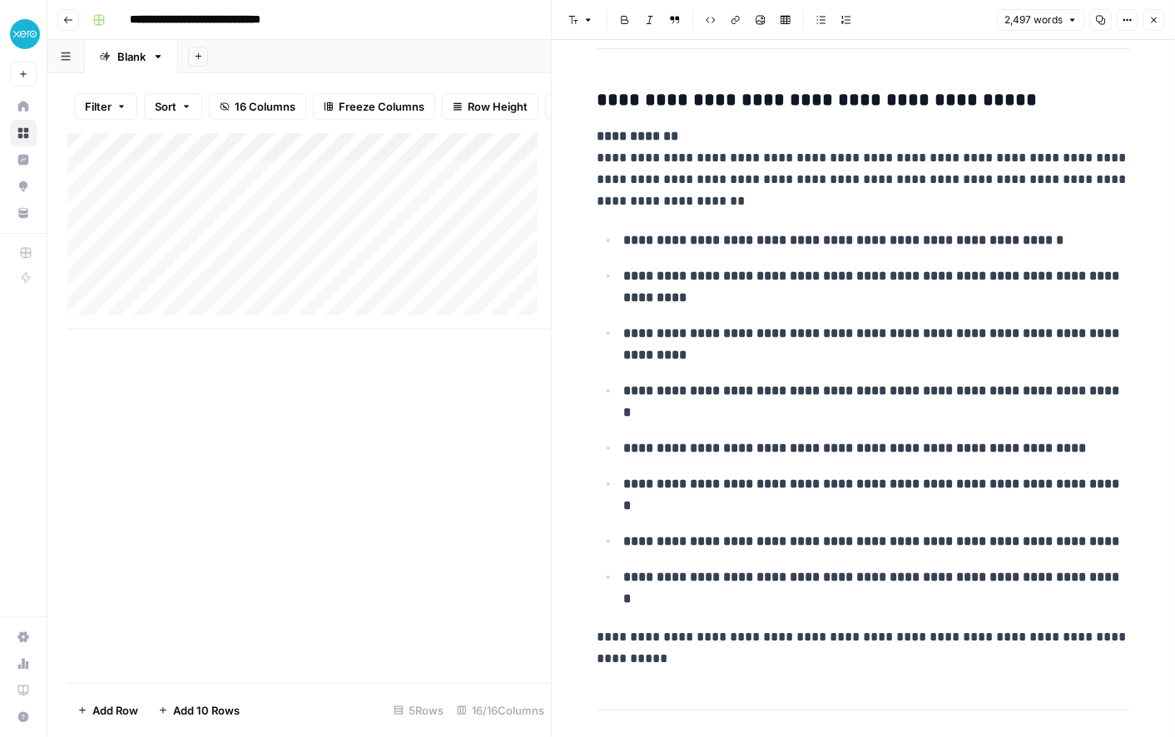
click at [130, 25] on input "**********" at bounding box center [217, 20] width 191 height 27
type input "**********"
click at [457, 25] on div "**********" at bounding box center [622, 20] width 1073 height 27
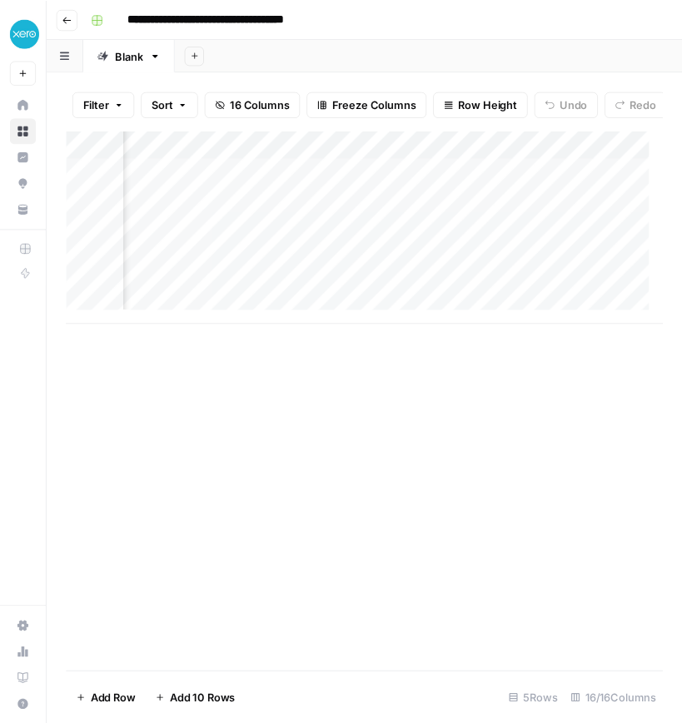
scroll to position [0, 2731]
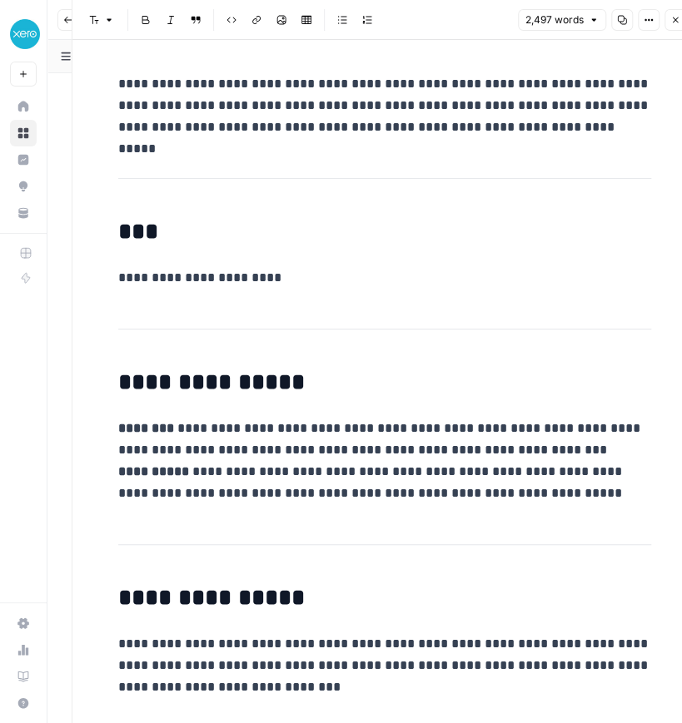
click at [180, 285] on p "**********" at bounding box center [384, 278] width 533 height 22
copy p "**********"
drag, startPoint x: 100, startPoint y: 425, endPoint x: 610, endPoint y: 498, distance: 515.3
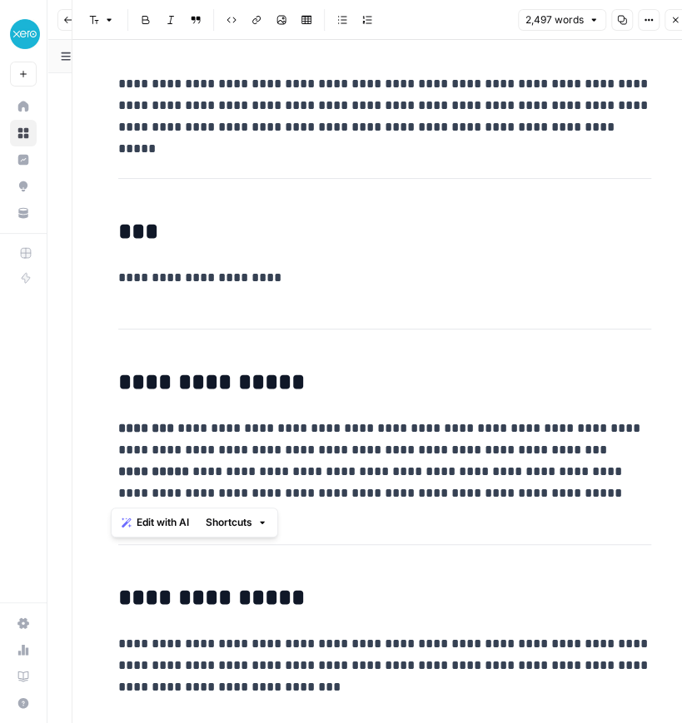
copy p "**********"
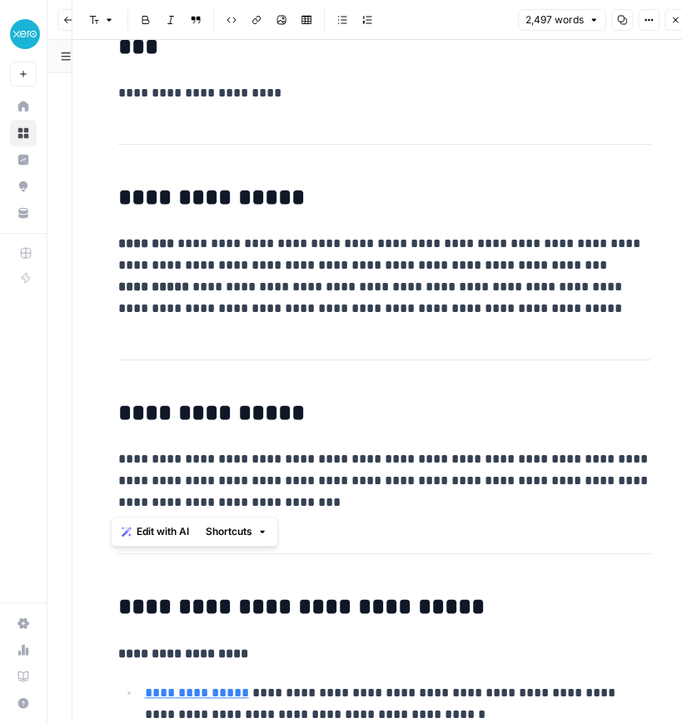
drag, startPoint x: 112, startPoint y: 459, endPoint x: 349, endPoint y: 498, distance: 239.5
click at [349, 498] on p "**********" at bounding box center [384, 481] width 533 height 65
copy p "**********"
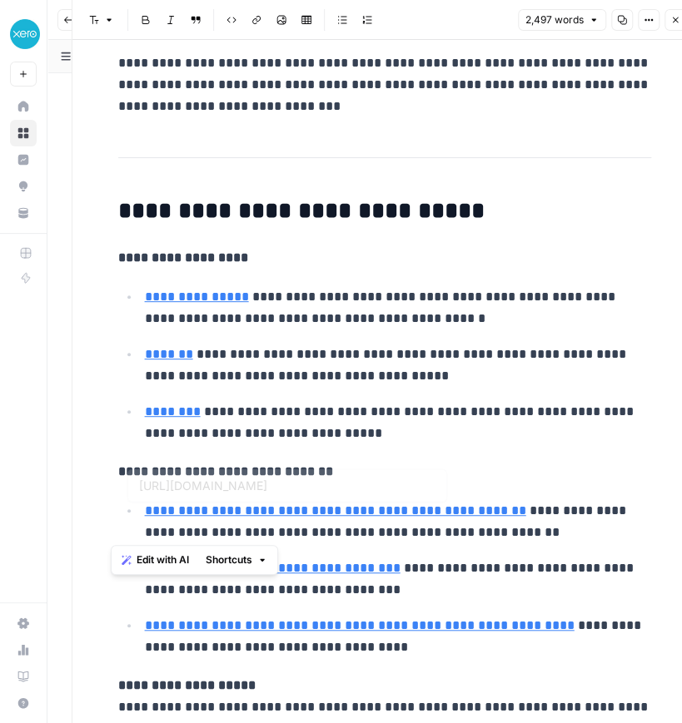
type input "https://fitsmallbusiness.com/best-time-tracking-software/"
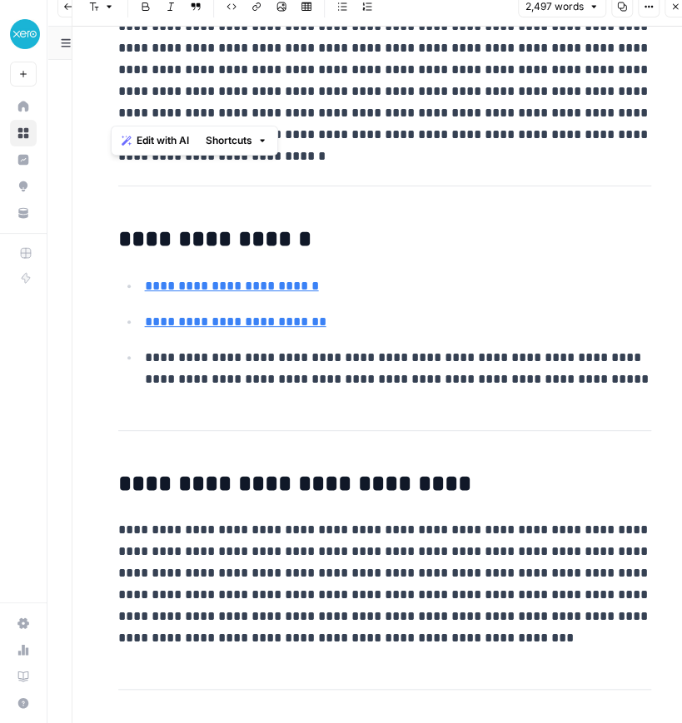
scroll to position [13, 14]
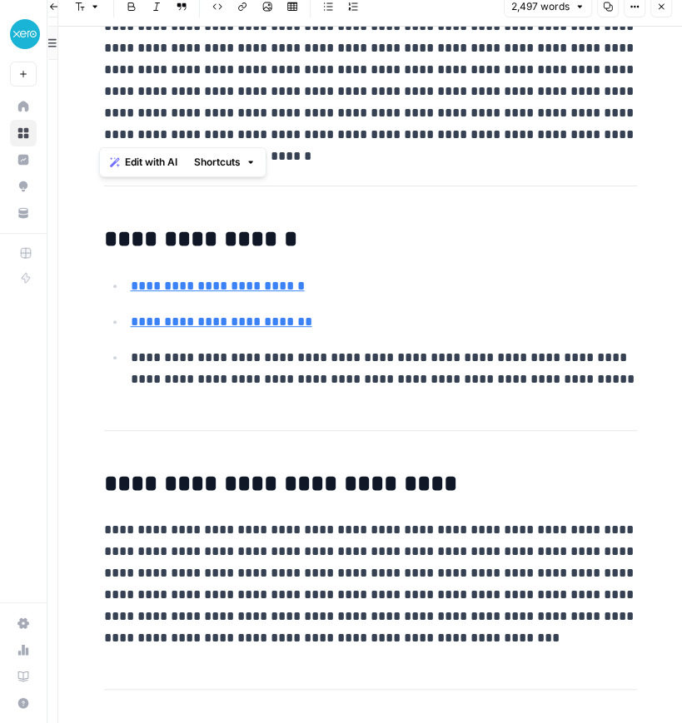
drag, startPoint x: 112, startPoint y: 257, endPoint x: 664, endPoint y: 150, distance: 563.0
copy div "**********"
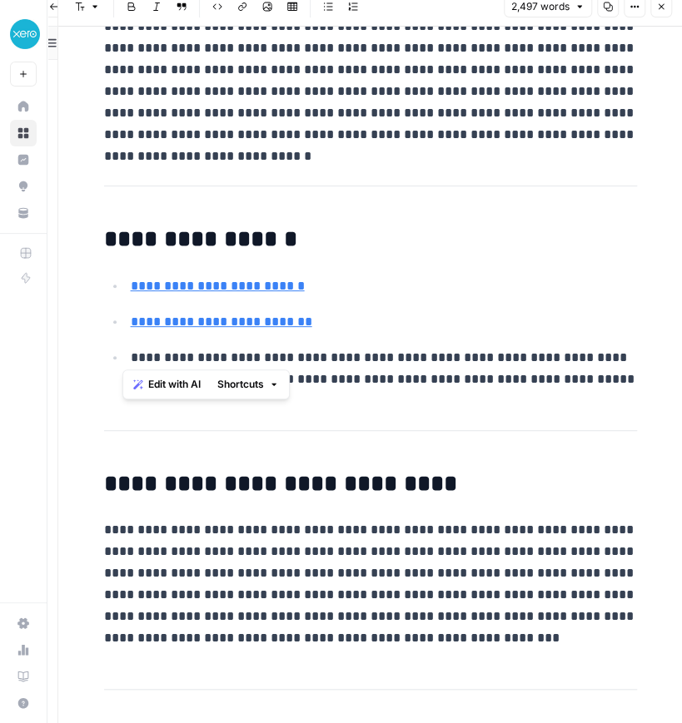
drag, startPoint x: 101, startPoint y: 277, endPoint x: 513, endPoint y: 337, distance: 416.3
click at [513, 337] on ul "**********" at bounding box center [370, 333] width 533 height 116
copy ul "**********"
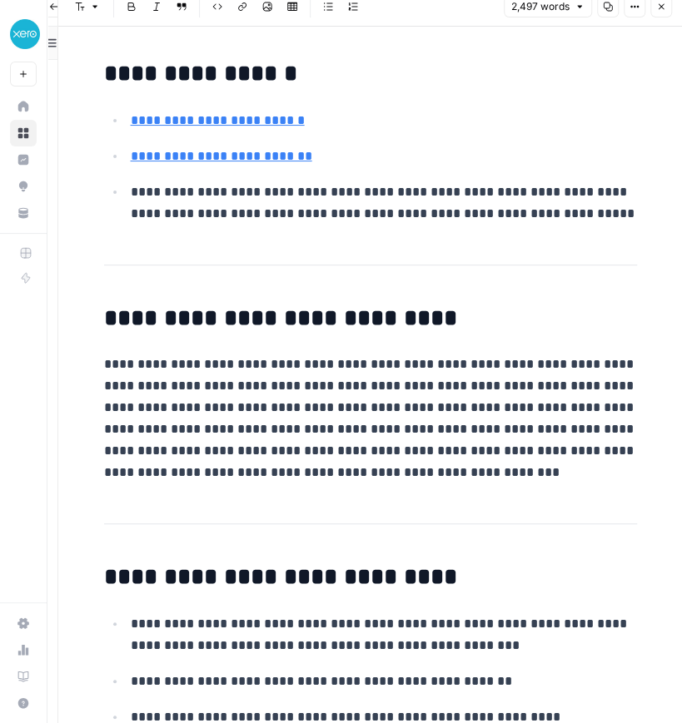
scroll to position [1437, 0]
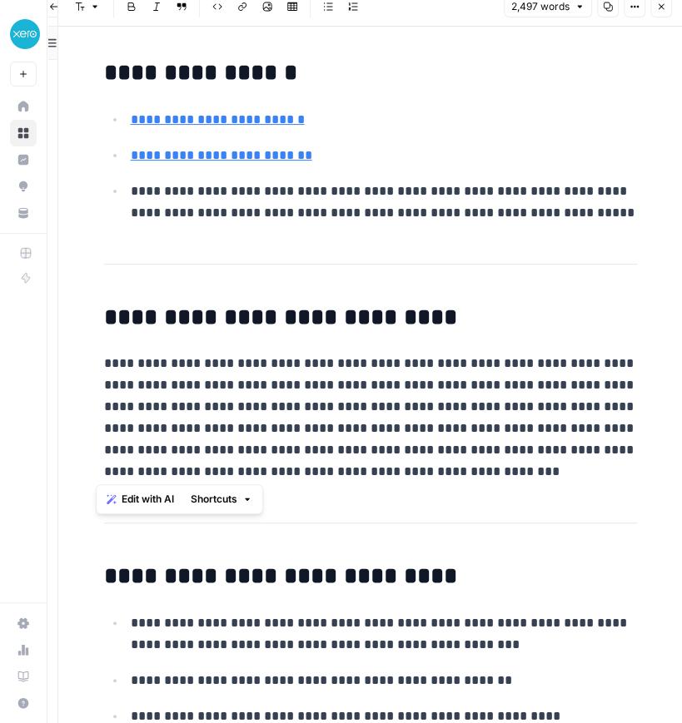
drag, startPoint x: 94, startPoint y: 359, endPoint x: 493, endPoint y: 483, distance: 417.5
copy p "**********"
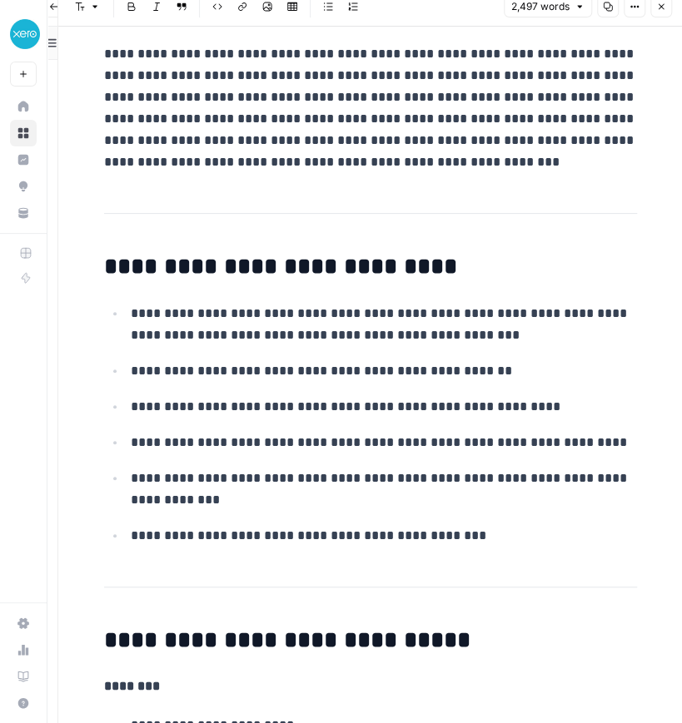
scroll to position [1750, 0]
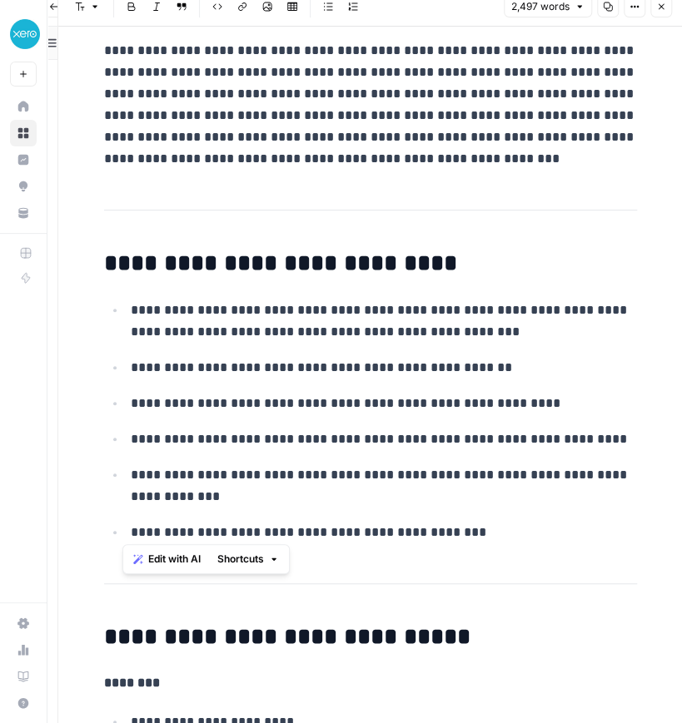
drag, startPoint x: 122, startPoint y: 305, endPoint x: 490, endPoint y: 569, distance: 453.9
copy ul "**********"
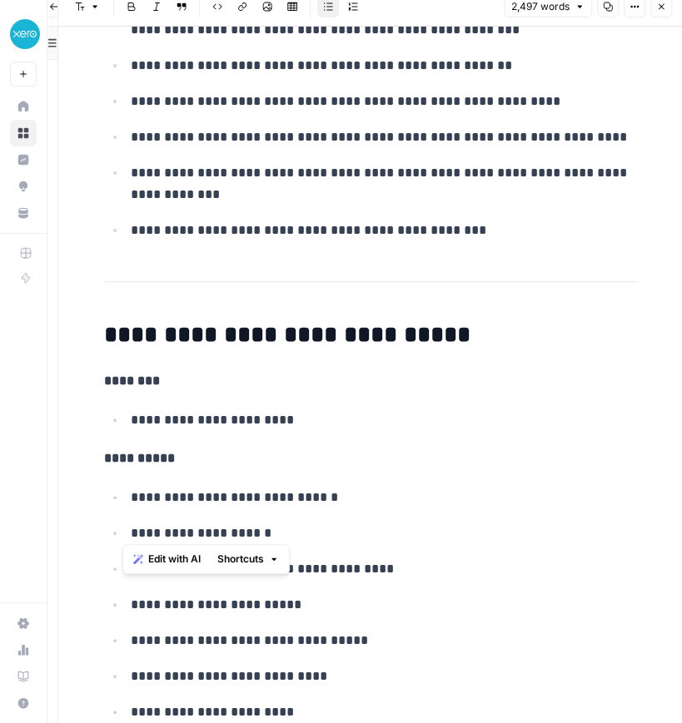
scroll to position [2053, 0]
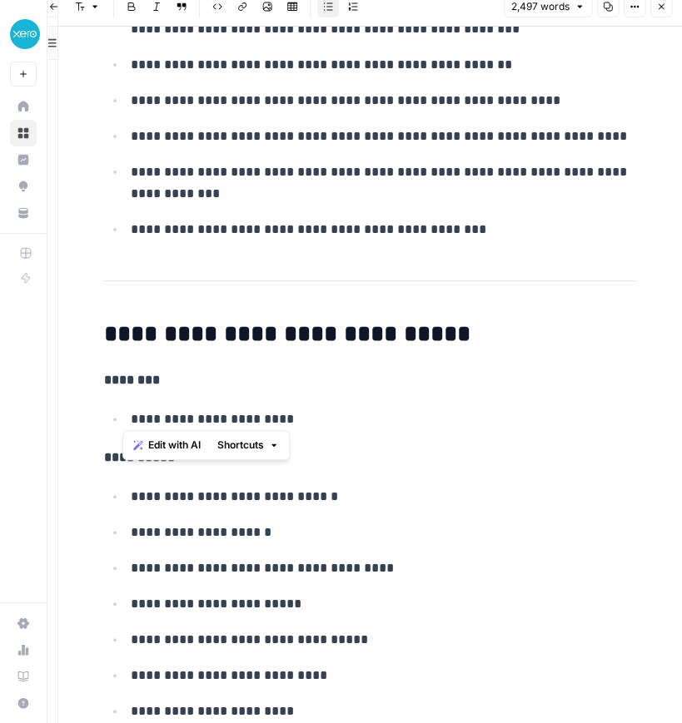
drag, startPoint x: 125, startPoint y: 418, endPoint x: 333, endPoint y: 422, distance: 208.1
click at [333, 422] on p "**********" at bounding box center [384, 420] width 506 height 22
copy p "**********"
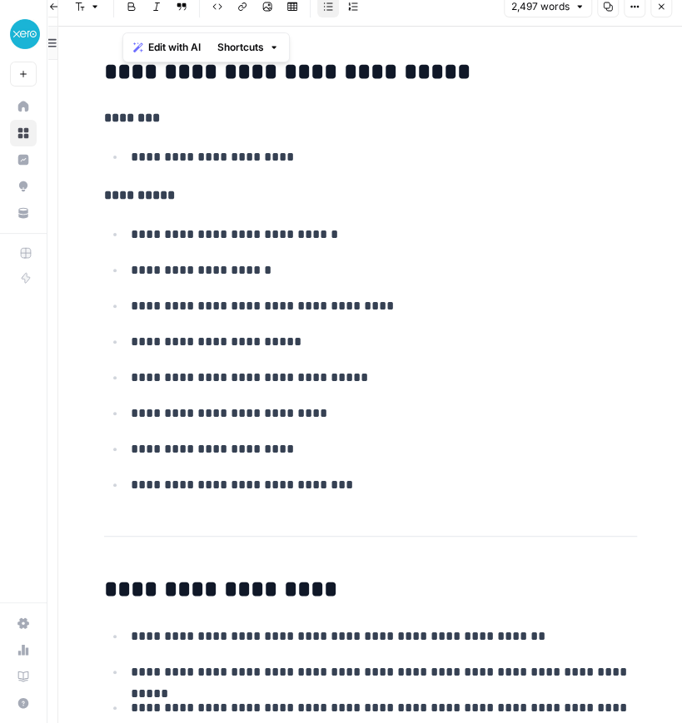
scroll to position [2470, 0]
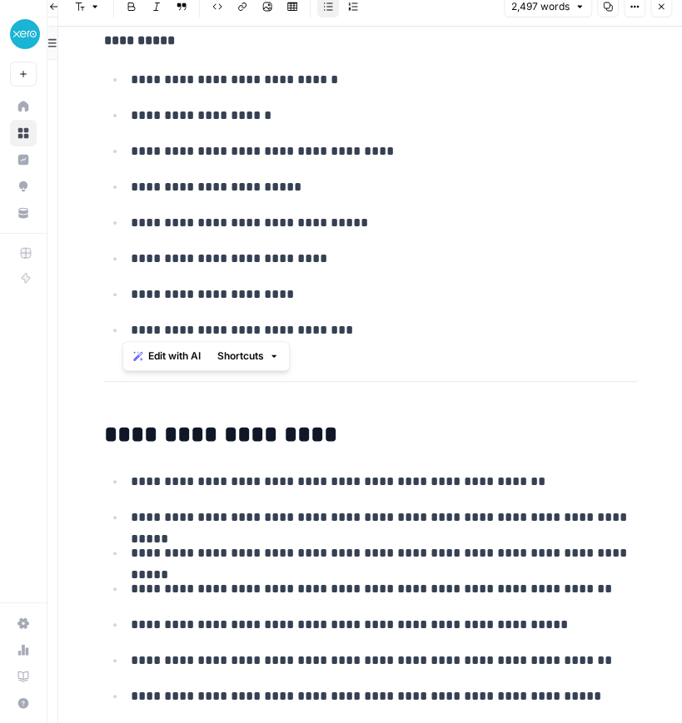
drag, startPoint x: 121, startPoint y: 491, endPoint x: 339, endPoint y: 335, distance: 268.4
click at [339, 335] on ul "**********" at bounding box center [370, 204] width 533 height 273
copy ul "**********"
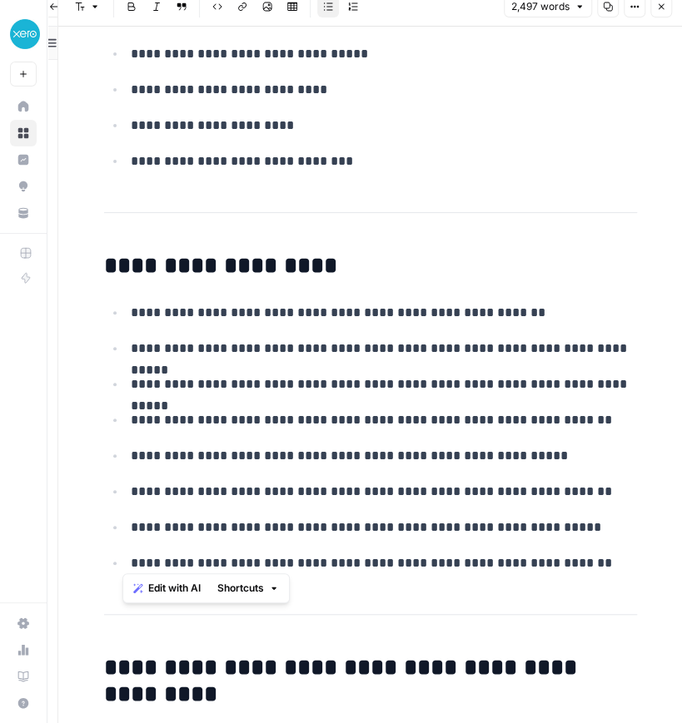
drag, startPoint x: 123, startPoint y: 311, endPoint x: 569, endPoint y: 593, distance: 527.9
copy ul "**********"
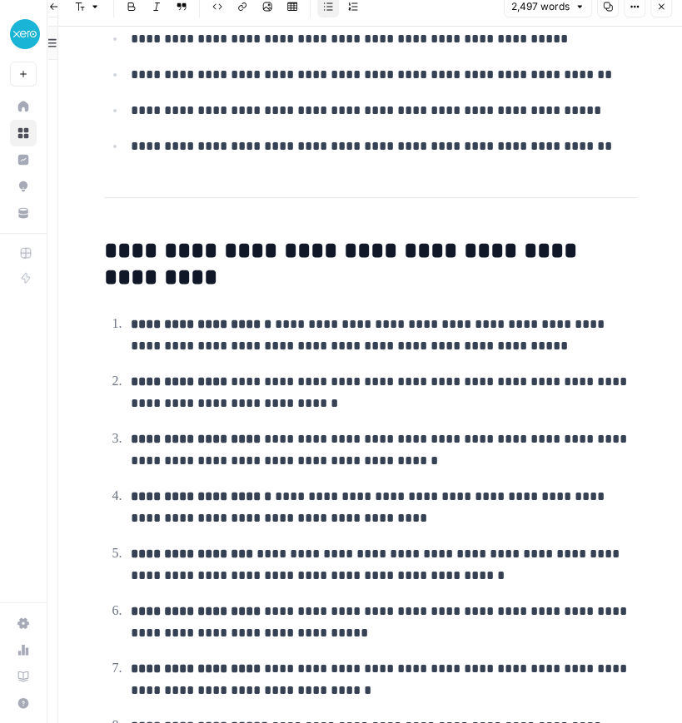
scroll to position [3059, 0]
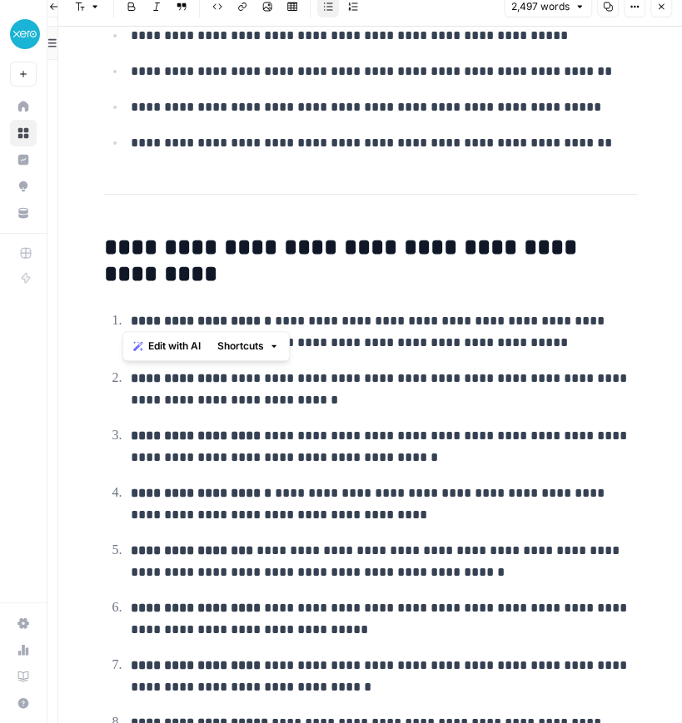
drag, startPoint x: 120, startPoint y: 316, endPoint x: 251, endPoint y: 320, distance: 131.6
click at [251, 320] on li "**********" at bounding box center [381, 332] width 511 height 44
click at [113, 356] on ol "**********" at bounding box center [370, 590] width 533 height 561
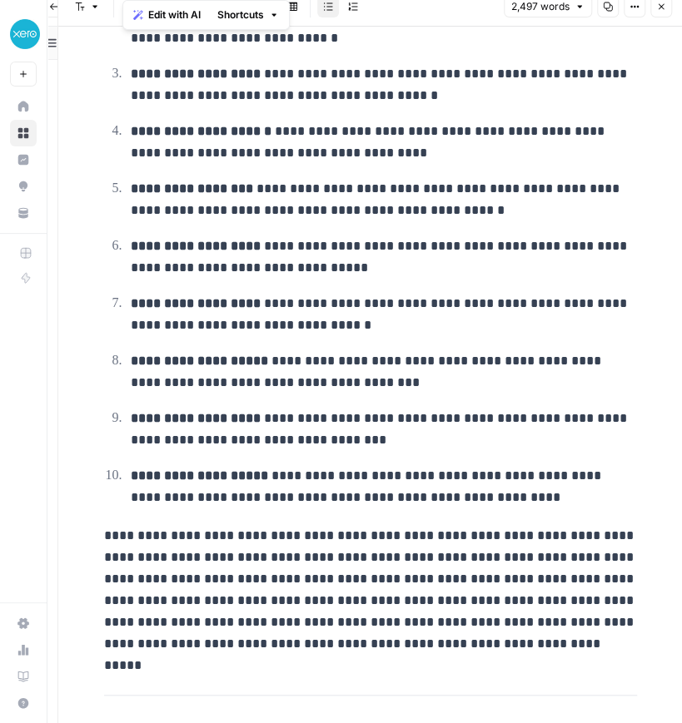
scroll to position [3642, 0]
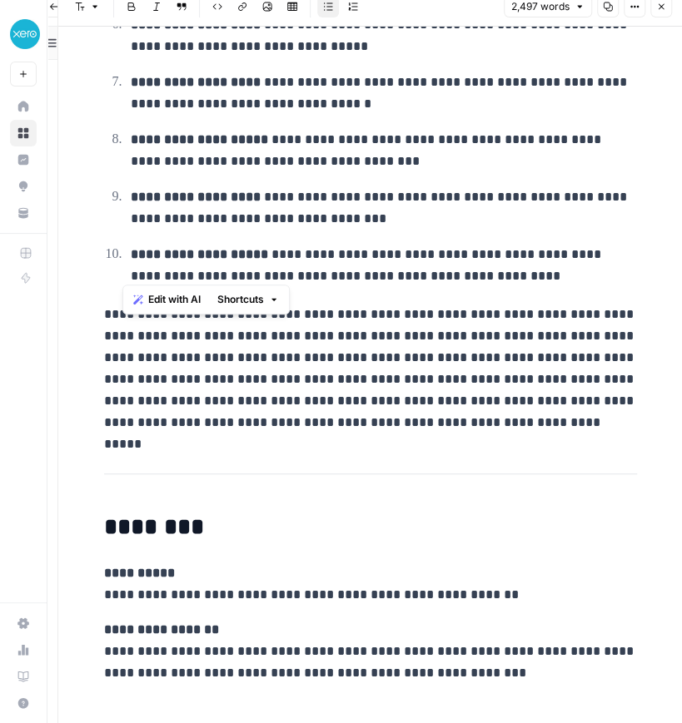
drag, startPoint x: 121, startPoint y: 314, endPoint x: 517, endPoint y: 278, distance: 397.8
click at [517, 278] on ol "**********" at bounding box center [370, 6] width 533 height 561
click at [272, 253] on p "**********" at bounding box center [384, 265] width 506 height 43
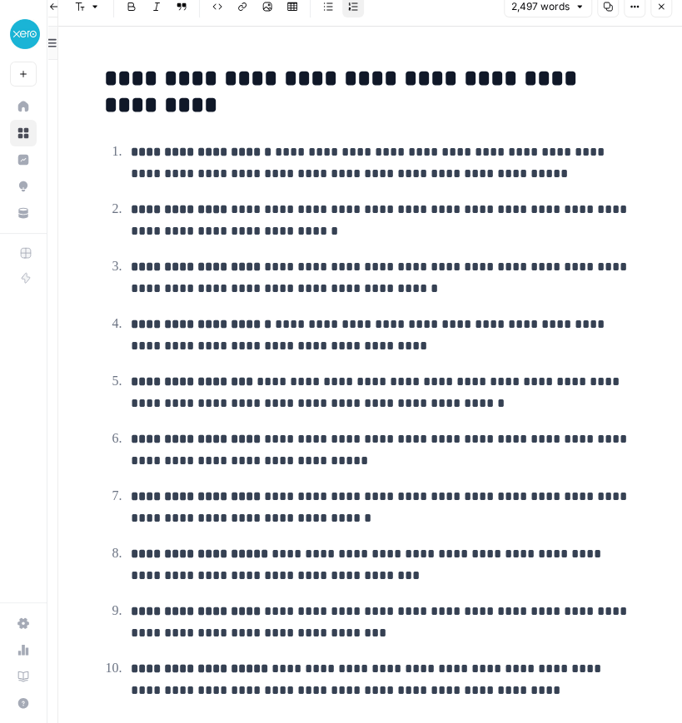
scroll to position [3176, 0]
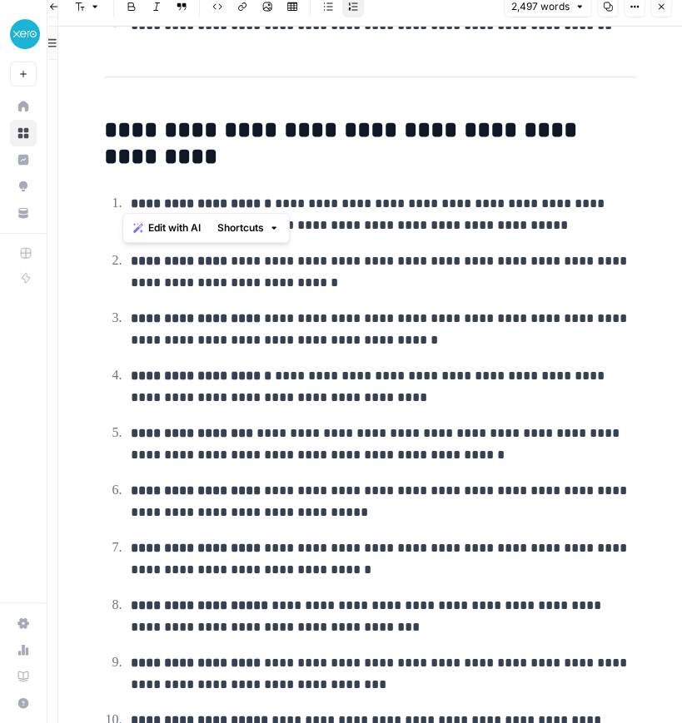
drag, startPoint x: 121, startPoint y: 199, endPoint x: 253, endPoint y: 197, distance: 132.4
click at [253, 197] on li "**********" at bounding box center [381, 214] width 511 height 44
drag, startPoint x: 125, startPoint y: 260, endPoint x: 206, endPoint y: 260, distance: 81.6
click at [206, 260] on p "**********" at bounding box center [384, 272] width 506 height 43
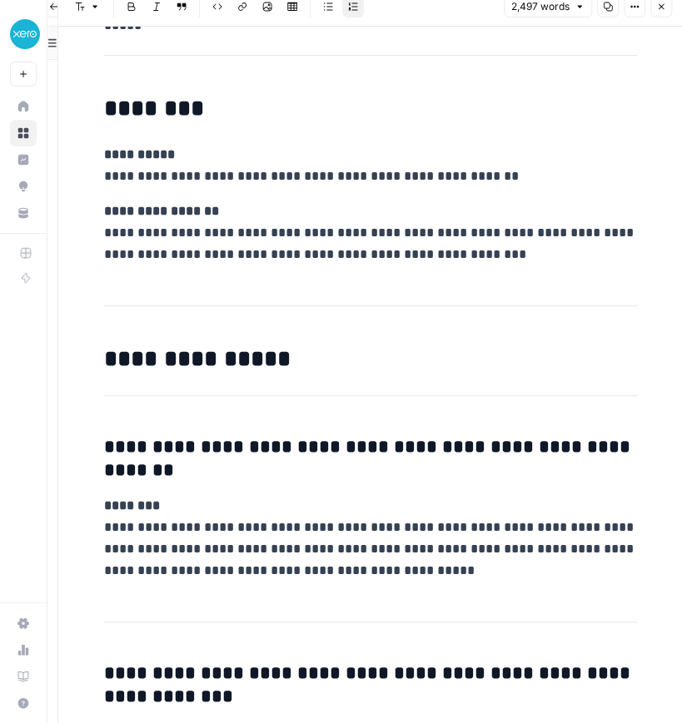
scroll to position [4062, 0]
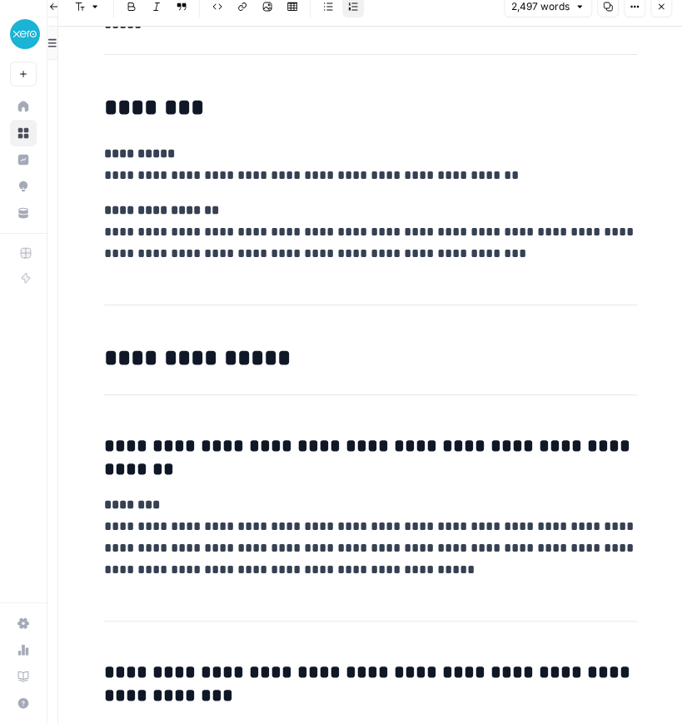
click at [109, 174] on p "**********" at bounding box center [370, 164] width 533 height 43
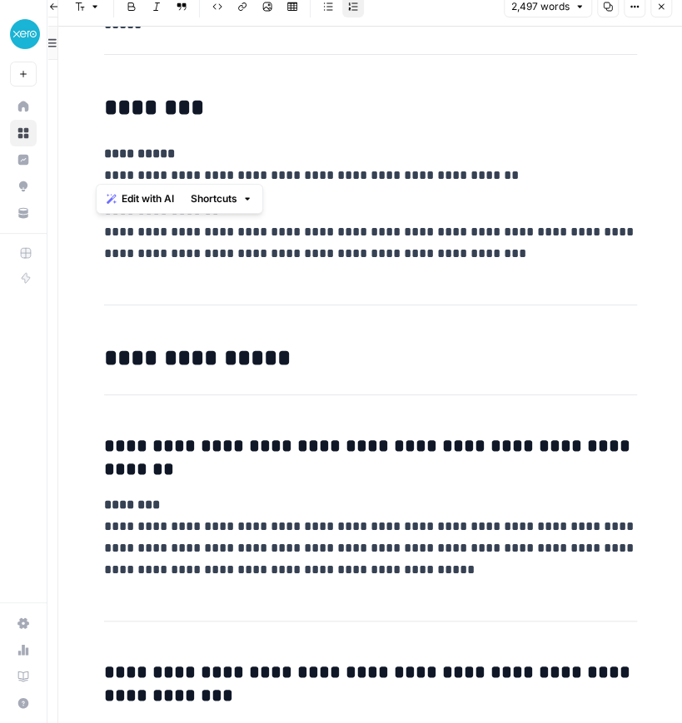
click at [109, 174] on p "**********" at bounding box center [370, 164] width 533 height 43
drag, startPoint x: 97, startPoint y: 168, endPoint x: 502, endPoint y: 167, distance: 405.4
click at [502, 167] on p "**********" at bounding box center [370, 164] width 533 height 43
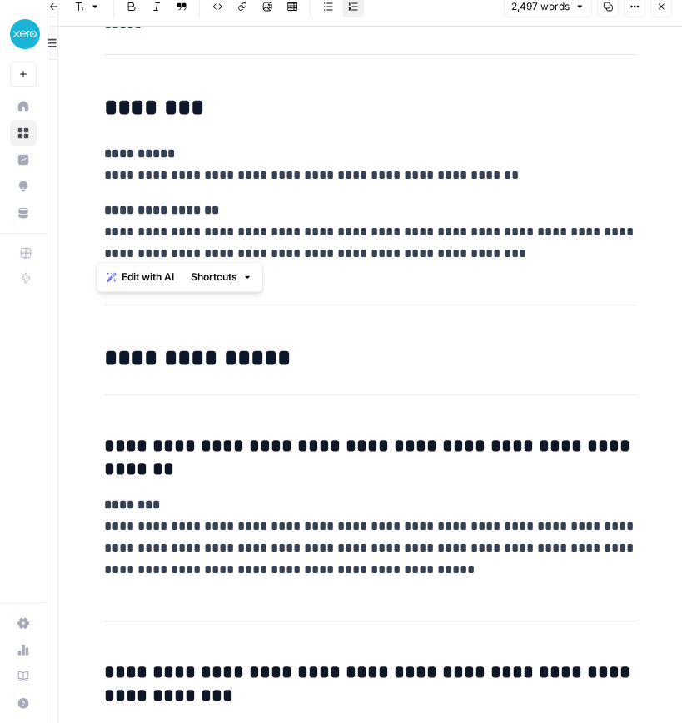
drag, startPoint x: 89, startPoint y: 223, endPoint x: 543, endPoint y: 247, distance: 454.3
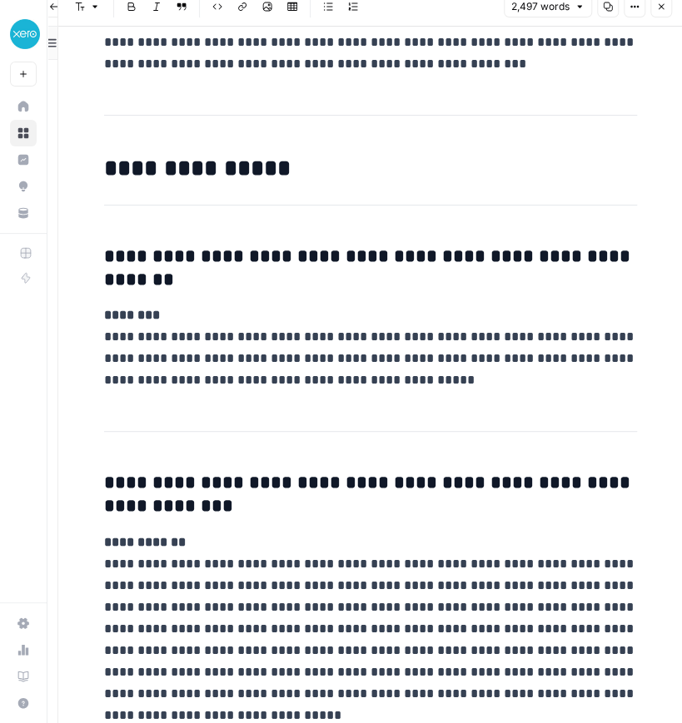
scroll to position [4252, 0]
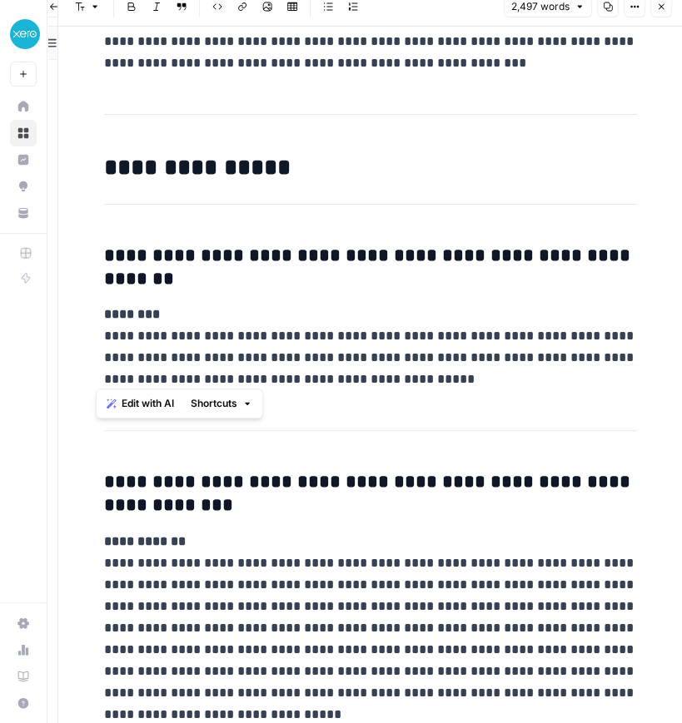
drag, startPoint x: 95, startPoint y: 246, endPoint x: 497, endPoint y: 375, distance: 422.2
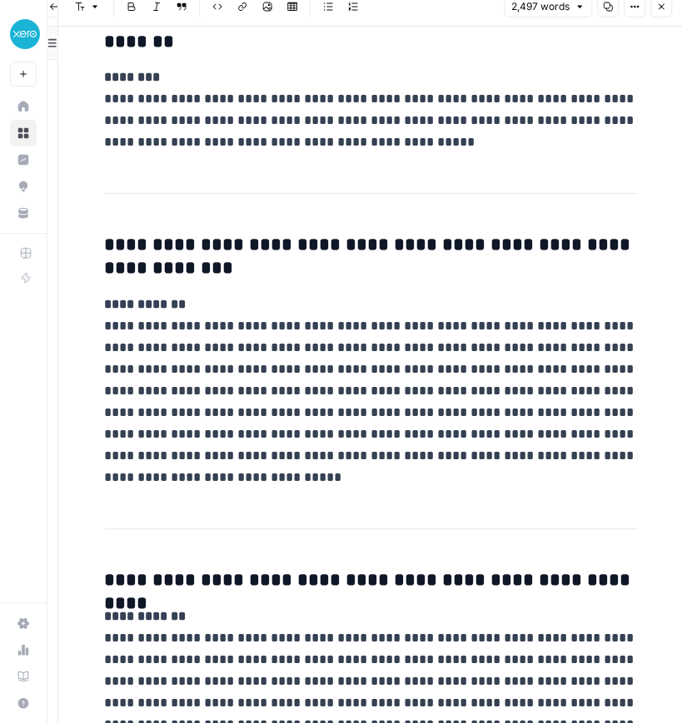
scroll to position [4504, 0]
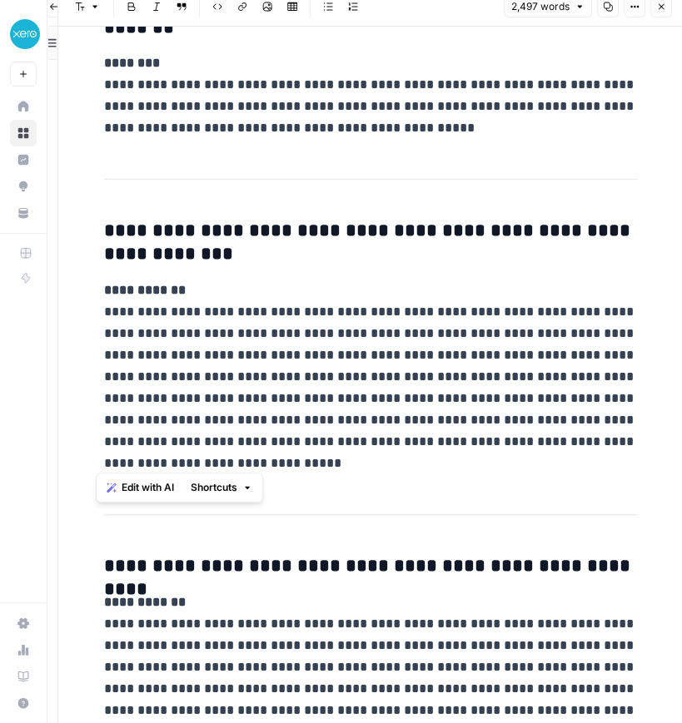
drag, startPoint x: 93, startPoint y: 222, endPoint x: 255, endPoint y: 466, distance: 292.5
click at [255, 466] on p "**********" at bounding box center [370, 377] width 533 height 195
drag, startPoint x: 236, startPoint y: 457, endPoint x: 66, endPoint y: 217, distance: 293.8
click at [66, 217] on div "**********" at bounding box center [369, 355] width 624 height 737
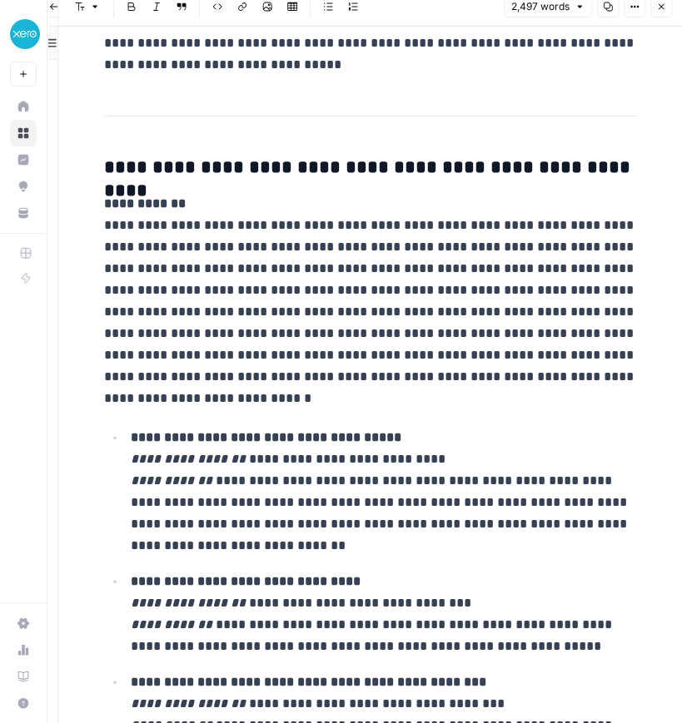
scroll to position [4903, 0]
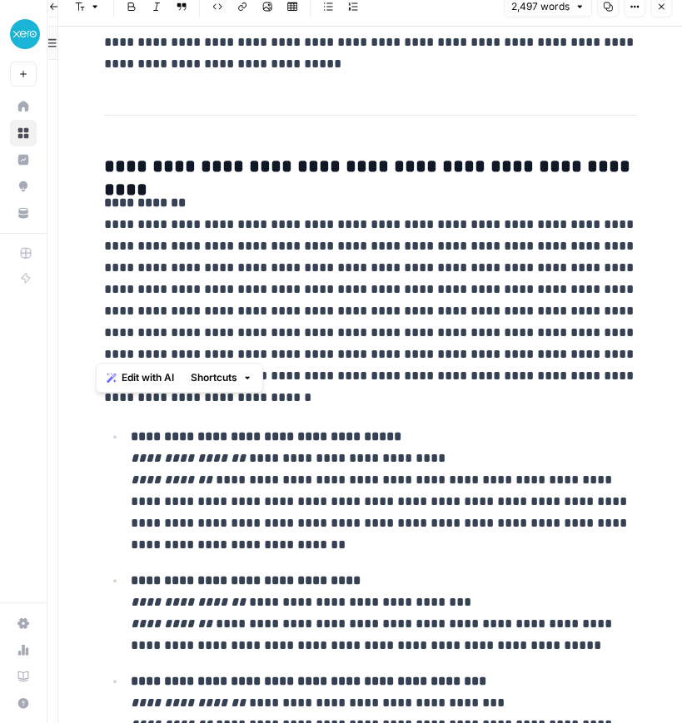
drag, startPoint x: 97, startPoint y: 158, endPoint x: 192, endPoint y: 355, distance: 218.5
click at [192, 355] on div "**********" at bounding box center [370, 546] width 553 height 10792
click at [161, 251] on p "**********" at bounding box center [370, 300] width 533 height 216
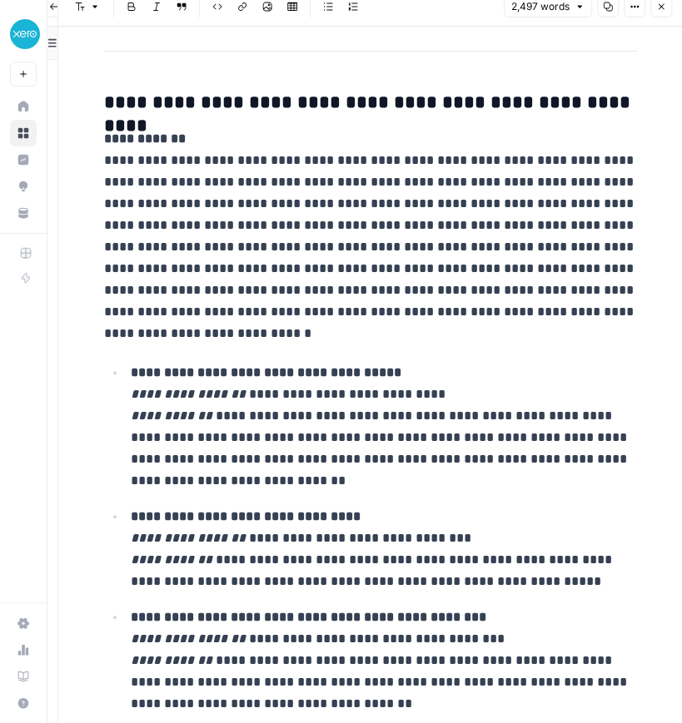
scroll to position [5003, 0]
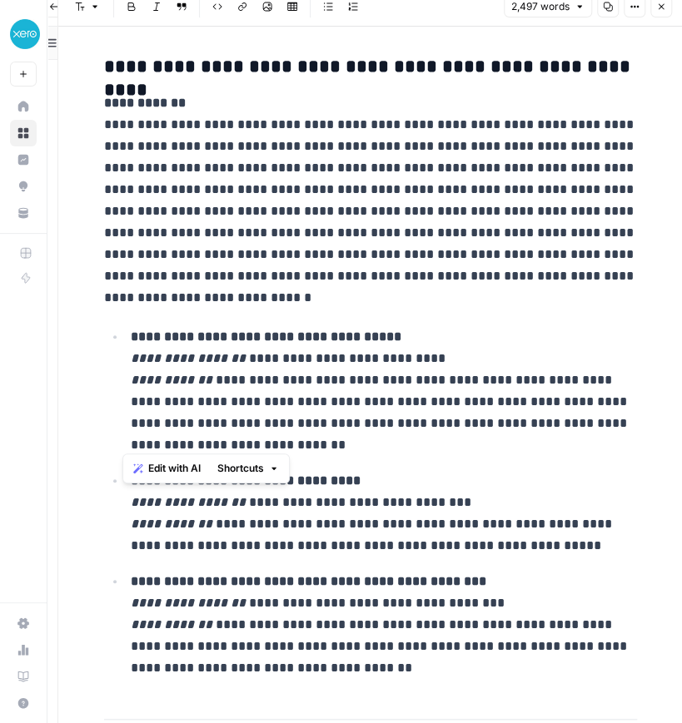
drag, startPoint x: 121, startPoint y: 320, endPoint x: 206, endPoint y: 449, distance: 154.4
click at [206, 449] on li "**********" at bounding box center [381, 390] width 511 height 131
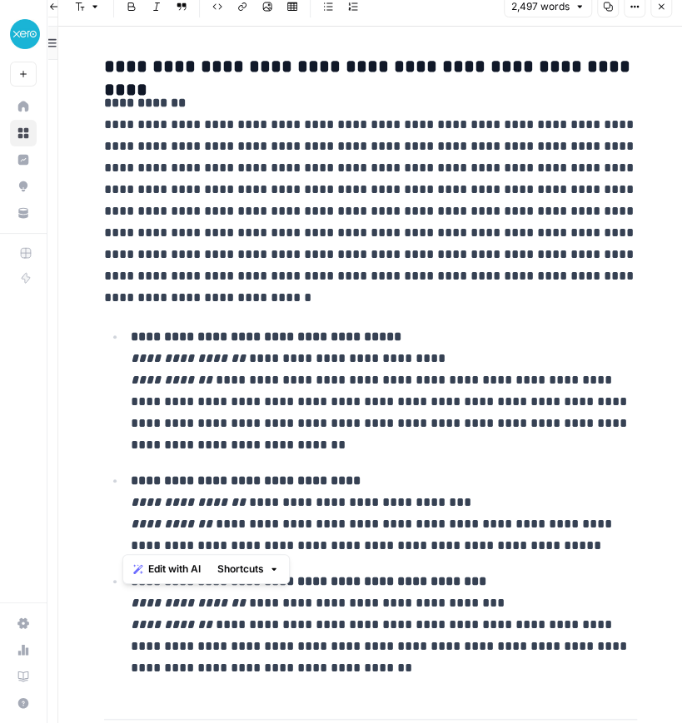
drag, startPoint x: 185, startPoint y: 485, endPoint x: 578, endPoint y: 536, distance: 397.0
click at [578, 536] on p "**********" at bounding box center [384, 513] width 506 height 87
drag, startPoint x: 122, startPoint y: 572, endPoint x: 438, endPoint y: 668, distance: 330.5
click at [438, 668] on p "**********" at bounding box center [384, 625] width 506 height 108
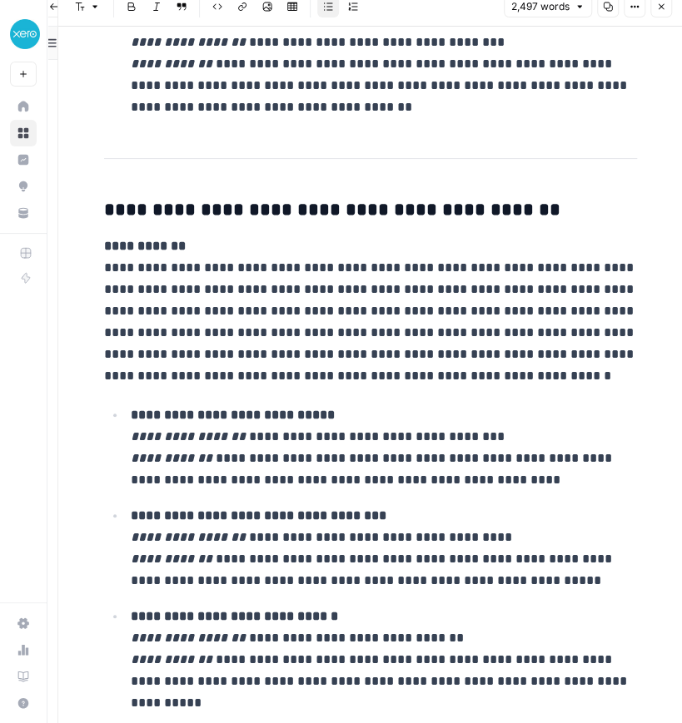
scroll to position [5601, 0]
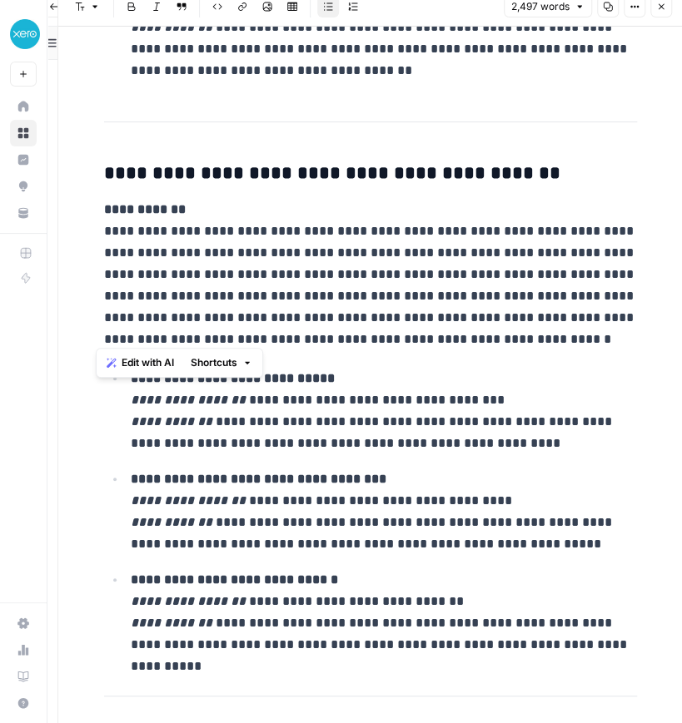
drag, startPoint x: 98, startPoint y: 167, endPoint x: 533, endPoint y: 330, distance: 463.8
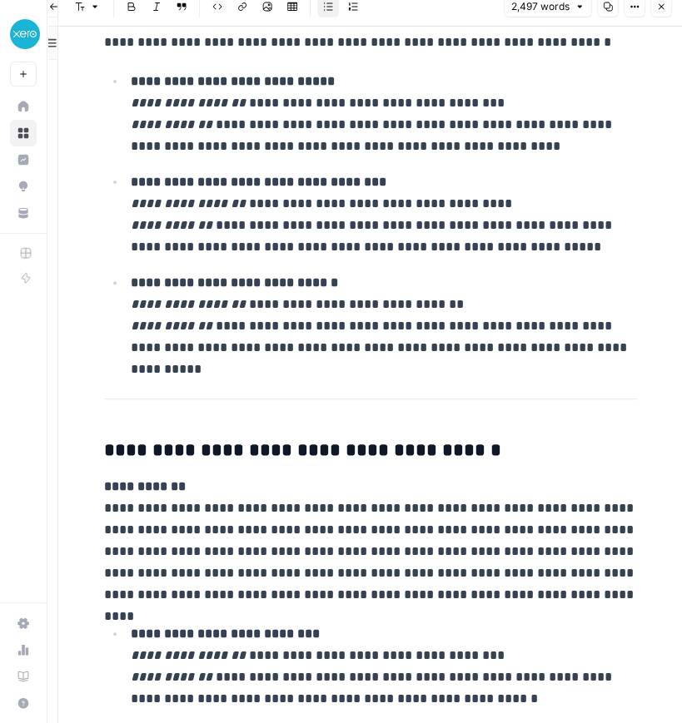
scroll to position [5902, 0]
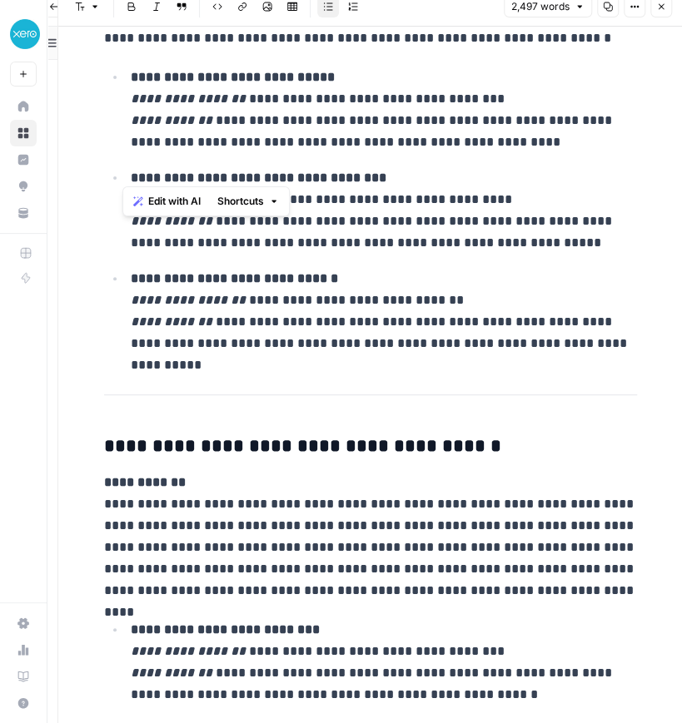
drag, startPoint x: 118, startPoint y: 69, endPoint x: 453, endPoint y: 147, distance: 343.6
click at [453, 147] on ul "**********" at bounding box center [370, 210] width 533 height 289
click at [465, 192] on p "**********" at bounding box center [384, 210] width 506 height 87
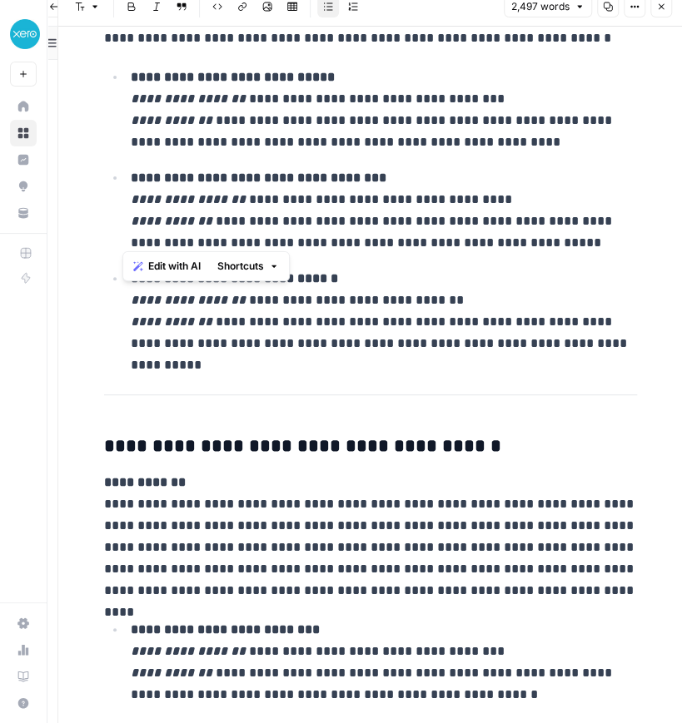
drag, startPoint x: 120, startPoint y: 168, endPoint x: 556, endPoint y: 230, distance: 440.5
click at [556, 230] on li "**********" at bounding box center [381, 209] width 511 height 87
drag, startPoint x: 122, startPoint y: 273, endPoint x: 603, endPoint y: 343, distance: 487.0
click at [603, 343] on p "**********" at bounding box center [384, 311] width 506 height 87
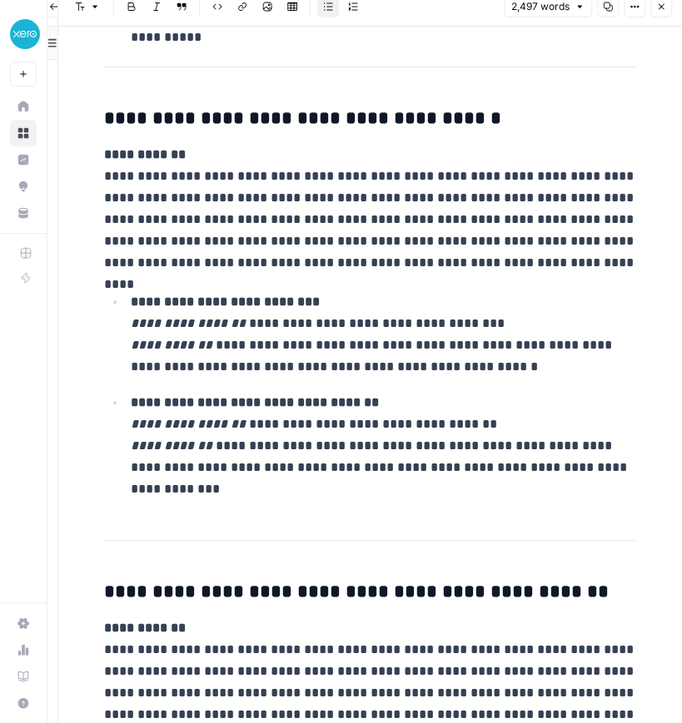
scroll to position [6232, 0]
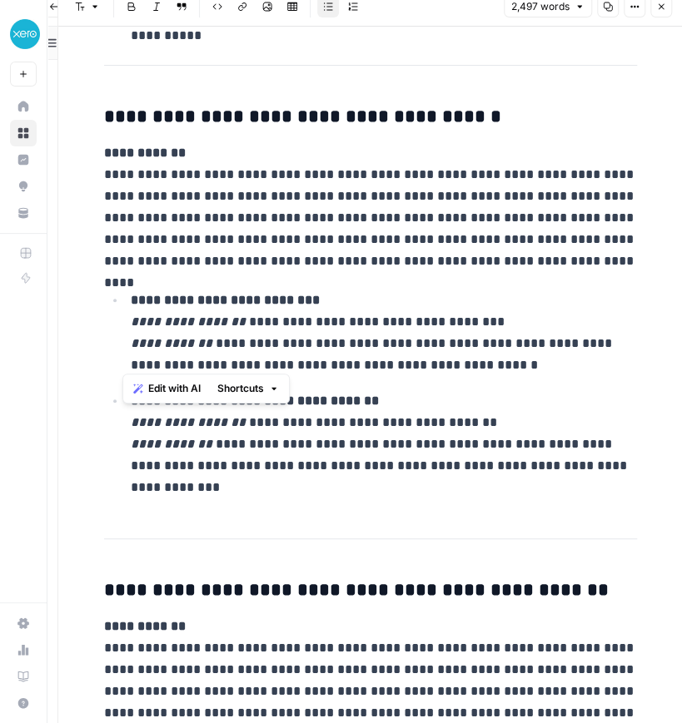
drag, startPoint x: 118, startPoint y: 287, endPoint x: 524, endPoint y: 360, distance: 411.8
click at [524, 360] on li "**********" at bounding box center [381, 332] width 511 height 87
drag, startPoint x: 120, startPoint y: 393, endPoint x: 198, endPoint y: 518, distance: 147.3
click at [198, 518] on body "**********" at bounding box center [327, 348] width 682 height 723
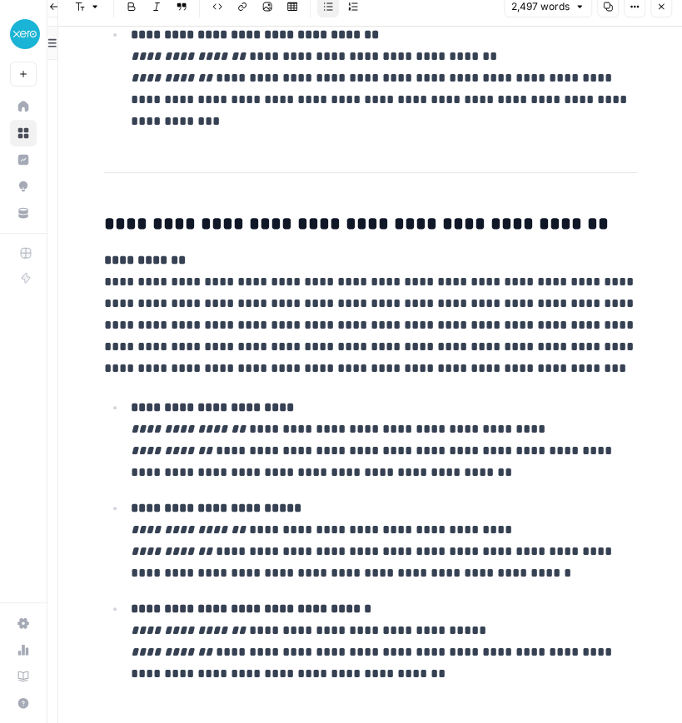
scroll to position [6600, 0]
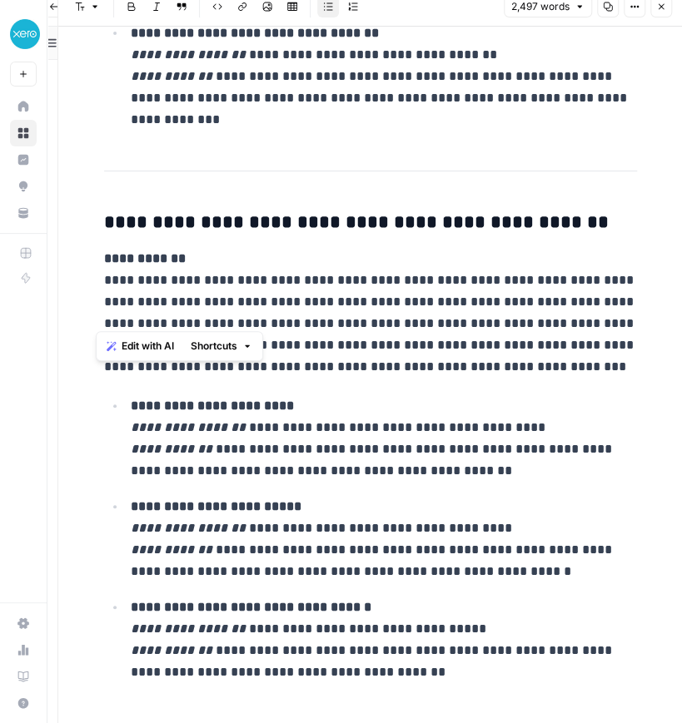
drag, startPoint x: 93, startPoint y: 201, endPoint x: 354, endPoint y: 314, distance: 284.1
click at [116, 400] on ul "**********" at bounding box center [370, 539] width 533 height 289
drag, startPoint x: 118, startPoint y: 398, endPoint x: 484, endPoint y: 477, distance: 374.7
click at [484, 477] on ul "**********" at bounding box center [370, 539] width 533 height 289
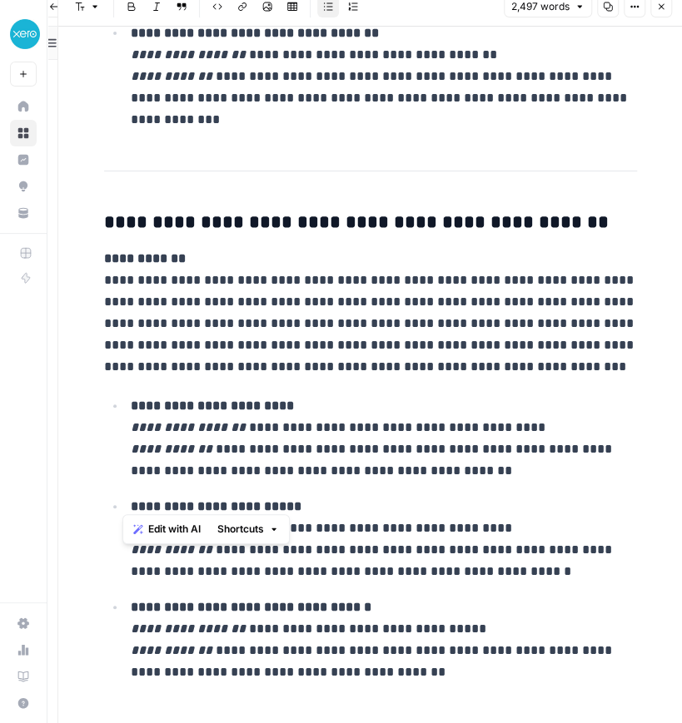
click at [114, 492] on ul "**********" at bounding box center [370, 539] width 533 height 289
drag, startPoint x: 119, startPoint y: 496, endPoint x: 493, endPoint y: 574, distance: 381.8
click at [493, 574] on li "**********" at bounding box center [381, 538] width 511 height 87
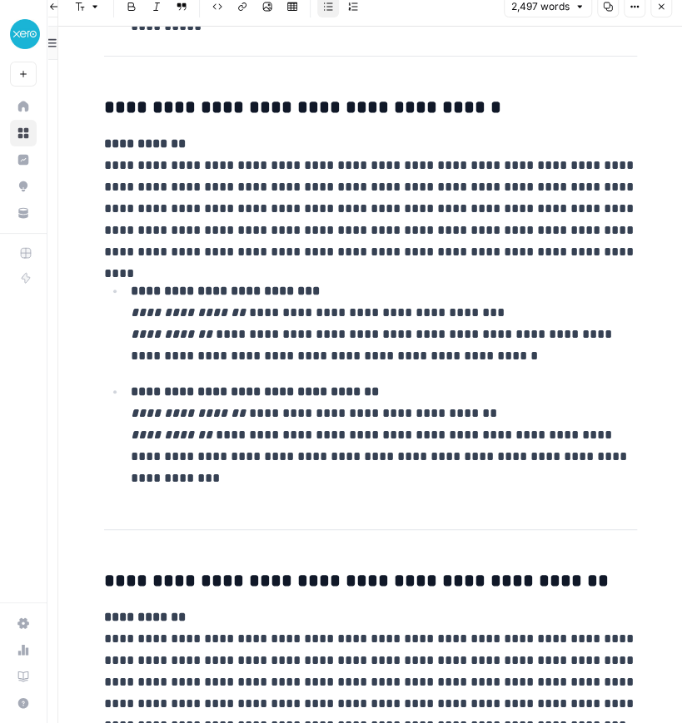
scroll to position [6239, 0]
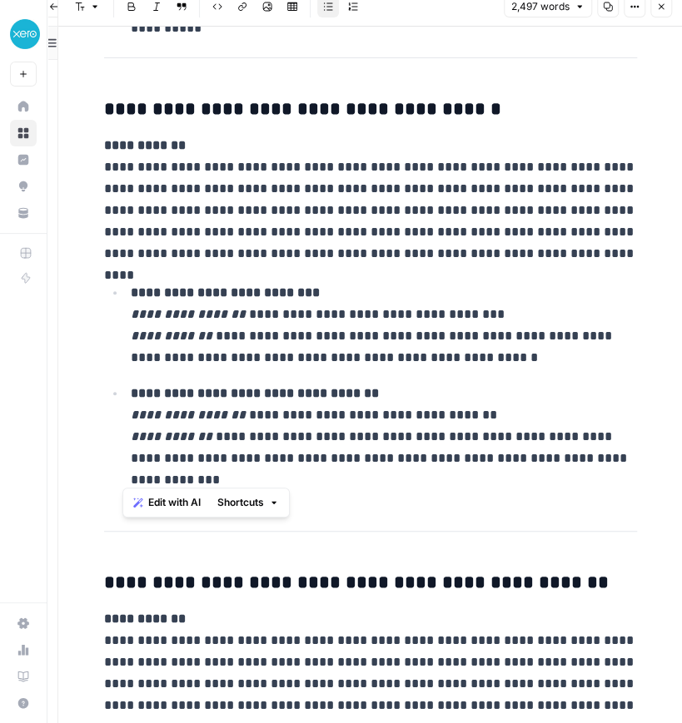
drag, startPoint x: 125, startPoint y: 383, endPoint x: 223, endPoint y: 468, distance: 129.8
click at [223, 468] on p "**********" at bounding box center [384, 437] width 506 height 108
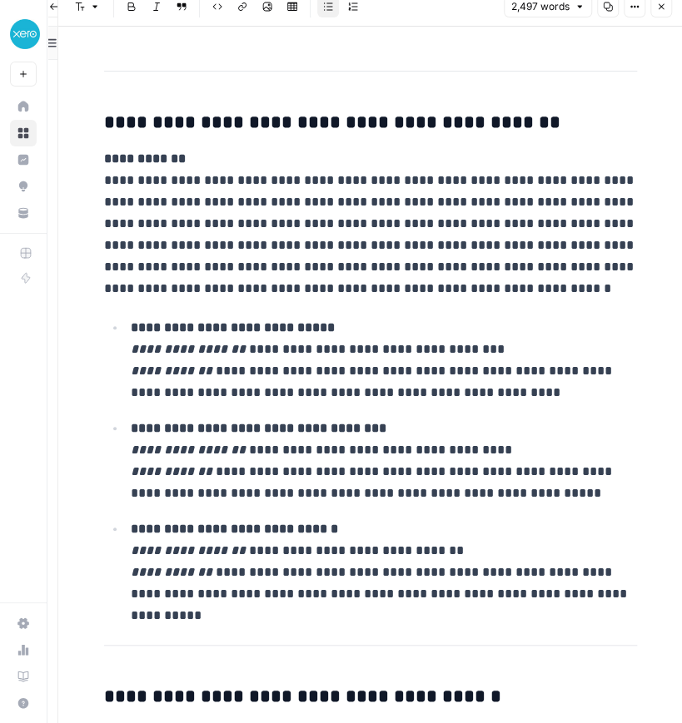
scroll to position [5662, 0]
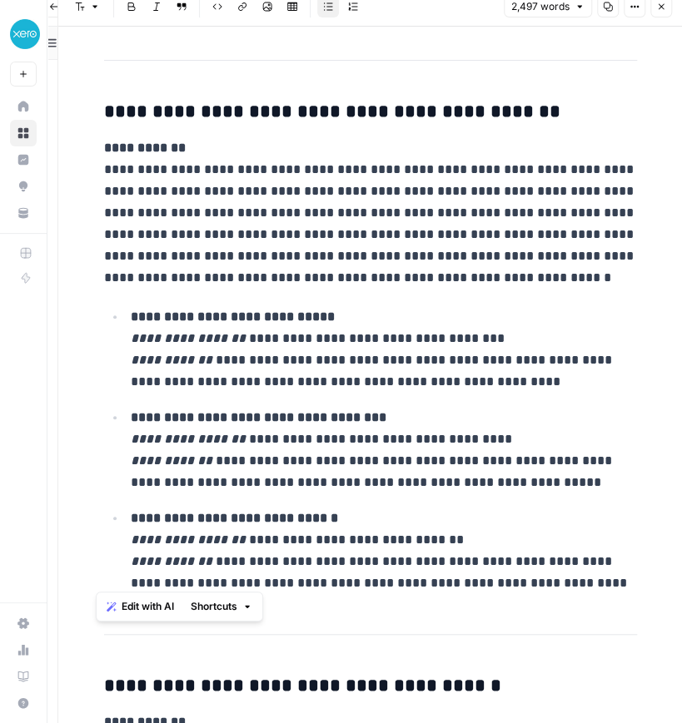
drag, startPoint x: 92, startPoint y: 96, endPoint x: 576, endPoint y: 602, distance: 700.0
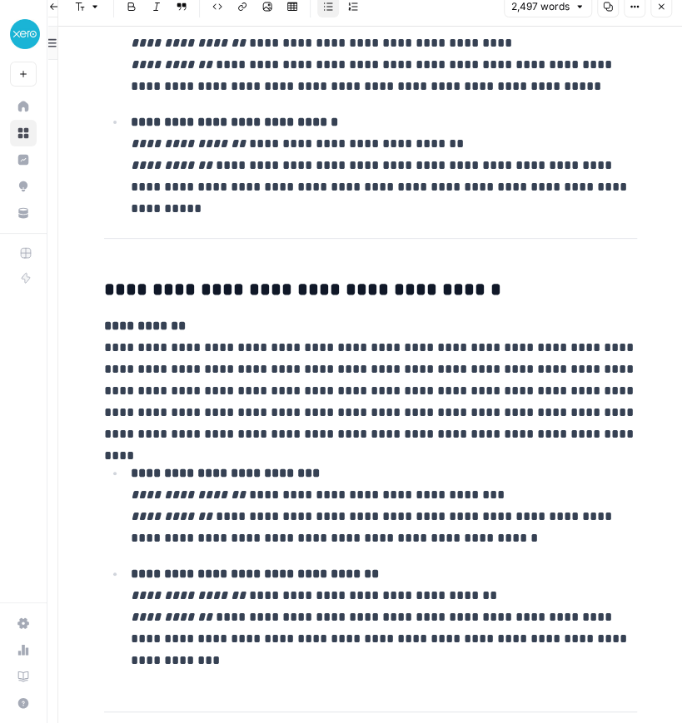
scroll to position [6068, 0]
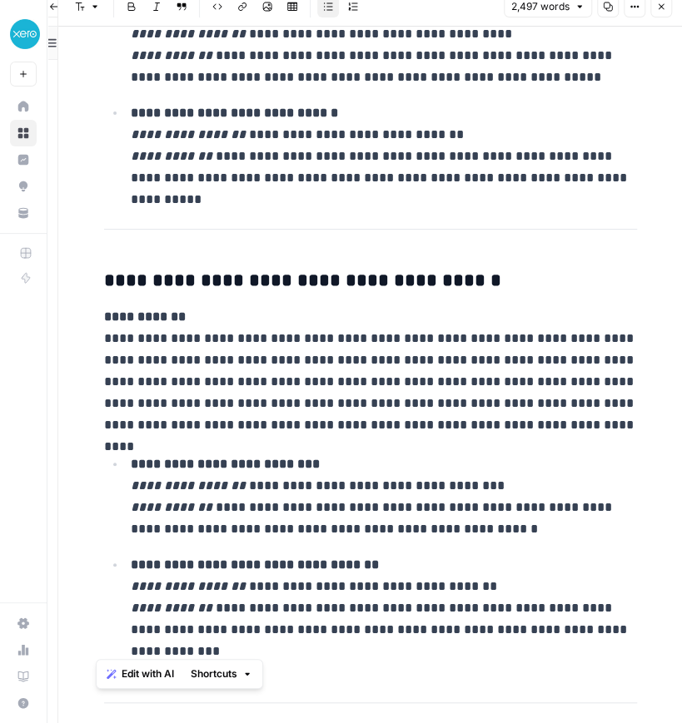
drag, startPoint x: 94, startPoint y: 271, endPoint x: 278, endPoint y: 674, distance: 443.6
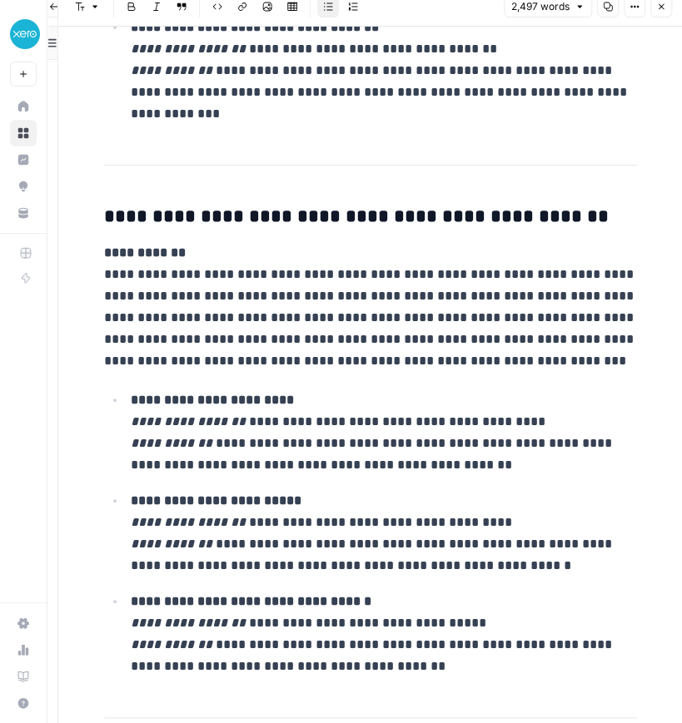
scroll to position [6612, 0]
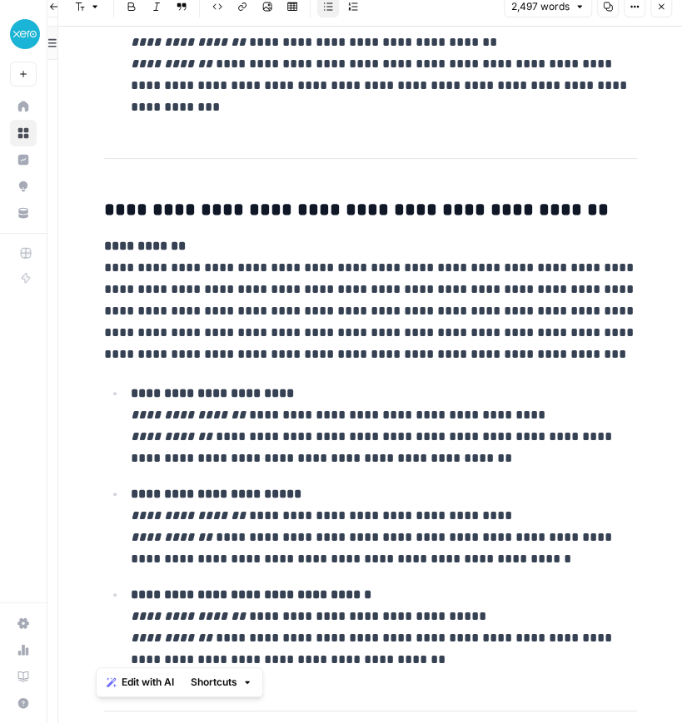
drag, startPoint x: 95, startPoint y: 191, endPoint x: 468, endPoint y: 694, distance: 625.9
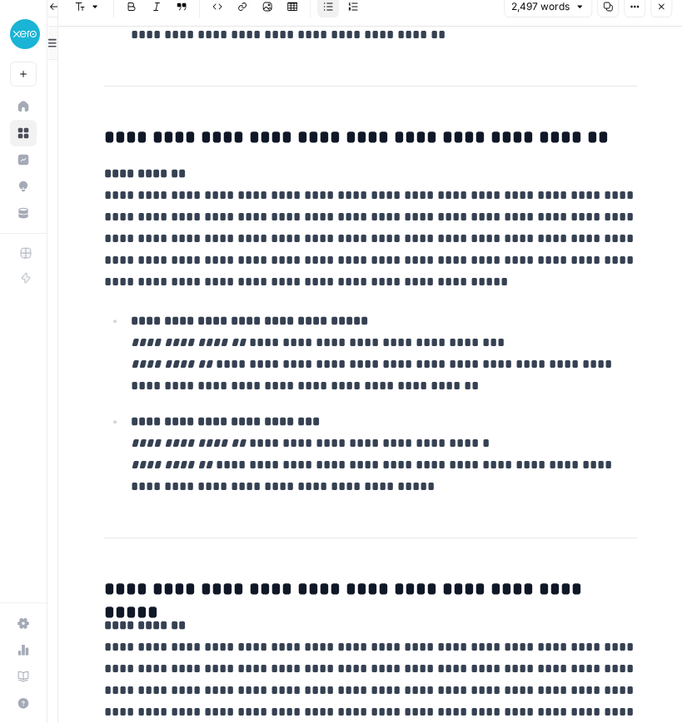
scroll to position [7275, 0]
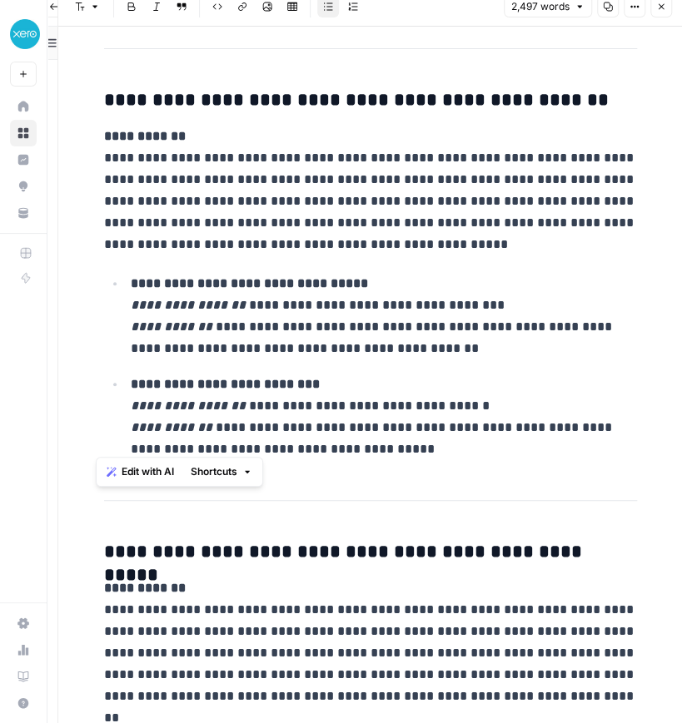
drag, startPoint x: 180, startPoint y: 174, endPoint x: 549, endPoint y: 462, distance: 468.5
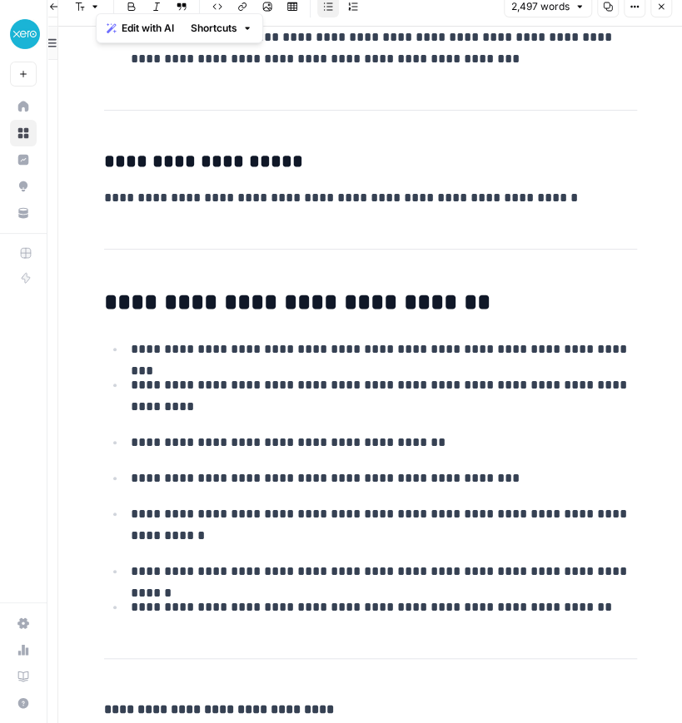
scroll to position [10101, 0]
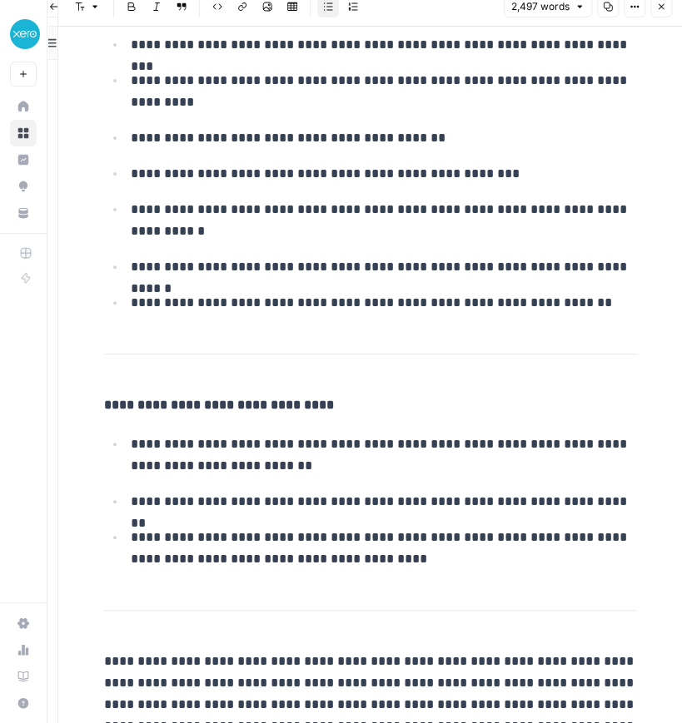
click at [567, 199] on p "**********" at bounding box center [384, 220] width 506 height 43
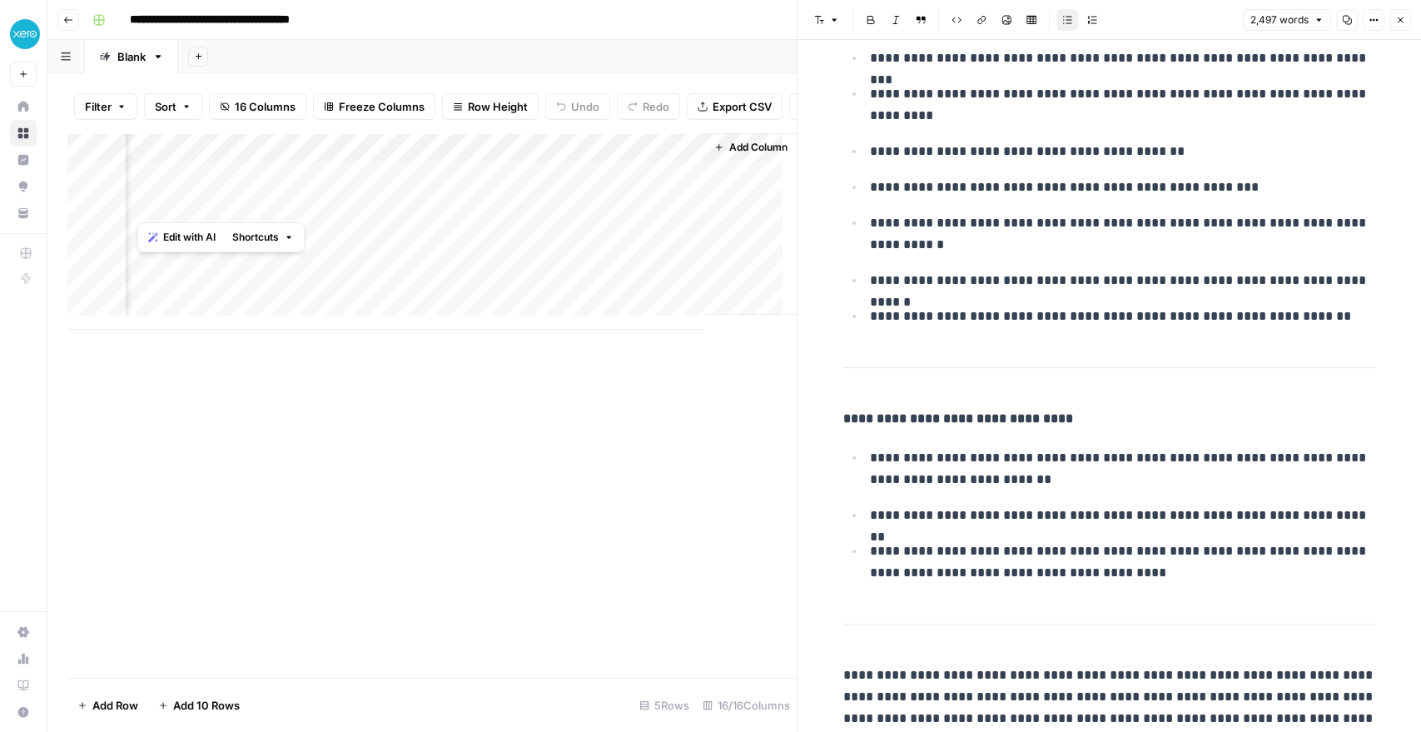
scroll to position [0, 2610]
click at [497, 156] on div "Add Column" at bounding box center [431, 231] width 729 height 196
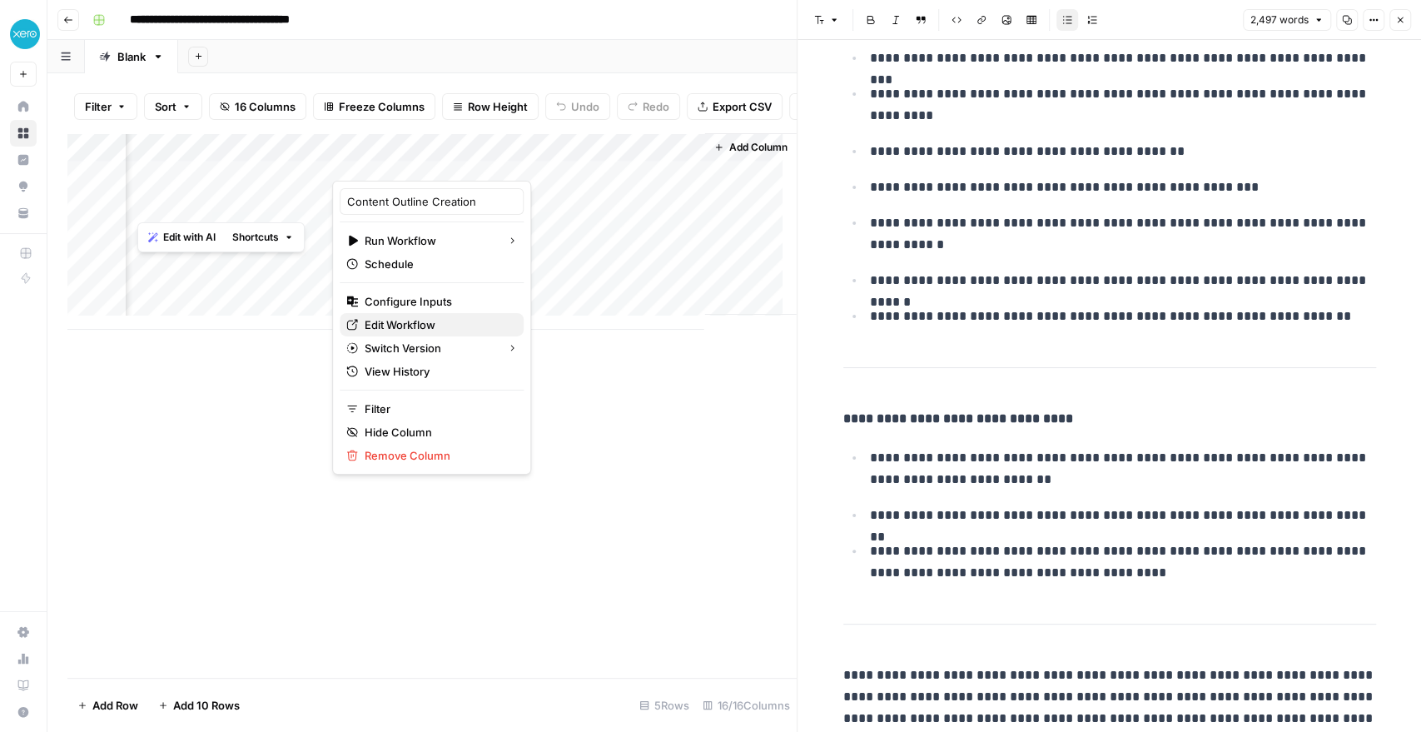
click at [437, 321] on span "Edit Workflow" at bounding box center [438, 324] width 146 height 17
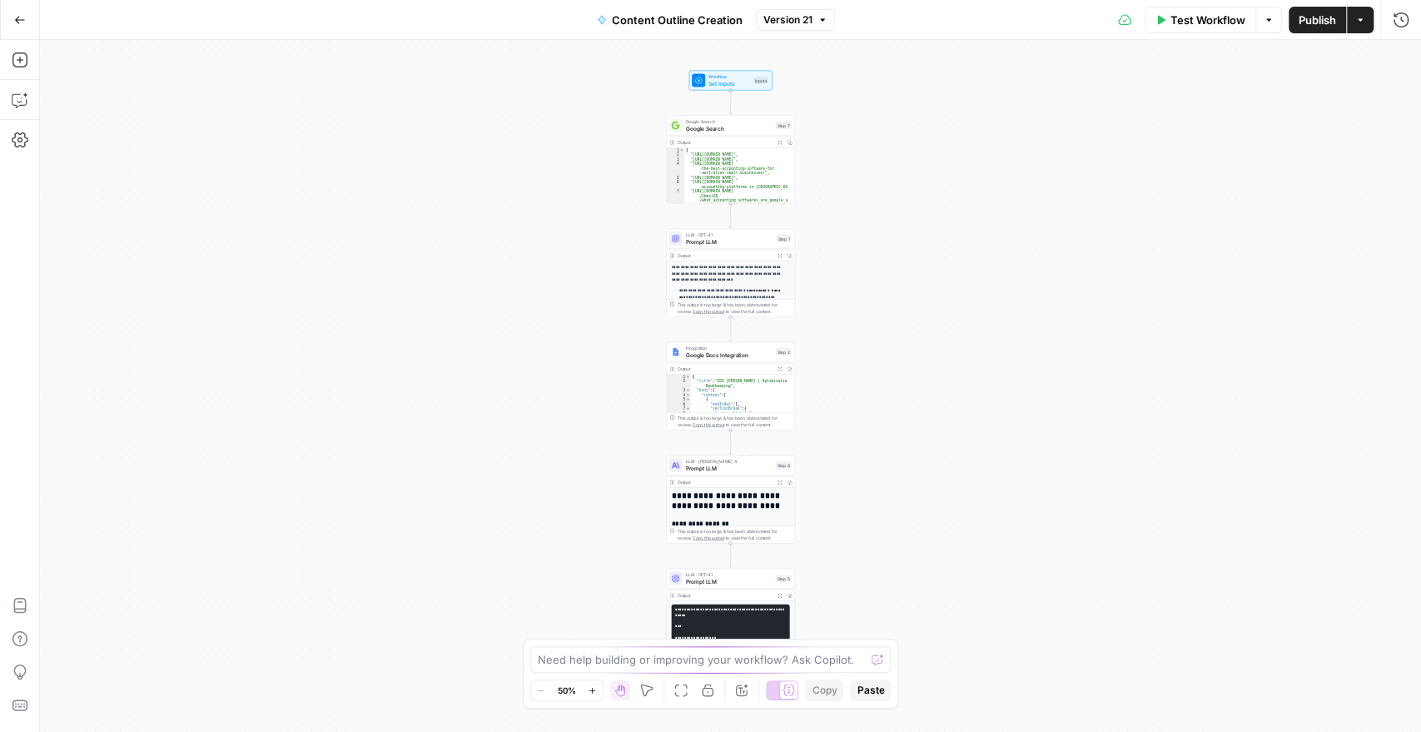
click at [732, 578] on span "Prompt LLM" at bounding box center [729, 581] width 87 height 8
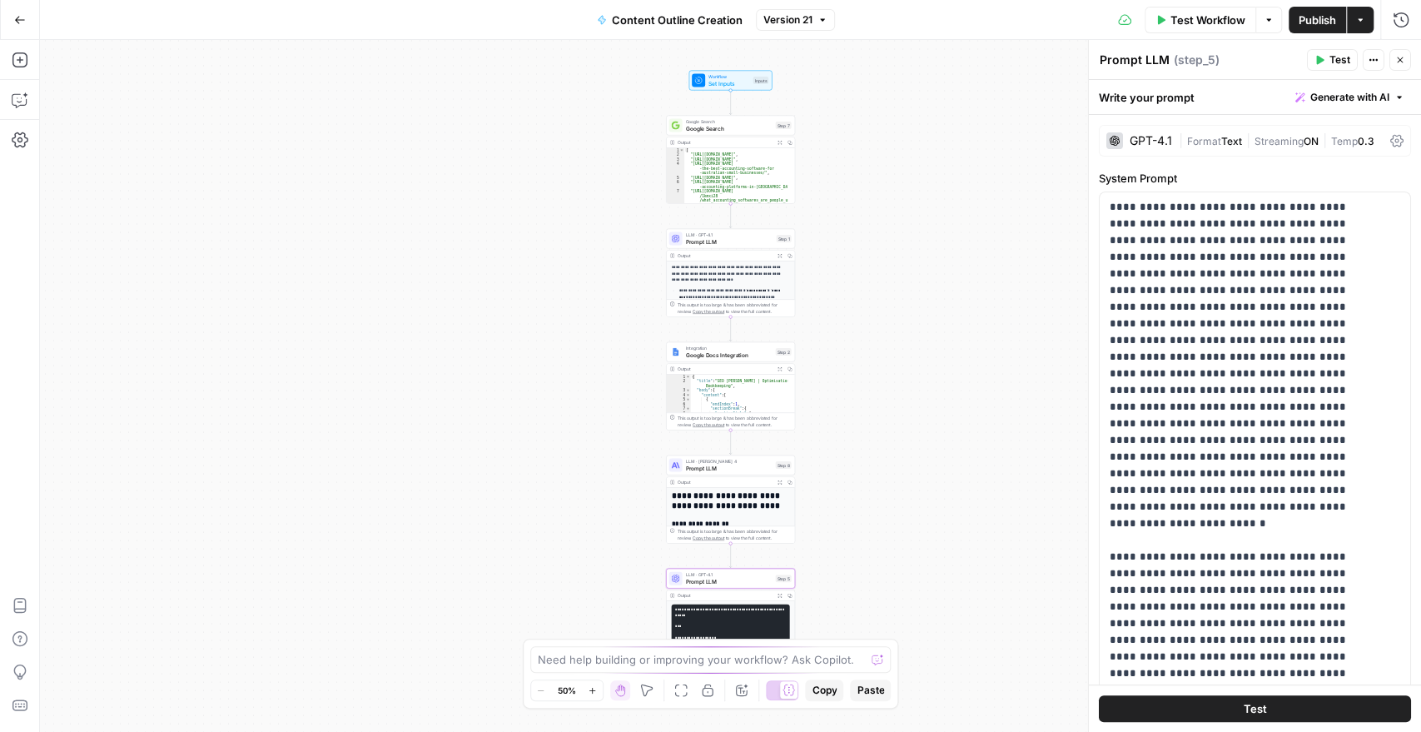
click at [1323, 99] on span "Generate with AI" at bounding box center [1349, 97] width 79 height 15
click at [1275, 174] on span "Refine" at bounding box center [1309, 172] width 132 height 17
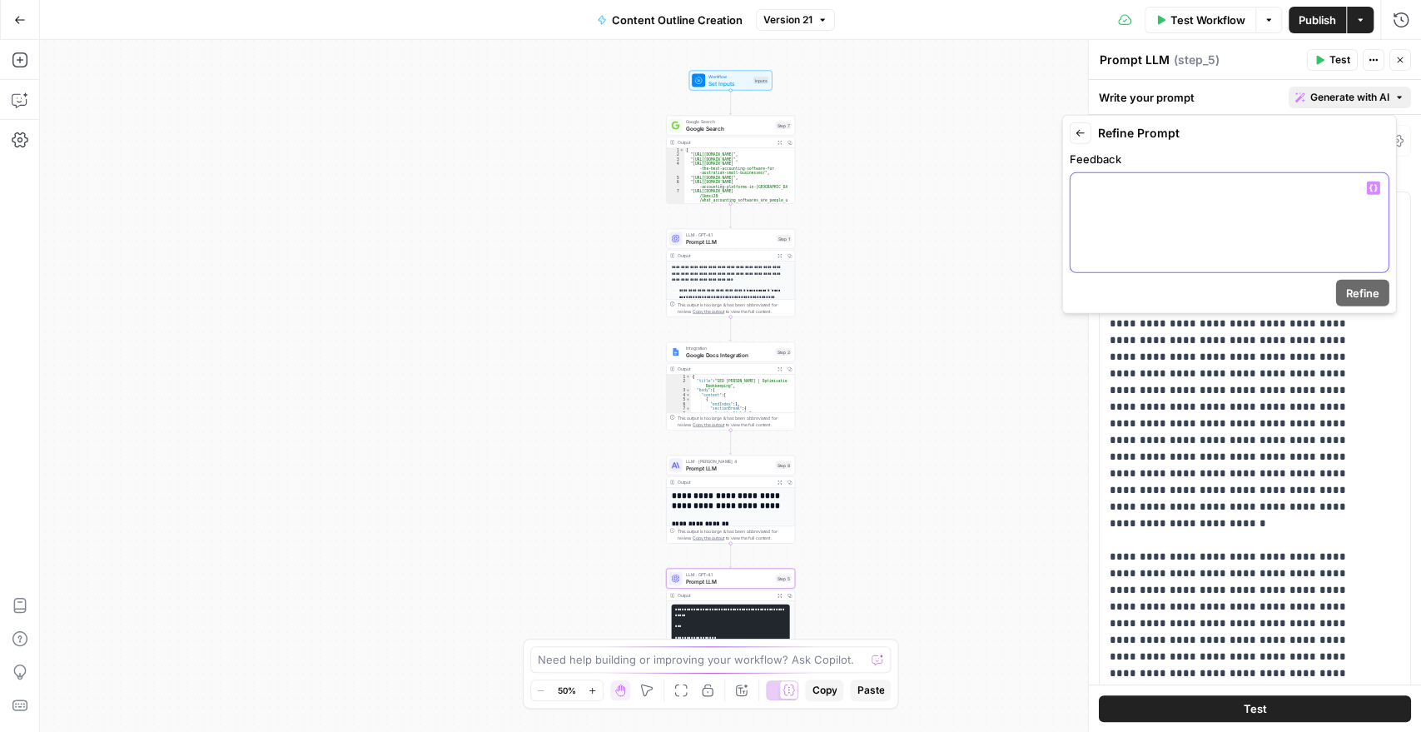
click at [1085, 240] on div at bounding box center [1229, 222] width 318 height 99
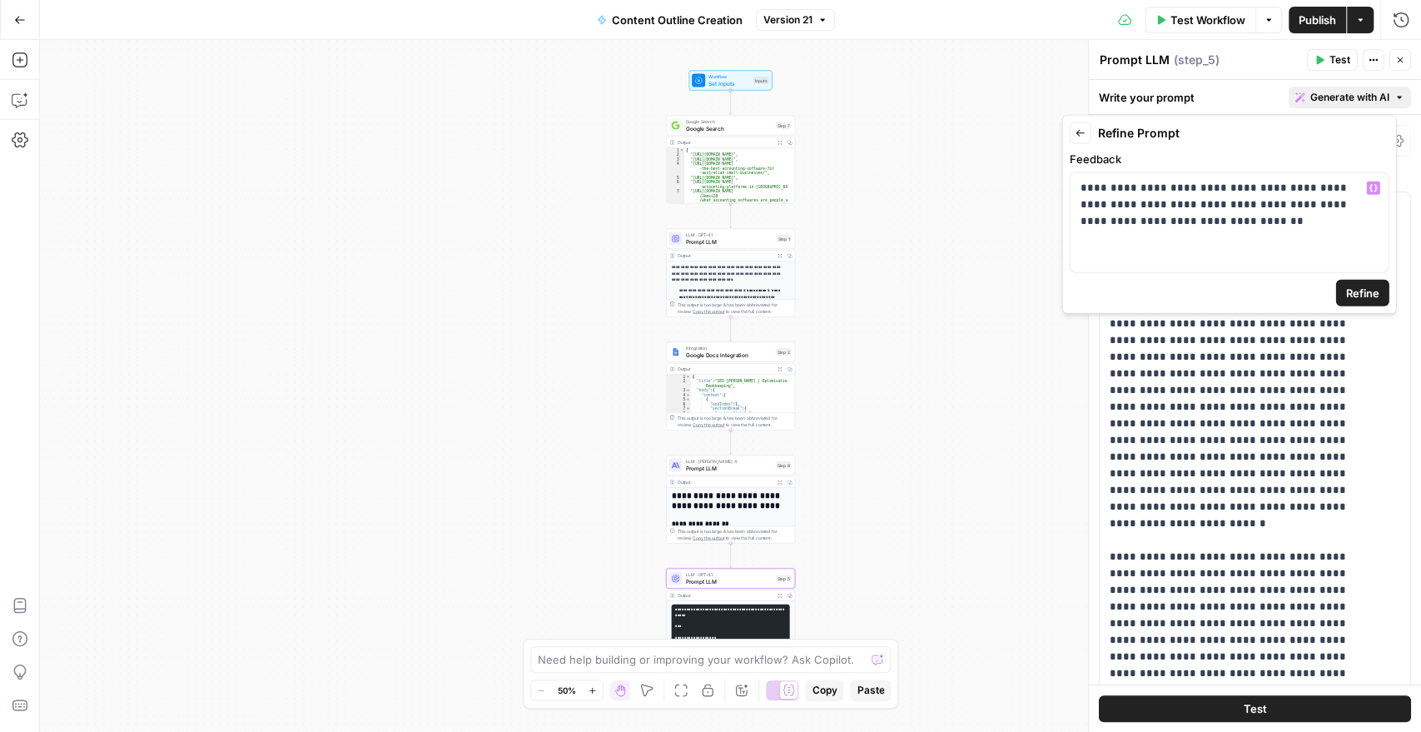
click at [1357, 288] on span "Refine" at bounding box center [1362, 293] width 33 height 17
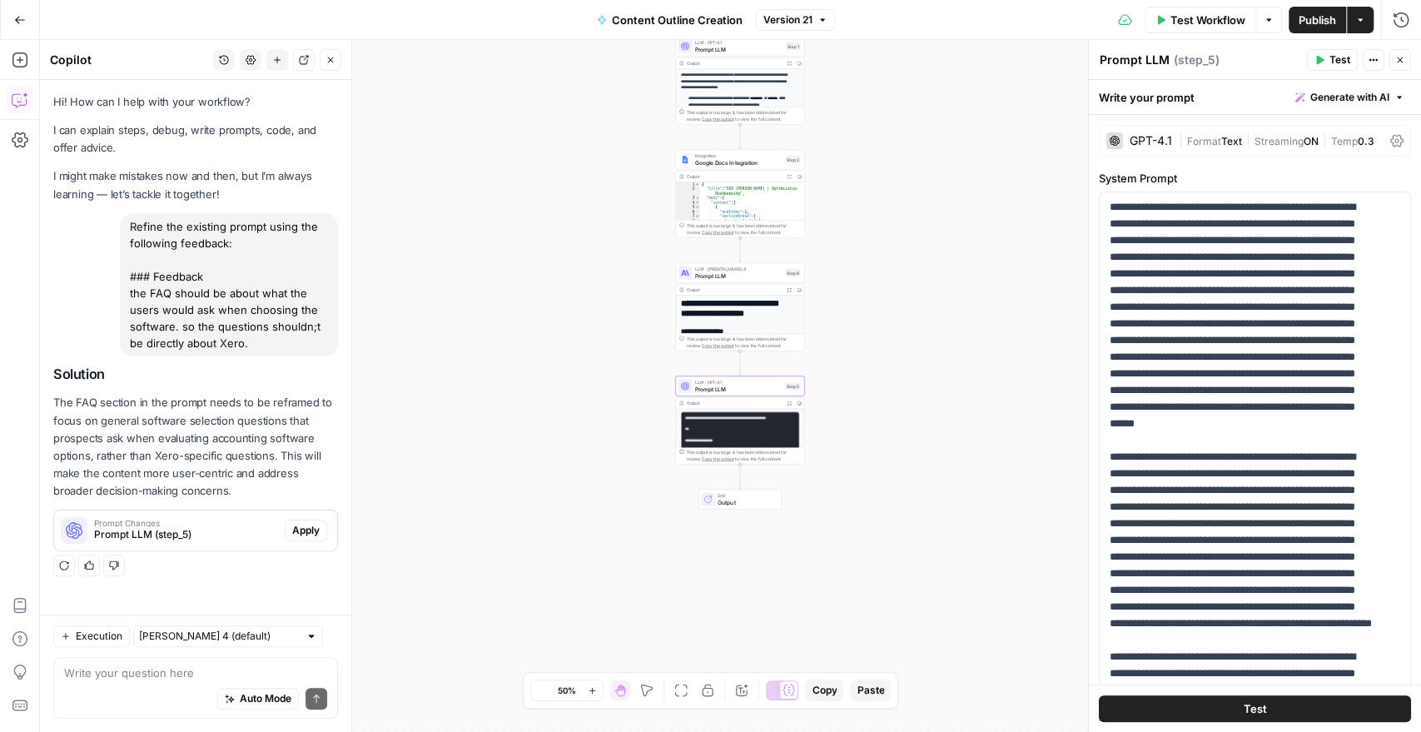
click at [308, 525] on span "Apply" at bounding box center [305, 530] width 27 height 15
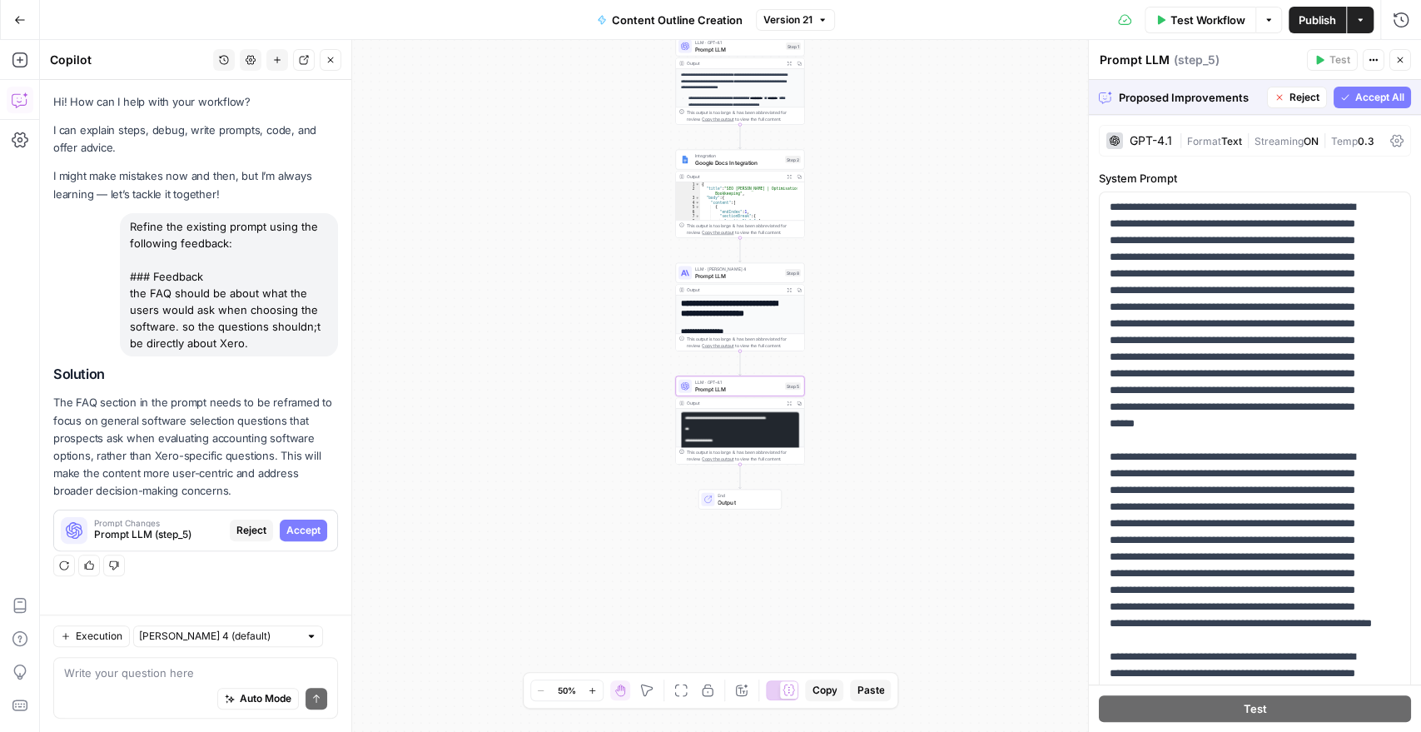
click at [308, 525] on span "Accept" at bounding box center [303, 530] width 34 height 15
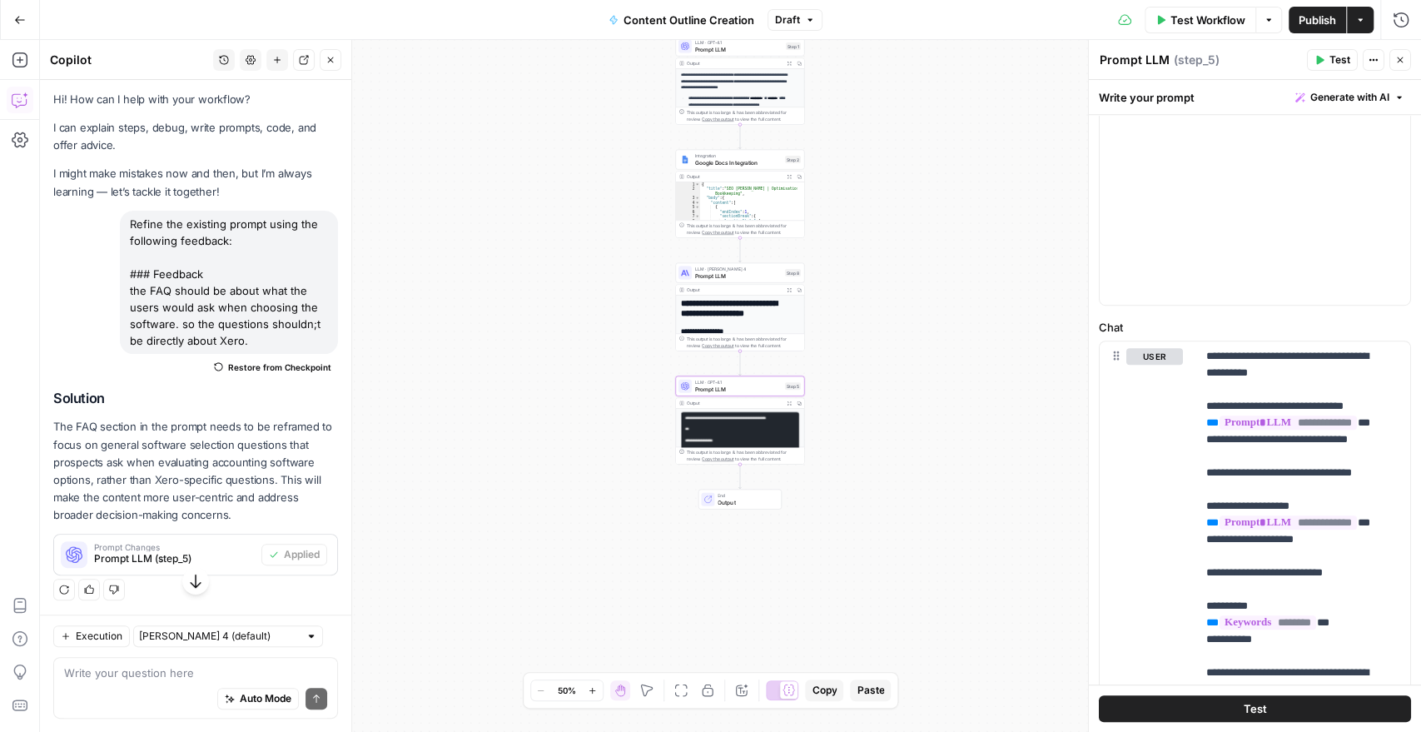
scroll to position [3227, 0]
click at [1368, 62] on icon "button" at bounding box center [1373, 60] width 10 height 10
click at [1259, 63] on div "Prompt LLM Prompt LLM ( step_5 )" at bounding box center [1200, 60] width 203 height 18
click at [1363, 65] on button "Actions" at bounding box center [1374, 60] width 22 height 22
click at [1288, 63] on div "Prompt LLM Prompt LLM ( step_5 )" at bounding box center [1200, 60] width 203 height 18
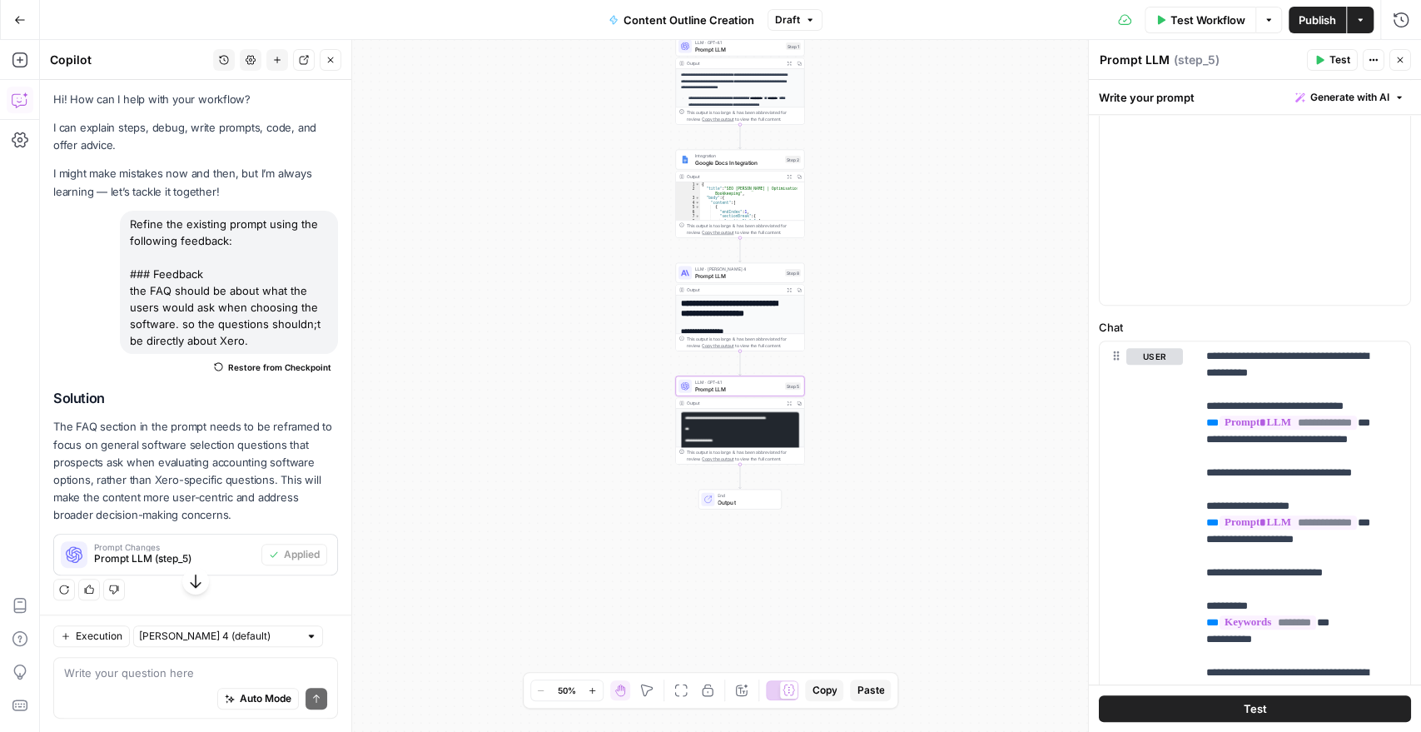
click at [1332, 107] on button "Generate with AI" at bounding box center [1349, 98] width 122 height 22
click at [1306, 190] on div "Improve your existing prompt" at bounding box center [1312, 188] width 139 height 15
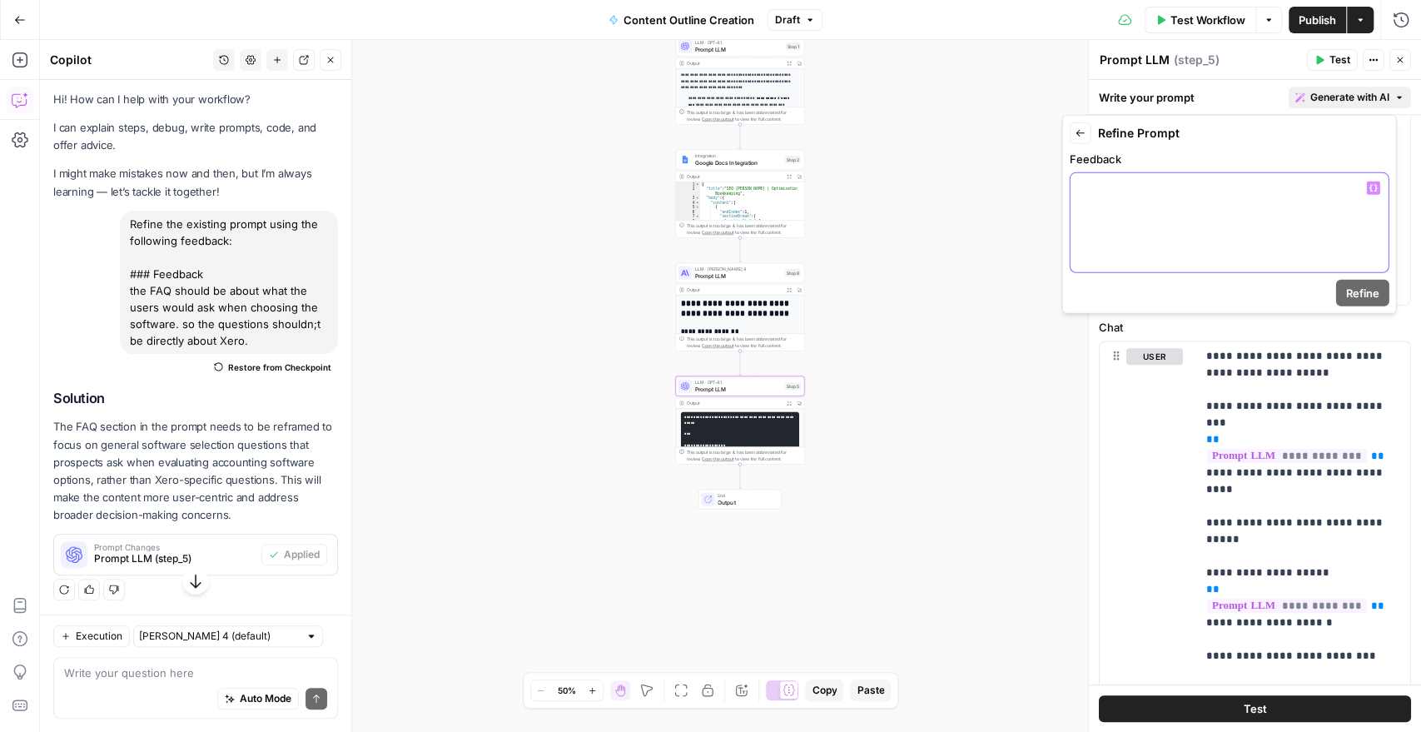
click at [1145, 210] on div at bounding box center [1229, 222] width 318 height 99
click at [1137, 205] on p "**********" at bounding box center [1229, 196] width 298 height 33
click at [1358, 289] on span "Refine" at bounding box center [1362, 293] width 33 height 17
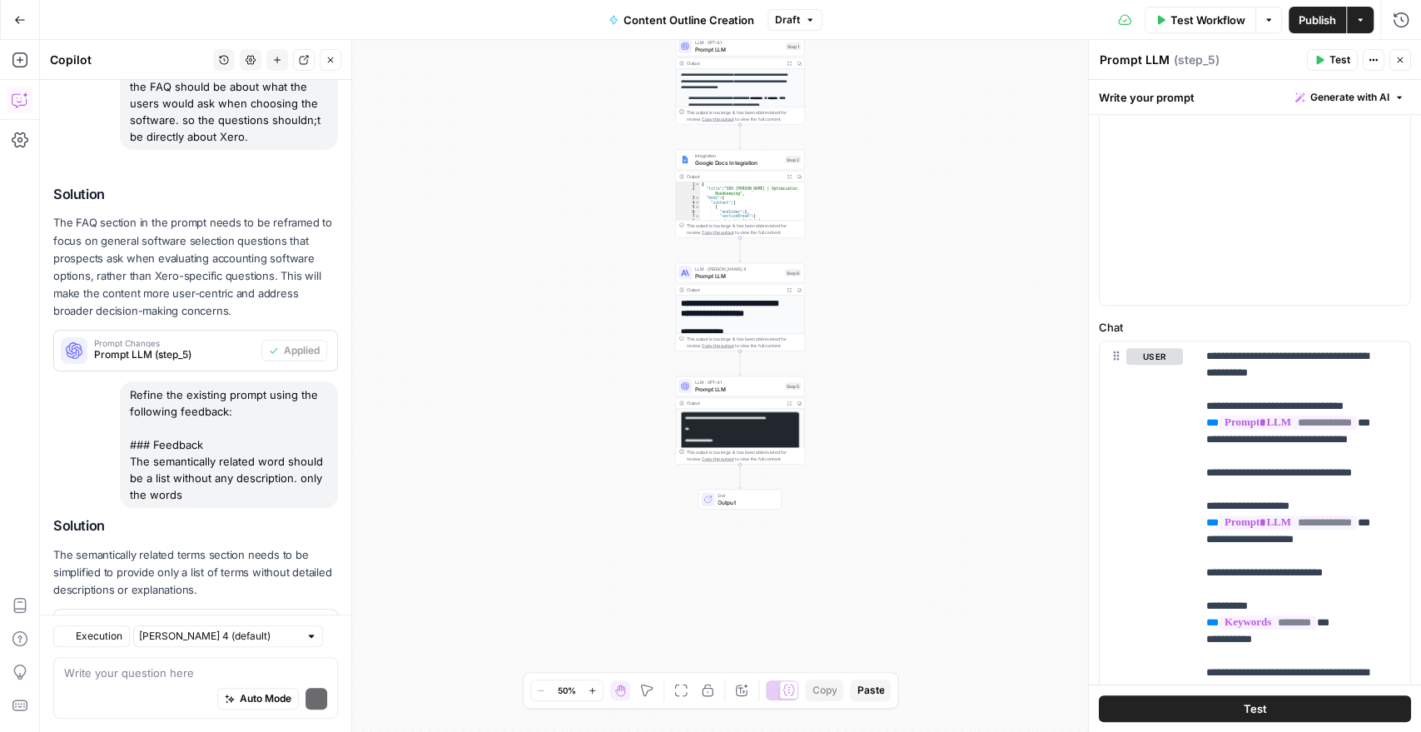
scroll to position [281, 0]
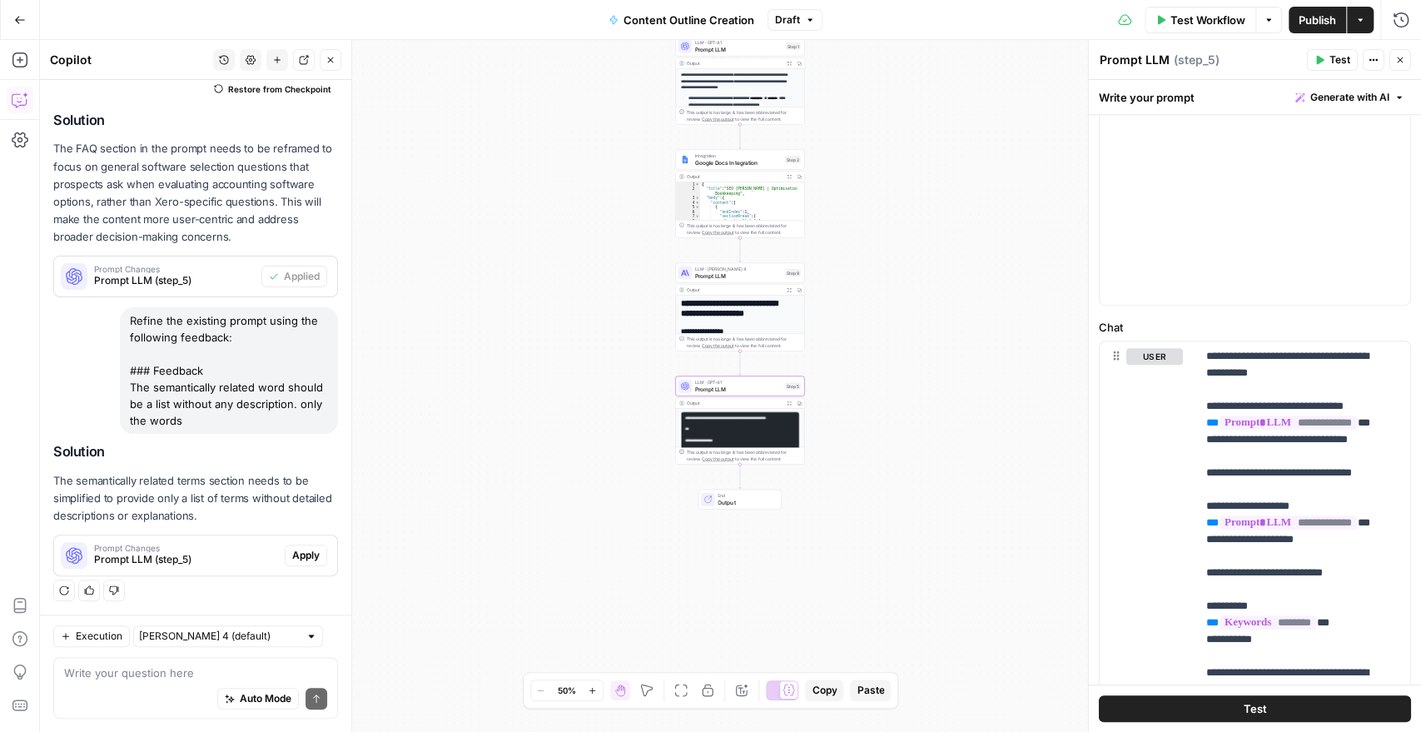
click at [292, 548] on span "Apply" at bounding box center [305, 555] width 27 height 15
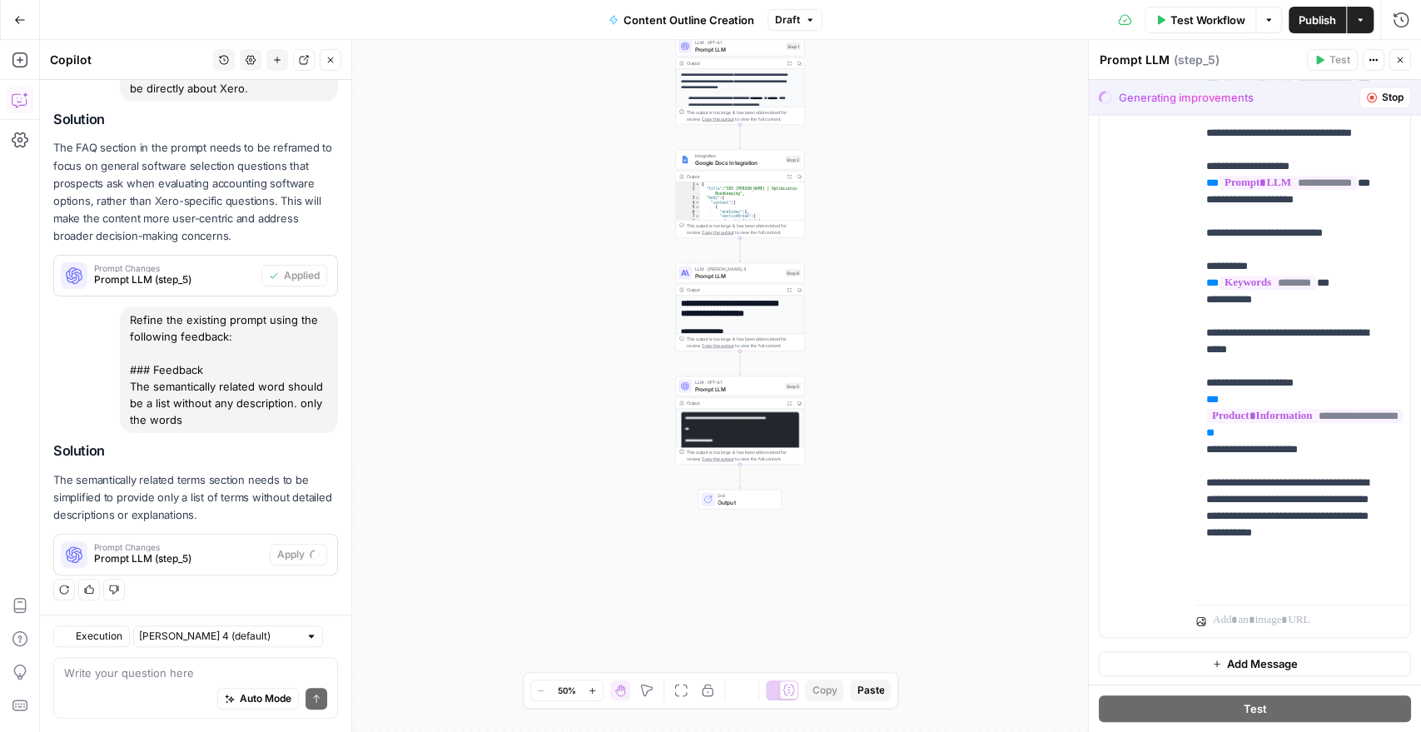
scroll to position [254, 0]
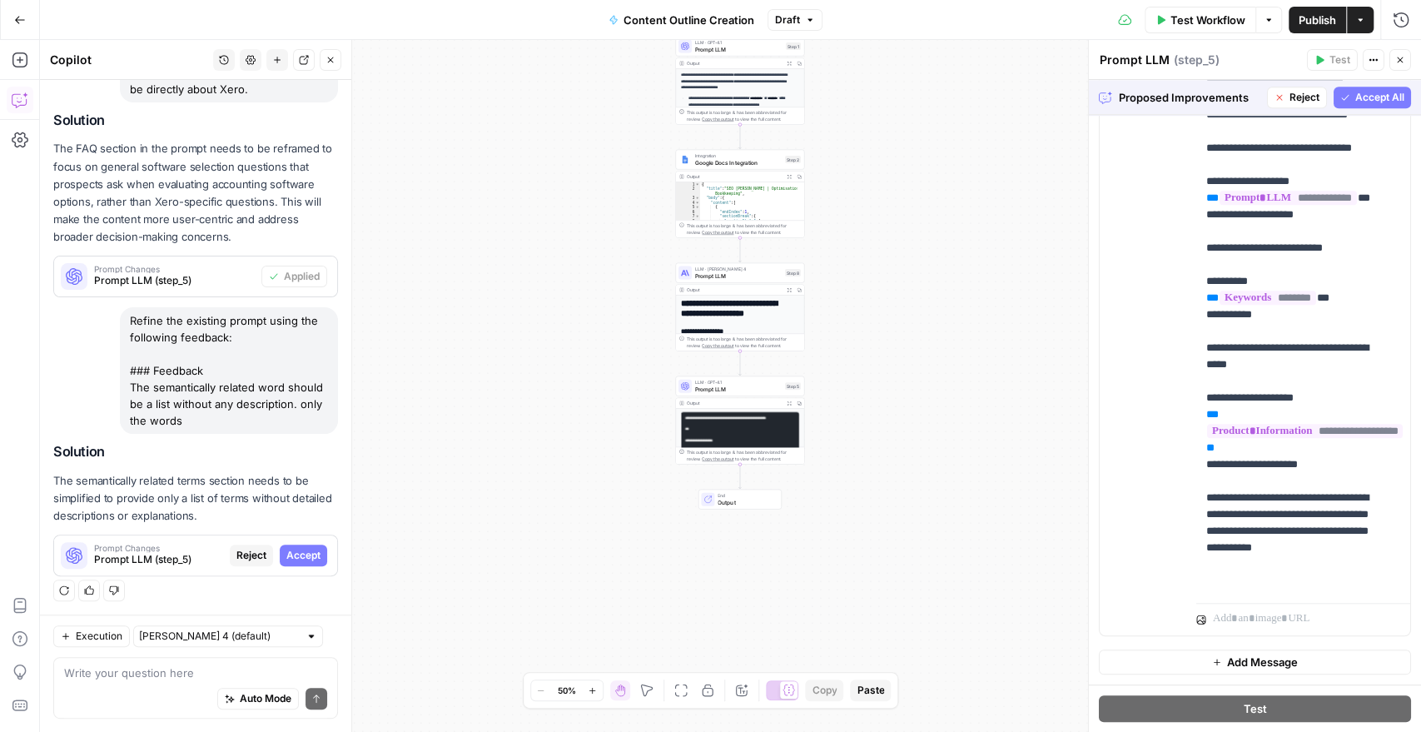
click at [1355, 97] on span "Accept All" at bounding box center [1379, 97] width 49 height 15
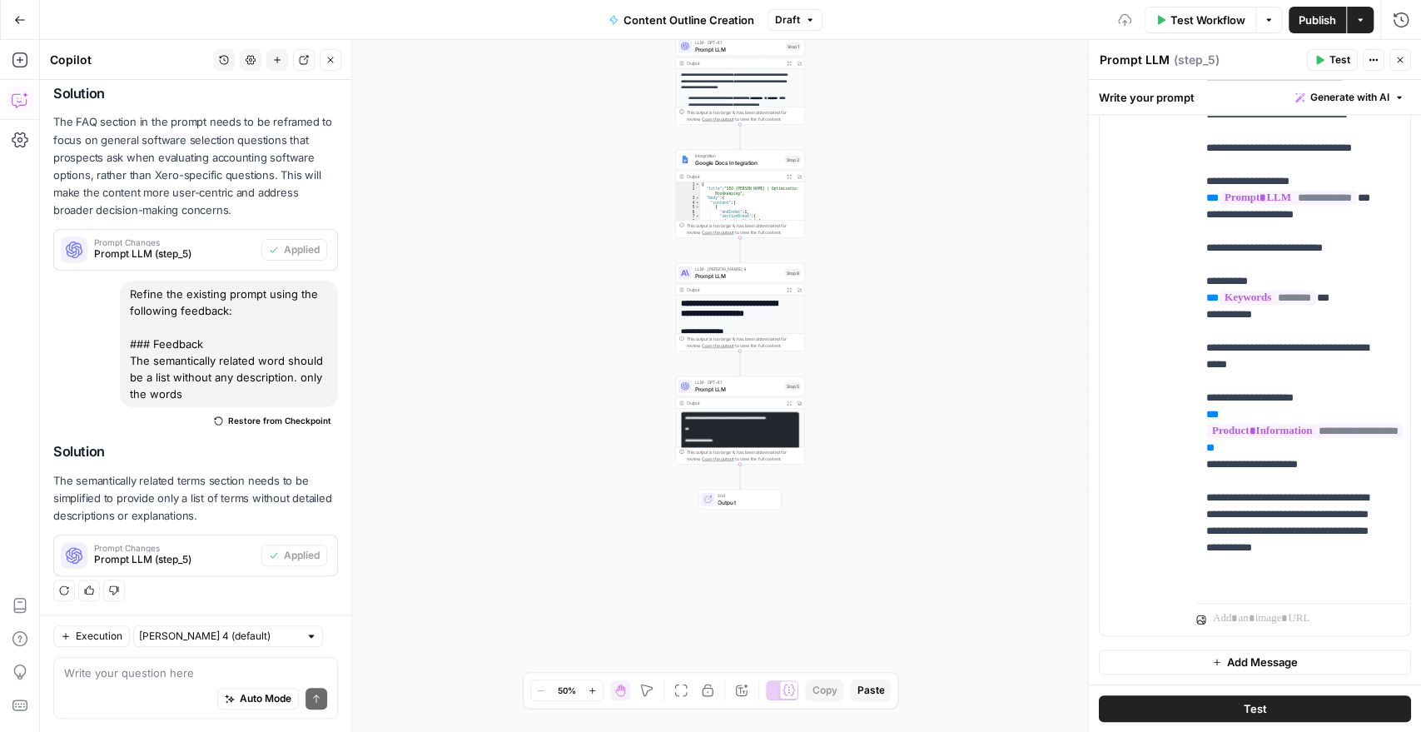
scroll to position [0, 0]
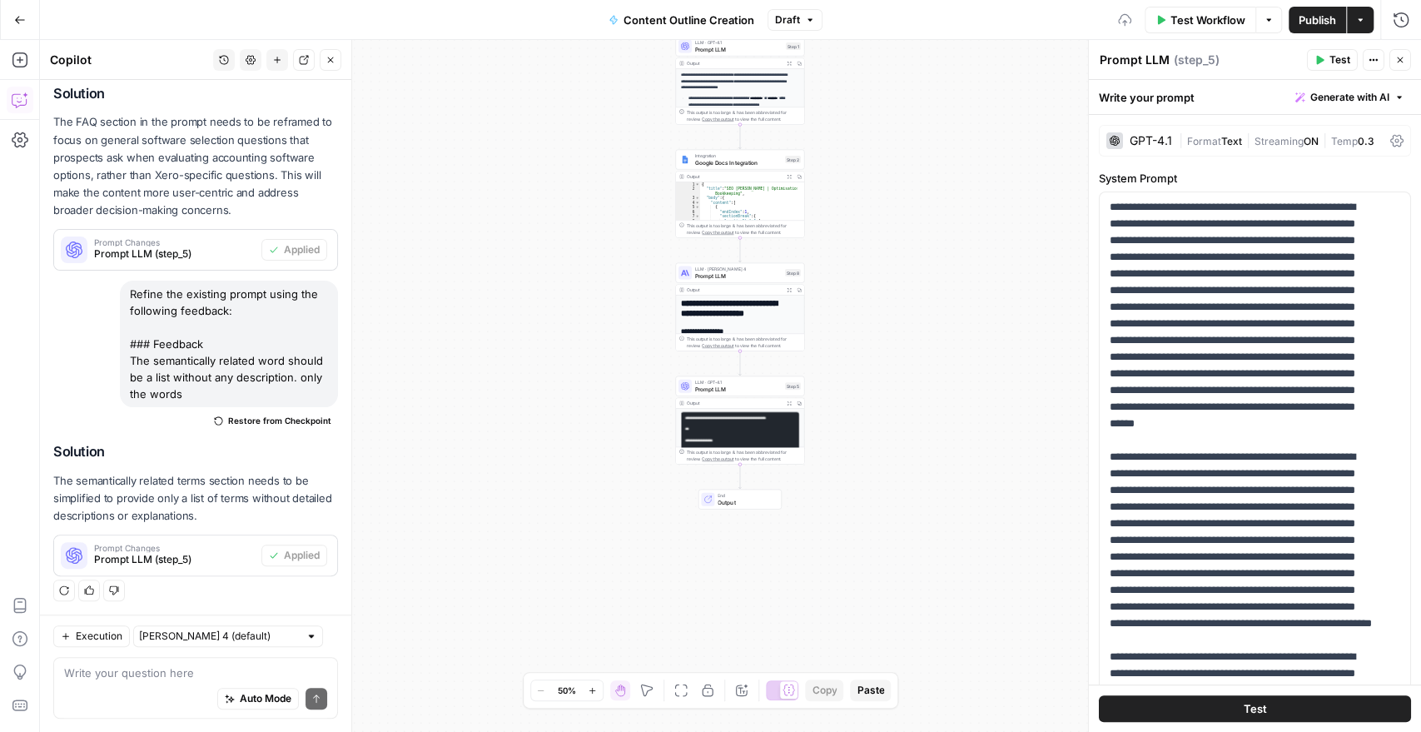
click at [1298, 18] on span "Publish" at bounding box center [1316, 20] width 37 height 17
click at [1298, 18] on span "Publish" at bounding box center [1301, 20] width 37 height 17
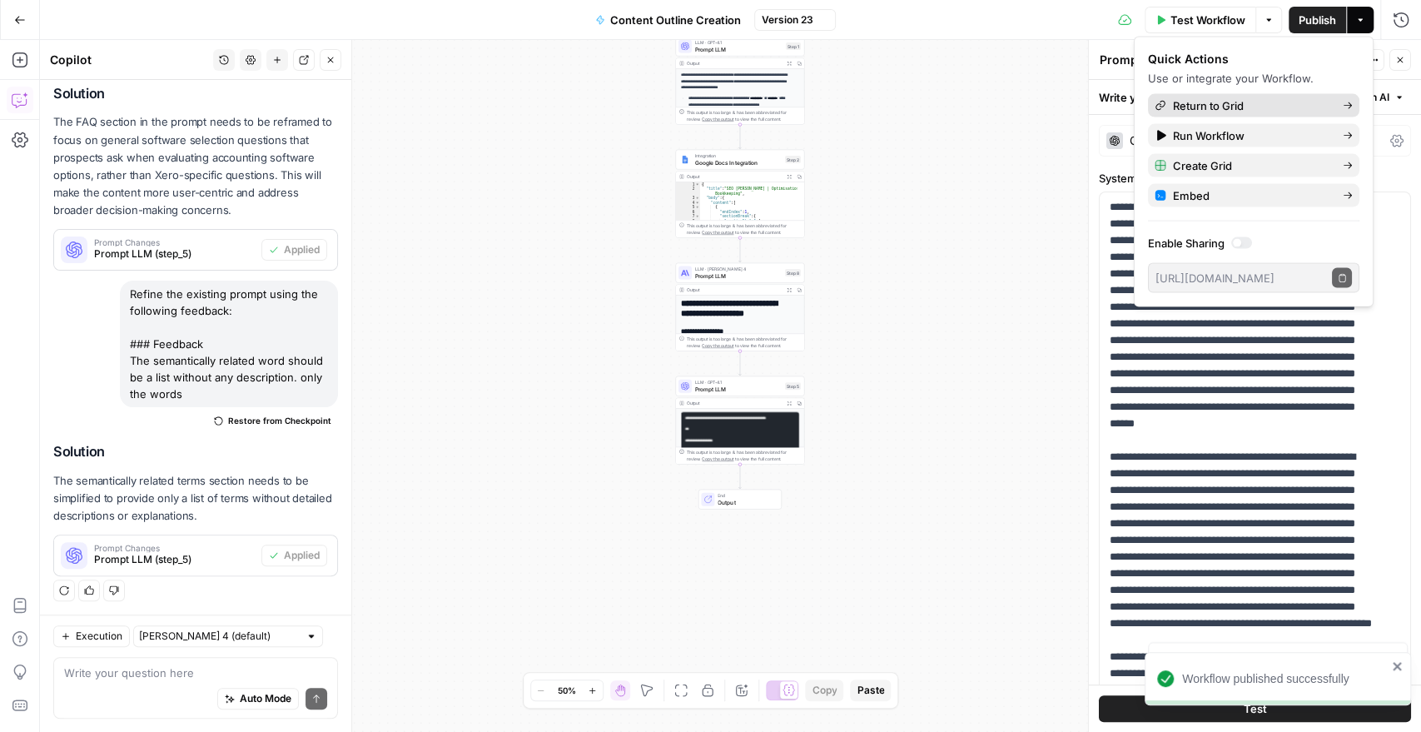
click at [1254, 106] on span "Return to Grid" at bounding box center [1251, 105] width 156 height 17
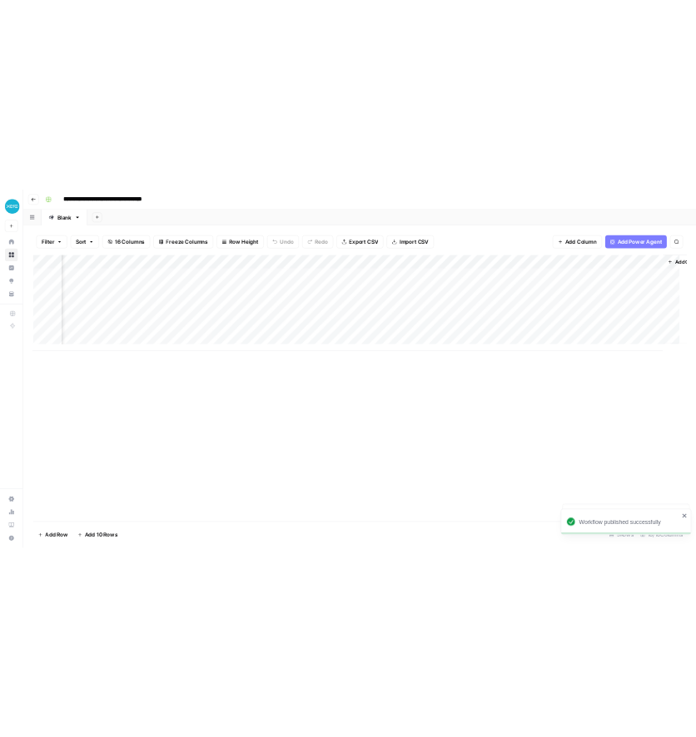
scroll to position [0, 2006]
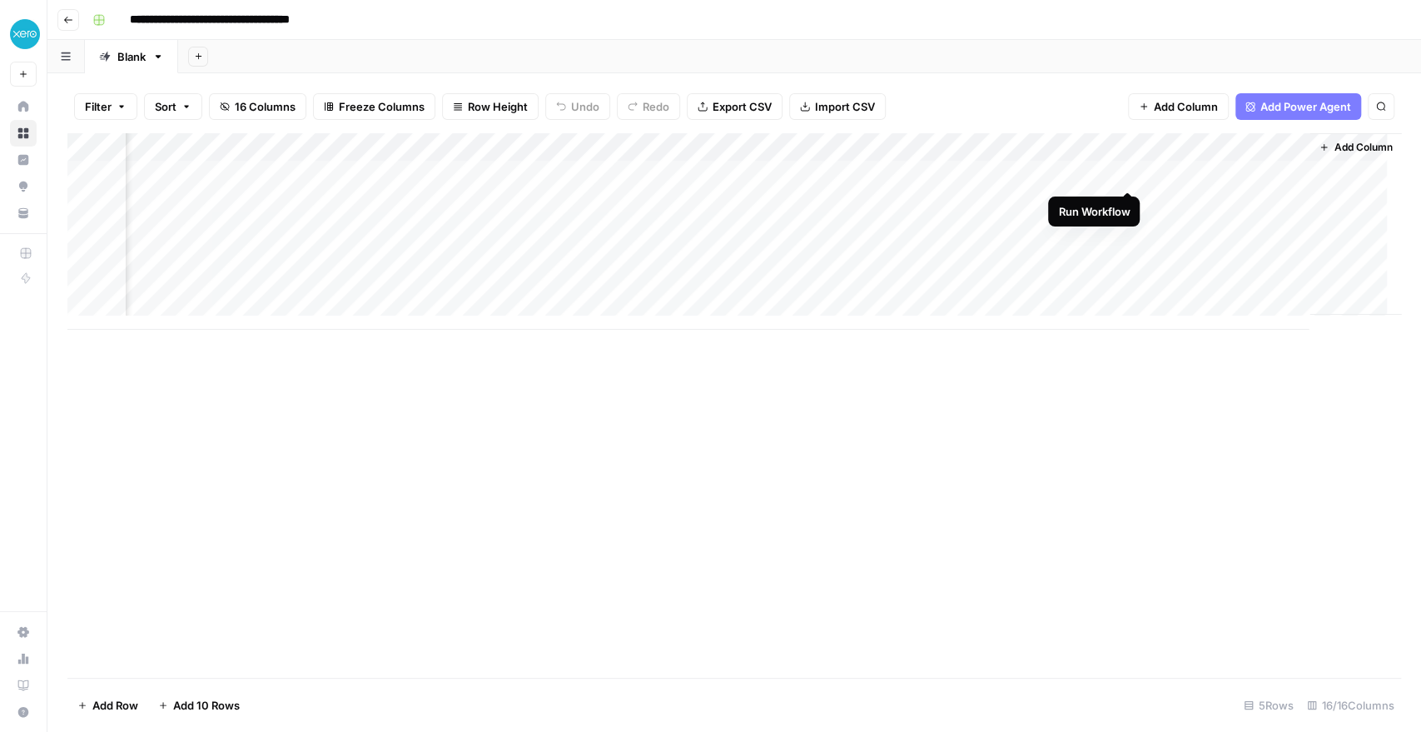
click at [1127, 173] on div "Add Column" at bounding box center [733, 231] width 1333 height 196
click at [513, 458] on div "Add Column" at bounding box center [733, 405] width 1333 height 544
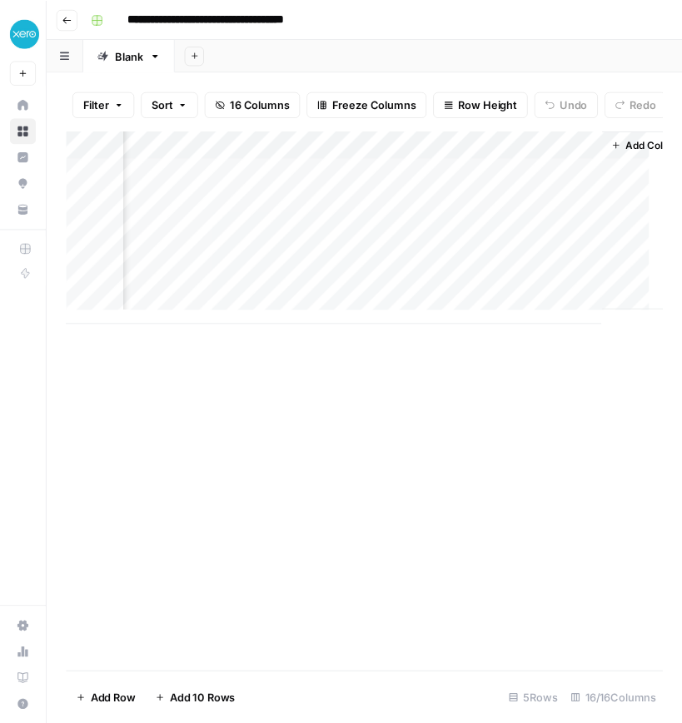
scroll to position [0, 2731]
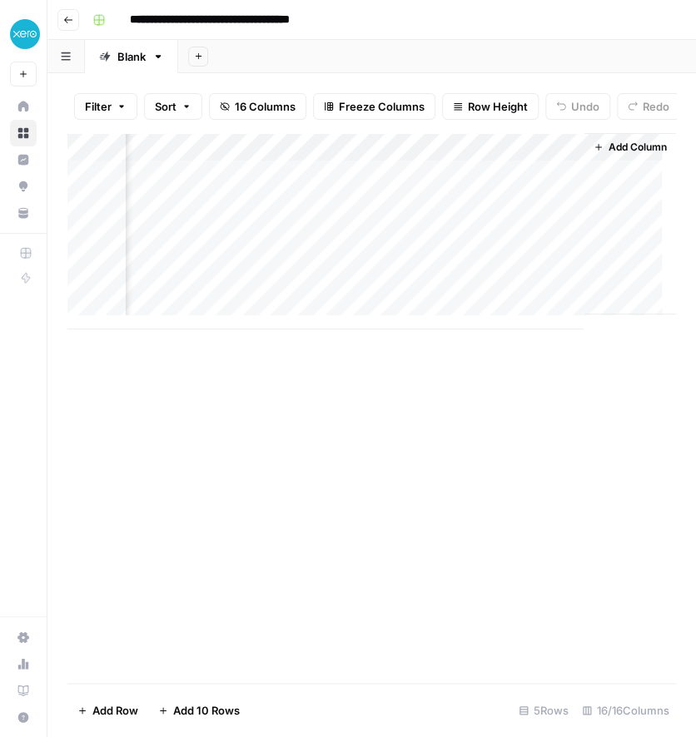
click at [488, 191] on div "Add Column" at bounding box center [371, 231] width 608 height 196
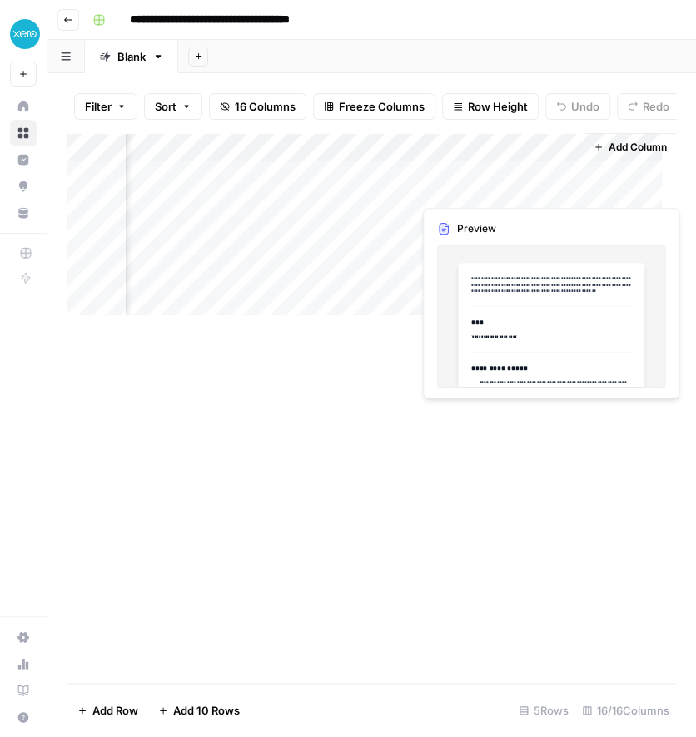
click at [488, 191] on div "Add Column" at bounding box center [371, 231] width 608 height 196
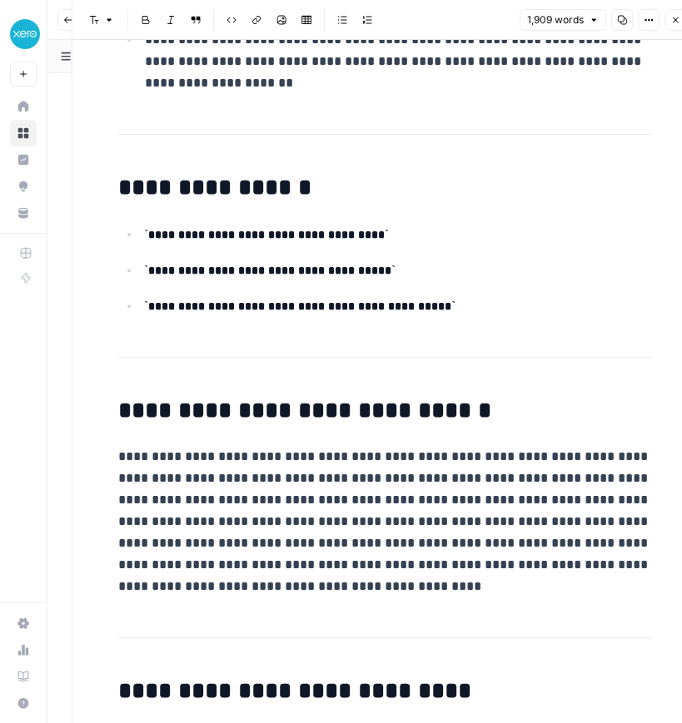
scroll to position [1781, 0]
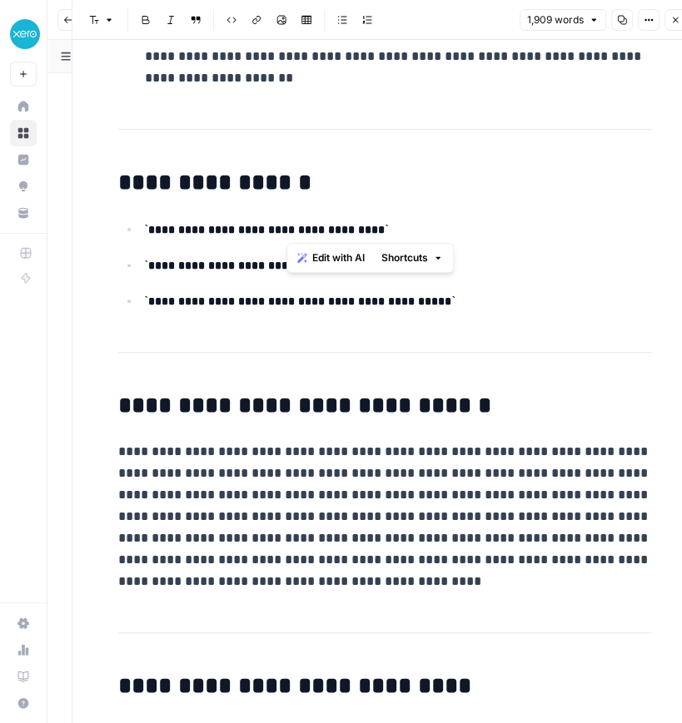
drag, startPoint x: 285, startPoint y: 231, endPoint x: 382, endPoint y: 228, distance: 96.6
click at [382, 228] on code "**********" at bounding box center [267, 230] width 244 height 12
copy code "**********"
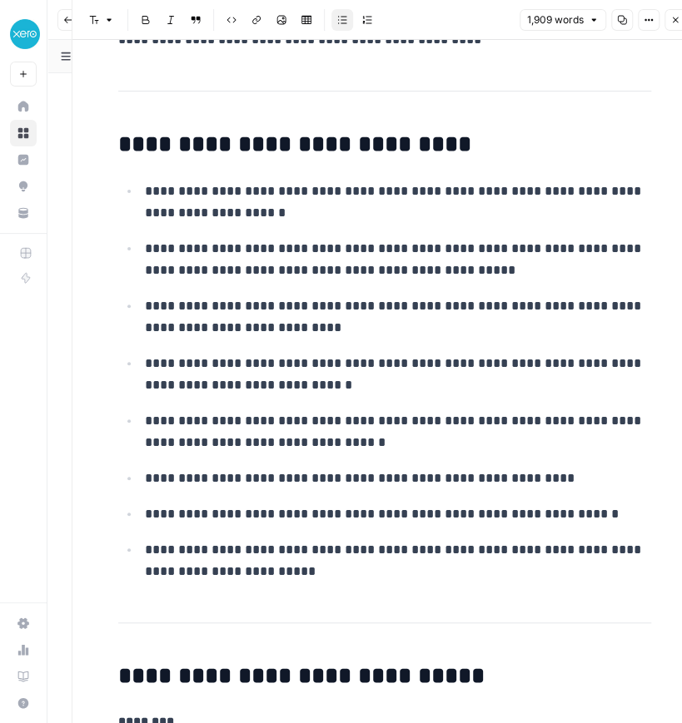
scroll to position [2324, 0]
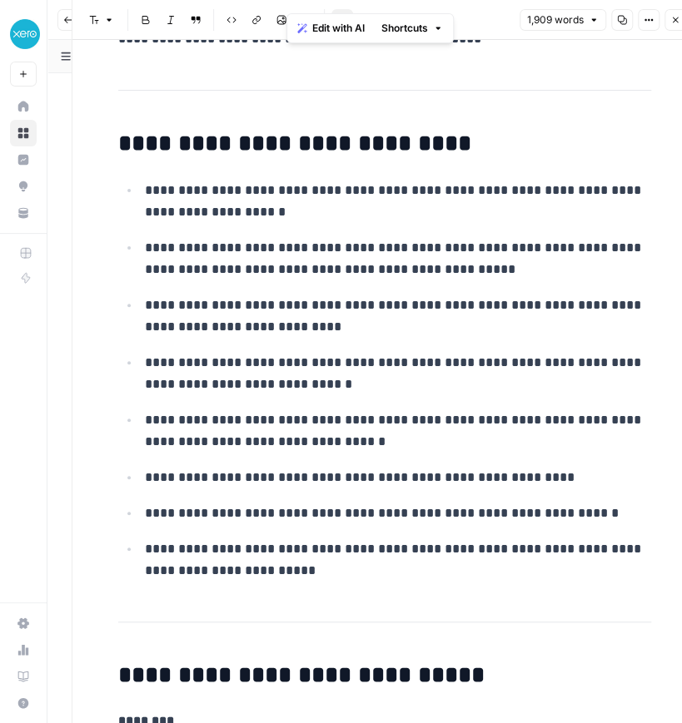
click at [502, 461] on ul "**********" at bounding box center [384, 380] width 533 height 403
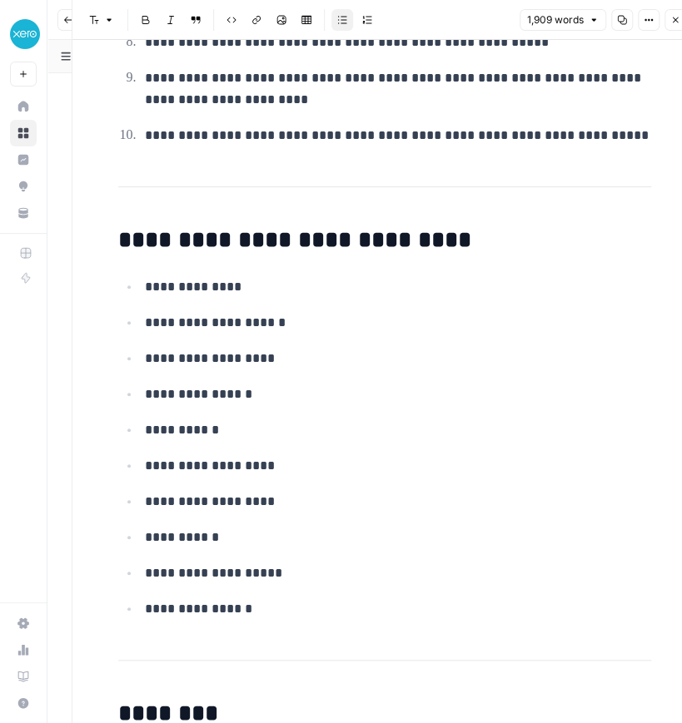
scroll to position [3984, 0]
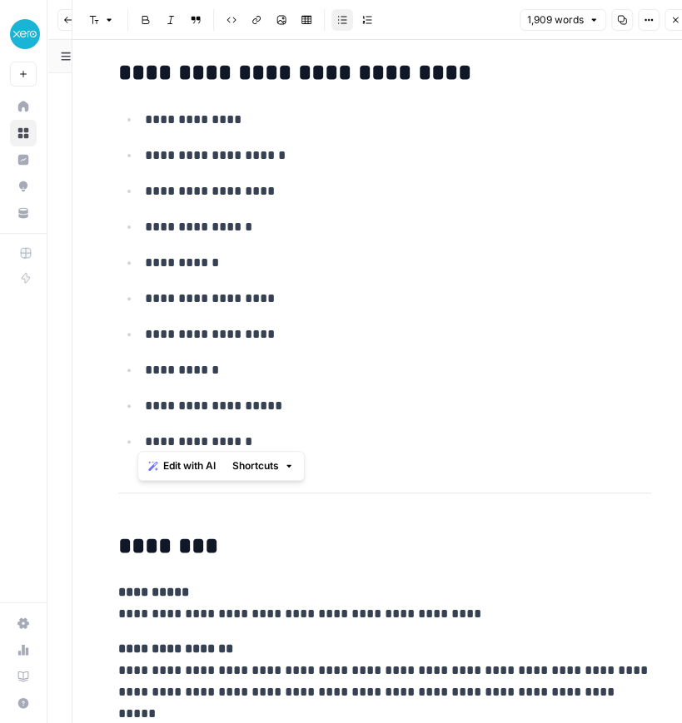
drag, startPoint x: 140, startPoint y: 114, endPoint x: 296, endPoint y: 438, distance: 359.6
click at [296, 438] on ul "**********" at bounding box center [384, 280] width 533 height 345
copy ul "**********"
click at [338, 419] on ul "**********" at bounding box center [384, 280] width 533 height 345
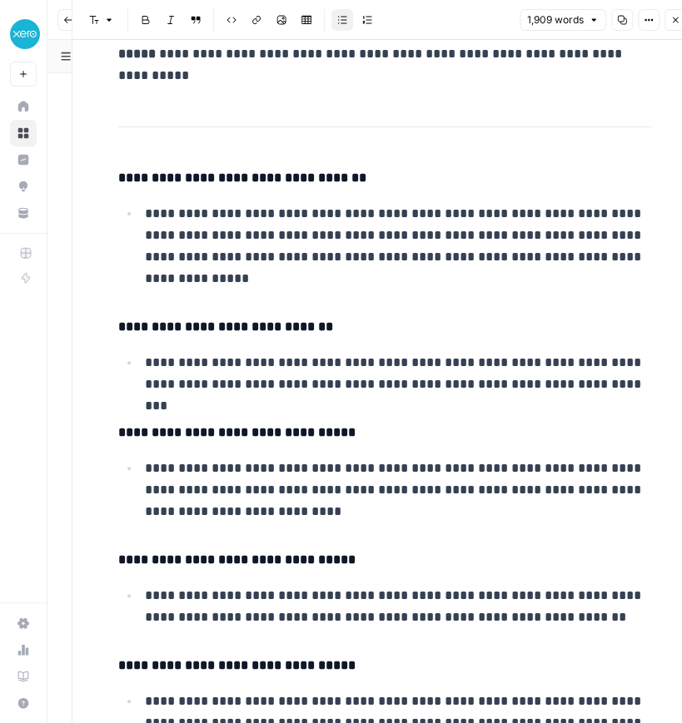
scroll to position [7926, 0]
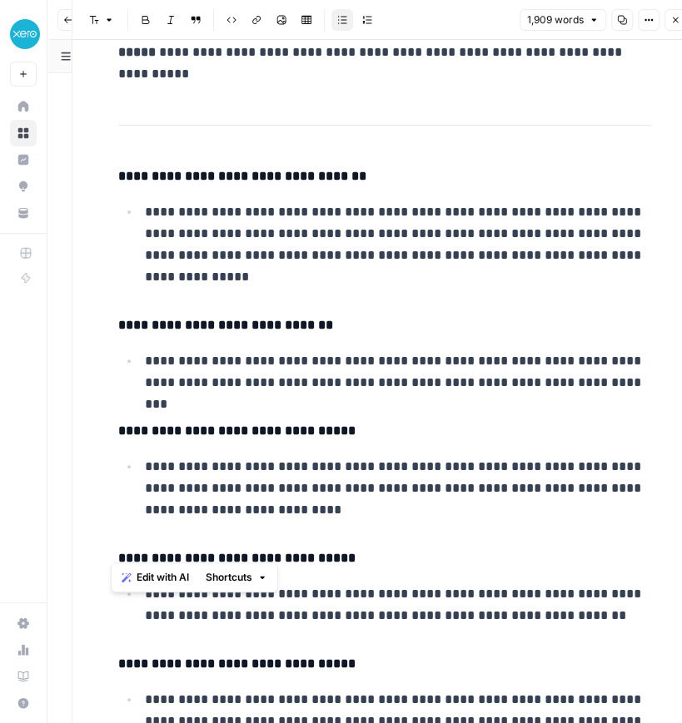
drag, startPoint x: 148, startPoint y: 198, endPoint x: 286, endPoint y: 552, distance: 379.8
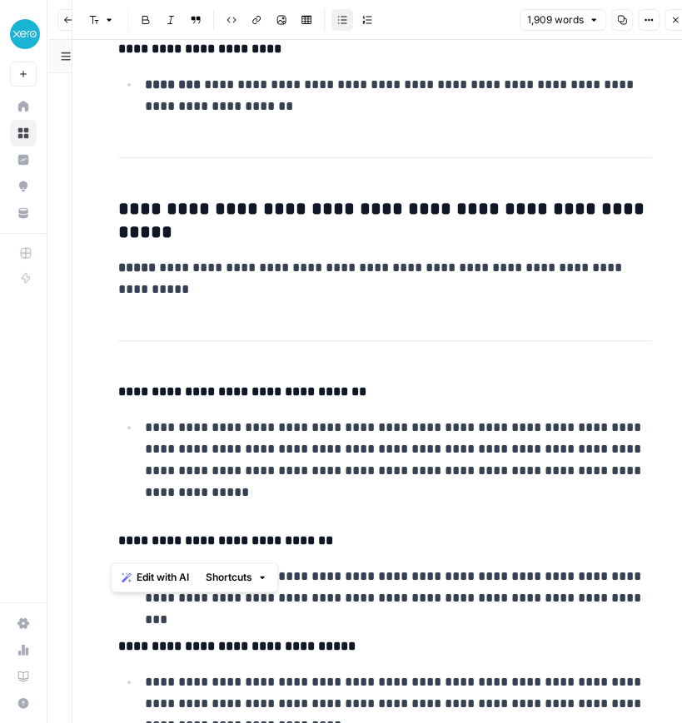
scroll to position [7709, 0]
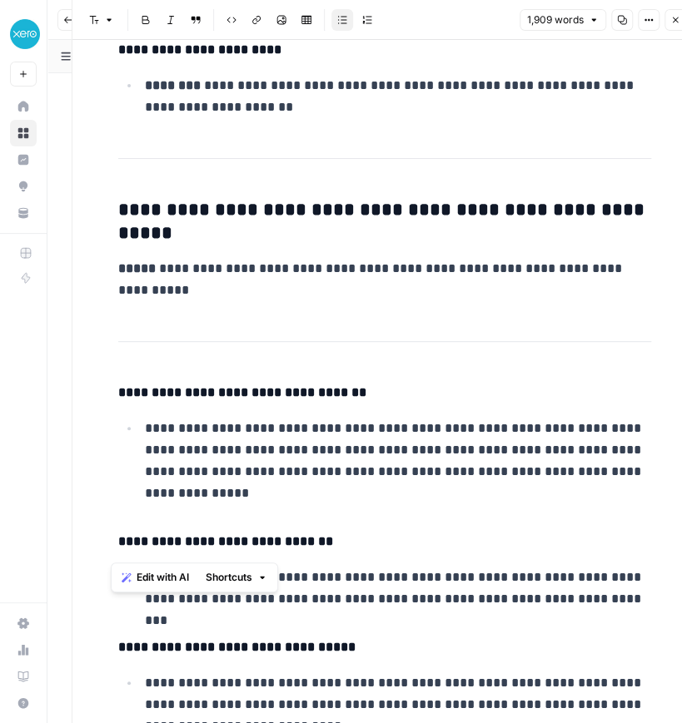
click at [161, 382] on h4 "**********" at bounding box center [384, 393] width 533 height 22
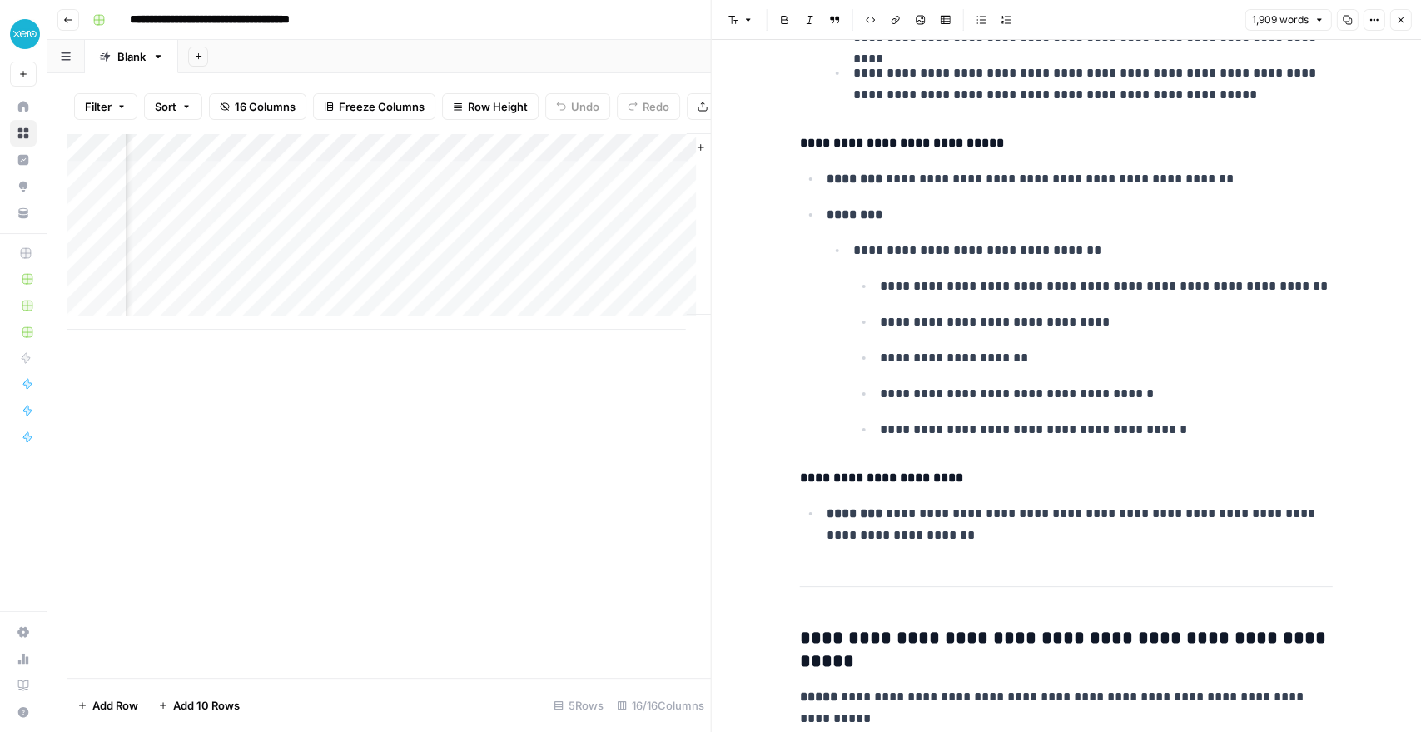
scroll to position [0, 48]
click at [497, 158] on div "Add Column" at bounding box center [388, 231] width 643 height 196
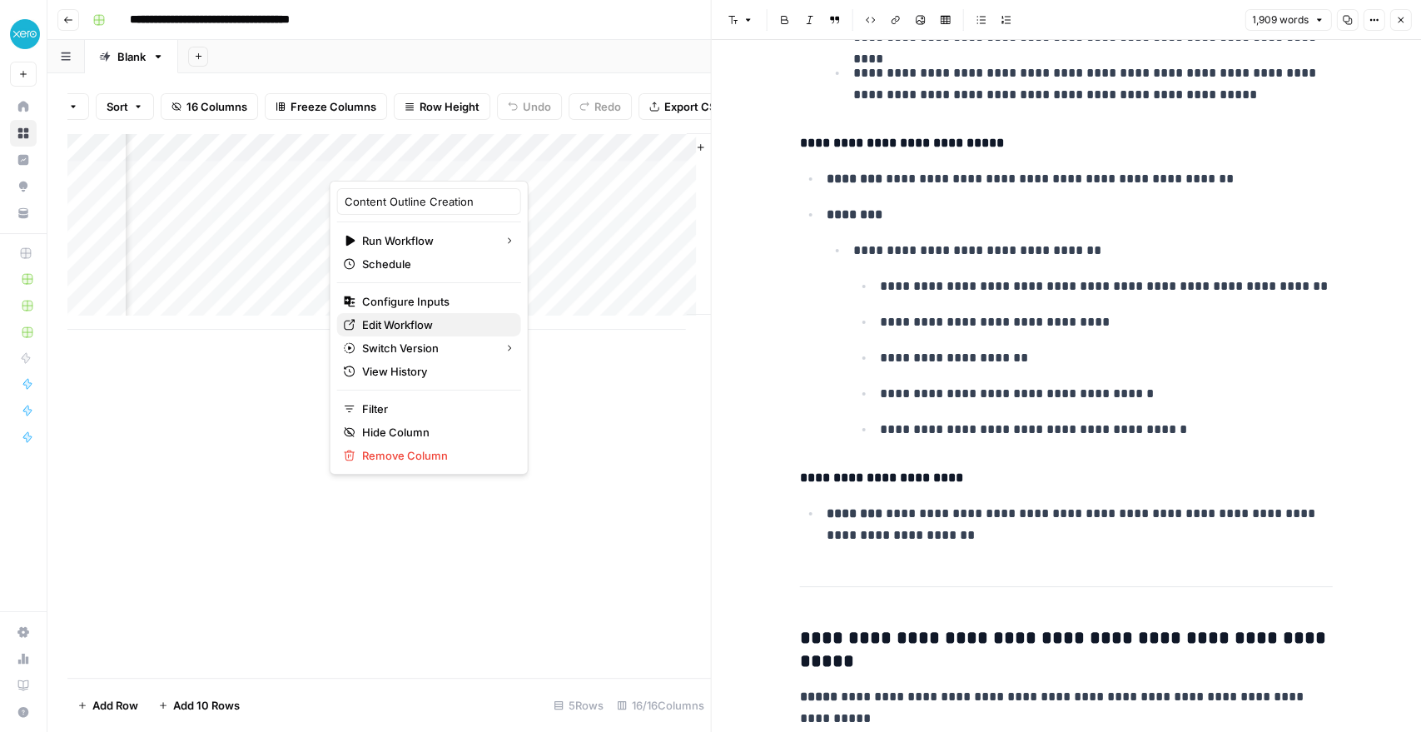
click at [423, 331] on span "Edit Workflow" at bounding box center [435, 324] width 146 height 17
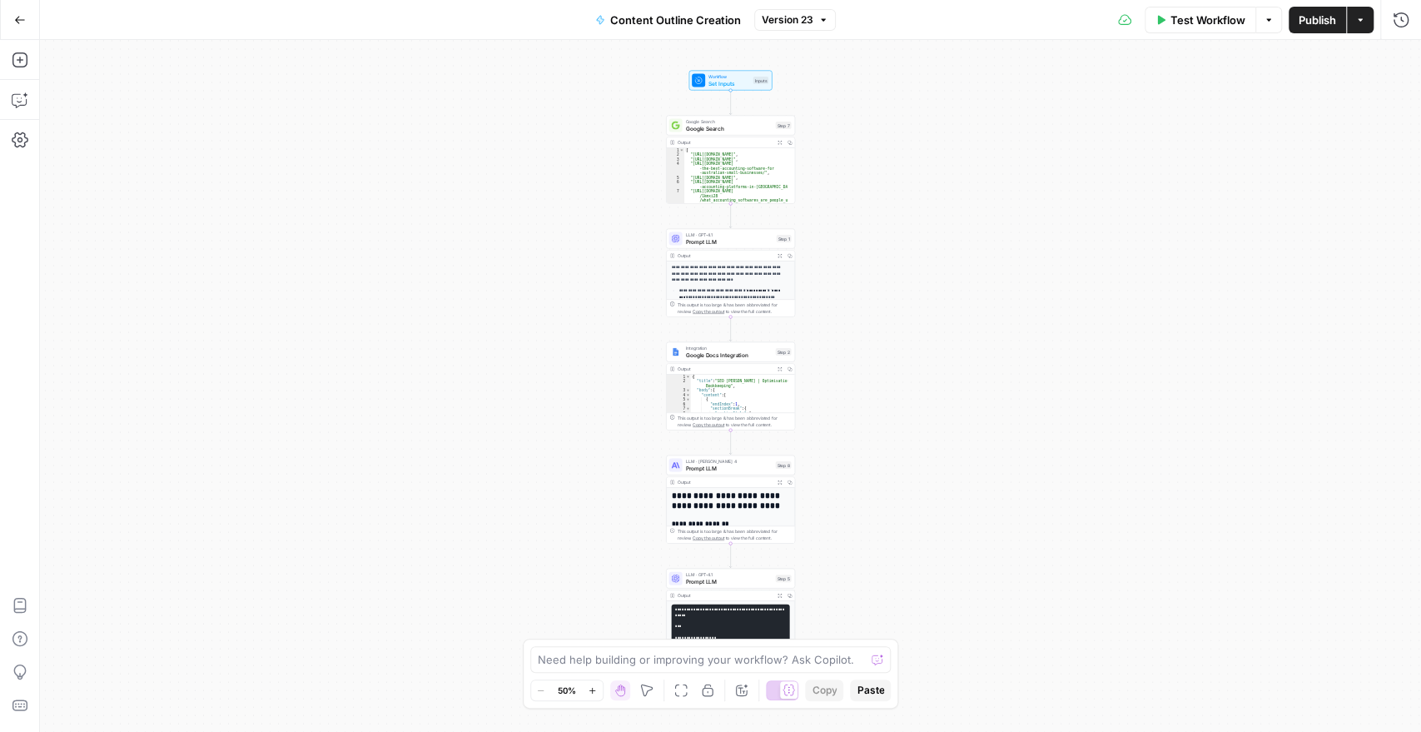
click at [1264, 15] on icon "button" at bounding box center [1269, 20] width 10 height 10
click at [1357, 22] on icon "button" at bounding box center [1360, 20] width 10 height 10
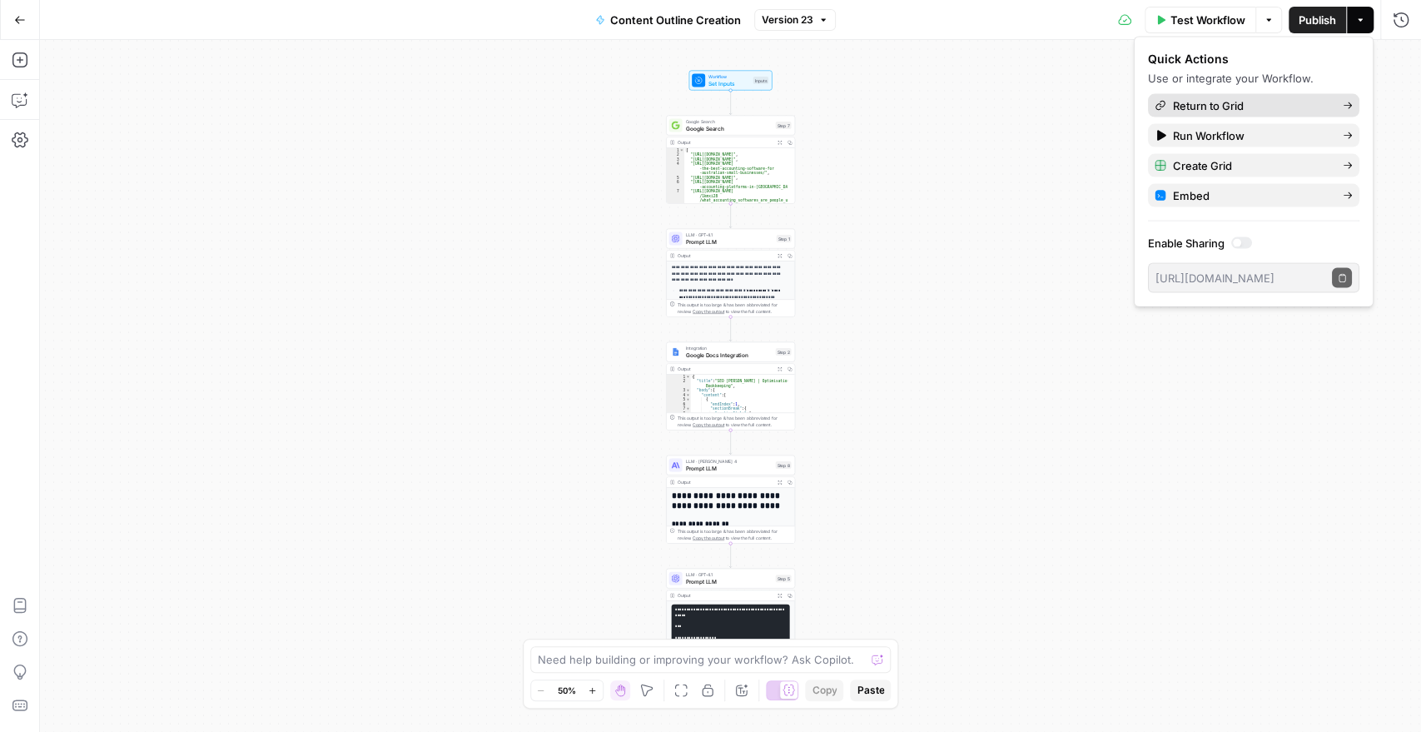
click at [1212, 112] on span "Return to Grid" at bounding box center [1251, 105] width 156 height 17
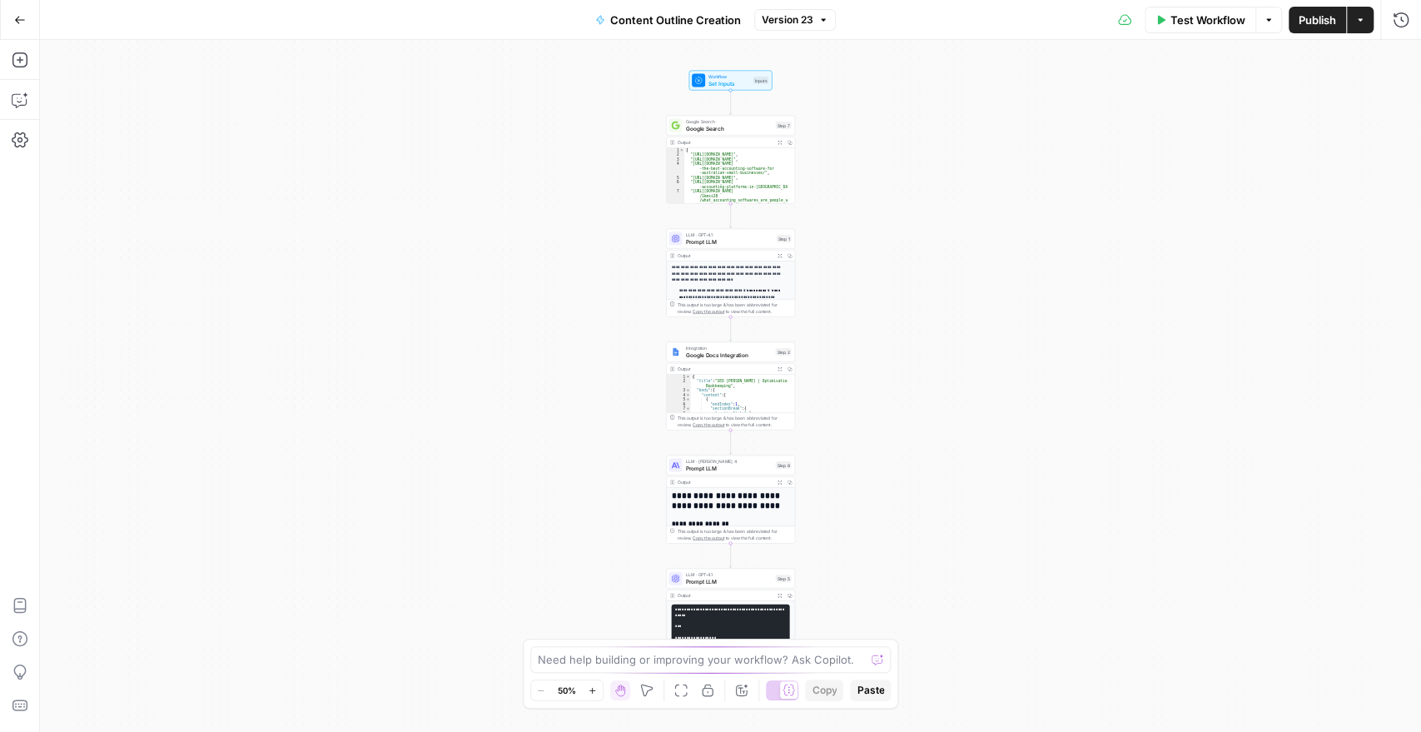
click at [17, 31] on button "Go Back" at bounding box center [20, 20] width 30 height 30
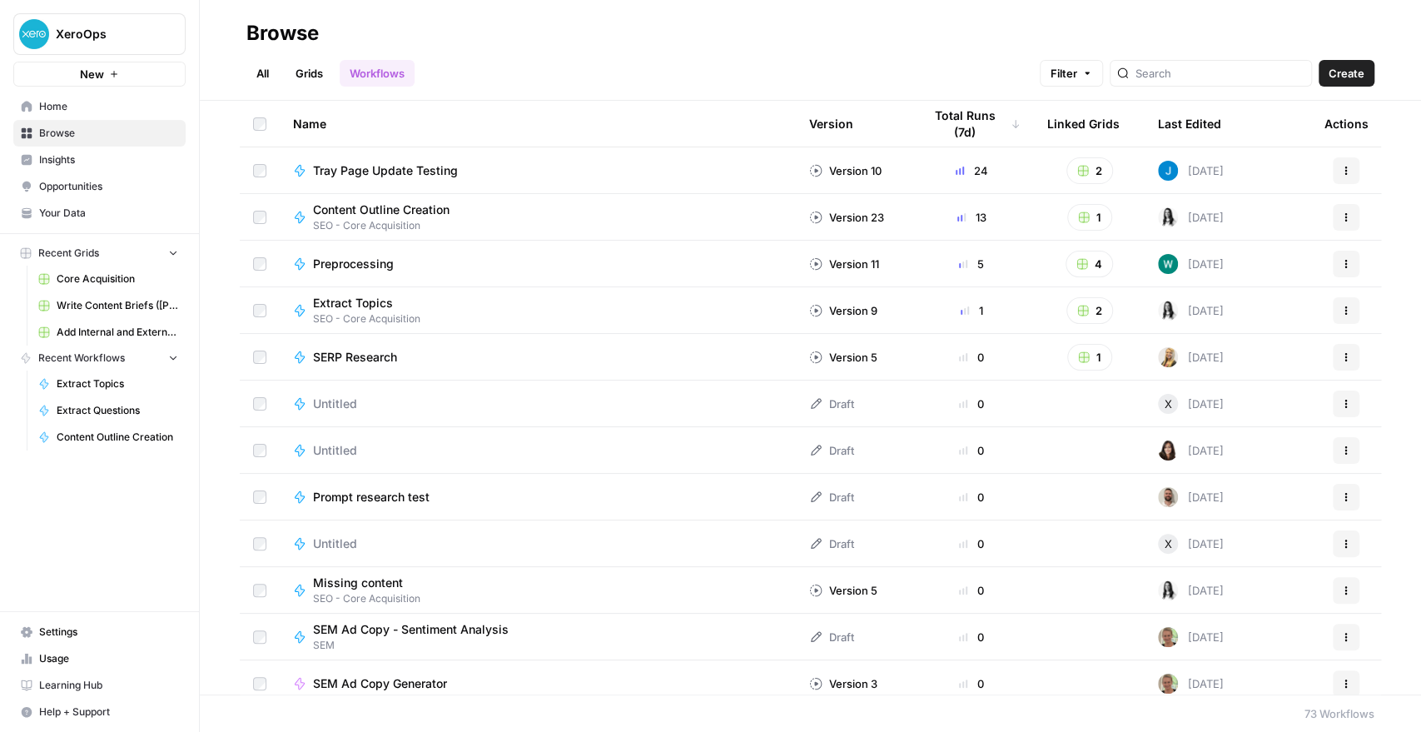
click at [401, 211] on span "Content Outline Creation" at bounding box center [381, 209] width 137 height 17
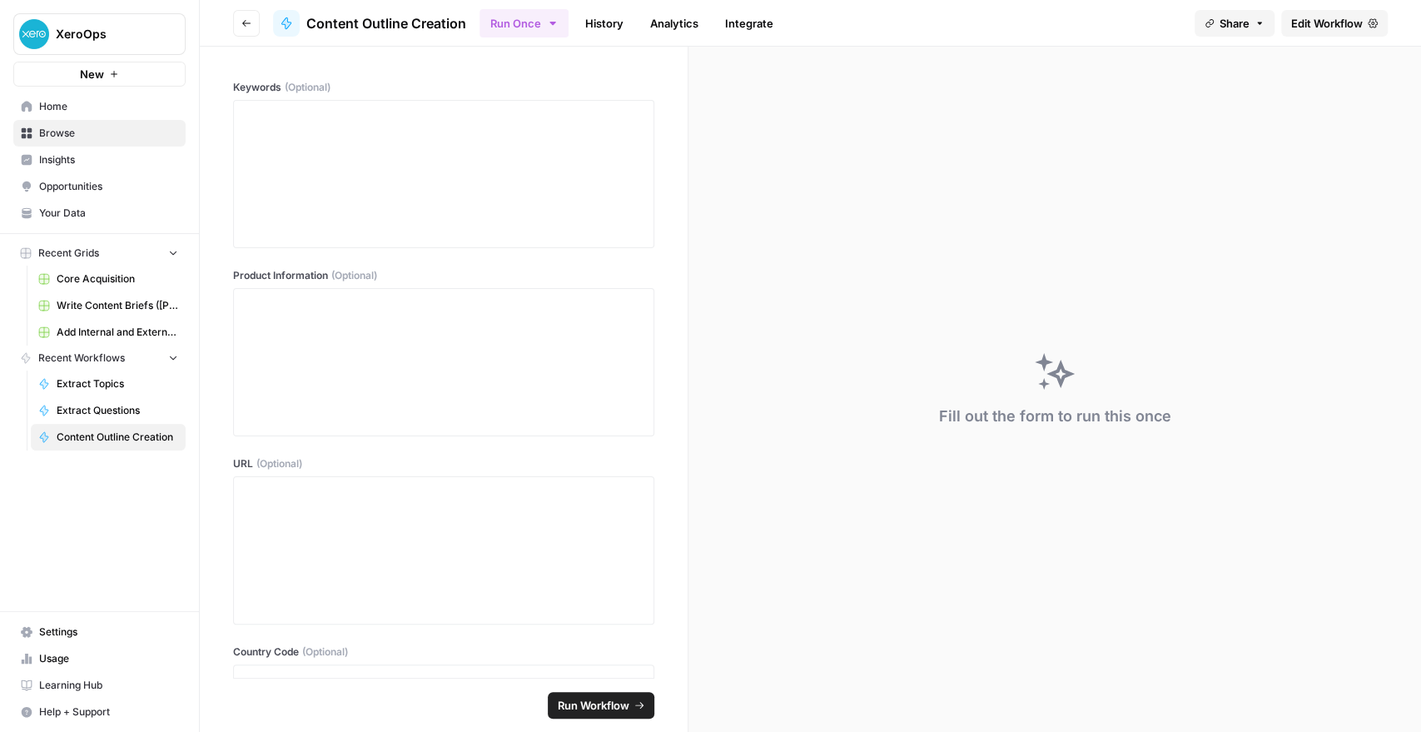
click at [246, 20] on icon "button" at bounding box center [246, 23] width 10 height 10
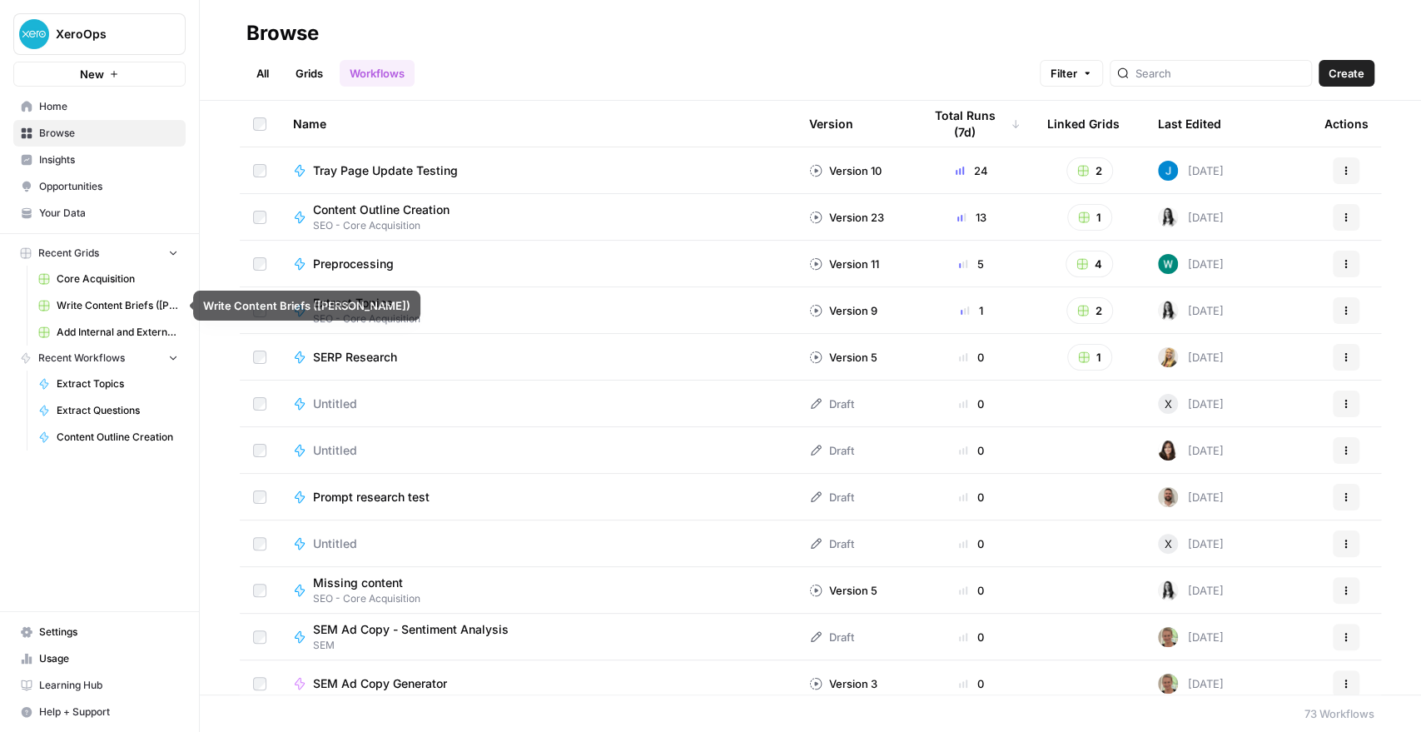
click at [86, 278] on span "Core Acquisition" at bounding box center [118, 278] width 122 height 15
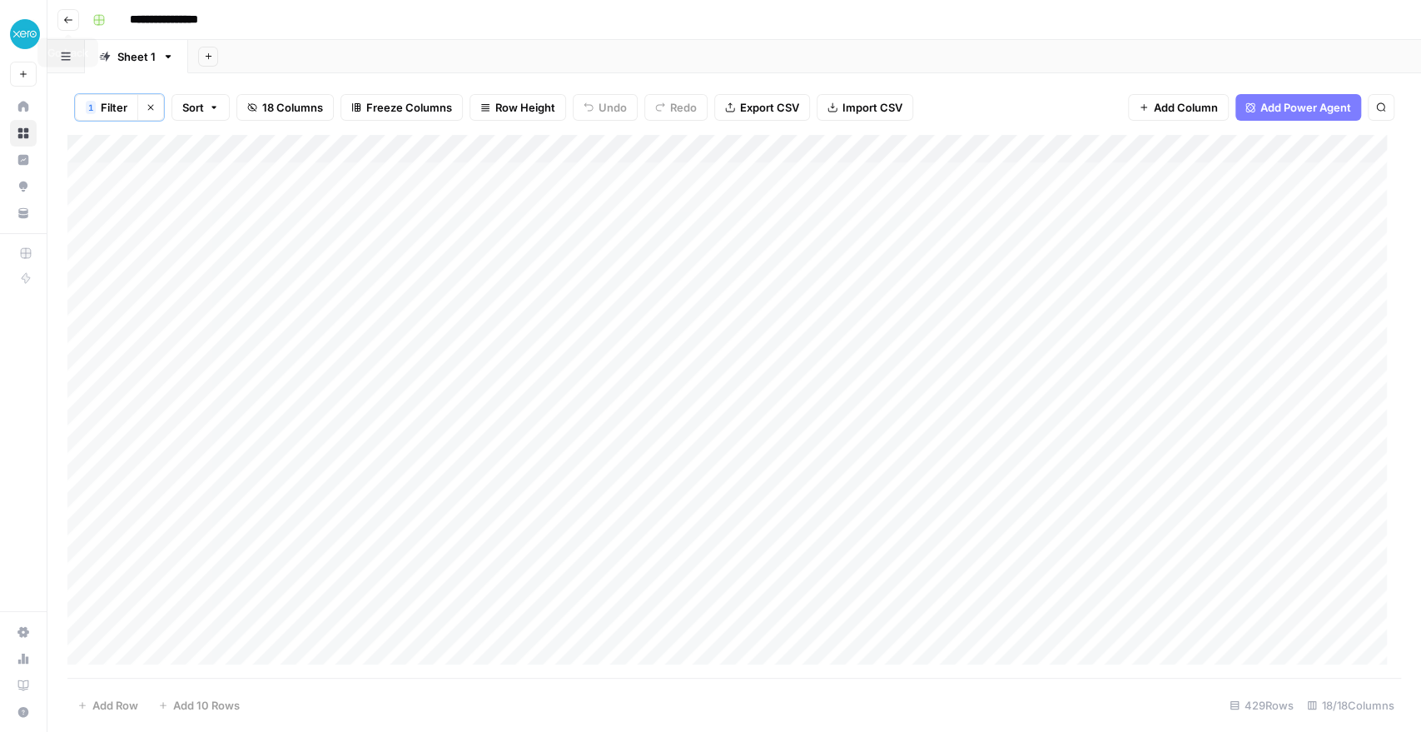
click at [67, 17] on icon "button" at bounding box center [68, 20] width 10 height 10
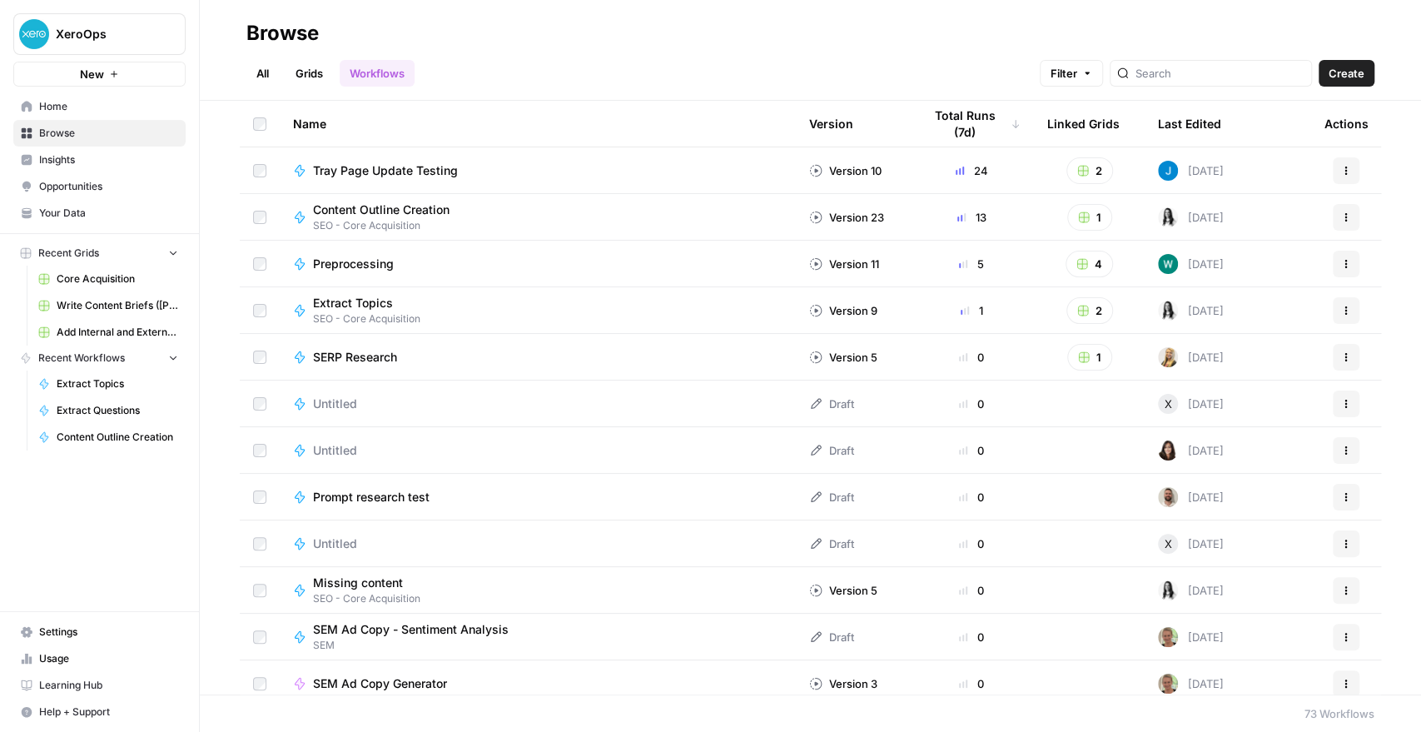
click at [83, 106] on span "Home" at bounding box center [108, 106] width 139 height 15
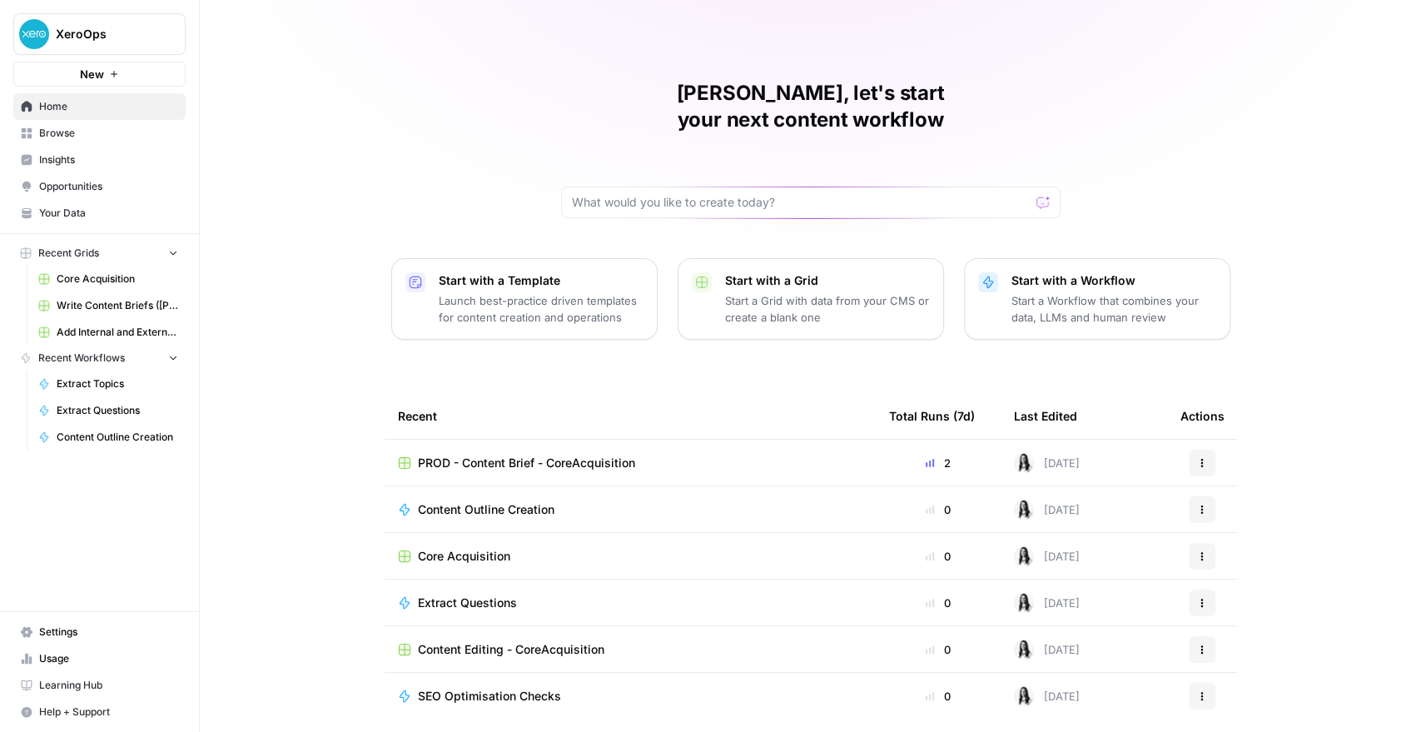
click at [503, 454] on span "PROD - Content Brief - CoreAcquisition" at bounding box center [526, 462] width 217 height 17
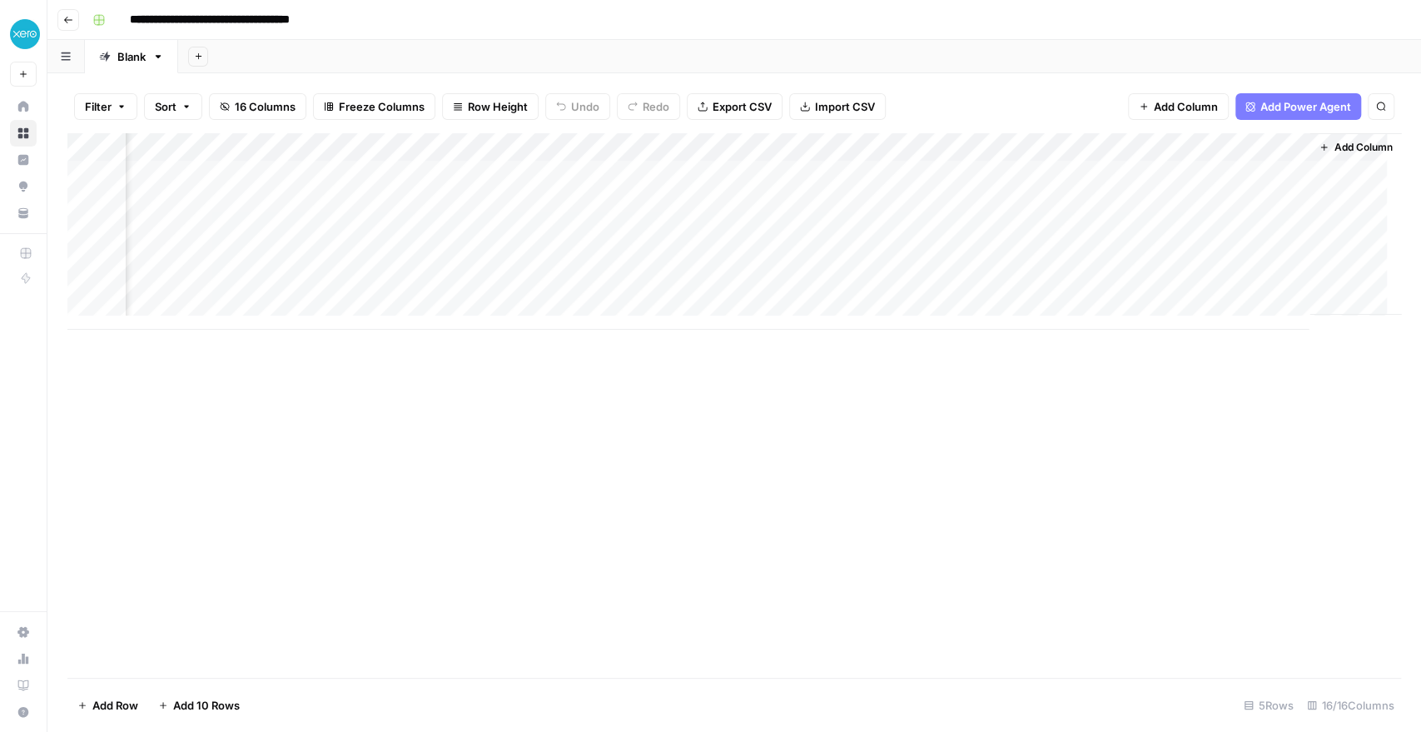
scroll to position [0, 2006]
click at [1125, 173] on div "Add Column" at bounding box center [733, 231] width 1333 height 196
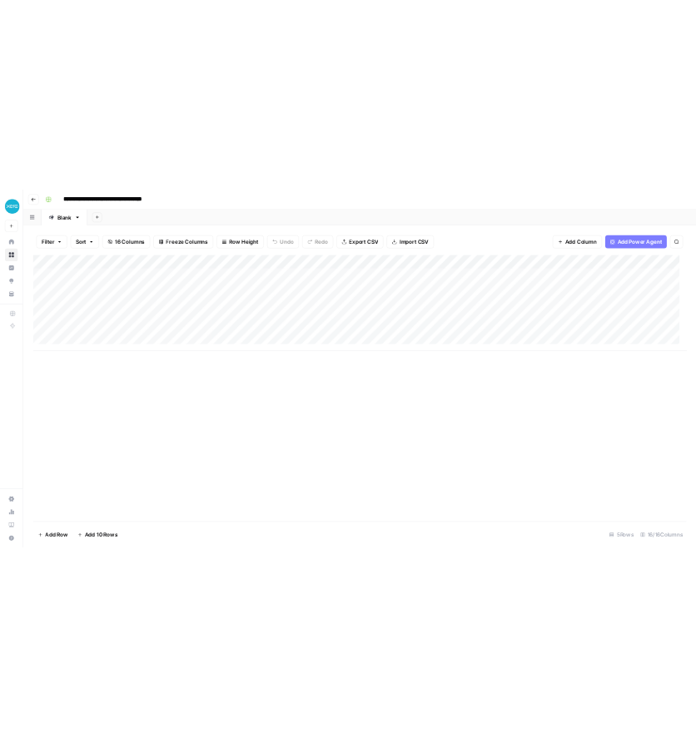
scroll to position [0, 0]
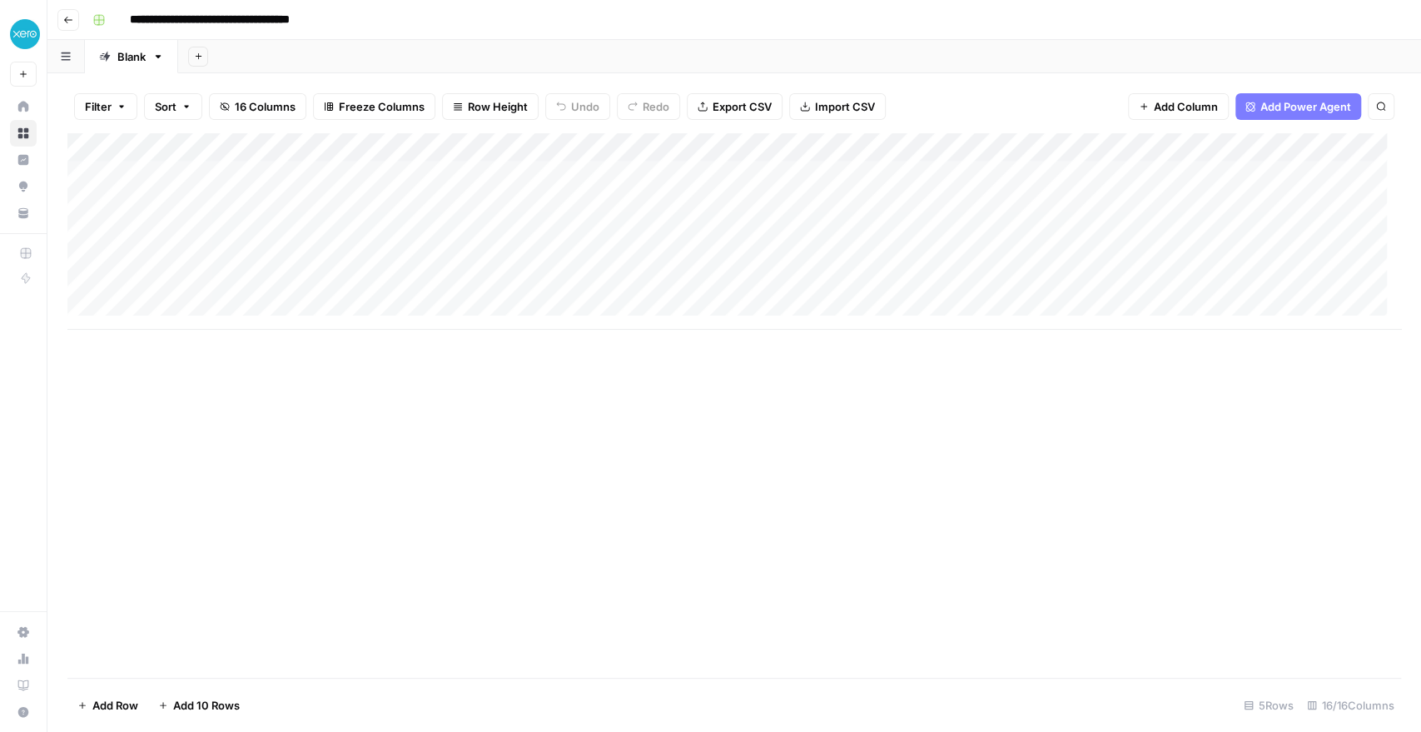
click at [203, 201] on div "Add Column" at bounding box center [733, 231] width 1333 height 196
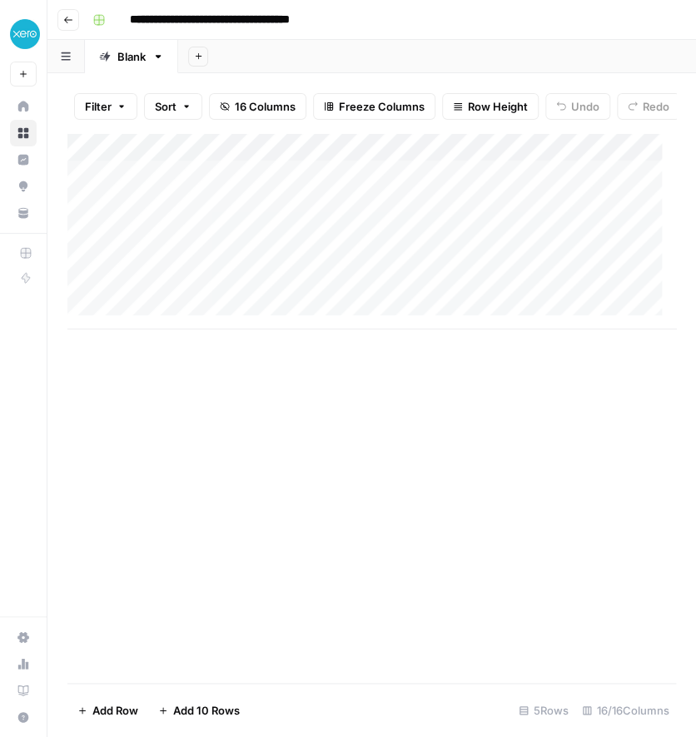
click at [181, 219] on div "Add Column" at bounding box center [371, 231] width 608 height 196
click at [181, 219] on textarea "**********" at bounding box center [258, 226] width 266 height 40
click at [257, 217] on textarea "**********" at bounding box center [258, 226] width 266 height 40
type textarea "**********"
click at [561, 211] on div "Add Column" at bounding box center [371, 231] width 608 height 196
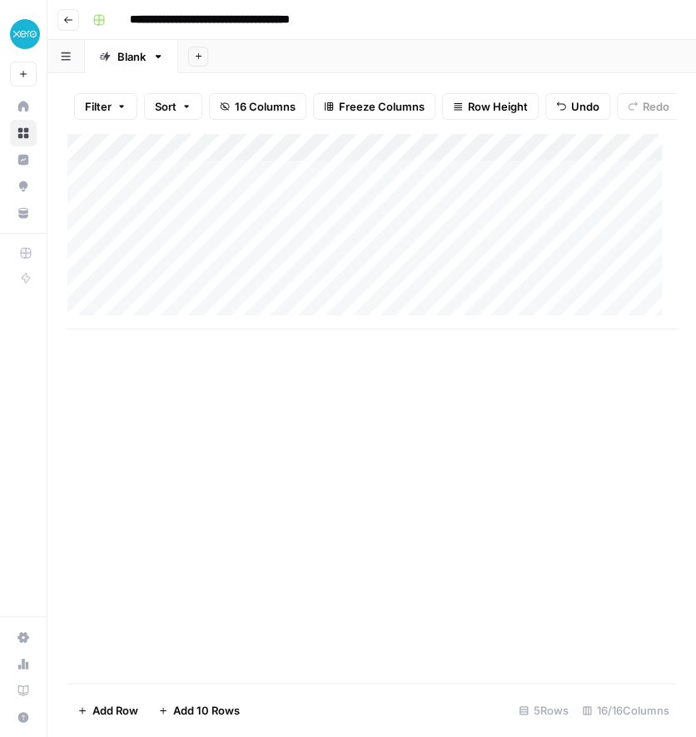
click at [389, 218] on div "Add Column" at bounding box center [371, 231] width 608 height 196
type textarea "**********"
click at [504, 303] on div "Add Column" at bounding box center [371, 231] width 608 height 196
click at [539, 211] on div "Add Column" at bounding box center [371, 231] width 608 height 196
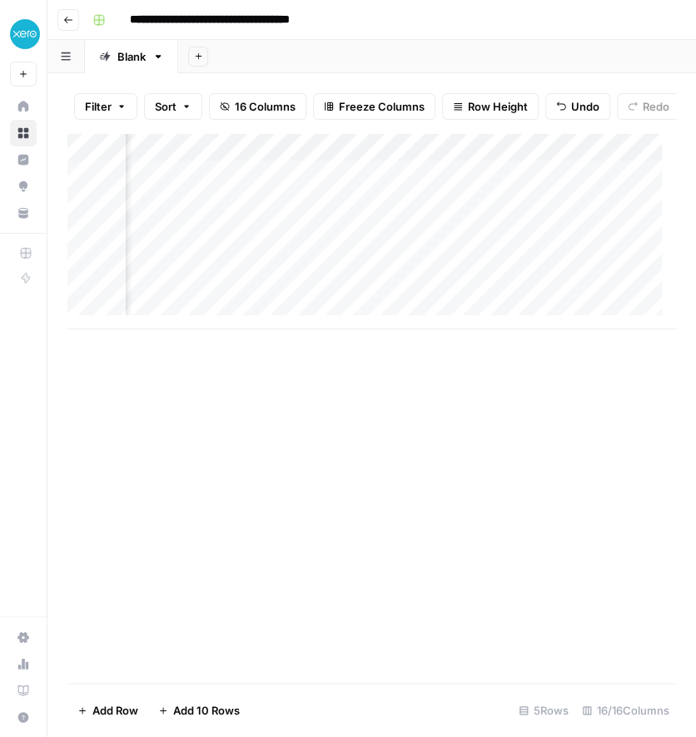
scroll to position [0, 189]
click at [433, 213] on div "Add Column" at bounding box center [371, 231] width 608 height 196
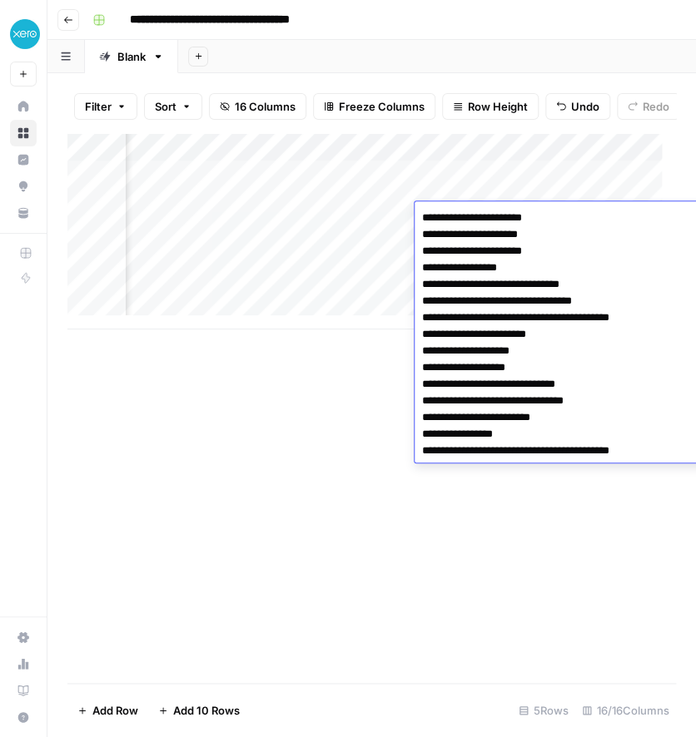
click at [623, 451] on textarea "**********" at bounding box center [548, 334] width 266 height 256
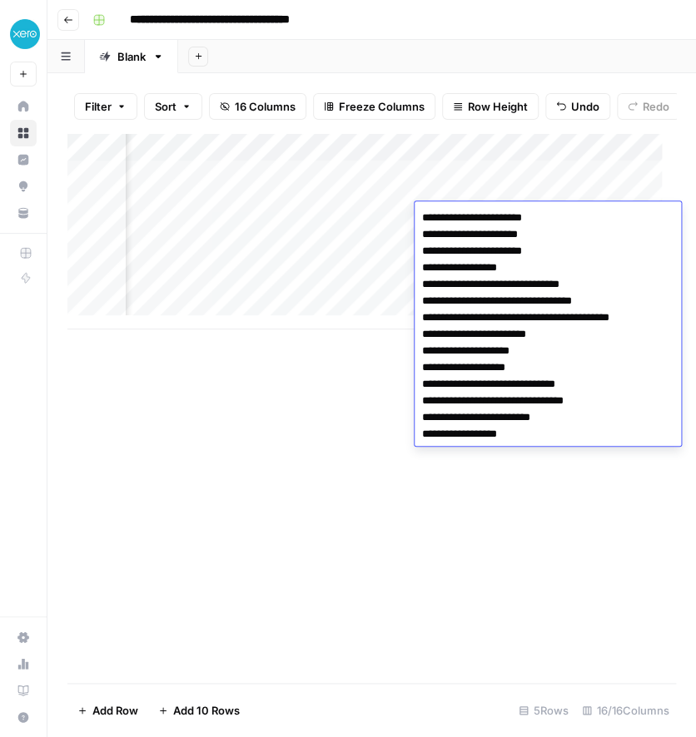
type textarea "**********"
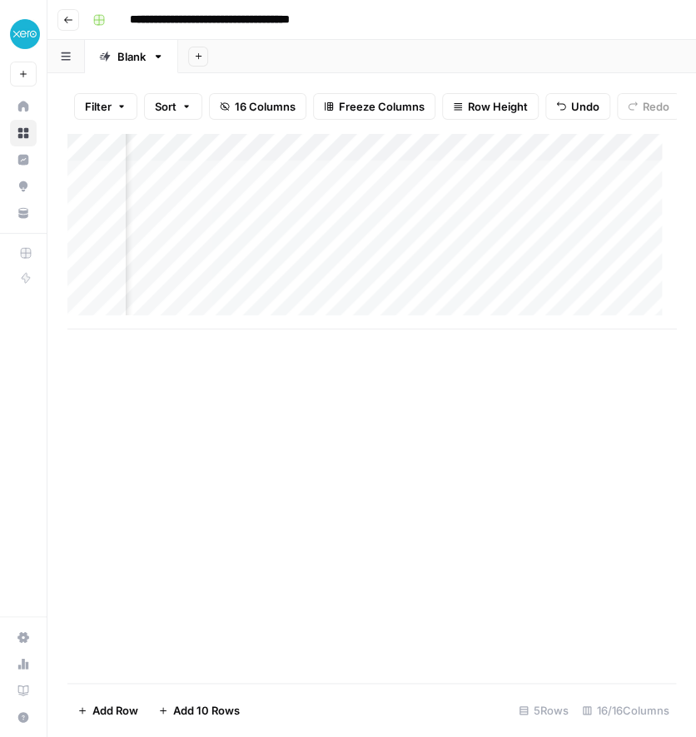
click at [295, 439] on div "Add Column" at bounding box center [371, 408] width 608 height 550
click at [471, 216] on div "Add Column" at bounding box center [371, 231] width 608 height 196
click at [429, 210] on div "Add Column" at bounding box center [371, 231] width 608 height 196
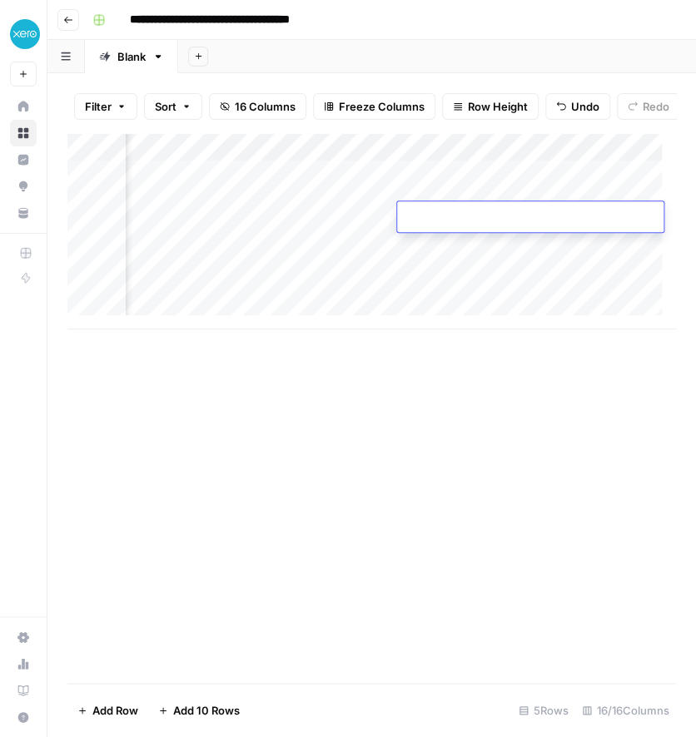
type textarea "**********"
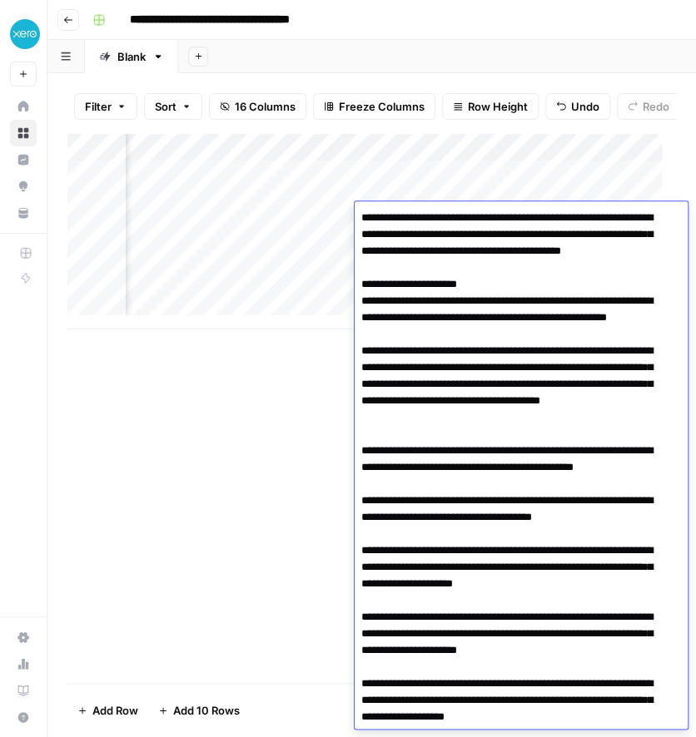
scroll to position [893, 0]
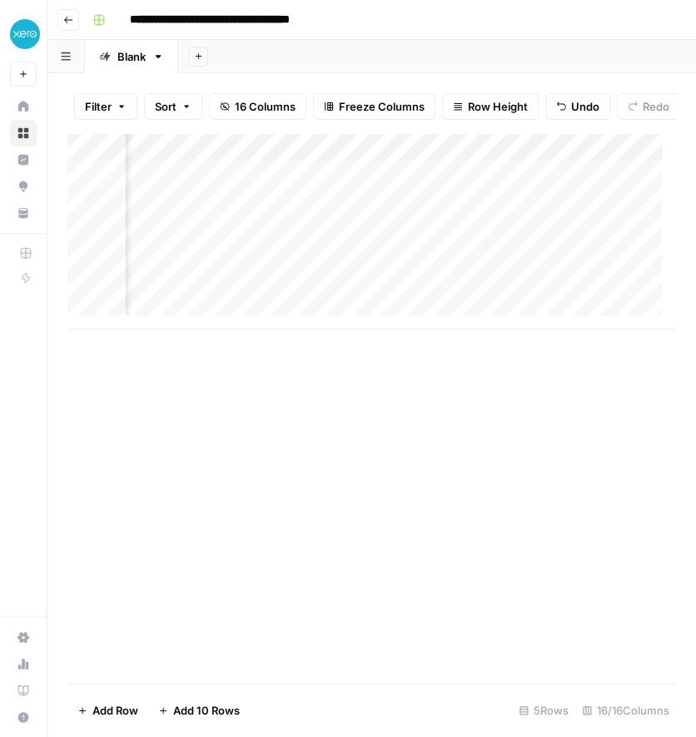
click at [281, 539] on div "Add Column" at bounding box center [371, 408] width 608 height 550
click at [375, 214] on div "Add Column" at bounding box center [371, 231] width 608 height 196
click at [379, 194] on div "Add Column" at bounding box center [371, 231] width 608 height 196
click at [380, 213] on div "Add Column" at bounding box center [371, 231] width 608 height 196
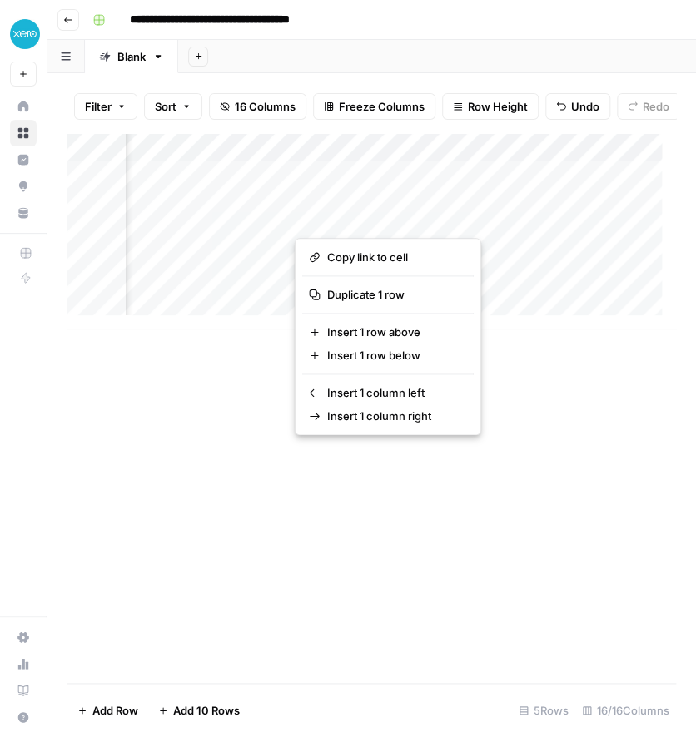
drag, startPoint x: 380, startPoint y: 213, endPoint x: 359, endPoint y: 218, distance: 21.4
click at [359, 218] on button "button" at bounding box center [415, 216] width 241 height 29
click at [485, 216] on button "button" at bounding box center [415, 216] width 241 height 29
drag, startPoint x: 485, startPoint y: 216, endPoint x: 446, endPoint y: 213, distance: 39.3
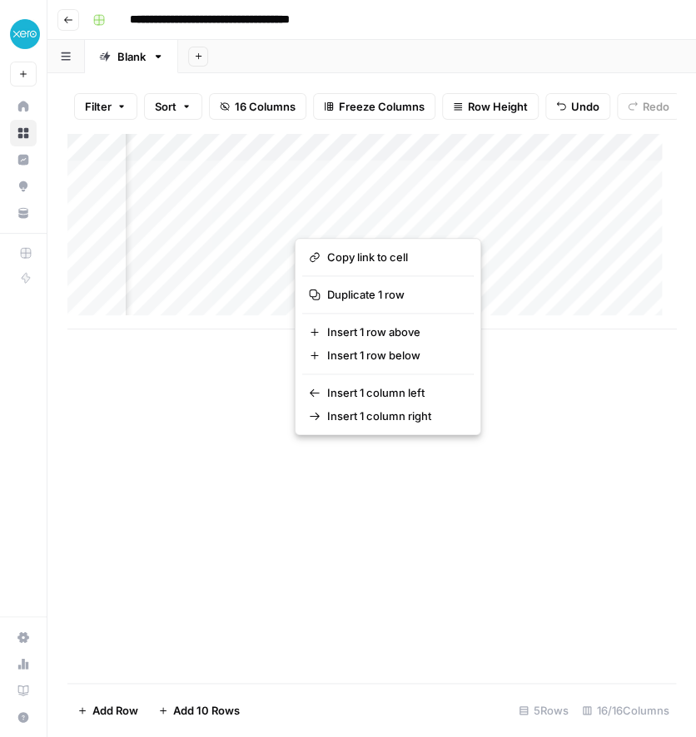
click at [446, 213] on button "button" at bounding box center [415, 216] width 241 height 29
click at [653, 545] on div "Add Column" at bounding box center [371, 408] width 608 height 550
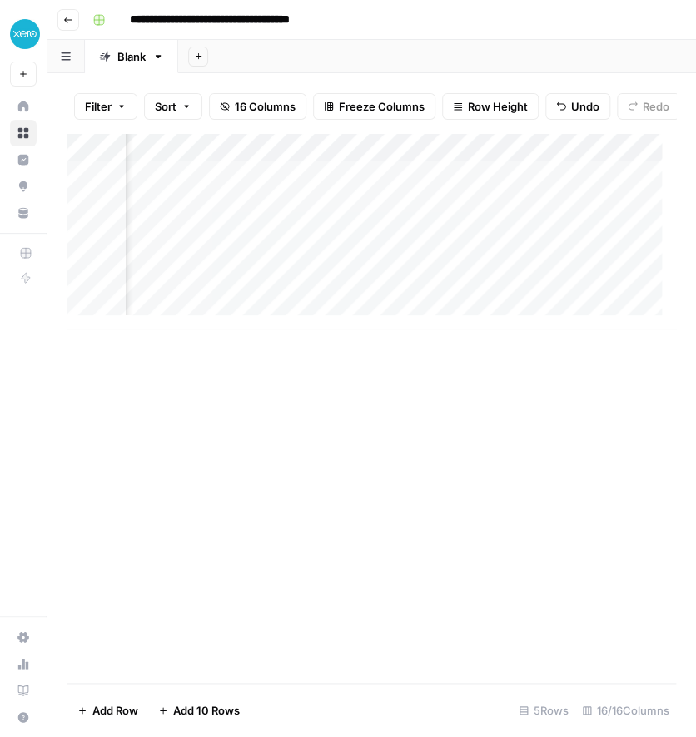
click at [448, 228] on div "Add Column" at bounding box center [371, 231] width 608 height 196
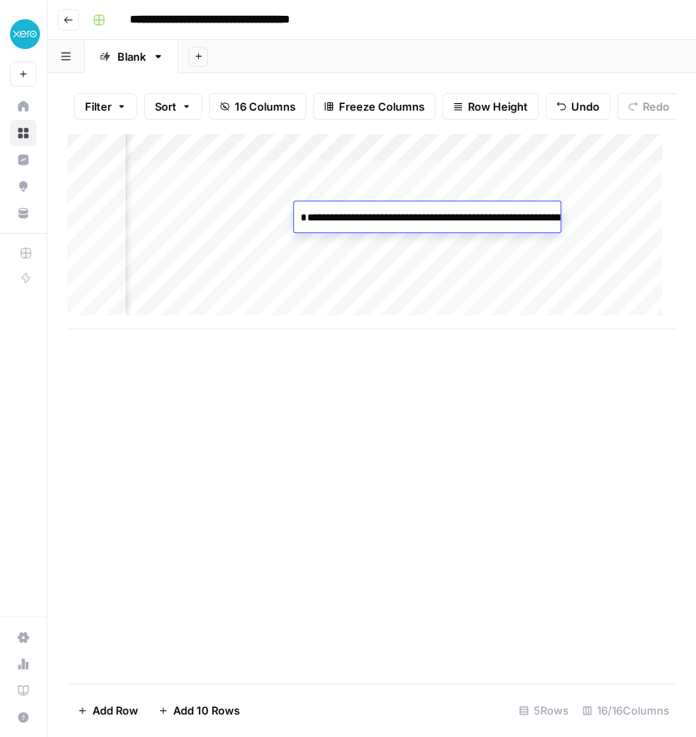
click at [448, 228] on textarea "**********" at bounding box center [460, 234] width 333 height 57
drag, startPoint x: 541, startPoint y: 232, endPoint x: 557, endPoint y: 276, distance: 46.1
click at [557, 276] on body "**********" at bounding box center [348, 368] width 696 height 737
type textarea "**********"
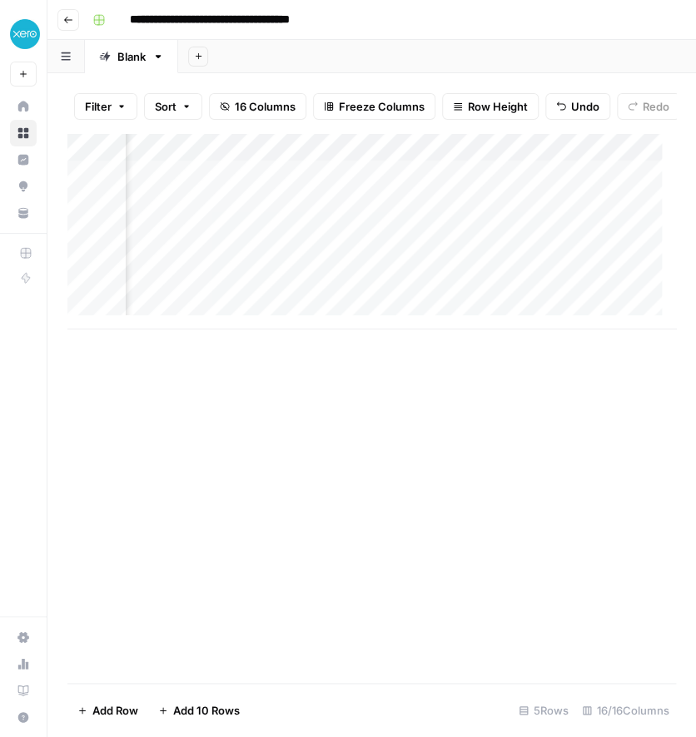
click at [586, 223] on div "Add Column" at bounding box center [371, 231] width 608 height 196
type textarea "********"
click at [504, 417] on div "Add Column" at bounding box center [371, 408] width 608 height 550
click at [516, 206] on div "Add Column" at bounding box center [371, 231] width 608 height 196
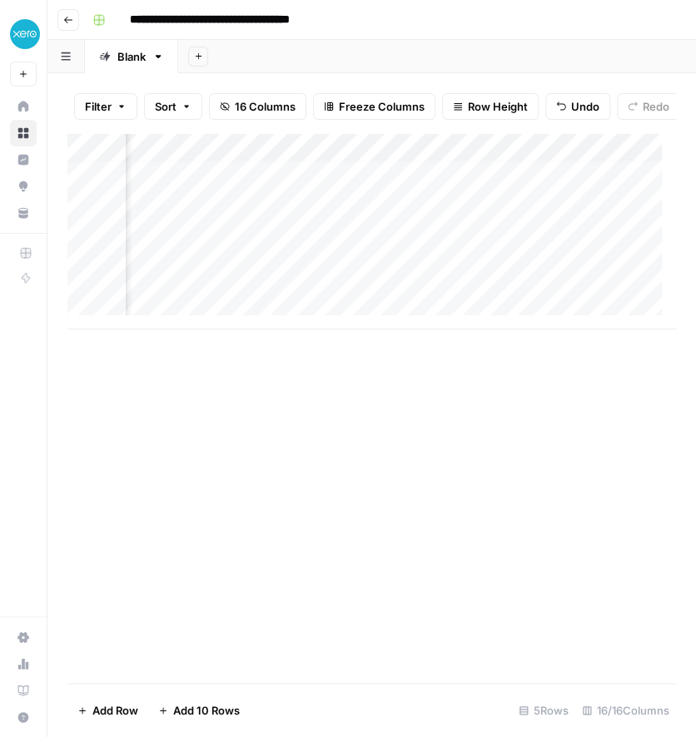
click at [464, 205] on div "Add Column" at bounding box center [371, 231] width 608 height 196
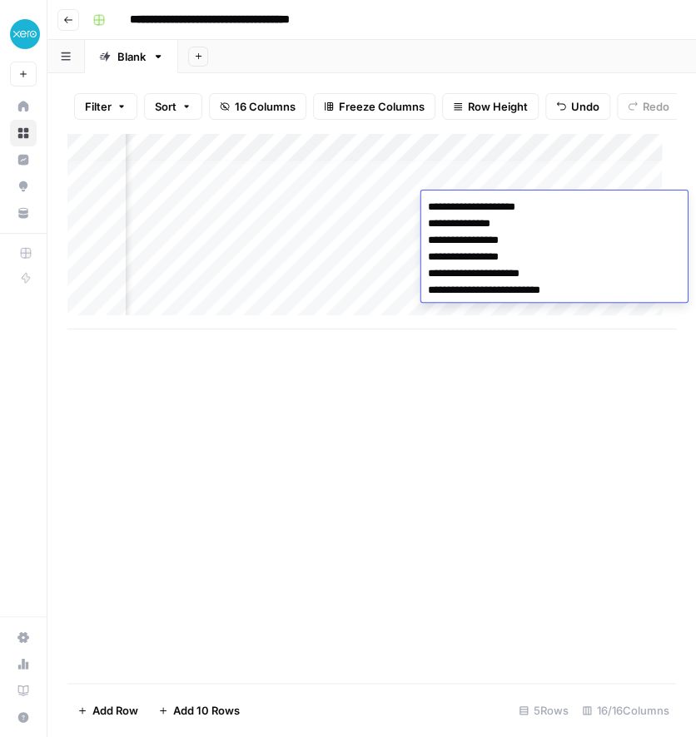
click at [462, 295] on textarea "**********" at bounding box center [554, 249] width 266 height 107
type textarea "**********"
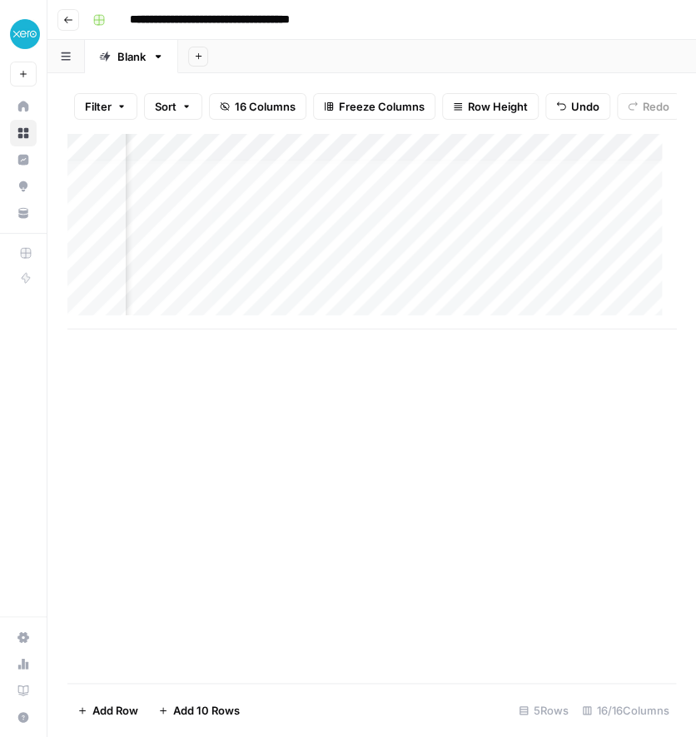
click at [428, 472] on div "Add Column" at bounding box center [371, 408] width 608 height 550
click at [434, 210] on div "Add Column" at bounding box center [371, 231] width 608 height 196
click at [475, 207] on div "Add Column" at bounding box center [371, 231] width 608 height 196
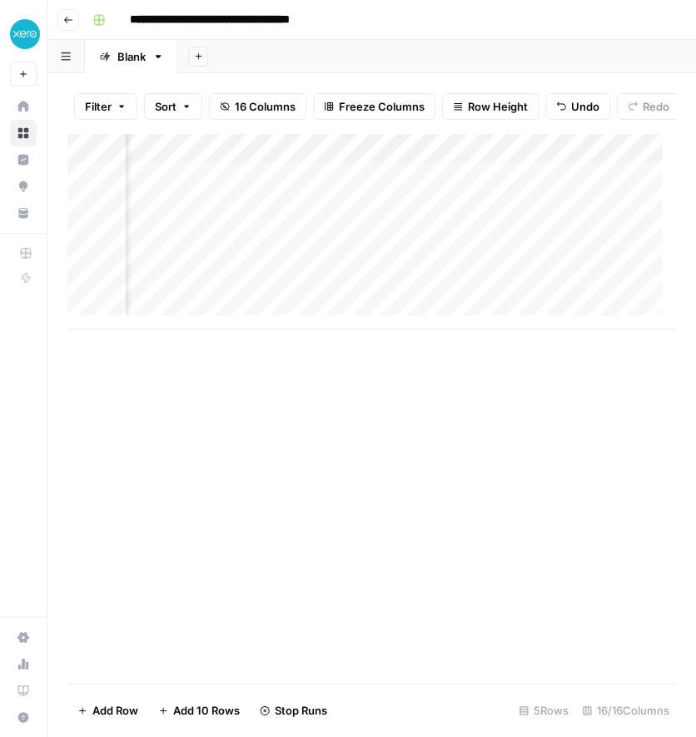
scroll to position [10, 2212]
click at [494, 211] on div "Add Column" at bounding box center [371, 231] width 608 height 196
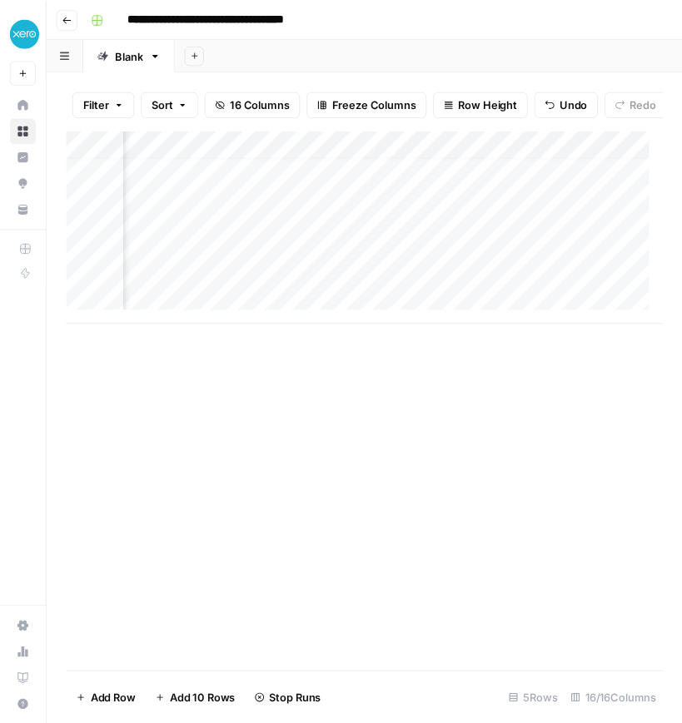
scroll to position [10, 2731]
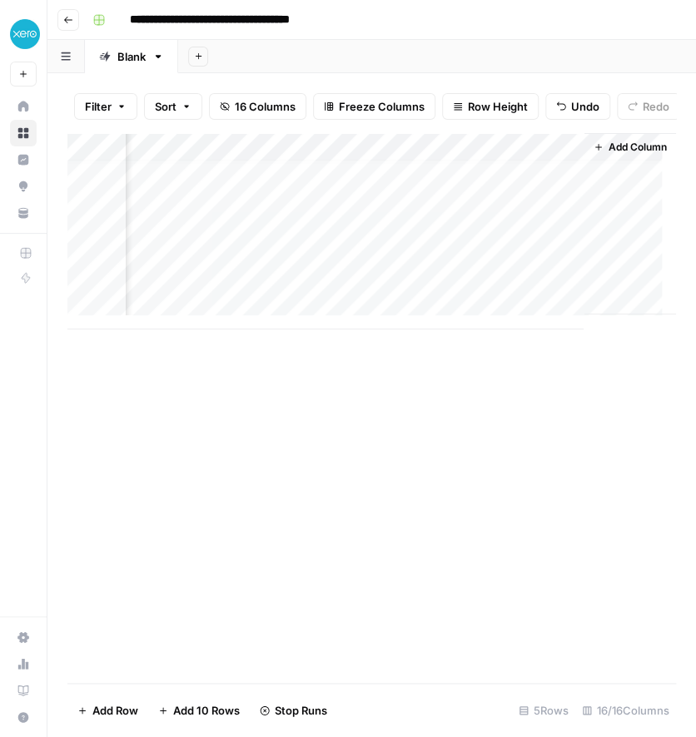
click at [476, 185] on div "Add Column" at bounding box center [371, 231] width 608 height 196
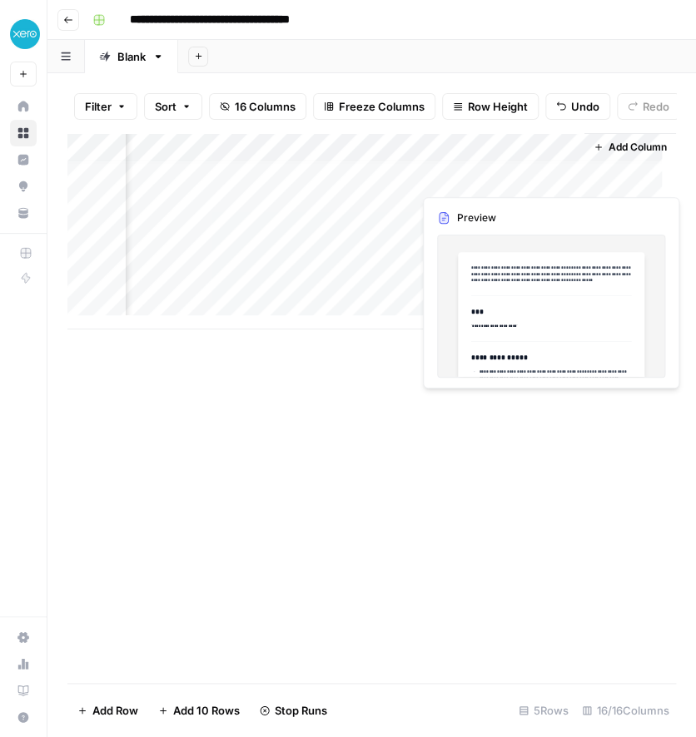
click at [476, 185] on div "Add Column" at bounding box center [371, 231] width 608 height 196
click at [476, 185] on div at bounding box center [493, 177] width 152 height 31
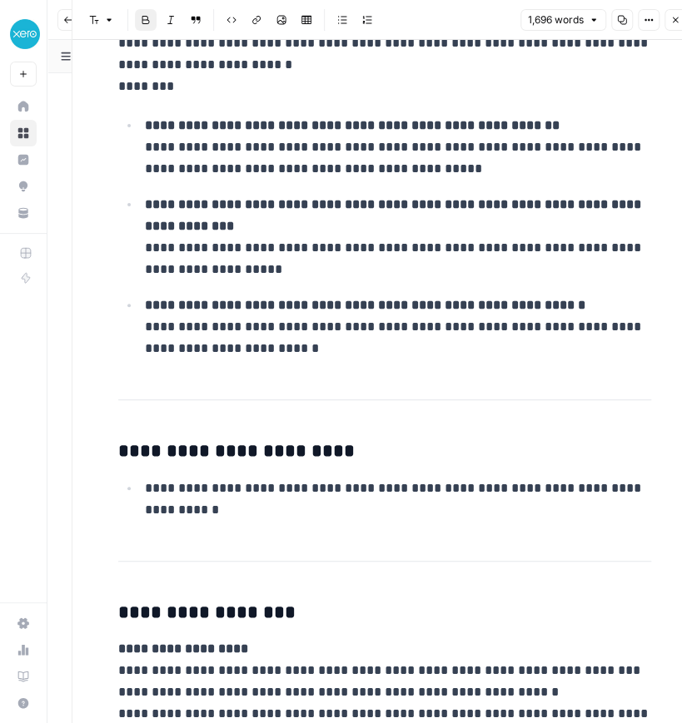
scroll to position [7240, 0]
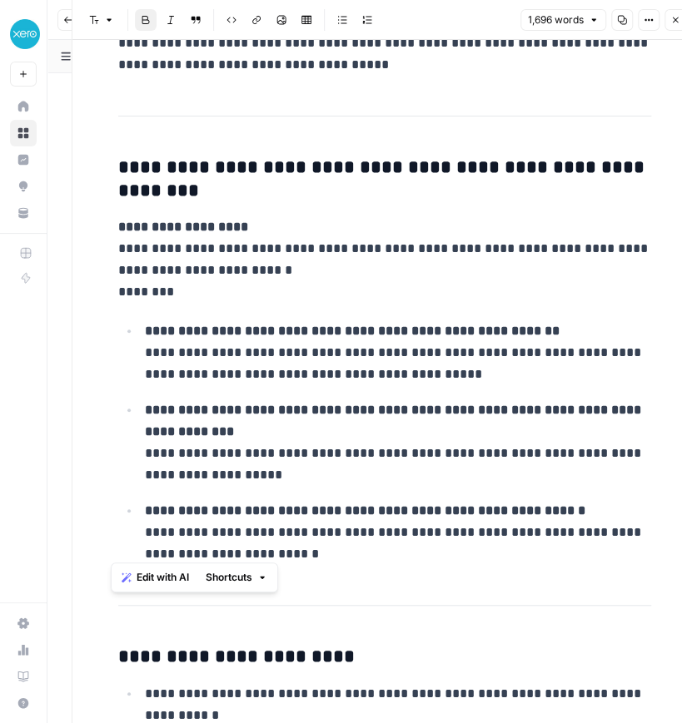
drag, startPoint x: 113, startPoint y: 154, endPoint x: 250, endPoint y: 592, distance: 458.6
click at [250, 592] on body "**********" at bounding box center [341, 361] width 682 height 723
copy div "**********"
click at [233, 578] on span "Shortcuts" at bounding box center [229, 577] width 47 height 15
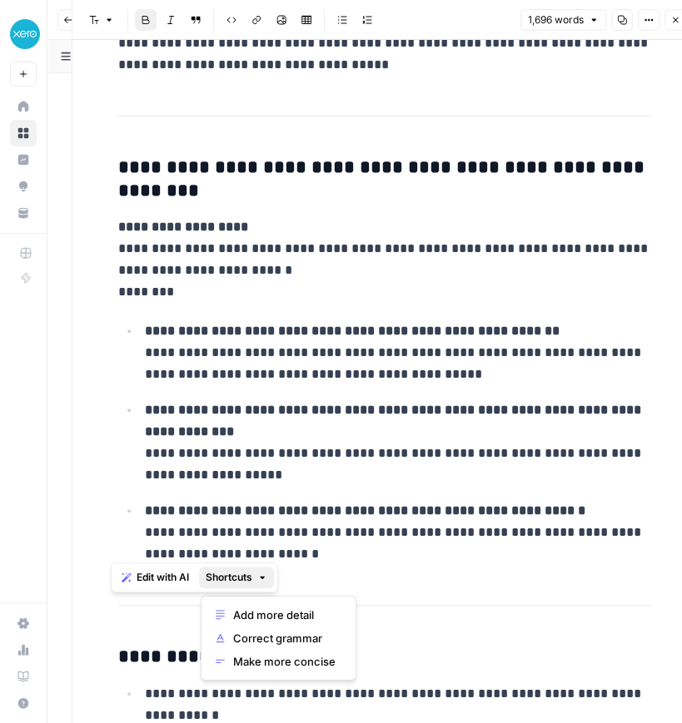
click at [166, 581] on span "Edit with AI" at bounding box center [163, 577] width 52 height 15
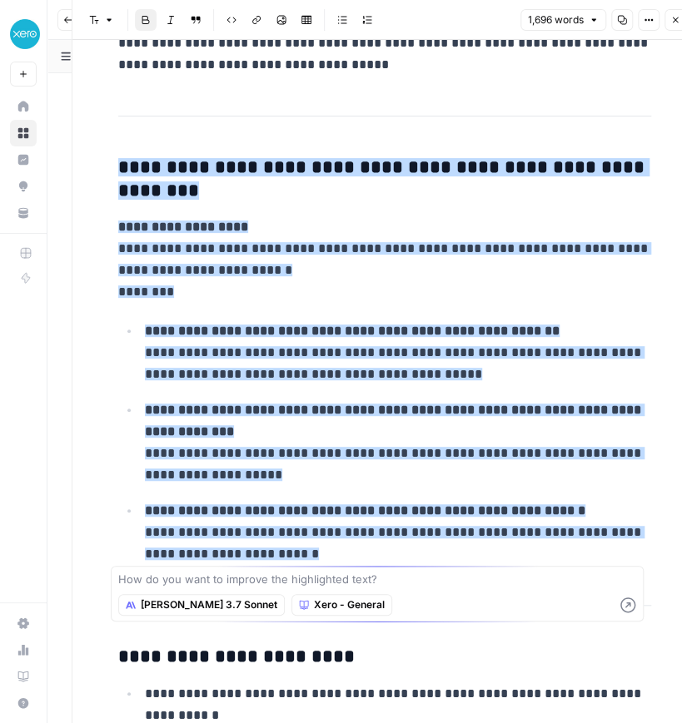
click at [273, 484] on ul "**********" at bounding box center [384, 443] width 533 height 246
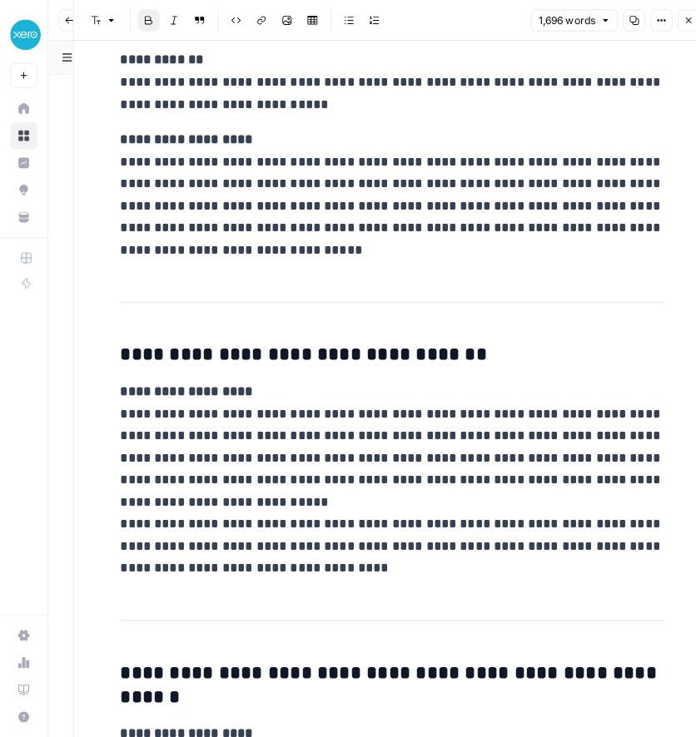
scroll to position [4600, 0]
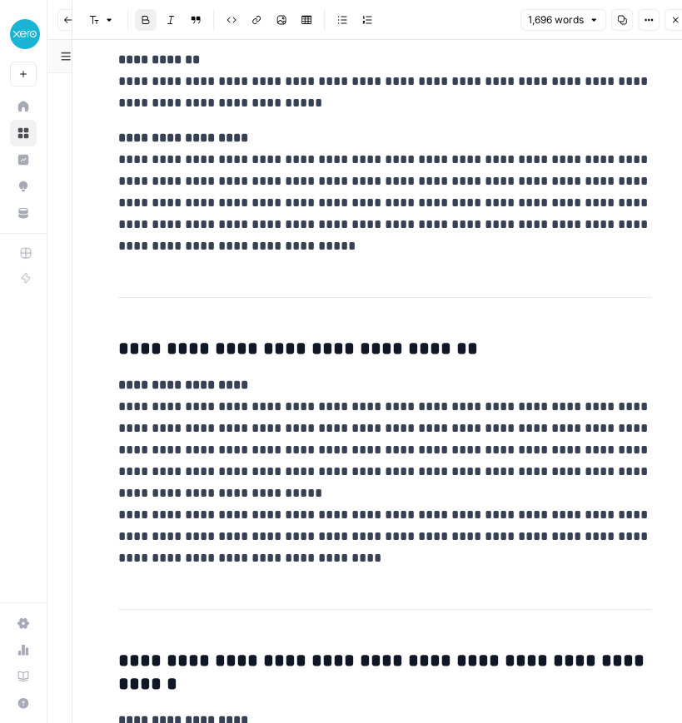
click at [668, 19] on button "Close" at bounding box center [675, 20] width 22 height 22
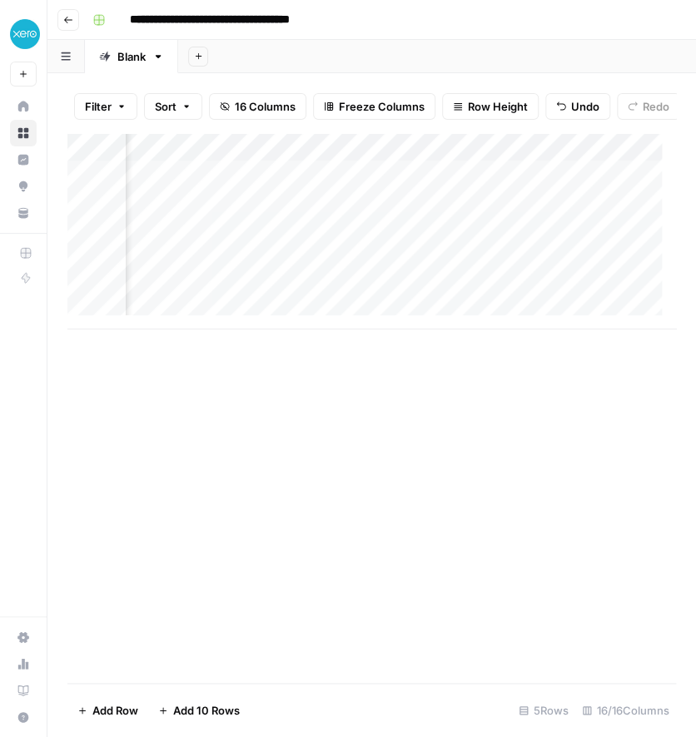
scroll to position [0, 1952]
click at [519, 218] on div "Add Column" at bounding box center [371, 231] width 608 height 196
click at [525, 216] on div "Add Column" at bounding box center [371, 231] width 608 height 196
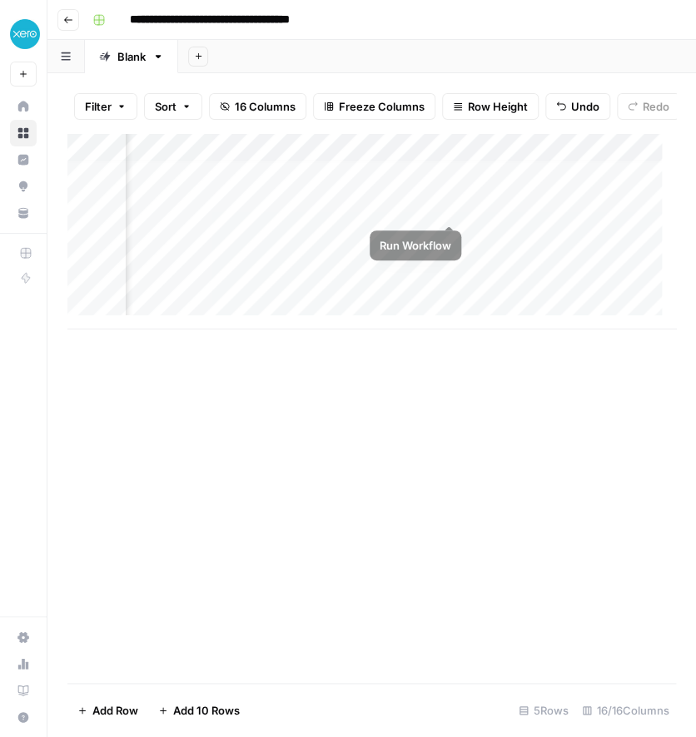
click at [446, 206] on div "Add Column" at bounding box center [371, 231] width 608 height 196
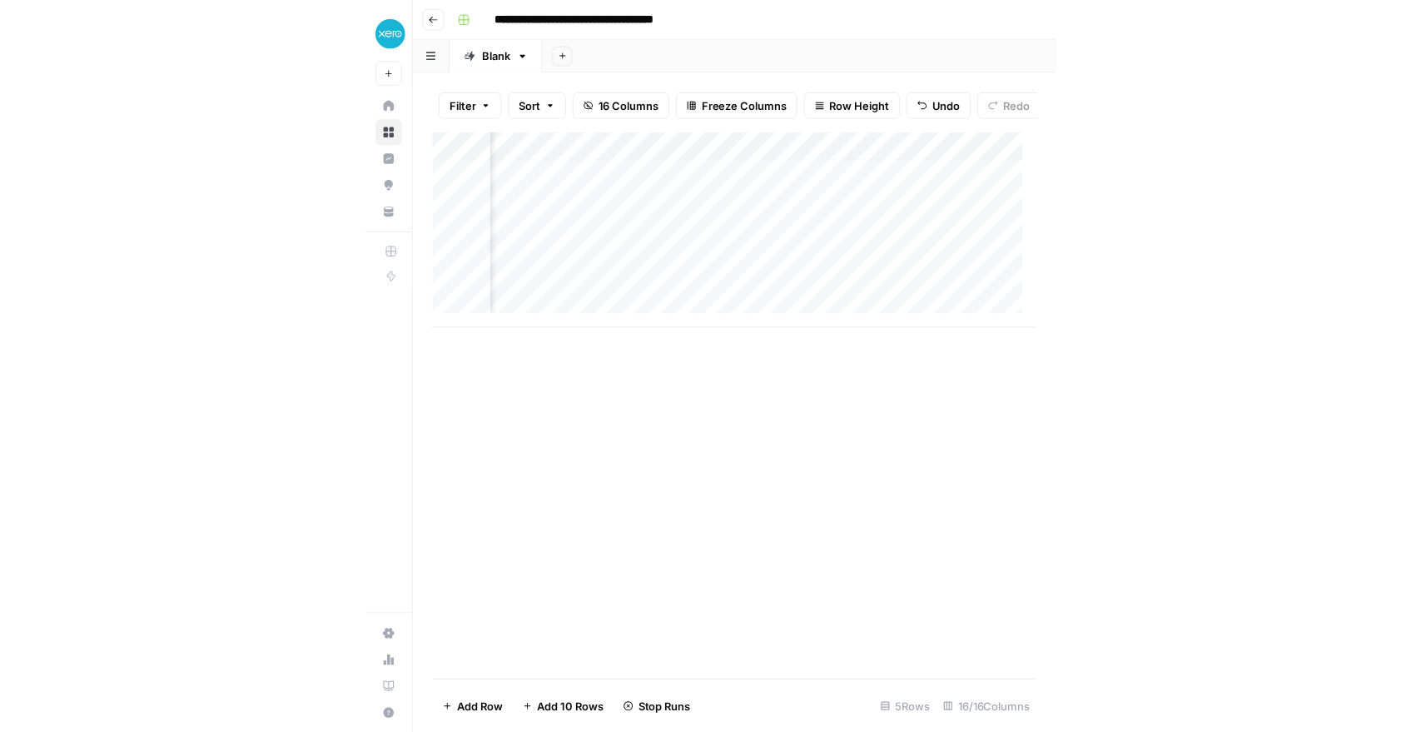
scroll to position [0, 2025]
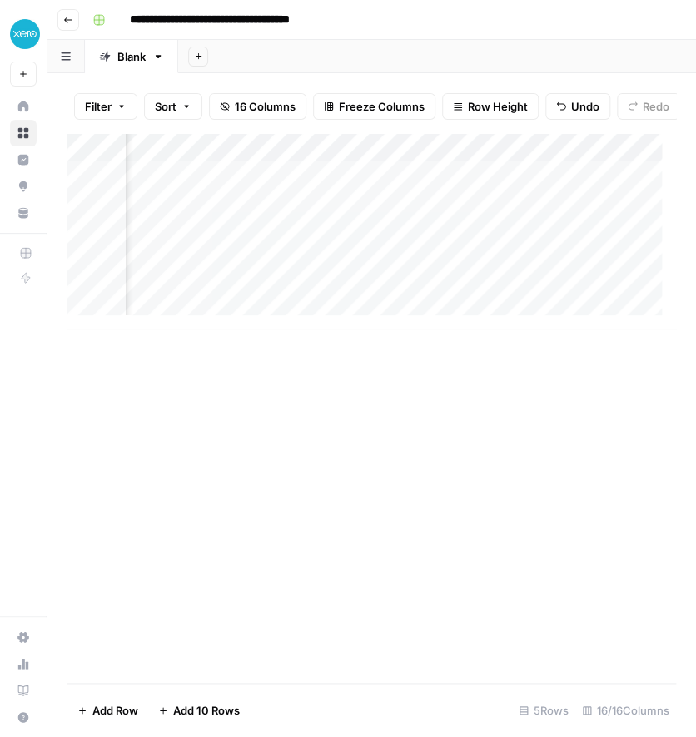
click at [349, 220] on div "Add Column" at bounding box center [371, 231] width 608 height 196
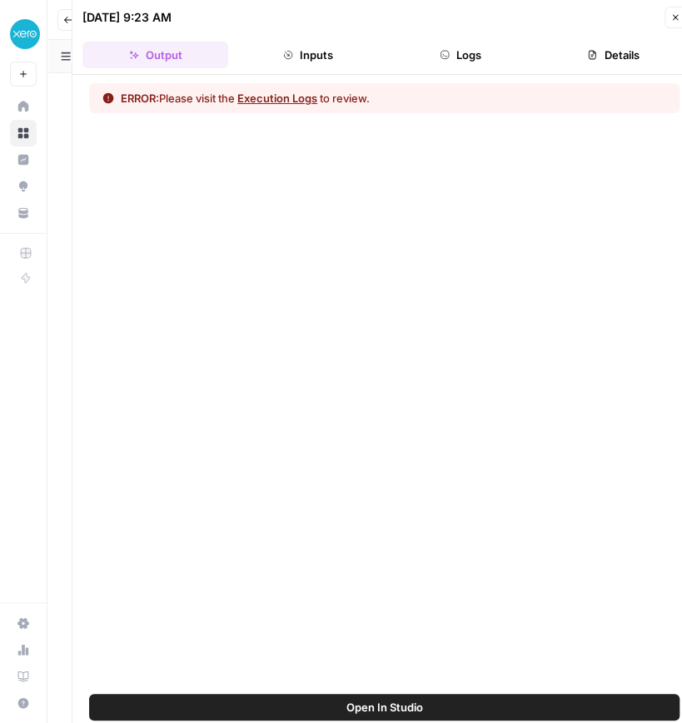
click at [253, 97] on button "Execution Logs" at bounding box center [277, 98] width 80 height 17
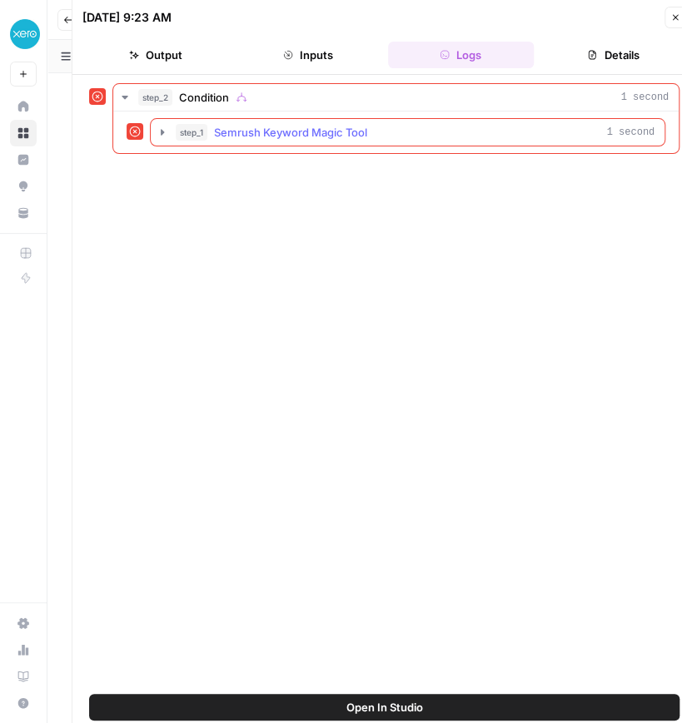
click at [261, 137] on span "Semrush Keyword Magic Tool" at bounding box center [290, 132] width 153 height 17
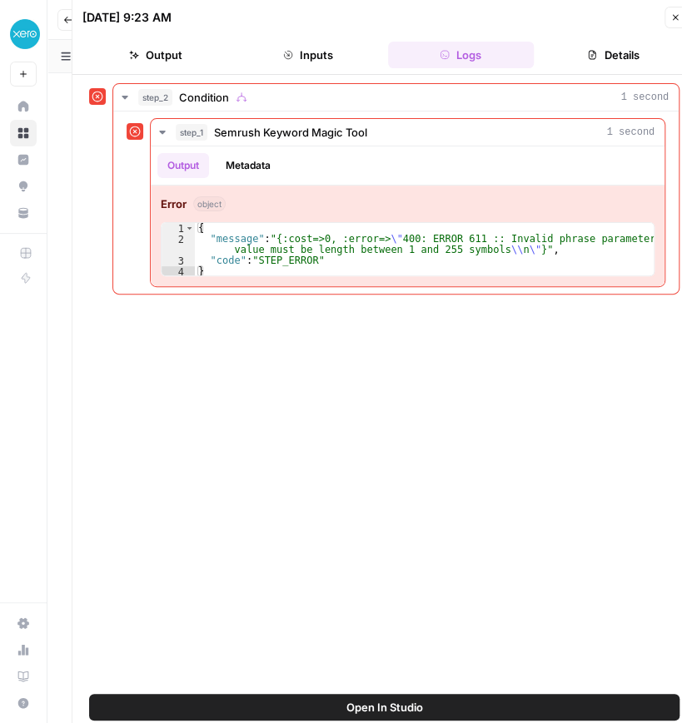
click at [673, 18] on icon "button" at bounding box center [675, 17] width 10 height 10
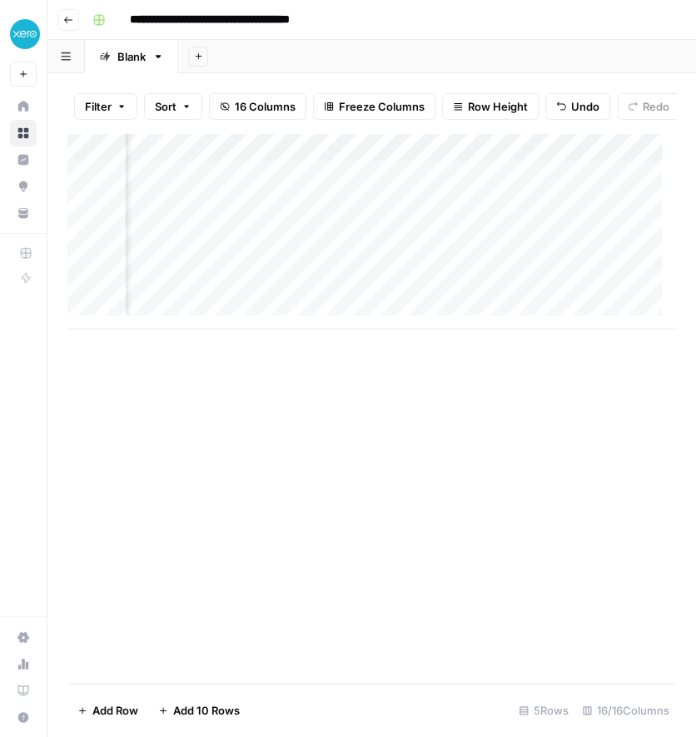
click at [426, 163] on div "Add Column" at bounding box center [371, 231] width 608 height 196
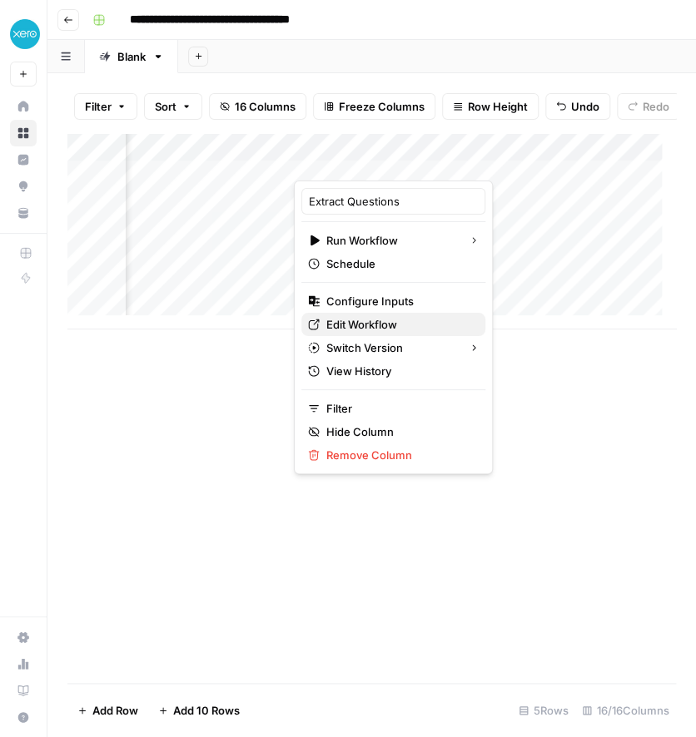
click at [391, 324] on span "Edit Workflow" at bounding box center [399, 324] width 146 height 17
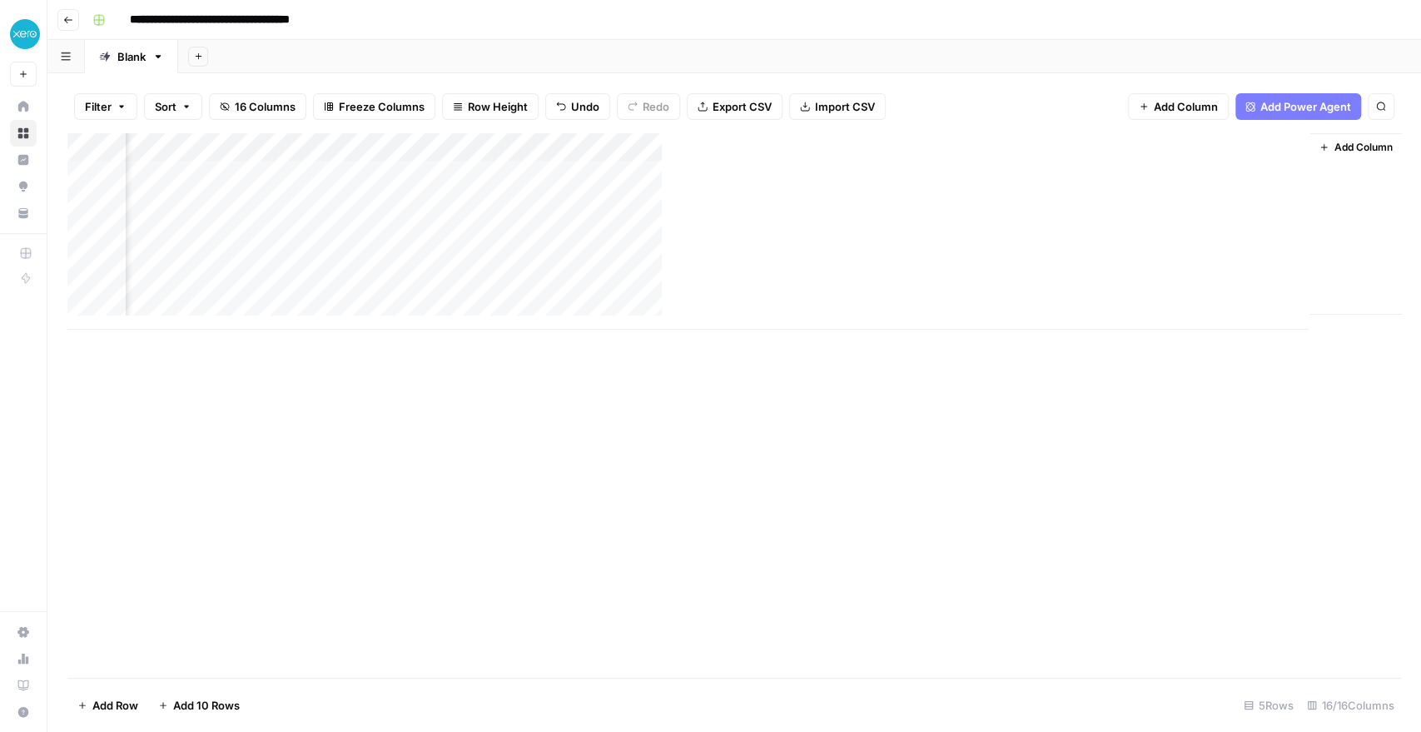
scroll to position [0, 2006]
click at [422, 201] on div "Add Column" at bounding box center [733, 231] width 1333 height 196
click at [422, 201] on div at bounding box center [398, 202] width 173 height 31
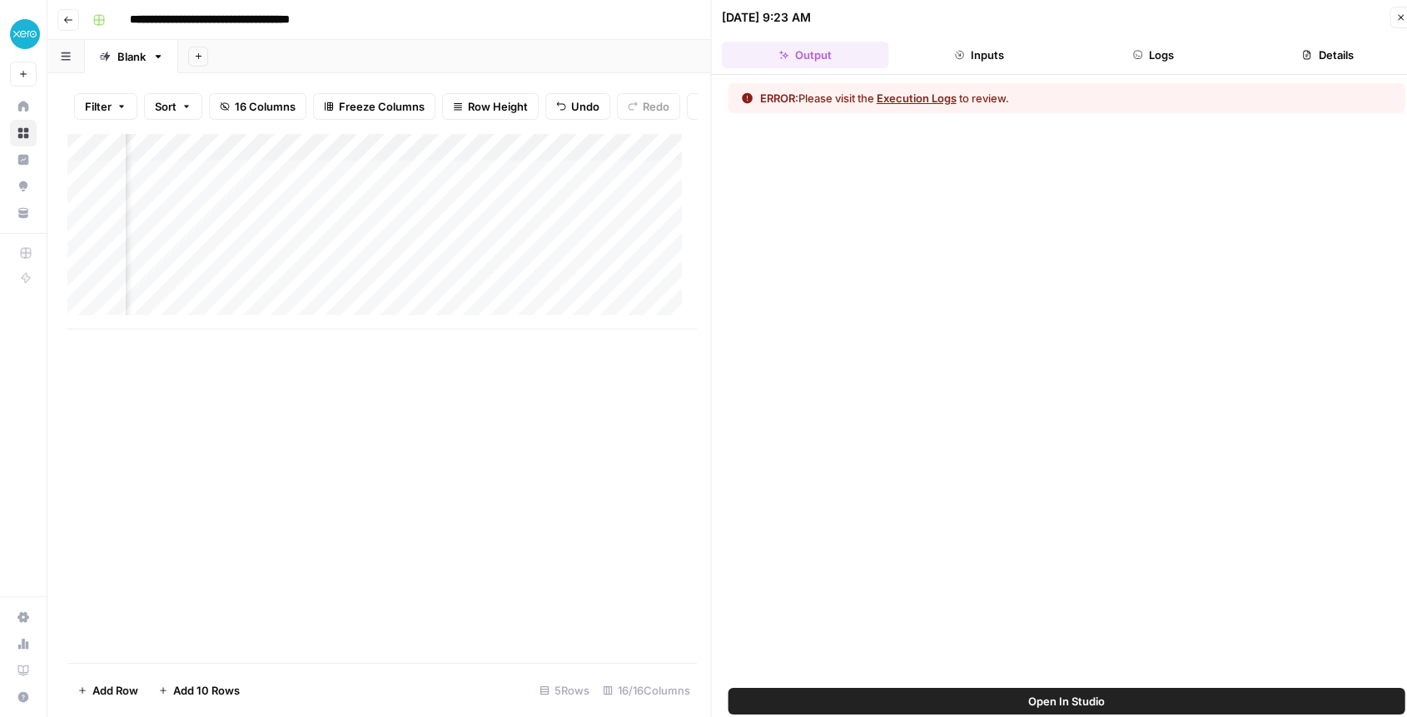
click at [973, 65] on button "Inputs" at bounding box center [979, 55] width 167 height 27
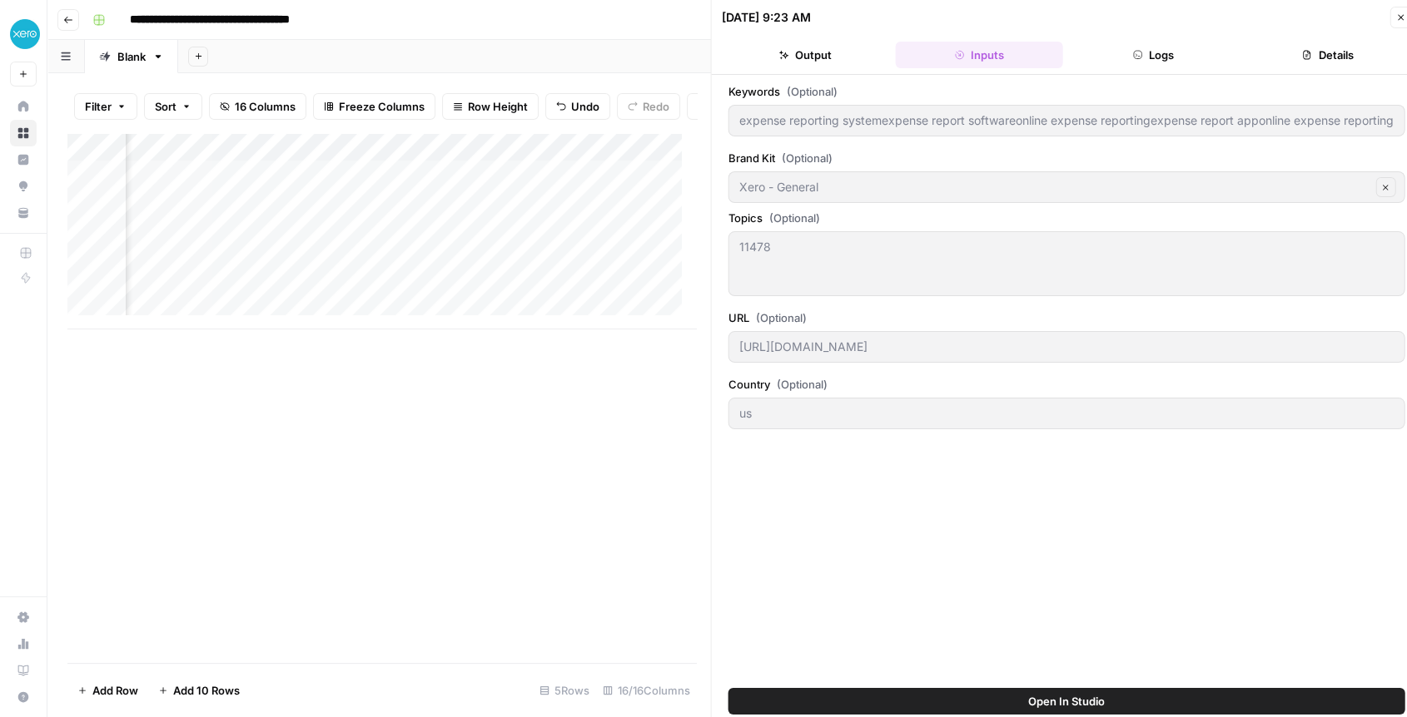
click at [1150, 58] on button "Logs" at bounding box center [1153, 55] width 167 height 27
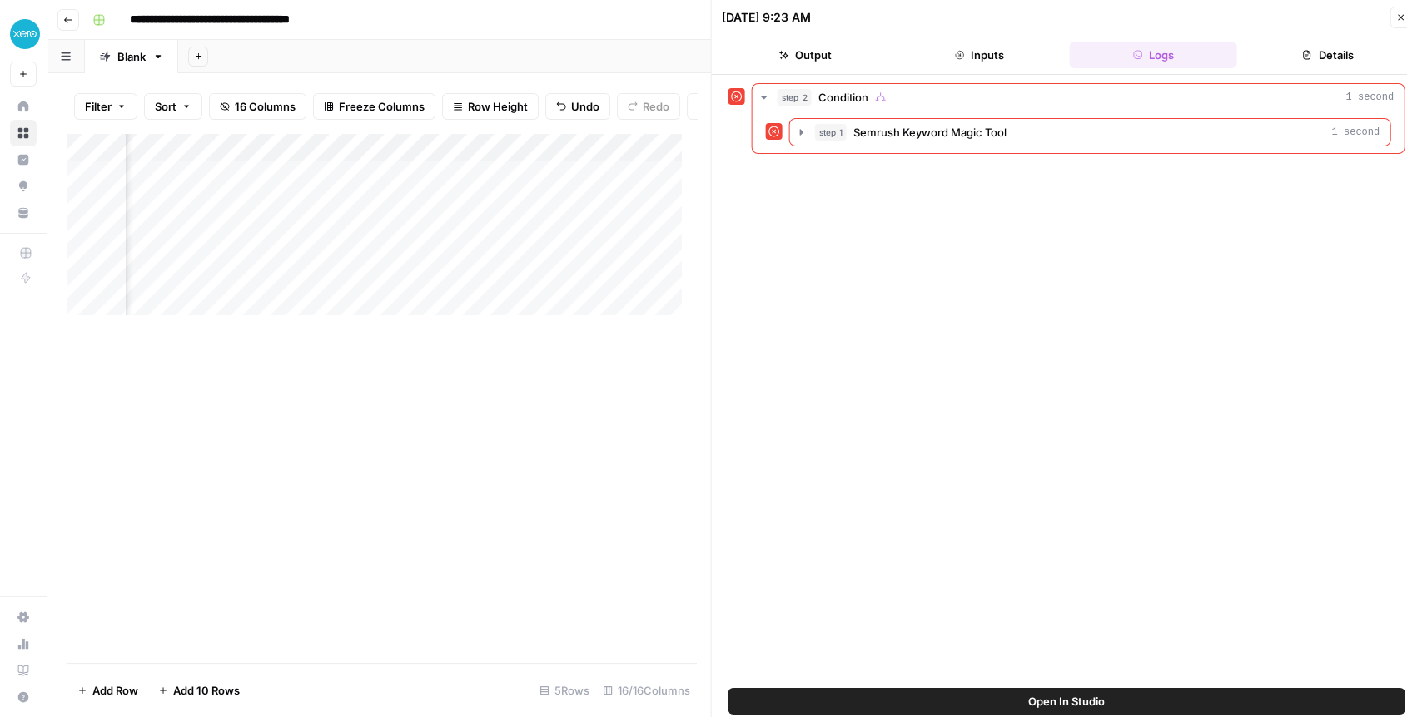
click at [996, 56] on button "Inputs" at bounding box center [979, 55] width 167 height 27
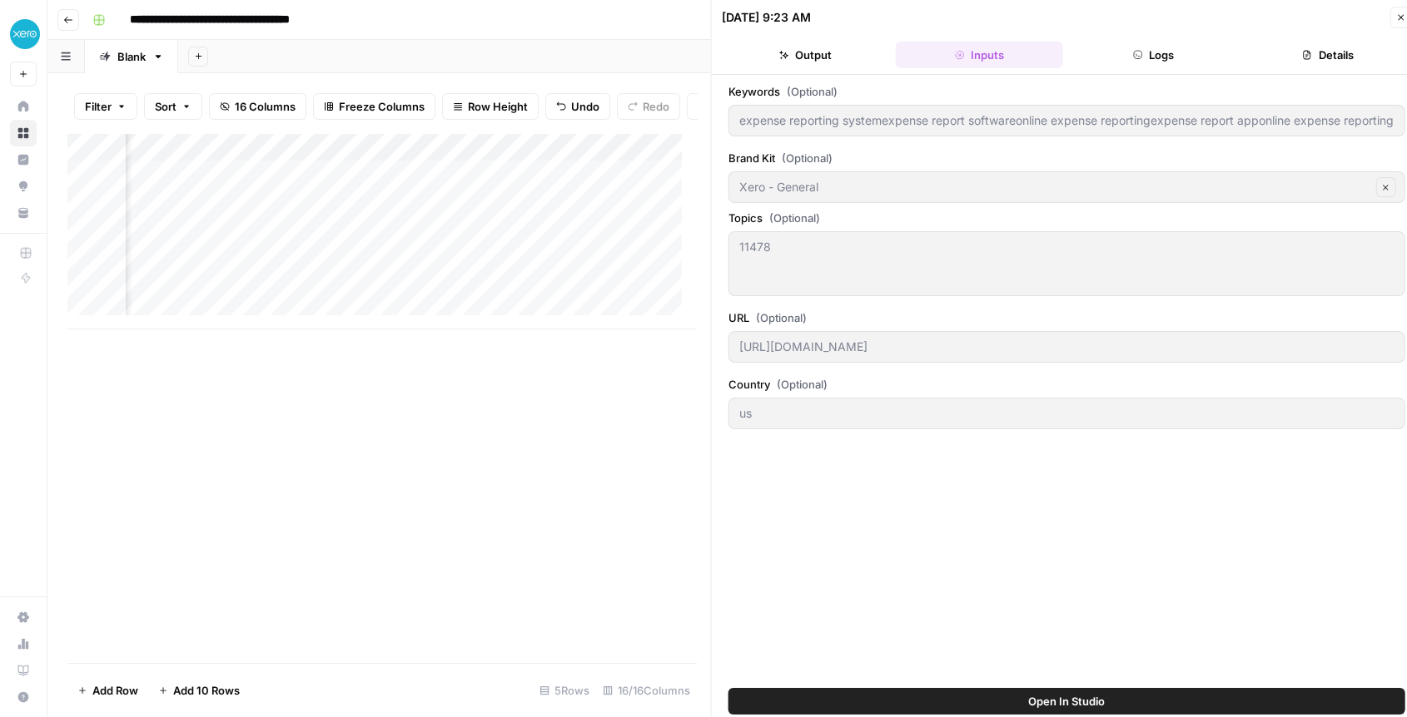
type input "expense reporting systemexpense report softwareonline expense reportingexpense …"
type input "https://www.xero.com/us/accounting-software/expenses/expenses-reporting"
type input "expense reporting systemexpense report softwareonline expense reportingexpense …"
type input "https://www.xero.com/us/accounting-software/expenses/expenses-reporting"
click at [447, 161] on div "Add Column" at bounding box center [381, 231] width 628 height 196
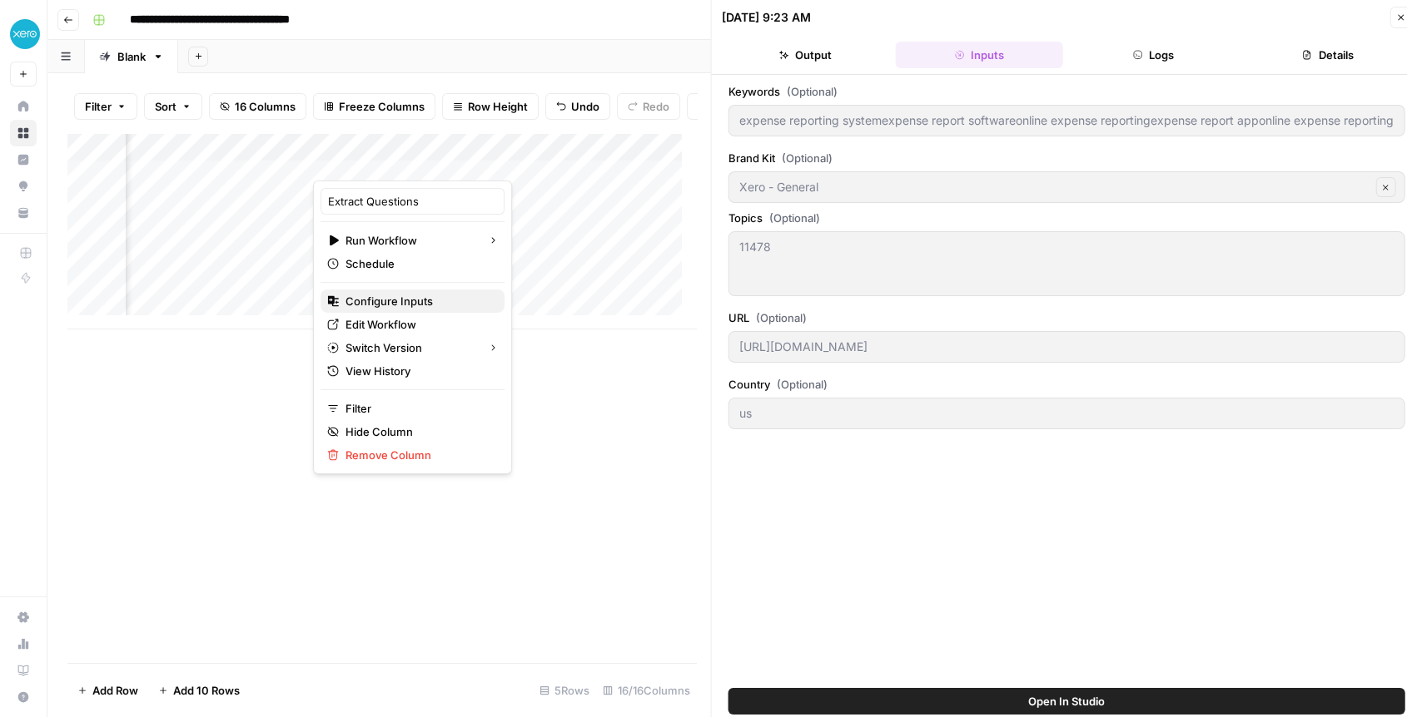
click at [406, 306] on span "Configure Inputs" at bounding box center [418, 301] width 146 height 17
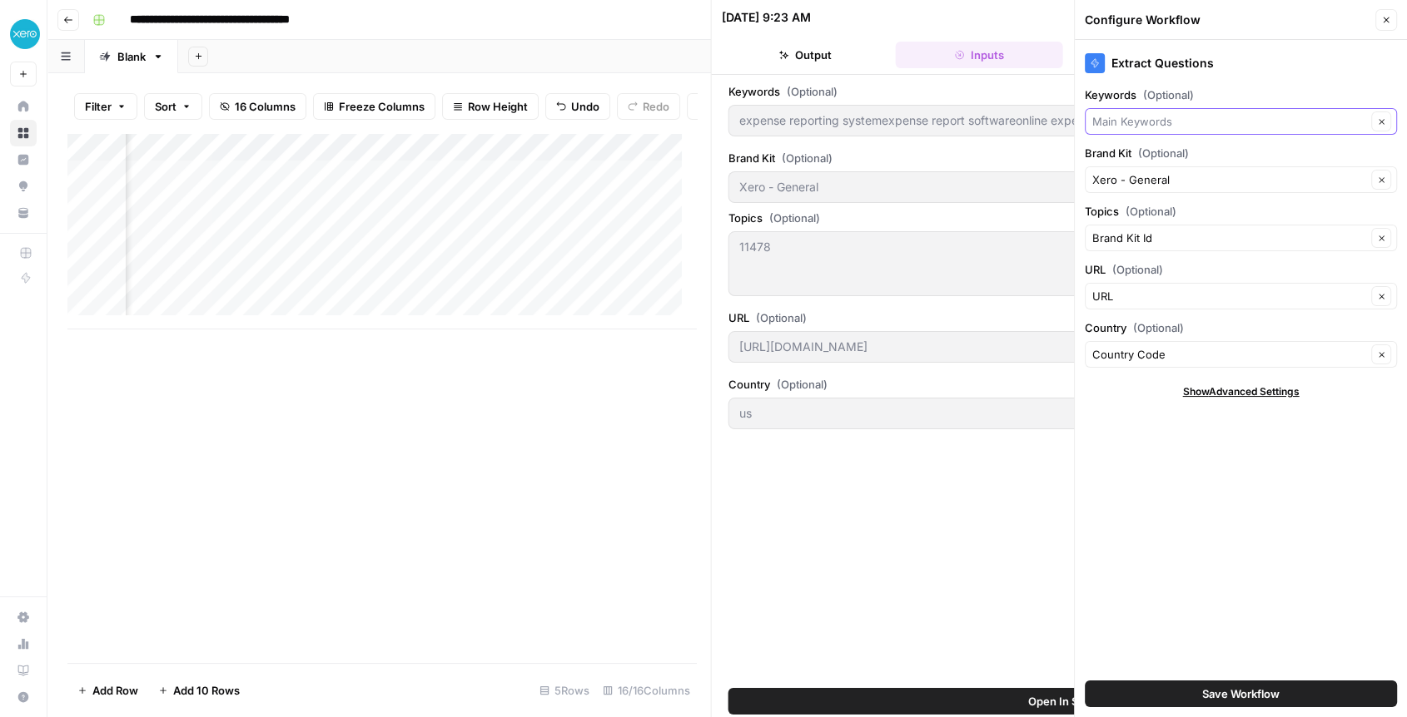
click at [1214, 120] on input "Keywords (Optional)" at bounding box center [1229, 121] width 274 height 17
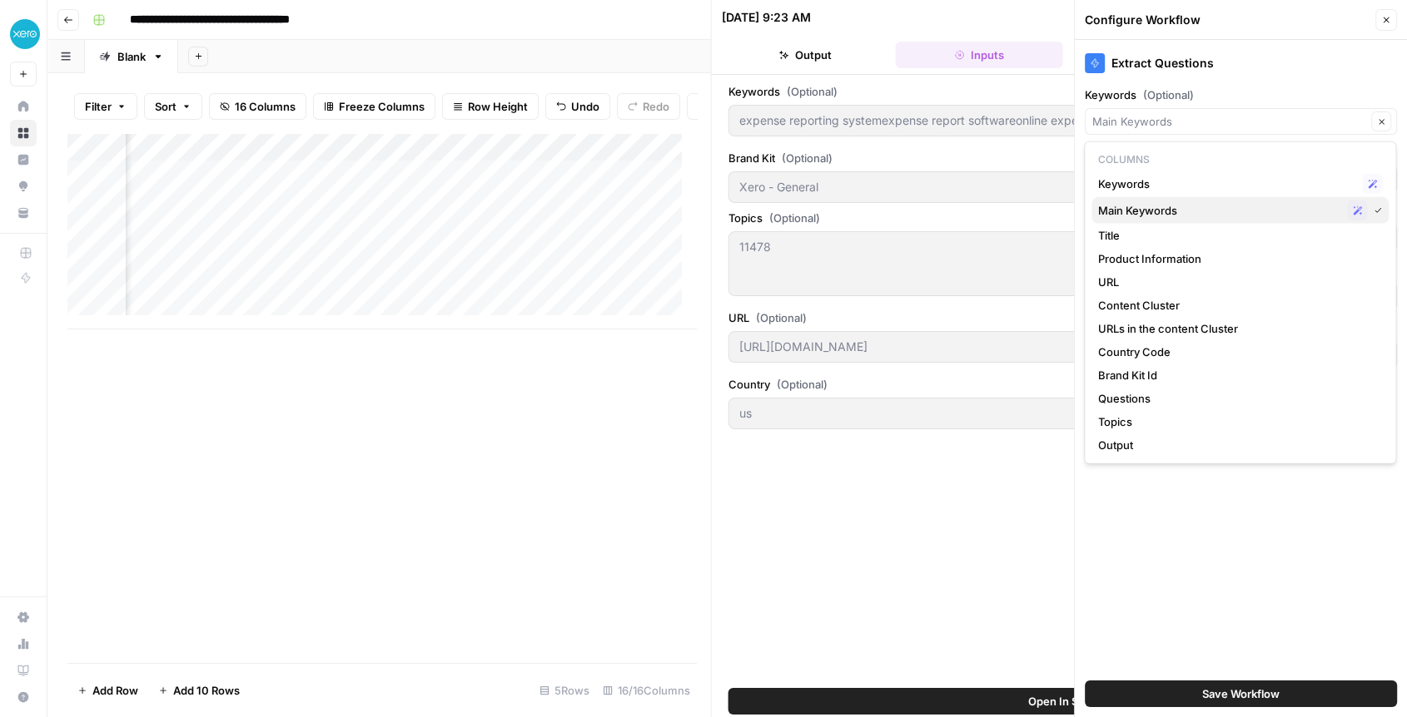
click at [1139, 211] on span "Main Keywords" at bounding box center [1219, 210] width 242 height 17
type input "Main Keywords"
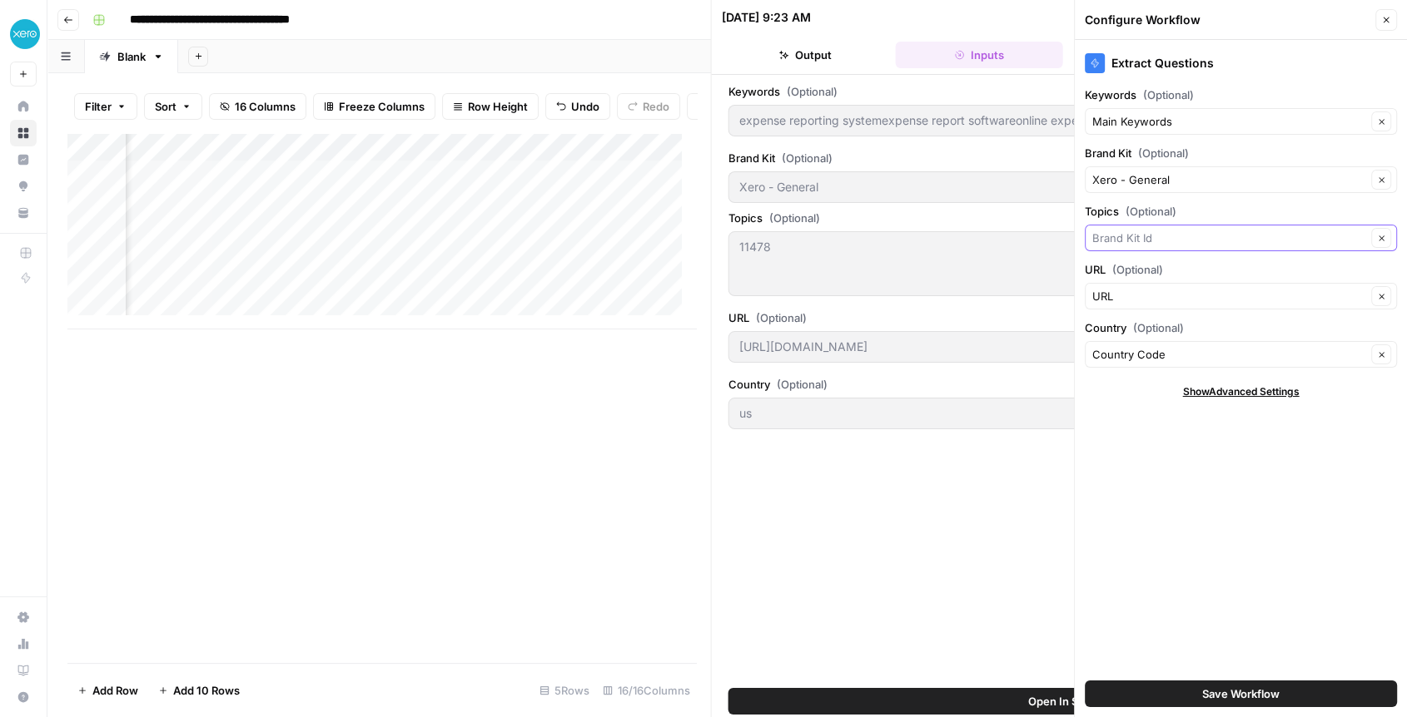
click at [1133, 243] on input "Topics (Optional)" at bounding box center [1229, 238] width 274 height 17
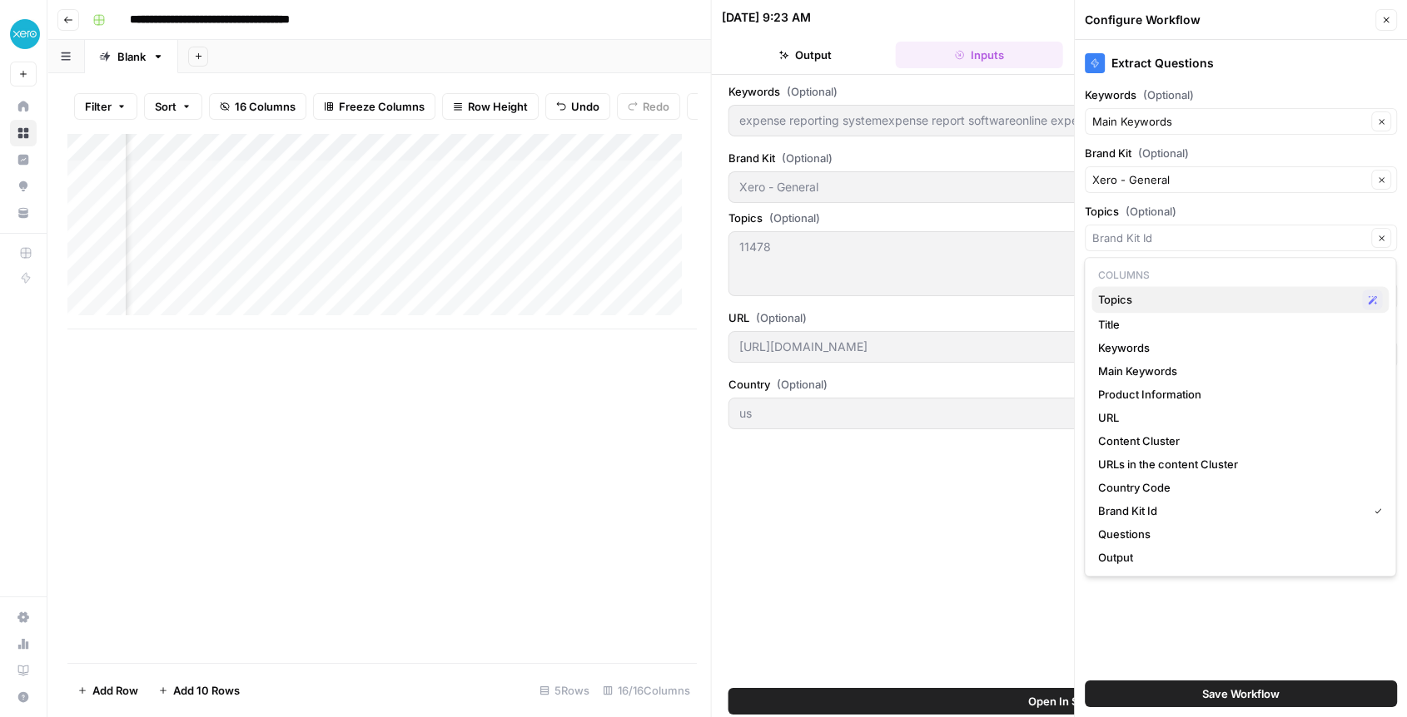
click at [1131, 305] on span "Topics" at bounding box center [1226, 299] width 257 height 17
type input "Topics"
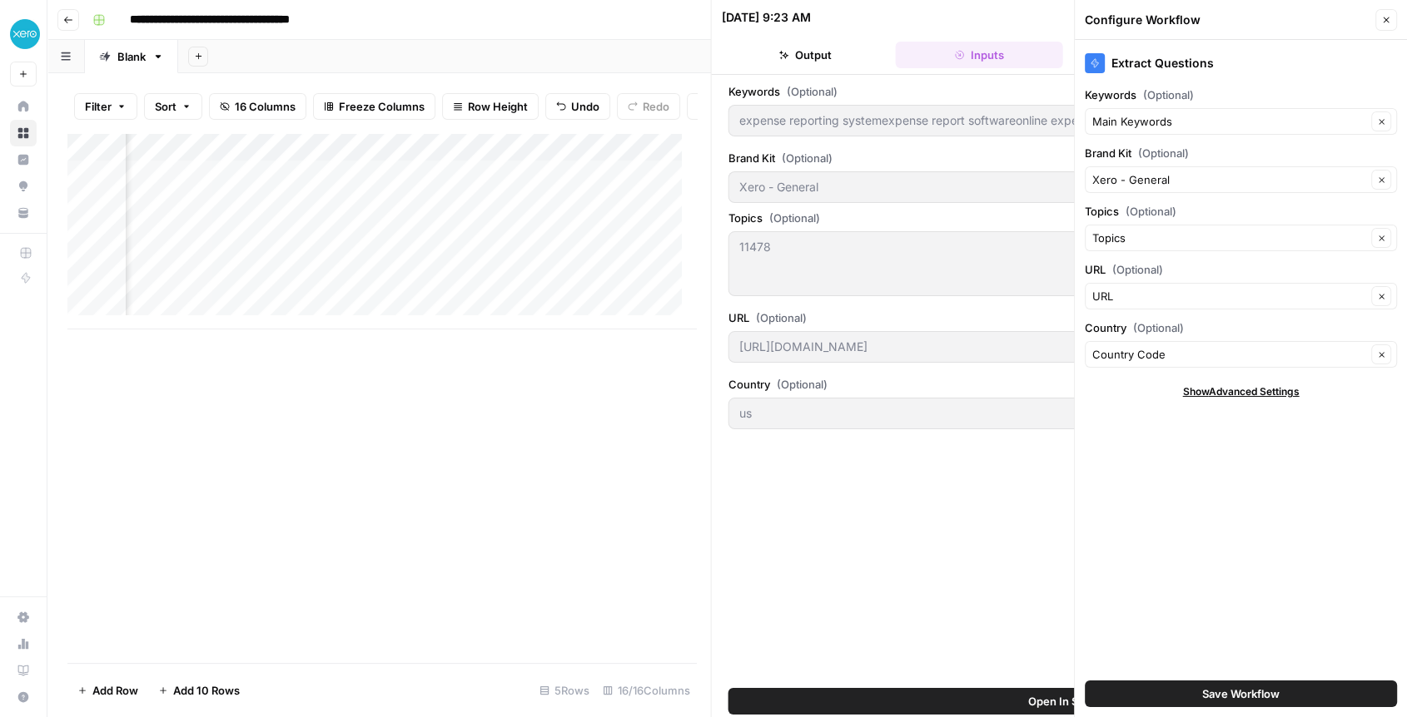
click at [1149, 698] on button "Save Workflow" at bounding box center [1241, 694] width 312 height 27
type input "expense reporting systemexpense report softwareonline expense reportingexpense …"
type input "https://www.xero.com/us/accounting-software/expenses/expenses-reporting"
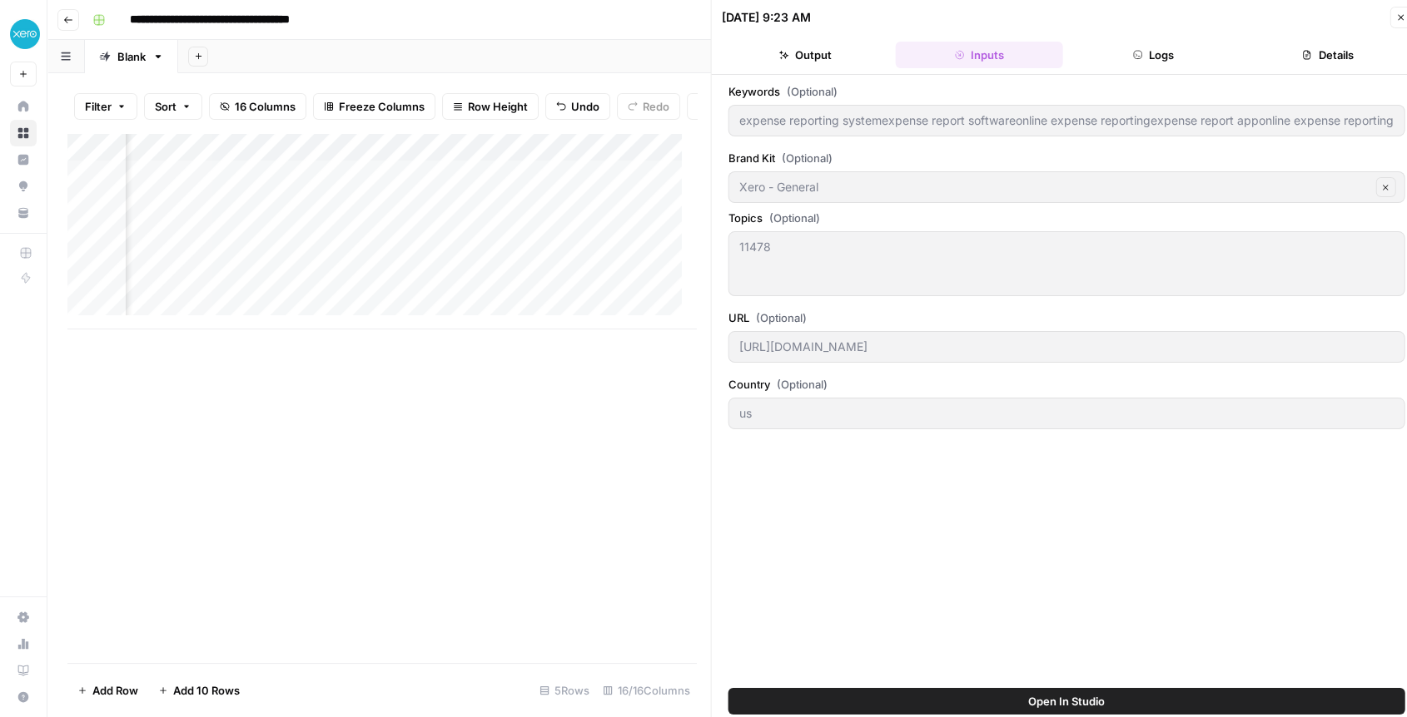
click at [1403, 11] on button "Close" at bounding box center [1400, 18] width 22 height 22
type input "expense reporting systemexpense report softwareonline expense reportingexpense …"
type input "https://www.xero.com/us/accounting-software/expenses/expenses-reporting"
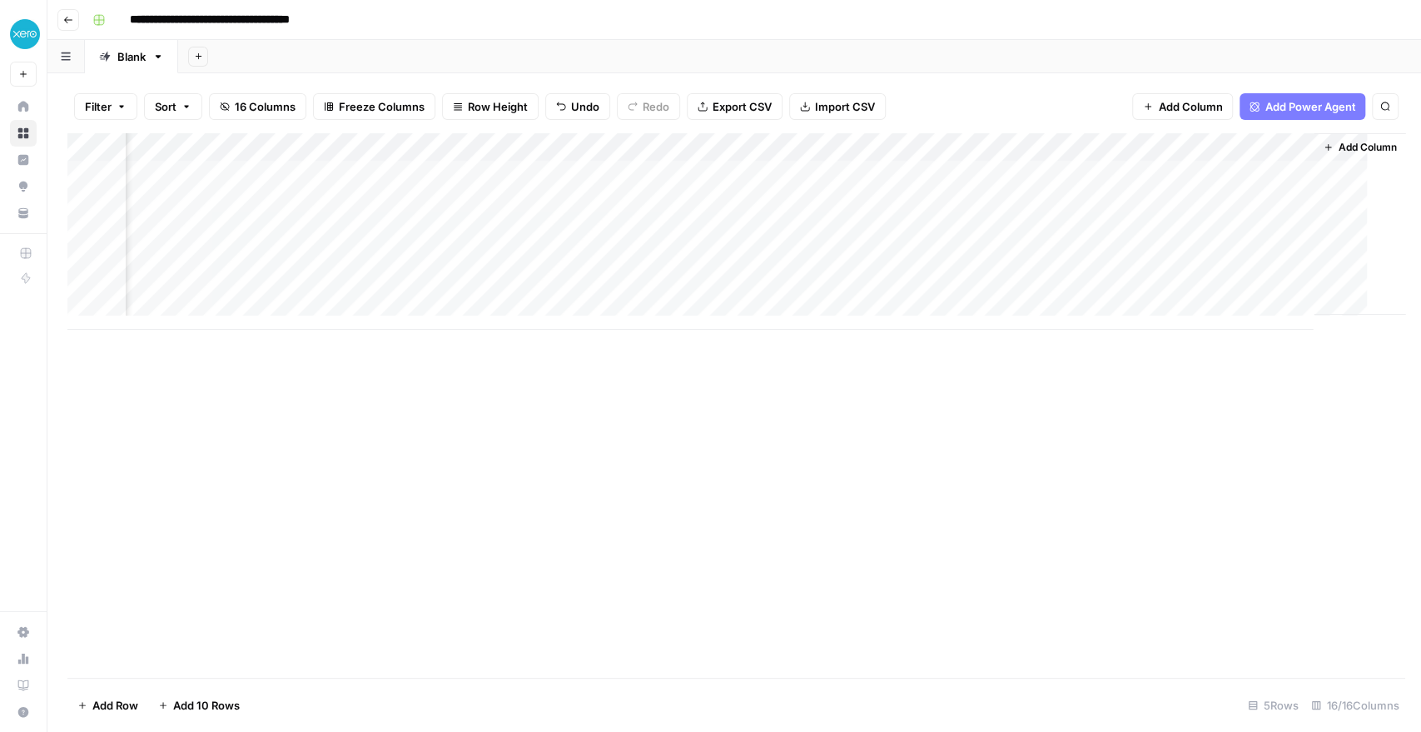
scroll to position [0, 1986]
drag, startPoint x: 714, startPoint y: 151, endPoint x: 373, endPoint y: 166, distance: 341.6
click at [373, 166] on div "Add Column" at bounding box center [733, 231] width 1333 height 196
drag, startPoint x: 868, startPoint y: 144, endPoint x: 509, endPoint y: 154, distance: 358.9
click at [509, 154] on div "Add Column" at bounding box center [733, 231] width 1333 height 196
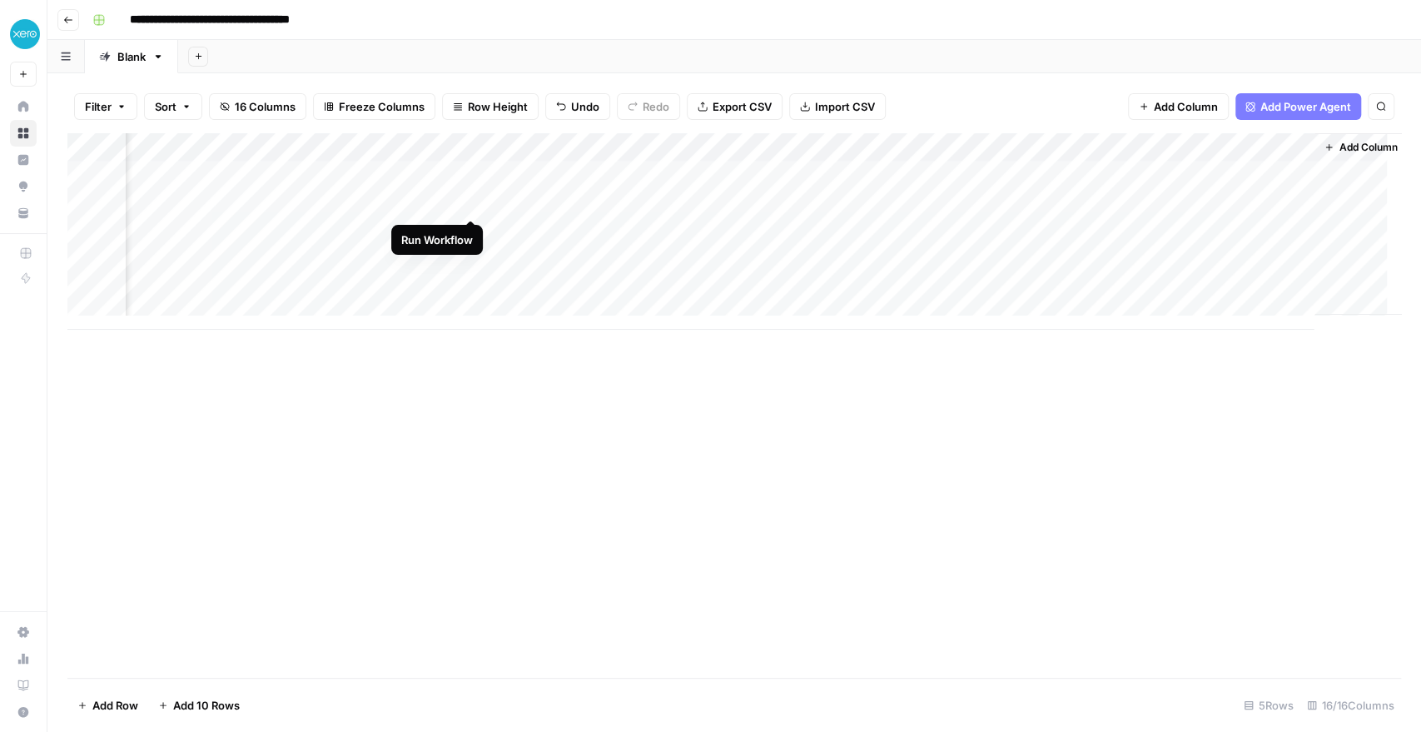
click at [471, 200] on div "Add Column" at bounding box center [733, 231] width 1333 height 196
click at [551, 201] on div "Add Column" at bounding box center [733, 231] width 1333 height 196
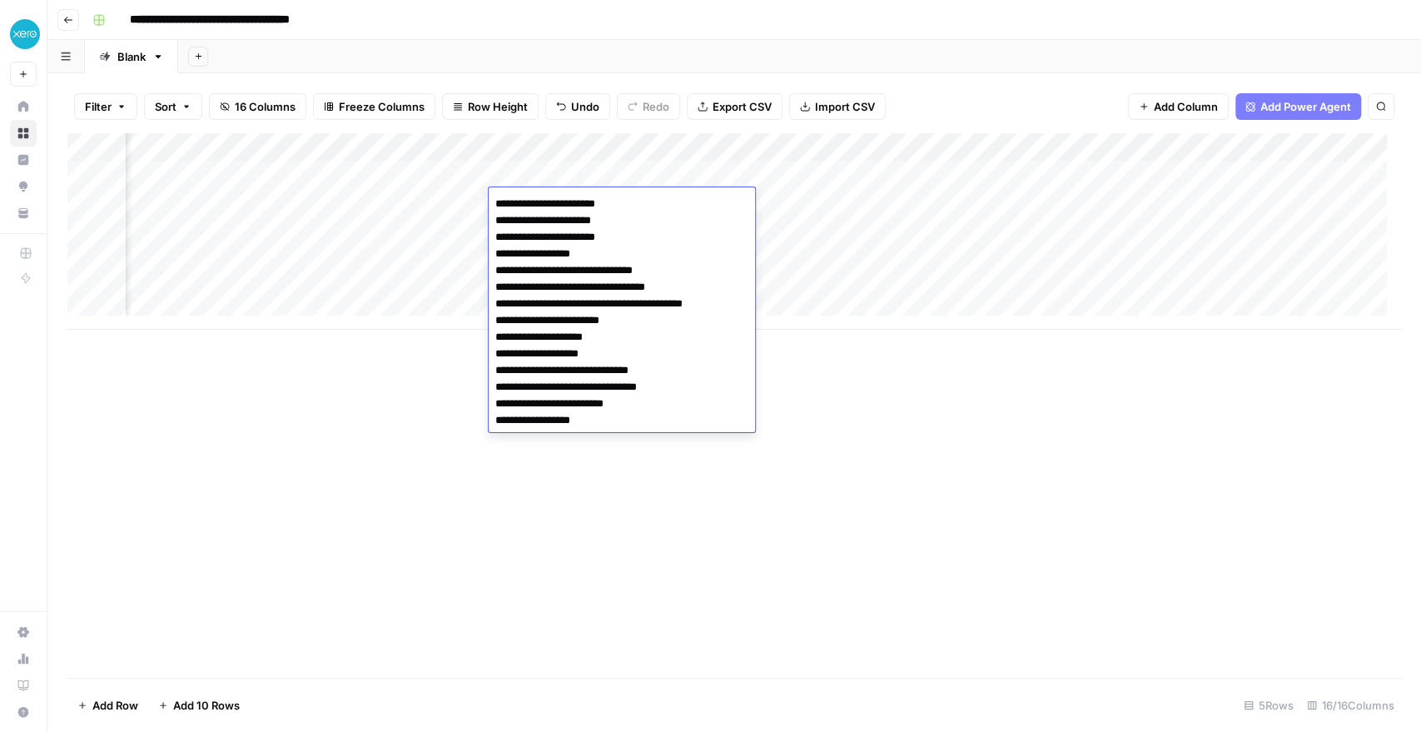
click at [551, 201] on textarea "**********" at bounding box center [622, 320] width 266 height 256
click at [576, 294] on textarea "**********" at bounding box center [622, 320] width 266 height 256
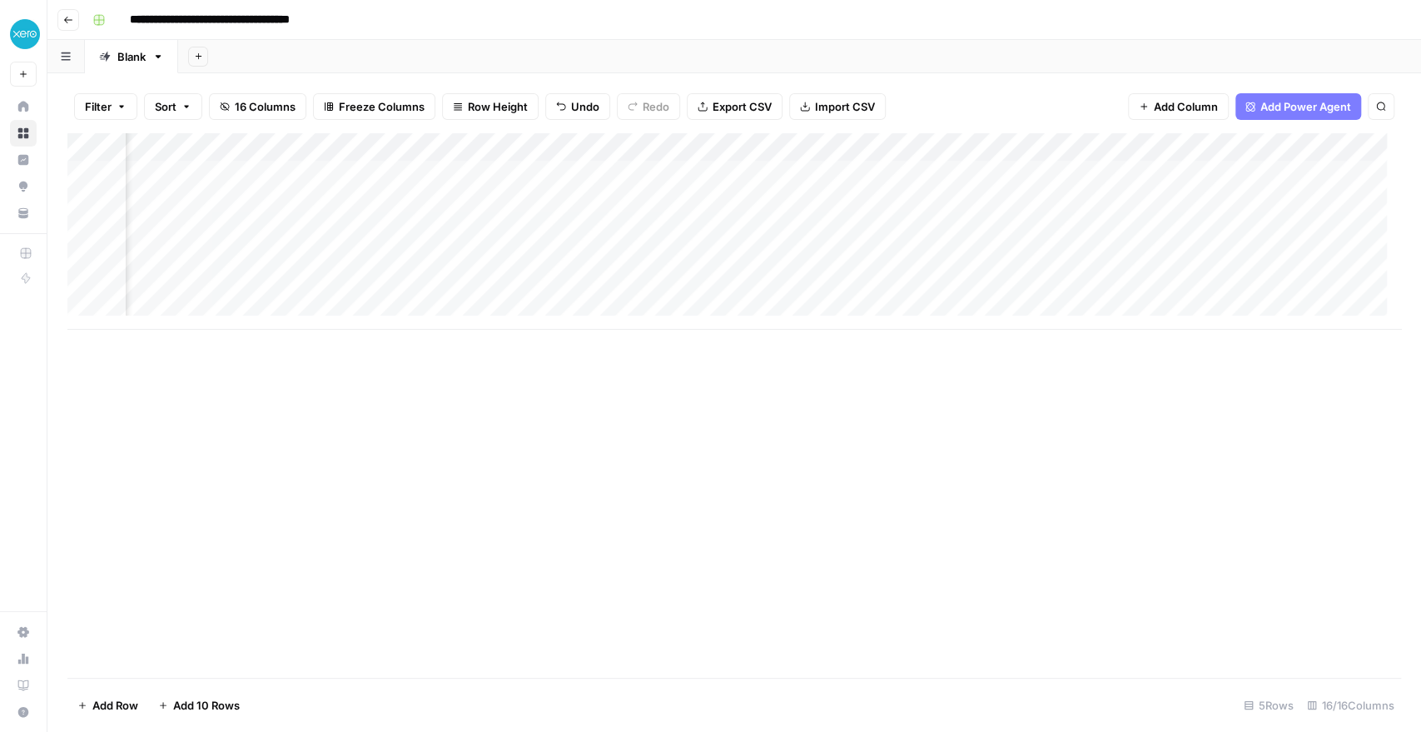
click at [305, 190] on div "Add Column" at bounding box center [733, 231] width 1333 height 196
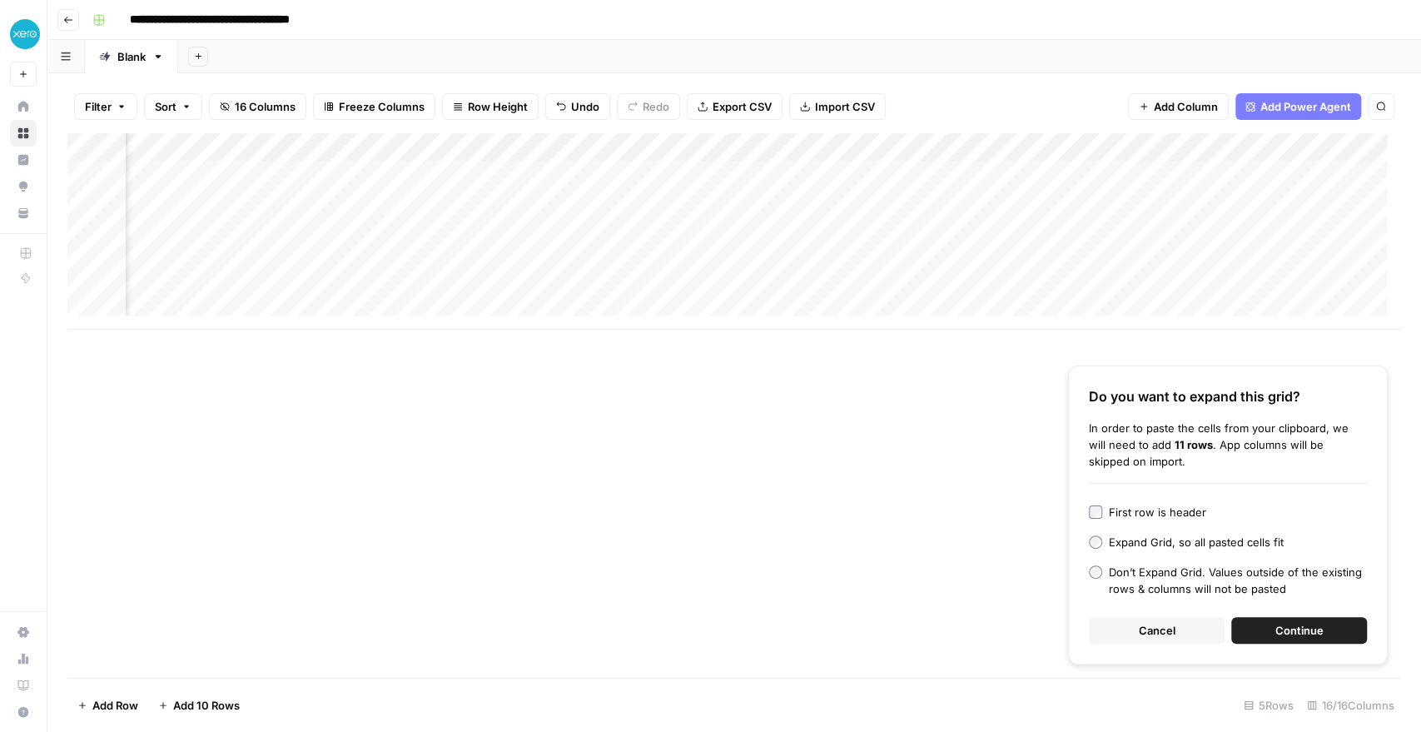
click at [326, 203] on div "Add Column" at bounding box center [733, 231] width 1333 height 196
click at [326, 203] on textarea "**********" at bounding box center [382, 203] width 266 height 23
type textarea "**********"
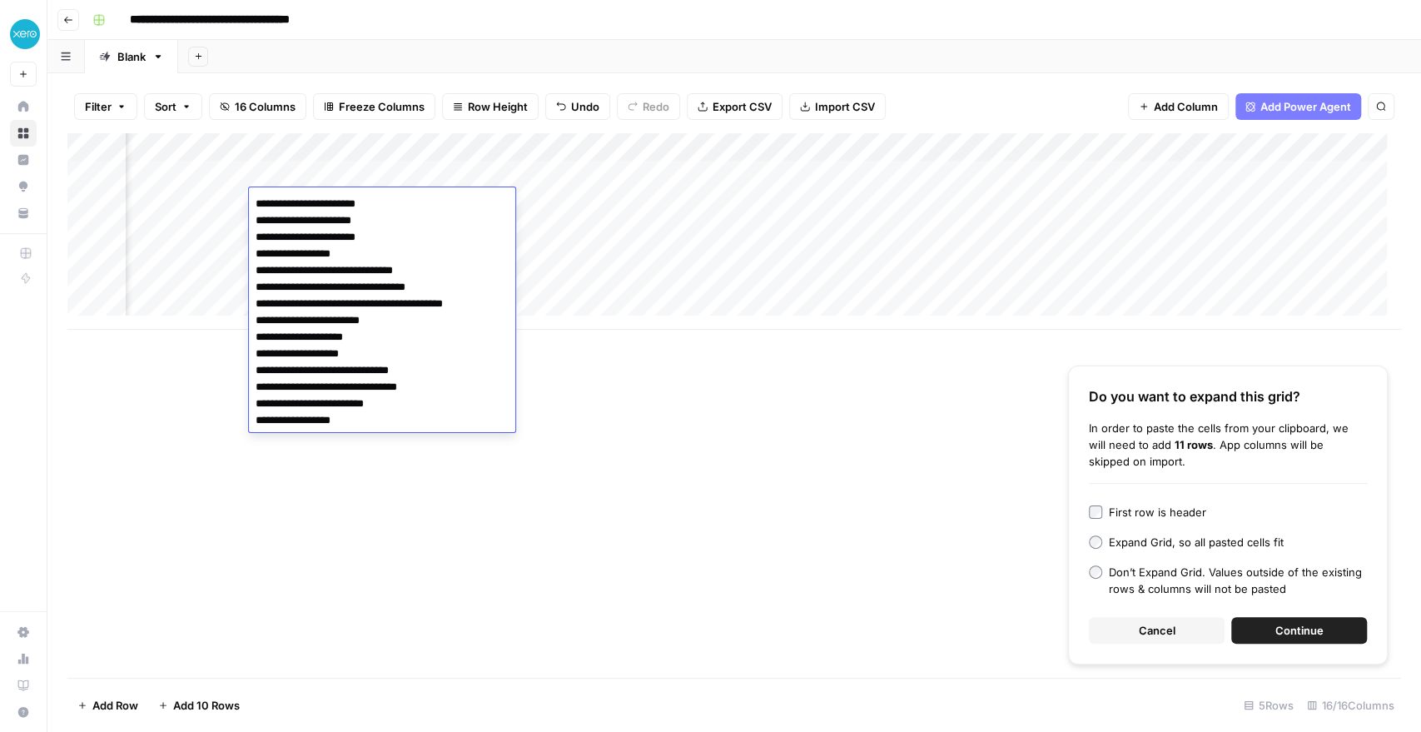
click at [322, 219] on textarea "**********" at bounding box center [382, 320] width 266 height 256
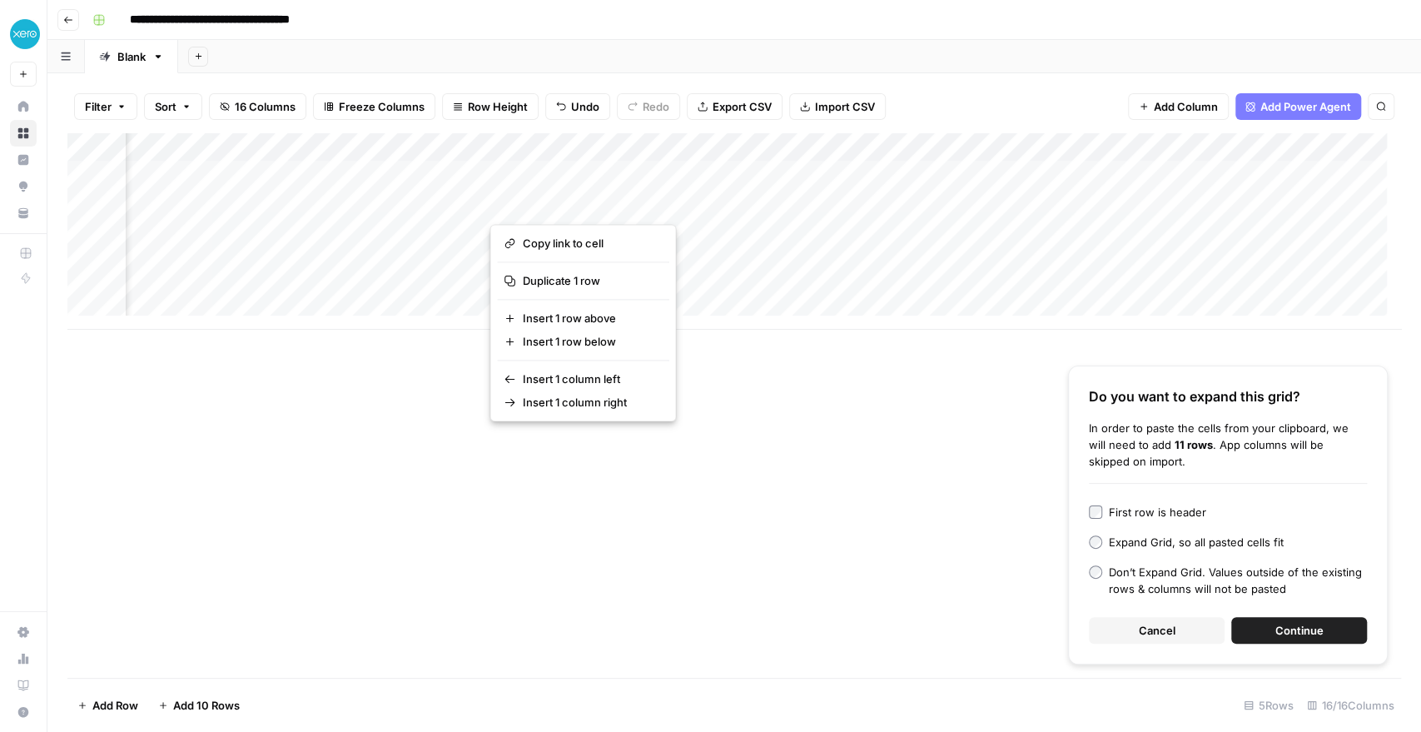
click at [549, 201] on button "button" at bounding box center [609, 202] width 241 height 29
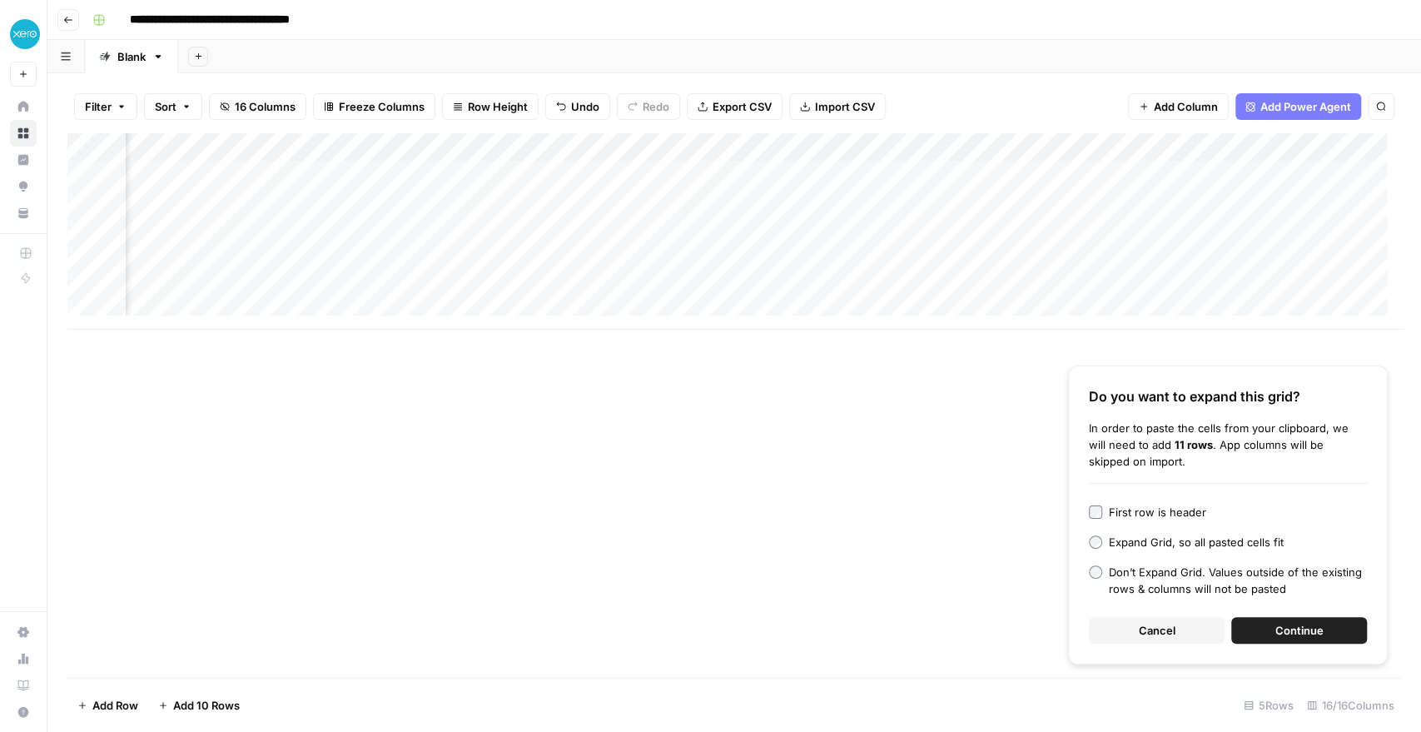
click at [366, 196] on div "Add Column" at bounding box center [733, 231] width 1333 height 196
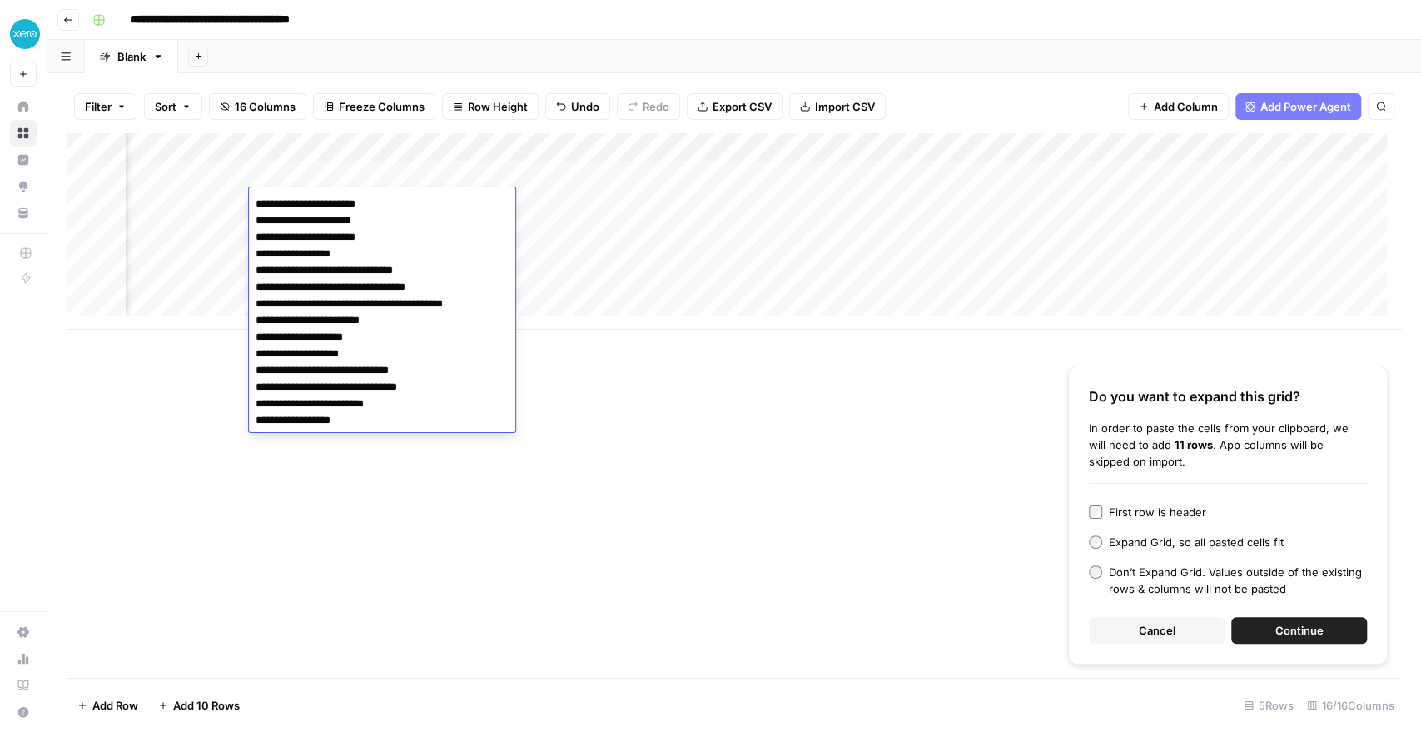
click at [280, 220] on textarea "**********" at bounding box center [382, 320] width 266 height 256
click at [560, 200] on div "Add Column" at bounding box center [733, 231] width 1333 height 196
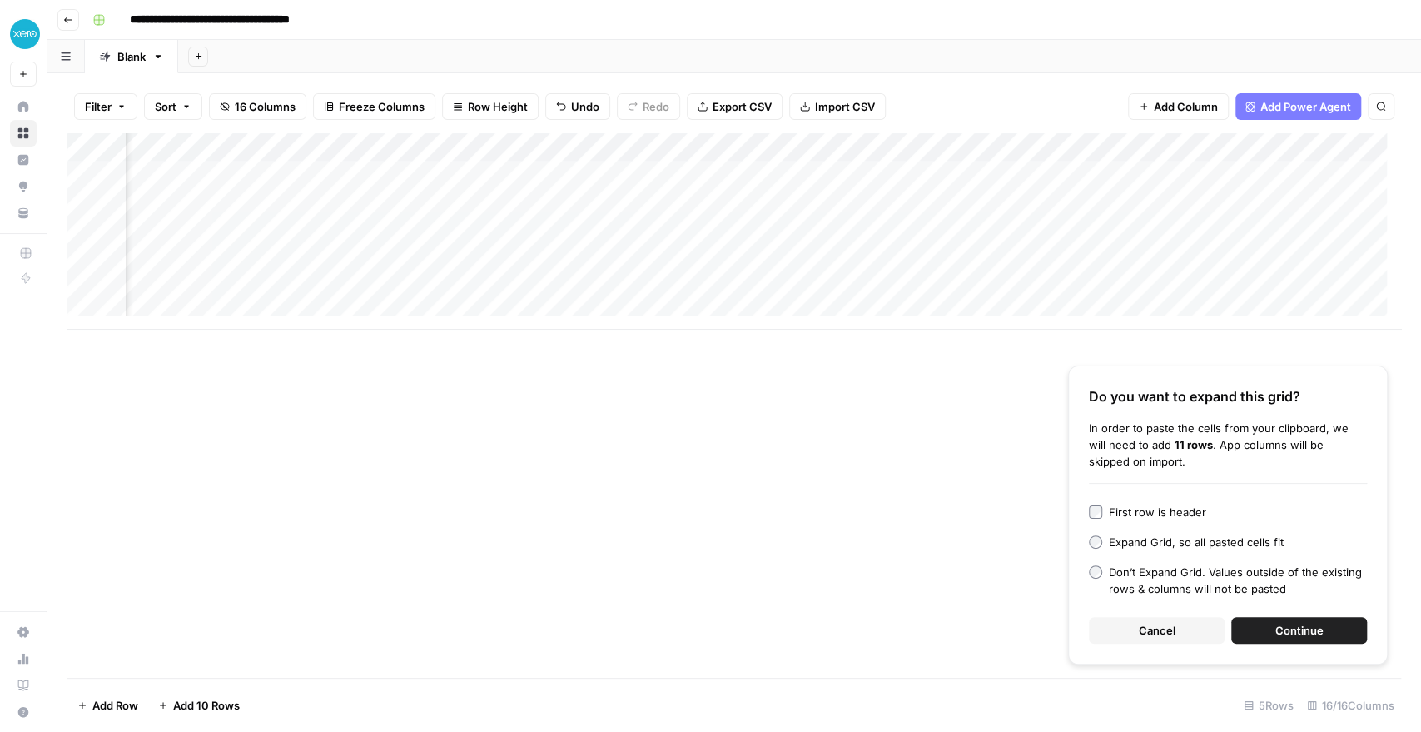
click at [560, 200] on div "Add Column" at bounding box center [733, 231] width 1333 height 196
click at [560, 200] on textarea at bounding box center [622, 203] width 266 height 23
type textarea "**********"
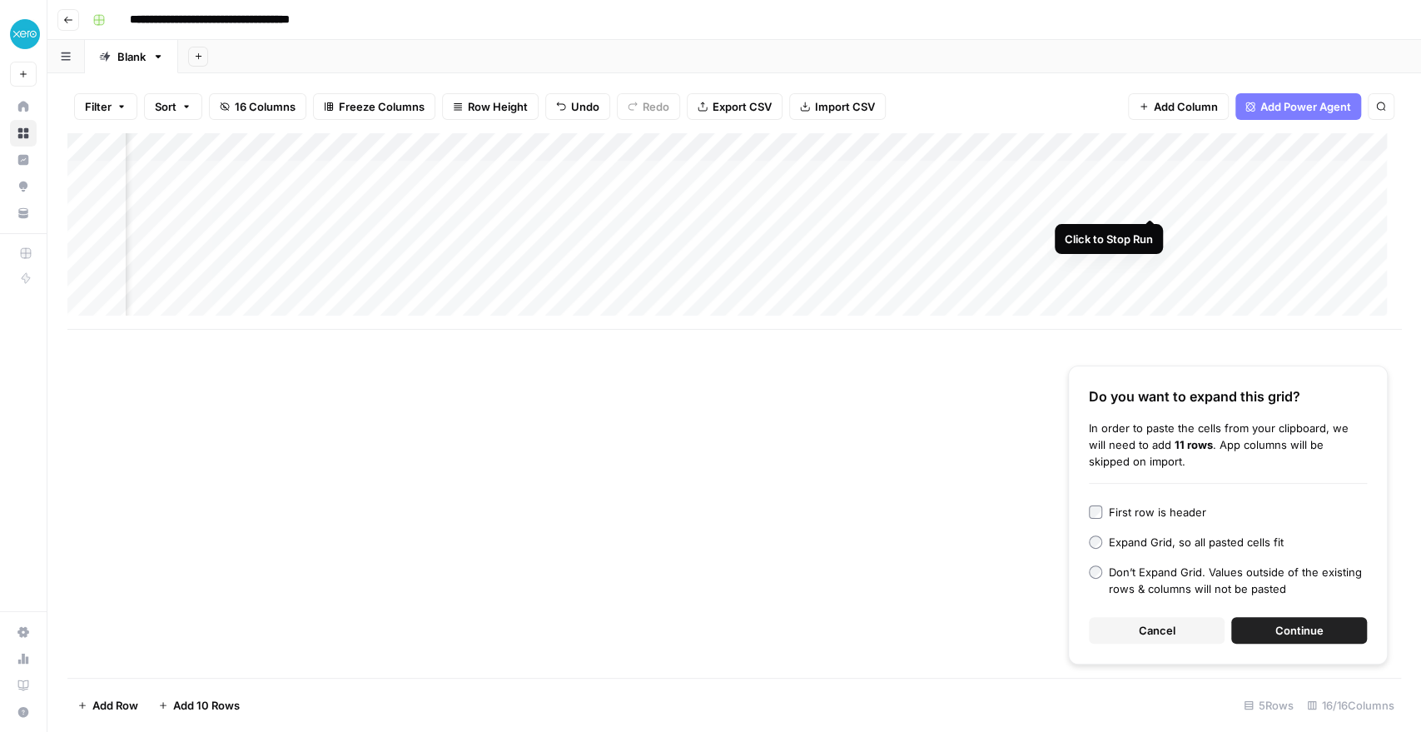
click at [1148, 206] on div "Add Column" at bounding box center [733, 231] width 1333 height 196
click at [1149, 203] on div "Add Column" at bounding box center [733, 231] width 1333 height 196
click at [1245, 203] on div "Add Column" at bounding box center [733, 231] width 1333 height 196
click at [1244, 199] on div "Add Column" at bounding box center [733, 231] width 1333 height 196
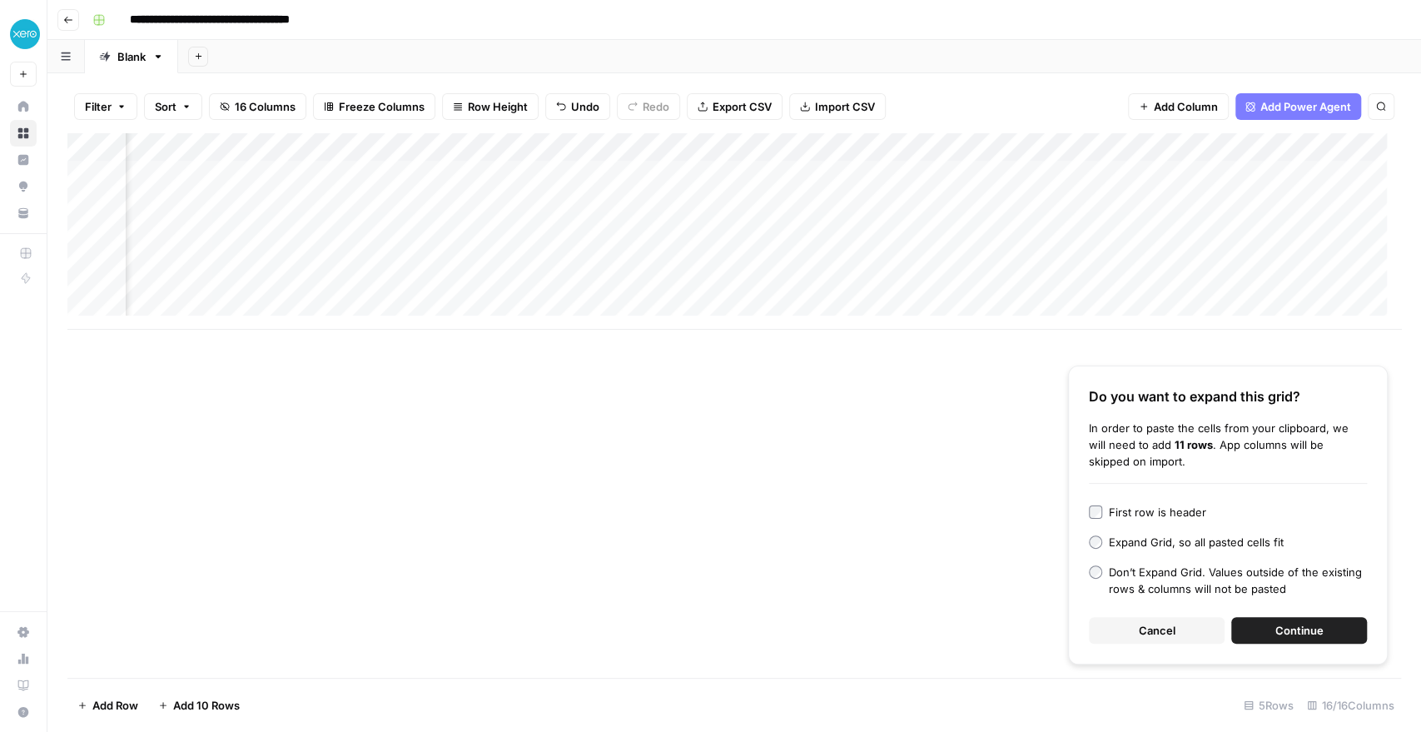
click at [1144, 631] on span "Cancel" at bounding box center [1157, 630] width 37 height 17
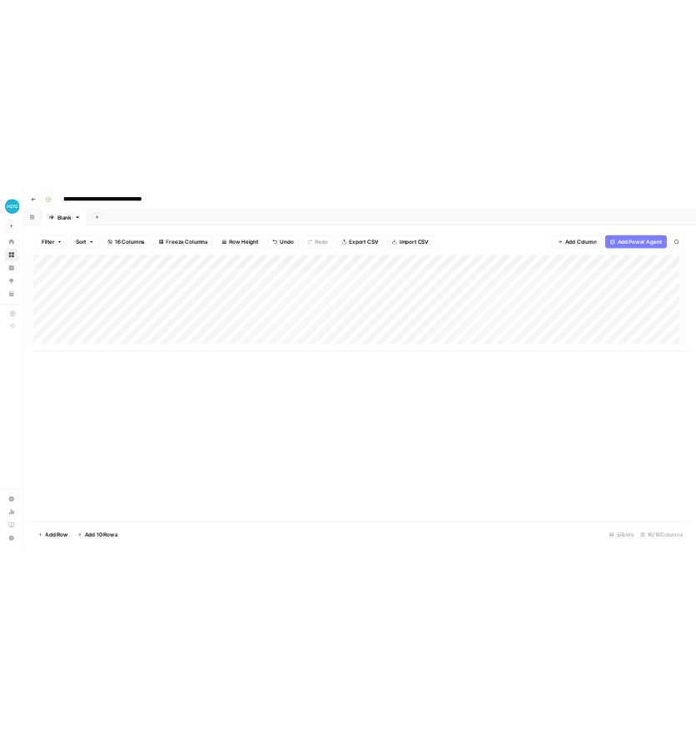
scroll to position [2, 0]
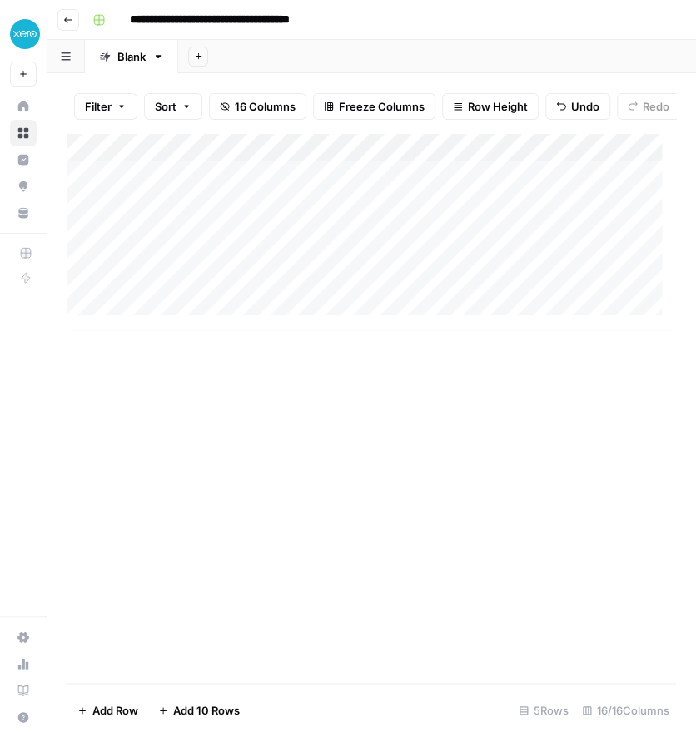
click at [154, 241] on div "Add Column" at bounding box center [371, 231] width 608 height 196
click at [191, 242] on div "Add Column" at bounding box center [371, 231] width 608 height 196
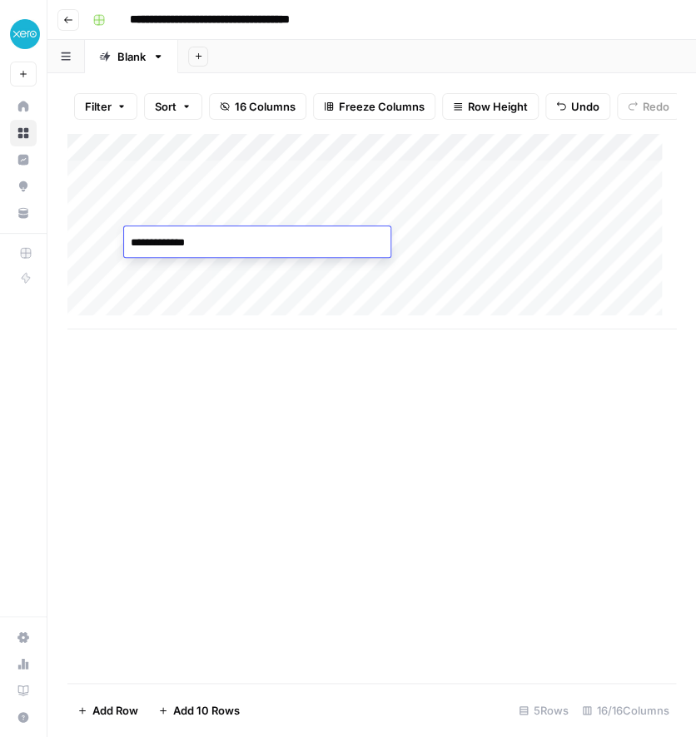
type textarea "**********"
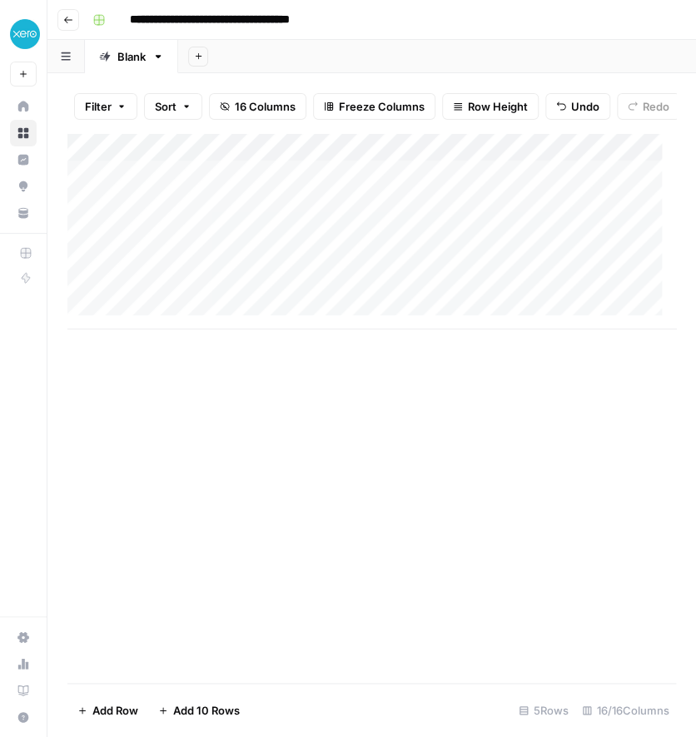
click at [513, 242] on div "Add Column" at bounding box center [371, 231] width 608 height 196
click at [141, 272] on div "Add Column" at bounding box center [371, 231] width 608 height 196
click at [266, 272] on div "Add Column" at bounding box center [371, 231] width 608 height 196
click at [266, 272] on textarea "**********" at bounding box center [257, 271] width 266 height 23
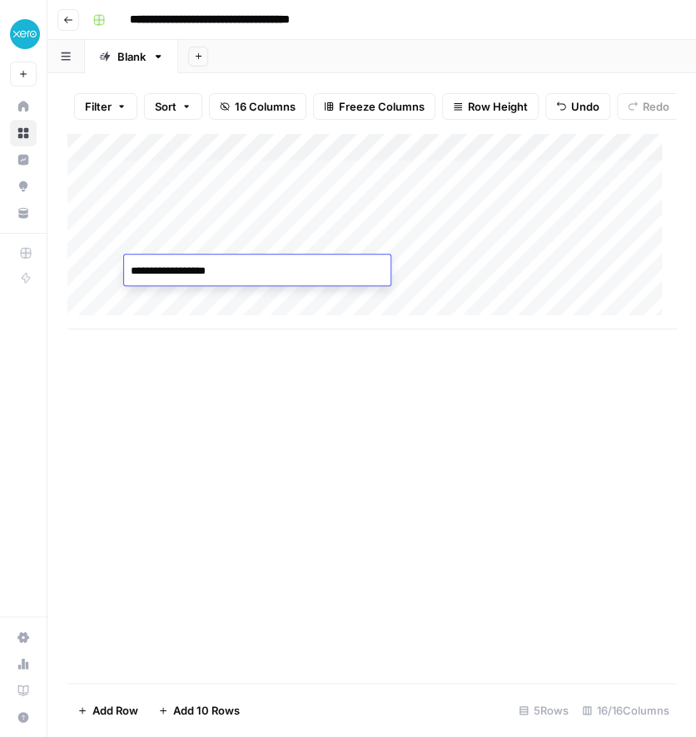
click at [266, 272] on textarea "**********" at bounding box center [257, 271] width 266 height 23
type textarea "**********"
click at [216, 292] on div "Add Column" at bounding box center [371, 231] width 608 height 196
click at [210, 298] on div "Add Column" at bounding box center [371, 231] width 608 height 196
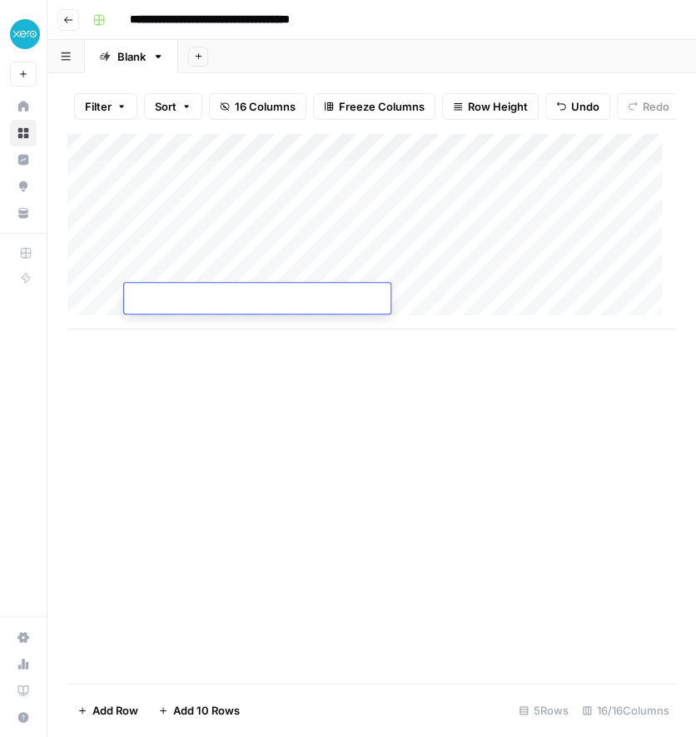
click at [210, 298] on textarea at bounding box center [257, 299] width 266 height 23
click at [258, 298] on textarea "**********" at bounding box center [257, 308] width 266 height 40
type textarea "**********"
click at [54, 568] on div "Filter Sort 16 Columns Freeze Columns Row Height Undo Redo Export CSV Import CS…" at bounding box center [371, 405] width 648 height 664
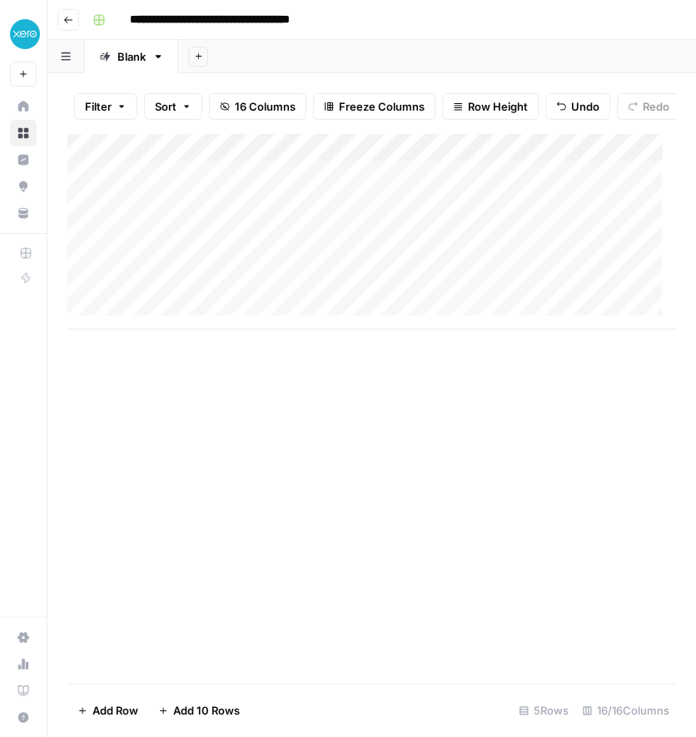
click at [227, 322] on div "Add Column" at bounding box center [371, 231] width 608 height 196
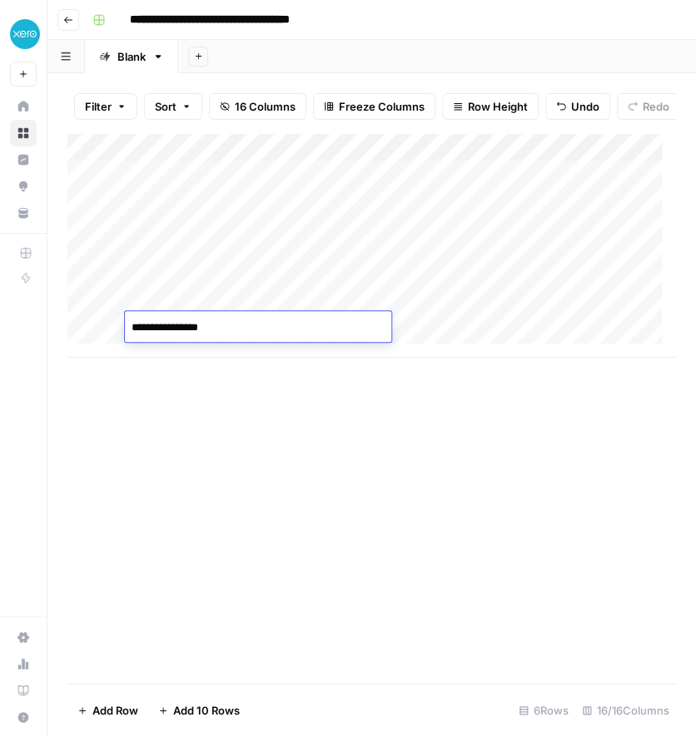
type textarea "**********"
click at [286, 256] on div "Add Column" at bounding box center [371, 245] width 608 height 225
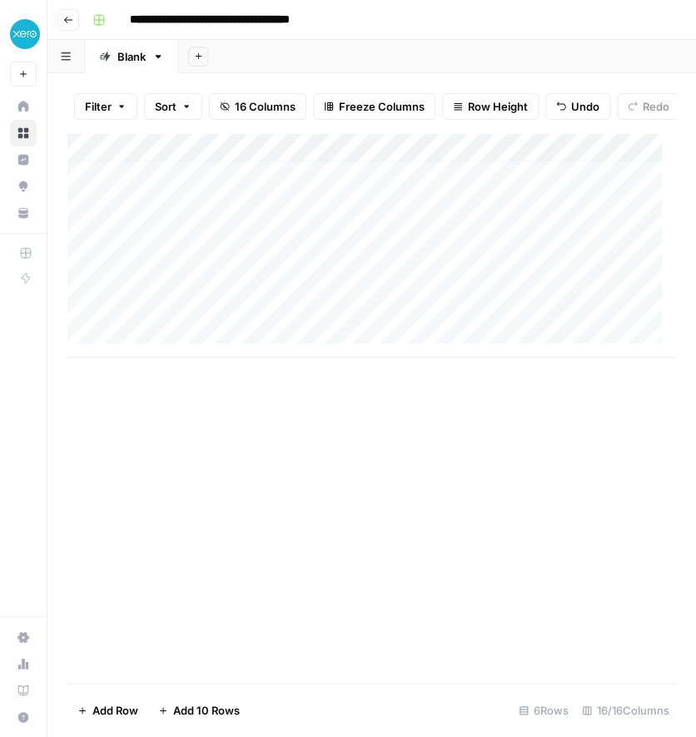
click at [221, 345] on div "Add Column" at bounding box center [371, 245] width 608 height 225
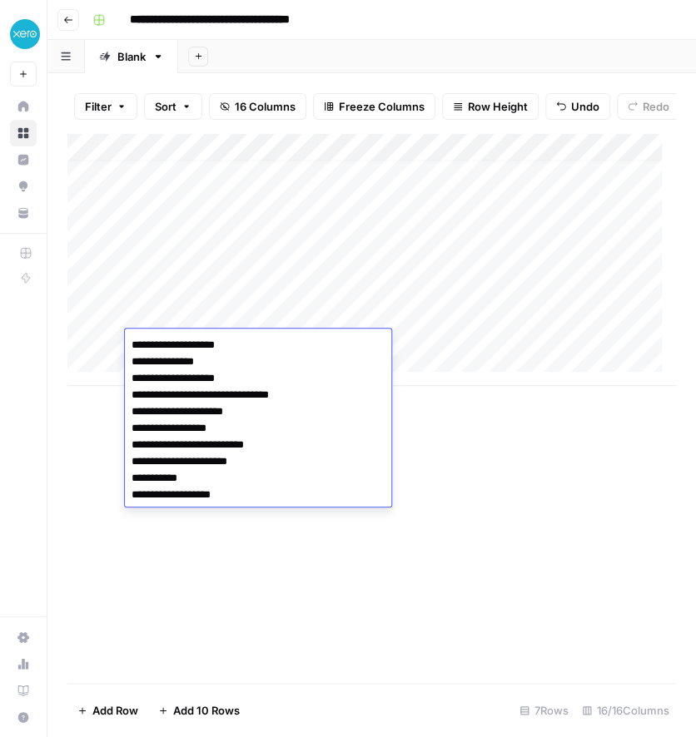
click at [226, 458] on textarea "**********" at bounding box center [258, 420] width 266 height 173
type textarea "**********"
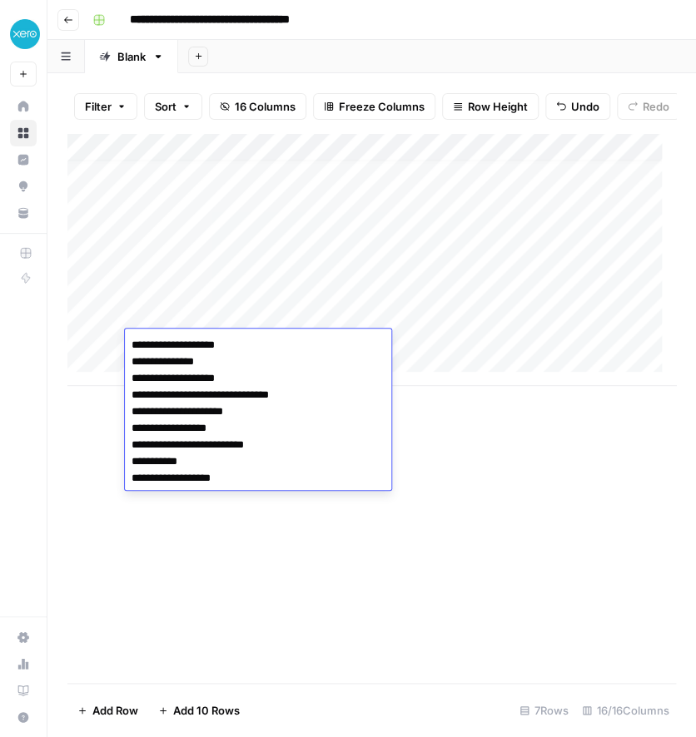
drag, startPoint x: 260, startPoint y: 484, endPoint x: 97, endPoint y: 272, distance: 267.0
click at [97, 272] on body "**********" at bounding box center [348, 368] width 696 height 737
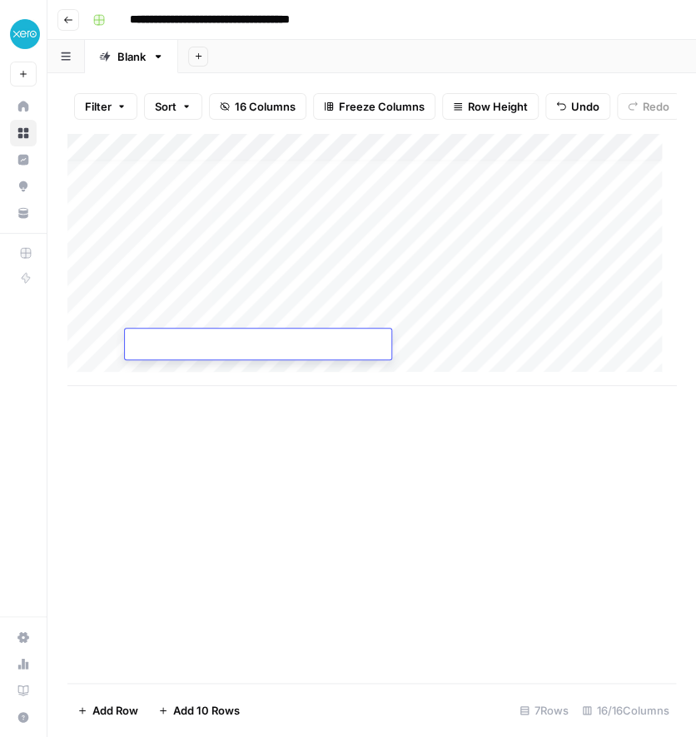
click at [274, 541] on div "Add Column" at bounding box center [371, 408] width 608 height 550
click at [176, 509] on div "Add Column" at bounding box center [371, 408] width 608 height 550
click at [329, 428] on div "Add Column" at bounding box center [371, 408] width 608 height 550
click at [246, 377] on div "Add Column" at bounding box center [371, 259] width 608 height 253
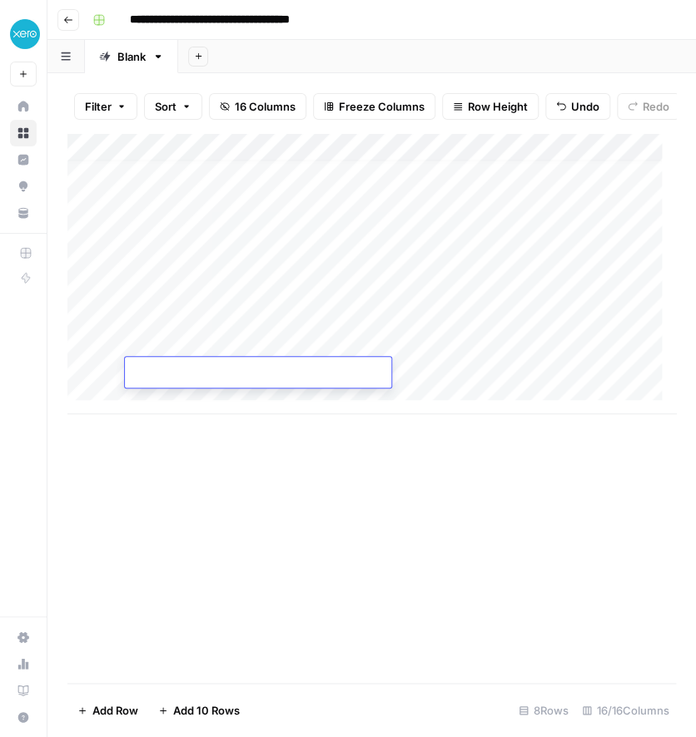
type textarea "**********"
click at [146, 337] on div "Add Column" at bounding box center [371, 273] width 608 height 281
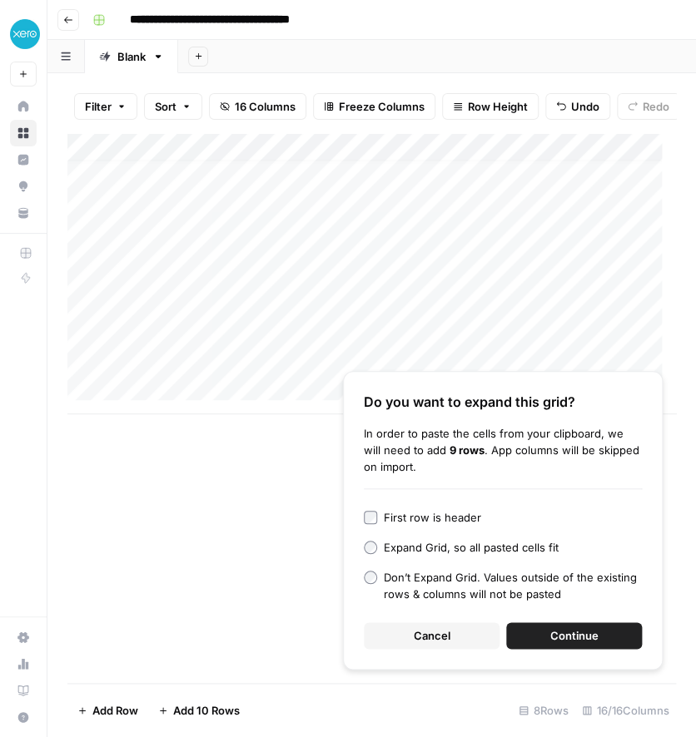
click at [575, 638] on span "Continue" at bounding box center [574, 636] width 48 height 17
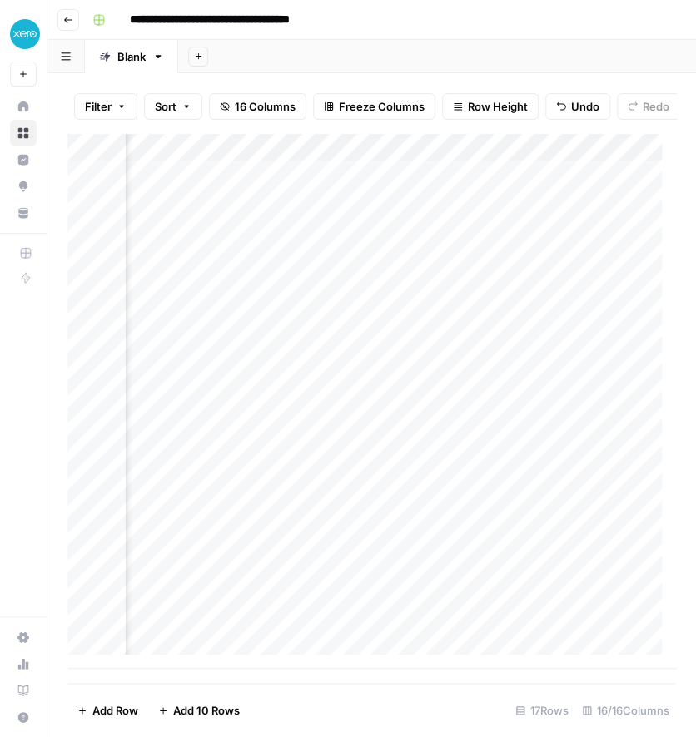
scroll to position [0, 0]
click at [218, 322] on div "Add Column" at bounding box center [371, 401] width 608 height 536
drag, startPoint x: 223, startPoint y: 333, endPoint x: 192, endPoint y: 330, distance: 30.9
click at [192, 330] on textarea "**********" at bounding box center [258, 331] width 266 height 23
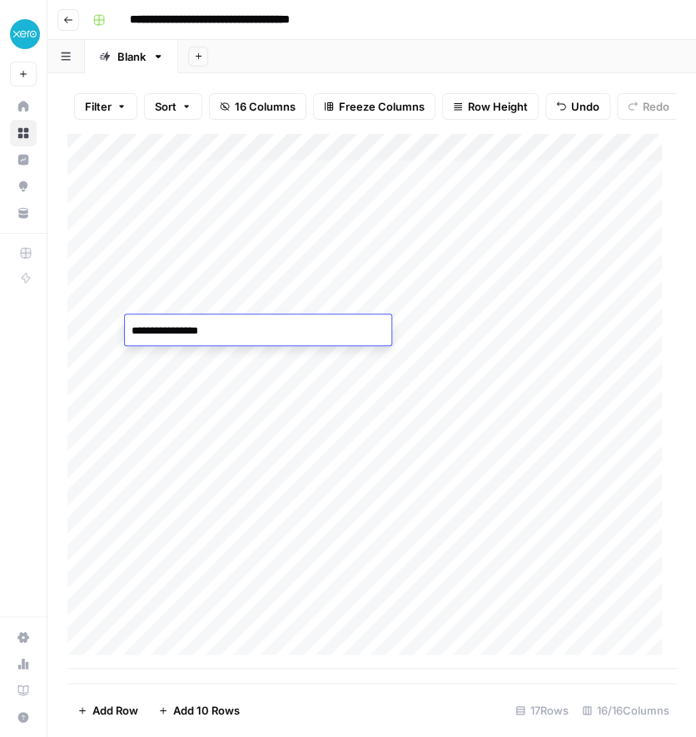
click at [279, 367] on div "Add Column" at bounding box center [371, 401] width 608 height 536
click at [260, 360] on div "Add Column" at bounding box center [371, 401] width 608 height 536
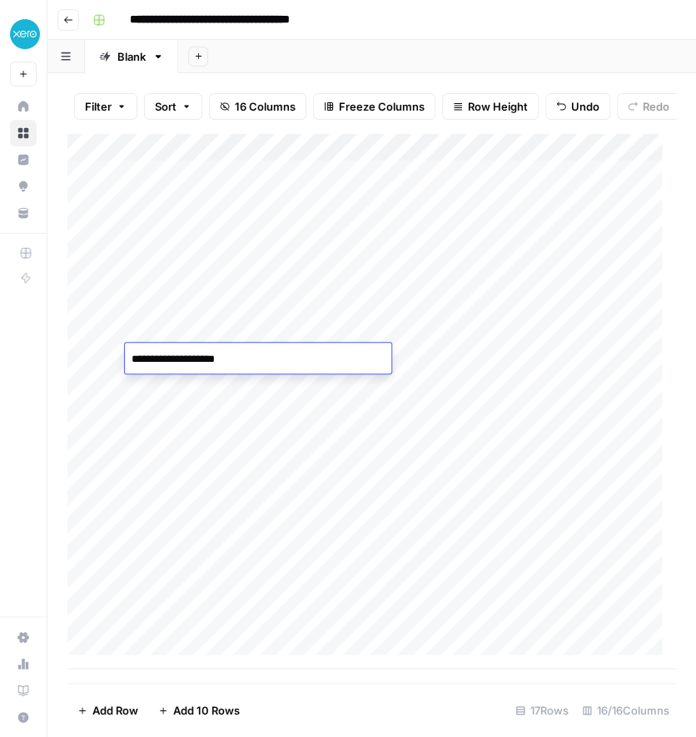
click at [260, 360] on textarea "**********" at bounding box center [258, 359] width 266 height 23
click at [283, 360] on textarea "**********" at bounding box center [258, 359] width 266 height 23
type textarea "**********"
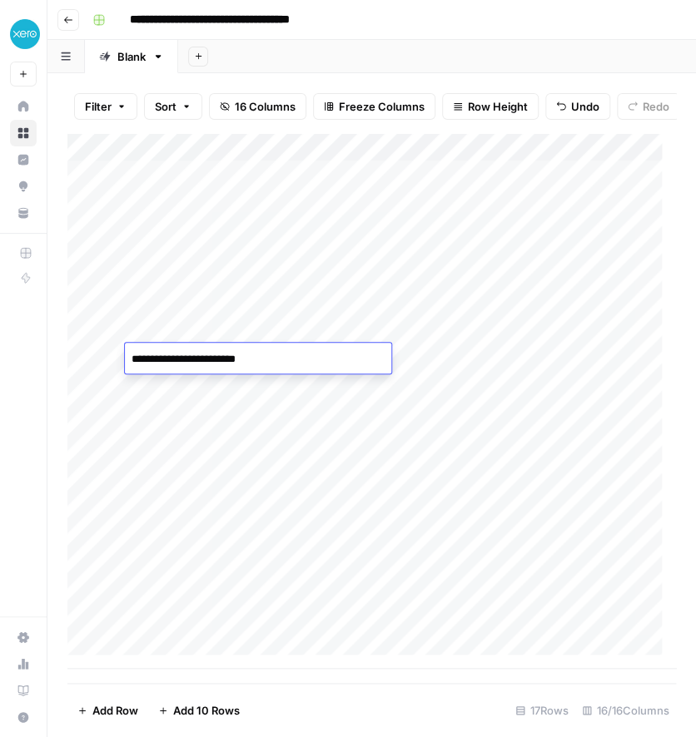
click at [221, 385] on div "Add Column" at bounding box center [371, 401] width 608 height 536
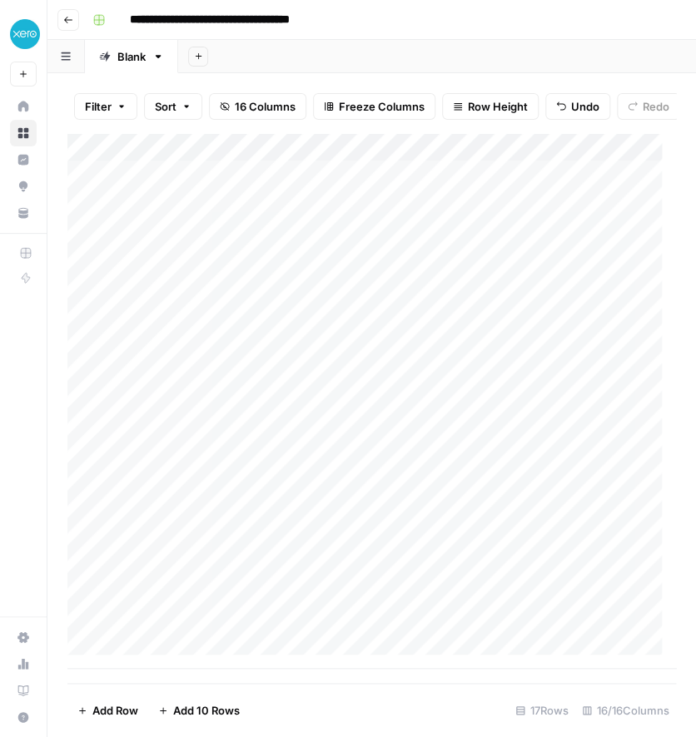
click at [221, 385] on div "Add Column" at bounding box center [371, 401] width 608 height 536
click at [221, 385] on textarea "**********" at bounding box center [258, 387] width 266 height 23
type textarea "**********"
click at [255, 419] on div "Add Column" at bounding box center [371, 401] width 608 height 536
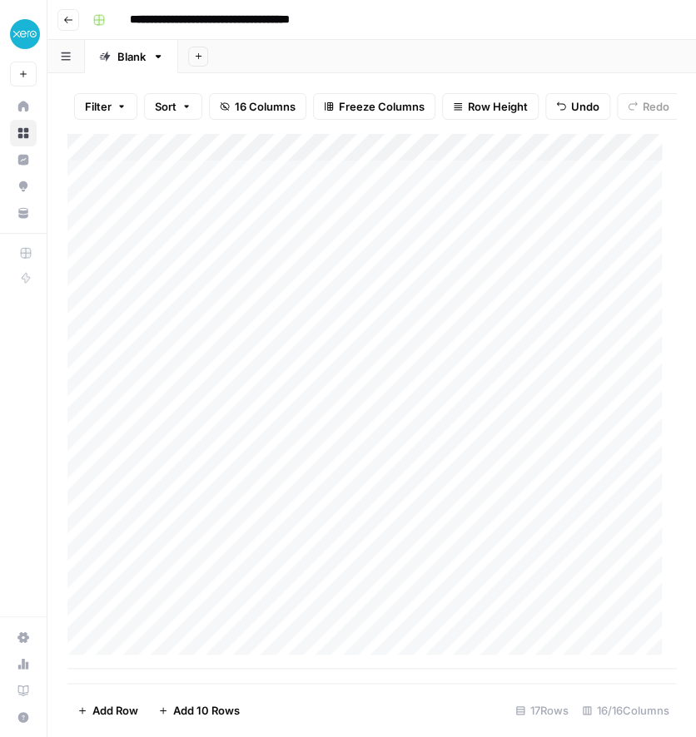
click at [263, 419] on div "Add Column" at bounding box center [371, 401] width 608 height 536
click at [263, 419] on textarea "**********" at bounding box center [258, 416] width 266 height 23
type textarea "**********"
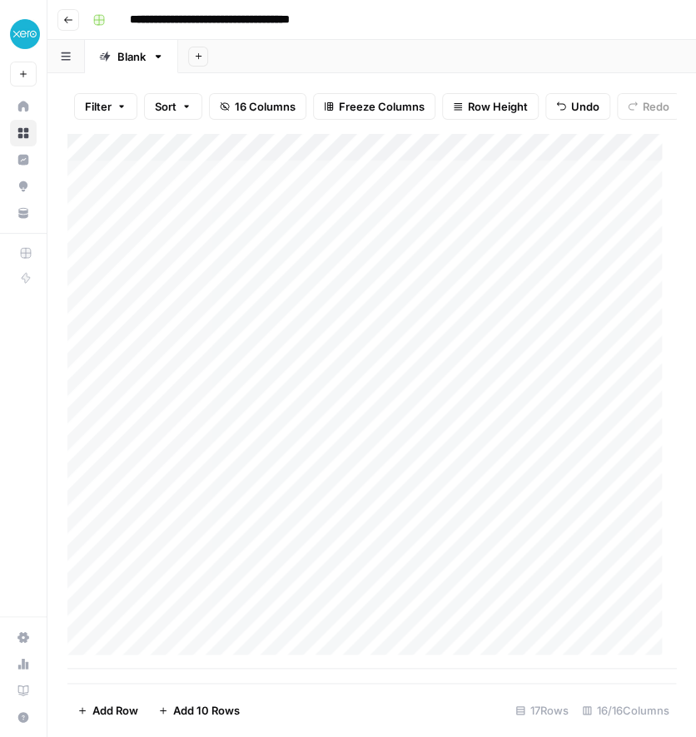
click at [319, 441] on div "Add Column" at bounding box center [371, 401] width 608 height 536
click at [322, 444] on div "Add Column" at bounding box center [371, 401] width 608 height 536
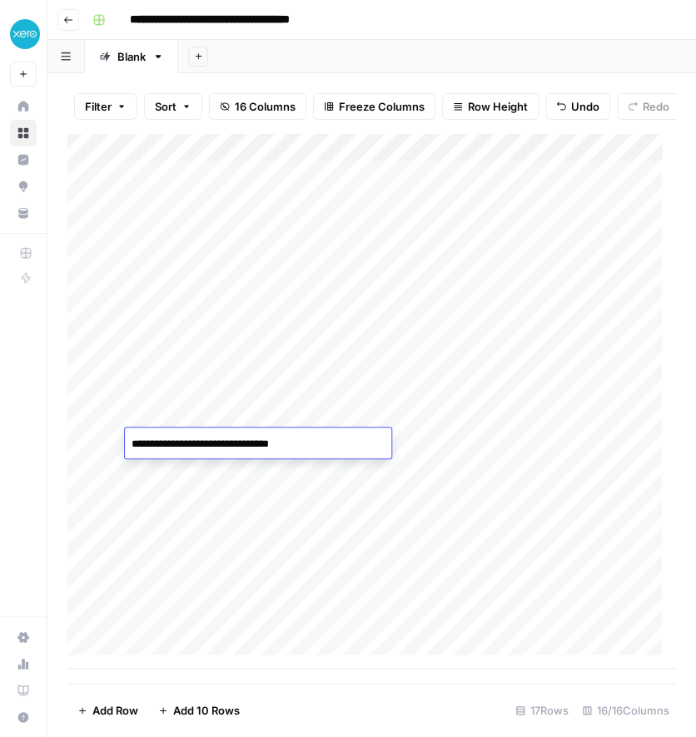
click at [322, 444] on textarea "**********" at bounding box center [258, 444] width 266 height 23
click at [327, 444] on textarea "**********" at bounding box center [258, 444] width 266 height 23
type textarea "**********"
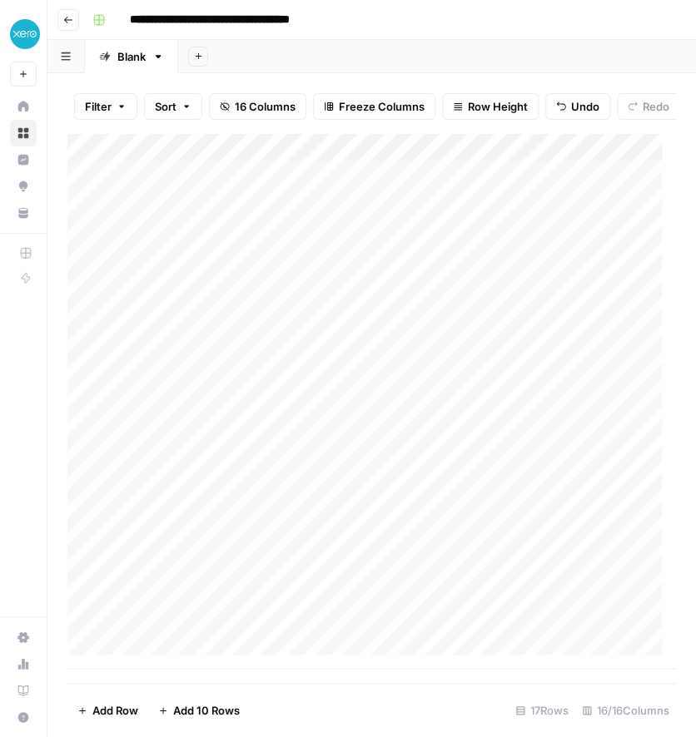
click at [278, 470] on div "Add Column" at bounding box center [371, 401] width 608 height 536
click at [288, 473] on div "Add Column" at bounding box center [371, 401] width 608 height 536
click at [288, 473] on textarea "**********" at bounding box center [258, 472] width 266 height 23
type textarea "**********"
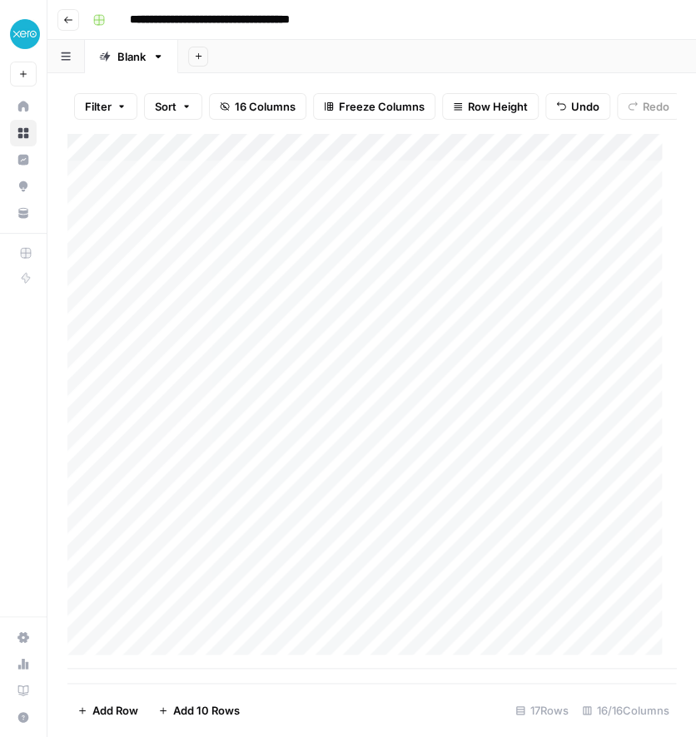
click at [254, 504] on div "Add Column" at bounding box center [371, 401] width 608 height 536
click at [266, 498] on div "Add Column" at bounding box center [371, 401] width 608 height 536
click at [266, 499] on textarea "**********" at bounding box center [258, 500] width 266 height 23
type textarea "**********"
click at [288, 521] on div "Add Column" at bounding box center [371, 401] width 608 height 536
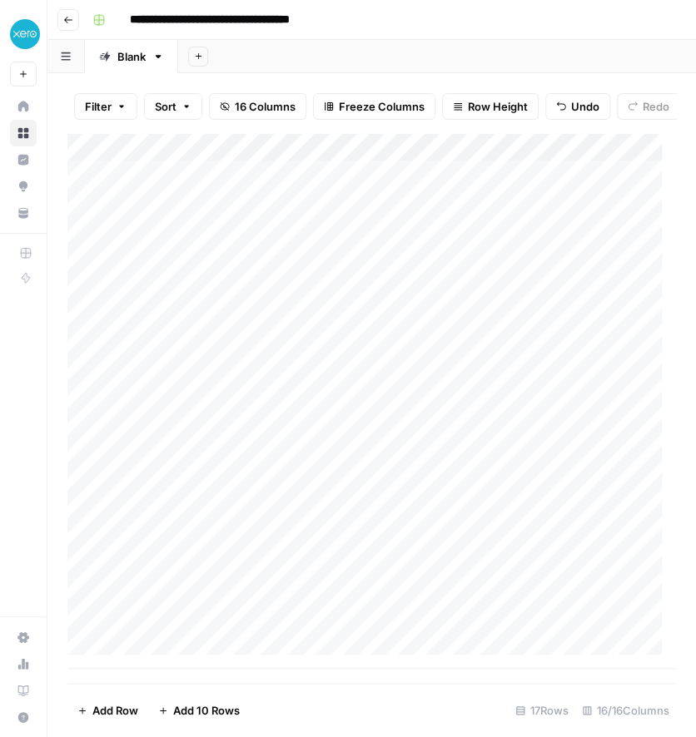
click at [288, 521] on div "Add Column" at bounding box center [371, 401] width 608 height 536
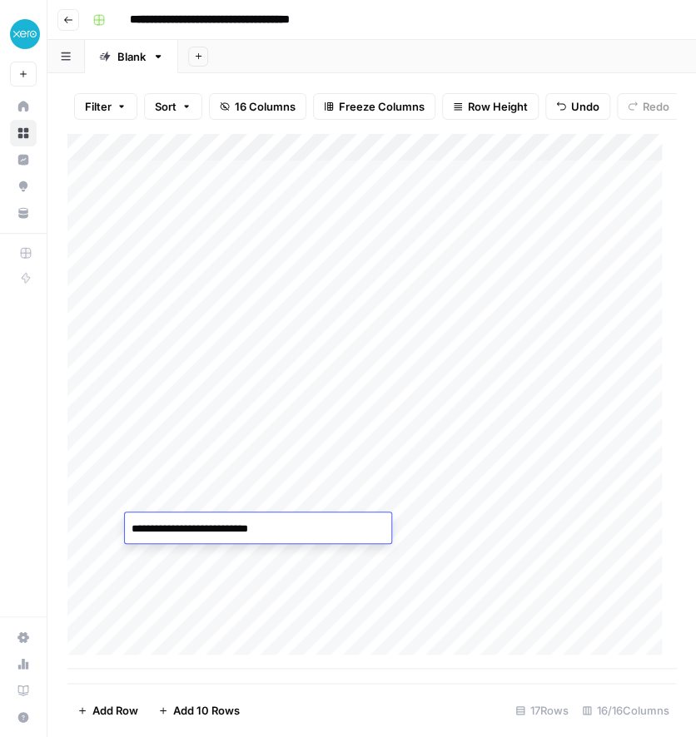
type textarea "**********"
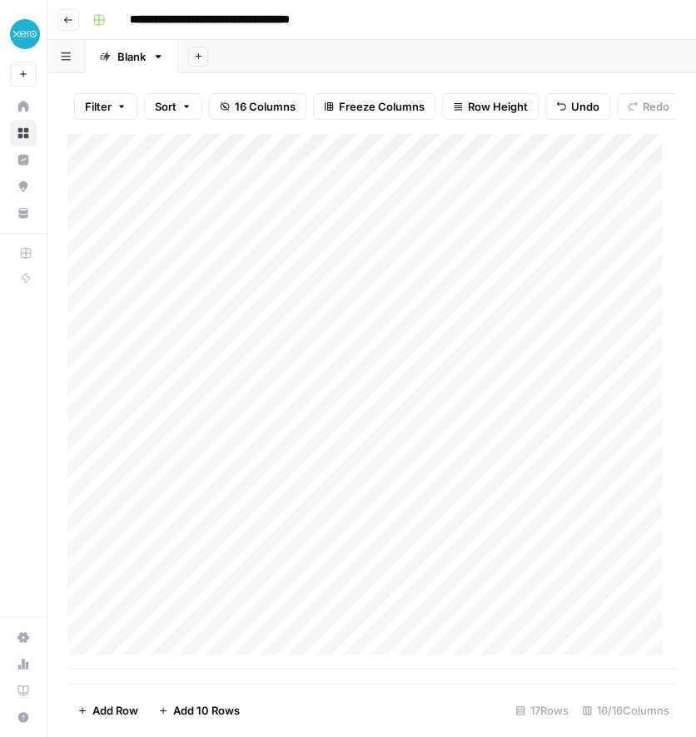
click at [288, 559] on div "Add Column" at bounding box center [371, 401] width 608 height 536
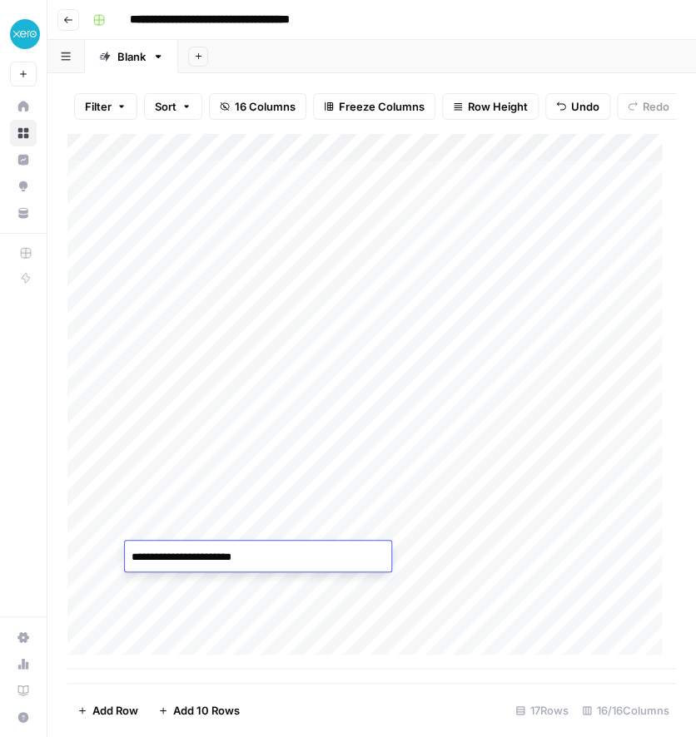
type textarea "**********"
click at [279, 586] on div "Add Column" at bounding box center [371, 401] width 608 height 536
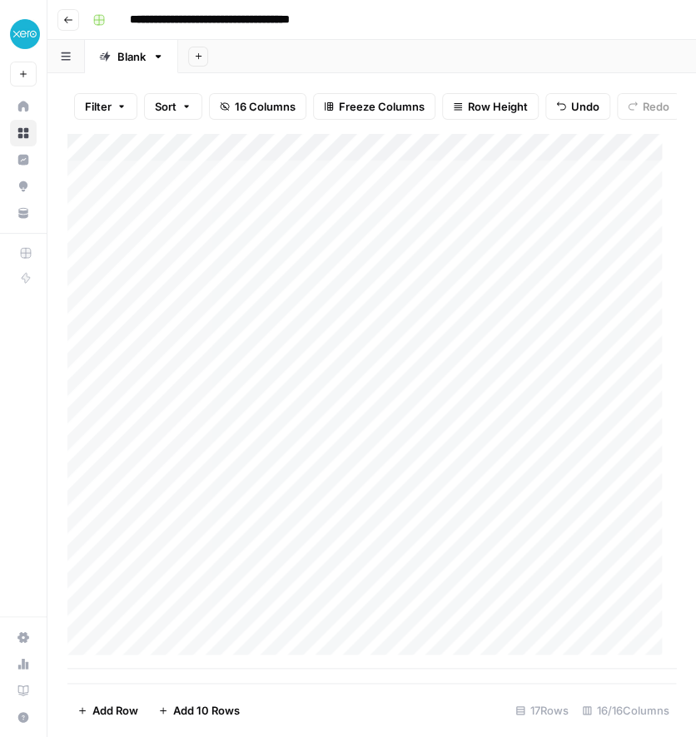
click at [279, 586] on div "Add Column" at bounding box center [371, 401] width 608 height 536
type textarea "**********"
click at [284, 616] on div "Add Column" at bounding box center [371, 401] width 608 height 536
click at [285, 609] on div "Add Column" at bounding box center [371, 401] width 608 height 536
type textarea "**********"
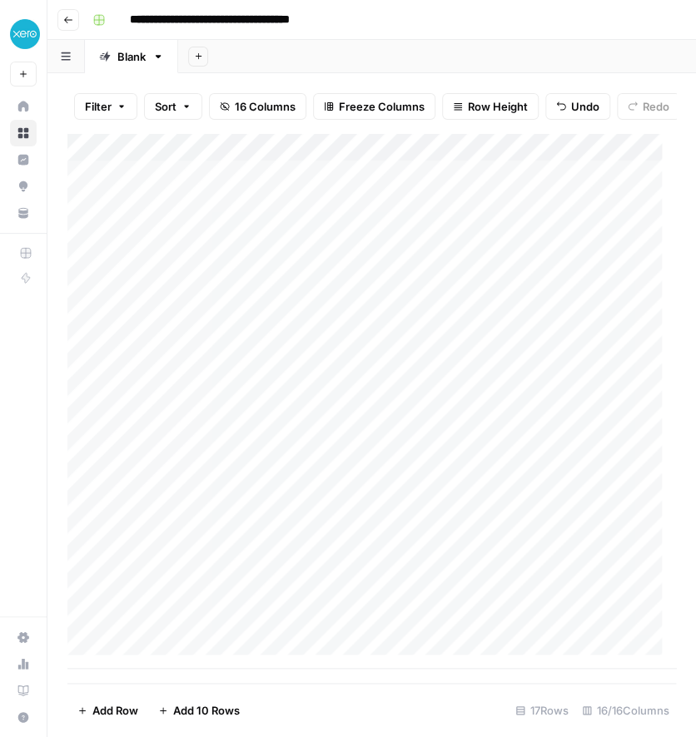
click at [457, 420] on div "Add Column" at bounding box center [371, 401] width 608 height 536
click at [420, 215] on div "Add Column" at bounding box center [371, 401] width 608 height 536
click at [409, 236] on div "Add Column" at bounding box center [371, 401] width 608 height 536
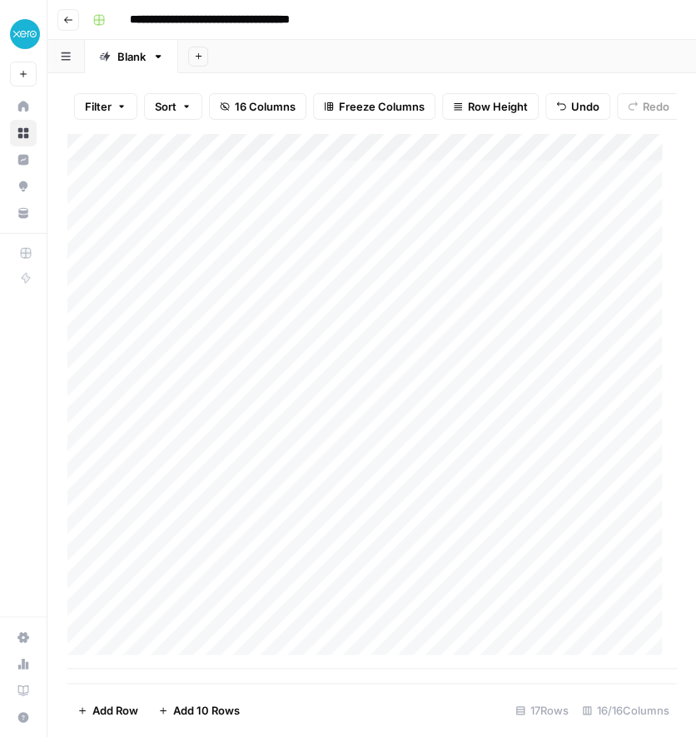
click at [409, 236] on div "Add Column" at bounding box center [371, 401] width 608 height 536
type textarea "**********"
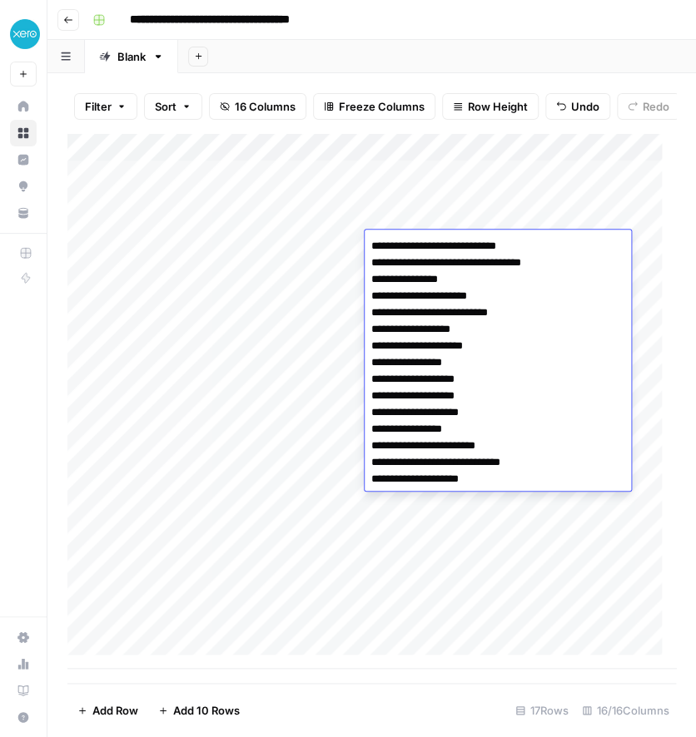
click at [449, 538] on div "Add Column" at bounding box center [371, 401] width 608 height 536
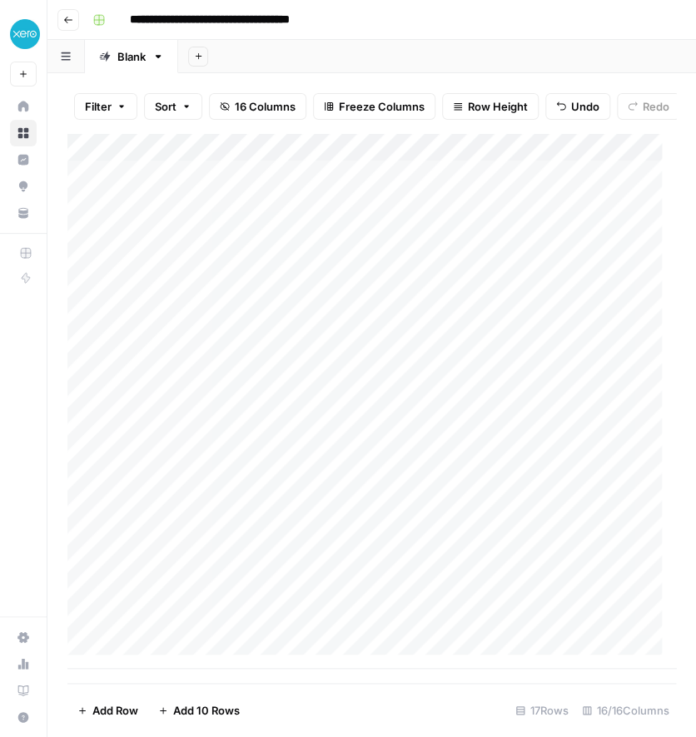
click at [399, 276] on div "Add Column" at bounding box center [371, 401] width 608 height 536
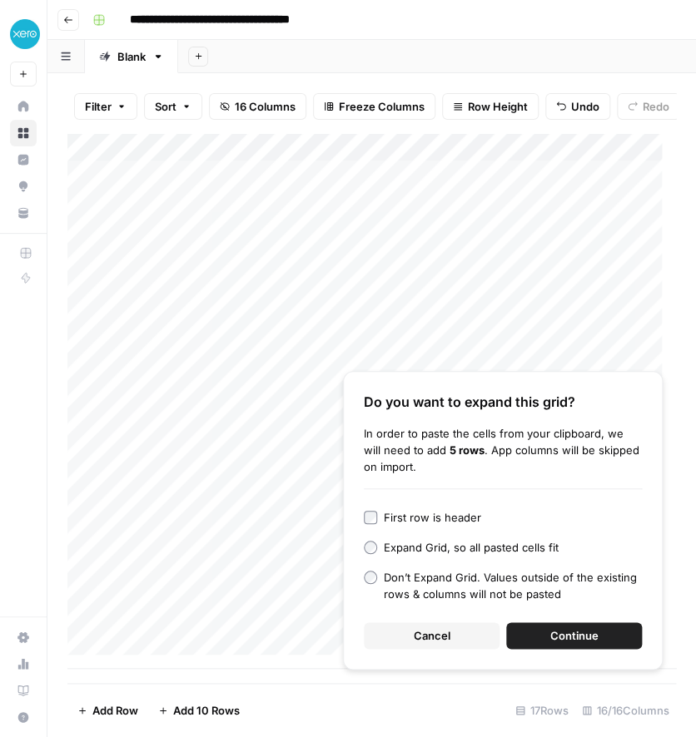
click at [419, 632] on span "Cancel" at bounding box center [432, 636] width 37 height 17
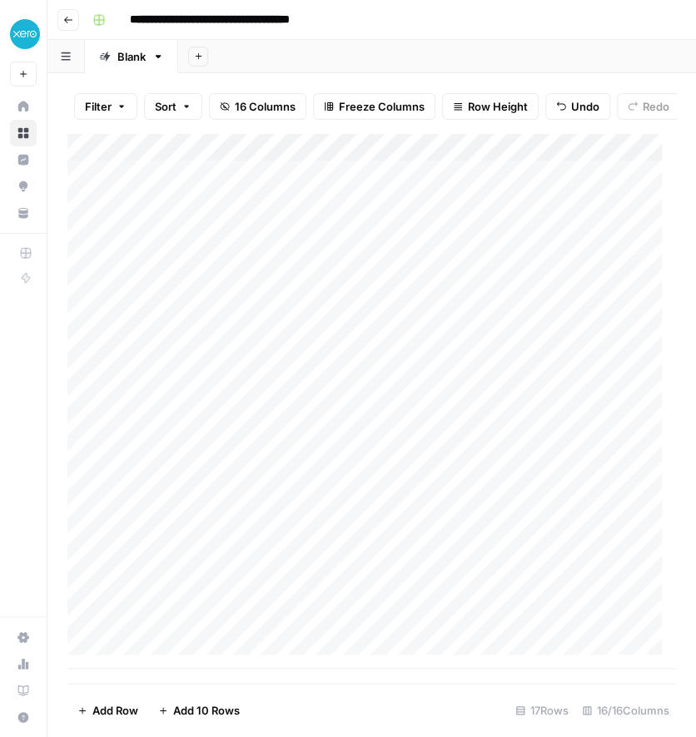
click at [410, 271] on div "Add Column" at bounding box center [371, 401] width 608 height 536
click at [410, 271] on textarea at bounding box center [498, 274] width 266 height 23
type textarea "**********"
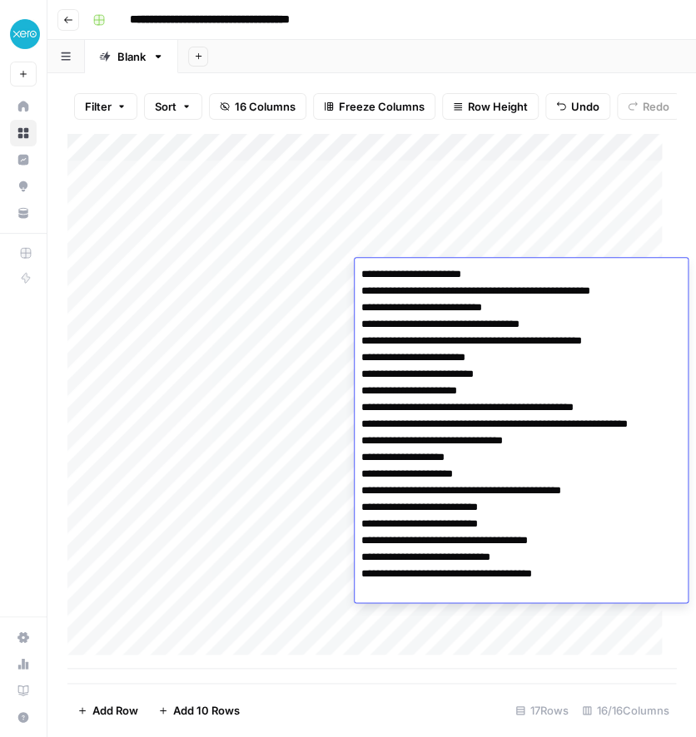
click at [285, 374] on div "Add Column" at bounding box center [371, 401] width 608 height 536
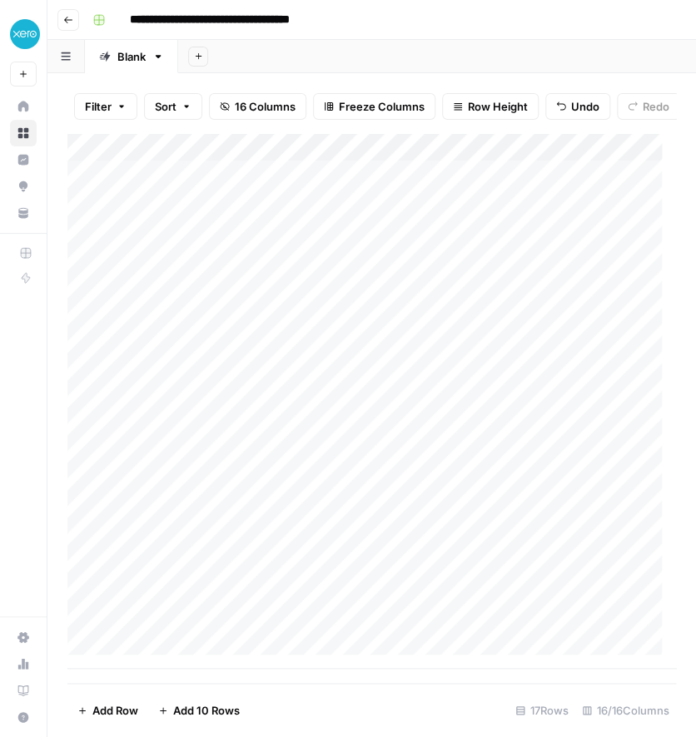
click at [465, 298] on div "Add Column" at bounding box center [371, 401] width 608 height 536
click at [386, 301] on div "Add Column" at bounding box center [371, 401] width 608 height 536
type textarea "**********"
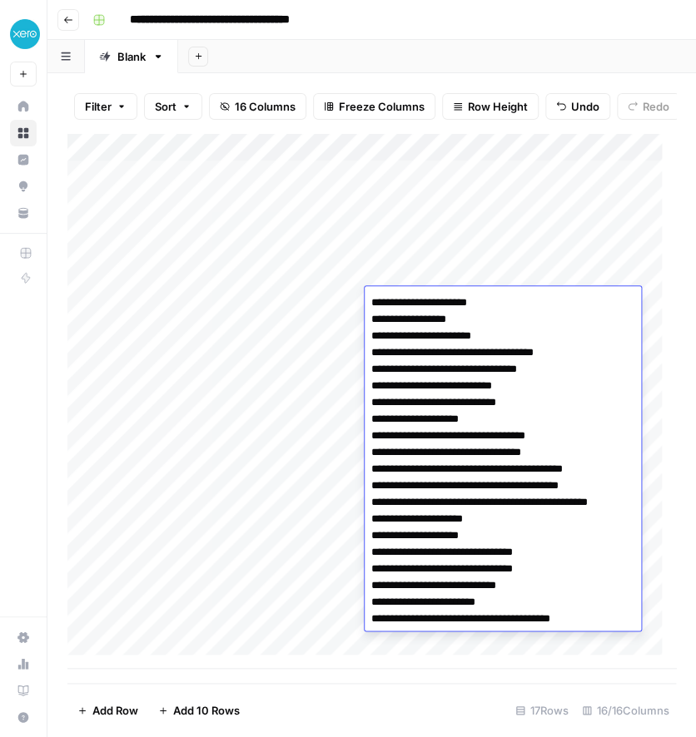
click at [305, 534] on div "Add Column" at bounding box center [371, 401] width 608 height 536
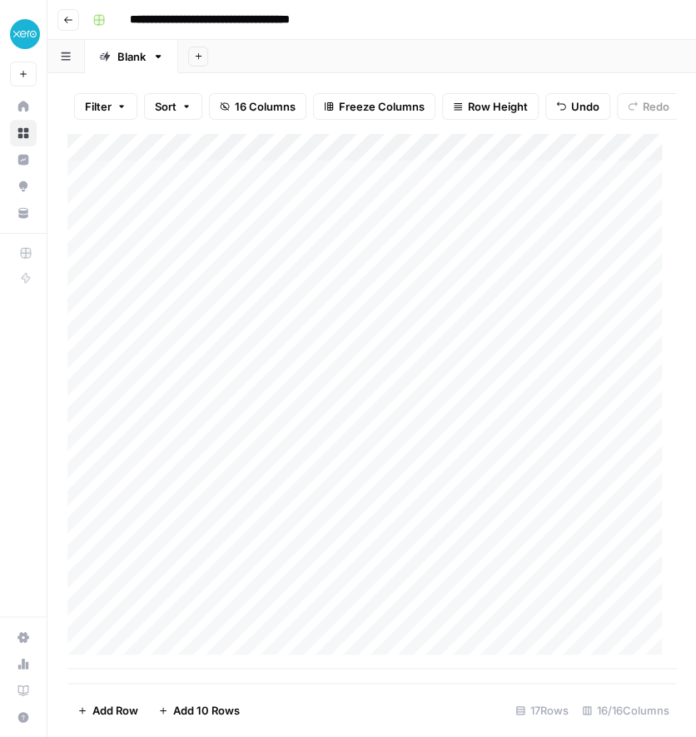
click at [408, 335] on div "Add Column" at bounding box center [371, 401] width 608 height 536
click at [385, 326] on div "Add Column" at bounding box center [371, 401] width 608 height 536
type textarea "**********"
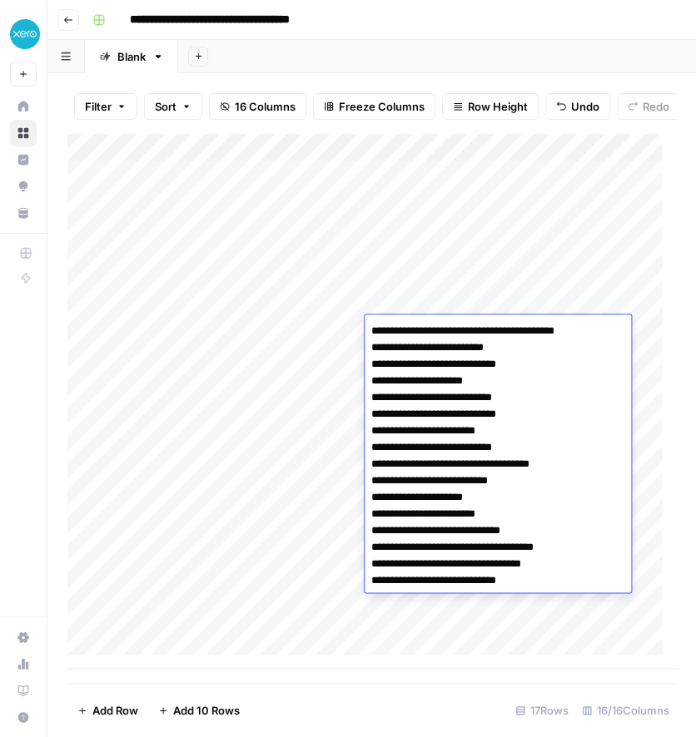
click at [335, 447] on div "Add Column" at bounding box center [371, 401] width 608 height 536
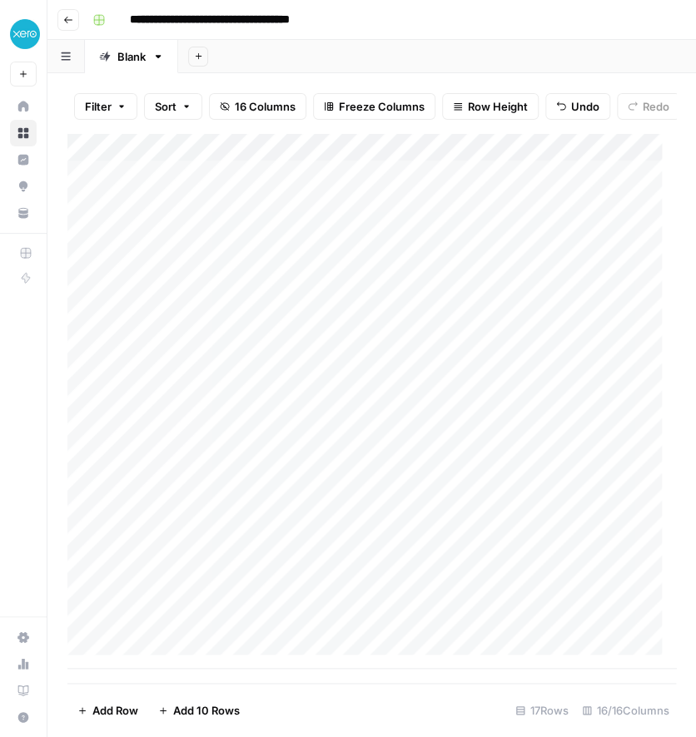
click at [432, 365] on div "Add Column" at bounding box center [371, 401] width 608 height 536
click at [400, 362] on div "Add Column" at bounding box center [371, 401] width 608 height 536
type textarea "**********"
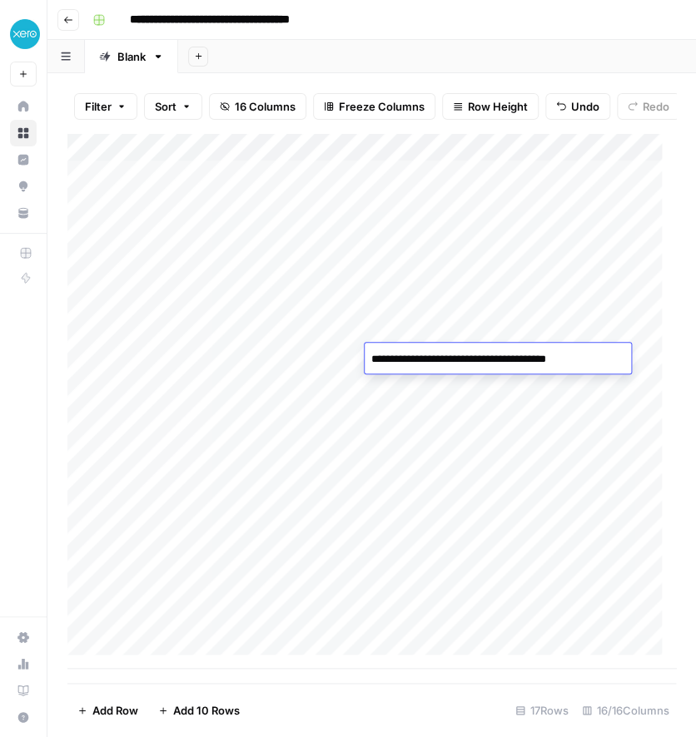
scroll to position [402, 0]
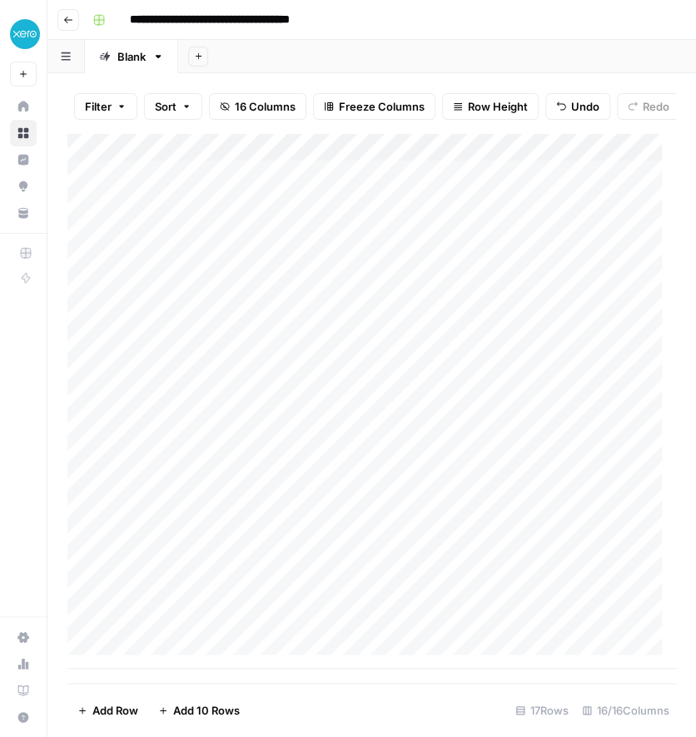
click at [279, 437] on div "Add Column" at bounding box center [371, 401] width 608 height 536
click at [434, 374] on div "Add Column" at bounding box center [371, 401] width 608 height 536
click at [393, 390] on div "Add Column" at bounding box center [371, 401] width 608 height 536
click at [393, 390] on textarea at bounding box center [498, 387] width 266 height 23
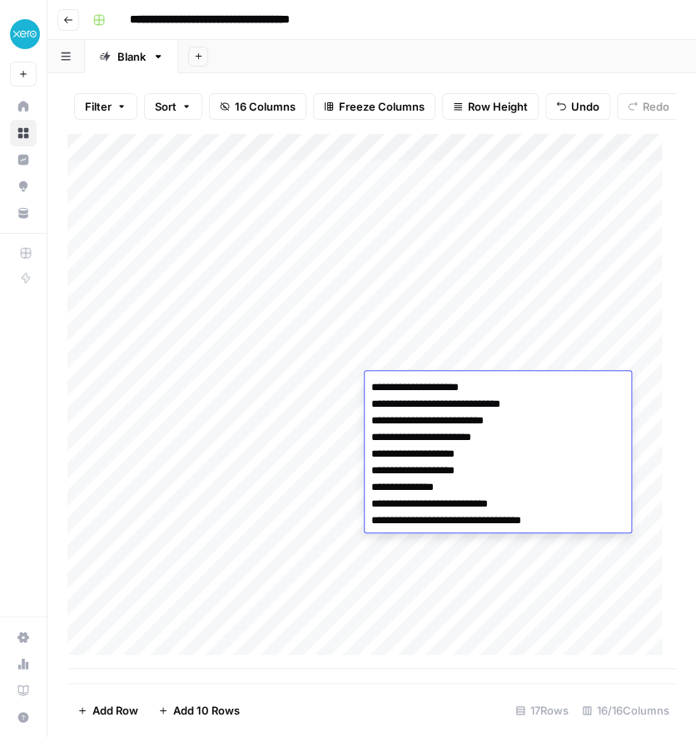
type textarea "**********"
click at [303, 501] on div "Add Column" at bounding box center [371, 401] width 608 height 536
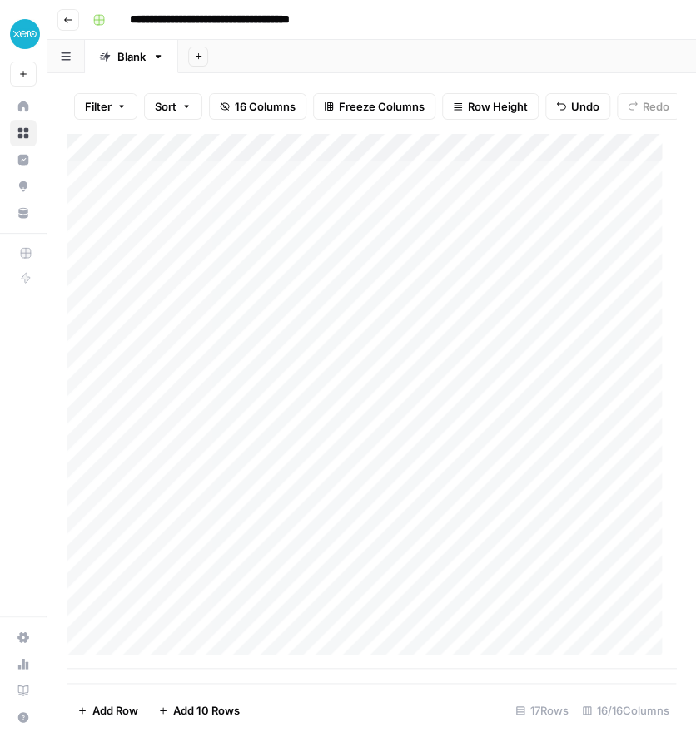
click at [405, 428] on div "Add Column" at bounding box center [371, 401] width 608 height 536
type textarea "**********"
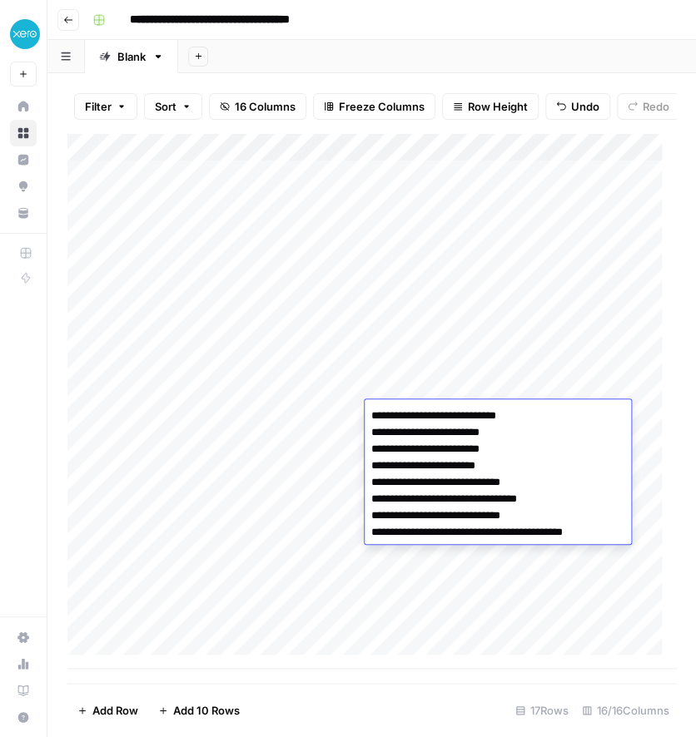
click at [290, 497] on div "Add Column" at bounding box center [371, 401] width 608 height 536
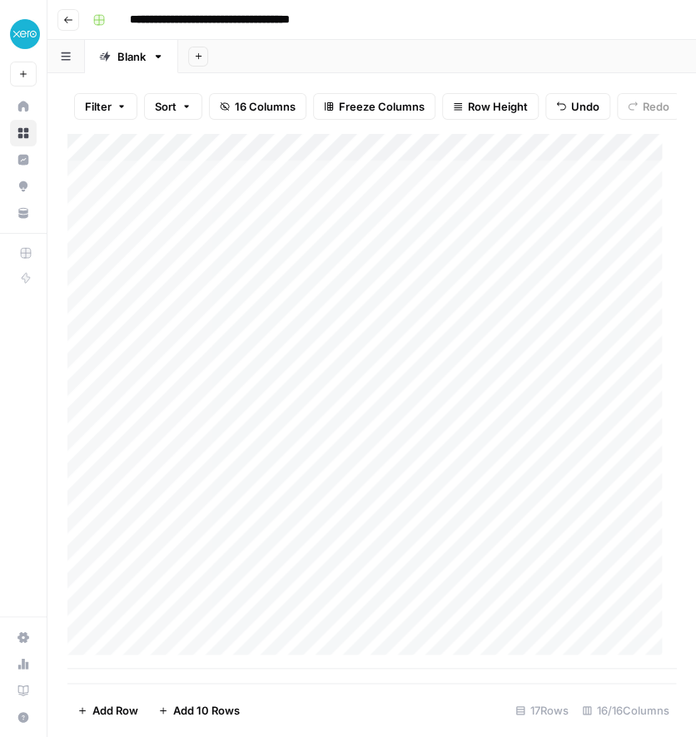
click at [418, 449] on div "Add Column" at bounding box center [371, 401] width 608 height 536
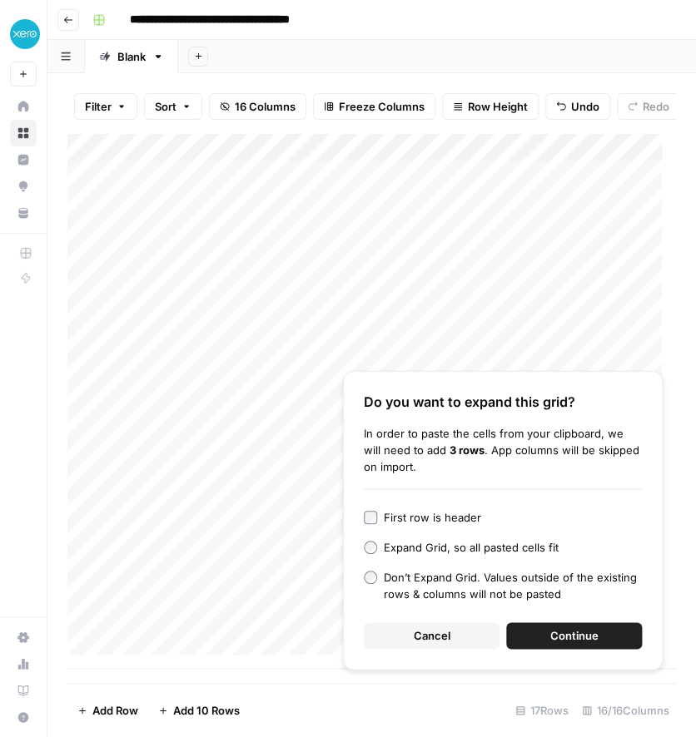
click at [439, 643] on span "Cancel" at bounding box center [432, 636] width 37 height 17
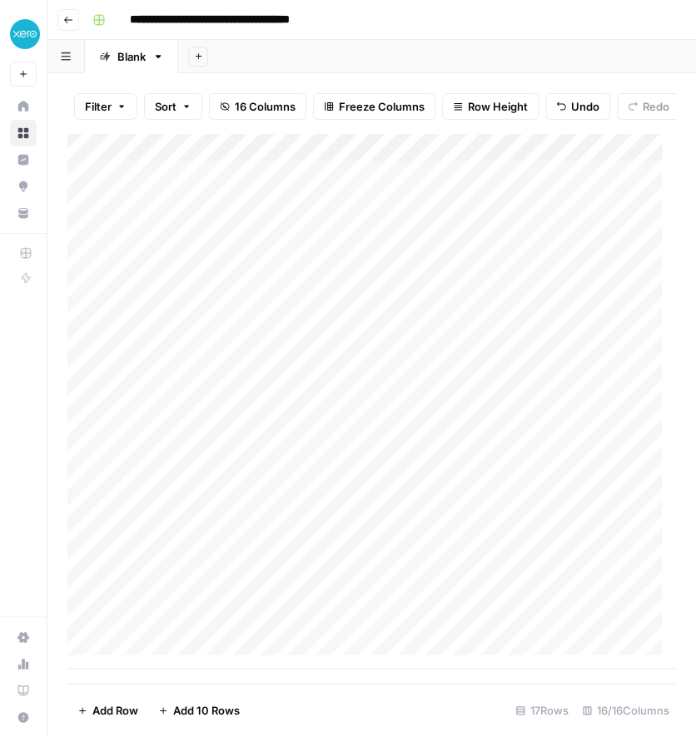
click at [430, 444] on div "Add Column" at bounding box center [371, 401] width 608 height 536
click at [430, 444] on textarea at bounding box center [498, 444] width 266 height 23
type textarea "**********"
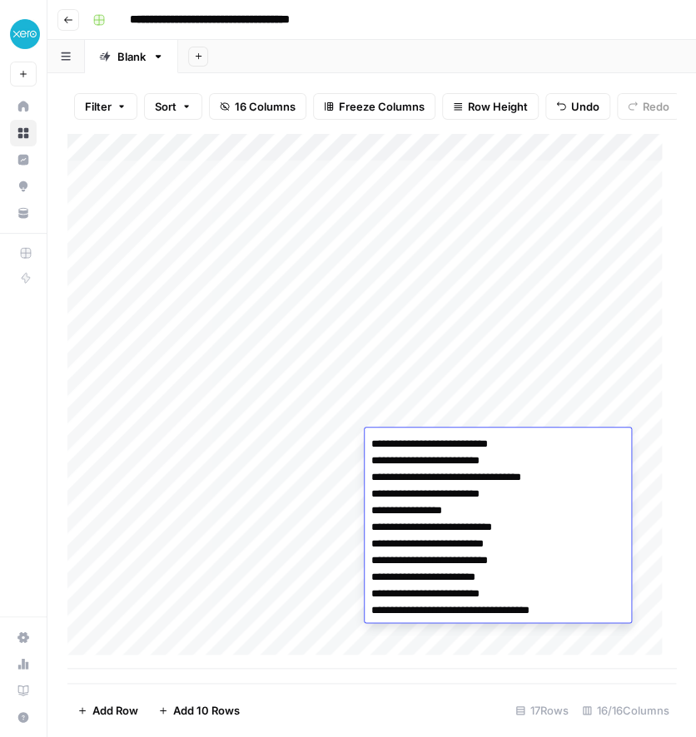
click at [322, 579] on div "Add Column" at bounding box center [371, 401] width 608 height 536
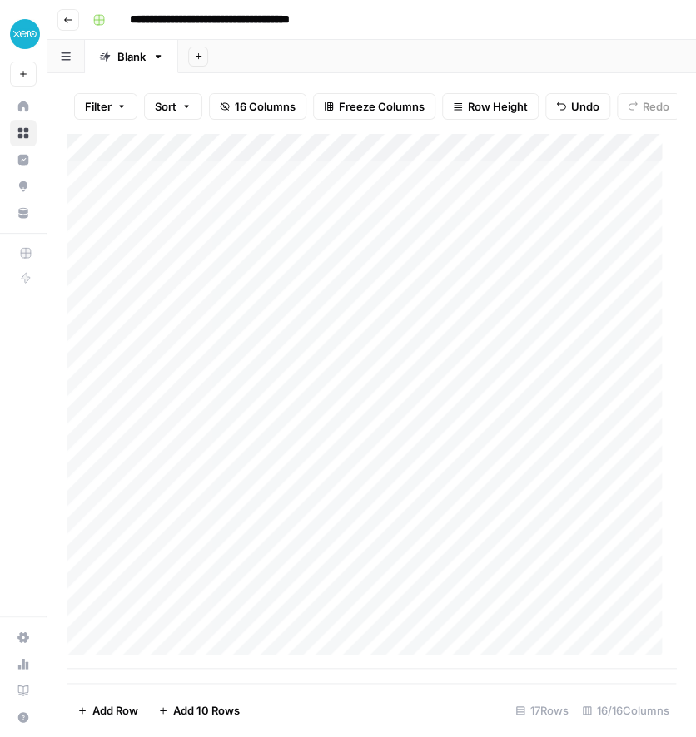
click at [421, 478] on div "Add Column" at bounding box center [371, 401] width 608 height 536
click at [388, 471] on div "Add Column" at bounding box center [371, 401] width 608 height 536
type textarea "**********"
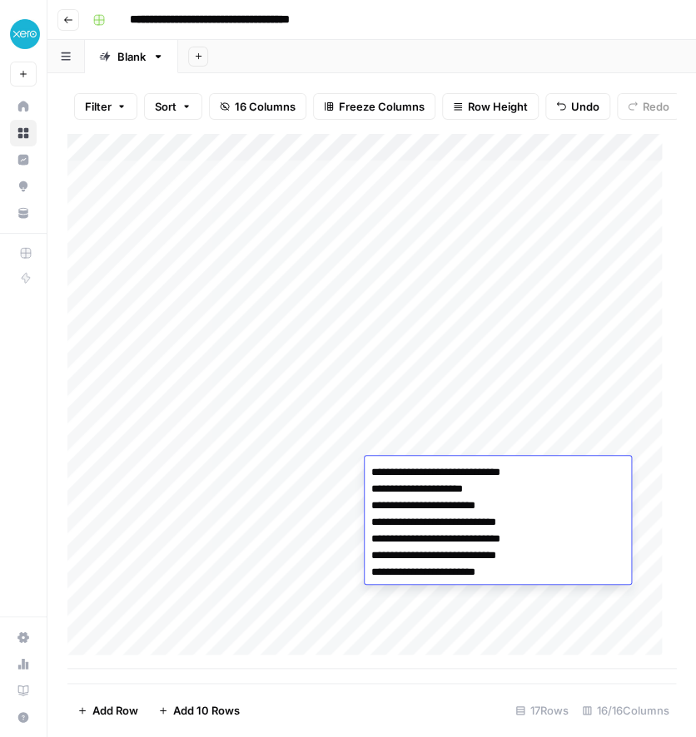
click at [361, 631] on div "Add Column" at bounding box center [371, 401] width 608 height 536
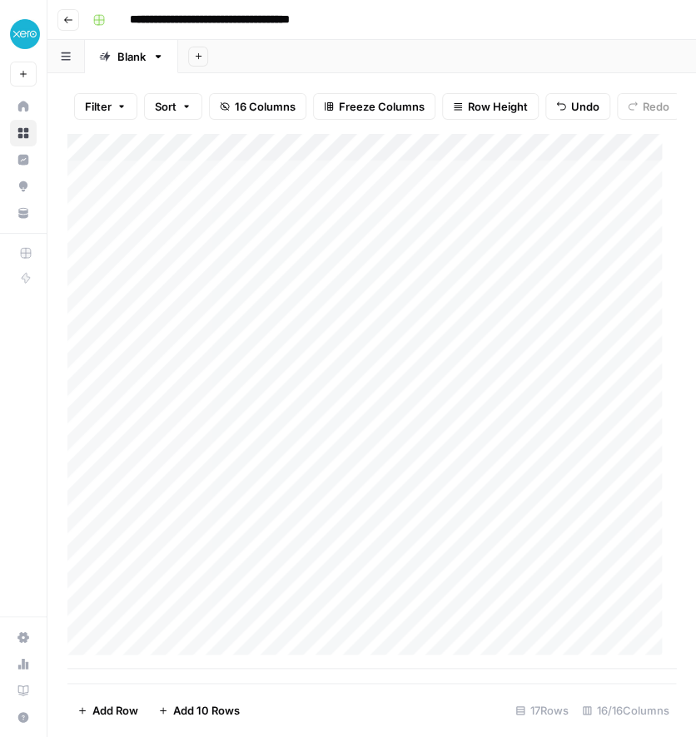
click at [404, 505] on div "Add Column" at bounding box center [371, 401] width 608 height 536
click at [391, 502] on div "Add Column" at bounding box center [371, 401] width 608 height 536
click at [391, 502] on textarea at bounding box center [498, 500] width 266 height 23
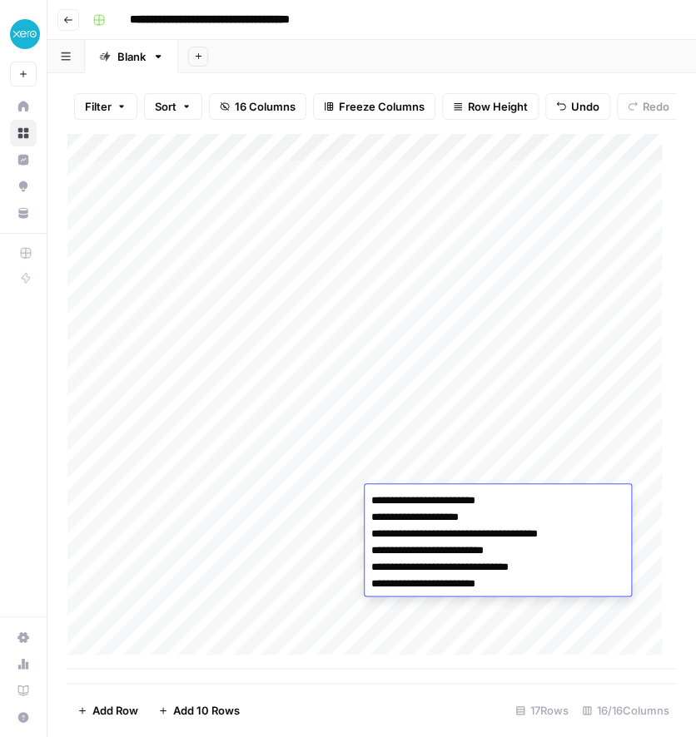
type textarea "**********"
click at [49, 603] on div "Filter Sort 16 Columns Freeze Columns Row Height Undo Redo Export CSV Import CS…" at bounding box center [371, 405] width 648 height 664
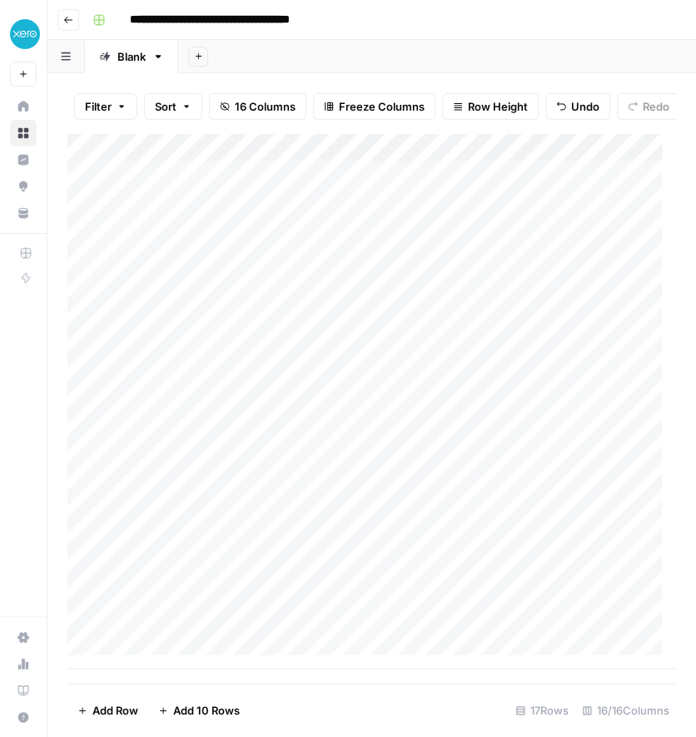
click at [440, 504] on div "Add Column" at bounding box center [371, 401] width 608 height 536
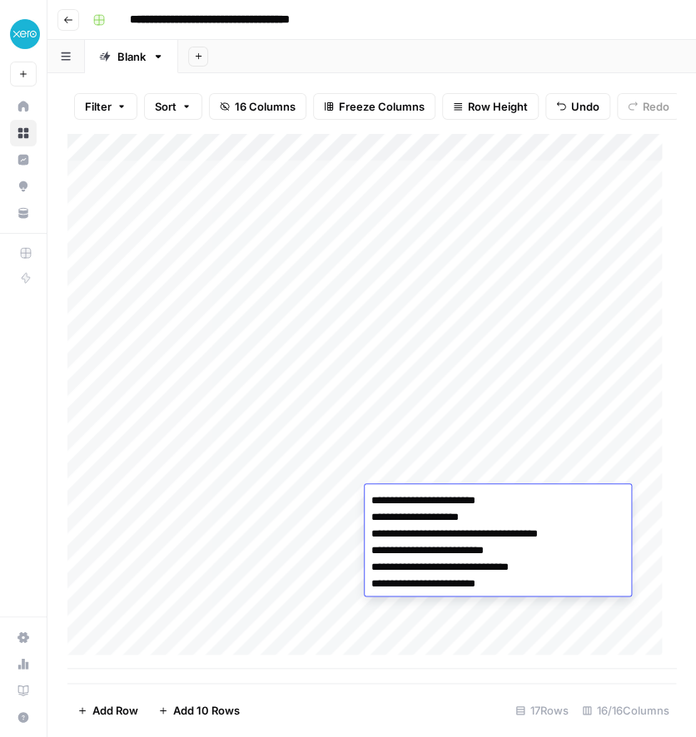
click at [440, 504] on textarea "**********" at bounding box center [498, 542] width 266 height 107
type textarea "**********"
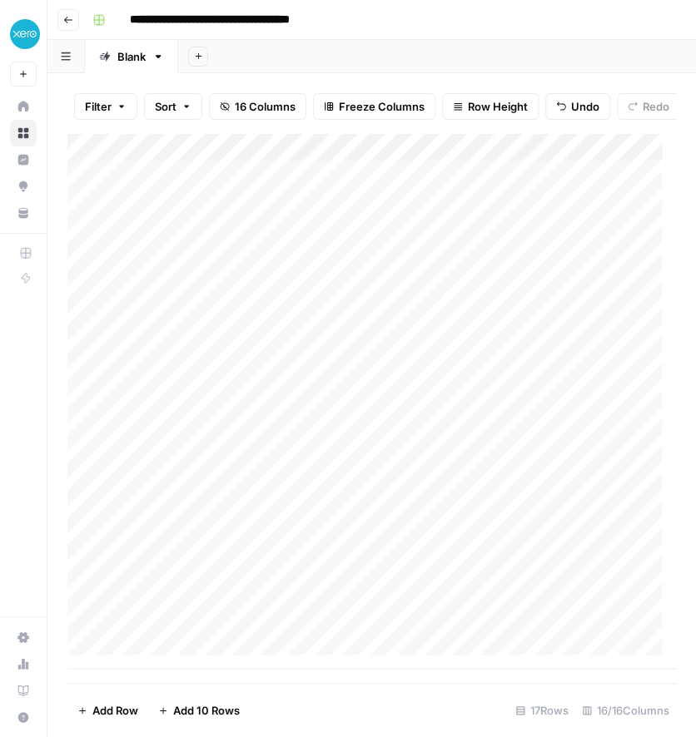
click at [617, 456] on div "Add Column" at bounding box center [371, 401] width 608 height 536
click at [416, 518] on div "Add Column" at bounding box center [371, 401] width 608 height 536
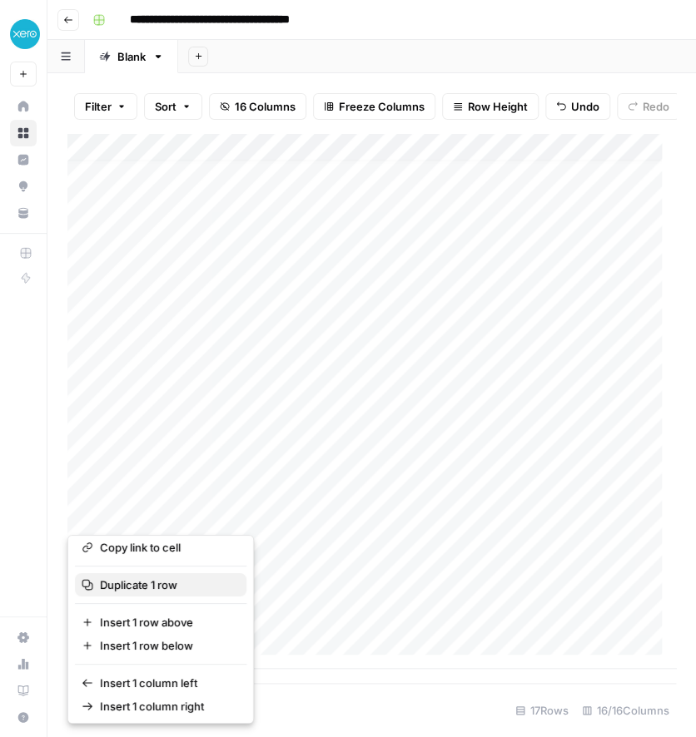
scroll to position [0, 0]
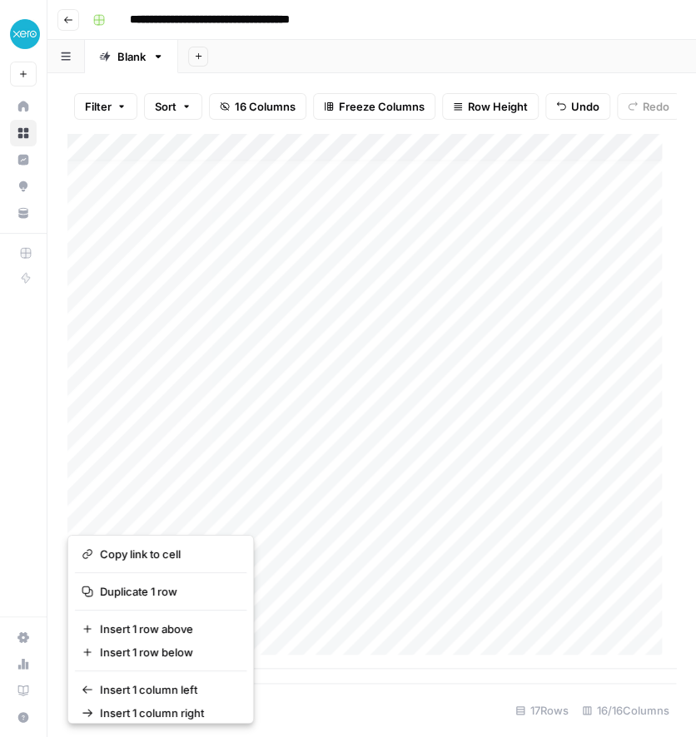
click at [95, 509] on button "button" at bounding box center [96, 513] width 59 height 29
click at [75, 514] on button "button" at bounding box center [96, 513] width 59 height 29
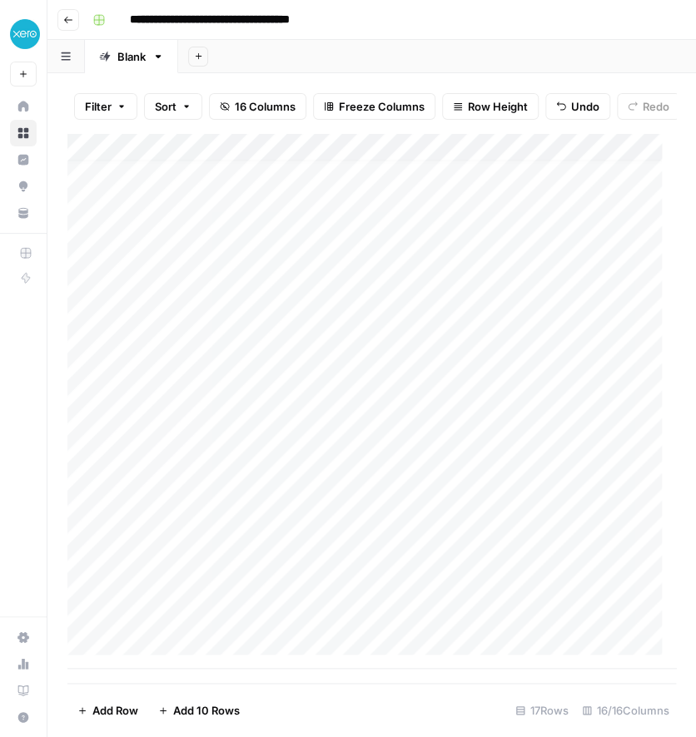
click at [459, 518] on div "Add Column" at bounding box center [371, 401] width 608 height 536
click at [103, 515] on div "Add Column" at bounding box center [371, 401] width 608 height 536
click at [107, 512] on div "Add Column" at bounding box center [371, 401] width 608 height 536
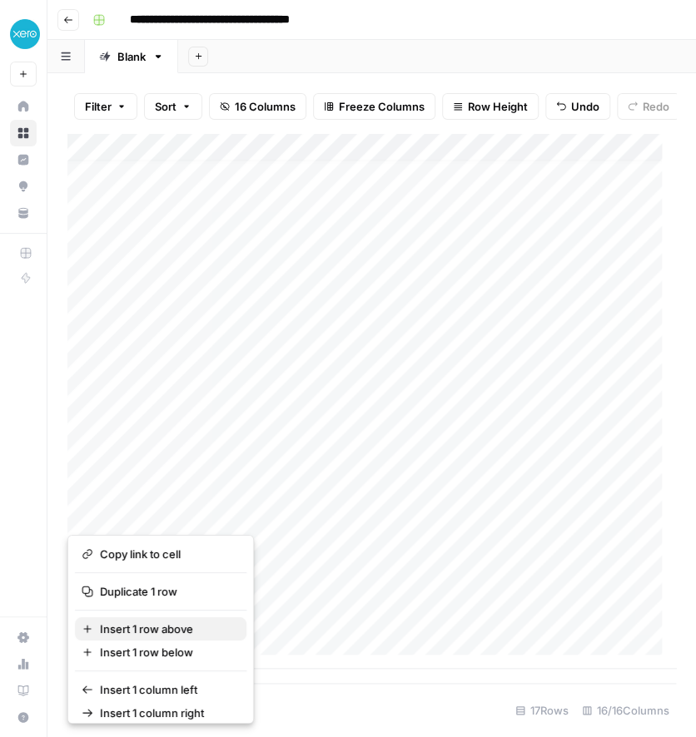
scroll to position [7, 0]
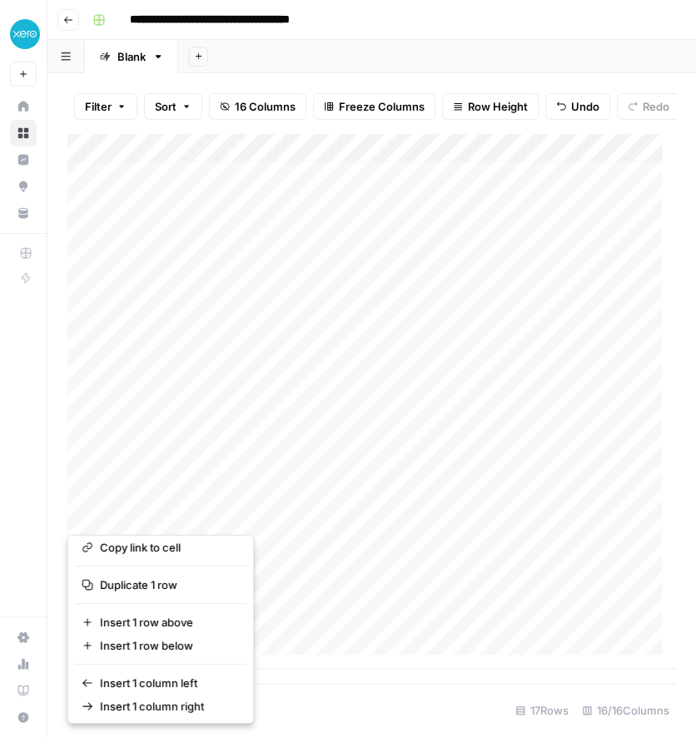
click at [252, 512] on div "Add Column" at bounding box center [371, 401] width 608 height 536
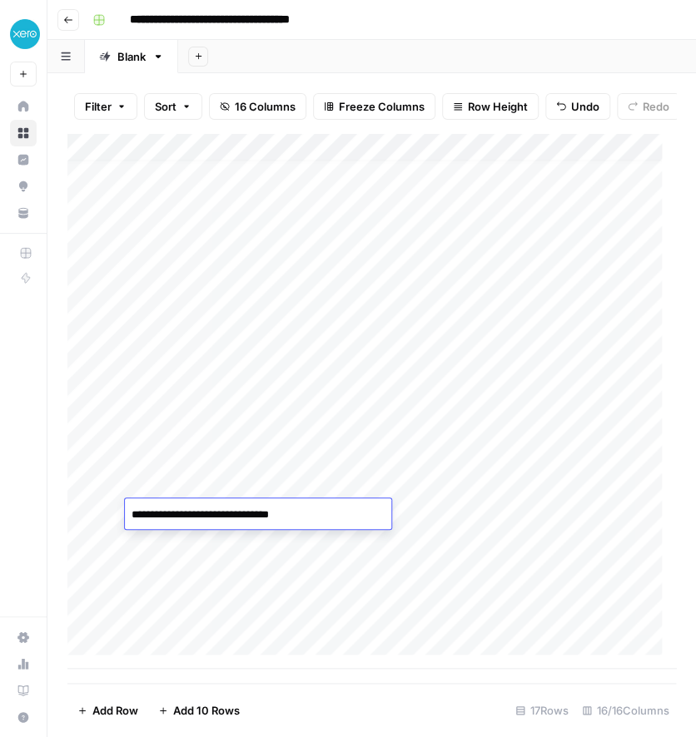
click at [252, 512] on textarea "**********" at bounding box center [258, 515] width 266 height 23
click at [376, 593] on div "Add Column" at bounding box center [371, 401] width 608 height 536
click at [418, 547] on div "Add Column" at bounding box center [371, 401] width 608 height 536
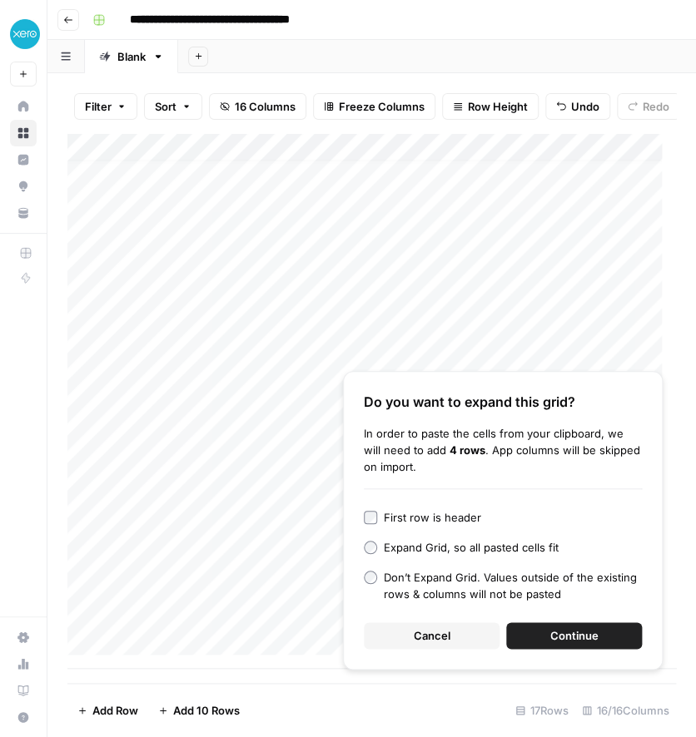
click at [441, 638] on span "Cancel" at bounding box center [432, 636] width 37 height 17
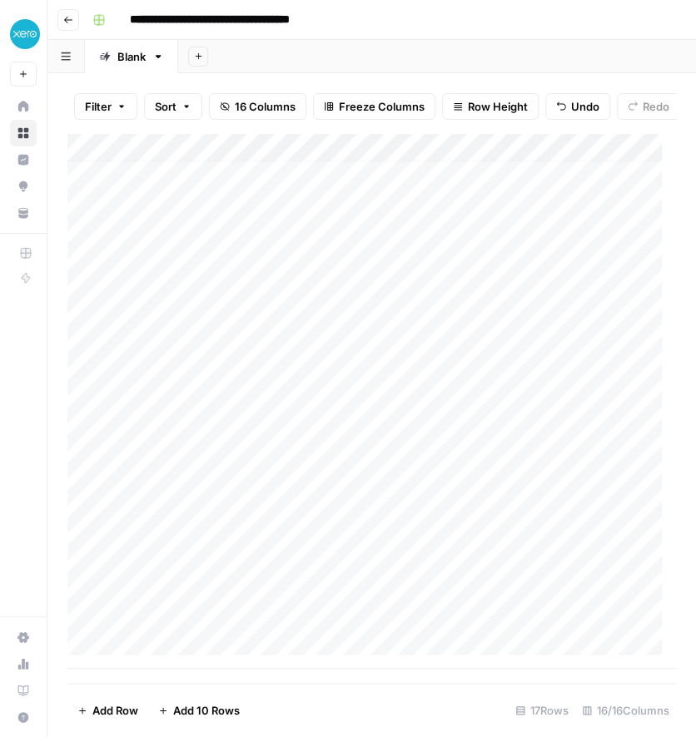
click at [415, 551] on div "Add Column" at bounding box center [371, 401] width 608 height 536
click at [415, 551] on textarea at bounding box center [498, 543] width 266 height 23
type textarea "**********"
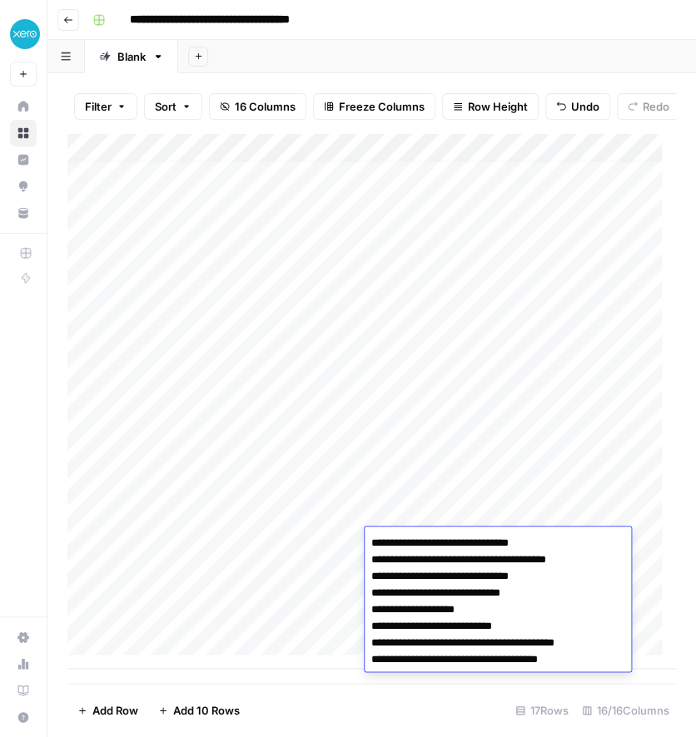
click at [310, 598] on div "Add Column" at bounding box center [371, 401] width 608 height 536
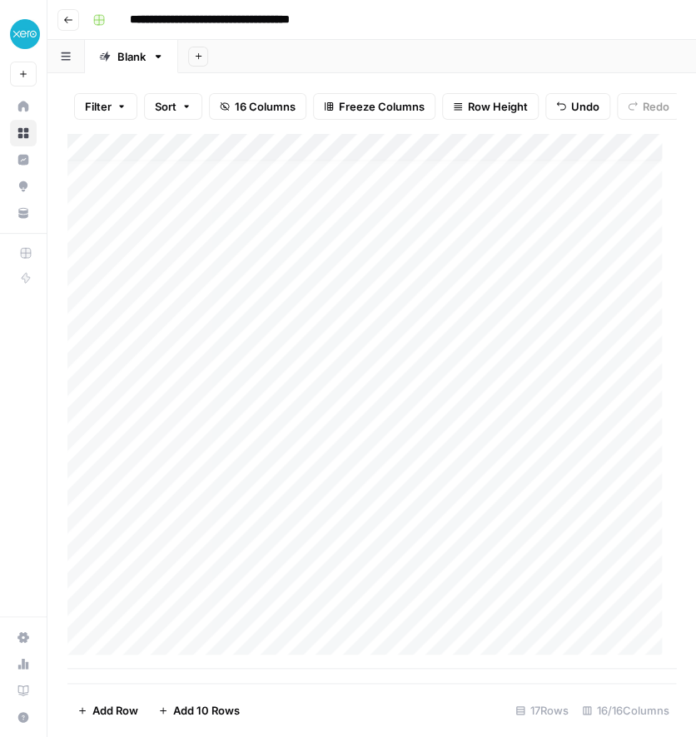
click at [418, 596] on div "Add Column" at bounding box center [371, 401] width 608 height 536
click at [405, 564] on div "Add Column" at bounding box center [371, 401] width 608 height 536
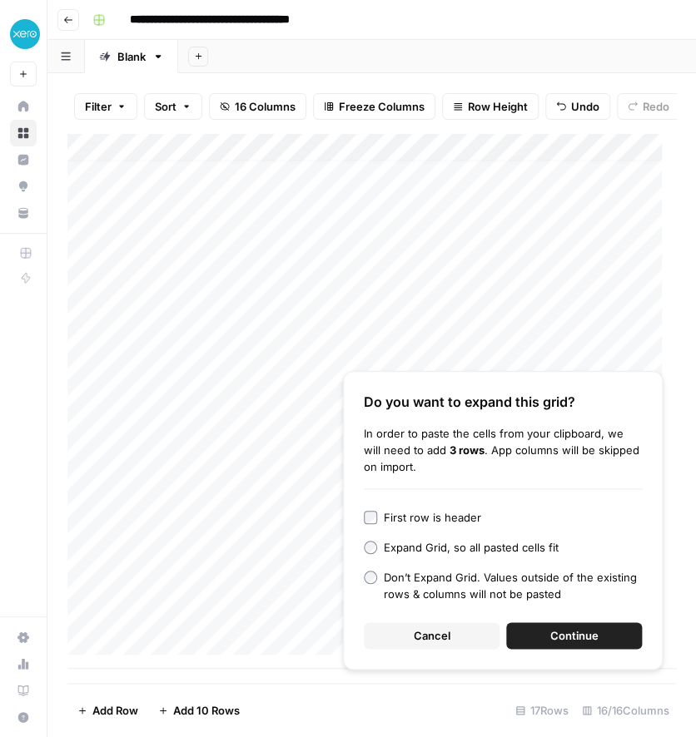
click at [432, 629] on span "Cancel" at bounding box center [432, 636] width 37 height 17
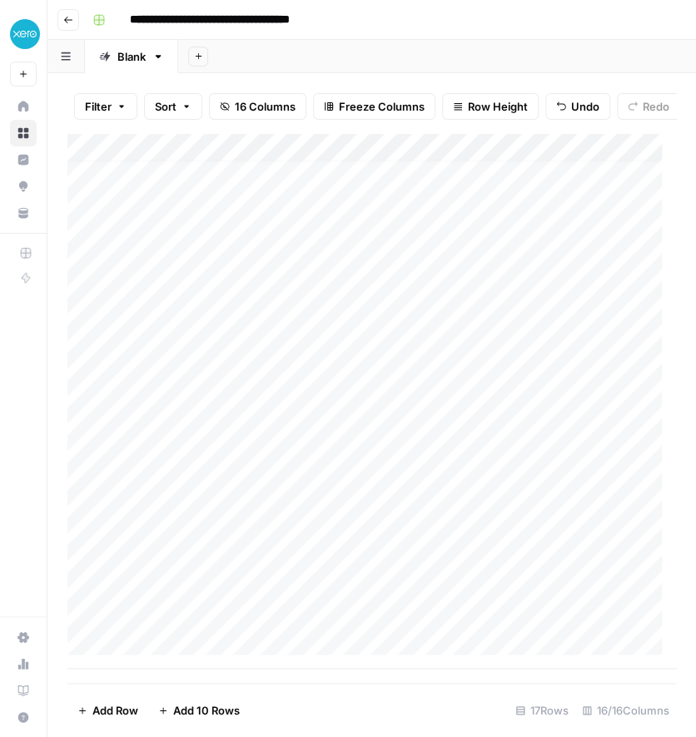
click at [403, 573] on div "Add Column" at bounding box center [371, 401] width 608 height 536
click at [403, 573] on textarea at bounding box center [498, 571] width 266 height 23
type textarea "**********"
click at [293, 595] on div "Add Column" at bounding box center [371, 401] width 608 height 536
click at [377, 601] on div "Add Column" at bounding box center [371, 401] width 608 height 536
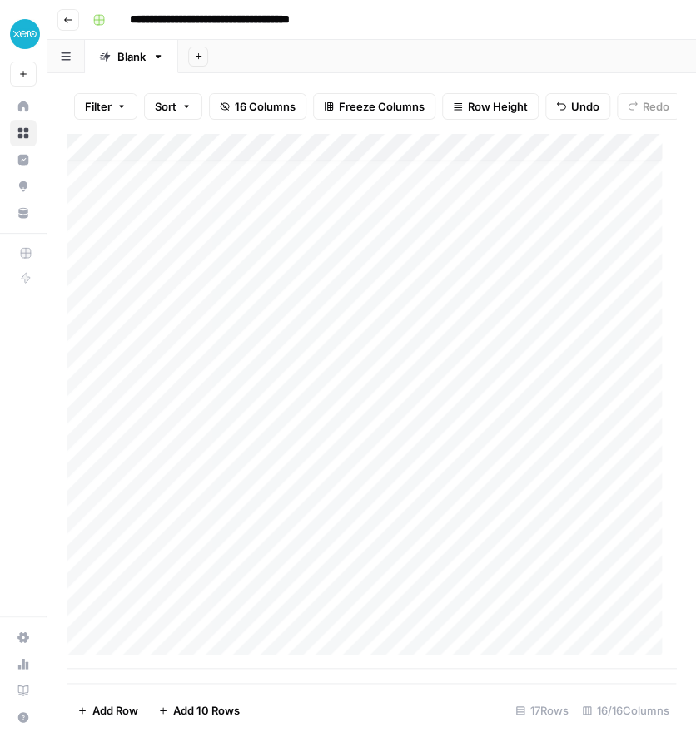
click at [377, 601] on div "Add Column" at bounding box center [371, 401] width 608 height 536
type textarea "**********"
drag, startPoint x: 289, startPoint y: 583, endPoint x: 489, endPoint y: 599, distance: 201.3
click at [489, 599] on div "Add Column" at bounding box center [371, 401] width 608 height 536
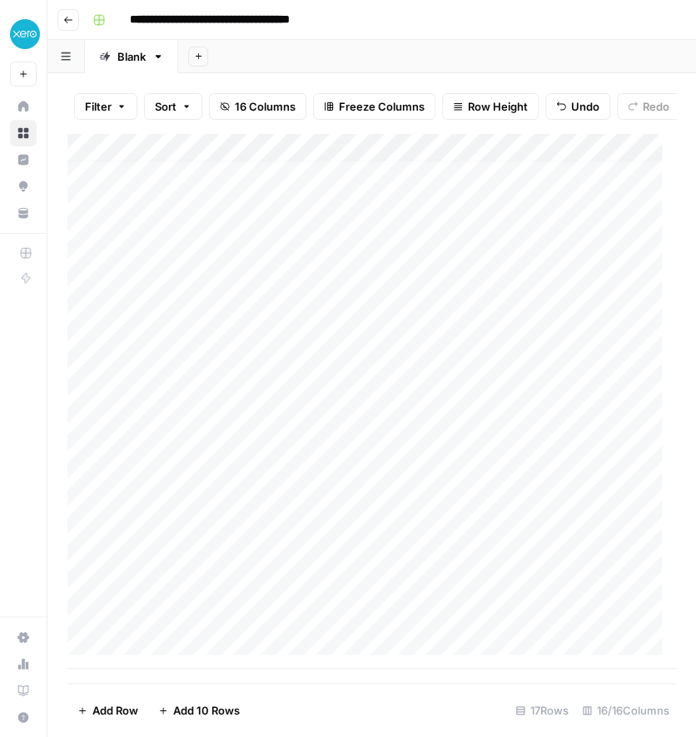
drag, startPoint x: 489, startPoint y: 540, endPoint x: 486, endPoint y: 519, distance: 21.0
click at [486, 519] on div "Add Column" at bounding box center [371, 401] width 608 height 536
drag, startPoint x: 481, startPoint y: 544, endPoint x: 472, endPoint y: 514, distance: 31.3
click at [472, 514] on div "Add Column" at bounding box center [371, 401] width 608 height 536
click at [419, 514] on div "Add Column" at bounding box center [371, 401] width 608 height 536
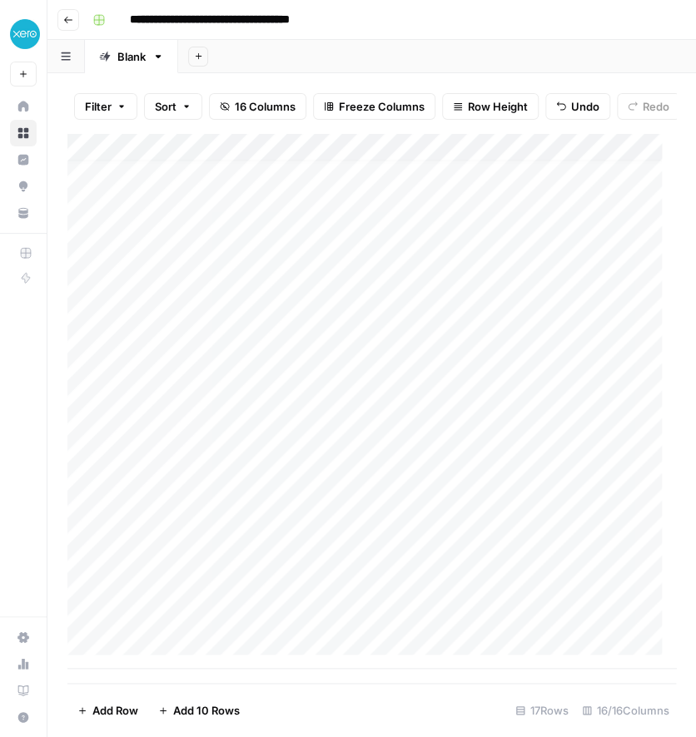
click at [97, 520] on div "Add Column" at bounding box center [371, 401] width 608 height 536
click at [69, 519] on div "Add Column" at bounding box center [371, 401] width 608 height 536
drag, startPoint x: 67, startPoint y: 510, endPoint x: 74, endPoint y: 606, distance: 96.0
click at [74, 606] on div "Add Column" at bounding box center [371, 401] width 608 height 536
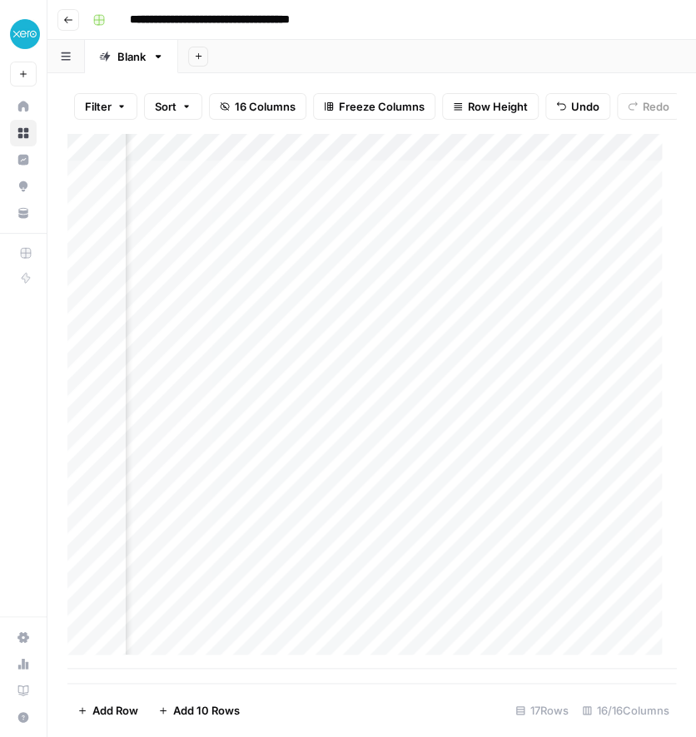
click at [554, 220] on div "Add Column" at bounding box center [371, 401] width 608 height 536
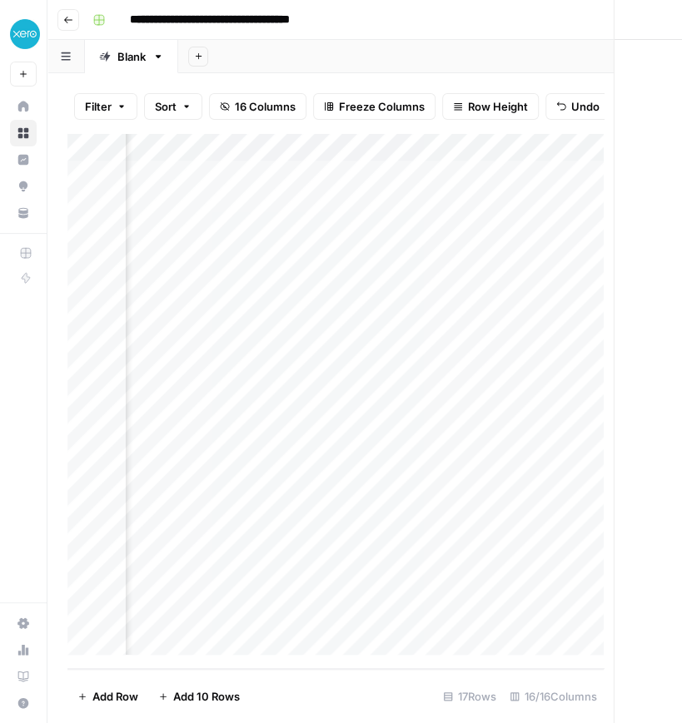
click at [554, 220] on div at bounding box center [606, 216] width 173 height 31
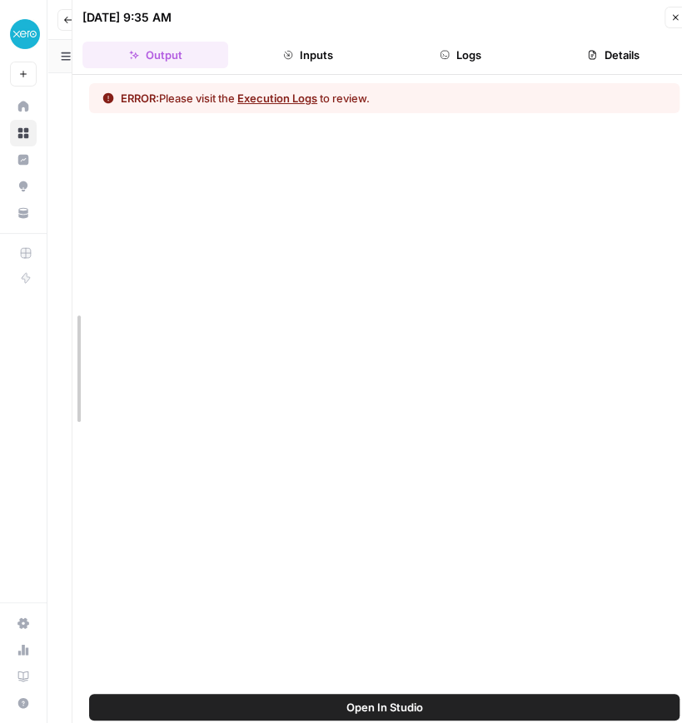
click at [67, 20] on div at bounding box center [72, 368] width 17 height 737
click at [666, 16] on button "Close" at bounding box center [675, 18] width 22 height 22
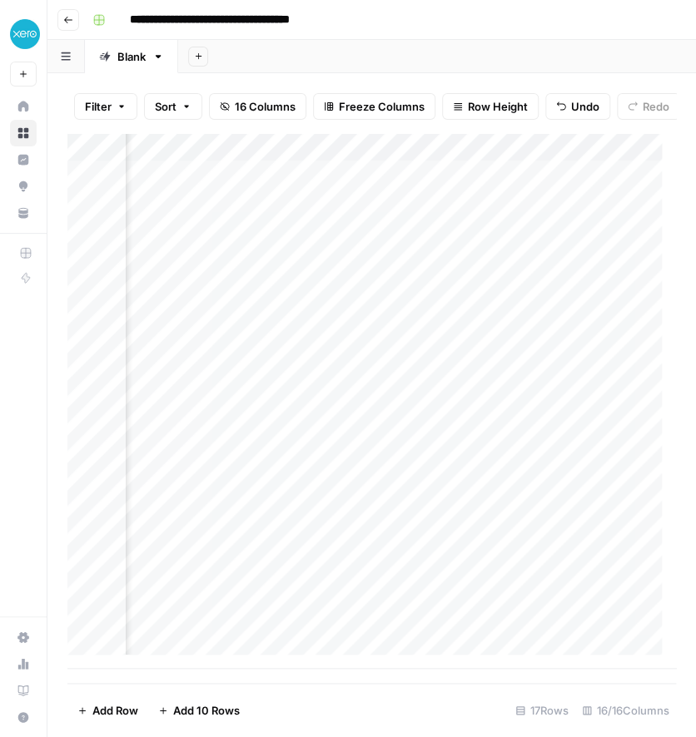
scroll to position [0, 2217]
click at [541, 161] on div "Add Column" at bounding box center [371, 401] width 608 height 536
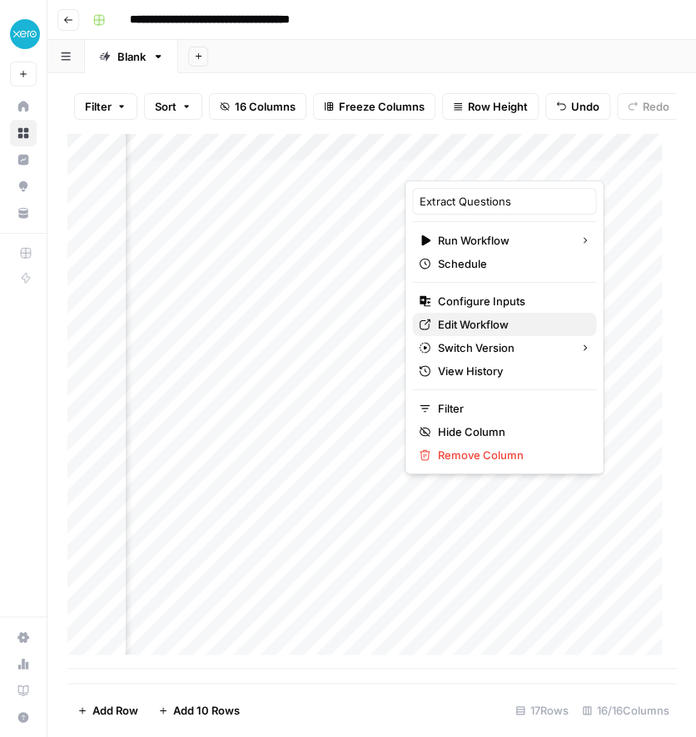
click at [491, 325] on span "Edit Workflow" at bounding box center [510, 324] width 146 height 17
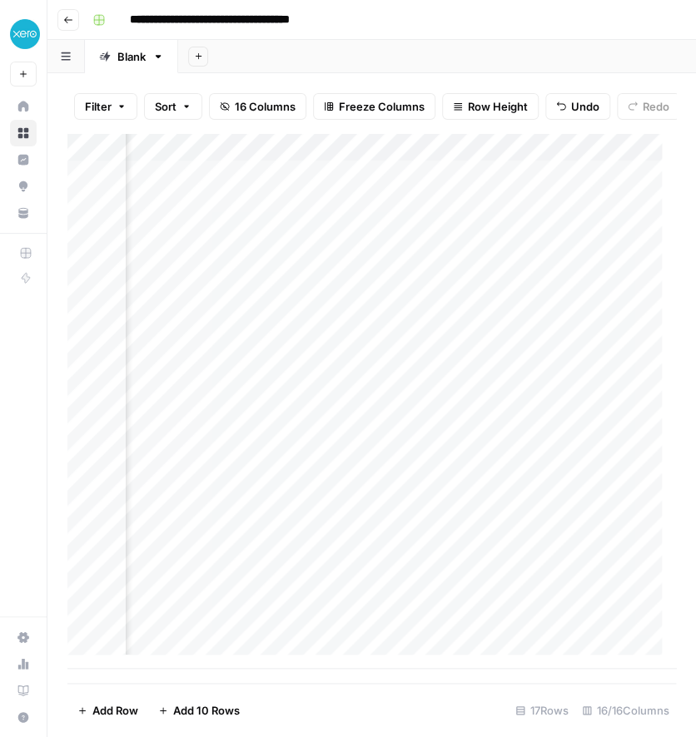
click at [539, 158] on div "Add Column" at bounding box center [371, 401] width 608 height 536
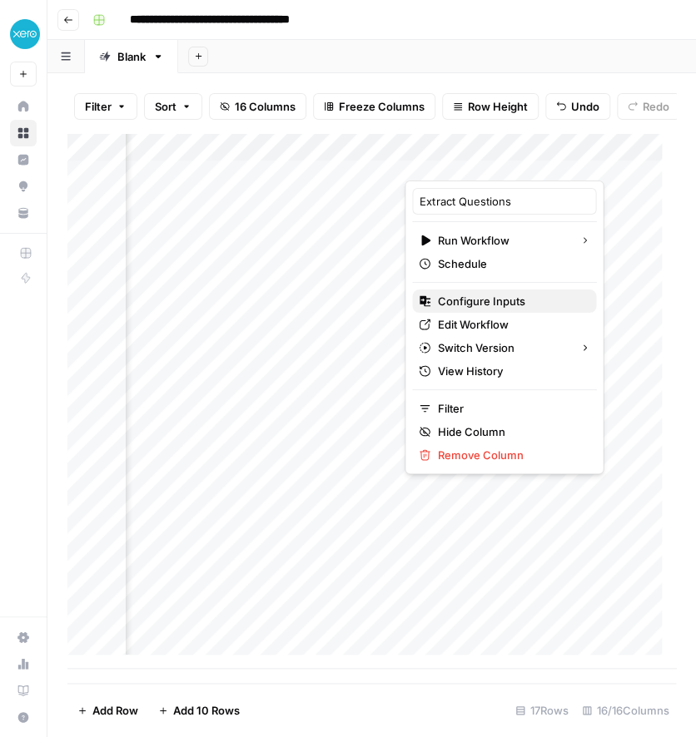
click at [485, 302] on span "Configure Inputs" at bounding box center [510, 301] width 146 height 17
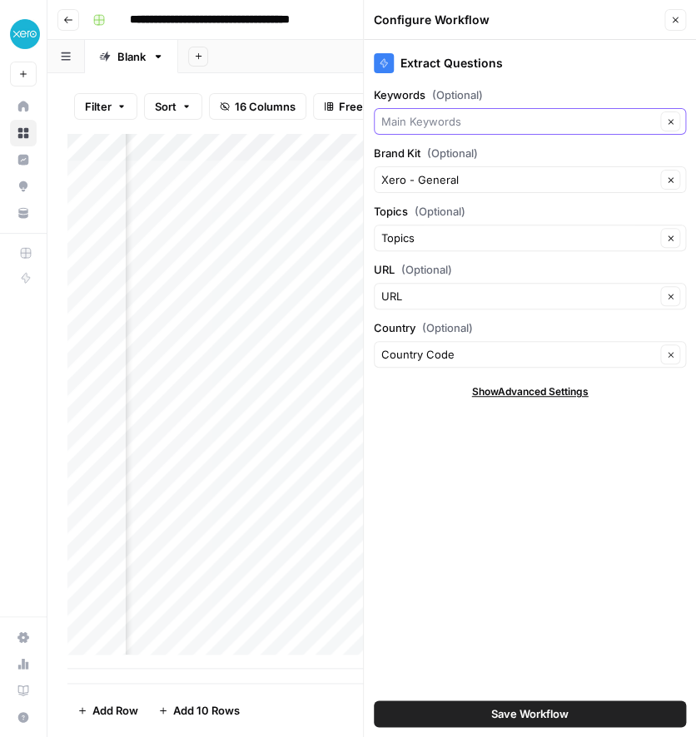
click at [514, 120] on input "Keywords (Optional)" at bounding box center [518, 121] width 274 height 17
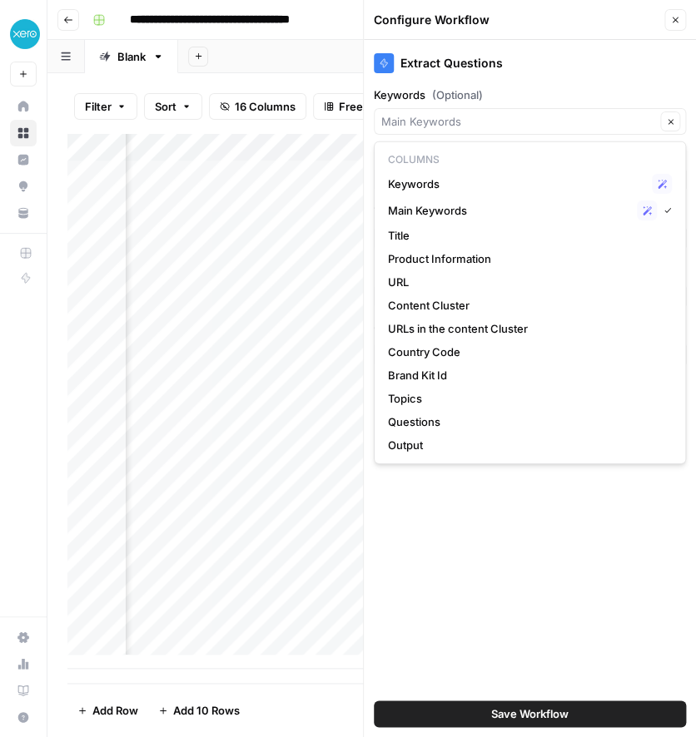
type input "Main Keywords"
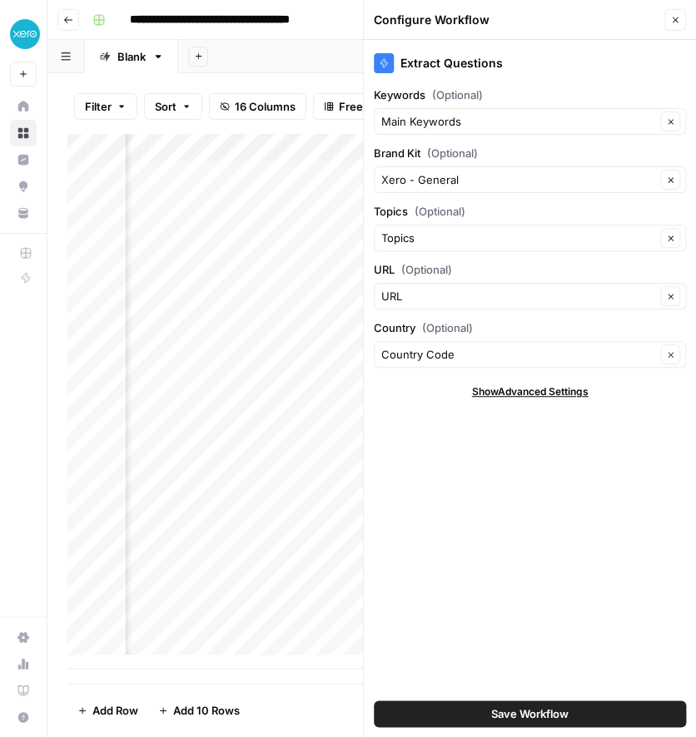
click at [546, 92] on label "Keywords (Optional)" at bounding box center [530, 95] width 312 height 17
click at [546, 113] on input "Main Keywords" at bounding box center [518, 121] width 274 height 17
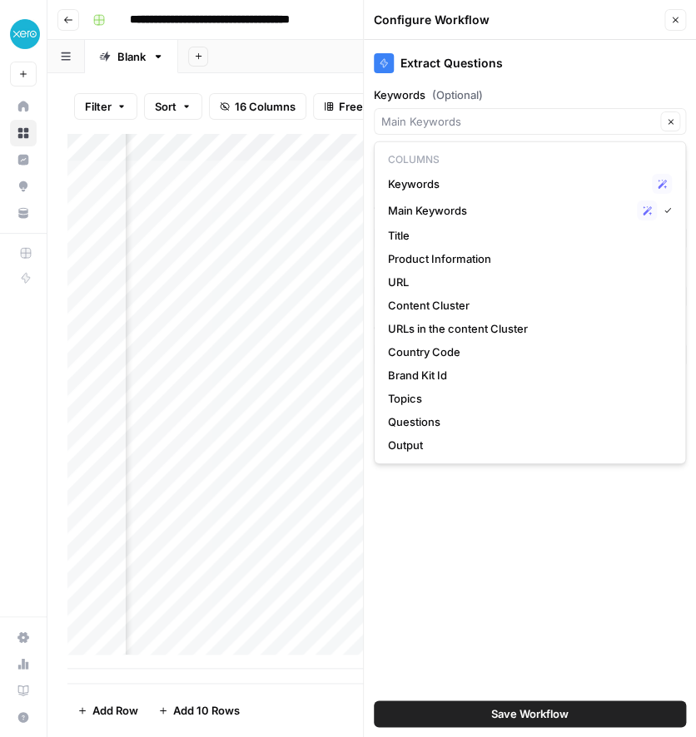
type input "Main Keywords"
click at [538, 75] on div "Extract Questions" at bounding box center [530, 58] width 312 height 37
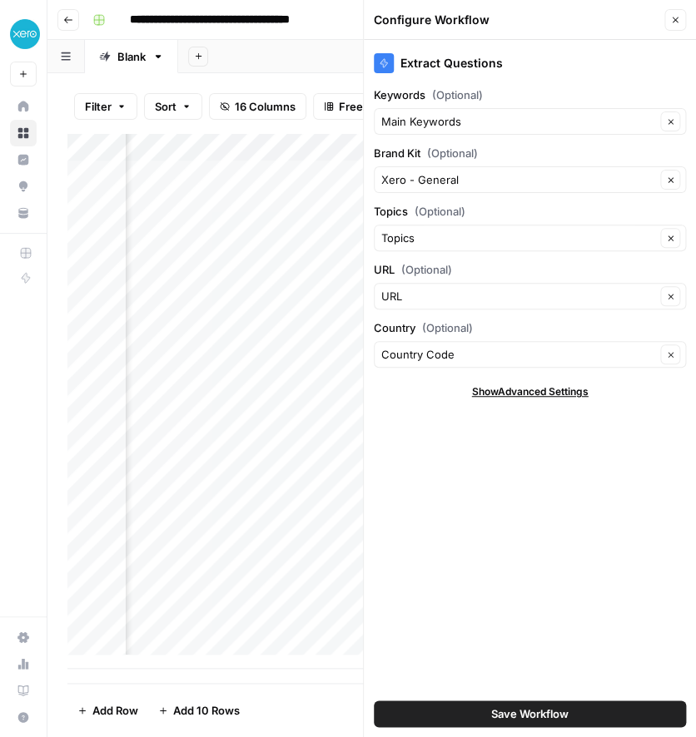
click at [480, 710] on button "Save Workflow" at bounding box center [530, 714] width 312 height 27
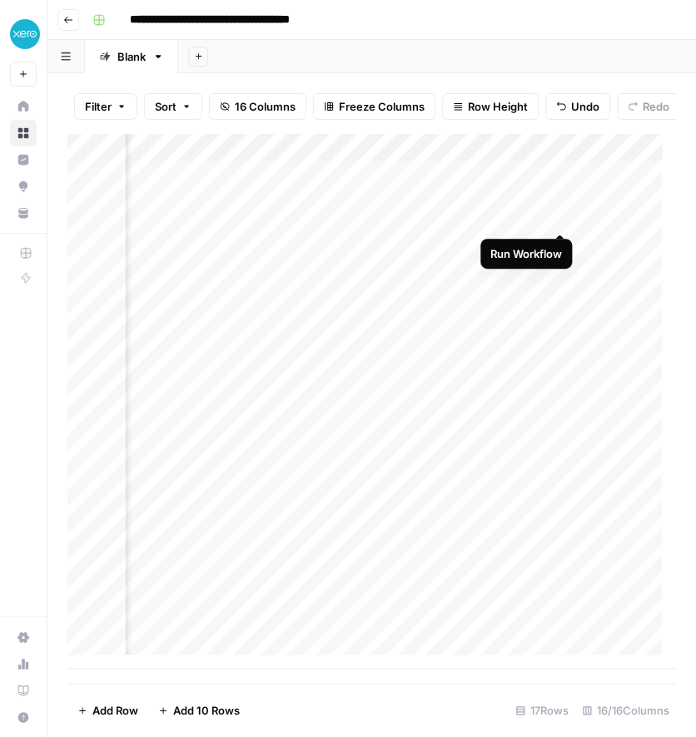
click at [559, 217] on div "Add Column" at bounding box center [371, 401] width 608 height 536
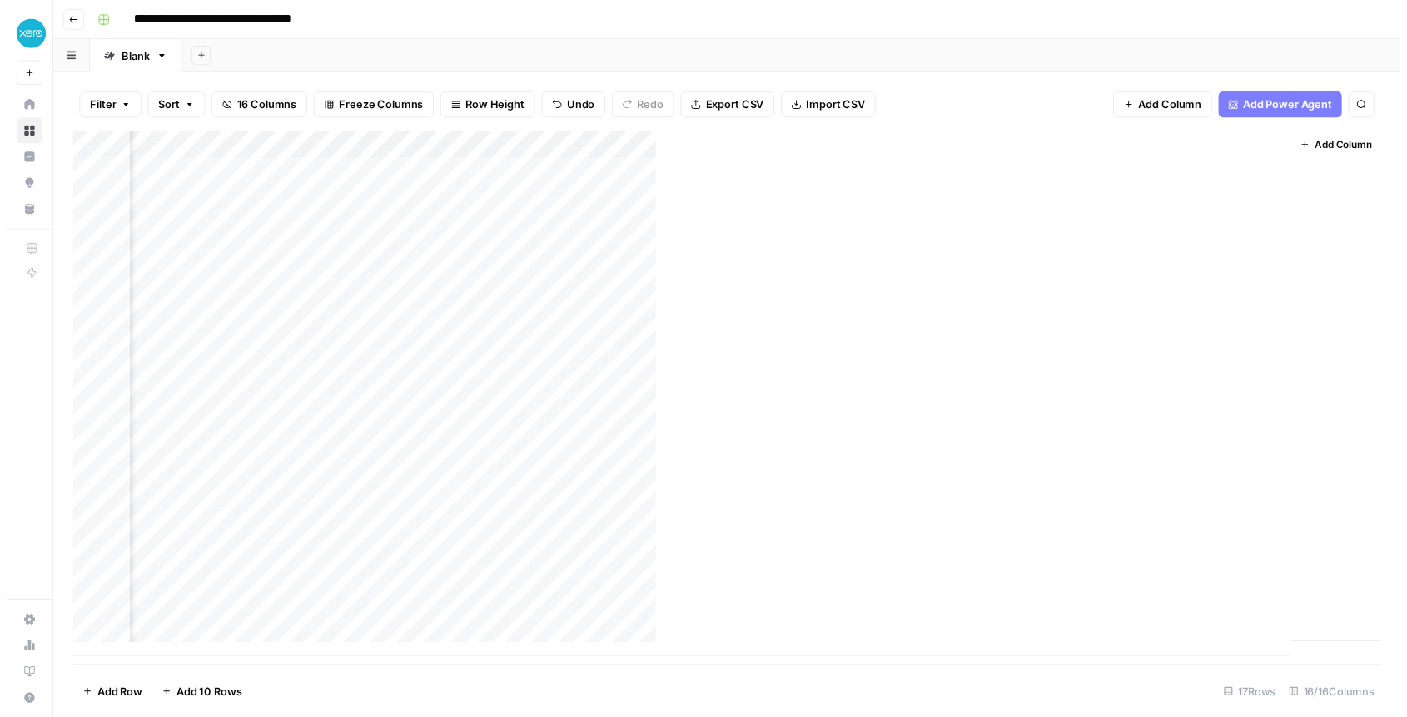
scroll to position [0, 2006]
click at [695, 204] on div "Add Column" at bounding box center [733, 401] width 1333 height 536
click at [695, 204] on div at bounding box center [701, 202] width 173 height 31
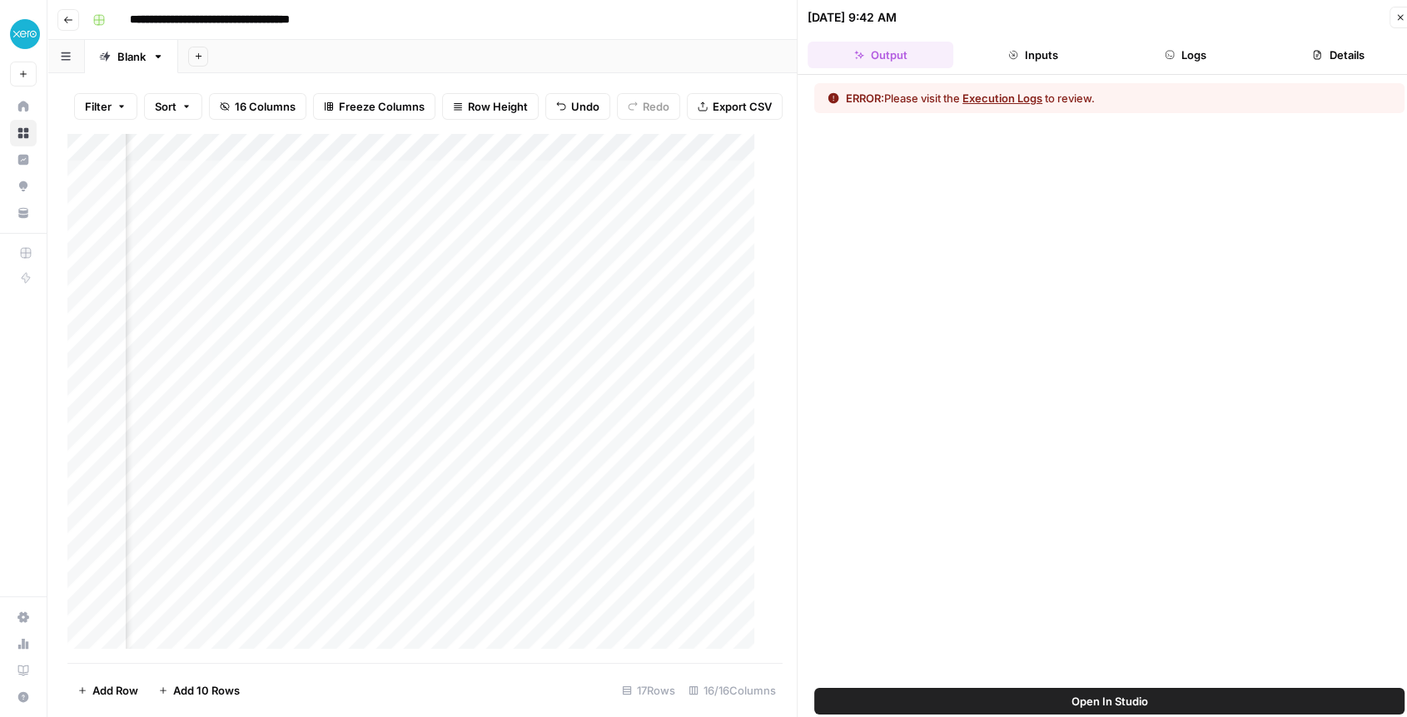
click at [695, 52] on icon "button" at bounding box center [1013, 55] width 10 height 10
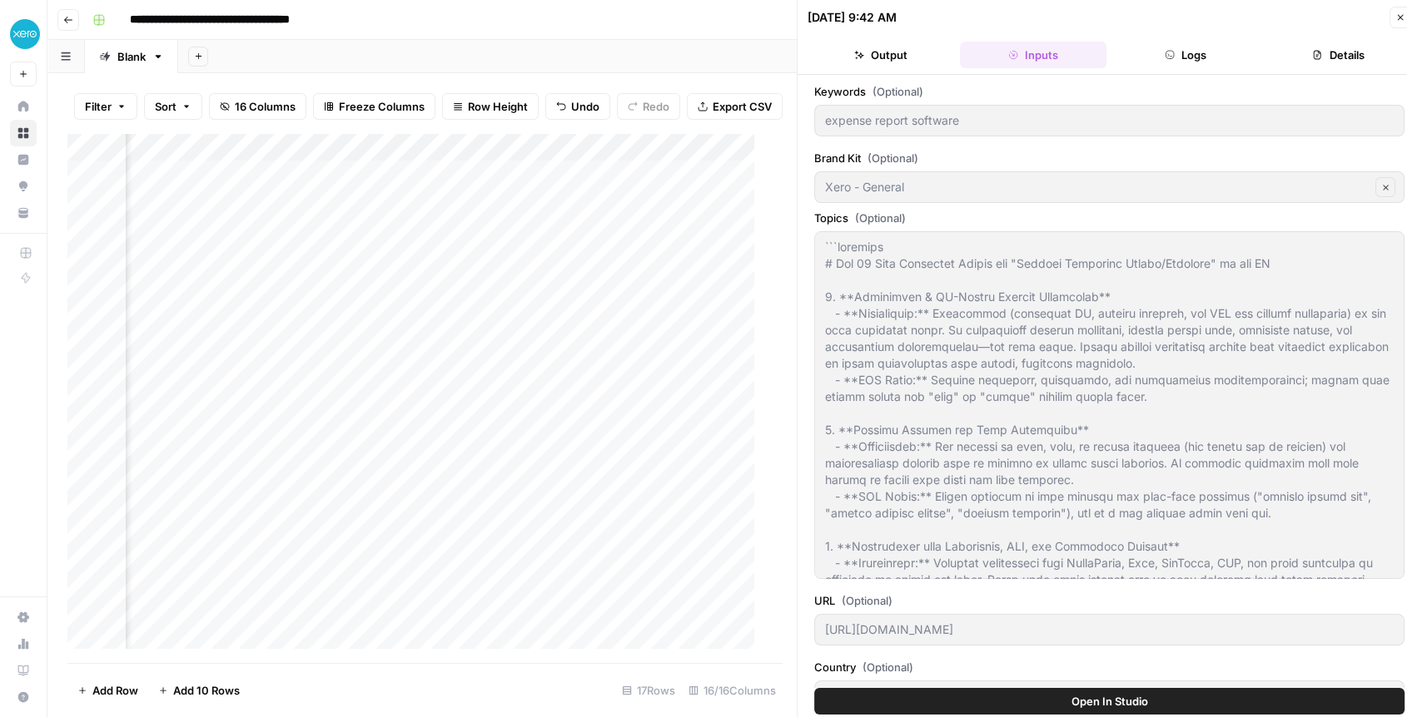
click at [695, 61] on button "Logs" at bounding box center [1186, 55] width 146 height 27
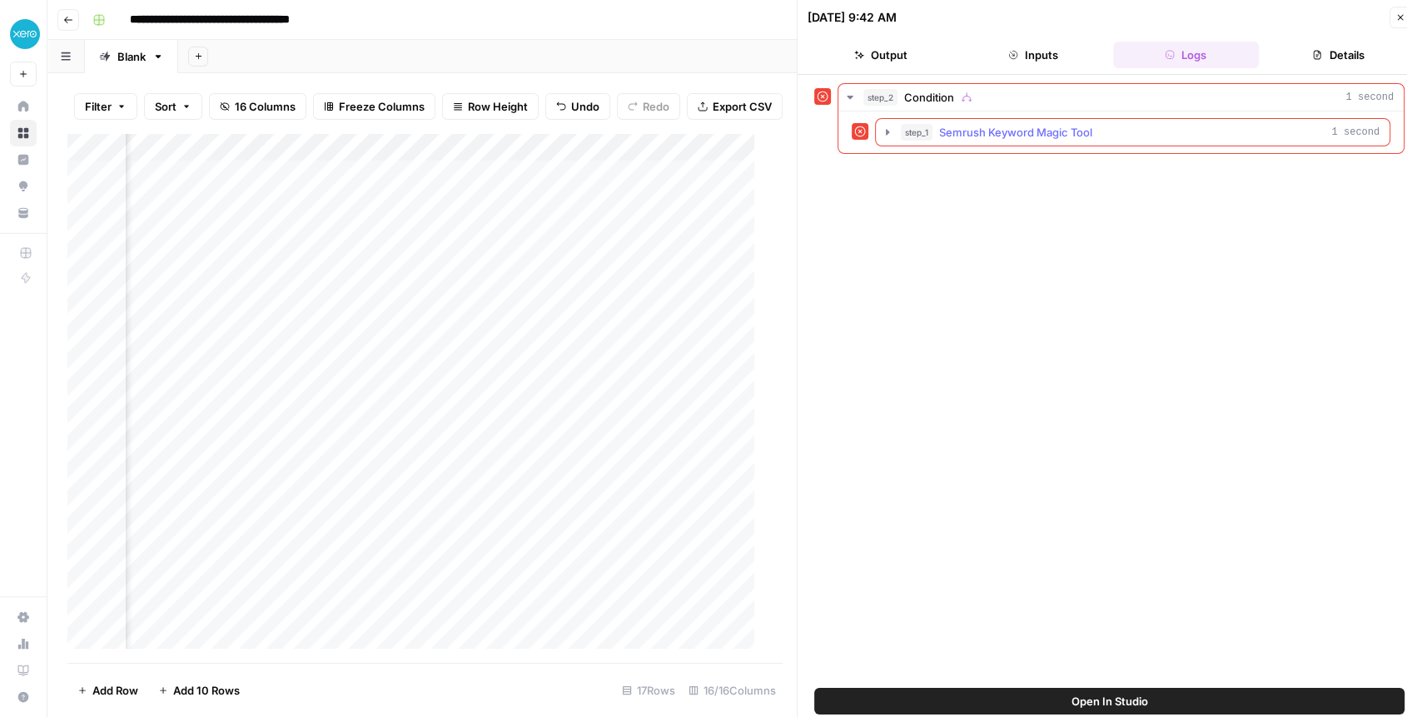
click at [695, 144] on button "step_1 Semrush Keyword Magic Tool 1 second" at bounding box center [1133, 132] width 514 height 27
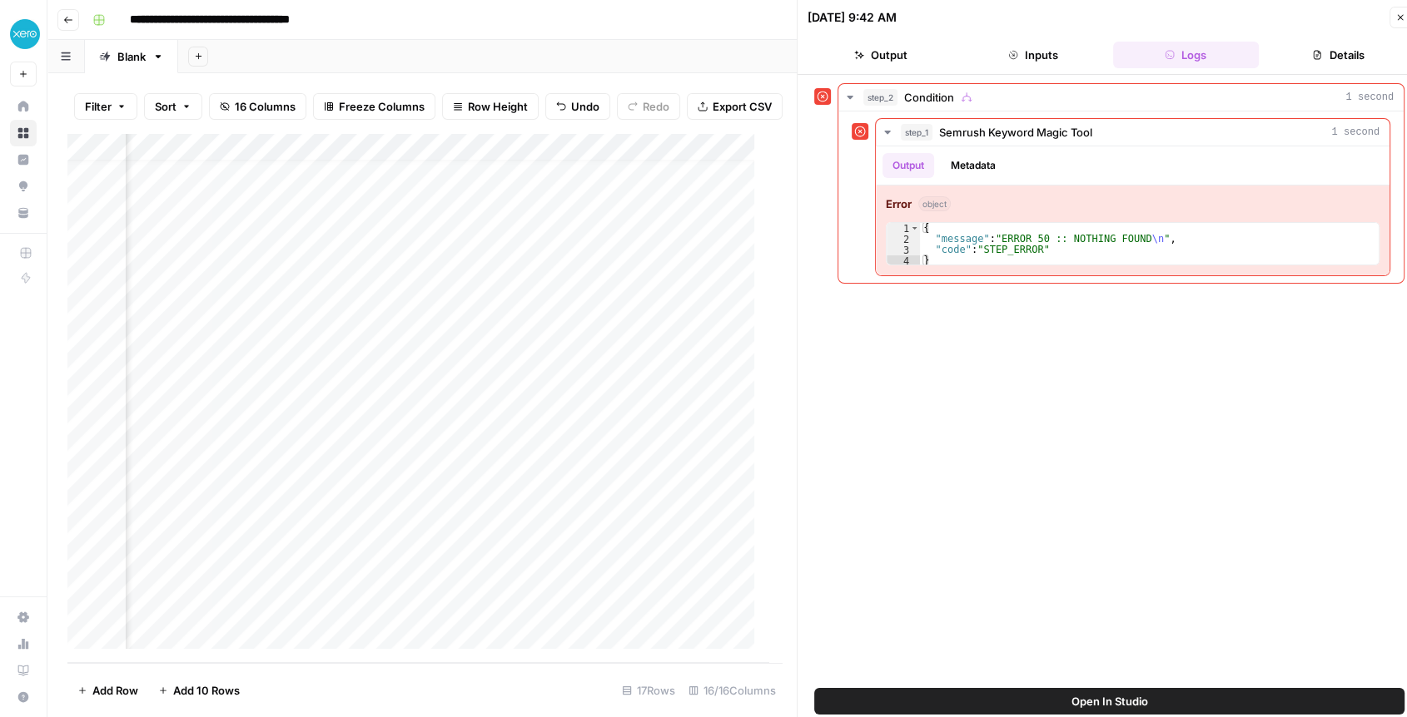
scroll to position [6, 343]
click at [291, 213] on div "Add Column" at bounding box center [417, 398] width 701 height 530
click at [514, 158] on div "Add Column" at bounding box center [417, 398] width 701 height 530
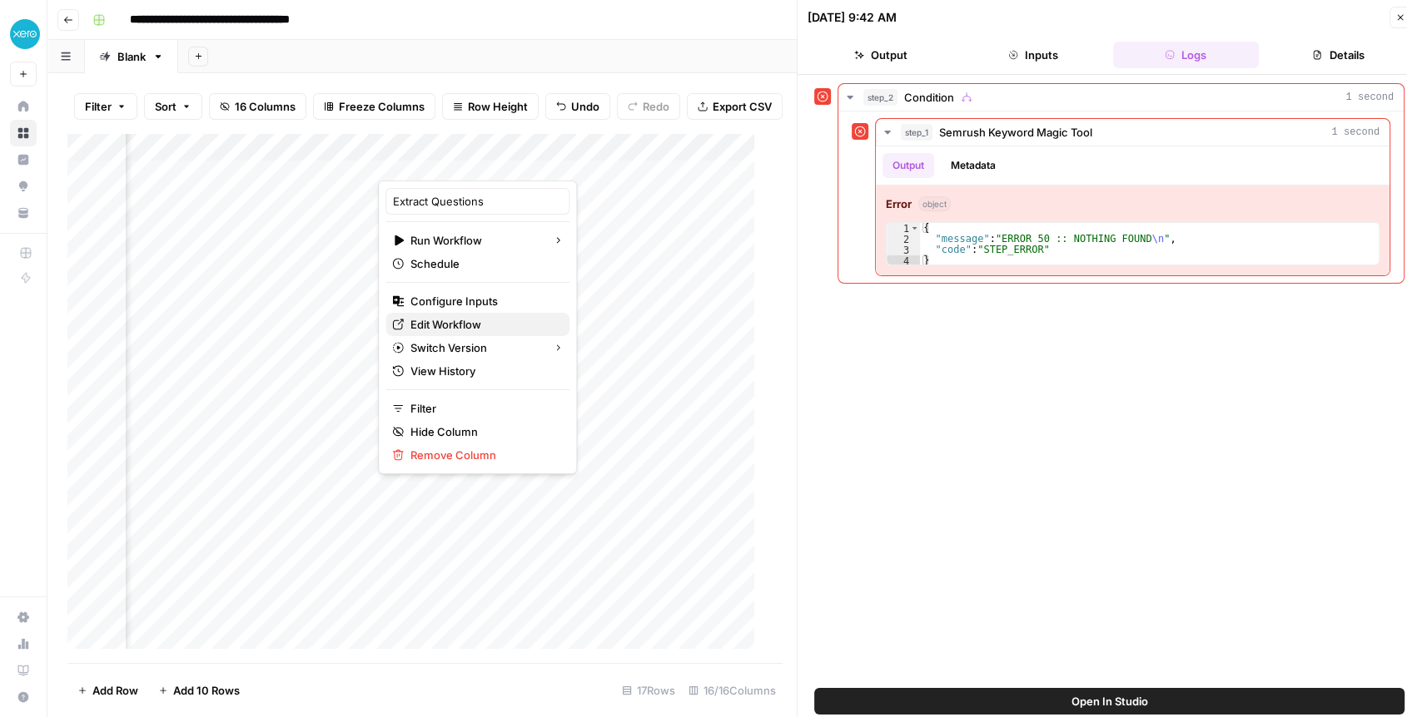
click at [452, 316] on span "Edit Workflow" at bounding box center [483, 324] width 146 height 17
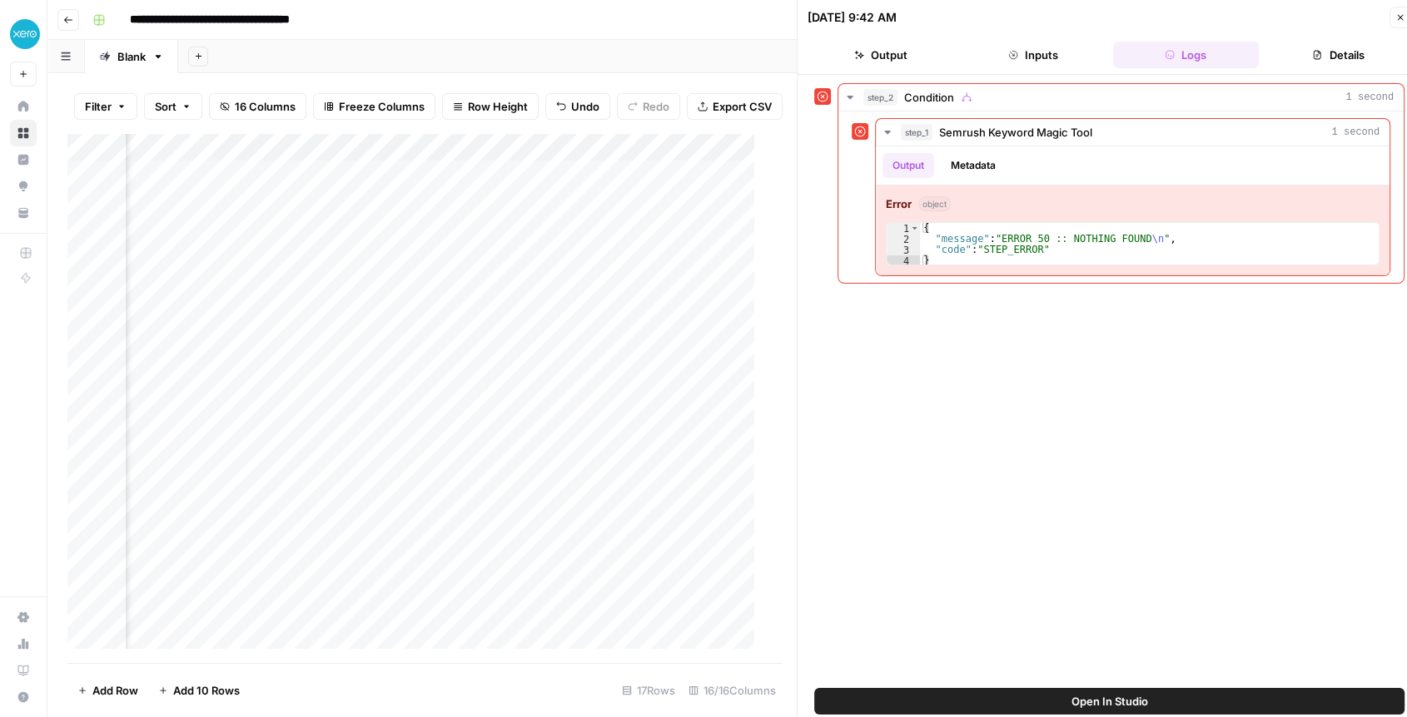
scroll to position [0, 2132]
click at [644, 218] on div "Add Column" at bounding box center [417, 398] width 701 height 530
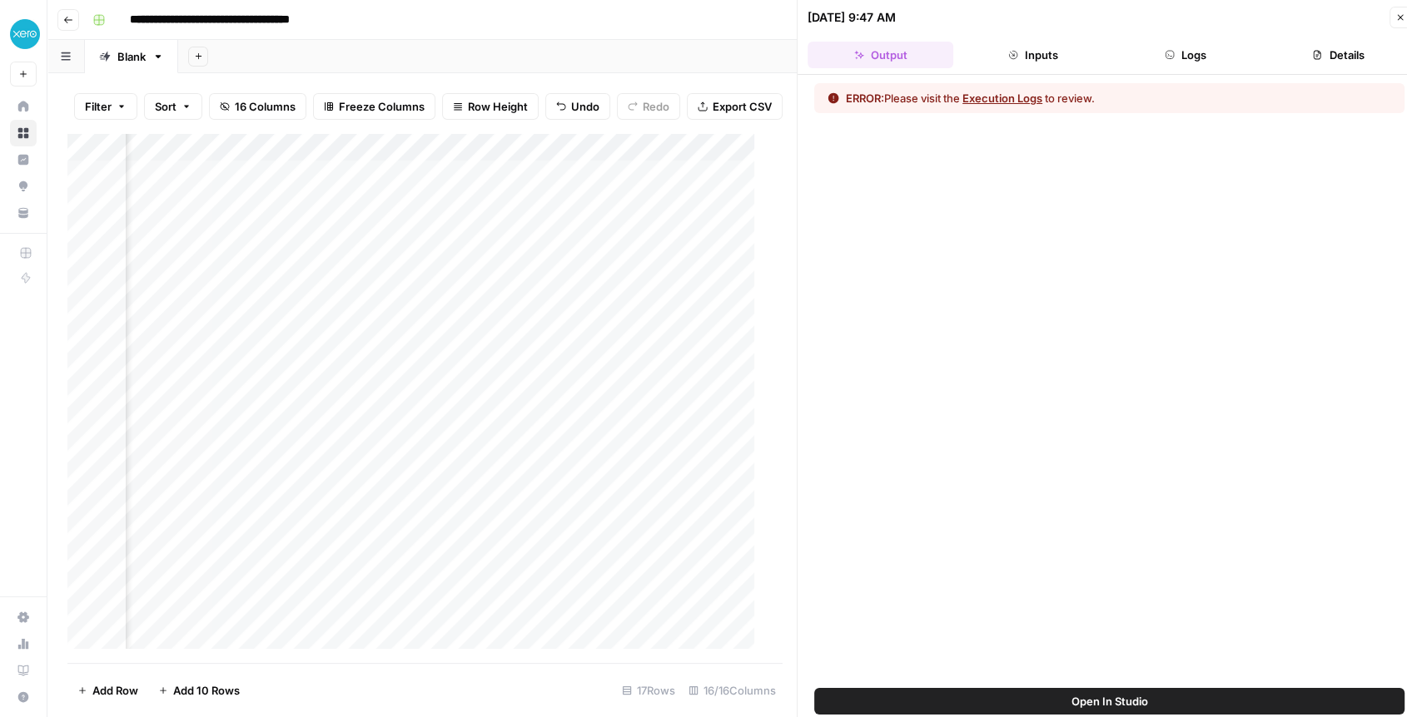
click at [628, 163] on div "Add Column" at bounding box center [417, 398] width 701 height 530
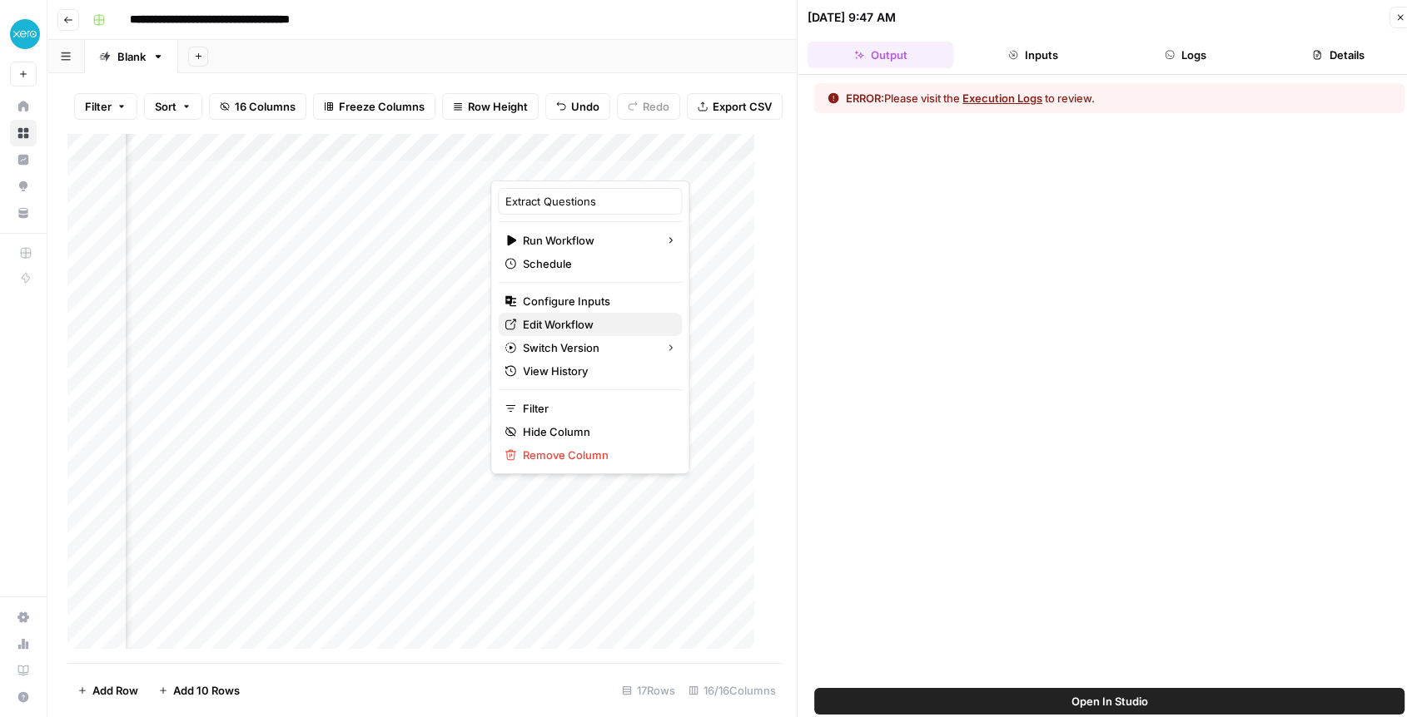
click at [558, 328] on span "Edit Workflow" at bounding box center [596, 324] width 146 height 17
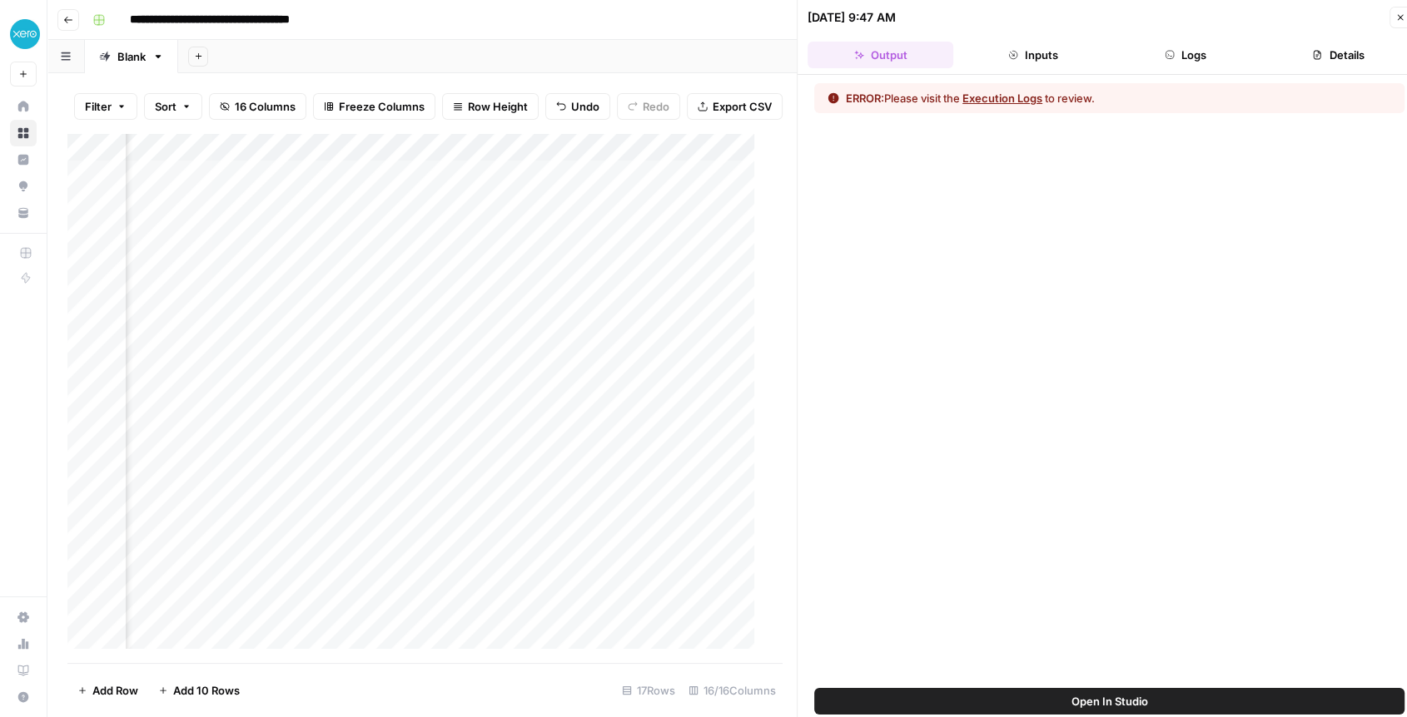
scroll to position [0, 166]
click at [633, 270] on div "Add Column" at bounding box center [417, 398] width 701 height 530
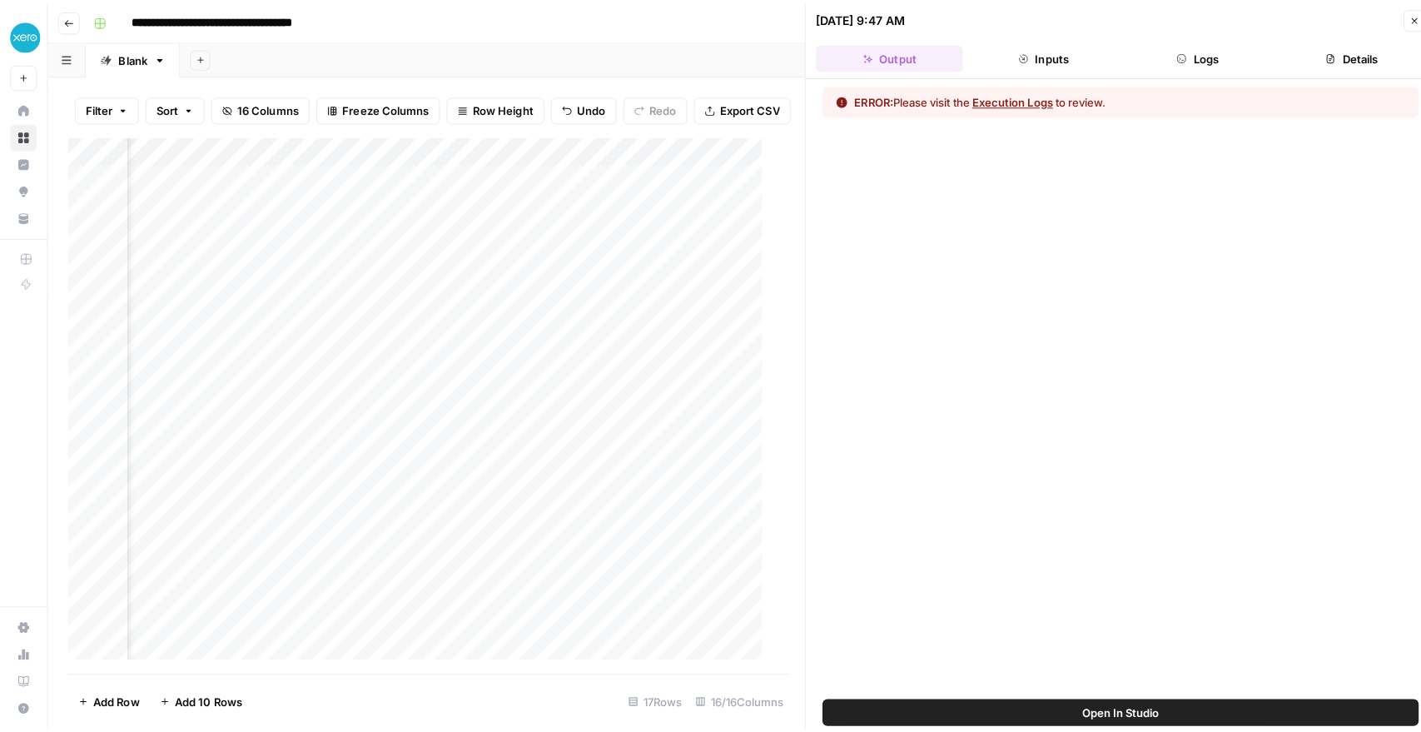
scroll to position [0, 306]
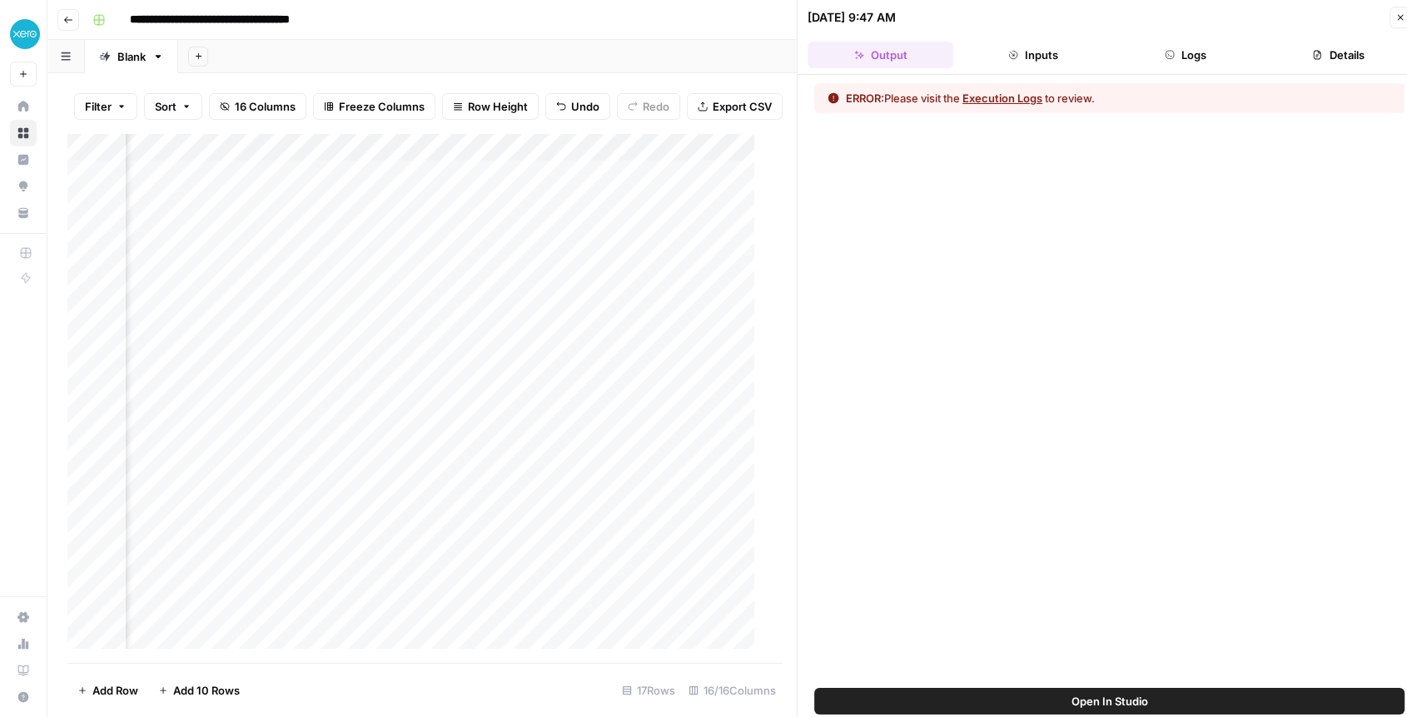
click at [480, 160] on div "Add Column" at bounding box center [417, 398] width 701 height 530
click at [695, 14] on icon "button" at bounding box center [1400, 17] width 10 height 10
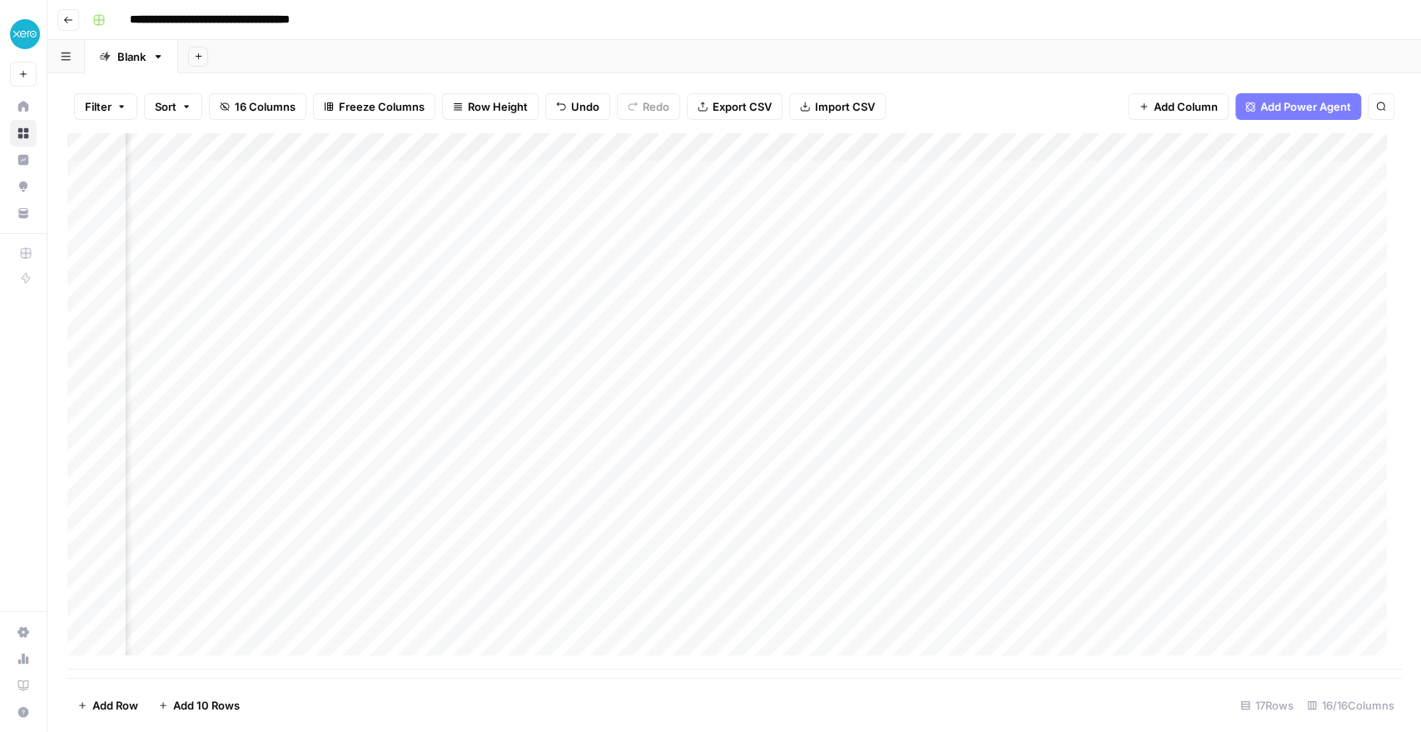
click at [695, 118] on button "Add Column" at bounding box center [1178, 106] width 101 height 27
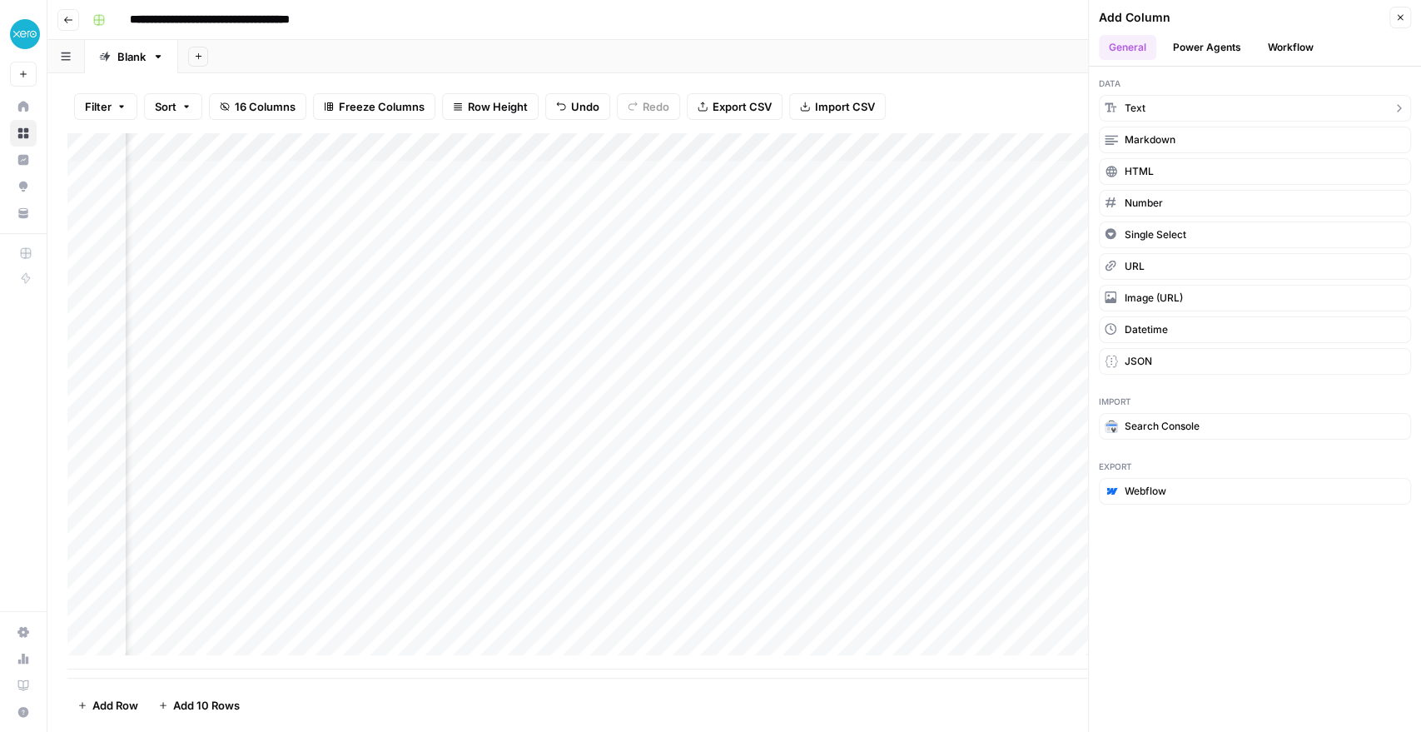
click at [695, 113] on button "Text" at bounding box center [1255, 108] width 312 height 27
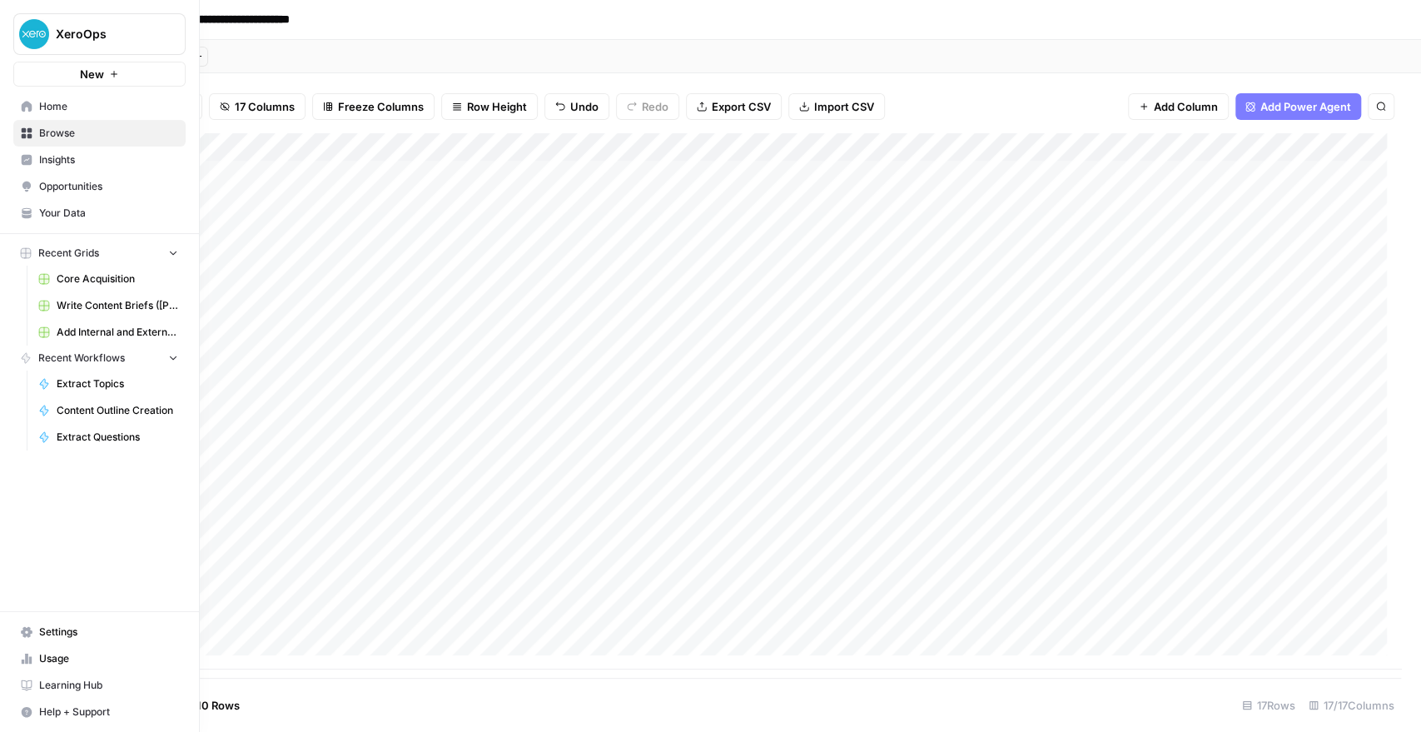
scroll to position [0, 772]
drag, startPoint x: 1154, startPoint y: 143, endPoint x: 45, endPoint y: 255, distance: 1114.3
click at [45, 255] on div "**********" at bounding box center [710, 366] width 1421 height 732
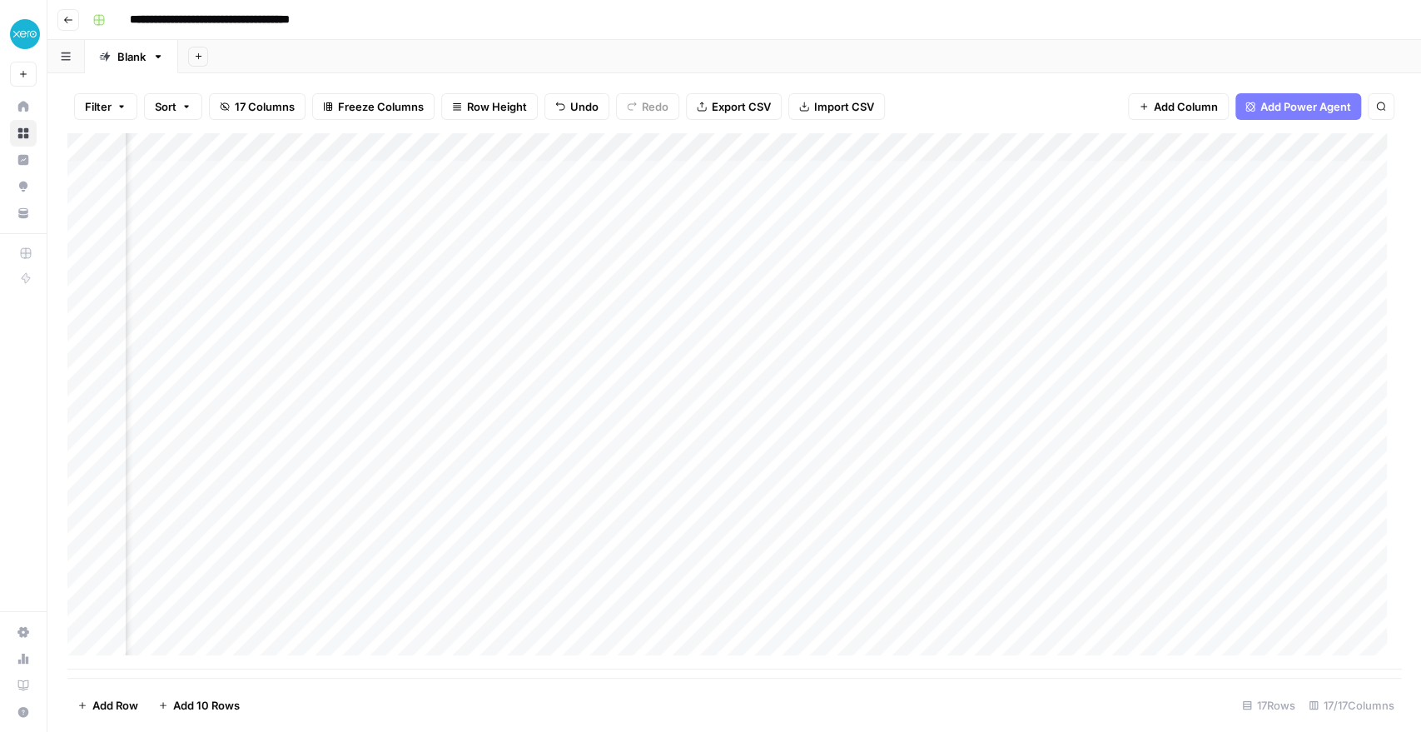
scroll to position [0, 314]
click at [567, 155] on div "Add Column" at bounding box center [733, 401] width 1333 height 536
click at [582, 369] on span "Remove Column" at bounding box center [636, 371] width 146 height 17
click at [667, 176] on span "Delete" at bounding box center [651, 172] width 36 height 17
click at [401, 207] on div "Add Column" at bounding box center [733, 401] width 1333 height 536
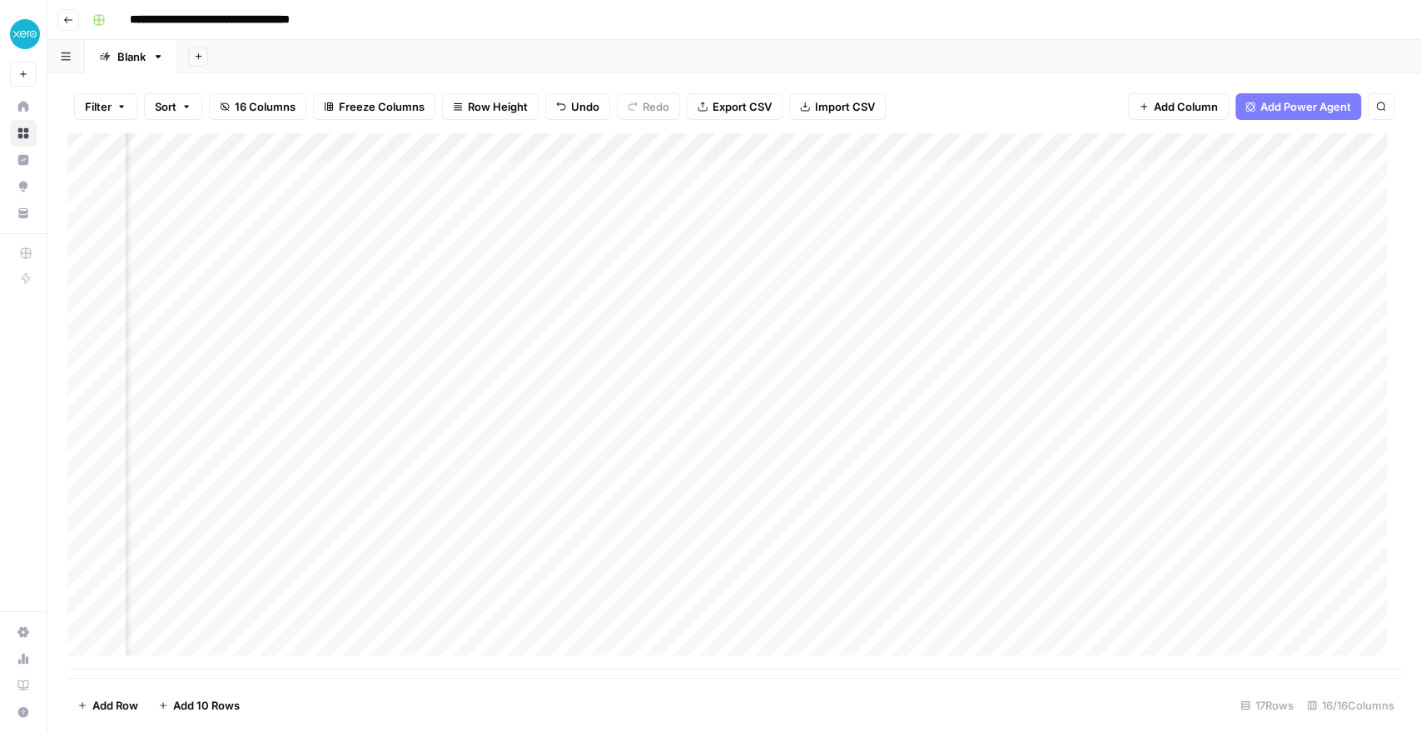
click at [382, 176] on div "Add Column" at bounding box center [733, 401] width 1333 height 536
click at [539, 147] on div "Add Column" at bounding box center [733, 401] width 1333 height 536
click at [465, 158] on div "Add Column" at bounding box center [733, 401] width 1333 height 536
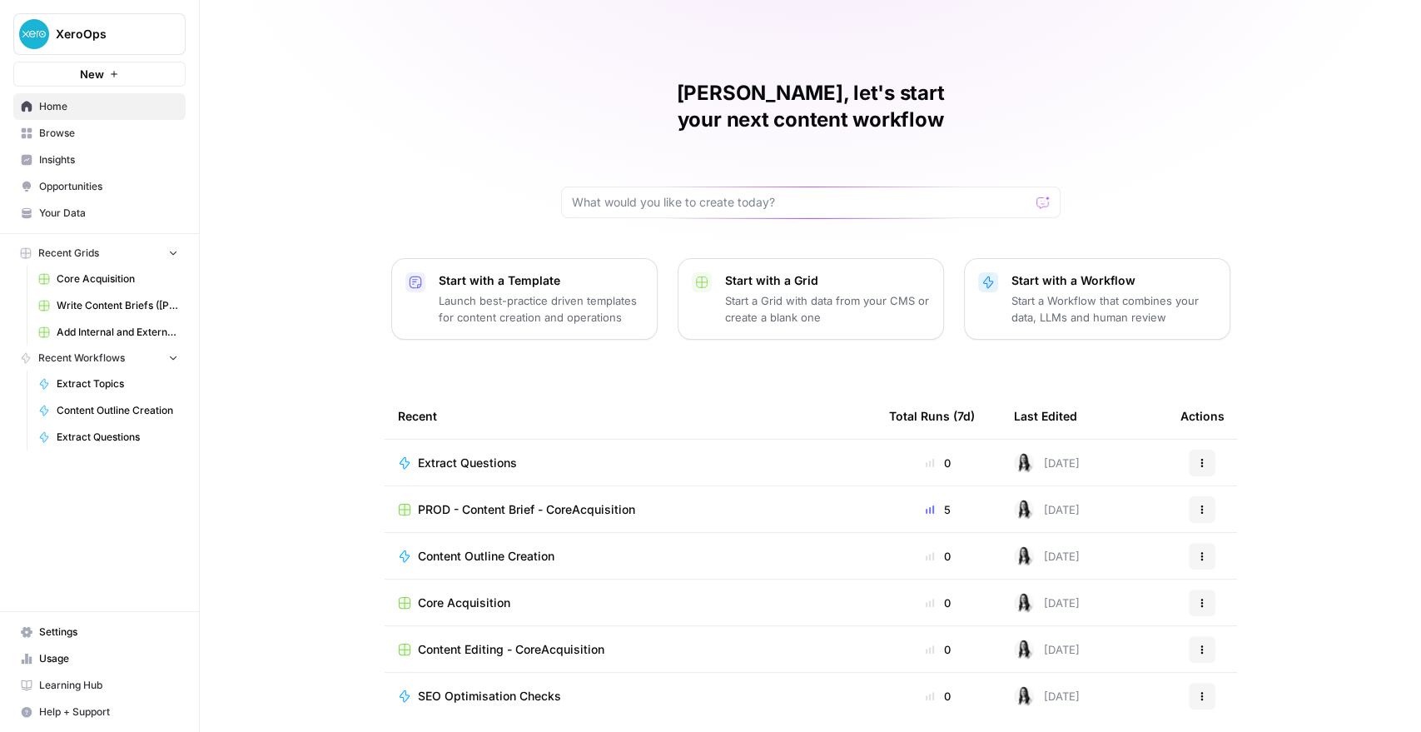
click at [460, 501] on span "PROD - Content Brief - CoreAcquisition" at bounding box center [526, 509] width 217 height 17
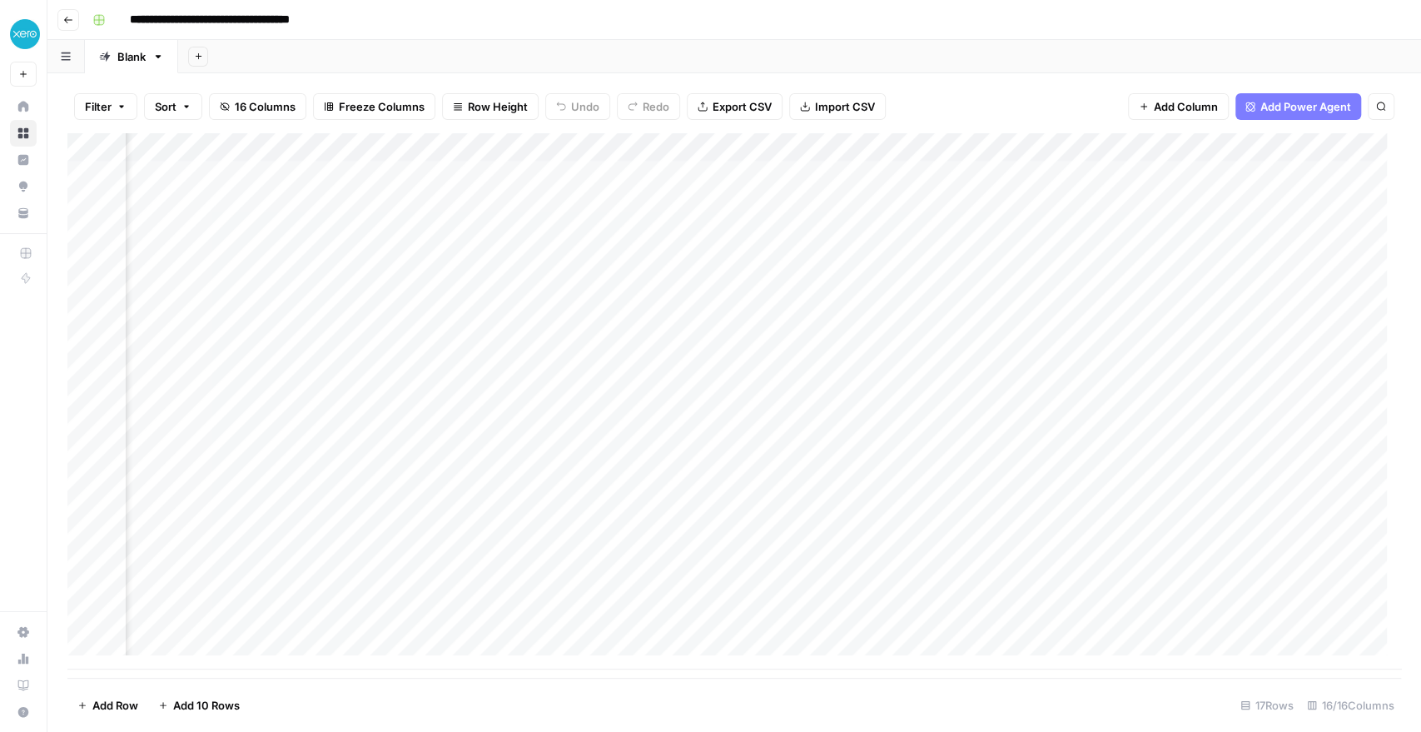
scroll to position [0, 729]
click at [695, 99] on span "Add Column" at bounding box center [1186, 106] width 64 height 17
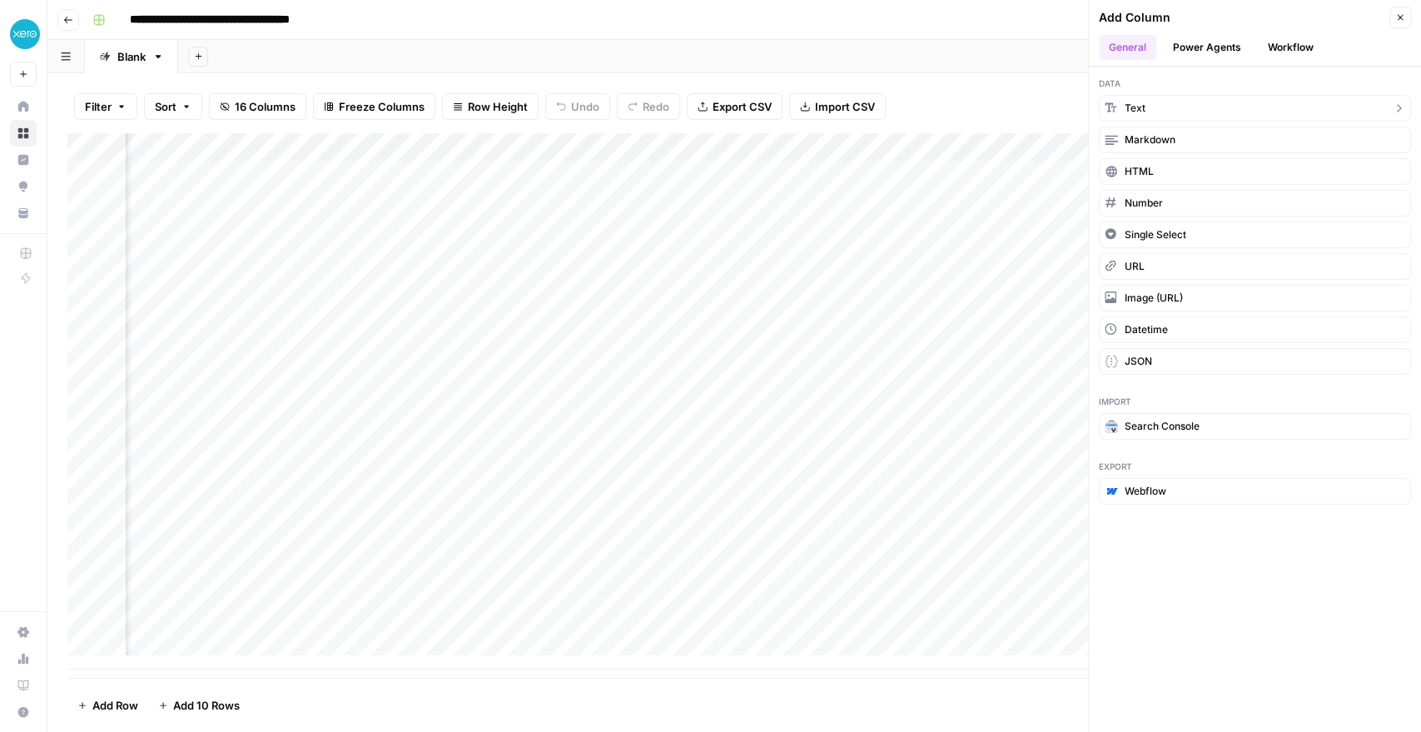
click at [695, 104] on button "Text" at bounding box center [1255, 108] width 312 height 27
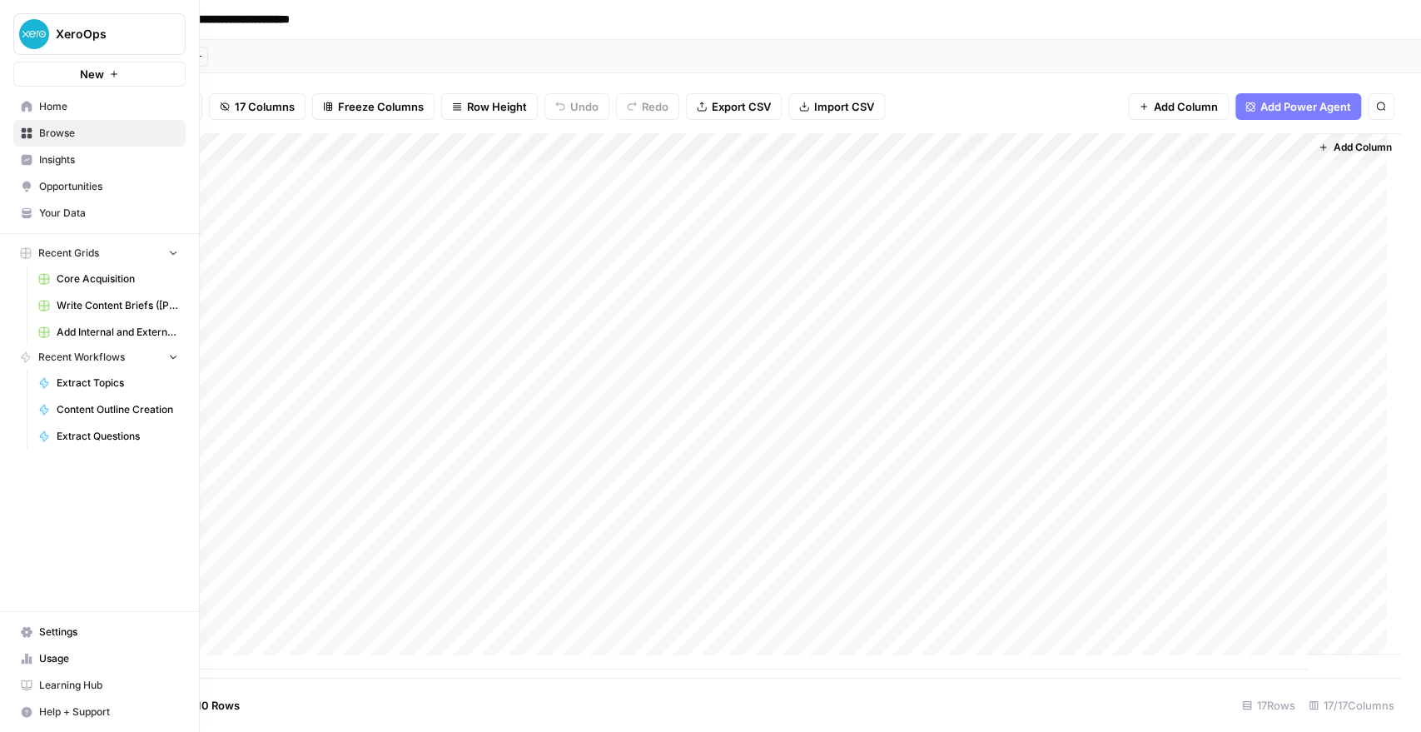
scroll to position [0, 2234]
drag, startPoint x: 1126, startPoint y: 146, endPoint x: 120, endPoint y: 160, distance: 1006.4
click at [120, 160] on div "**********" at bounding box center [710, 366] width 1421 height 732
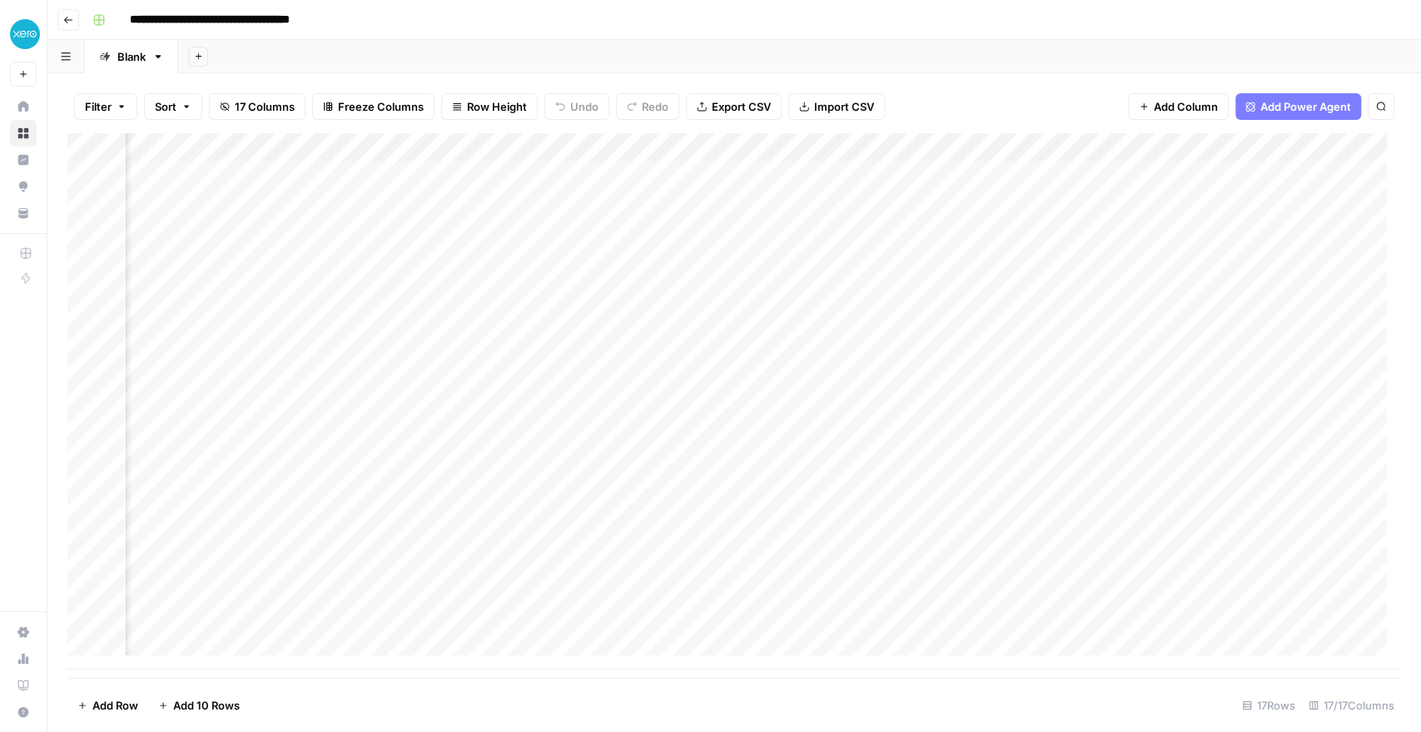
scroll to position [0, 1772]
drag, startPoint x: 683, startPoint y: 148, endPoint x: 141, endPoint y: 186, distance: 543.2
click at [141, 186] on div "Add Column" at bounding box center [733, 401] width 1333 height 536
drag, startPoint x: 884, startPoint y: 148, endPoint x: 393, endPoint y: 173, distance: 491.7
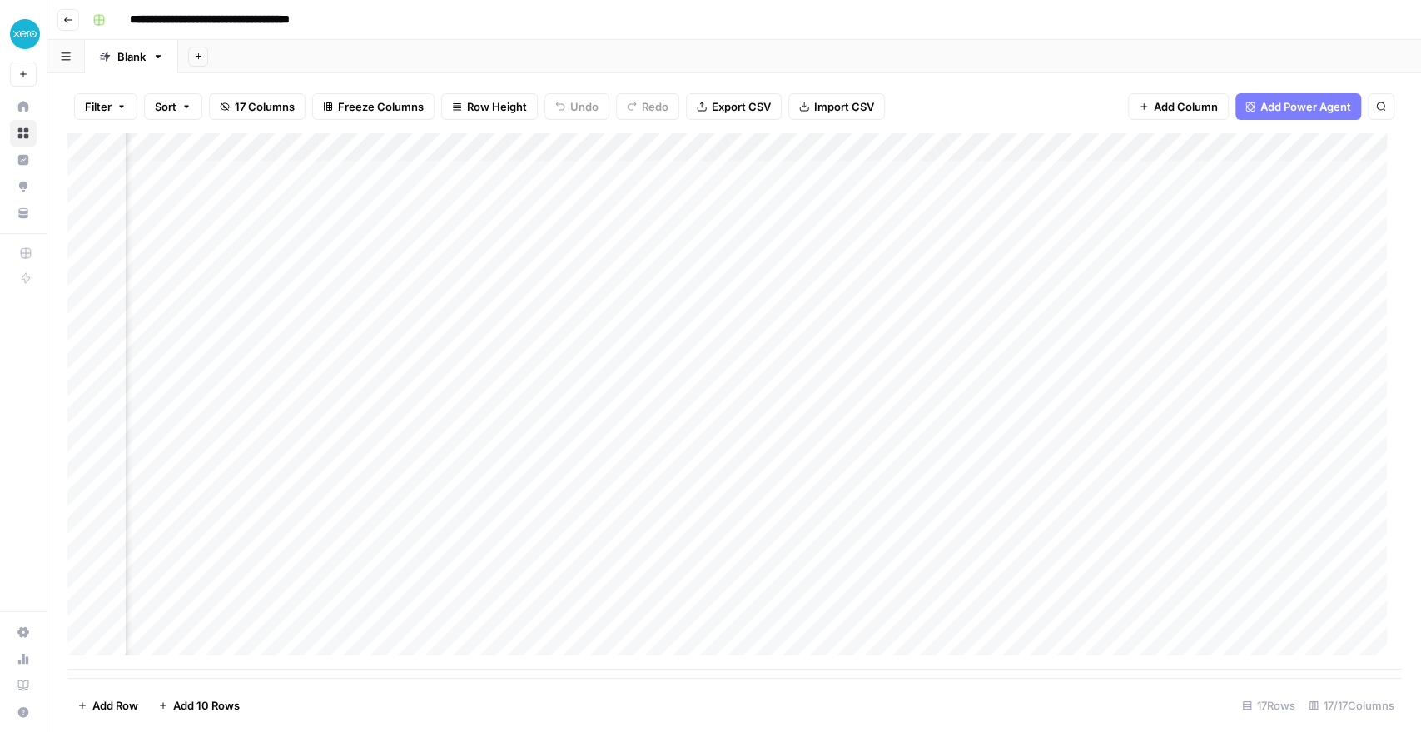
click at [393, 173] on div "Add Column" at bounding box center [733, 401] width 1333 height 536
drag, startPoint x: 894, startPoint y: 151, endPoint x: 320, endPoint y: 204, distance: 576.0
click at [320, 204] on div "Add Column" at bounding box center [733, 401] width 1333 height 536
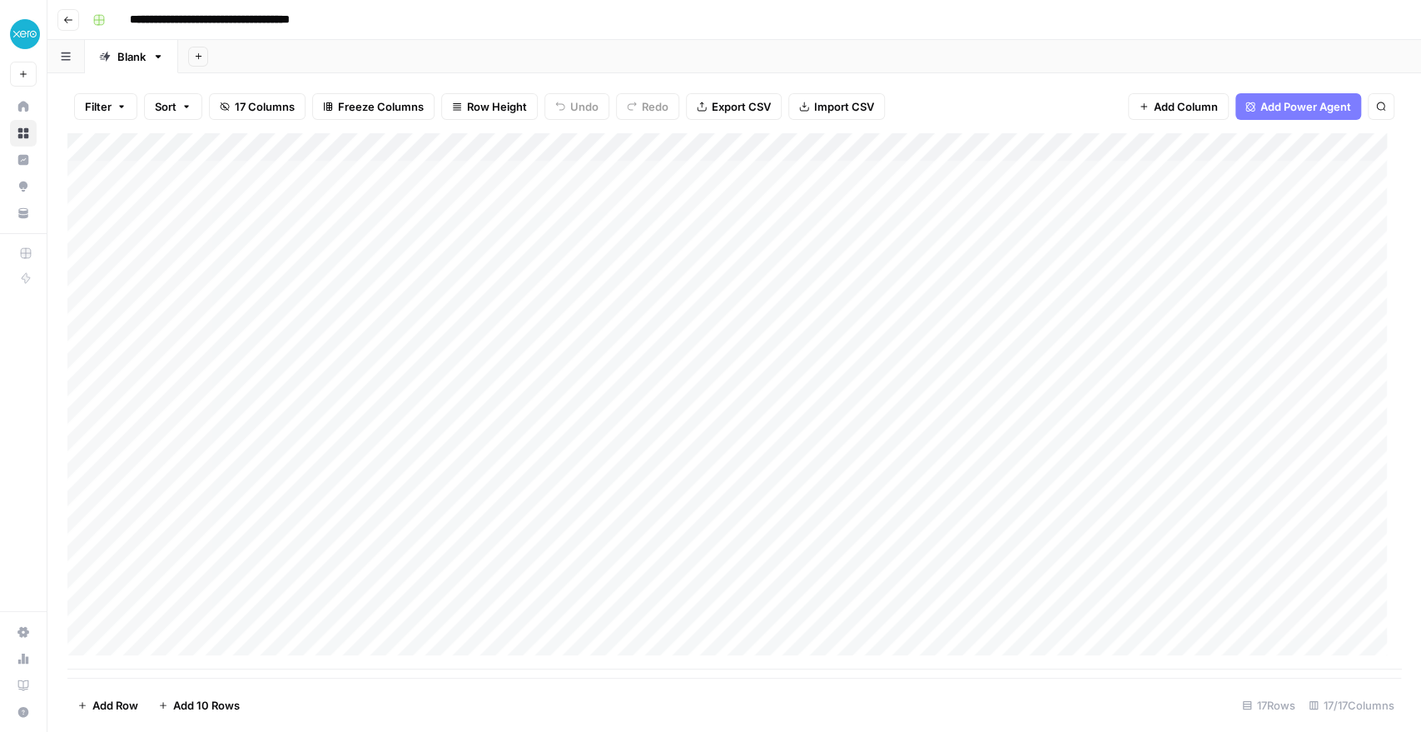
drag, startPoint x: 709, startPoint y: 142, endPoint x: 416, endPoint y: 156, distance: 293.3
click at [416, 156] on div "Add Column" at bounding box center [733, 401] width 1333 height 536
drag, startPoint x: 416, startPoint y: 156, endPoint x: 588, endPoint y: 151, distance: 172.4
click at [588, 151] on div "Add Column" at bounding box center [733, 401] width 1333 height 536
click at [444, 189] on input "New Column" at bounding box center [464, 187] width 169 height 17
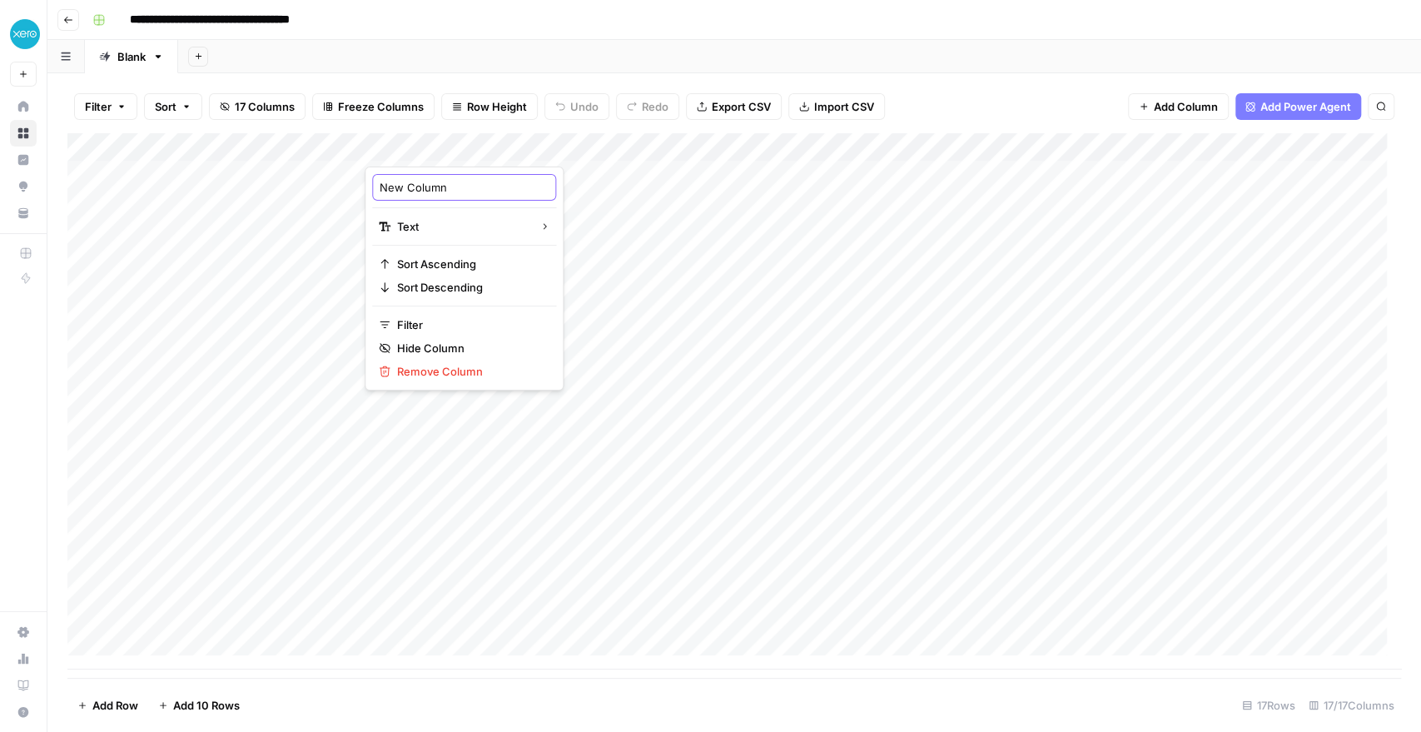
click at [444, 189] on input "New Column" at bounding box center [464, 187] width 169 height 17
type input "T"
type input "M"
type input "Broad Topic"
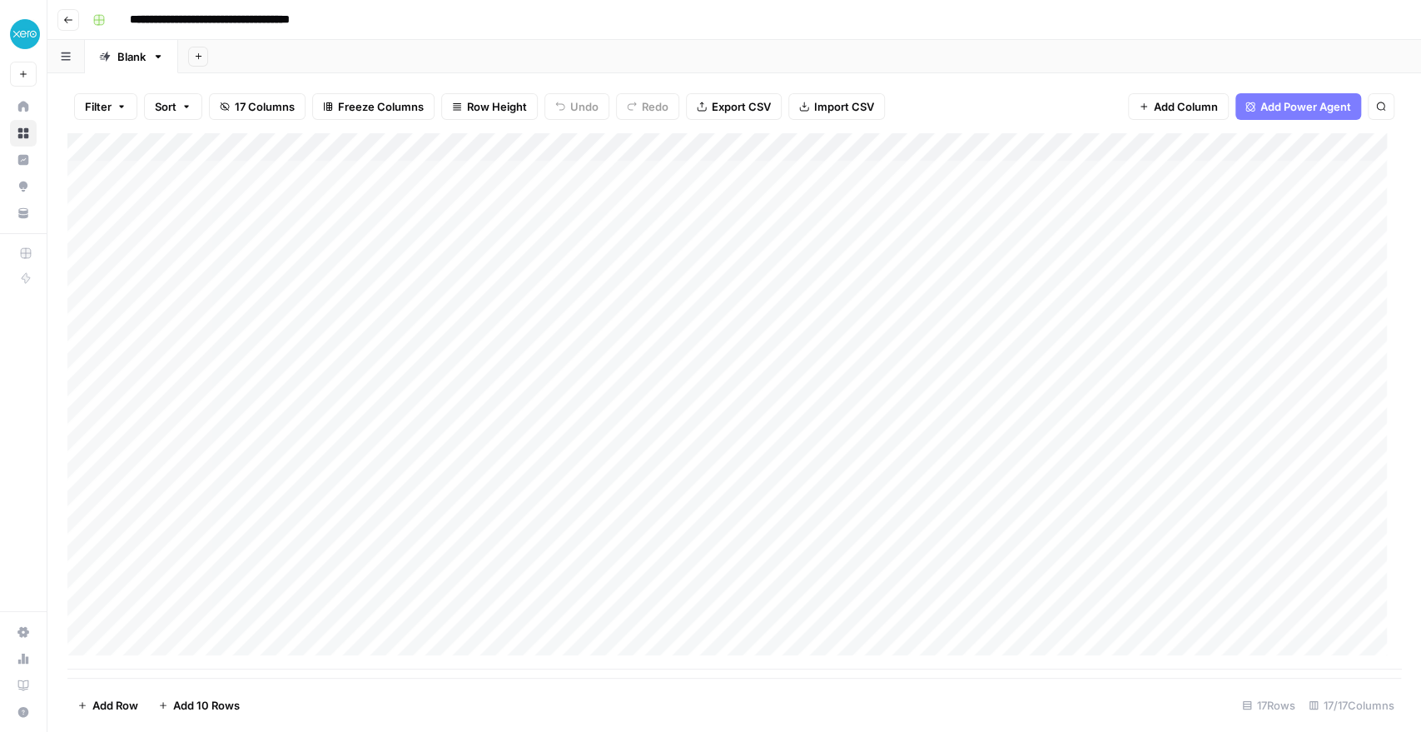
click at [479, 168] on div "Add Column" at bounding box center [733, 401] width 1333 height 536
type textarea "**********"
click at [439, 206] on div "Add Column" at bounding box center [733, 401] width 1333 height 536
type textarea "**********"
click at [440, 237] on div "Add Column" at bounding box center [733, 401] width 1333 height 536
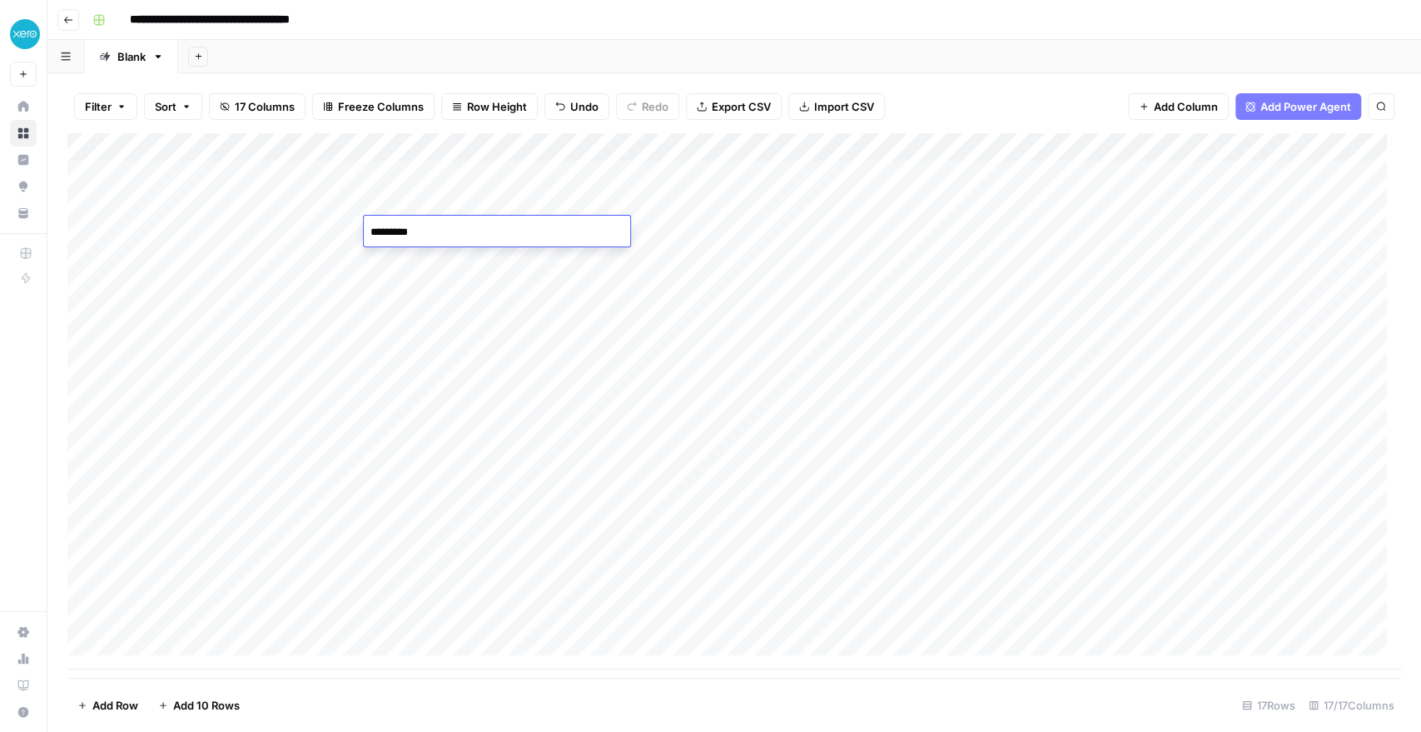
click at [379, 231] on textarea "*********" at bounding box center [497, 232] width 266 height 23
type textarea "*********"
click at [386, 263] on div "Add Column" at bounding box center [733, 401] width 1333 height 536
click at [695, 146] on div "Add Column" at bounding box center [733, 401] width 1333 height 536
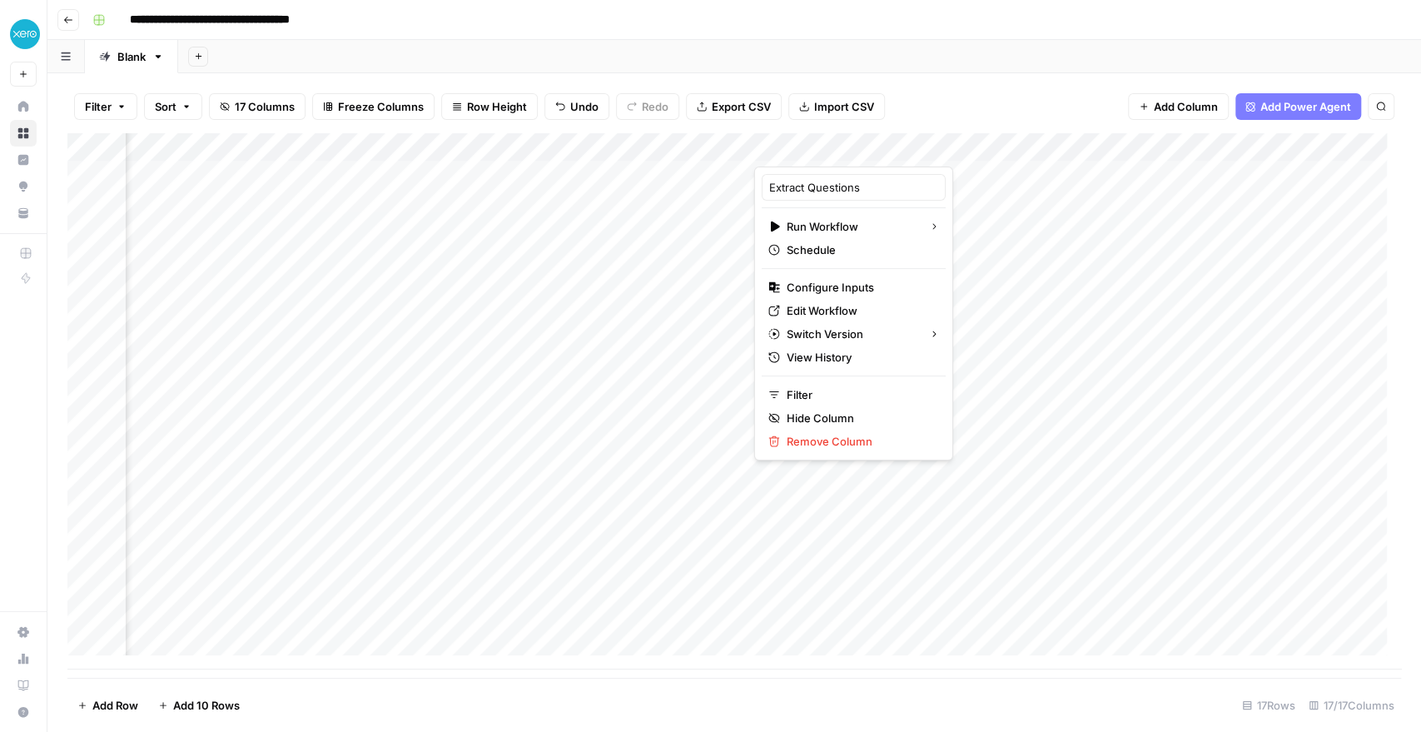
click at [695, 176] on div "Add Column" at bounding box center [733, 401] width 1333 height 536
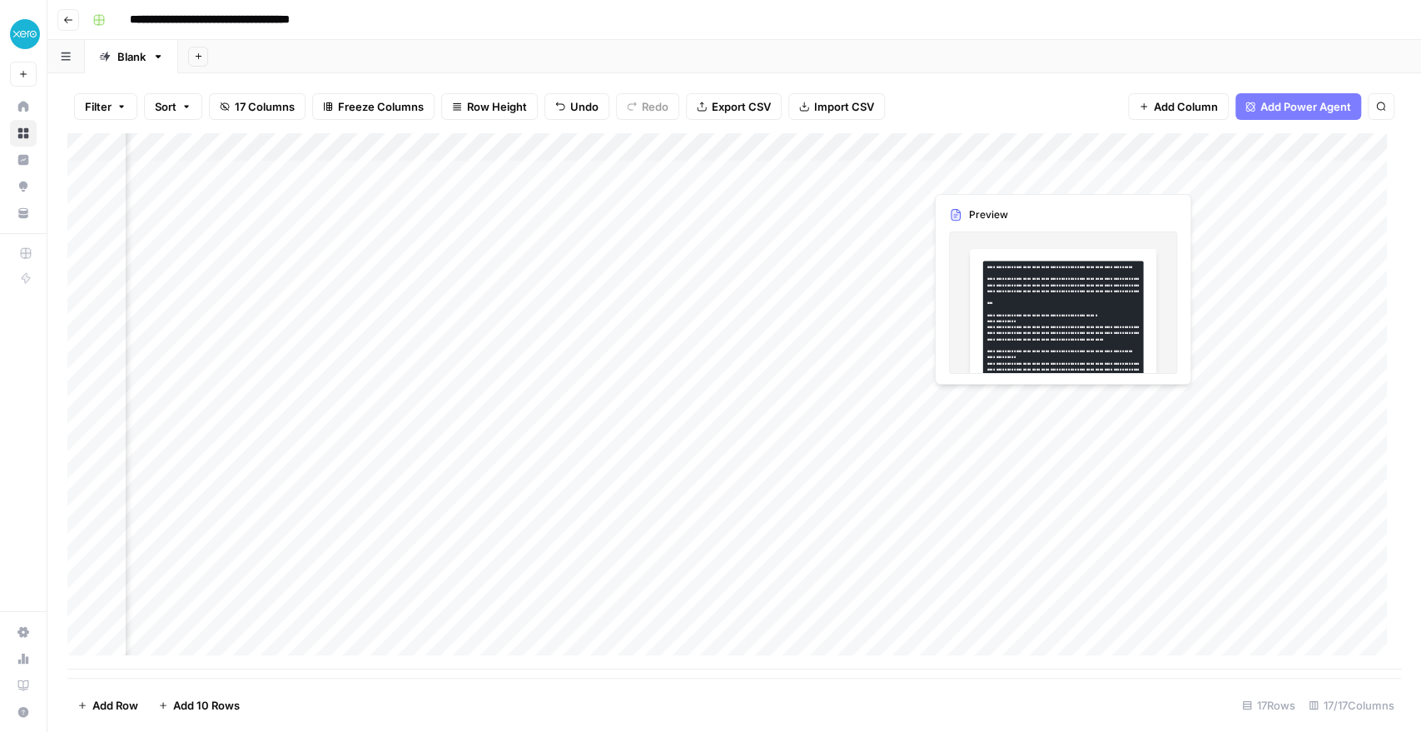
click at [695, 176] on div "Add Column" at bounding box center [733, 401] width 1333 height 536
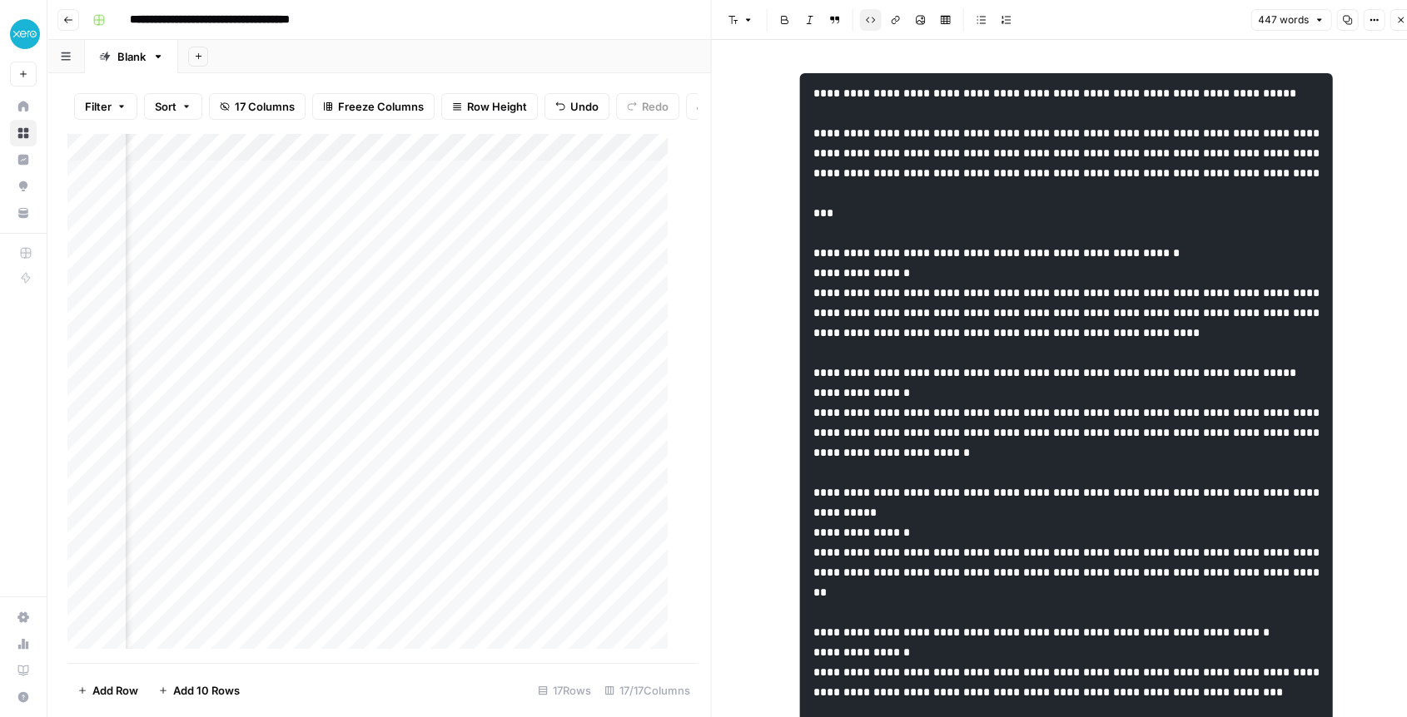
click at [330, 266] on div "Add Column" at bounding box center [374, 398] width 614 height 530
click at [695, 20] on icon "button" at bounding box center [1400, 20] width 10 height 10
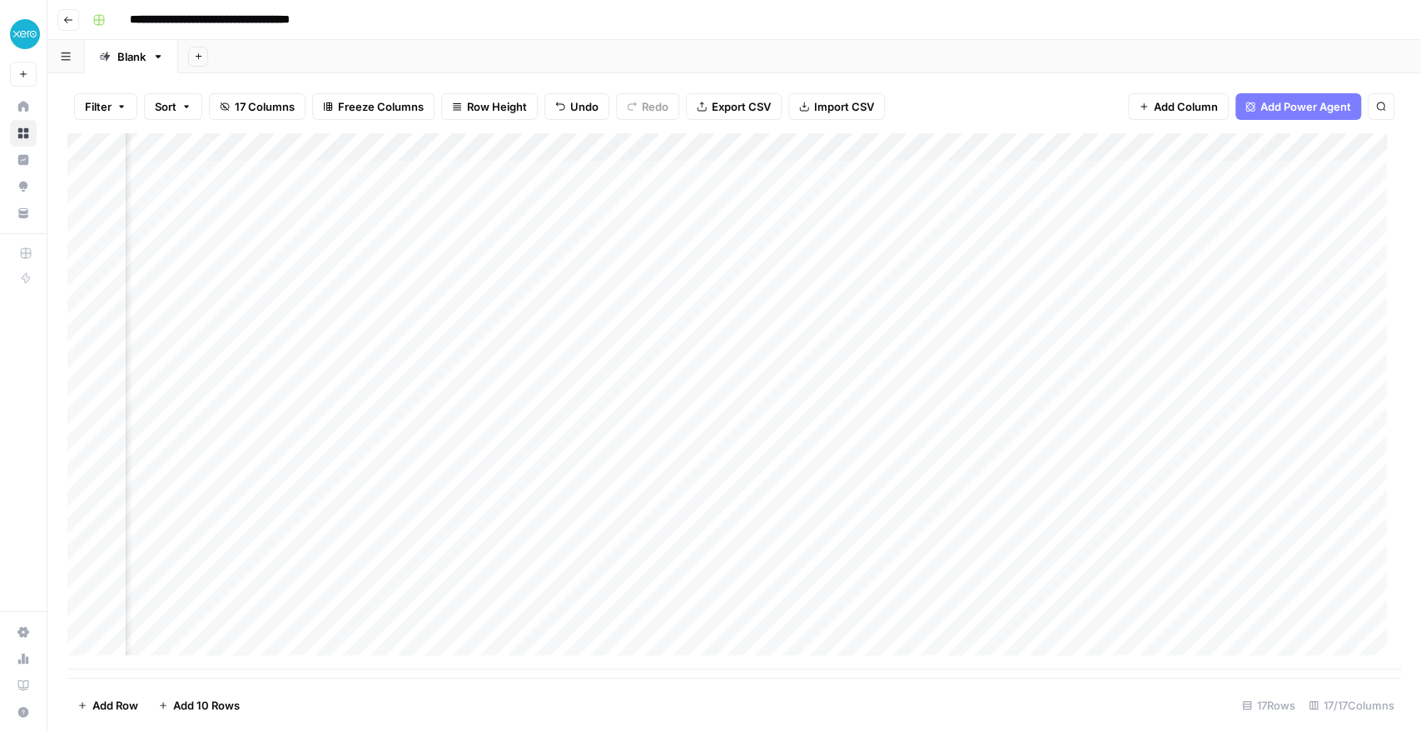
click at [695, 146] on div "Add Column" at bounding box center [733, 401] width 1333 height 536
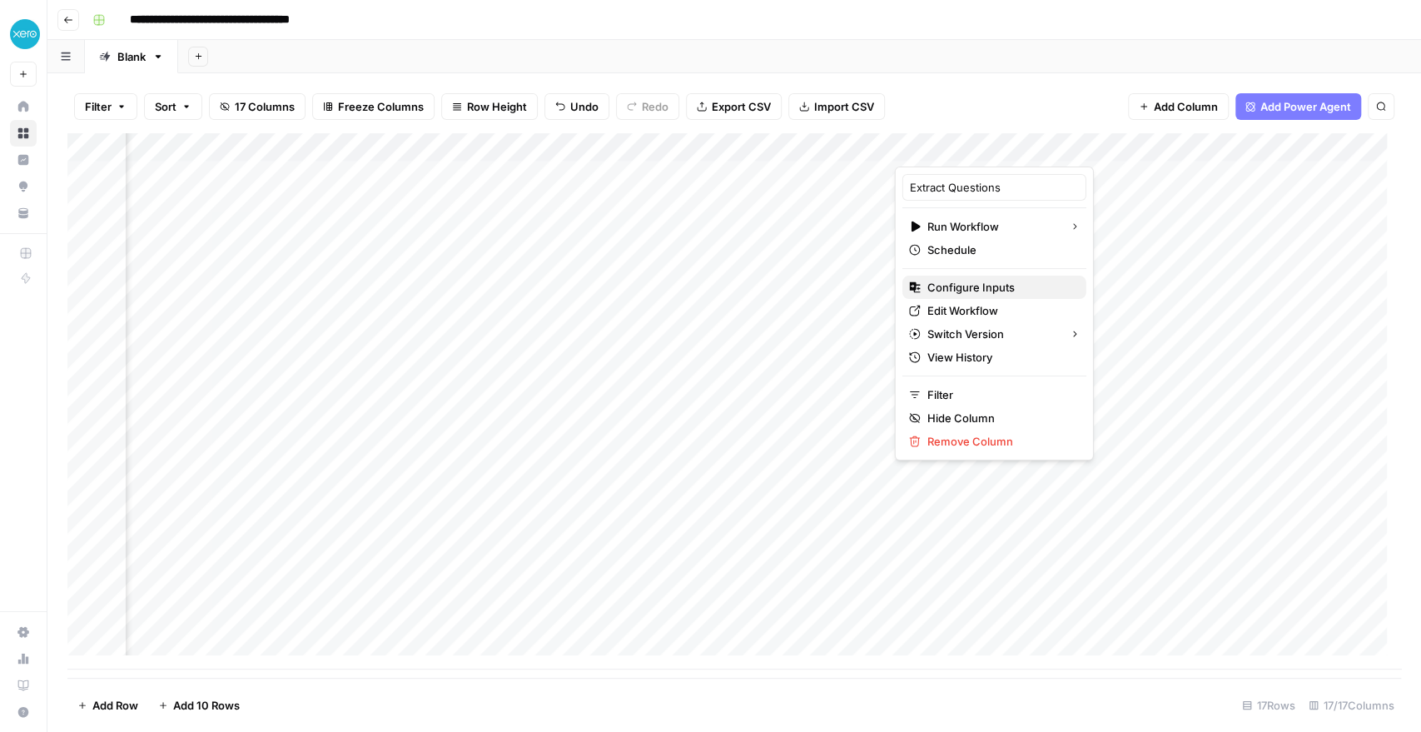
click at [695, 290] on span "Configure Inputs" at bounding box center [1000, 287] width 146 height 17
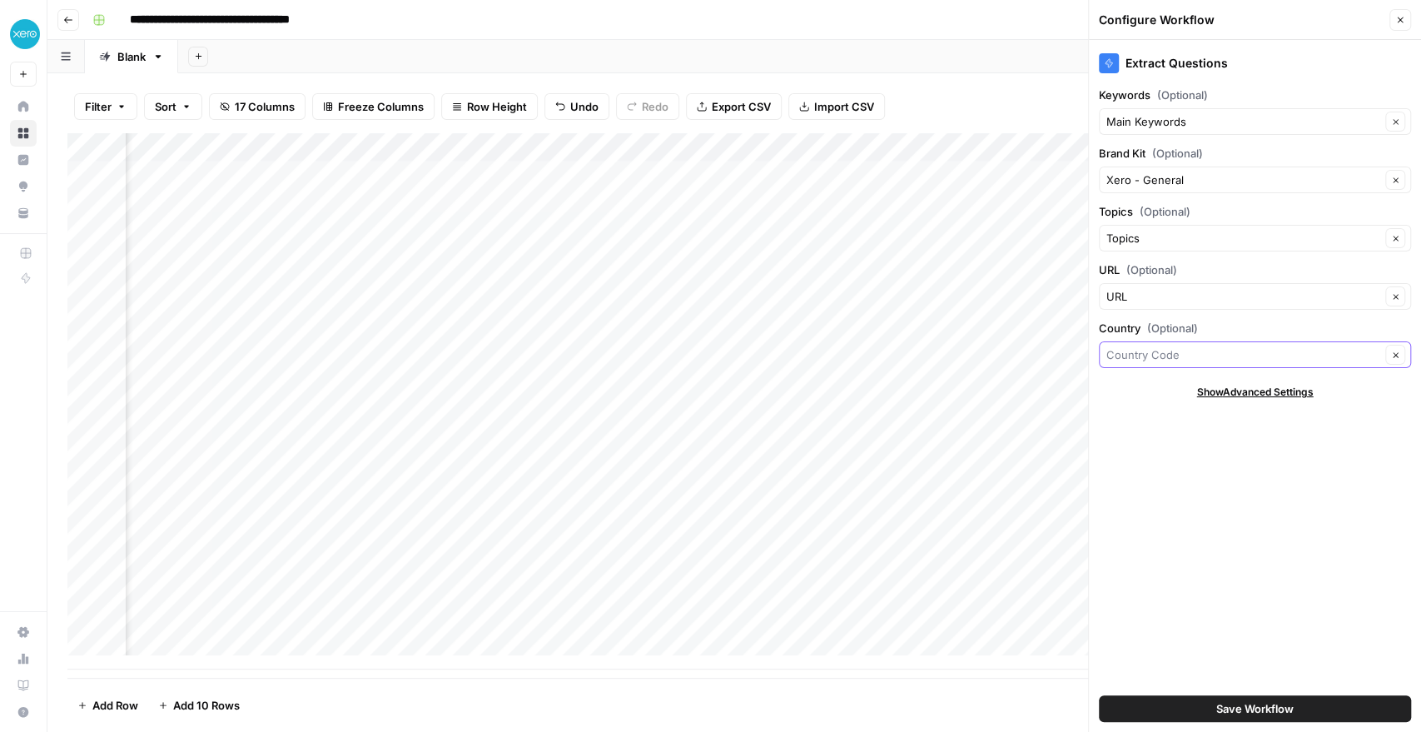
click at [695, 359] on input "Country (Optional)" at bounding box center [1243, 354] width 274 height 17
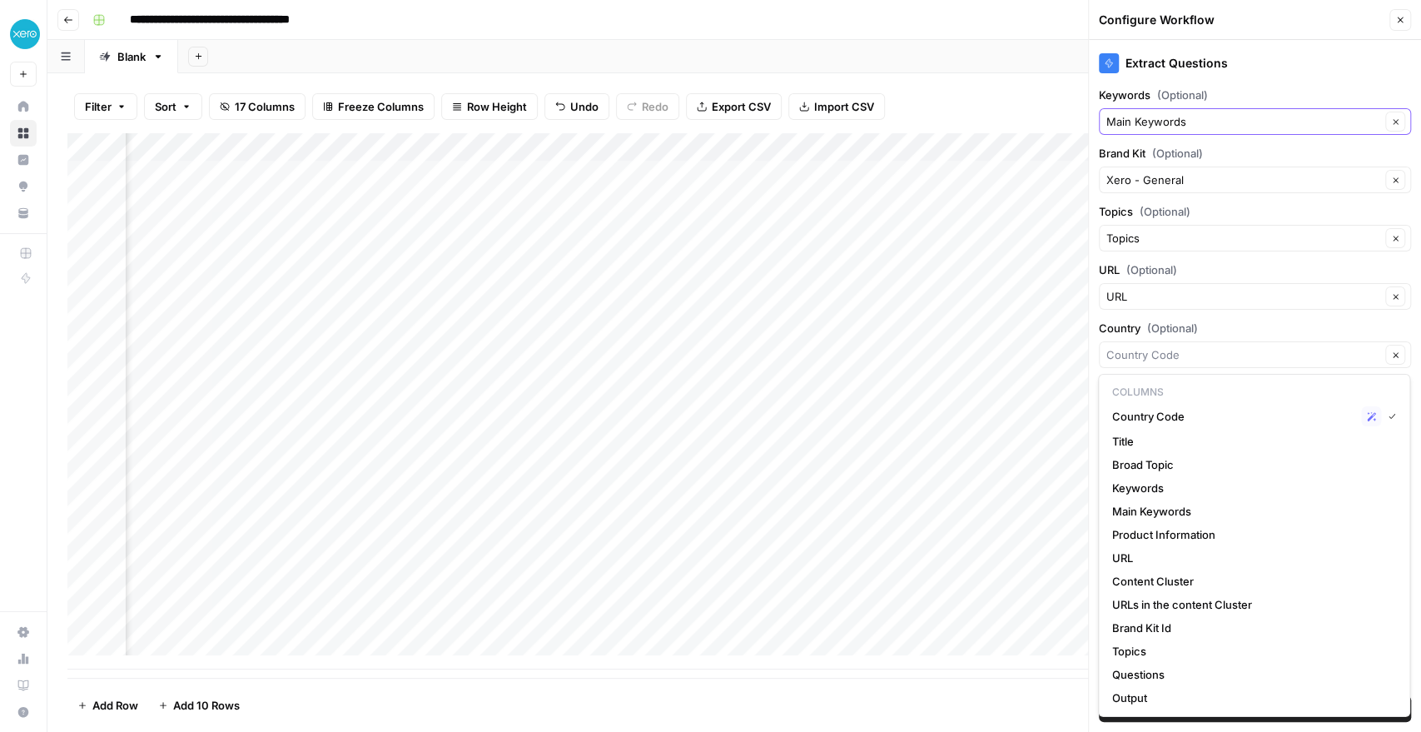
type input "Country Code"
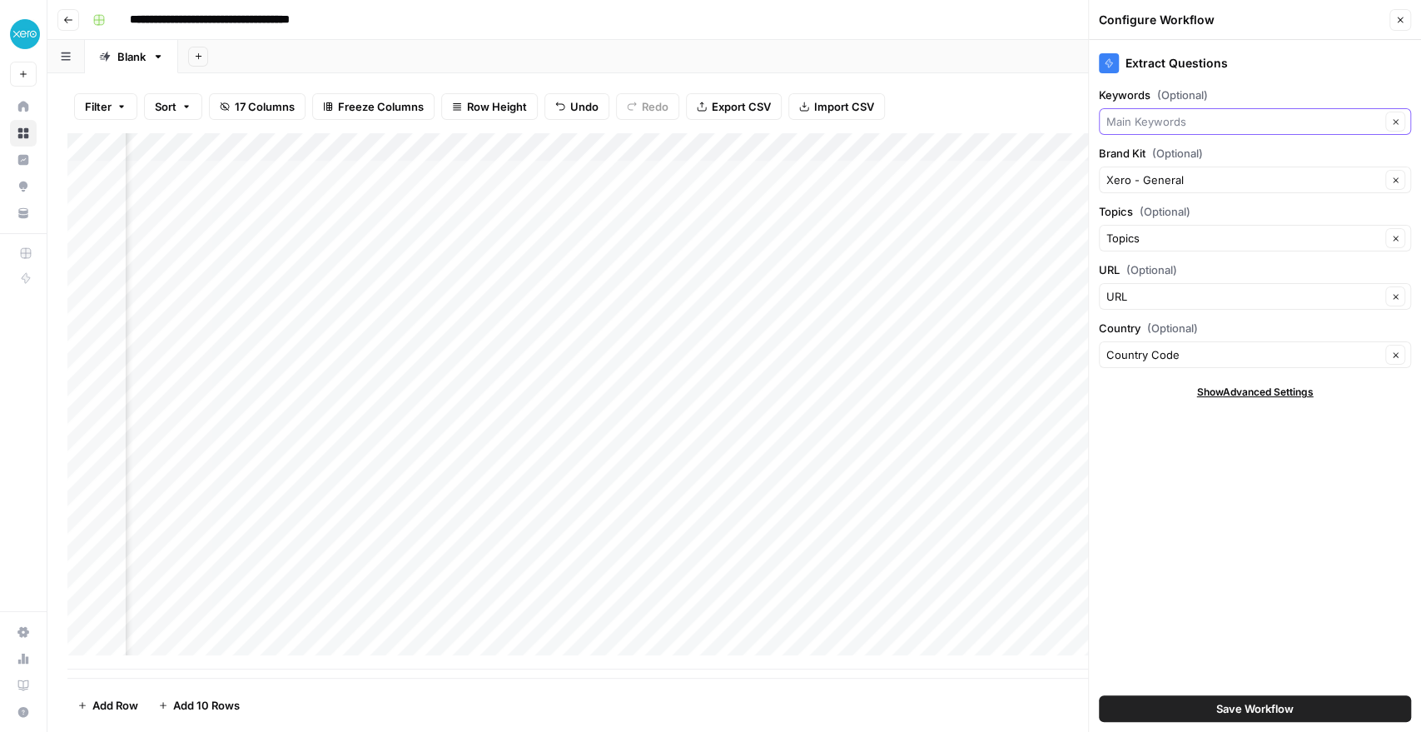
drag, startPoint x: 1178, startPoint y: 359, endPoint x: 1131, endPoint y: 129, distance: 234.4
click at [695, 129] on input "Keywords (Optional)" at bounding box center [1243, 121] width 274 height 17
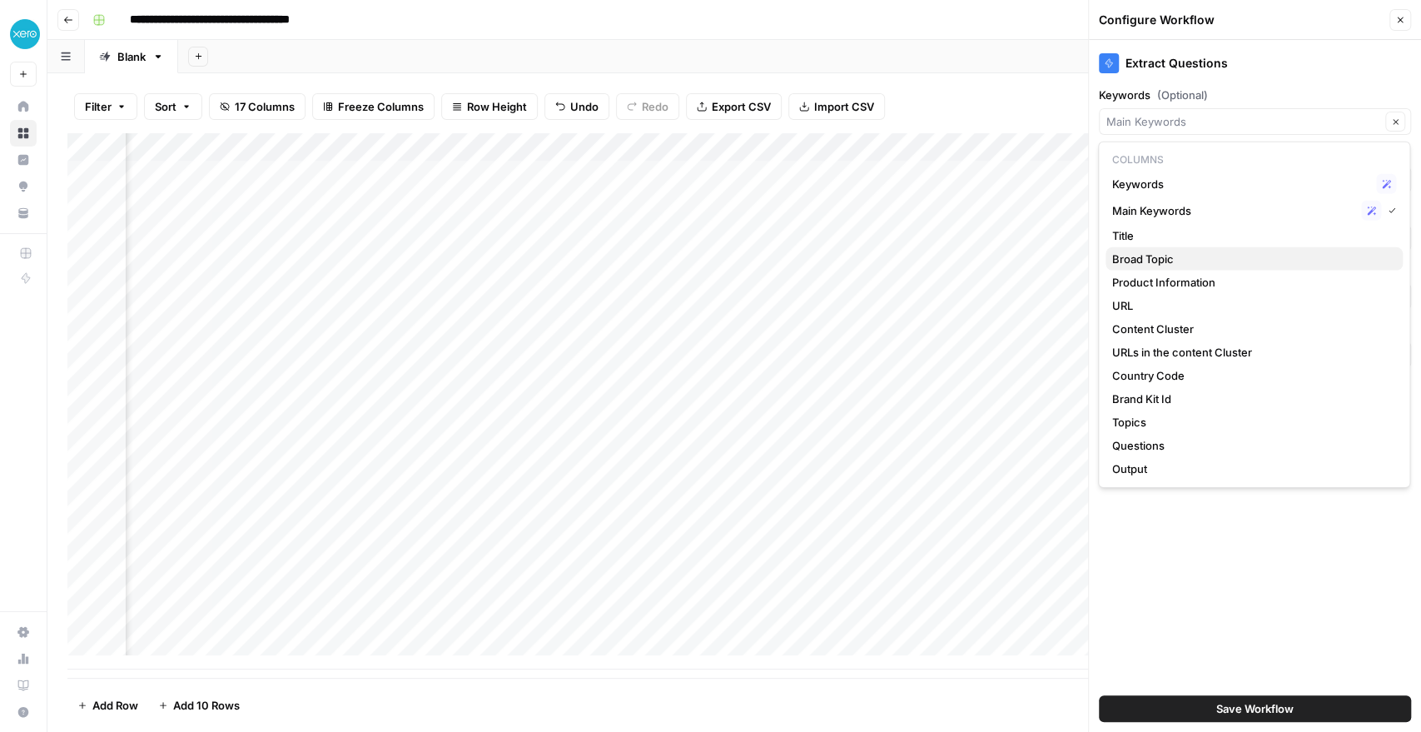
click at [695, 260] on span "Broad Topic" at bounding box center [1250, 259] width 277 height 17
type input "Broad Topic"
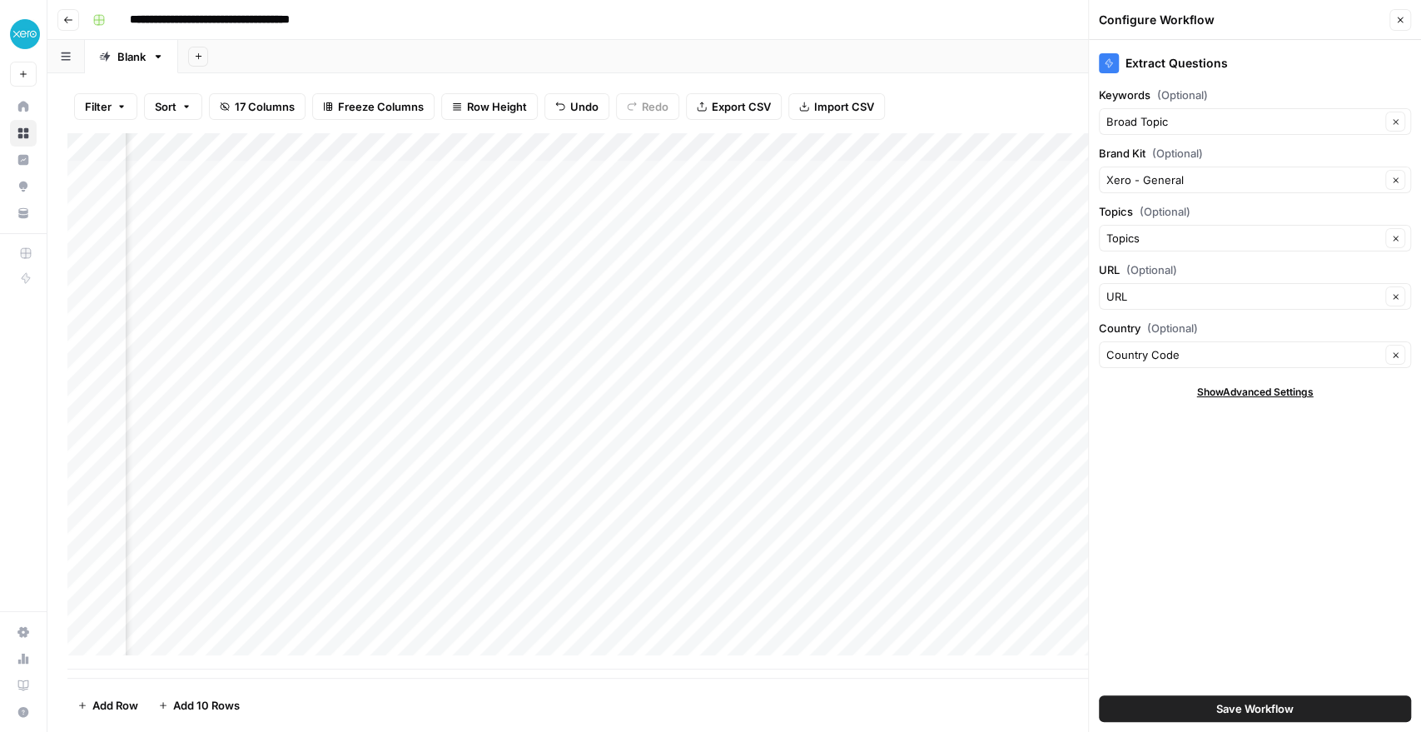
click at [695, 695] on button "Save Workflow" at bounding box center [1255, 708] width 312 height 27
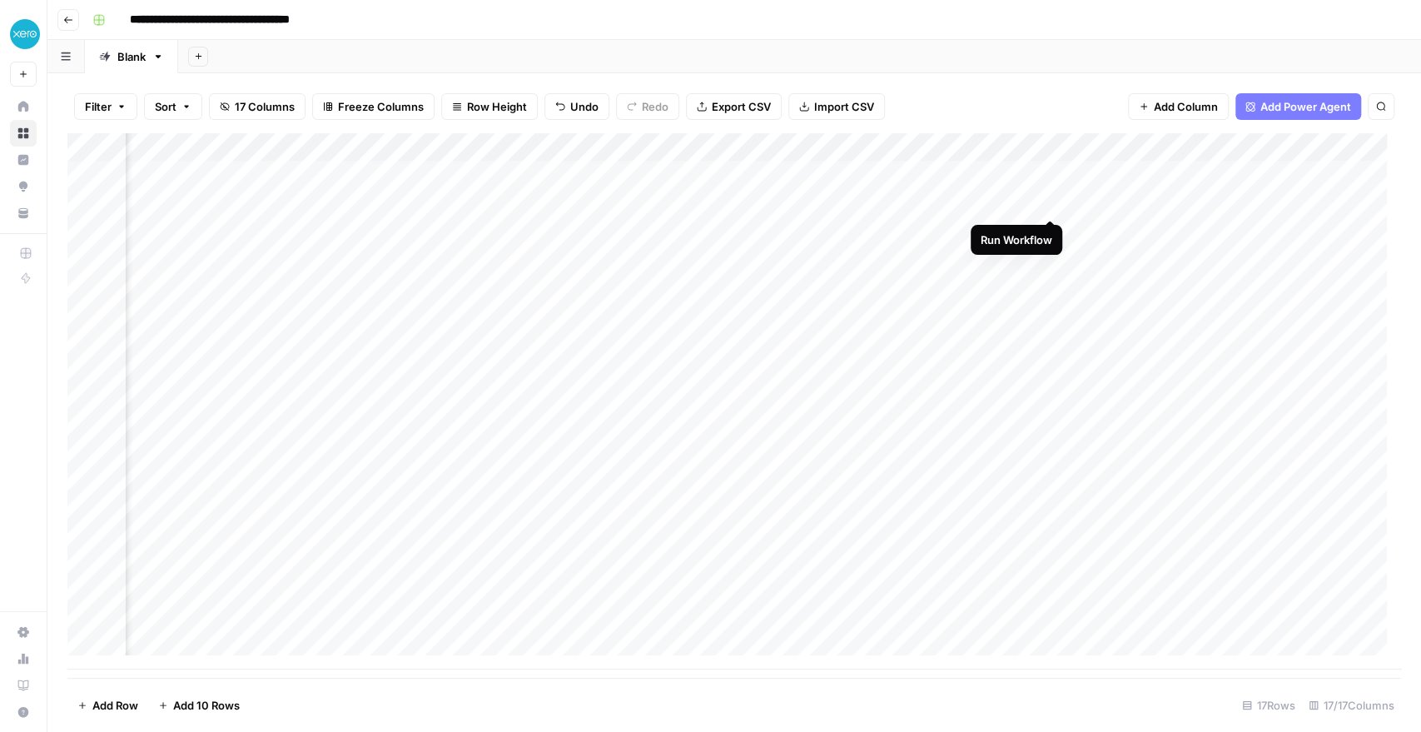
click at [695, 202] on div "Add Column" at bounding box center [733, 401] width 1333 height 536
click at [695, 151] on div "Add Column" at bounding box center [733, 401] width 1333 height 536
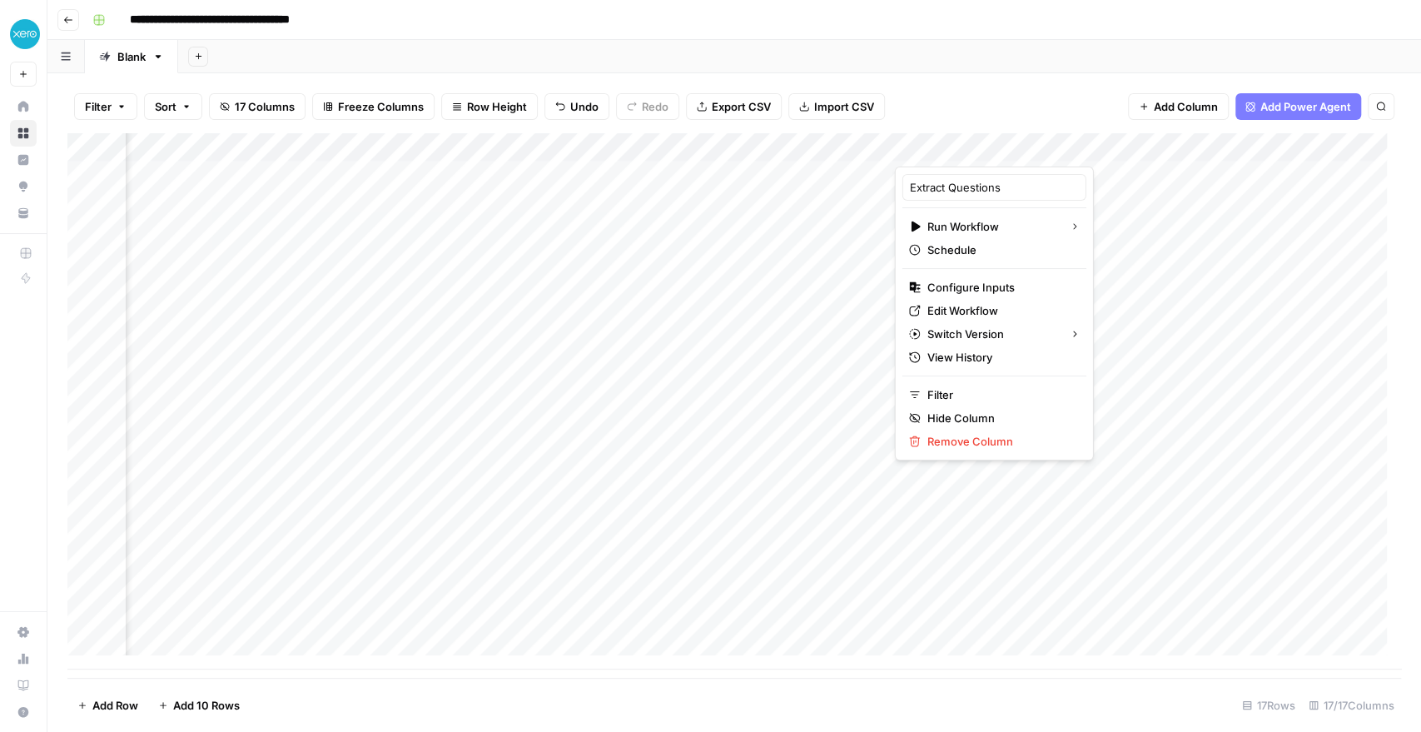
click at [695, 82] on div "Filter Sort 17 Columns Freeze Columns Row Height Undo Redo Export CSV Import CS…" at bounding box center [733, 106] width 1333 height 53
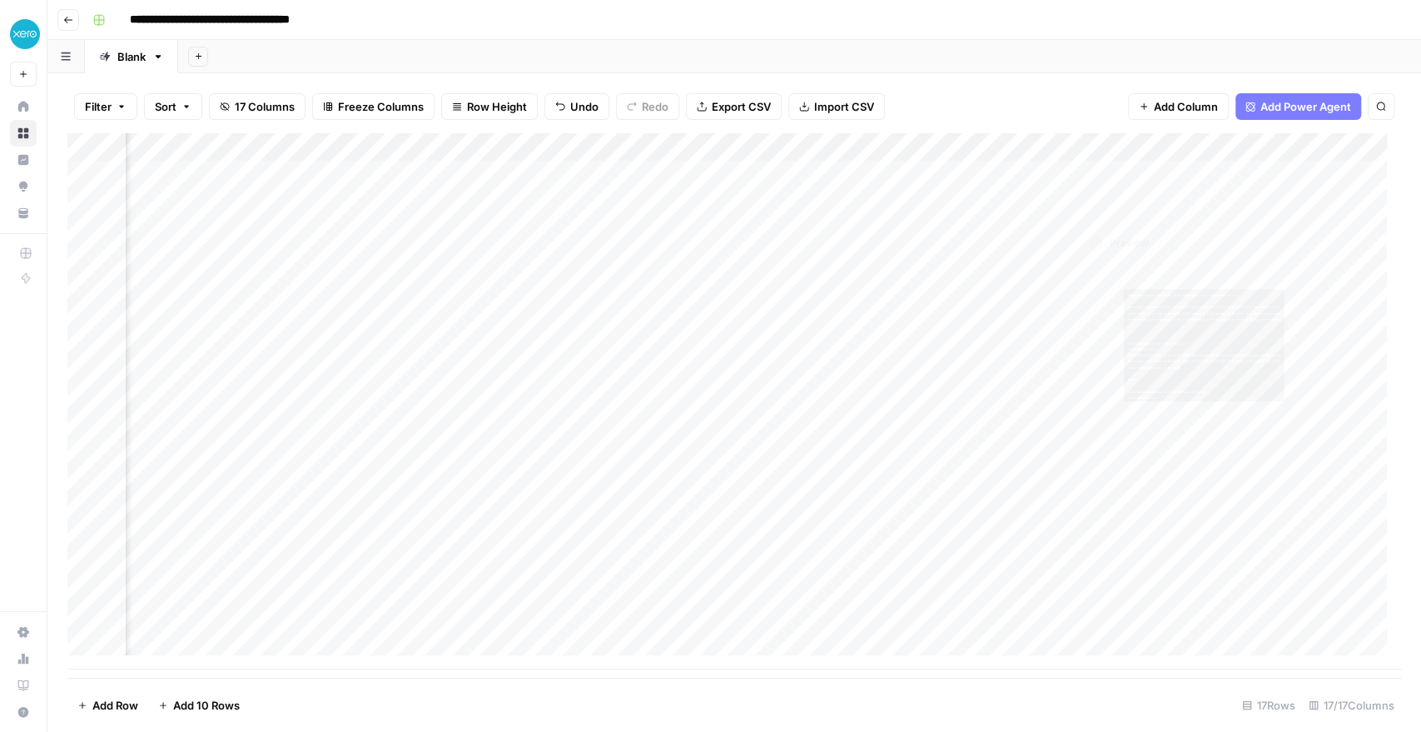
click at [695, 200] on div "Add Column" at bounding box center [733, 401] width 1333 height 536
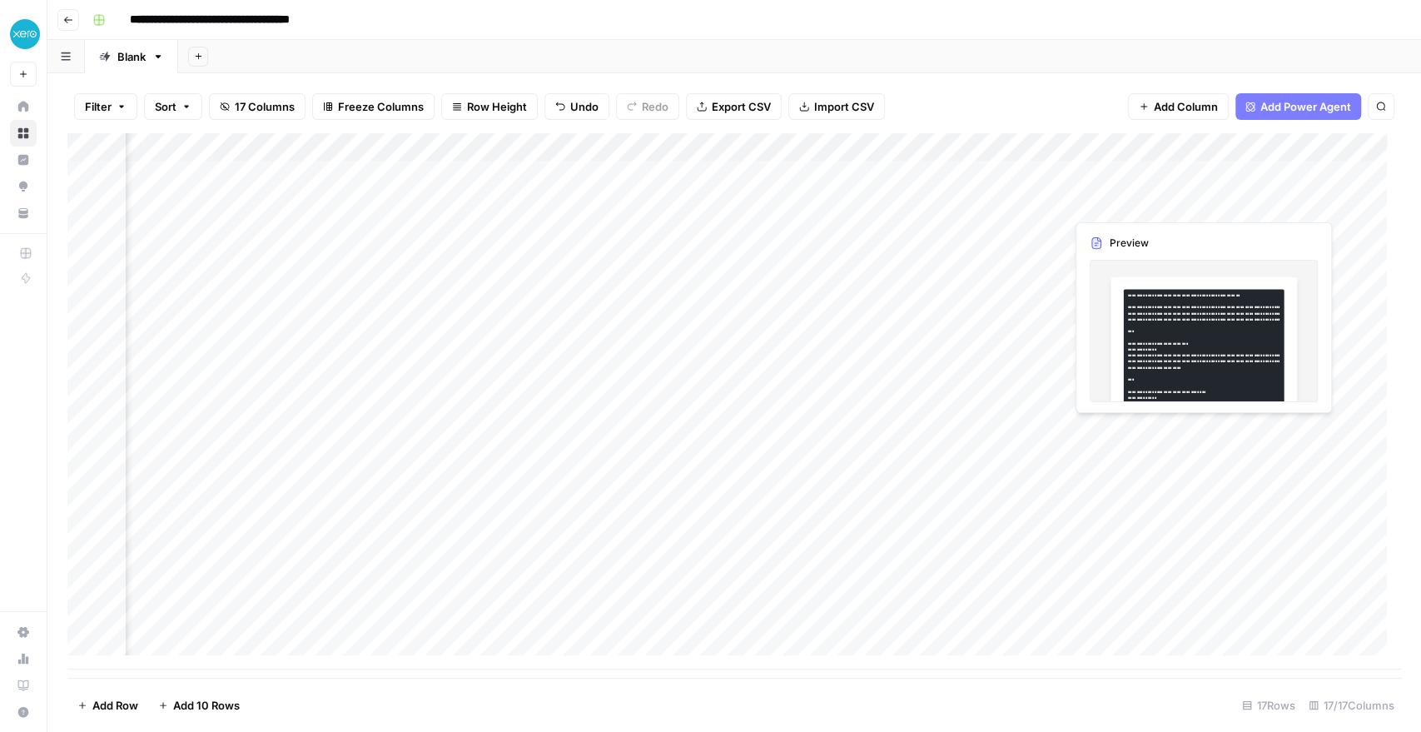
click at [695, 200] on div "Add Column" at bounding box center [733, 401] width 1333 height 536
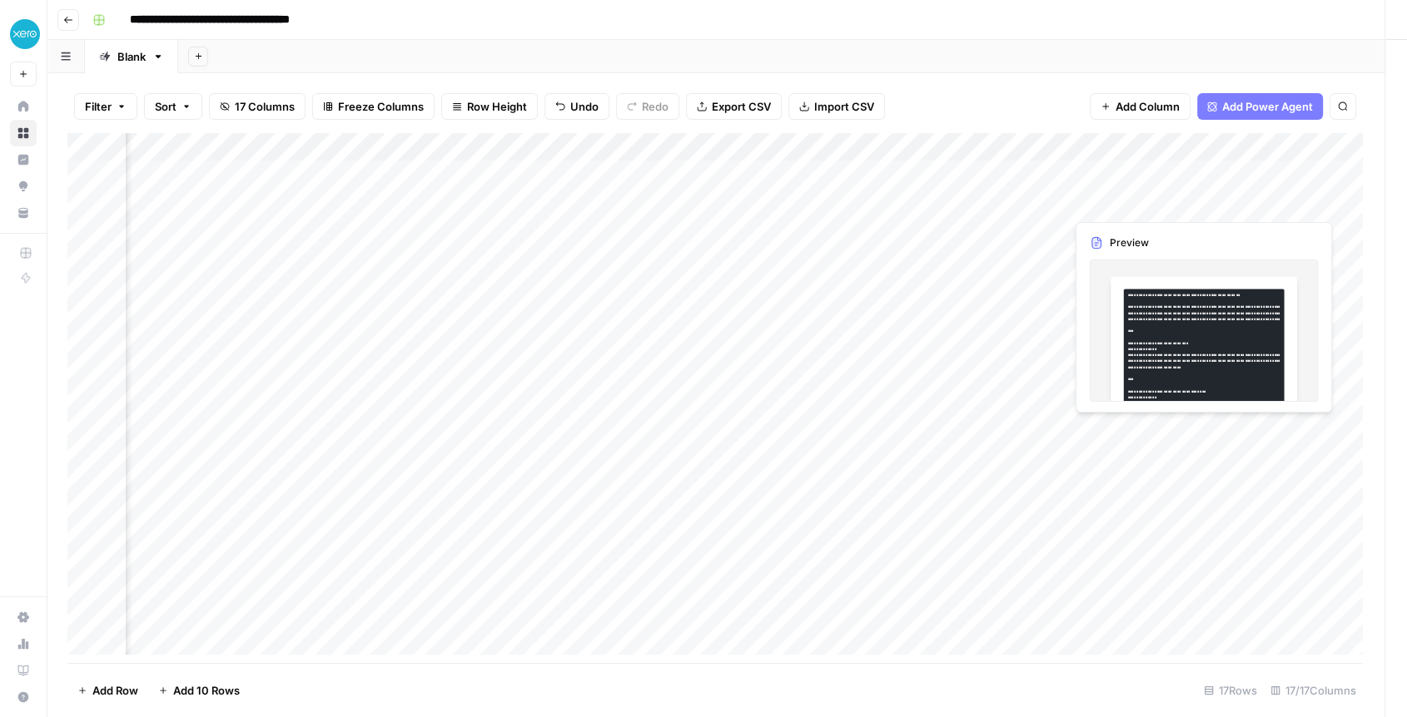
click at [695, 200] on div at bounding box center [1141, 202] width 152 height 31
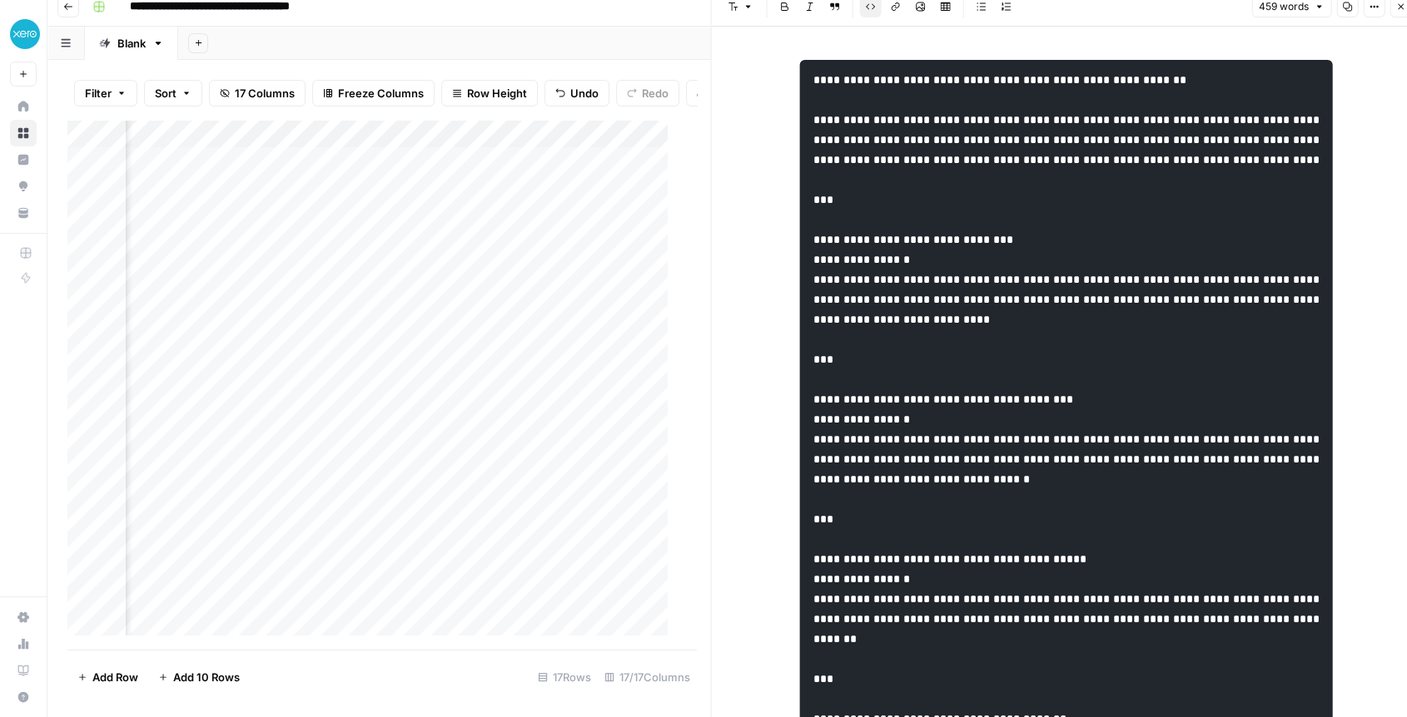
click at [361, 291] on div "Add Column" at bounding box center [374, 385] width 614 height 530
click at [695, 8] on icon "button" at bounding box center [1400, 7] width 10 height 10
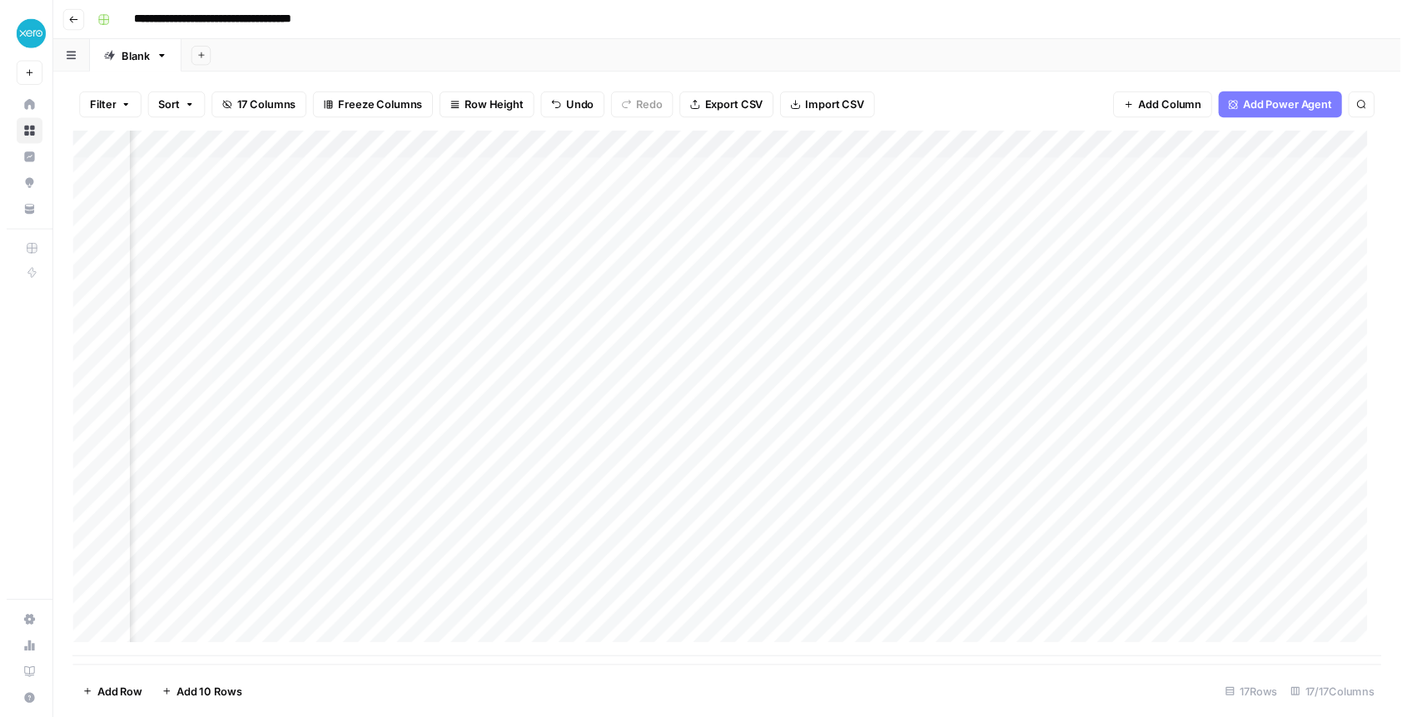
scroll to position [0, 2246]
click at [695, 202] on div "Add Column" at bounding box center [733, 401] width 1333 height 536
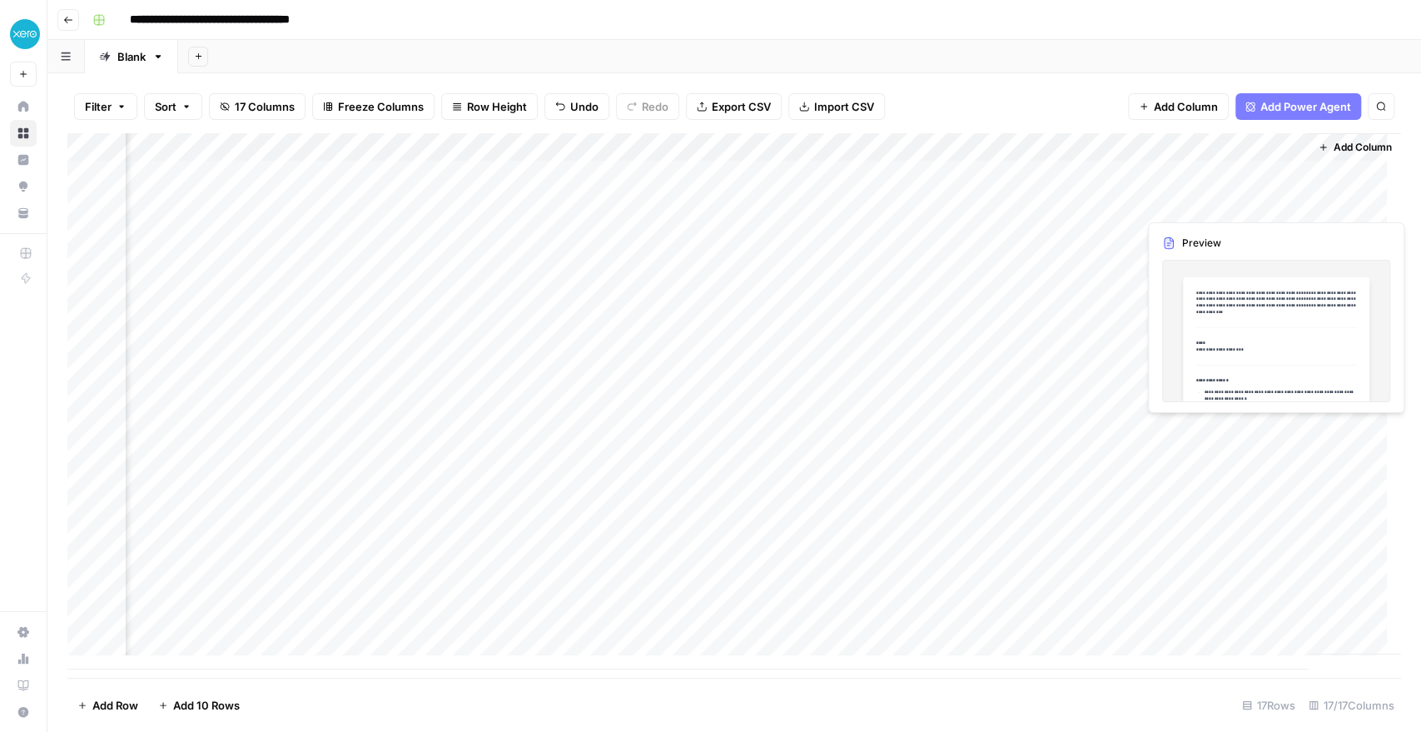
click at [695, 204] on div "Add Column" at bounding box center [733, 401] width 1333 height 536
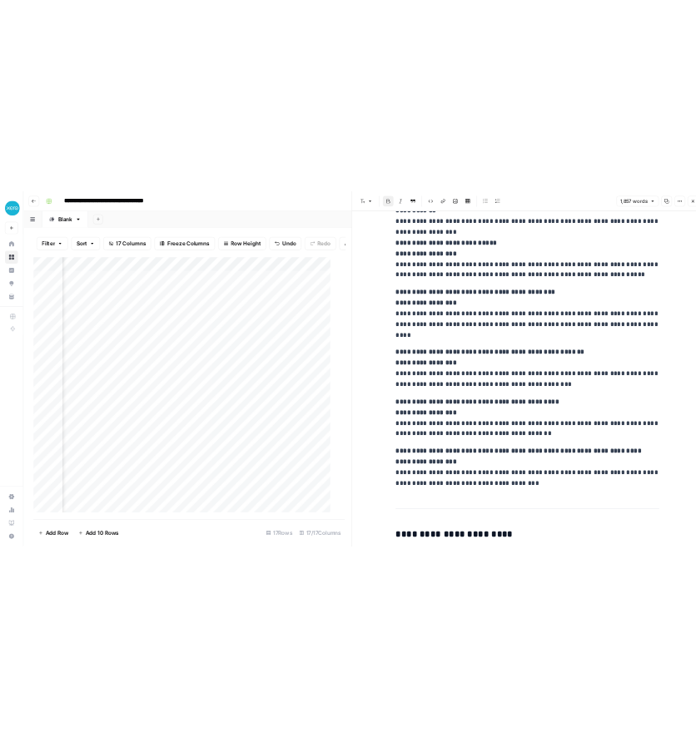
scroll to position [0, 94]
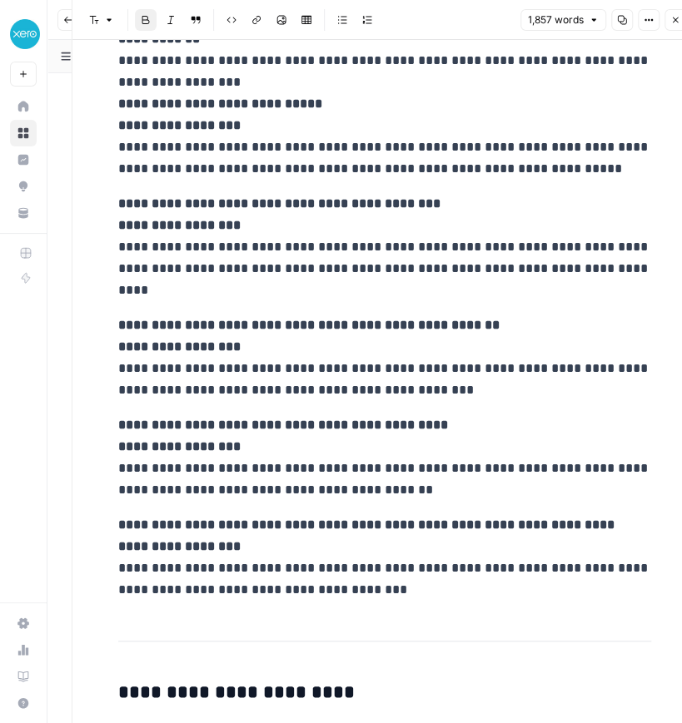
click at [675, 17] on icon "button" at bounding box center [675, 20] width 10 height 10
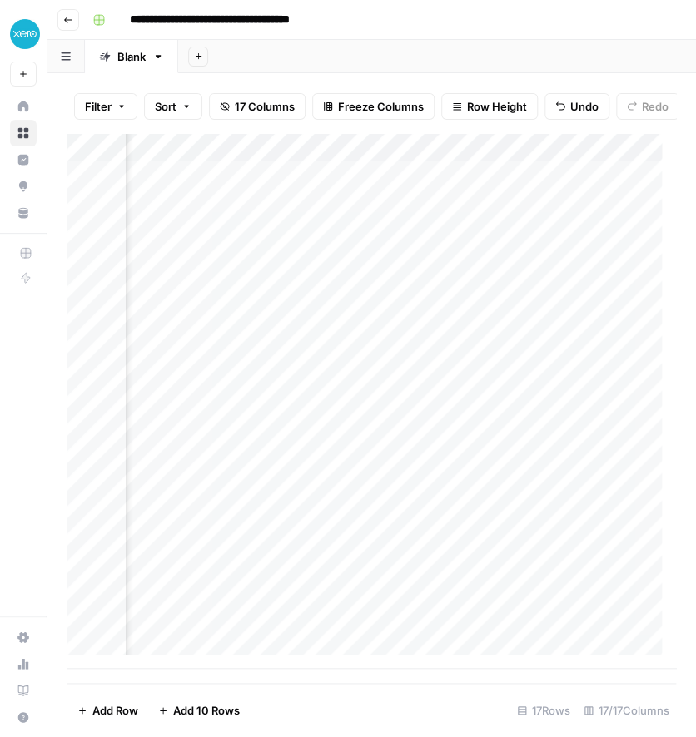
scroll to position [0, 626]
click at [513, 247] on div "Add Column" at bounding box center [371, 401] width 608 height 536
type textarea "**********"
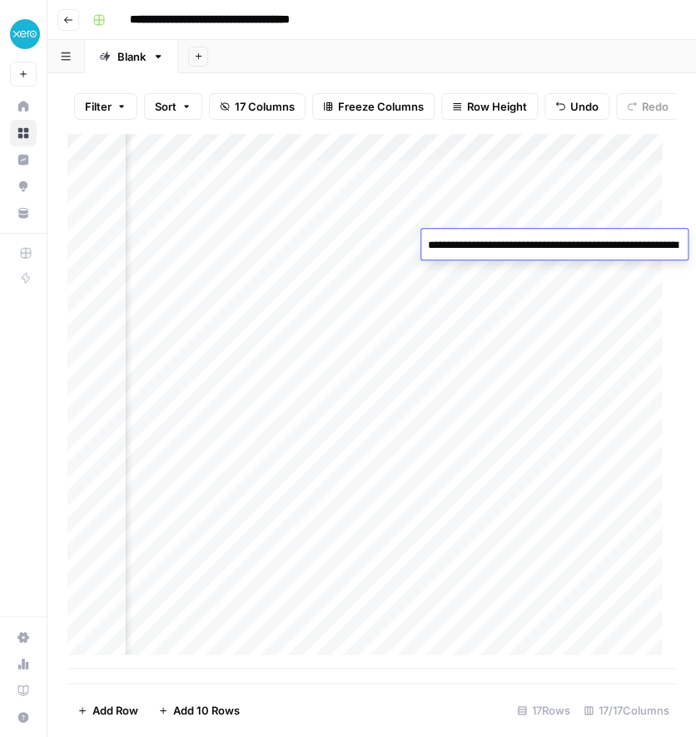
scroll to position [1038, 0]
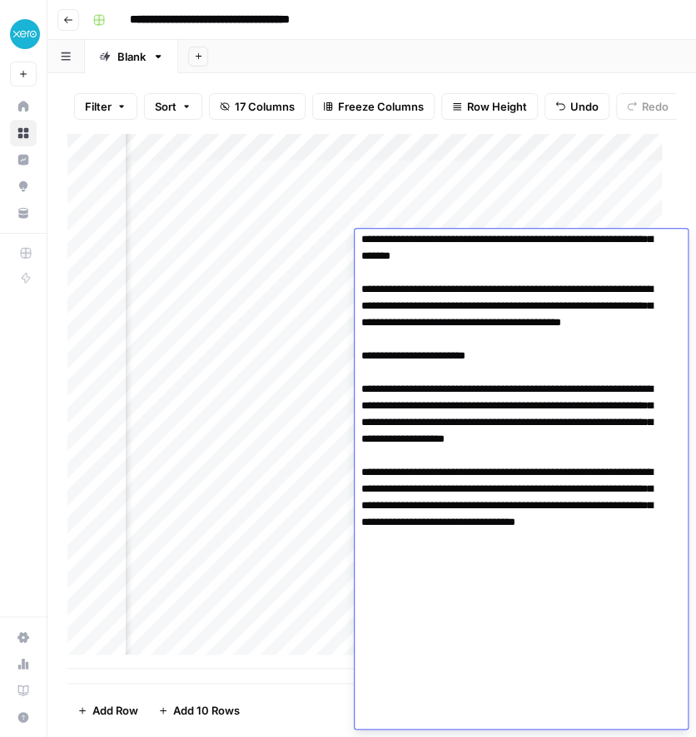
click at [295, 308] on div "Add Column" at bounding box center [371, 401] width 608 height 536
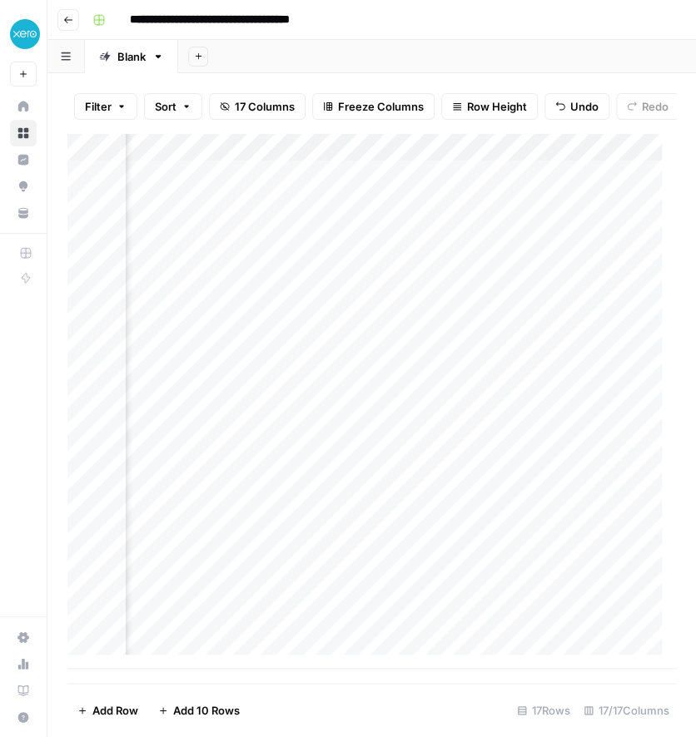
scroll to position [0, 473]
click at [227, 247] on div "Add Column" at bounding box center [371, 401] width 608 height 536
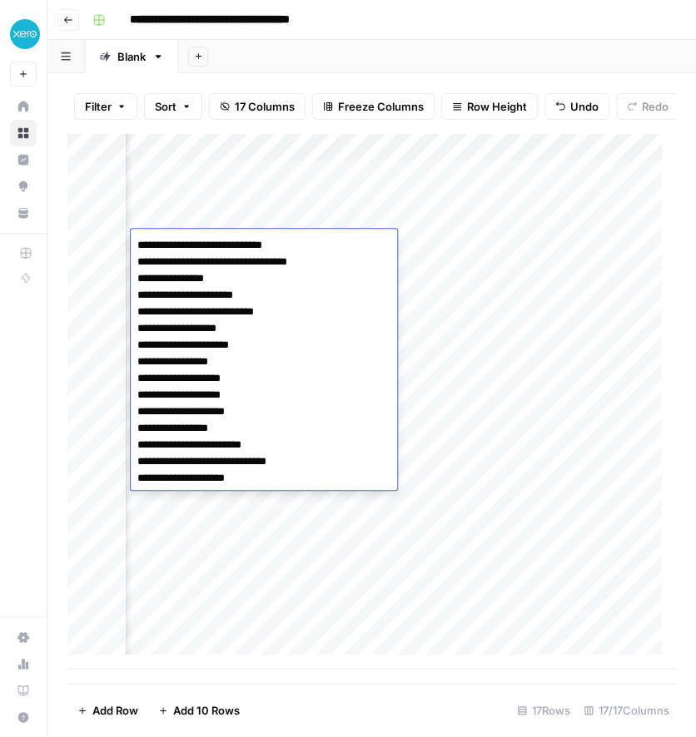
click at [227, 247] on textarea "**********" at bounding box center [264, 362] width 266 height 256
drag, startPoint x: 135, startPoint y: 244, endPoint x: 293, endPoint y: 245, distance: 158.1
click at [293, 245] on textarea "**********" at bounding box center [264, 362] width 266 height 256
drag, startPoint x: 137, startPoint y: 376, endPoint x: 260, endPoint y: 380, distance: 123.2
click at [260, 380] on textarea "**********" at bounding box center [264, 362] width 266 height 256
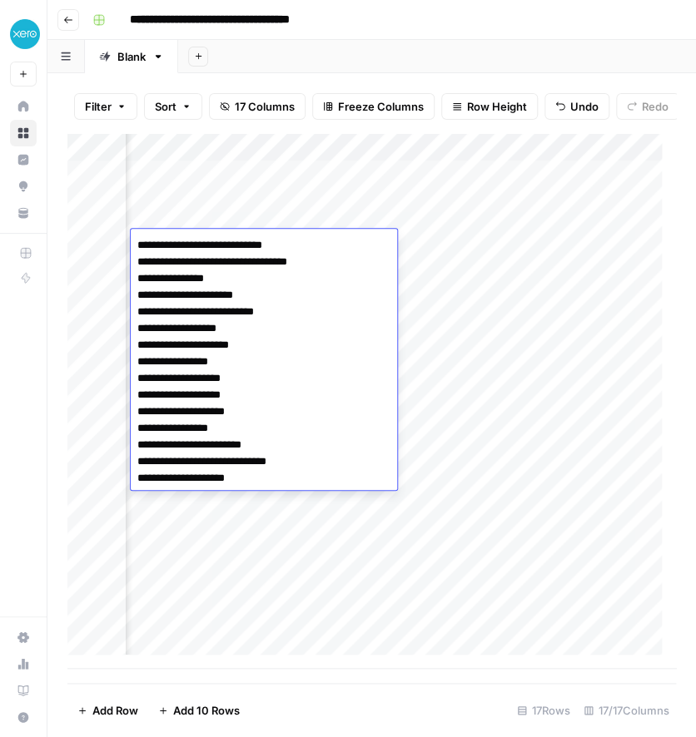
click at [444, 241] on div "Add Column" at bounding box center [371, 401] width 608 height 536
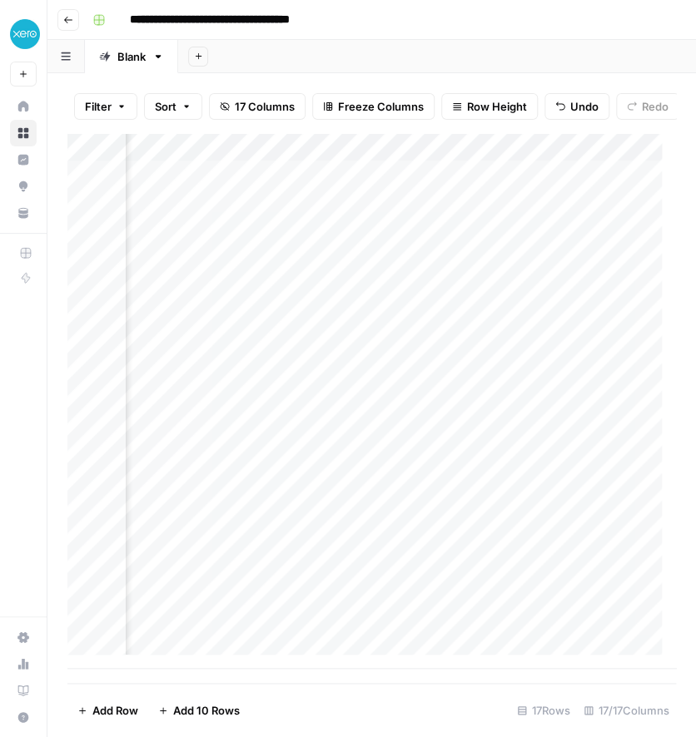
click at [320, 249] on div "Add Column" at bounding box center [371, 401] width 608 height 536
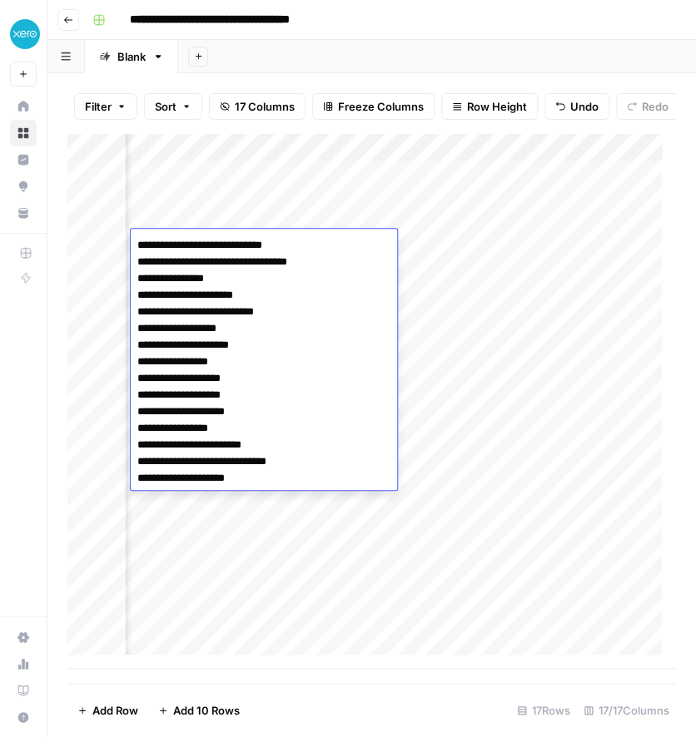
click at [320, 249] on textarea "**********" at bounding box center [264, 362] width 266 height 256
click at [249, 251] on textarea "**********" at bounding box center [264, 362] width 266 height 256
click at [447, 270] on div "Add Column" at bounding box center [371, 401] width 608 height 536
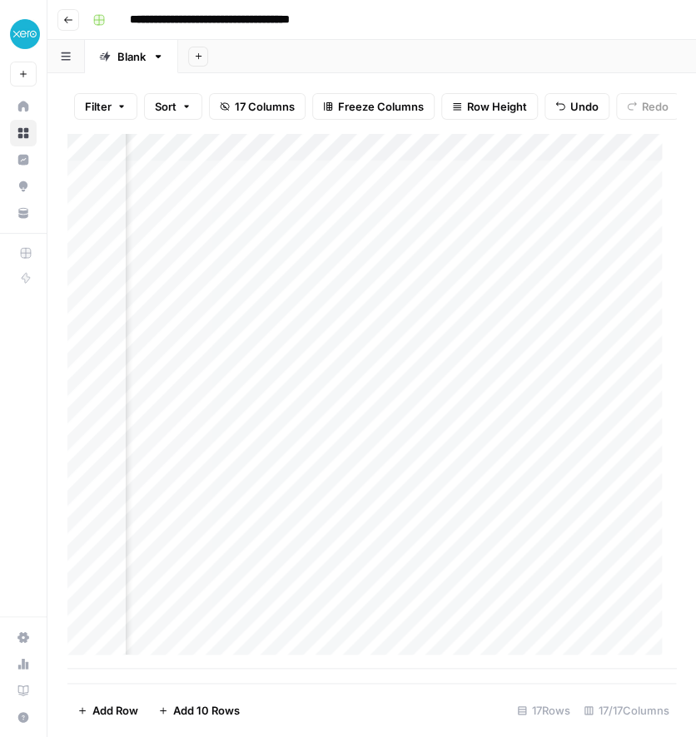
click at [418, 244] on div "Add Column" at bounding box center [371, 401] width 608 height 536
click at [382, 247] on div "Add Column" at bounding box center [371, 401] width 608 height 536
click at [446, 217] on div "Add Column" at bounding box center [371, 401] width 608 height 536
drag, startPoint x: 572, startPoint y: 229, endPoint x: 571, endPoint y: 250, distance: 20.8
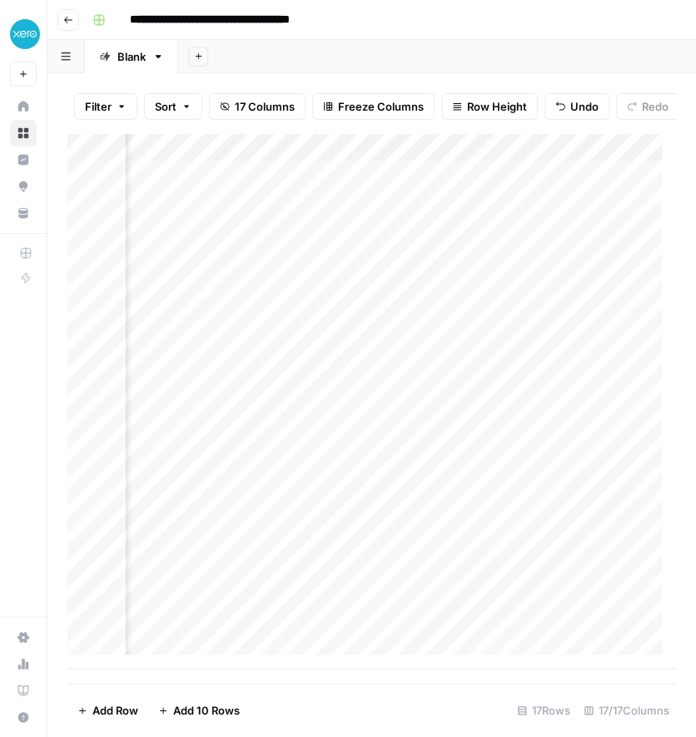
click at [571, 250] on div "Add Column" at bounding box center [371, 401] width 608 height 536
click at [519, 240] on div "Add Column" at bounding box center [371, 401] width 608 height 536
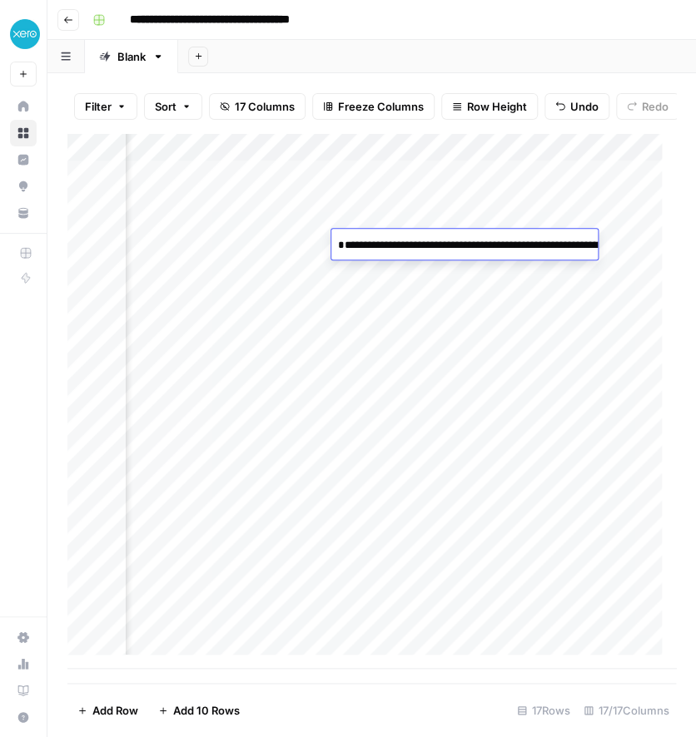
click at [519, 240] on textarea "**********" at bounding box center [497, 262] width 333 height 57
drag, startPoint x: 385, startPoint y: 282, endPoint x: 590, endPoint y: 282, distance: 205.6
click at [590, 282] on textarea "**********" at bounding box center [497, 262] width 333 height 57
type textarea "**********"
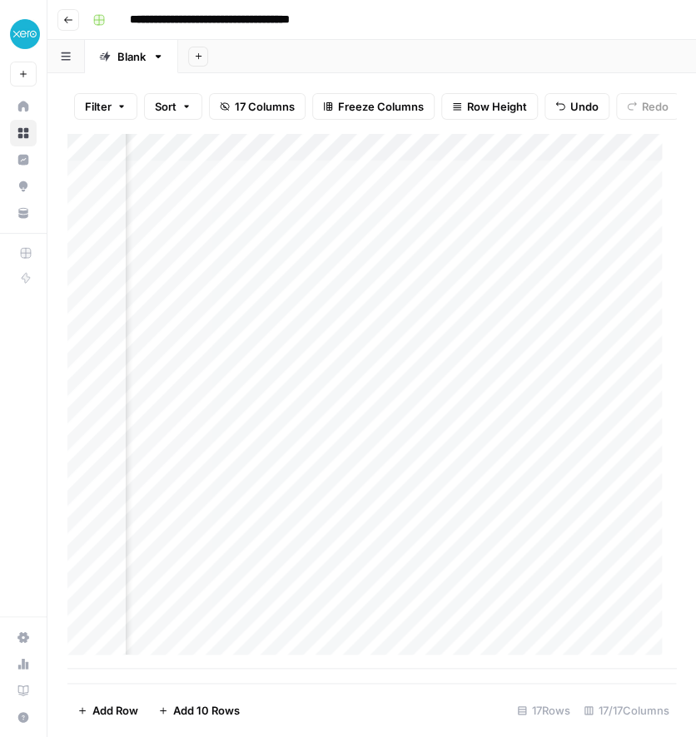
click at [492, 319] on div "Add Column" at bounding box center [371, 401] width 608 height 536
click at [604, 241] on div "Add Column" at bounding box center [371, 401] width 608 height 536
click at [604, 241] on textarea at bounding box center [554, 245] width 266 height 23
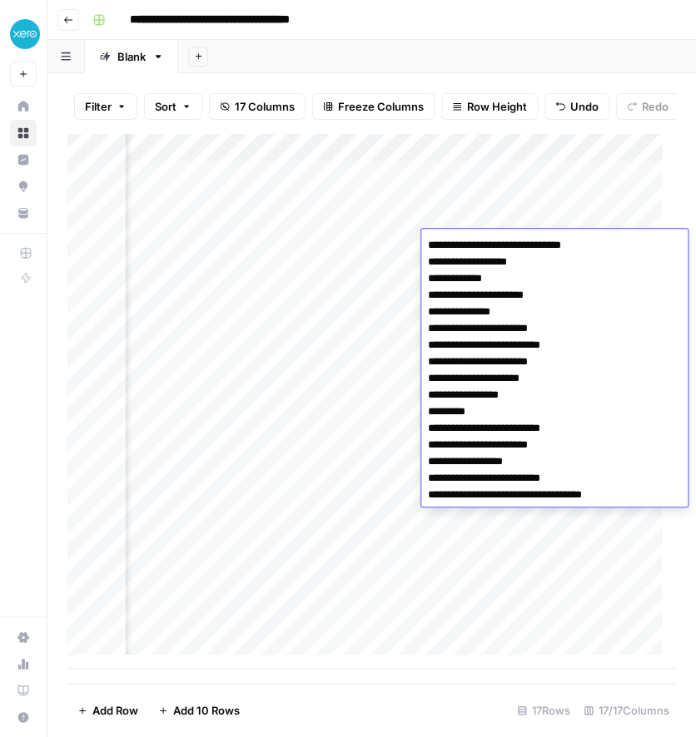
drag, startPoint x: 424, startPoint y: 444, endPoint x: 580, endPoint y: 443, distance: 155.7
click at [580, 443] on textarea "**********" at bounding box center [554, 370] width 266 height 273
click at [521, 474] on textarea "**********" at bounding box center [554, 370] width 266 height 273
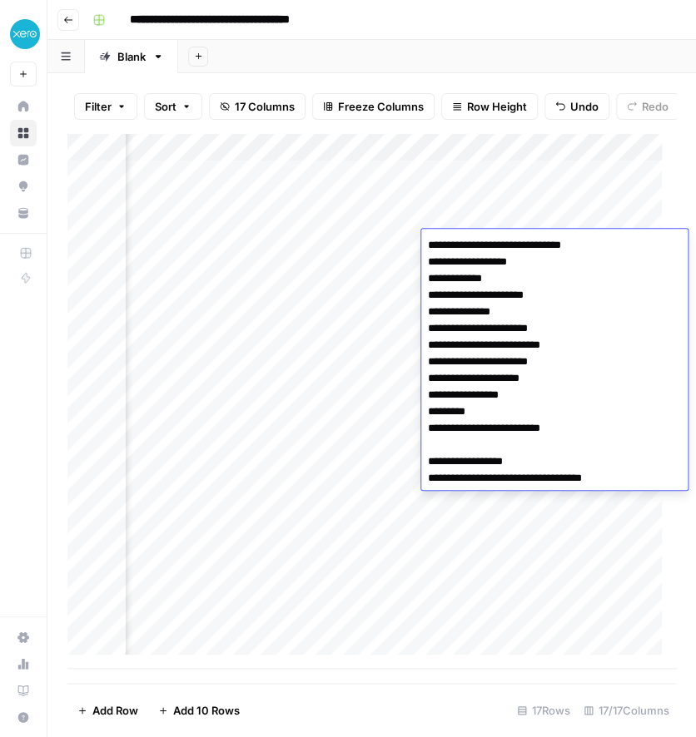
click at [481, 479] on textarea "**********" at bounding box center [554, 362] width 266 height 256
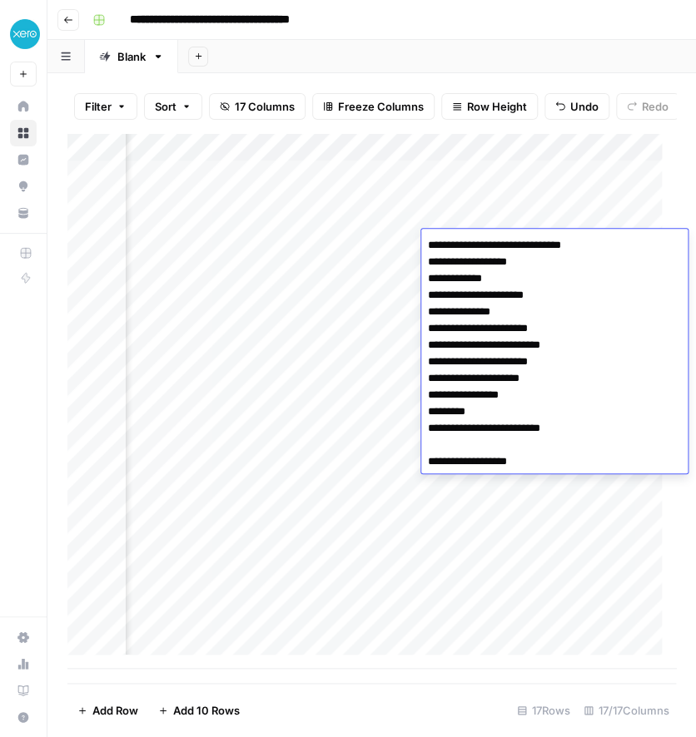
click at [426, 461] on textarea "**********" at bounding box center [554, 362] width 266 height 256
type textarea "**********"
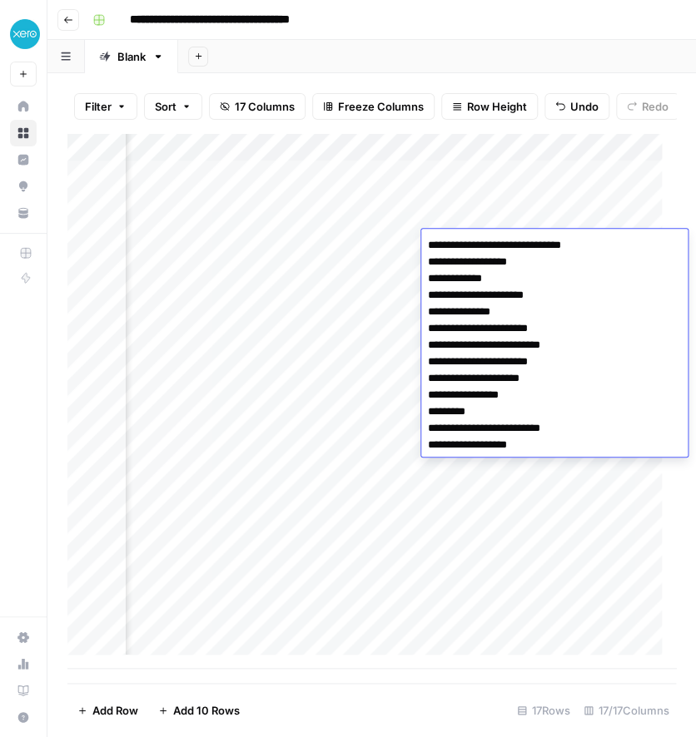
click at [300, 411] on div "Add Column" at bounding box center [371, 401] width 608 height 536
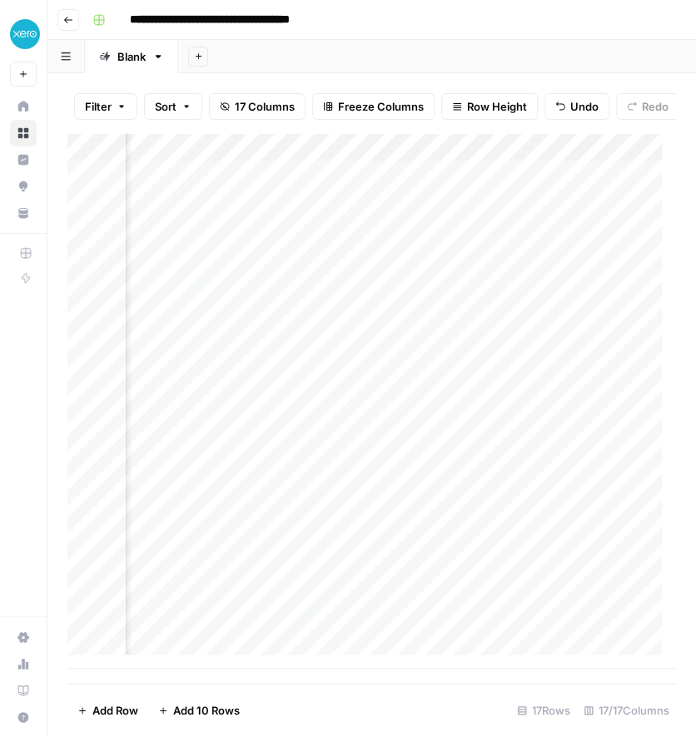
scroll to position [0, 1317]
click at [366, 245] on div "Add Column" at bounding box center [371, 401] width 608 height 536
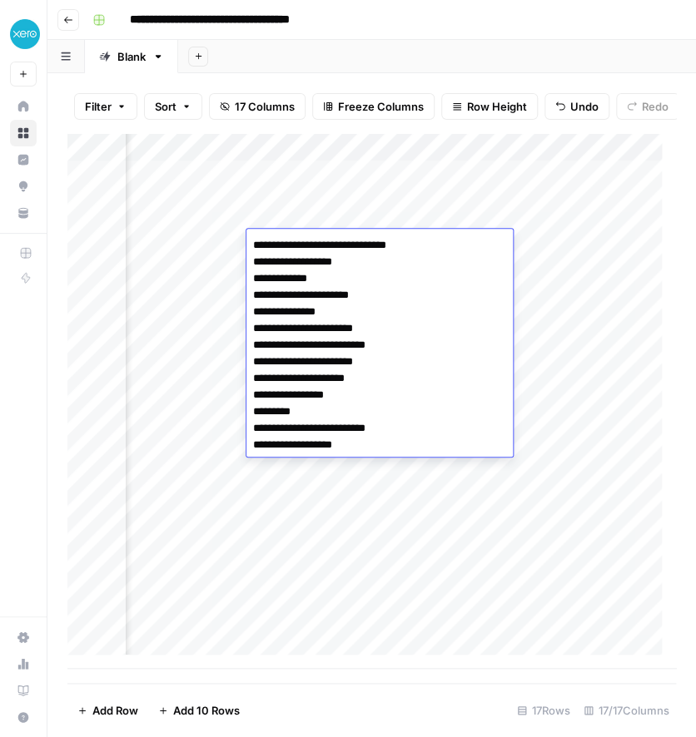
click at [366, 245] on textarea "**********" at bounding box center [379, 345] width 266 height 223
click at [366, 245] on textarea "**********" at bounding box center [379, 354] width 266 height 240
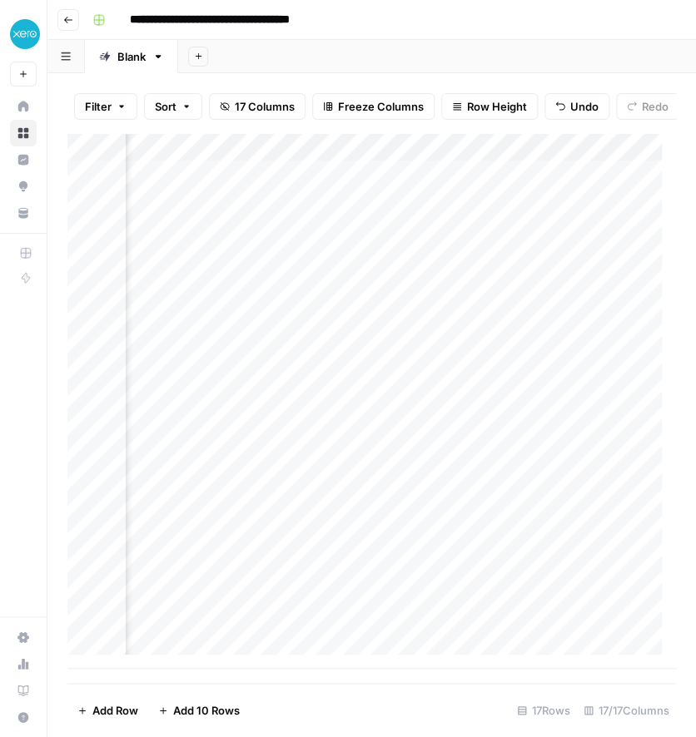
click at [624, 248] on div "Add Column" at bounding box center [371, 401] width 608 height 536
click at [521, 245] on div "Add Column" at bounding box center [371, 401] width 608 height 536
click at [521, 245] on textarea at bounding box center [554, 245] width 266 height 23
type textarea "**********"
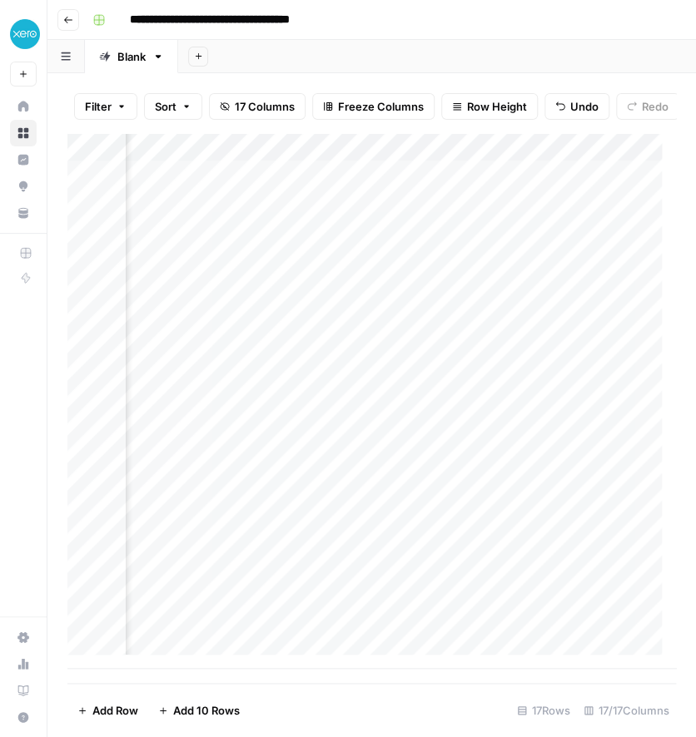
scroll to position [0, 1383]
click at [366, 238] on div "Add Column" at bounding box center [371, 401] width 608 height 536
type textarea "*******"
click at [324, 305] on div "Add Column" at bounding box center [371, 401] width 608 height 536
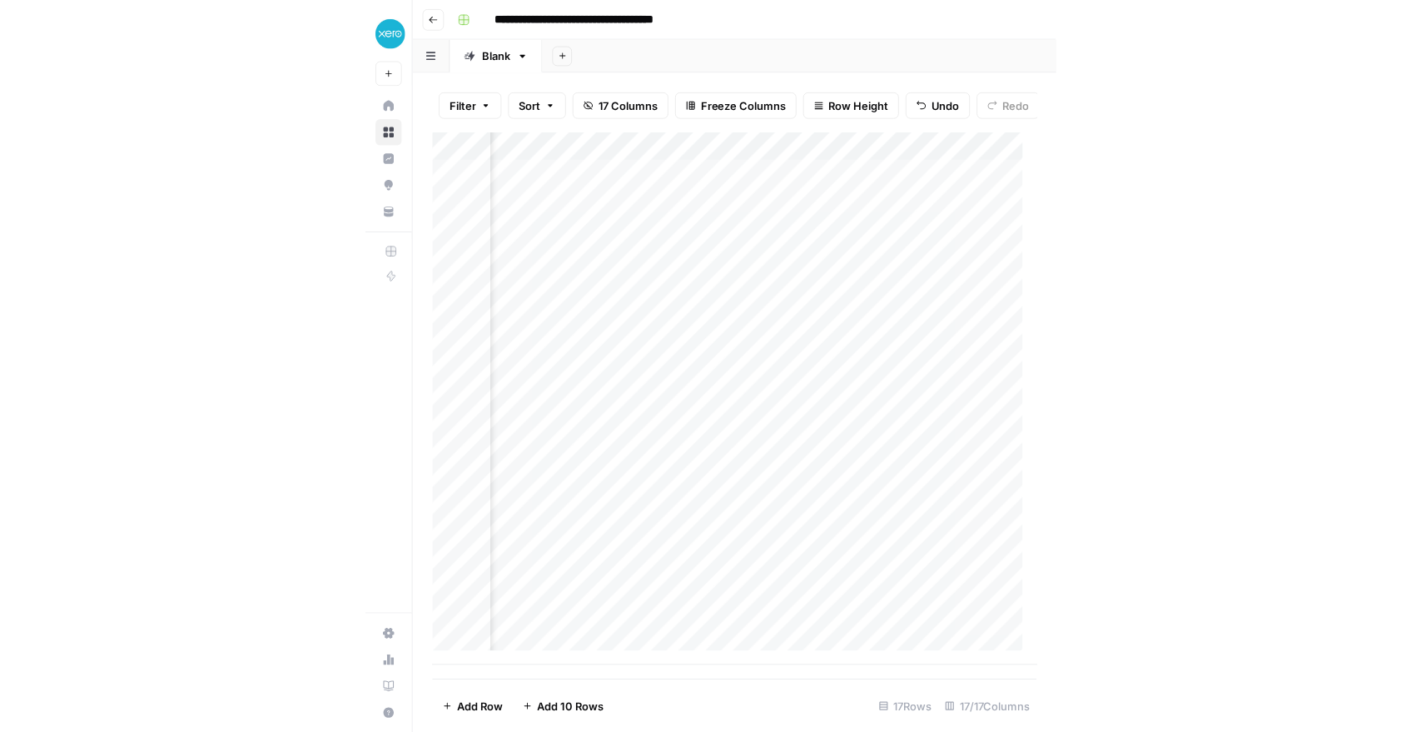
scroll to position [0, 0]
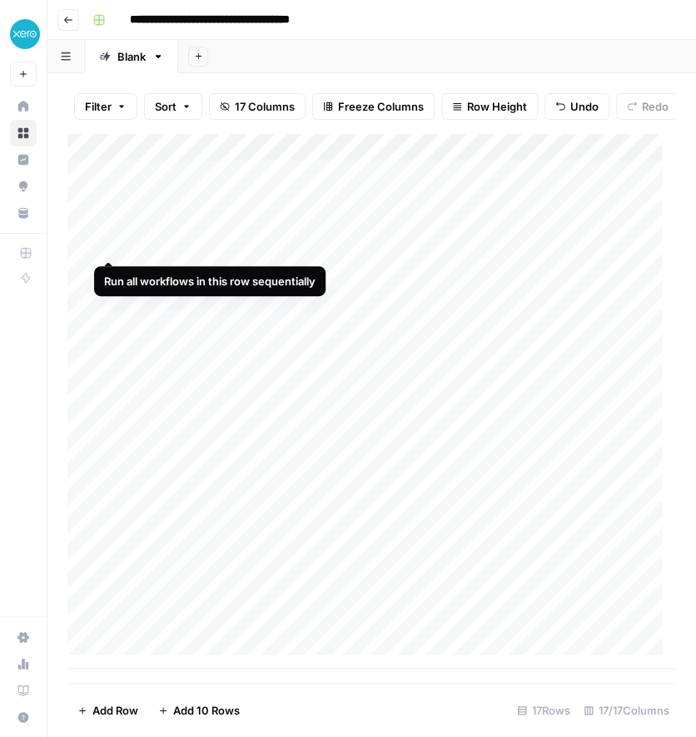
click at [107, 246] on div "Add Column" at bounding box center [371, 401] width 608 height 536
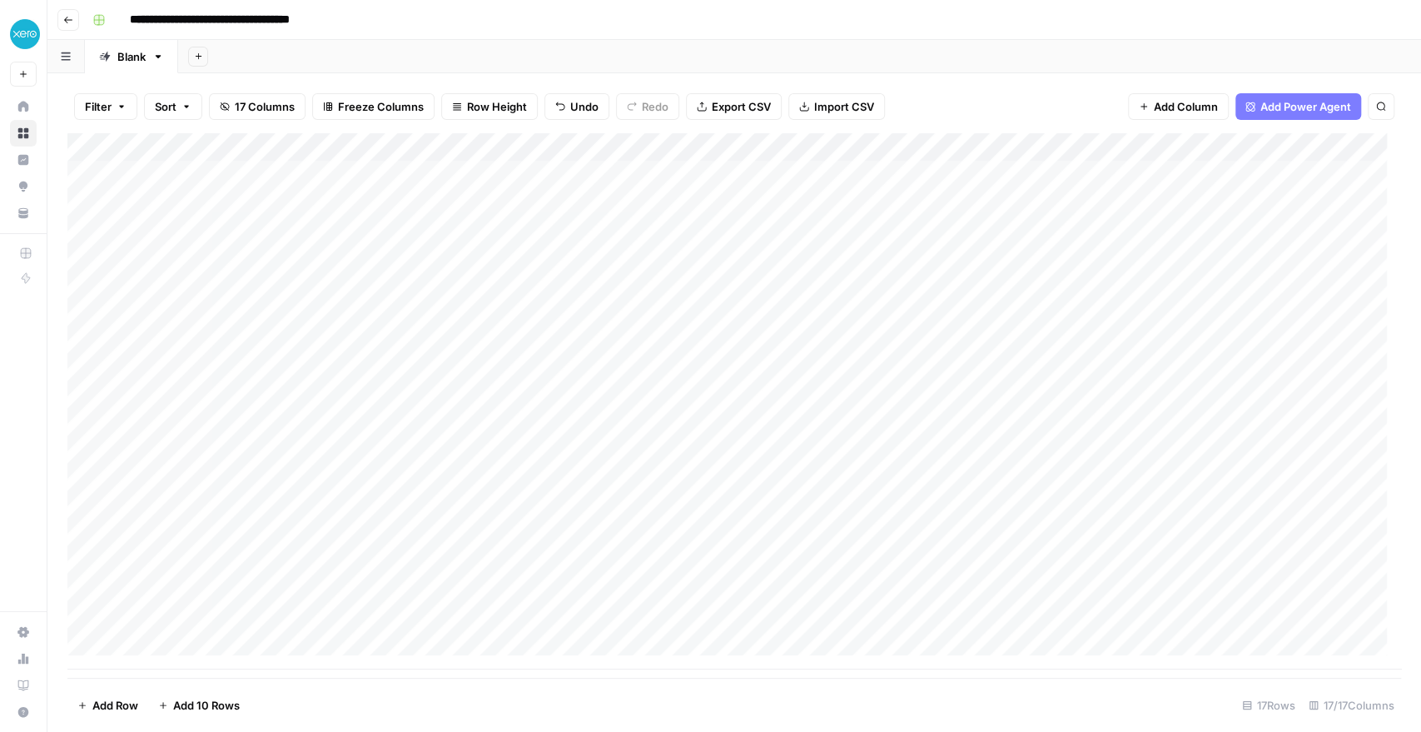
drag, startPoint x: 70, startPoint y: 514, endPoint x: 77, endPoint y: 605, distance: 91.9
click at [77, 605] on div "Add Column" at bounding box center [733, 401] width 1333 height 536
click at [477, 260] on div "Add Column" at bounding box center [733, 401] width 1333 height 536
type textarea "**********"
click at [695, 260] on div "Add Column" at bounding box center [733, 401] width 1333 height 536
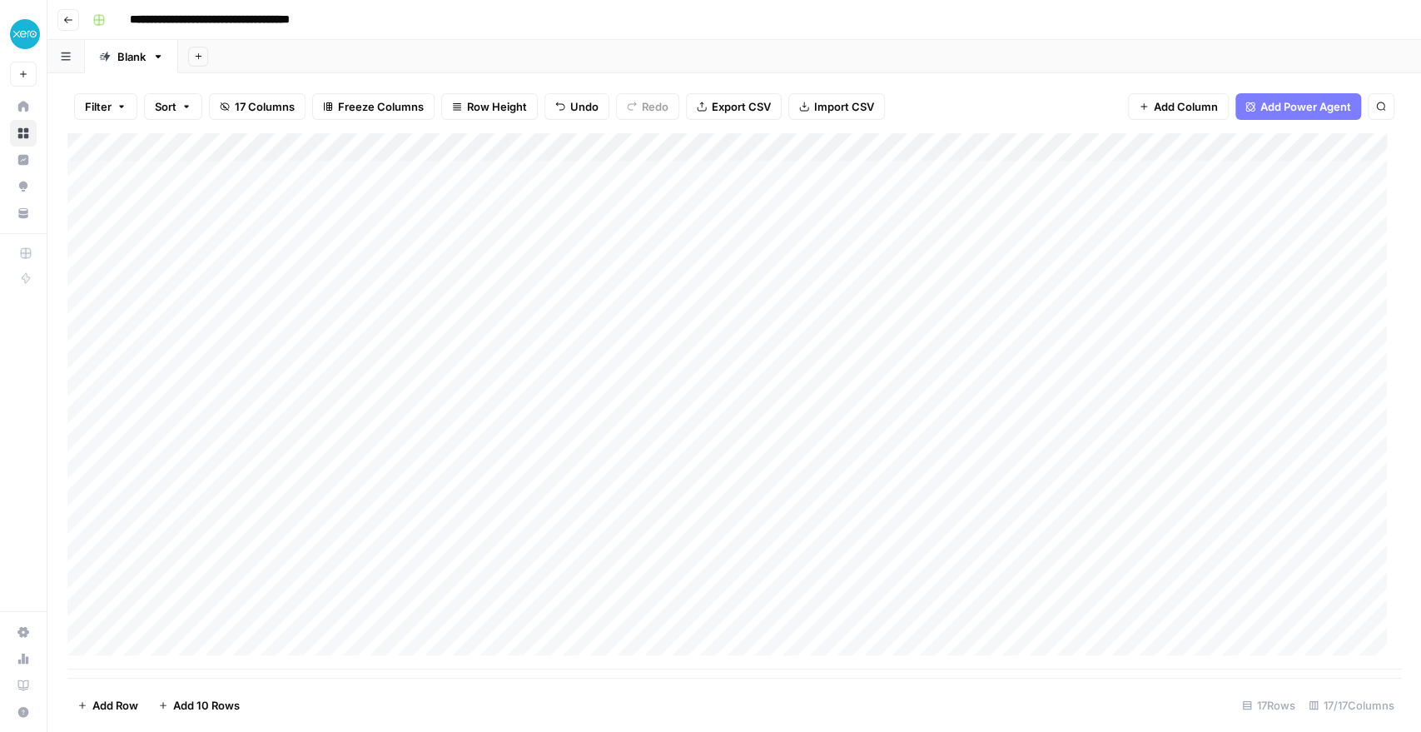
click at [695, 261] on div "Add Column" at bounding box center [733, 401] width 1333 height 536
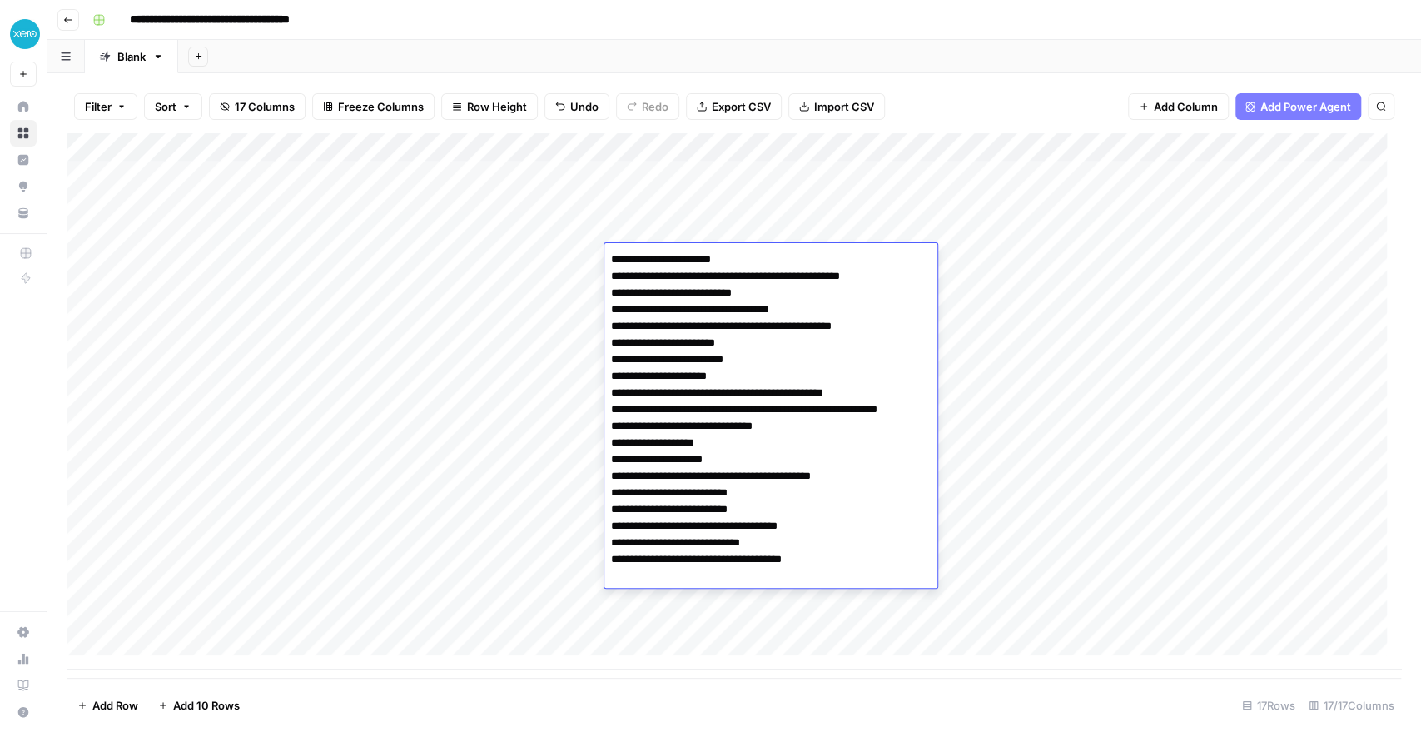
click at [695, 276] on textarea "**********" at bounding box center [770, 418] width 333 height 340
click at [695, 294] on textarea "**********" at bounding box center [770, 418] width 333 height 340
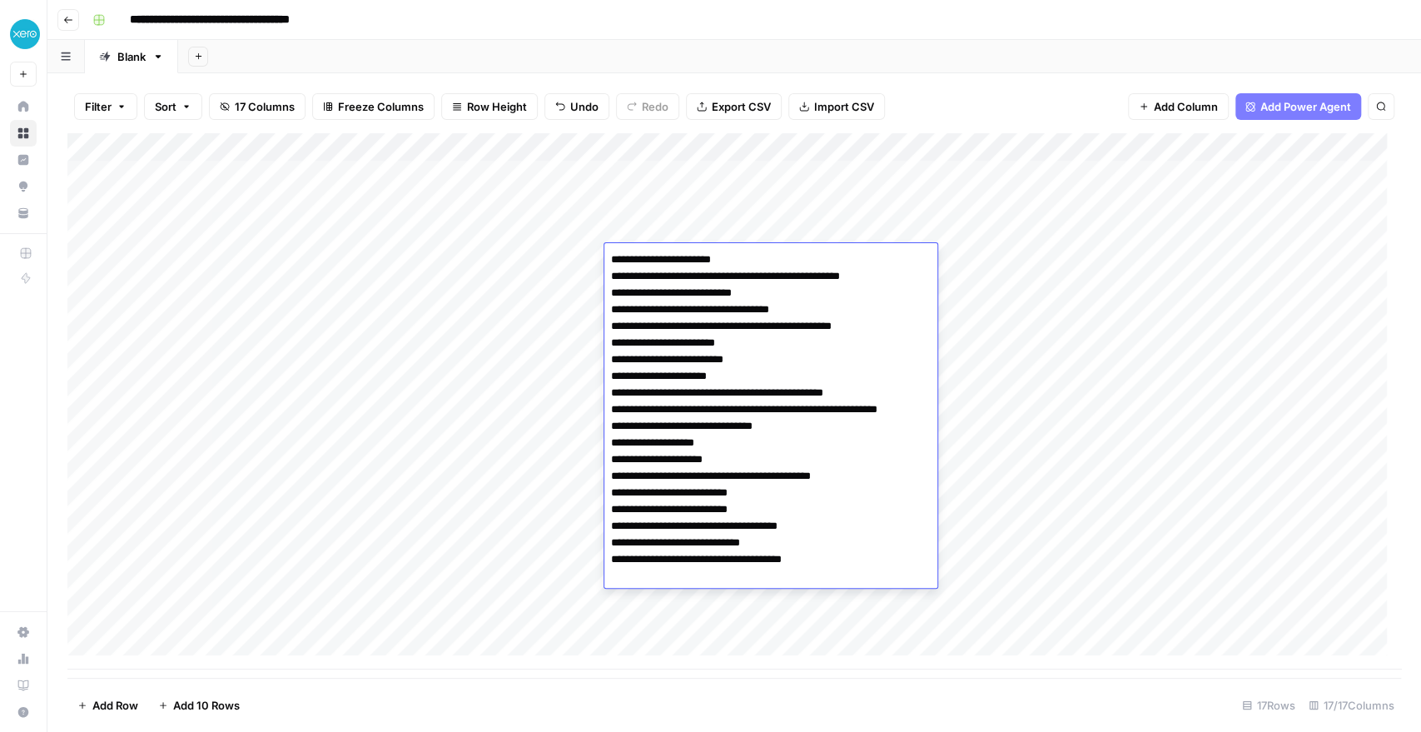
click at [695, 294] on textarea "**********" at bounding box center [770, 418] width 333 height 340
click at [688, 342] on textarea "**********" at bounding box center [770, 418] width 333 height 340
click at [695, 309] on div "Add Column" at bounding box center [733, 401] width 1333 height 536
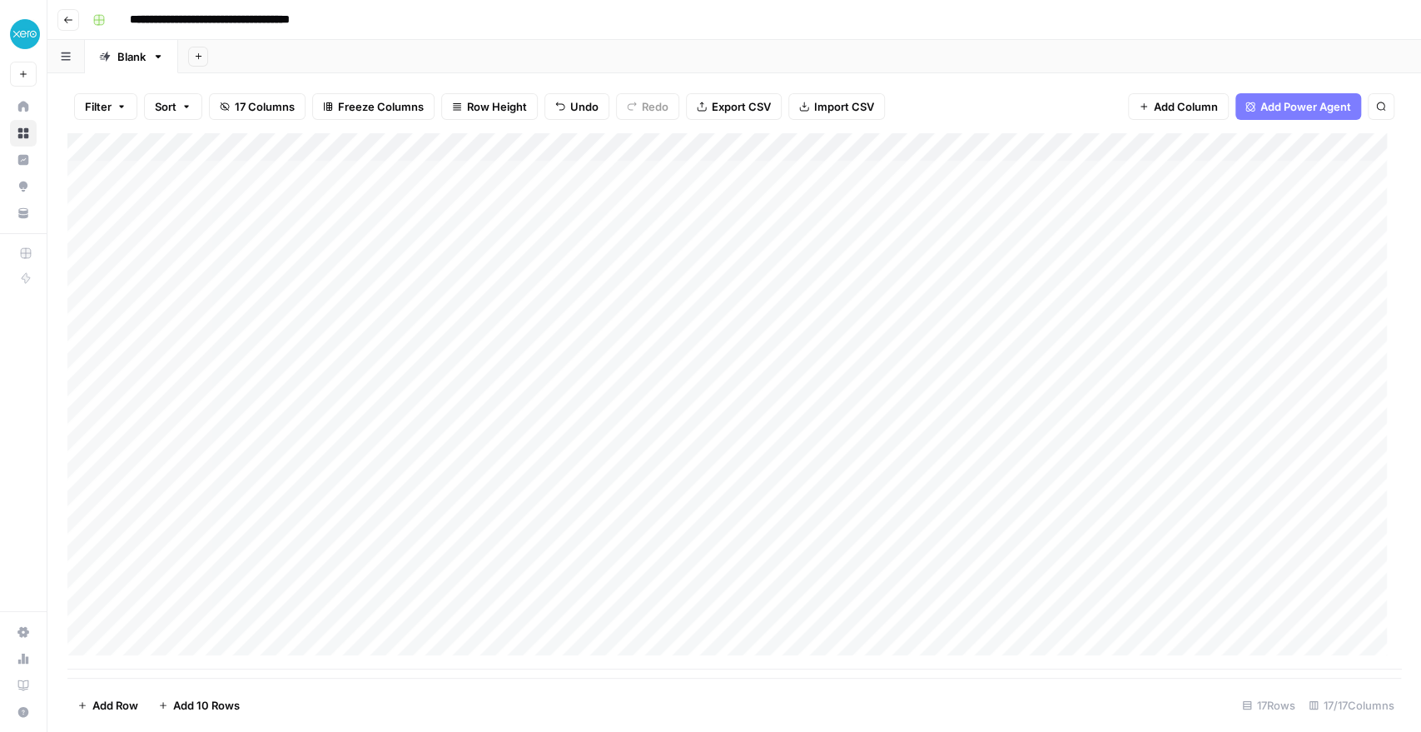
click at [695, 251] on div "Add Column" at bounding box center [733, 401] width 1333 height 536
click at [695, 256] on div "Add Column" at bounding box center [733, 401] width 1333 height 536
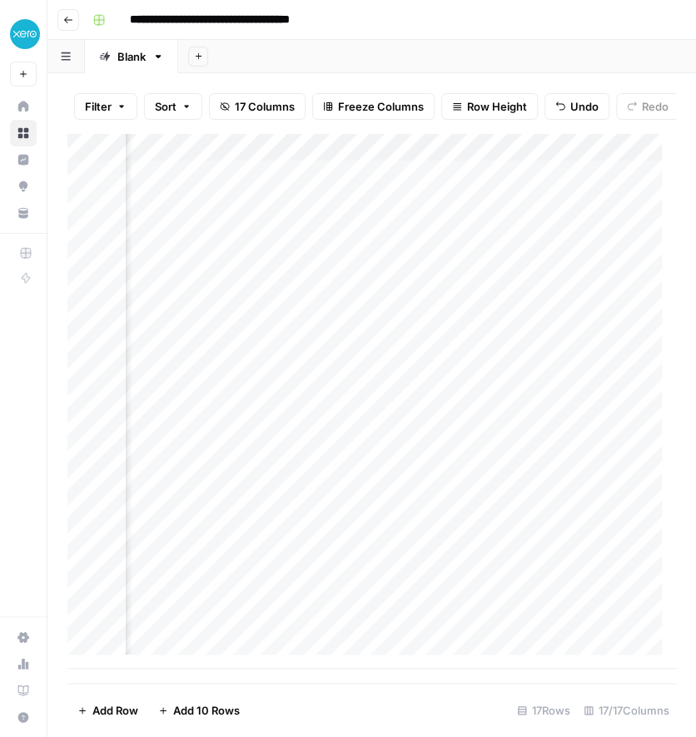
scroll to position [0, 453]
click at [456, 275] on div "Add Column" at bounding box center [371, 401] width 608 height 536
click at [305, 270] on div "Add Column" at bounding box center [371, 401] width 608 height 536
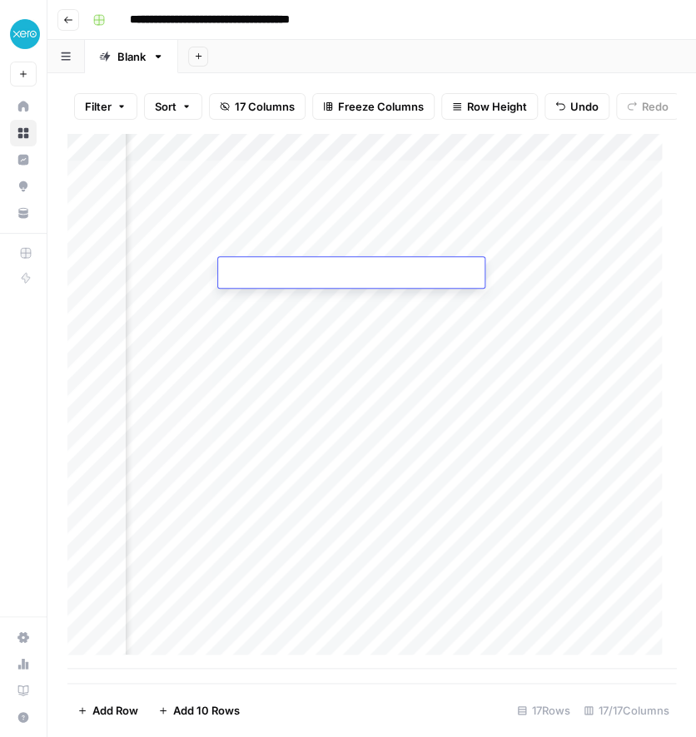
click at [305, 270] on textarea at bounding box center [351, 273] width 266 height 23
type textarea "**********"
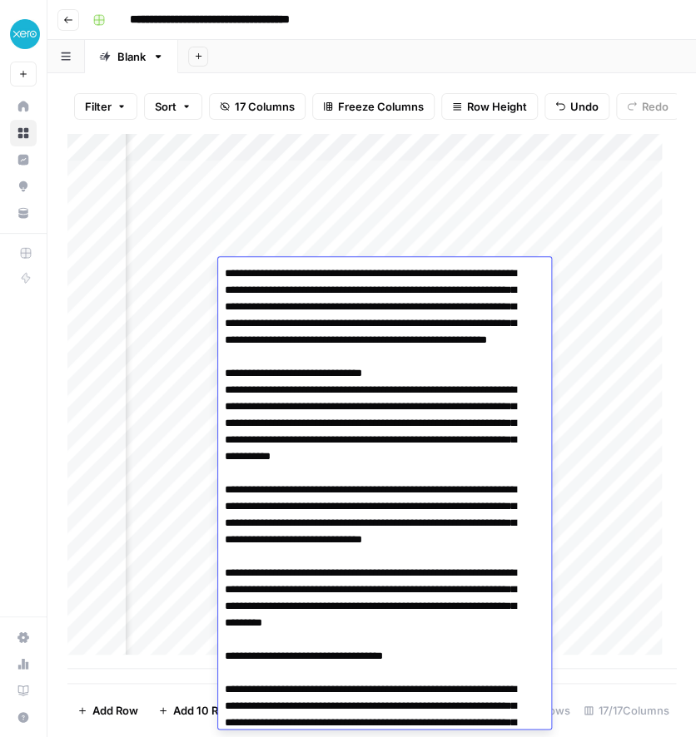
scroll to position [433, 0]
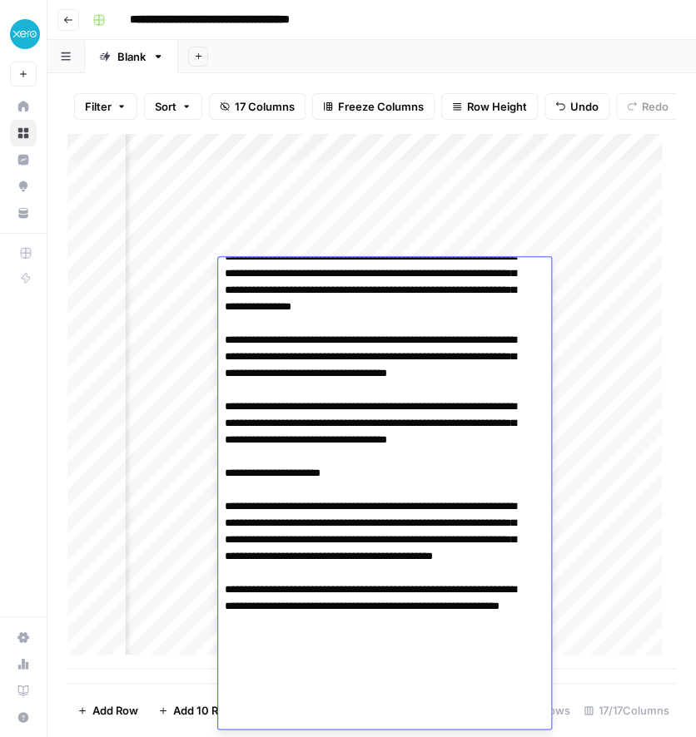
click at [599, 306] on div "Add Column" at bounding box center [371, 401] width 608 height 536
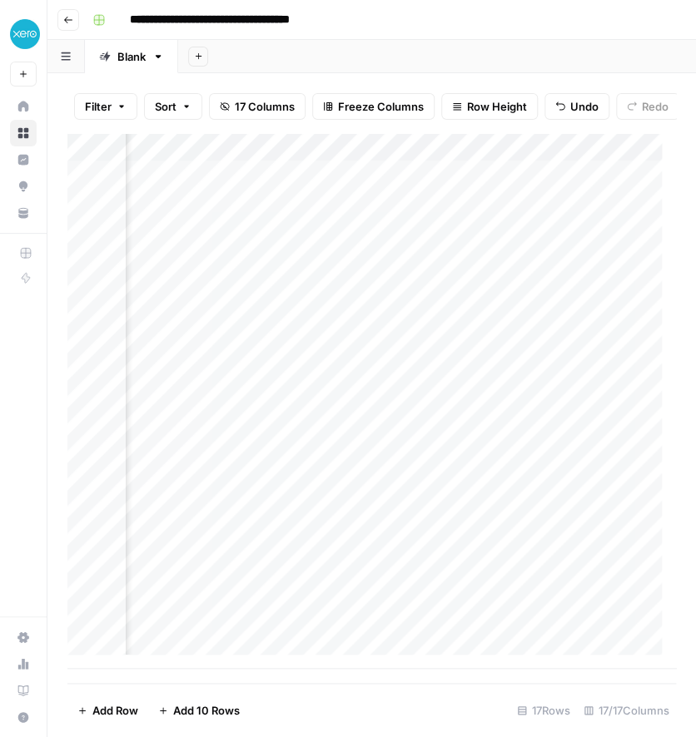
click at [542, 269] on div "Add Column" at bounding box center [371, 401] width 608 height 536
click at [395, 239] on div "Add Column" at bounding box center [371, 401] width 608 height 536
drag, startPoint x: 472, startPoint y: 257, endPoint x: 472, endPoint y: 278, distance: 20.8
click at [472, 278] on div "Add Column" at bounding box center [371, 401] width 608 height 536
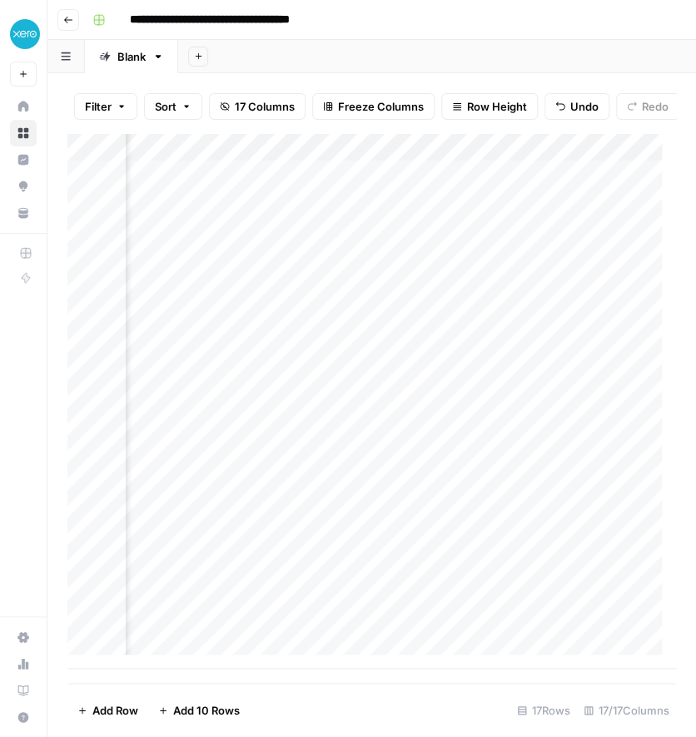
click at [405, 275] on div "Add Column" at bounding box center [371, 401] width 608 height 536
click at [398, 244] on div "Add Column" at bounding box center [371, 401] width 608 height 536
click at [407, 271] on div "Add Column" at bounding box center [371, 401] width 608 height 536
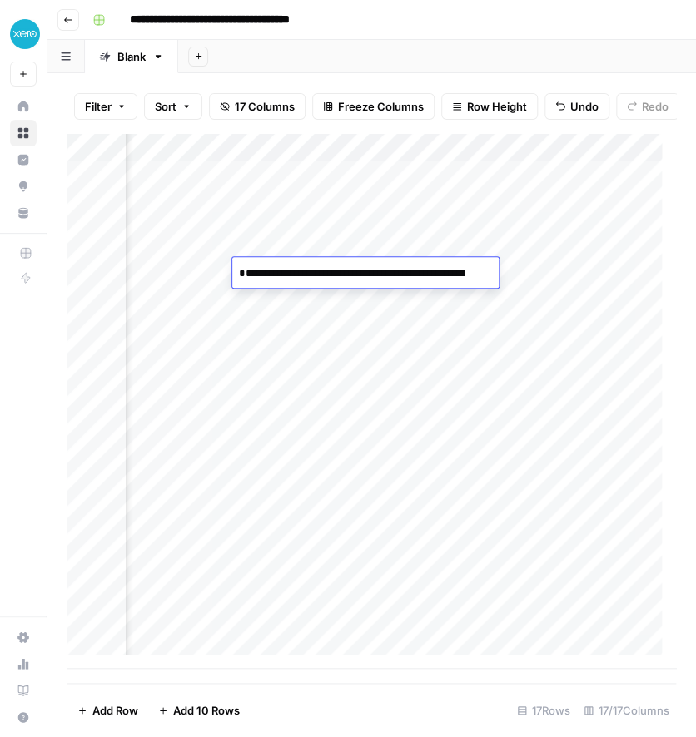
drag, startPoint x: 479, startPoint y: 291, endPoint x: 543, endPoint y: 292, distance: 63.3
click at [543, 292] on body "**********" at bounding box center [348, 368] width 696 height 737
click at [524, 291] on textarea "**********" at bounding box center [382, 282] width 300 height 40
type textarea "**********"
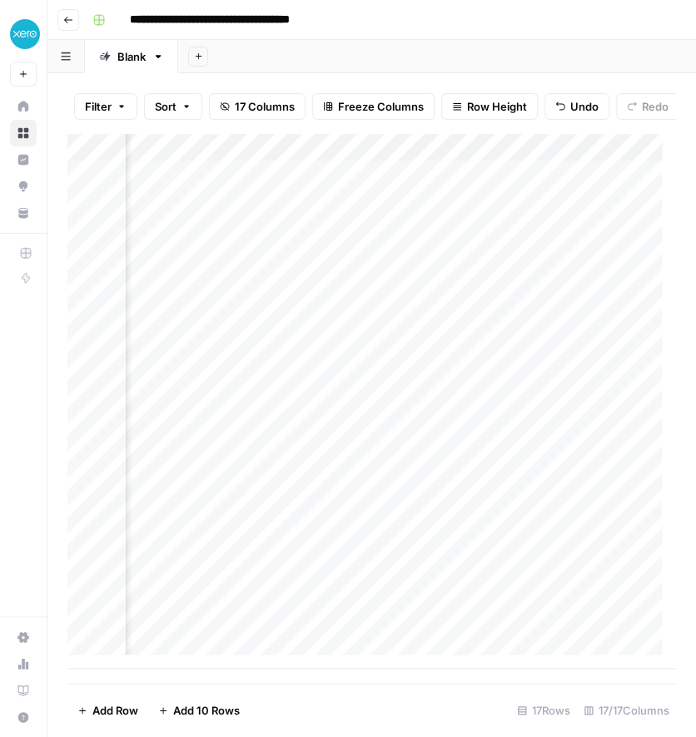
click at [436, 355] on div "Add Column" at bounding box center [371, 401] width 608 height 536
click at [507, 275] on div "Add Column" at bounding box center [371, 401] width 608 height 536
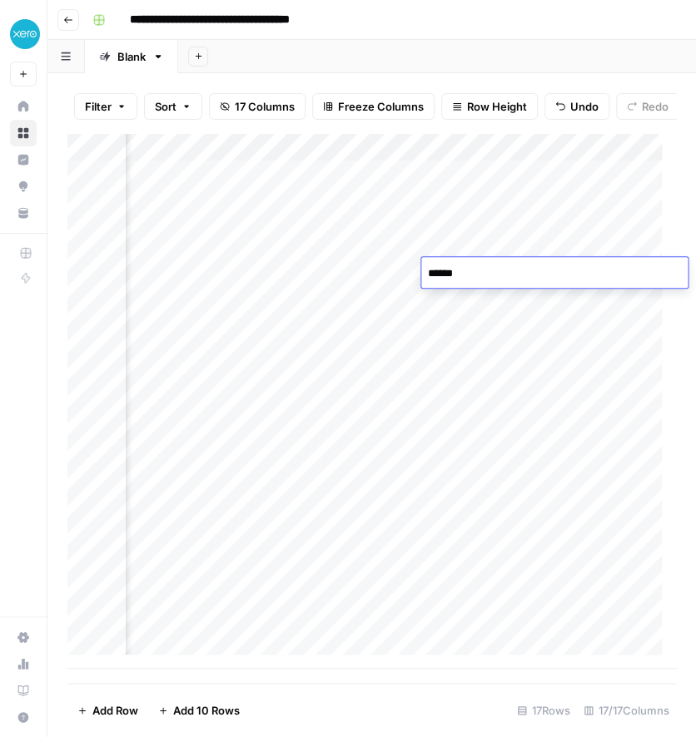
type textarea "*******"
click at [524, 353] on div "Add Column" at bounding box center [371, 401] width 608 height 536
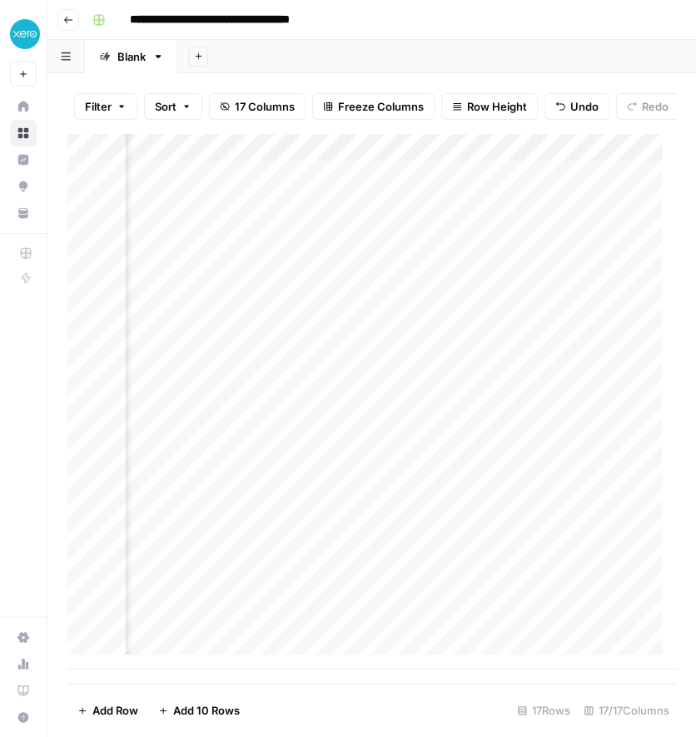
scroll to position [0, 1417]
click at [424, 271] on div "Add Column" at bounding box center [371, 401] width 608 height 536
click at [462, 273] on div "Add Column" at bounding box center [371, 401] width 608 height 536
click at [462, 273] on textarea at bounding box center [519, 273] width 266 height 23
type textarea "**********"
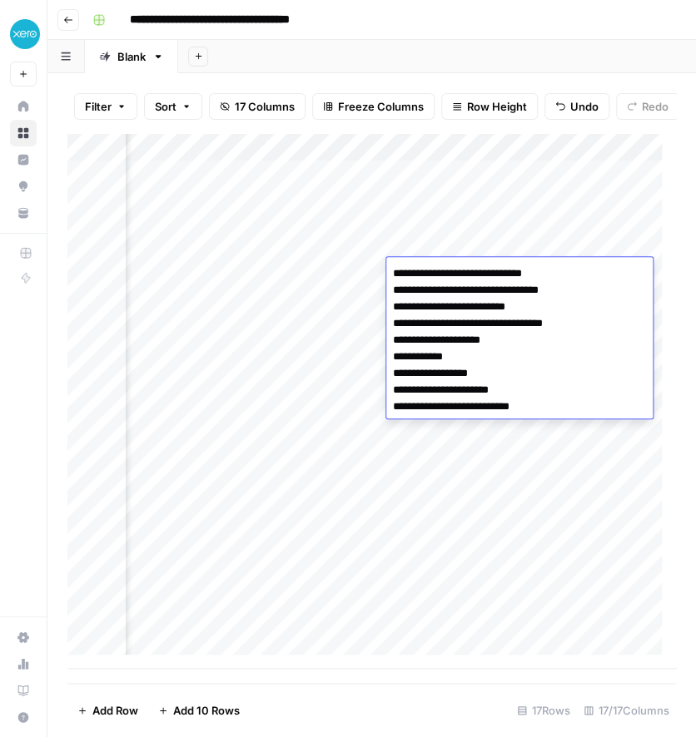
click at [365, 494] on div "Add Column" at bounding box center [371, 401] width 608 height 536
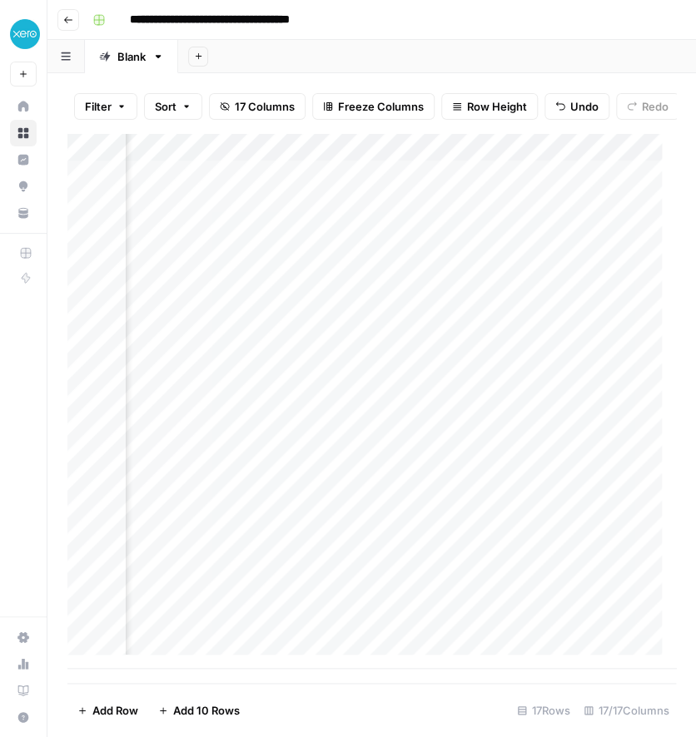
scroll to position [0, 0]
click at [406, 301] on div "Add Column" at bounding box center [371, 401] width 608 height 536
type textarea "**********"
click at [491, 293] on div "Add Column" at bounding box center [371, 401] width 608 height 536
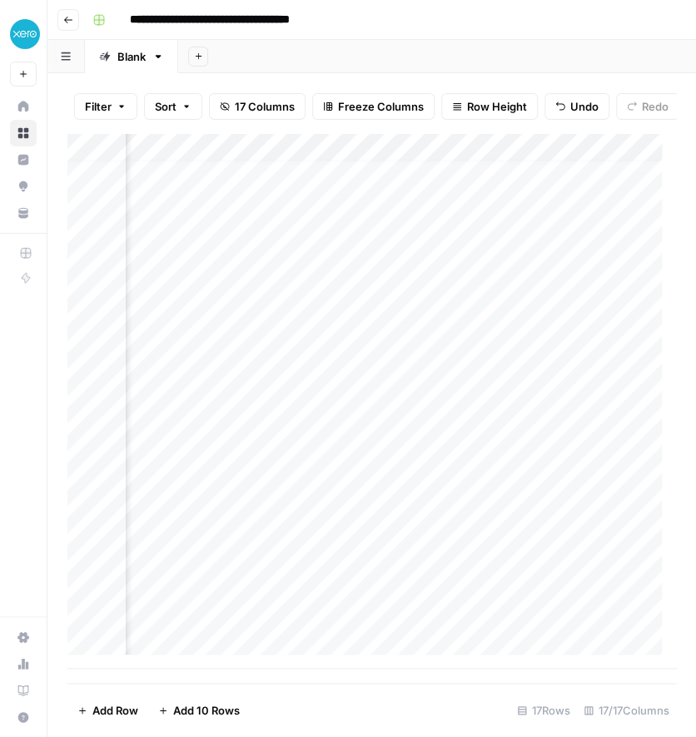
click at [368, 290] on div "Add Column" at bounding box center [371, 401] width 608 height 536
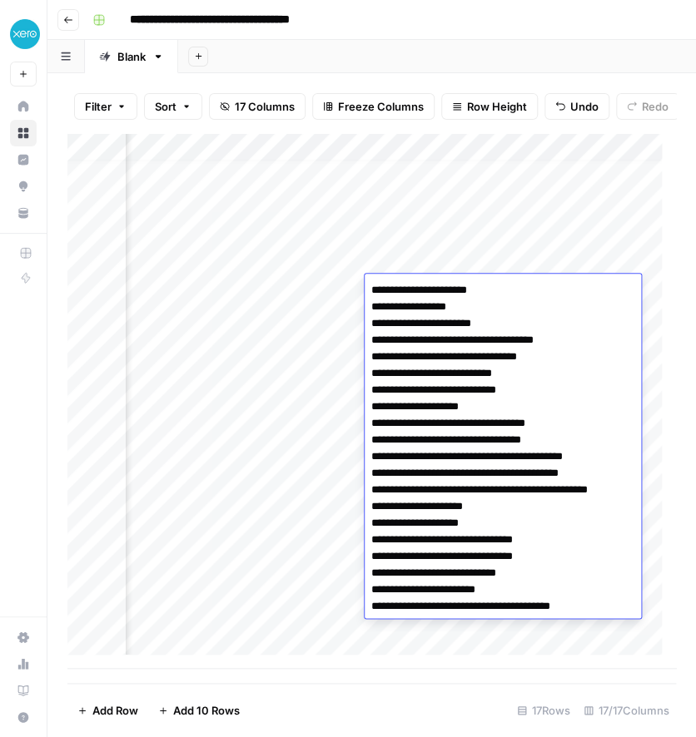
click at [368, 290] on textarea "**********" at bounding box center [502, 449] width 274 height 340
drag, startPoint x: 368, startPoint y: 290, endPoint x: 487, endPoint y: 290, distance: 119.0
click at [487, 290] on textarea "**********" at bounding box center [502, 449] width 274 height 340
click at [410, 326] on textarea "**********" at bounding box center [502, 449] width 274 height 340
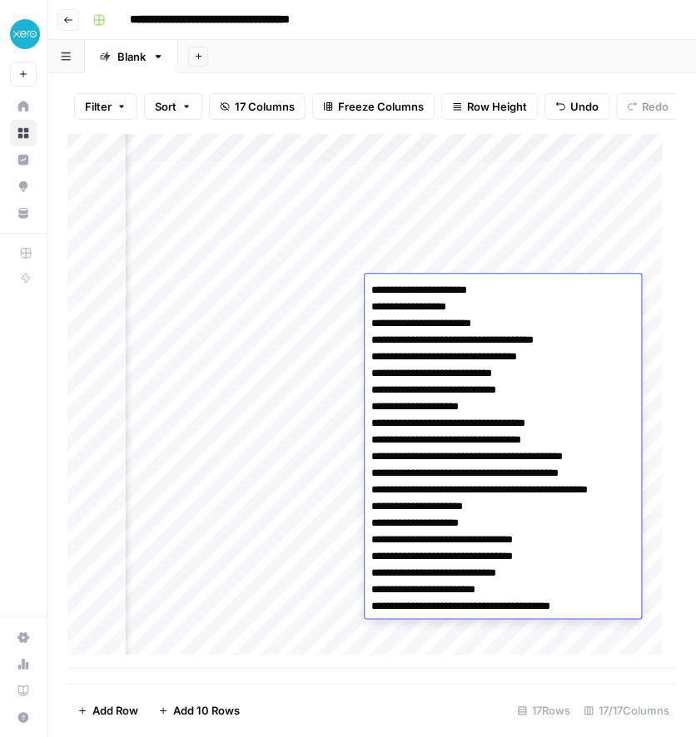
click at [410, 326] on textarea "**********" at bounding box center [502, 449] width 274 height 340
type textarea "**********"
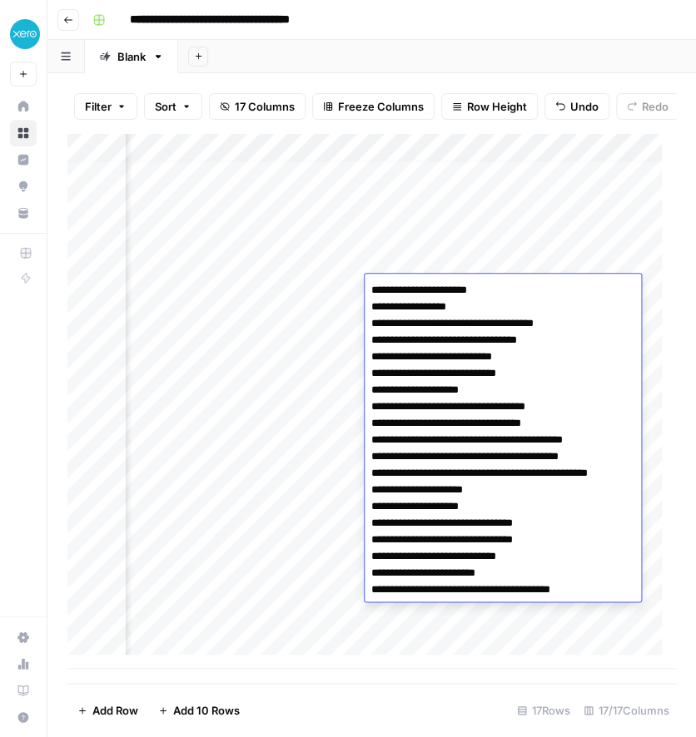
scroll to position [12, 262]
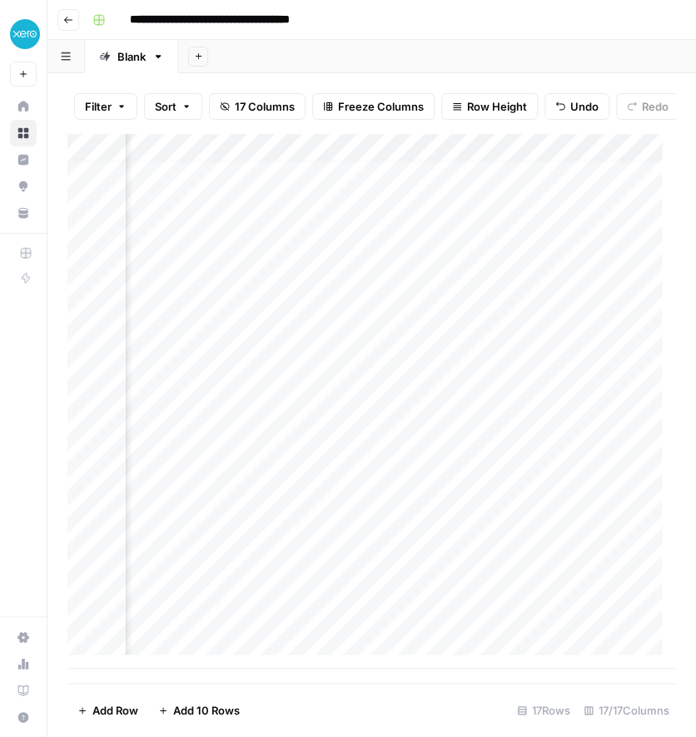
click at [395, 290] on div "Add Column" at bounding box center [371, 401] width 608 height 536
click at [507, 298] on div "Add Column" at bounding box center [371, 401] width 608 height 536
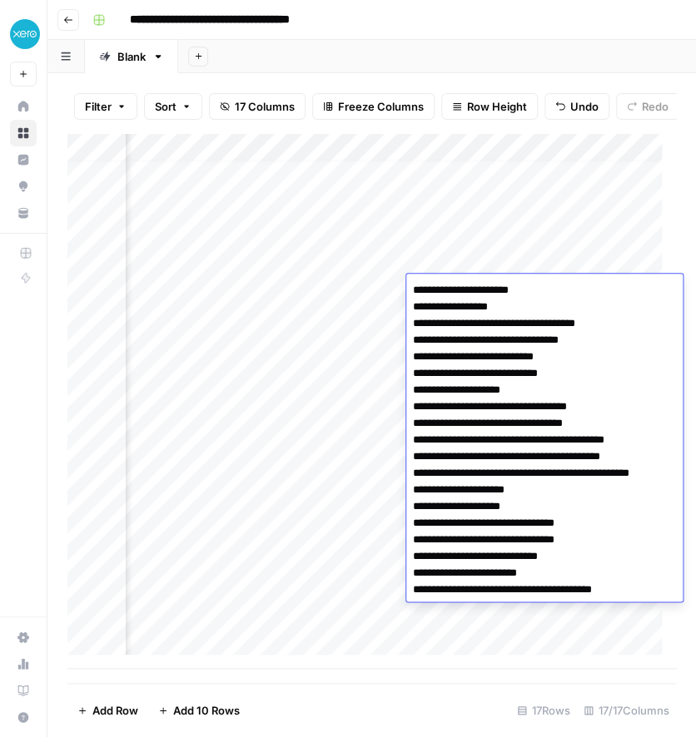
click at [507, 298] on textarea "**********" at bounding box center [544, 440] width 276 height 323
drag, startPoint x: 411, startPoint y: 288, endPoint x: 525, endPoint y: 316, distance: 117.5
click at [525, 316] on textarea "**********" at bounding box center [543, 440] width 274 height 323
click at [527, 327] on textarea "**********" at bounding box center [543, 440] width 274 height 323
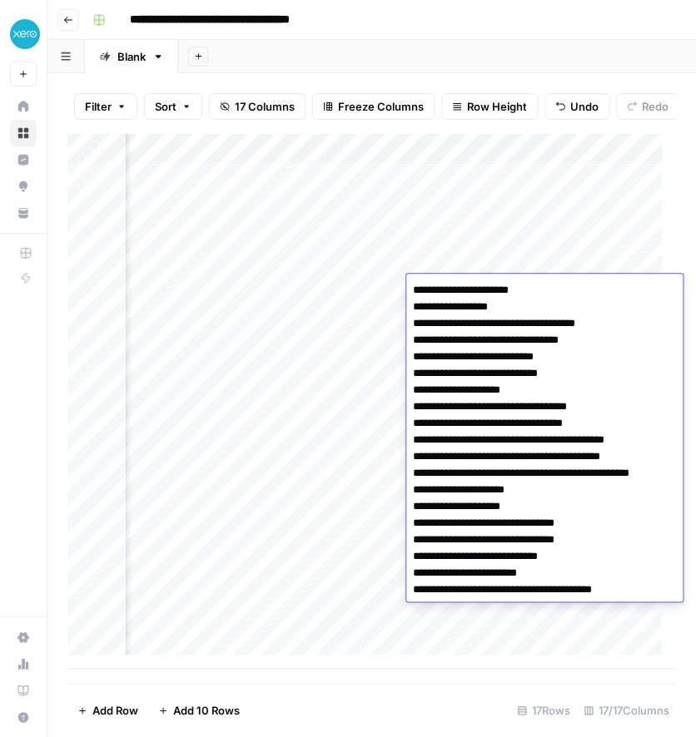
click at [527, 327] on textarea "**********" at bounding box center [543, 440] width 274 height 323
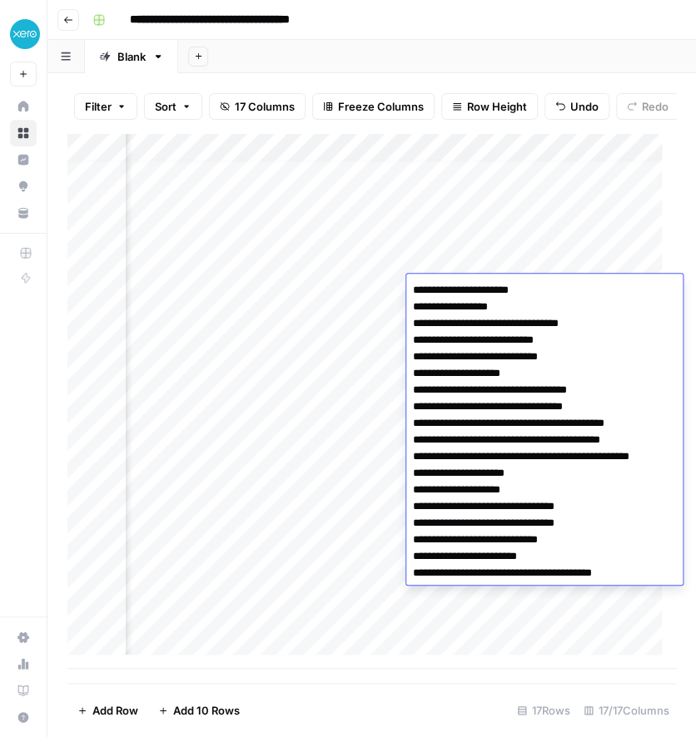
drag, startPoint x: 527, startPoint y: 327, endPoint x: 412, endPoint y: 320, distance: 115.1
click at [412, 320] on textarea "**********" at bounding box center [543, 432] width 274 height 306
drag, startPoint x: 412, startPoint y: 320, endPoint x: 598, endPoint y: 333, distance: 186.9
click at [598, 333] on textarea "**********" at bounding box center [543, 432] width 274 height 306
type textarea "**********"
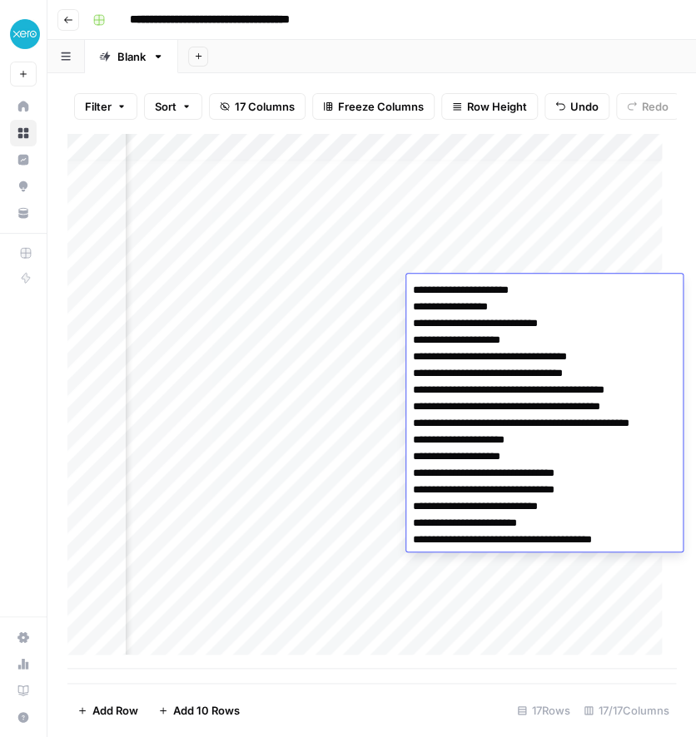
click at [425, 459] on textarea "**********" at bounding box center [543, 415] width 274 height 273
click at [331, 424] on div "Add Column" at bounding box center [371, 401] width 608 height 536
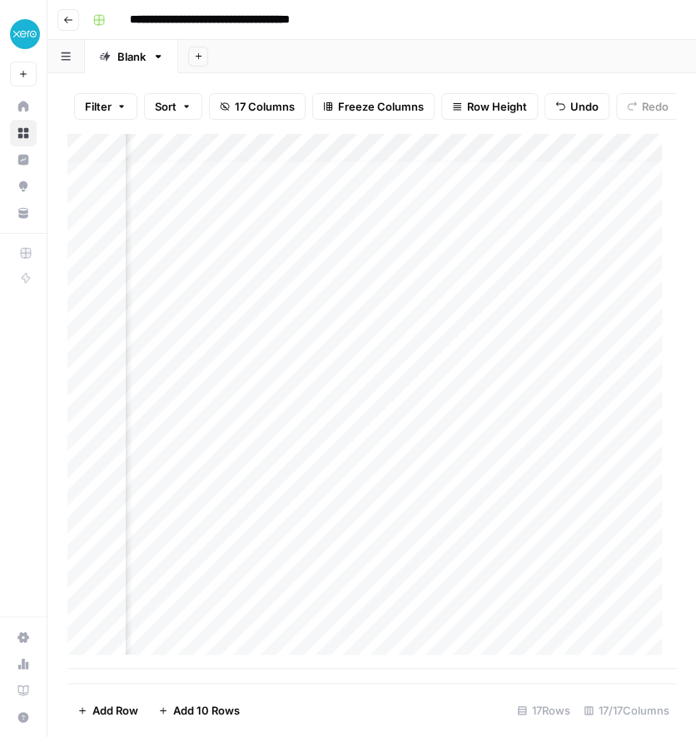
scroll to position [12, 366]
click at [533, 285] on div "Add Column" at bounding box center [371, 401] width 608 height 536
type textarea "**********"
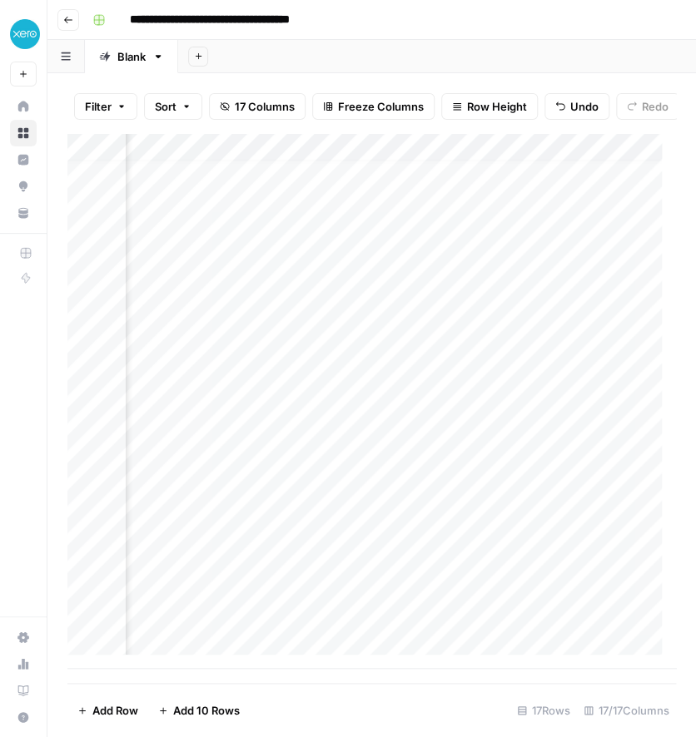
click at [512, 290] on div "Add Column" at bounding box center [371, 401] width 608 height 536
click at [512, 290] on textarea at bounding box center [554, 290] width 266 height 23
type textarea "**********"
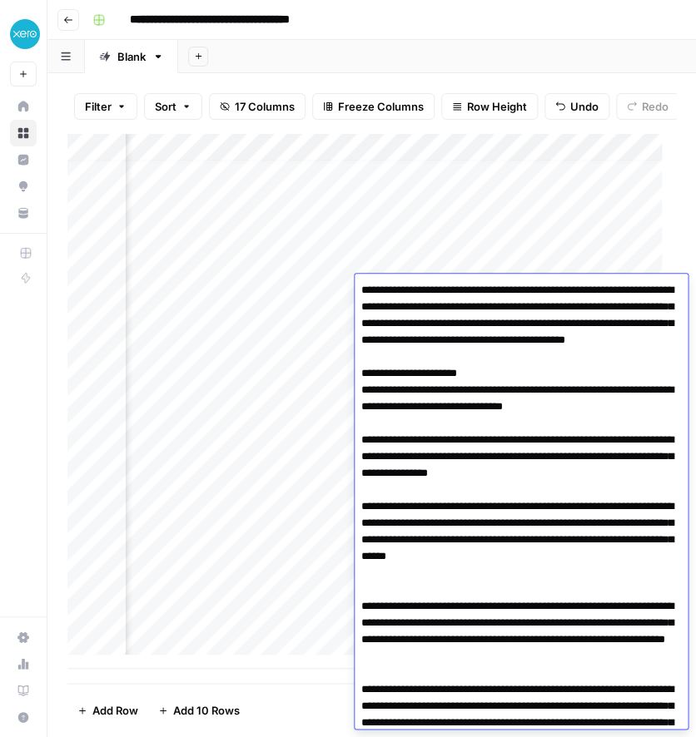
scroll to position [966, 0]
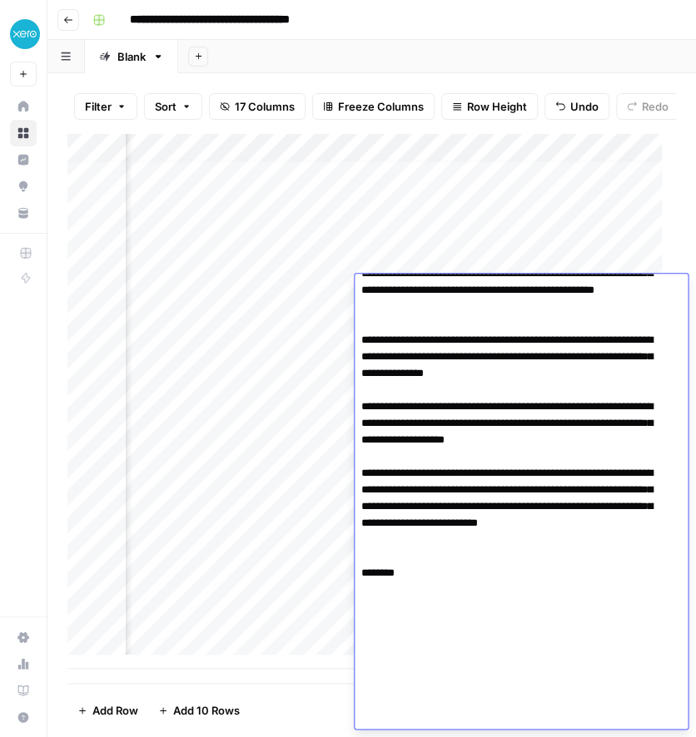
click at [276, 438] on div "Add Column" at bounding box center [371, 401] width 608 height 536
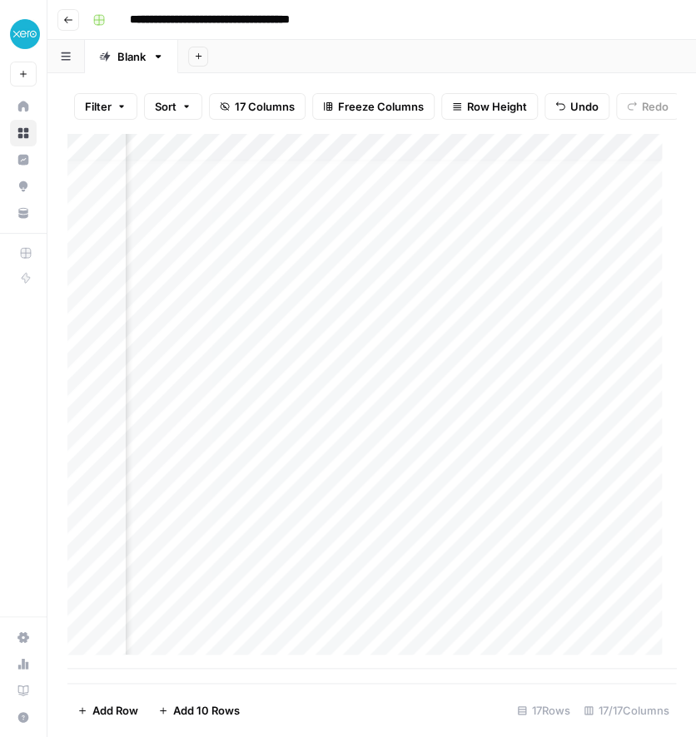
scroll to position [12, 990]
click at [371, 293] on div "Add Column" at bounding box center [371, 401] width 608 height 536
click at [554, 262] on div "Add Column" at bounding box center [371, 401] width 608 height 536
drag, startPoint x: 654, startPoint y: 275, endPoint x: 639, endPoint y: 291, distance: 22.4
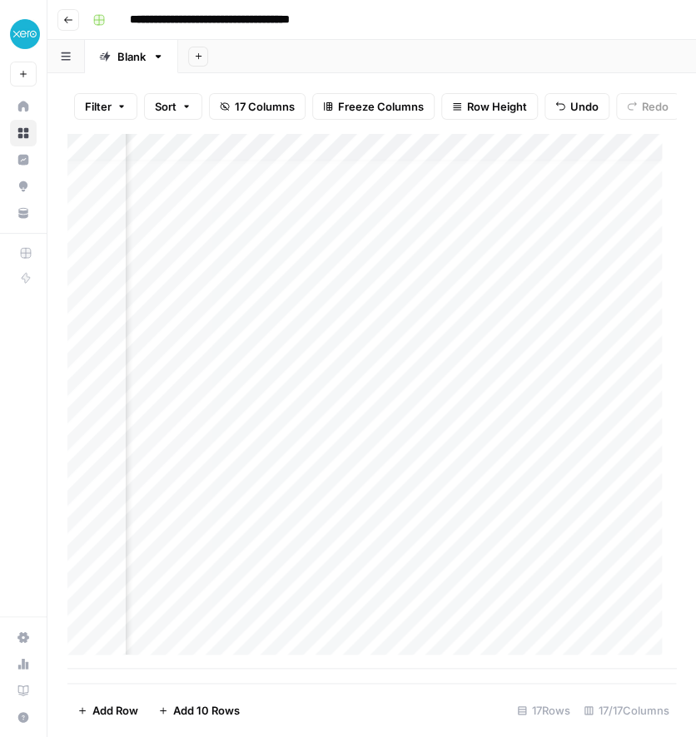
click at [639, 291] on div "Add Column" at bounding box center [371, 401] width 608 height 536
click at [588, 291] on div "Add Column" at bounding box center [371, 401] width 608 height 536
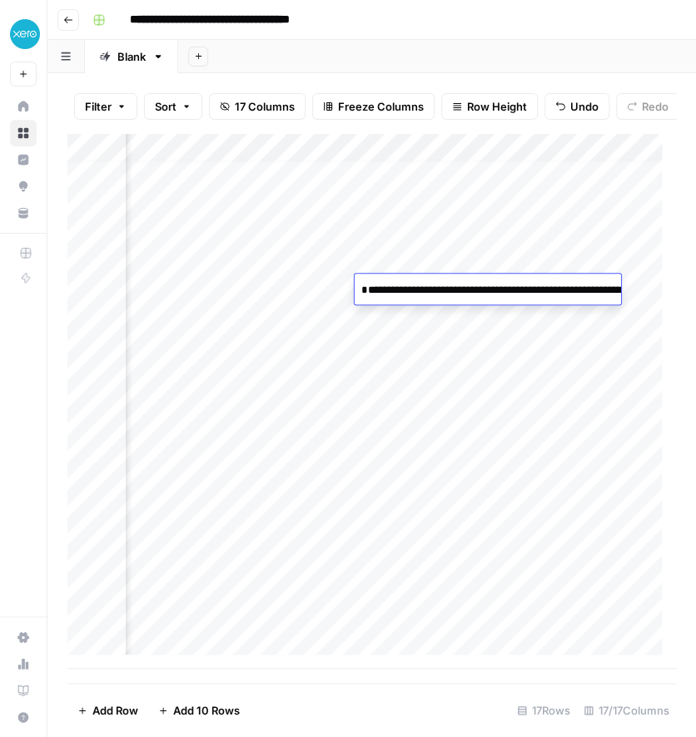
click at [588, 291] on textarea "**********" at bounding box center [521, 307] width 333 height 57
drag, startPoint x: 605, startPoint y: 311, endPoint x: 614, endPoint y: 327, distance: 18.3
click at [614, 327] on textarea "**********" at bounding box center [521, 307] width 333 height 57
type textarea "**********"
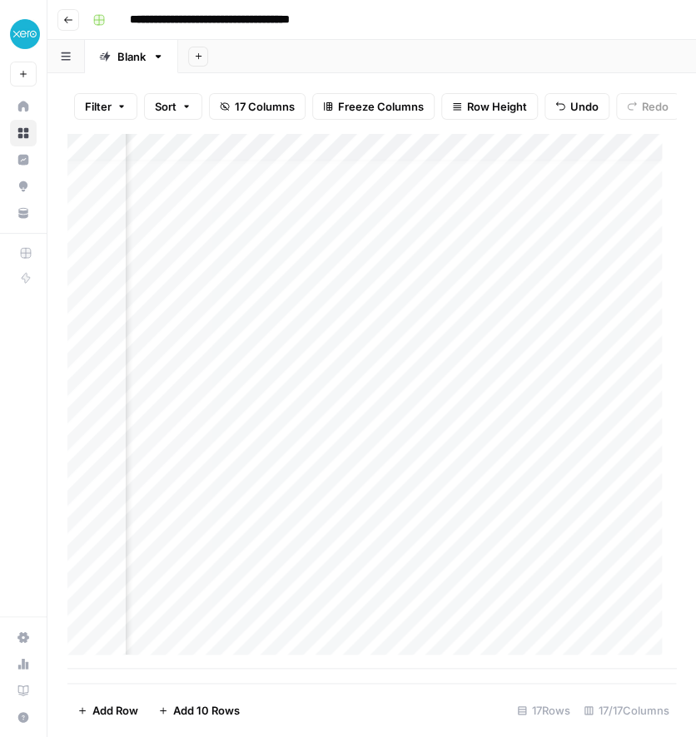
scroll to position [12, 1125]
click at [458, 285] on div "Add Column" at bounding box center [371, 401] width 608 height 536
type textarea "********"
click at [479, 352] on div "Add Column" at bounding box center [371, 401] width 608 height 536
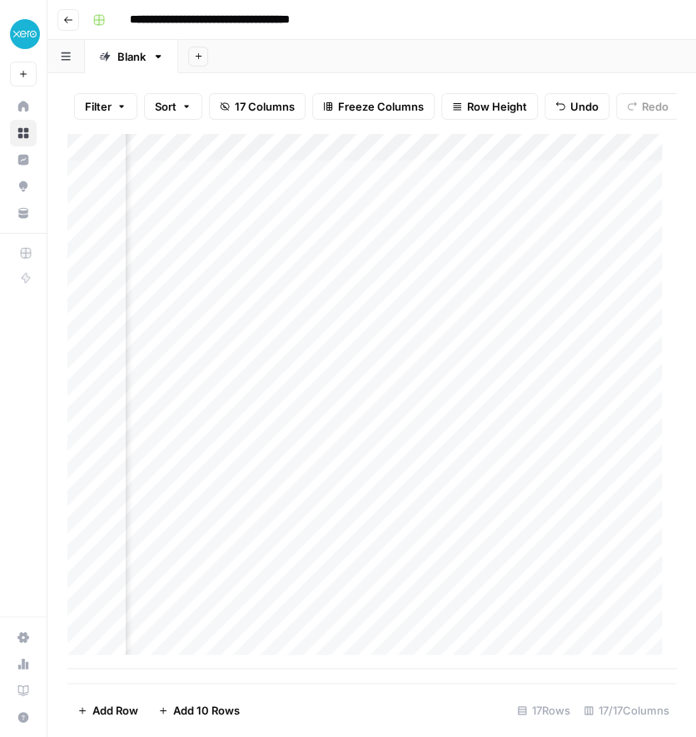
scroll to position [0, 1377]
click at [499, 195] on div "Add Column" at bounding box center [371, 401] width 608 height 536
click at [490, 301] on div "Add Column" at bounding box center [371, 401] width 608 height 536
click at [404, 329] on div "Add Column" at bounding box center [371, 401] width 608 height 536
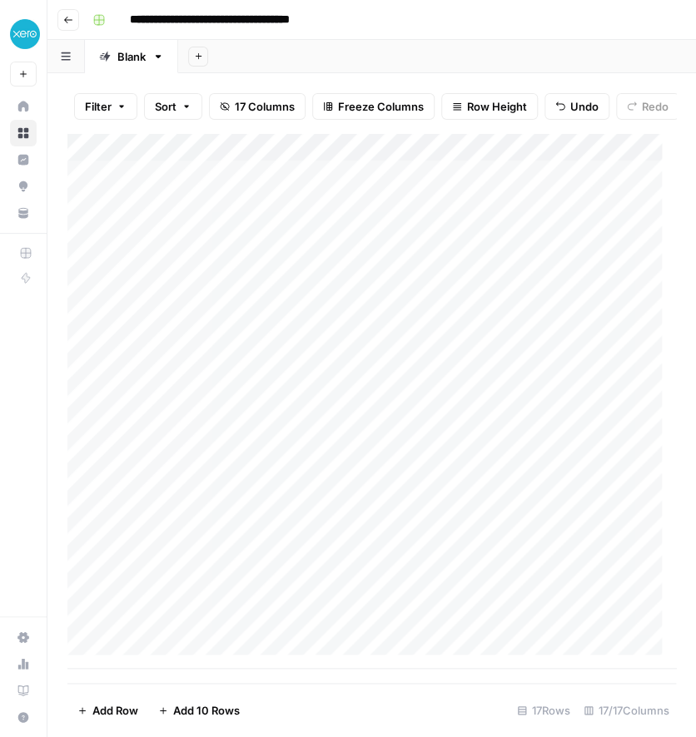
scroll to position [0, 68]
type textarea "*"
drag, startPoint x: 359, startPoint y: 328, endPoint x: 268, endPoint y: 338, distance: 91.3
click at [268, 338] on body "**********" at bounding box center [348, 368] width 696 height 737
type textarea "**********"
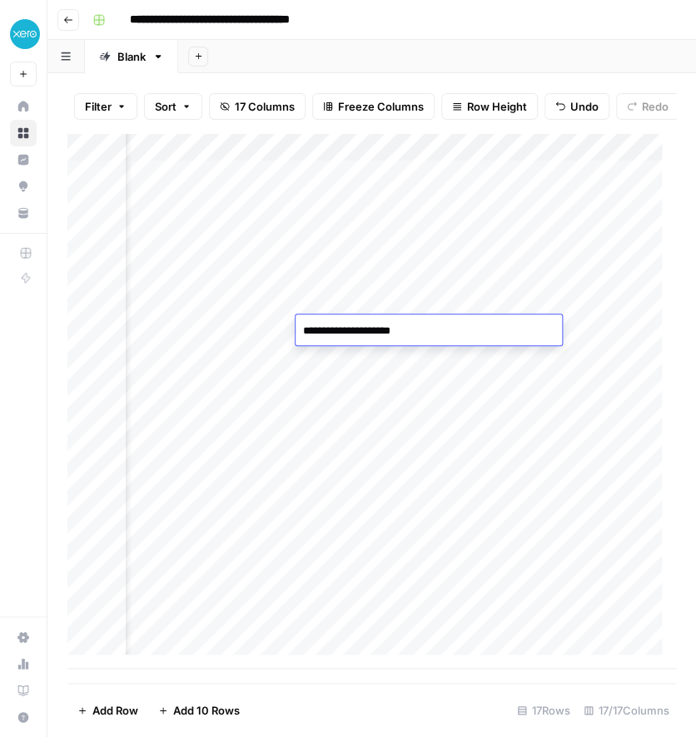
click at [410, 405] on div "Add Column" at bounding box center [371, 401] width 608 height 536
click at [419, 327] on div "Add Column" at bounding box center [371, 401] width 608 height 536
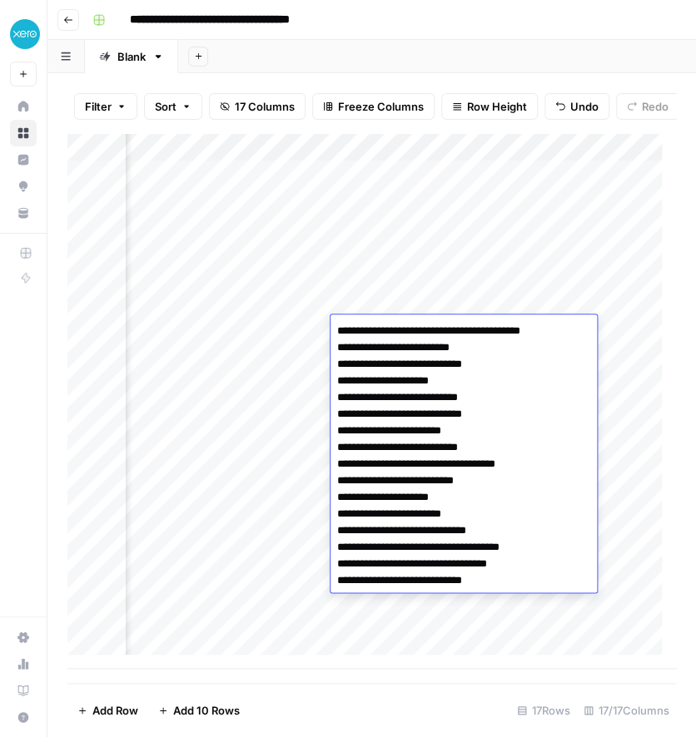
click at [189, 331] on div "Add Column" at bounding box center [371, 401] width 608 height 536
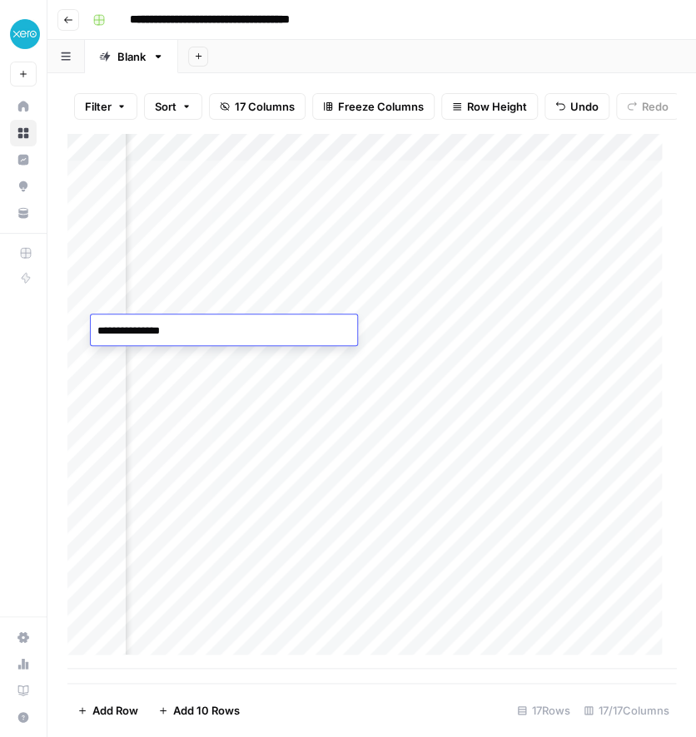
type textarea "**********"
click at [476, 325] on div "Add Column" at bounding box center [371, 401] width 608 height 536
click at [474, 327] on div "Add Column" at bounding box center [371, 401] width 608 height 536
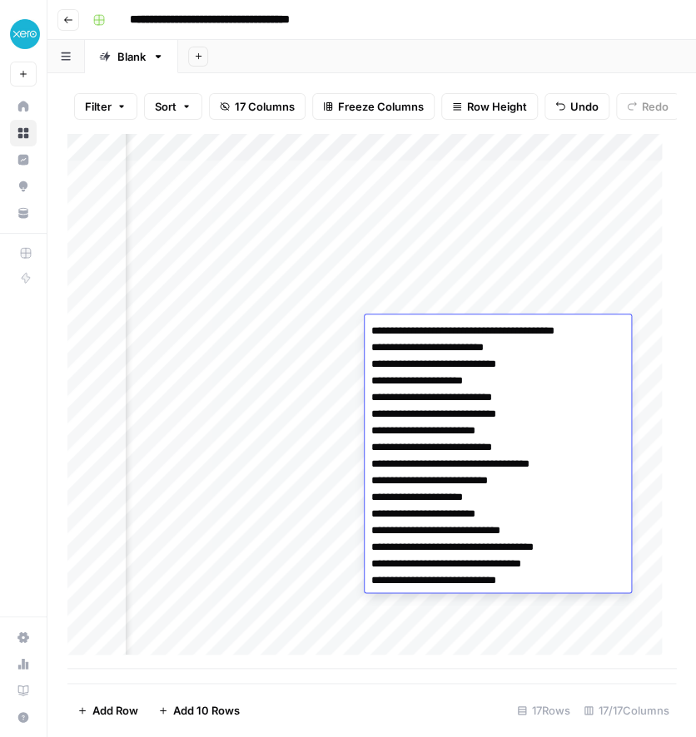
click at [474, 327] on textarea "**********" at bounding box center [498, 456] width 266 height 273
click at [392, 514] on textarea "**********" at bounding box center [498, 456] width 266 height 273
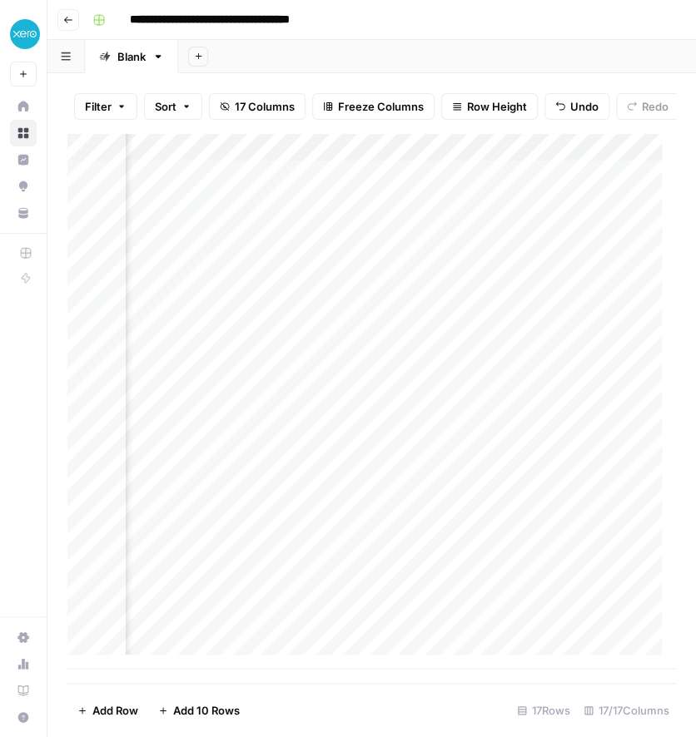
click at [646, 335] on div "Add Column" at bounding box center [371, 401] width 608 height 536
click at [568, 336] on div "Add Column" at bounding box center [371, 401] width 608 height 536
type textarea "**********"
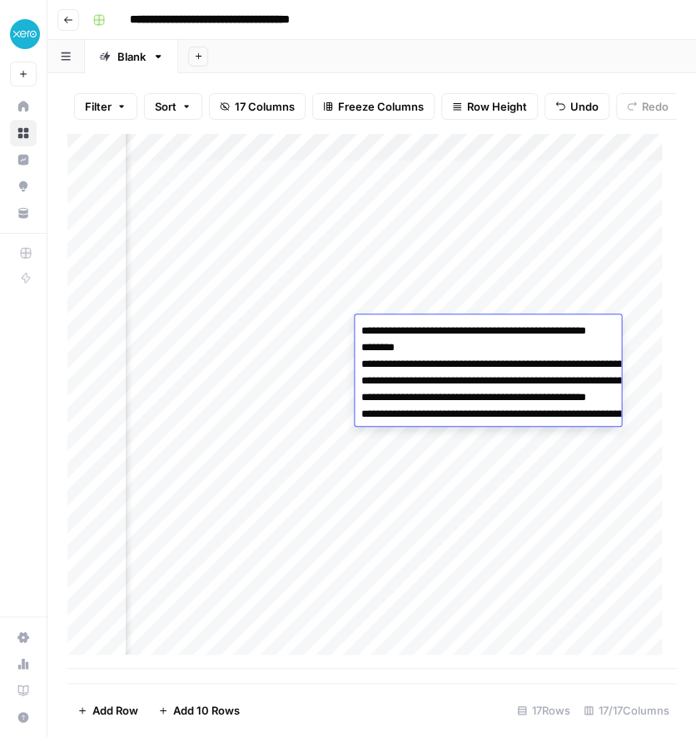
drag, startPoint x: 445, startPoint y: 350, endPoint x: 347, endPoint y: 364, distance: 99.1
click at [347, 364] on body "**********" at bounding box center [348, 368] width 696 height 737
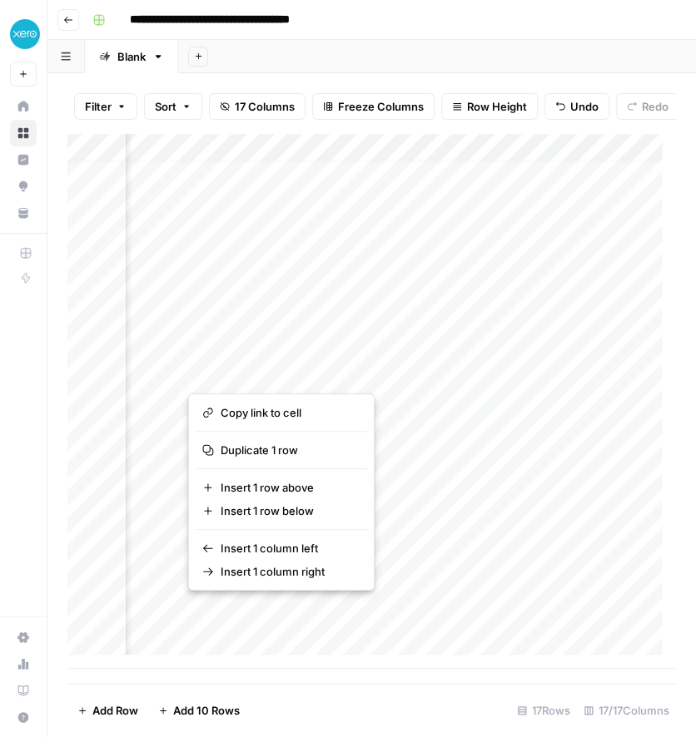
scroll to position [13, 908]
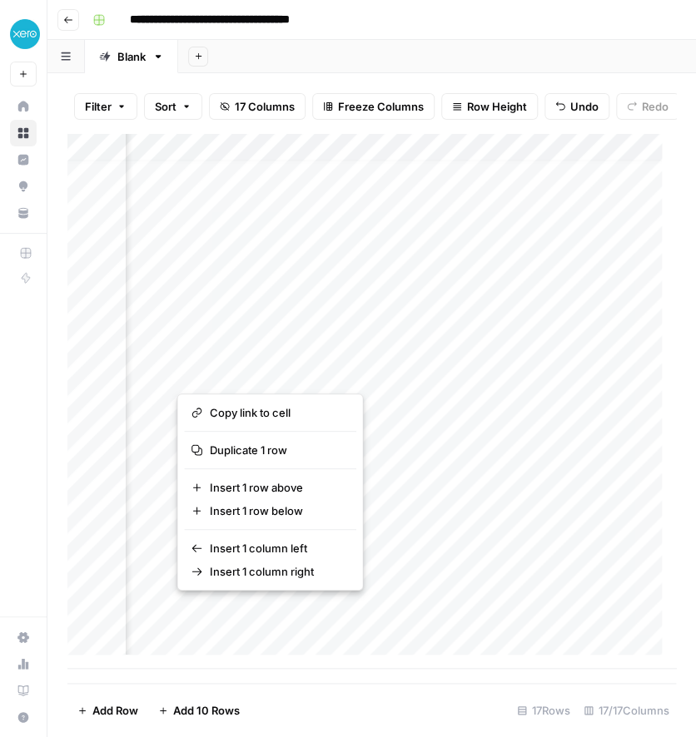
click at [474, 315] on div "Add Column" at bounding box center [371, 401] width 608 height 536
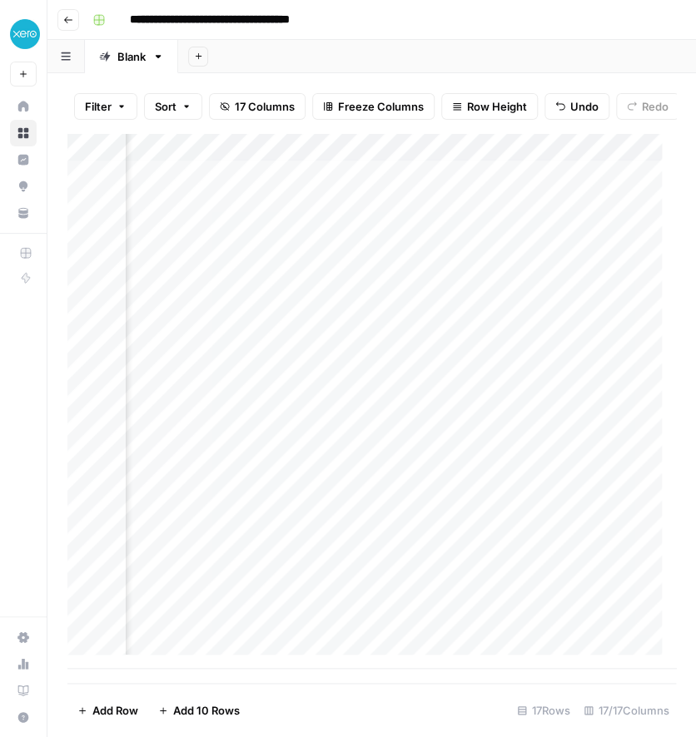
scroll to position [3, 1327]
click at [533, 348] on div "Add Column" at bounding box center [371, 401] width 608 height 536
click at [516, 335] on div "Add Column" at bounding box center [371, 401] width 608 height 536
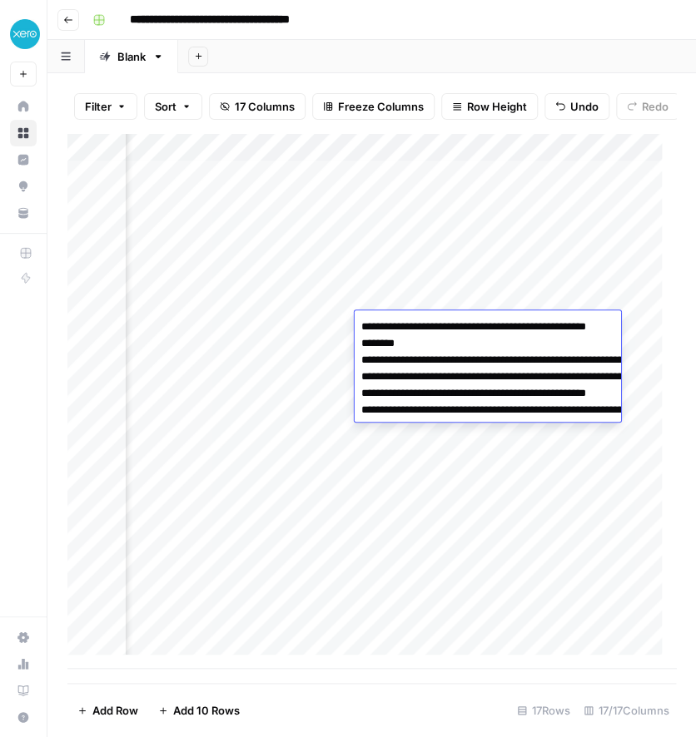
drag, startPoint x: 419, startPoint y: 347, endPoint x: 351, endPoint y: 342, distance: 67.6
click at [351, 342] on body "**********" at bounding box center [348, 368] width 696 height 737
type textarea "**********"
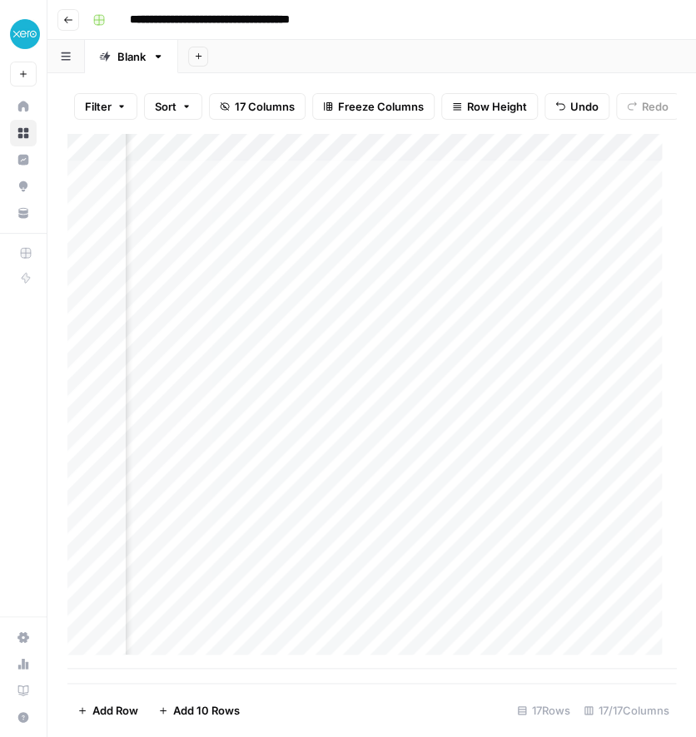
click at [207, 397] on div "Add Column" at bounding box center [371, 401] width 608 height 536
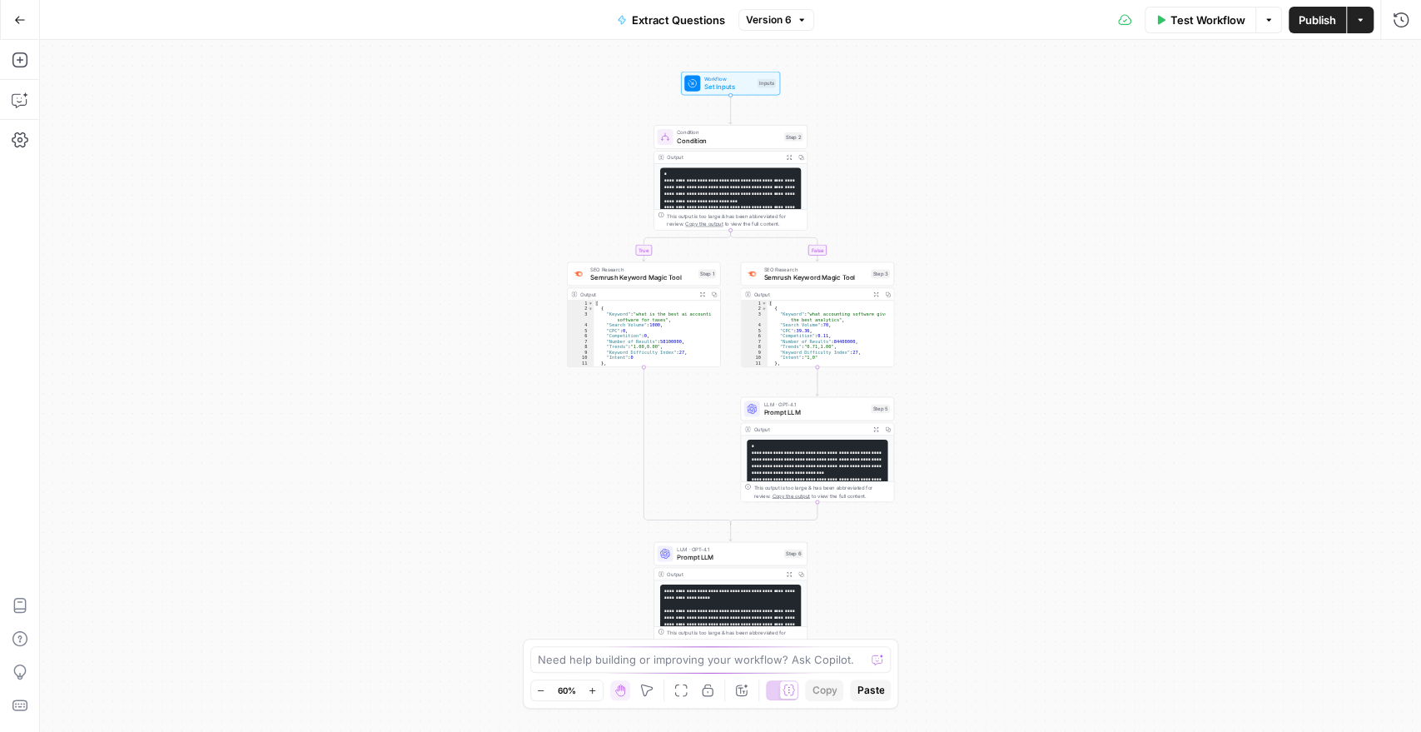
click at [1204, 22] on span "Test Workflow" at bounding box center [1207, 20] width 75 height 17
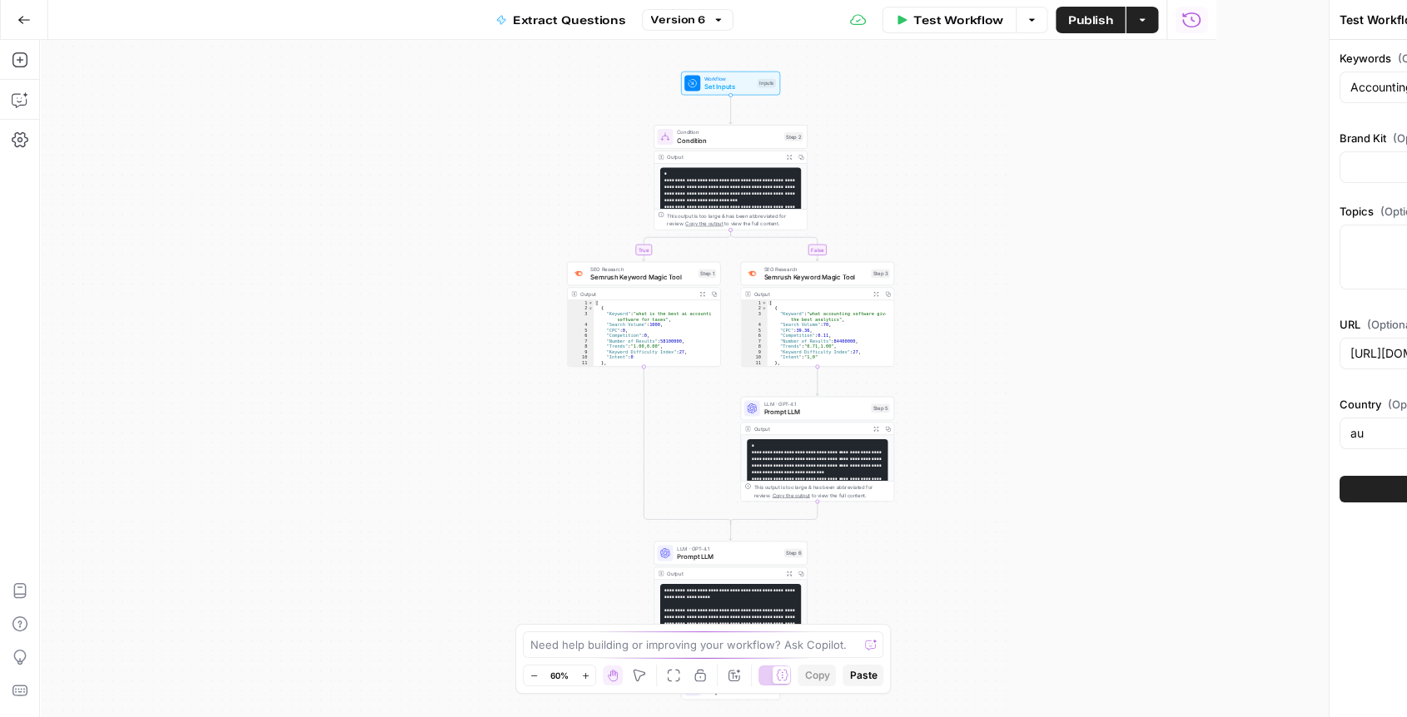
type input "Xero - [[GEOGRAPHIC_DATA]]"
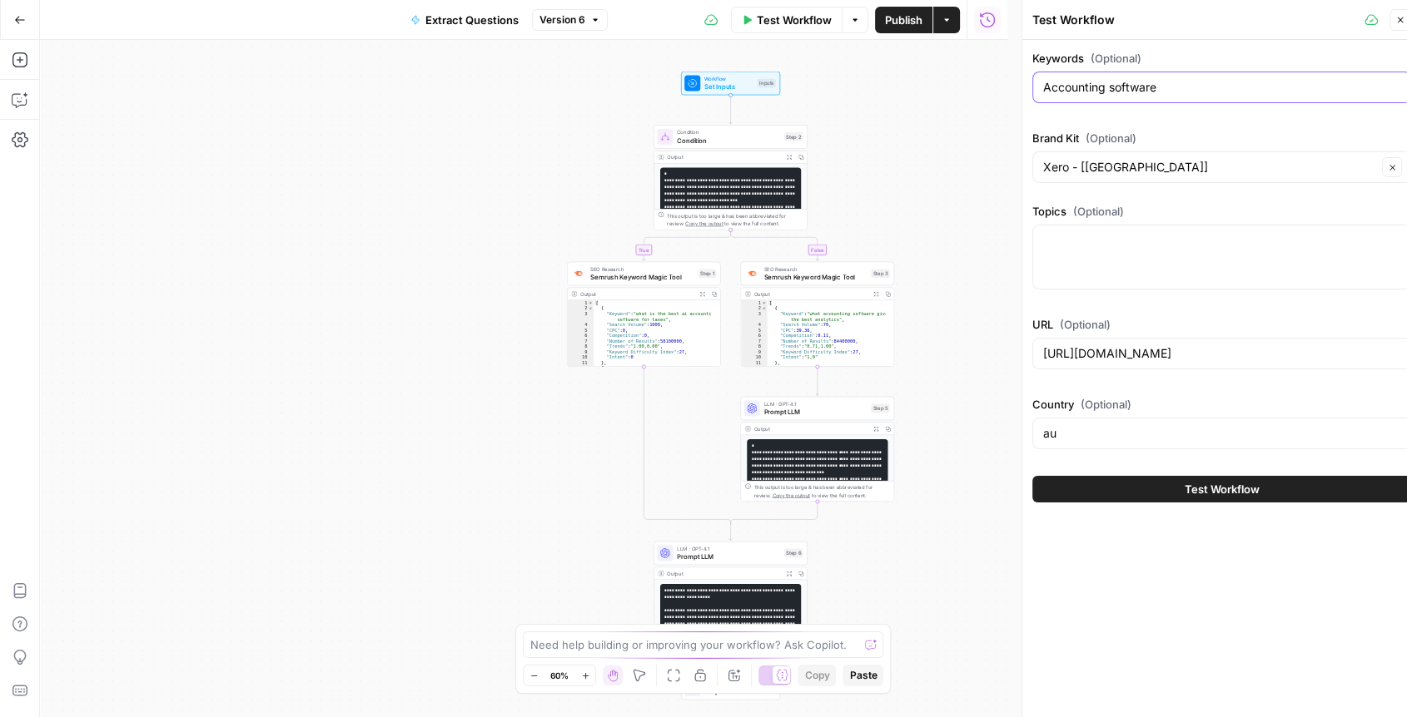
click at [1115, 86] on input "Accounting software" at bounding box center [1221, 87] width 357 height 17
paste input ""expense report software ""
click at [1050, 87] on input ""expense report software "" at bounding box center [1221, 87] width 357 height 17
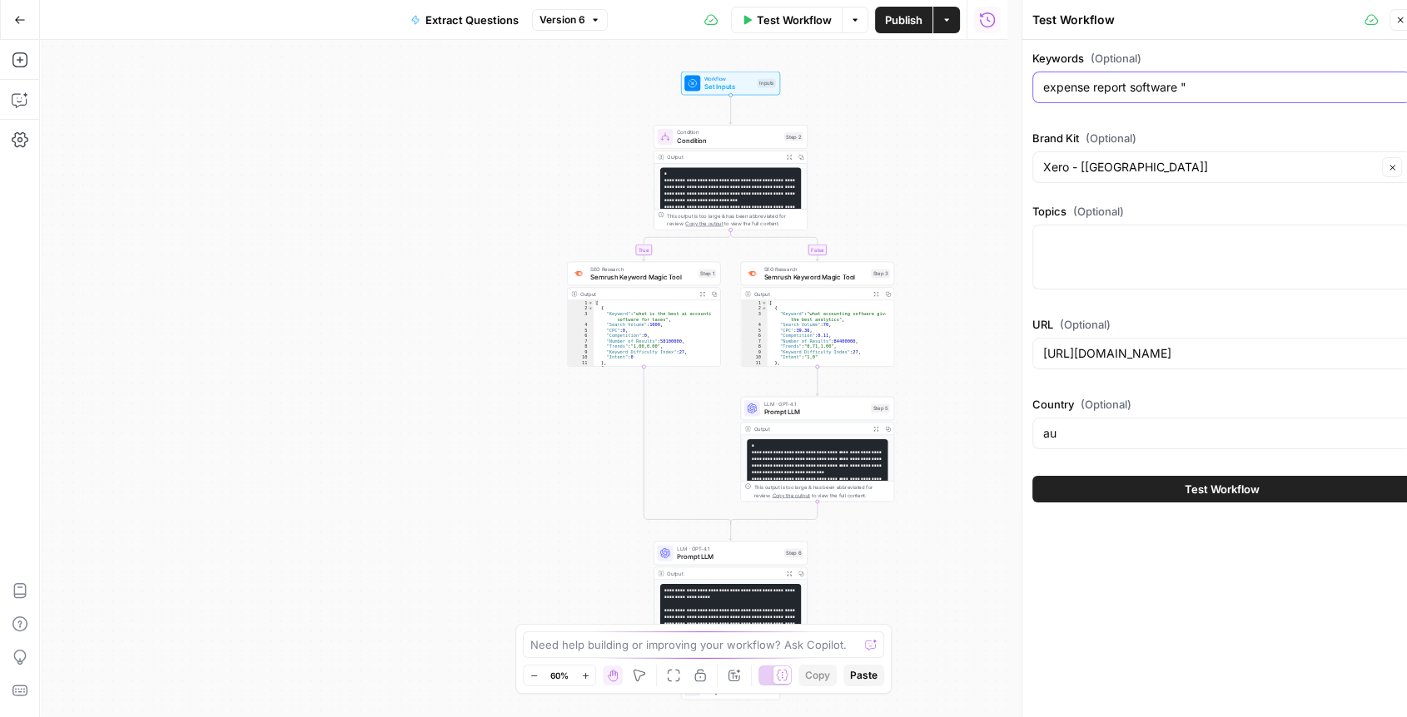
click at [1206, 87] on input "expense report software "" at bounding box center [1221, 87] width 357 height 17
type input "expense report software"
click at [1190, 484] on span "Test Workflow" at bounding box center [1221, 489] width 75 height 17
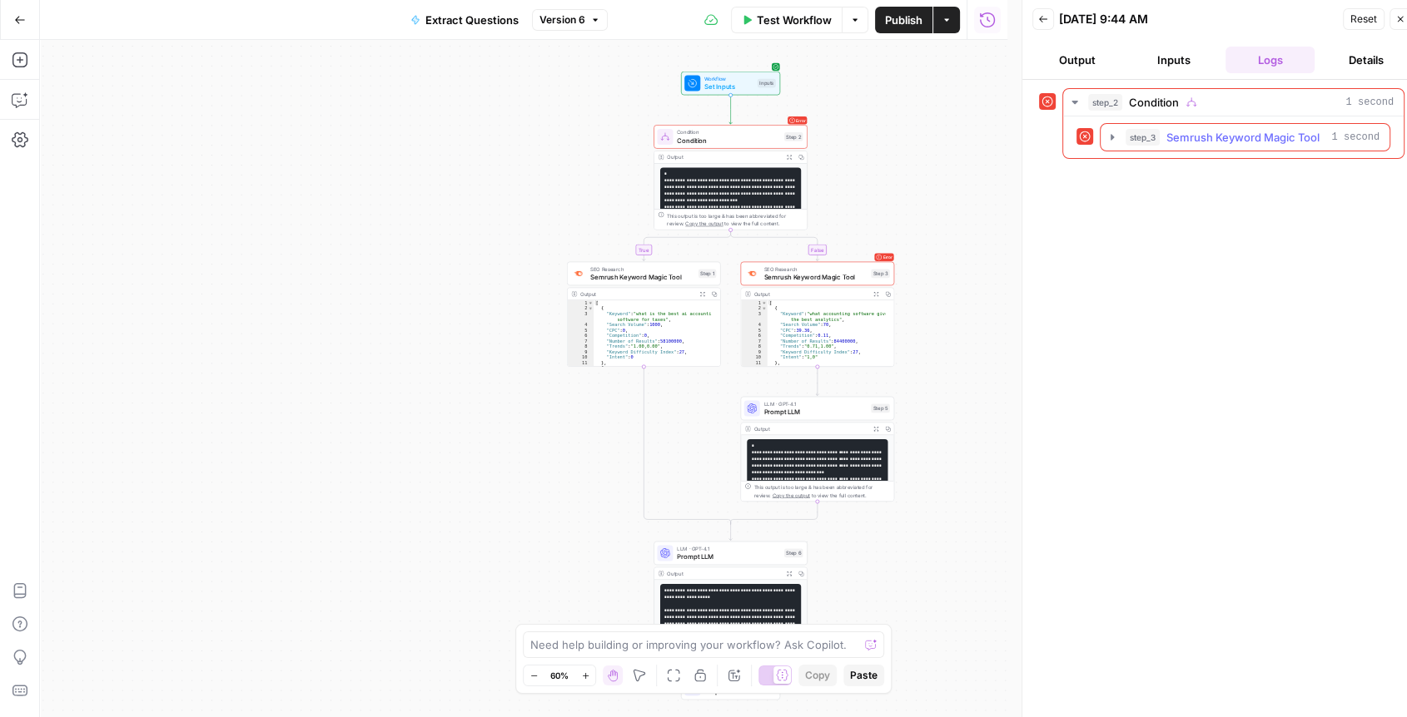
click at [1109, 137] on icon "button" at bounding box center [1111, 137] width 13 height 13
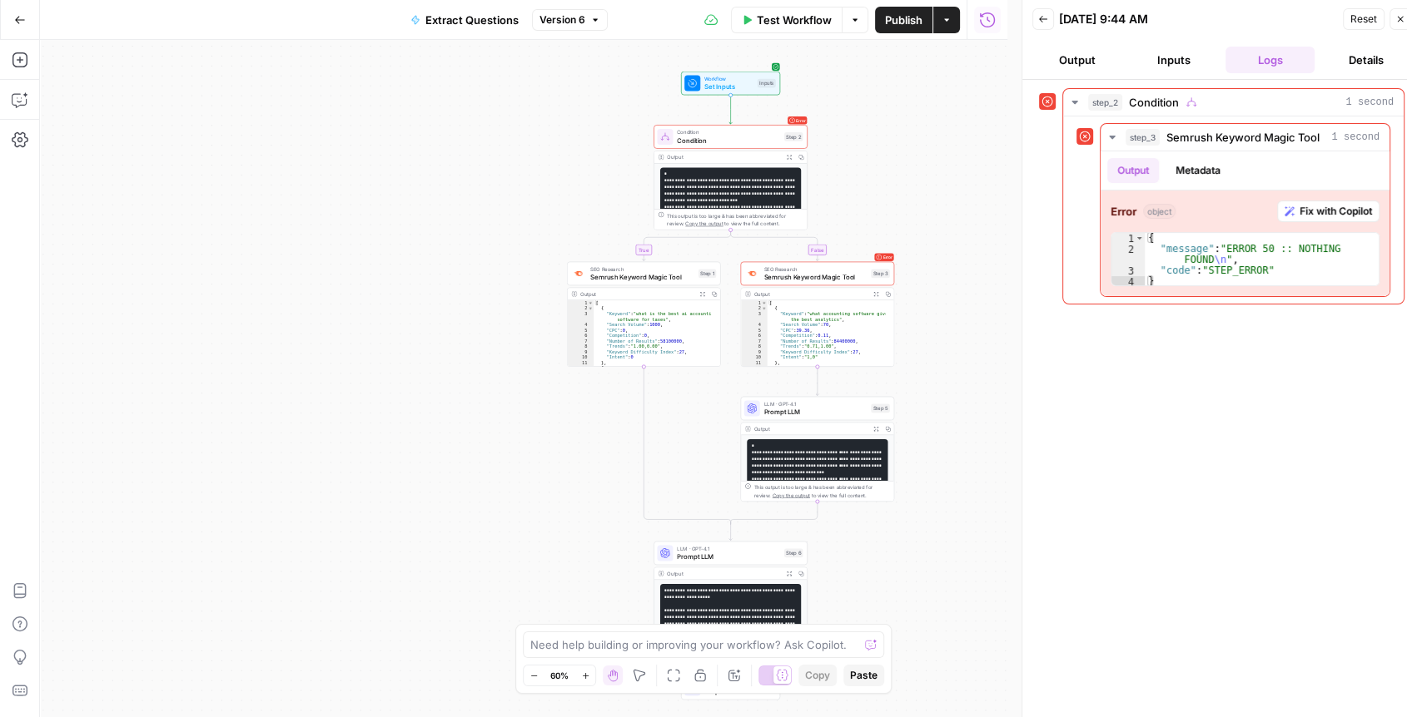
click at [1073, 67] on button "Output" at bounding box center [1077, 60] width 90 height 27
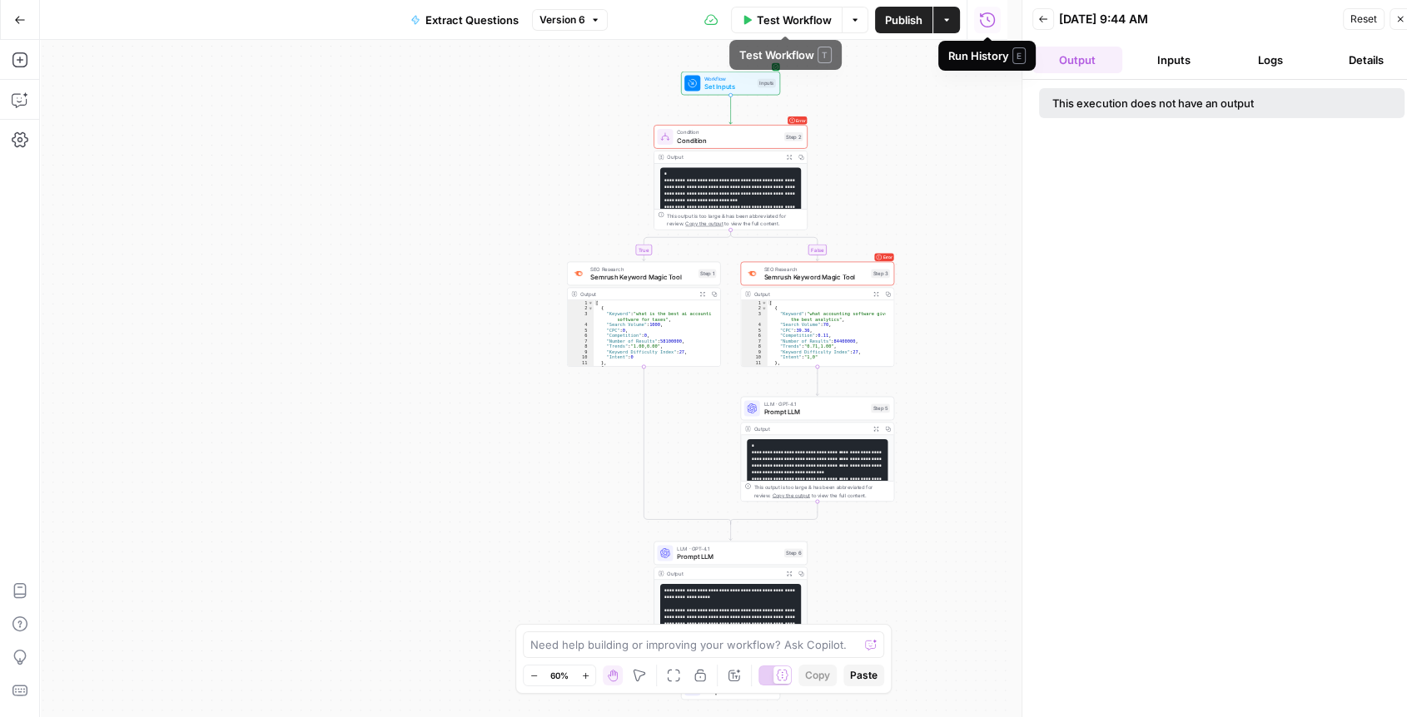
click at [827, 25] on span "Test Workflow" at bounding box center [794, 20] width 75 height 17
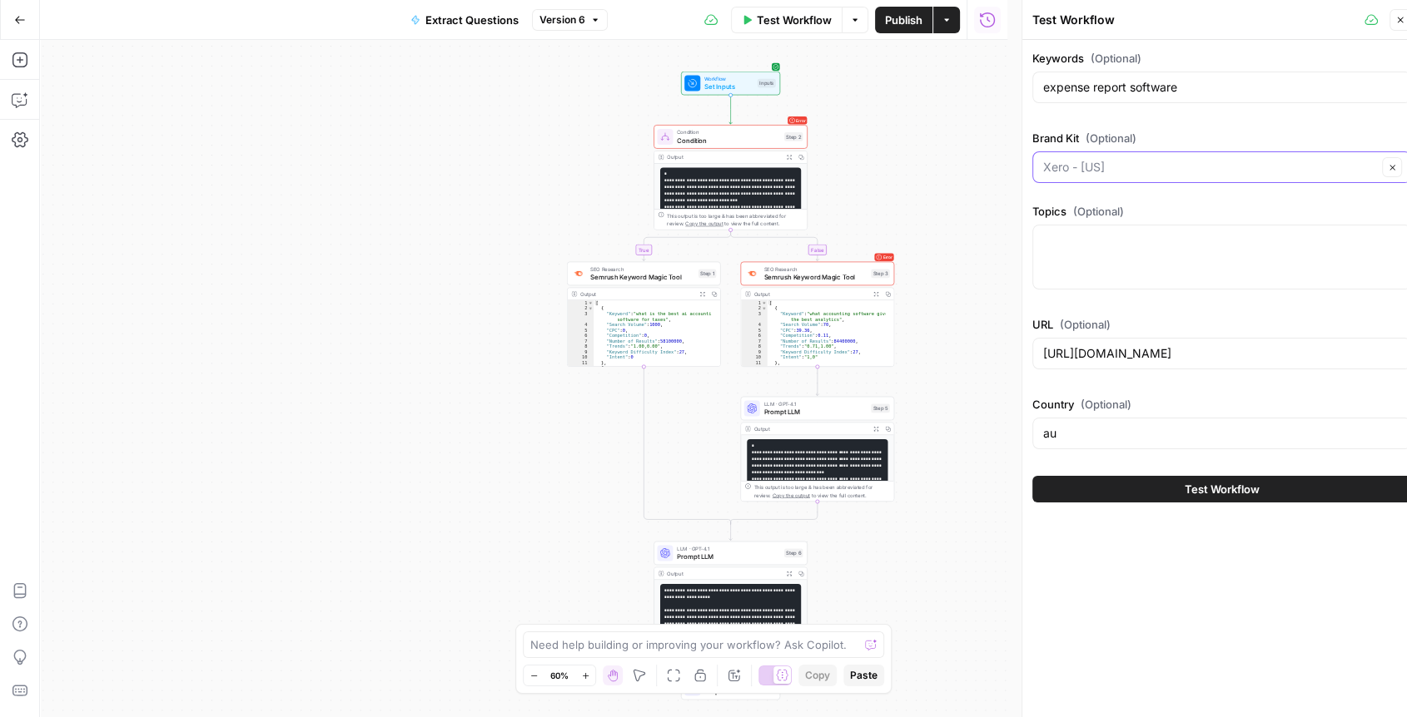
click at [1108, 163] on input "Brand Kit (Optional)" at bounding box center [1210, 167] width 334 height 17
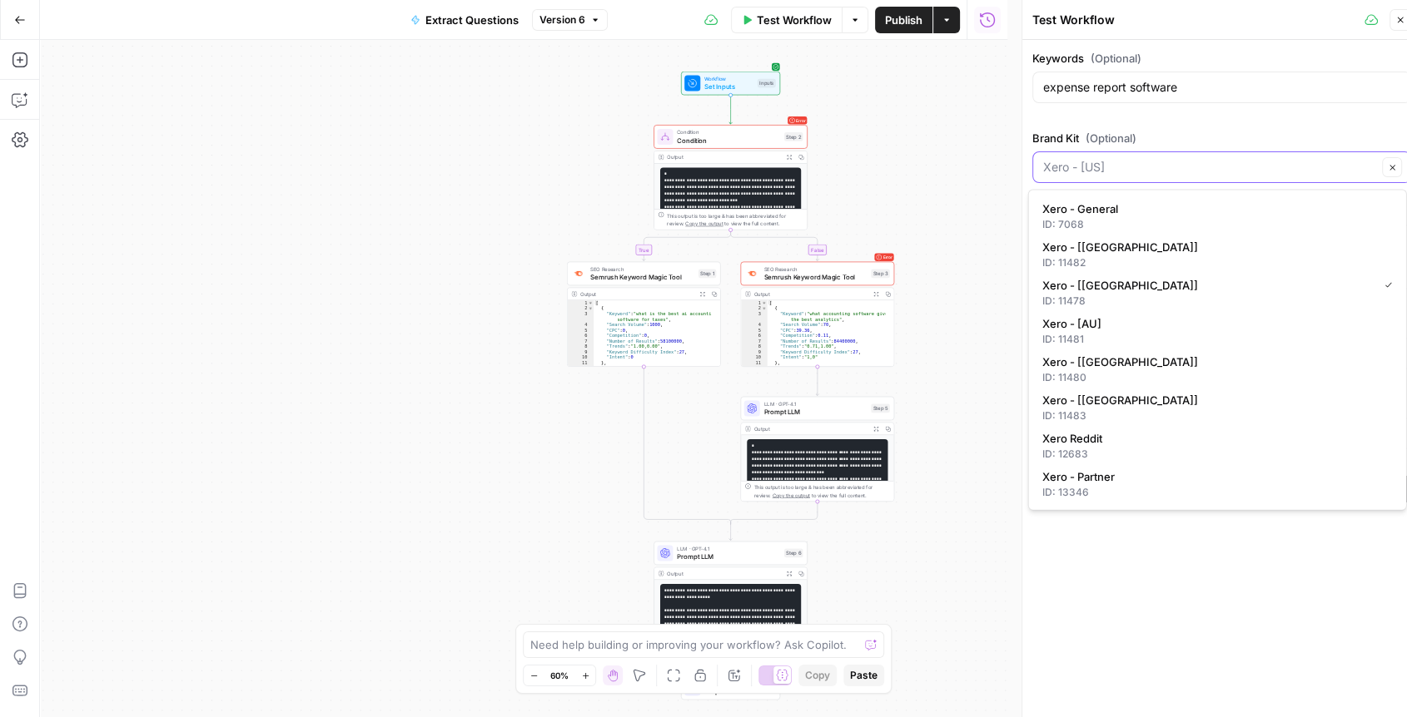
click at [1108, 163] on input "Brand Kit (Optional)" at bounding box center [1210, 167] width 334 height 17
click at [1105, 296] on div "ID: 11478" at bounding box center [1217, 301] width 350 height 15
type input "Xero - [[GEOGRAPHIC_DATA]]"
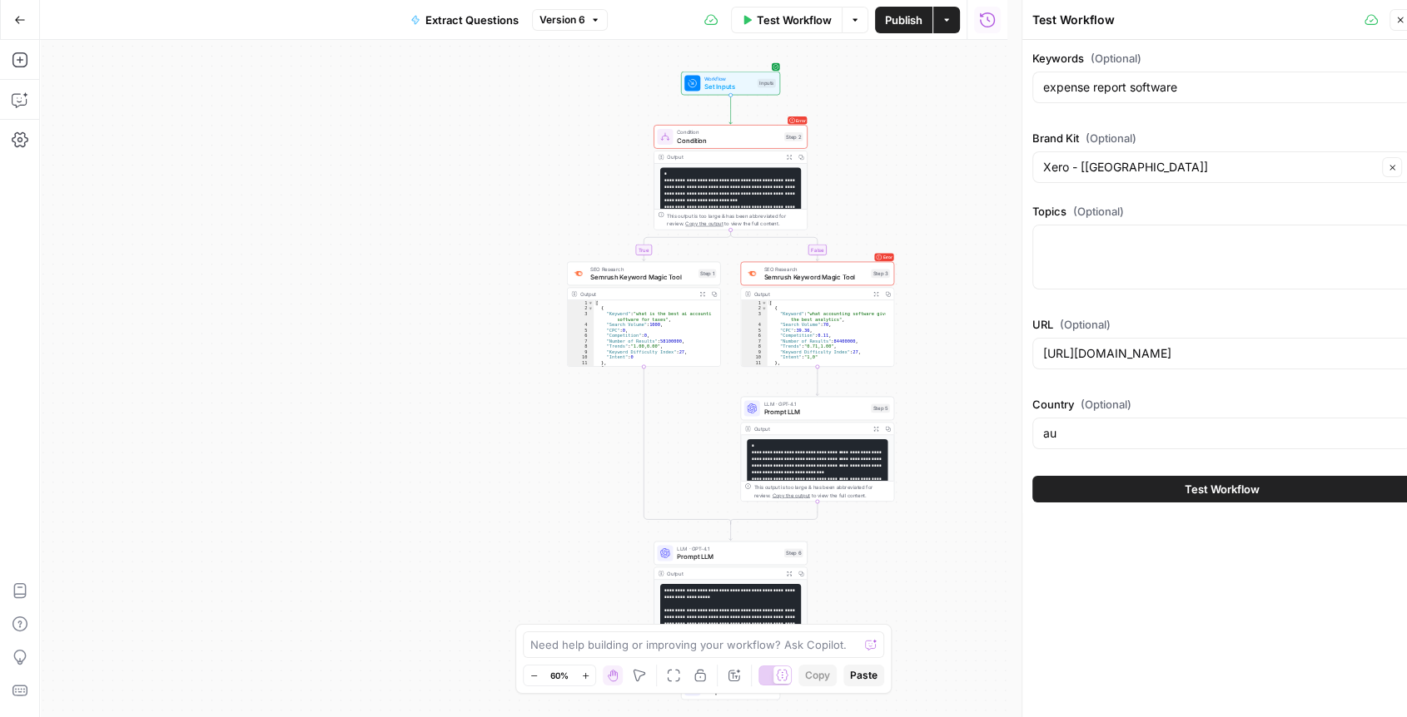
click at [1100, 442] on div "au" at bounding box center [1221, 434] width 379 height 32
drag, startPoint x: 1100, startPoint y: 442, endPoint x: 1011, endPoint y: 442, distance: 89.1
click at [1011, 442] on body "XeroOps New Home Browse Insights Opportunities Your Data Recent Grids Core Acqu…" at bounding box center [703, 358] width 1407 height 717
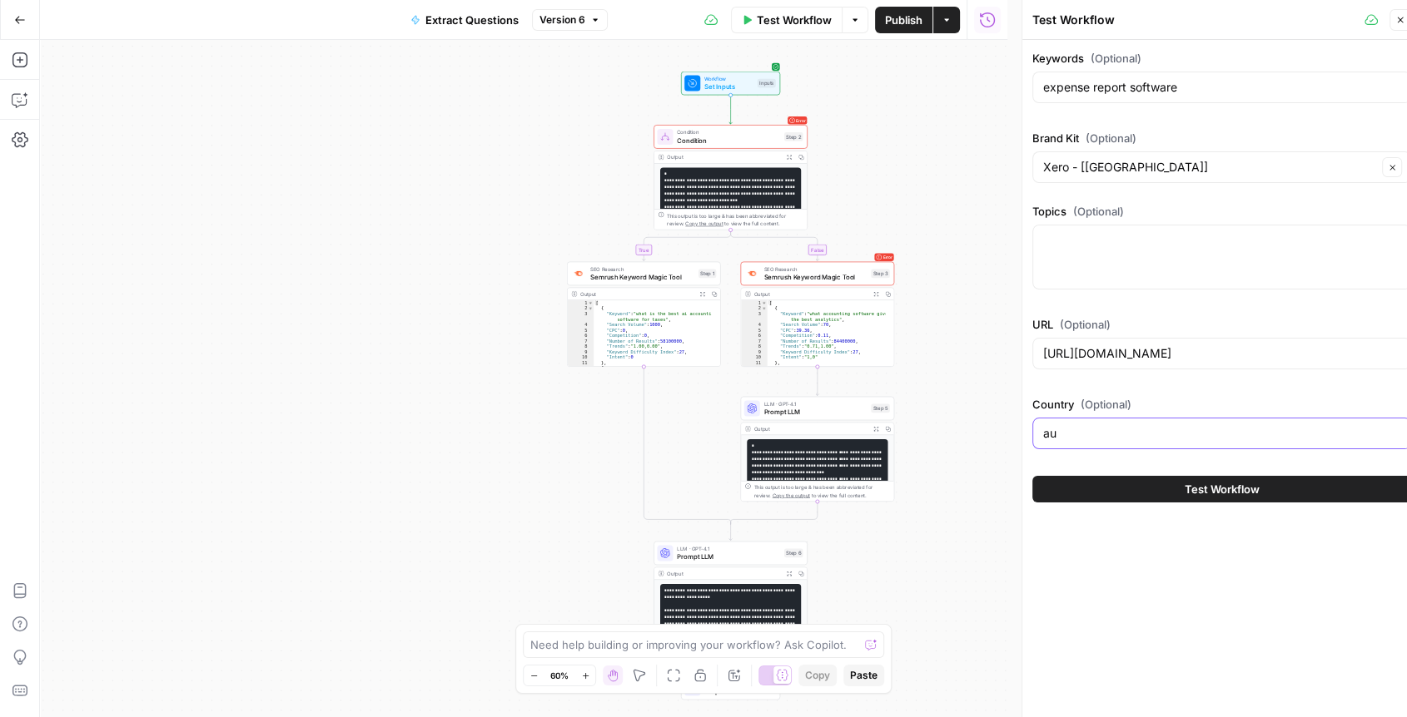
click at [1068, 433] on input "au" at bounding box center [1221, 433] width 357 height 17
type input "a"
type input "US"
click at [1095, 498] on button "Test Workflow" at bounding box center [1221, 489] width 379 height 27
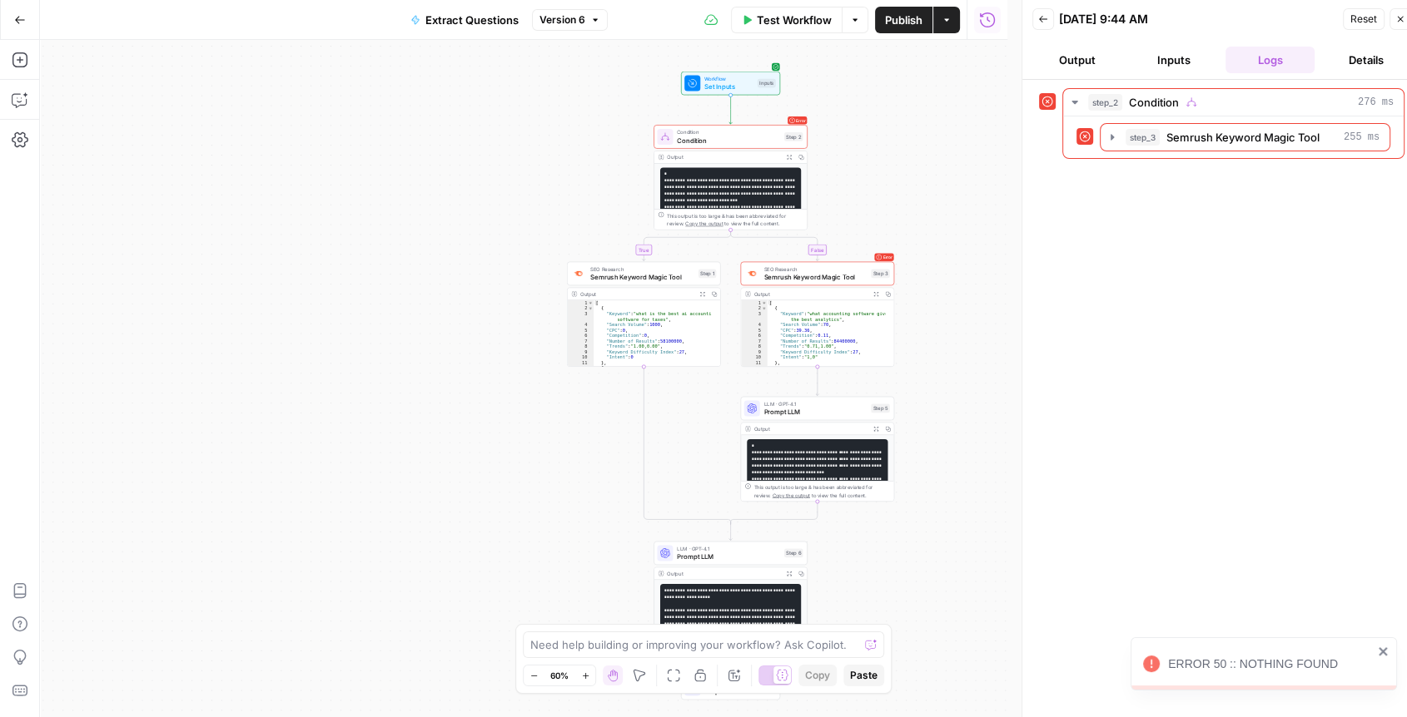
click at [739, 141] on span "Condition" at bounding box center [728, 141] width 103 height 10
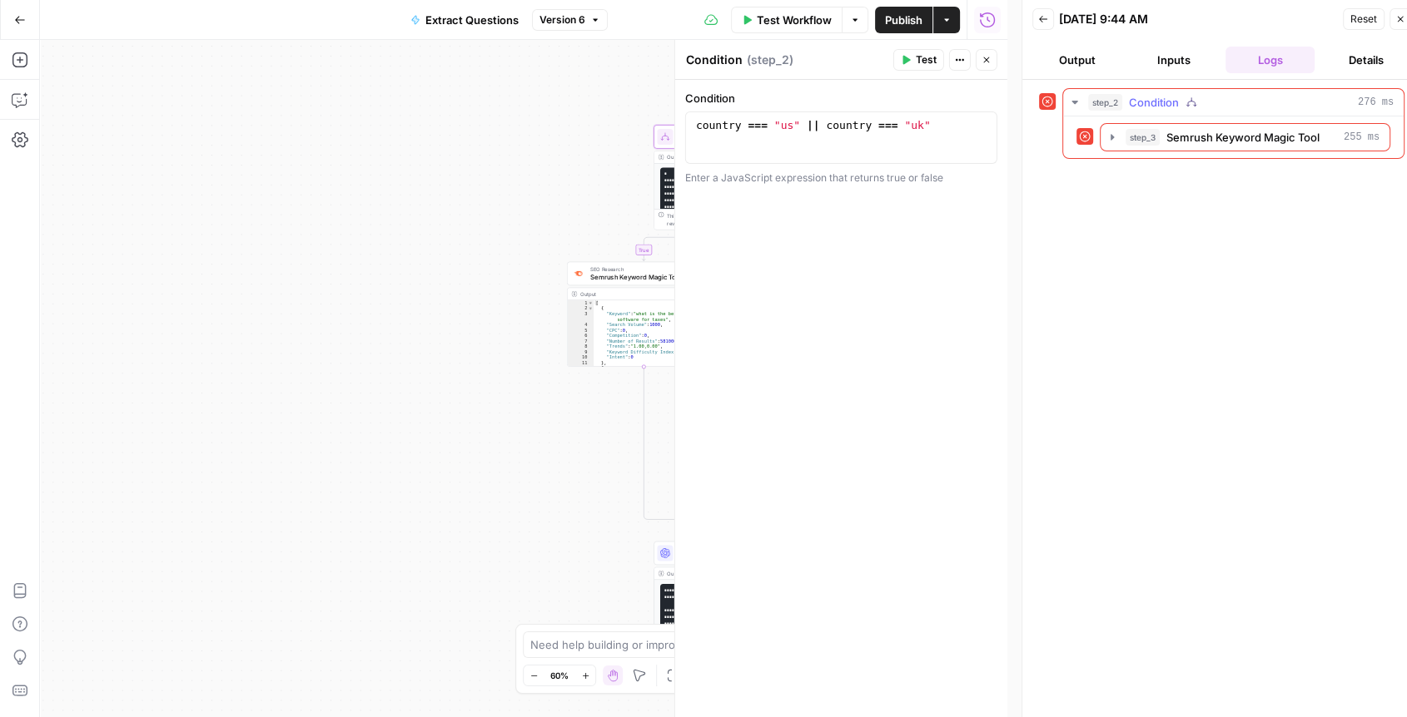
click at [1074, 102] on icon "button" at bounding box center [1074, 102] width 6 height 3
click at [1074, 102] on icon "button" at bounding box center [1074, 102] width 3 height 6
click at [1042, 16] on icon "button" at bounding box center [1043, 19] width 10 height 10
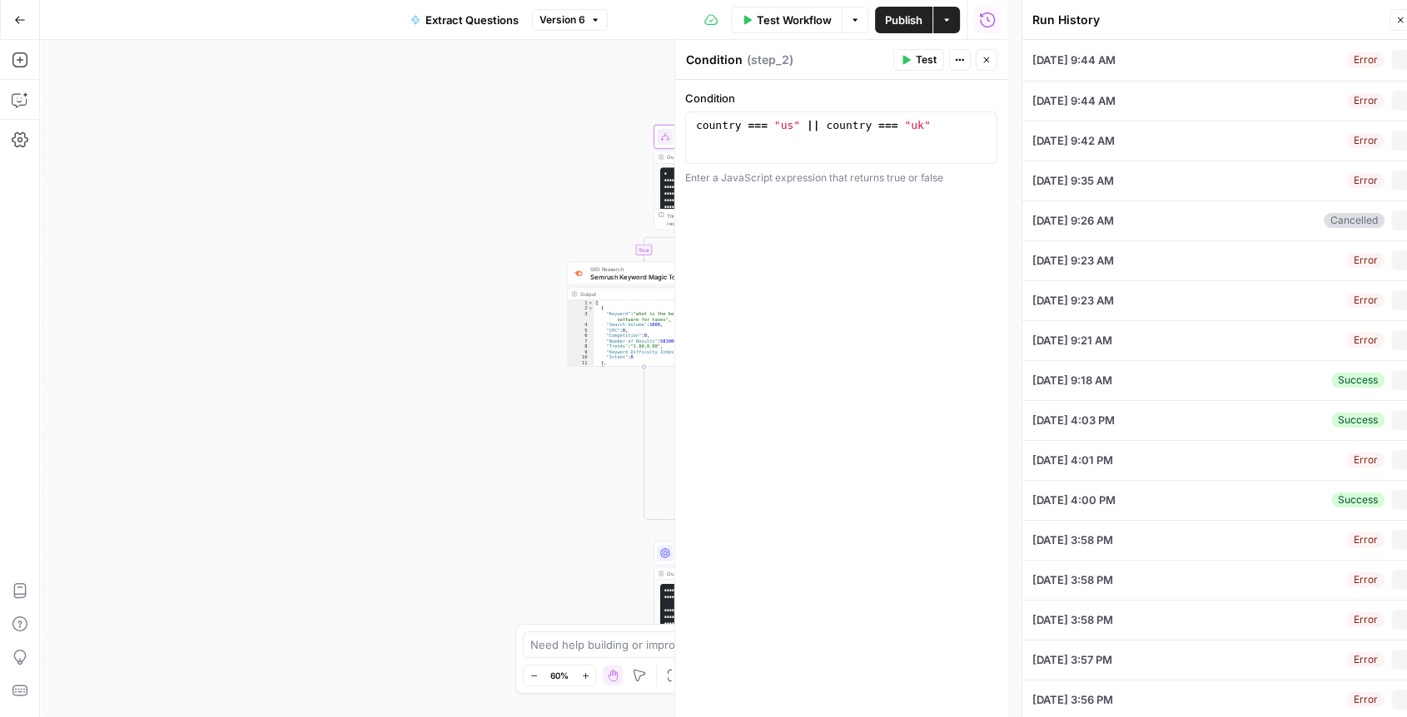
type input "expense report software"
type input "Xero - [[GEOGRAPHIC_DATA]]"
type input "[URL][DOMAIN_NAME]"
type input "US"
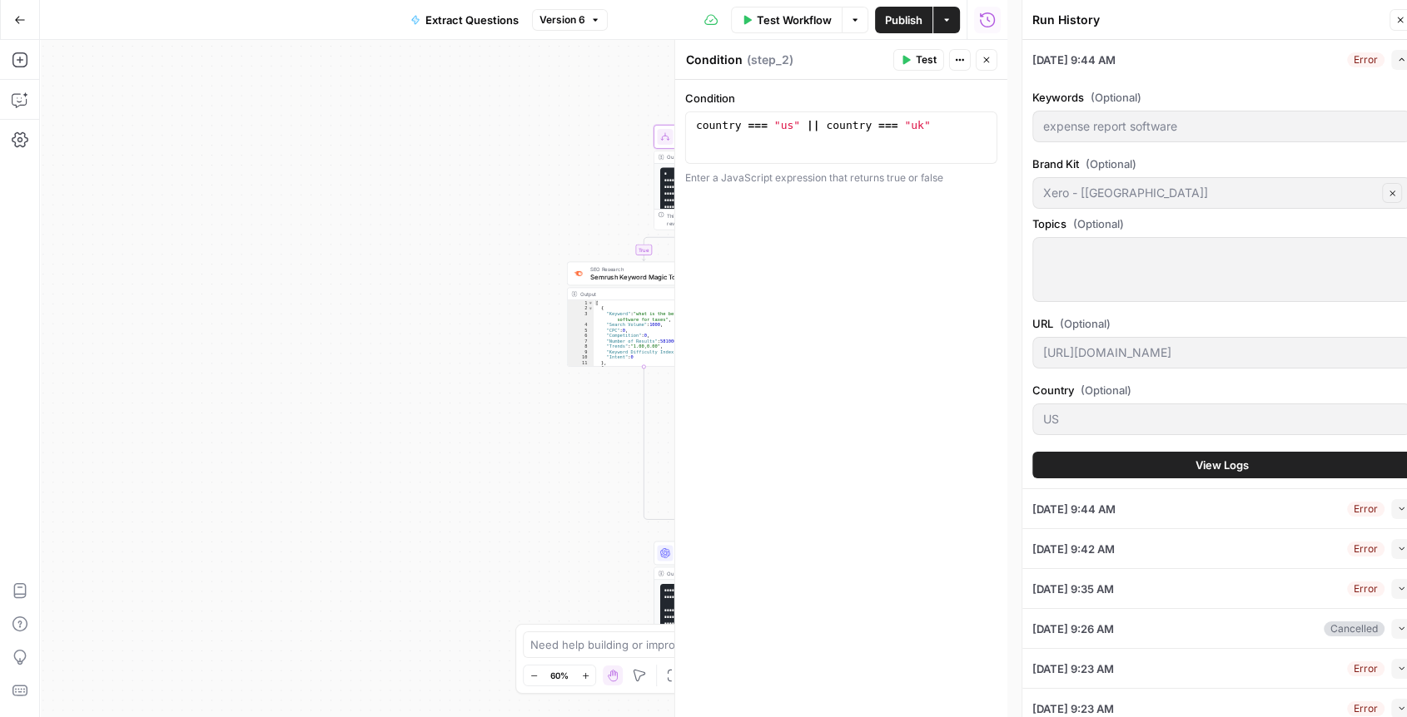
click at [1065, 402] on div "Country (Optional) US" at bounding box center [1221, 412] width 379 height 60
click at [820, 15] on span "Test Workflow" at bounding box center [794, 20] width 75 height 17
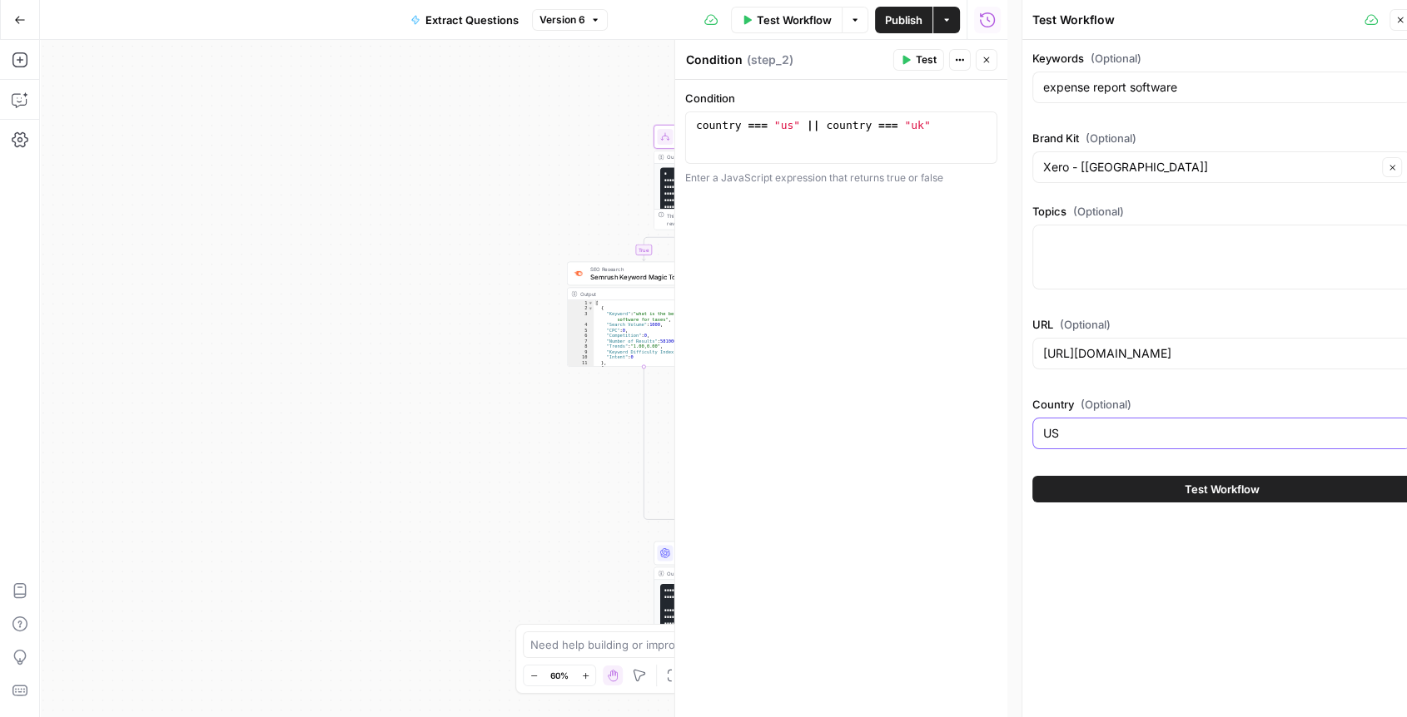
click at [1063, 427] on input "US" at bounding box center [1221, 433] width 357 height 17
type input "U"
type input "us"
click at [1052, 482] on button "Test Workflow" at bounding box center [1221, 489] width 379 height 27
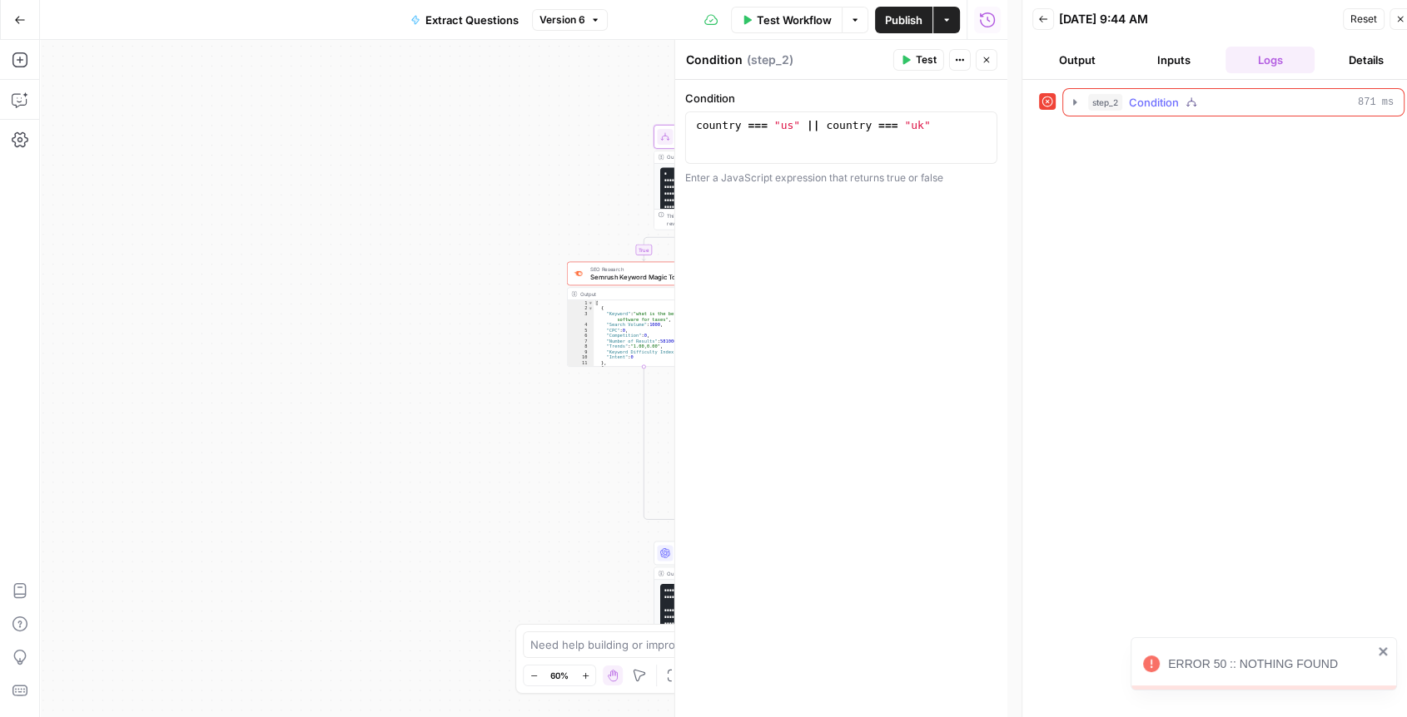
click at [1075, 101] on icon "button" at bounding box center [1074, 102] width 3 height 6
click at [1112, 137] on icon "button" at bounding box center [1111, 137] width 3 height 6
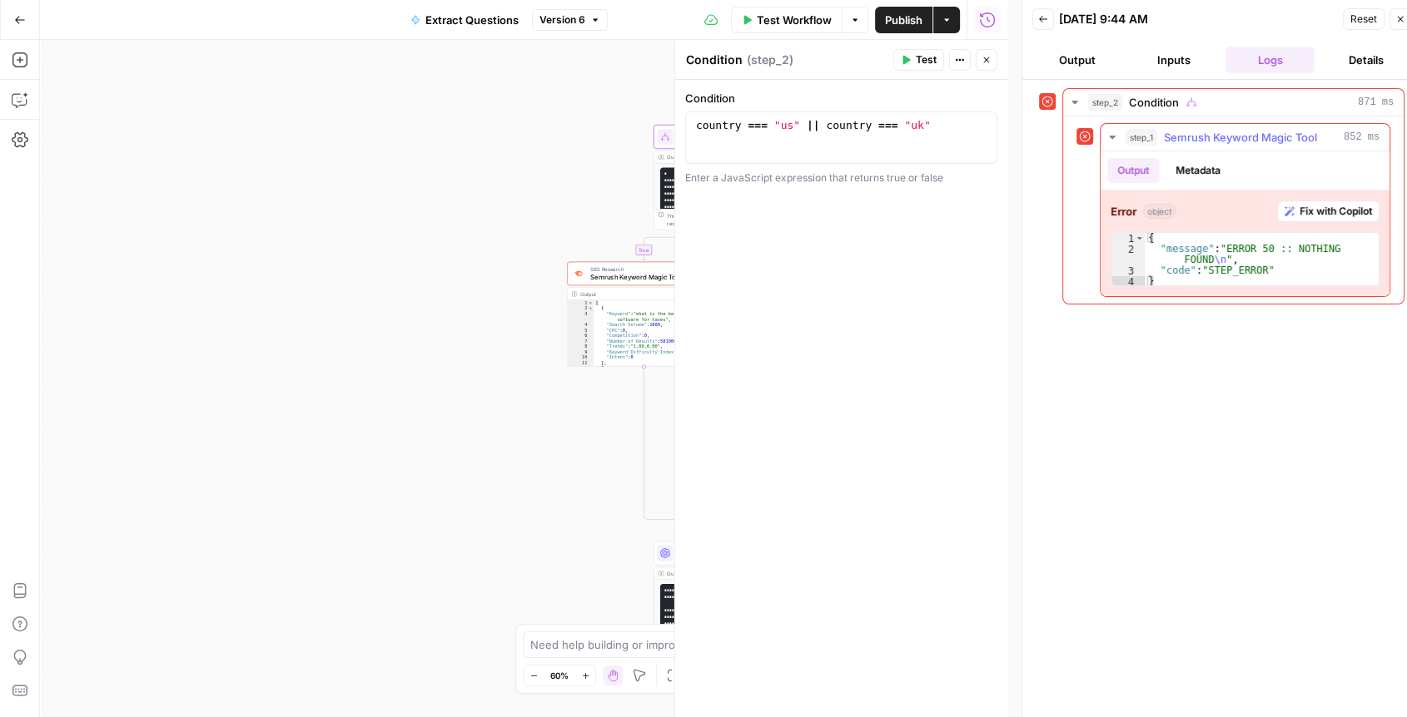
click at [1316, 212] on span "Fix with Copilot" at bounding box center [1335, 211] width 72 height 15
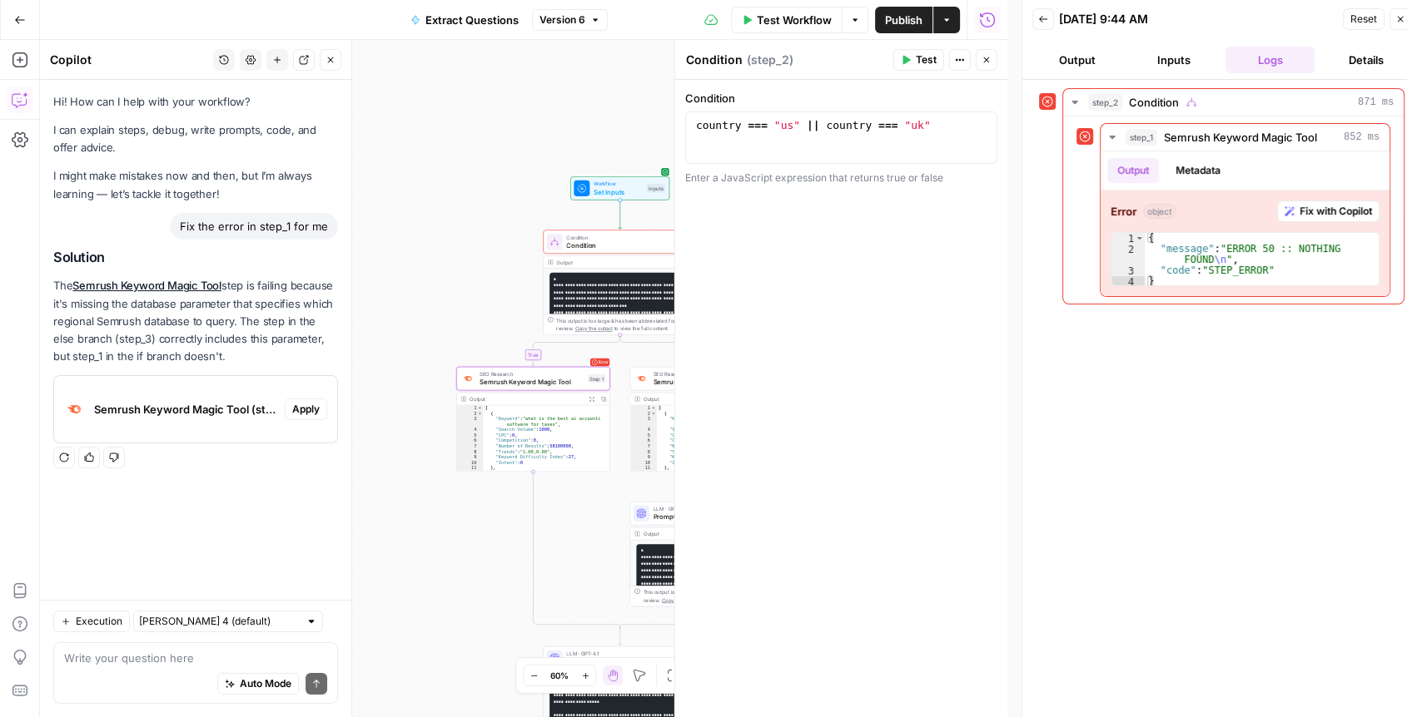
click at [298, 415] on span "Apply" at bounding box center [305, 409] width 27 height 15
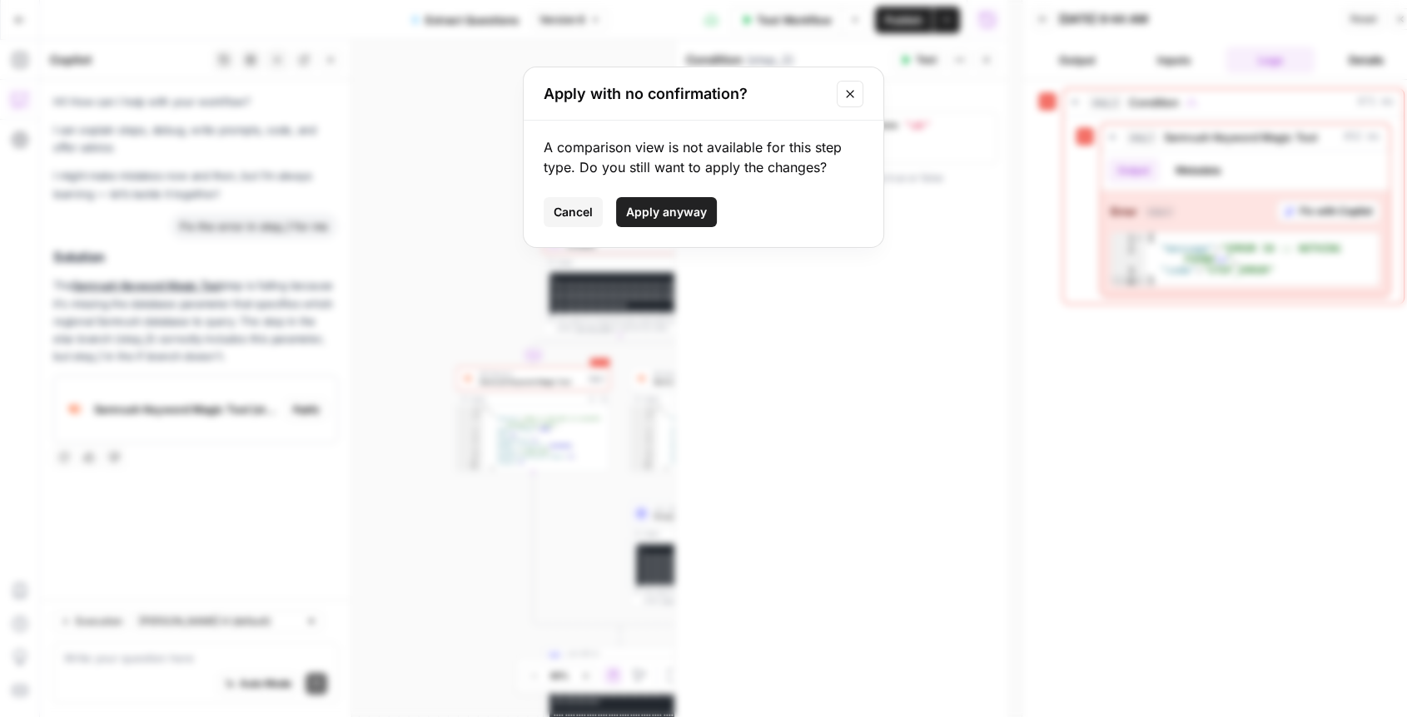
click at [850, 87] on icon "Close modal" at bounding box center [849, 93] width 13 height 13
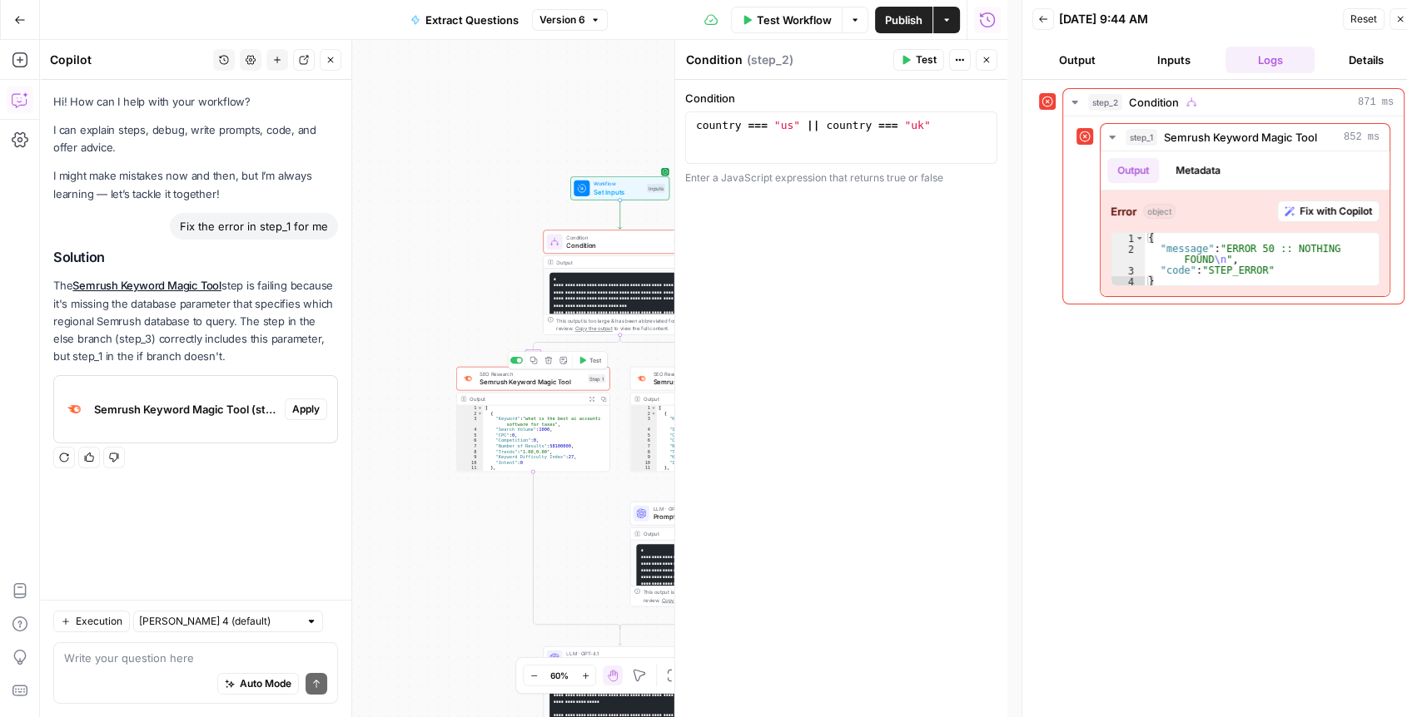
click at [554, 385] on span "Semrush Keyword Magic Tool" at bounding box center [531, 382] width 104 height 10
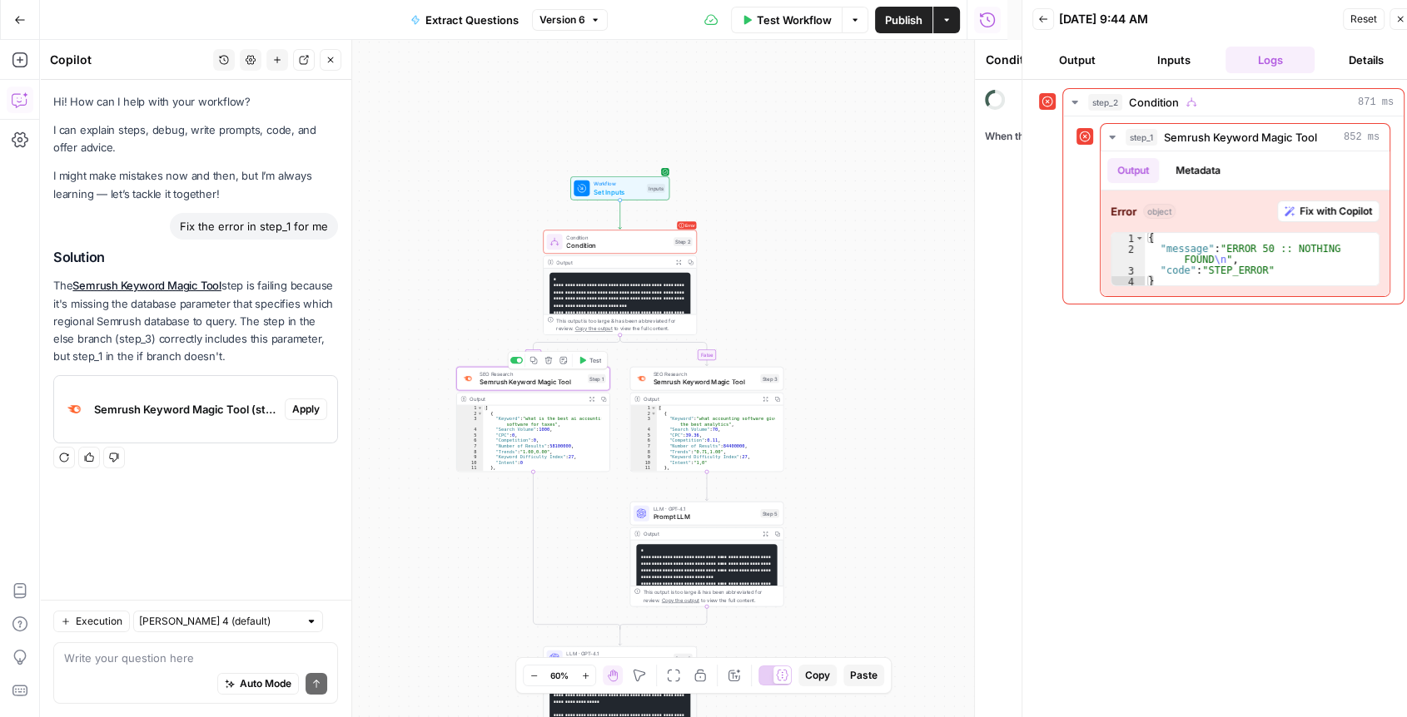
type textarea "Semrush Keyword Magic Tool"
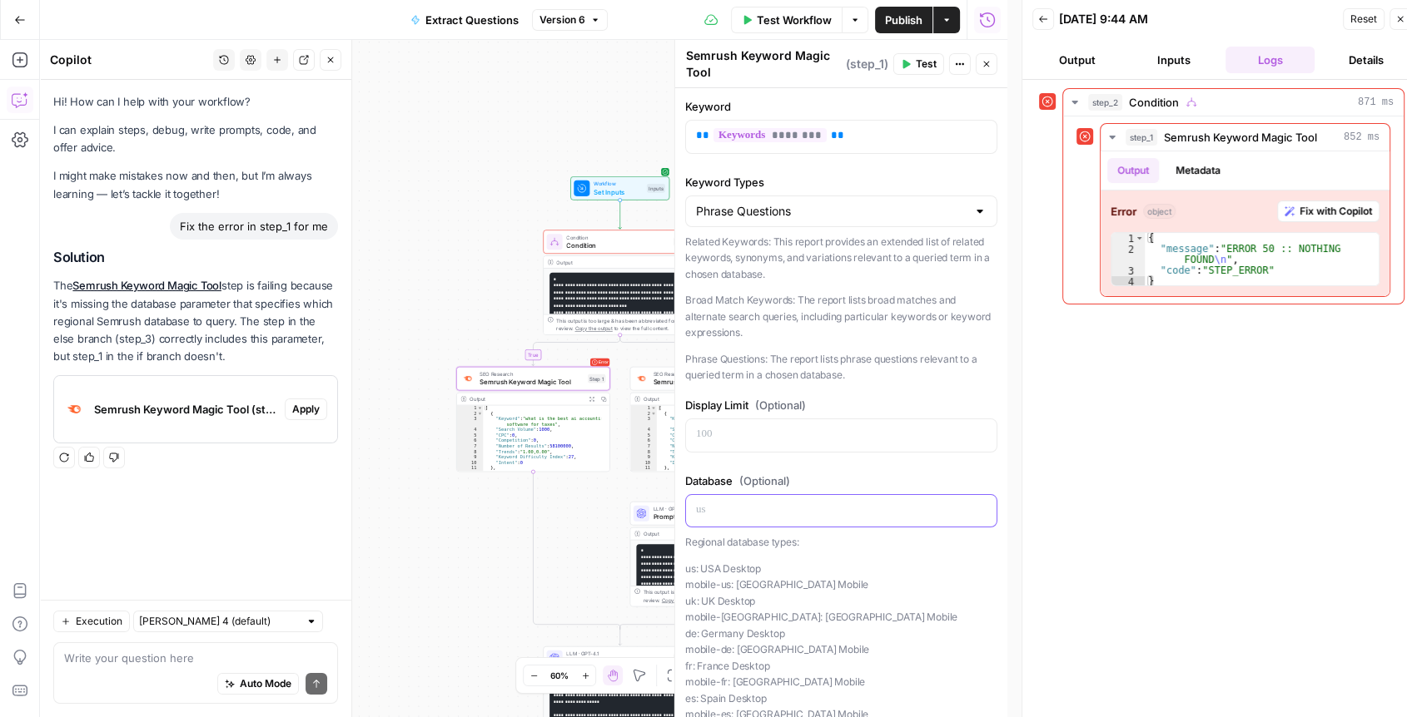
click at [718, 510] on p at bounding box center [841, 510] width 290 height 17
click at [955, 511] on p at bounding box center [841, 510] width 290 height 17
click at [977, 509] on icon "button" at bounding box center [981, 509] width 8 height 7
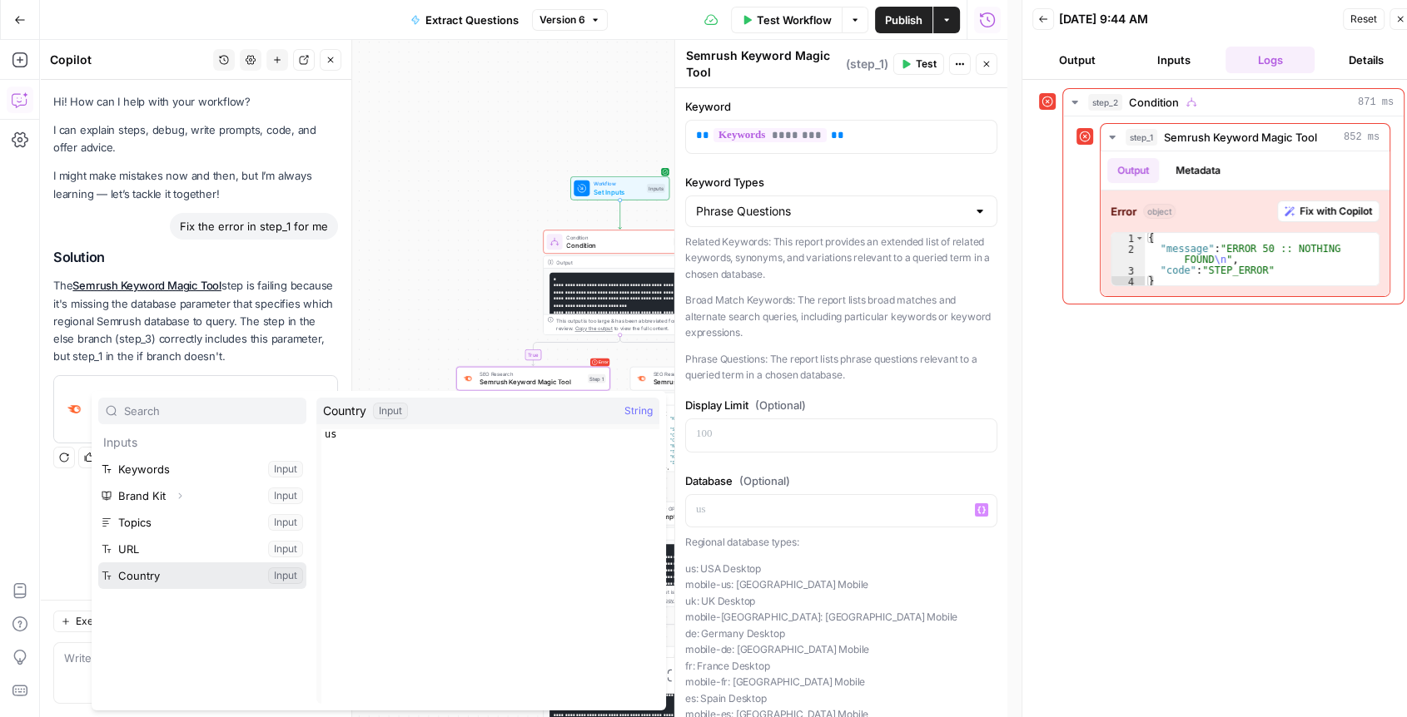
click at [193, 573] on button "Select variable Country" at bounding box center [202, 576] width 208 height 27
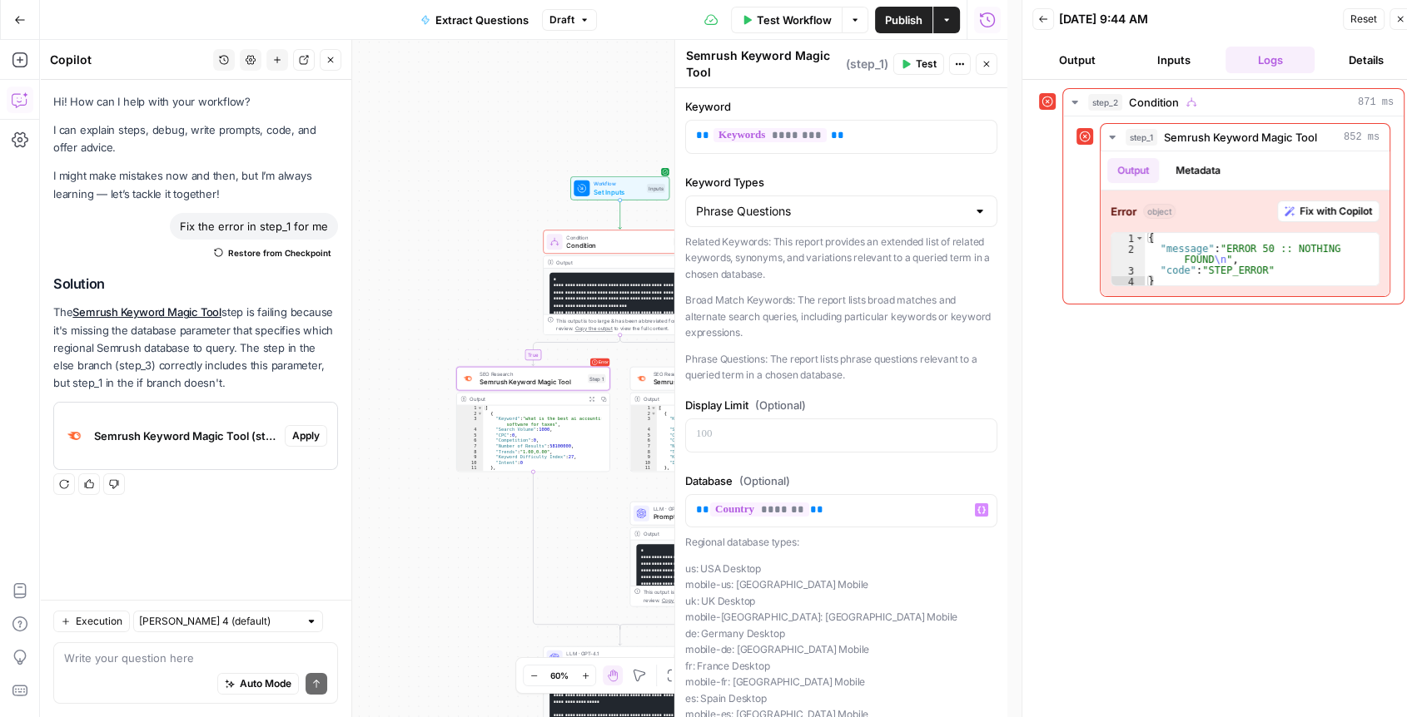
click at [650, 378] on div "SEO Research Semrush Keyword Magic Tool Step 3 Copy step Delete step Add Note T…" at bounding box center [706, 378] width 146 height 17
click at [799, 18] on span "Test Workflow" at bounding box center [794, 20] width 75 height 17
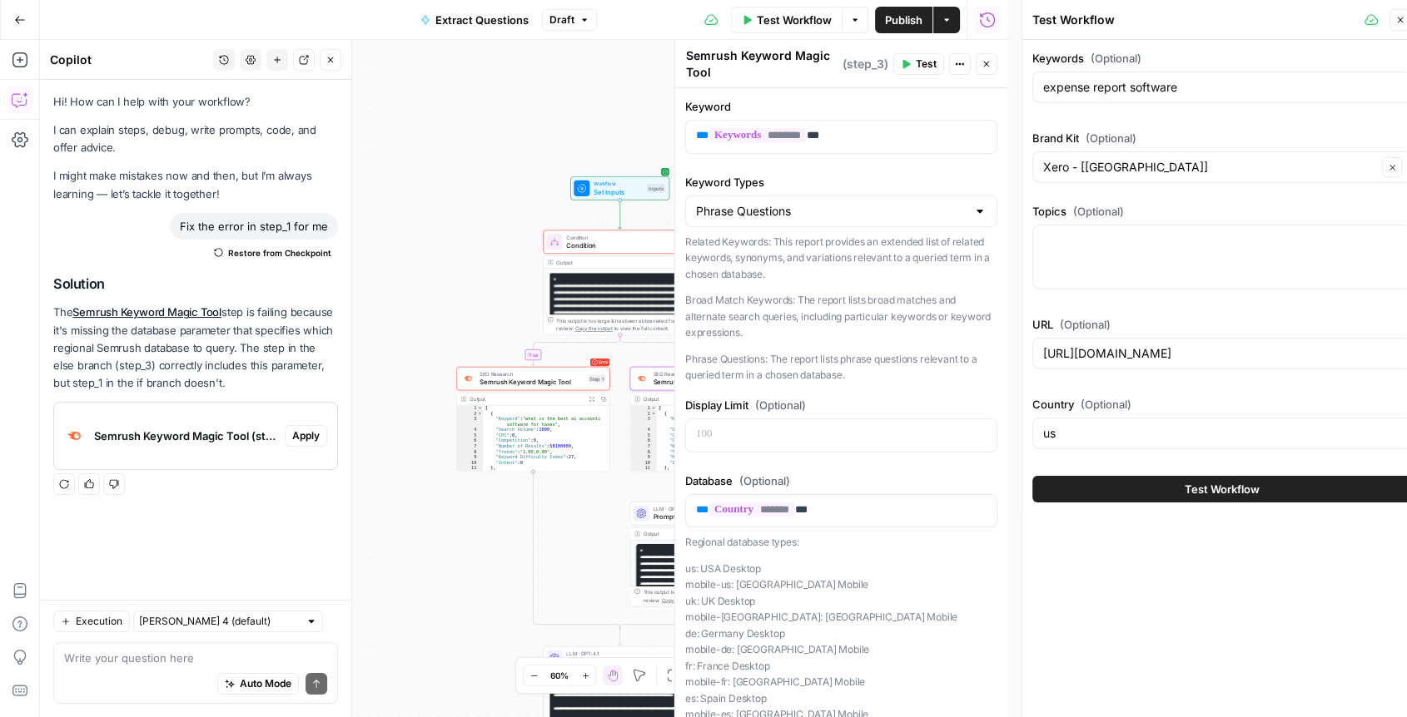
click at [614, 241] on span "Condition" at bounding box center [617, 246] width 103 height 10
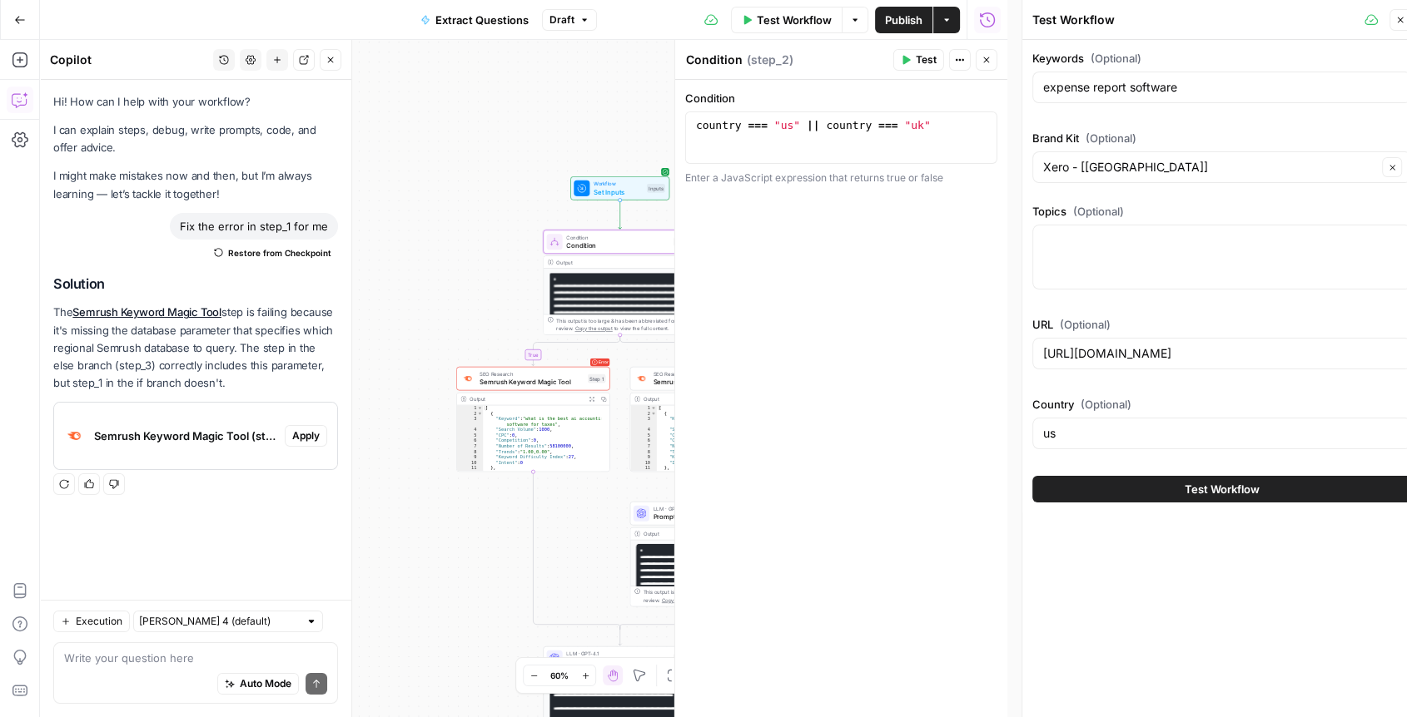
click at [1186, 490] on span "Test Workflow" at bounding box center [1221, 489] width 75 height 17
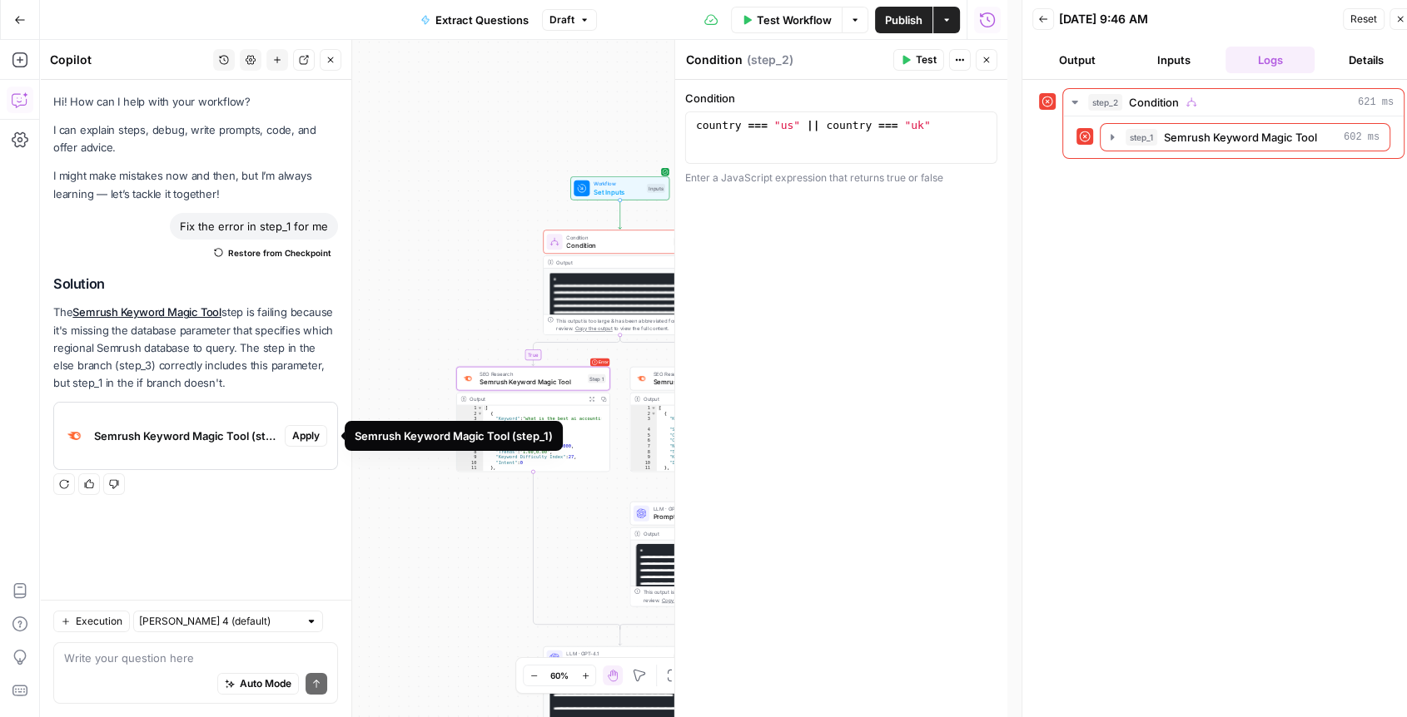
click at [306, 433] on span "Apply" at bounding box center [305, 436] width 27 height 15
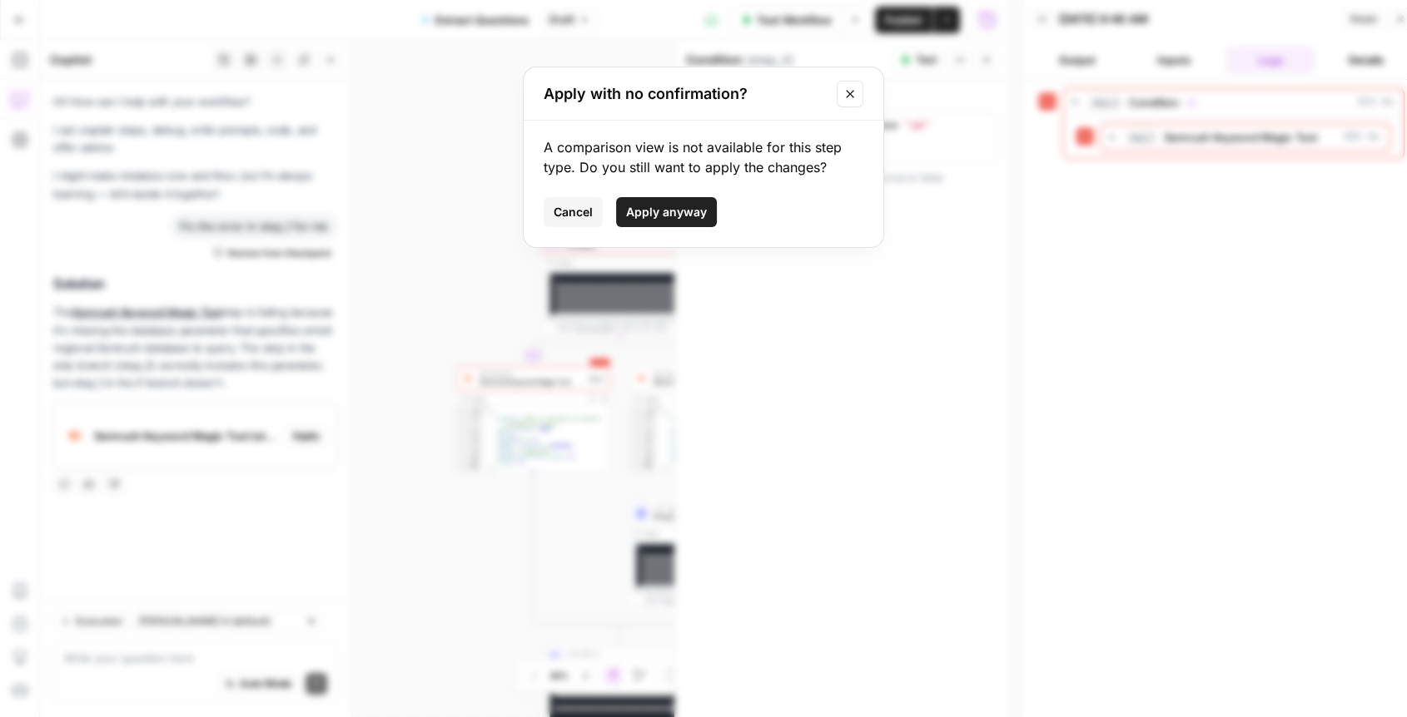
click at [678, 211] on span "Apply anyway" at bounding box center [666, 212] width 81 height 17
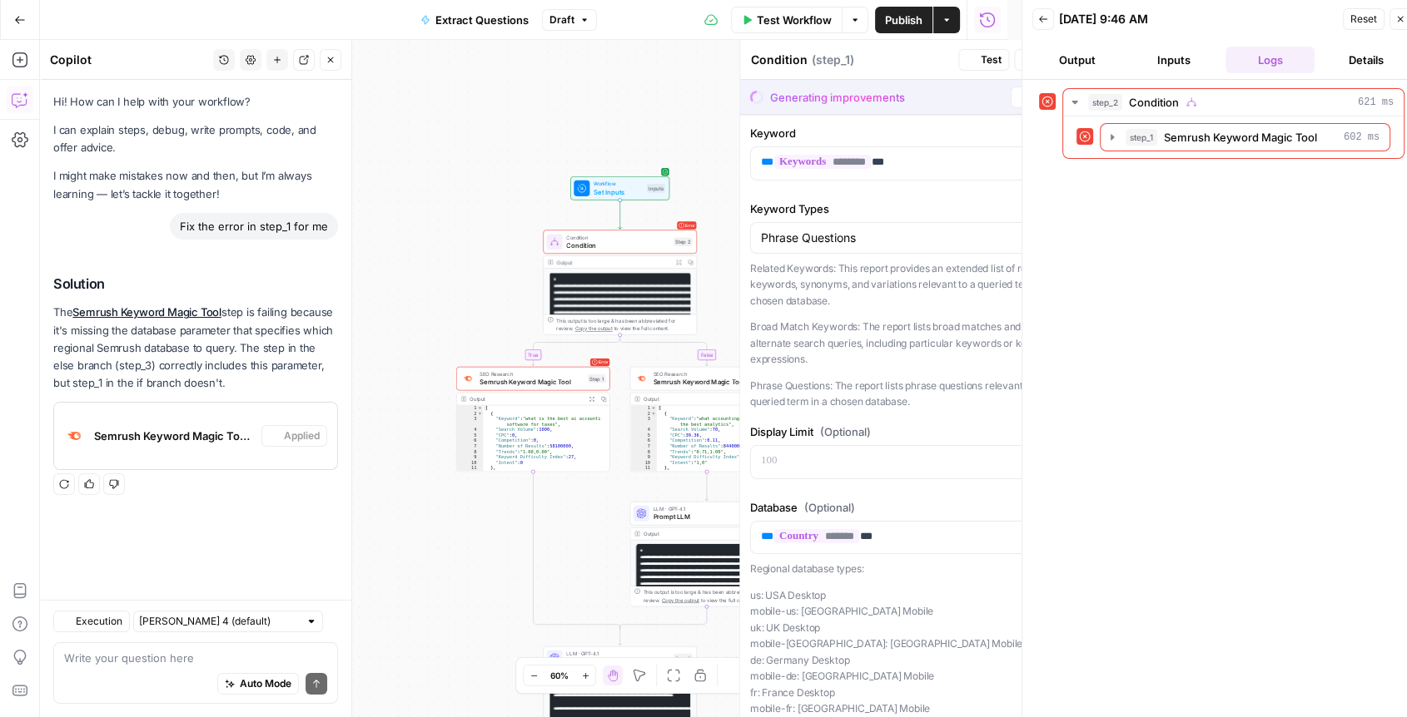
type textarea "Semrush Keyword Magic Tool"
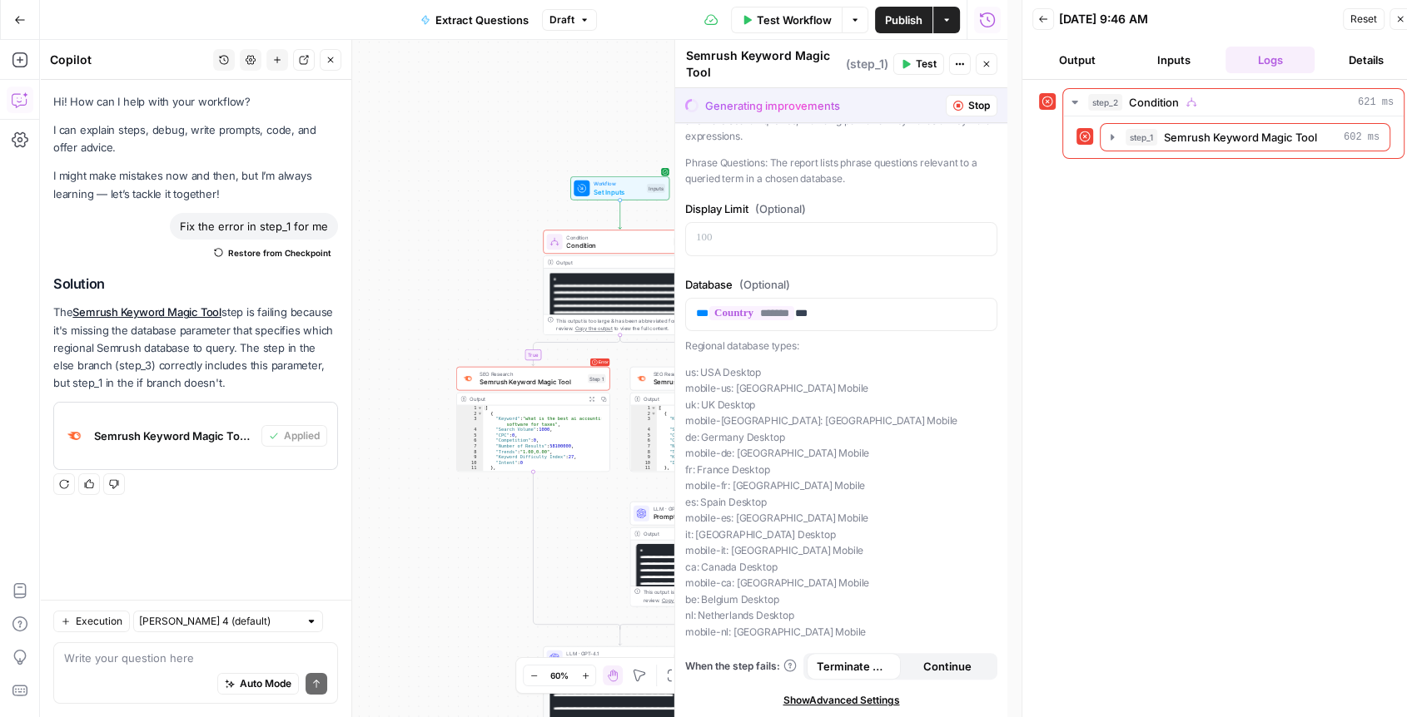
scroll to position [13, 0]
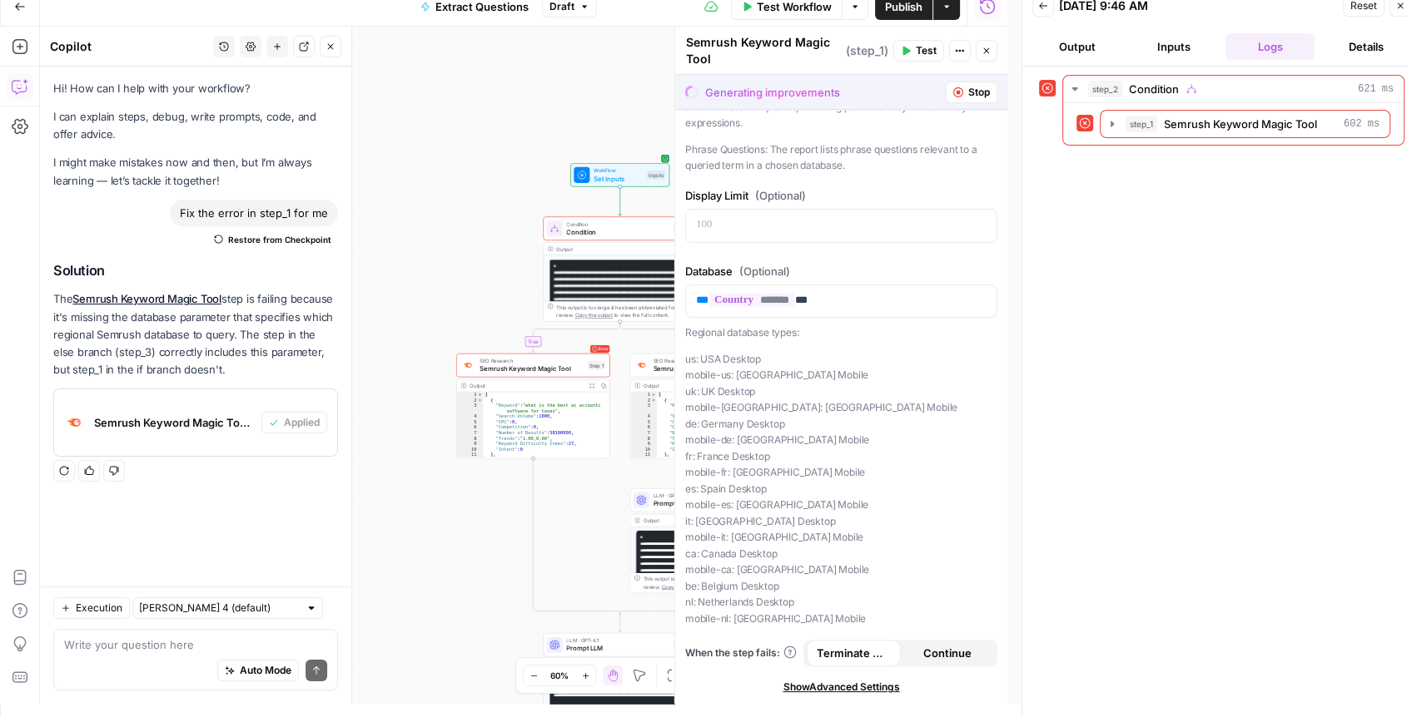
click at [984, 49] on icon "button" at bounding box center [986, 51] width 10 height 10
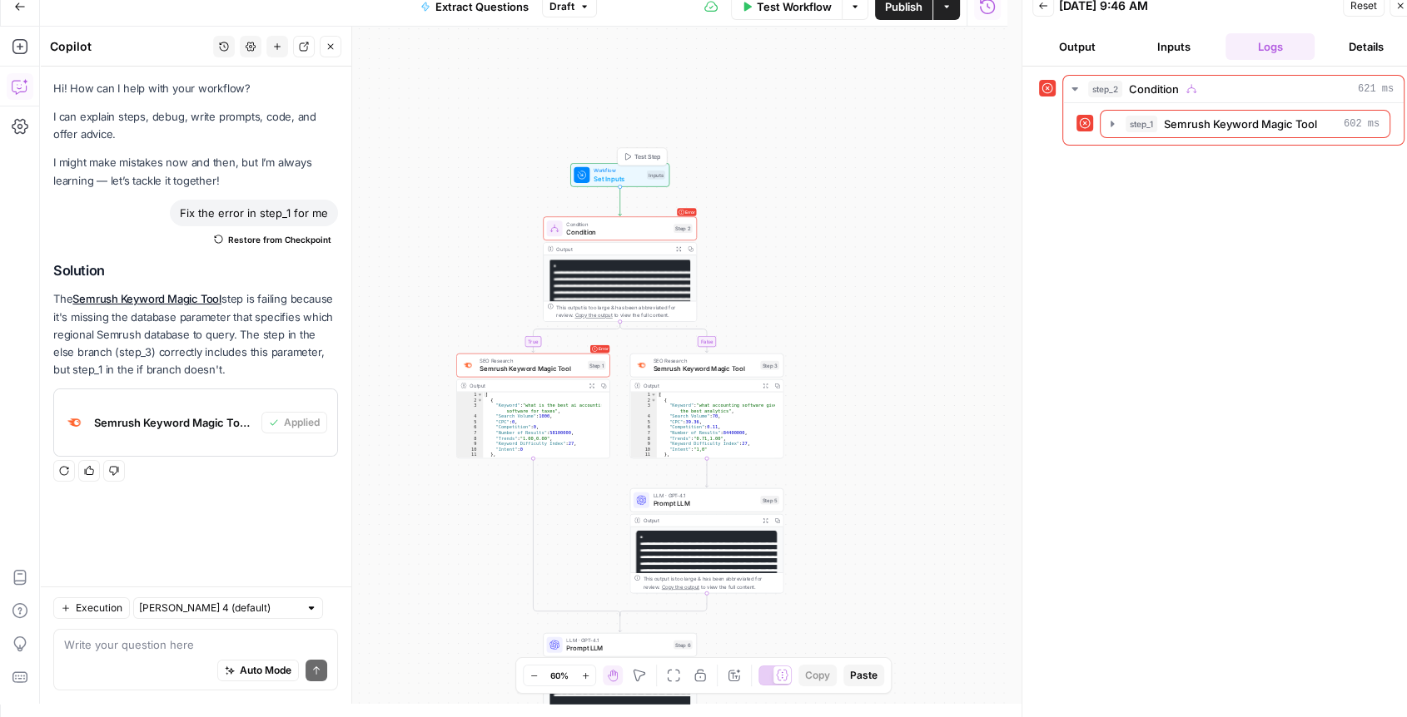
click at [613, 178] on span "Set Inputs" at bounding box center [617, 179] width 49 height 10
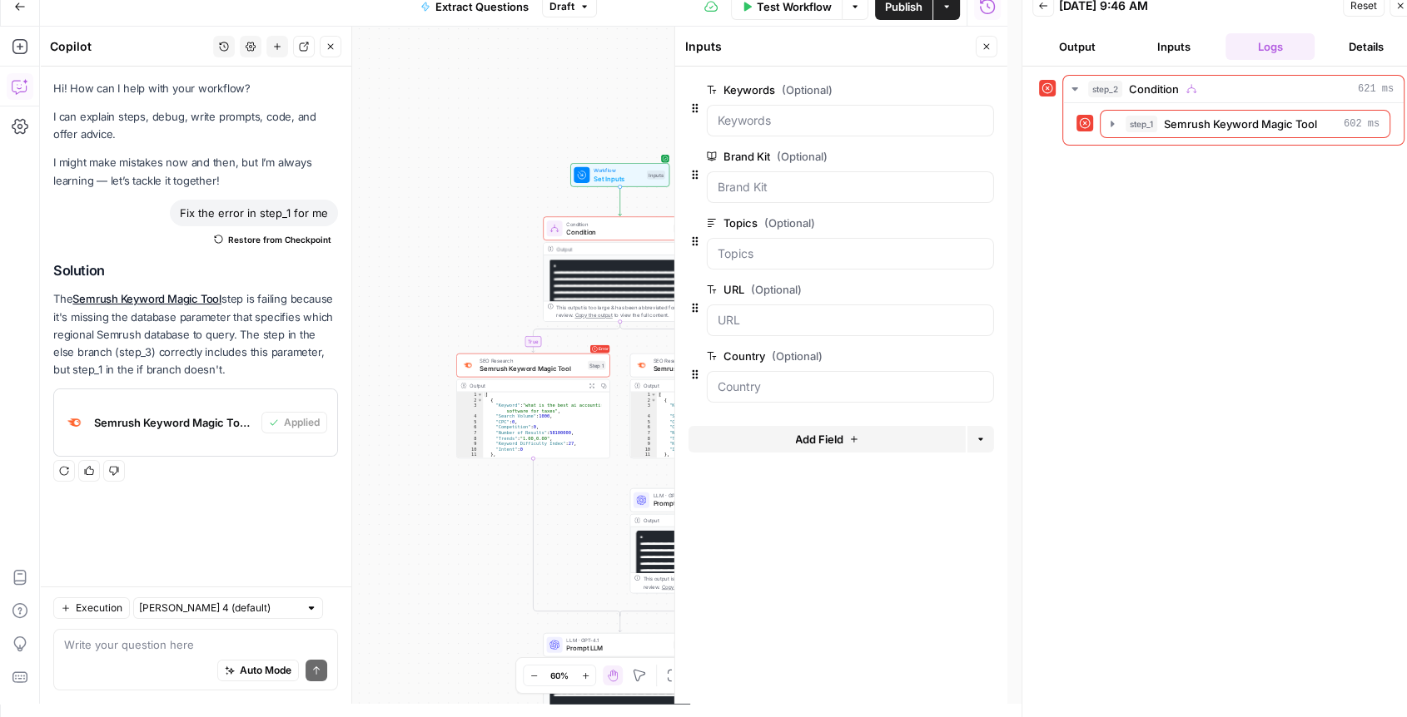
click at [901, 7] on span "Publish" at bounding box center [903, 6] width 37 height 17
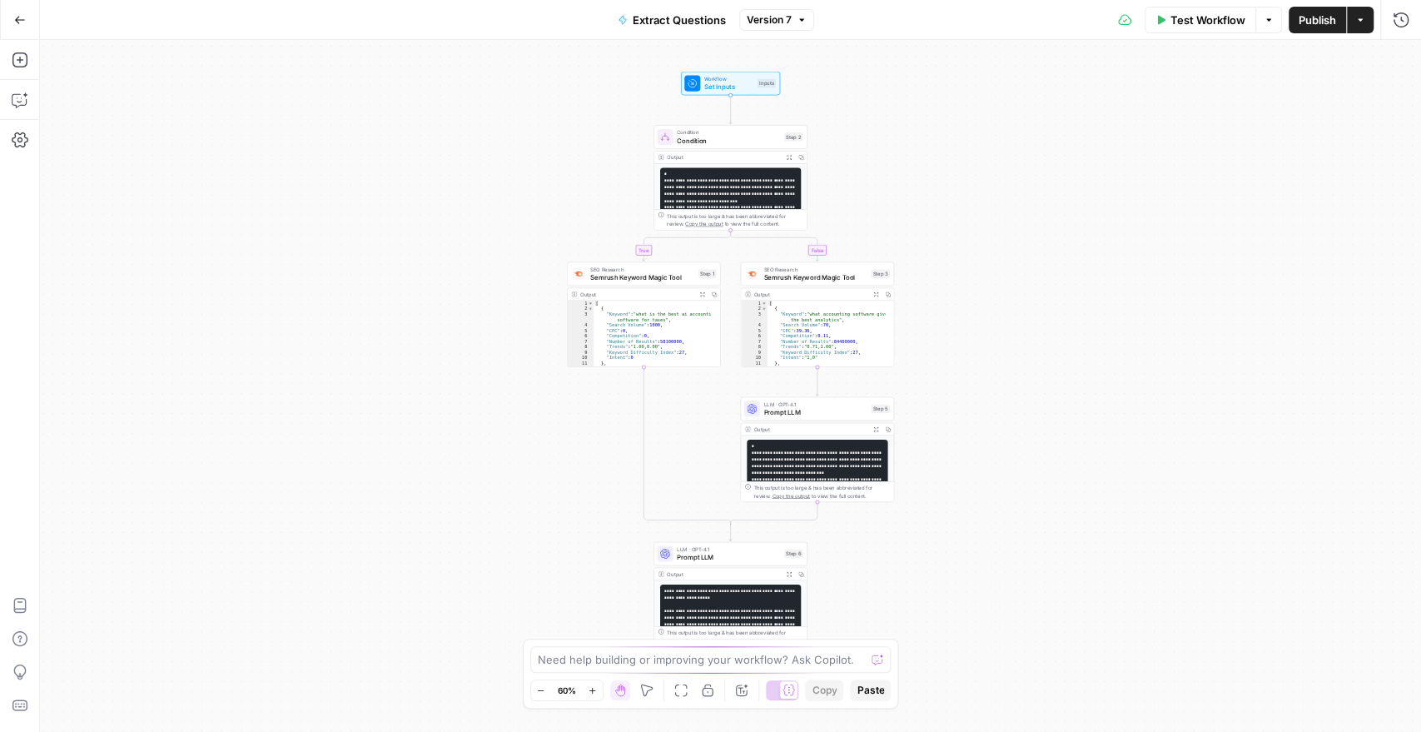
click at [1208, 12] on span "Test Workflow" at bounding box center [1207, 20] width 75 height 17
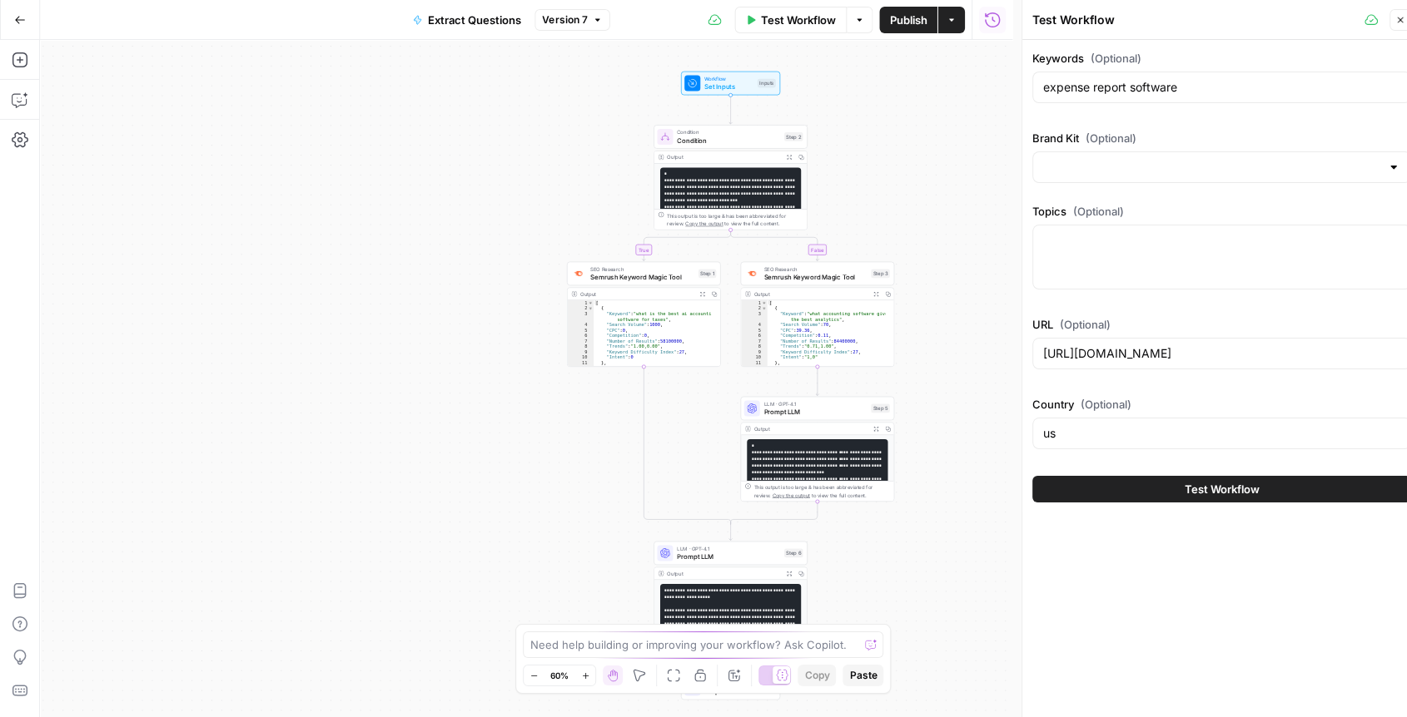
type input "Xero - [[GEOGRAPHIC_DATA]]"
click at [1125, 493] on button "Test Workflow" at bounding box center [1221, 489] width 379 height 27
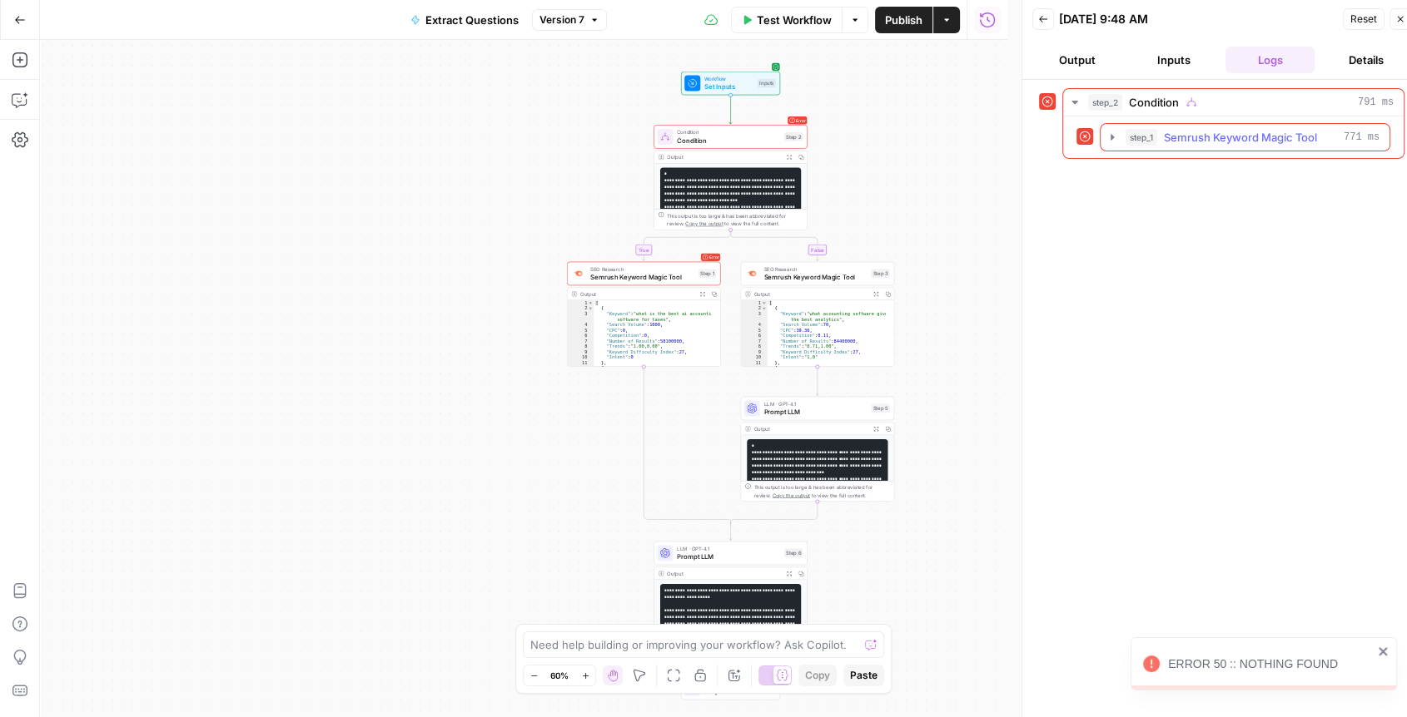
click at [1112, 133] on icon "button" at bounding box center [1111, 137] width 13 height 13
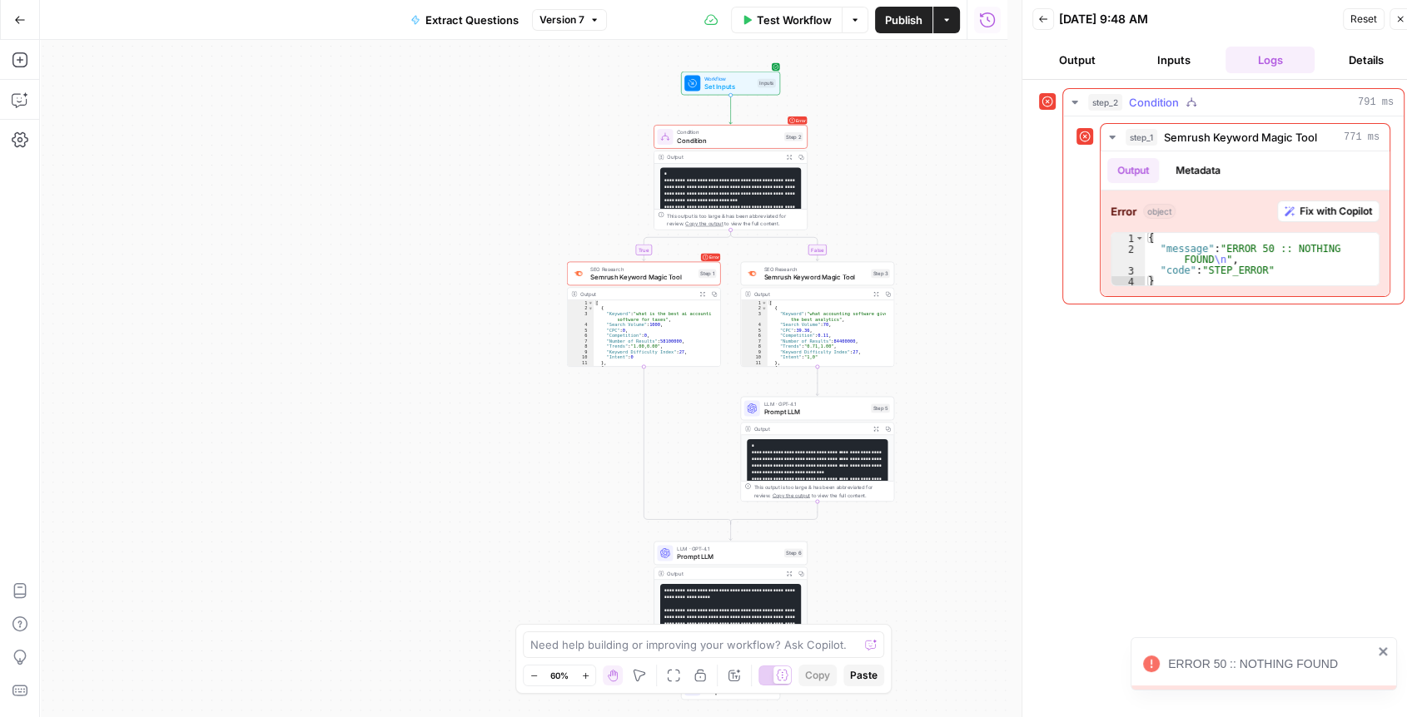
click at [1075, 101] on icon "button" at bounding box center [1074, 102] width 6 height 3
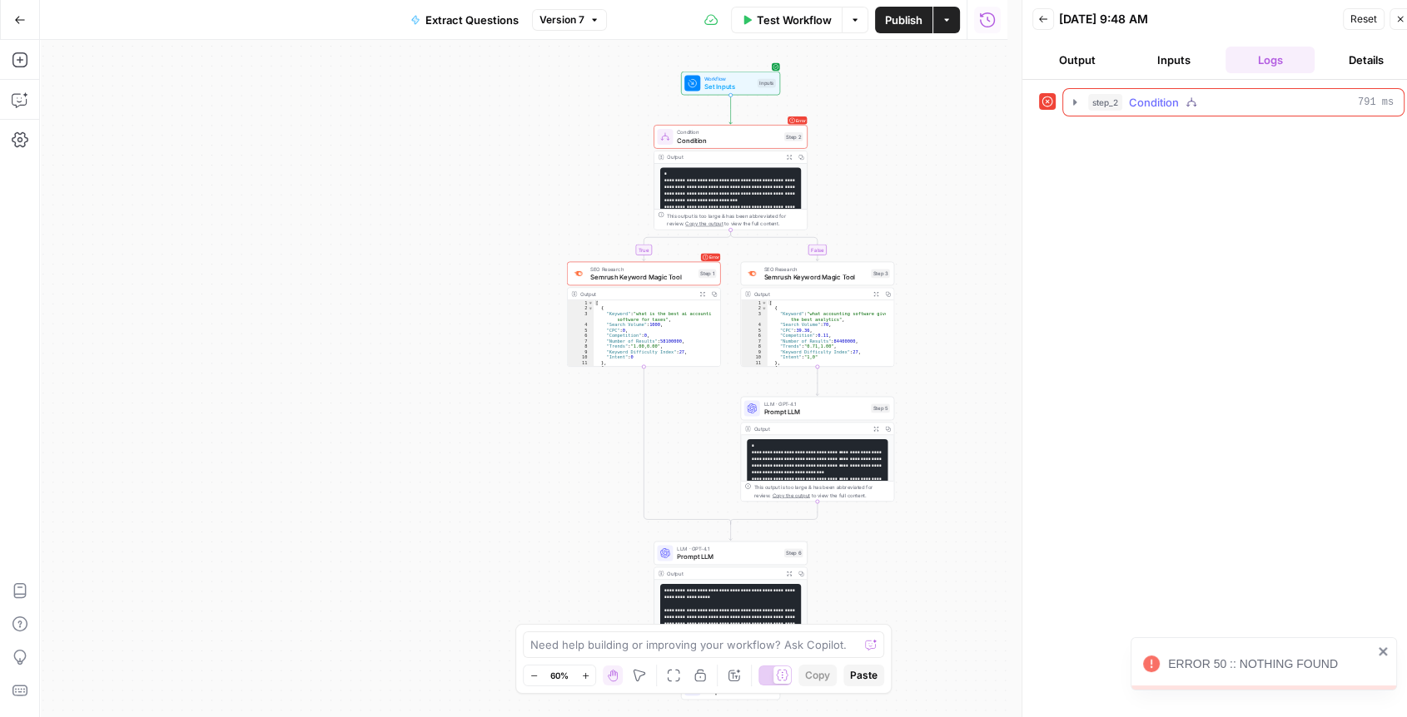
click at [1075, 101] on icon "button" at bounding box center [1074, 102] width 3 height 6
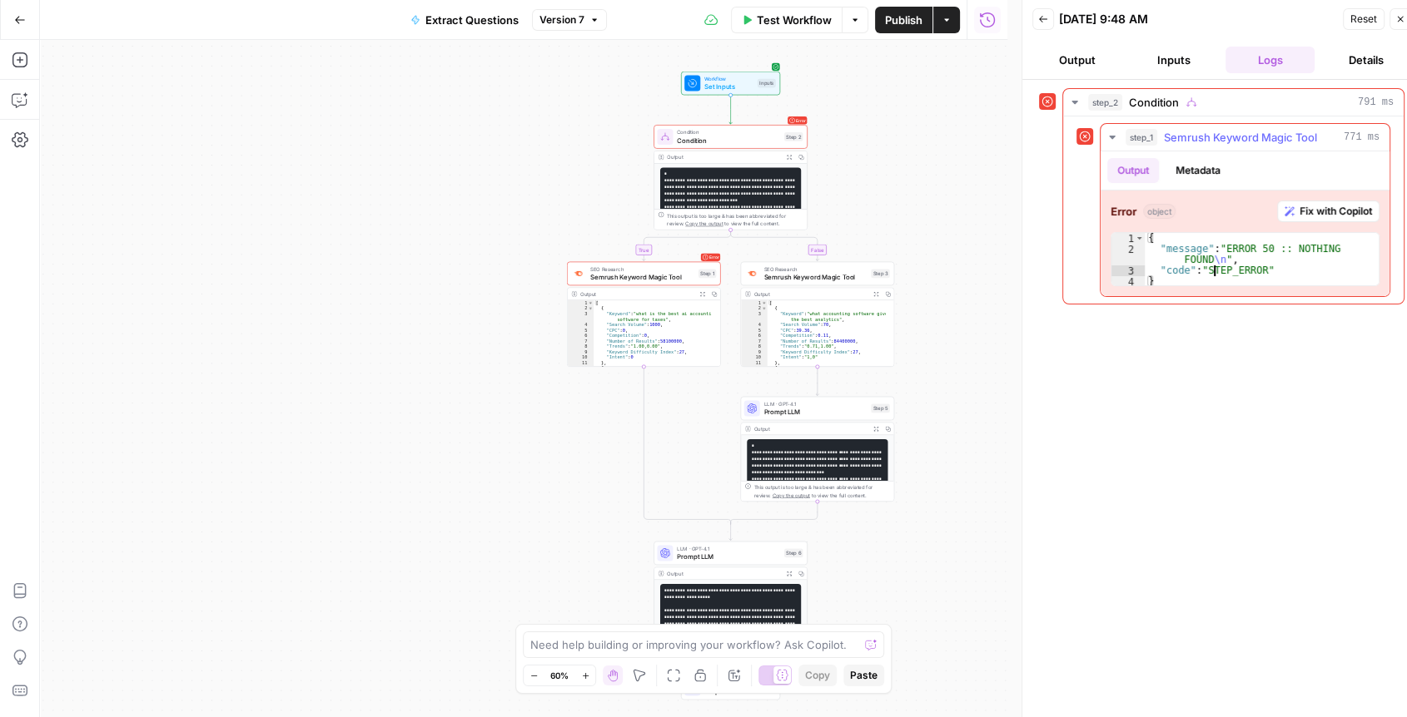
type textarea "**********"
click at [1216, 275] on div "{ "message" : "ERROR 50 :: NOTHING FOUND \n " , "code" : "STEP_ERROR" }" at bounding box center [1261, 271] width 235 height 76
click at [1318, 204] on span "Fix with Copilot" at bounding box center [1335, 211] width 72 height 15
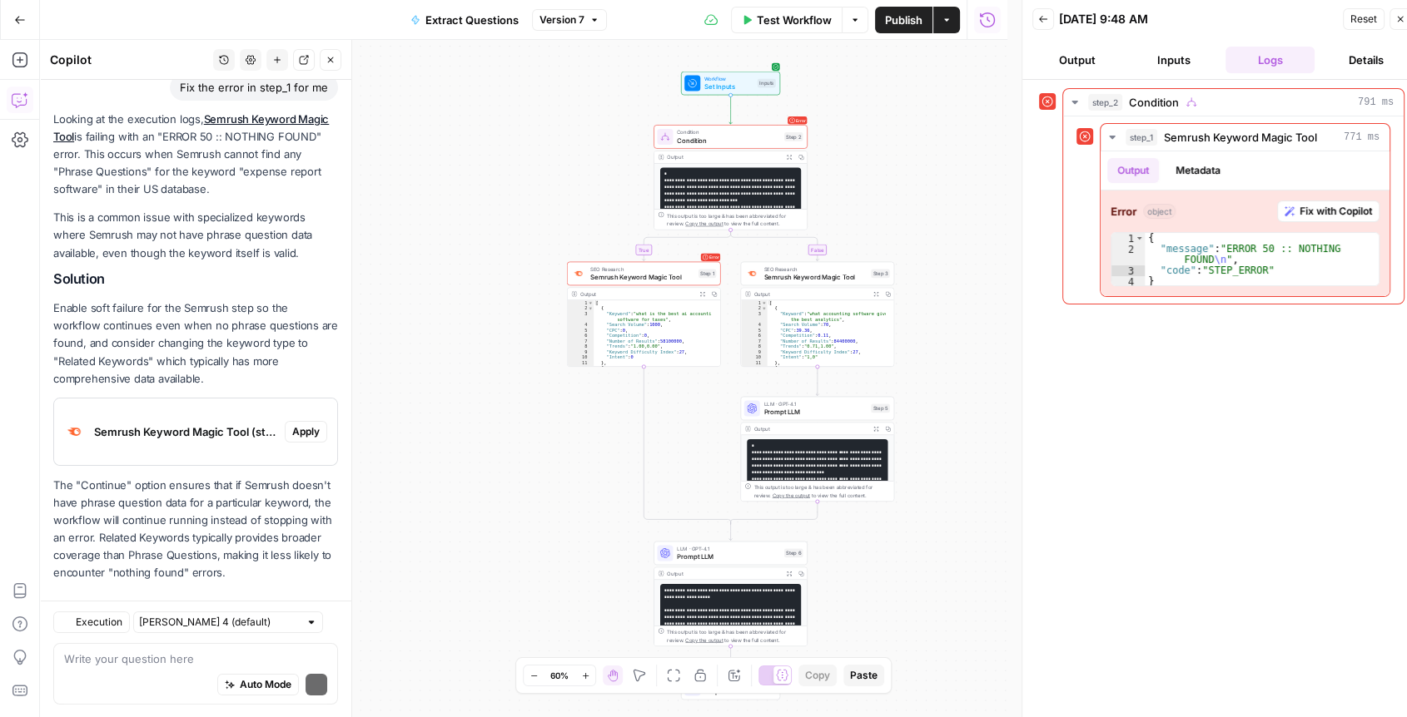
scroll to position [138, 0]
click at [633, 272] on span "Semrush Keyword Magic Tool" at bounding box center [642, 277] width 104 height 10
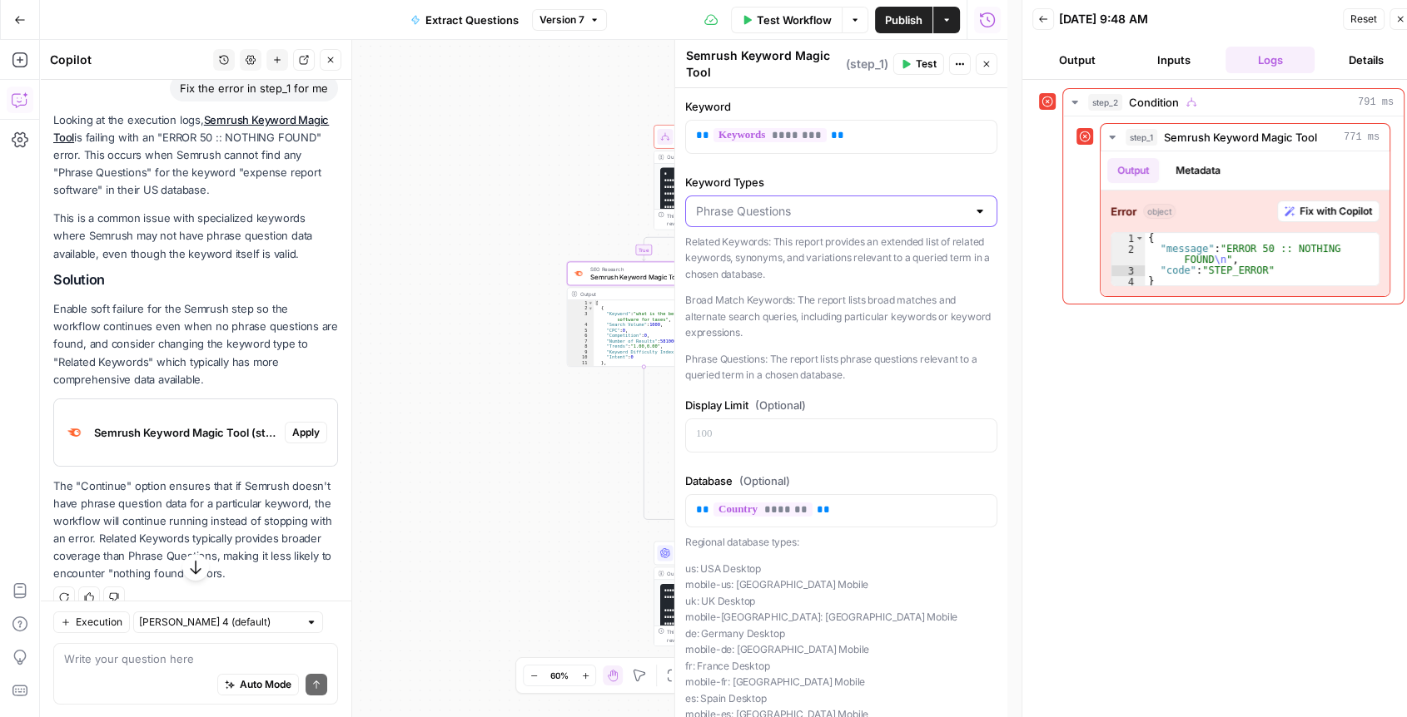
click at [778, 216] on input "Keyword Types" at bounding box center [831, 211] width 271 height 17
type input "Phrase Questions"
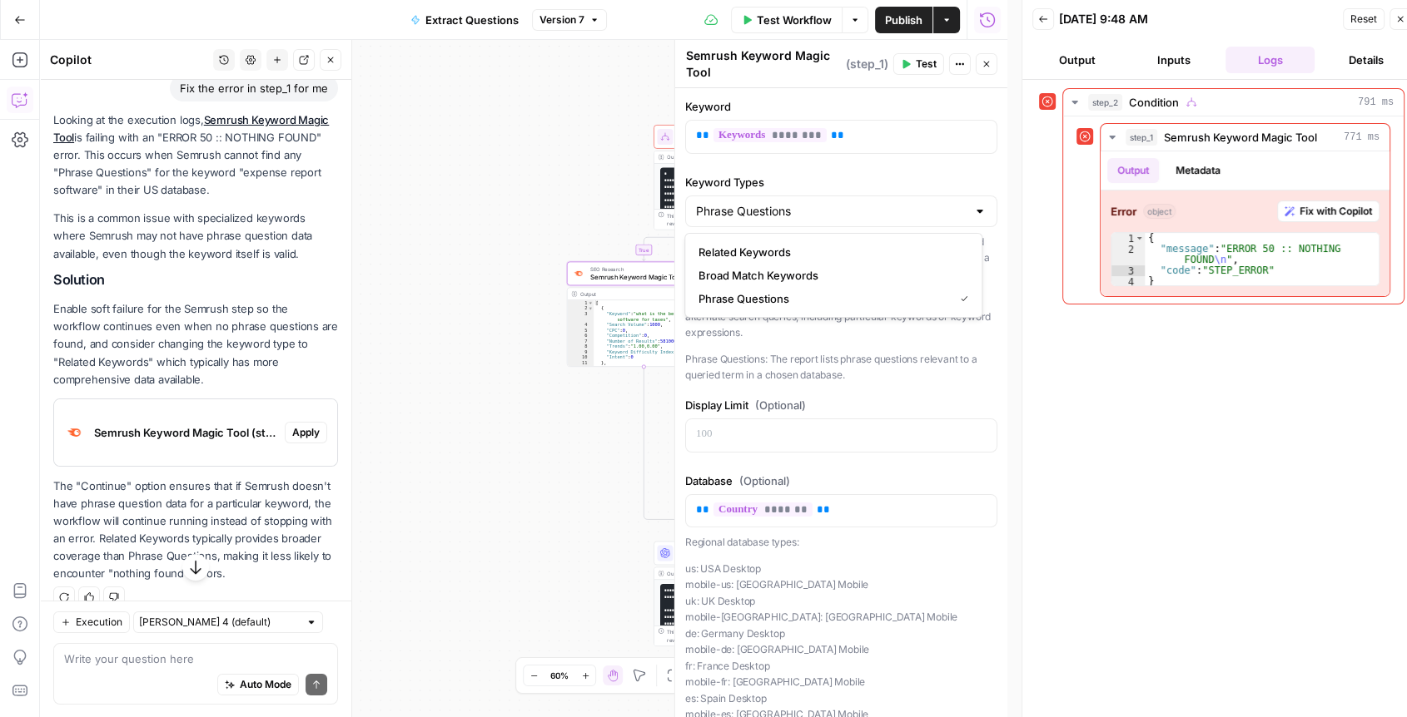
click at [762, 369] on p "Phrase Questions: The report lists phrase questions relevant to a queried term …" at bounding box center [841, 367] width 312 height 32
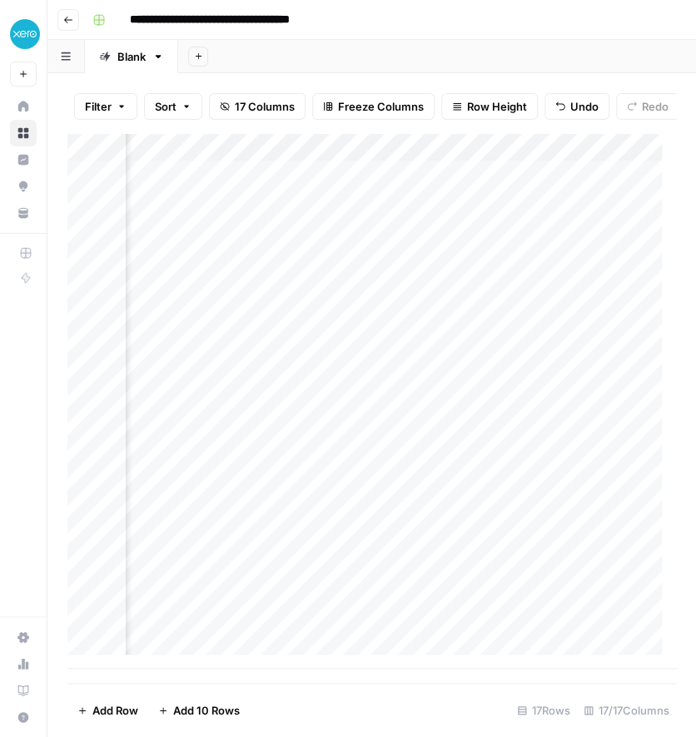
scroll to position [3, 892]
click at [301, 327] on div "Add Column" at bounding box center [371, 401] width 608 height 536
type textarea "**********"
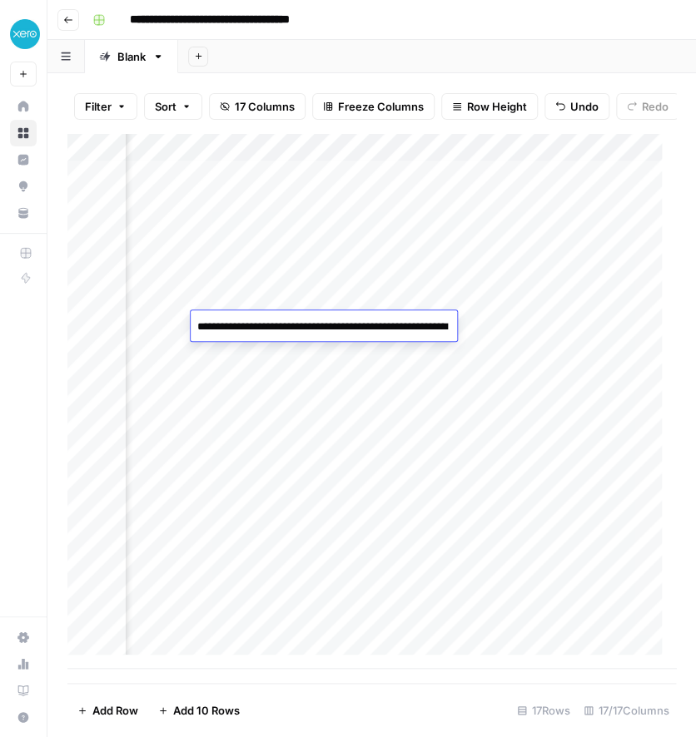
scroll to position [852, 0]
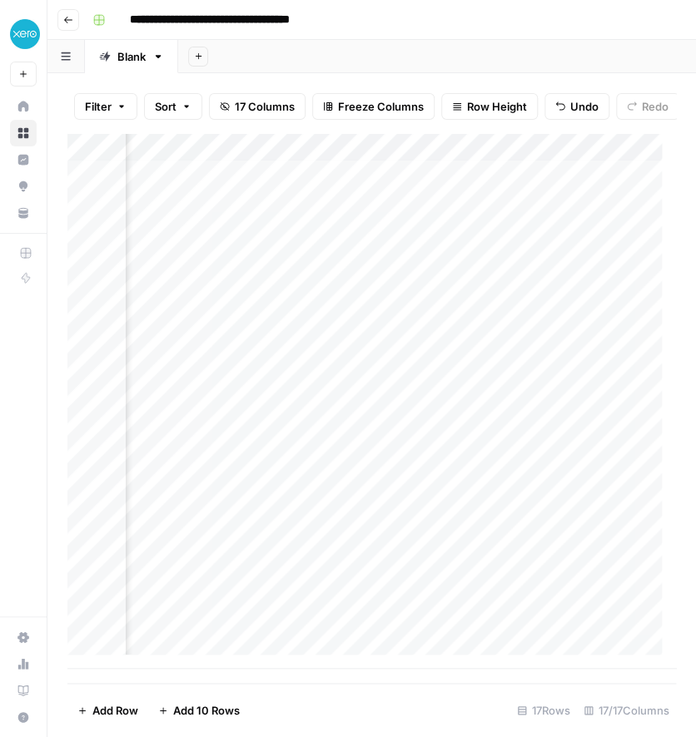
click at [579, 365] on div "Add Column" at bounding box center [371, 401] width 608 height 536
click at [528, 318] on div "Add Column" at bounding box center [371, 401] width 608 height 536
click at [502, 298] on div "Add Column" at bounding box center [371, 401] width 608 height 536
drag, startPoint x: 553, startPoint y: 311, endPoint x: 551, endPoint y: 326, distance: 15.1
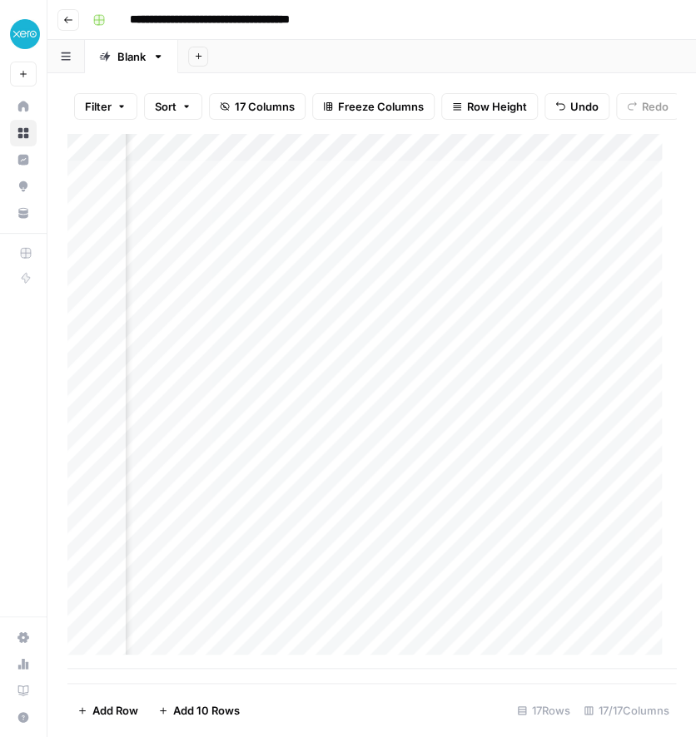
click at [551, 326] on div "Add Column" at bounding box center [371, 401] width 608 height 536
click at [497, 331] on div "Add Column" at bounding box center [371, 401] width 608 height 536
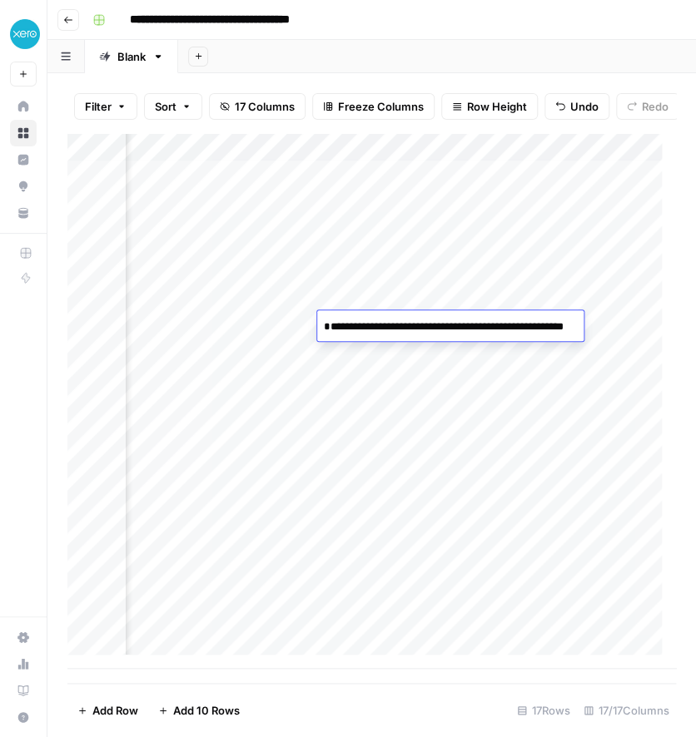
drag, startPoint x: 567, startPoint y: 346, endPoint x: 654, endPoint y: 346, distance: 87.4
click at [654, 346] on body "**********" at bounding box center [348, 368] width 696 height 737
type textarea "**********"
click at [470, 457] on div "Add Column" at bounding box center [371, 401] width 608 height 536
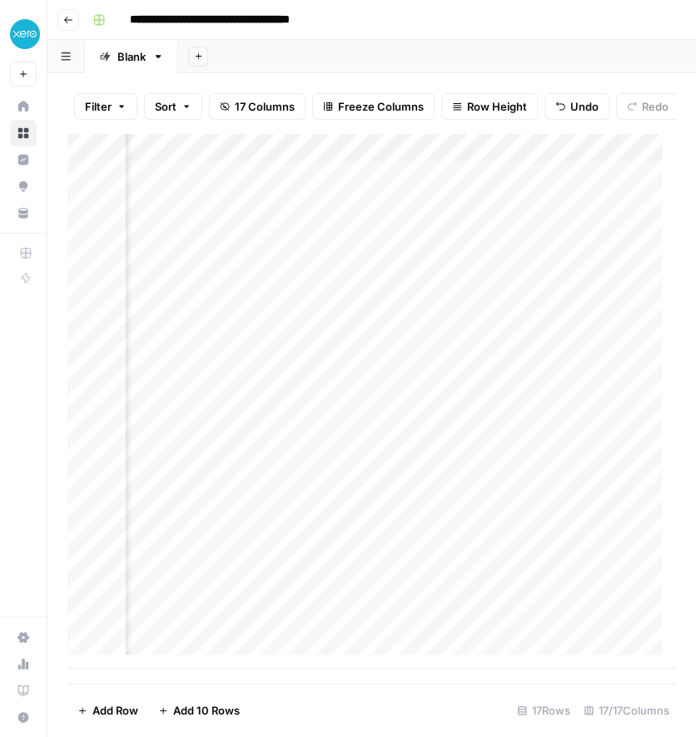
click at [514, 320] on div "Add Column" at bounding box center [371, 401] width 608 height 536
click at [444, 327] on div "Add Column" at bounding box center [371, 401] width 608 height 536
type textarea "*********"
click at [459, 376] on div "Add Column" at bounding box center [371, 401] width 608 height 536
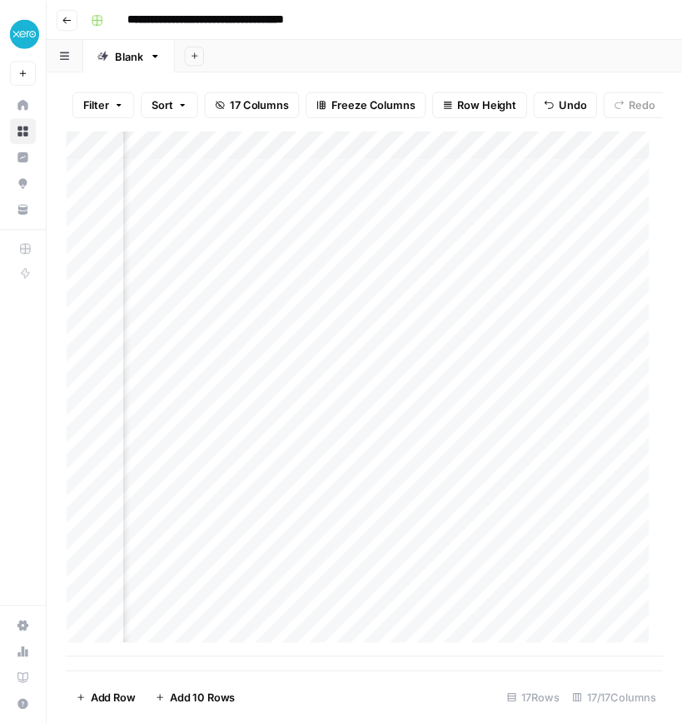
scroll to position [3, 2971]
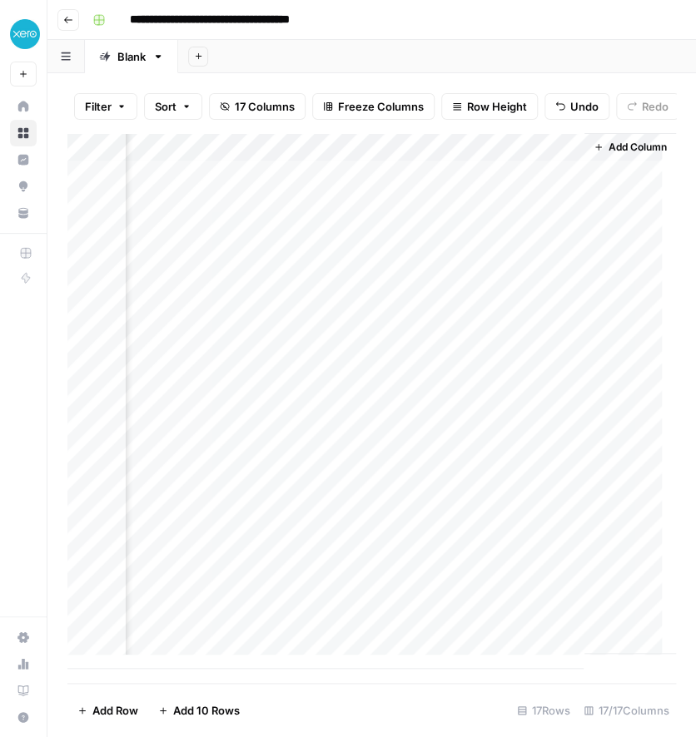
click at [469, 244] on div "Add Column" at bounding box center [371, 401] width 608 height 536
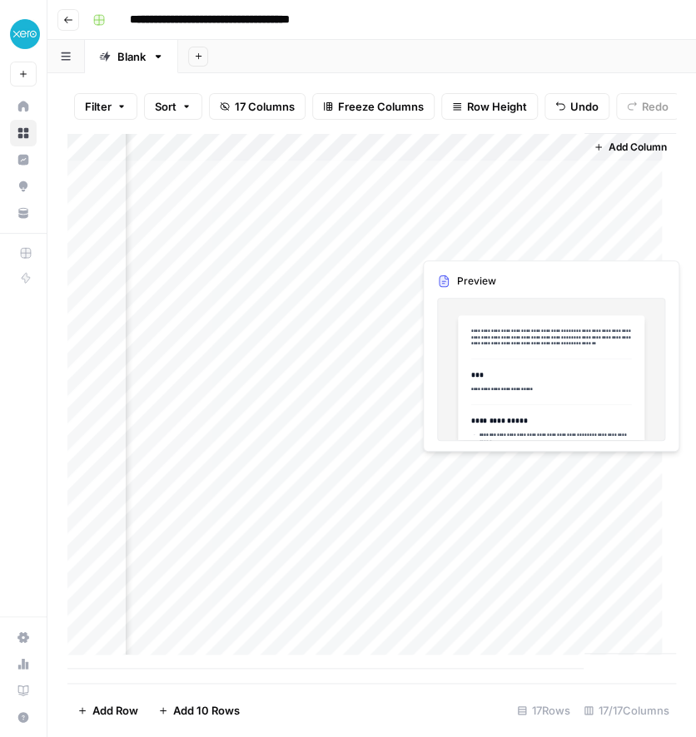
click at [469, 244] on div "Add Column" at bounding box center [371, 401] width 608 height 536
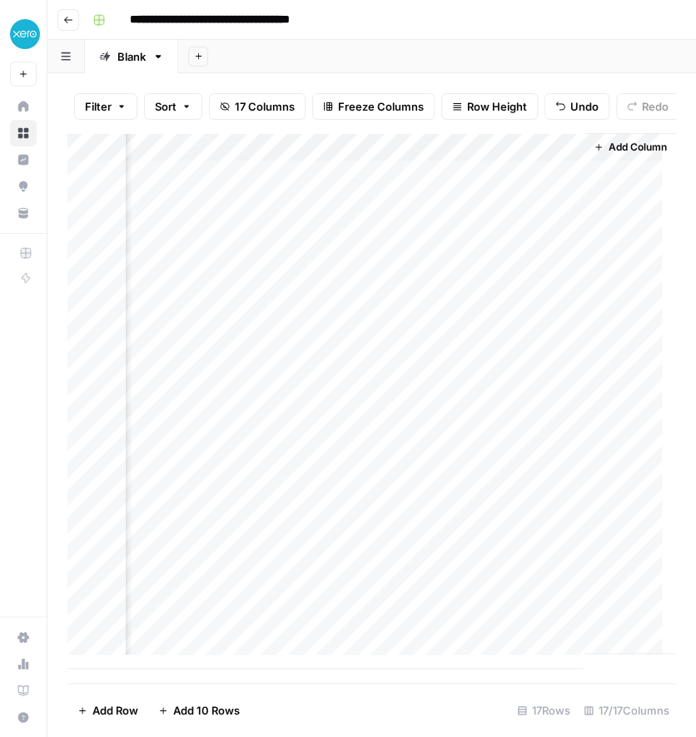
click at [469, 244] on div at bounding box center [493, 241] width 152 height 31
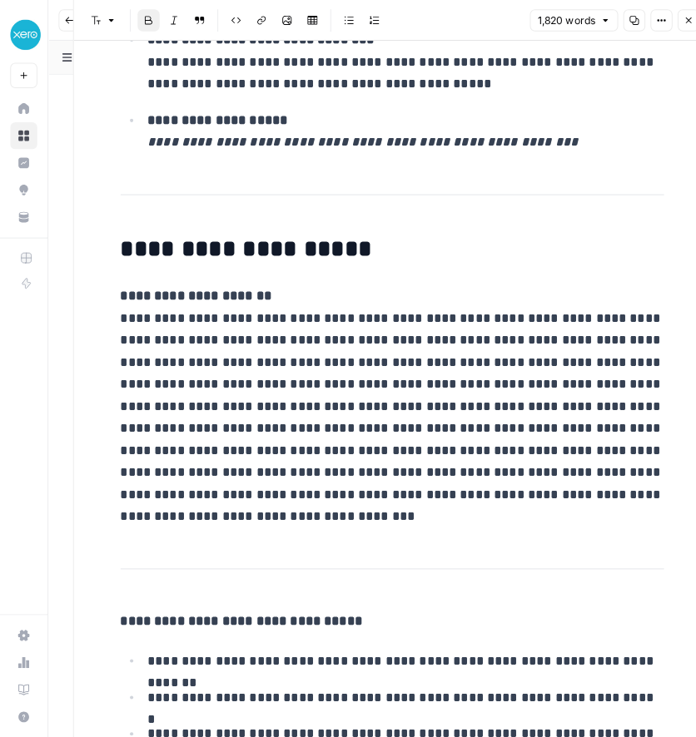
scroll to position [8949, 0]
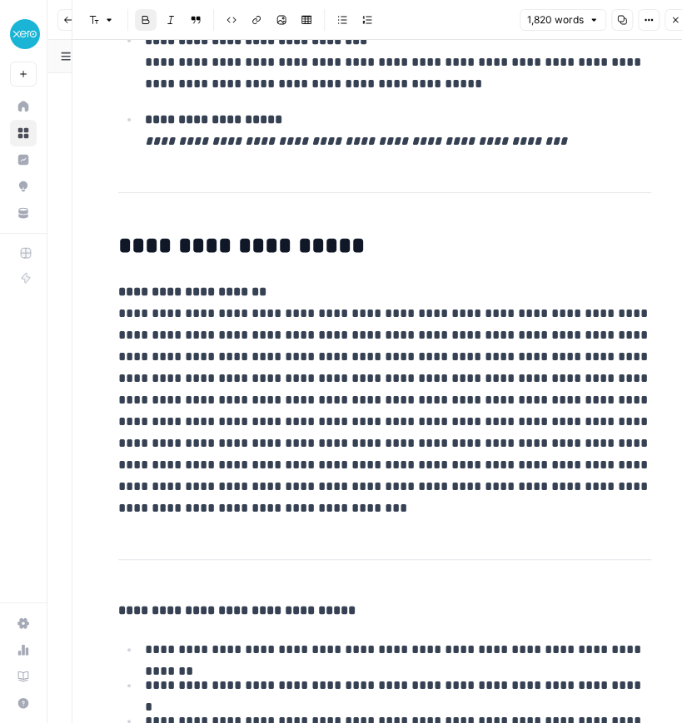
click at [673, 26] on button "Close" at bounding box center [675, 20] width 22 height 22
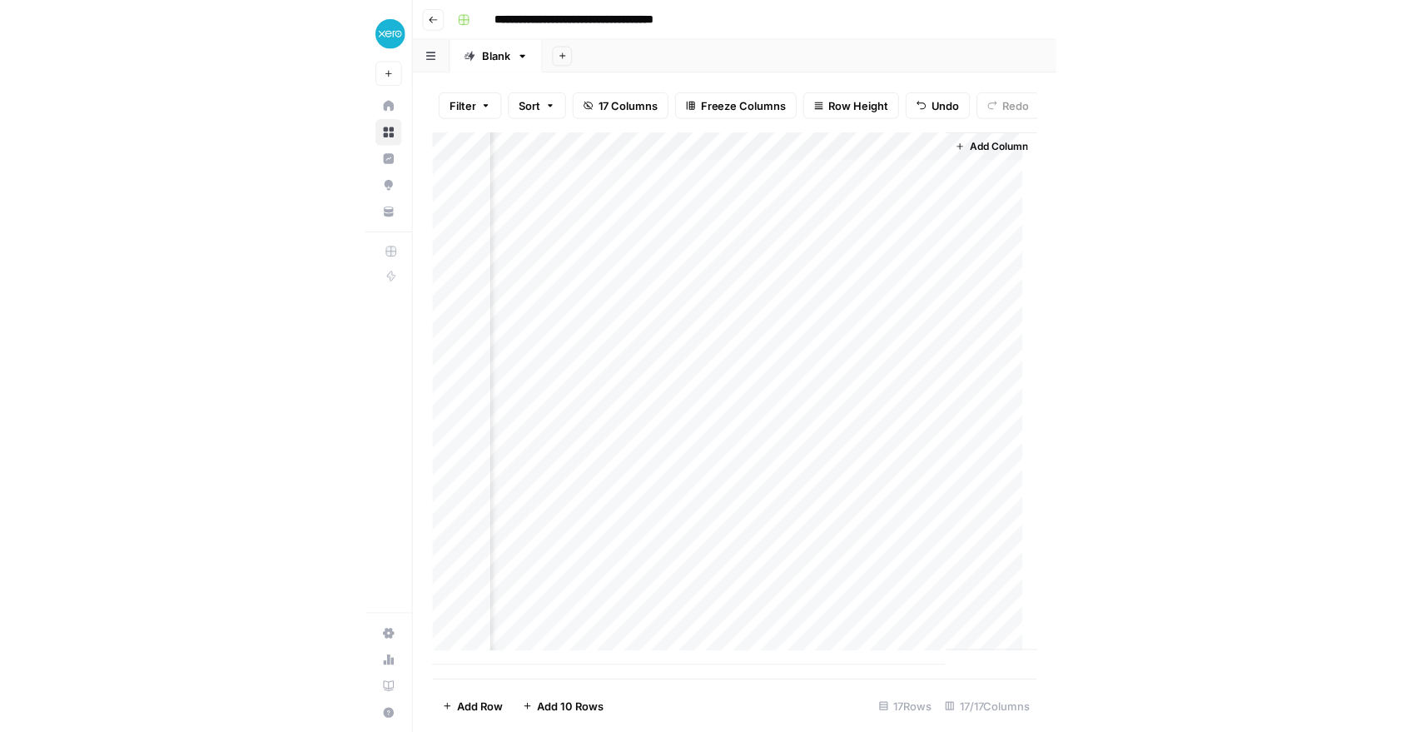
scroll to position [0, 2970]
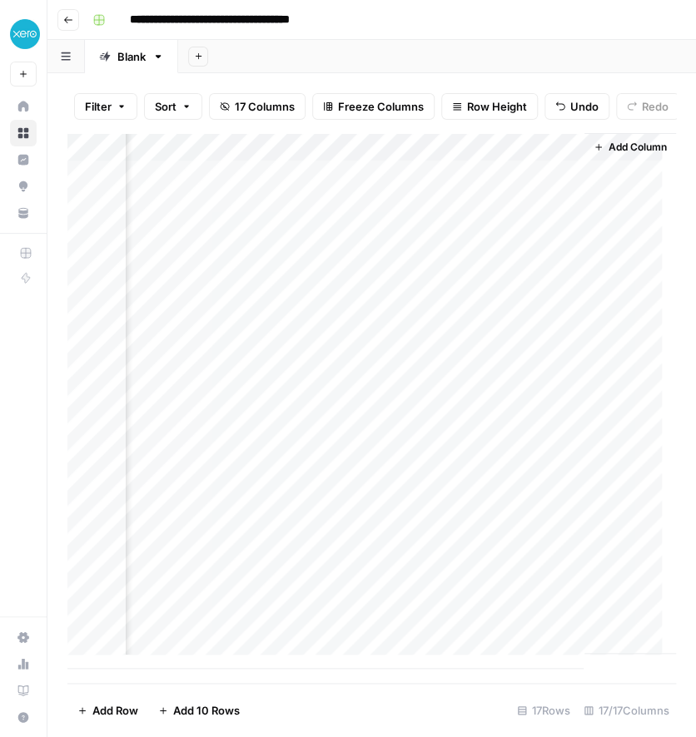
click at [381, 160] on div "Add Column" at bounding box center [371, 401] width 608 height 536
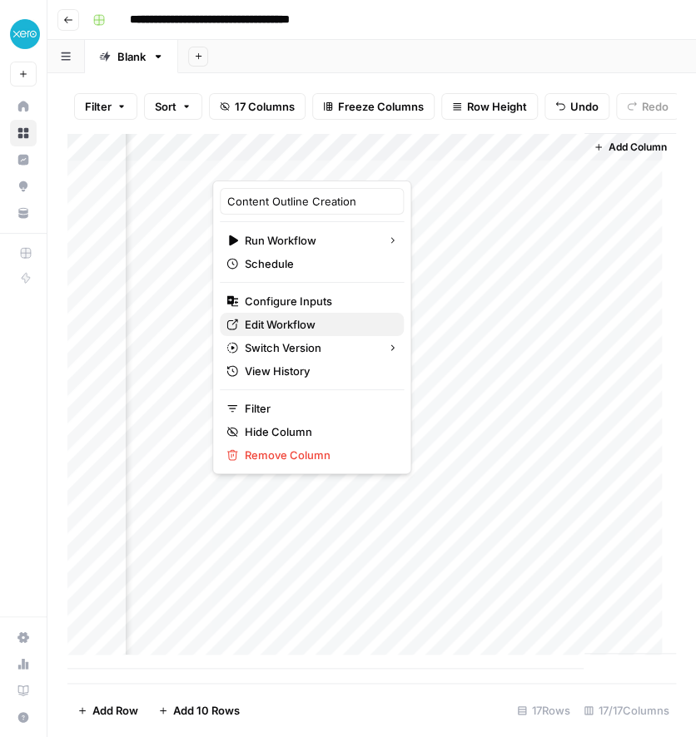
click at [319, 325] on span "Edit Workflow" at bounding box center [318, 324] width 146 height 17
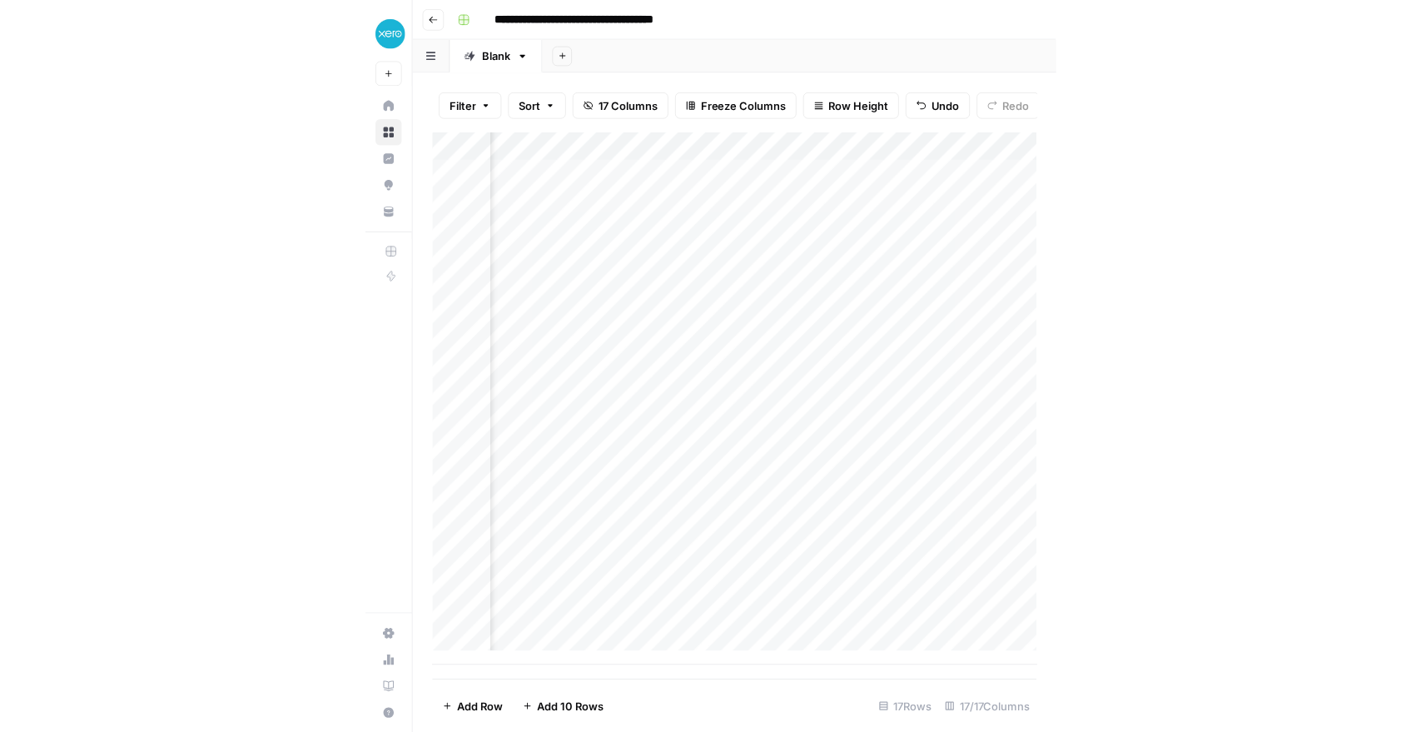
scroll to position [0, 2246]
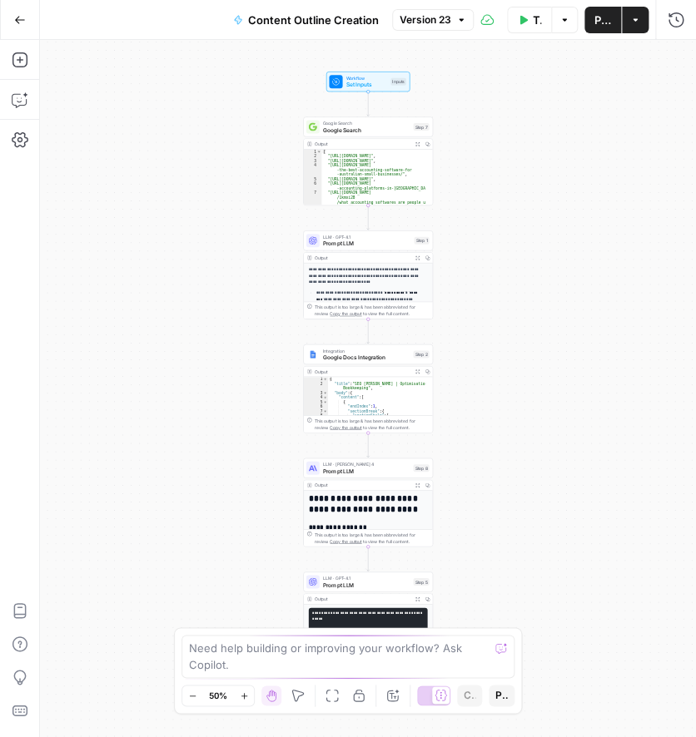
click at [359, 612] on code "**********" at bounding box center [367, 704] width 111 height 184
click at [344, 588] on span "Prompt LLM" at bounding box center [366, 585] width 87 height 8
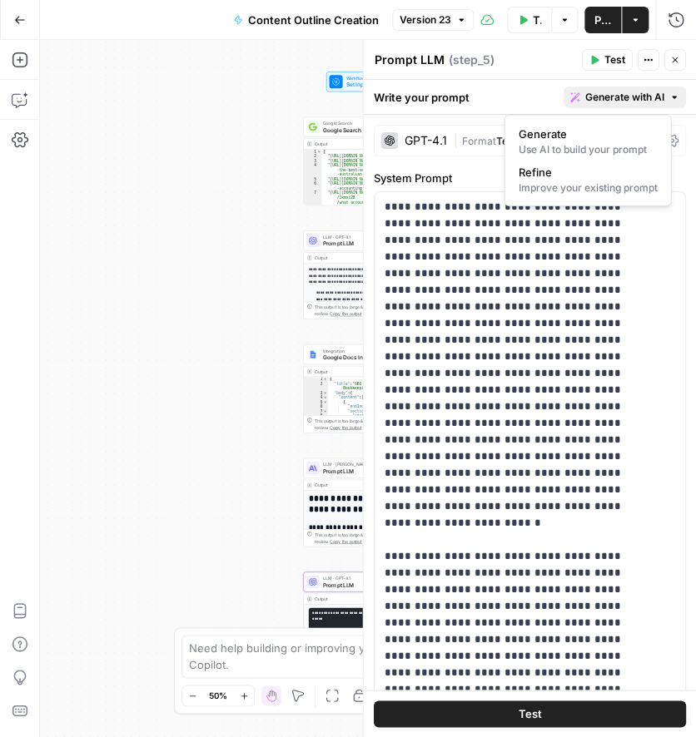
click at [606, 96] on span "Generate with AI" at bounding box center [624, 97] width 79 height 15
click at [579, 185] on div "Improve your existing prompt" at bounding box center [587, 188] width 139 height 15
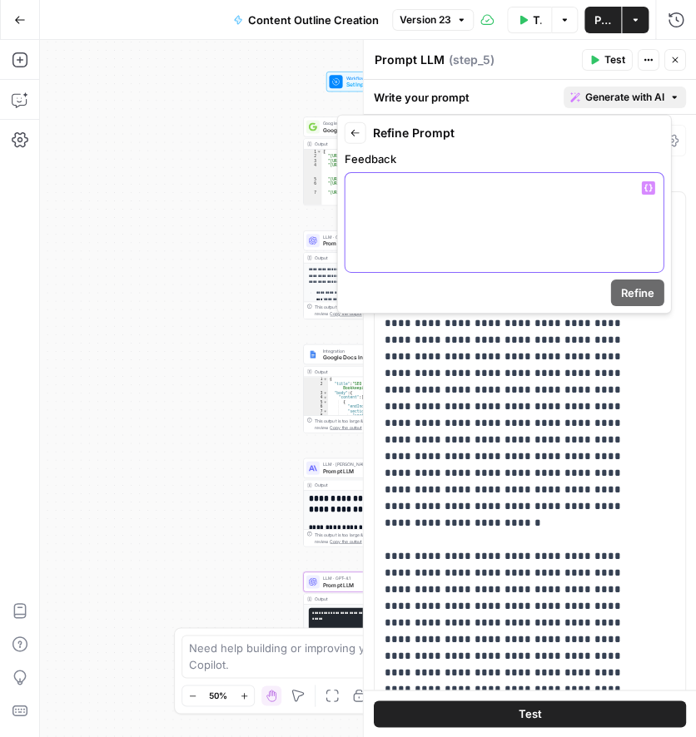
click at [479, 196] on div at bounding box center [504, 222] width 318 height 99
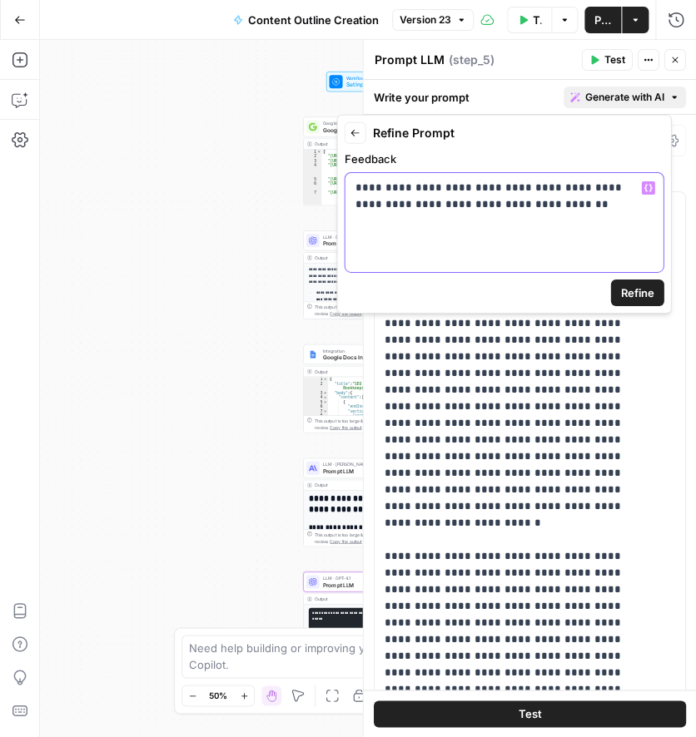
click at [515, 205] on p "**********" at bounding box center [504, 196] width 298 height 33
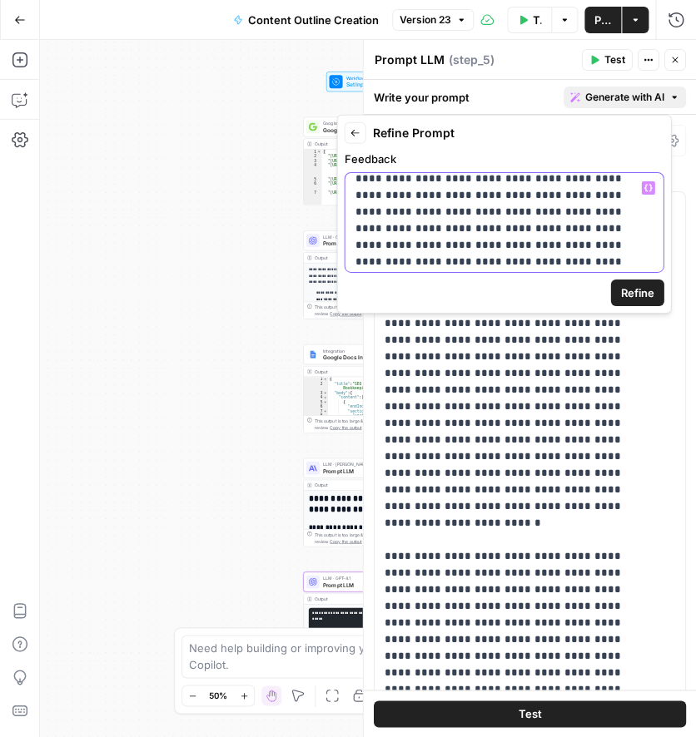
scroll to position [27, 0]
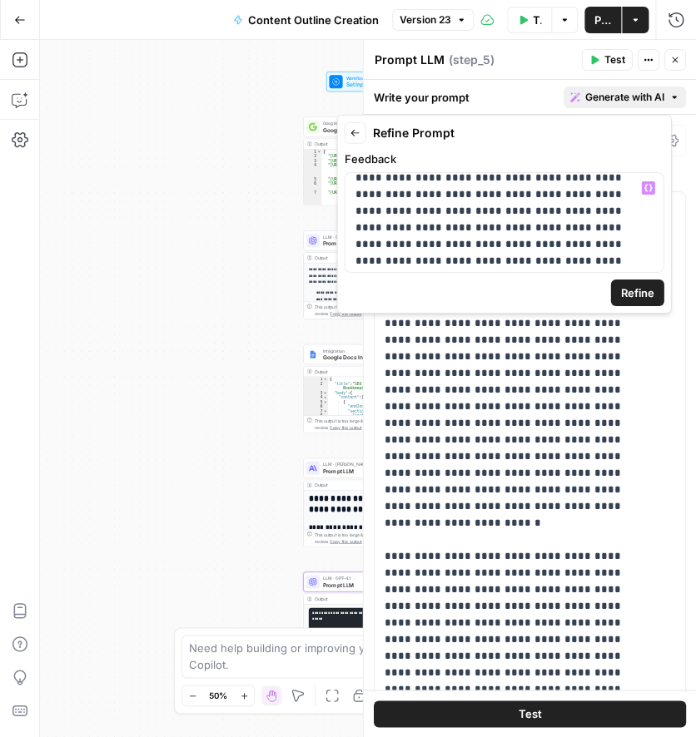
click at [626, 292] on span "Refine" at bounding box center [636, 293] width 33 height 17
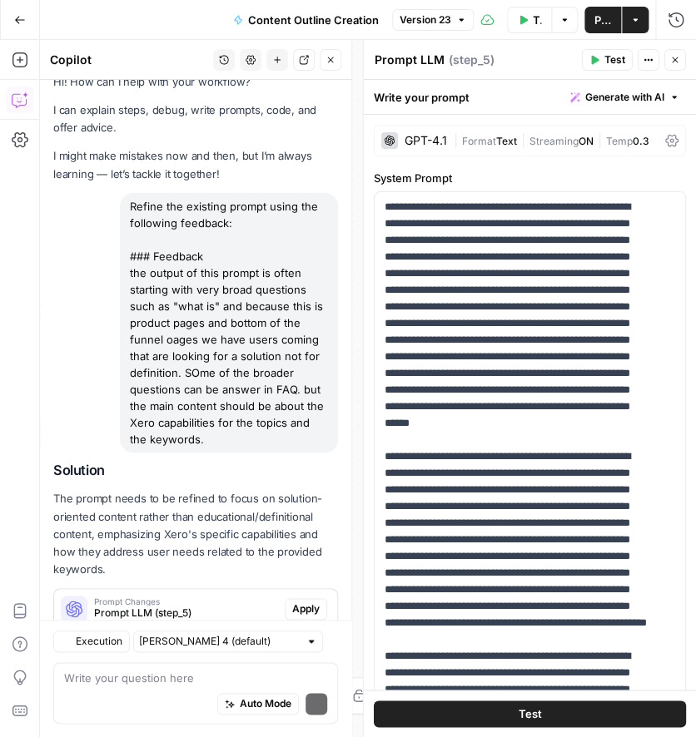
scroll to position [68, 0]
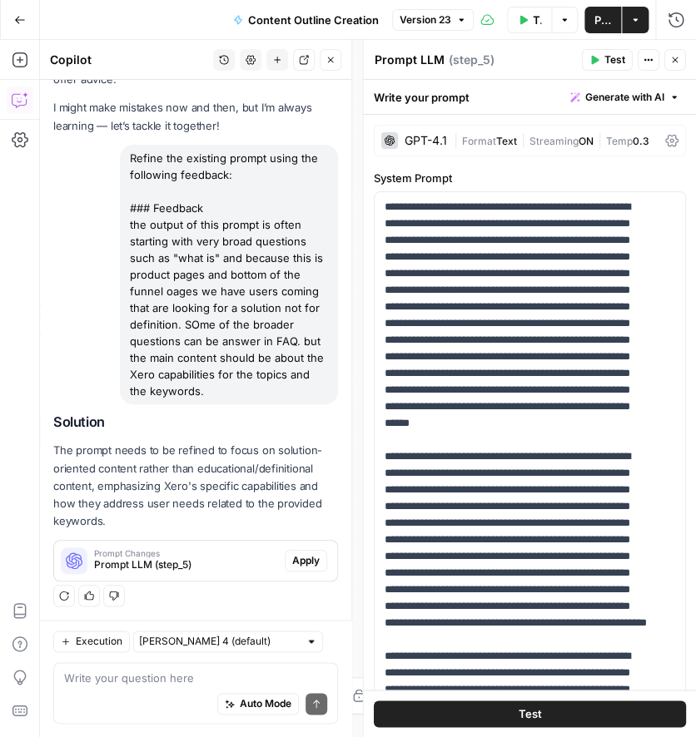
click at [292, 563] on span "Apply" at bounding box center [305, 561] width 27 height 15
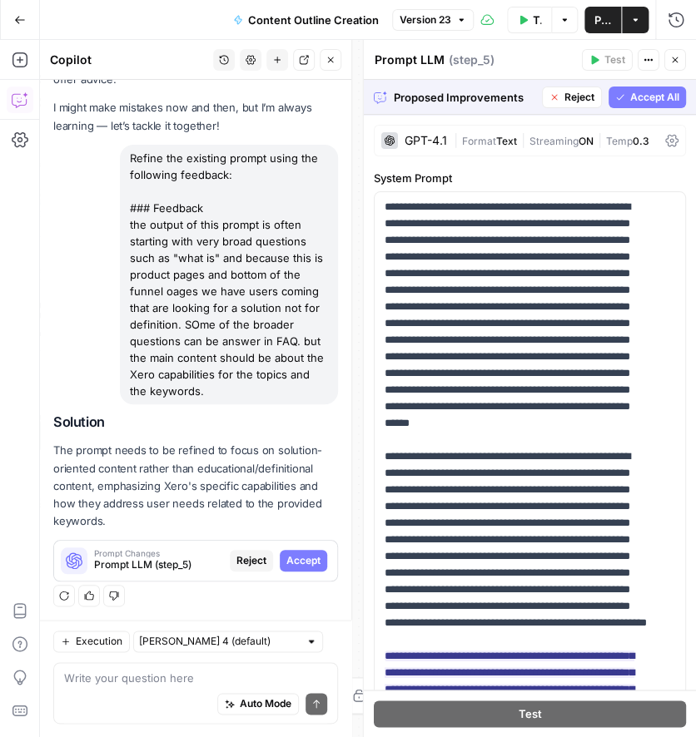
click at [634, 105] on button "Accept All" at bounding box center [646, 98] width 77 height 22
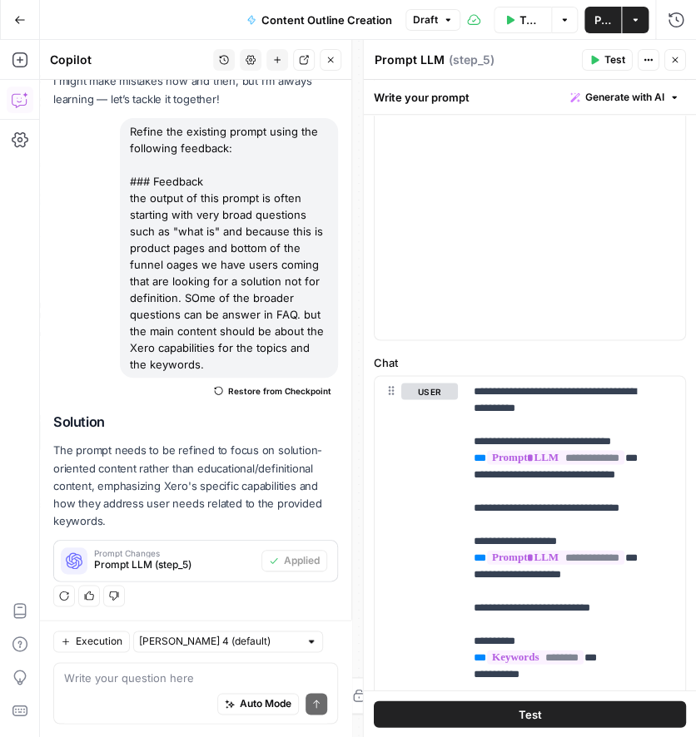
scroll to position [898, 0]
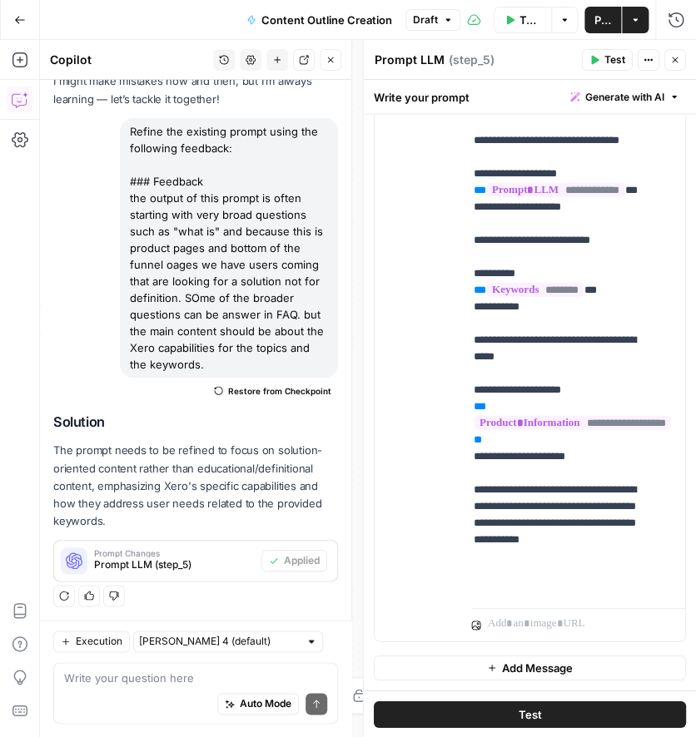
click at [452, 673] on button "Add Message" at bounding box center [530, 668] width 312 height 25
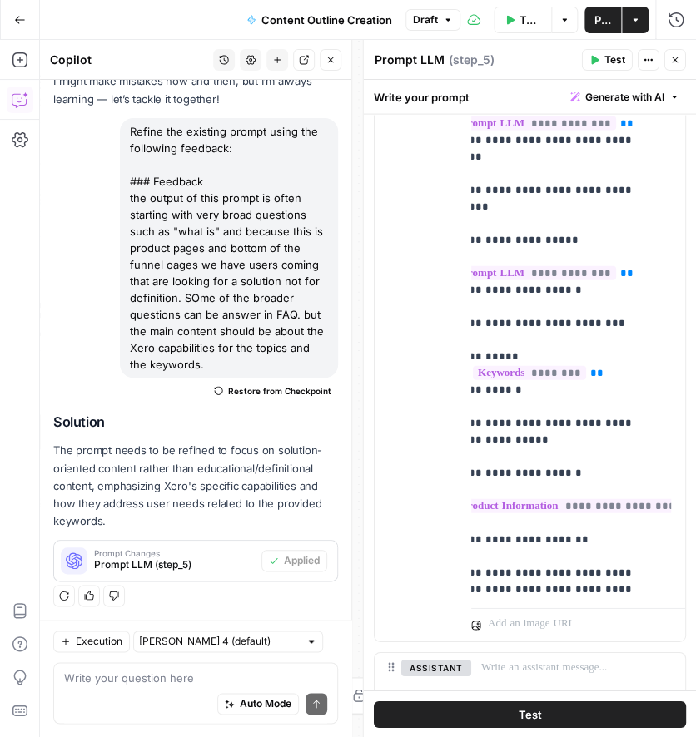
scroll to position [1025, 0]
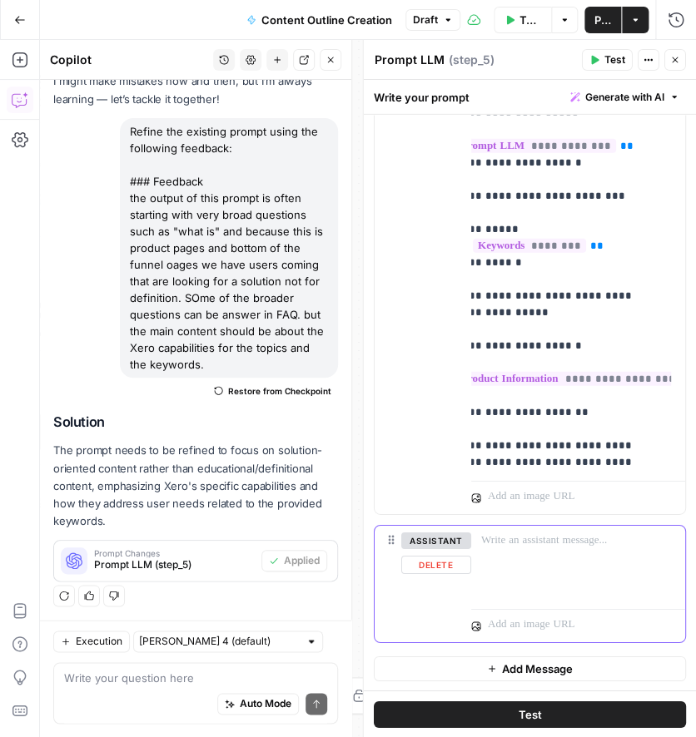
click at [415, 541] on button "assistant" at bounding box center [436, 541] width 70 height 17
click at [415, 541] on button "user" at bounding box center [429, 541] width 57 height 17
click at [424, 571] on button "Delete" at bounding box center [436, 565] width 70 height 18
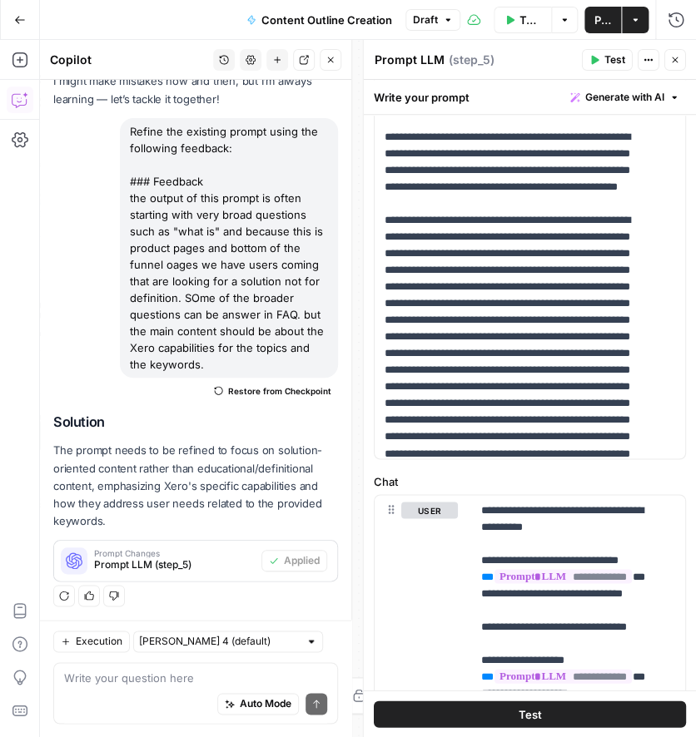
scroll to position [2290, 0]
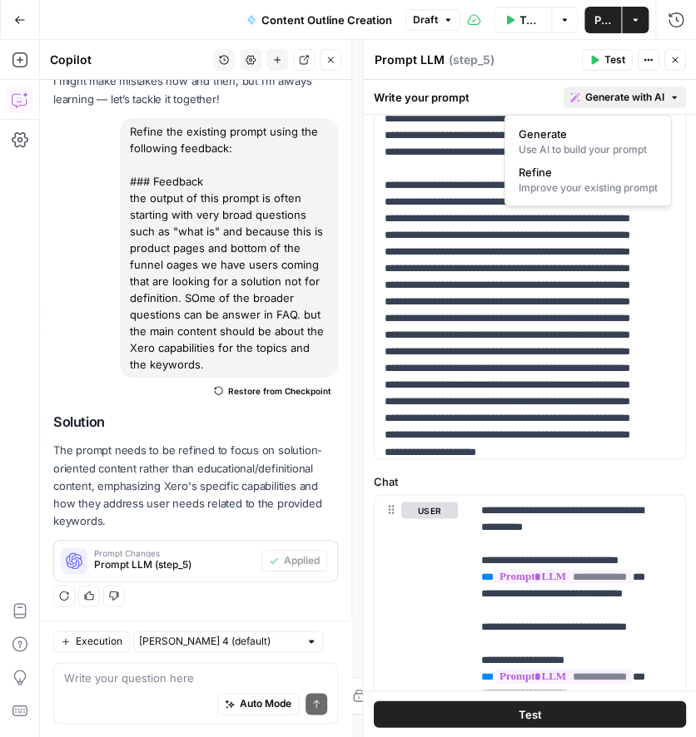
click at [651, 101] on button "Generate with AI" at bounding box center [624, 98] width 122 height 22
click at [570, 176] on span "Refine" at bounding box center [584, 172] width 132 height 17
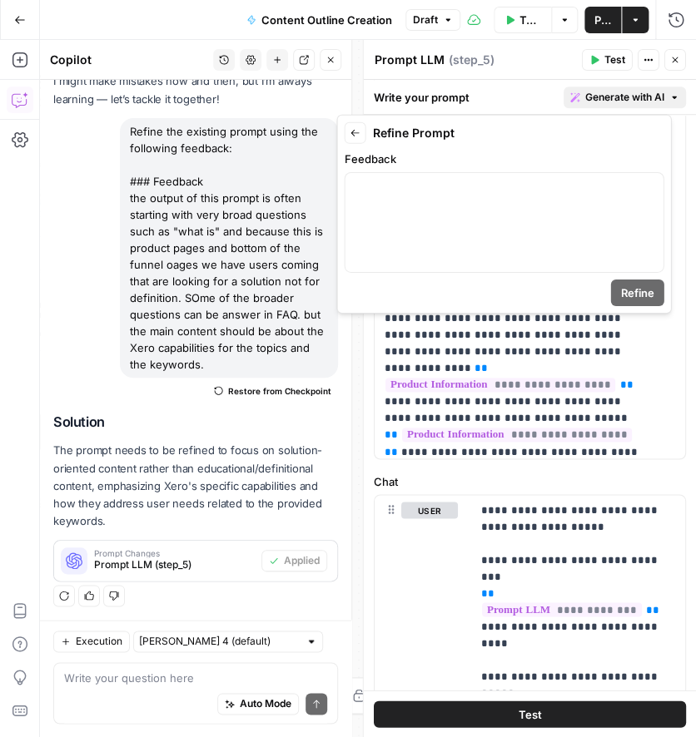
scroll to position [95, 0]
click at [466, 201] on div at bounding box center [504, 222] width 318 height 99
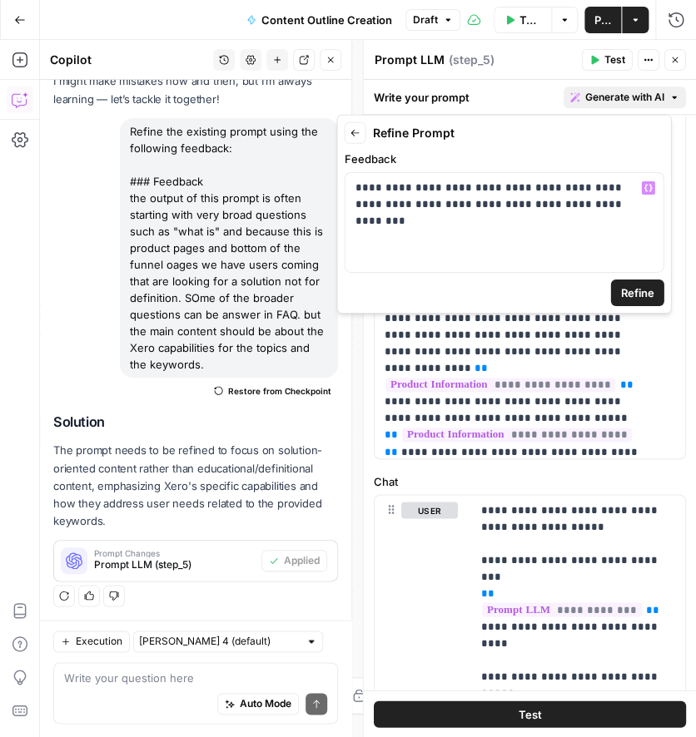
click at [637, 295] on span "Refine" at bounding box center [636, 293] width 33 height 17
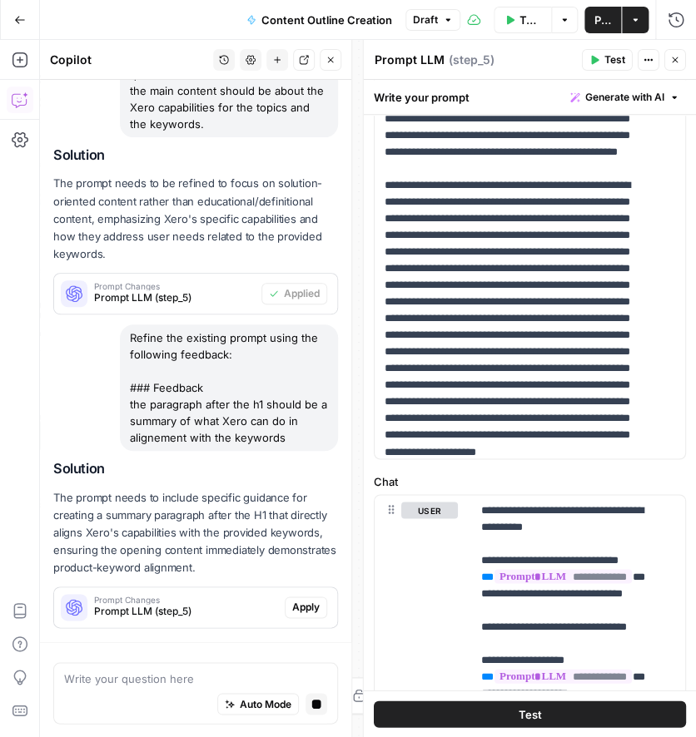
scroll to position [335, 0]
click at [300, 611] on div "Hi! How can I help with your workflow? I can explain steps, debug, write prompt…" at bounding box center [195, 193] width 311 height 897
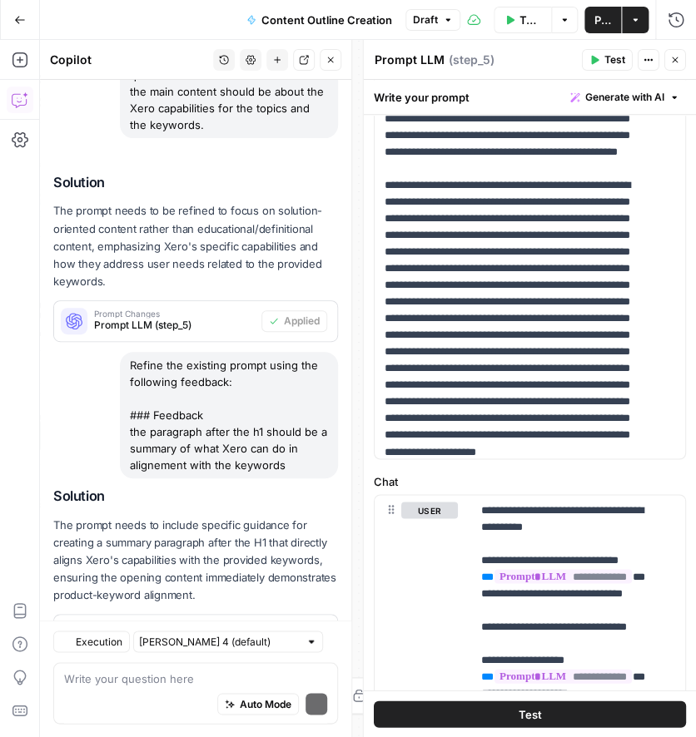
scroll to position [410, 0]
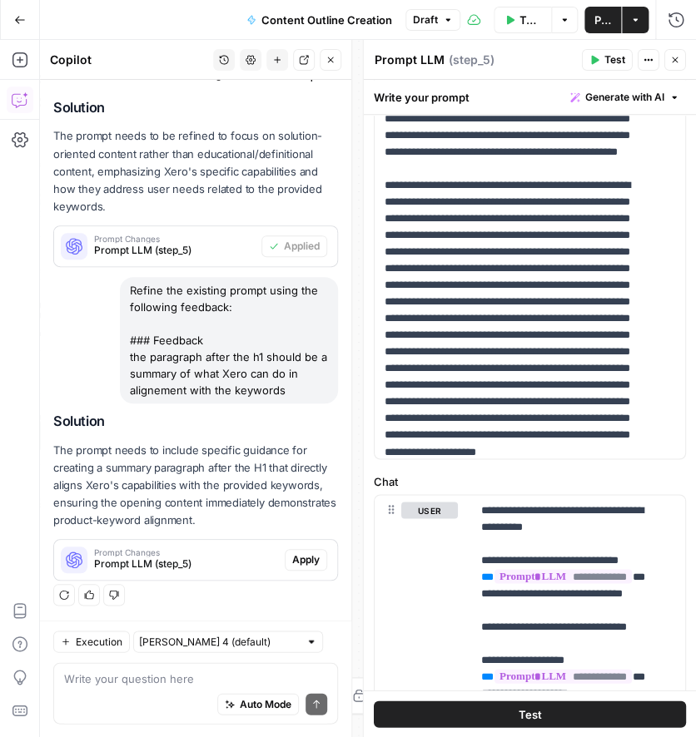
click at [292, 563] on span "Apply" at bounding box center [305, 560] width 27 height 15
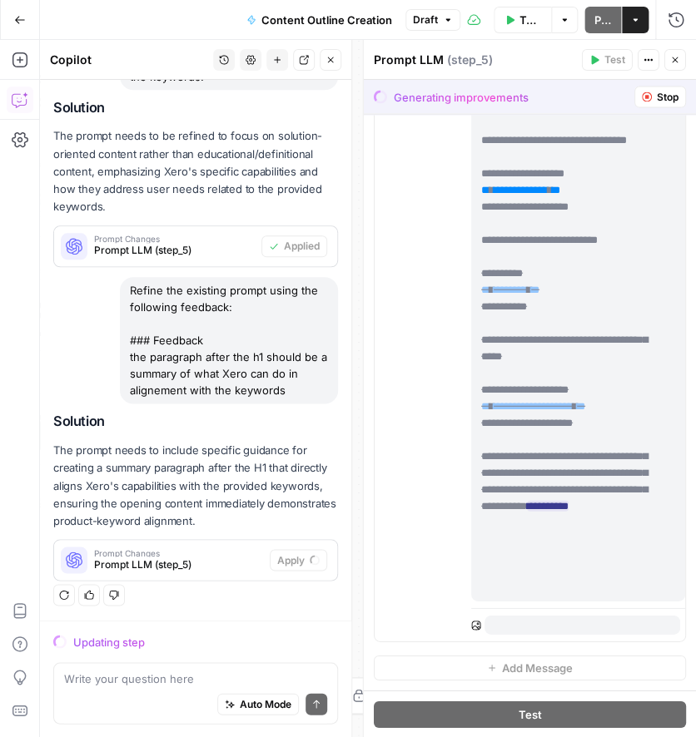
scroll to position [898, 0]
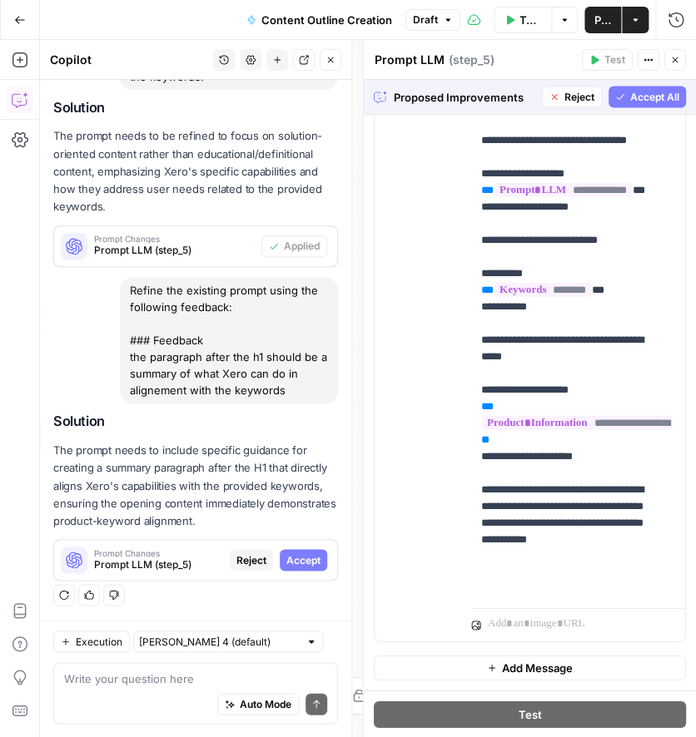
click at [630, 100] on span "Accept All" at bounding box center [654, 97] width 49 height 15
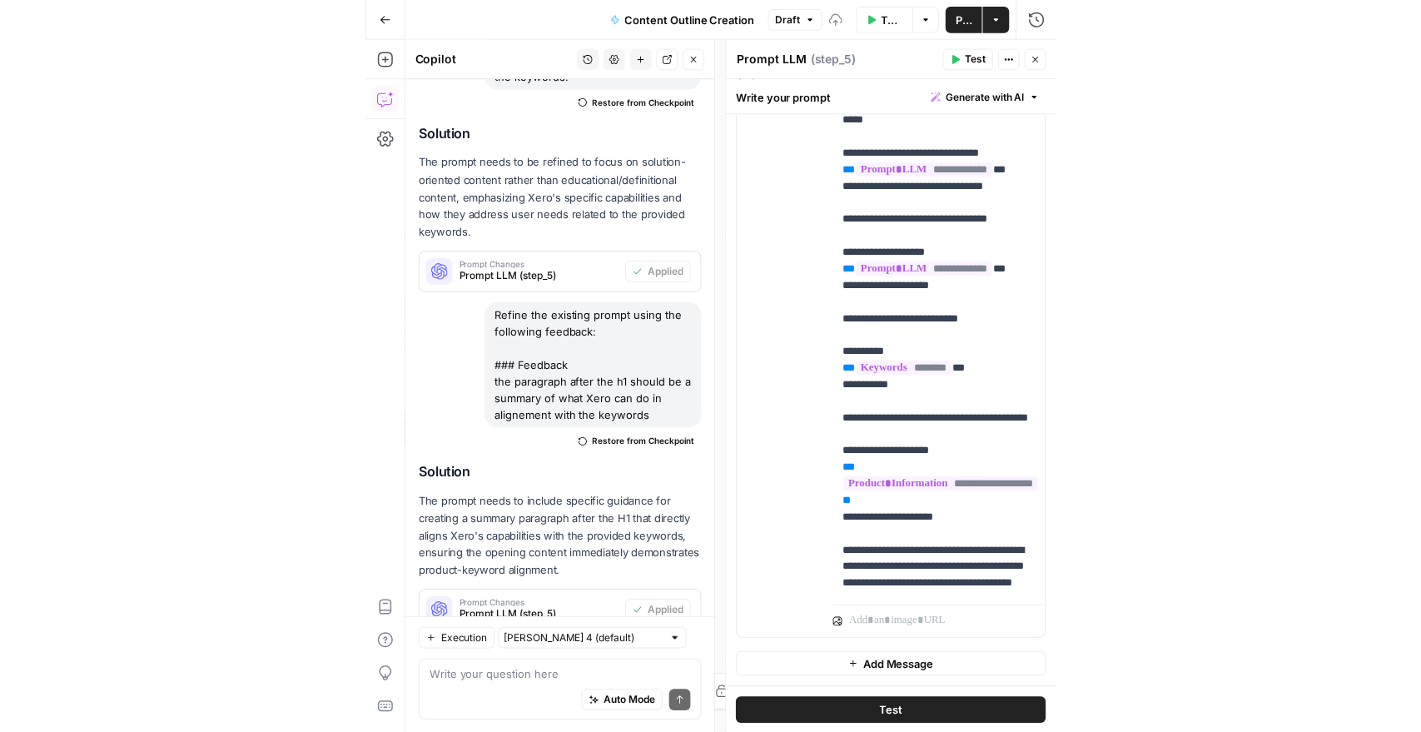
scroll to position [0, 0]
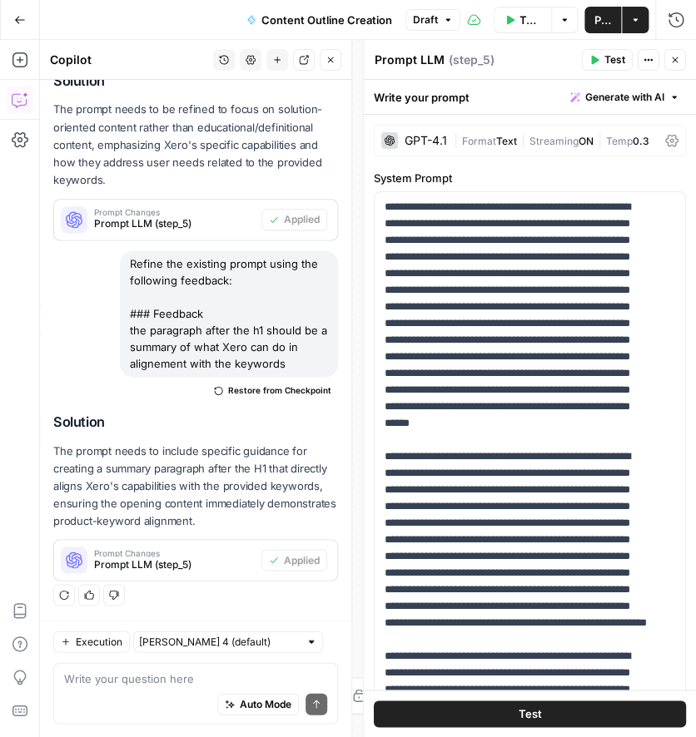
click at [600, 17] on span "Publish" at bounding box center [602, 20] width 17 height 17
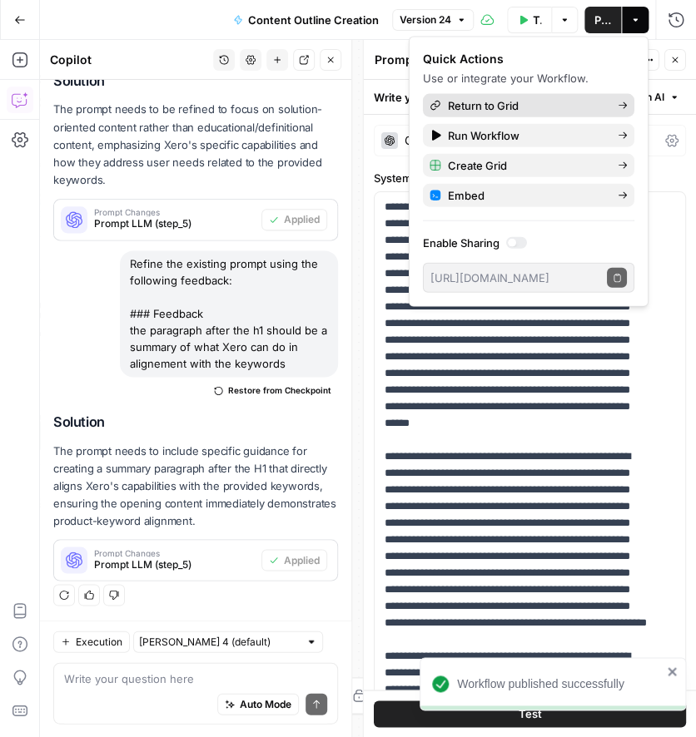
click at [496, 109] on span "Return to Grid" at bounding box center [526, 105] width 156 height 17
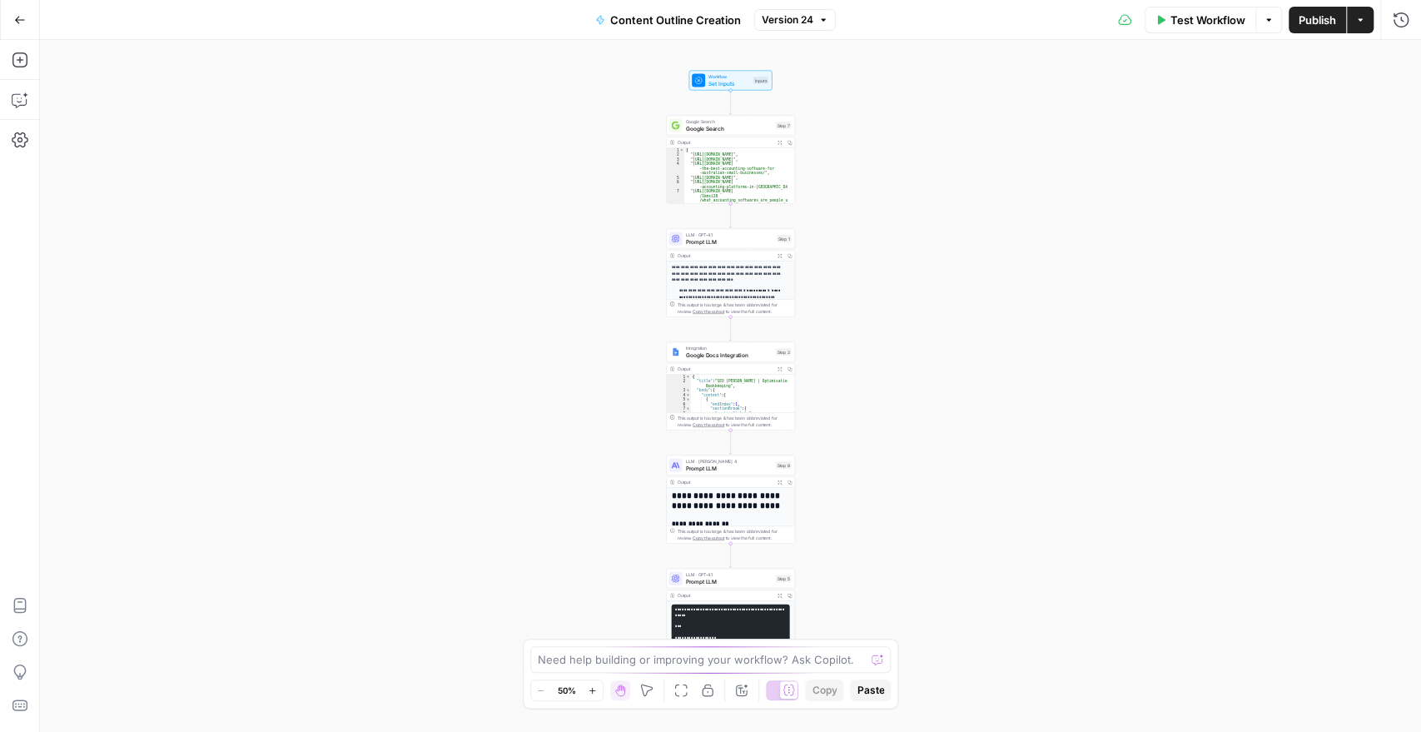
click at [22, 31] on button "Go Back" at bounding box center [20, 20] width 30 height 30
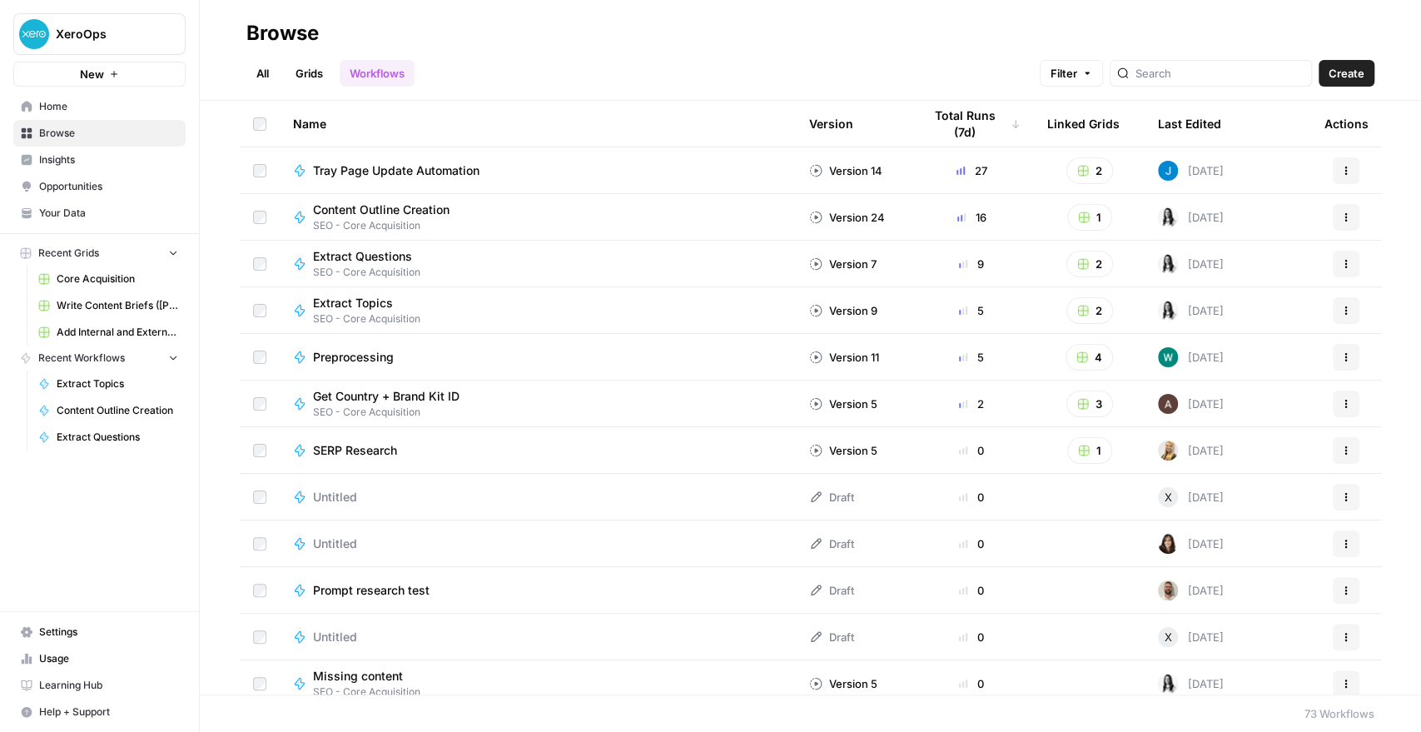
click at [62, 136] on span "Browse" at bounding box center [108, 133] width 139 height 15
click at [55, 110] on span "Home" at bounding box center [108, 106] width 139 height 15
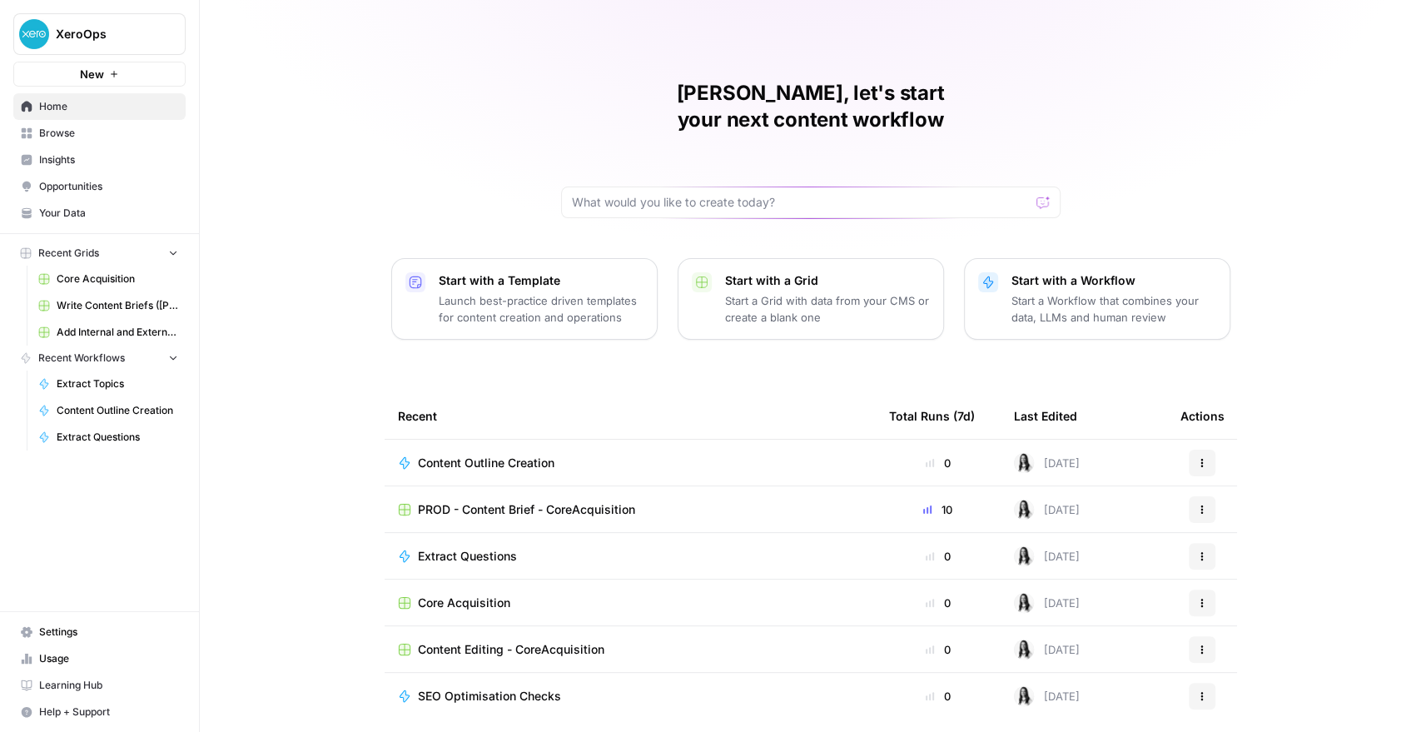
click at [466, 501] on span "PROD - Content Brief - CoreAcquisition" at bounding box center [526, 509] width 217 height 17
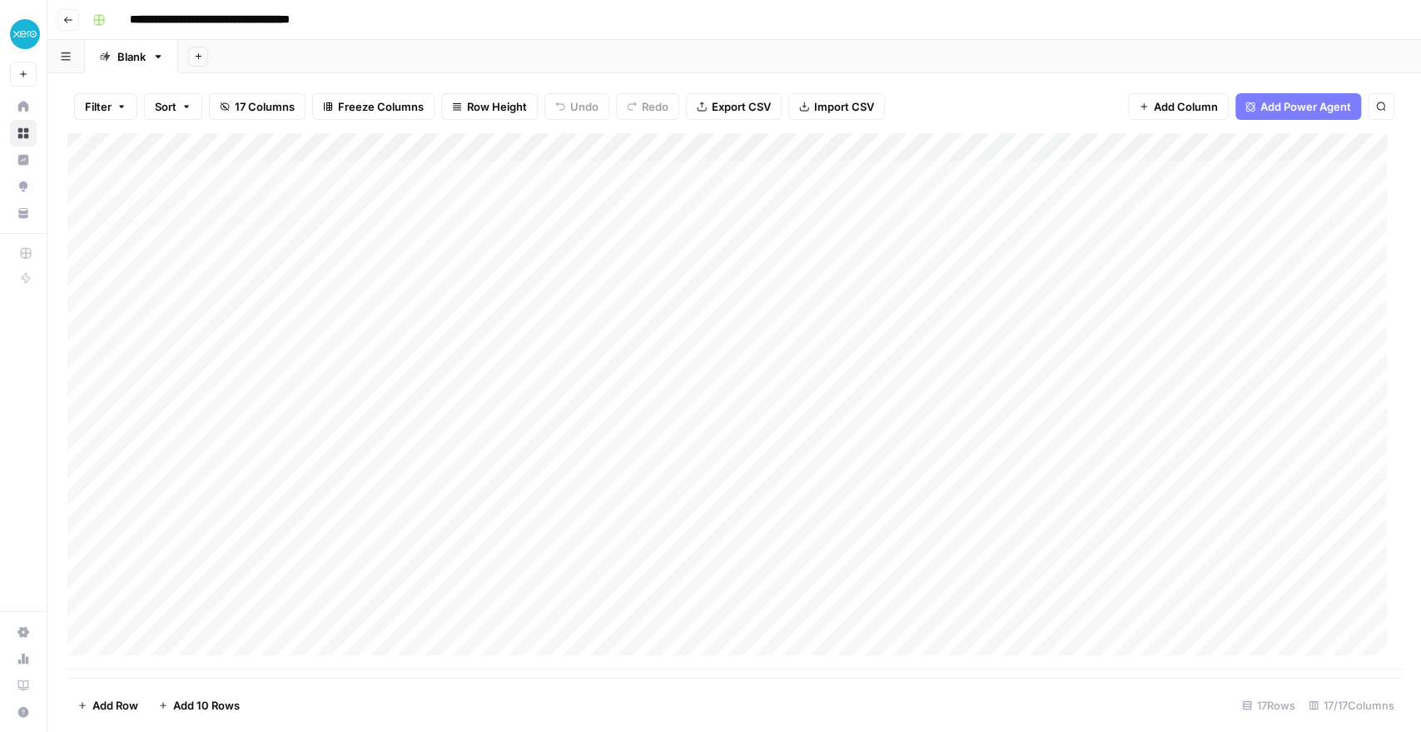
click at [107, 173] on div "Add Column" at bounding box center [733, 401] width 1333 height 536
click at [107, 205] on div "Add Column" at bounding box center [733, 401] width 1333 height 536
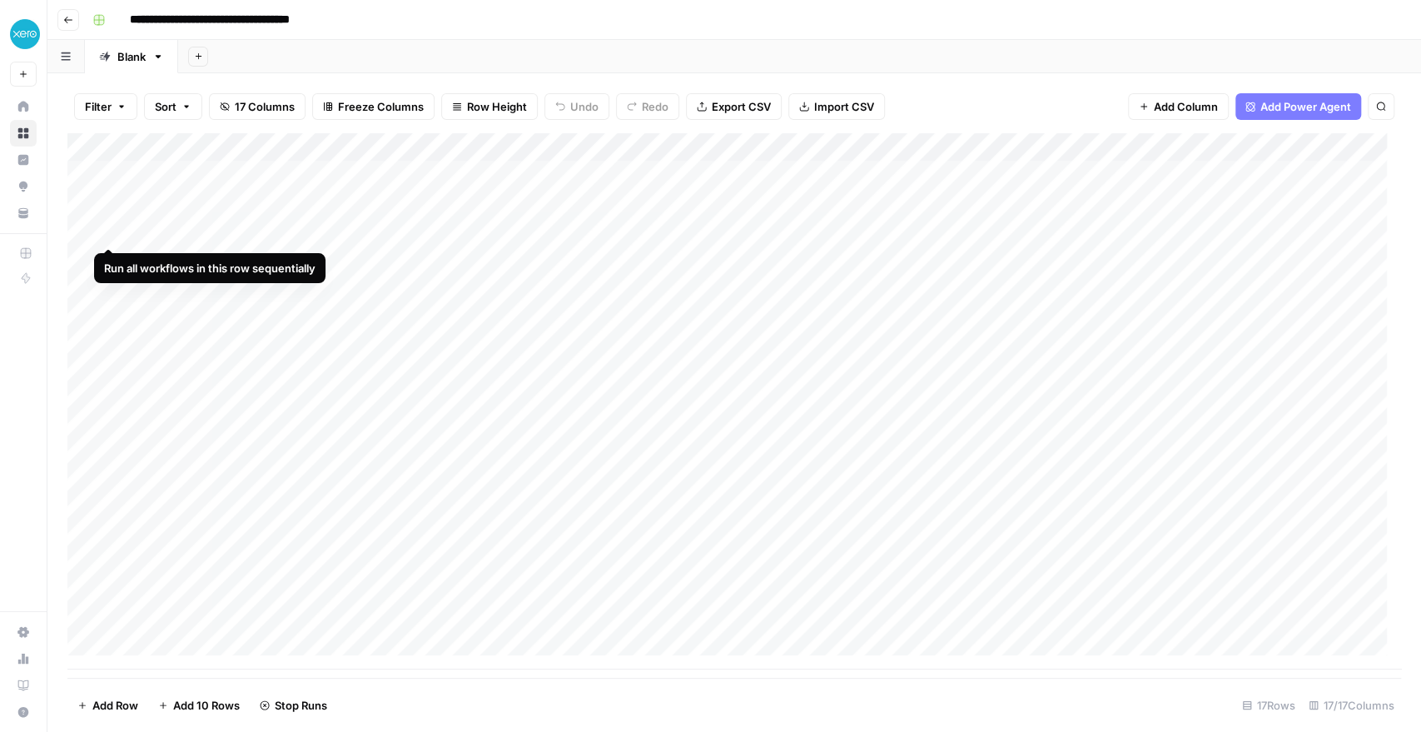
click at [107, 234] on div "Add Column" at bounding box center [733, 401] width 1333 height 536
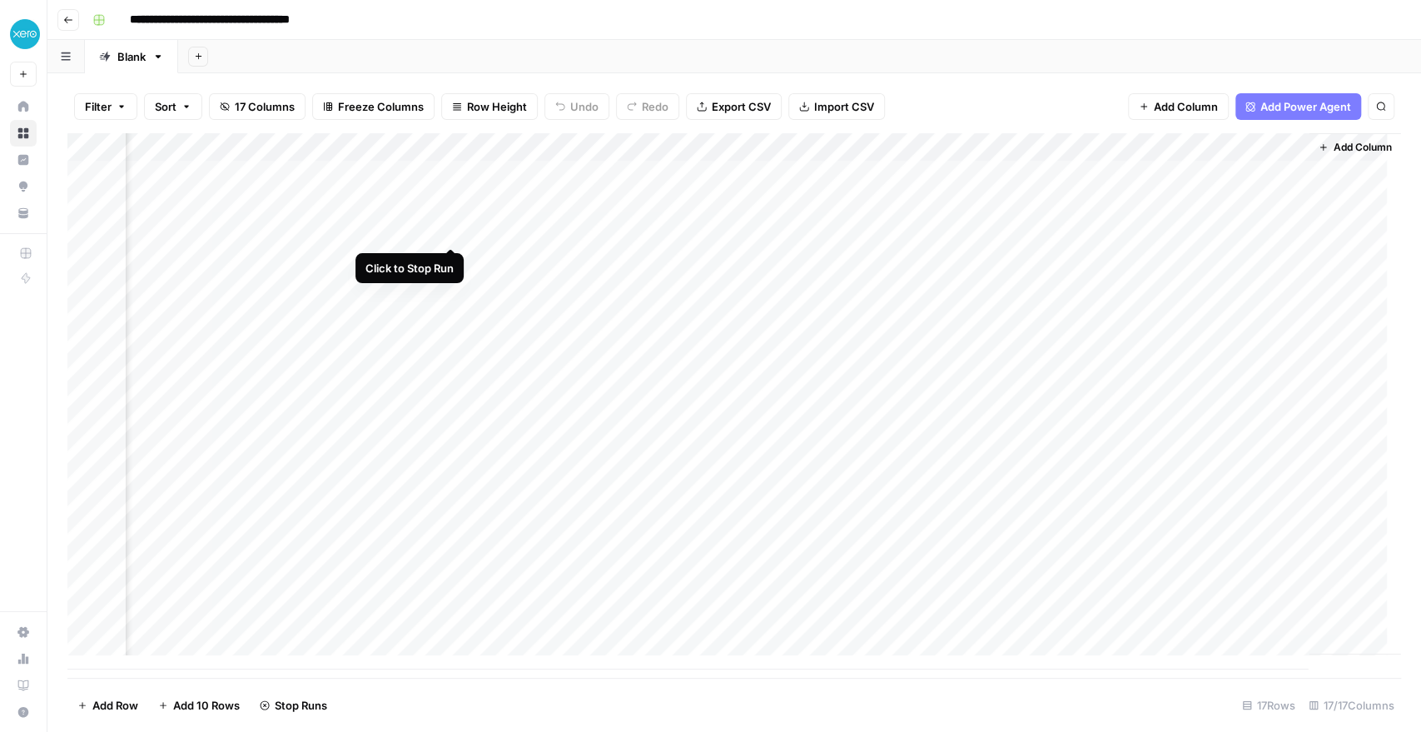
click at [453, 230] on div "Add Column" at bounding box center [733, 401] width 1333 height 536
click at [695, 231] on div "Add Column" at bounding box center [733, 401] width 1333 height 536
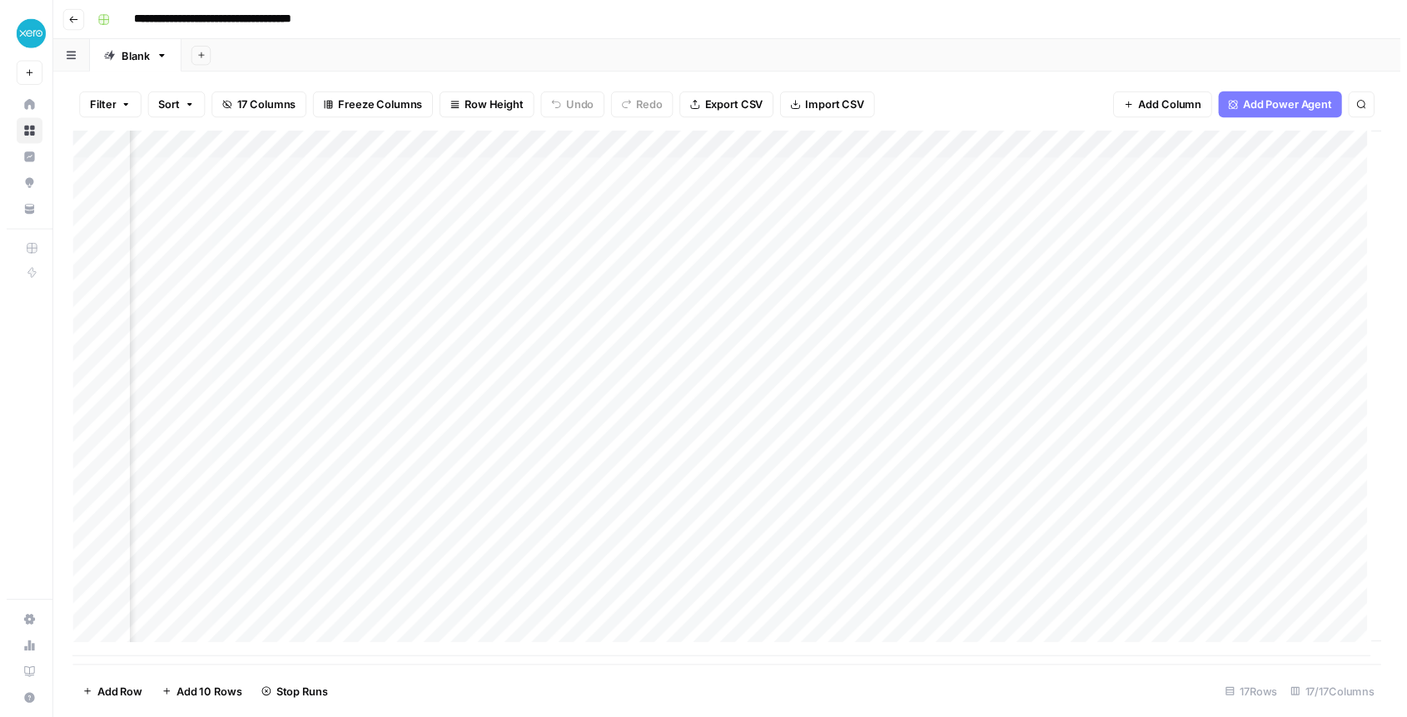
scroll to position [0, 2164]
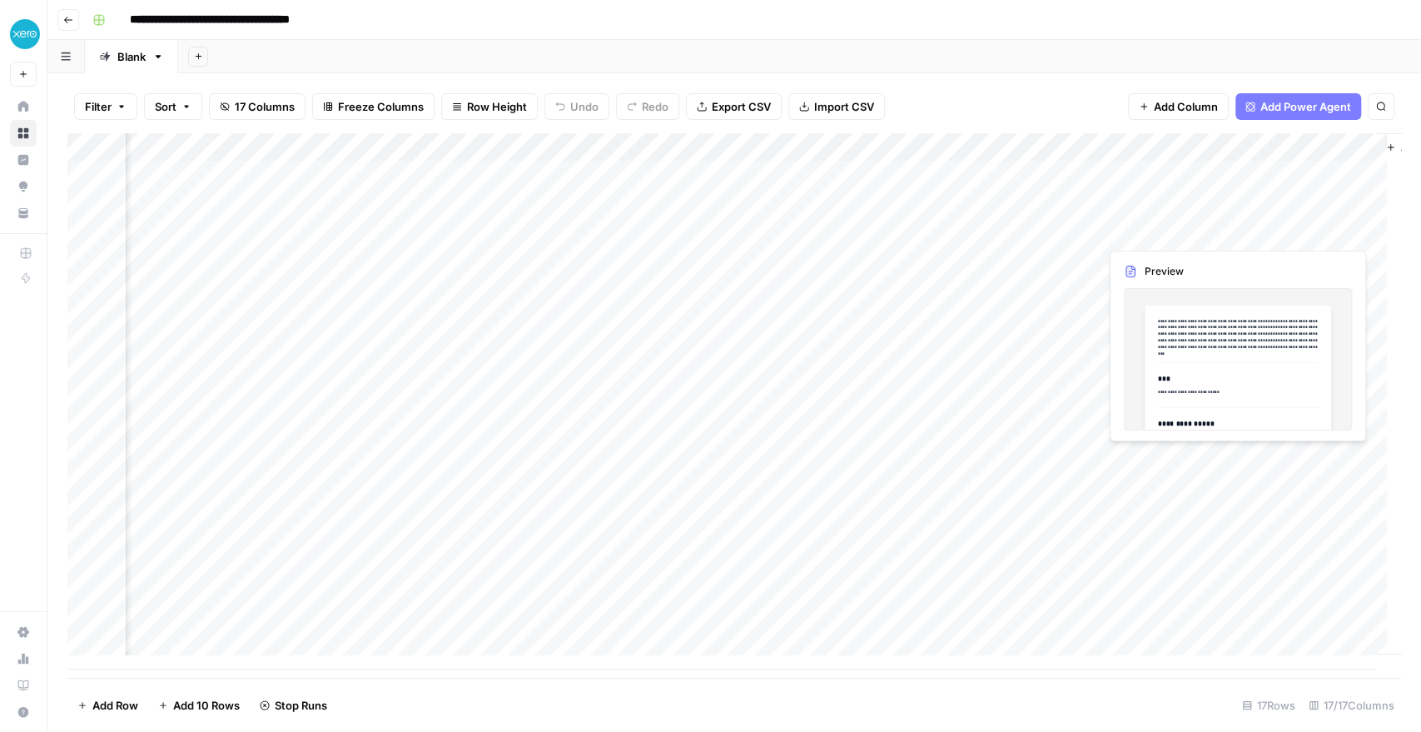
click at [695, 223] on div "Add Column" at bounding box center [733, 401] width 1333 height 536
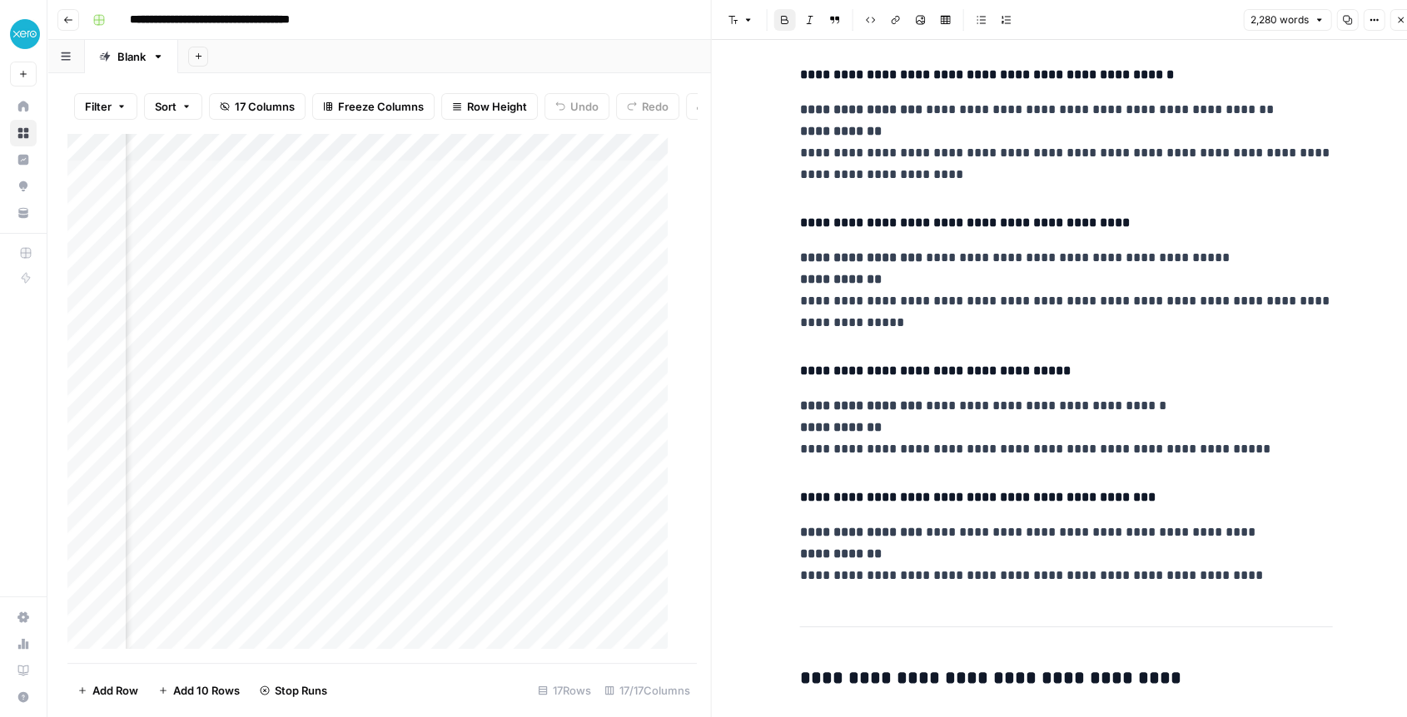
scroll to position [9821, 0]
click at [593, 211] on div "Add Column" at bounding box center [374, 398] width 614 height 530
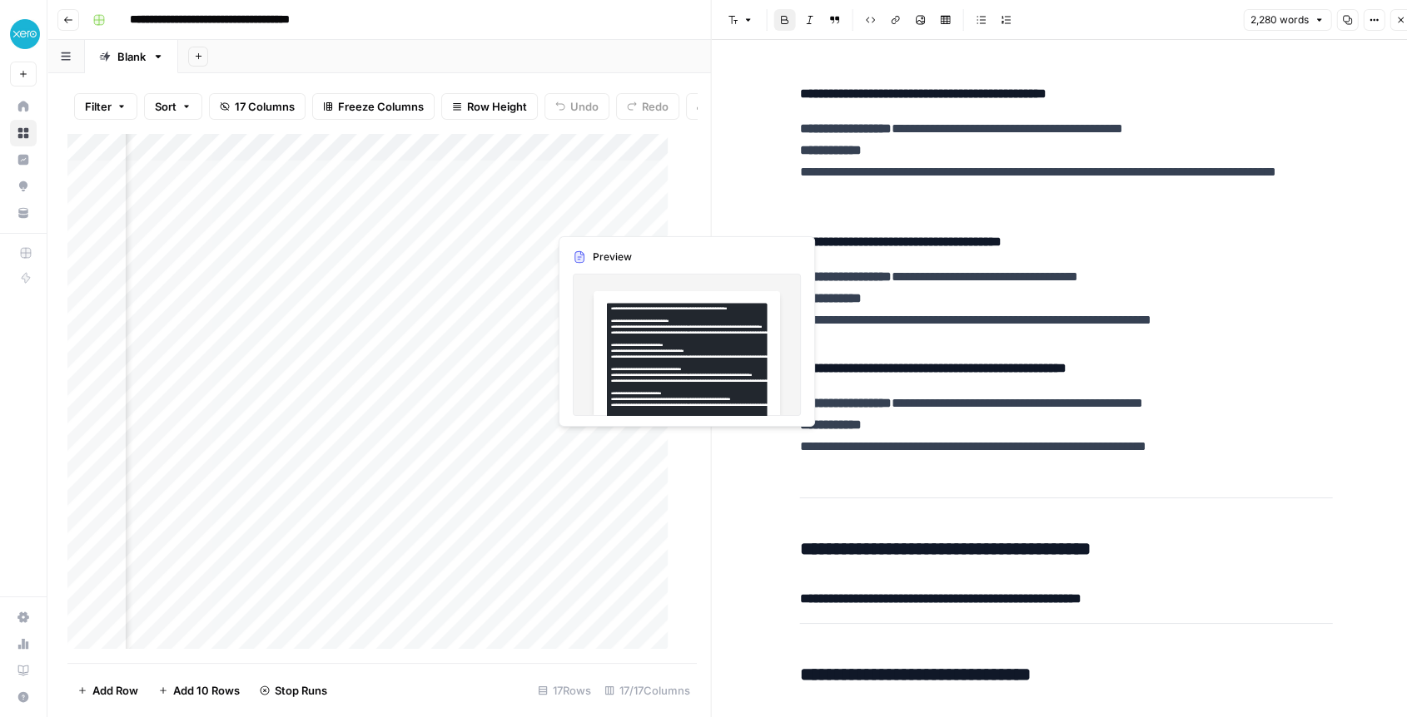
click at [584, 221] on div "Add Column" at bounding box center [374, 398] width 614 height 530
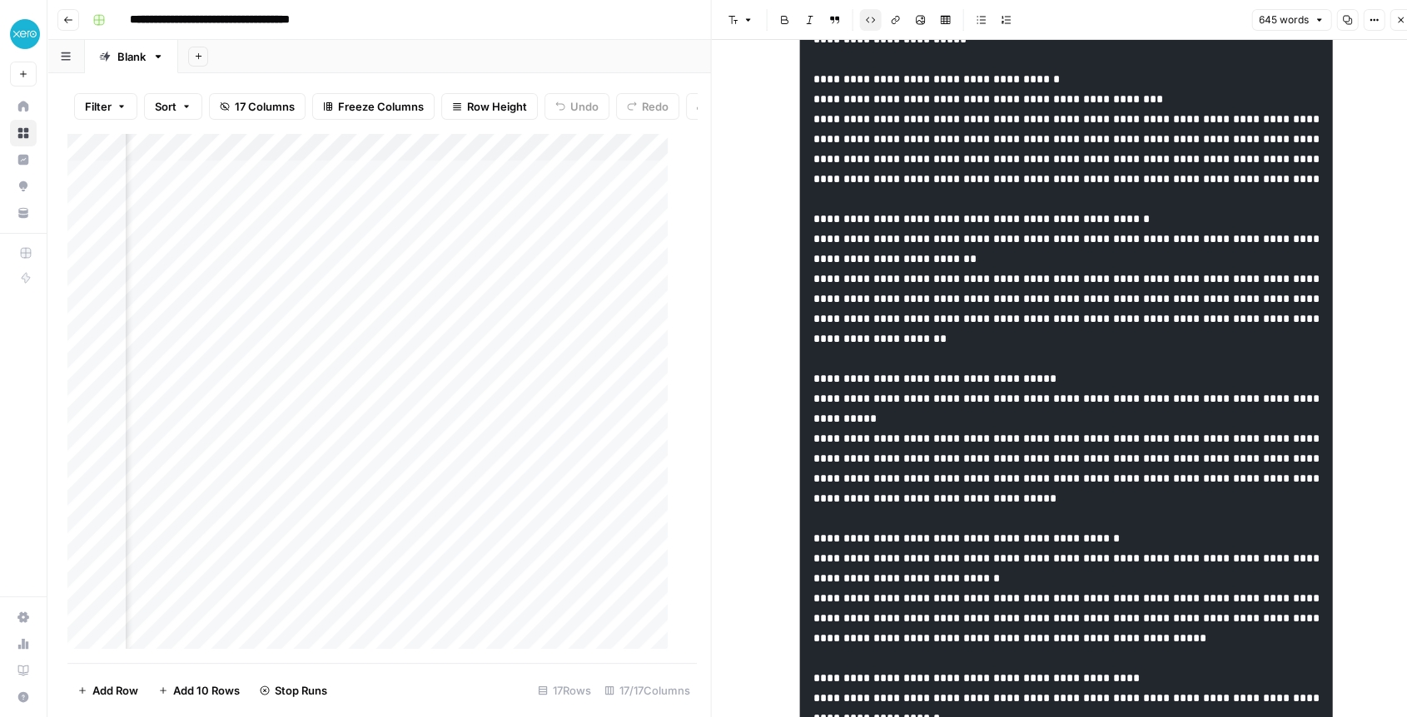
scroll to position [186, 0]
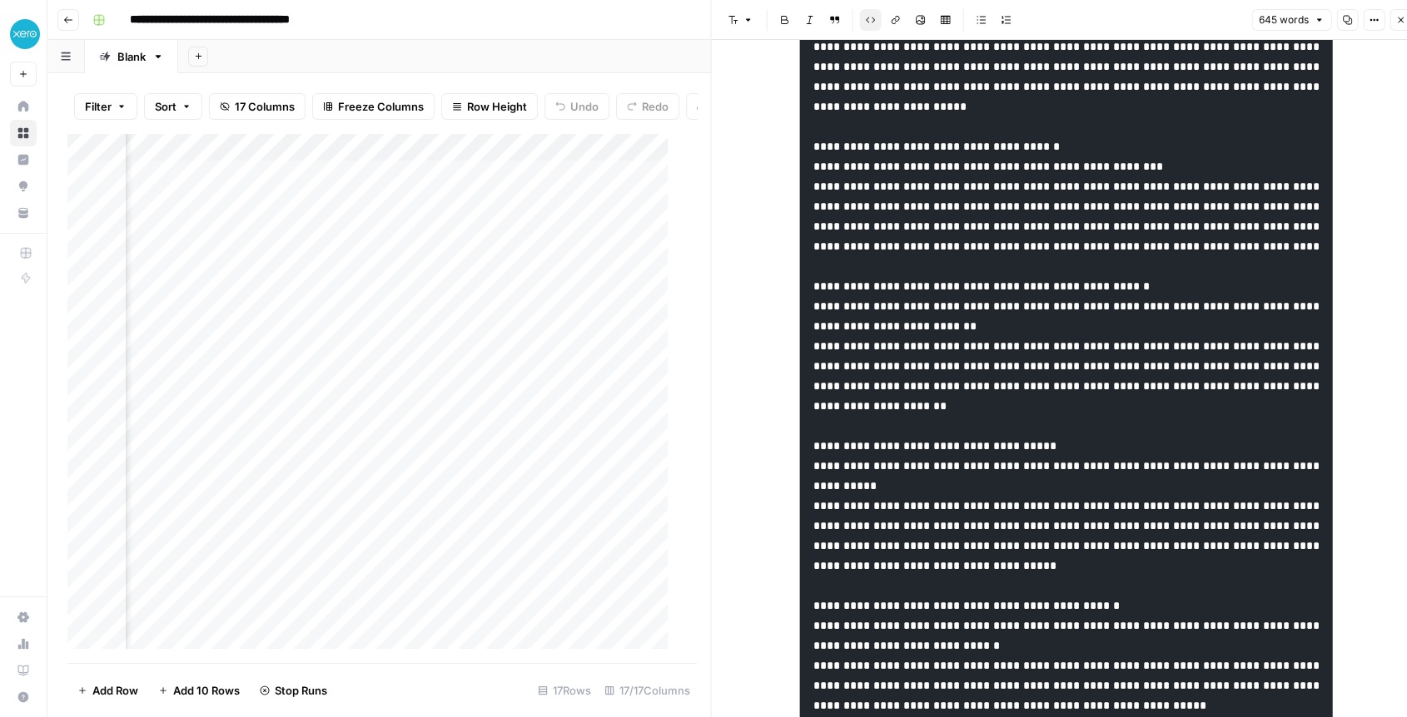
click at [594, 187] on div "Add Column" at bounding box center [374, 398] width 614 height 530
click at [695, 20] on span "Code block" at bounding box center [865, 20] width 1 height 1
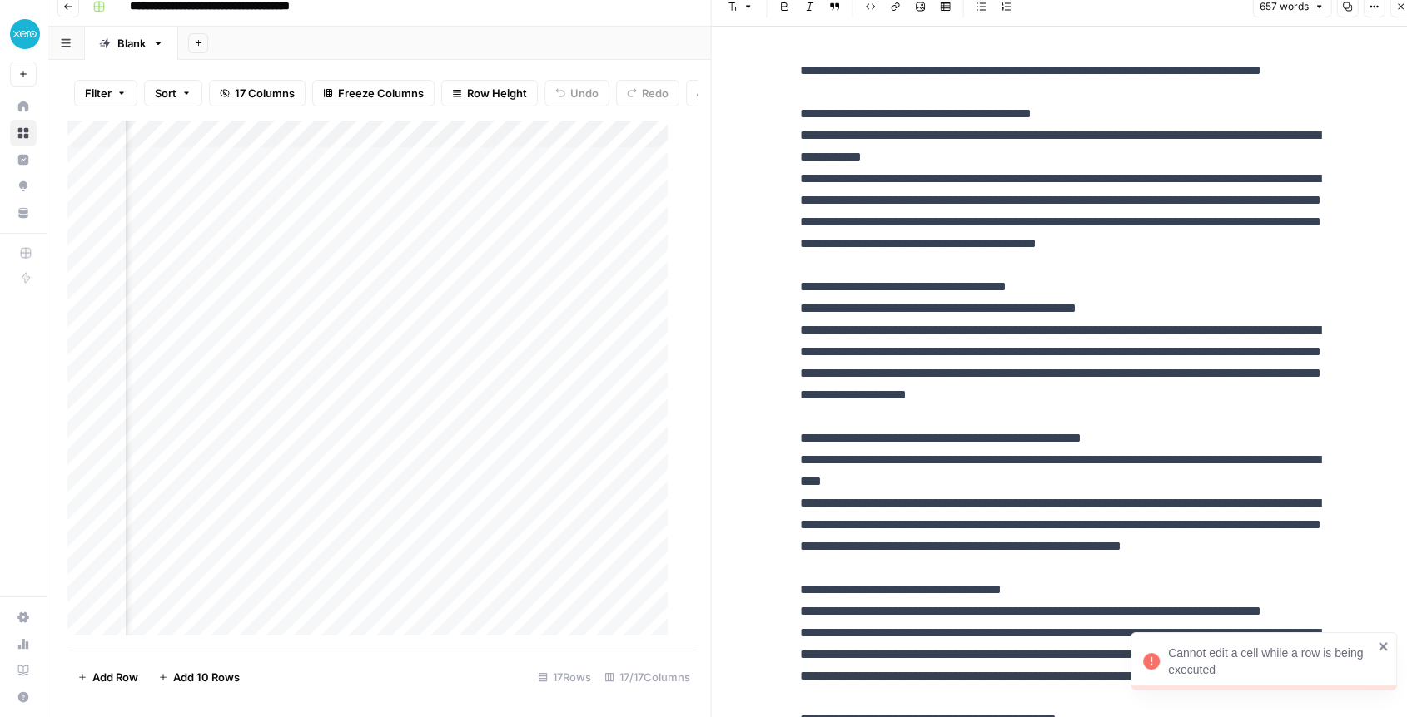
scroll to position [0, 0]
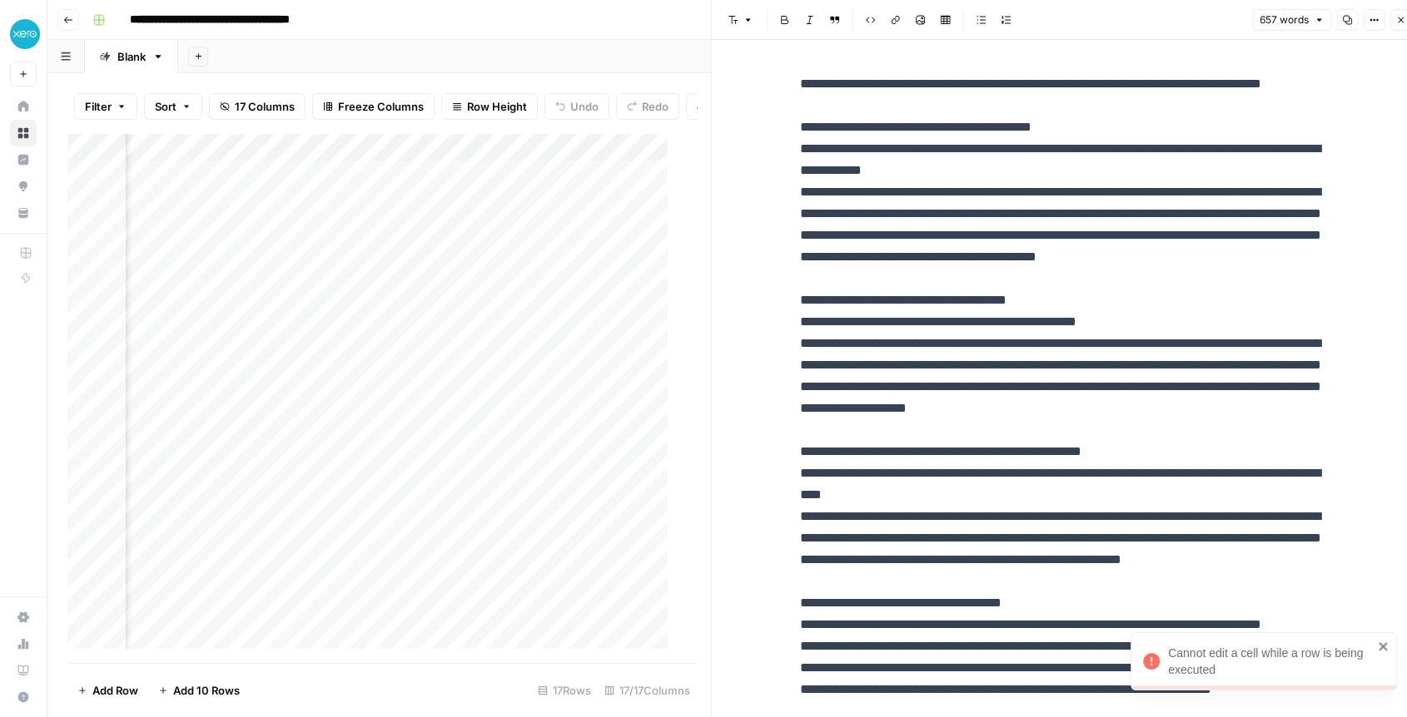
click at [595, 220] on div "Add Column" at bounding box center [374, 398] width 614 height 530
click at [385, 158] on div "Add Column" at bounding box center [374, 398] width 614 height 530
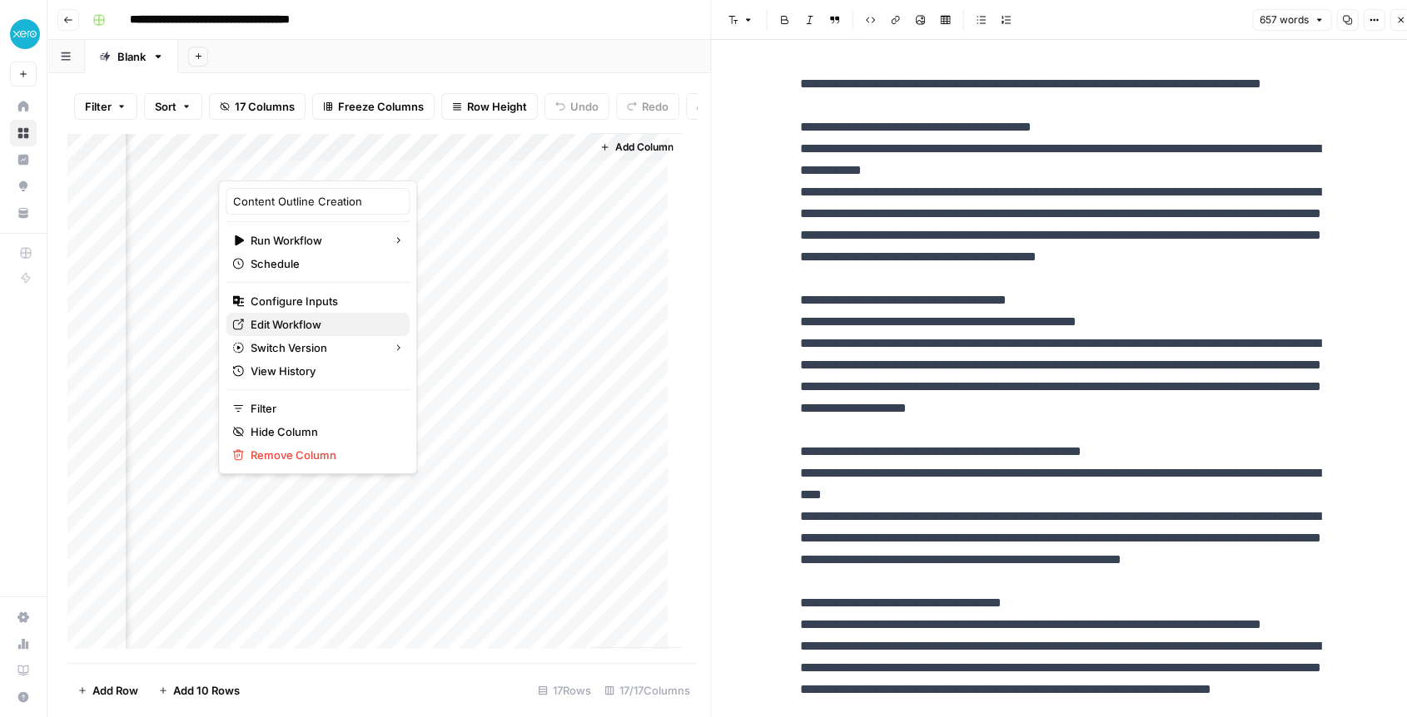
click at [309, 331] on span "Edit Workflow" at bounding box center [324, 324] width 146 height 17
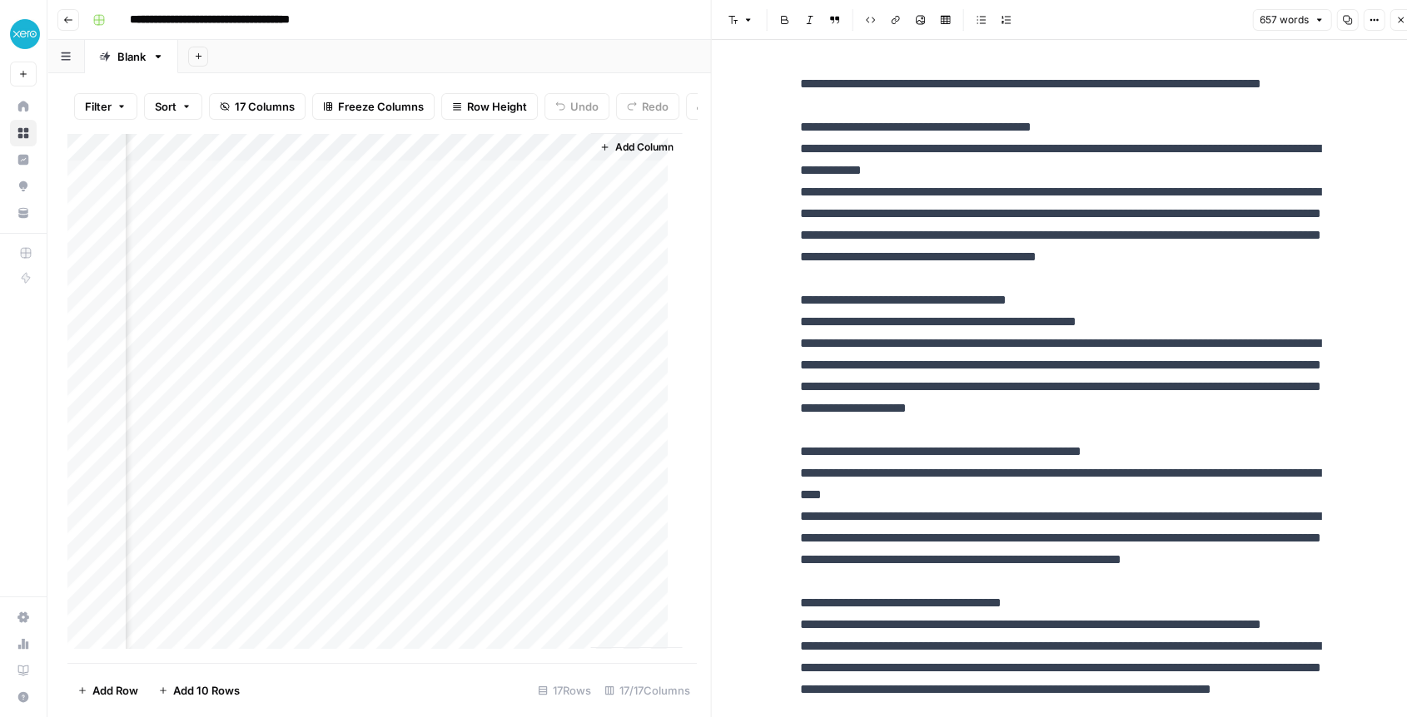
scroll to position [0, 13]
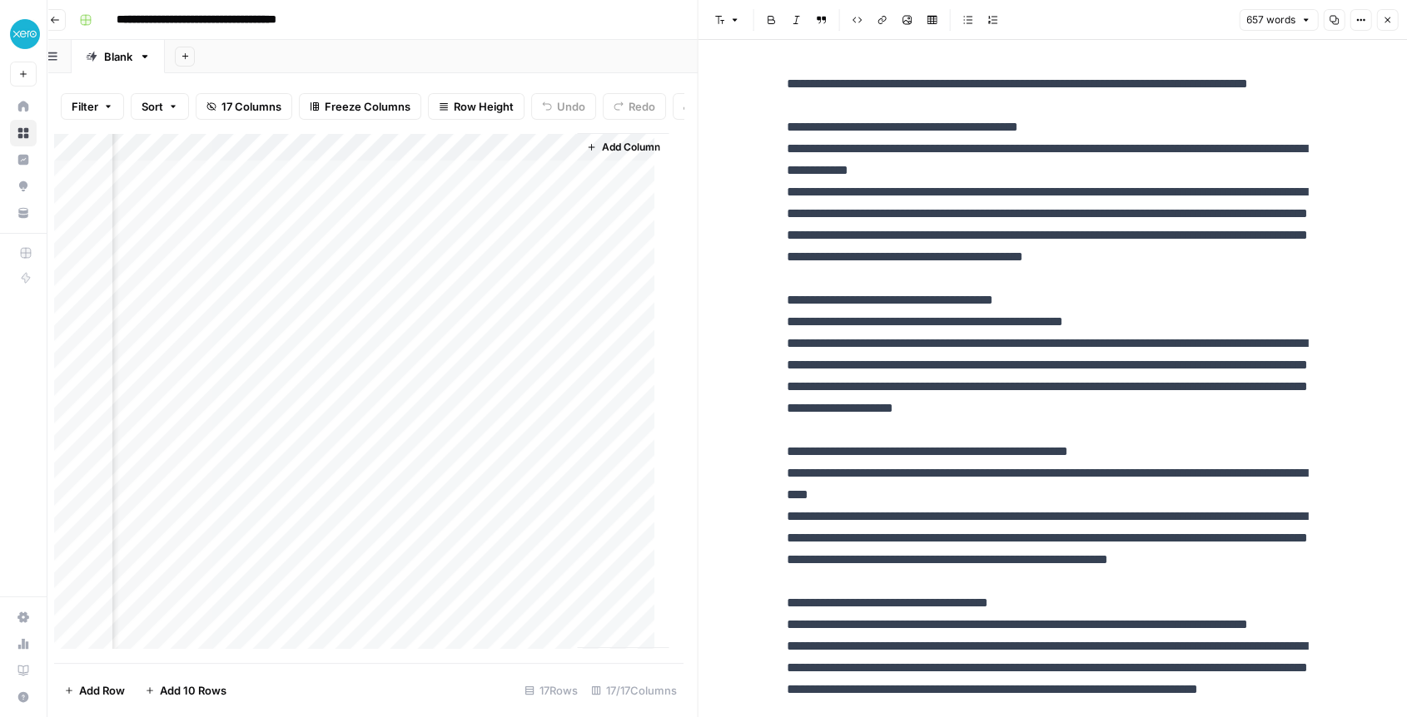
click at [474, 243] on div "Add Column" at bounding box center [361, 398] width 614 height 530
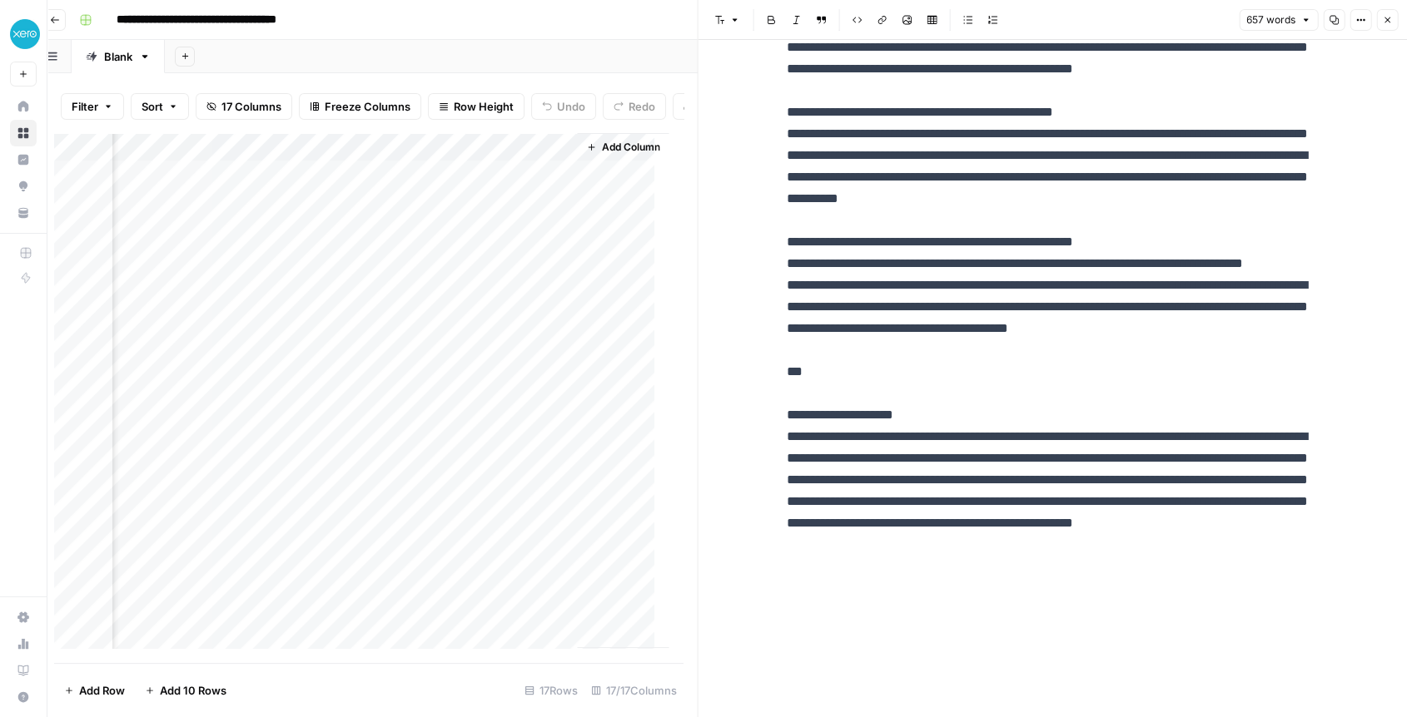
scroll to position [1186, 0]
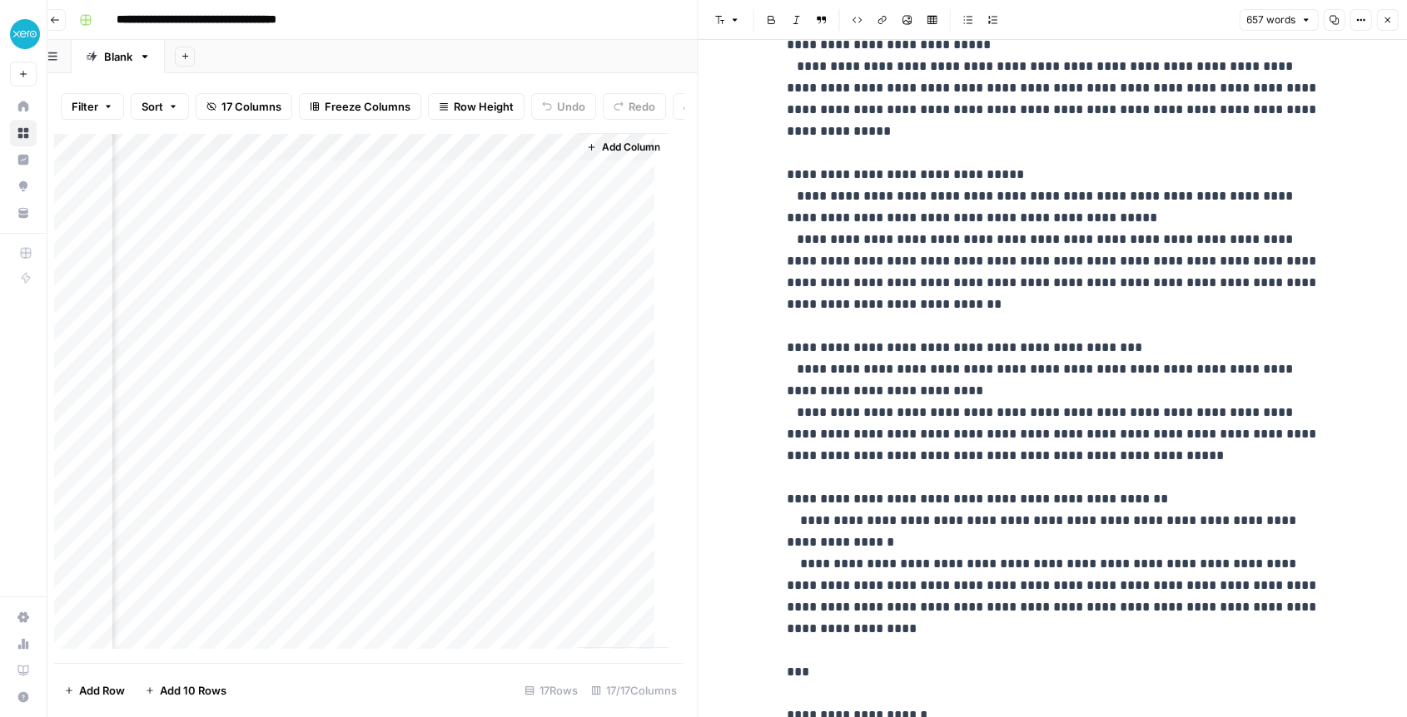
click at [472, 241] on div "Add Column" at bounding box center [361, 398] width 614 height 530
click at [472, 241] on div at bounding box center [486, 245] width 152 height 31
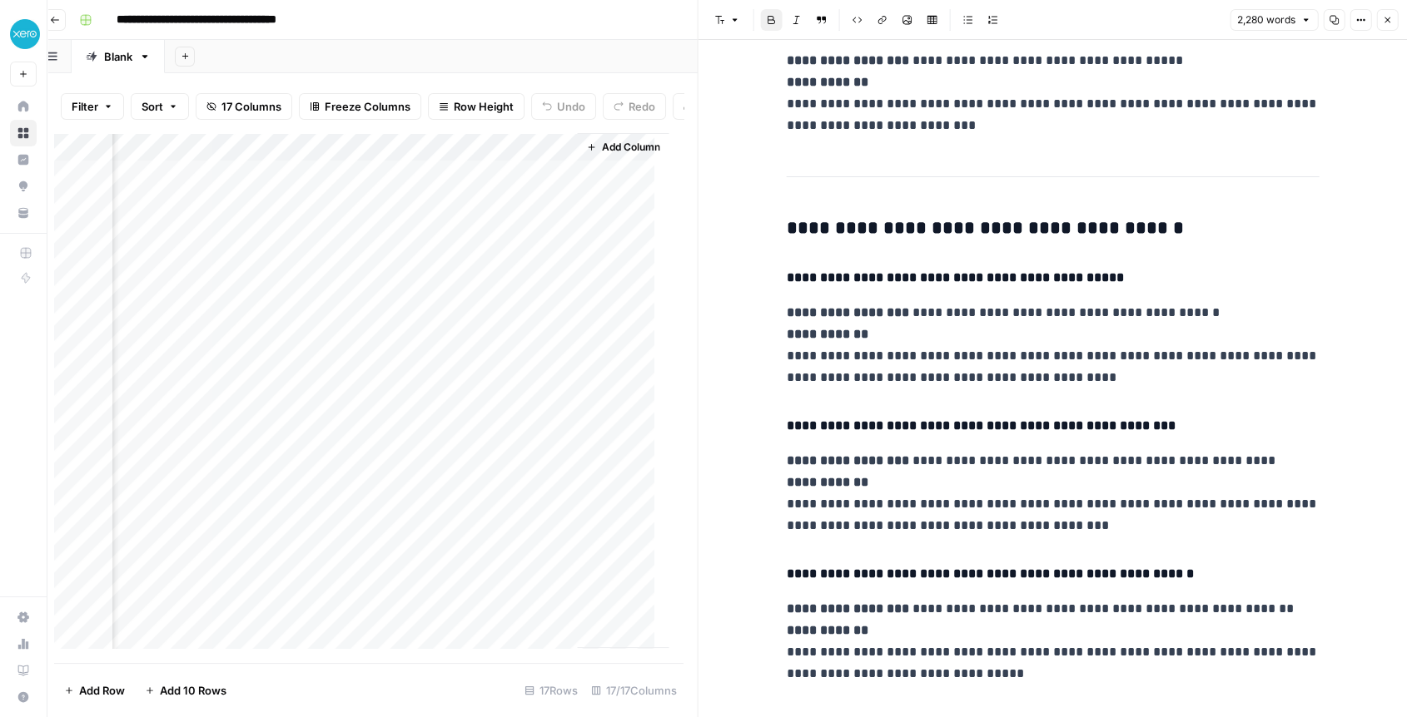
scroll to position [8875, 0]
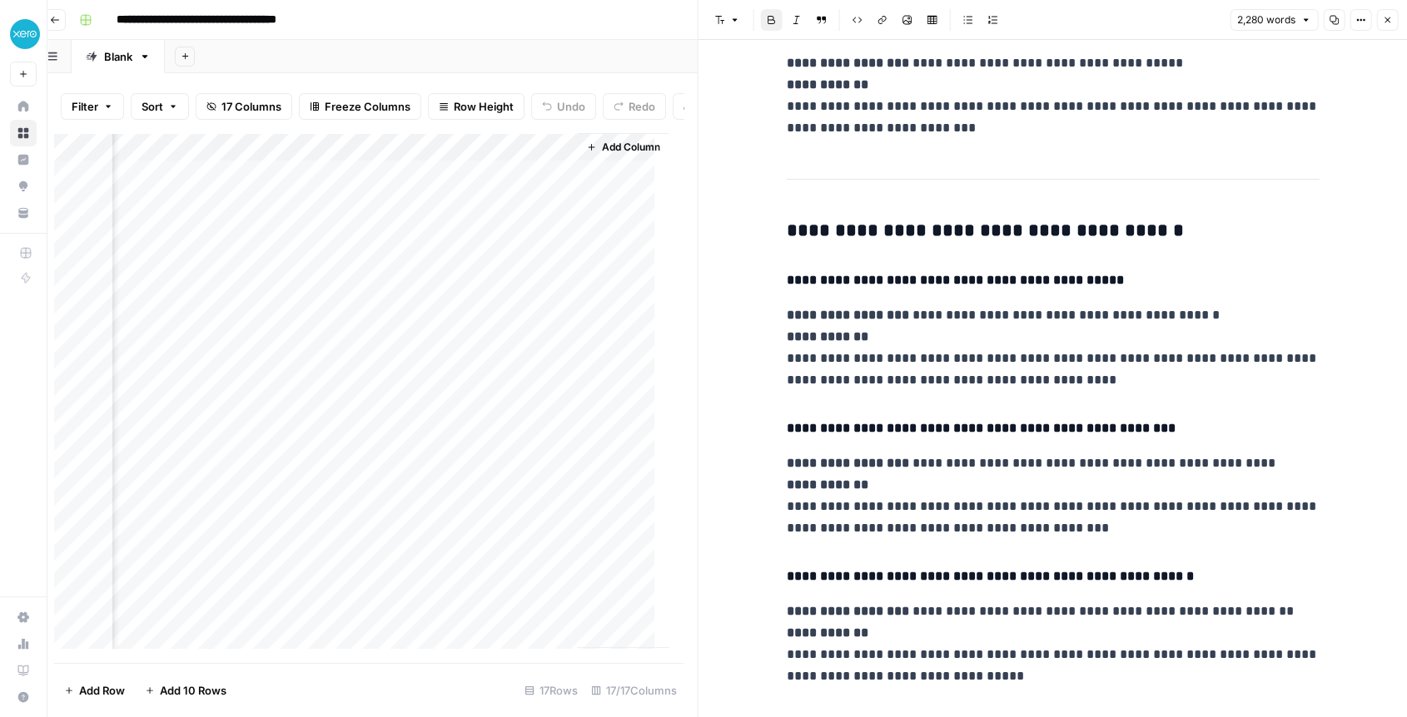
click at [457, 382] on div "Add Column" at bounding box center [361, 398] width 614 height 530
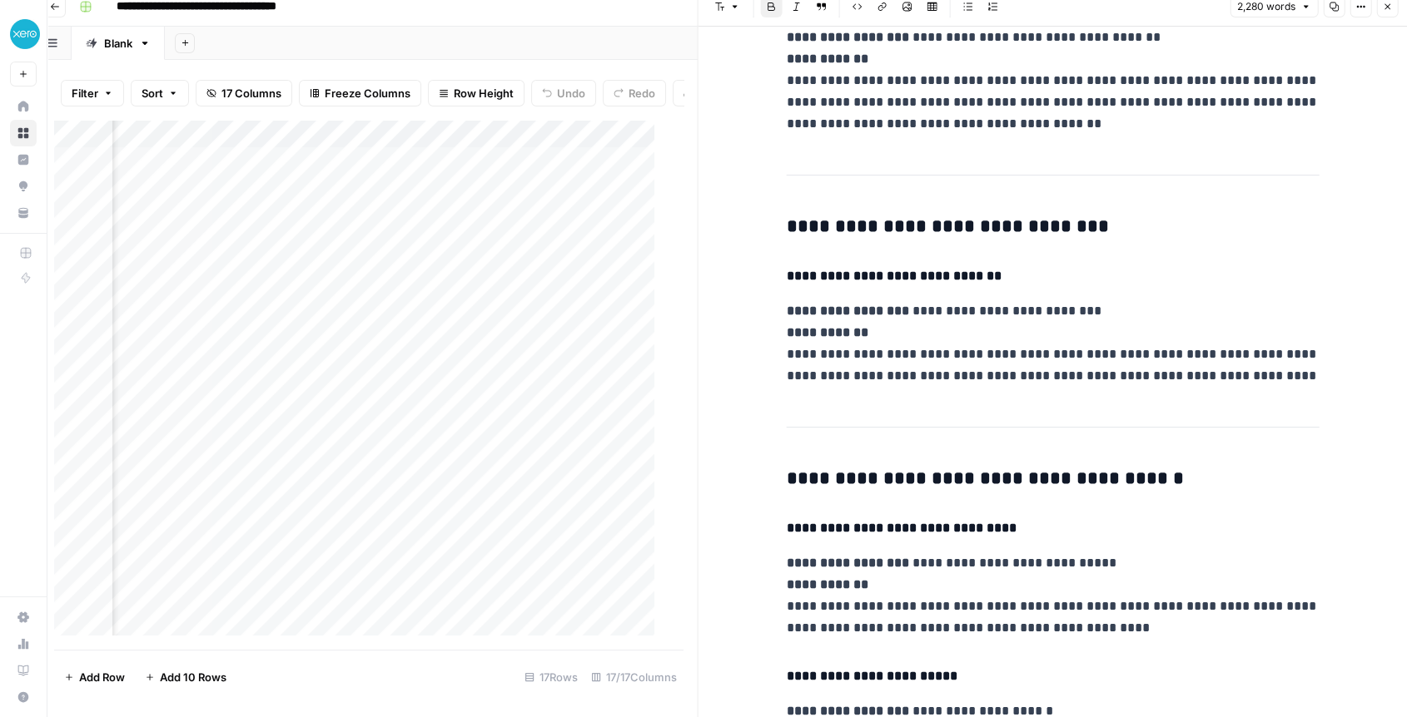
scroll to position [7481, 0]
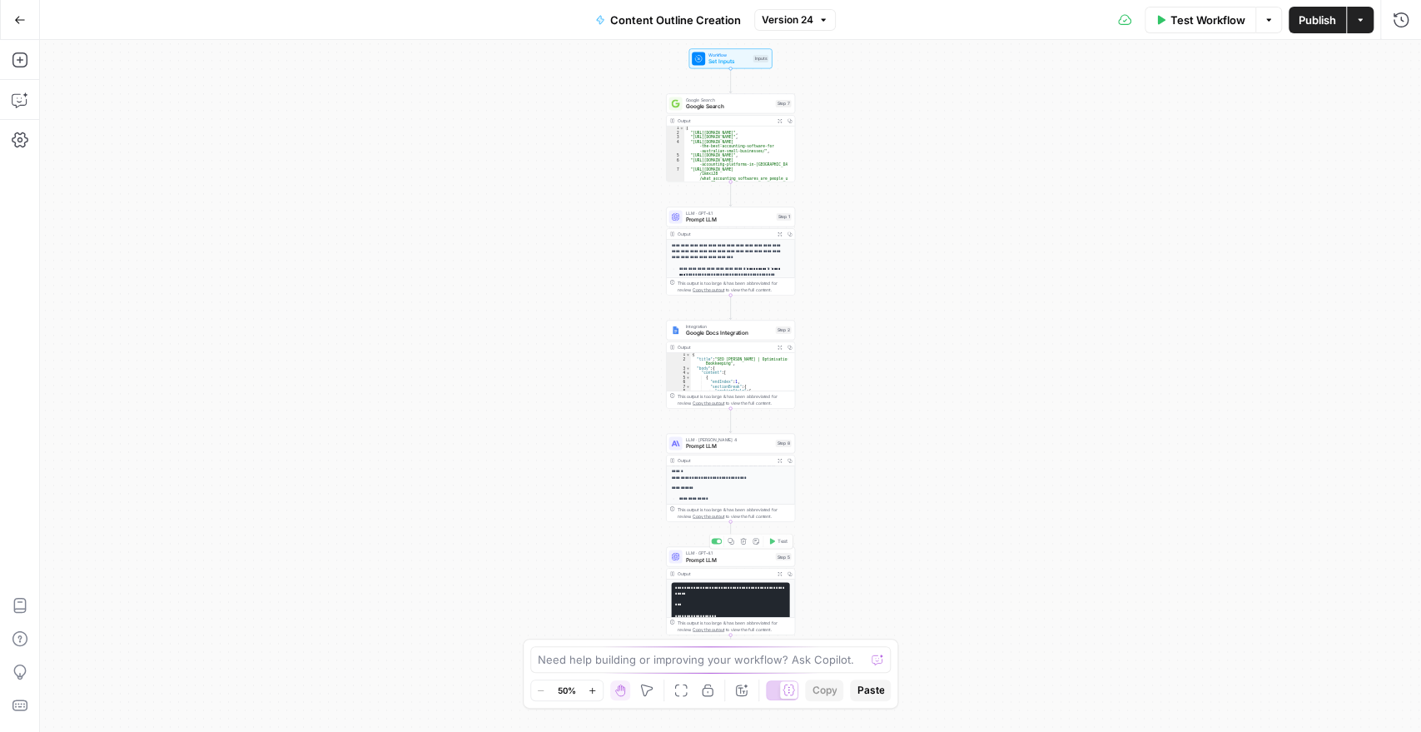
scroll to position [352, 0]
click at [715, 559] on span "Prompt LLM" at bounding box center [729, 559] width 87 height 8
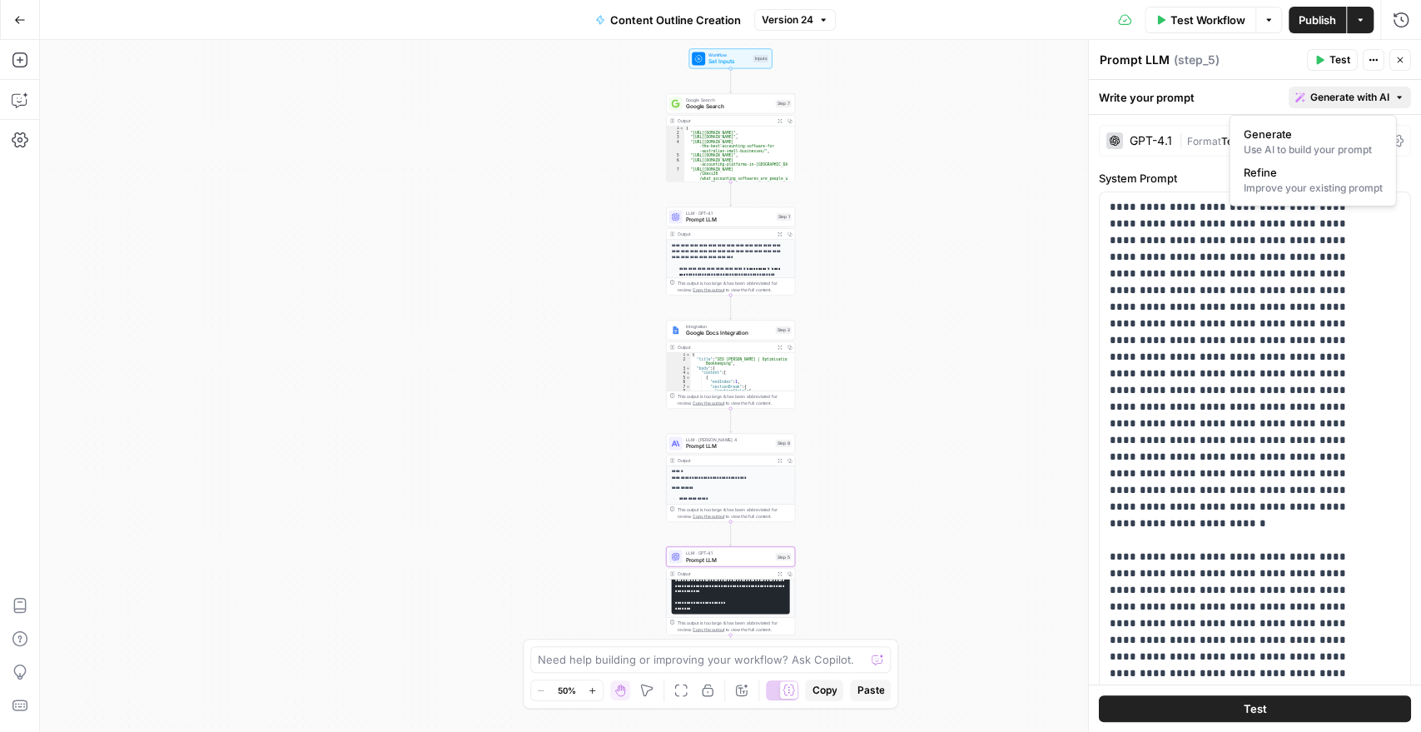
click at [1321, 96] on span "Generate with AI" at bounding box center [1349, 97] width 79 height 15
click at [1291, 182] on div "Improve your existing prompt" at bounding box center [1312, 188] width 139 height 15
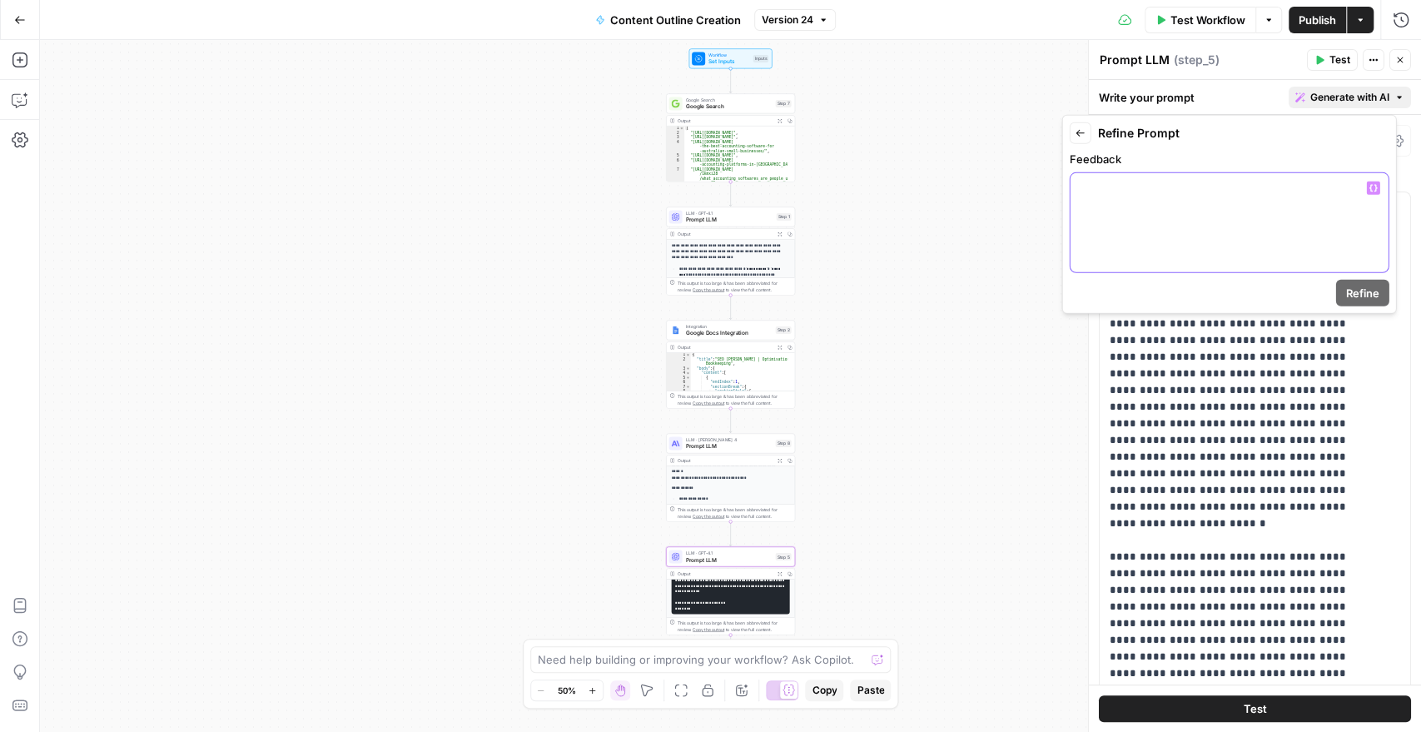
click at [1136, 212] on div at bounding box center [1229, 222] width 318 height 99
drag, startPoint x: 1182, startPoint y: 193, endPoint x: 1045, endPoint y: 194, distance: 136.5
click at [1045, 194] on body "XeroOps New Home Browse Insights Opportunities Your Data Recent Grids Core Acqu…" at bounding box center [710, 366] width 1421 height 732
click at [1090, 198] on div "**********" at bounding box center [1229, 222] width 318 height 99
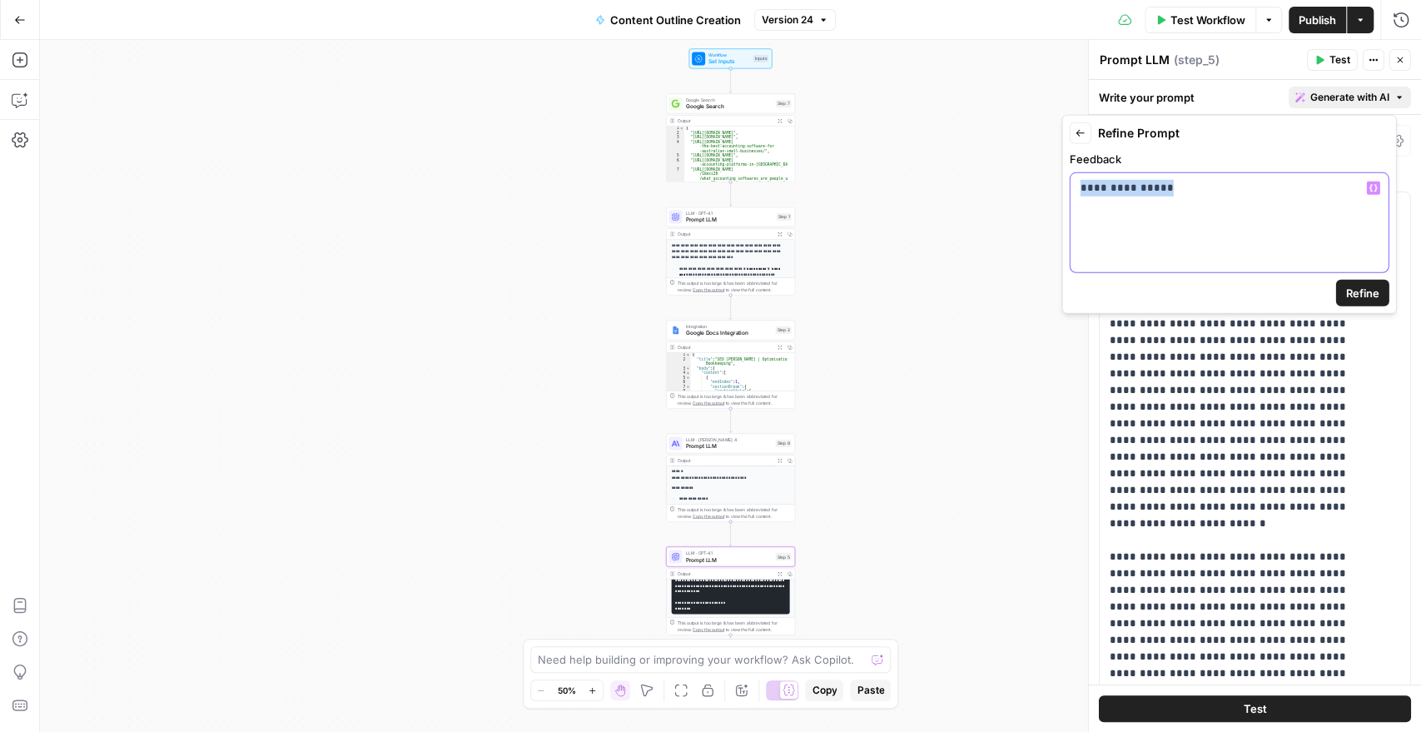
click at [1090, 198] on div "**********" at bounding box center [1229, 222] width 318 height 99
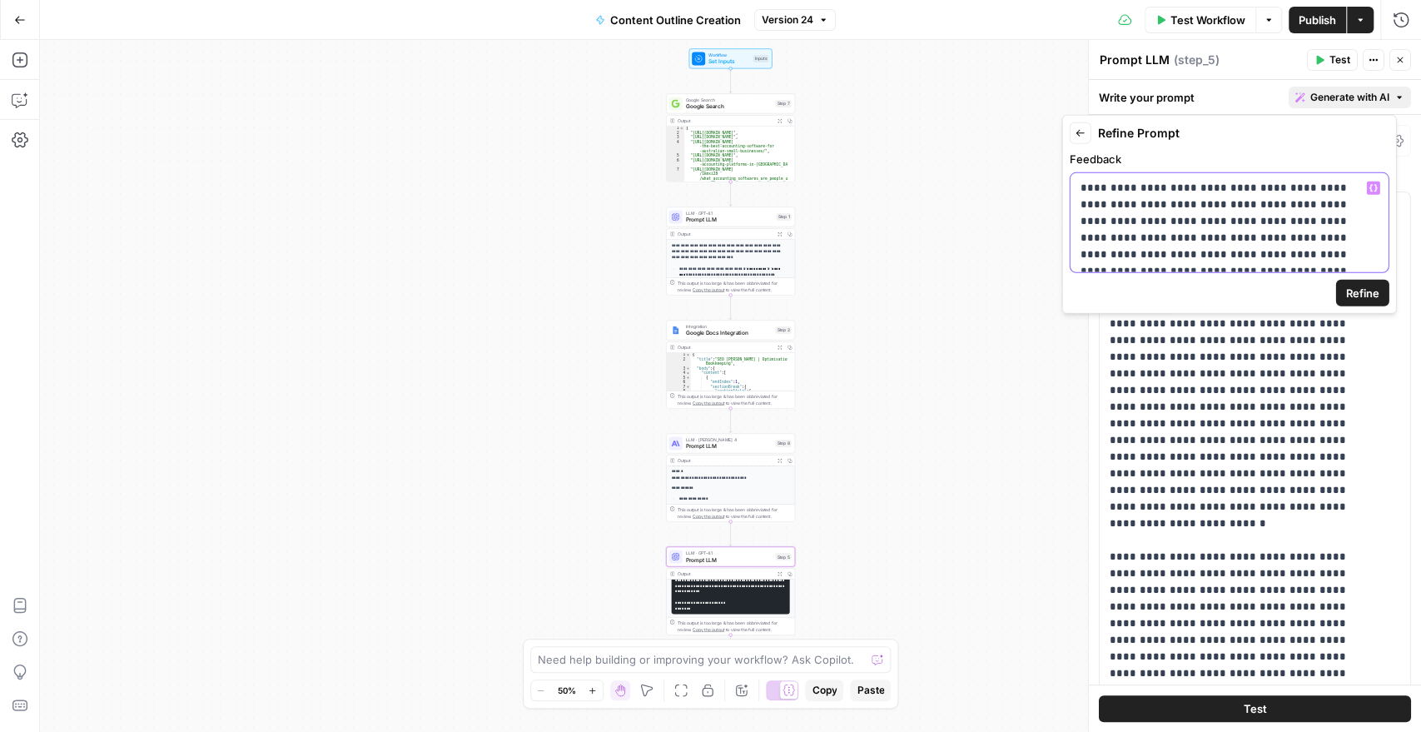
scroll to position [9, 0]
click at [1295, 229] on p "**********" at bounding box center [1222, 221] width 284 height 100
click at [1366, 291] on span "Refine" at bounding box center [1362, 293] width 33 height 17
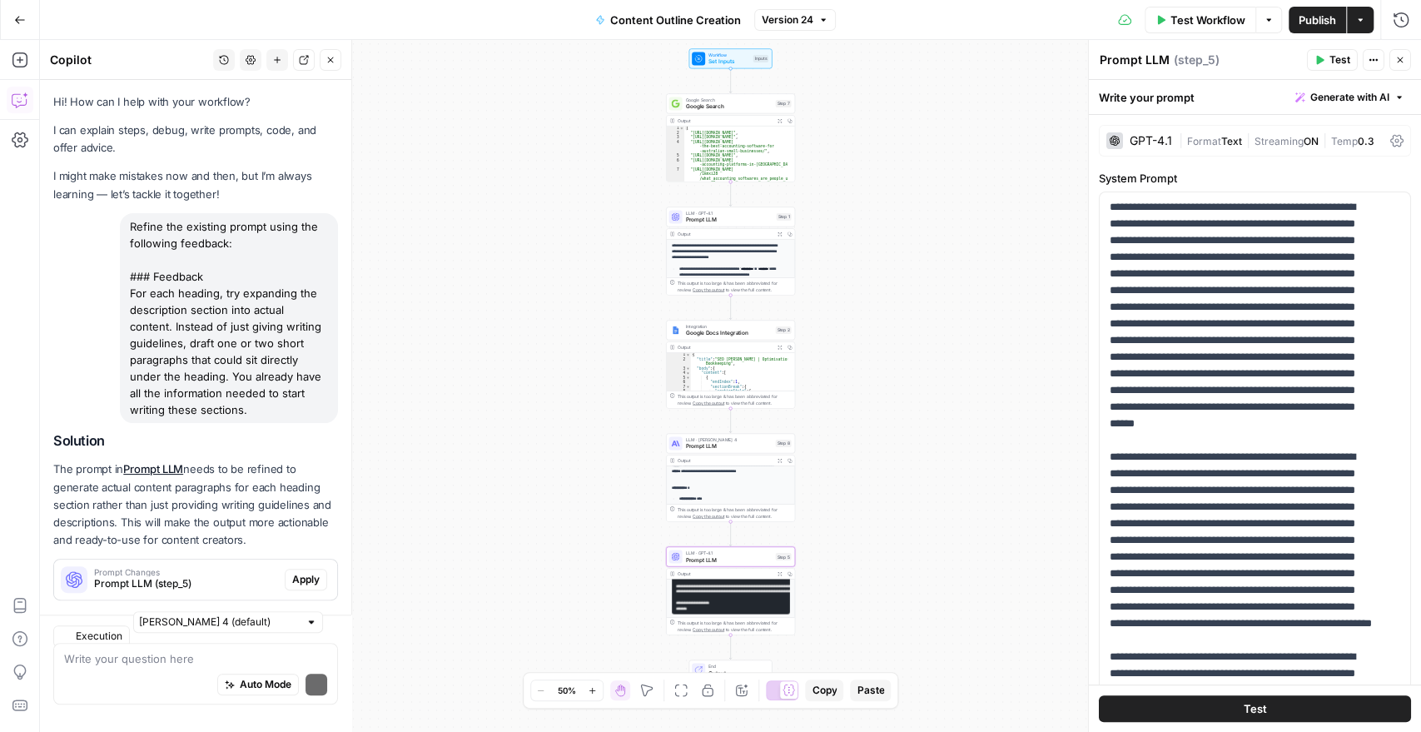
scroll to position [41, 0]
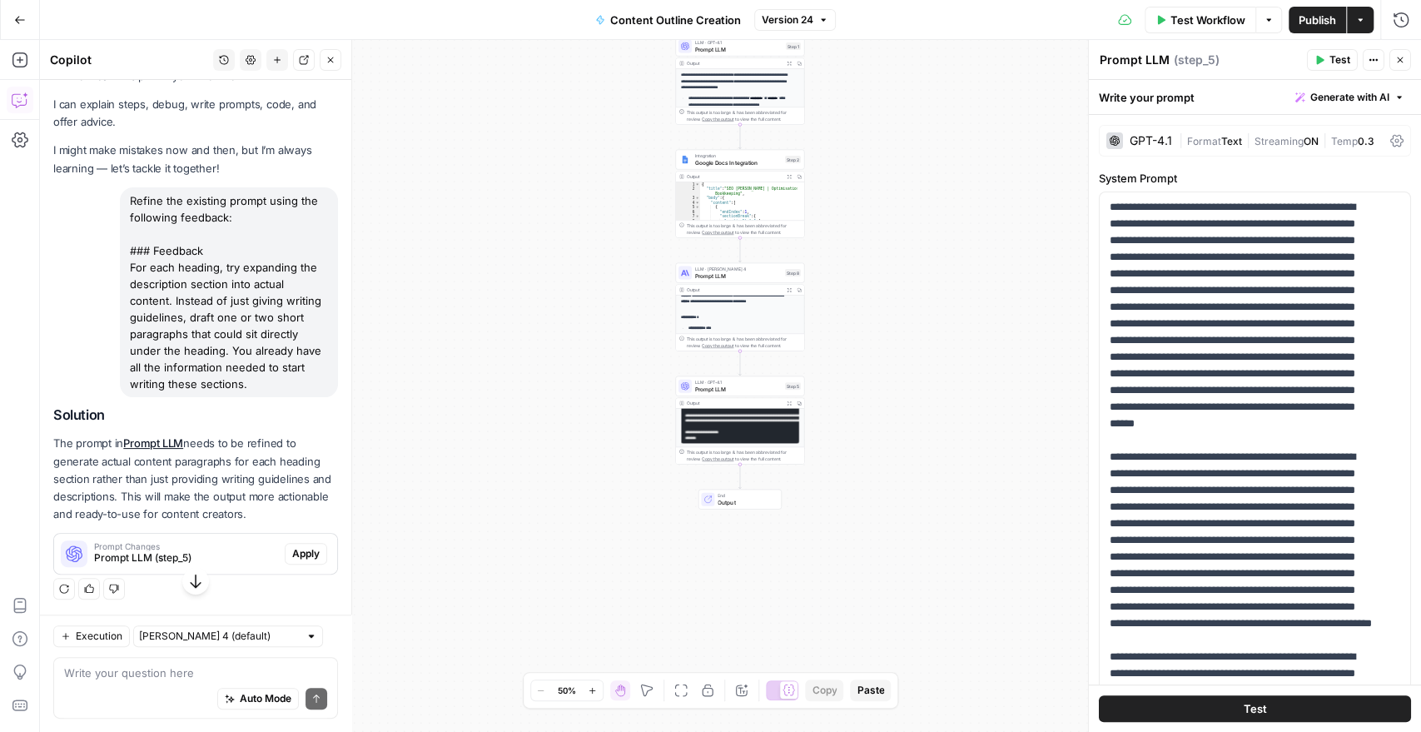
click at [292, 549] on span "Apply" at bounding box center [305, 553] width 27 height 15
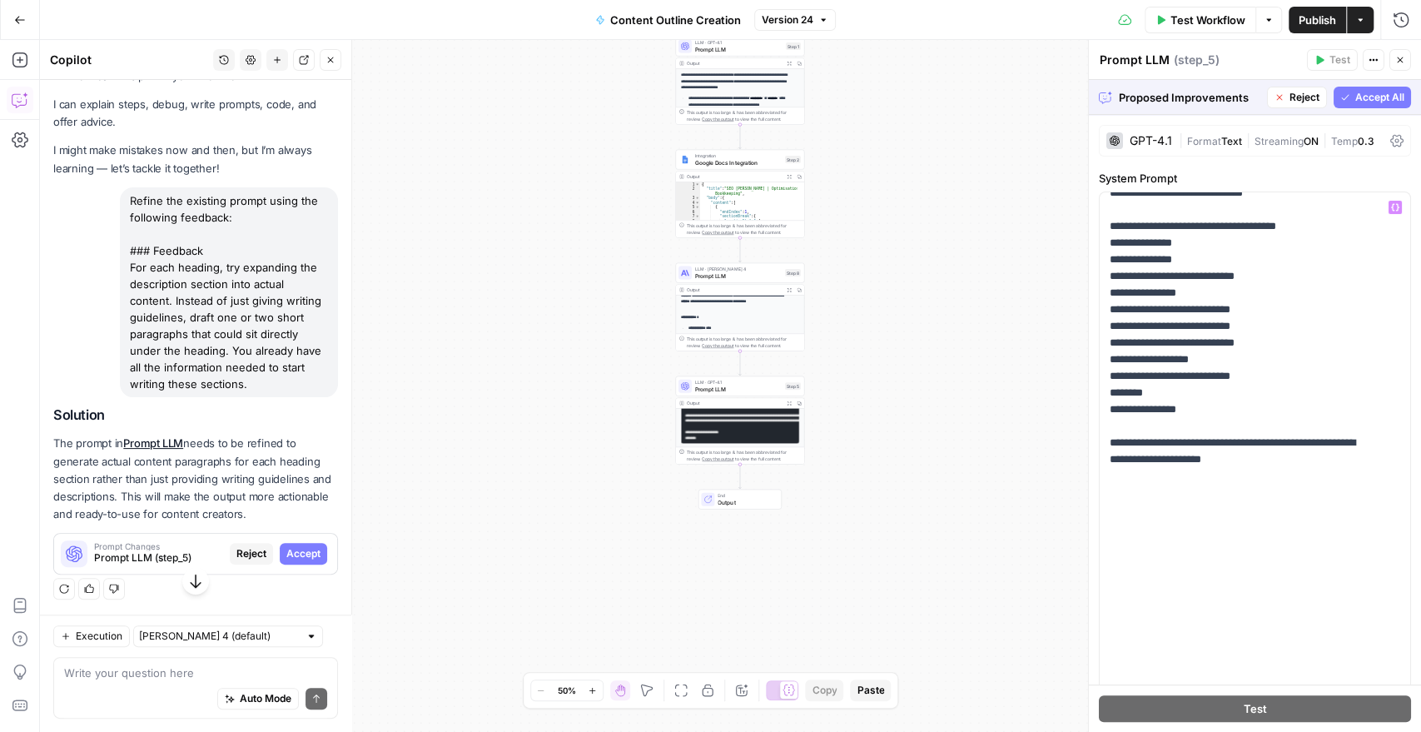
scroll to position [4861, 0]
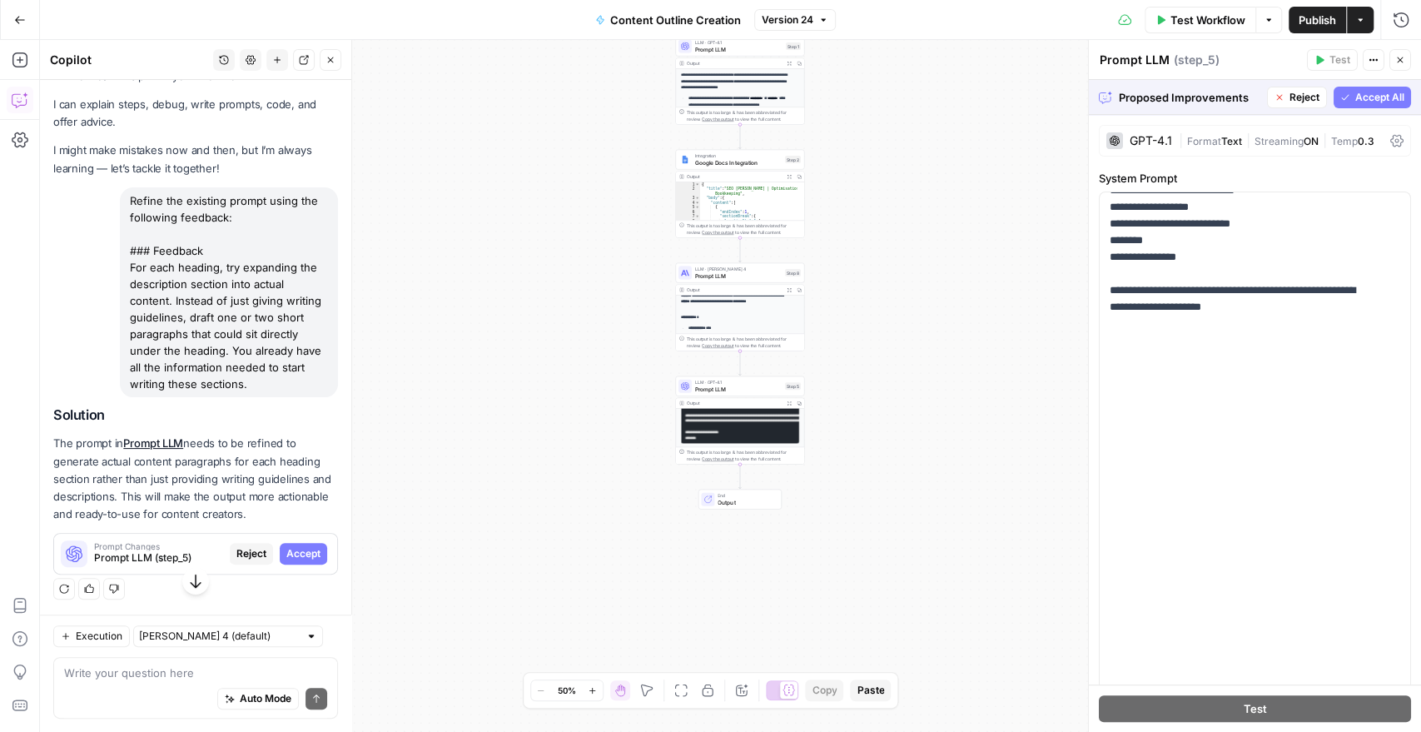
click at [1355, 98] on span "Accept All" at bounding box center [1379, 97] width 49 height 15
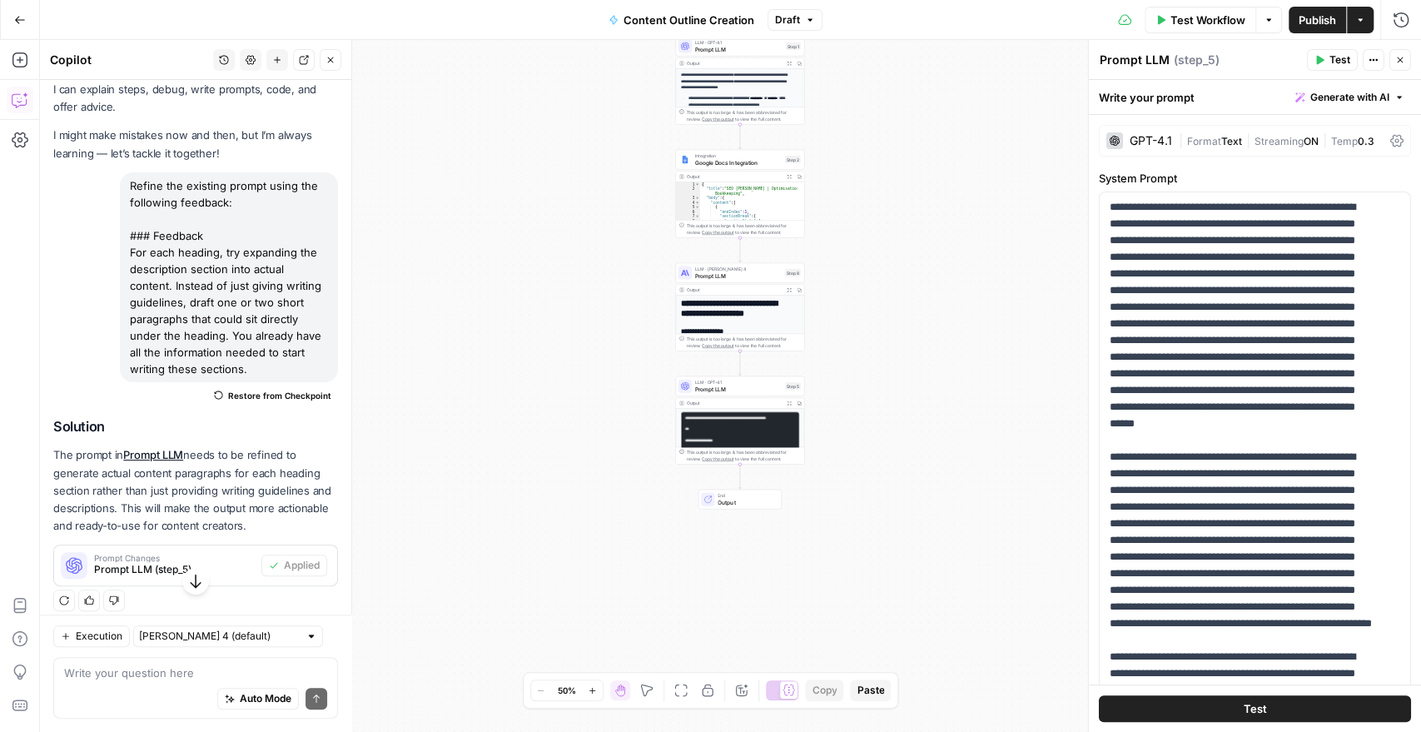
click at [1312, 25] on span "Publish" at bounding box center [1316, 20] width 37 height 17
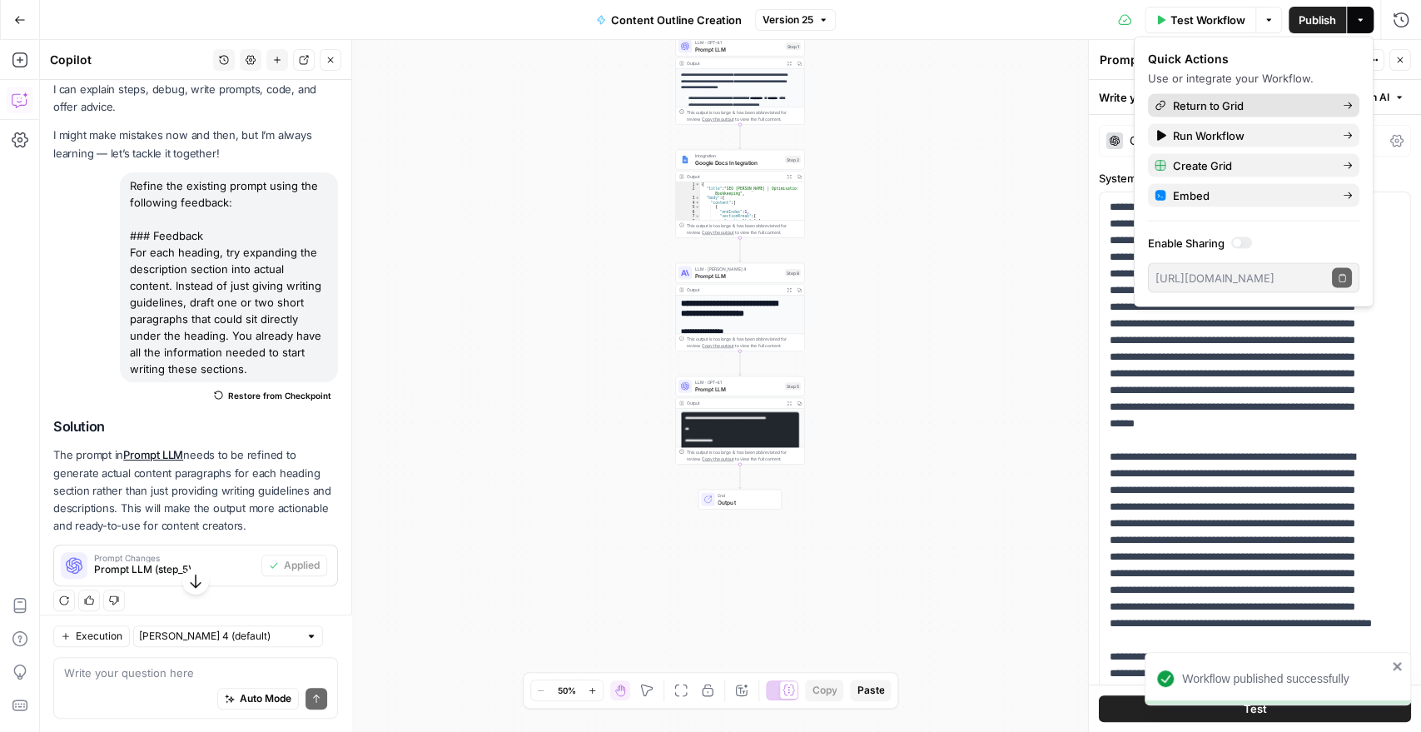
click at [1233, 104] on span "Return to Grid" at bounding box center [1251, 105] width 156 height 17
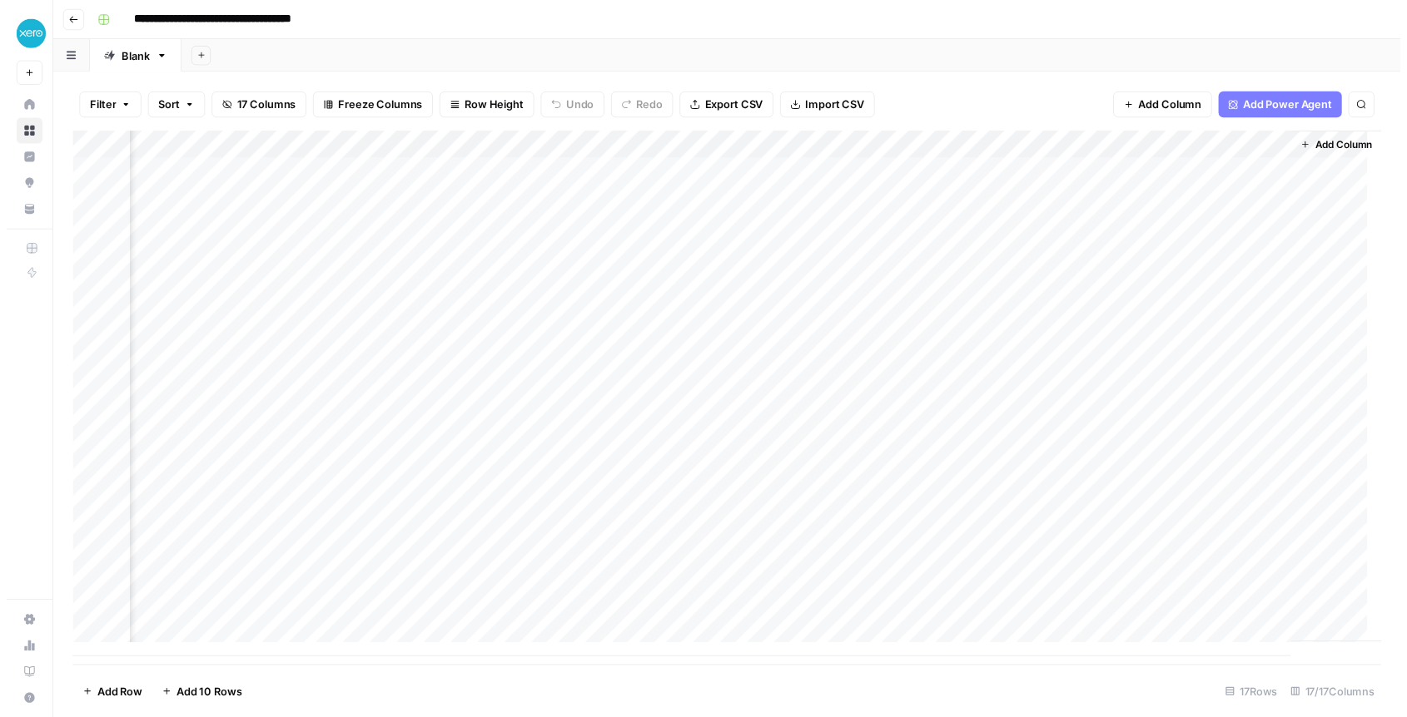
scroll to position [0, 2246]
click at [1182, 180] on div "Add Column" at bounding box center [733, 401] width 1333 height 536
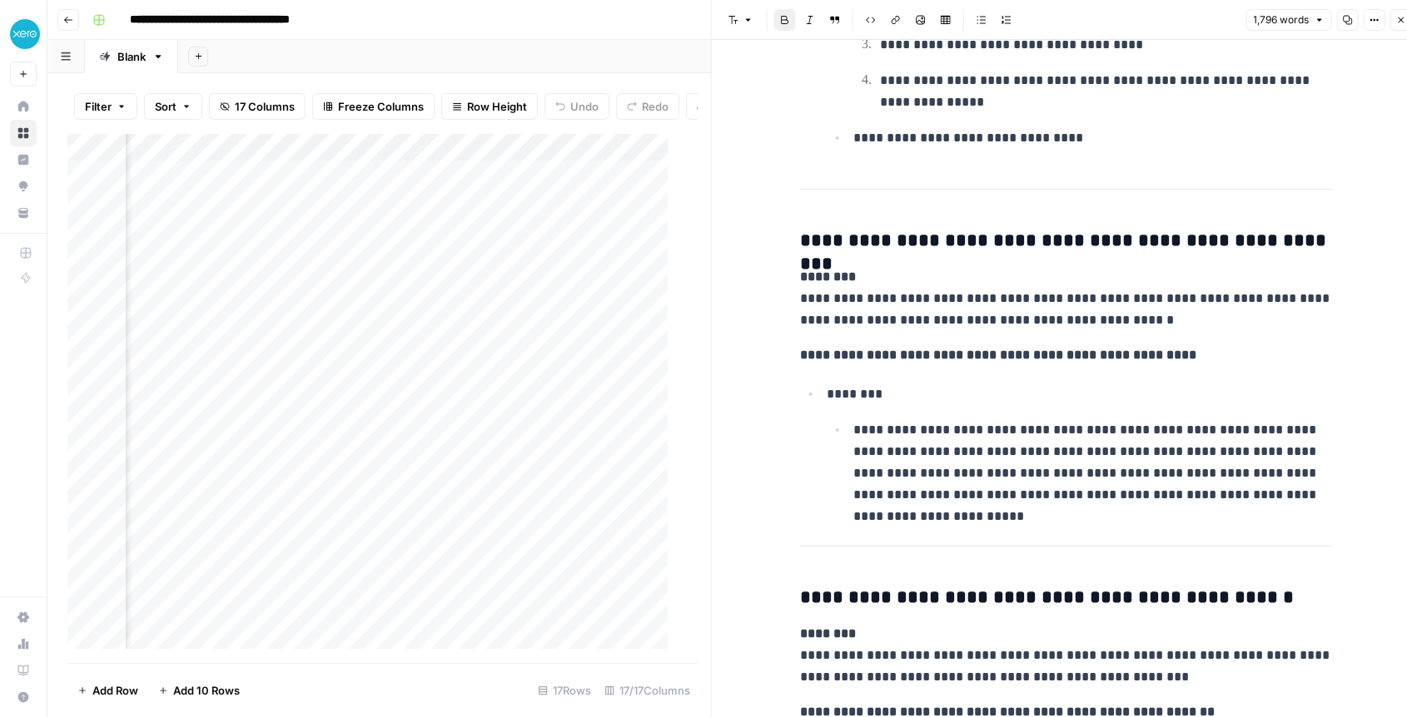
scroll to position [0, 2682]
click at [336, 189] on div "Add Column" at bounding box center [374, 398] width 614 height 530
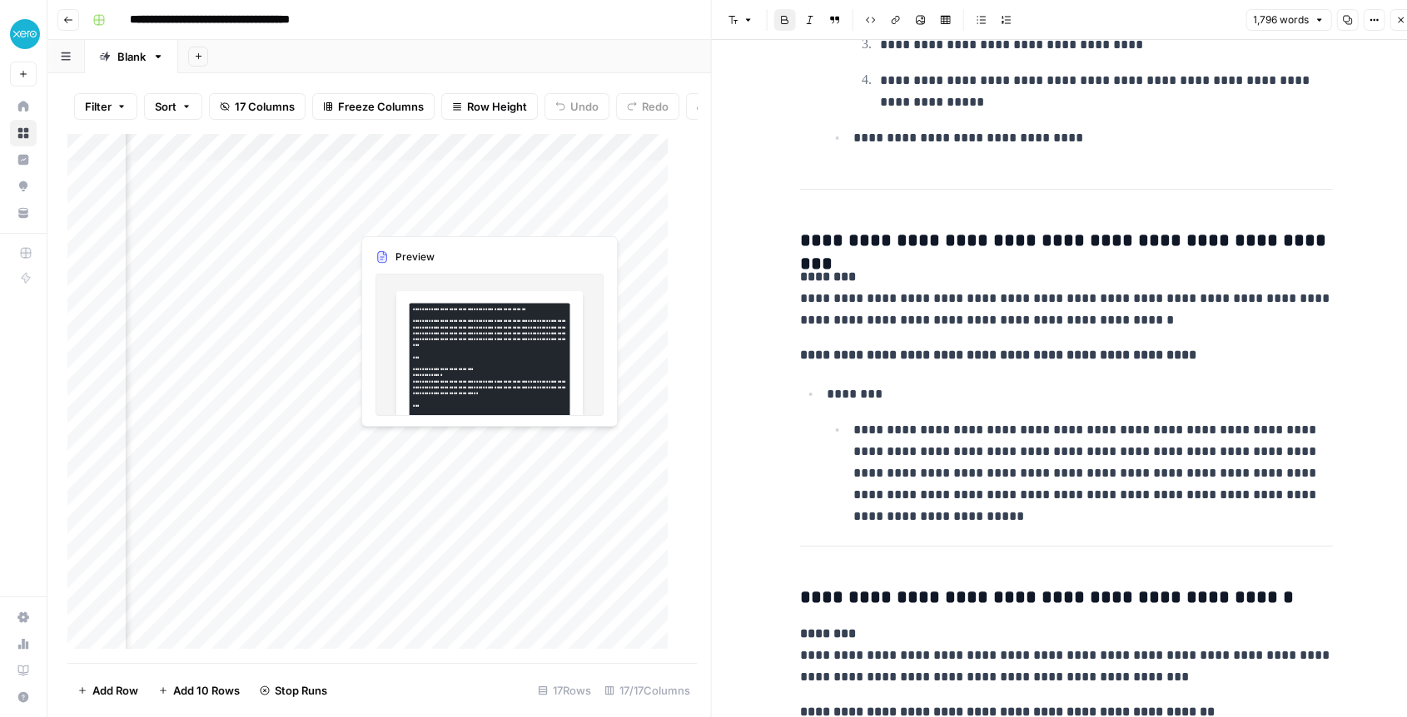
scroll to position [0, 2755]
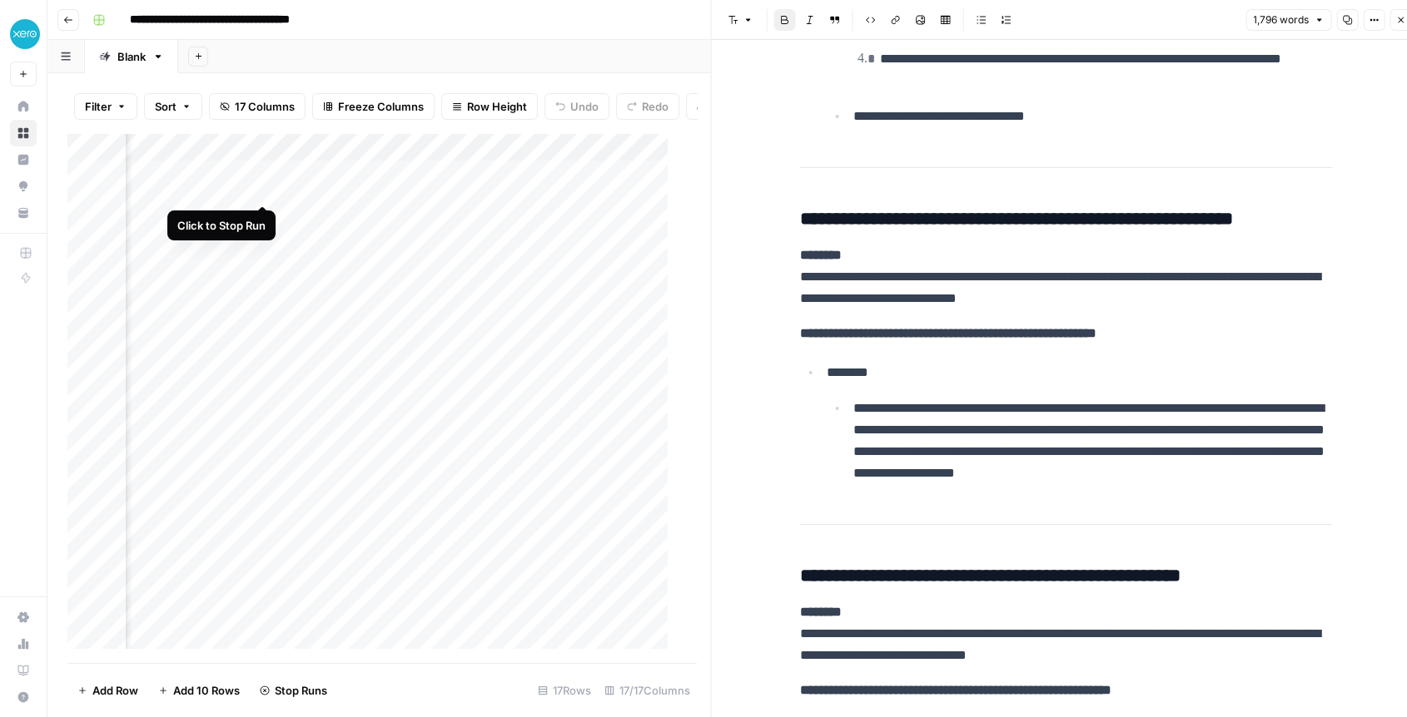
click at [261, 187] on div "Add Column" at bounding box center [374, 398] width 614 height 530
click at [261, 188] on div "Add Column" at bounding box center [374, 398] width 614 height 530
click at [409, 219] on div "Add Column" at bounding box center [374, 398] width 614 height 530
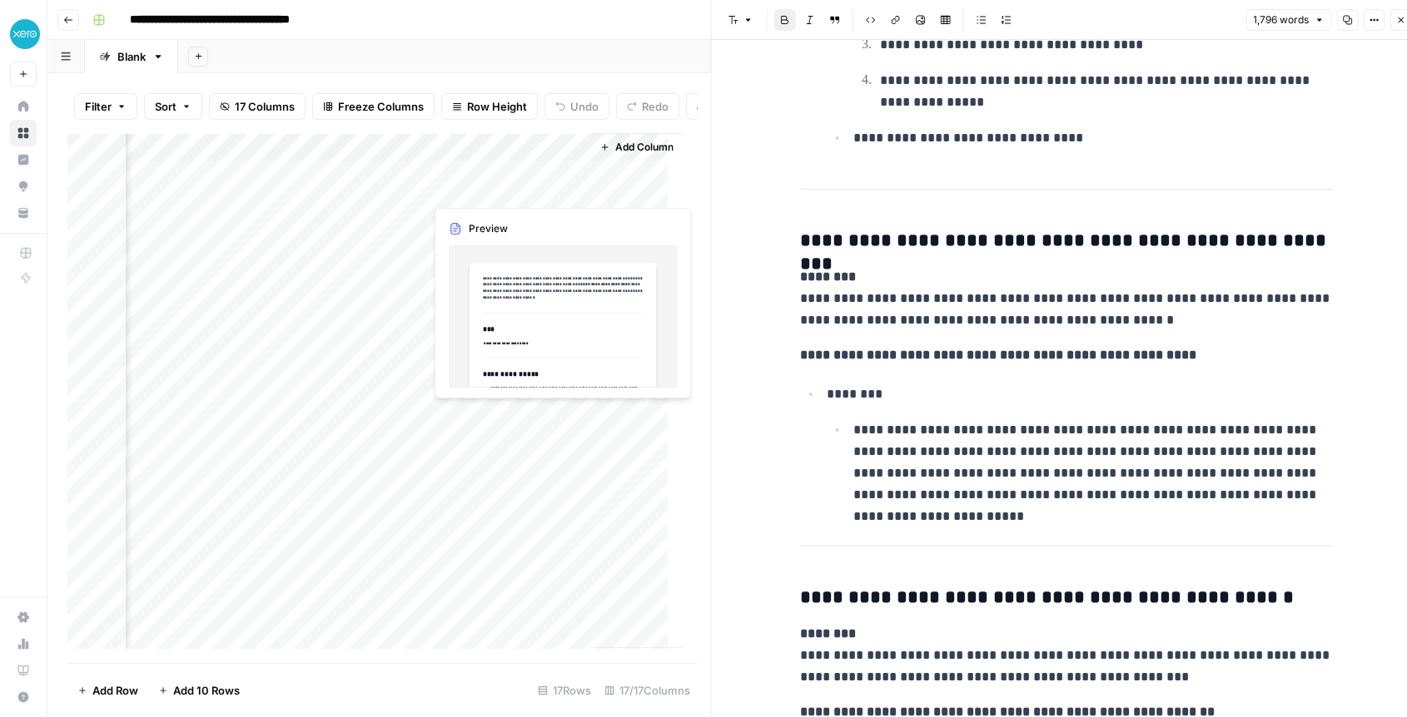
click at [478, 186] on div "Add Column" at bounding box center [374, 398] width 614 height 530
click at [518, 224] on div "Add Column" at bounding box center [374, 398] width 614 height 530
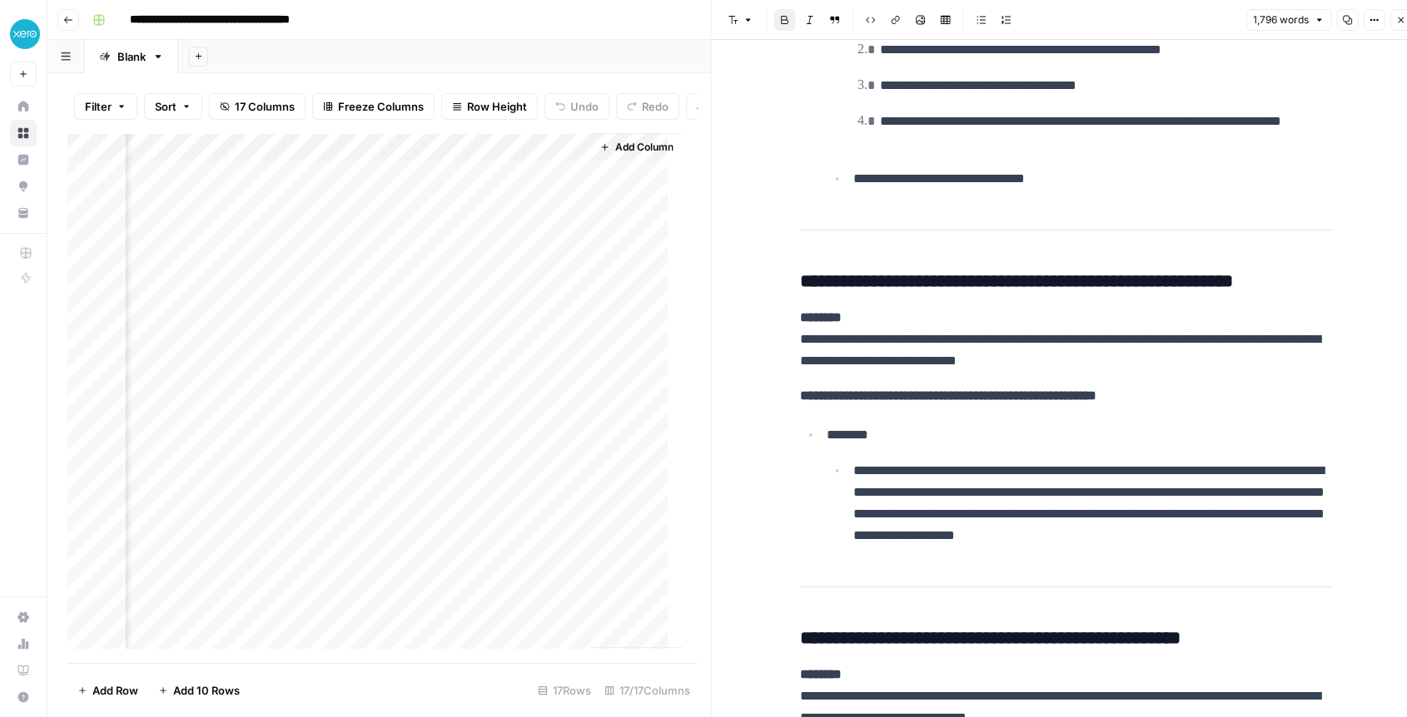
scroll to position [6395, 0]
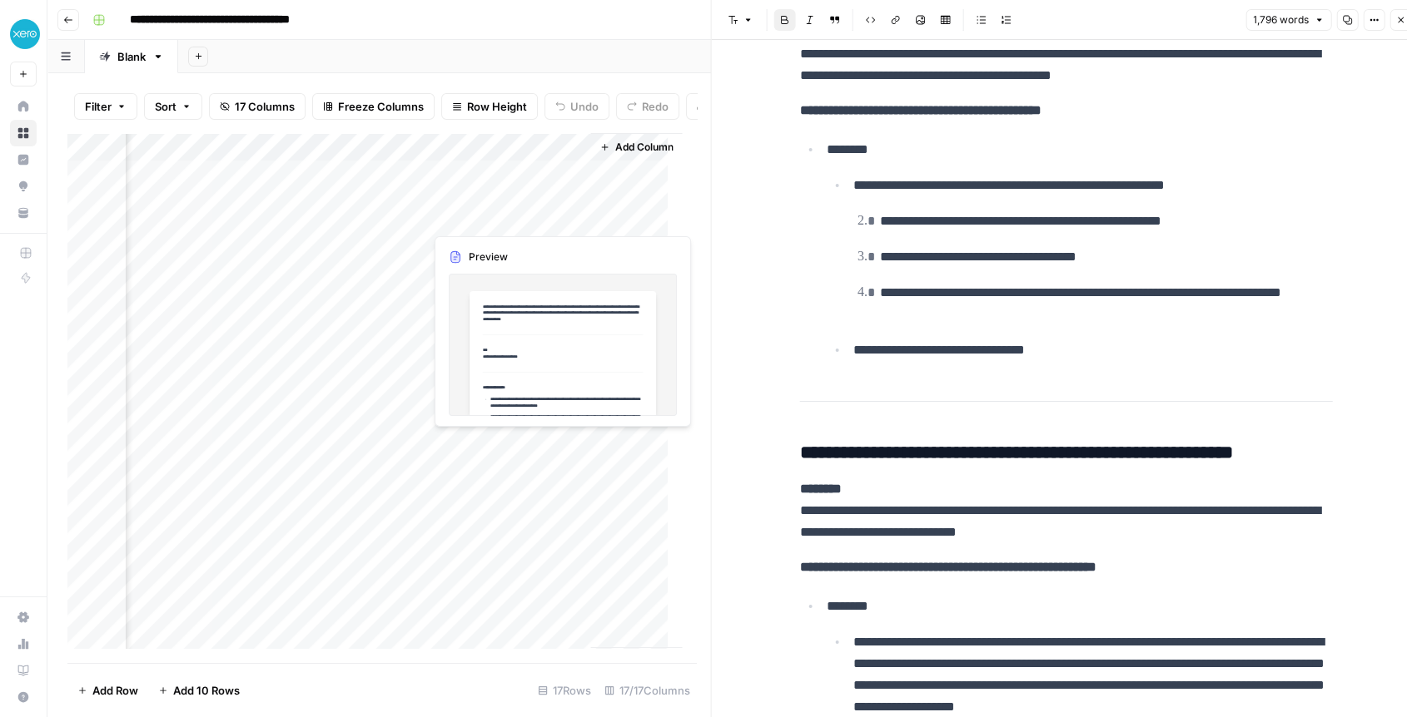
click at [481, 220] on div "Add Column" at bounding box center [374, 398] width 614 height 530
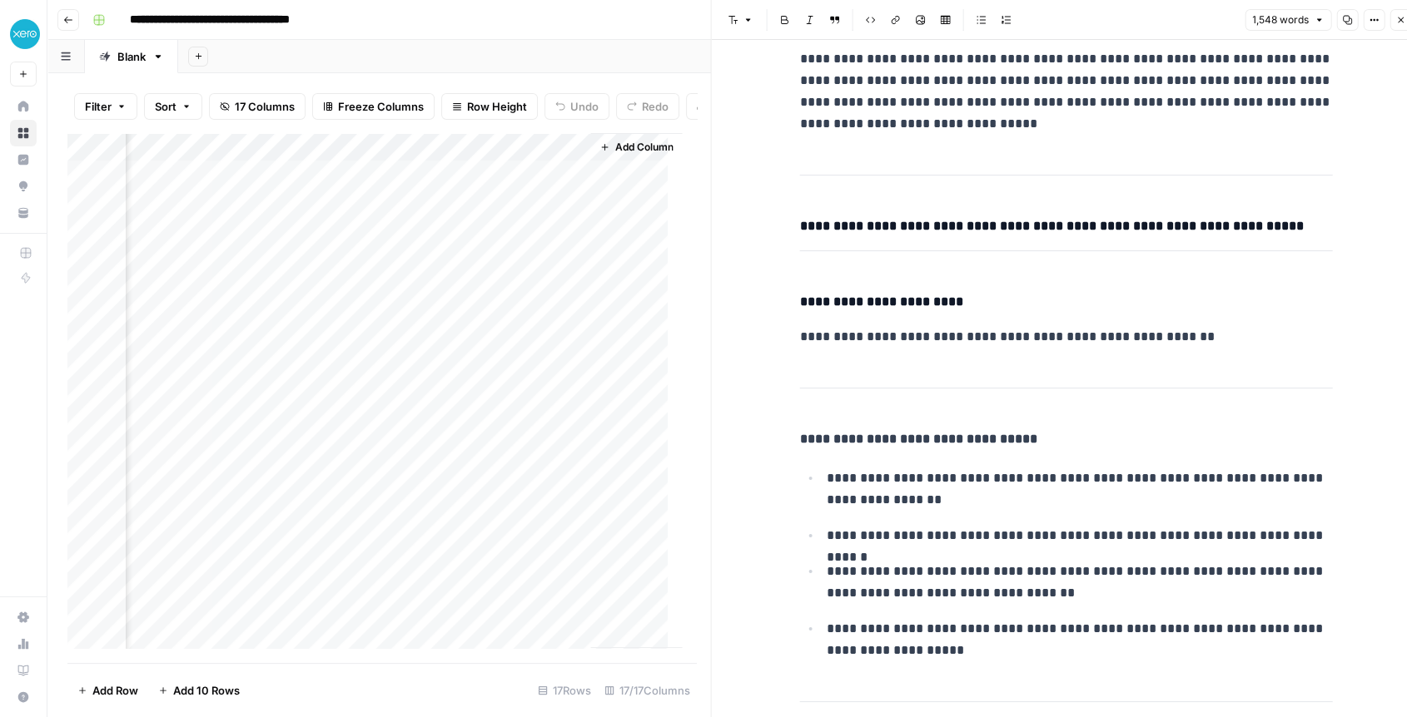
scroll to position [7720, 0]
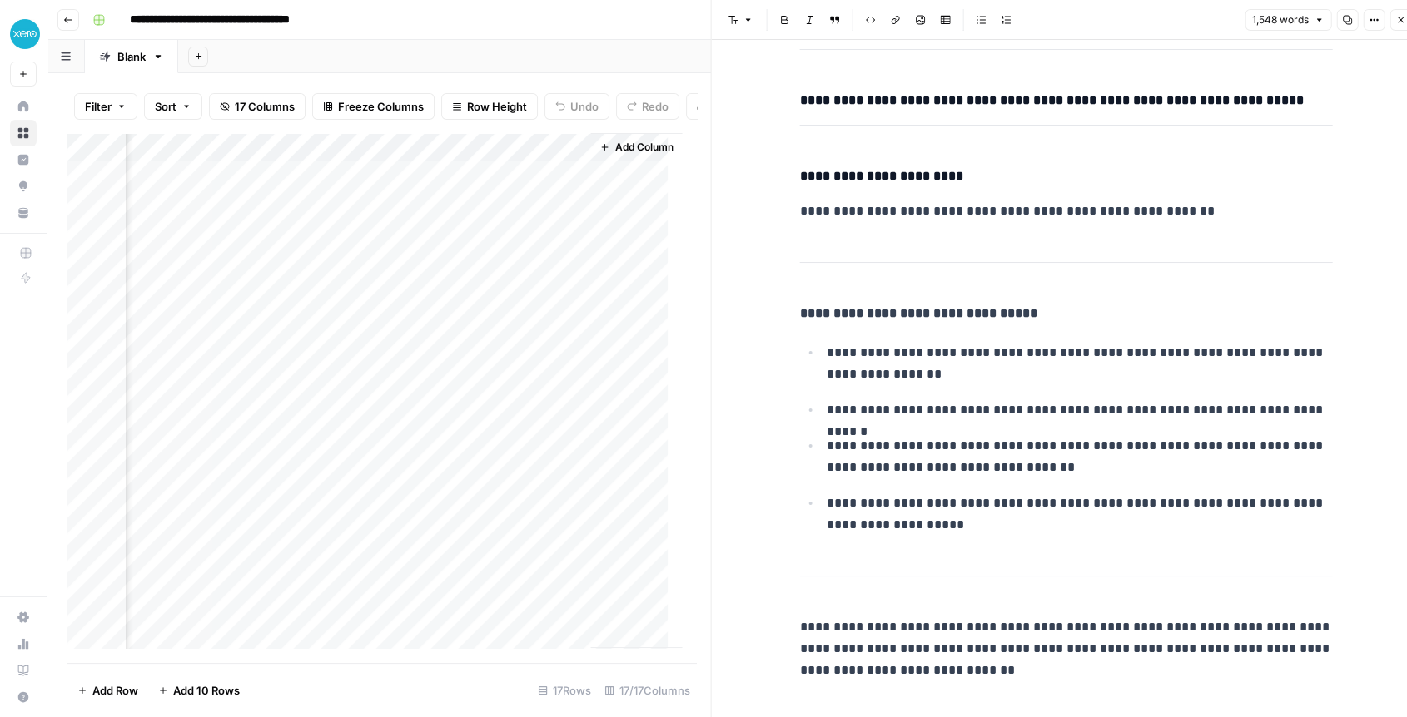
click at [409, 187] on div "Add Column" at bounding box center [374, 398] width 614 height 530
click at [409, 247] on div "Add Column" at bounding box center [374, 398] width 614 height 530
click at [487, 184] on div "Add Column" at bounding box center [374, 398] width 614 height 530
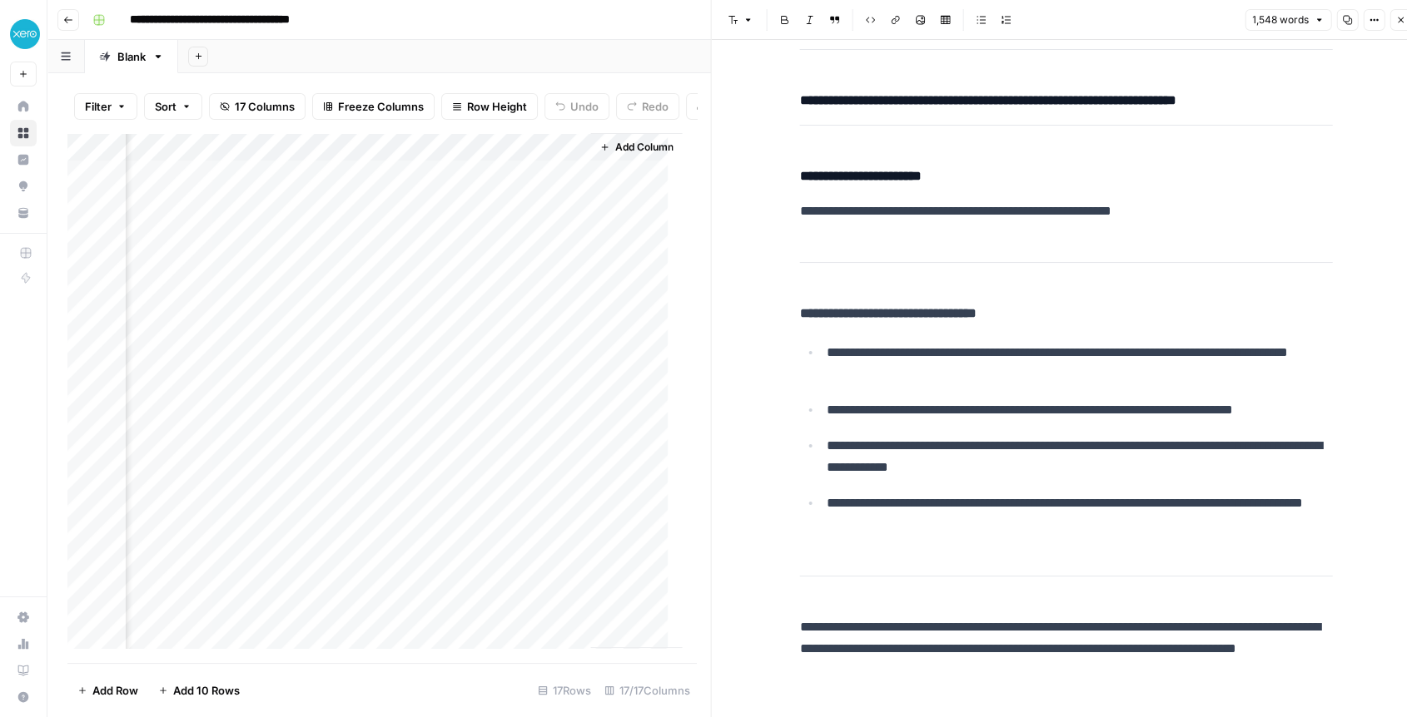
scroll to position [13, 0]
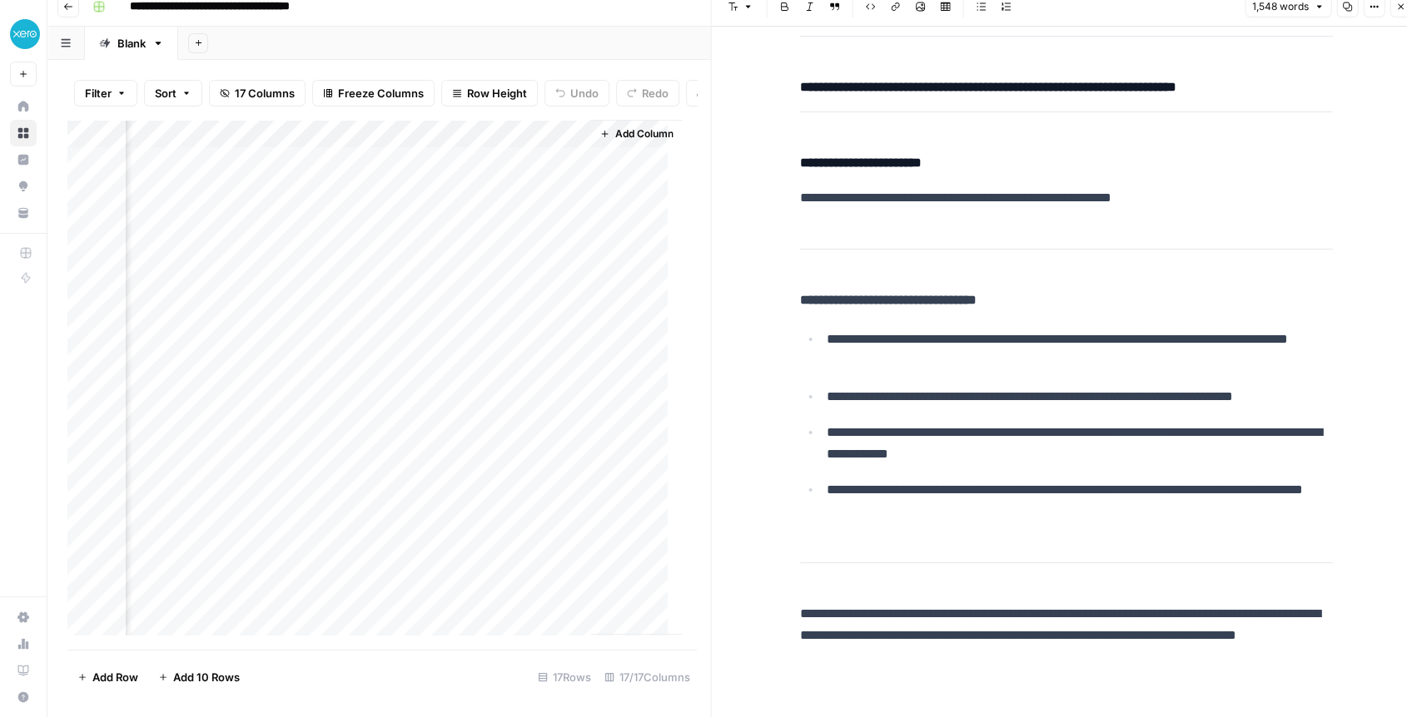
click at [943, 344] on p "**********" at bounding box center [1080, 350] width 506 height 43
click at [500, 202] on div "Add Column" at bounding box center [374, 385] width 614 height 530
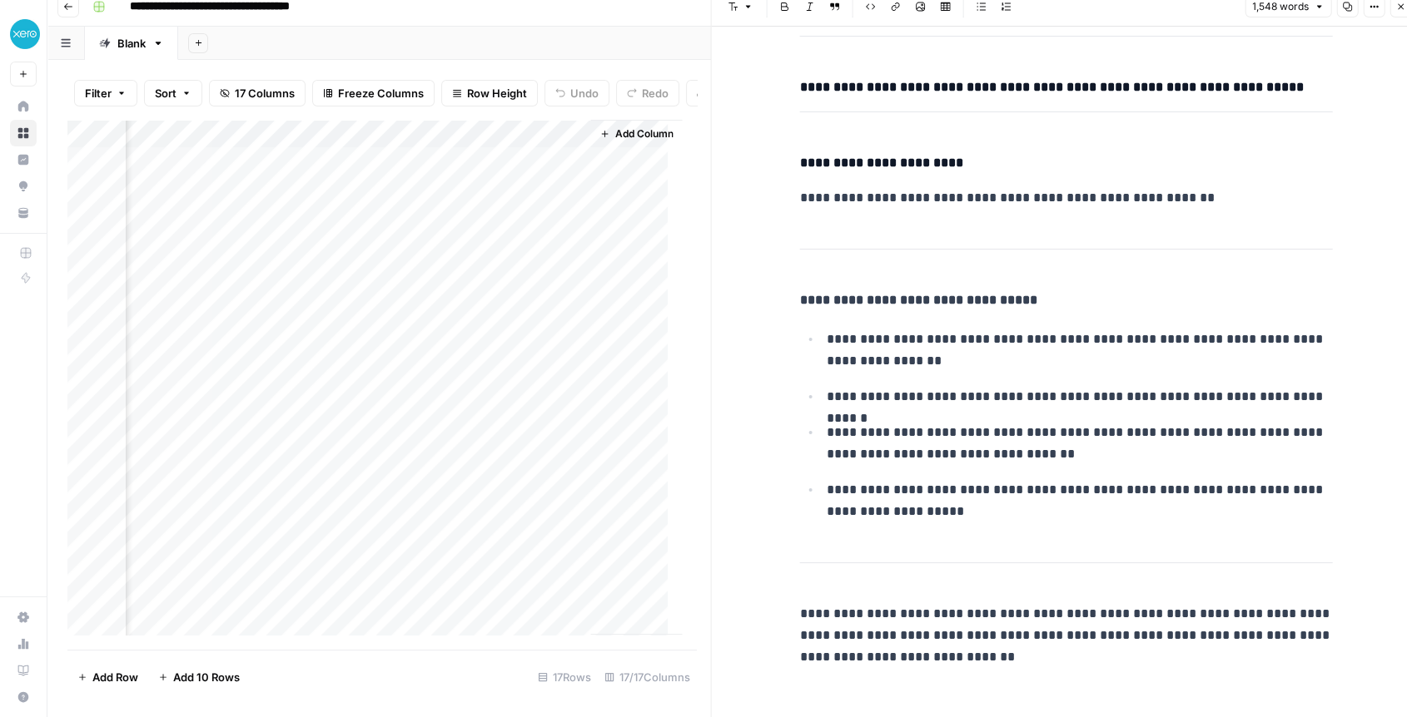
click at [478, 172] on div "Add Column" at bounding box center [374, 385] width 614 height 530
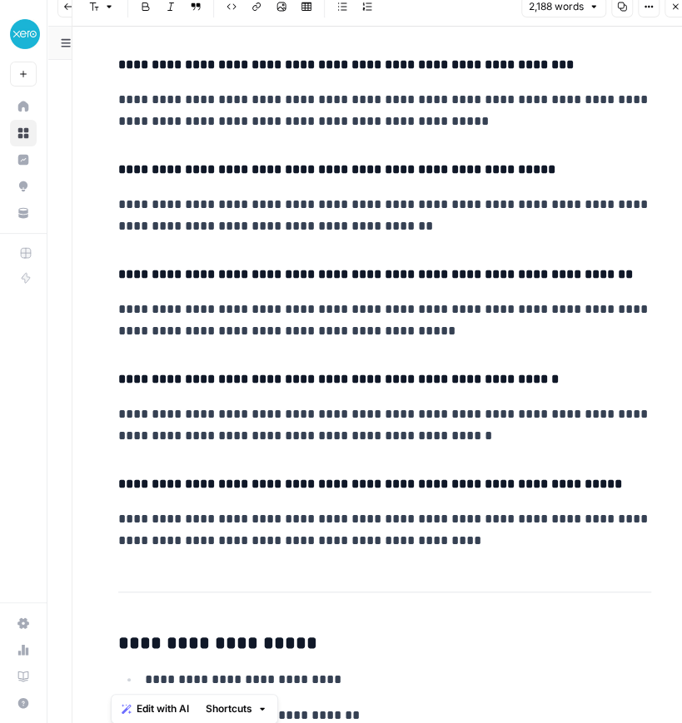
scroll to position [8723, 0]
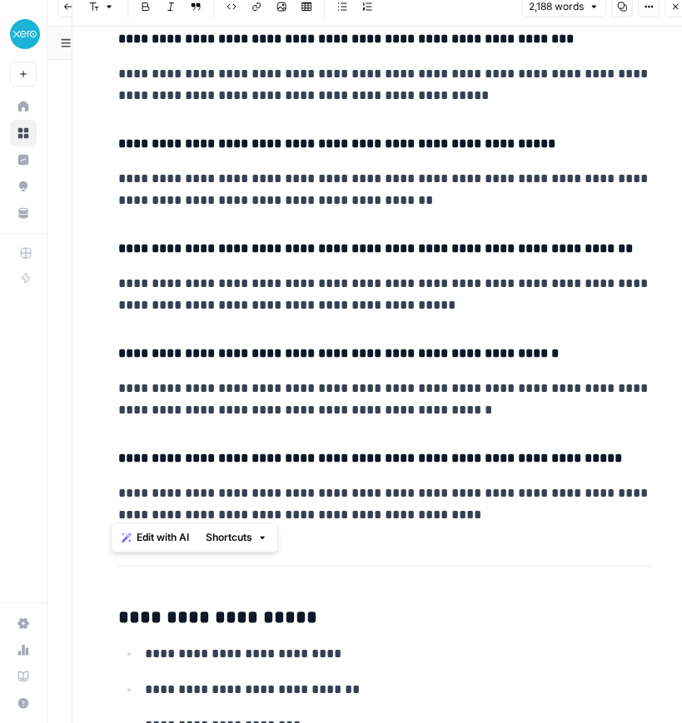
drag, startPoint x: 114, startPoint y: 76, endPoint x: 513, endPoint y: 513, distance: 591.5
copy div "**********"
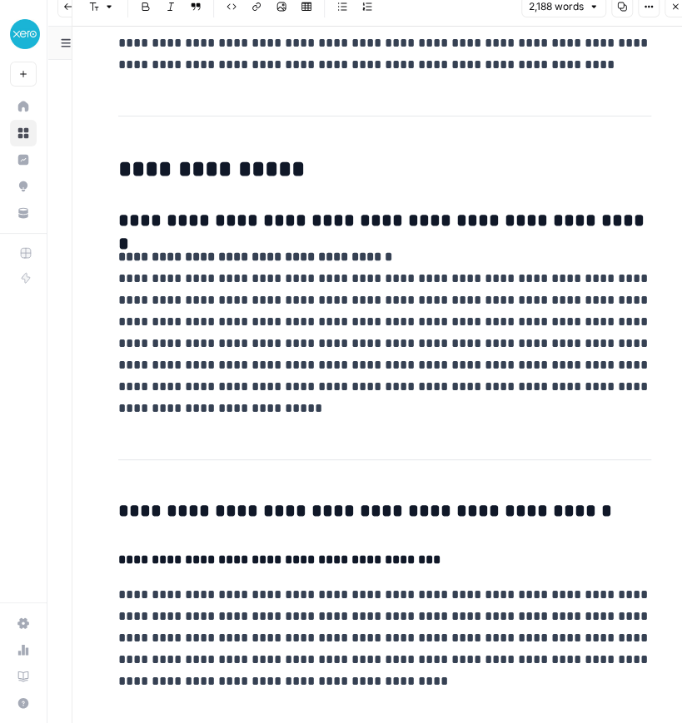
scroll to position [4463, 0]
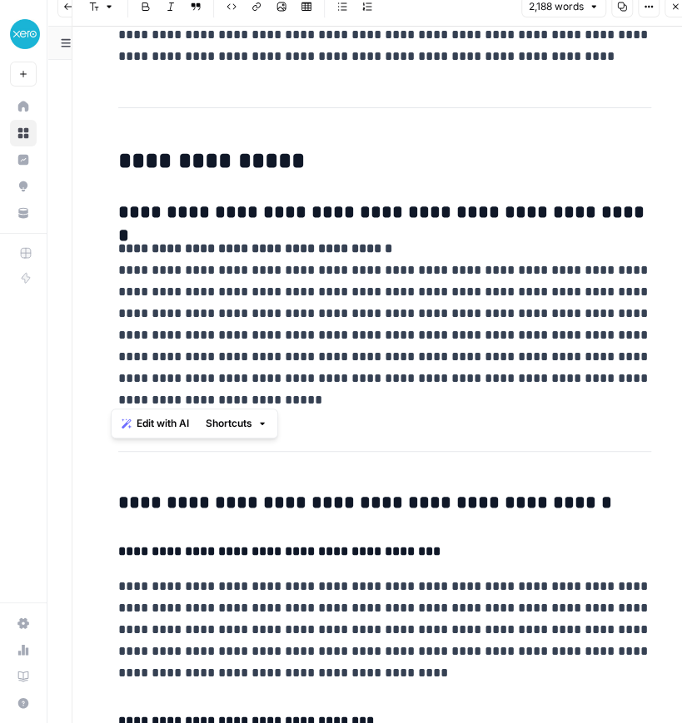
drag, startPoint x: 102, startPoint y: 269, endPoint x: 238, endPoint y: 411, distance: 196.6
click at [238, 411] on body "**********" at bounding box center [341, 348] width 682 height 723
copy p "**********"
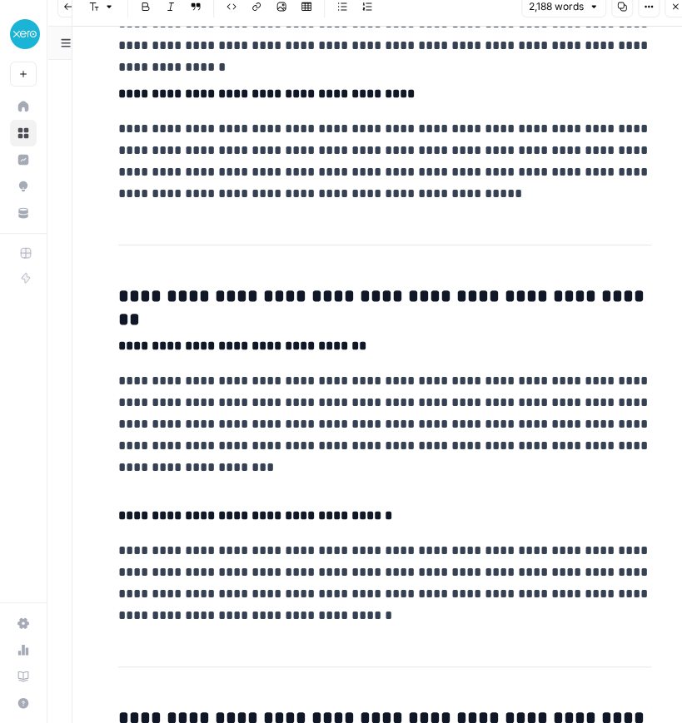
scroll to position [5240, 0]
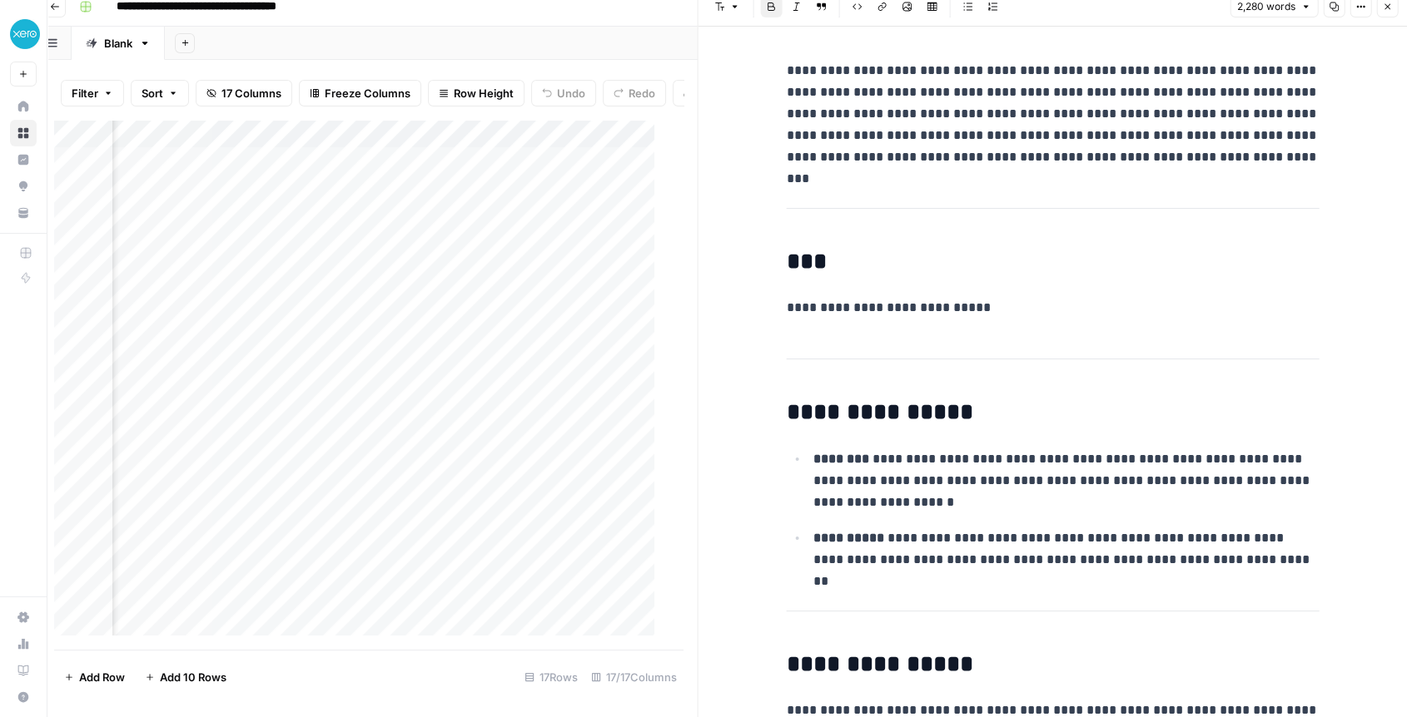
scroll to position [7481, 0]
